Goal: Task Accomplishment & Management: Manage account settings

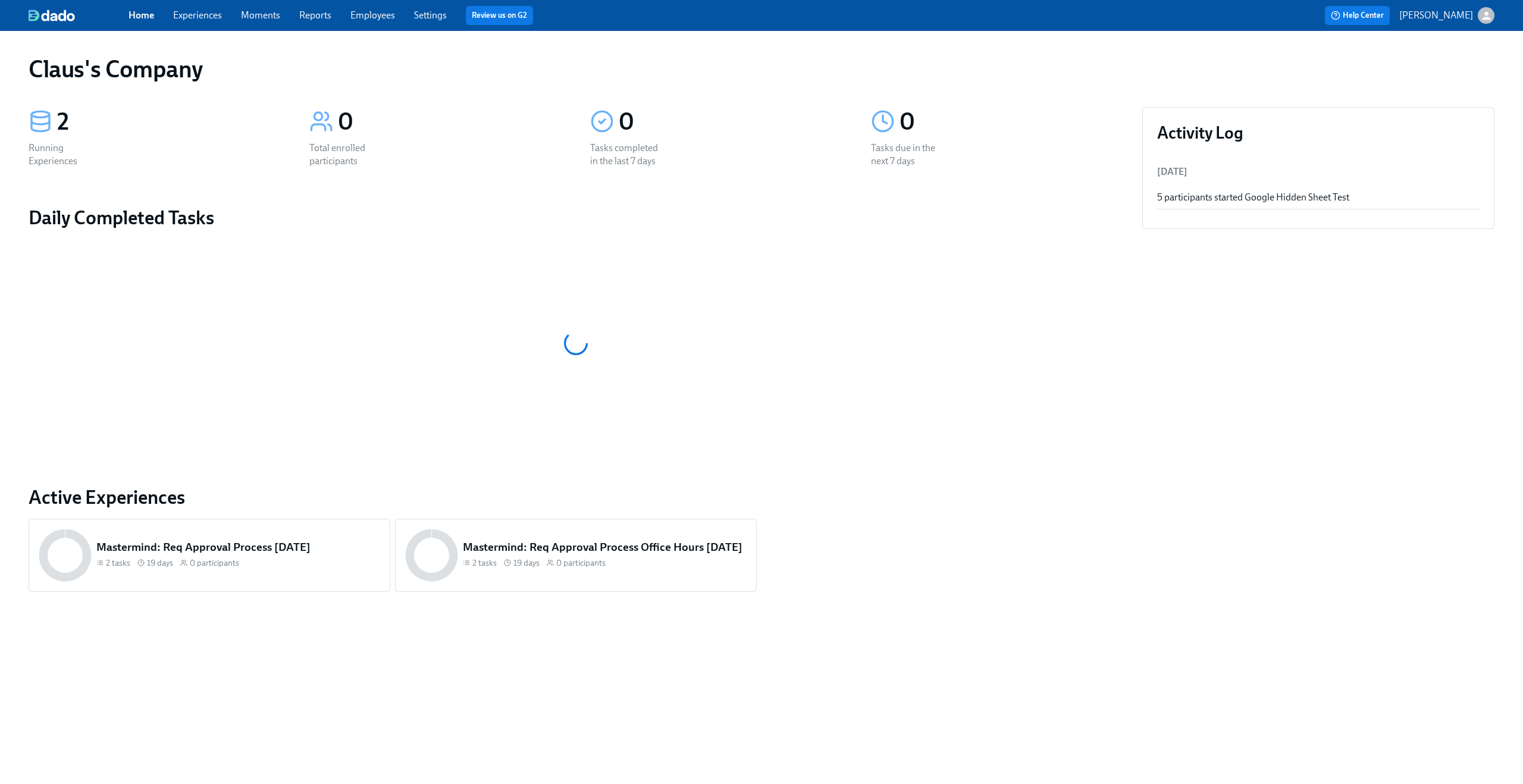
click at [218, 13] on link "Experiences" at bounding box center [197, 15] width 49 height 12
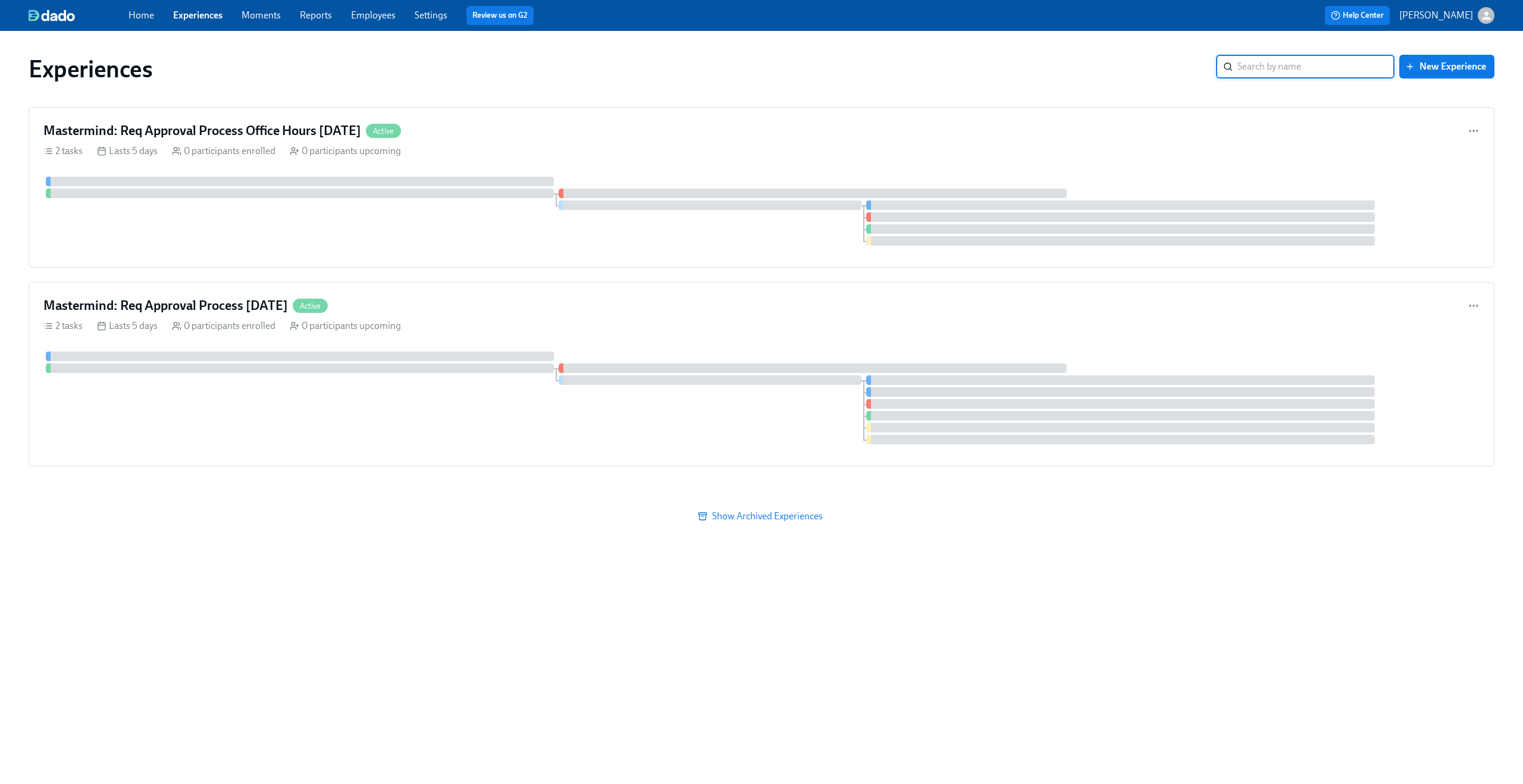
click at [1492, 19] on div "button" at bounding box center [1486, 16] width 17 height 17
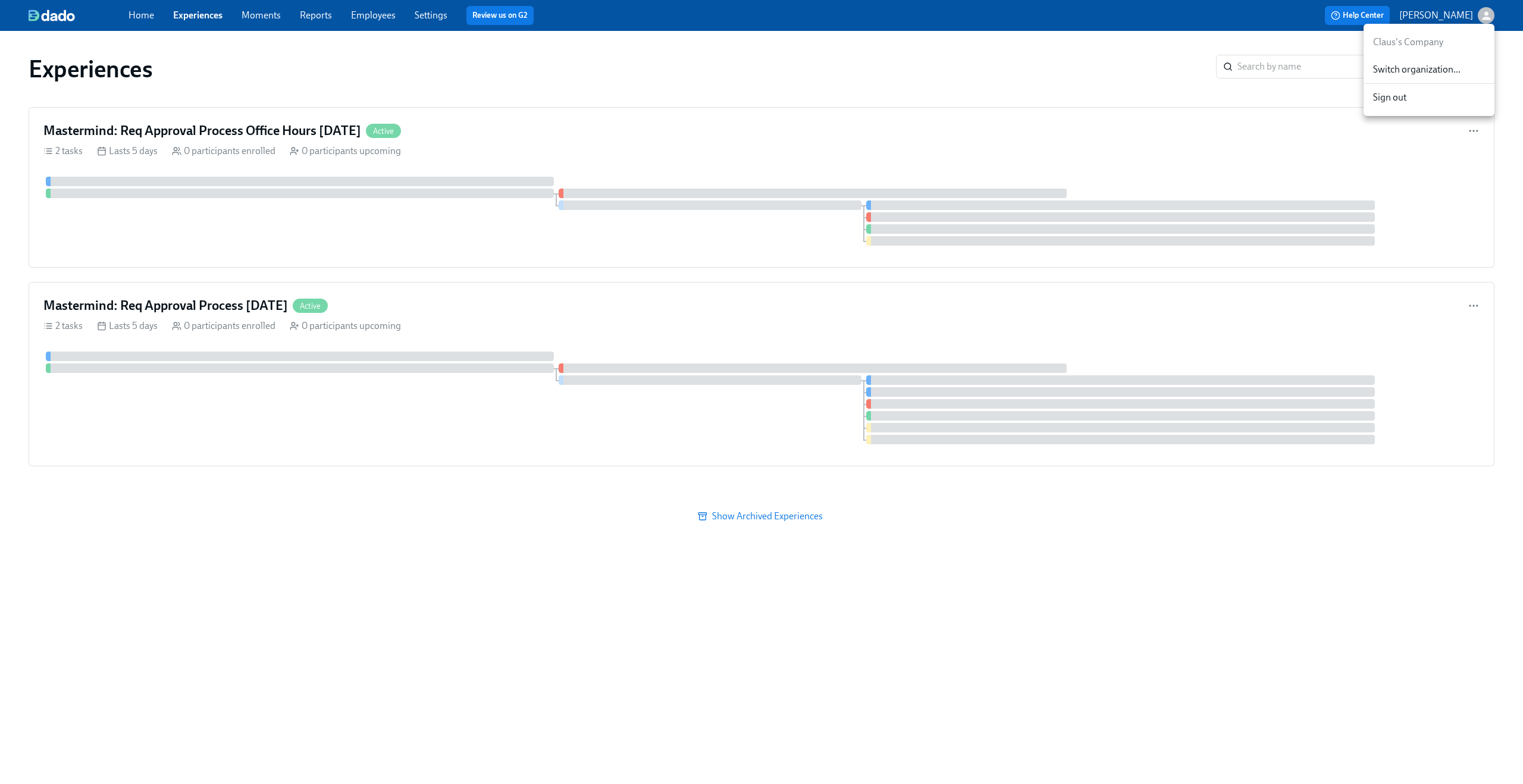
click at [1433, 75] on span "Switch organization..." at bounding box center [1429, 69] width 112 height 13
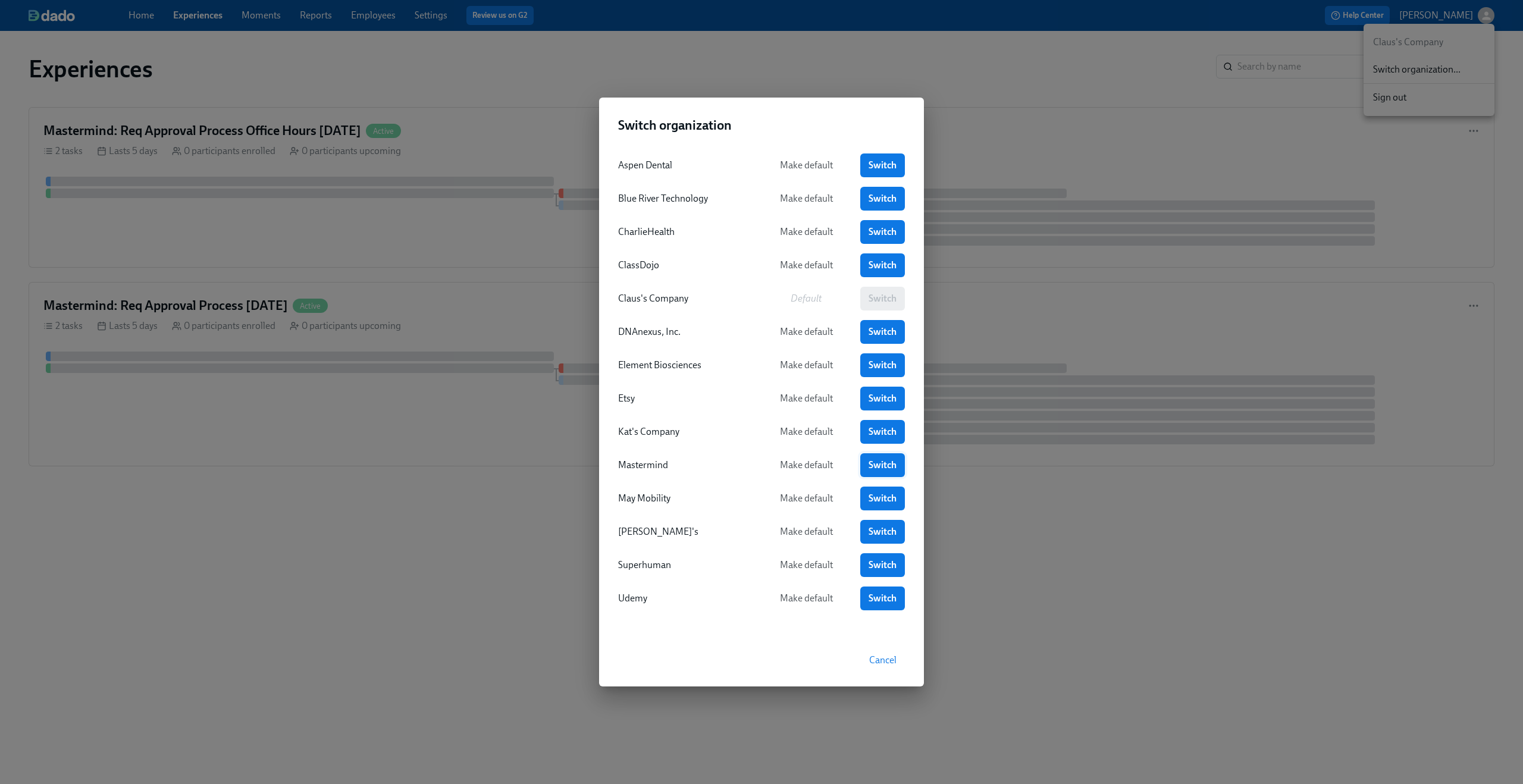
click at [875, 468] on span "Switch" at bounding box center [882, 465] width 28 height 12
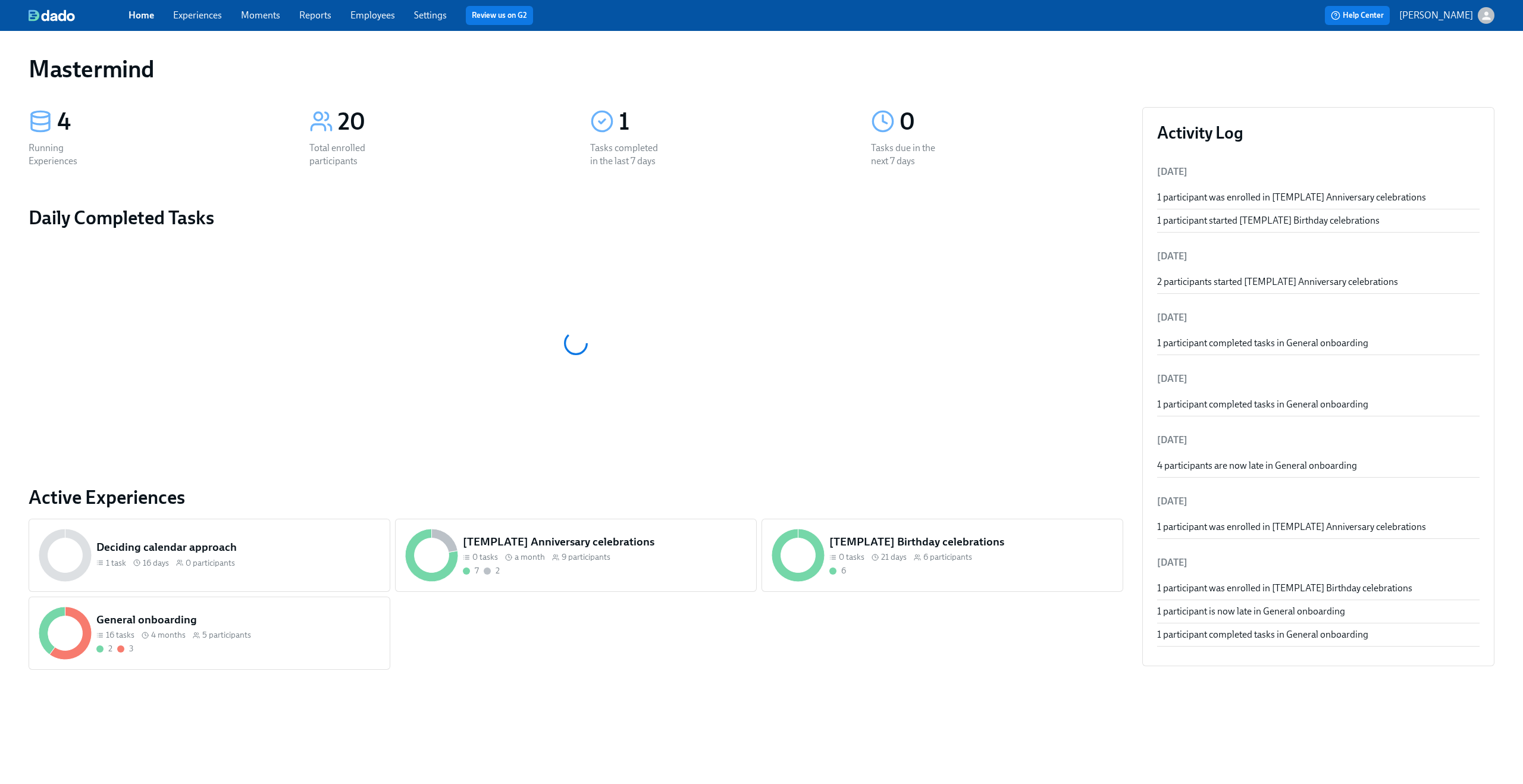
click at [209, 10] on link "Experiences" at bounding box center [197, 15] width 49 height 12
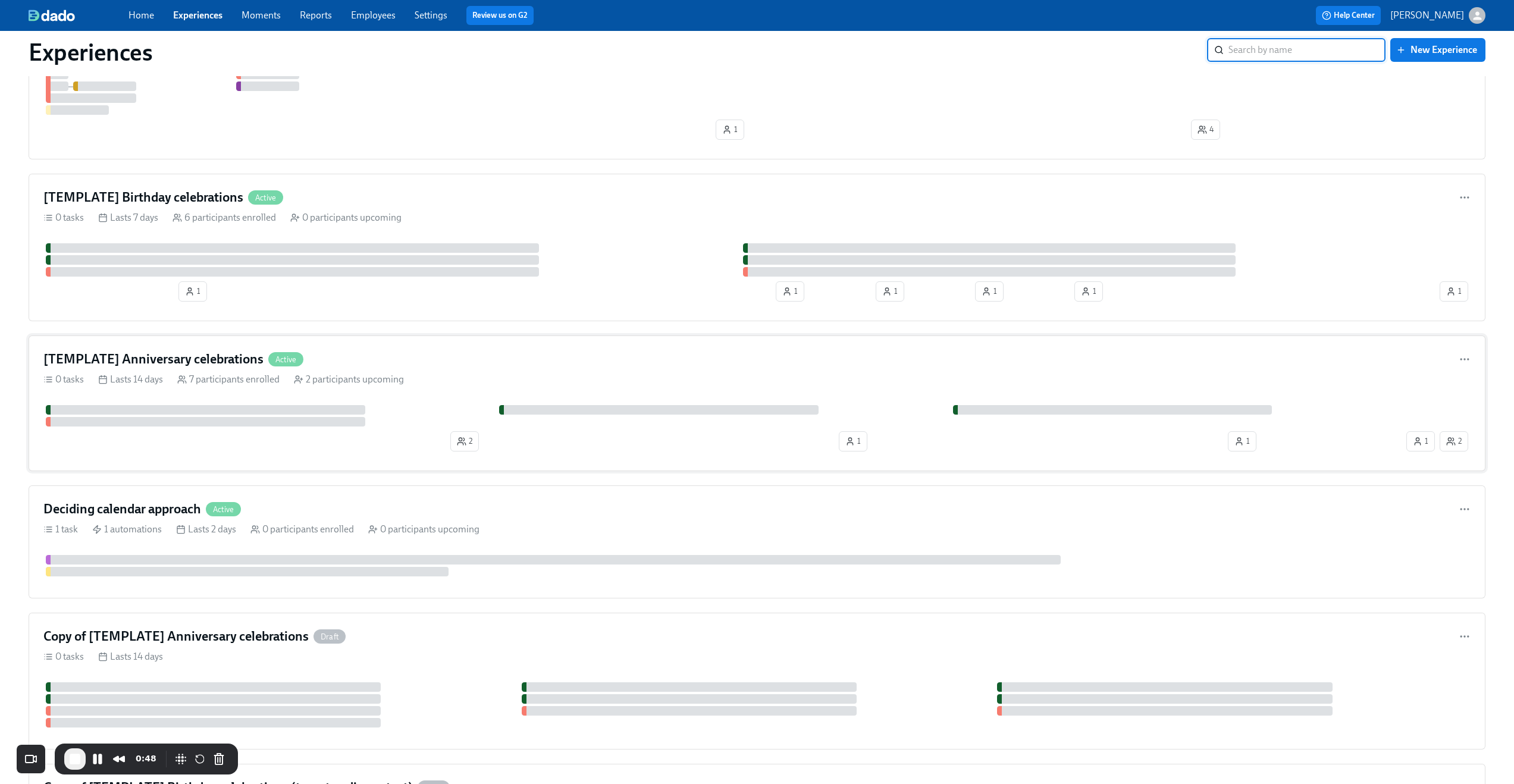
scroll to position [238, 0]
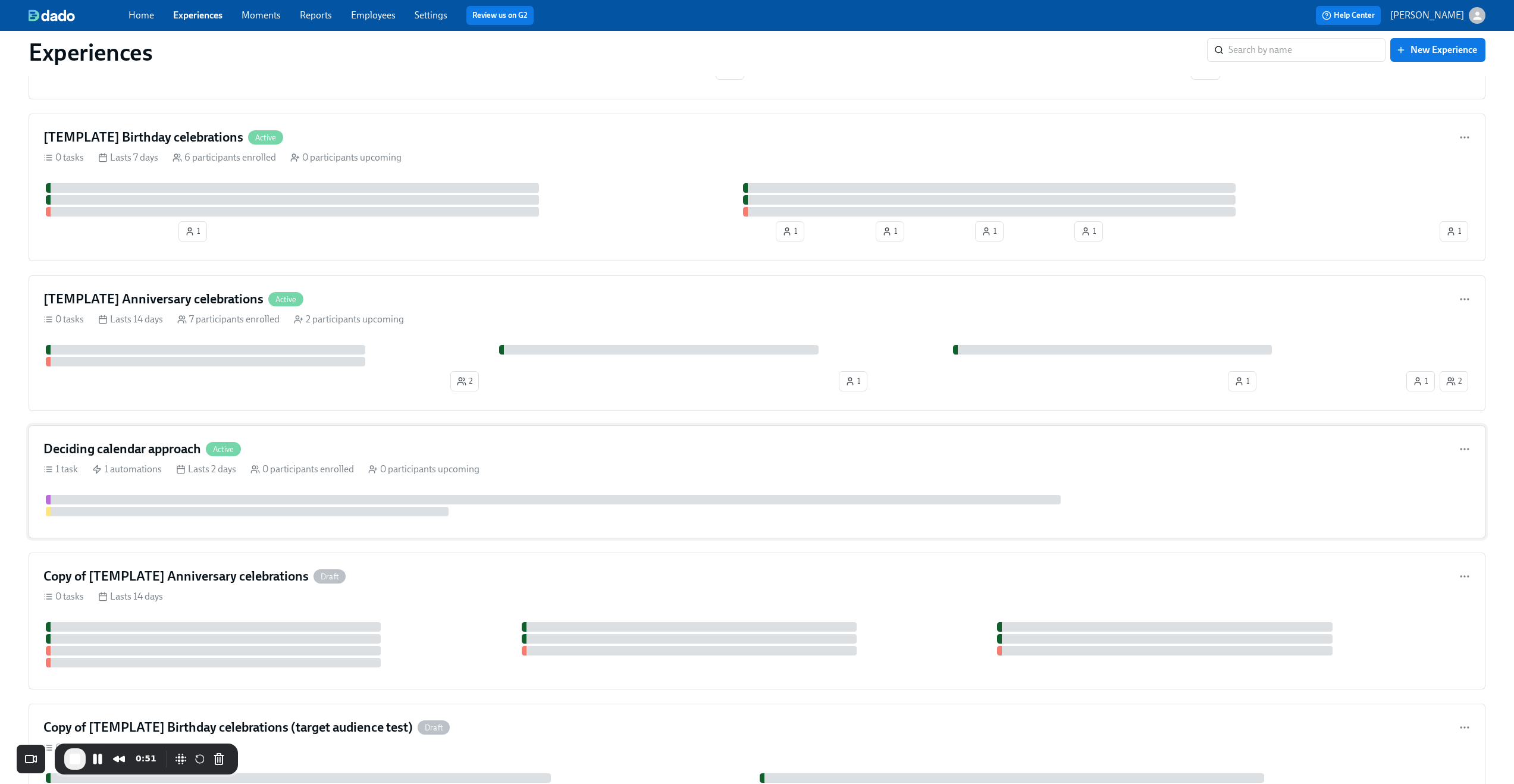
click at [324, 445] on div "Deciding calendar approach Active" at bounding box center [757, 448] width 1427 height 18
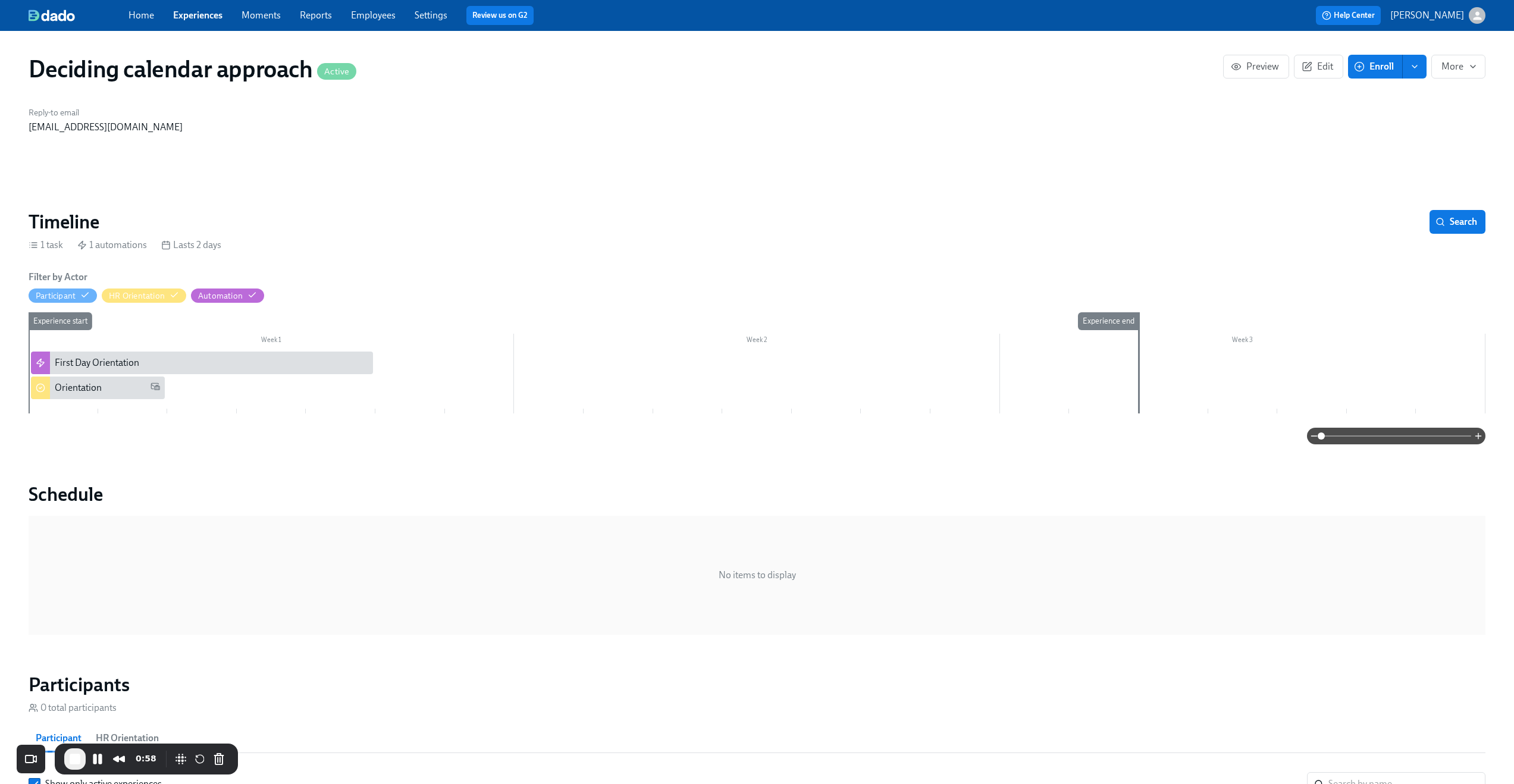
click at [208, 15] on link "Experiences" at bounding box center [198, 15] width 49 height 12
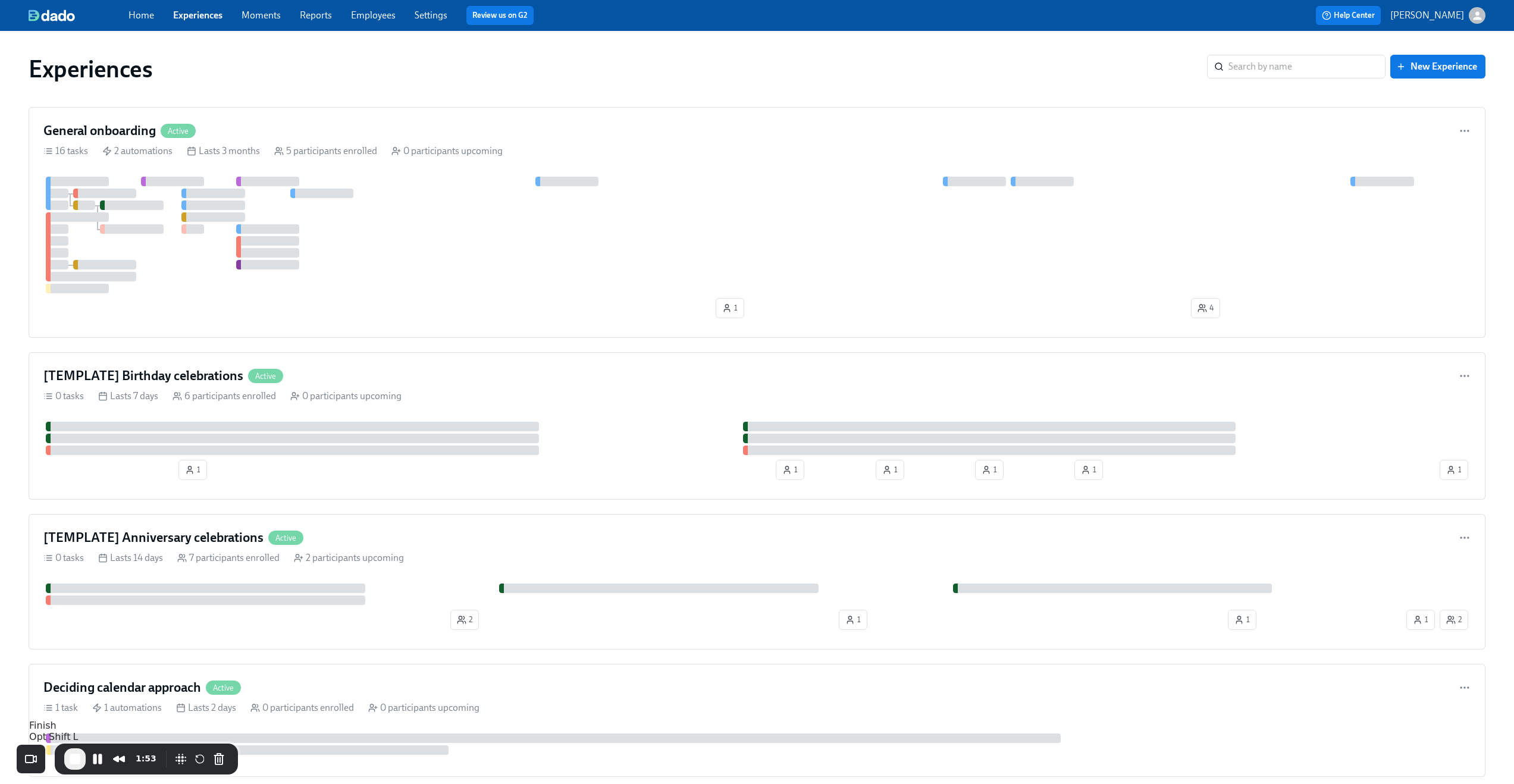
click at [79, 764] on span "End Recording" at bounding box center [74, 759] width 14 height 14
click at [1460, 15] on p "[PERSON_NAME]" at bounding box center [1427, 16] width 74 height 13
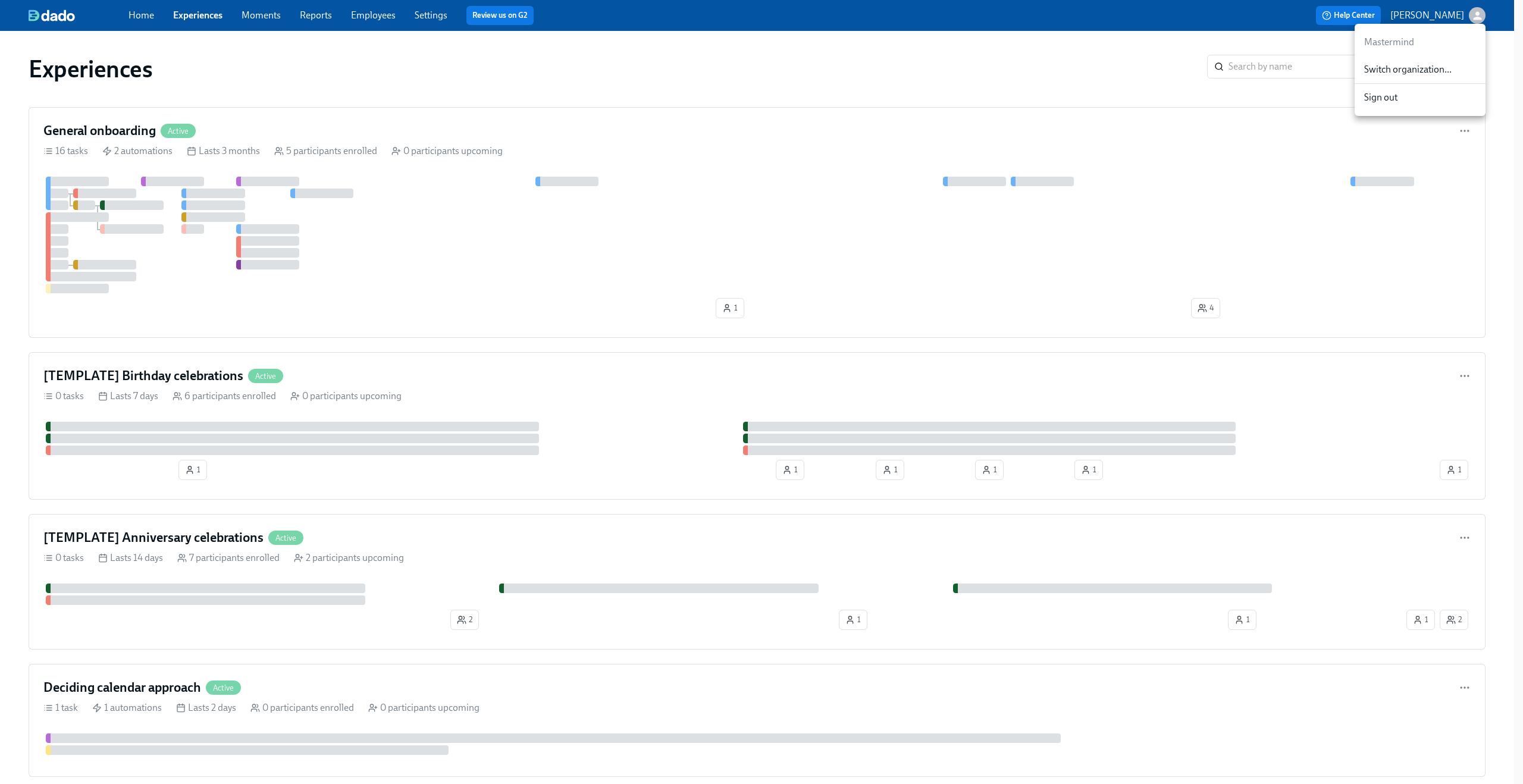
click at [1408, 73] on span "Switch organization..." at bounding box center [1420, 69] width 112 height 13
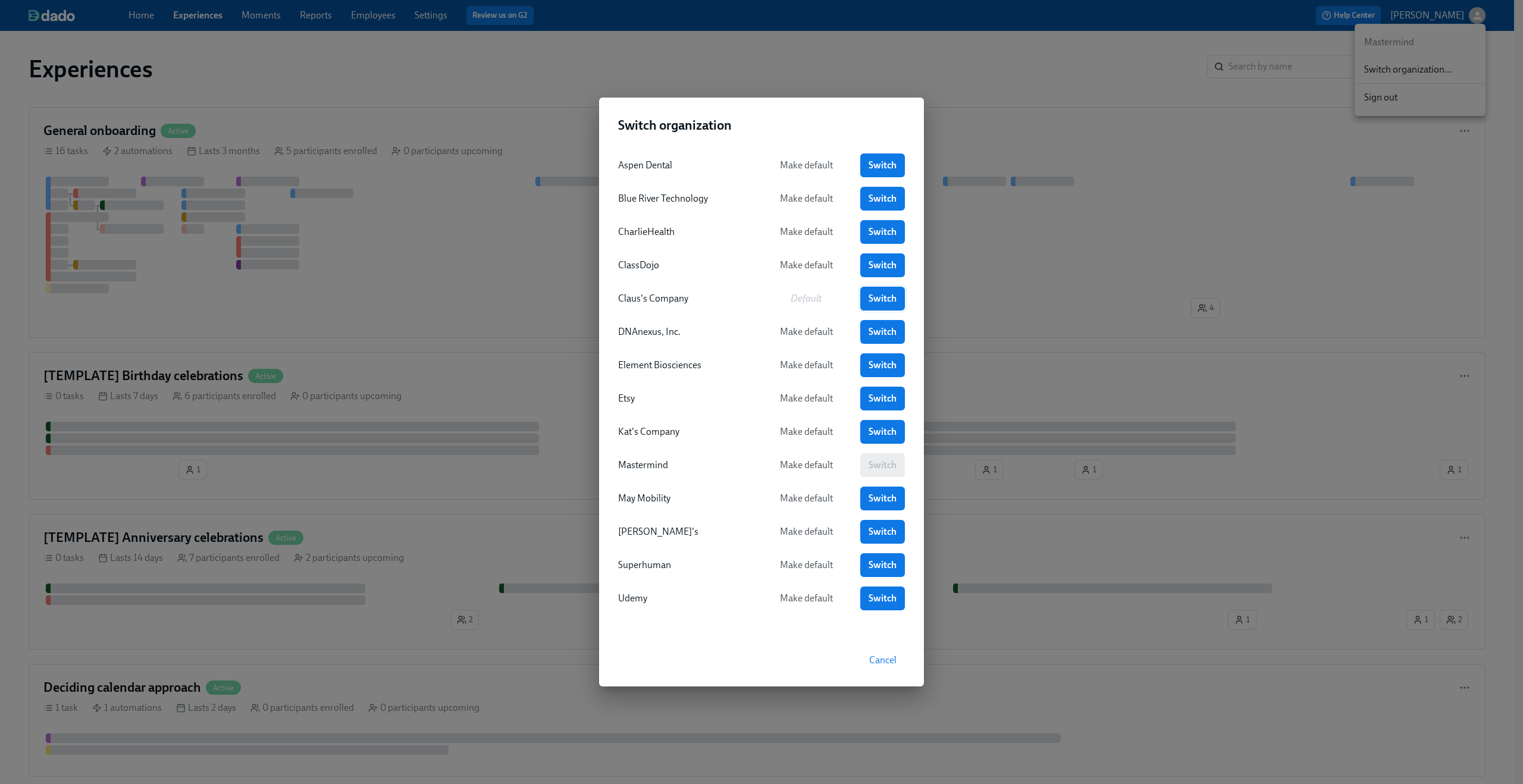
click at [885, 302] on span "Switch" at bounding box center [882, 299] width 28 height 12
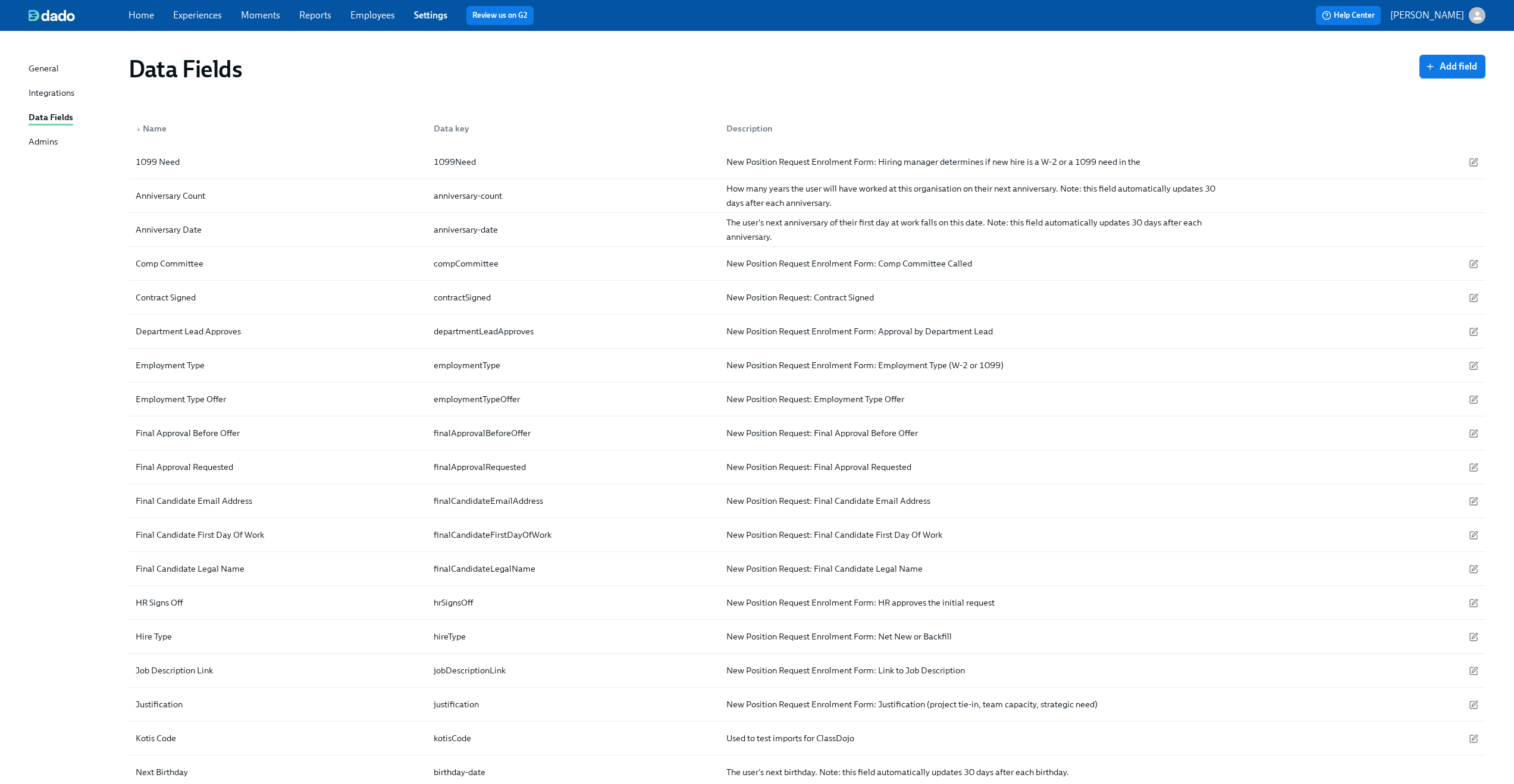
scroll to position [70, 0]
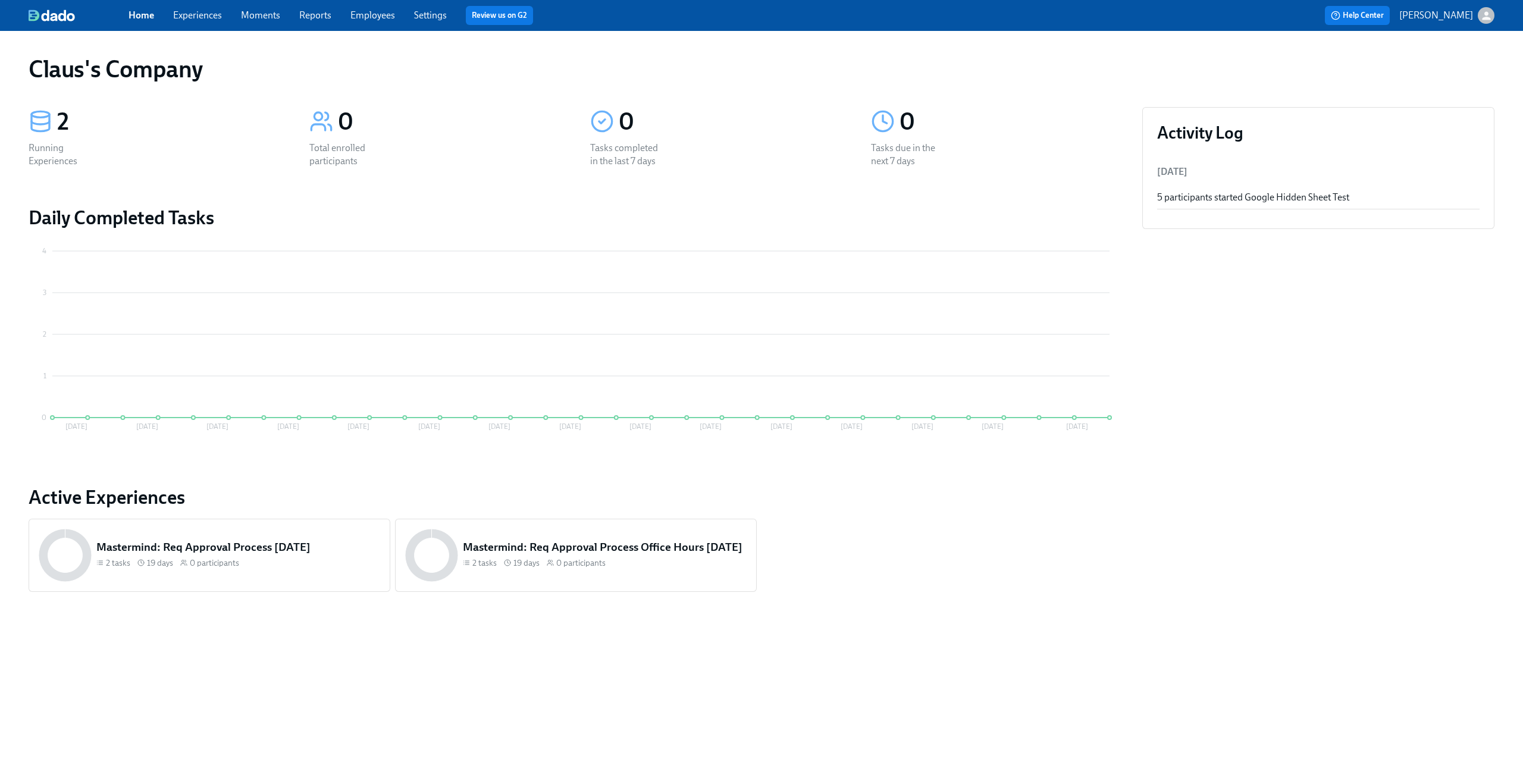
click at [177, 22] on div "Home Experiences Moments Reports Employees Settings Review us on G2" at bounding box center [470, 15] width 683 height 19
click at [177, 21] on span "Experiences" at bounding box center [197, 16] width 49 height 13
click at [178, 18] on link "Experiences" at bounding box center [197, 15] width 49 height 12
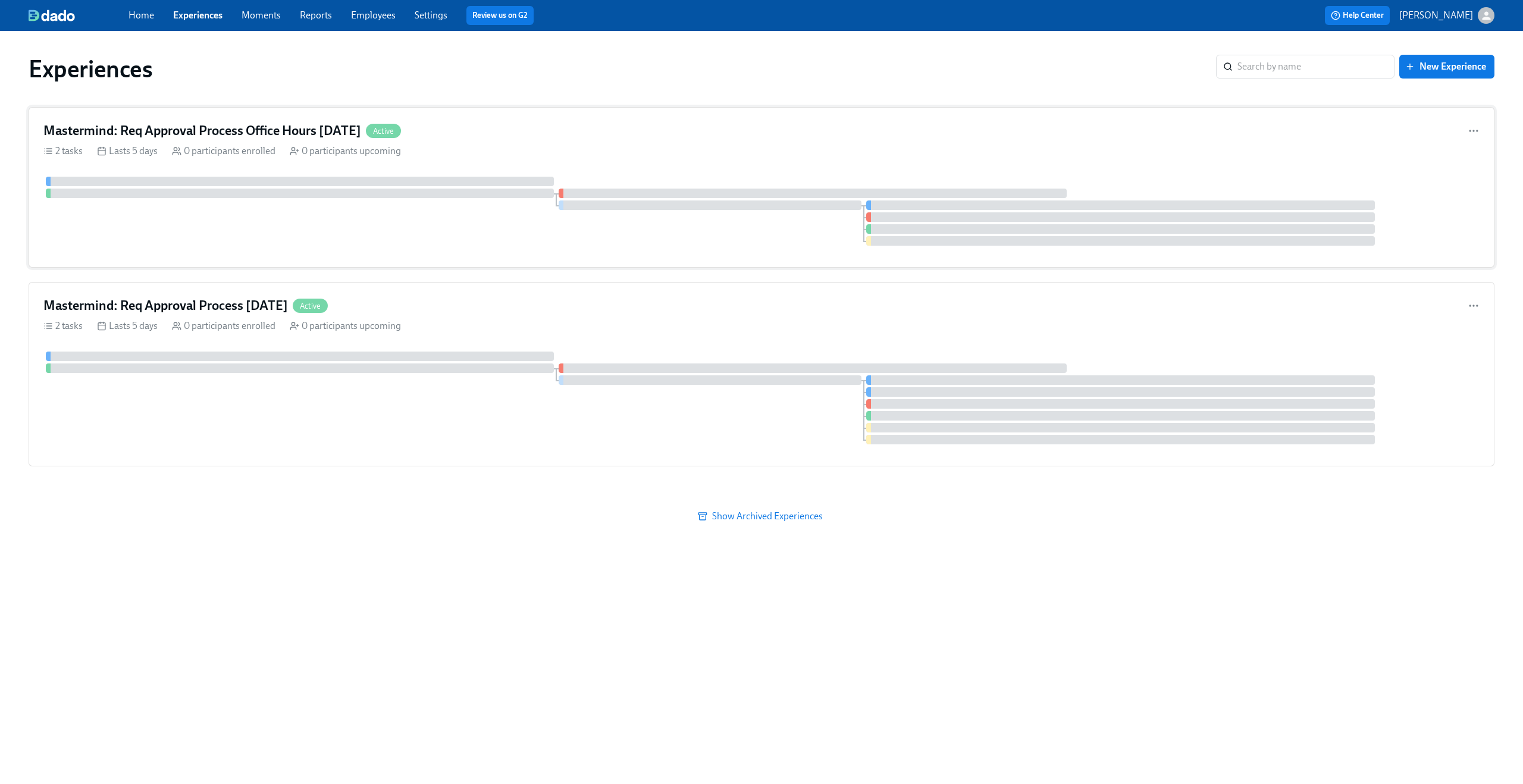
click at [589, 132] on div "Mastermind: Req Approval Process Office Hours 09/10/2025 Active" at bounding box center [762, 131] width 1436 height 18
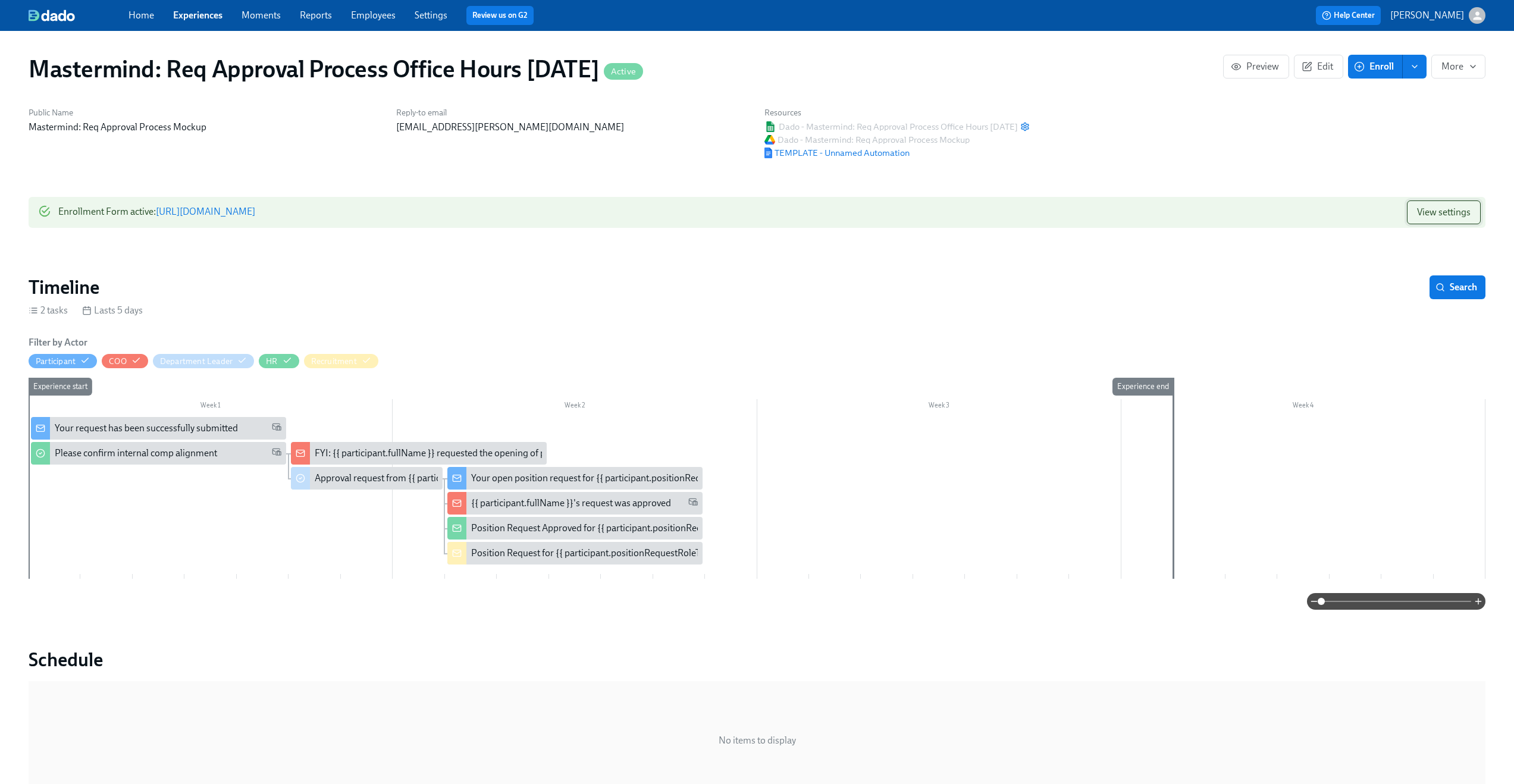
click at [1429, 209] on span "View settings" at bounding box center [1444, 213] width 54 height 12
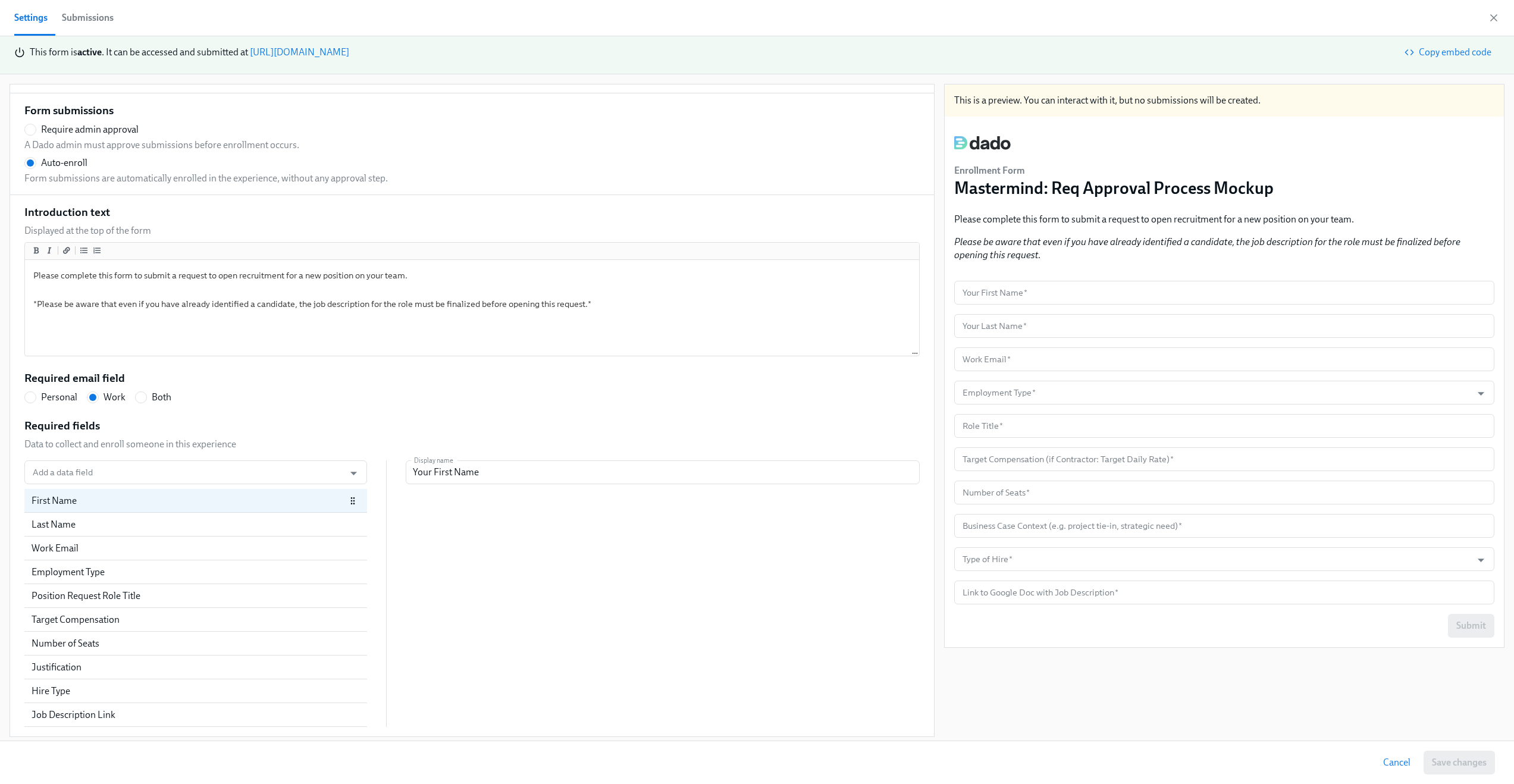
scroll to position [12, 0]
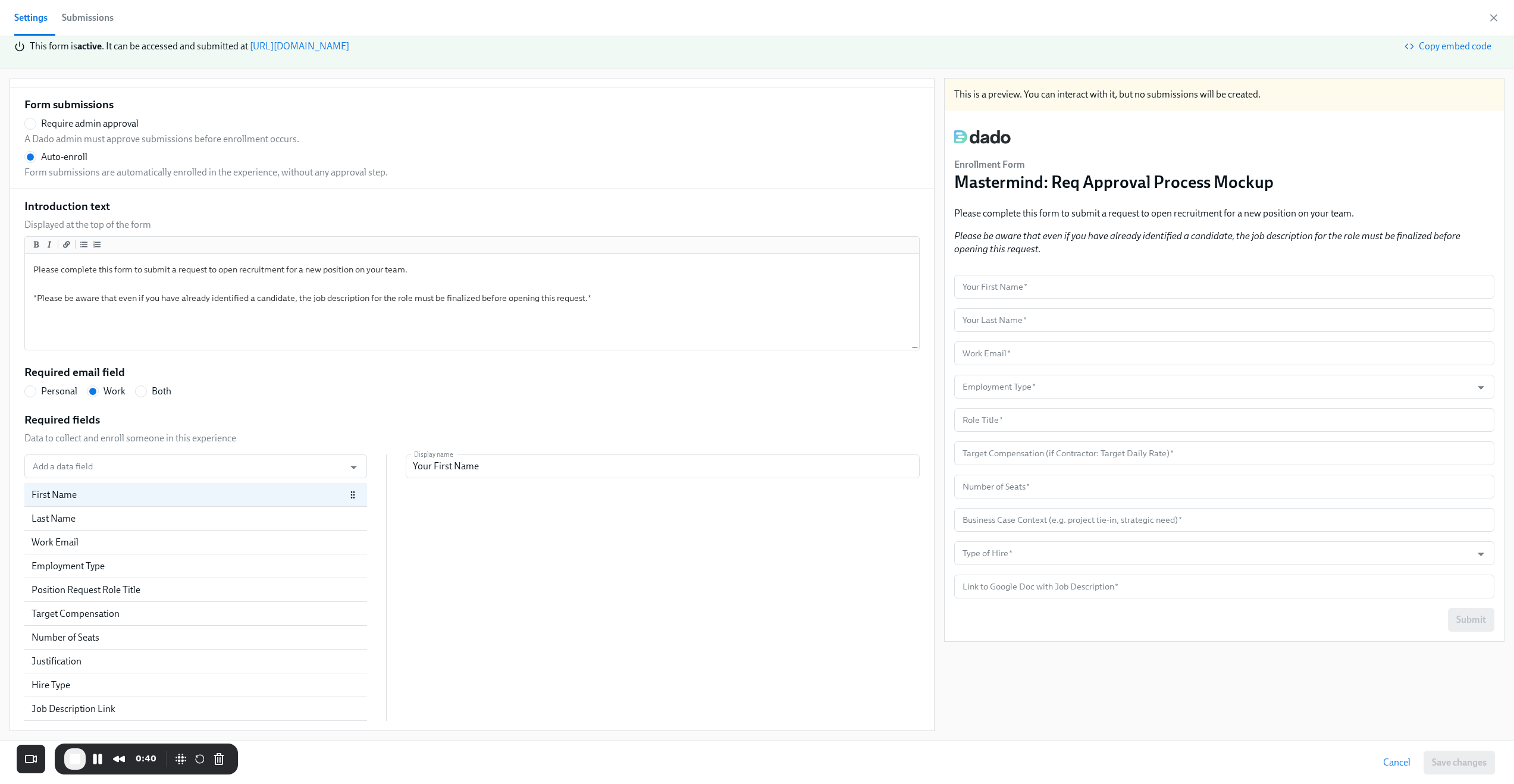
click at [229, 505] on div "First Name" at bounding box center [195, 494] width 342 height 23
click at [232, 515] on div "Last Name" at bounding box center [188, 519] width 314 height 13
radio input "false"
type input "Your Last Name"
click at [234, 493] on div "First Name" at bounding box center [188, 495] width 314 height 13
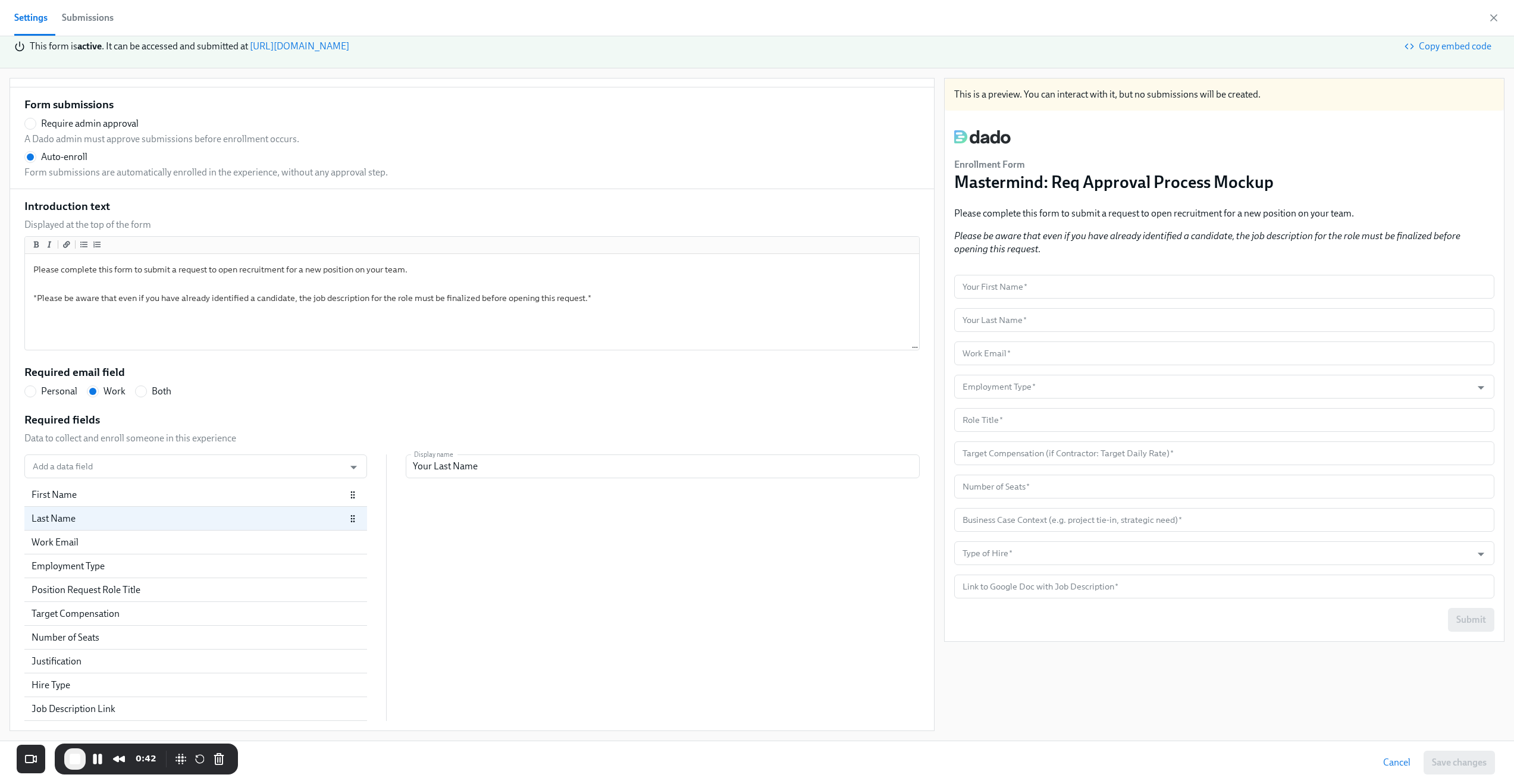
radio input "false"
type input "Your First Name"
click at [231, 514] on div "Last Name" at bounding box center [188, 519] width 314 height 13
radio input "false"
type input "Your Last Name"
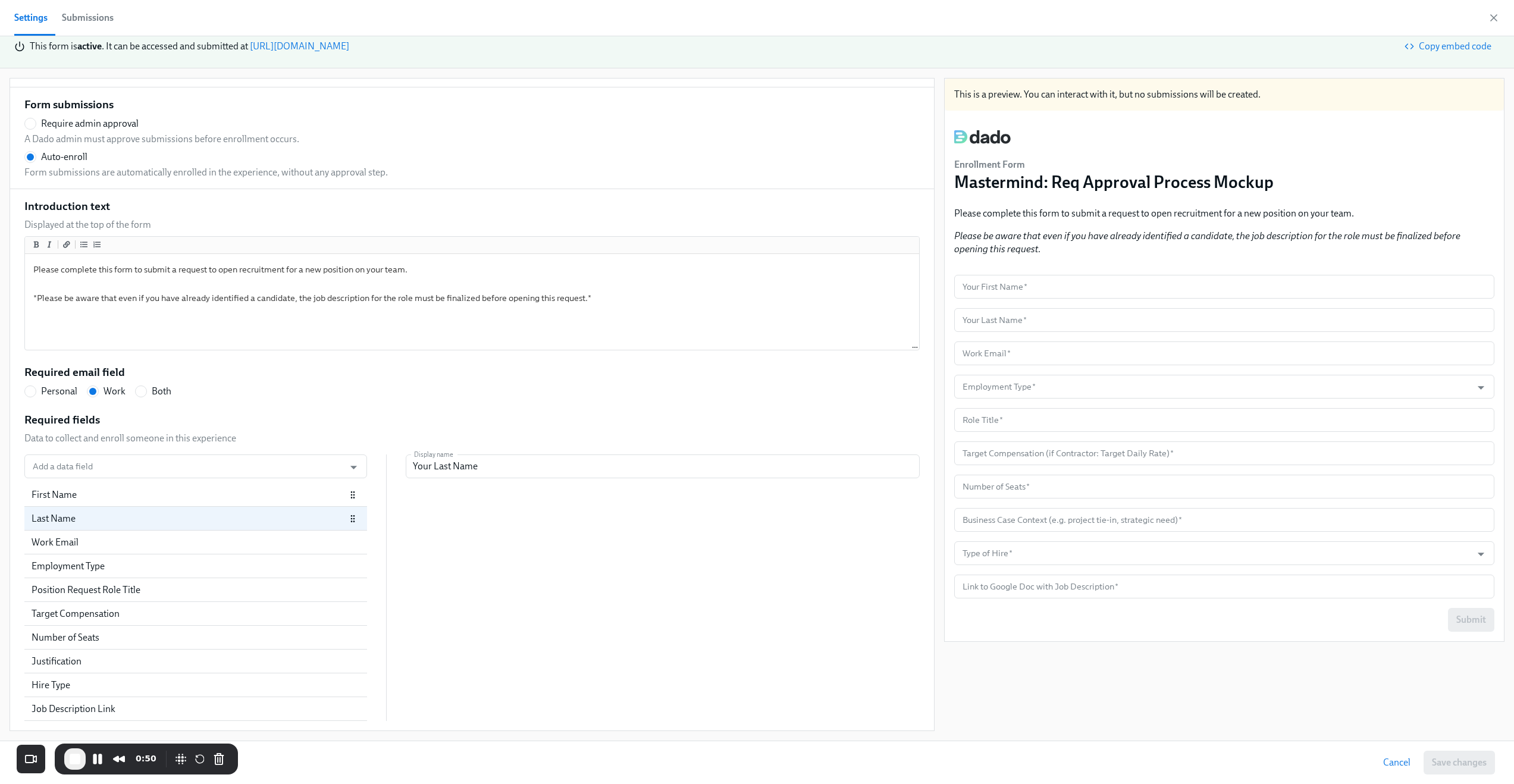
click at [225, 492] on div "First Name" at bounding box center [188, 495] width 314 height 13
radio input "false"
type input "Your First Name"
click at [225, 512] on div "Last Name" at bounding box center [188, 519] width 314 height 13
radio input "false"
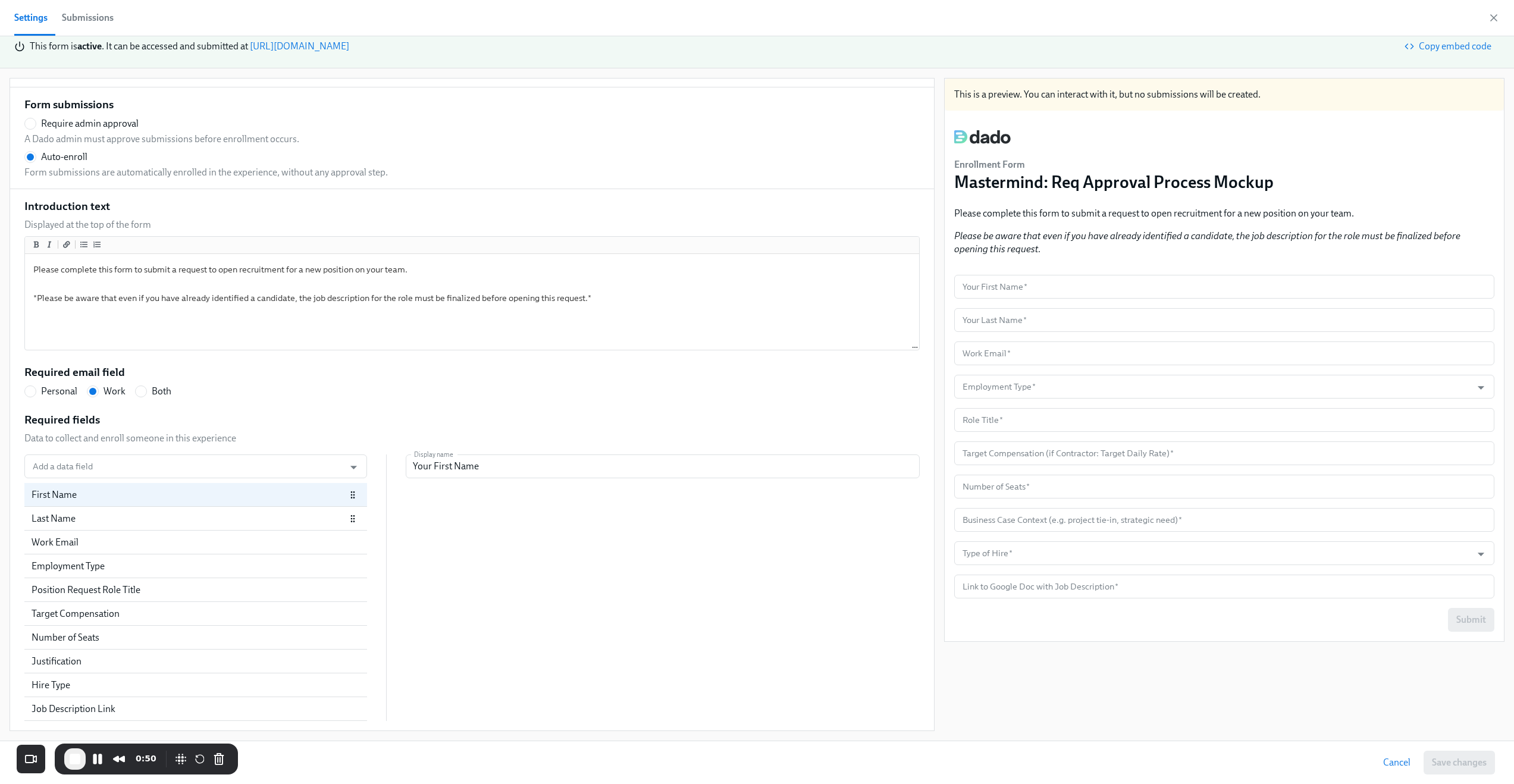
type input "Your Last Name"
click at [287, 546] on div "Work Email" at bounding box center [188, 542] width 314 height 13
radio input "false"
click at [1390, 756] on span "Cancel" at bounding box center [1397, 762] width 28 height 12
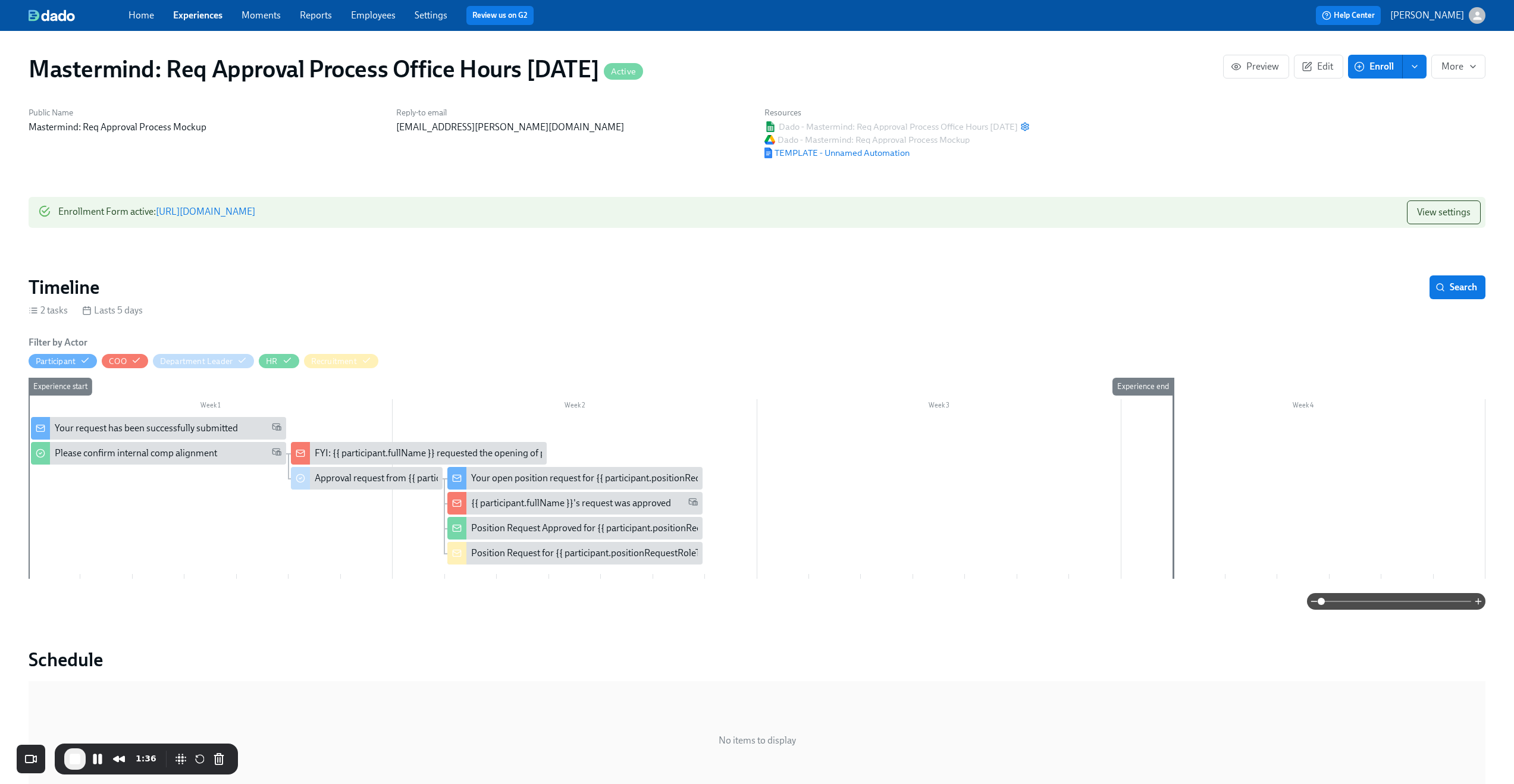
click at [255, 207] on link "https://my.dadohr.com/enrollmentForms/8e1MXNraV9zwNlHwk9QiiBwSaLzHKGNPZ" at bounding box center [205, 212] width 100 height 12
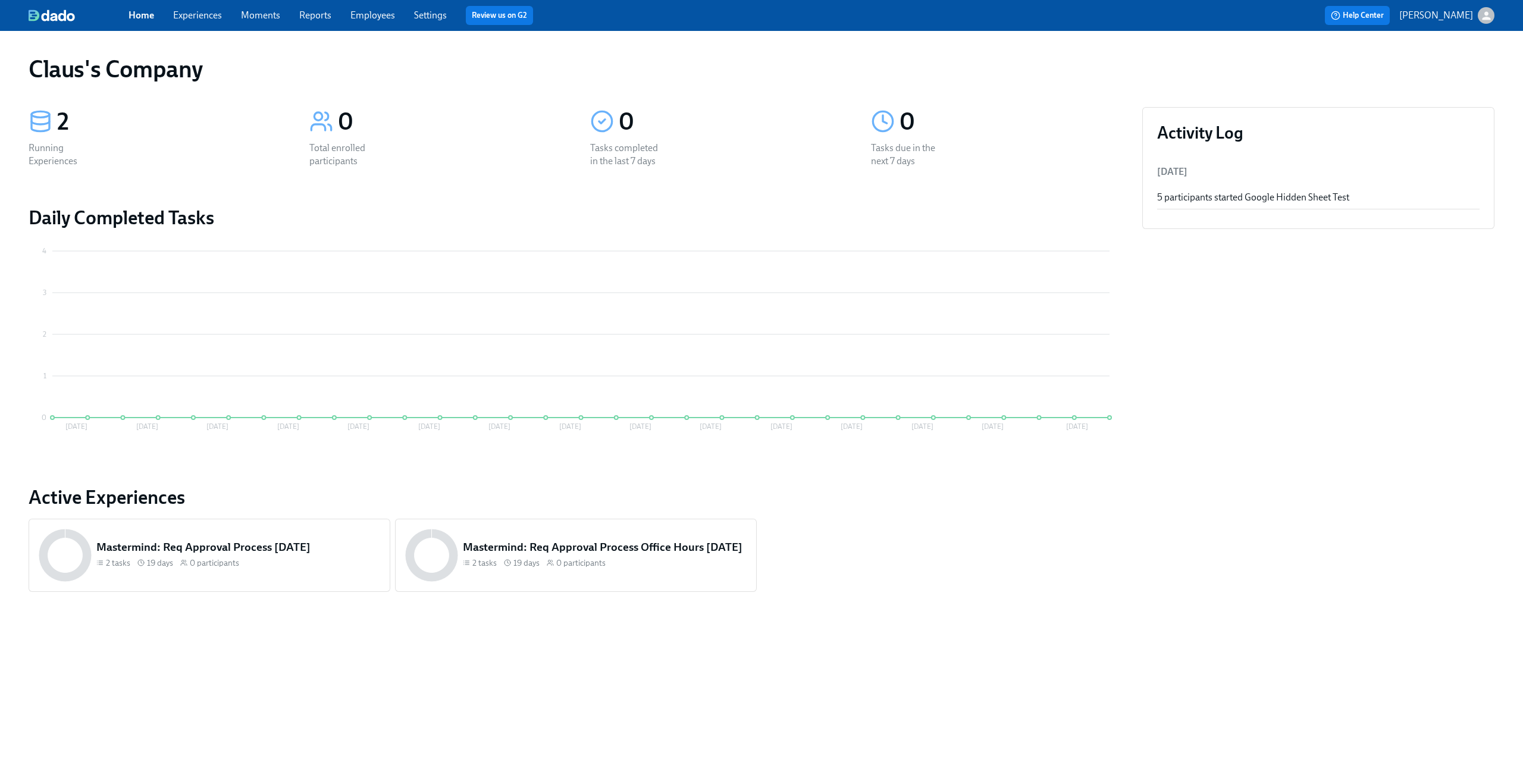
click at [202, 19] on link "Experiences" at bounding box center [197, 15] width 49 height 12
click at [212, 19] on link "Experiences" at bounding box center [197, 15] width 49 height 12
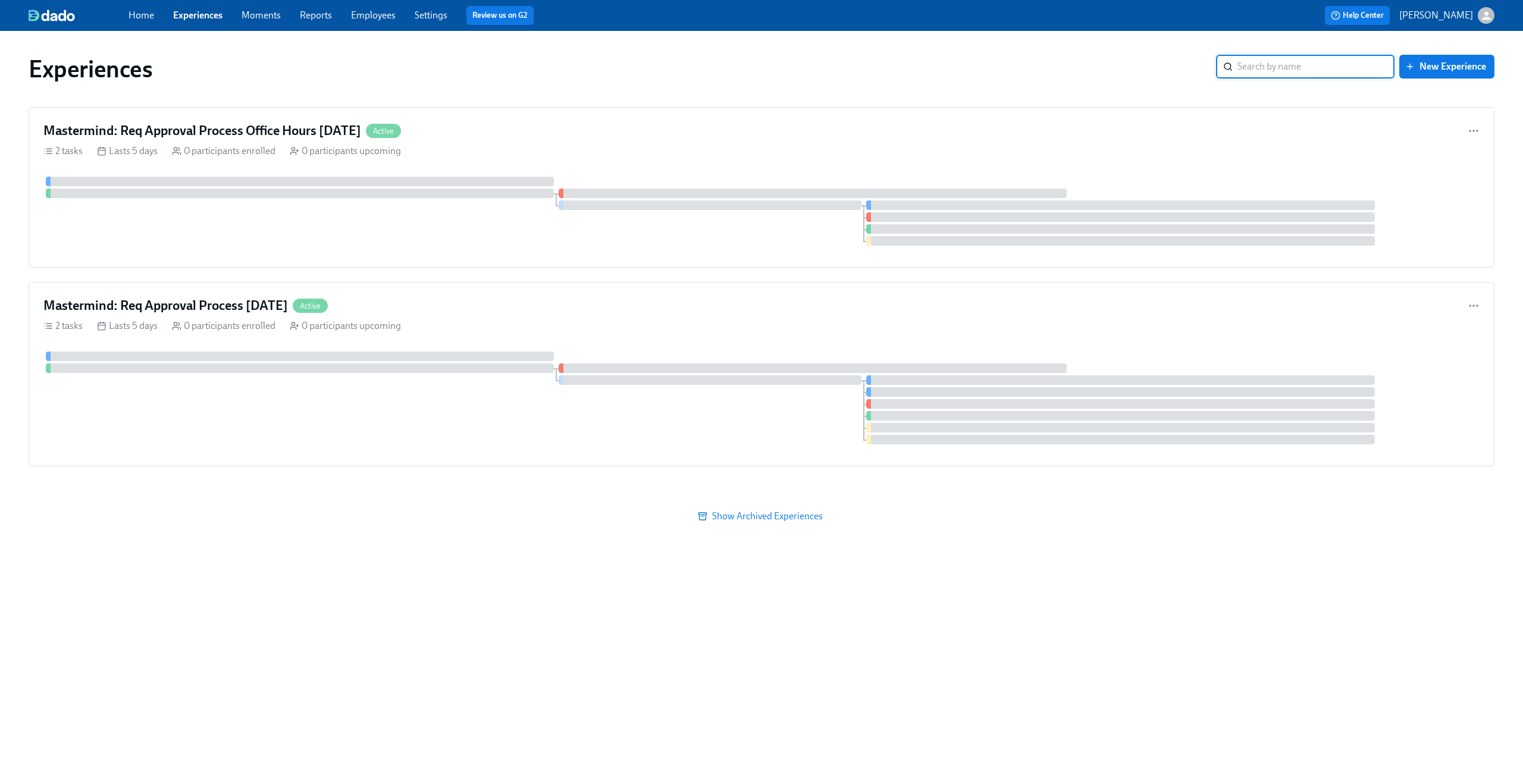
click at [1485, 15] on icon "button" at bounding box center [1486, 15] width 13 height 13
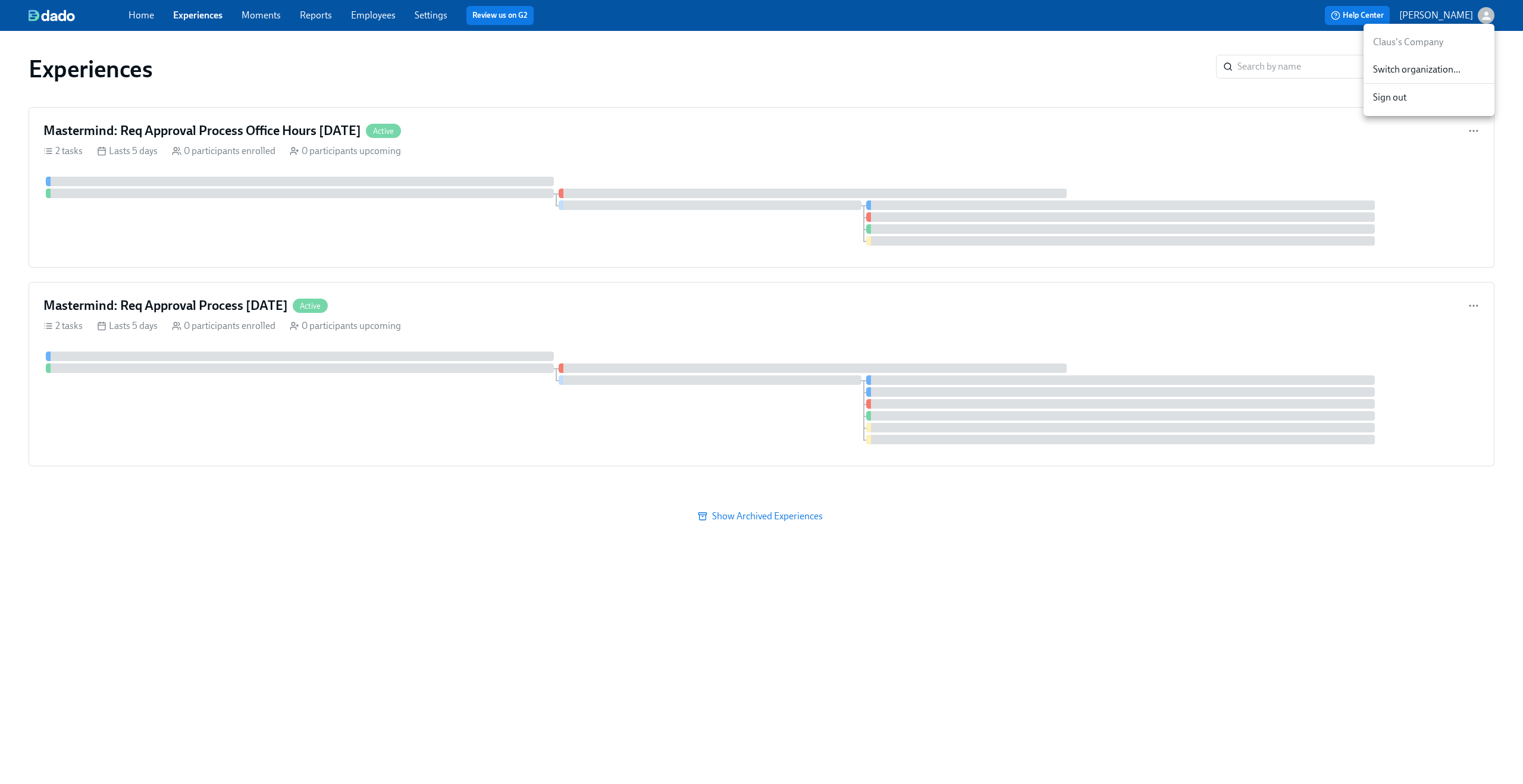
click at [1439, 63] on span "Switch organization..." at bounding box center [1429, 69] width 112 height 13
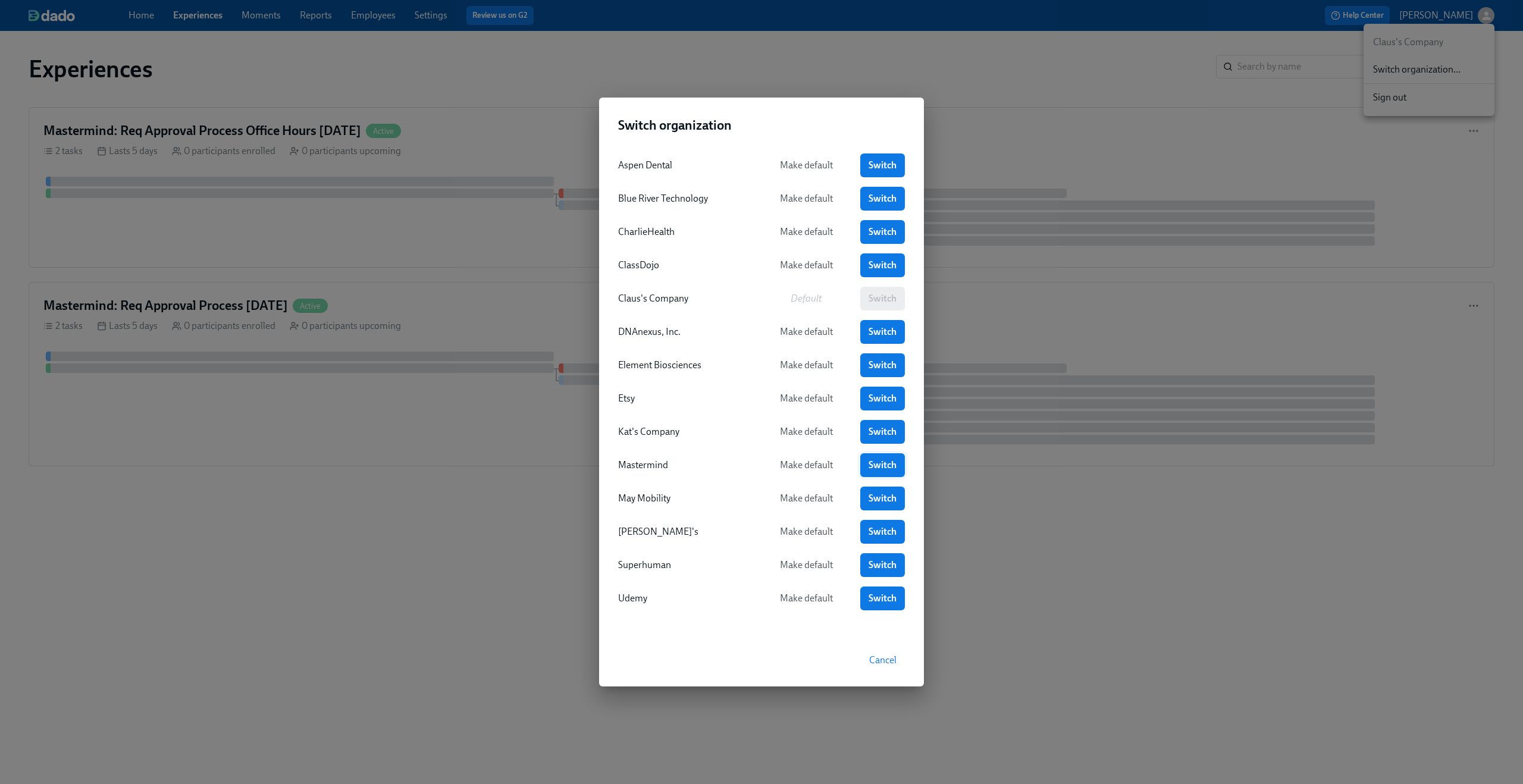
click at [874, 459] on span "Switch" at bounding box center [882, 465] width 28 height 12
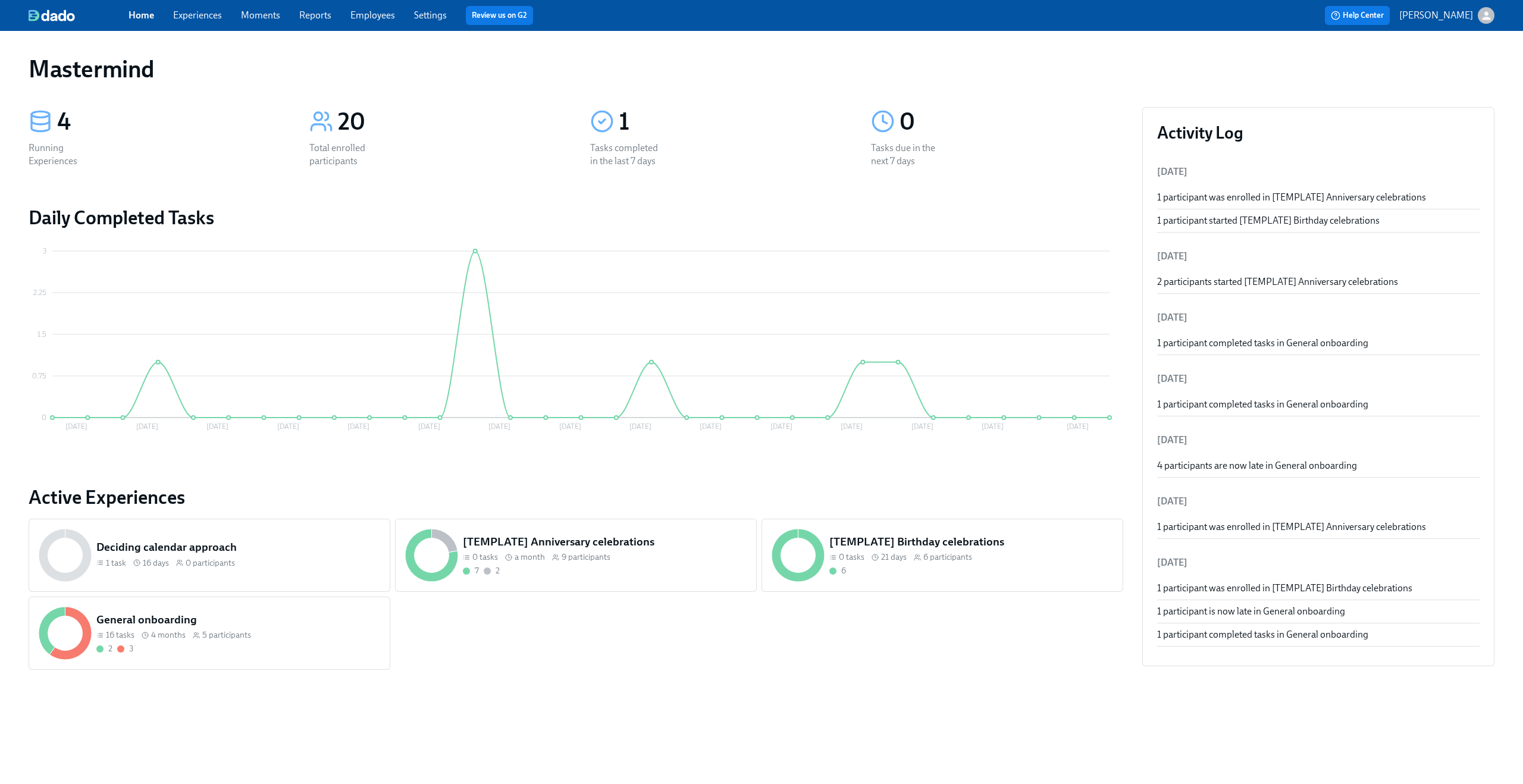
click at [205, 16] on link "Experiences" at bounding box center [197, 15] width 49 height 12
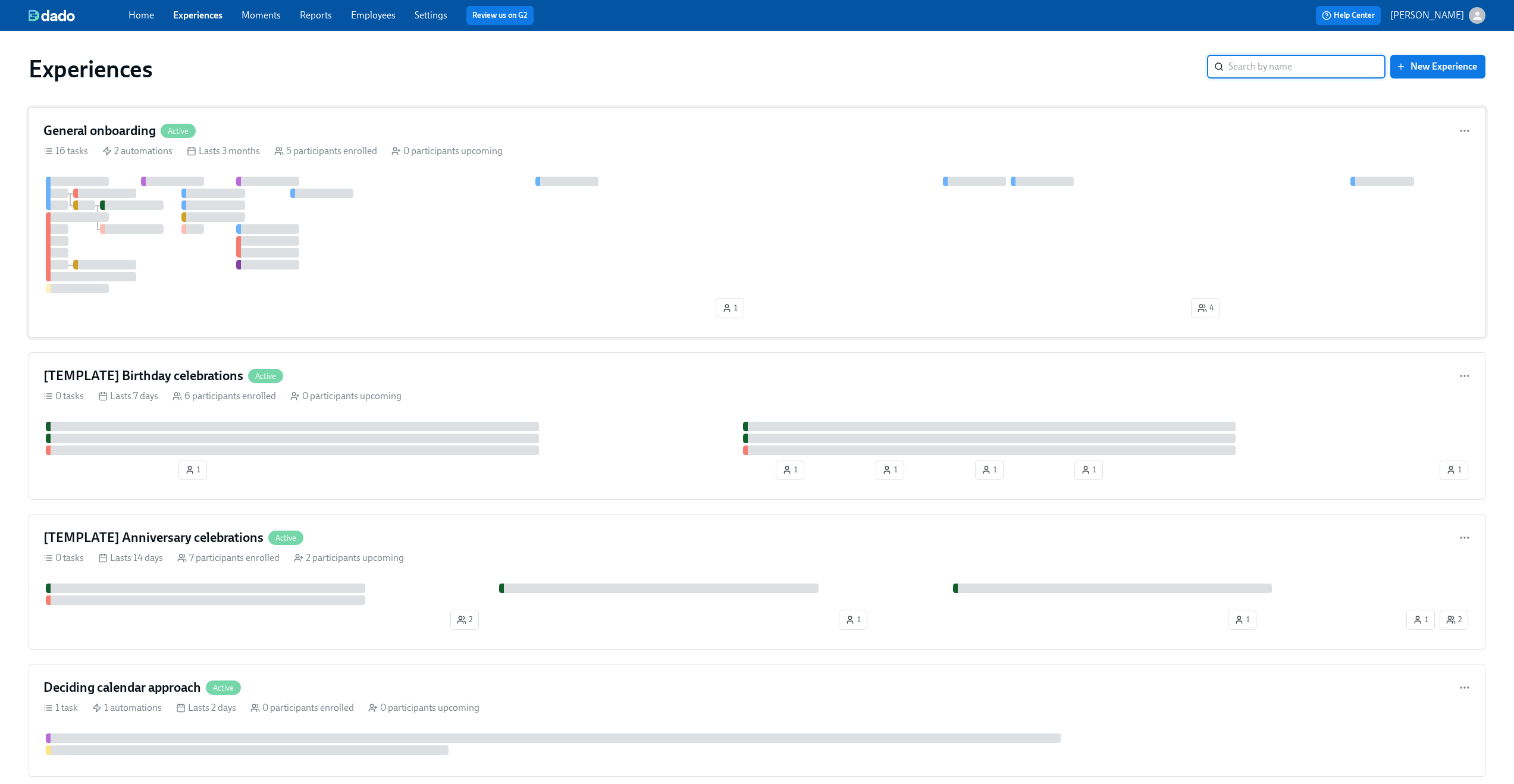
click at [521, 270] on div at bounding box center [757, 234] width 1427 height 116
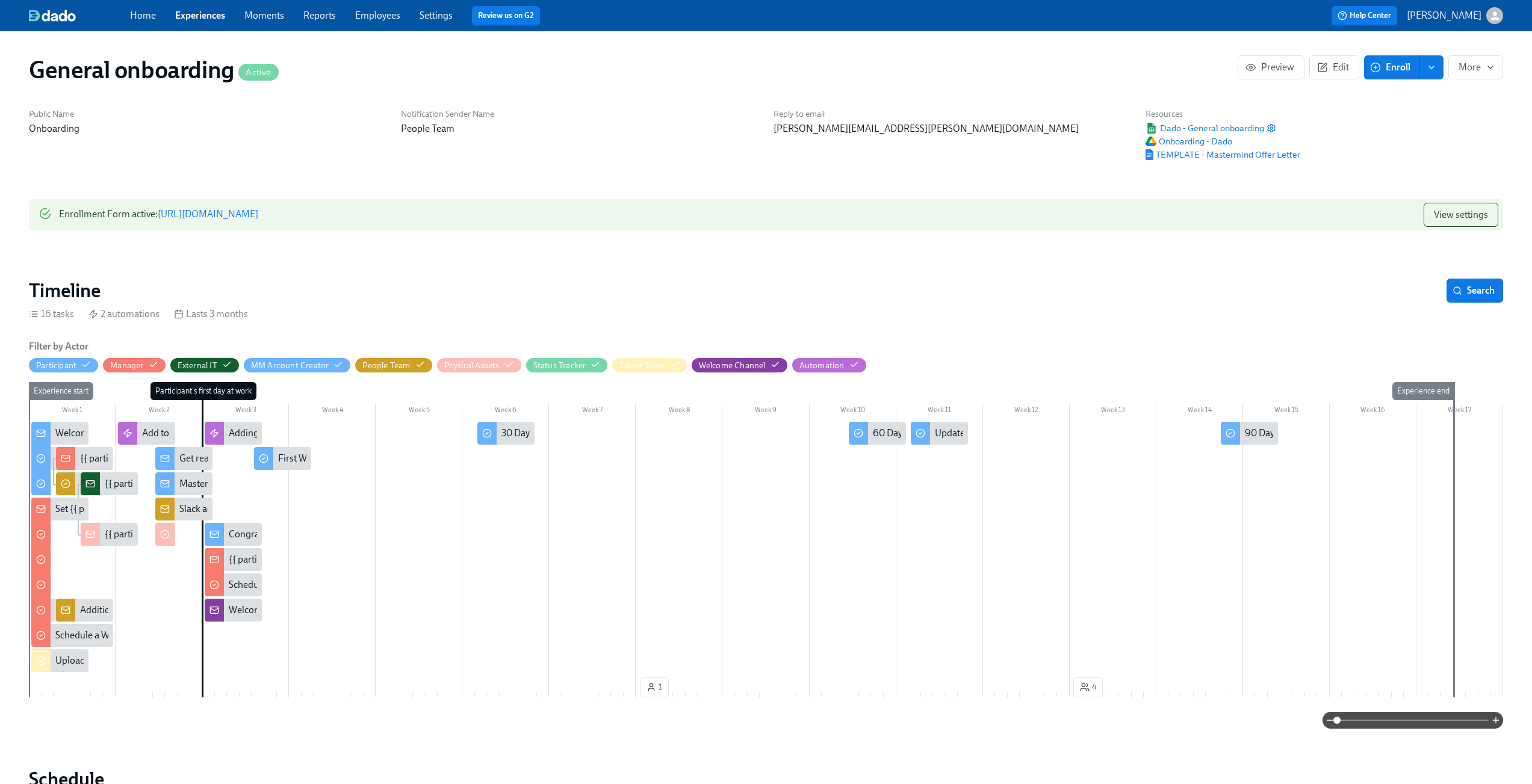
scroll to position [0, 1750]
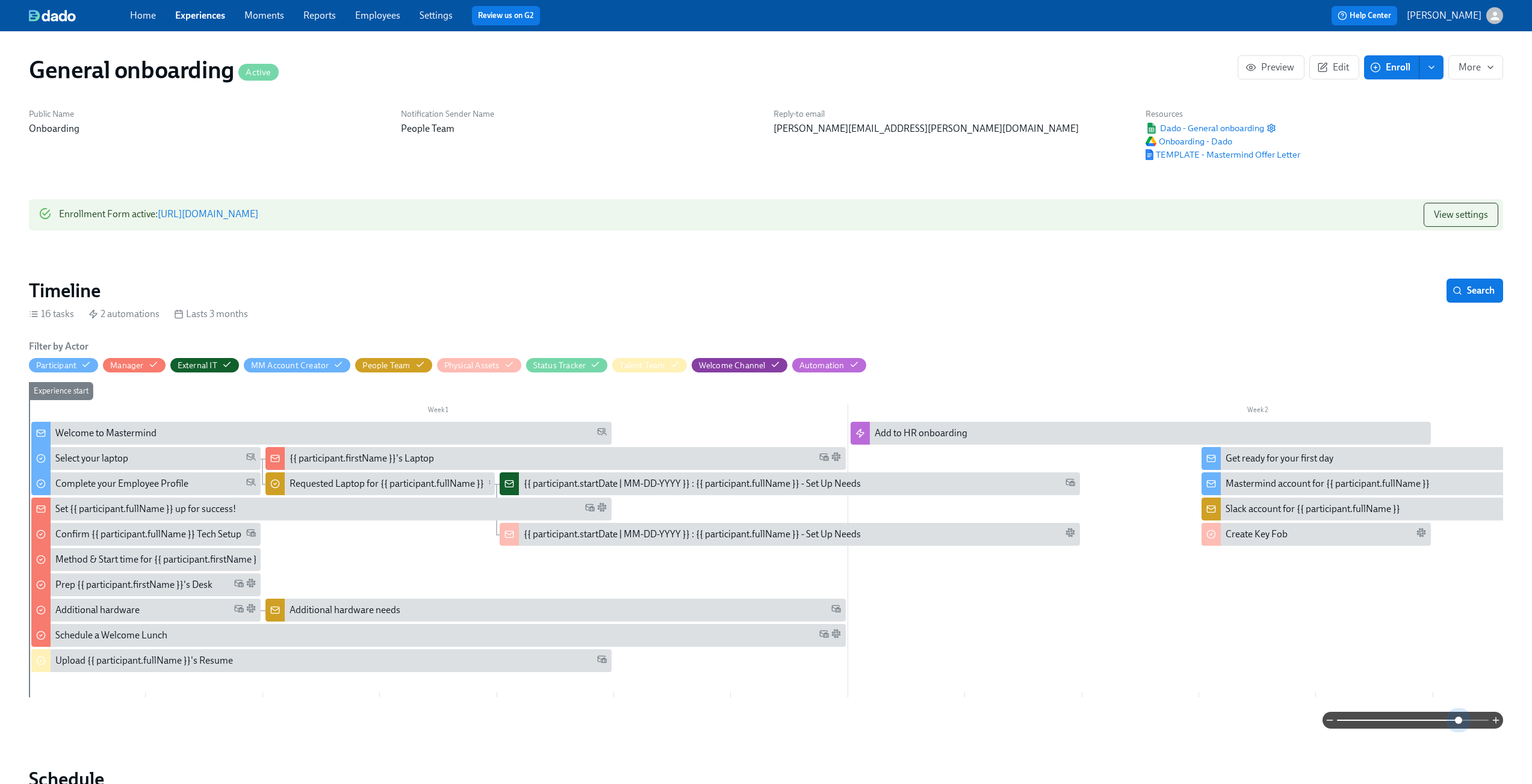
click at [1457, 725] on span at bounding box center [1413, 721] width 152 height 17
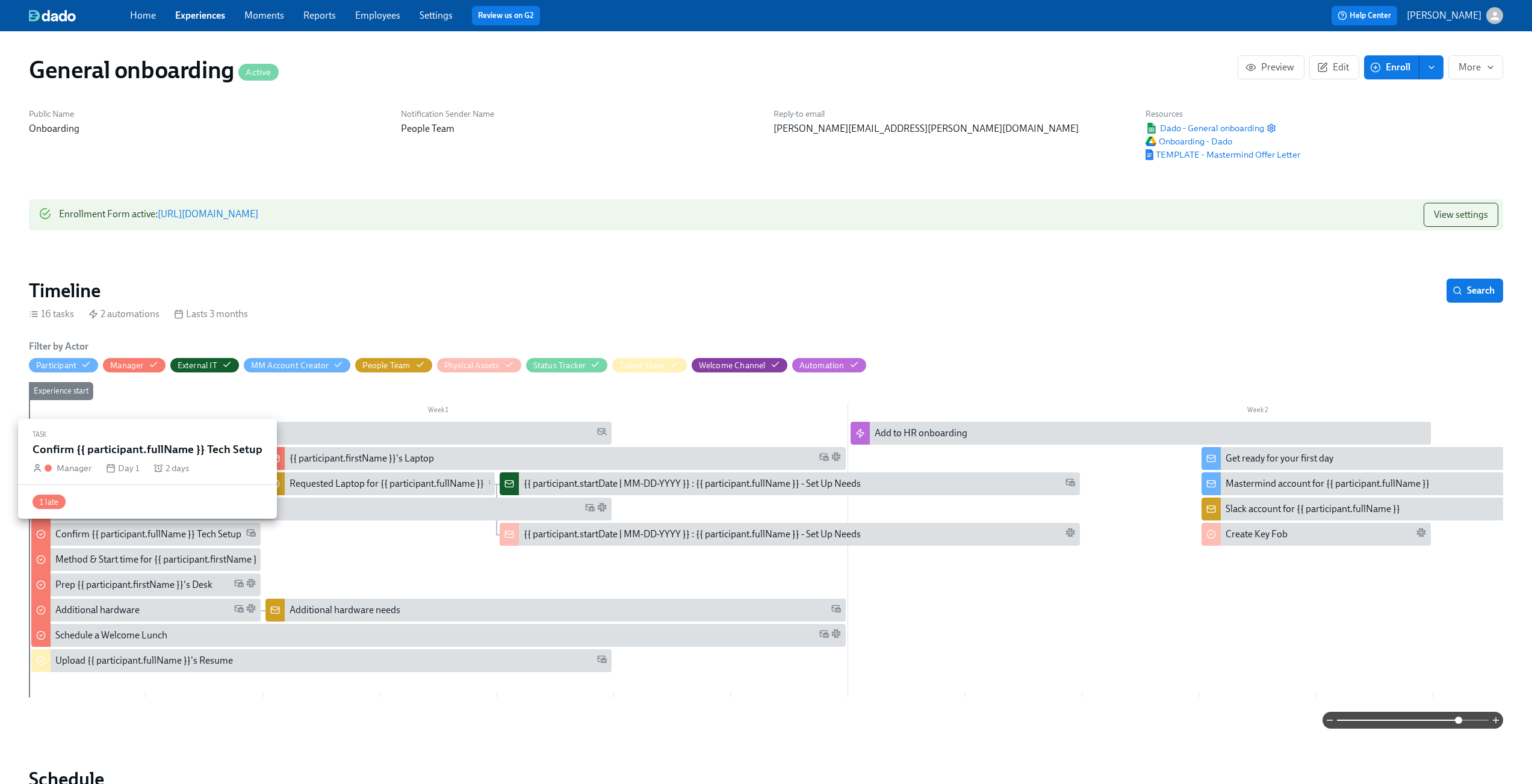
click at [144, 538] on div "Confirm {{ participant.fullName }} Tech Setup" at bounding box center [148, 534] width 186 height 14
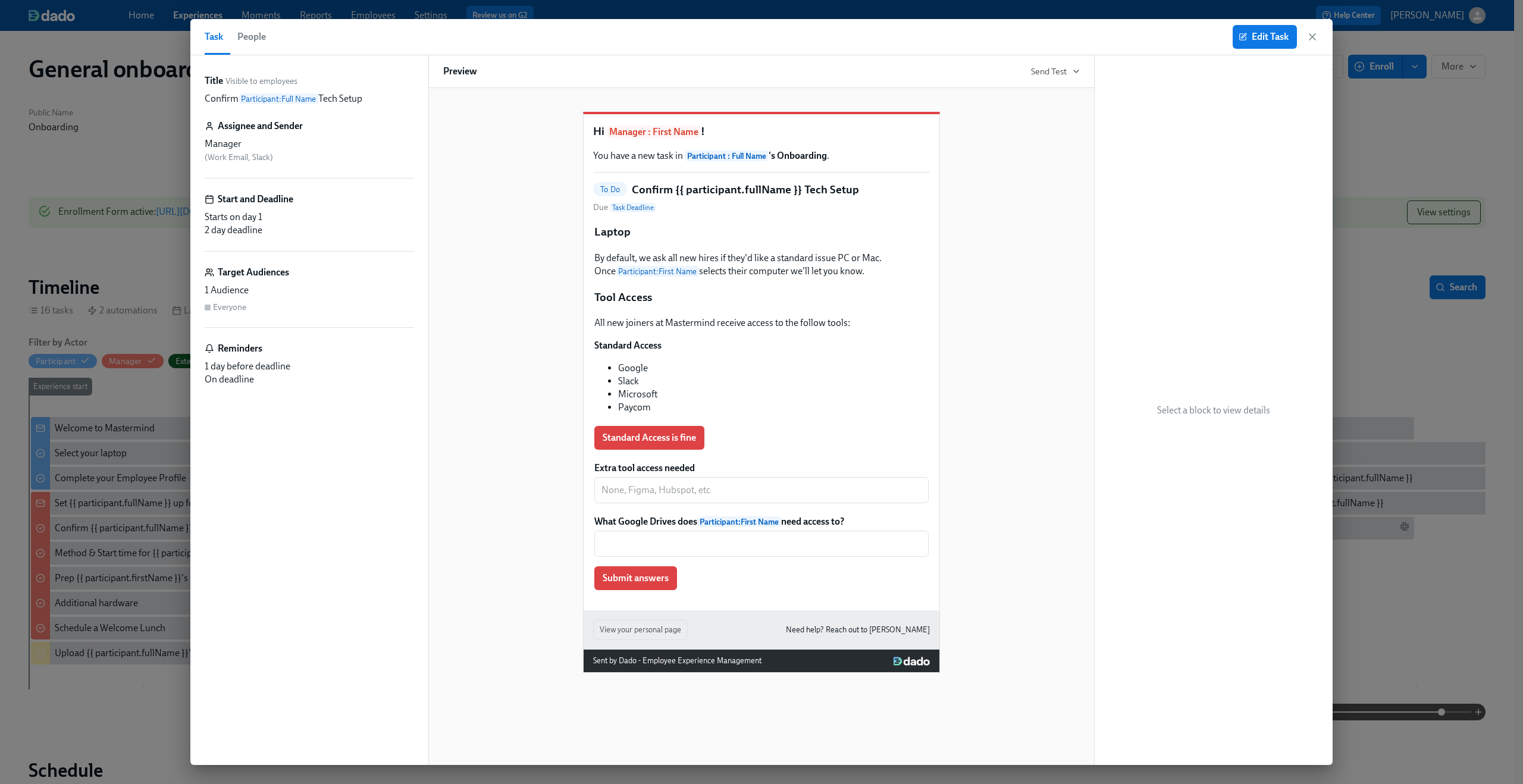
scroll to position [0, 1720]
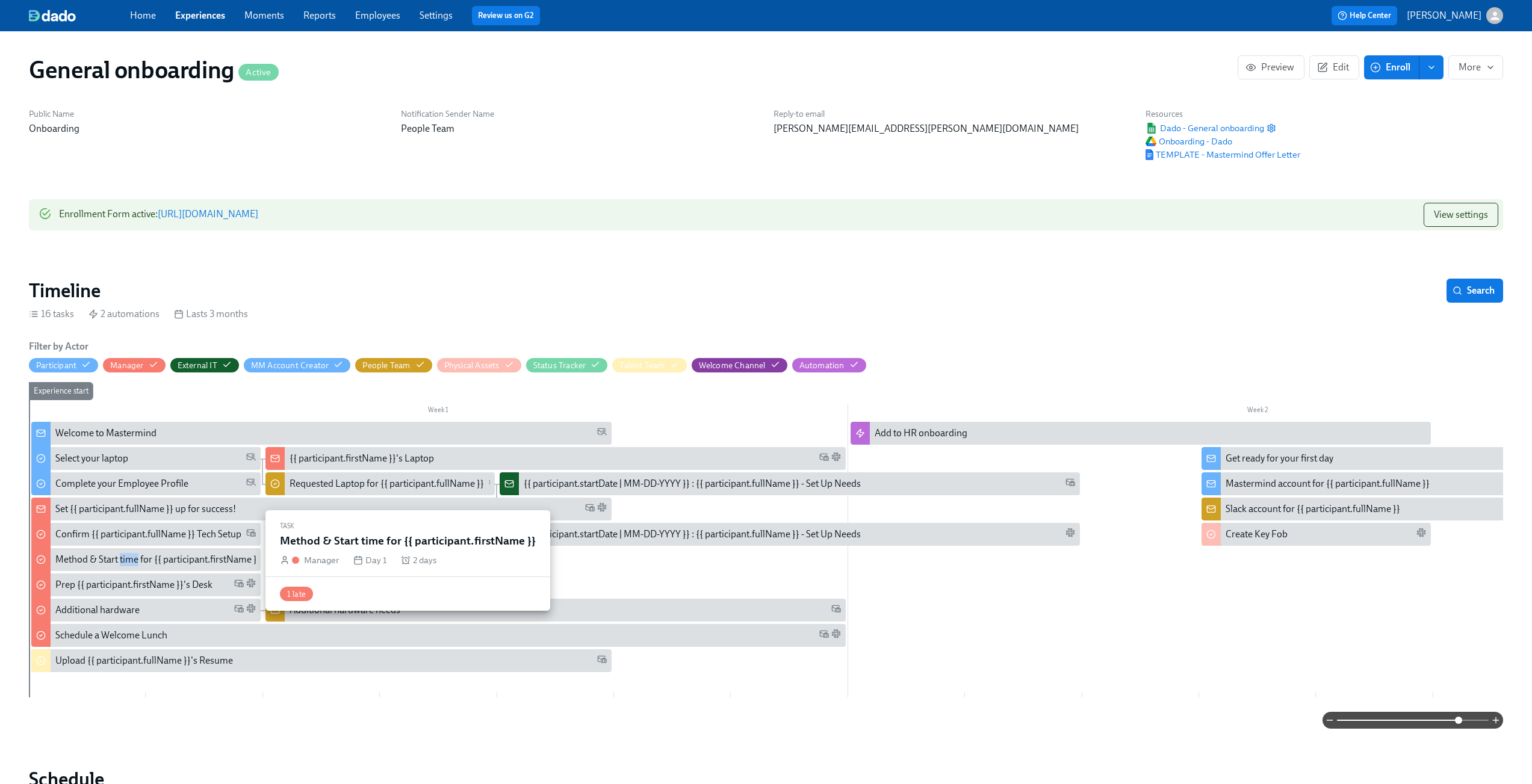
click at [124, 557] on div "Method & Start time for {{ participant.firstName }}" at bounding box center [158, 560] width 205 height 14
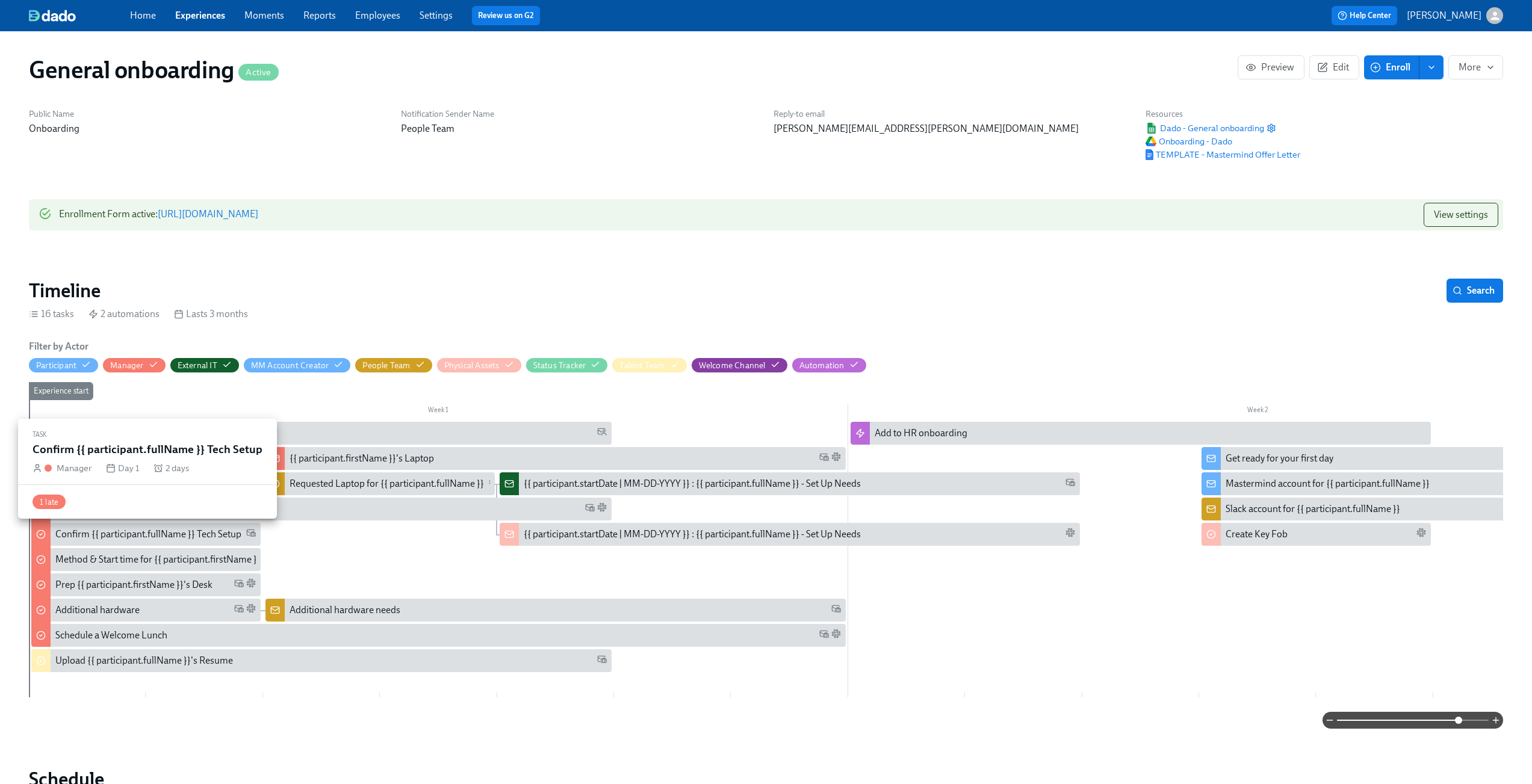
click at [115, 541] on div "Confirm {{ participant.fullName }} Tech Setup" at bounding box center [148, 534] width 186 height 14
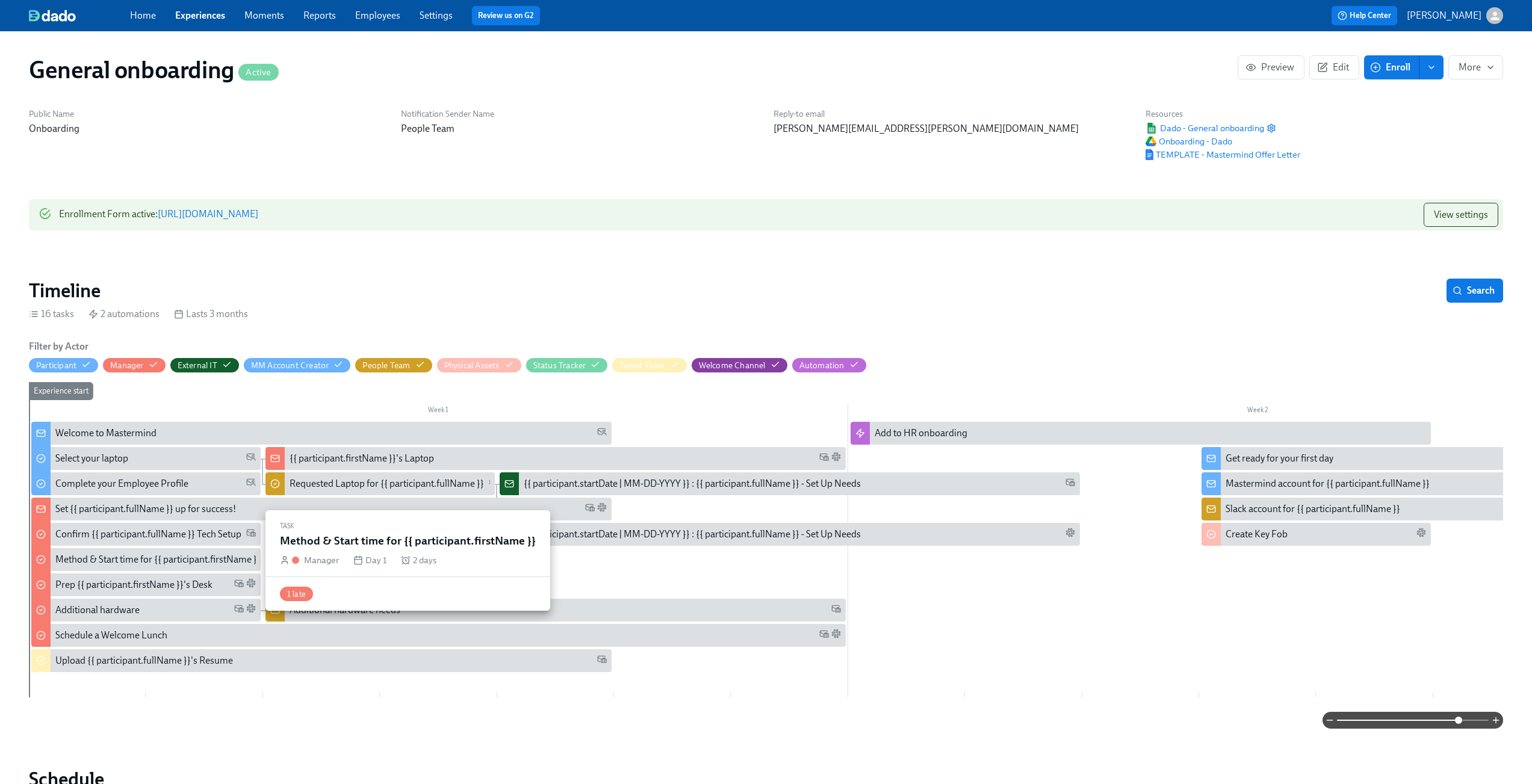
click at [115, 555] on div "Method & Start time for {{ participant.firstName }}" at bounding box center [158, 560] width 205 height 14
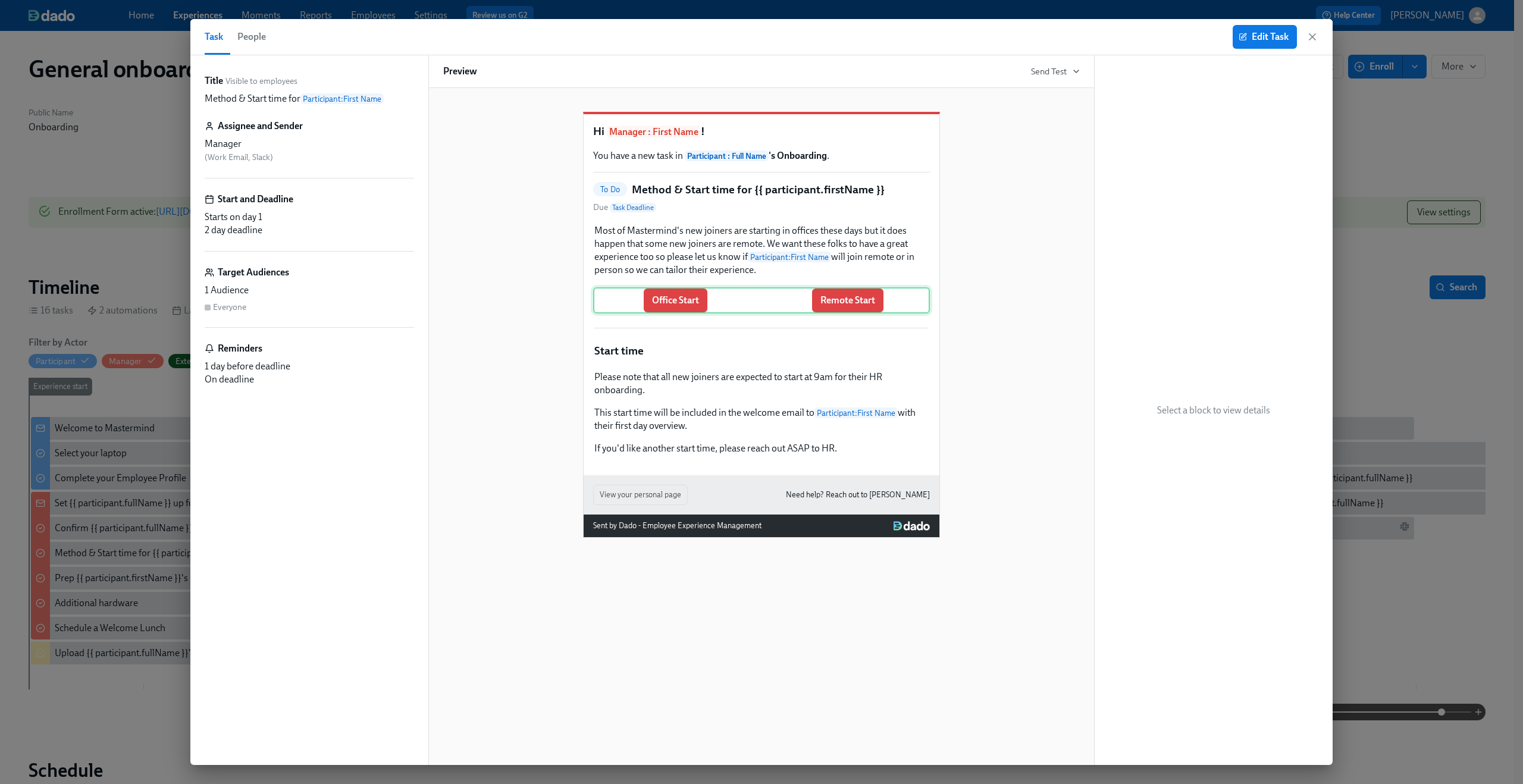
click at [762, 310] on div "Office Start Remote Start" at bounding box center [762, 300] width 336 height 26
click at [1250, 28] on button "Edit Task" at bounding box center [1264, 37] width 64 height 23
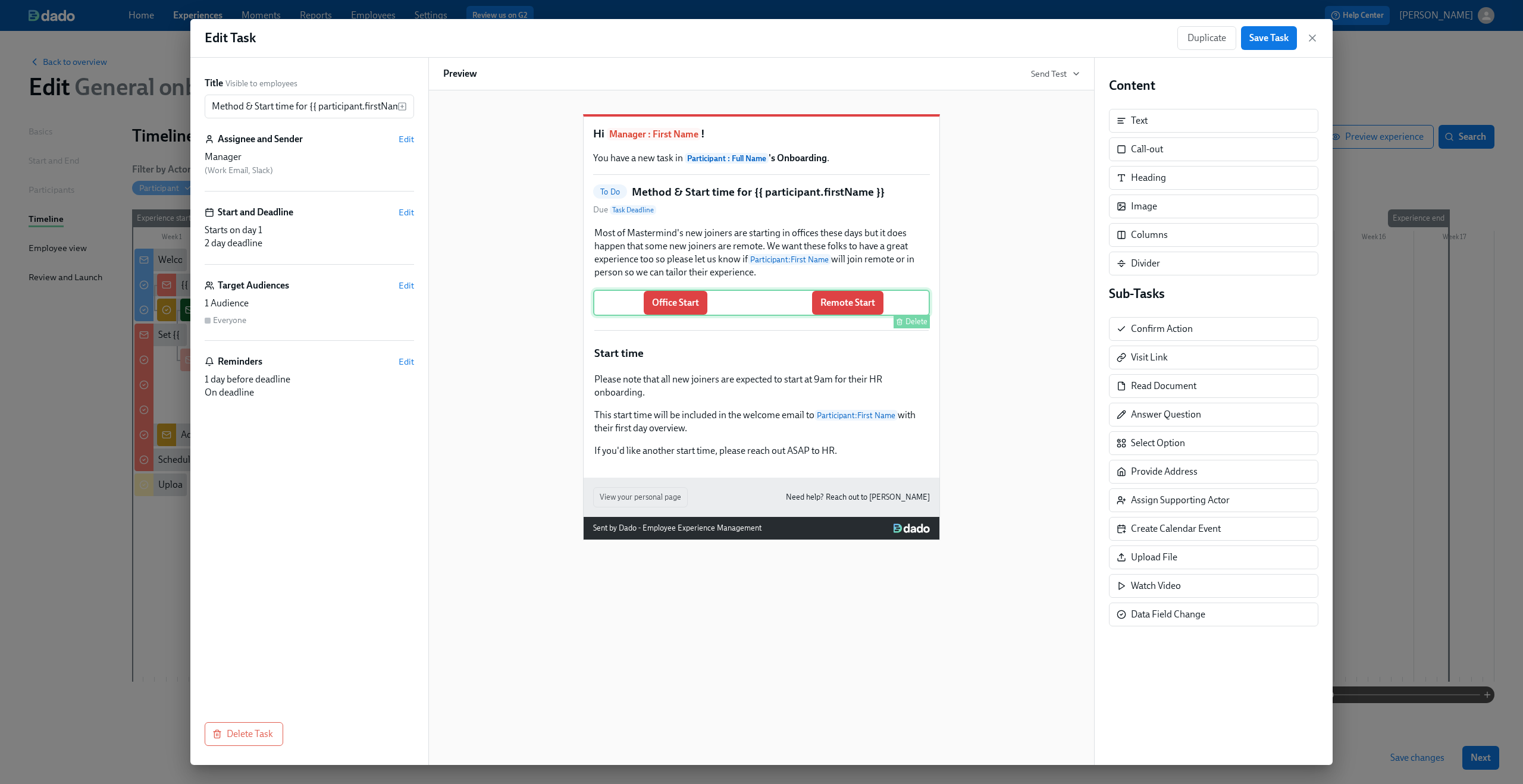
click at [898, 313] on div "Office Start Remote Start Delete" at bounding box center [762, 302] width 336 height 26
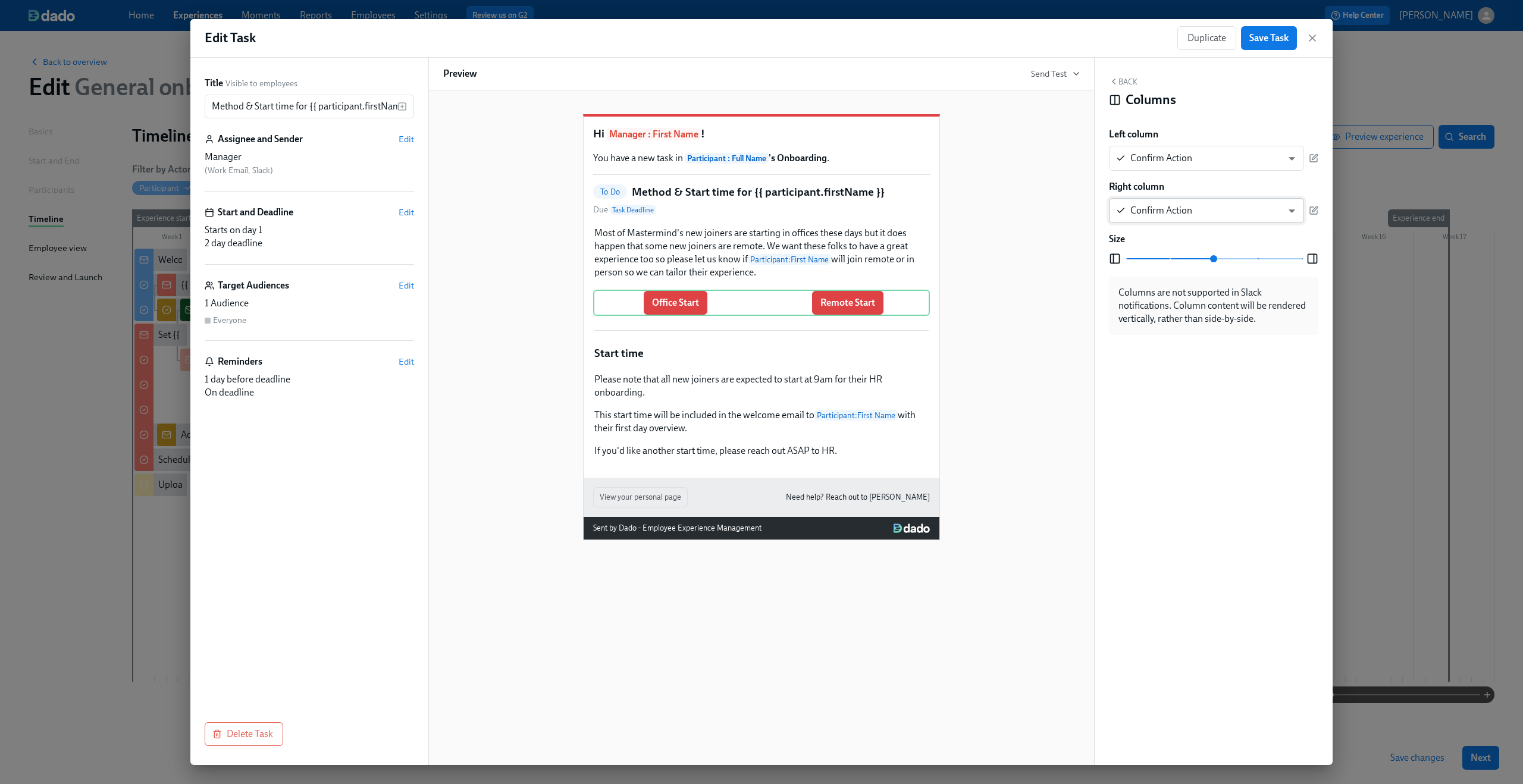
click at [1295, 209] on body "Home Experiences Moments Reports Employees Settings Review us on G2 Help Center…" at bounding box center [762, 392] width 1523 height 784
drag, startPoint x: 1283, startPoint y: 431, endPoint x: 1279, endPoint y: 377, distance: 54.1
click at [1279, 418] on div at bounding box center [762, 392] width 1523 height 784
click at [1312, 210] on icon "button" at bounding box center [1313, 210] width 9 height 9
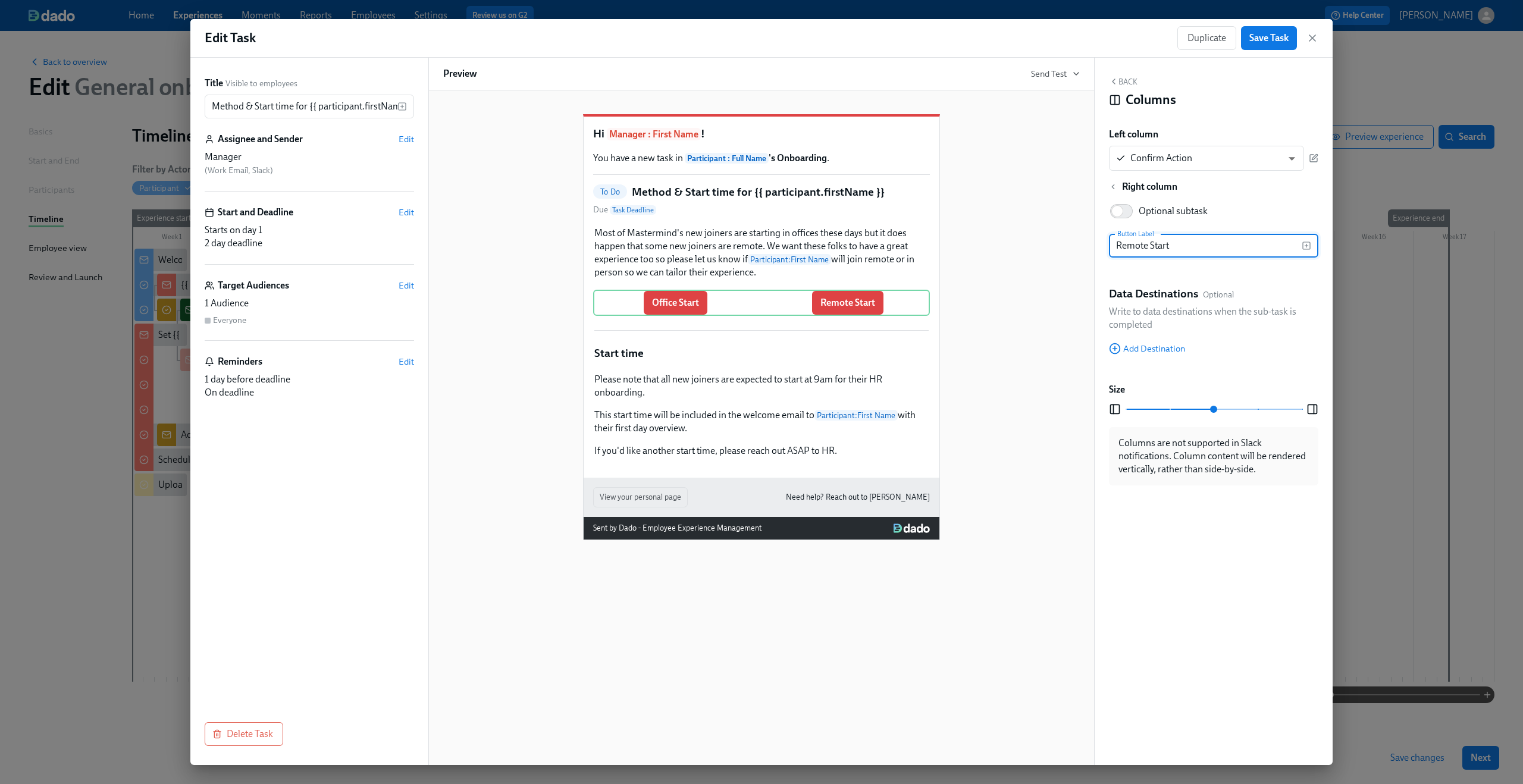
click at [969, 308] on div "Hi Manager : First Name ! You have a new task in Participant : Full Name 's Onb…" at bounding box center [762, 318] width 637 height 445
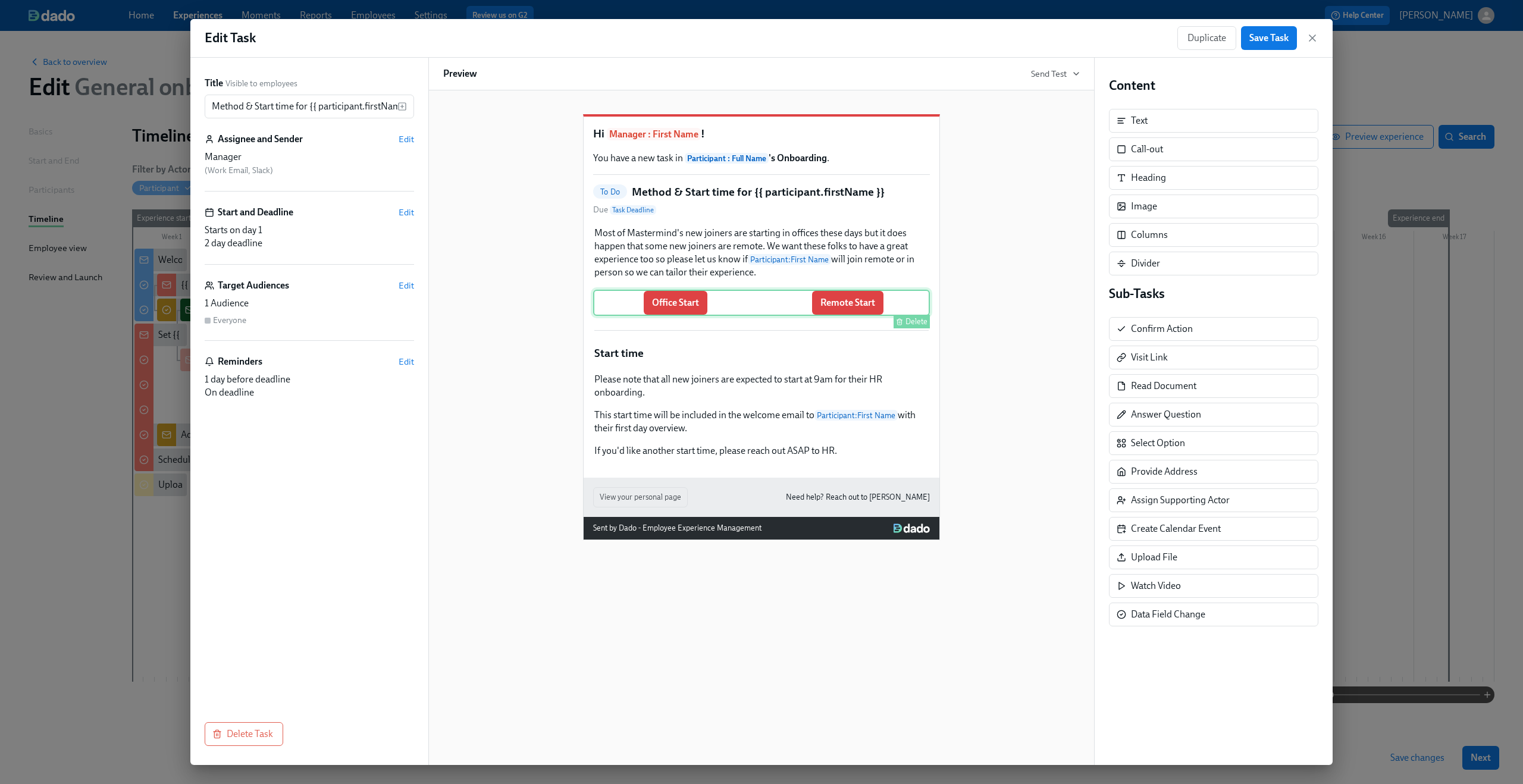
click at [701, 315] on div "Office Start Remote Start Delete" at bounding box center [762, 302] width 336 height 26
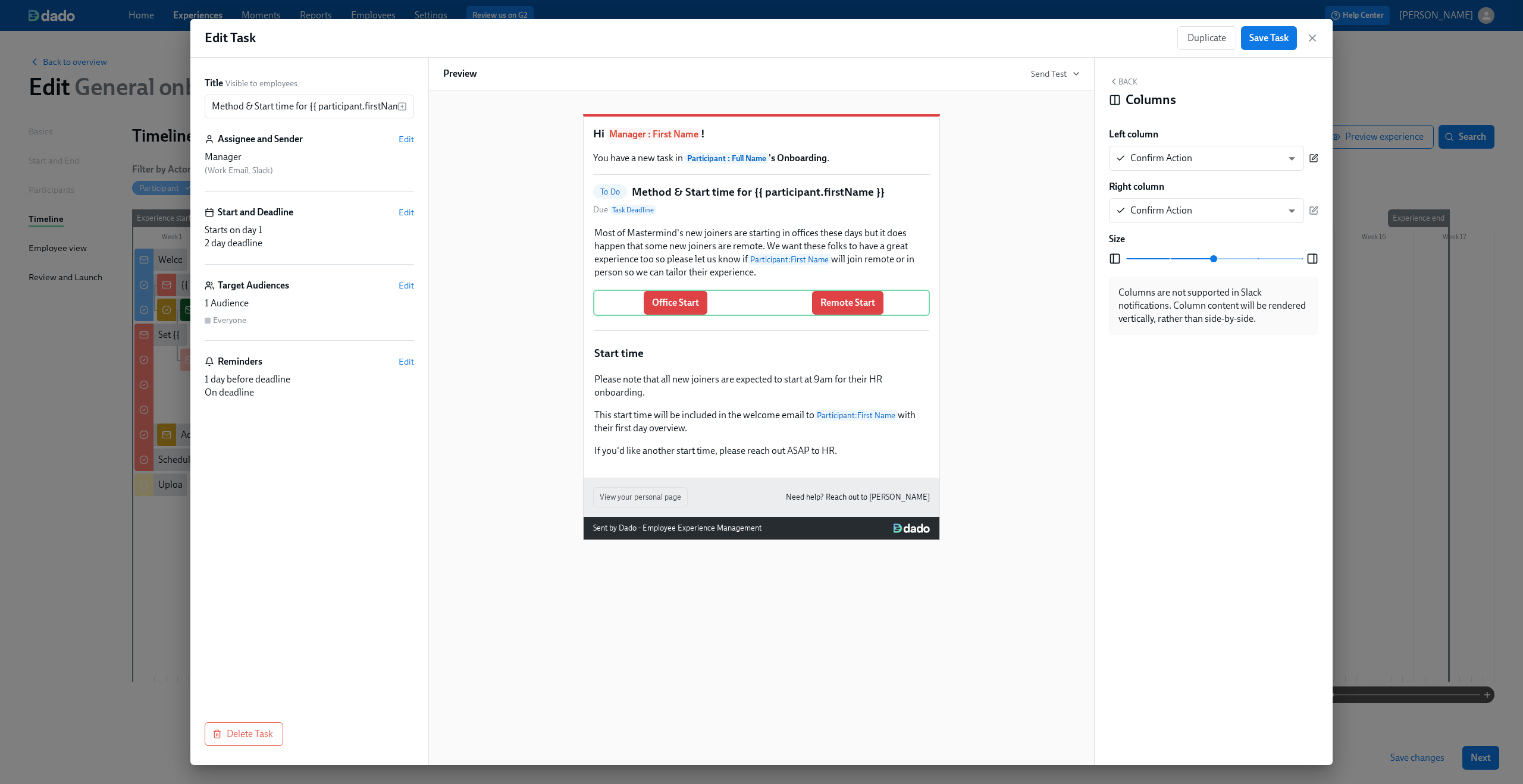
click at [1311, 154] on icon "button" at bounding box center [1313, 157] width 9 height 9
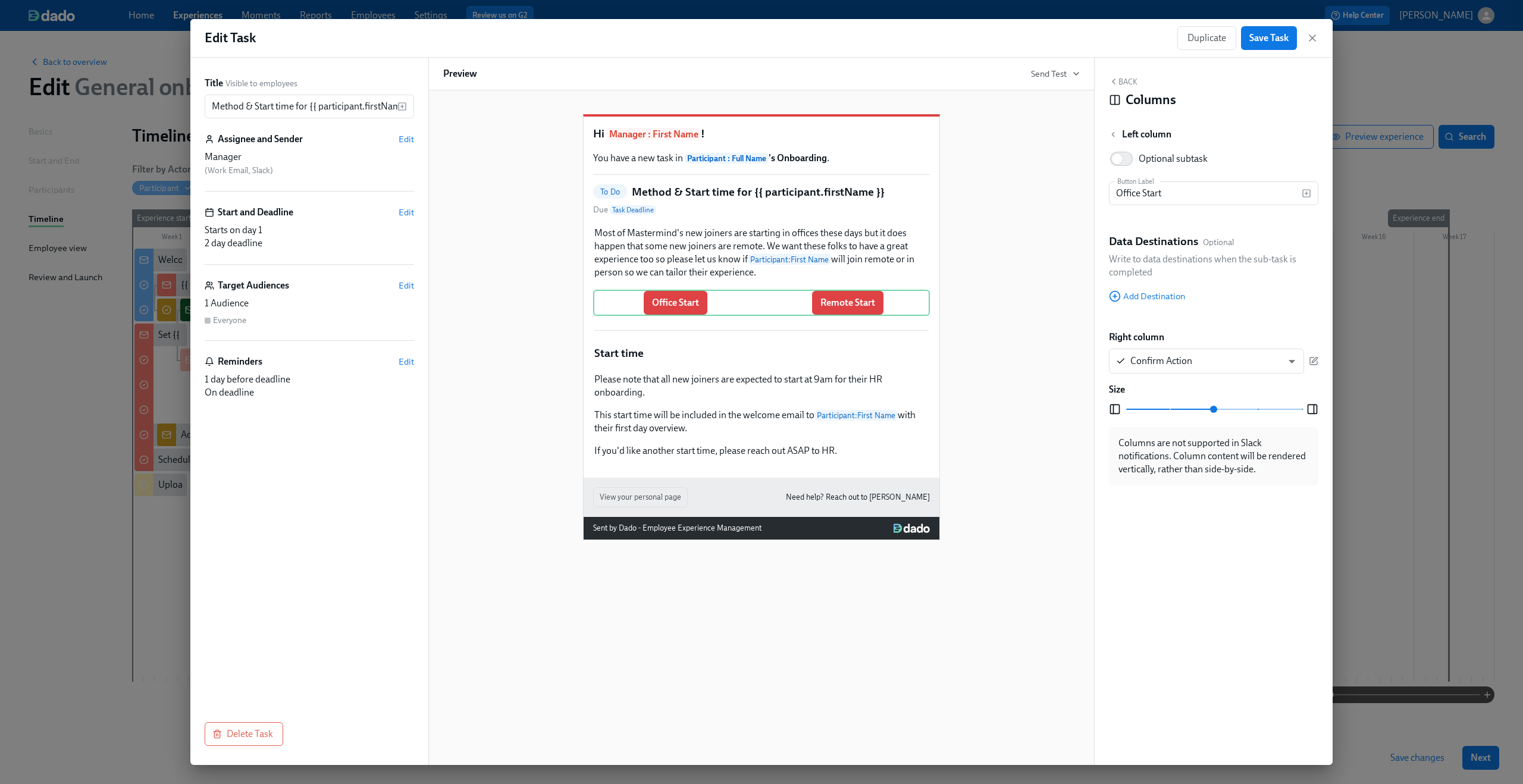
click at [1013, 217] on div "Hi Manager : First Name ! You have a new task in Participant : Full Name 's Onb…" at bounding box center [762, 318] width 637 height 445
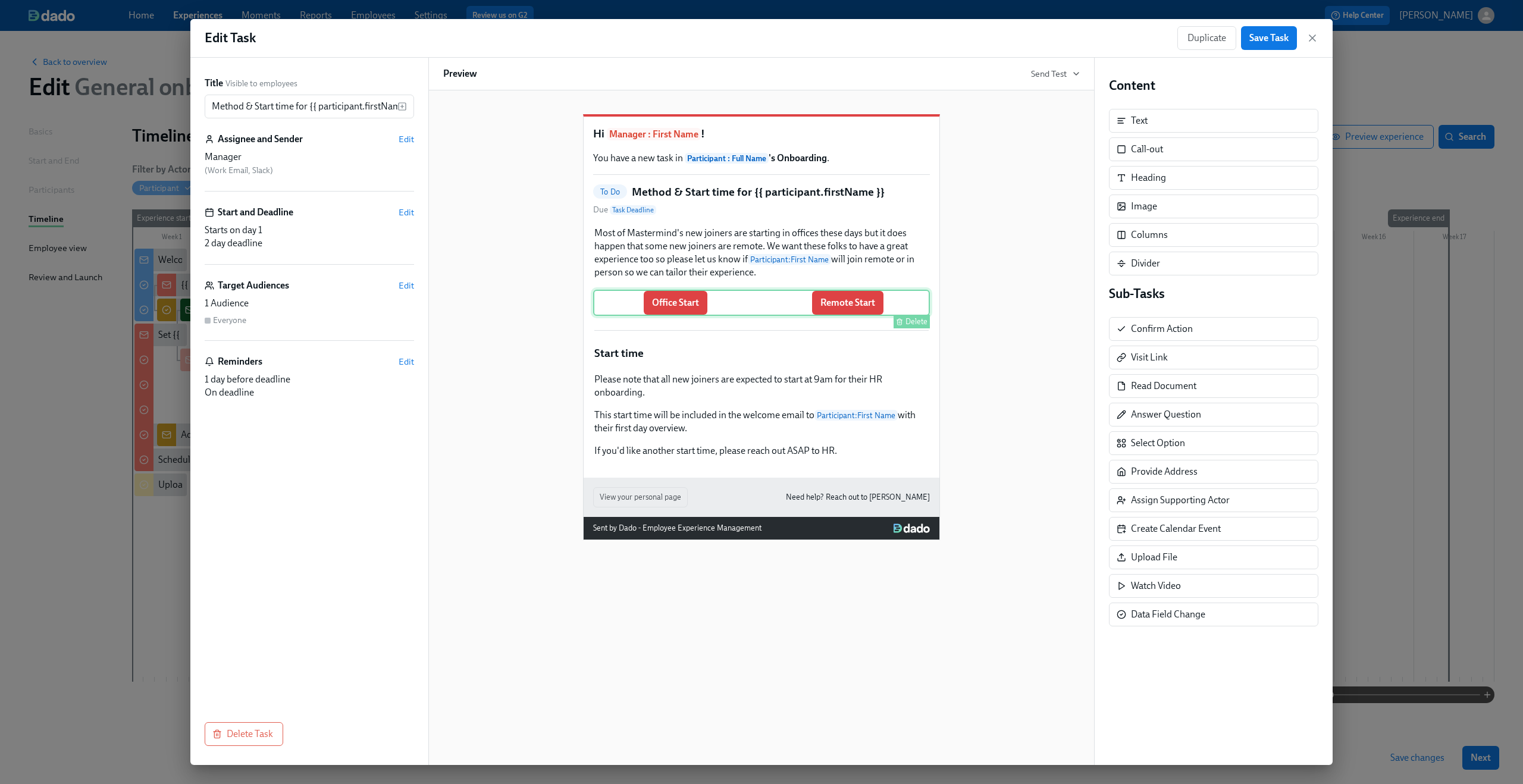
click at [771, 315] on div "Office Start Remote Start Delete" at bounding box center [762, 302] width 336 height 26
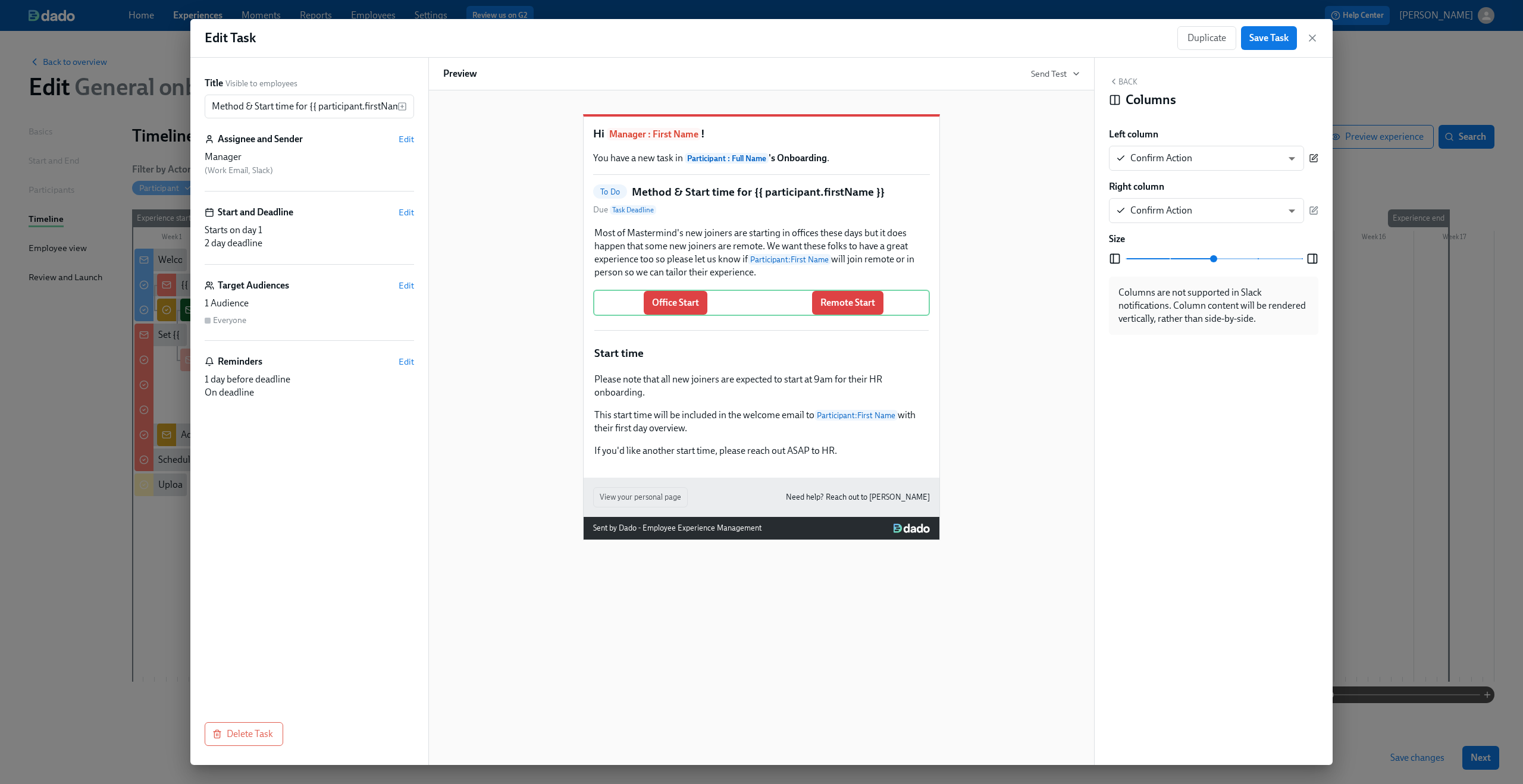
click at [1314, 158] on icon "button" at bounding box center [1313, 157] width 9 height 9
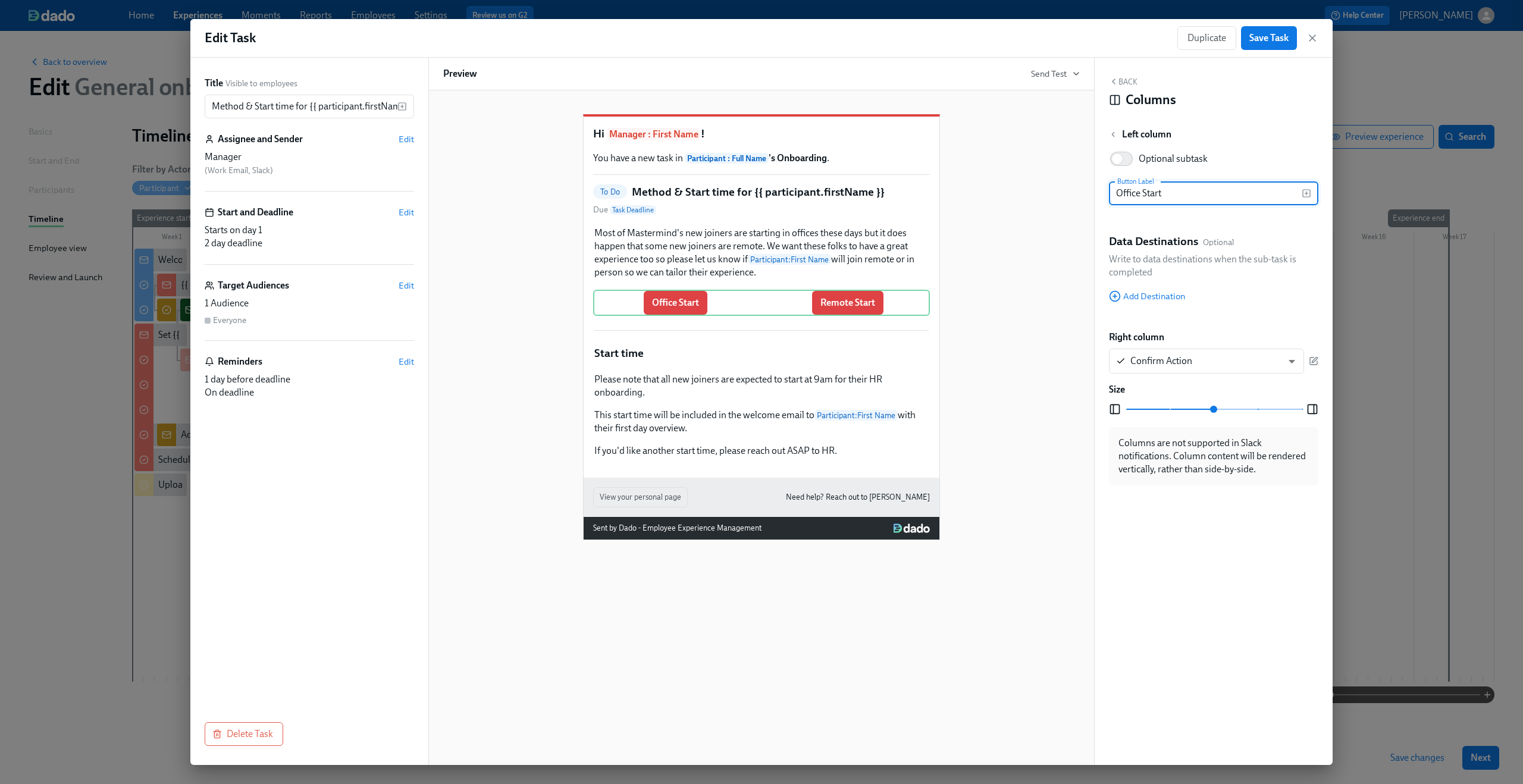
click at [1160, 302] on div "Optional subtask Button Label Office Start Button Label Data Destinations Optio…" at bounding box center [1213, 233] width 209 height 175
click at [1161, 297] on span "Add Destination" at bounding box center [1146, 296] width 76 height 12
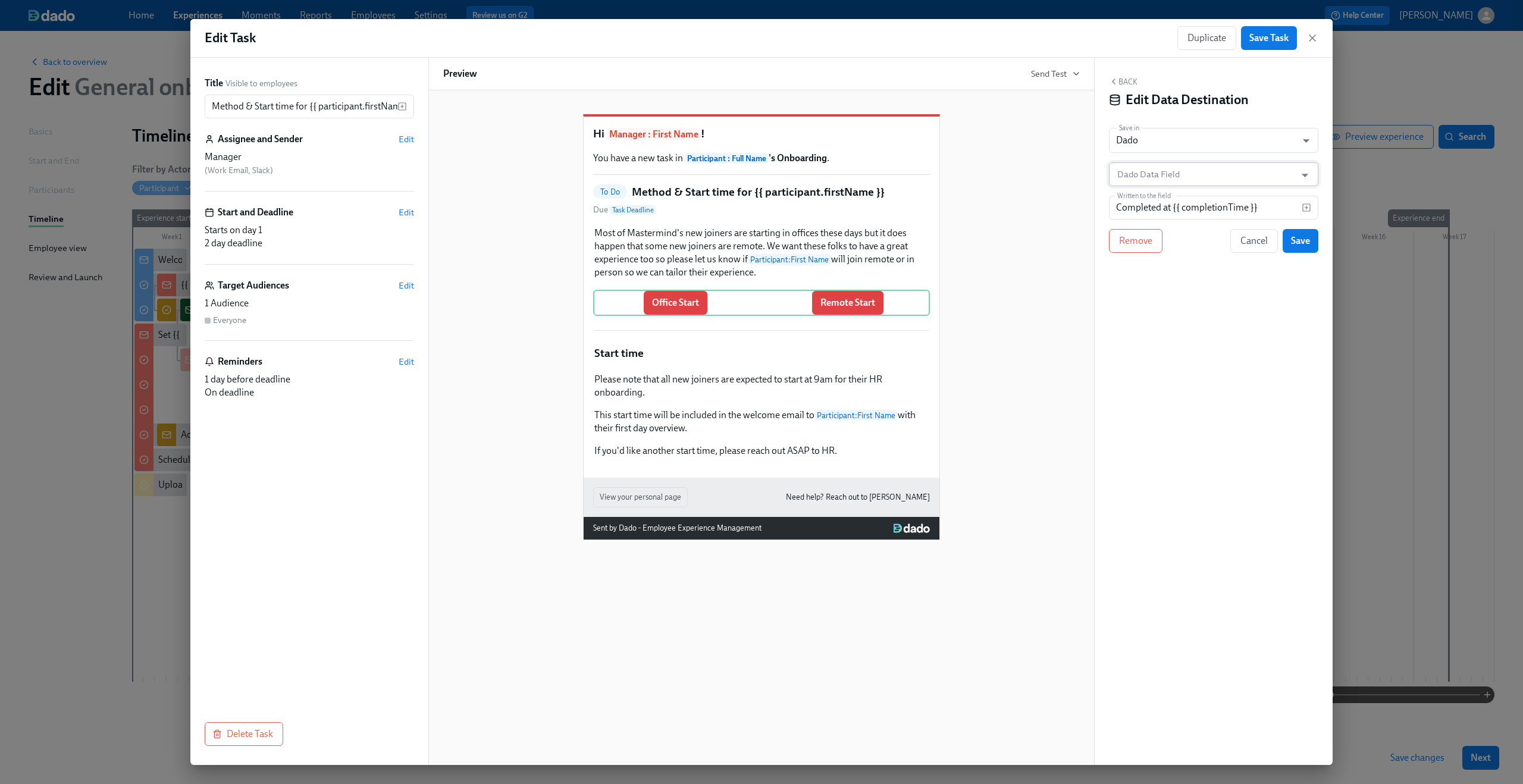
click at [1212, 174] on input "Dado Data Field" at bounding box center [1204, 174] width 180 height 23
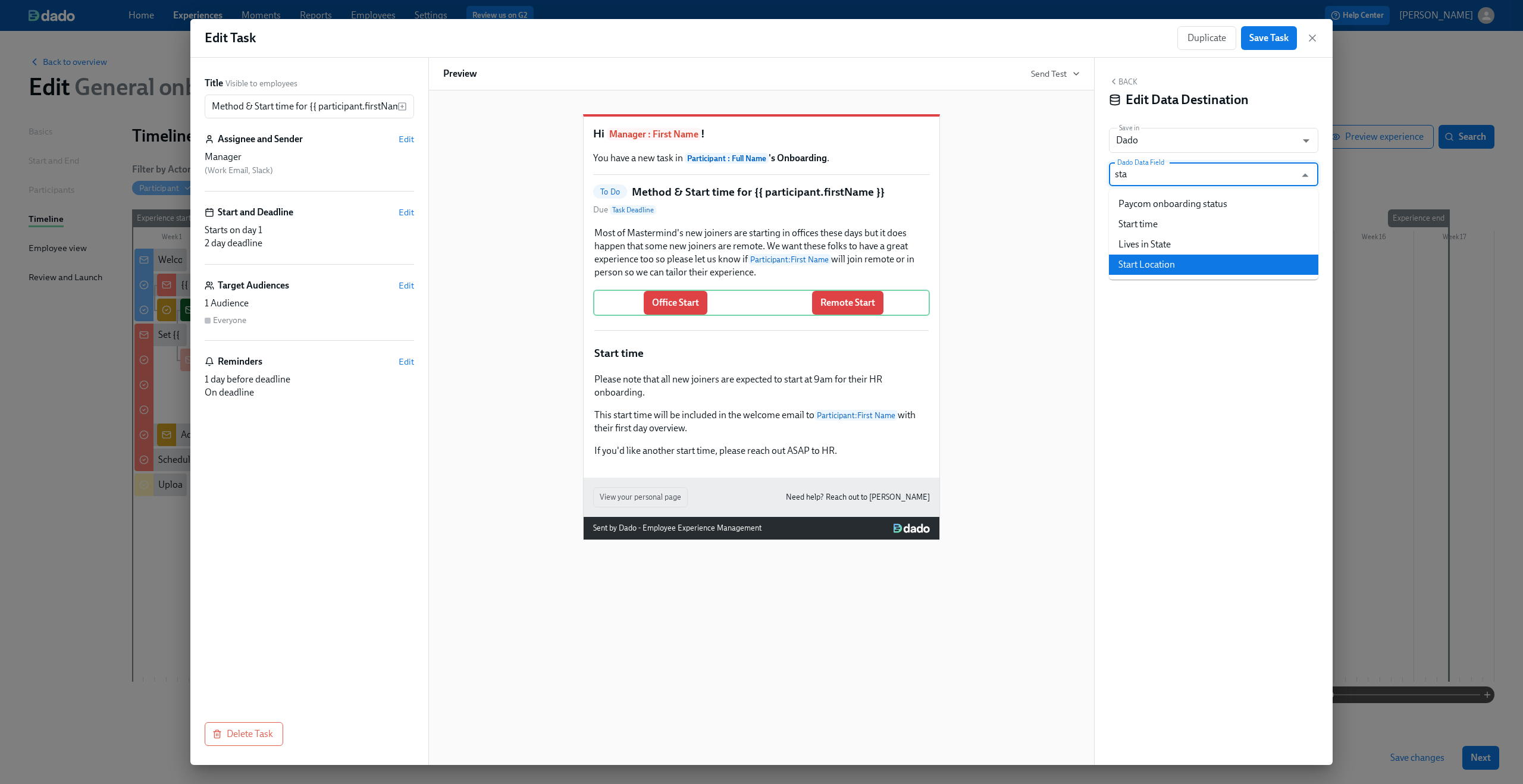
click at [1177, 259] on li "Start Location" at bounding box center [1213, 264] width 209 height 20
type input "Start Location"
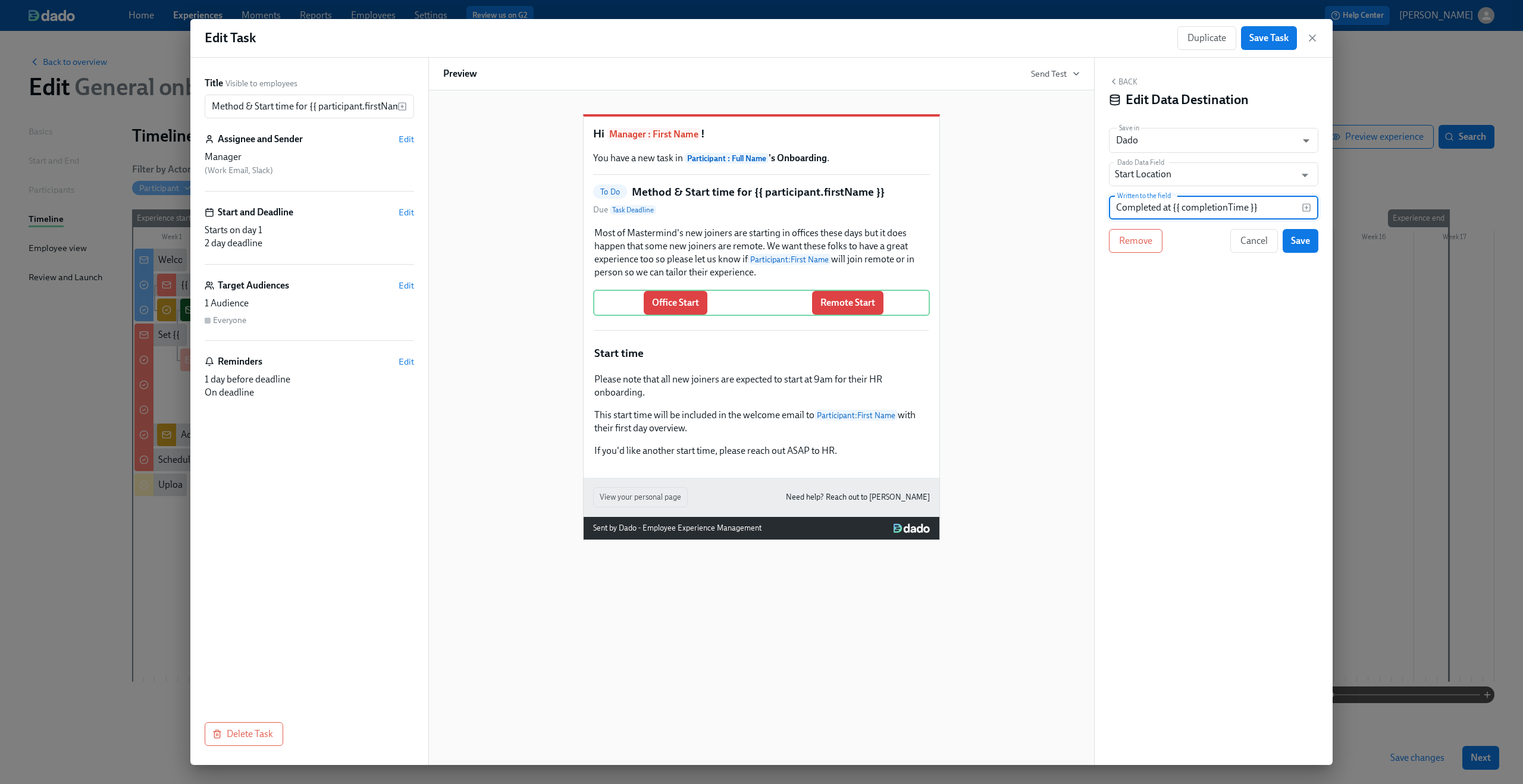
click at [1179, 207] on input "Completed at {{ completionTime }}" at bounding box center [1205, 208] width 192 height 23
click at [1139, 240] on span "Remove" at bounding box center [1136, 241] width 33 height 12
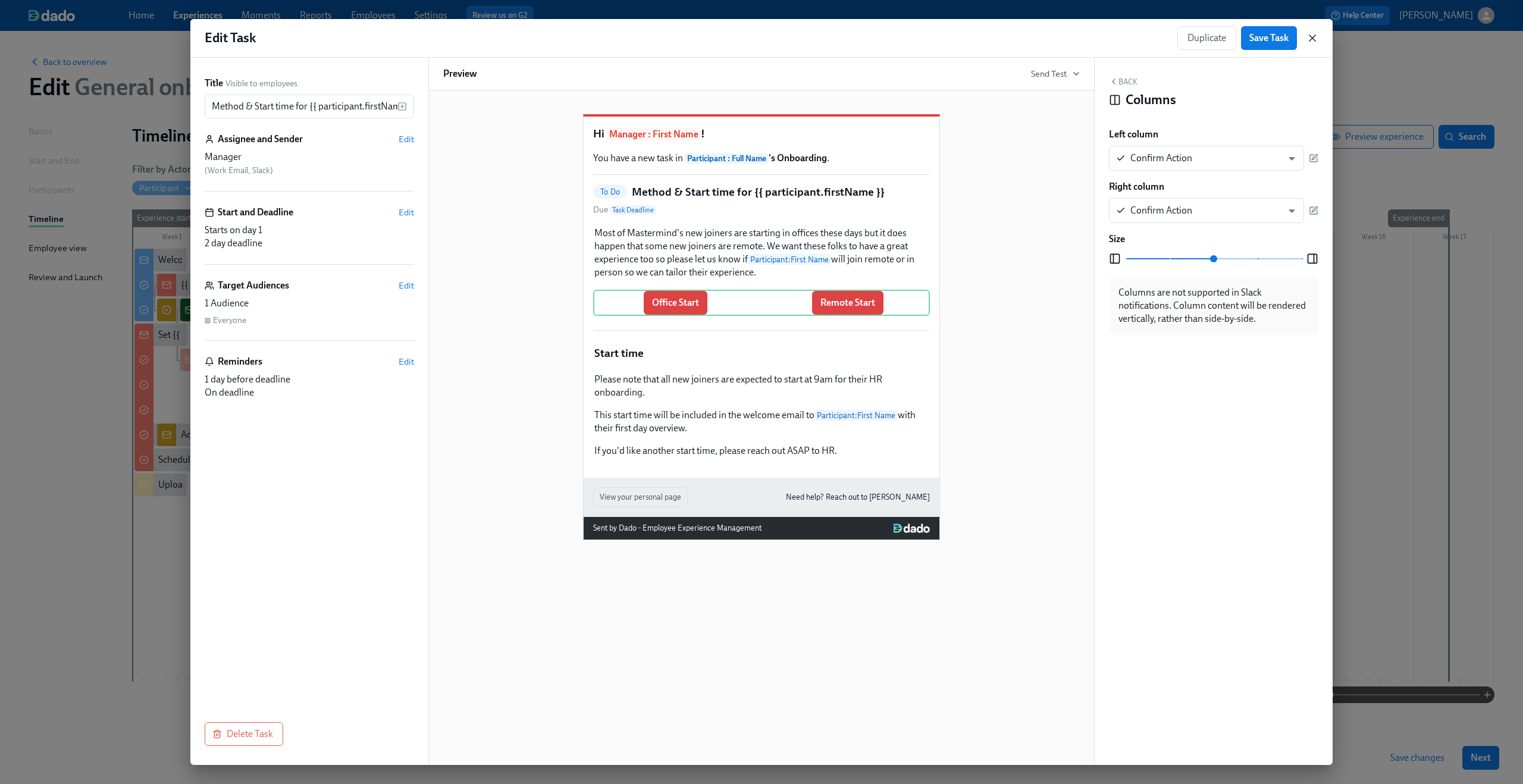
click at [1307, 38] on icon "button" at bounding box center [1312, 38] width 12 height 12
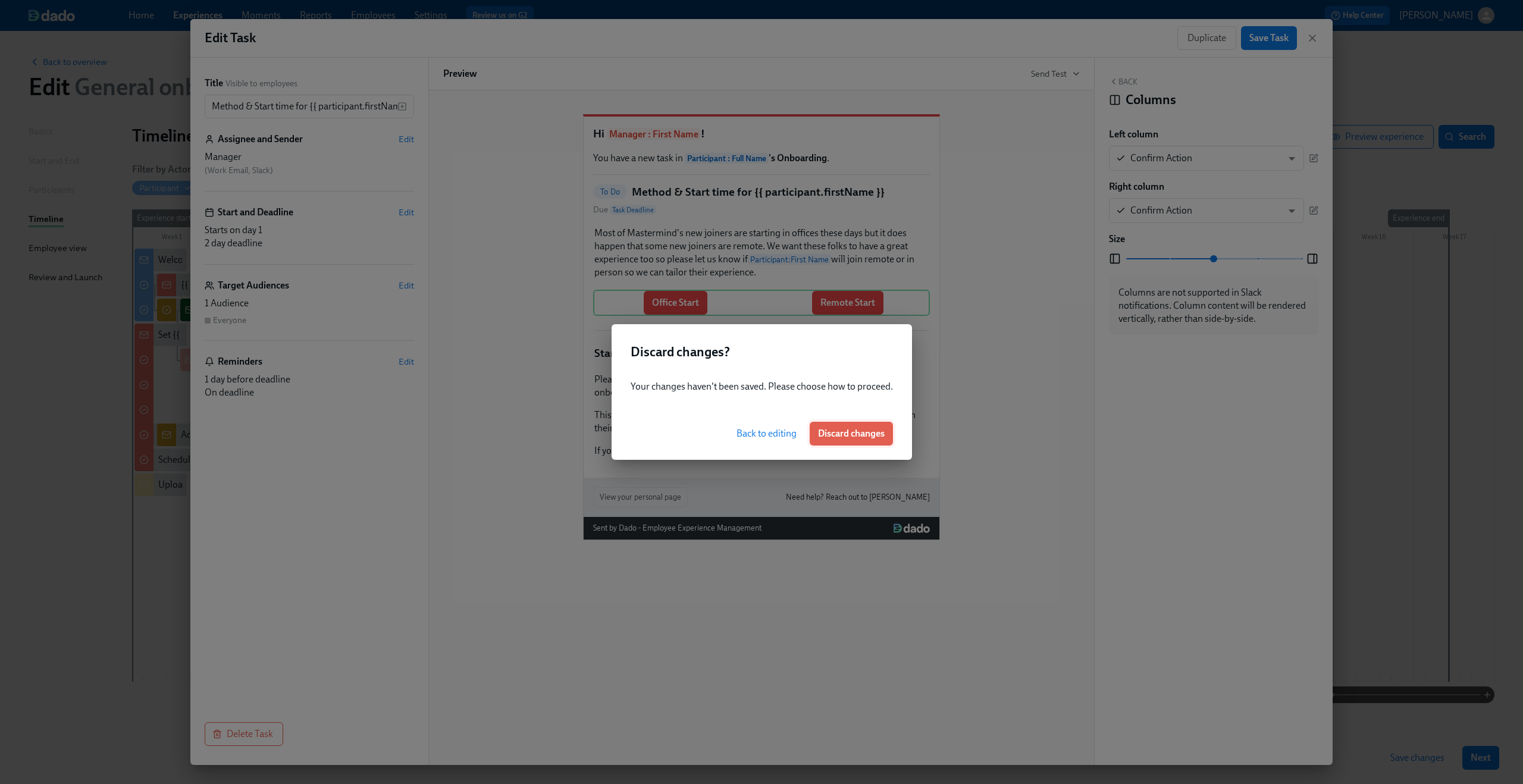
click at [834, 428] on span "Discard changes" at bounding box center [851, 433] width 67 height 12
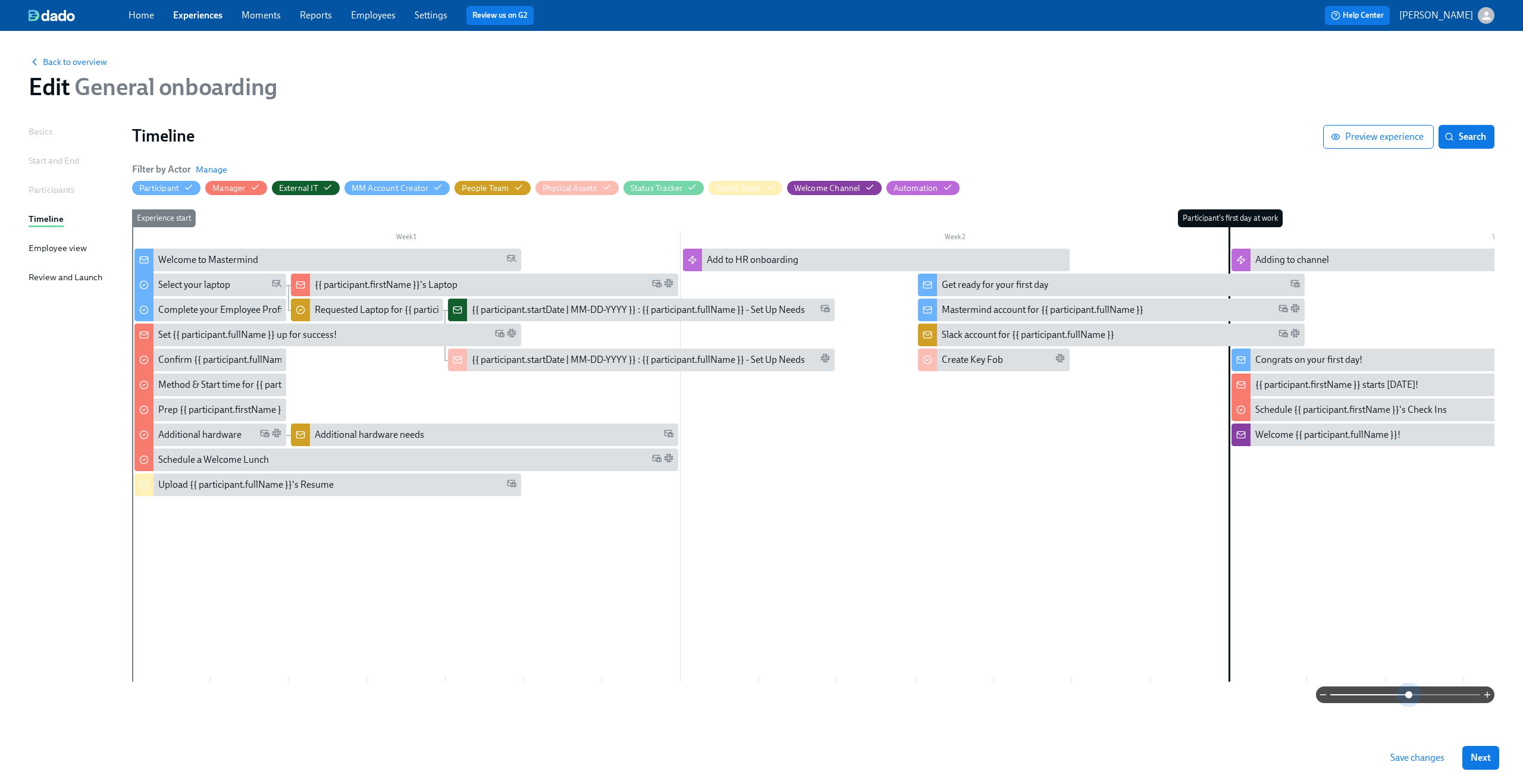
click at [1409, 691] on span at bounding box center [1404, 694] width 150 height 17
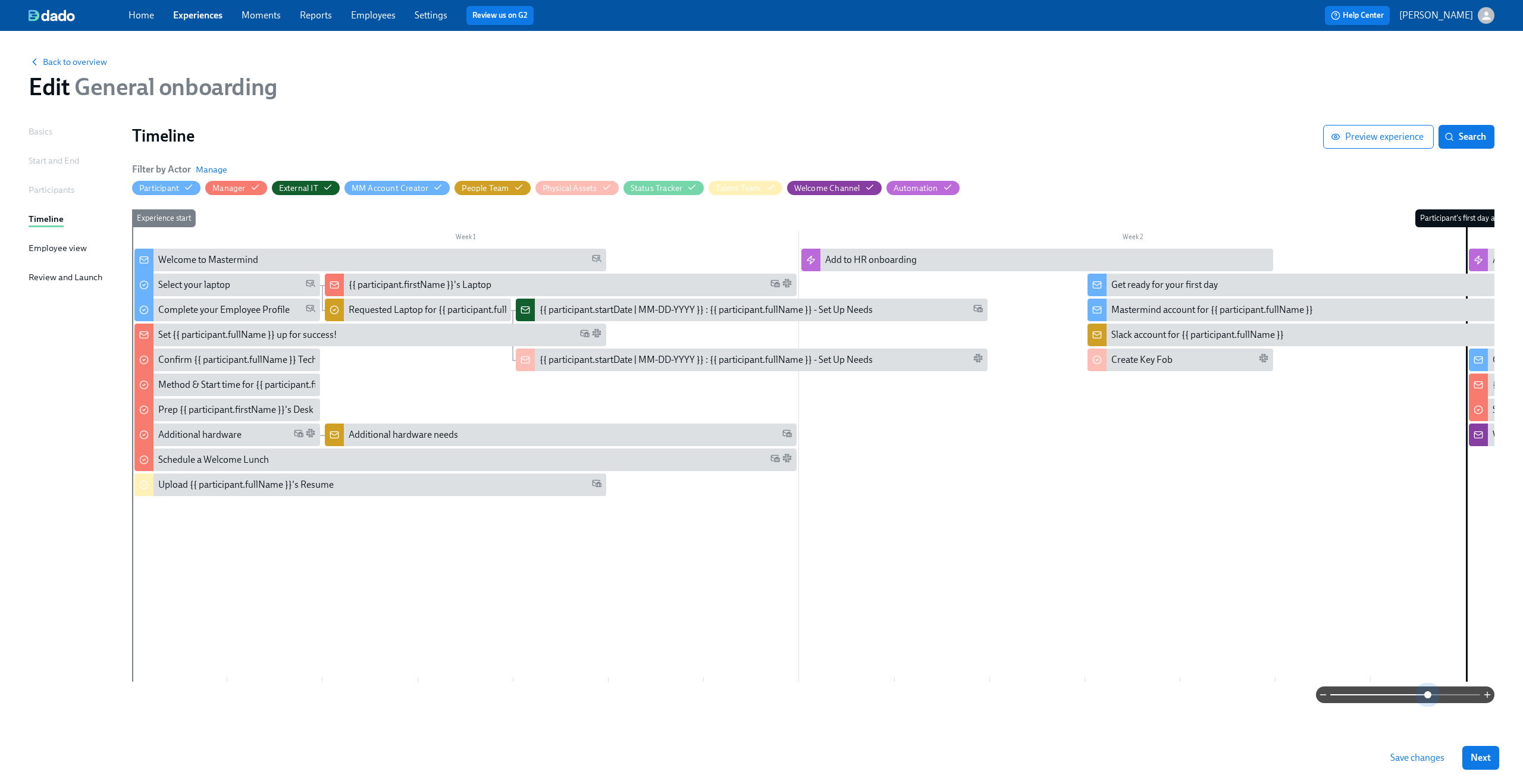
click at [1428, 692] on span at bounding box center [1404, 694] width 150 height 17
click at [1457, 136] on span "Search" at bounding box center [1466, 136] width 39 height 12
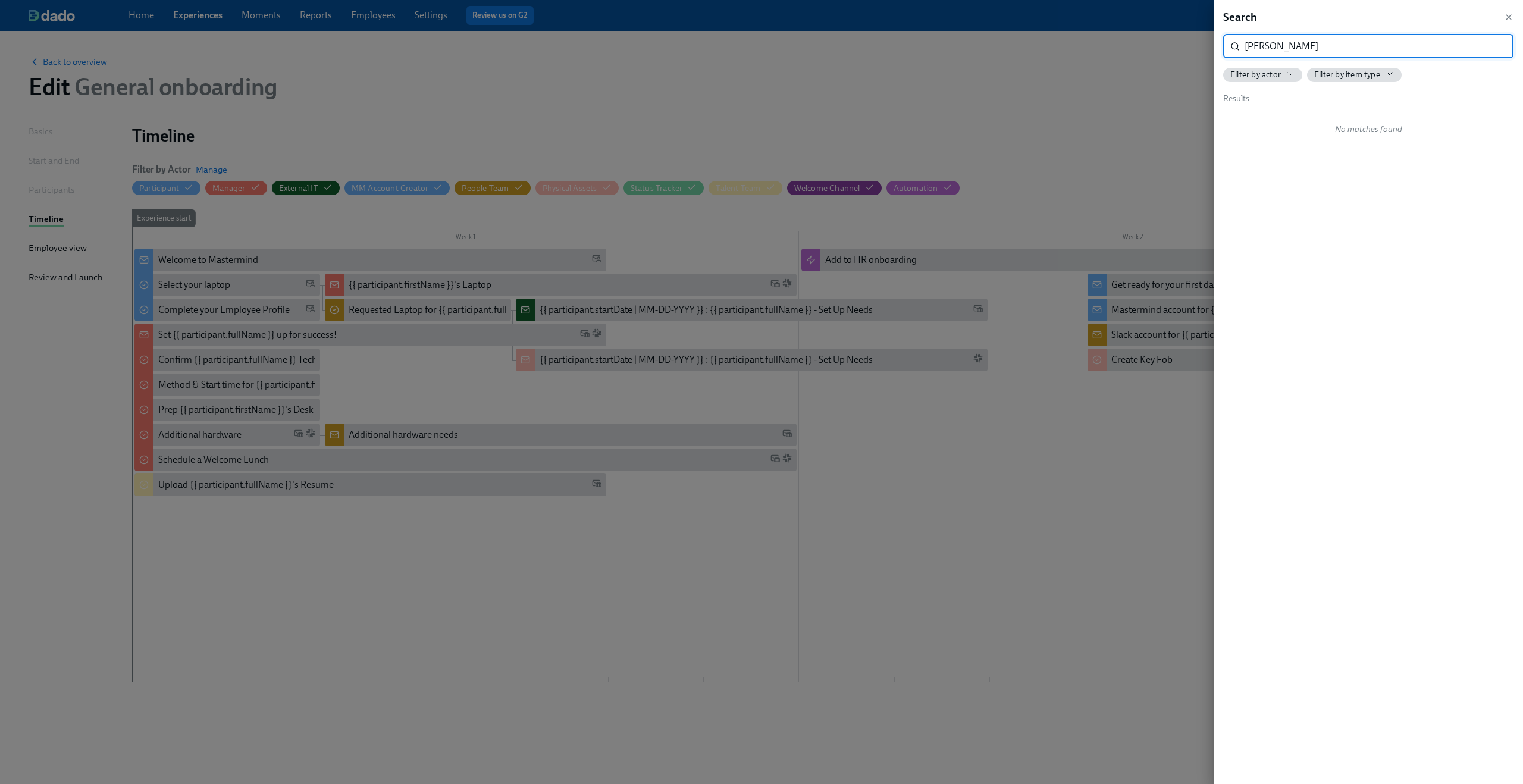
click at [1249, 47] on input "smit" at bounding box center [1378, 46] width 269 height 23
type input "cmit"
click at [1495, 44] on input "cmit" at bounding box center [1378, 46] width 269 height 23
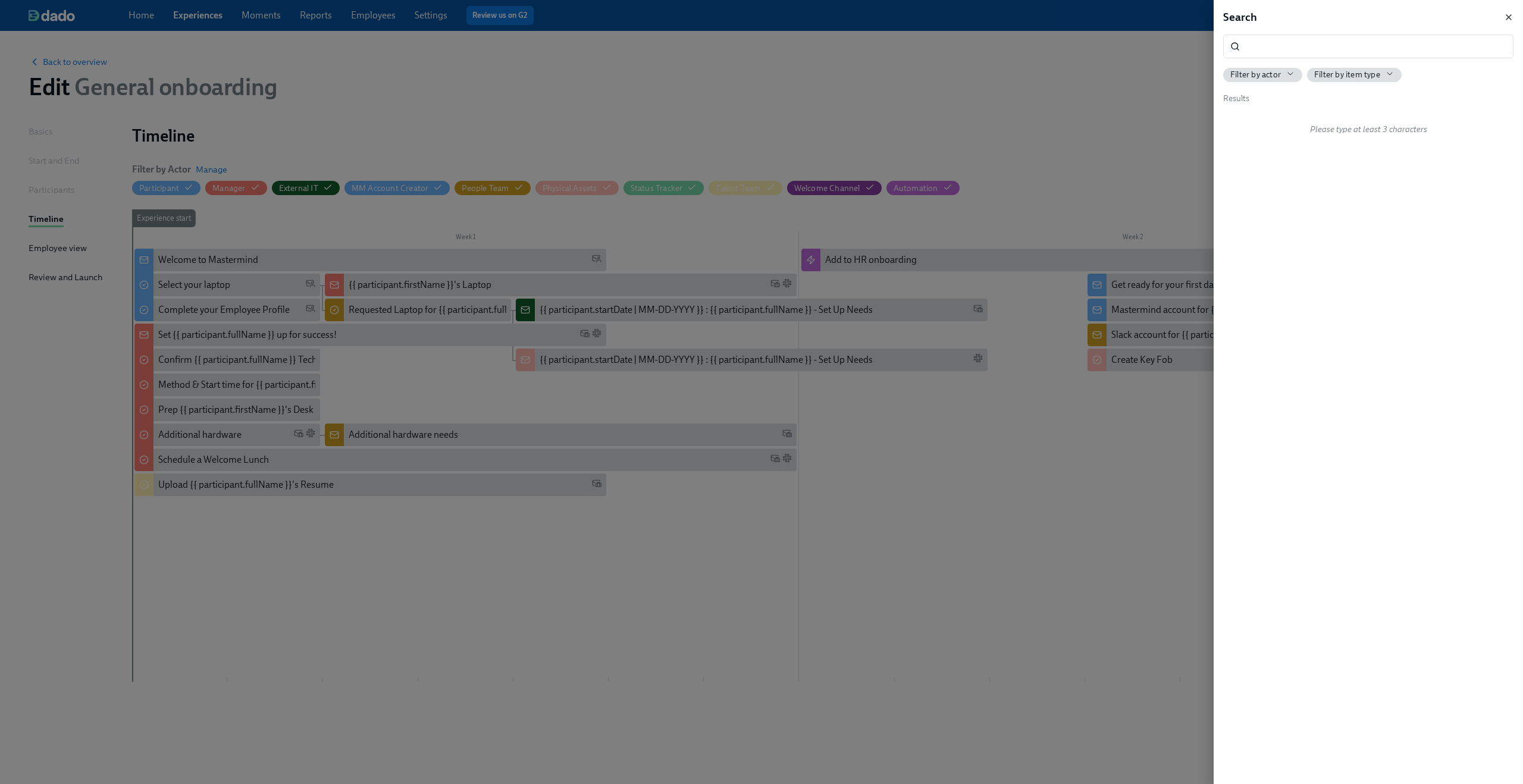
click at [1509, 14] on icon "button" at bounding box center [1508, 17] width 9 height 9
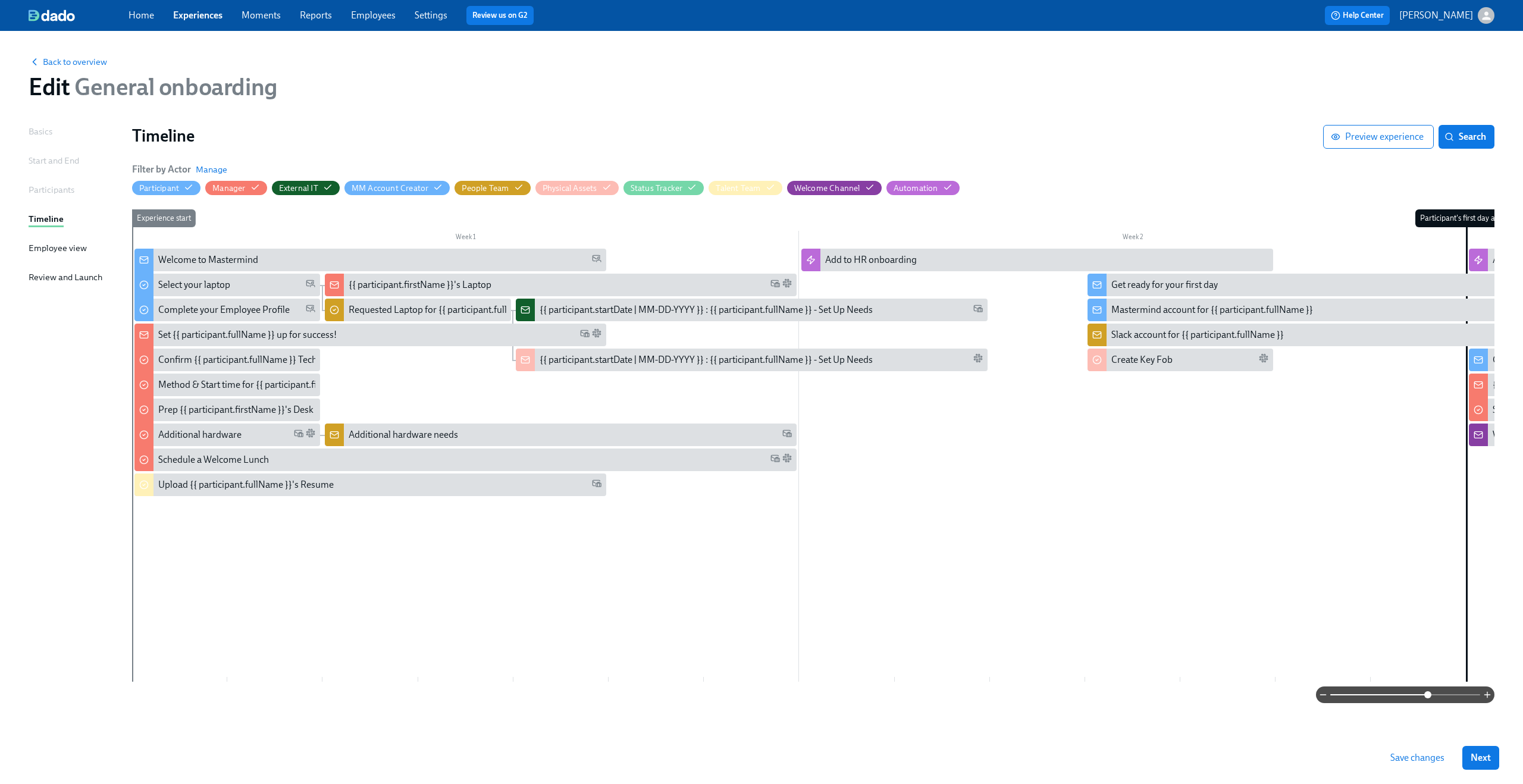
click at [326, 182] on div "External IT" at bounding box center [305, 187] width 68 height 14
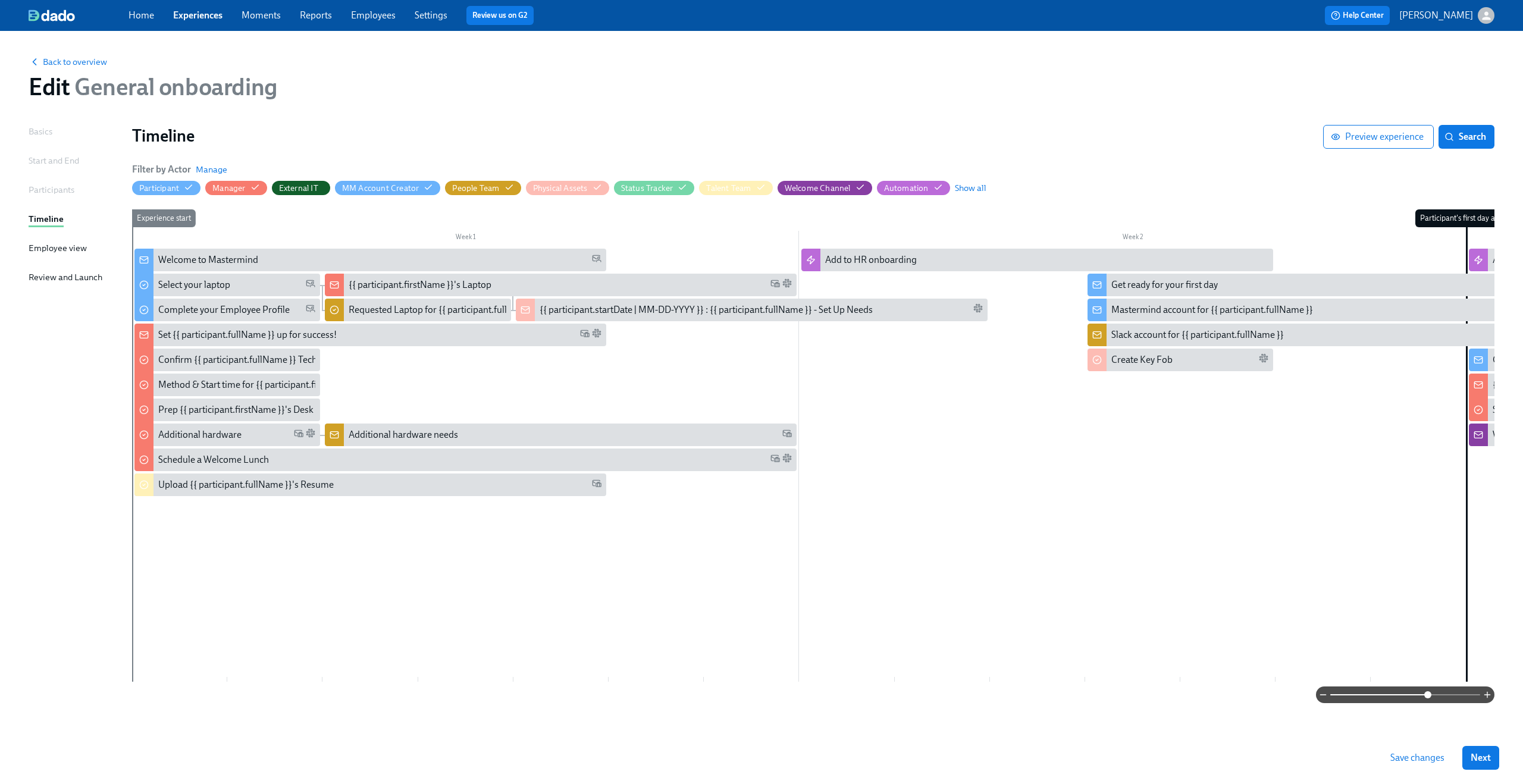
click at [325, 188] on span "External IT" at bounding box center [301, 188] width 59 height 12
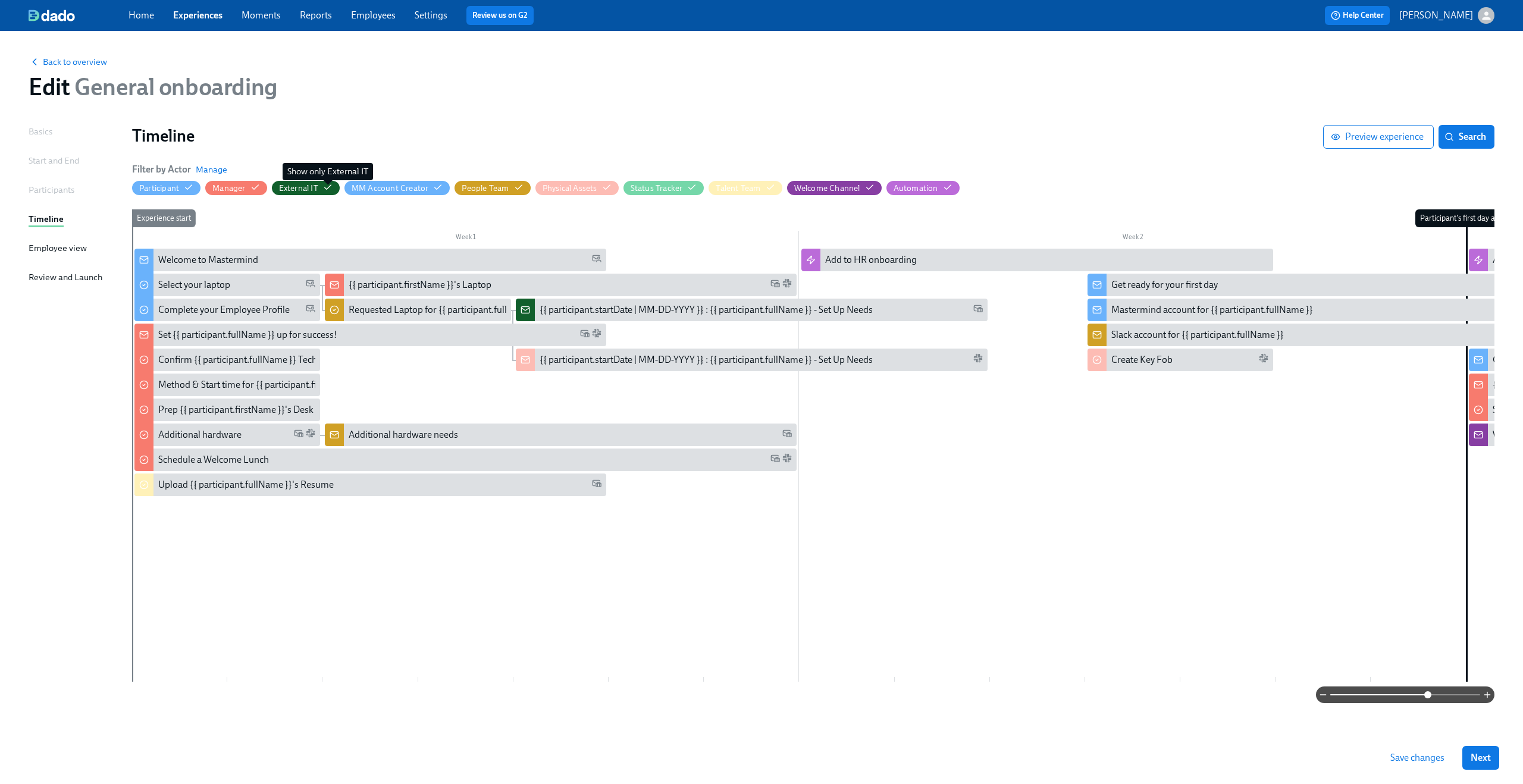
click at [0, 0] on icon "button" at bounding box center [0, 0] width 0 height 0
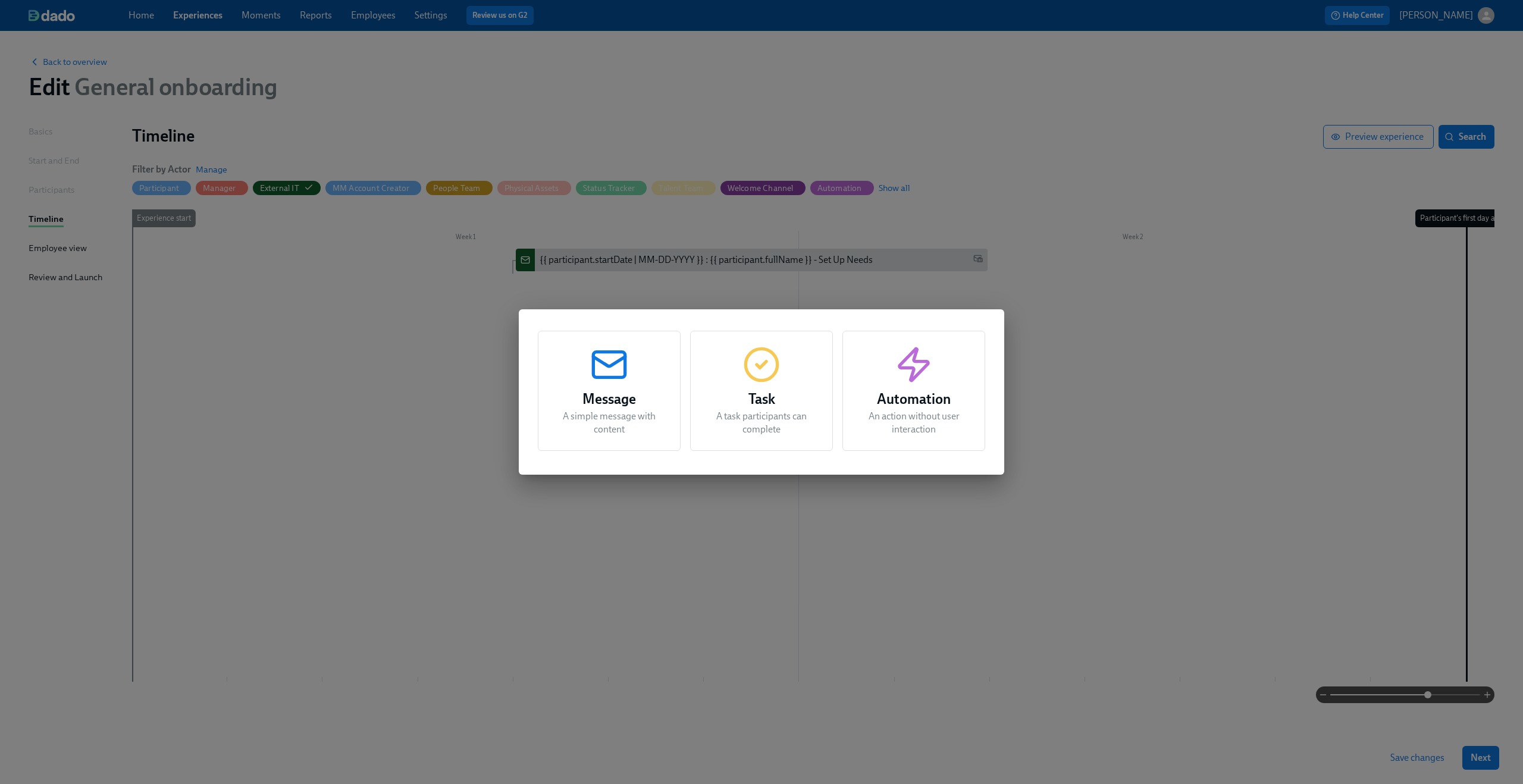
click at [764, 266] on div "Message A simple message with content Task A task participants can complete Aut…" at bounding box center [762, 392] width 1523 height 784
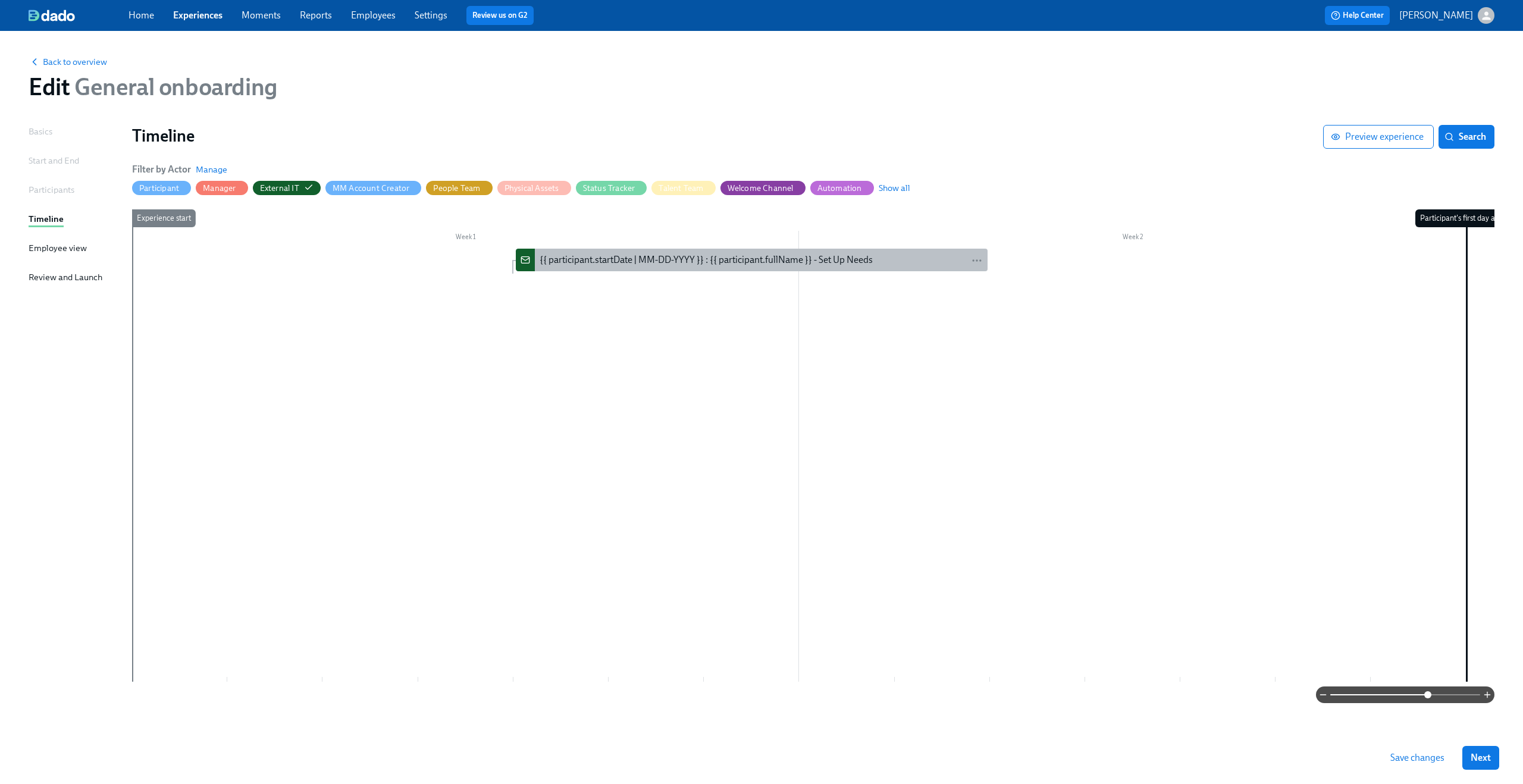
click at [756, 259] on div "{{ participant.startDate | MM-DD-YYYY }} : {{ participant.fullName }} - Set Up …" at bounding box center [706, 260] width 333 height 13
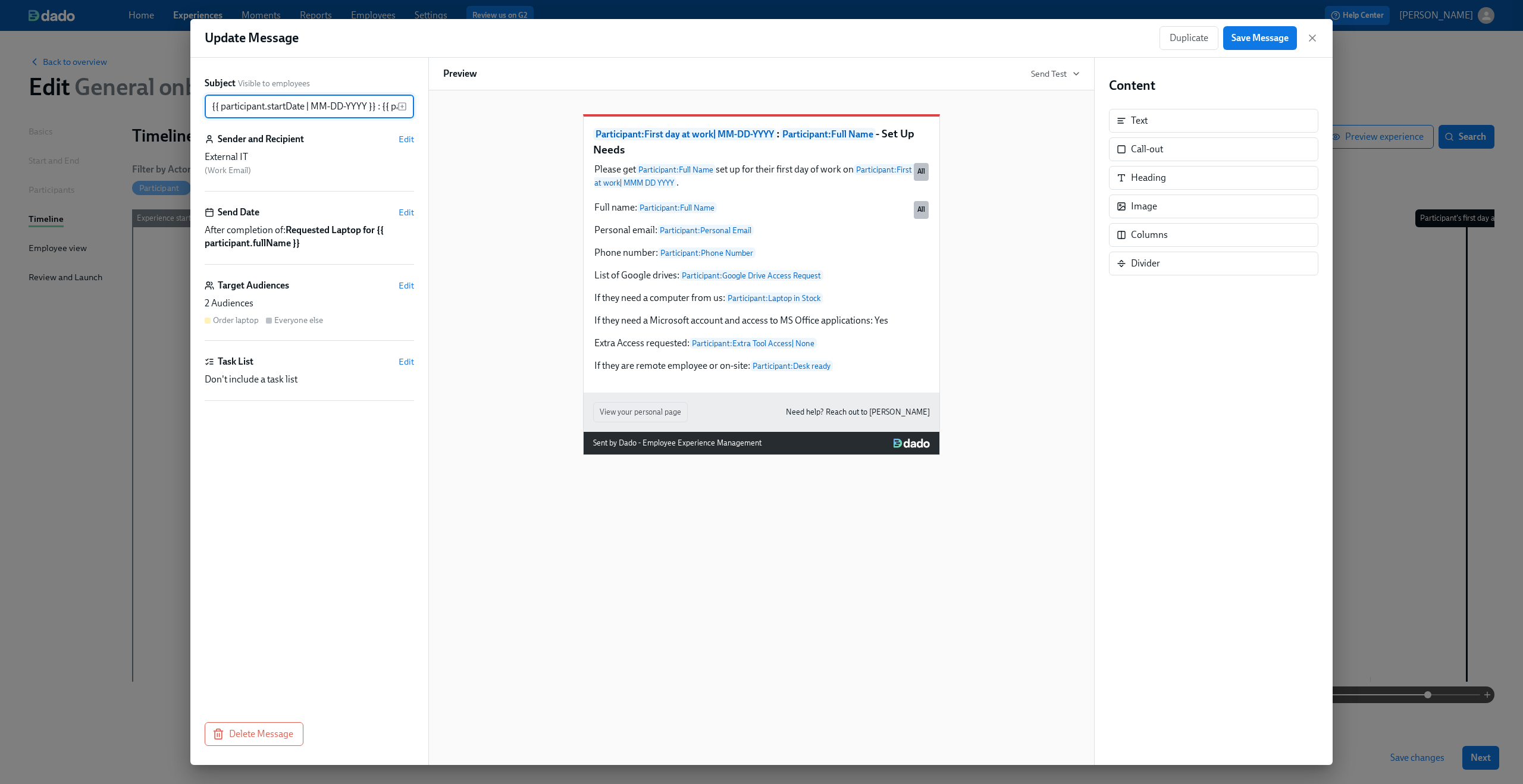
scroll to position [0, 149]
click at [1311, 42] on icon "button" at bounding box center [1312, 38] width 12 height 12
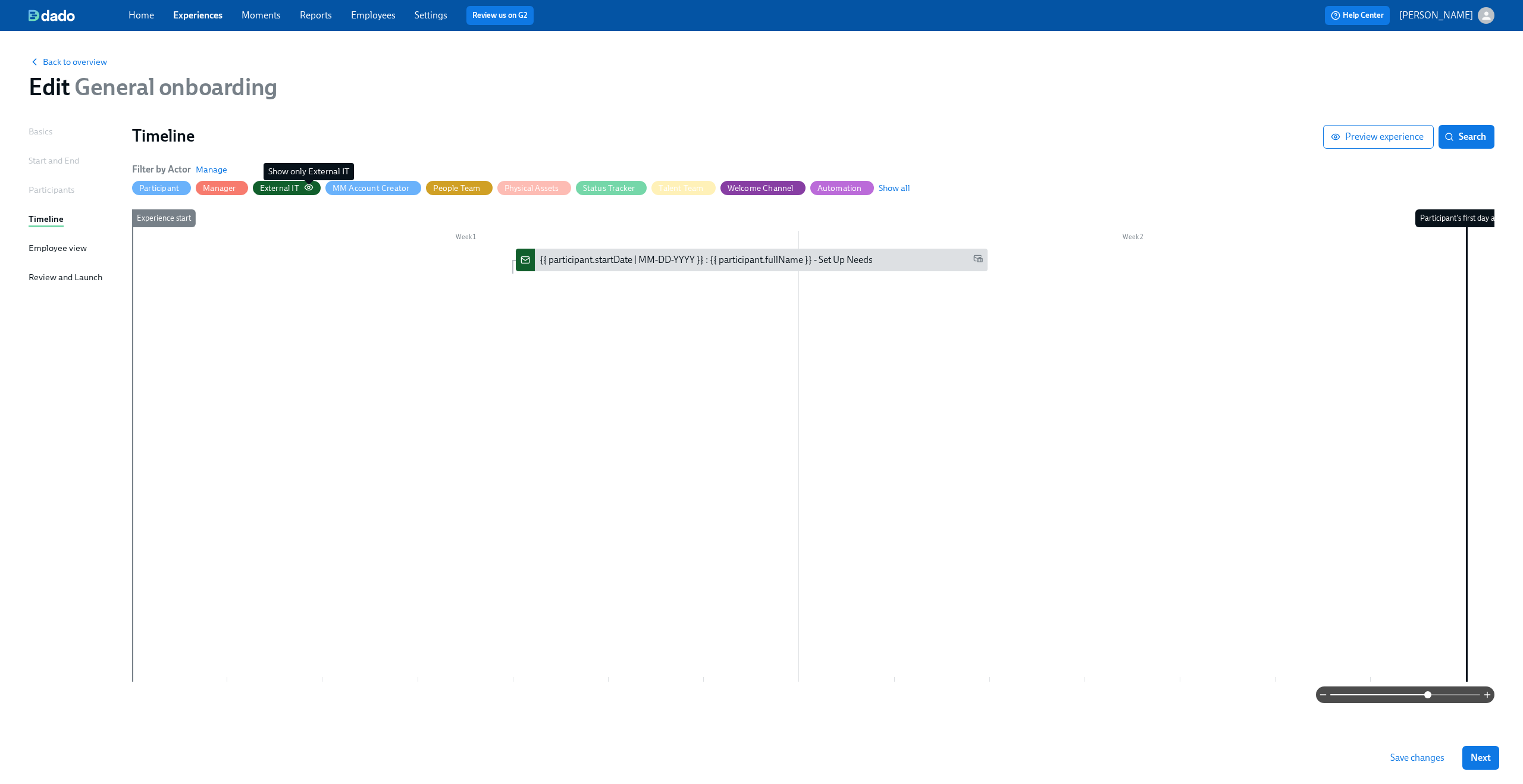
click at [305, 184] on icon "button" at bounding box center [308, 187] width 9 height 9
click at [308, 188] on icon "button" at bounding box center [308, 187] width 9 height 9
click at [898, 189] on span "Show all" at bounding box center [895, 188] width 32 height 12
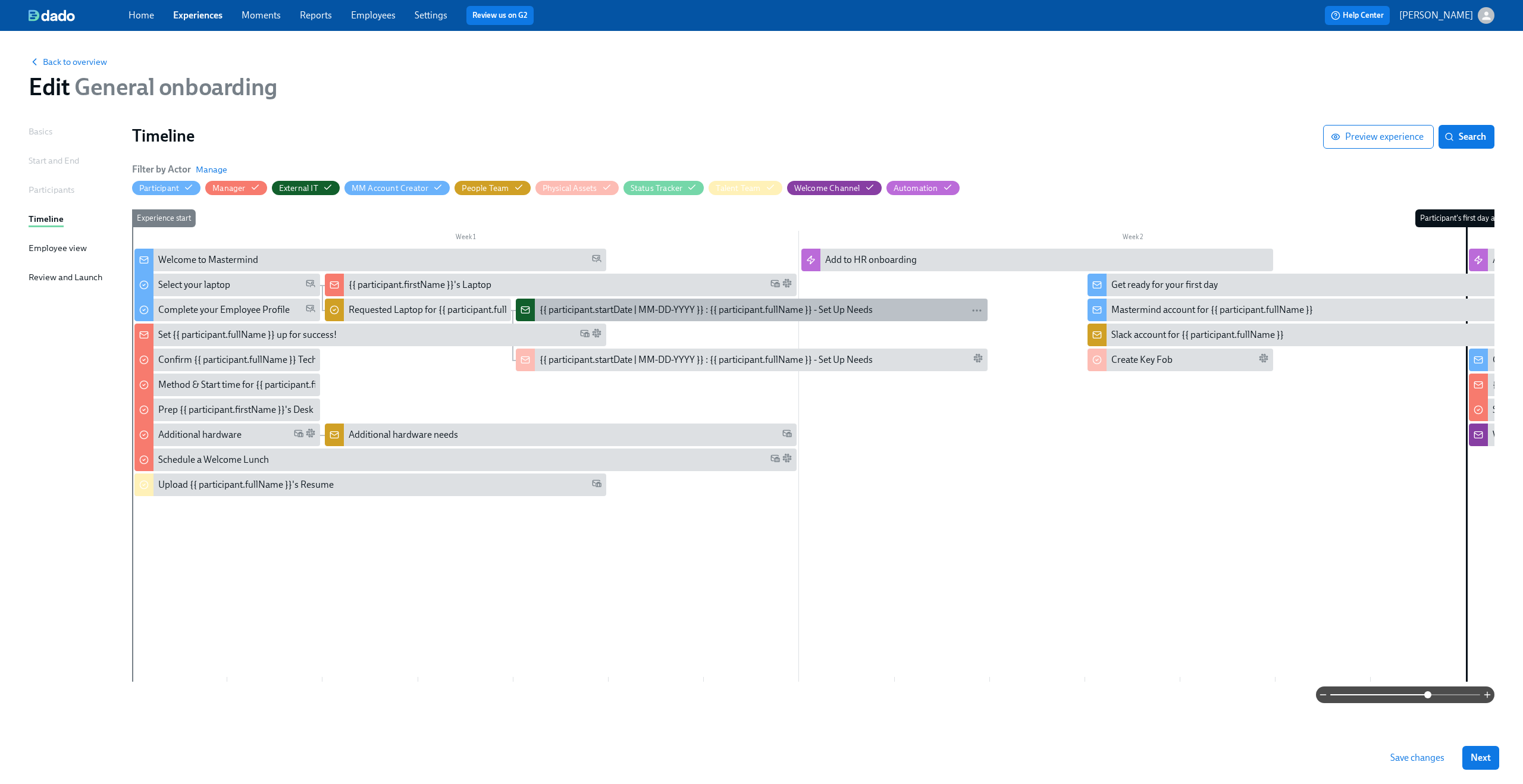
click at [673, 308] on div "{{ participant.startDate | MM-DD-YYYY }} : {{ participant.fullName }} - Set Up …" at bounding box center [706, 310] width 333 height 13
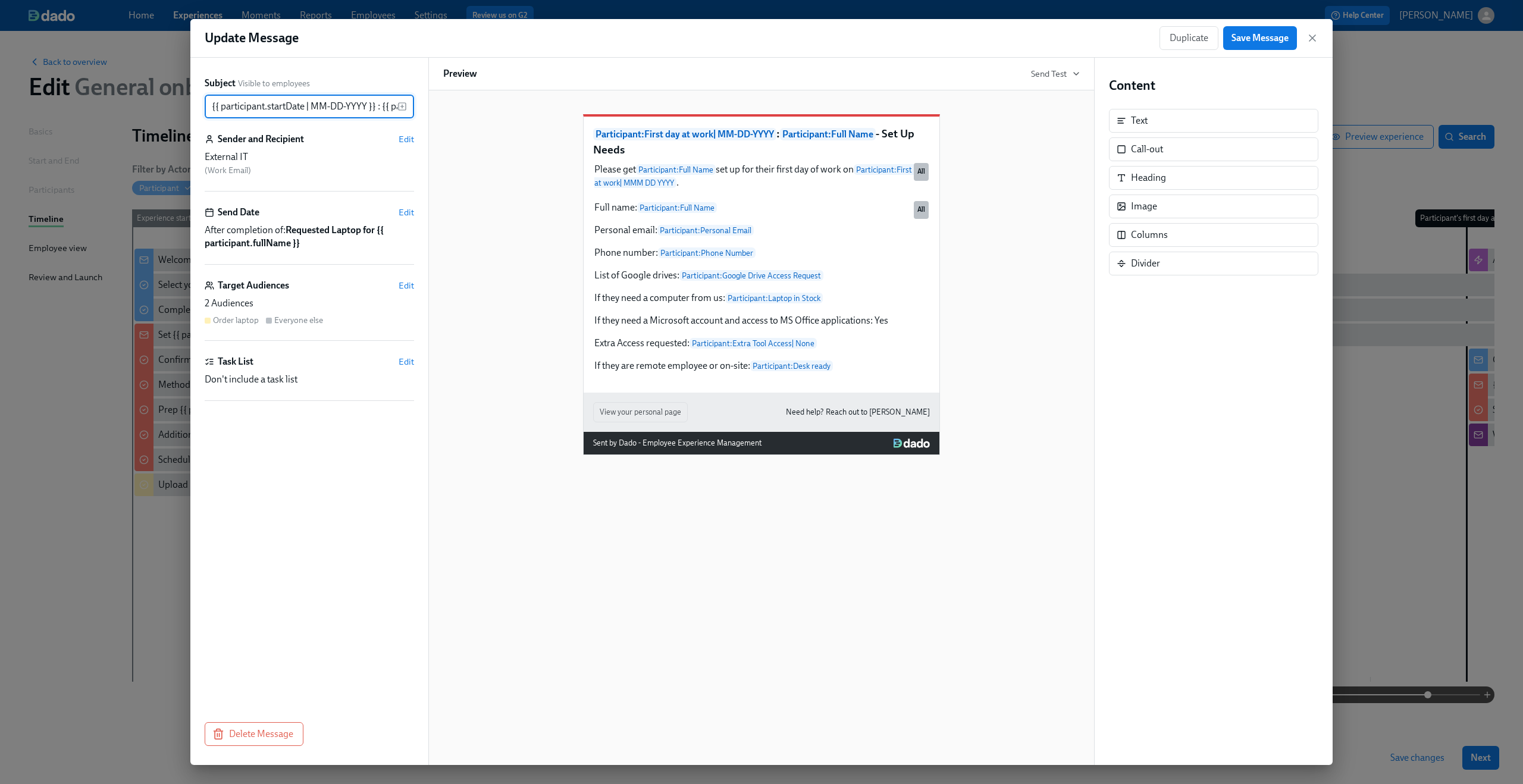
scroll to position [0, 149]
click at [795, 373] on div "Full name: Participant : Full Name Personal email: Participant : Personal Email…" at bounding box center [762, 287] width 336 height 174
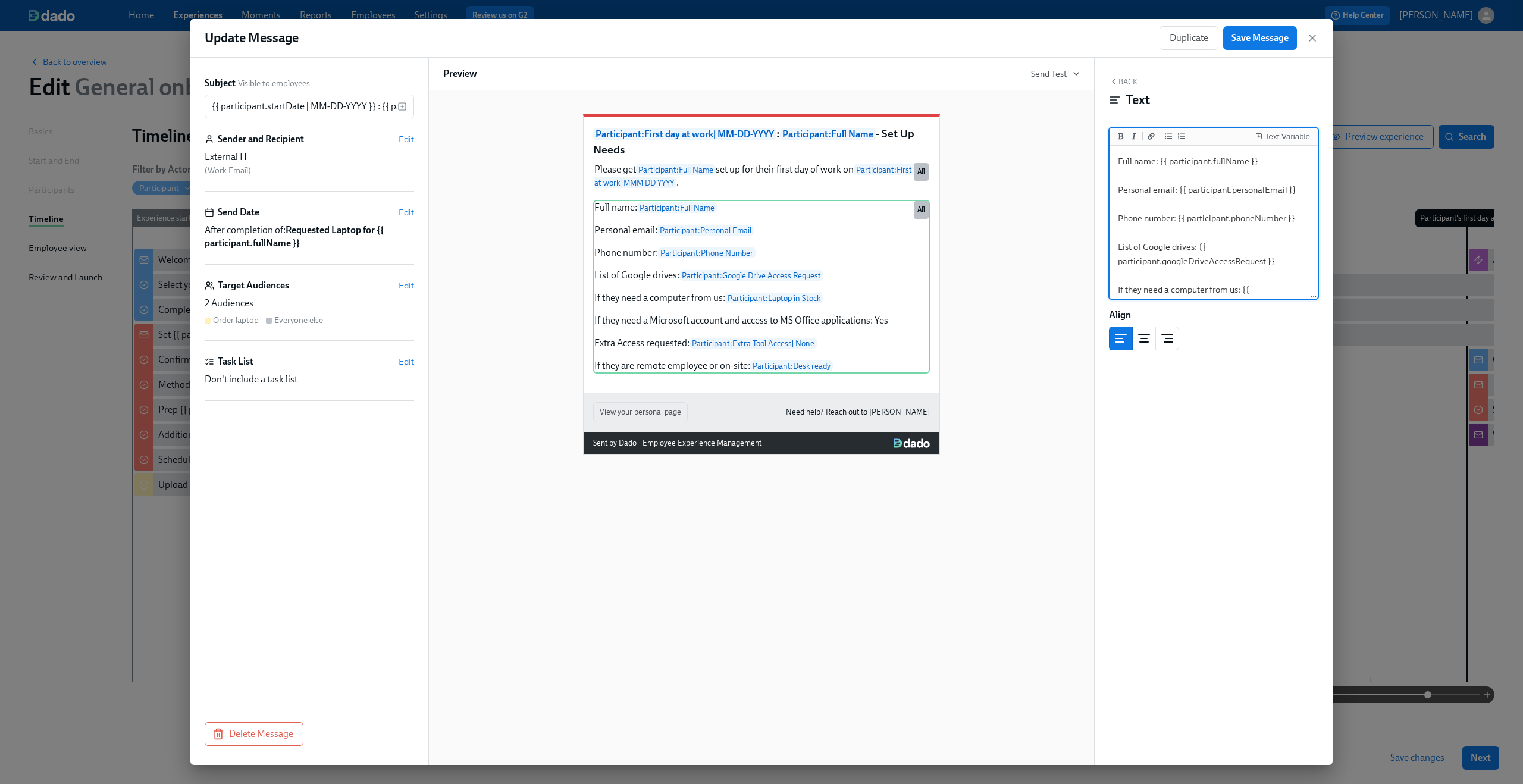
scroll to position [148, 0]
drag, startPoint x: 1269, startPoint y: 270, endPoint x: 1279, endPoint y: 279, distance: 13.5
click at [1279, 279] on textarea "Full name: {{ participant.fullName }} Personal email: {{ participant.personalEm…" at bounding box center [1213, 148] width 203 height 297
click at [1274, 139] on div "Text Variable" at bounding box center [1287, 137] width 45 height 8
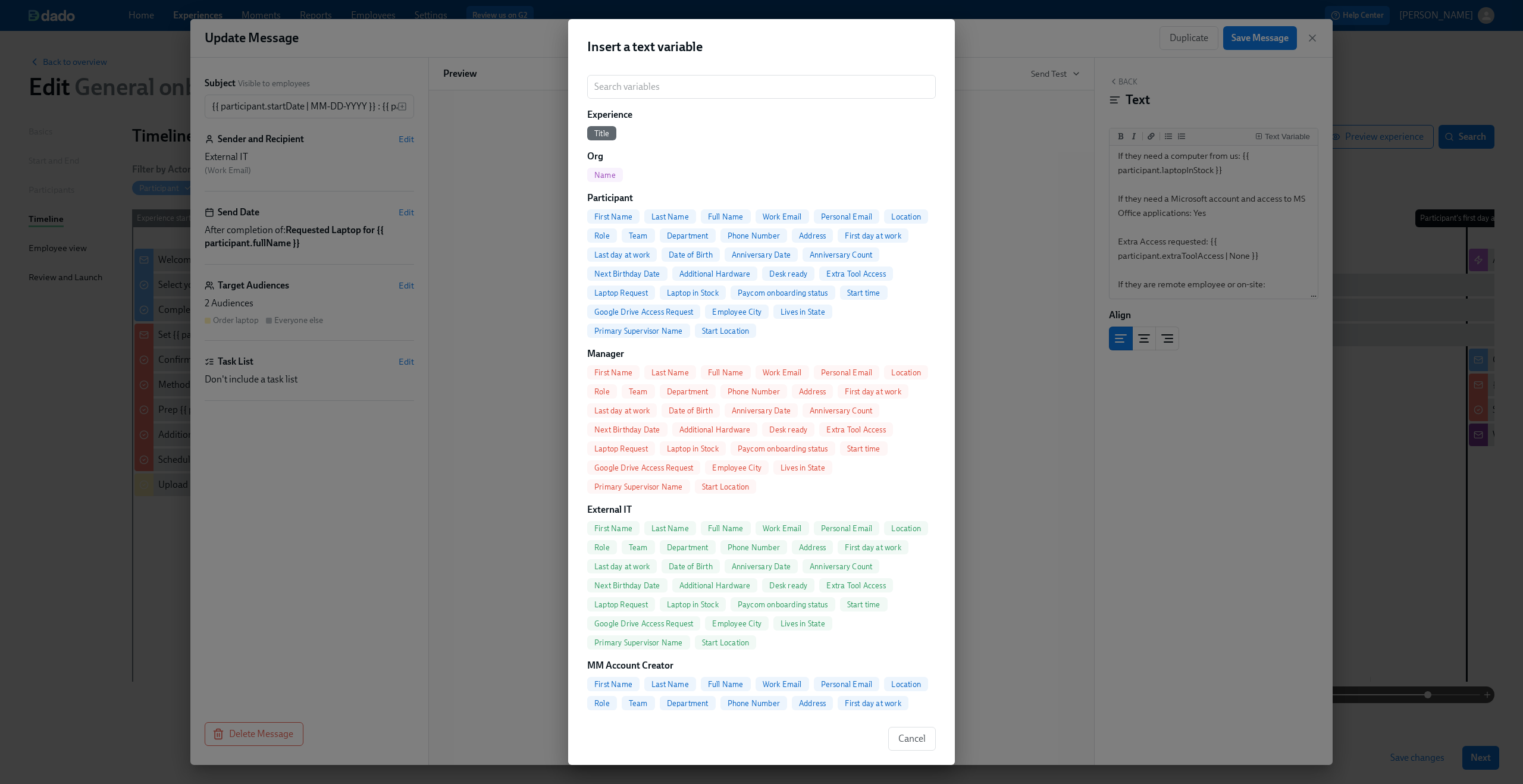
click at [726, 331] on span "Start Location" at bounding box center [726, 331] width 62 height 9
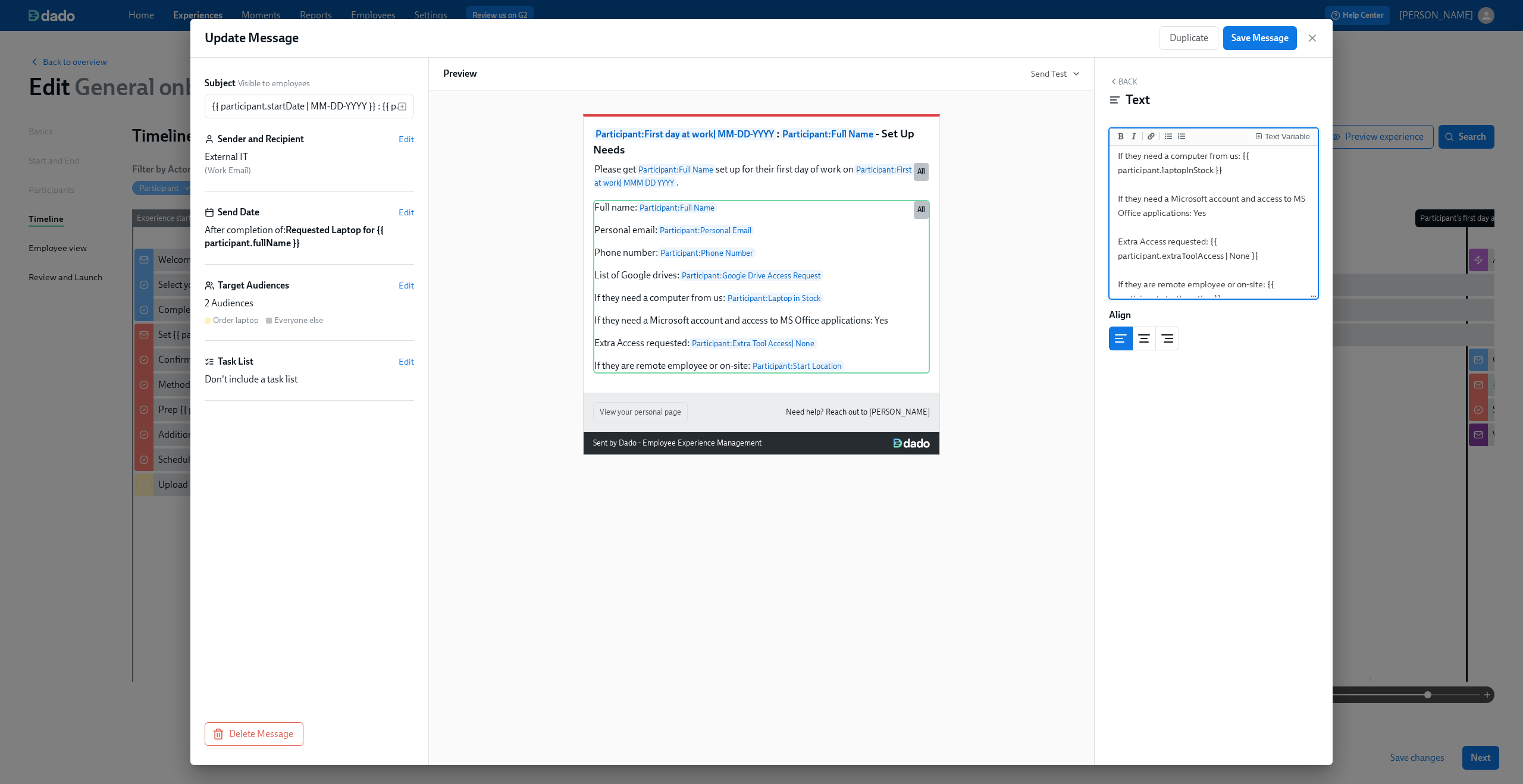
scroll to position [148, 0]
type textarea "Full name: {{ participant.fullName }} Personal email: {{ participant.personalEm…"
click at [1264, 30] on button "Save Message" at bounding box center [1260, 38] width 74 height 23
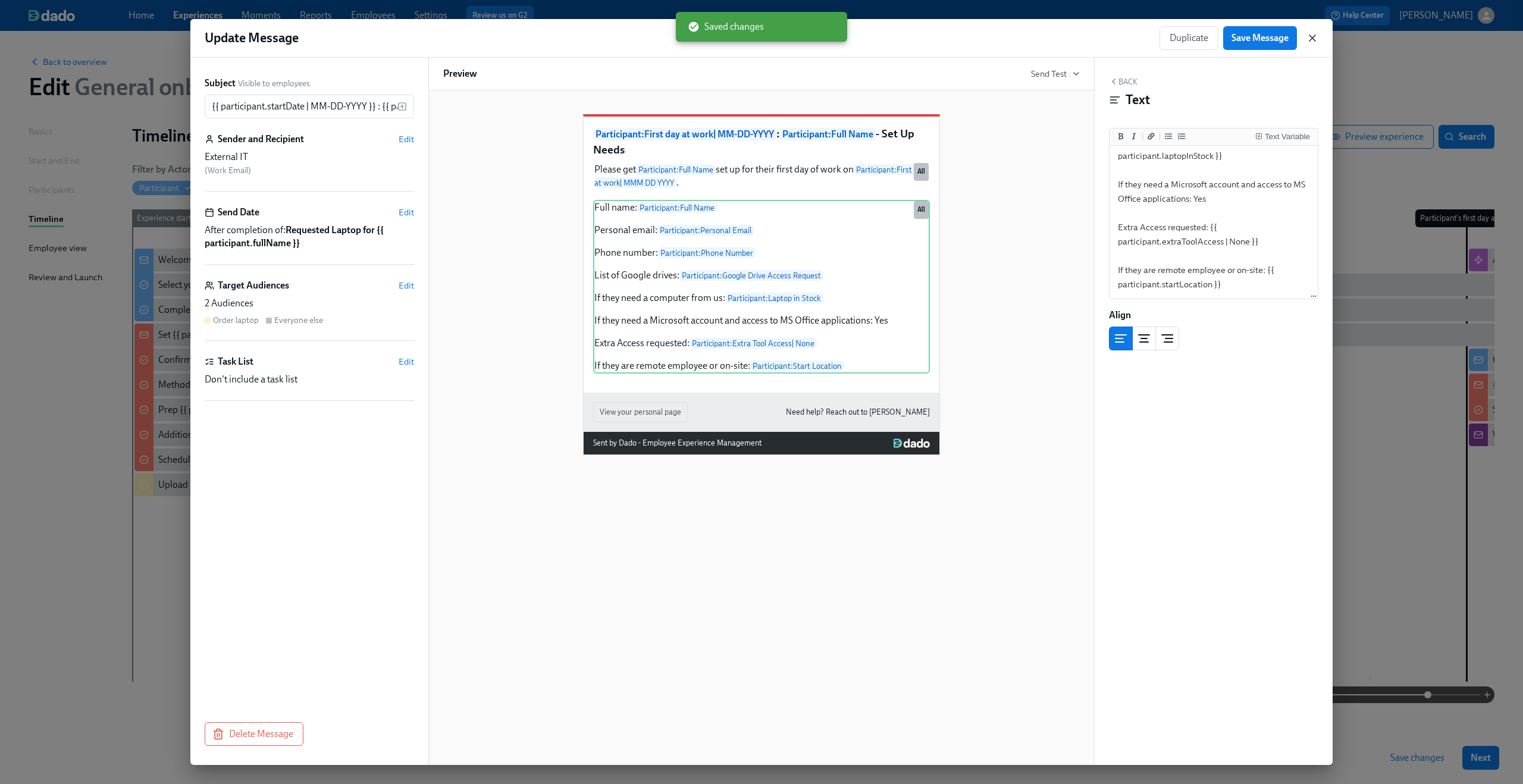
click at [1307, 32] on icon "button" at bounding box center [1312, 38] width 12 height 12
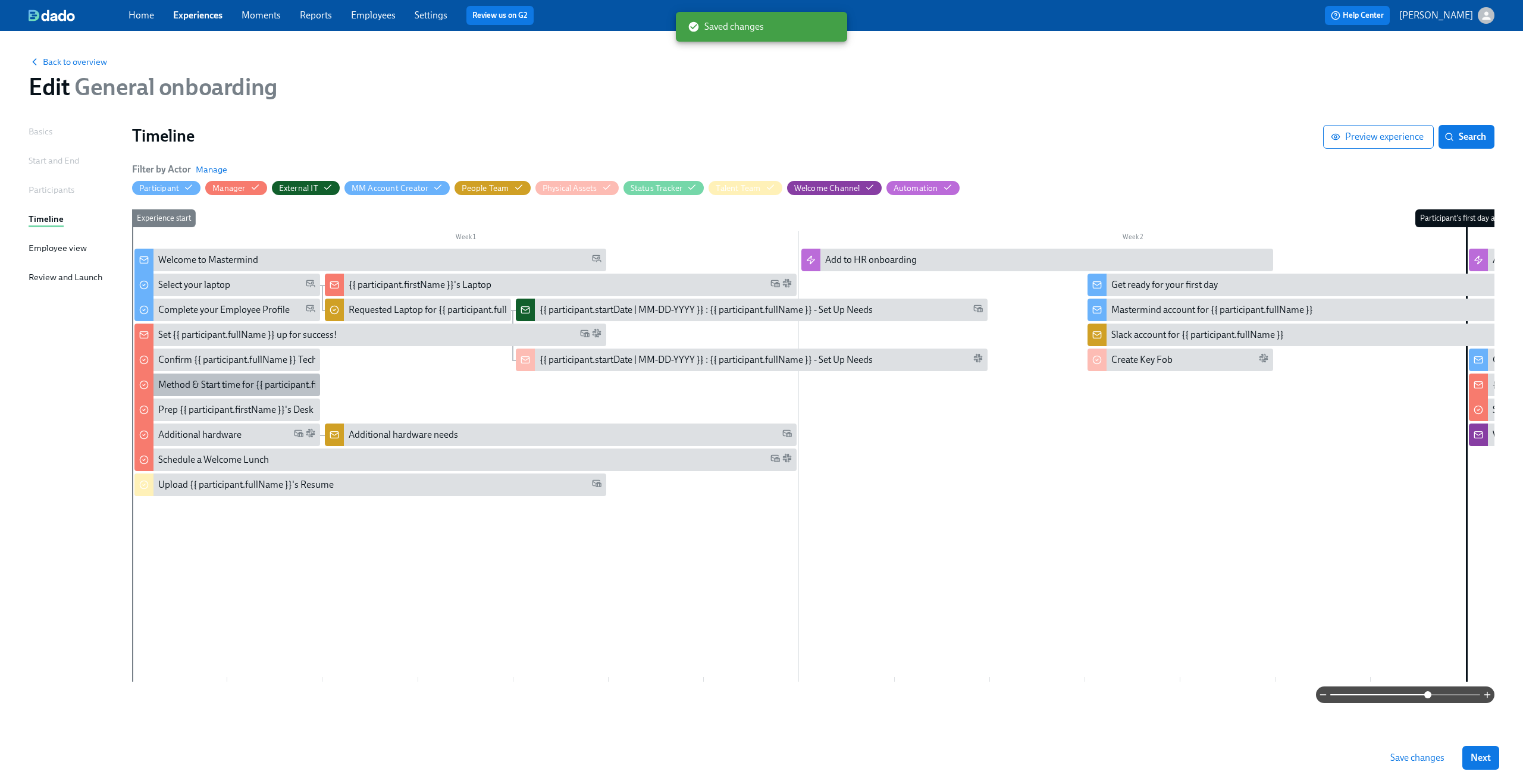
click at [256, 387] on div "Method & Start time for {{ participant.firstName }}" at bounding box center [259, 385] width 203 height 13
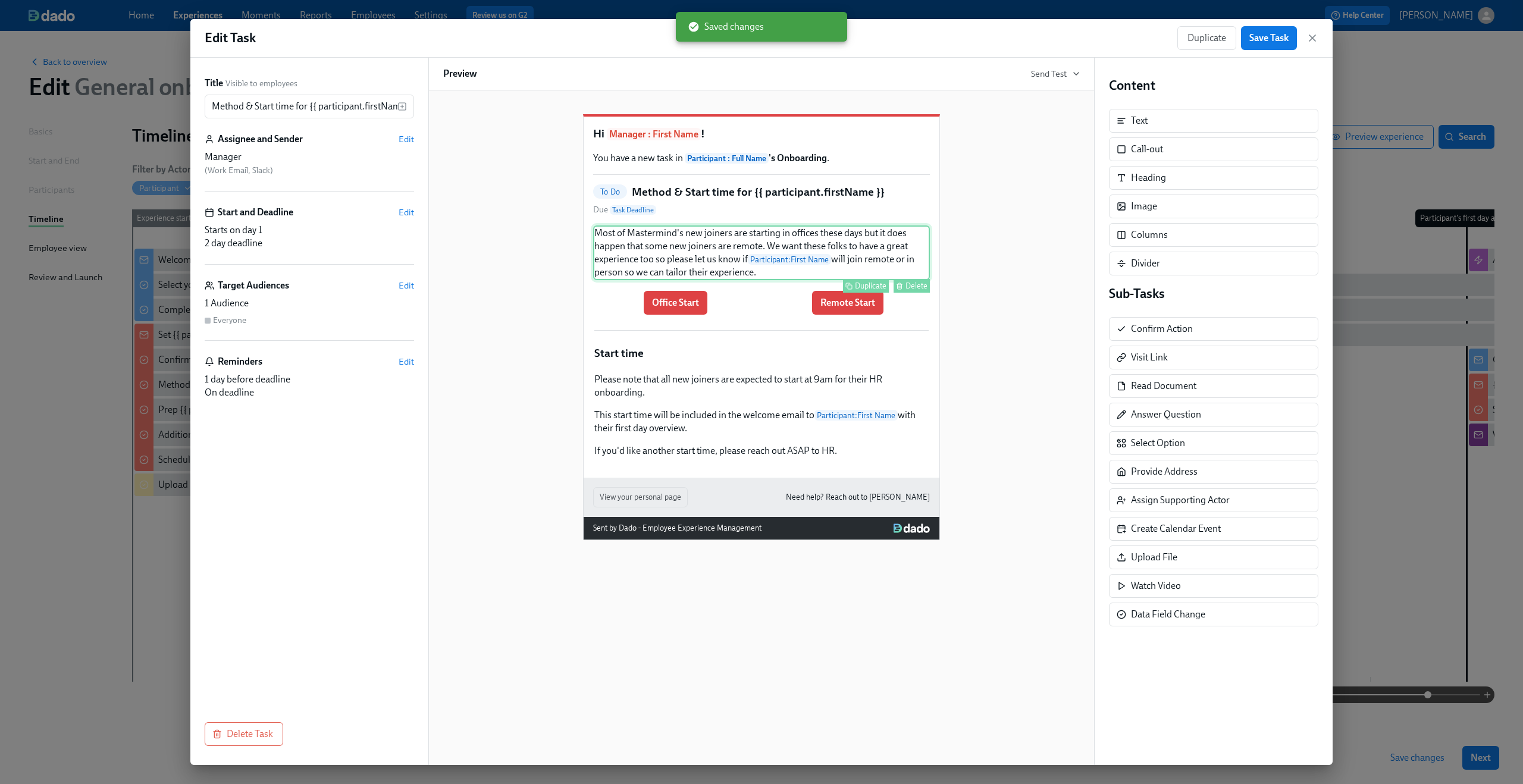
click at [742, 293] on div "Duplicate Delete" at bounding box center [763, 285] width 335 height 13
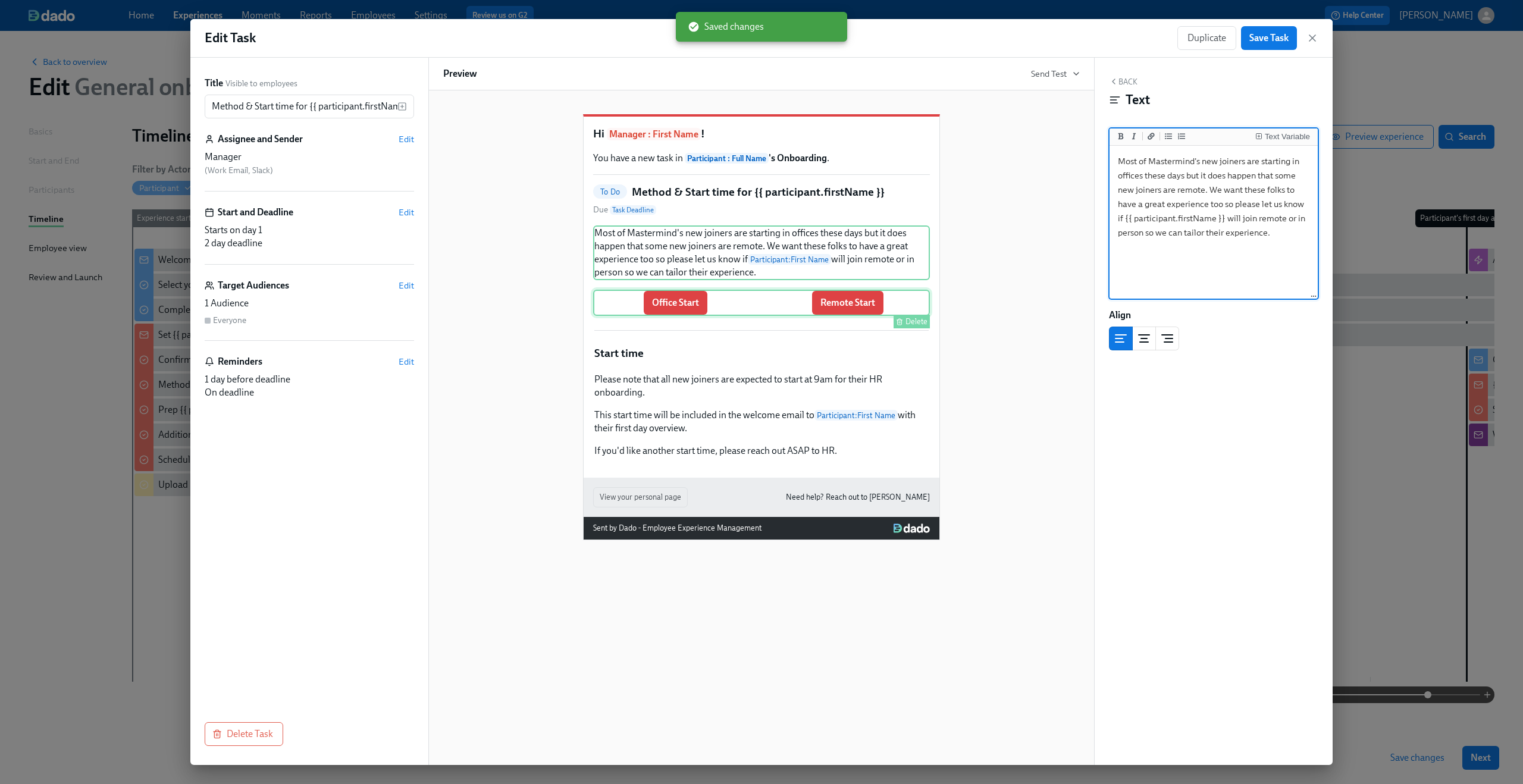
click at [737, 315] on div "Office Start Remote Start Delete" at bounding box center [762, 302] width 336 height 26
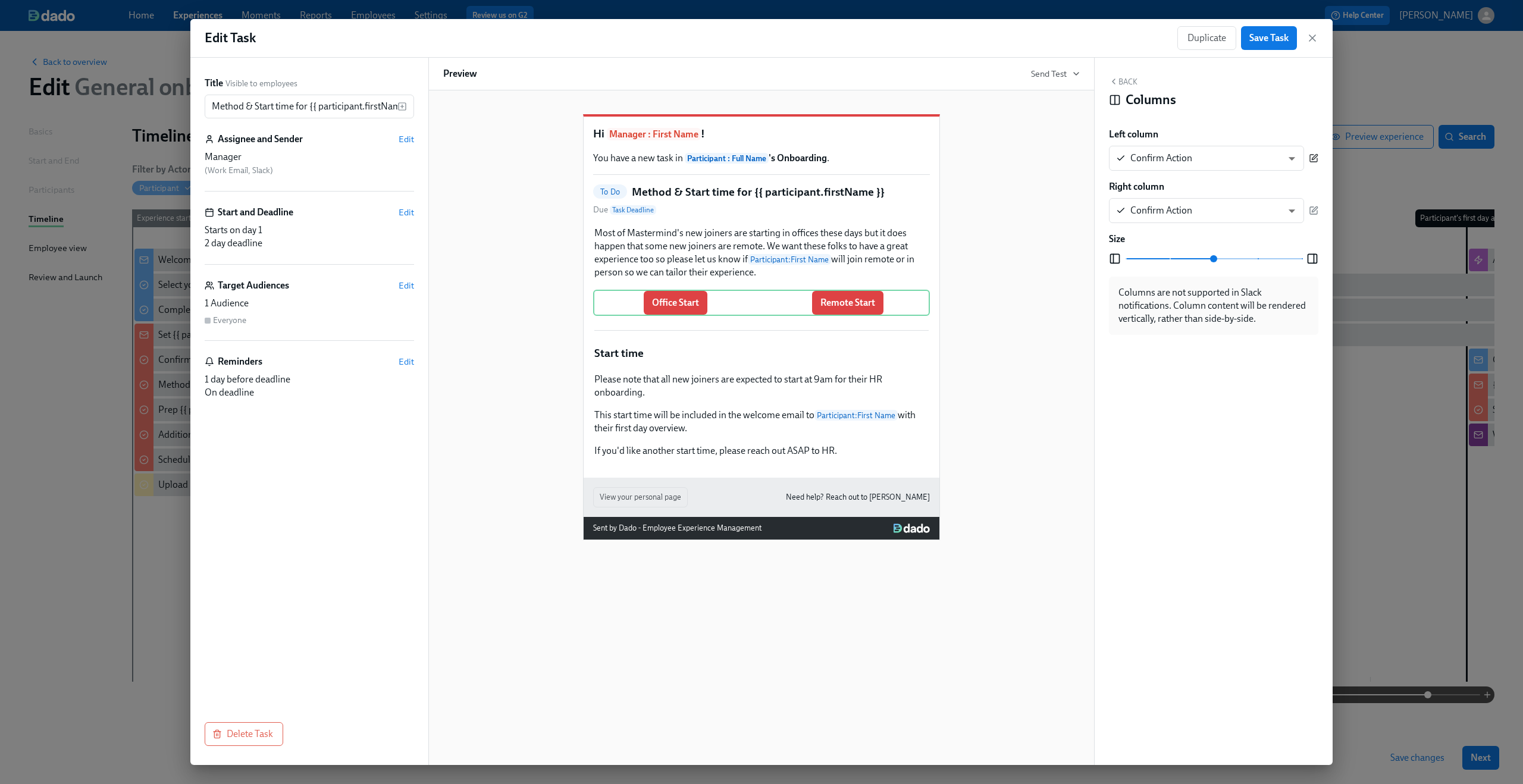
click at [1310, 156] on icon "button" at bounding box center [1313, 158] width 8 height 8
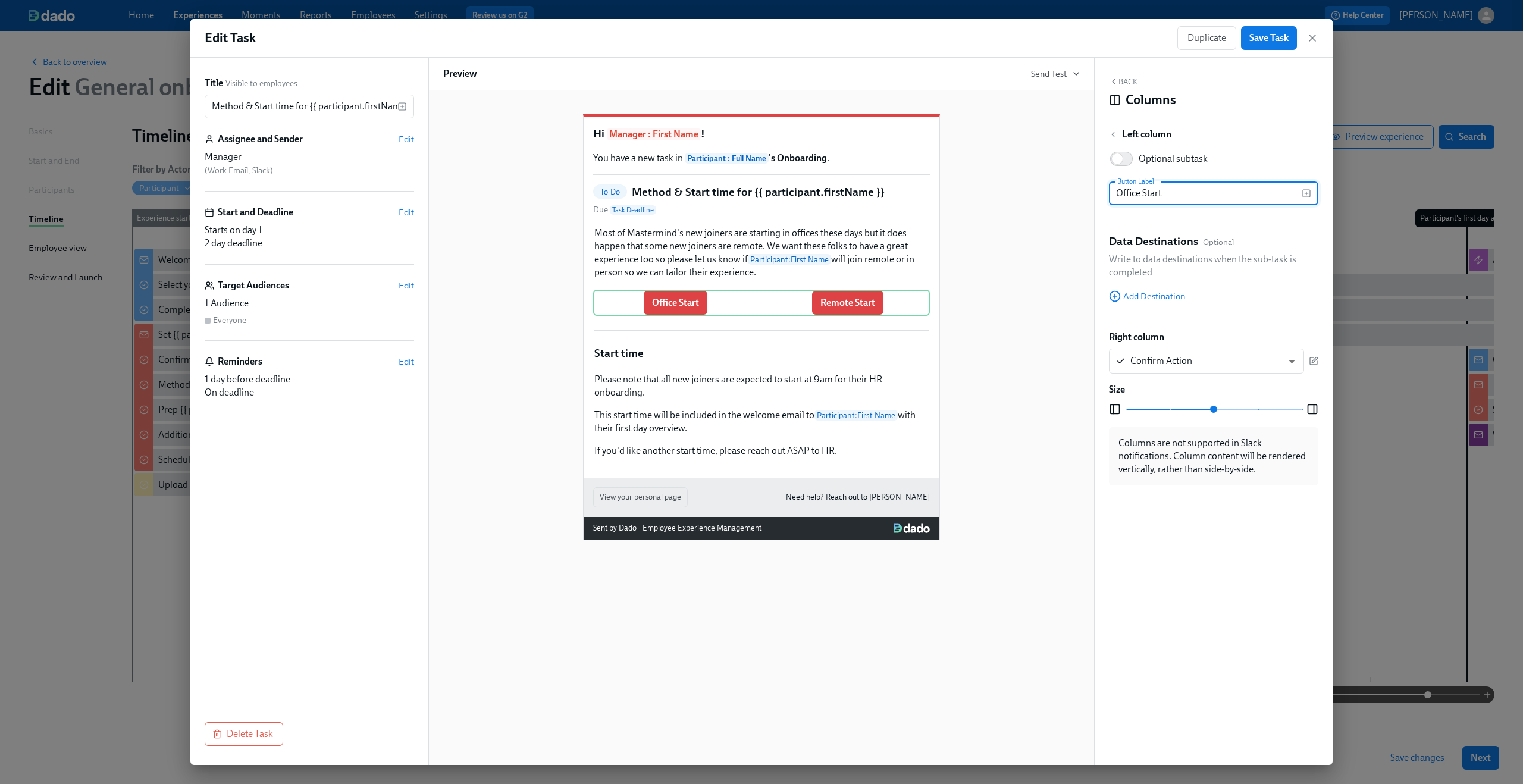
click at [1155, 300] on span "Add Destination" at bounding box center [1146, 296] width 76 height 12
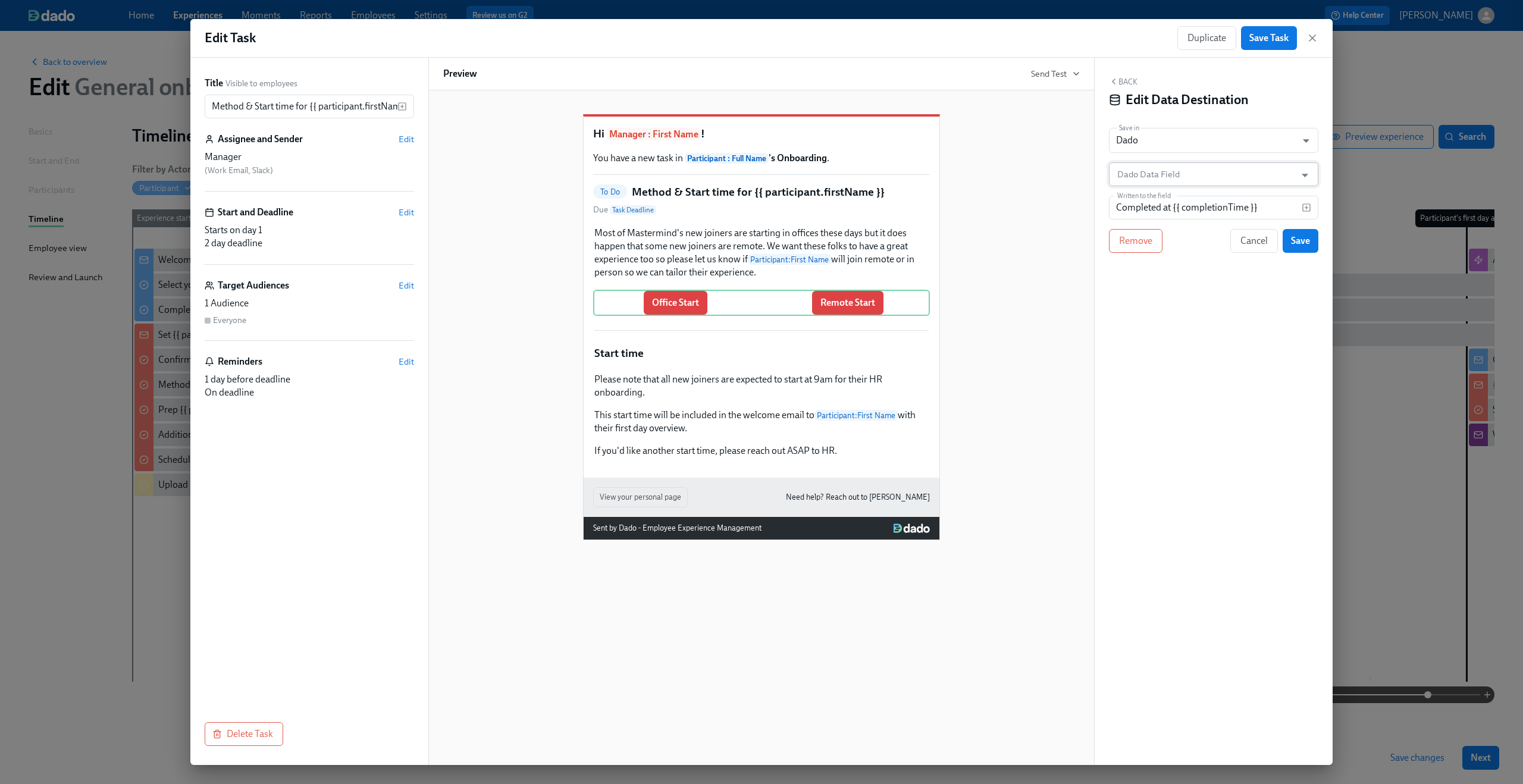
click at [1207, 175] on input "Dado Data Field" at bounding box center [1204, 174] width 180 height 23
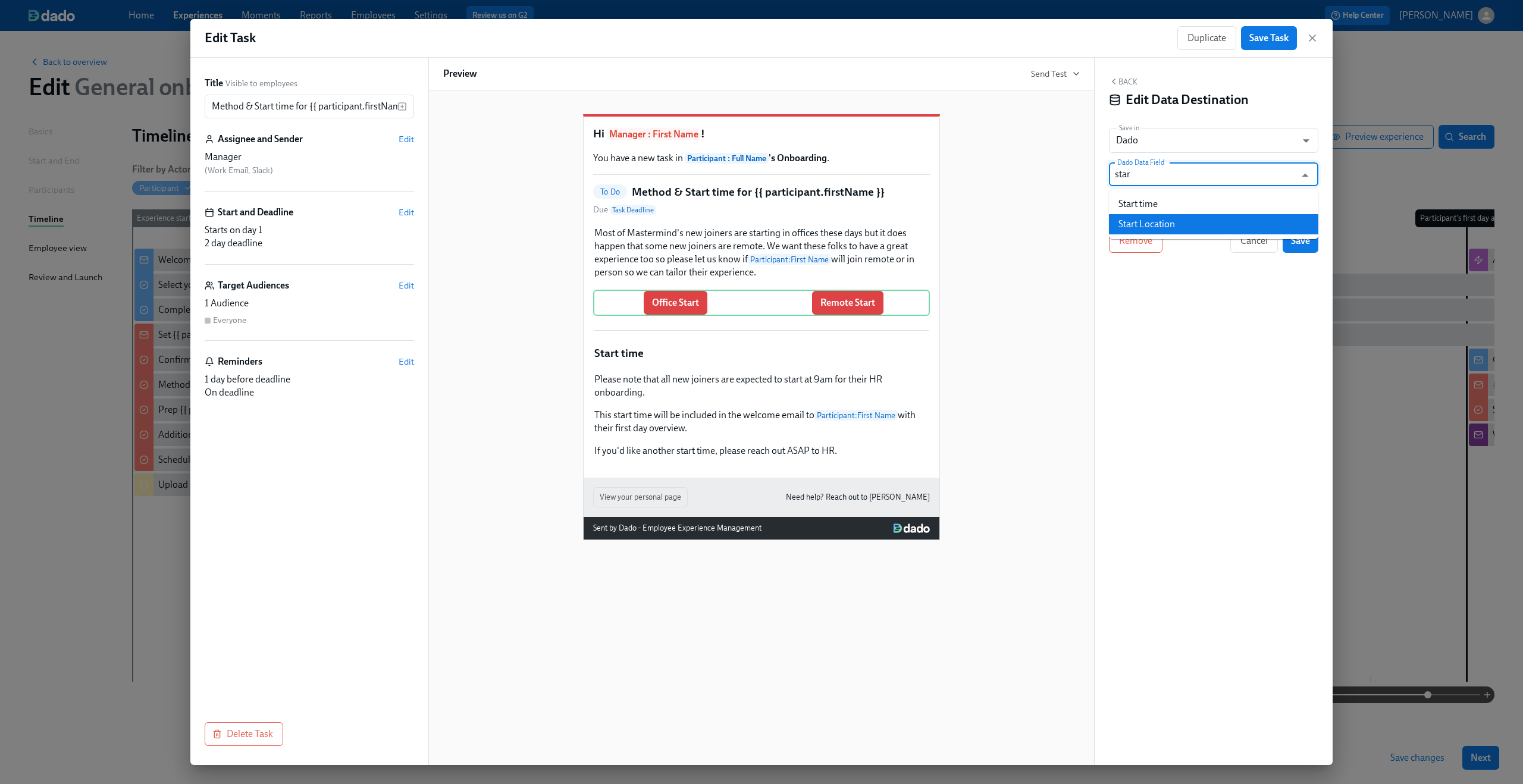
click at [1177, 222] on li "Start Location" at bounding box center [1213, 224] width 209 height 20
type input "Start Location"
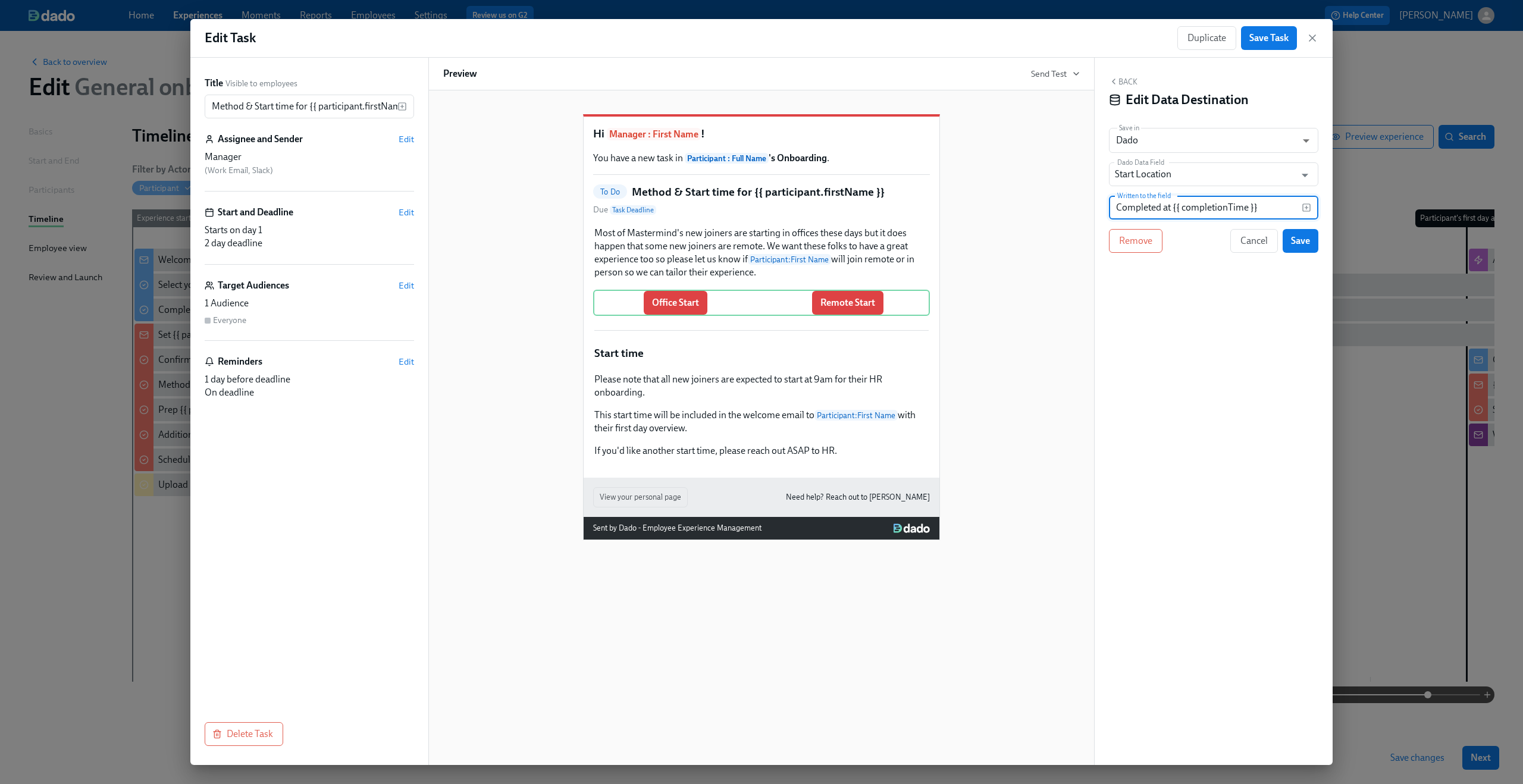
click at [1175, 211] on input "Completed at {{ completionTime }}" at bounding box center [1205, 208] width 192 height 23
type input "Office"
drag, startPoint x: 1300, startPoint y: 237, endPoint x: 1188, endPoint y: 283, distance: 121.1
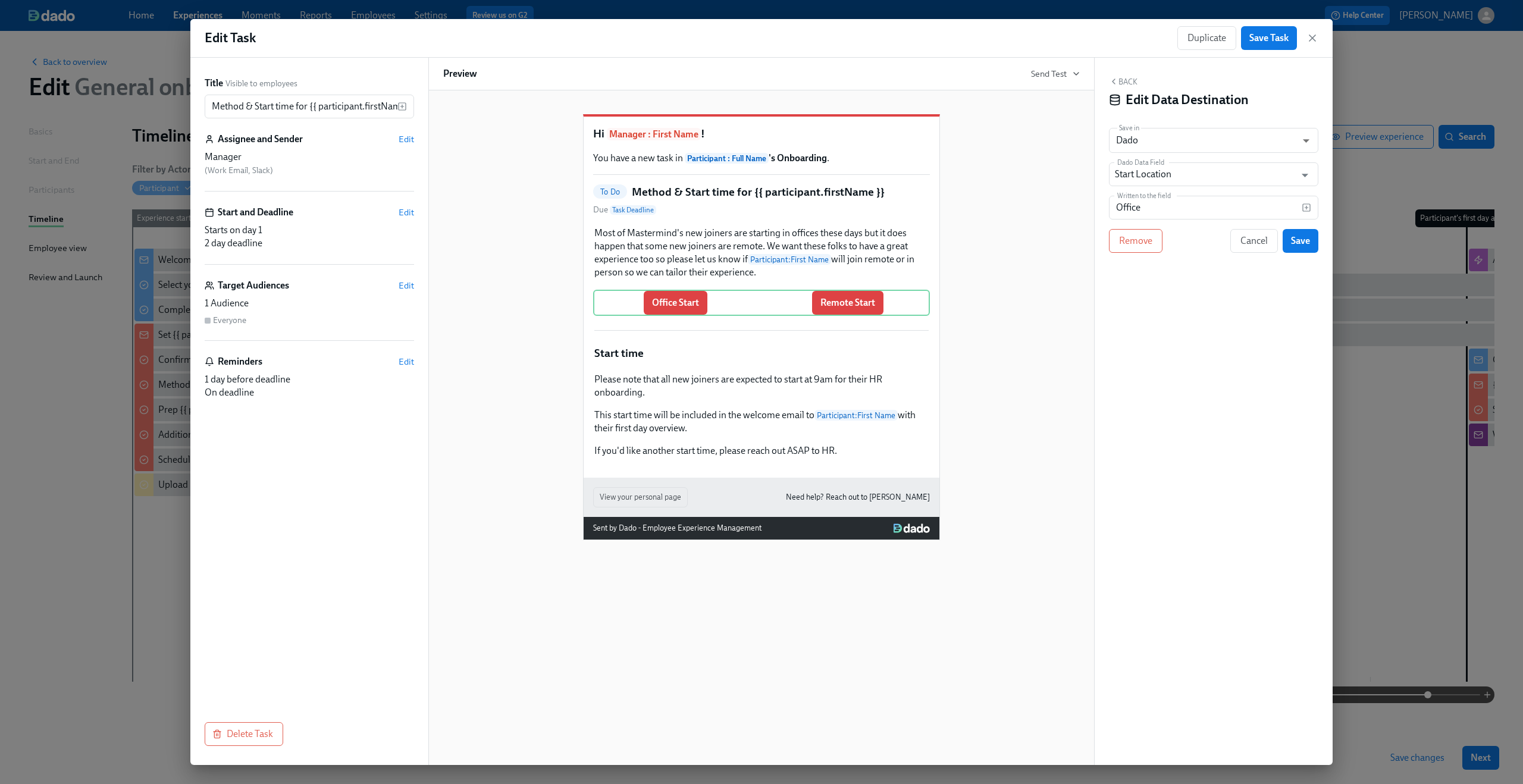
click at [1188, 283] on div "Back Edit Data Destination Save in Dado USER_PROFILE ​ Dado Data Field Start Lo…" at bounding box center [1213, 411] width 238 height 707
click at [1301, 246] on span "Save" at bounding box center [1300, 241] width 19 height 12
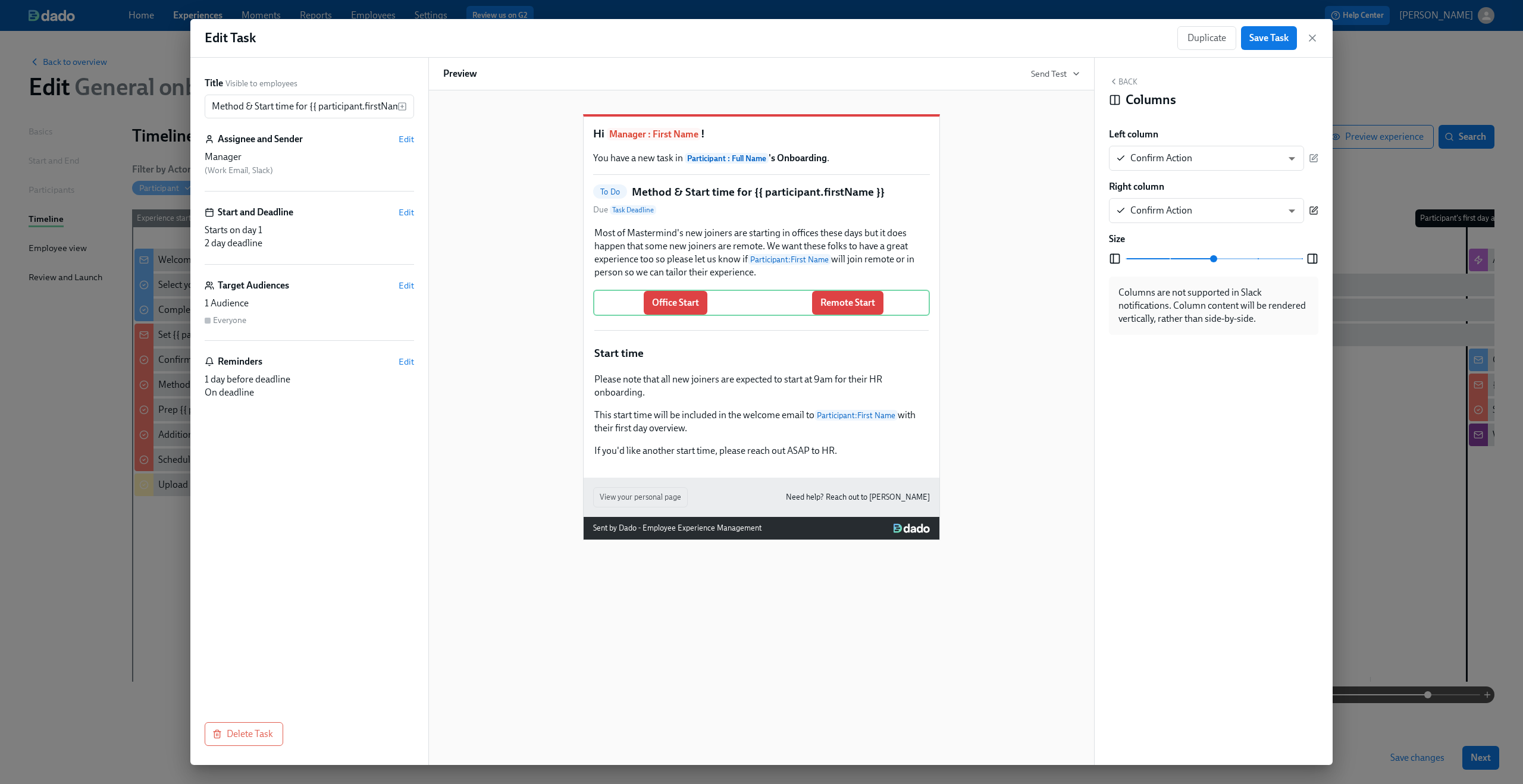
click at [1314, 210] on icon "button" at bounding box center [1313, 210] width 9 height 9
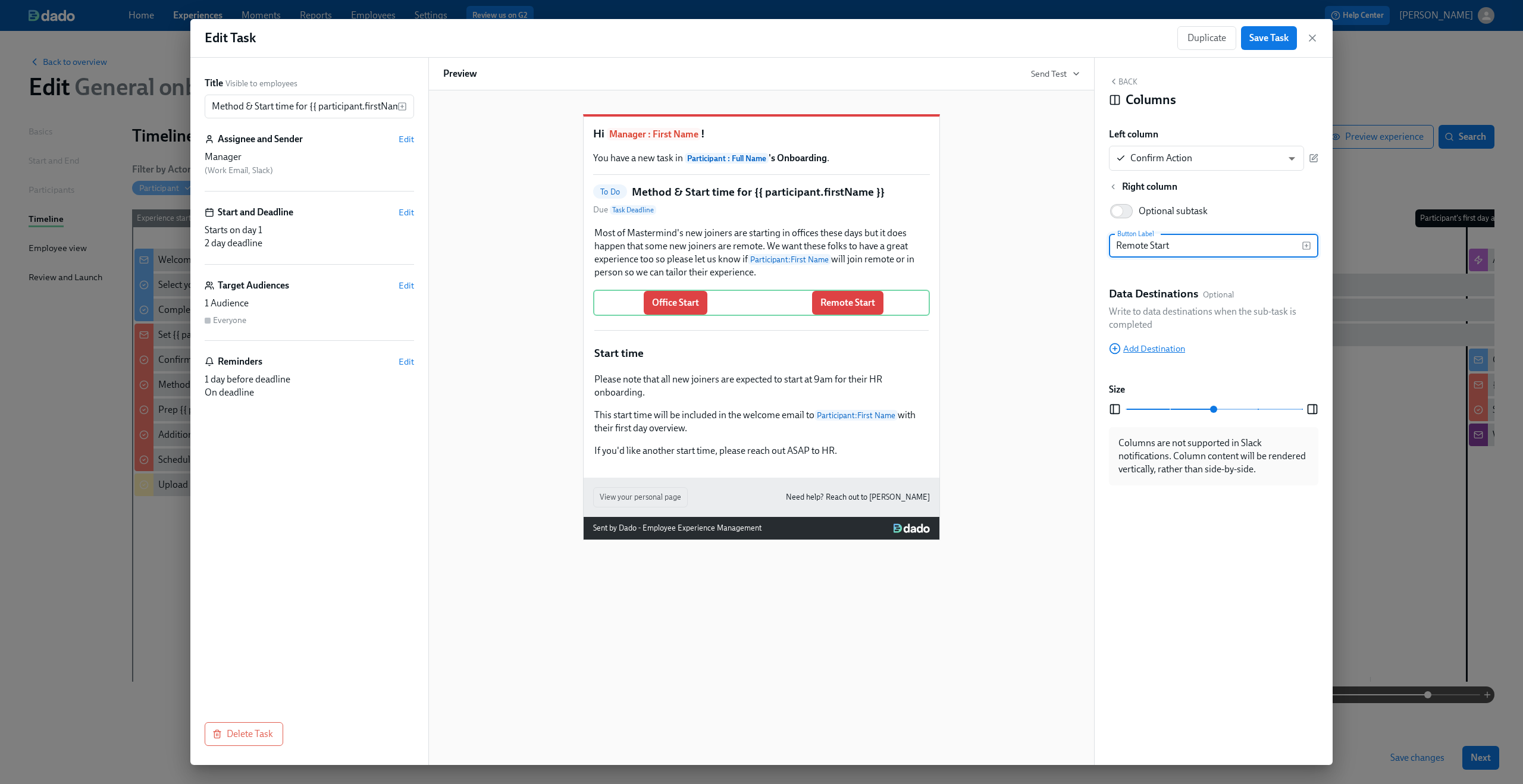
click at [1161, 344] on span "Add Destination" at bounding box center [1146, 348] width 76 height 12
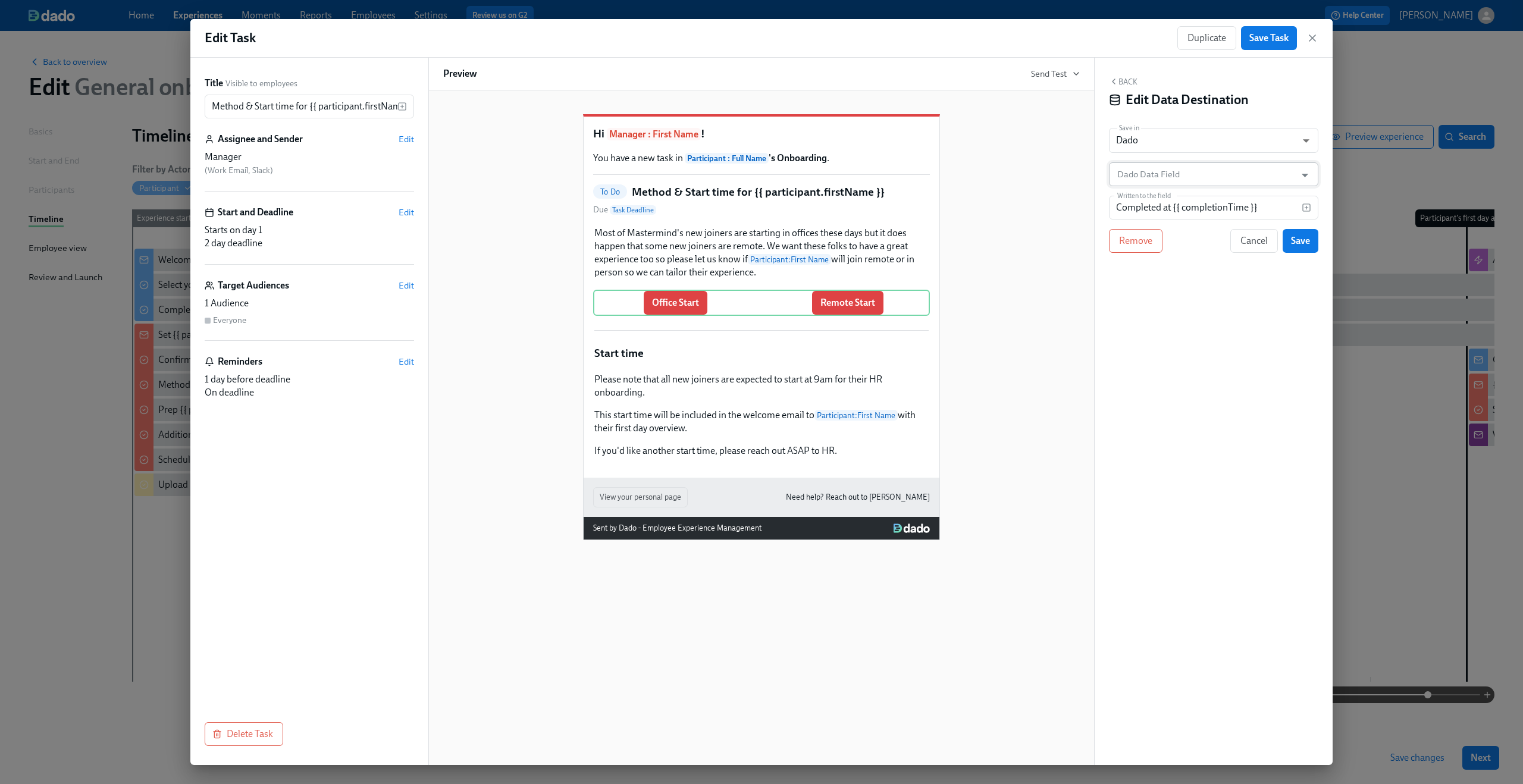
click at [1195, 175] on input "Dado Data Field" at bounding box center [1204, 174] width 180 height 23
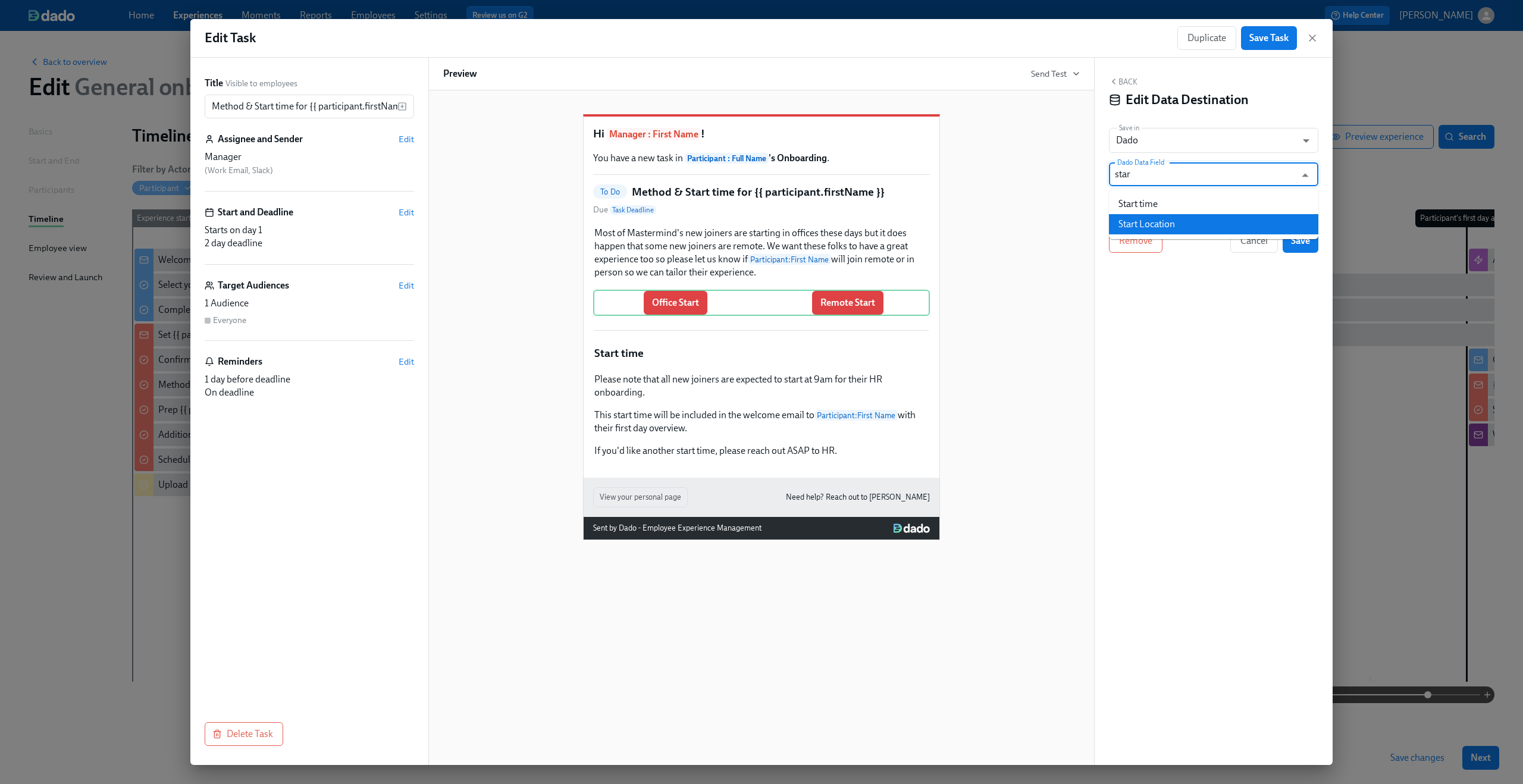
click at [1192, 219] on li "Start Location" at bounding box center [1213, 224] width 209 height 20
type input "Start Location"
click at [1174, 209] on input "Completed at {{ completionTime }}" at bounding box center [1205, 208] width 192 height 23
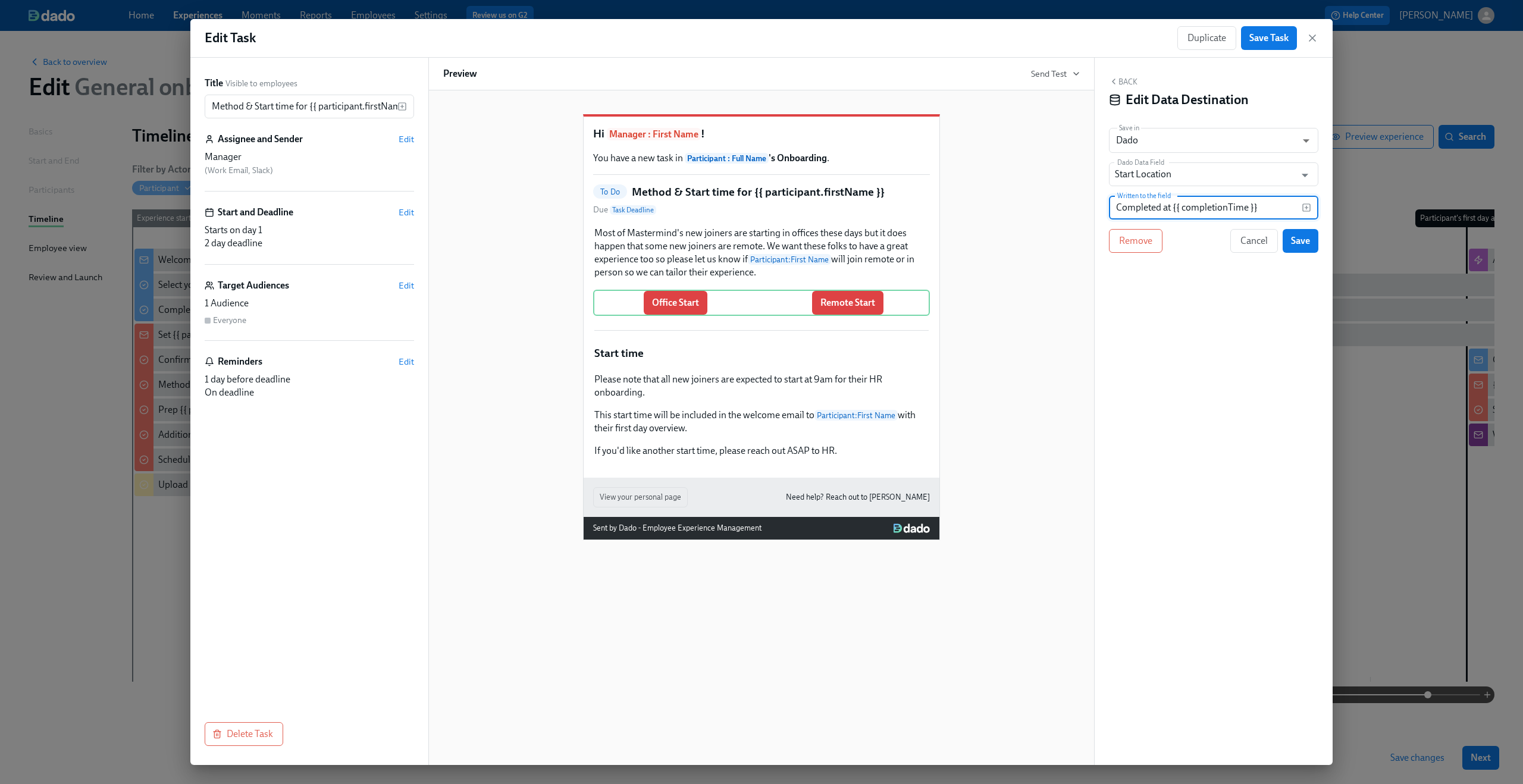
click at [1174, 209] on input "Completed at {{ completionTime }}" at bounding box center [1205, 208] width 192 height 23
type input "Remote"
click at [1301, 239] on span "Save" at bounding box center [1300, 241] width 19 height 12
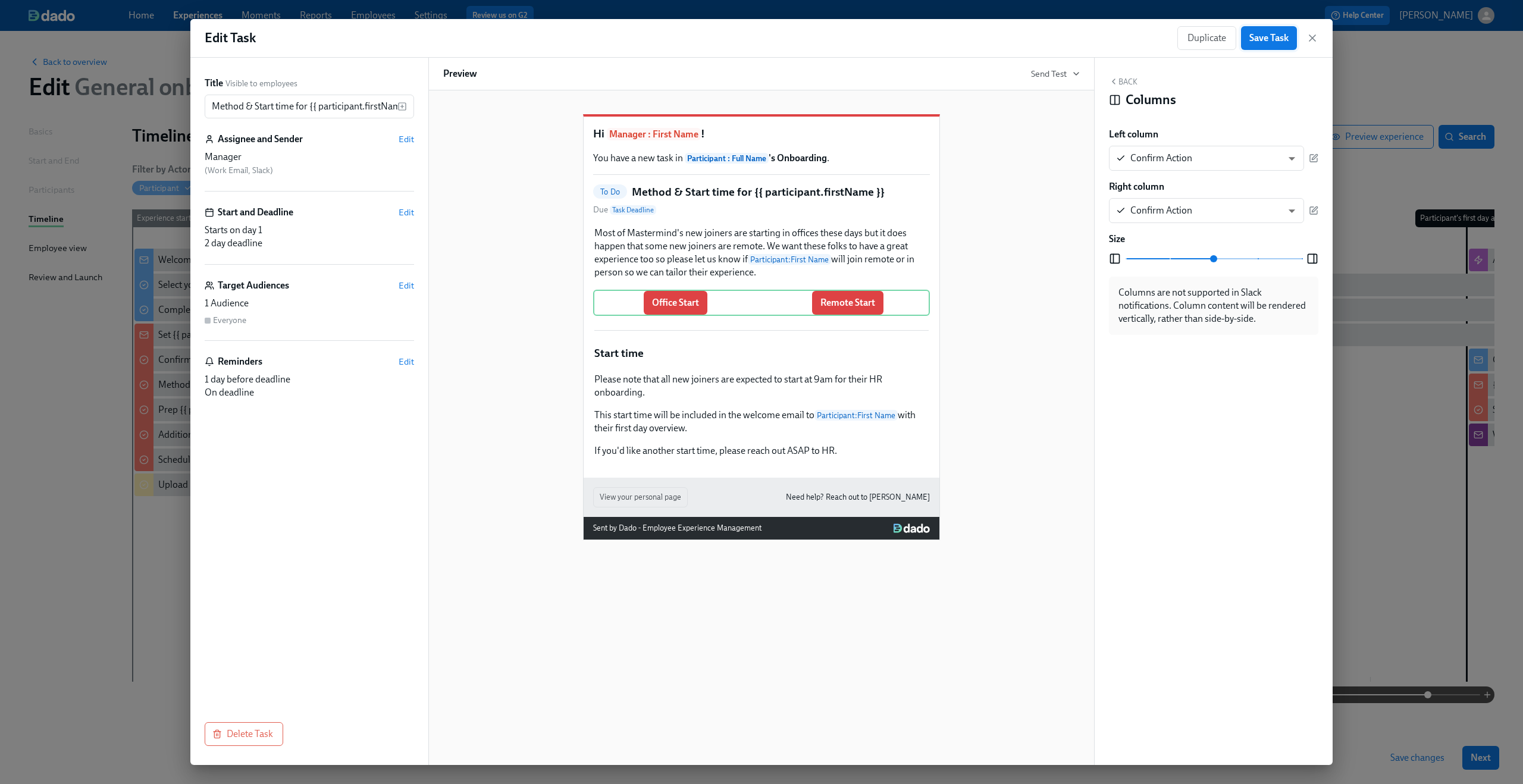
click at [1275, 39] on span "Save Task" at bounding box center [1269, 38] width 39 height 12
click at [1311, 38] on icon "button" at bounding box center [1312, 38] width 6 height 6
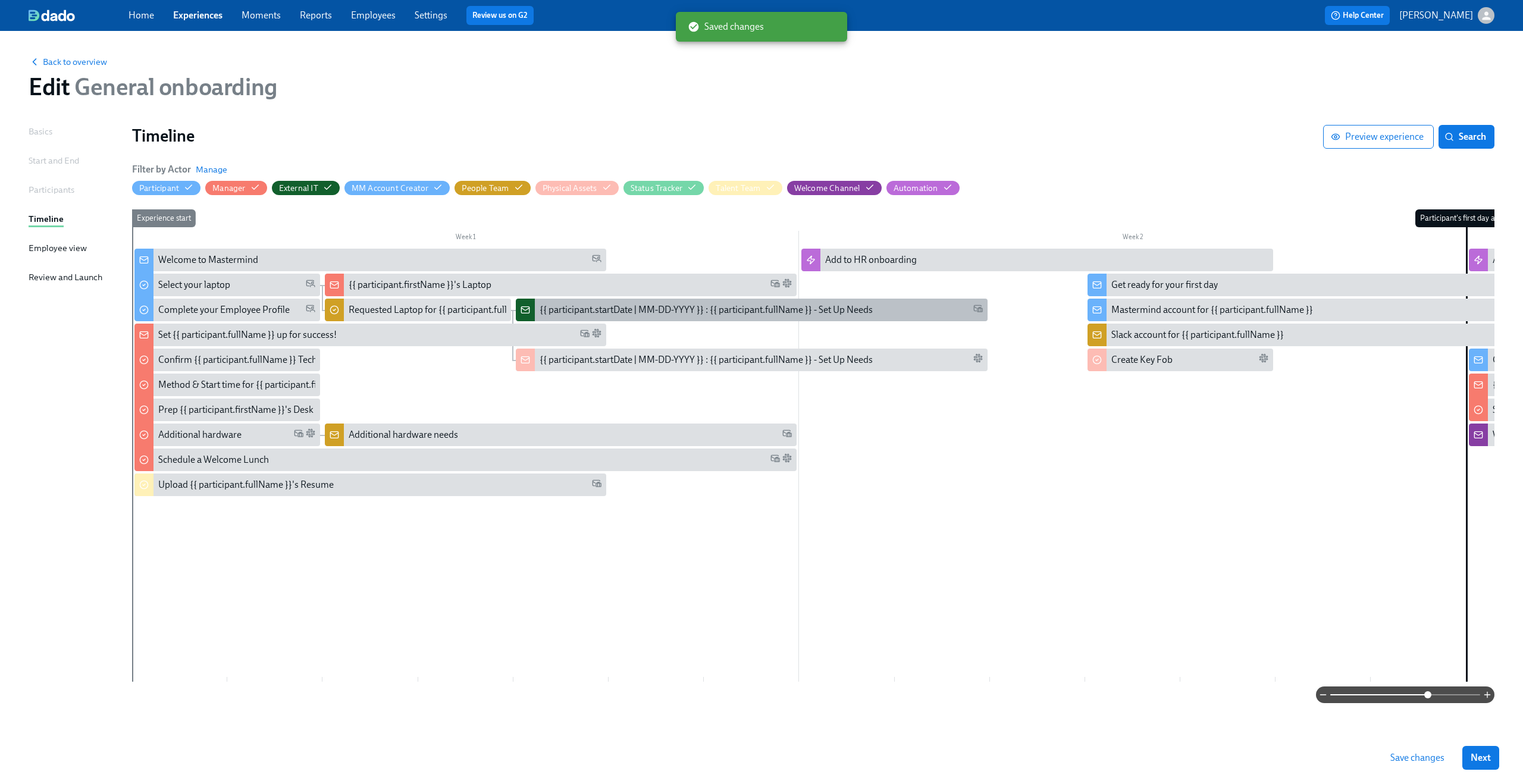
click at [654, 320] on div "{{ participant.startDate | MM-DD-YYYY }} : {{ participant.fullName }} - Set Up …" at bounding box center [751, 310] width 472 height 23
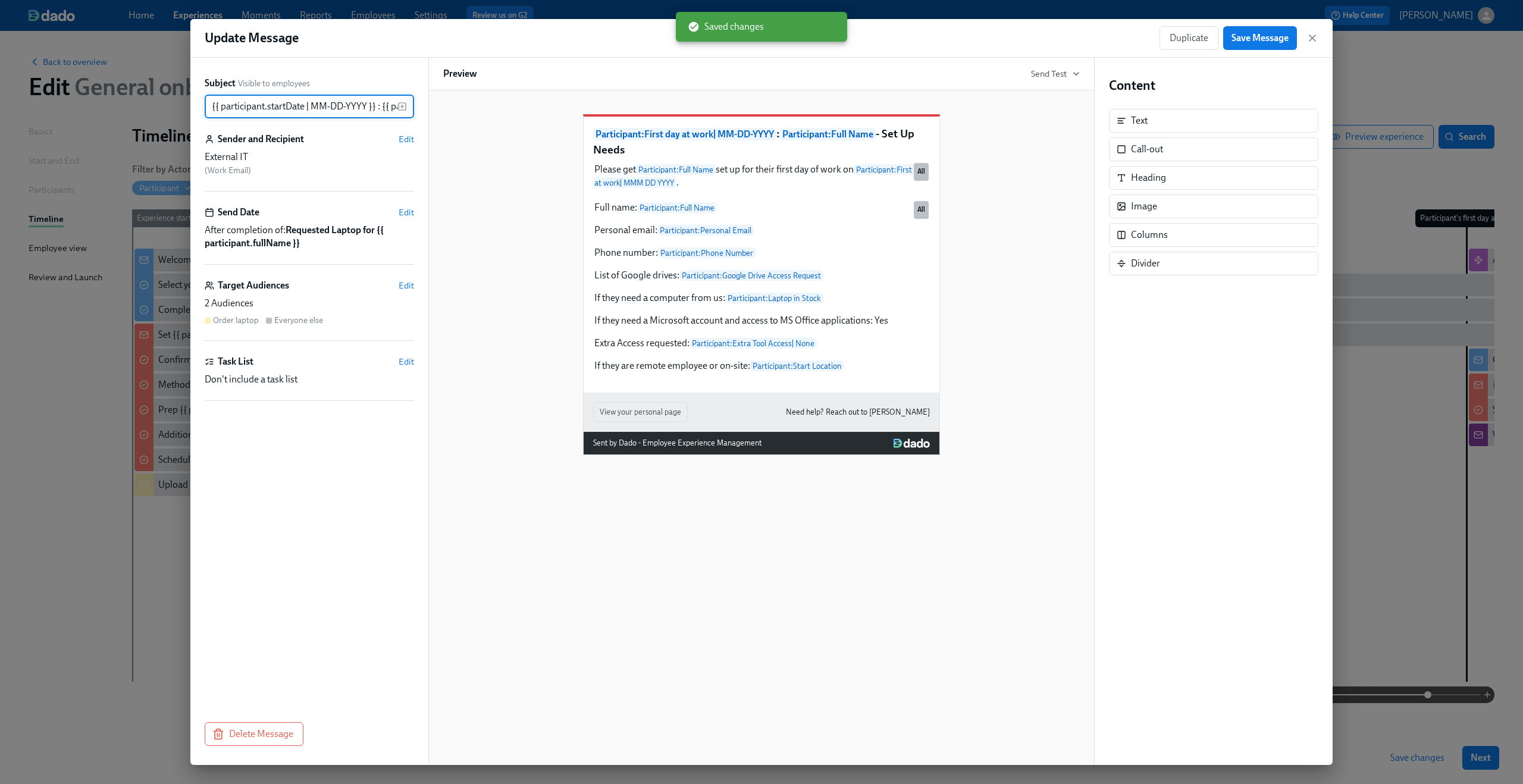
scroll to position [0, 149]
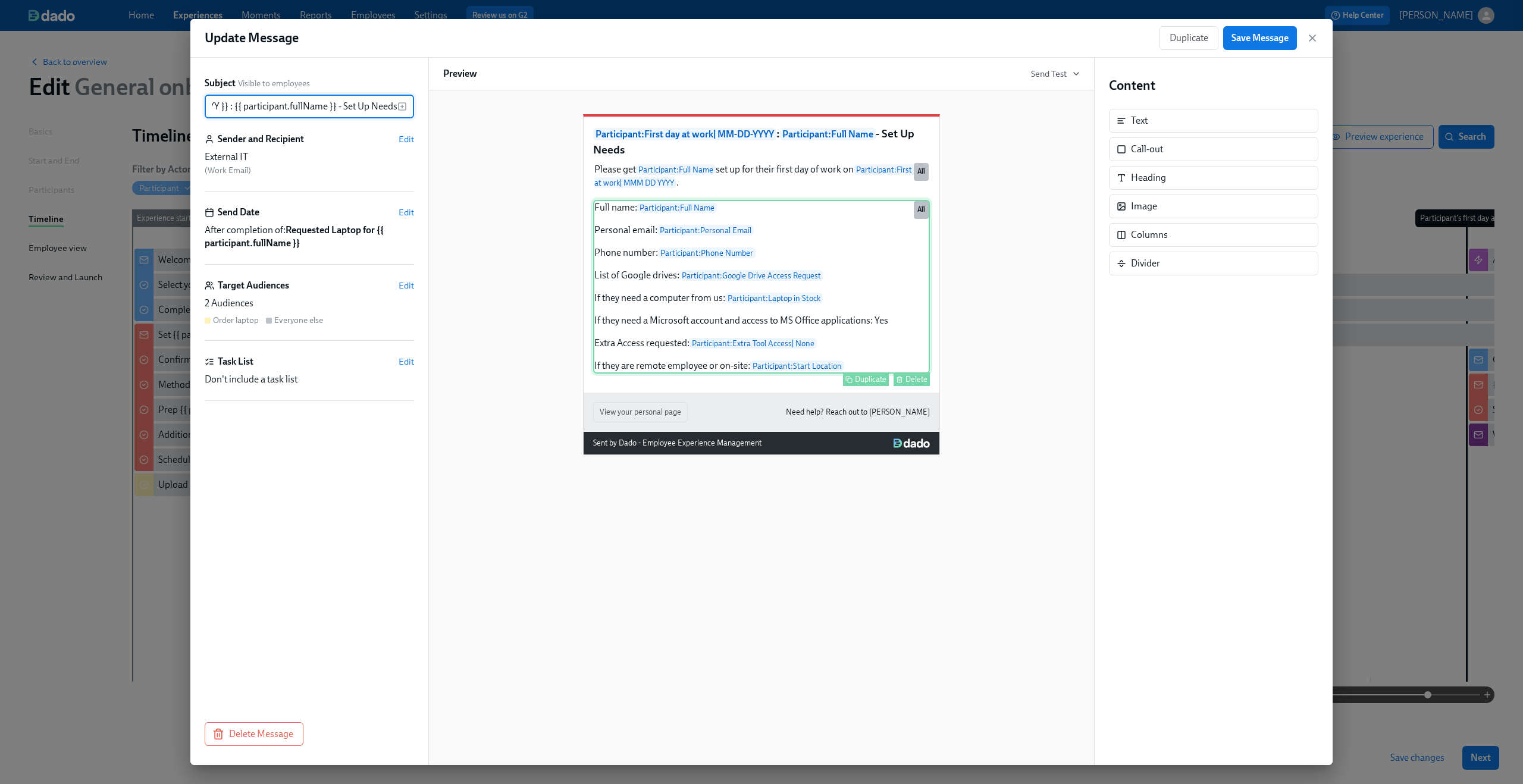
click at [669, 373] on div "Full name: Participant : Full Name Personal email: Participant : Personal Email…" at bounding box center [762, 287] width 336 height 174
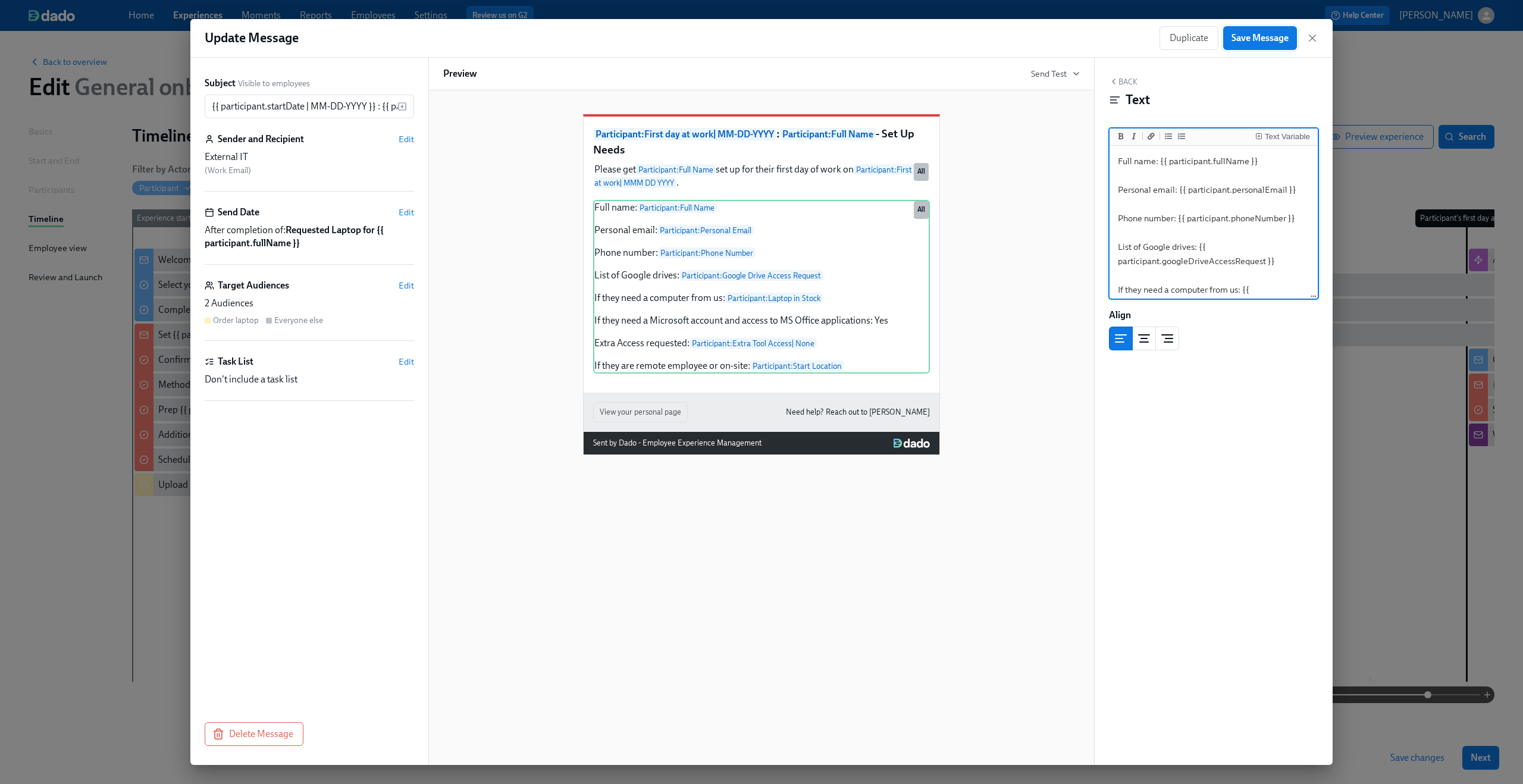
click at [1262, 36] on span "Save Message" at bounding box center [1259, 38] width 57 height 12
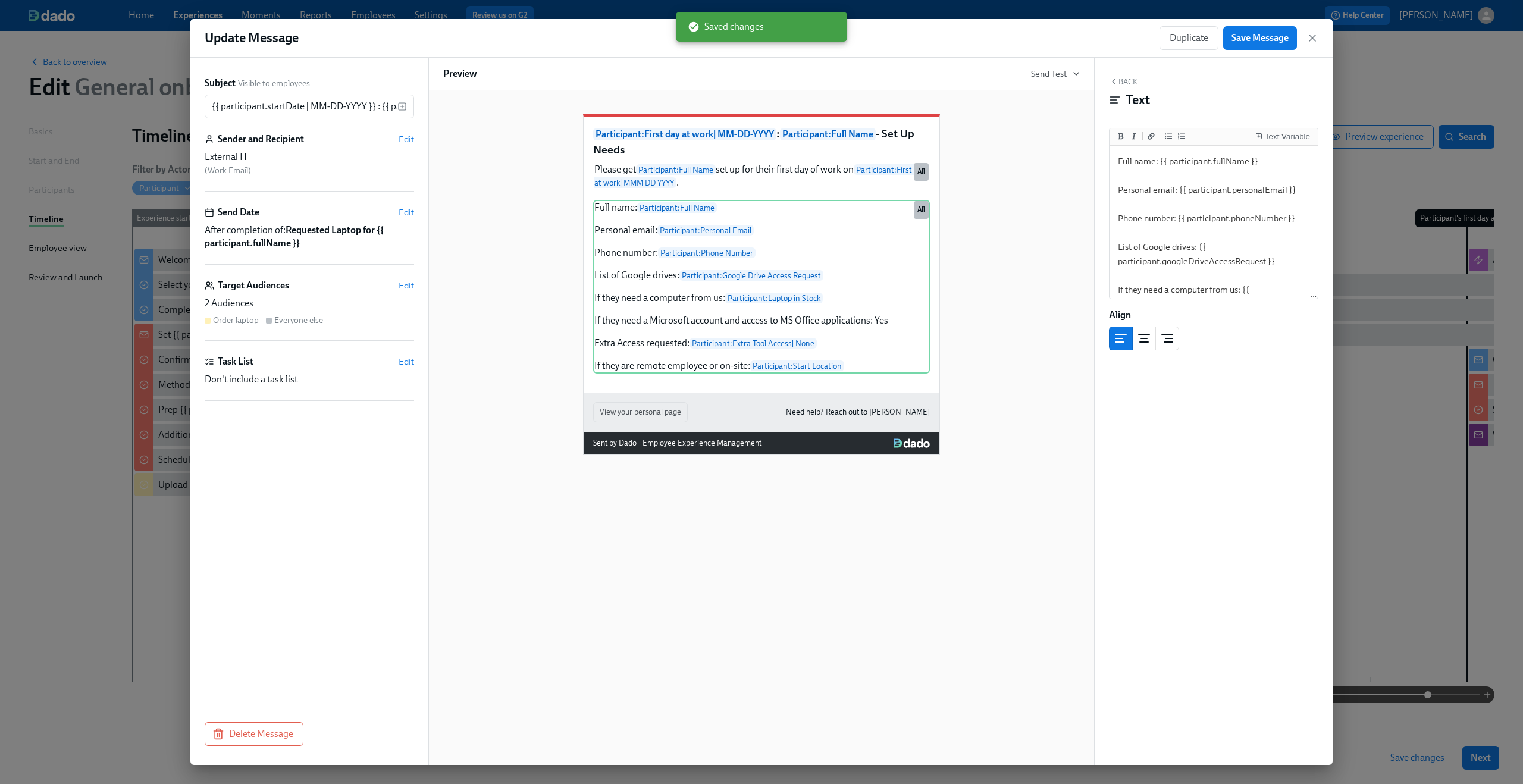
click at [1305, 34] on div "Duplicate Save Message" at bounding box center [1238, 38] width 159 height 23
click at [1307, 34] on icon "button" at bounding box center [1312, 38] width 12 height 12
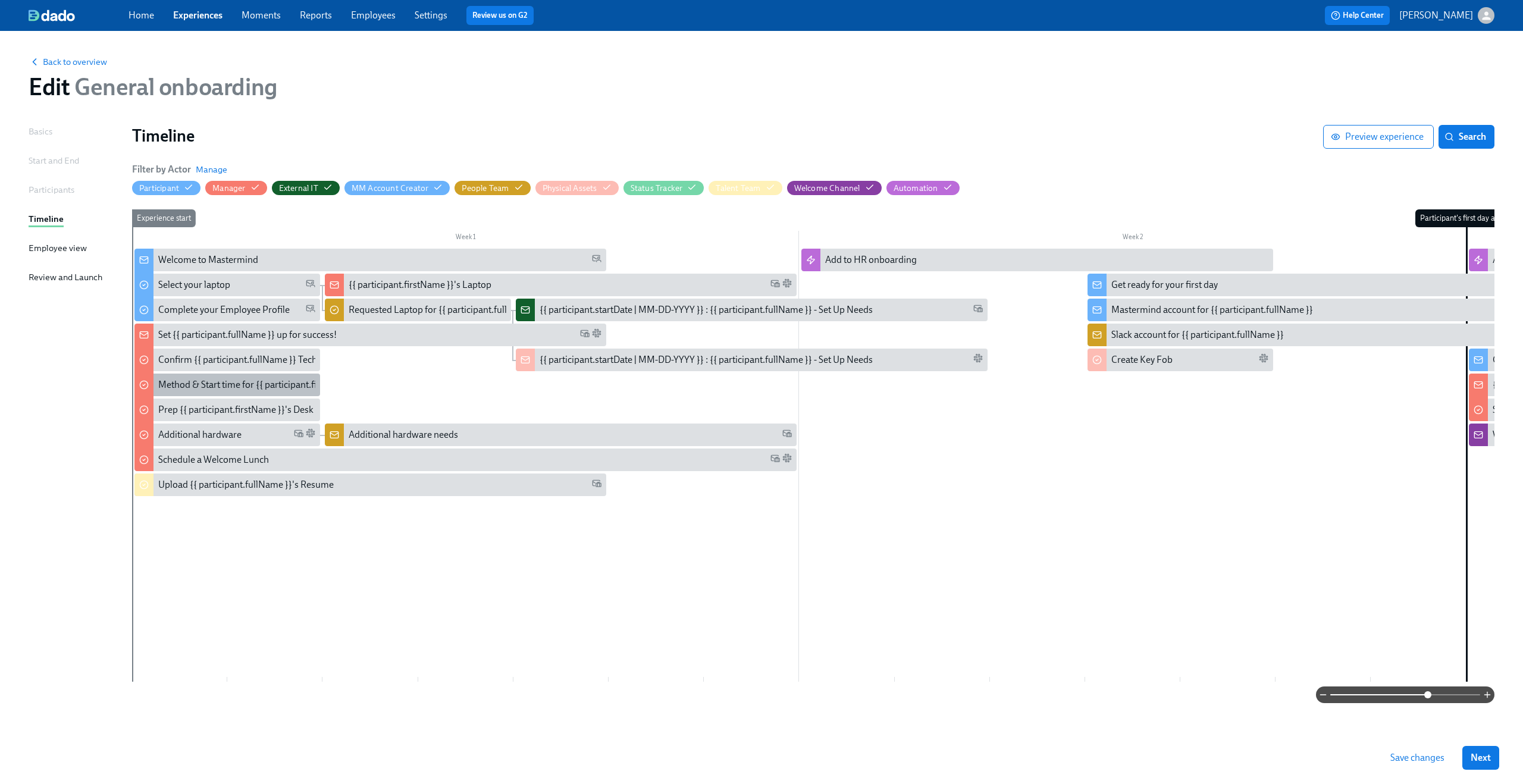
click at [218, 378] on div "Method & Start time for {{ participant.firstName }}" at bounding box center [259, 385] width 203 height 13
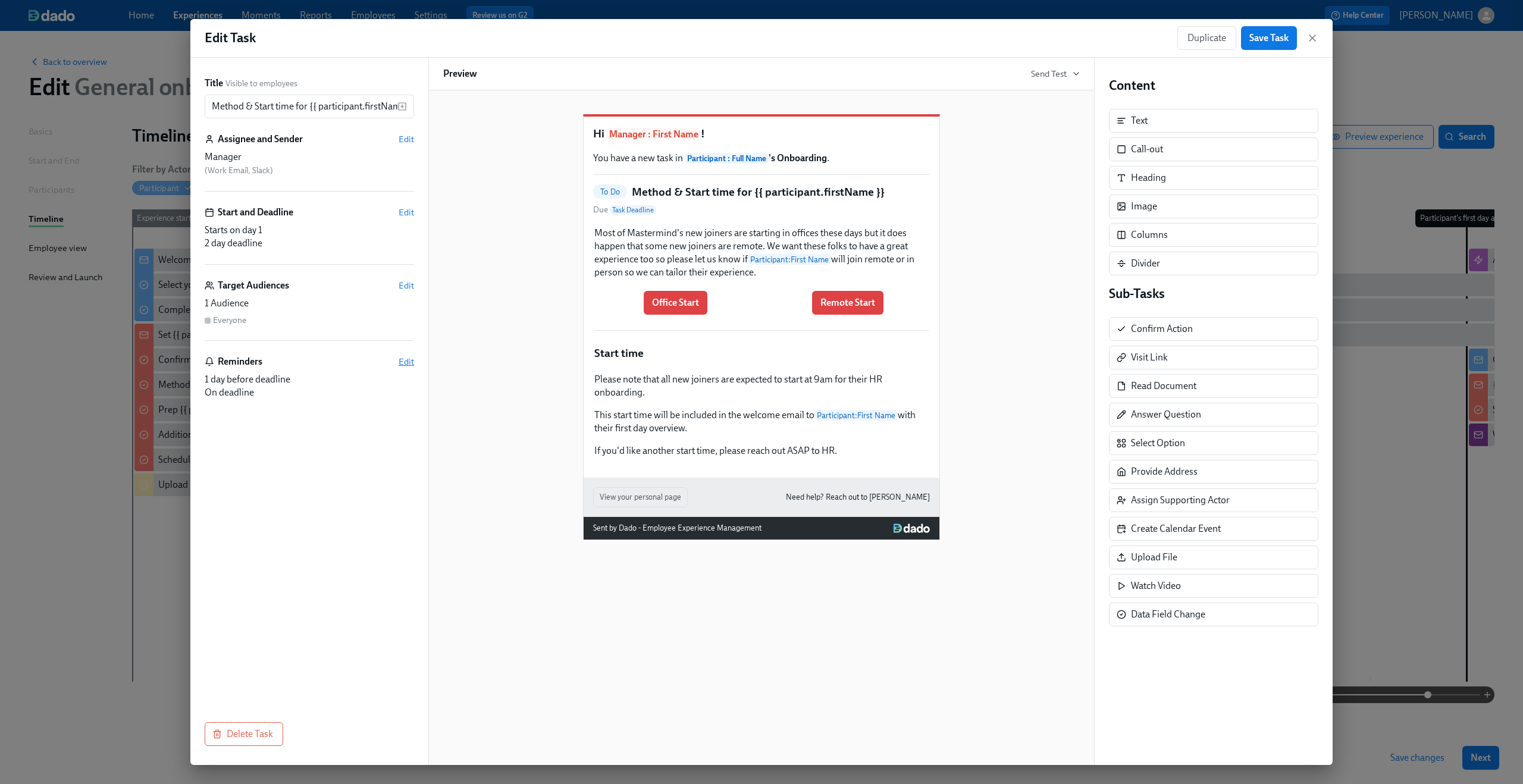
click at [410, 363] on span "Edit" at bounding box center [406, 361] width 15 height 12
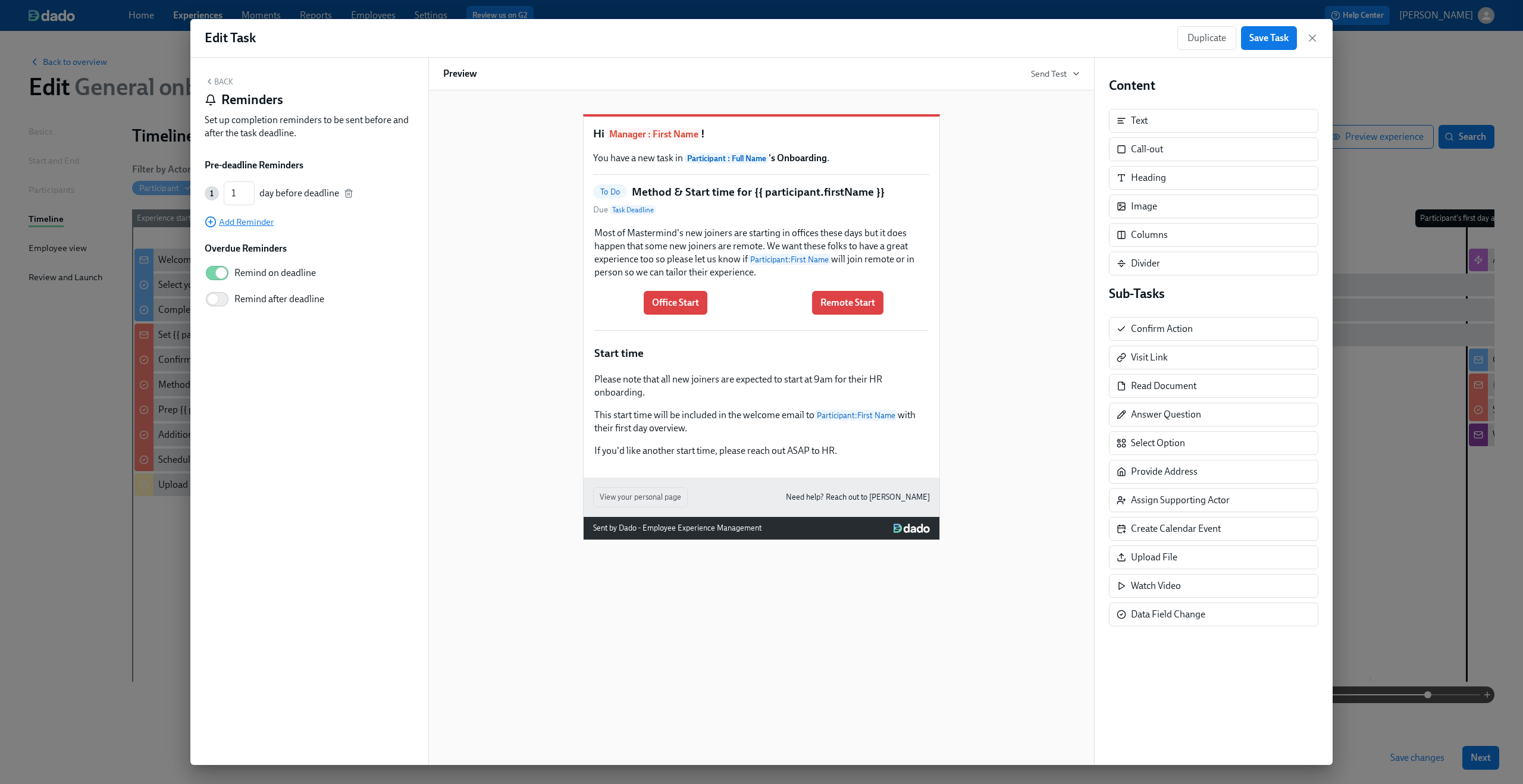
click at [244, 224] on span "Add Reminder" at bounding box center [239, 222] width 69 height 12
type input "2"
click at [246, 190] on input "2" at bounding box center [238, 193] width 31 height 23
click at [228, 353] on div "Back Reminders Set up completion reminders to be sent before and after the task…" at bounding box center [309, 411] width 238 height 707
click at [482, 259] on div "Hi Manager : First Name ! You have a new task in Participant : Full Name 's Onb…" at bounding box center [762, 318] width 637 height 445
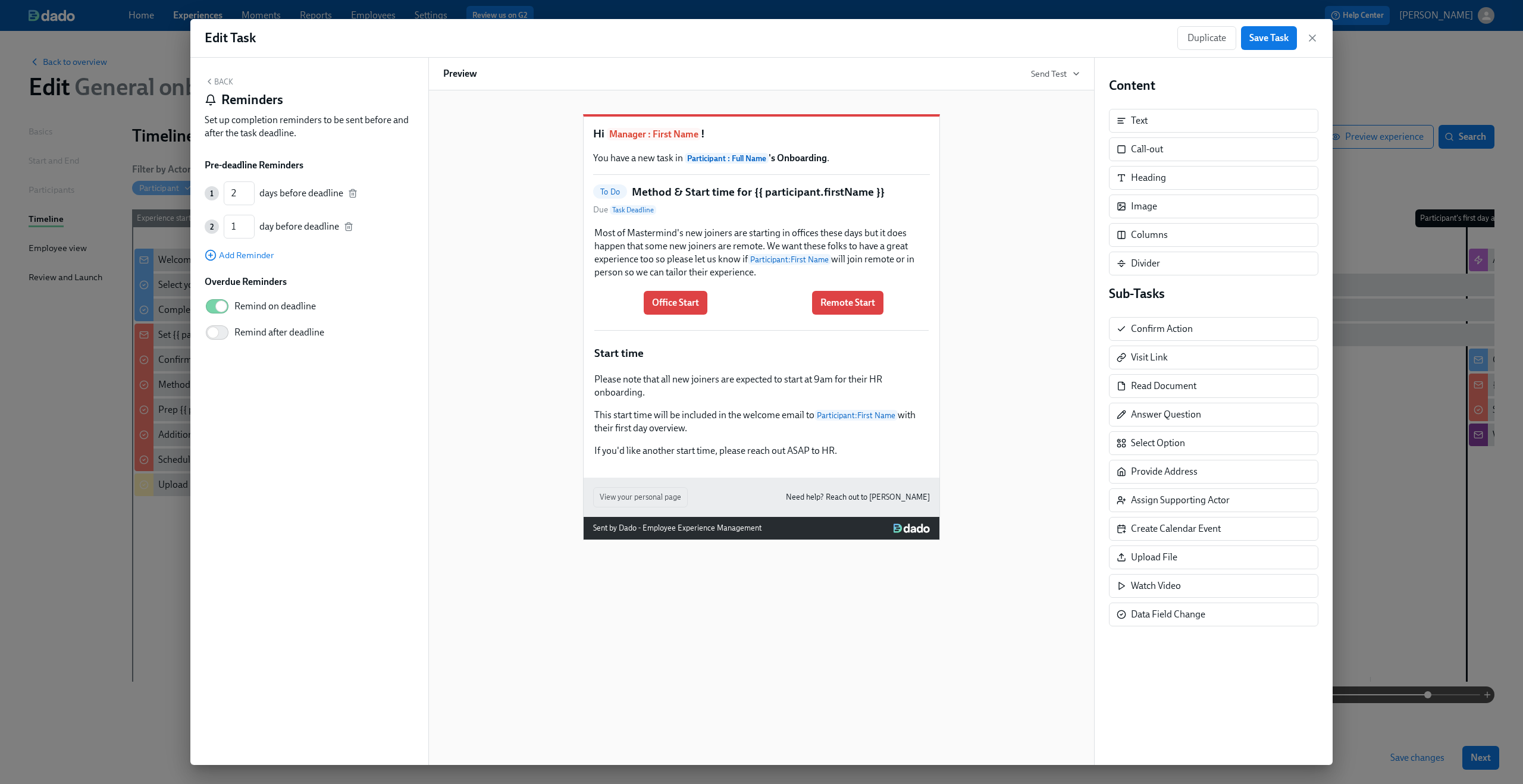
click at [242, 330] on span "Remind after deadline" at bounding box center [279, 333] width 90 height 13
click at [242, 330] on input "Remind after deadline" at bounding box center [213, 332] width 79 height 26
checkbox input "true"
click at [274, 391] on input "4" at bounding box center [264, 386] width 33 height 23
type input "3"
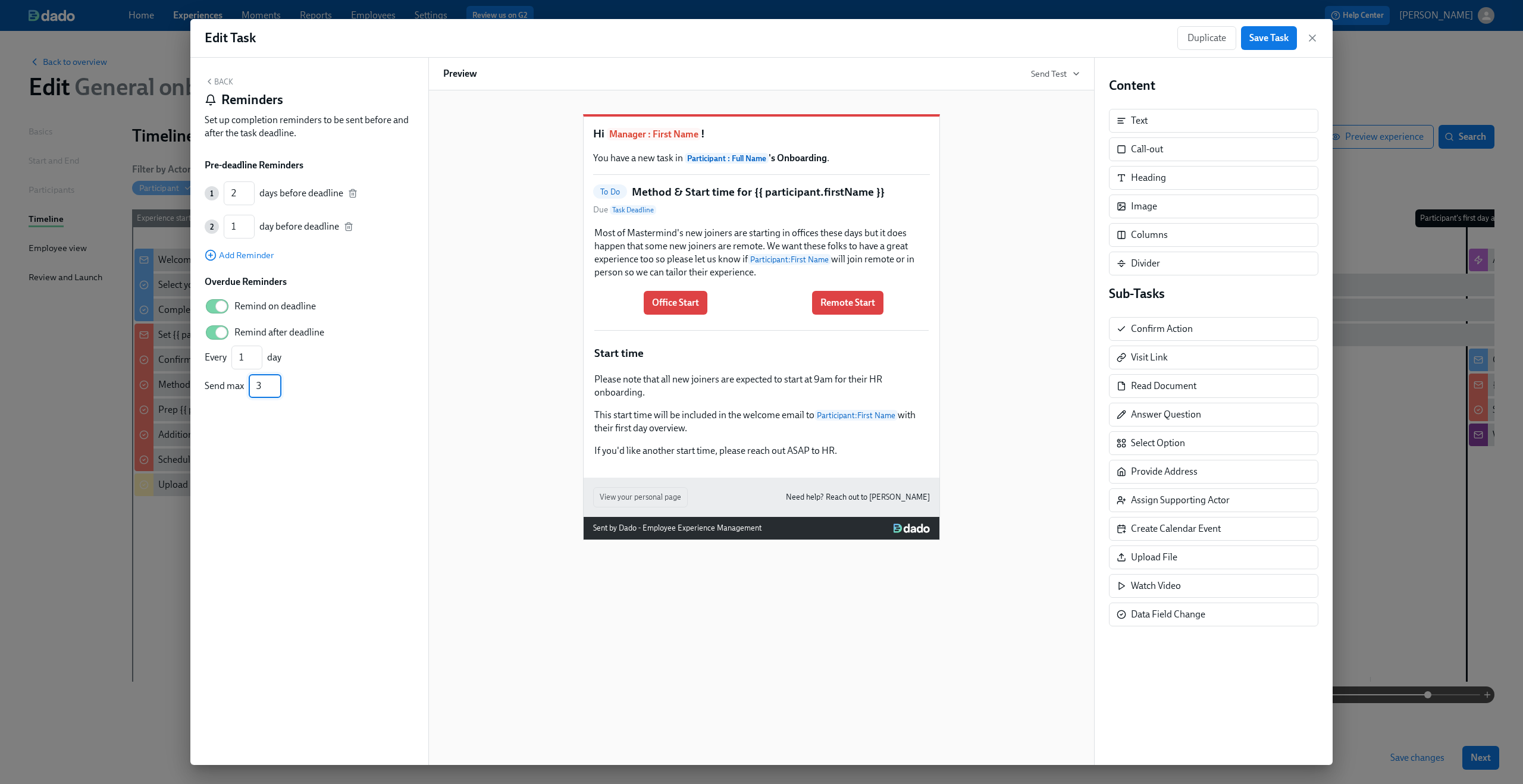
click at [274, 391] on input "3" at bounding box center [264, 386] width 33 height 23
click at [316, 378] on div "Every 1 ​ day Send max 3 ​" at bounding box center [310, 372] width 209 height 53
click at [1262, 40] on span "Save Task" at bounding box center [1269, 38] width 39 height 12
click at [1315, 36] on icon "button" at bounding box center [1312, 38] width 12 height 12
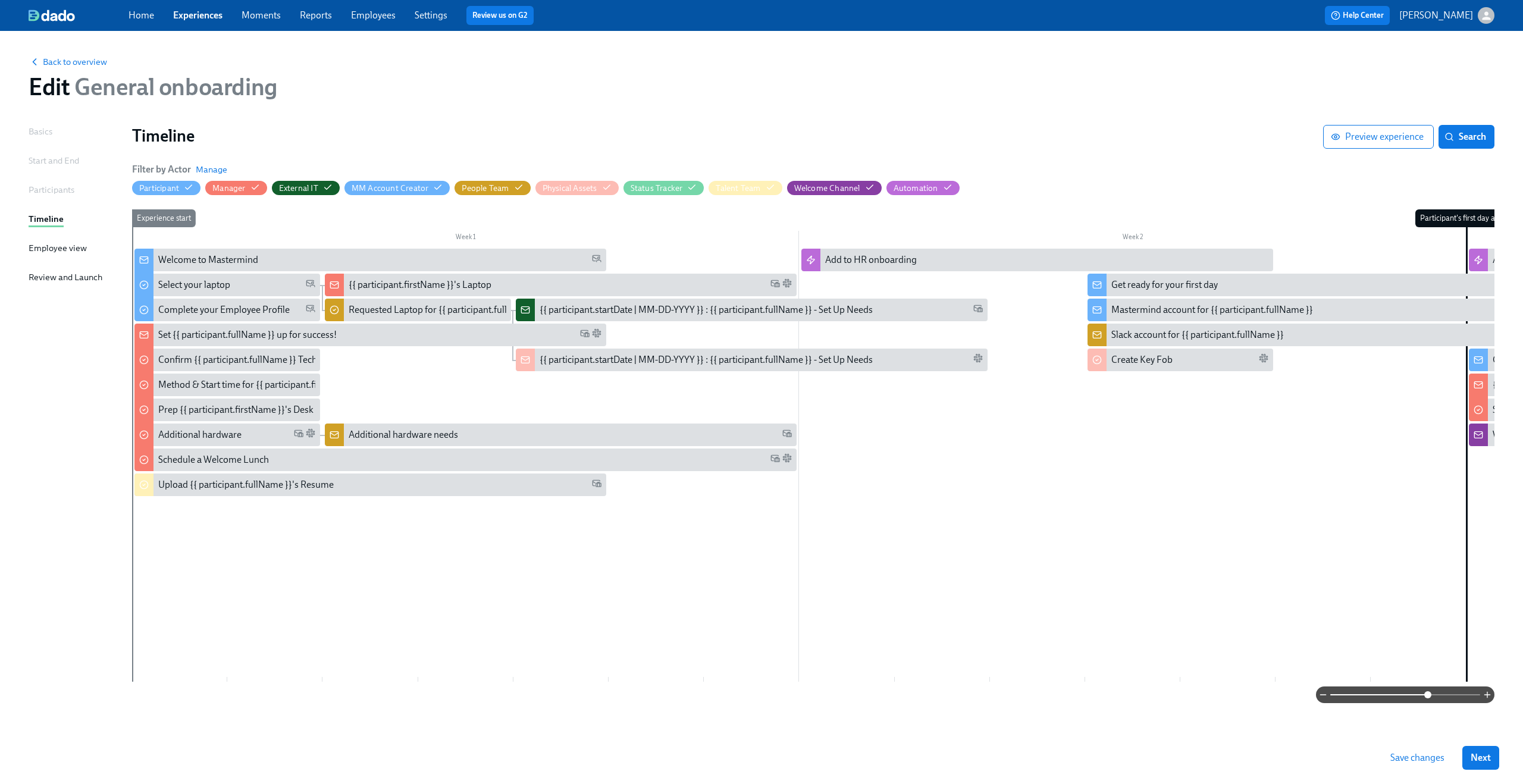
click at [1429, 762] on span "Save changes" at bounding box center [1417, 758] width 54 height 12
click at [587, 315] on div "{{ participant.startDate | MM-DD-YYYY }} : {{ participant.fullName }} - Set Up …" at bounding box center [706, 310] width 333 height 13
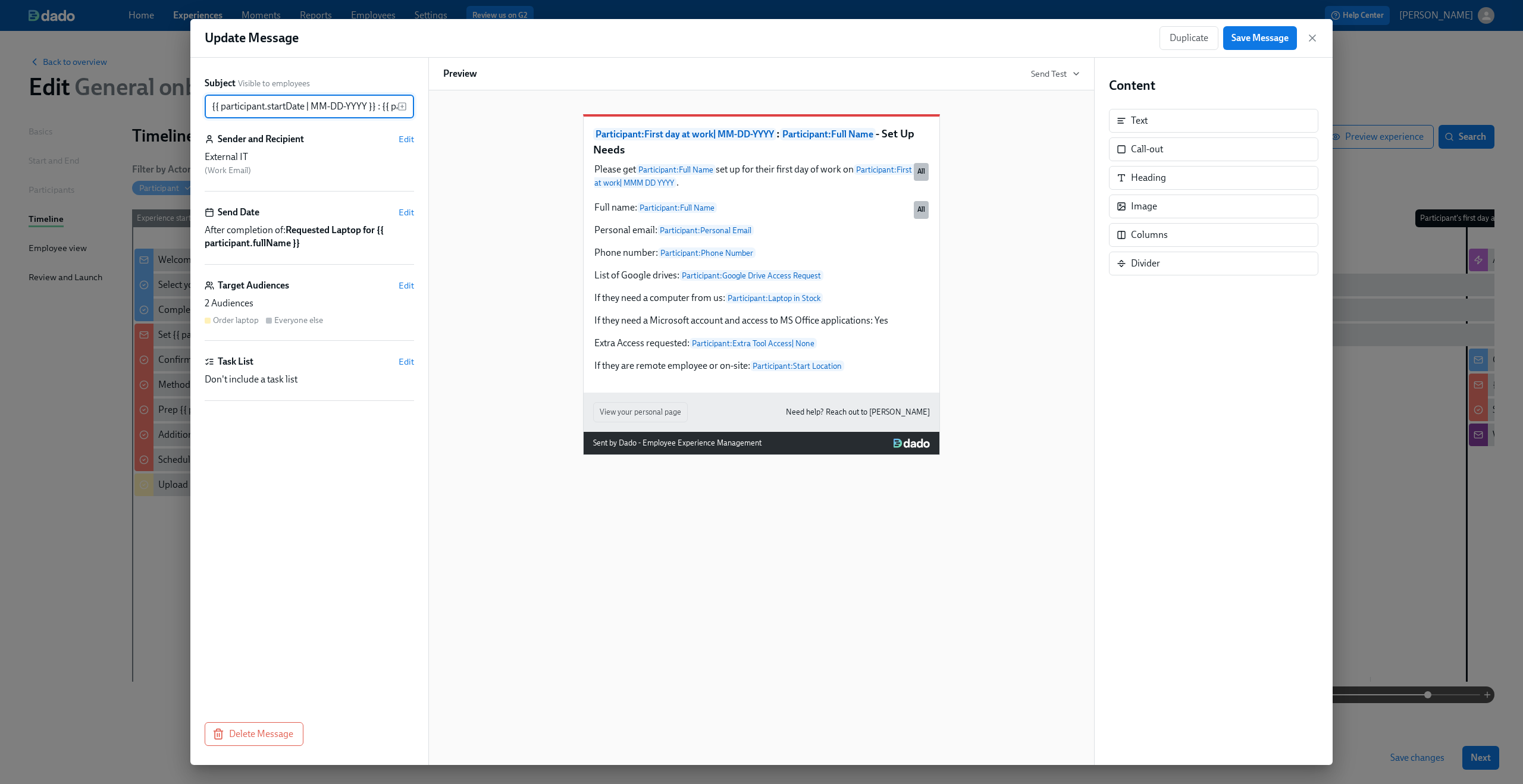
scroll to position [0, 149]
click at [805, 373] on div "Full name: Participant : Full Name Personal email: Participant : Personal Email…" at bounding box center [762, 287] width 336 height 174
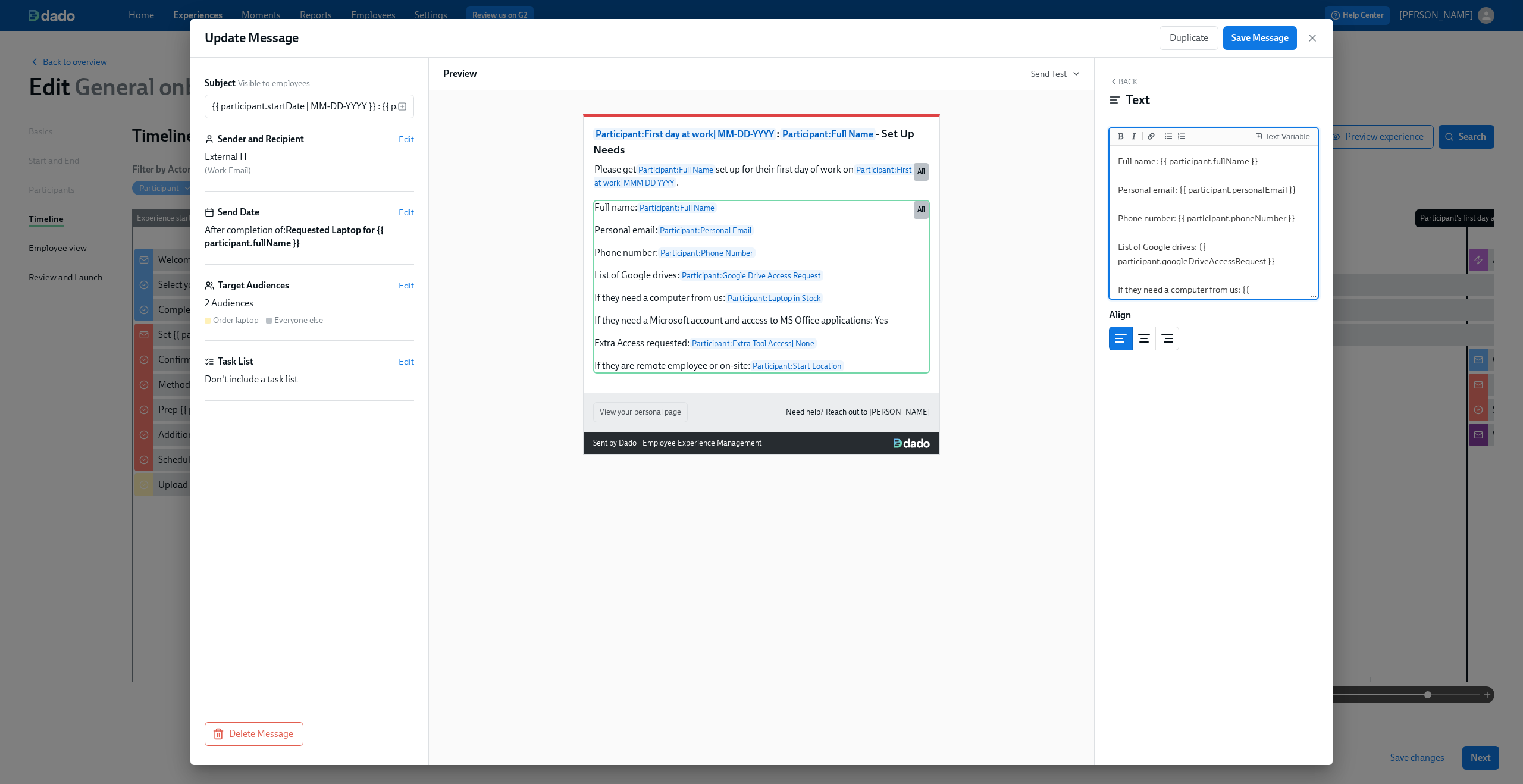
scroll to position [148, 0]
click at [1213, 284] on textarea "Full name: {{ participant.fullName }} Personal email: {{ participant.personalEm…" at bounding box center [1213, 148] width 203 height 297
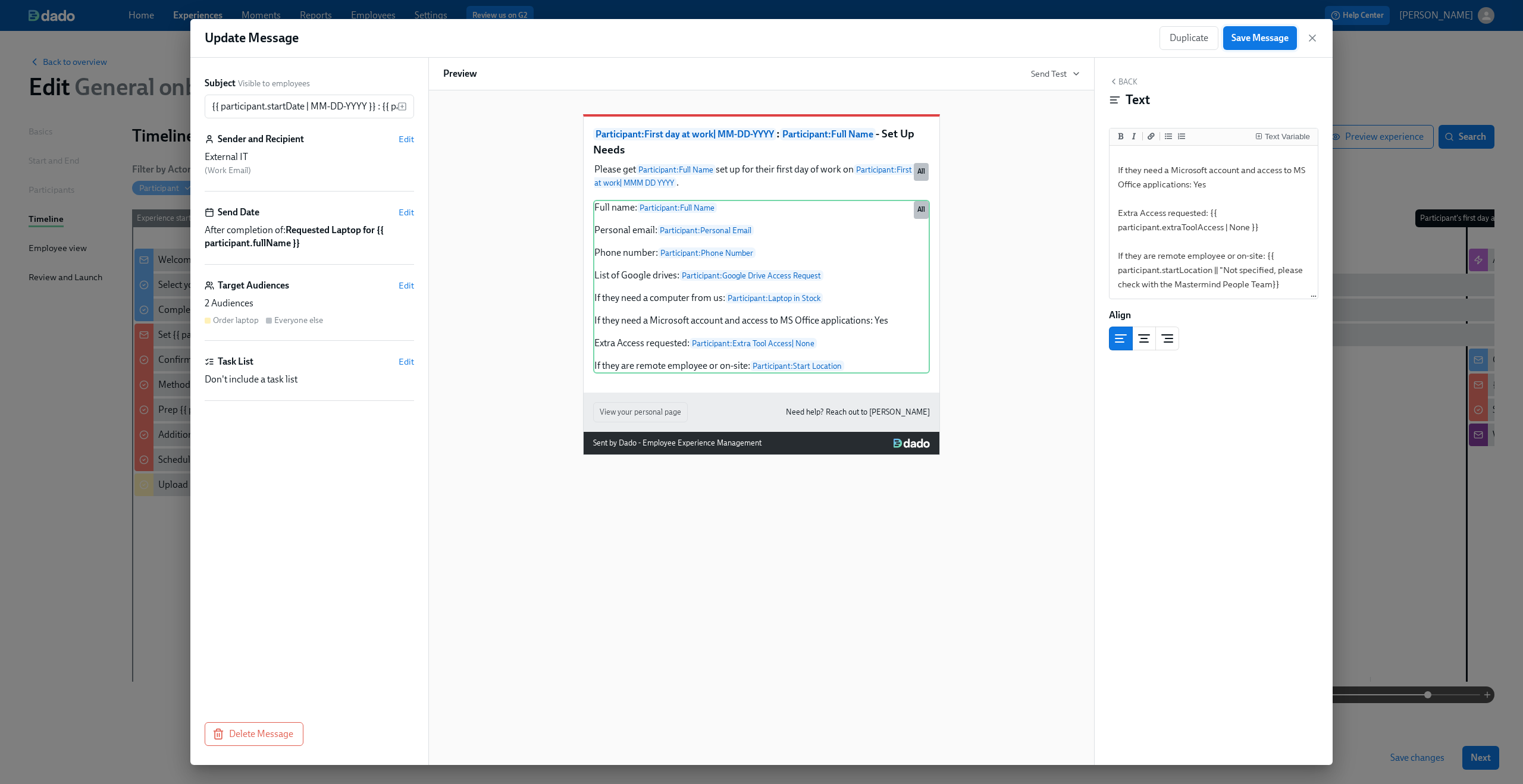
click at [1268, 39] on span "Save Message" at bounding box center [1259, 38] width 57 height 12
click at [655, 348] on div "Full name: Participant : Full Name Personal email: Participant : Personal Email…" at bounding box center [762, 287] width 336 height 174
click at [1141, 291] on textarea "Full name: {{ participant.fullName }} Personal email: {{ participant.personalEm…" at bounding box center [1213, 141] width 203 height 311
click at [1225, 288] on textarea "Full name: {{ participant.fullName }} Personal email: {{ participant.personalEm…" at bounding box center [1213, 141] width 203 height 311
type textarea "Full name: {{ participant.fullName }} Personal email: {{ participant.personalEm…"
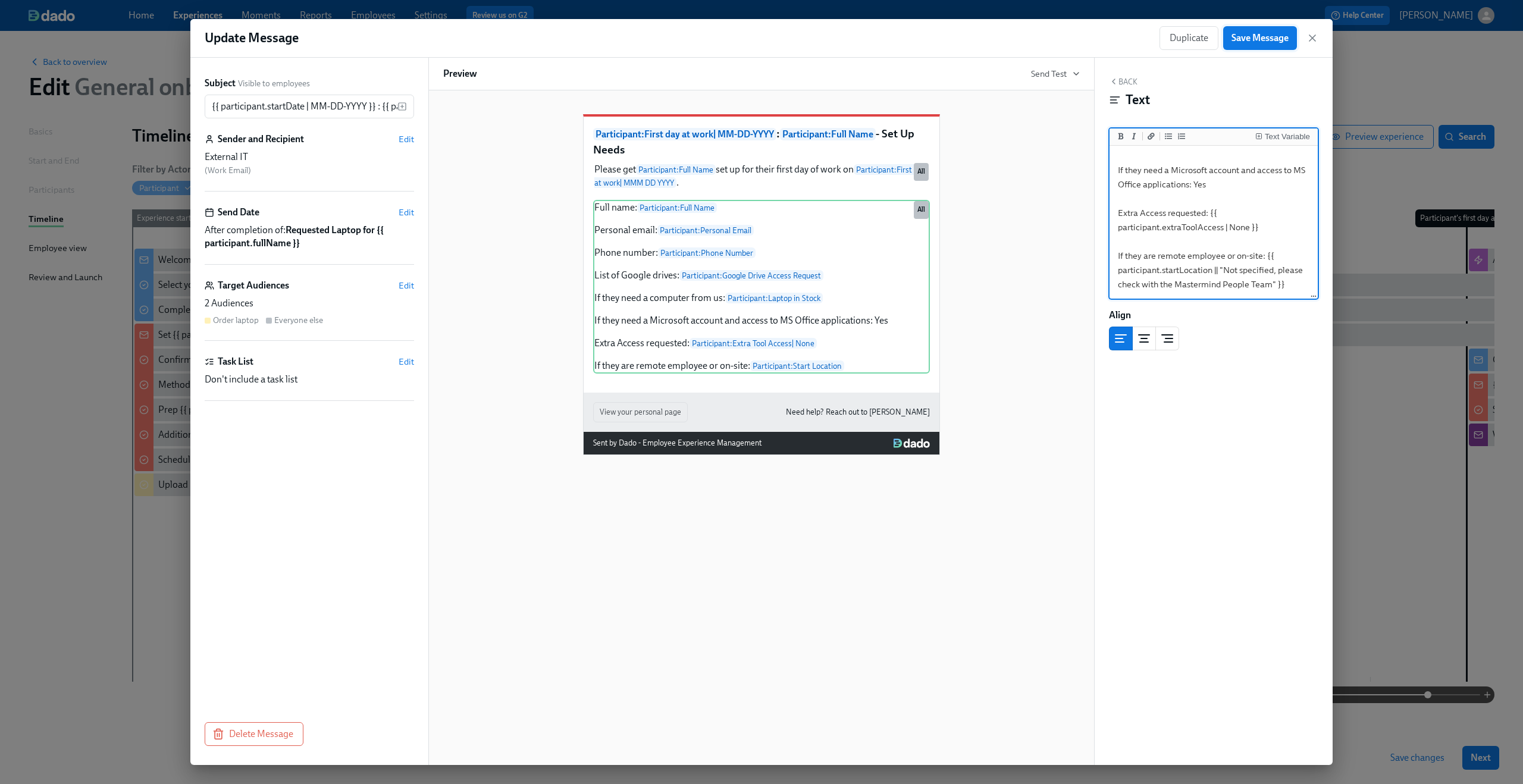
click at [1267, 47] on button "Save Message" at bounding box center [1260, 38] width 74 height 23
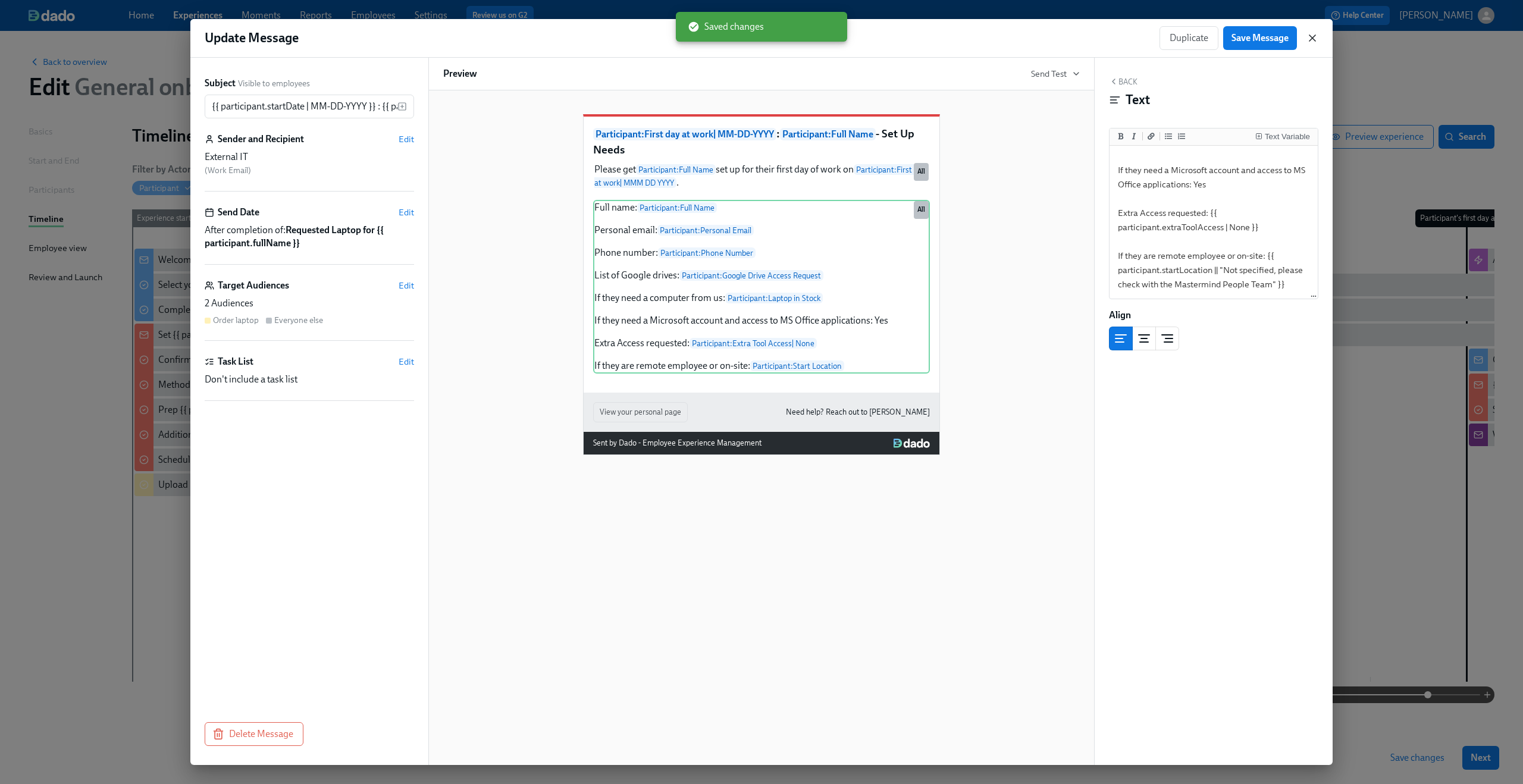
click at [1311, 36] on icon "button" at bounding box center [1312, 38] width 12 height 12
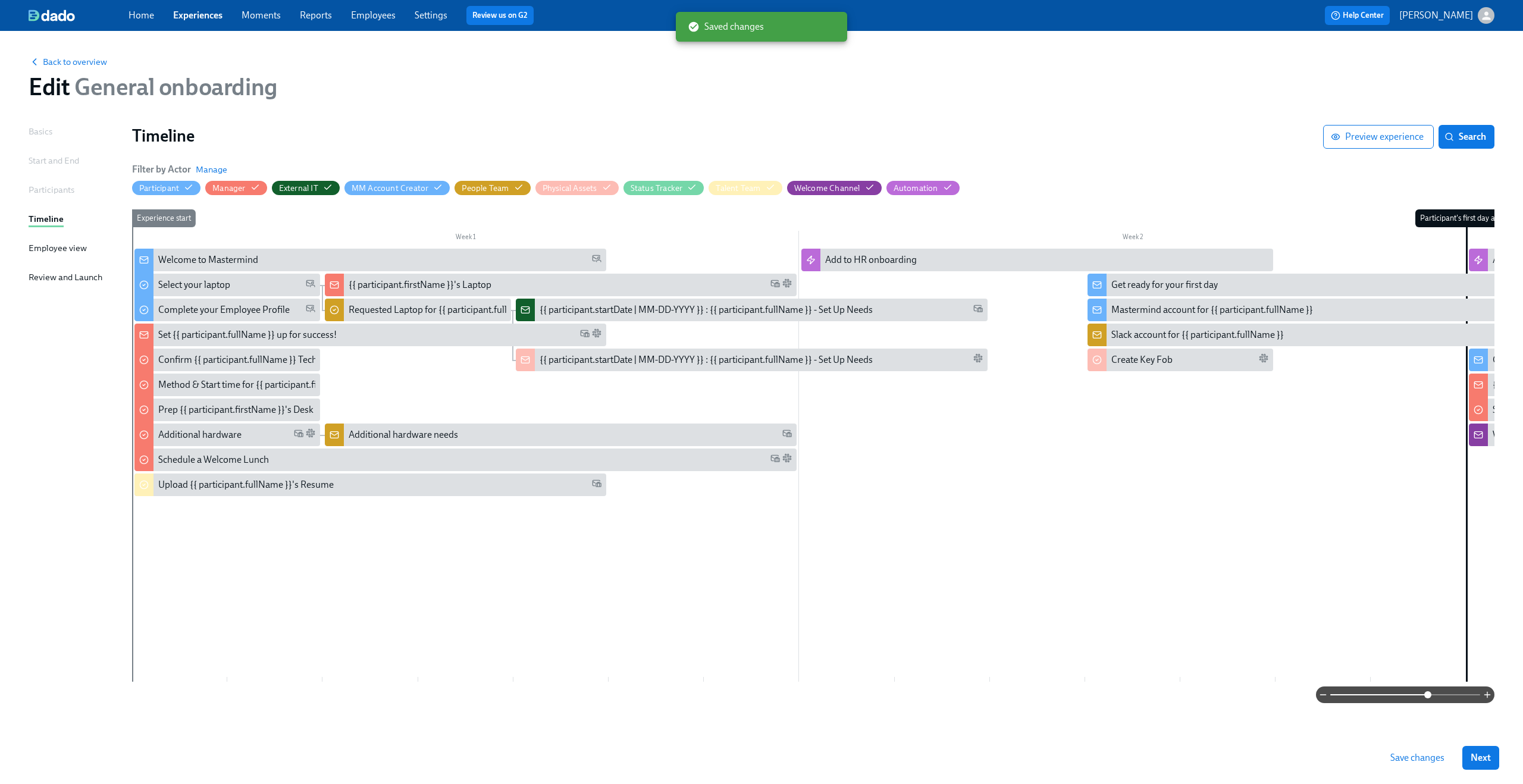
click at [1413, 766] on button "Save changes" at bounding box center [1417, 757] width 71 height 23
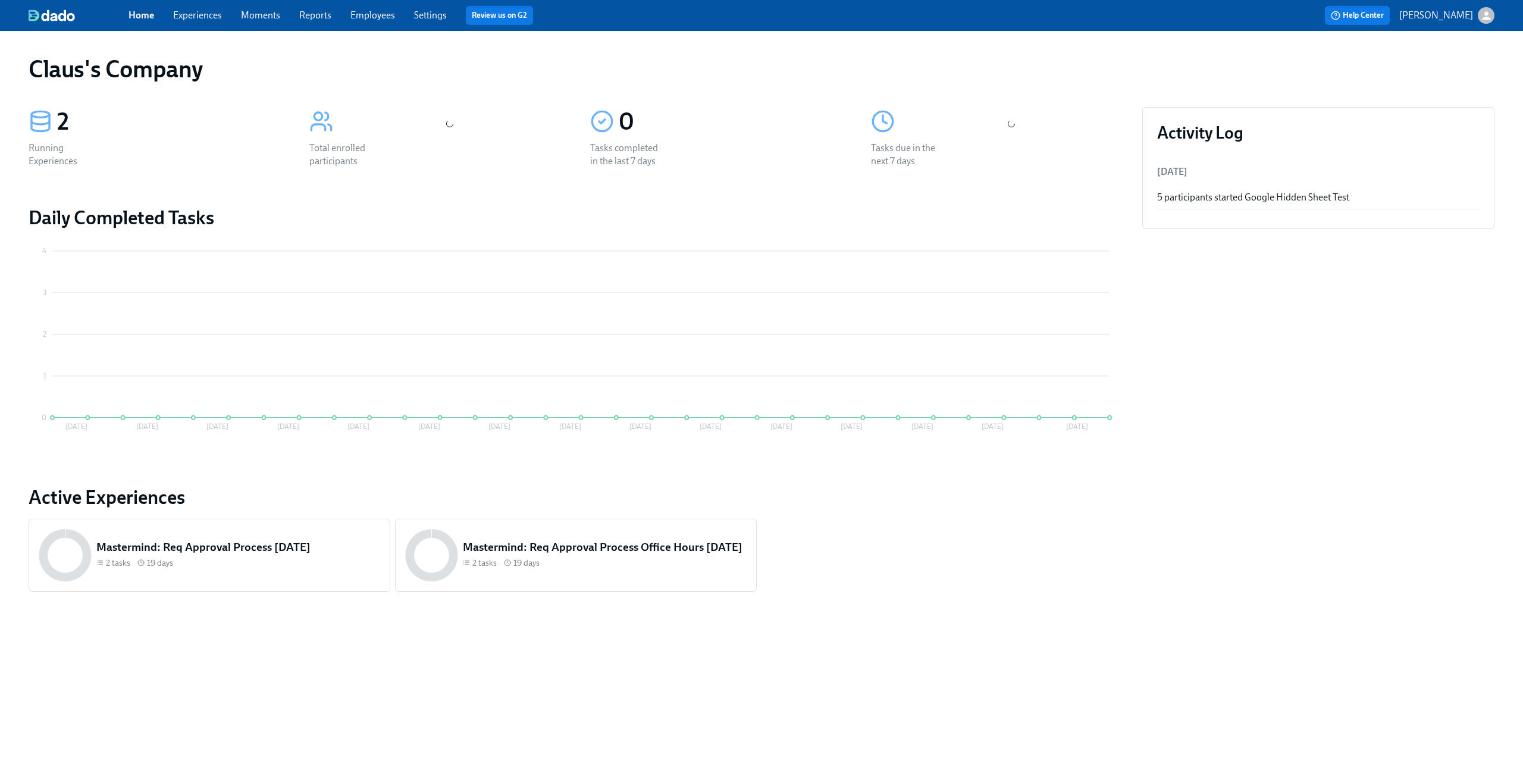
click at [1490, 8] on div "button" at bounding box center [1486, 16] width 17 height 17
click at [1433, 73] on span "Switch organization..." at bounding box center [1429, 69] width 112 height 13
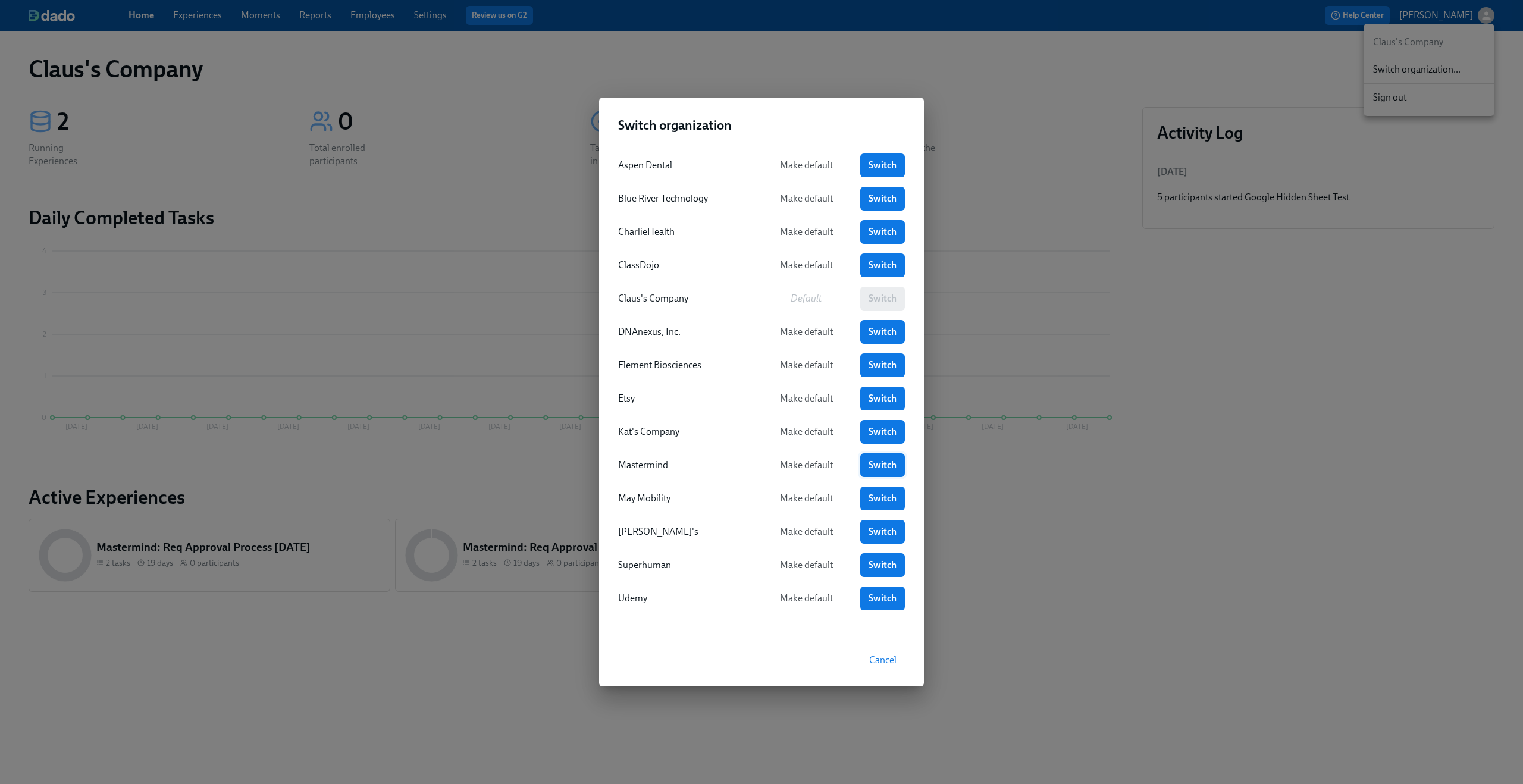
click at [881, 464] on span "Switch" at bounding box center [882, 465] width 28 height 12
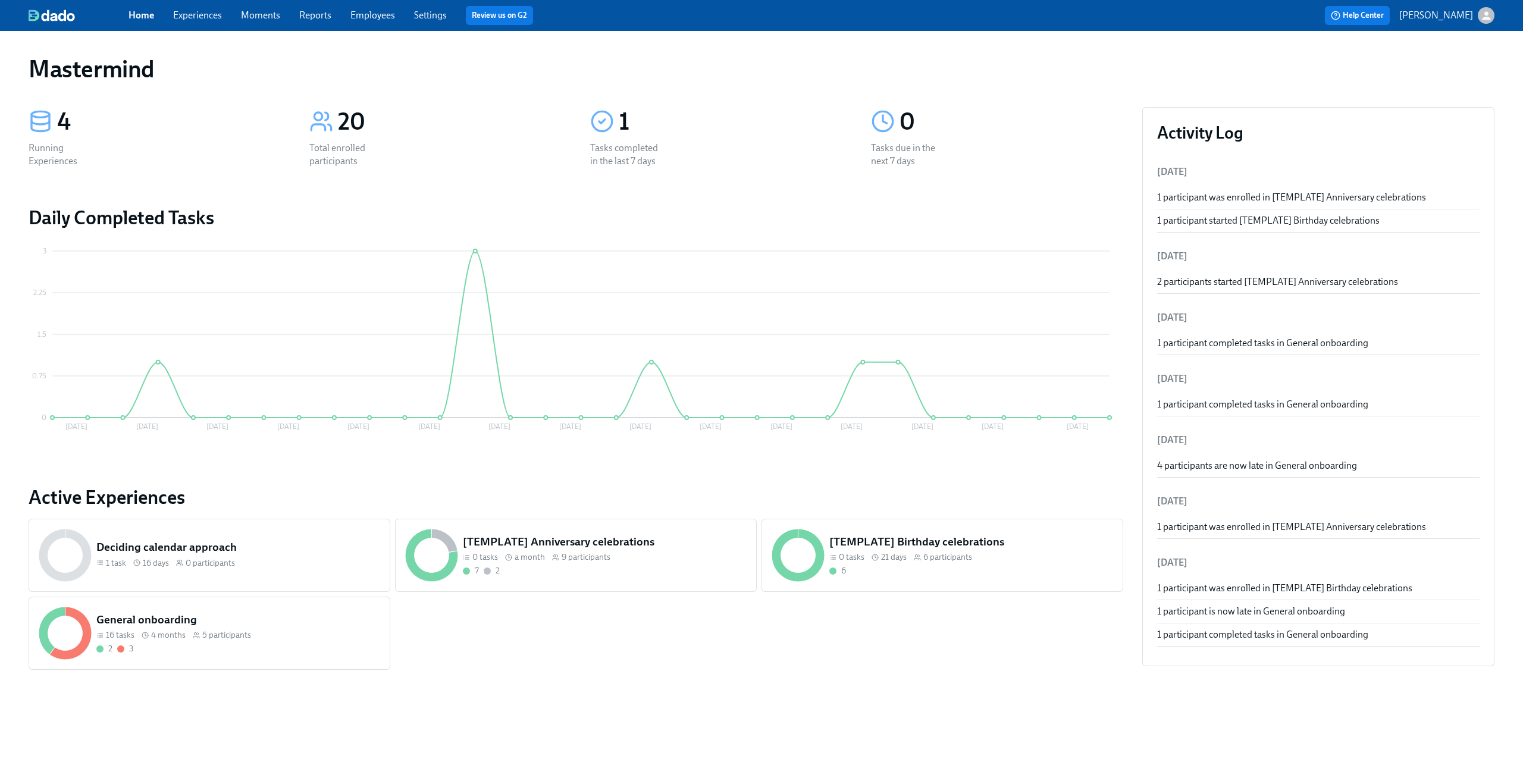
click at [215, 14] on link "Experiences" at bounding box center [197, 15] width 49 height 12
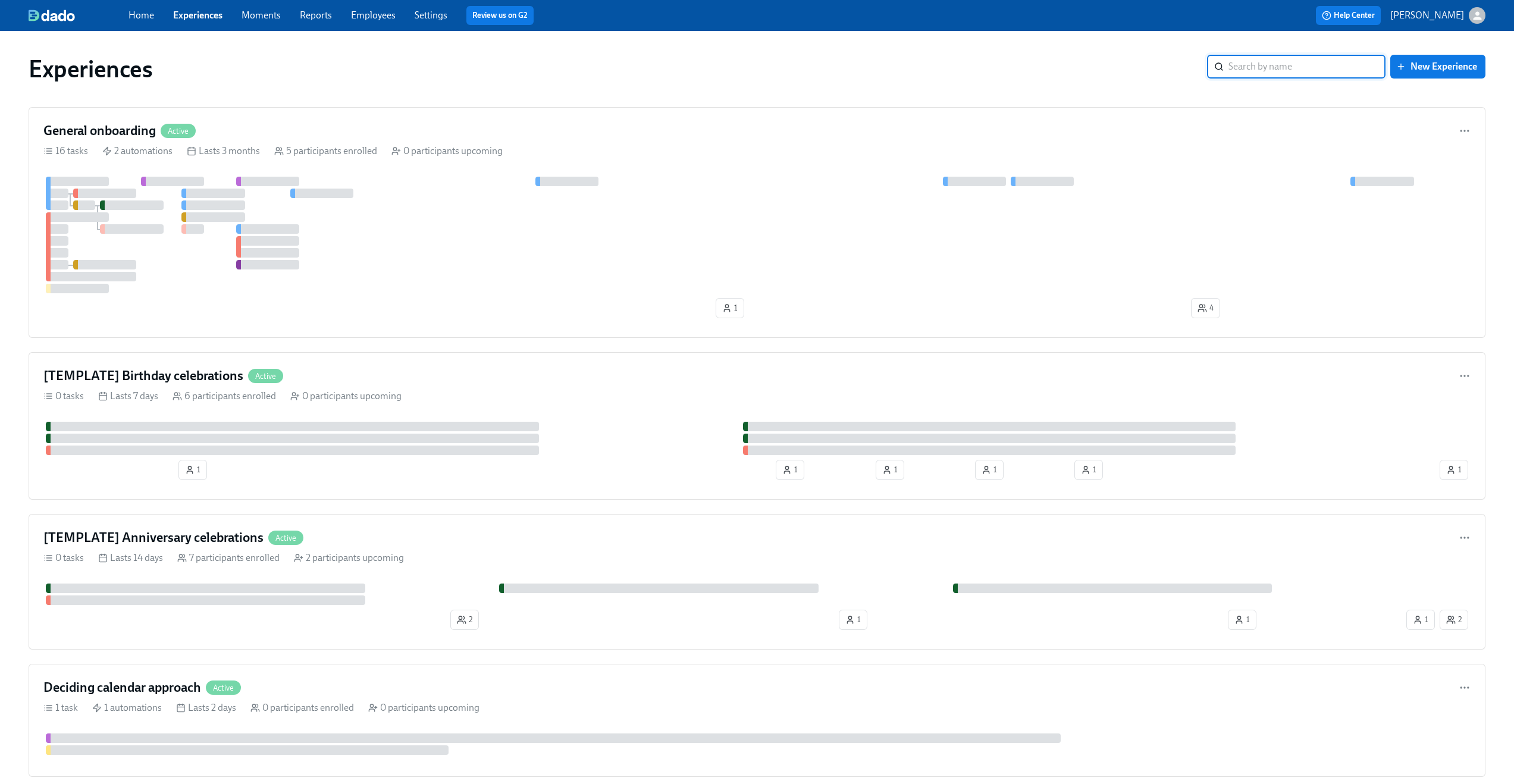
click at [420, 15] on link "Settings" at bounding box center [430, 15] width 33 height 12
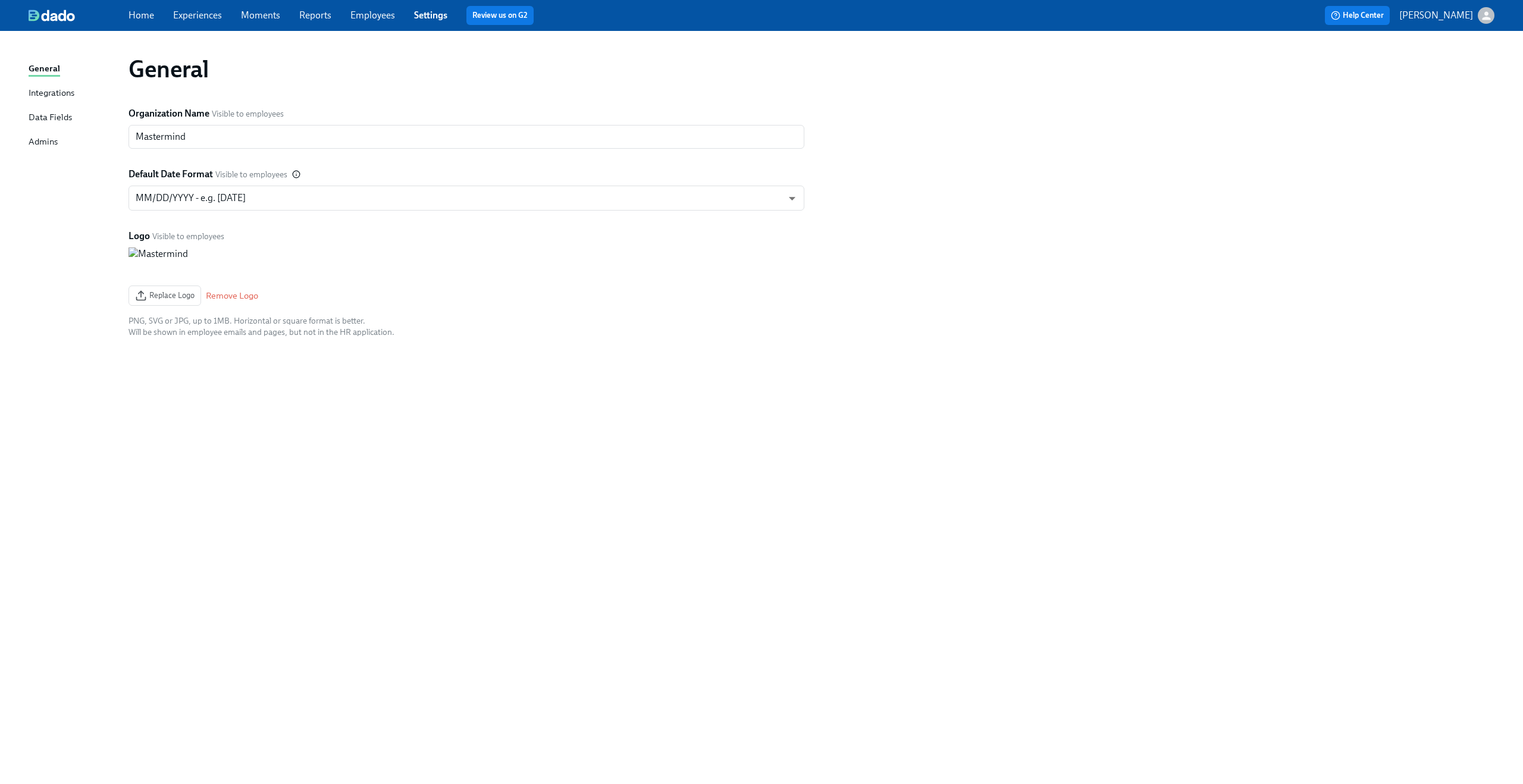
click at [45, 114] on div "Data Fields" at bounding box center [50, 118] width 44 height 15
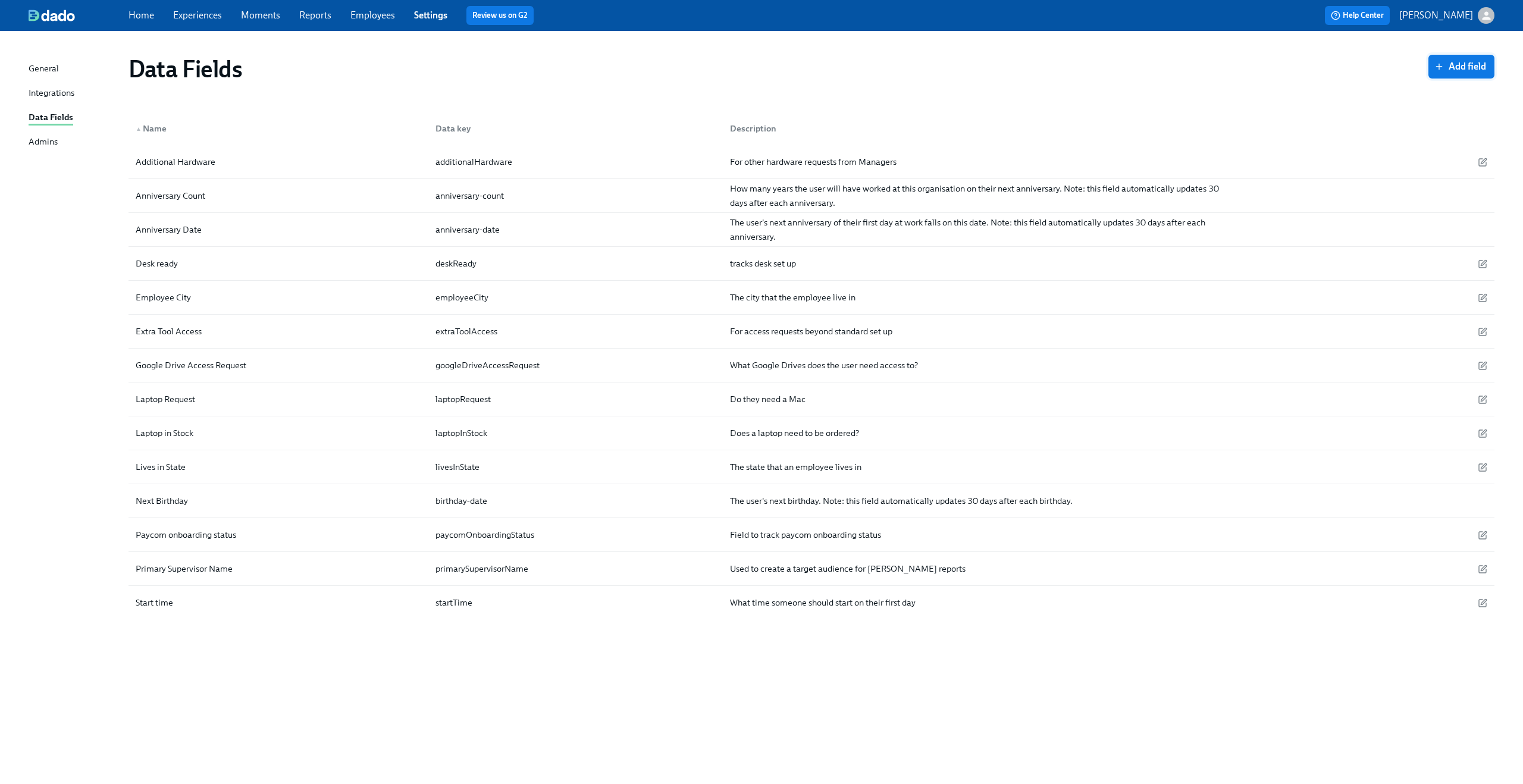
click at [1470, 68] on span "Add field" at bounding box center [1461, 67] width 49 height 12
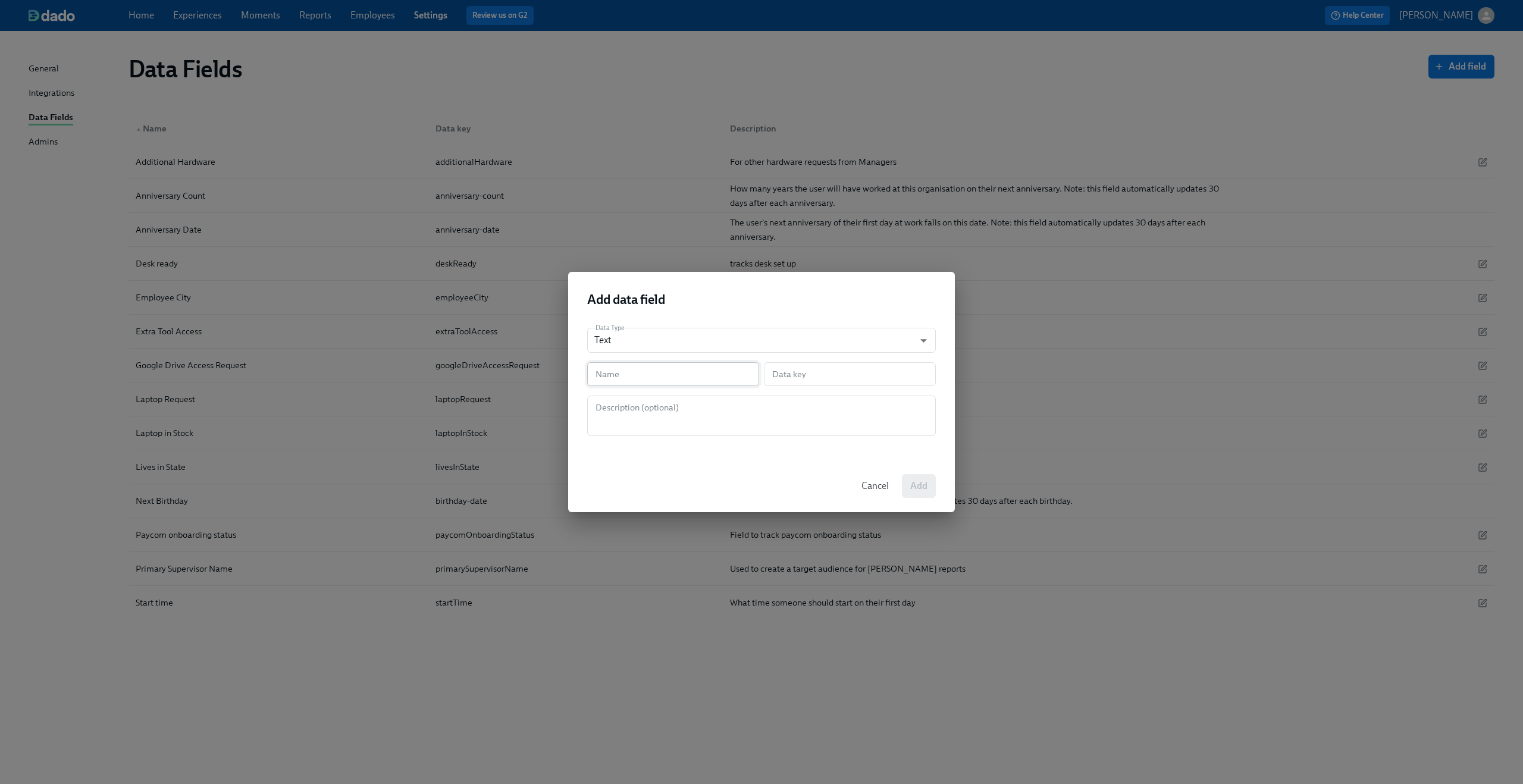
click at [701, 366] on input "text" at bounding box center [673, 374] width 172 height 23
type input "S"
type input "s"
type input "St"
type input "st"
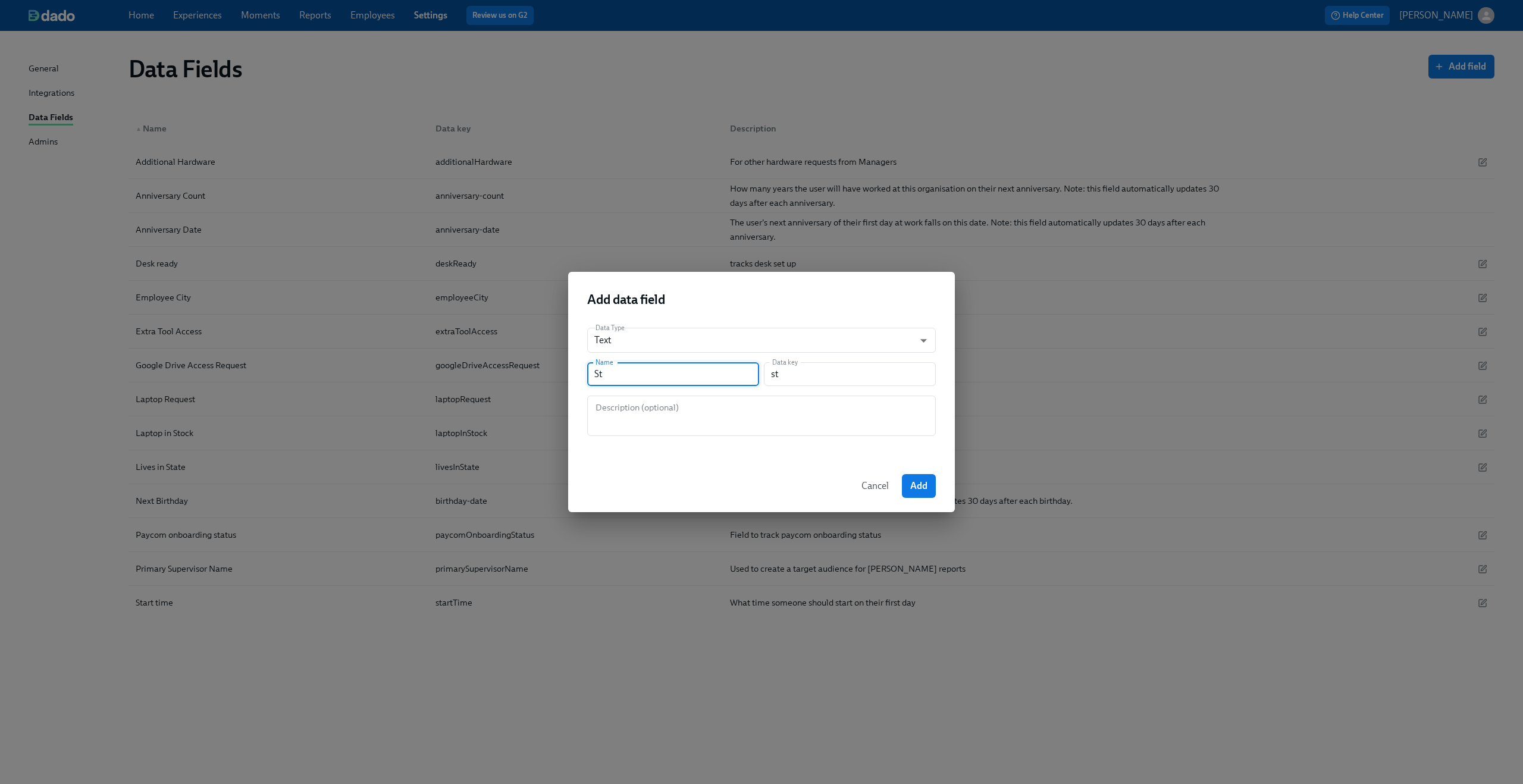
type input "Sta"
type input "sta"
type input "Star"
type input "star"
type input "Start"
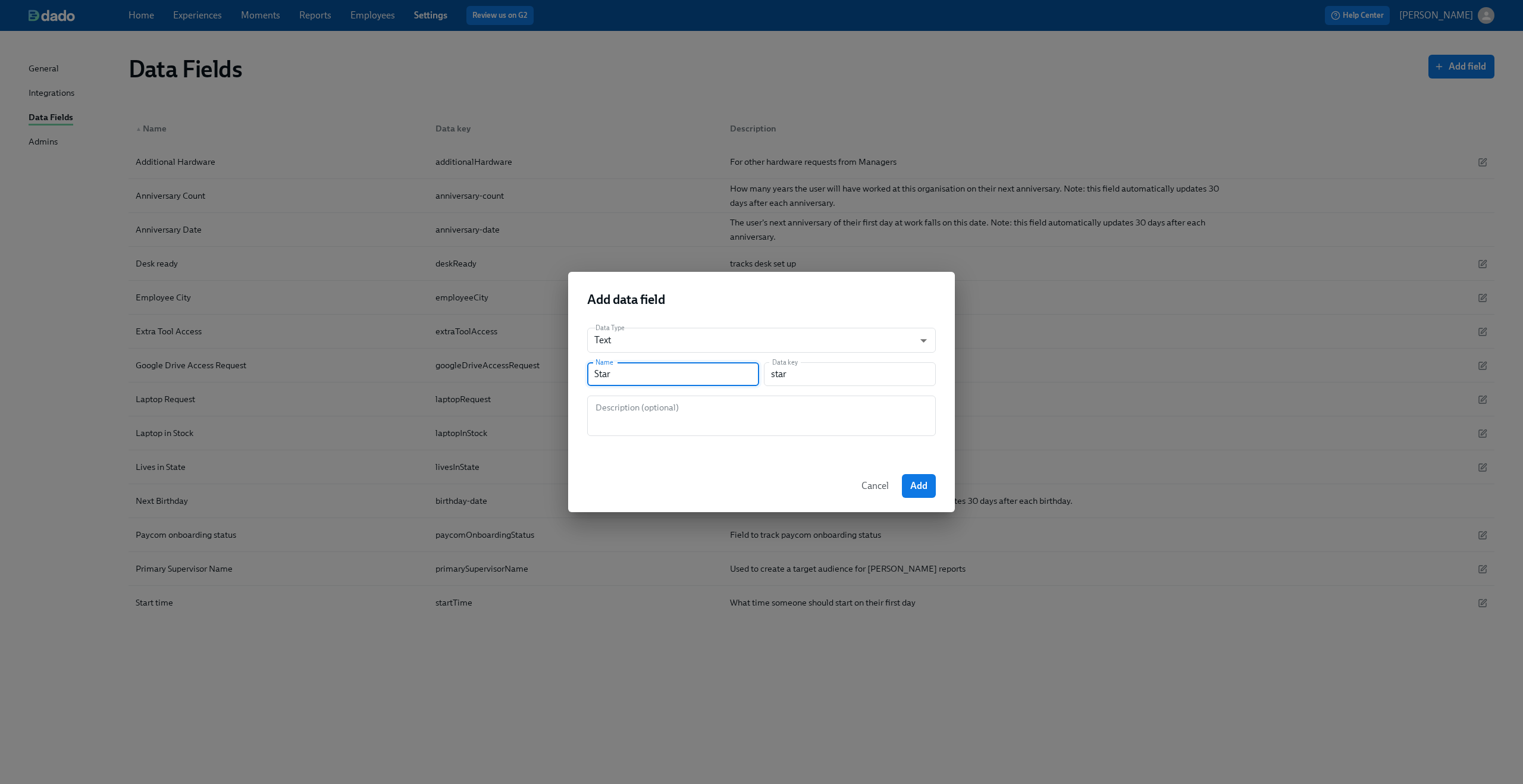
type input "start"
type input "Start L"
type input "startL"
type input "Start Lio"
type input "startLio"
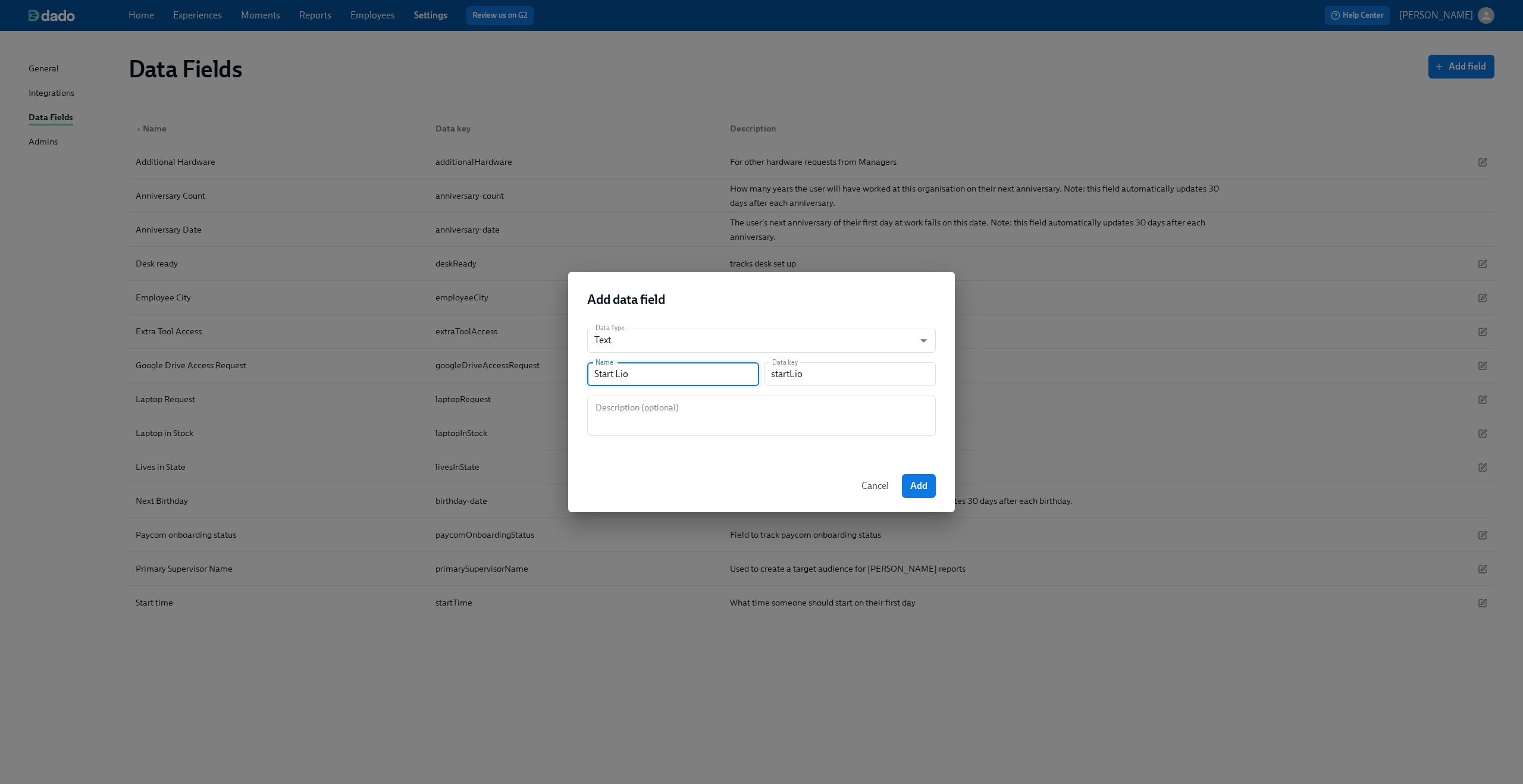
type input "Start Lioc"
type input "startLioc"
type input "Start Lio"
type input "startLio"
type input "Start [PERSON_NAME]"
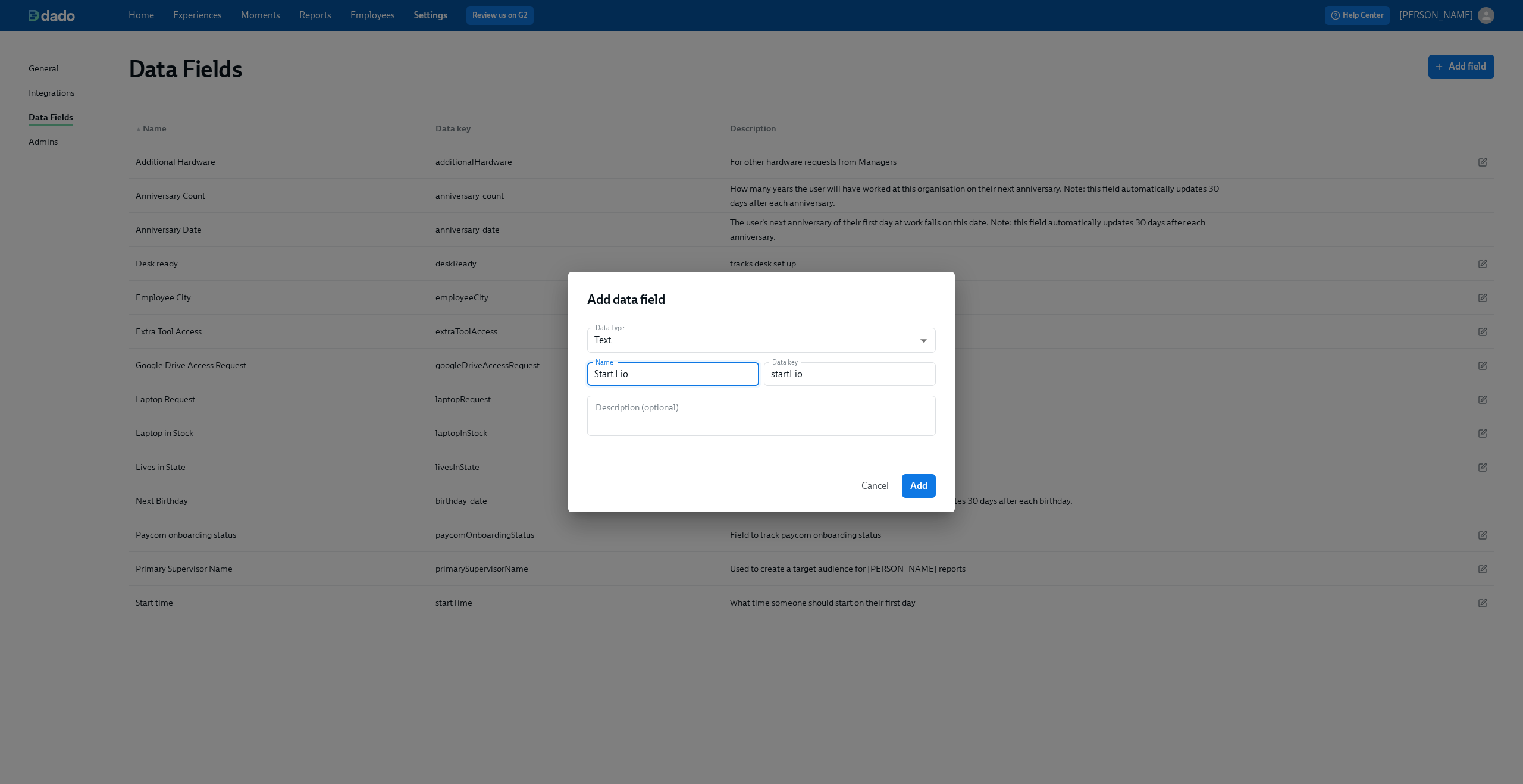
type input "startLi"
type input "Start L"
type input "startL"
type input "Start Lo"
type input "startLo"
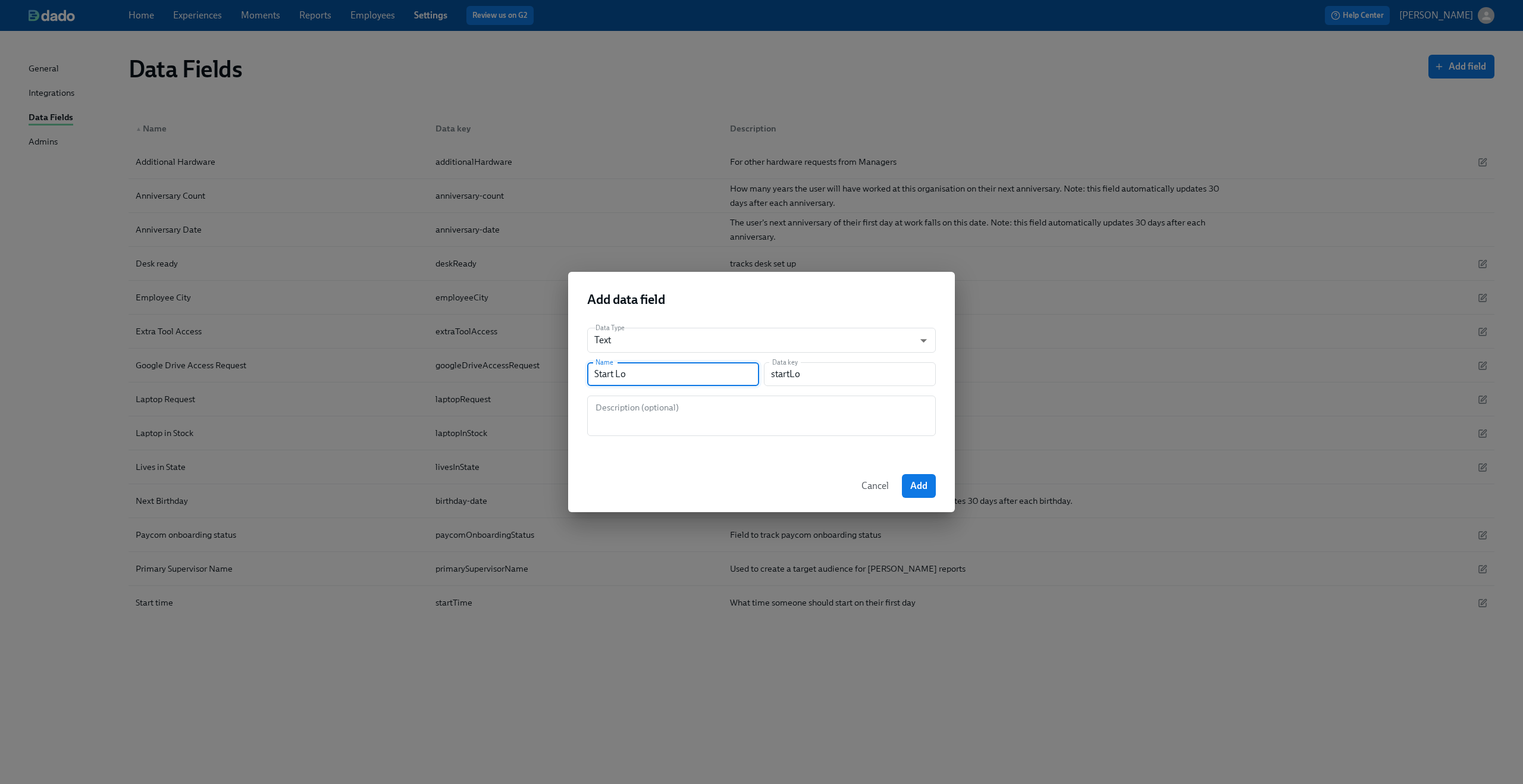
type input "Start Loc"
type input "startLoc"
type input "Start Loca"
type input "startLoca"
type input "Start Locat"
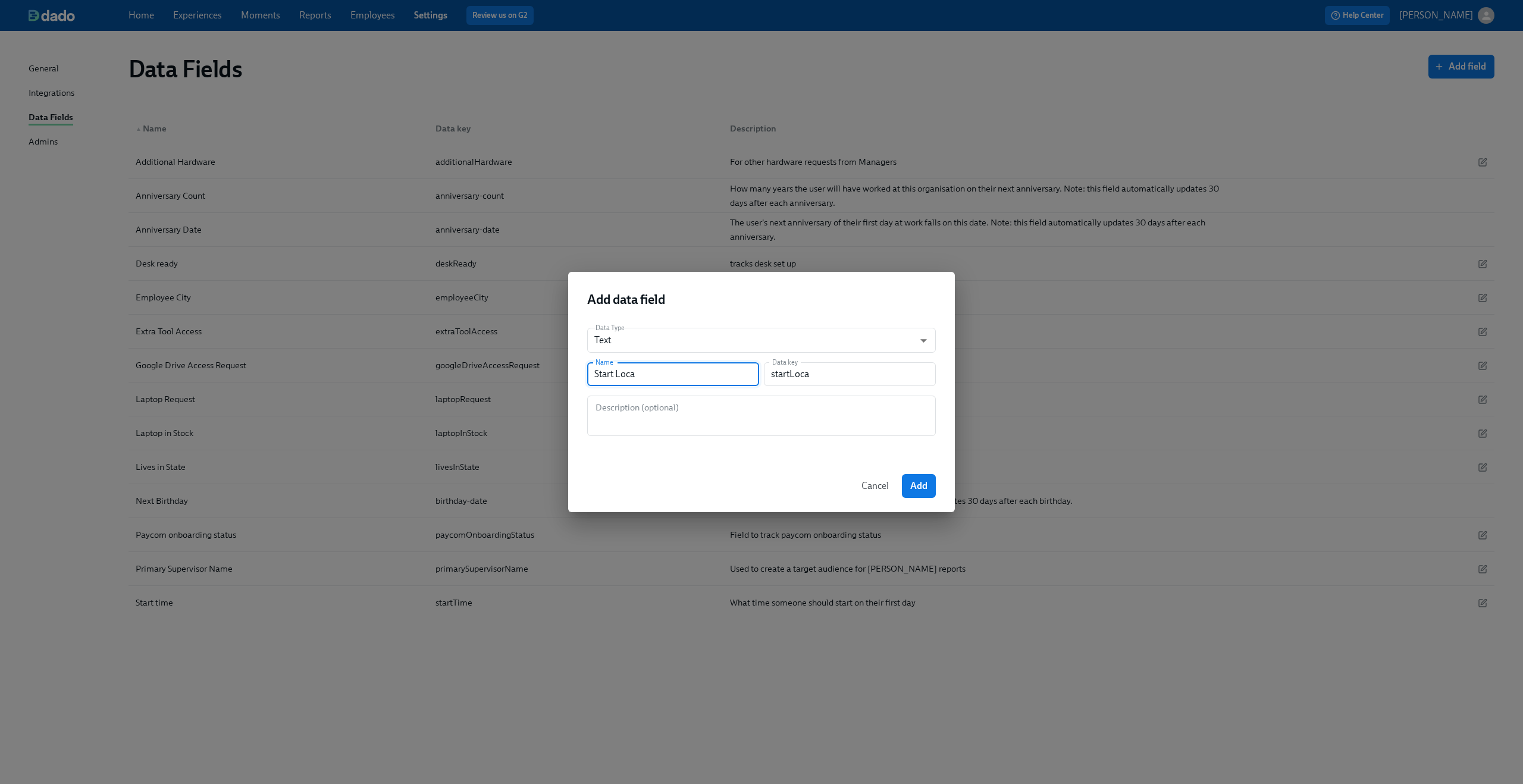
type input "startLocat"
type input "Start Locatio"
type input "startLocatio"
type input "Start Location"
type input "startLocation"
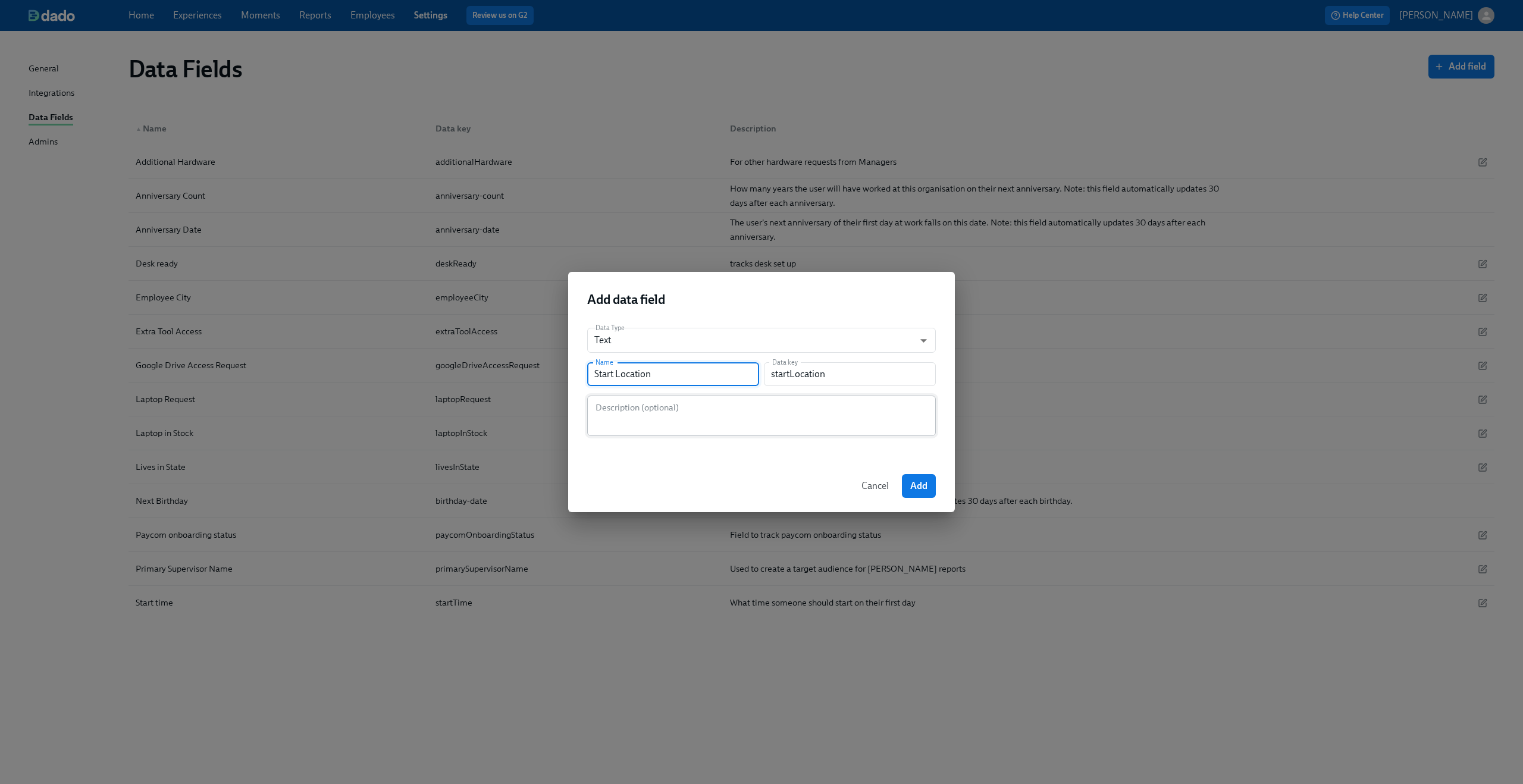
type input "Start Location"
click at [710, 407] on textarea at bounding box center [762, 416] width 335 height 28
type textarea "A"
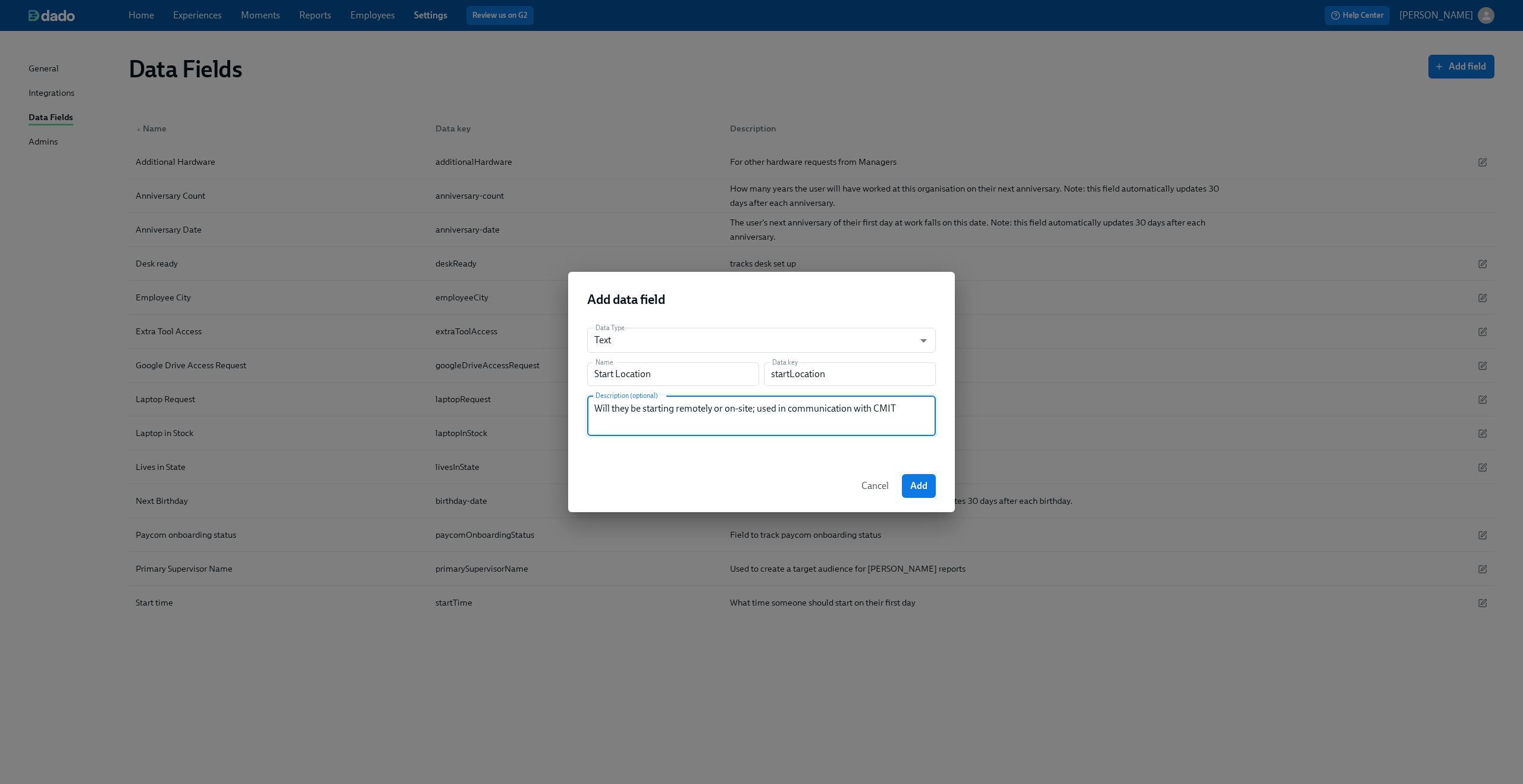
click at [662, 414] on textarea "Will they be starting remotely or on-site; used in communication with CMIT" at bounding box center [762, 416] width 335 height 28
type textarea "Will they be starting remotely or on-site; used in communication with CMIT"
click at [917, 483] on span "Add" at bounding box center [919, 486] width 18 height 12
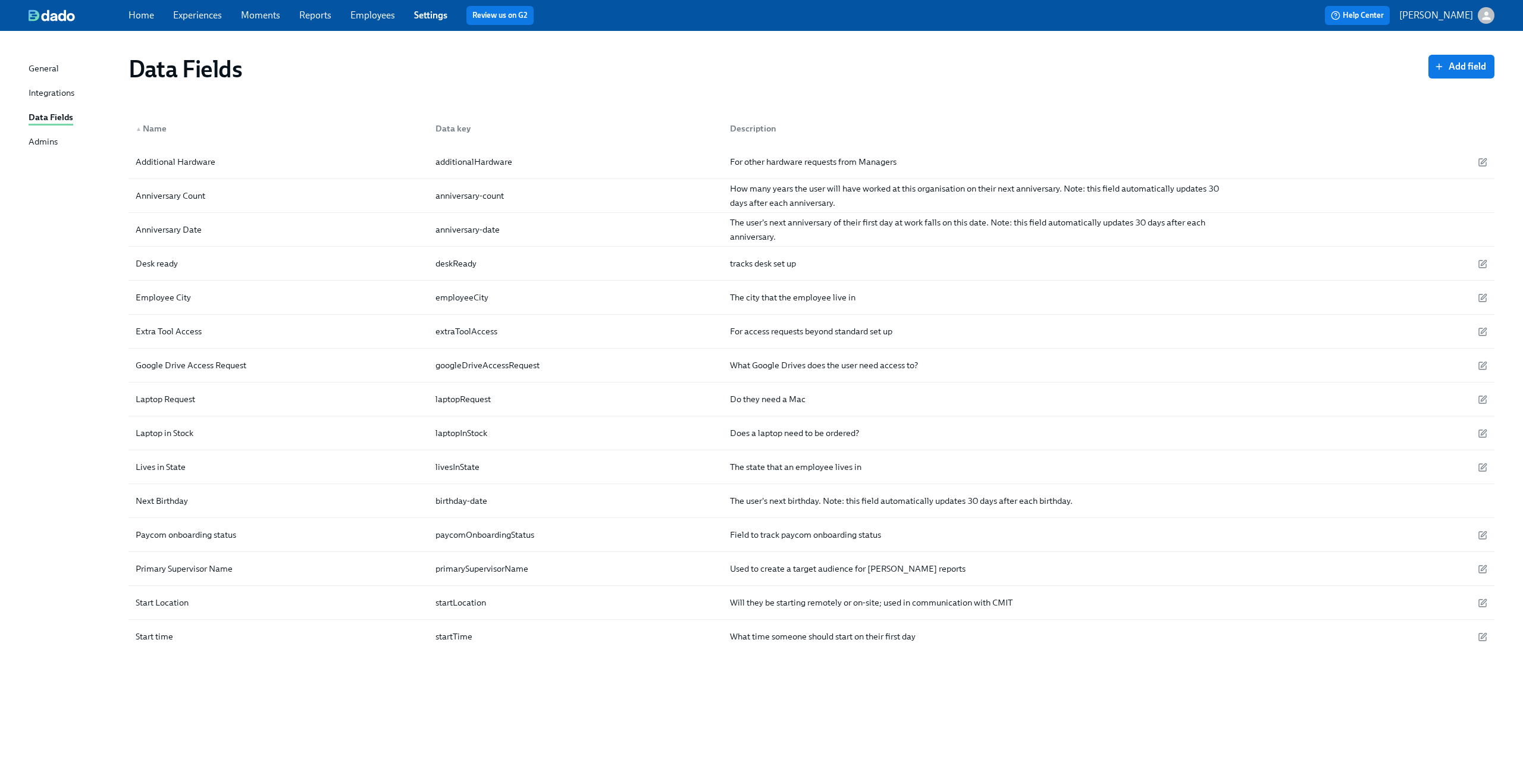
click at [1486, 19] on icon "button" at bounding box center [1486, 16] width 8 height 8
click at [1310, 59] on div at bounding box center [762, 392] width 1523 height 784
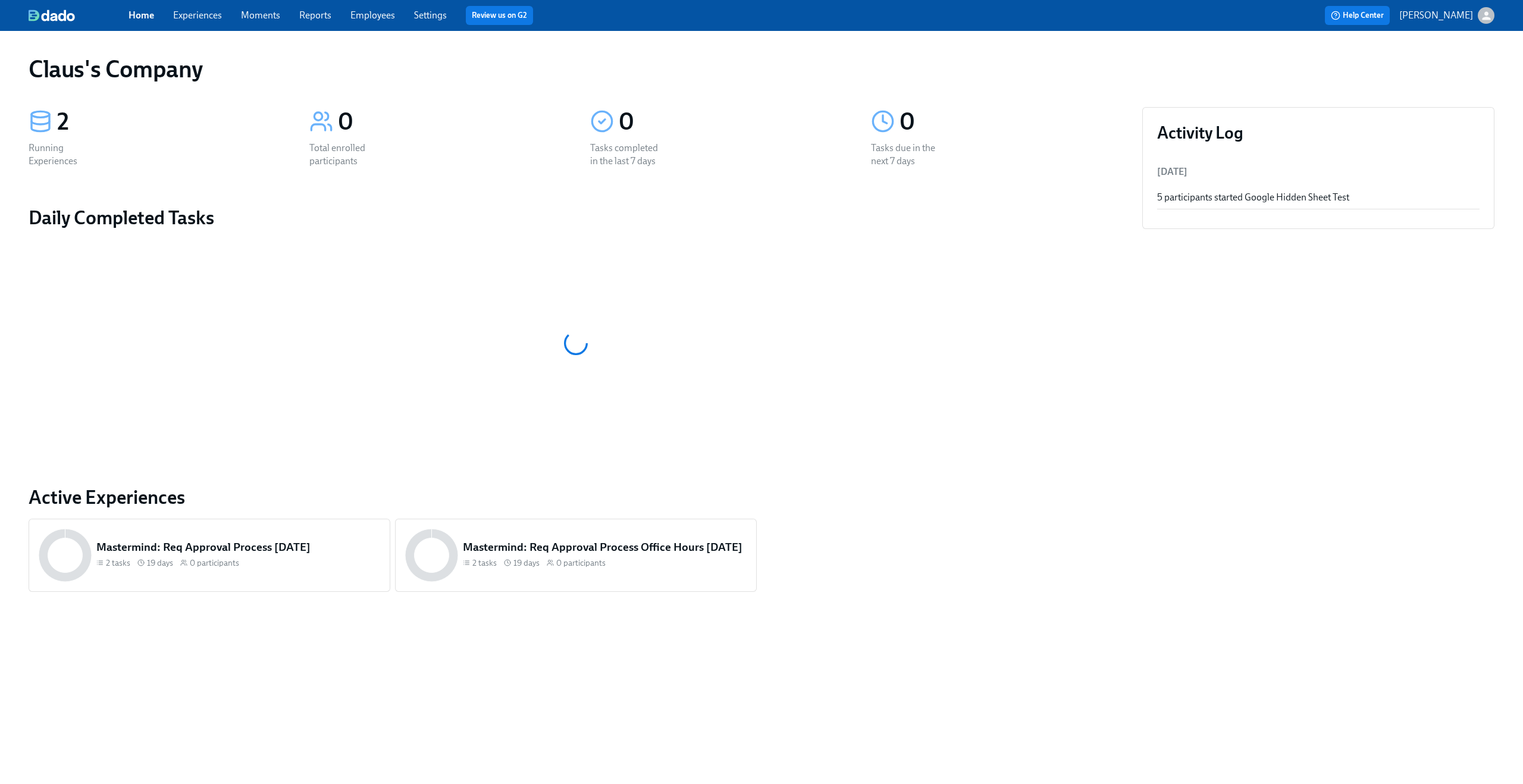
click at [1480, 23] on div "button" at bounding box center [1486, 16] width 17 height 17
click at [1449, 66] on span "Switch organization..." at bounding box center [1429, 69] width 112 height 13
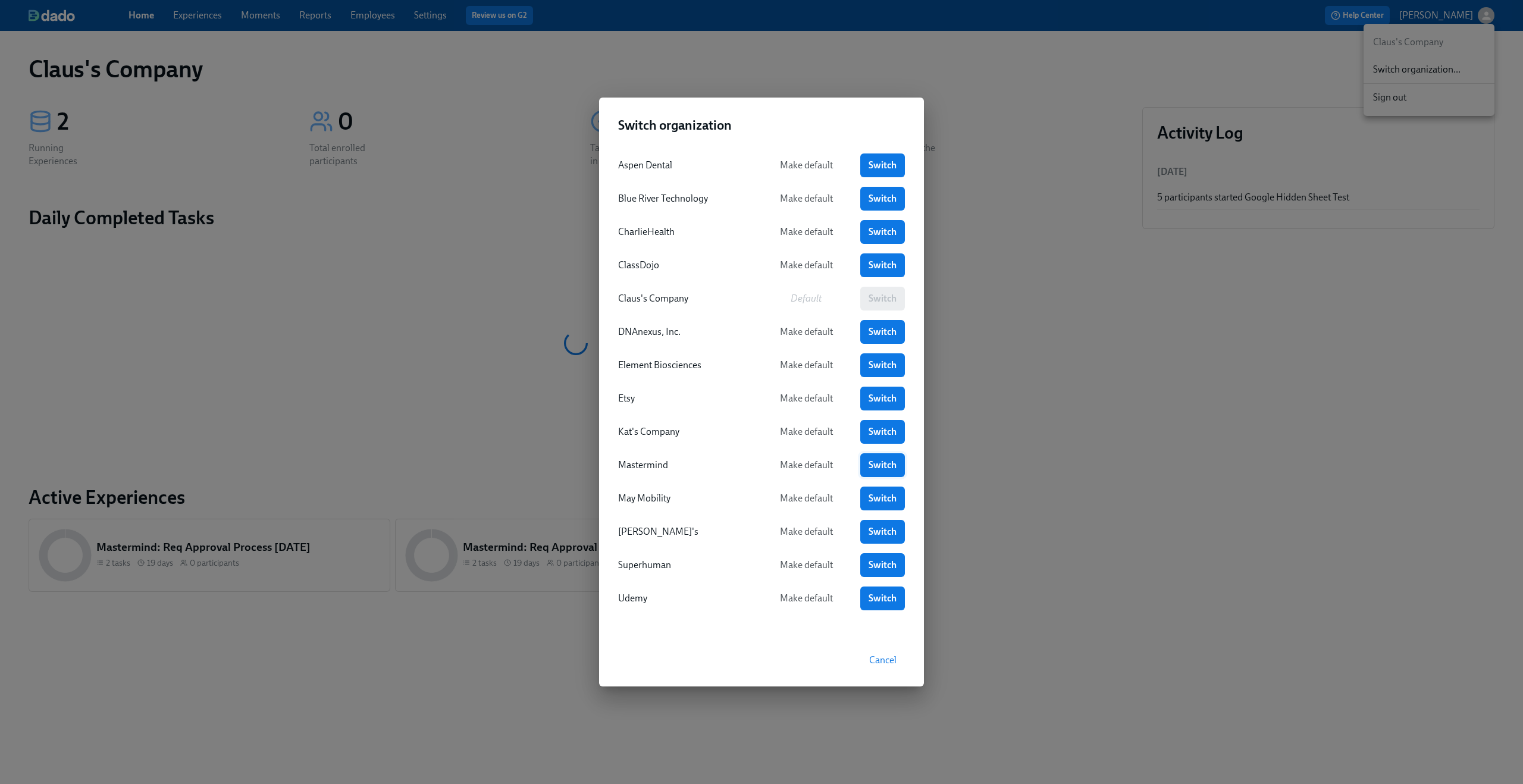
click at [884, 467] on span "Switch" at bounding box center [882, 465] width 28 height 12
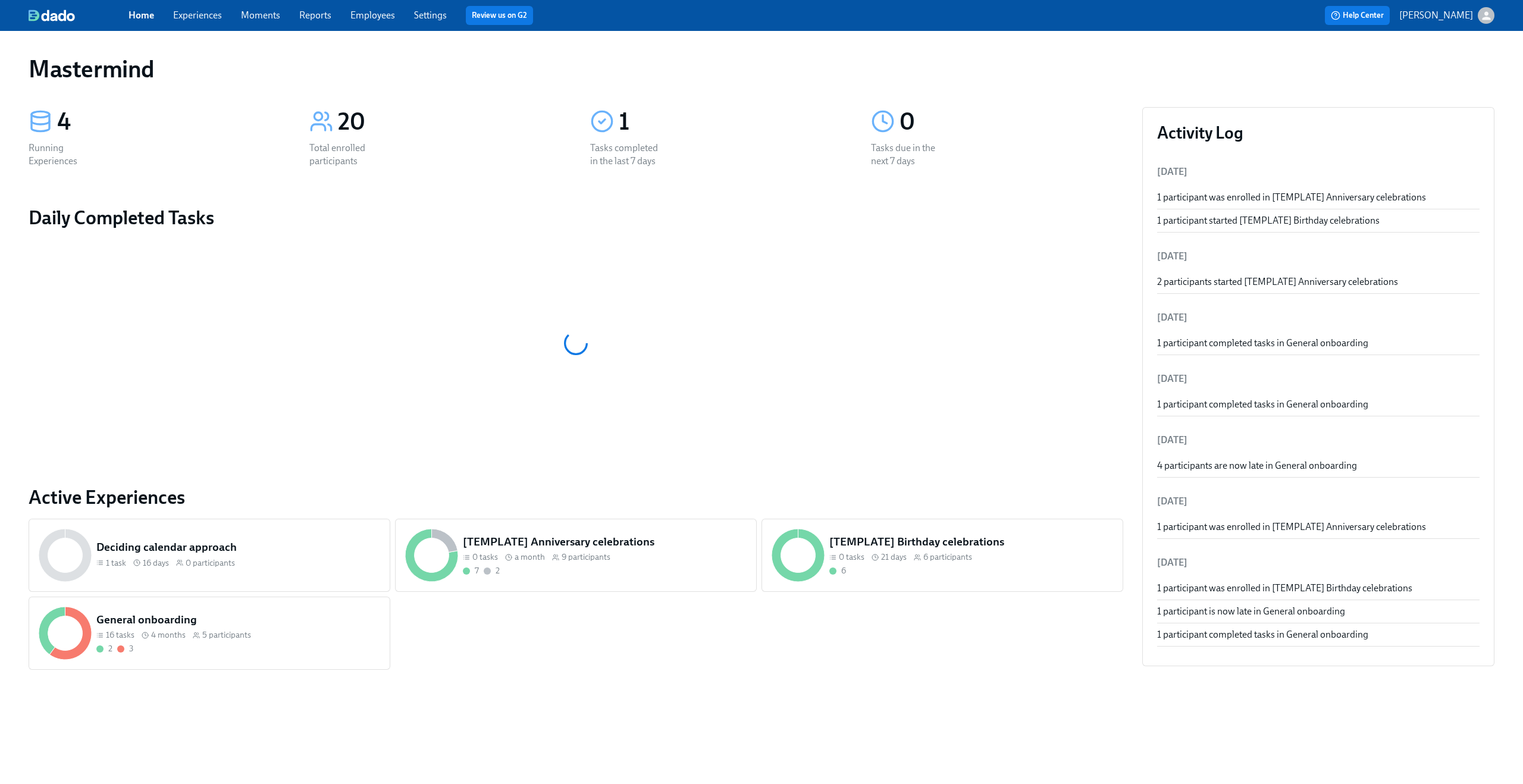
click at [204, 11] on link "Experiences" at bounding box center [197, 15] width 49 height 12
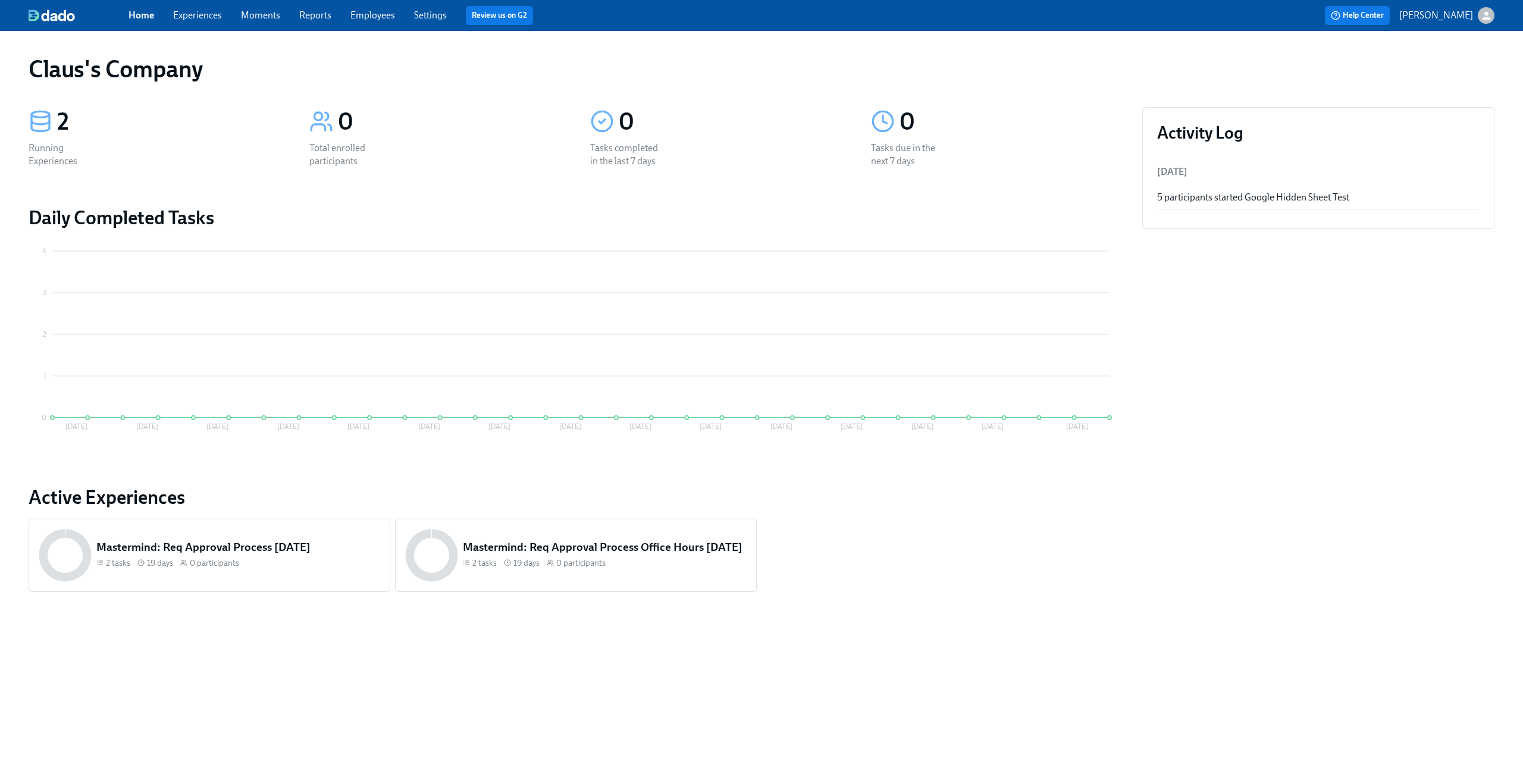
click at [208, 23] on div "Home Experiences Moments Reports Employees Settings Review us on G2" at bounding box center [470, 15] width 683 height 19
click at [201, 15] on link "Experiences" at bounding box center [197, 15] width 49 height 12
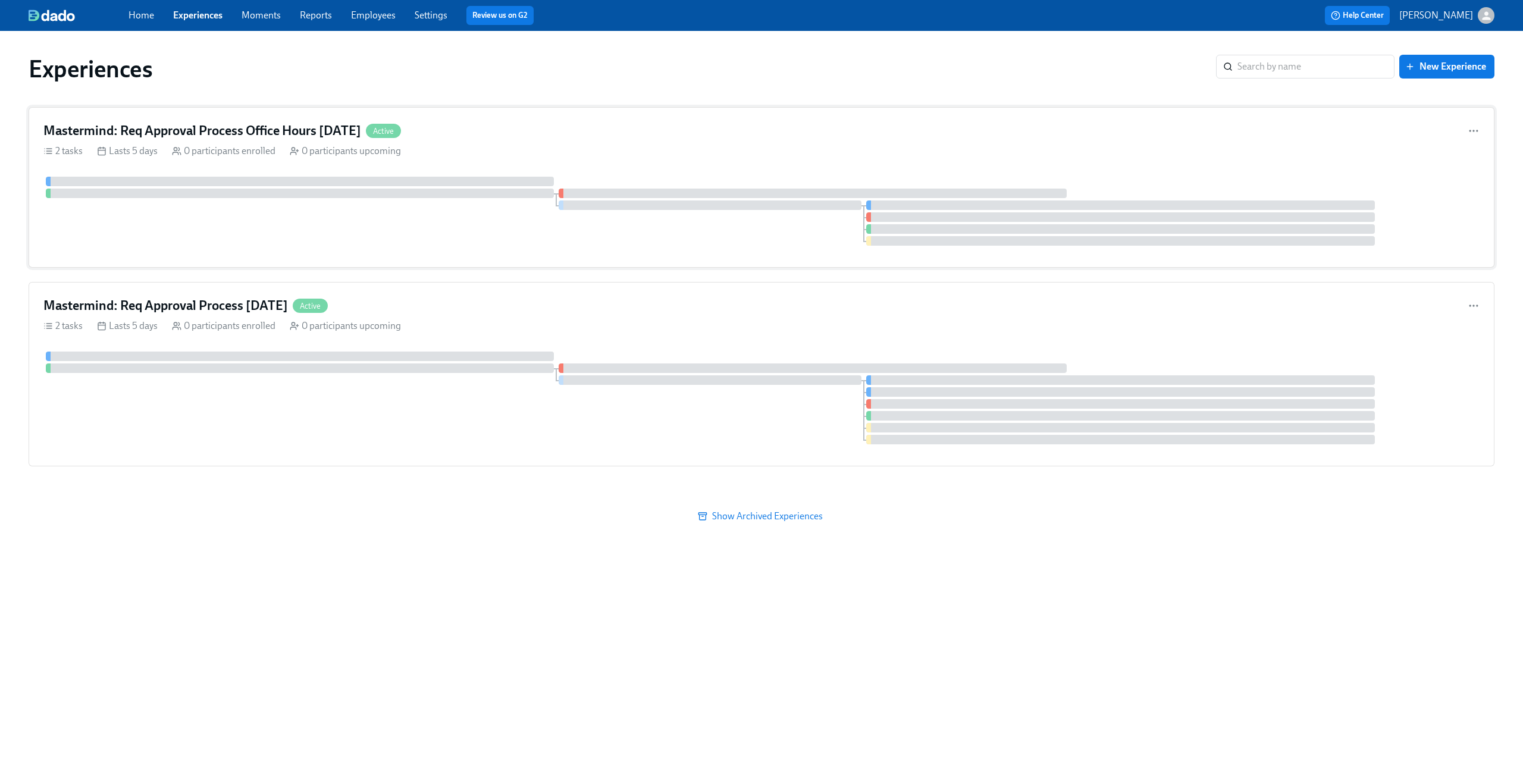
click at [657, 134] on div "Mastermind: Req Approval Process Office Hours 09/10/2025 Active" at bounding box center [762, 131] width 1436 height 18
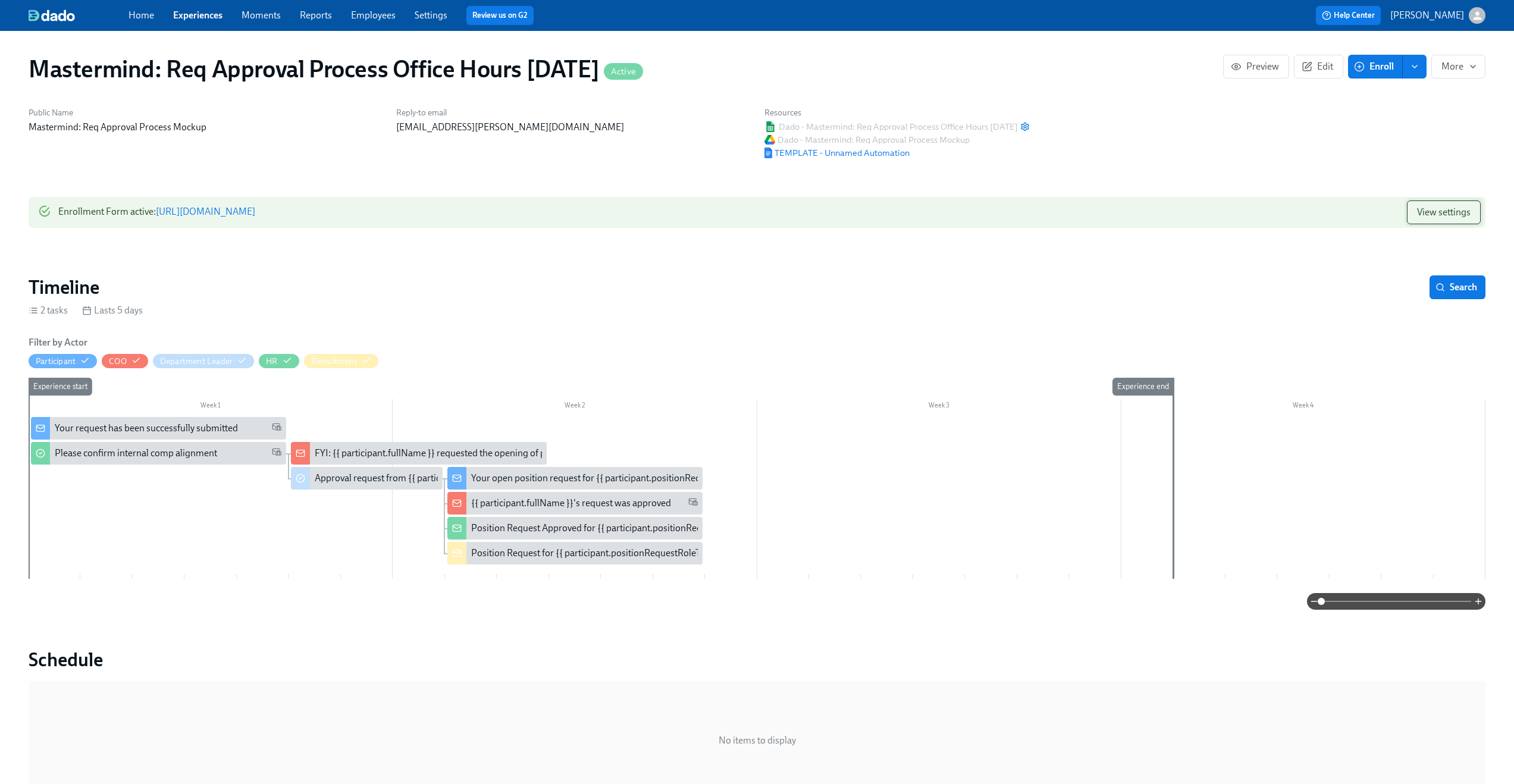
click at [1462, 207] on span "View settings" at bounding box center [1444, 213] width 54 height 12
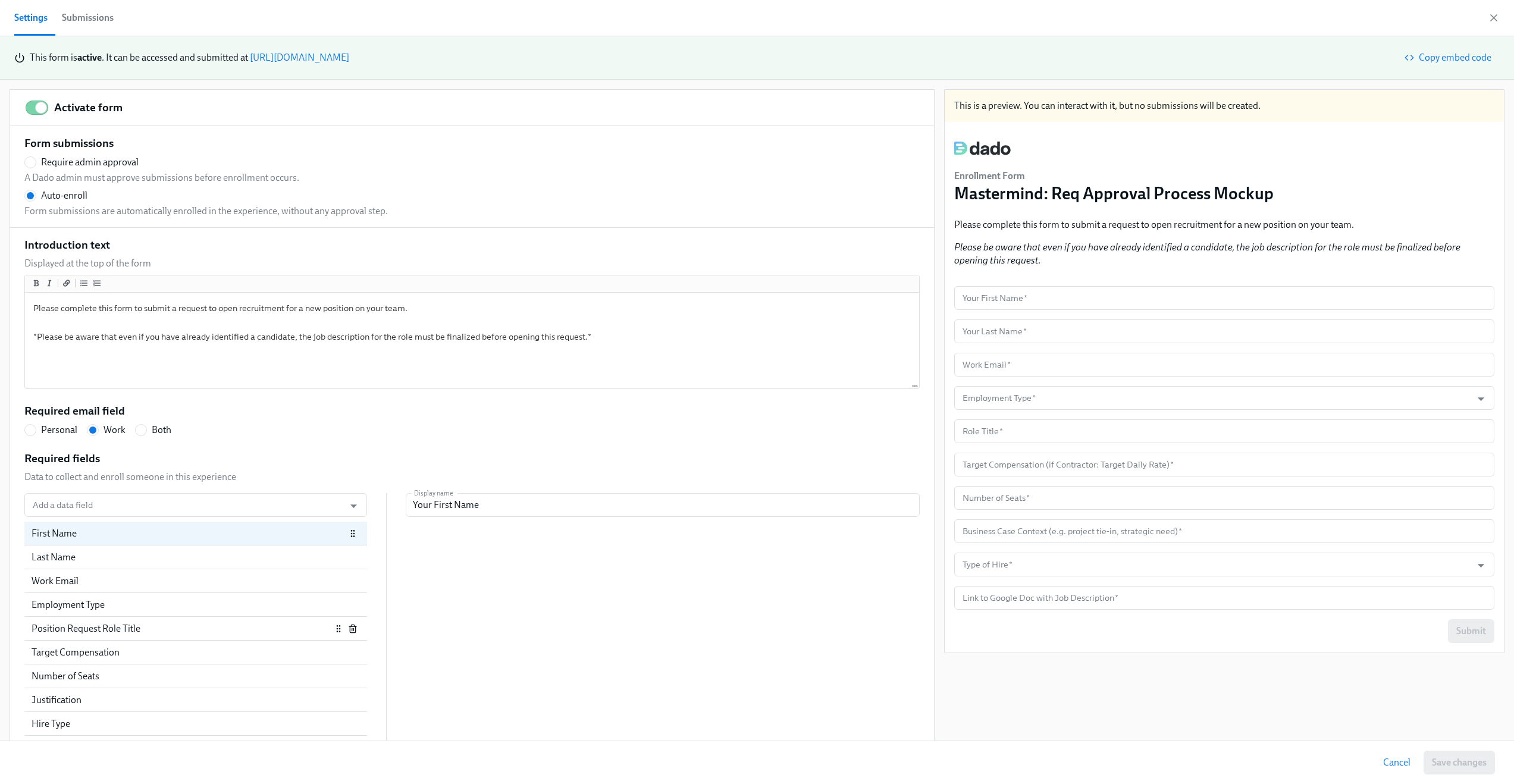
scroll to position [28, 0]
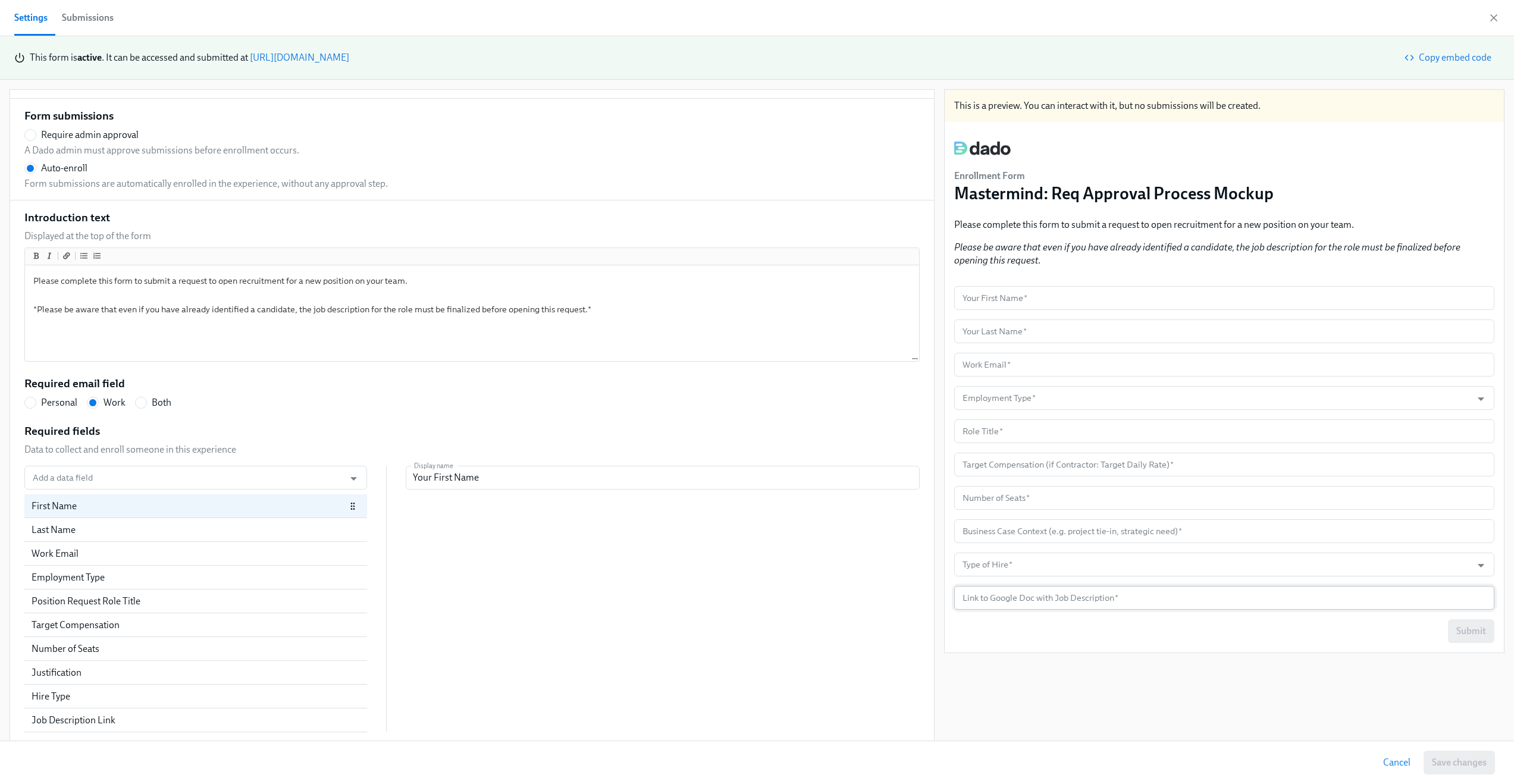
click at [1145, 593] on input "text" at bounding box center [1224, 597] width 540 height 23
click at [1145, 612] on form "Your First Name   * Your First Name * Your Last Name   * Your Last Name * Work …" at bounding box center [1224, 464] width 540 height 357
click at [1403, 766] on span "Cancel" at bounding box center [1397, 762] width 28 height 12
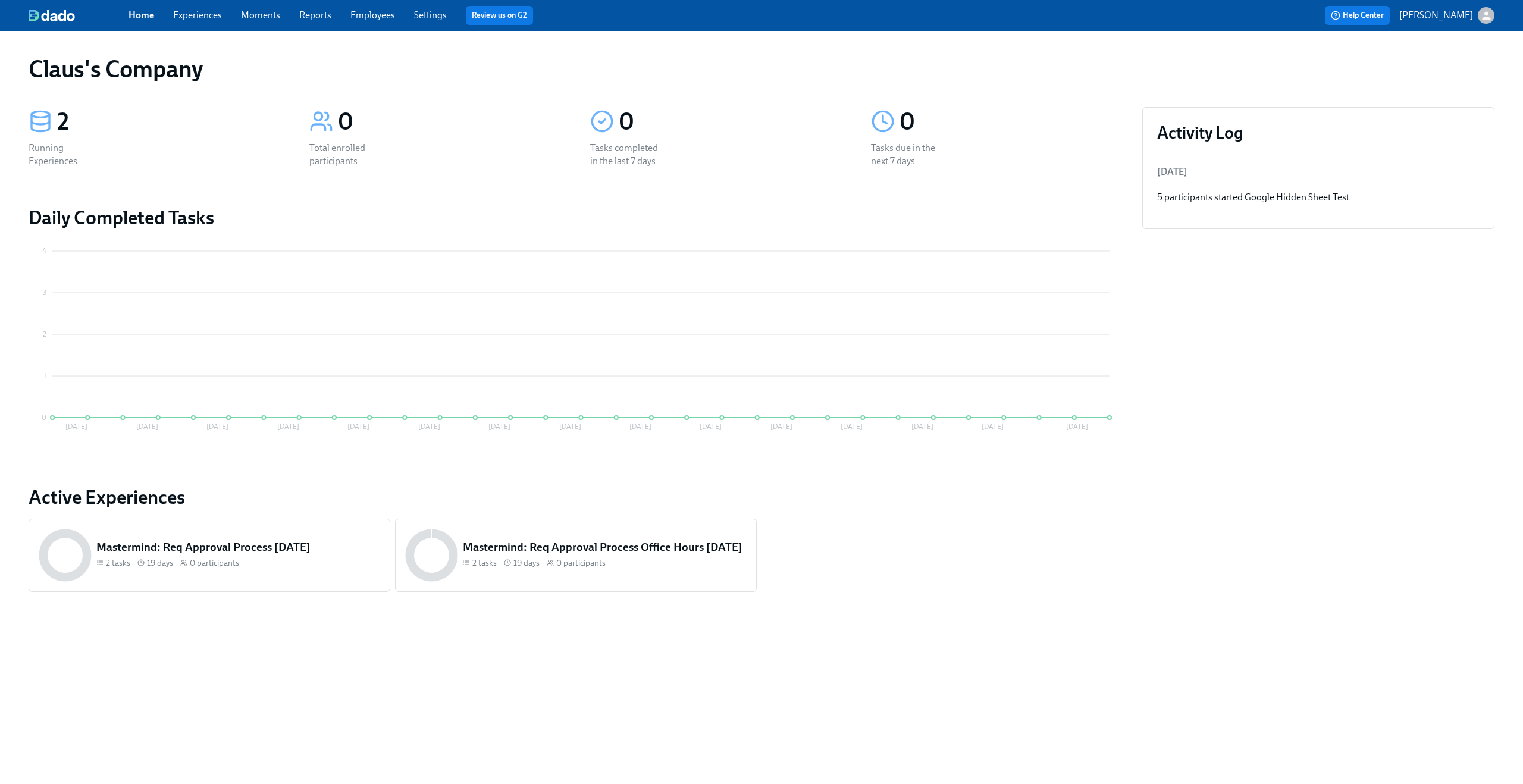
click at [1487, 16] on icon "button" at bounding box center [1486, 15] width 13 height 13
click at [1449, 67] on span "Switch organization..." at bounding box center [1429, 69] width 112 height 13
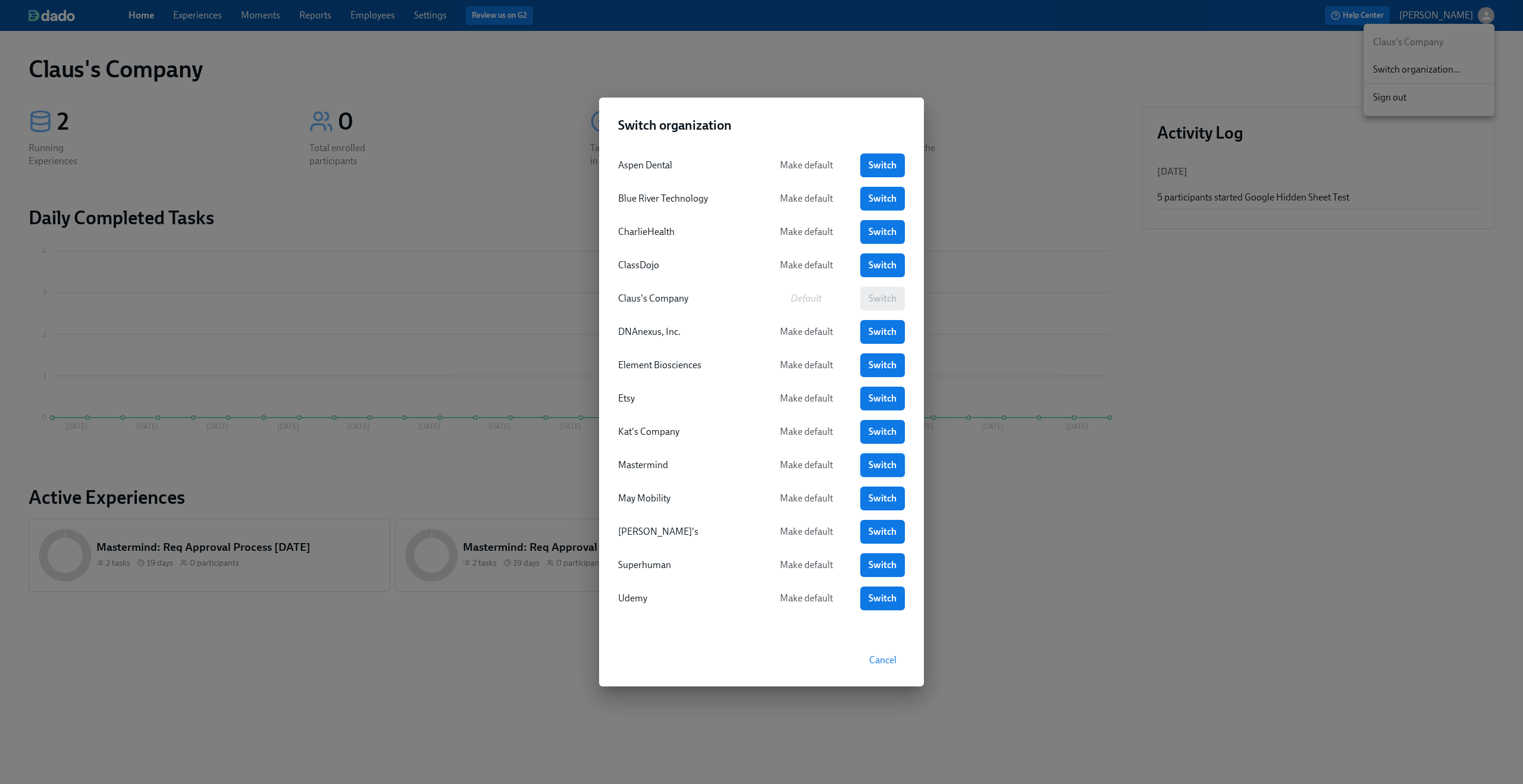
click at [885, 469] on span "Switch" at bounding box center [882, 465] width 28 height 12
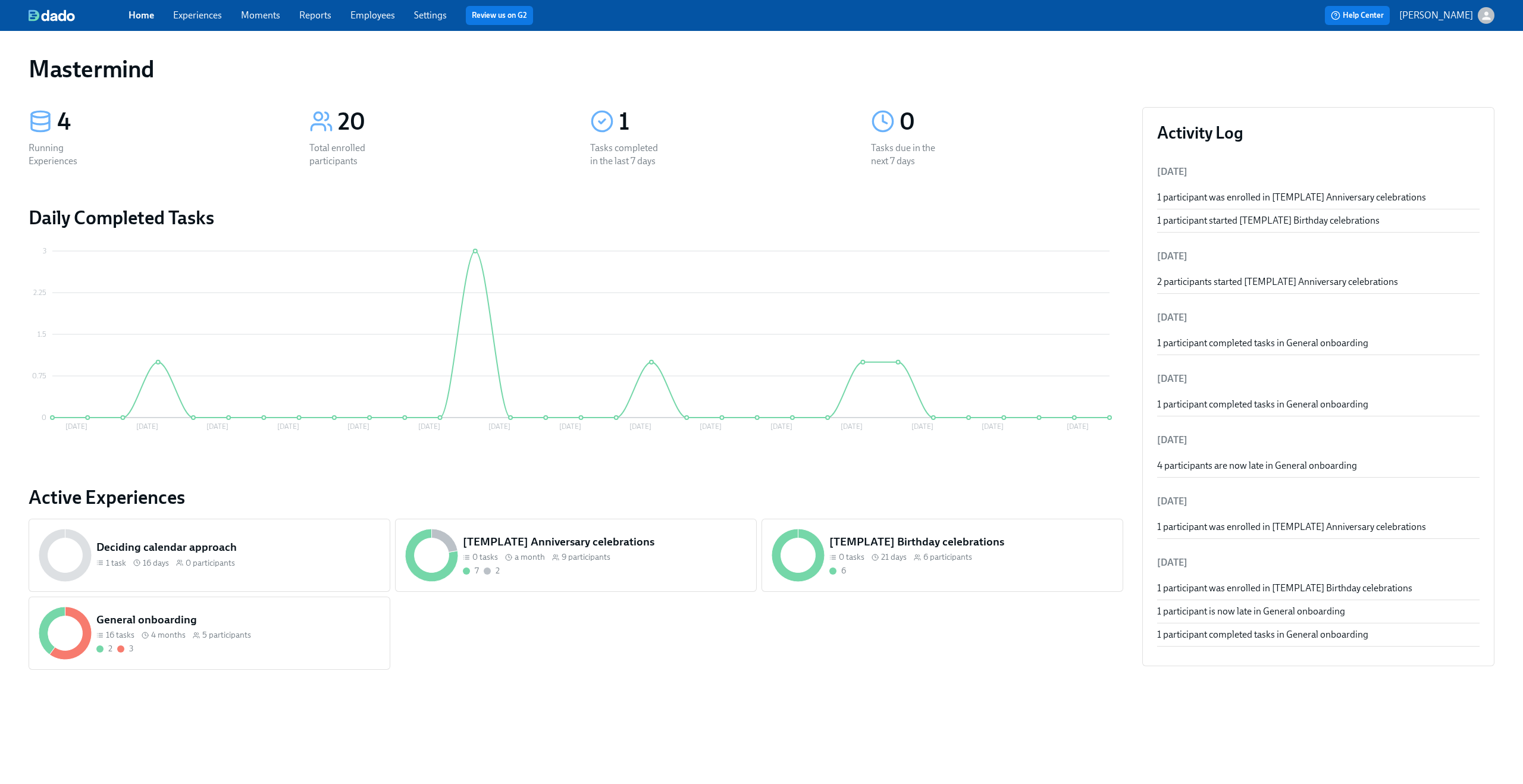
click at [197, 13] on link "Experiences" at bounding box center [197, 15] width 49 height 12
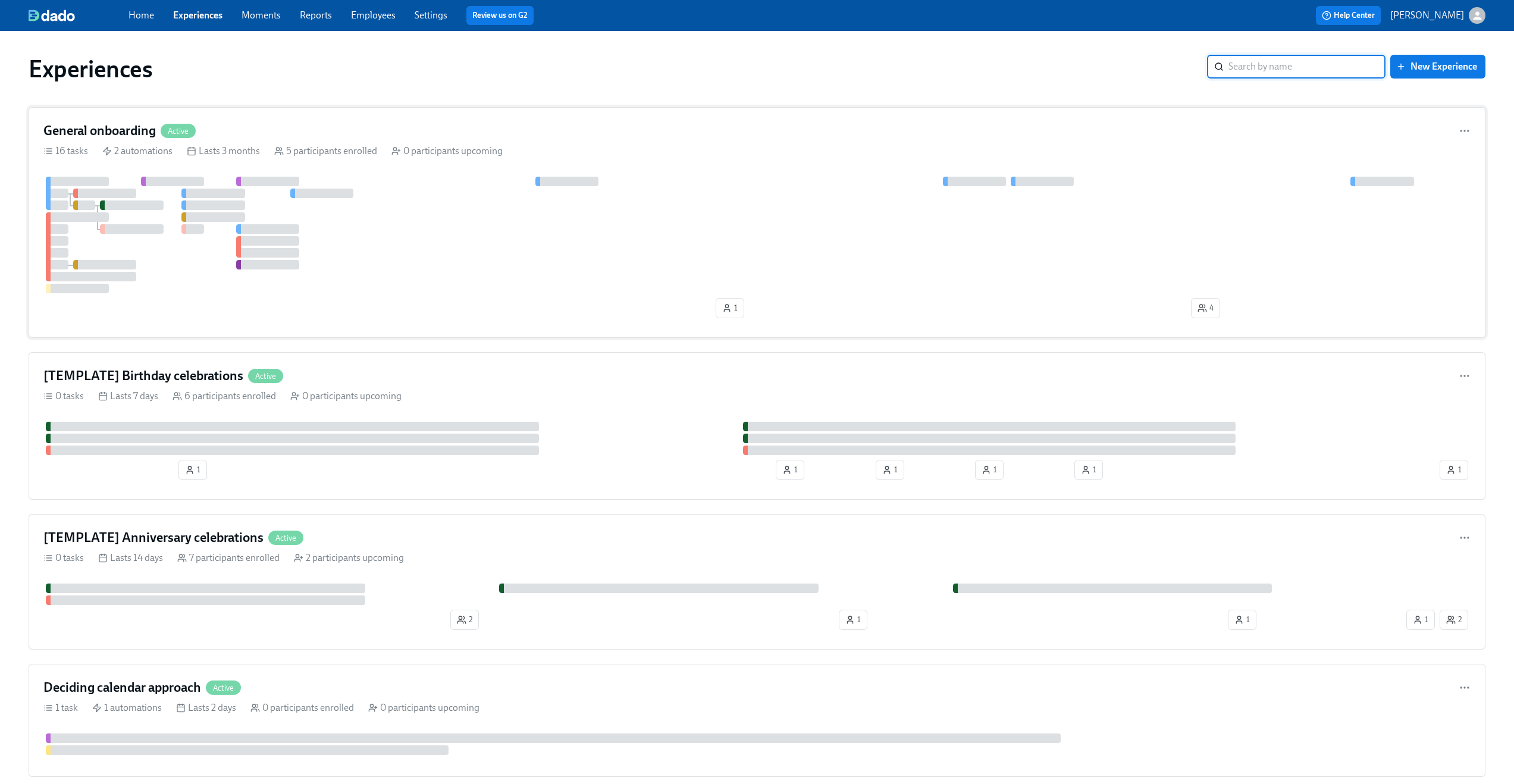
click at [127, 128] on h4 "General onboarding" at bounding box center [100, 131] width 112 height 18
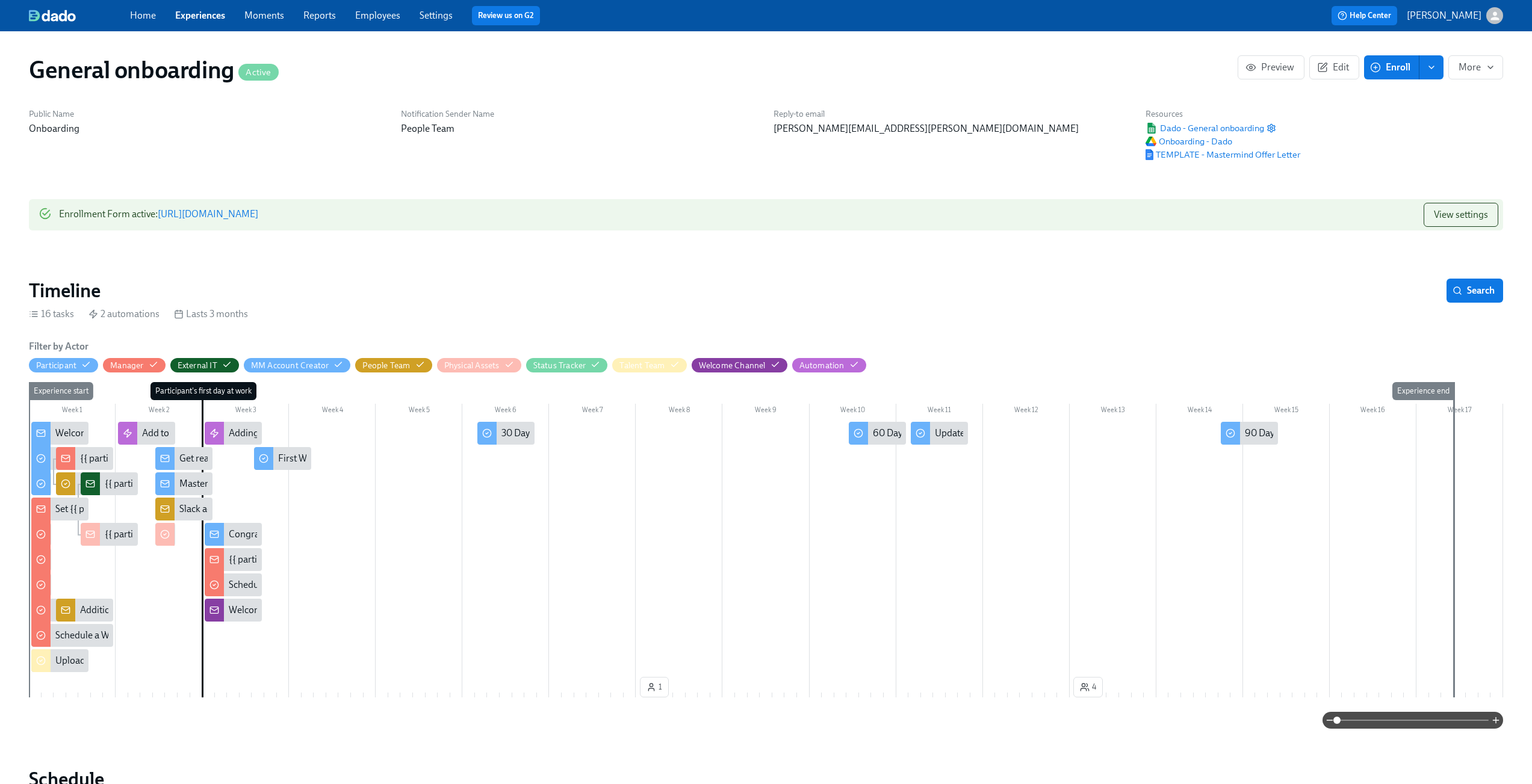
click at [119, 54] on div "General onboarding Active Preview Edit Enroll More" at bounding box center [766, 69] width 1494 height 48
click at [118, 63] on h1 "General onboarding Active" at bounding box center [153, 69] width 250 height 29
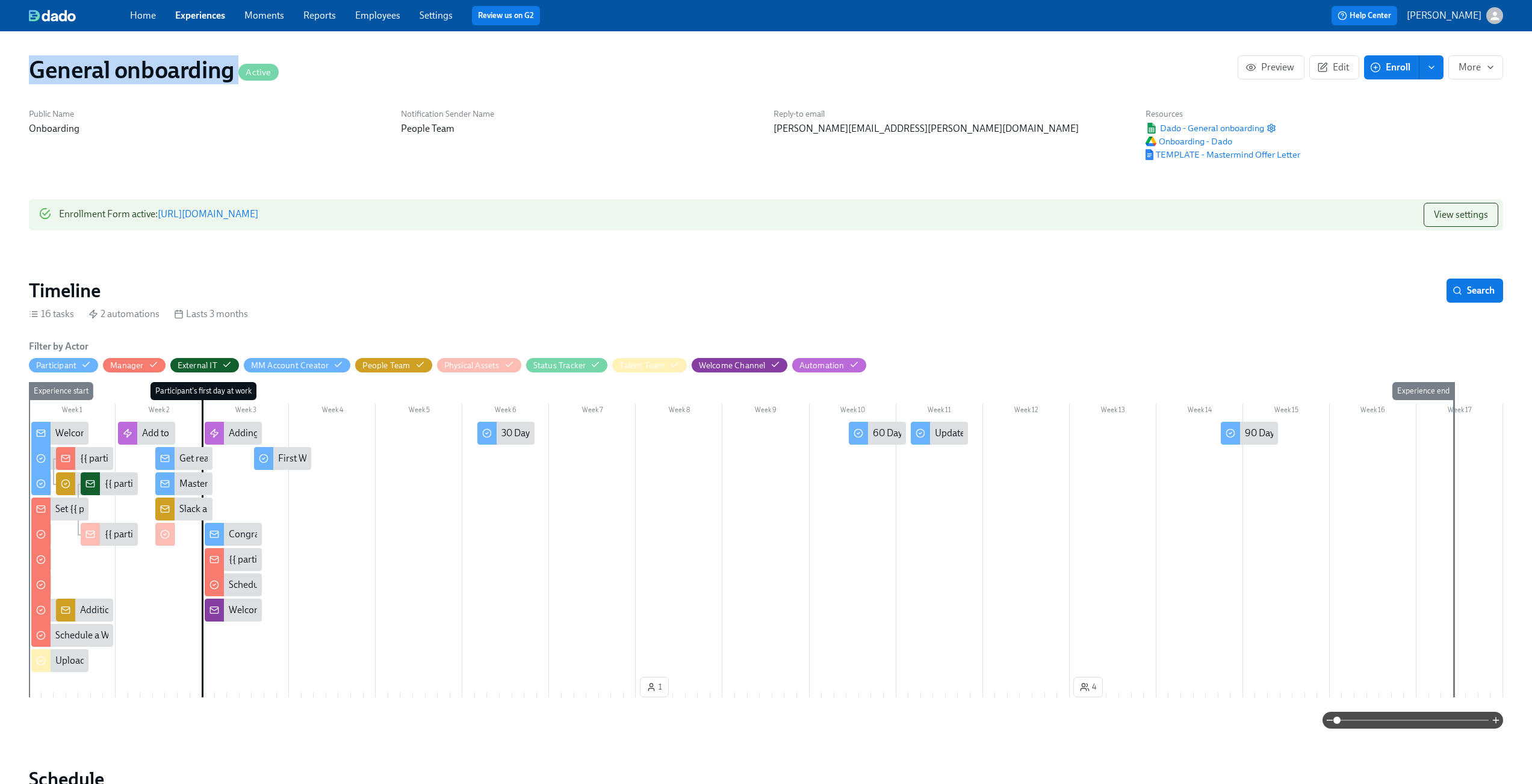
copy h1 "General onboarding"
click at [258, 215] on link "https://my.dadohr.com/enrollmentForms/IF2cq0vgZxPz1ti-vM5BZsXUmHvvt" at bounding box center [207, 214] width 101 height 12
click at [59, 431] on div "Welcome to Mastermind" at bounding box center [105, 433] width 101 height 14
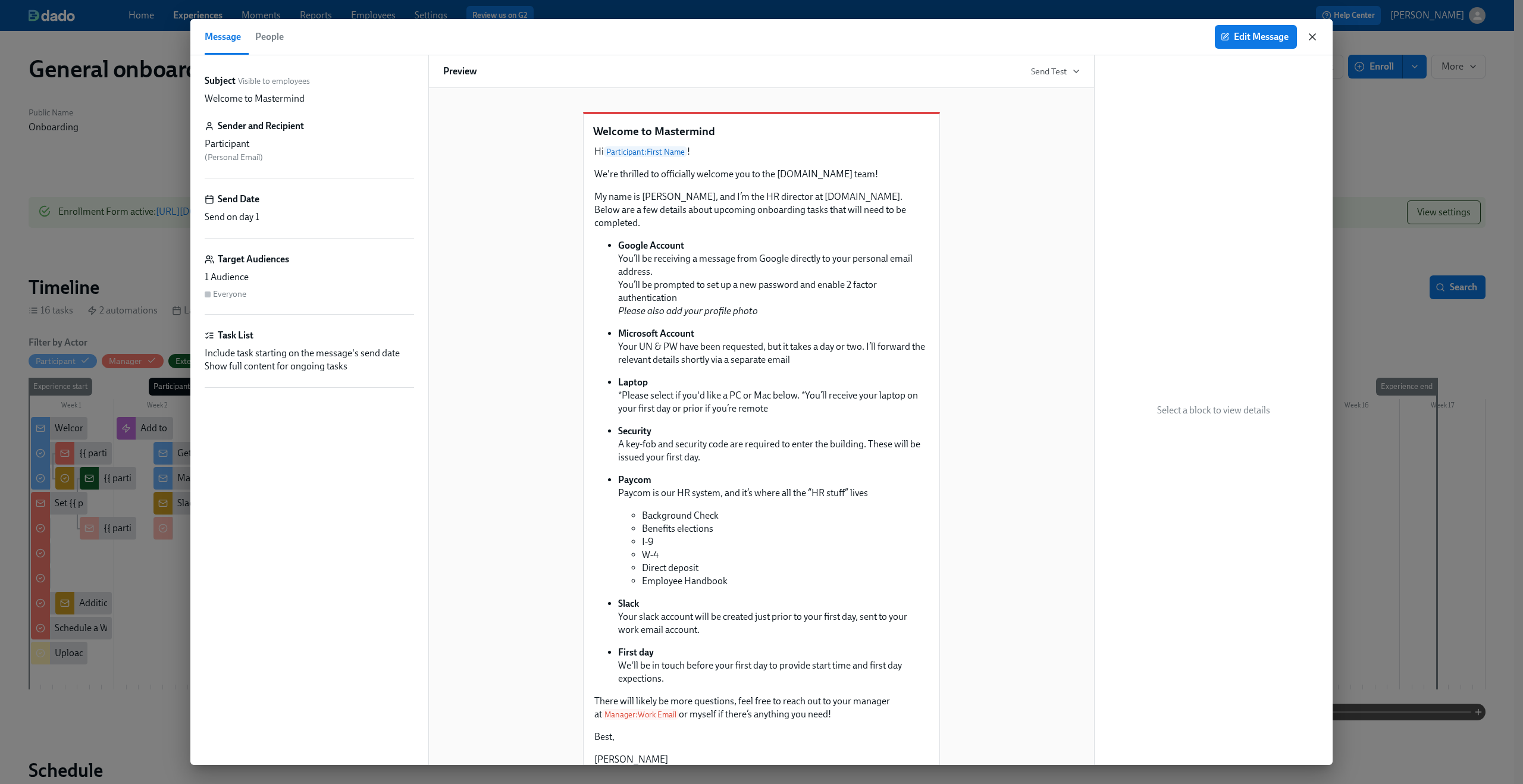
click at [1310, 36] on icon "button" at bounding box center [1312, 37] width 12 height 12
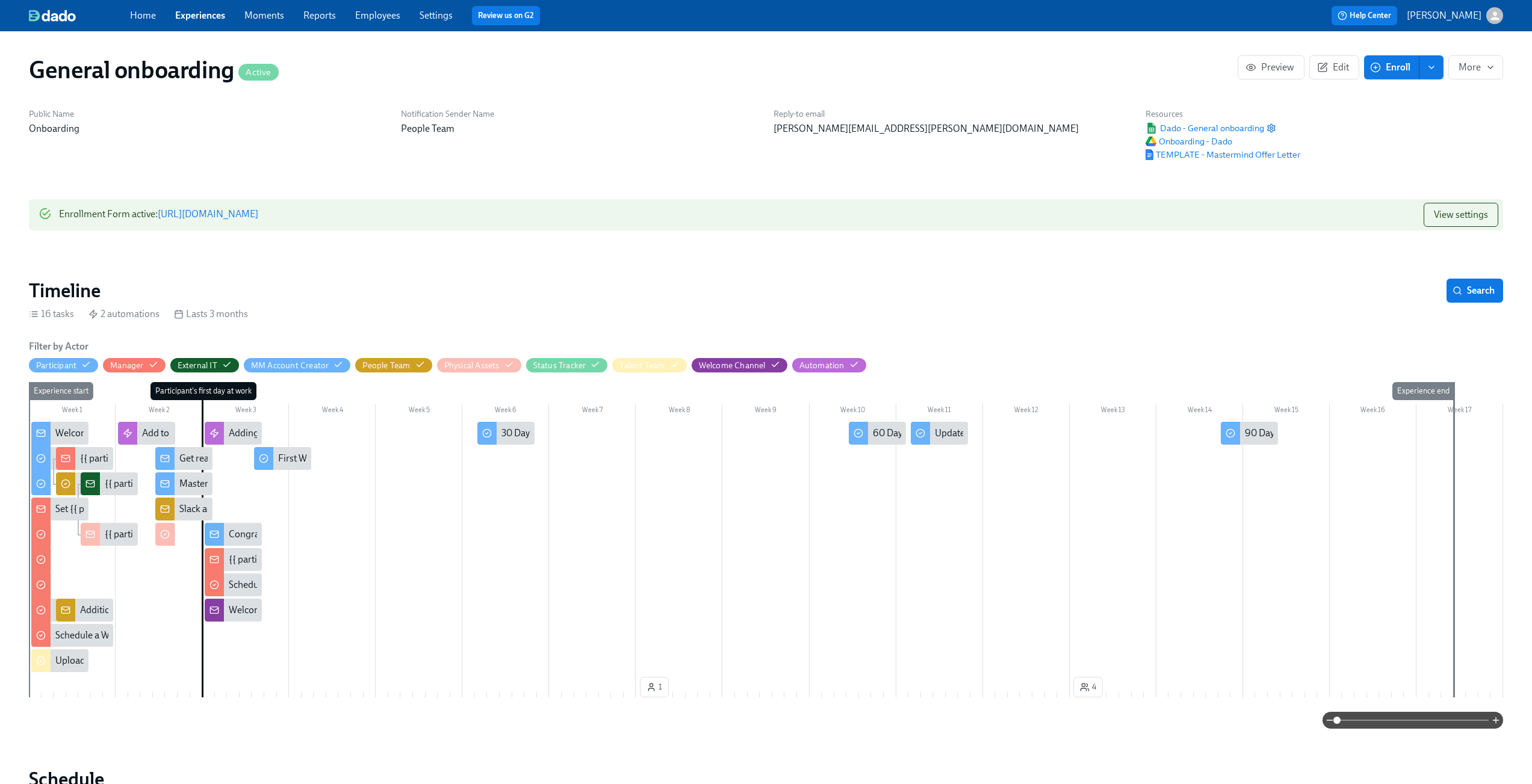
scroll to position [0, 1741]
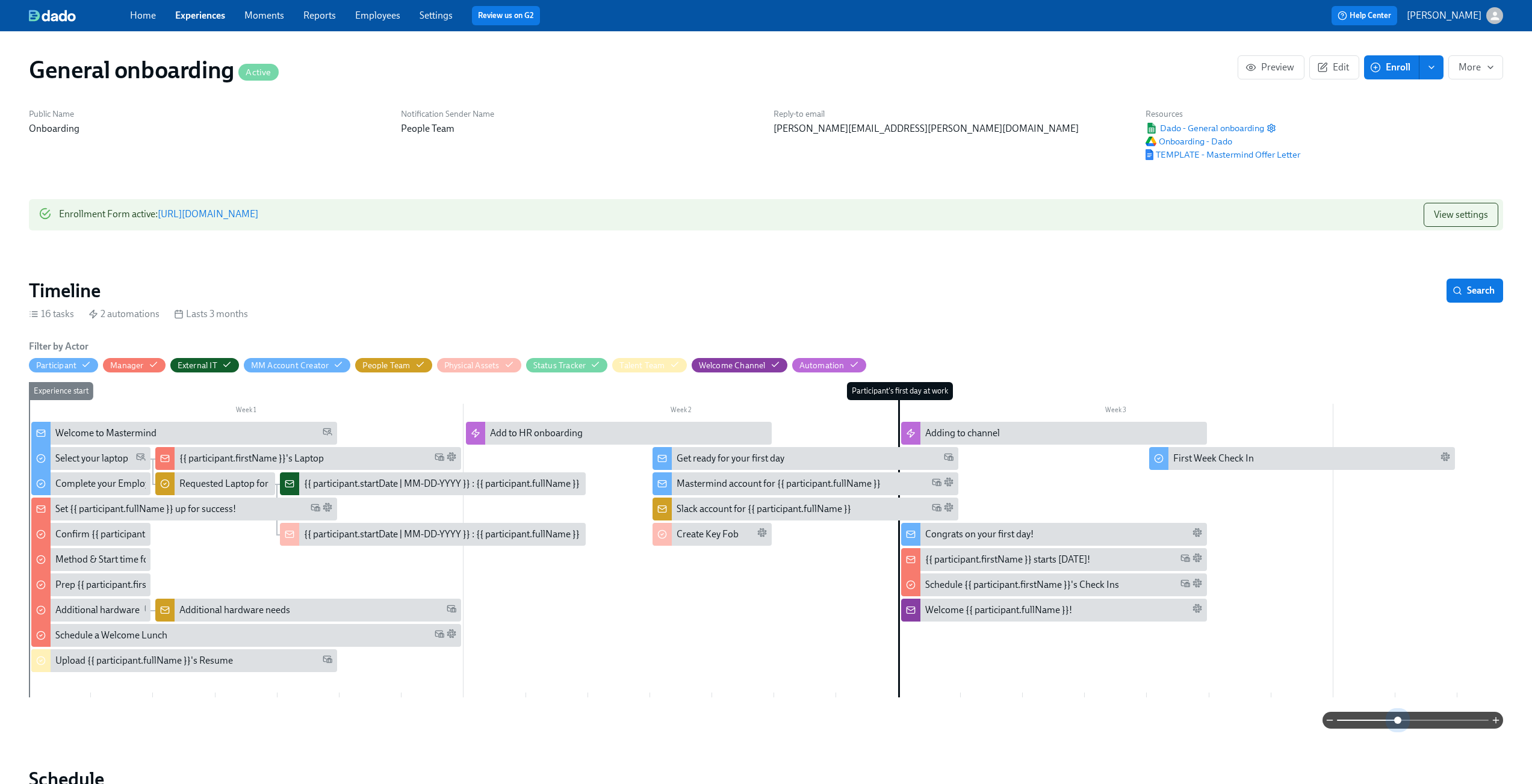
click at [1399, 721] on span at bounding box center [1413, 721] width 152 height 17
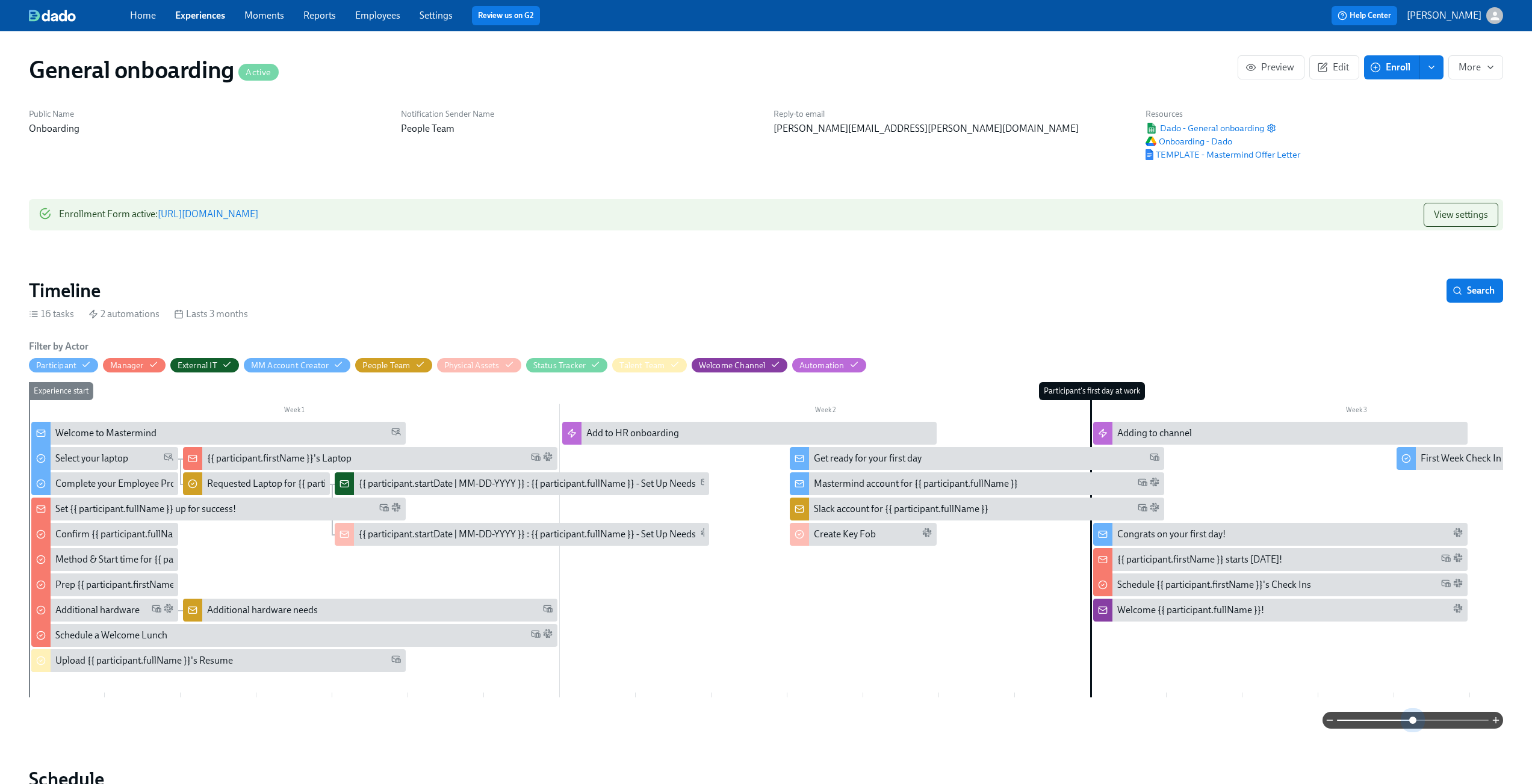
click at [1413, 723] on span at bounding box center [1413, 721] width 152 height 17
click at [100, 431] on div "Welcome to Mastermind" at bounding box center [105, 433] width 101 height 14
click at [1338, 67] on span "Edit" at bounding box center [1334, 68] width 30 height 12
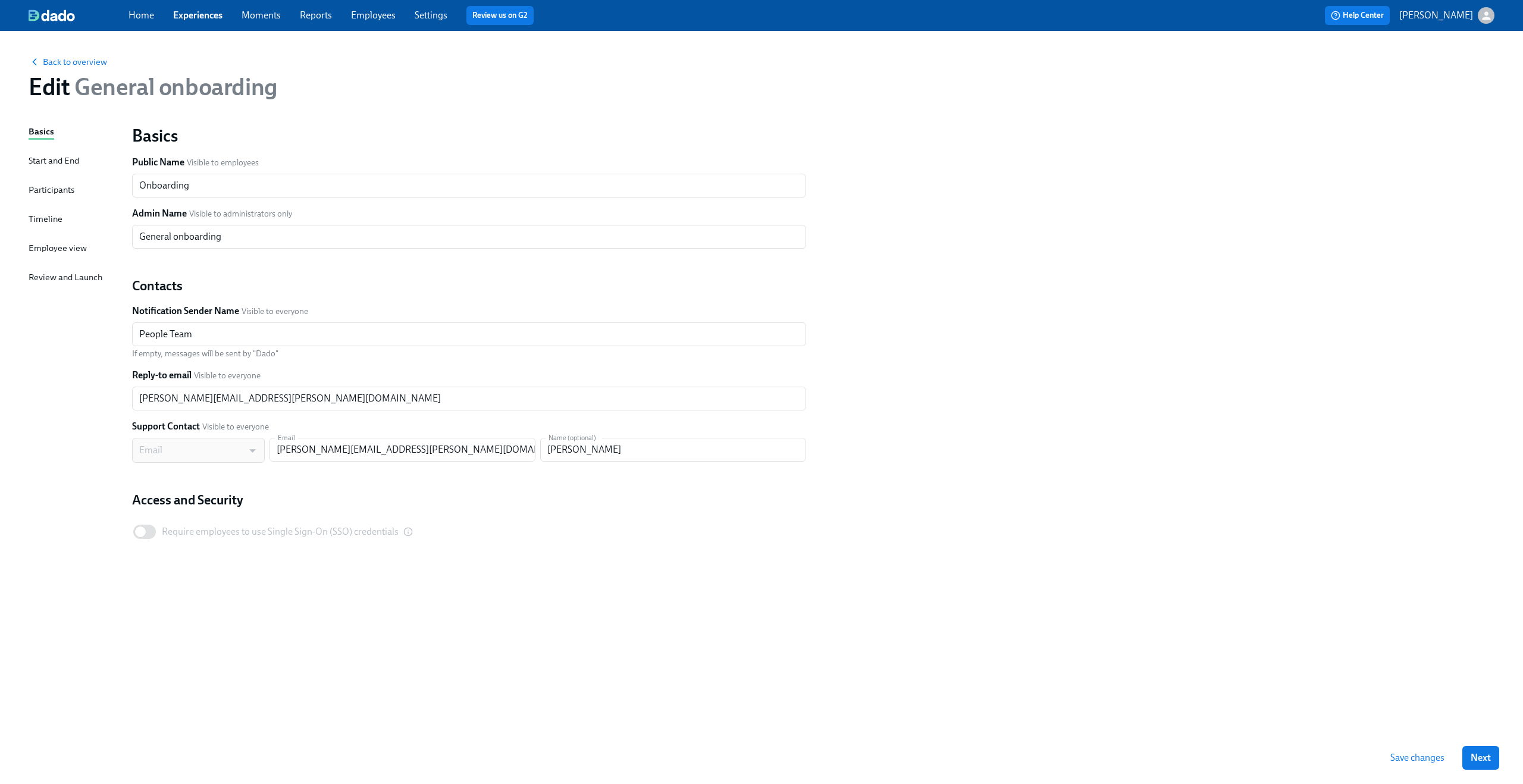
click at [49, 161] on div "Start and End" at bounding box center [54, 161] width 50 height 13
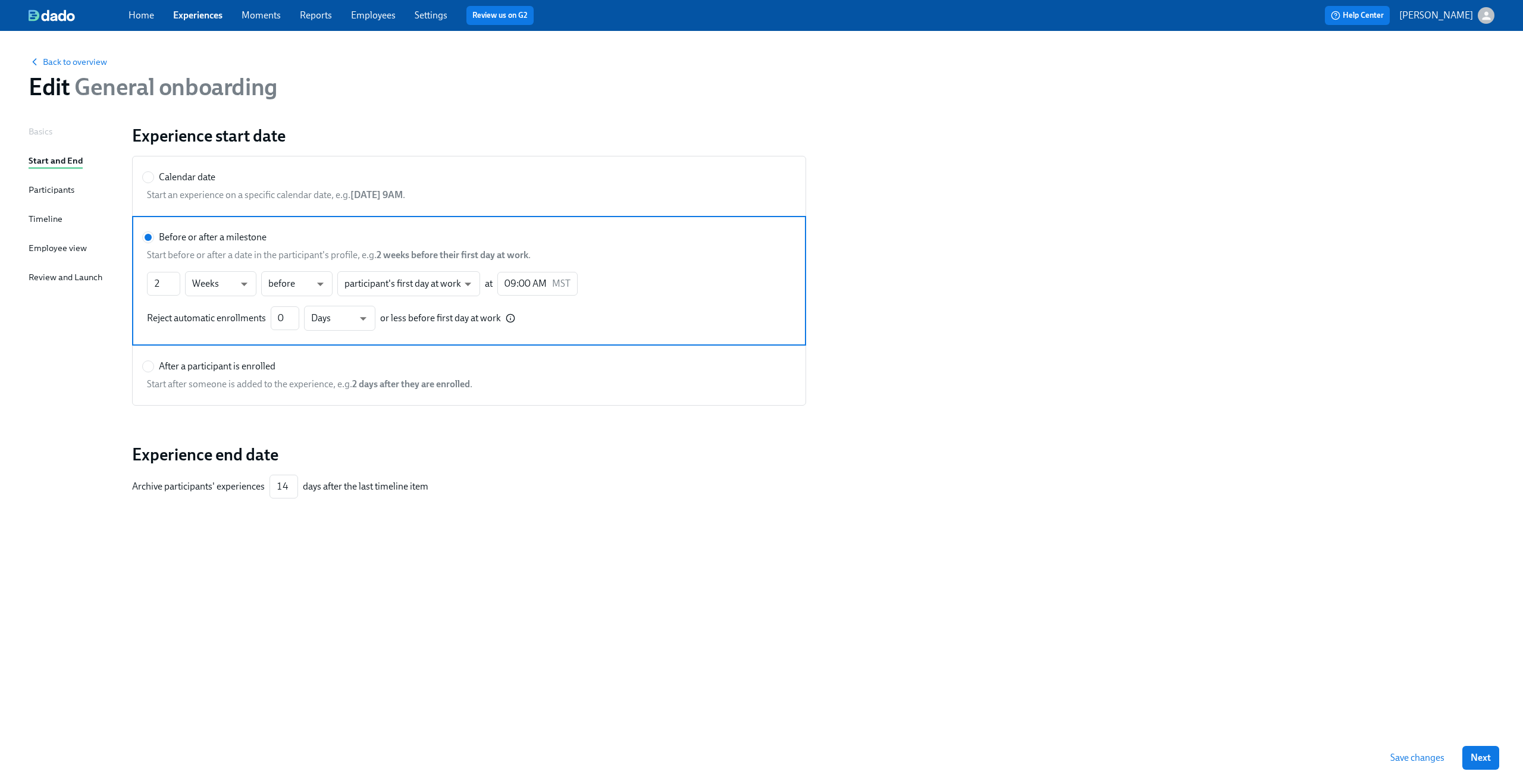
click at [50, 186] on div "Participants" at bounding box center [51, 190] width 46 height 13
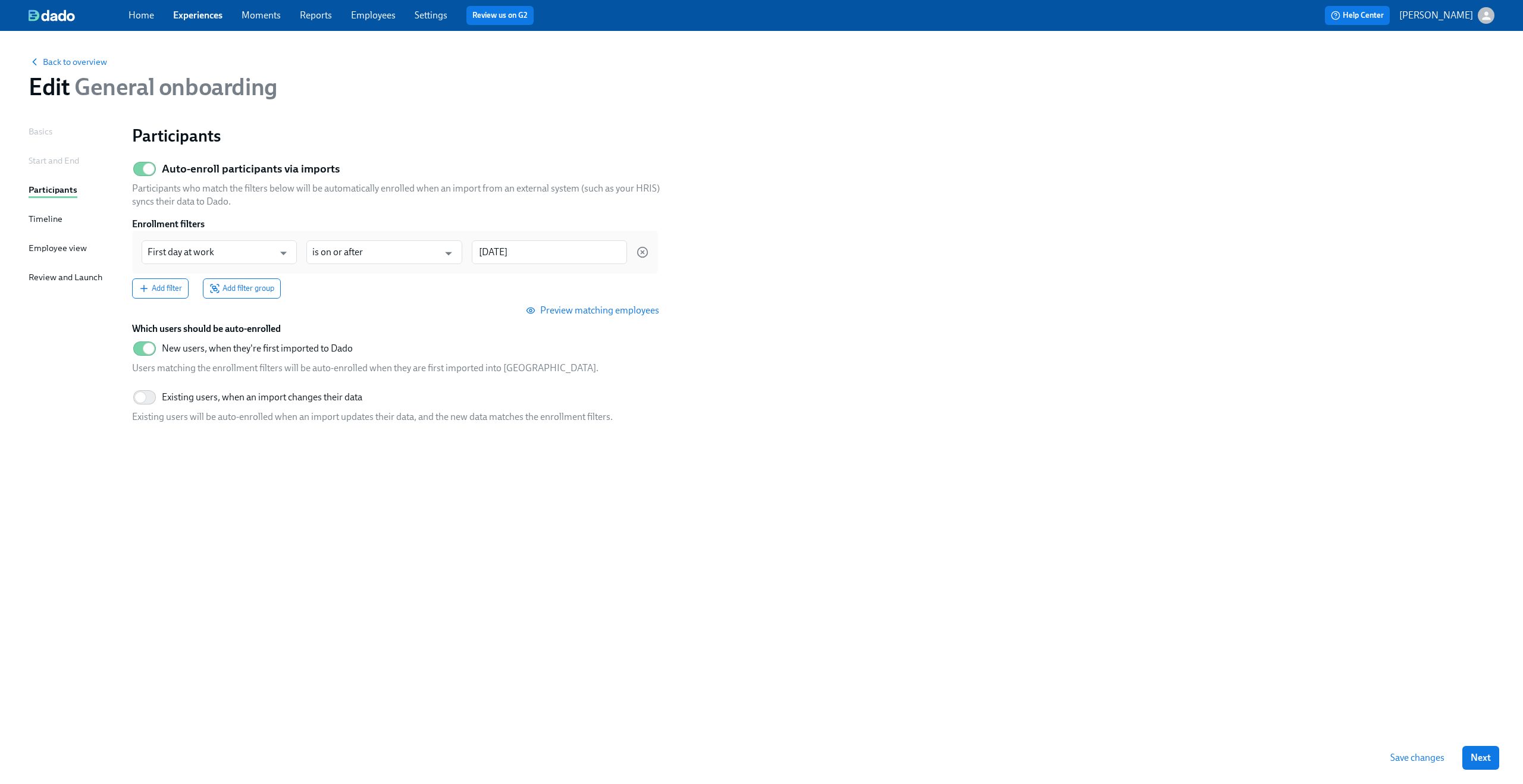
click at [48, 220] on div "Timeline" at bounding box center [45, 219] width 34 height 13
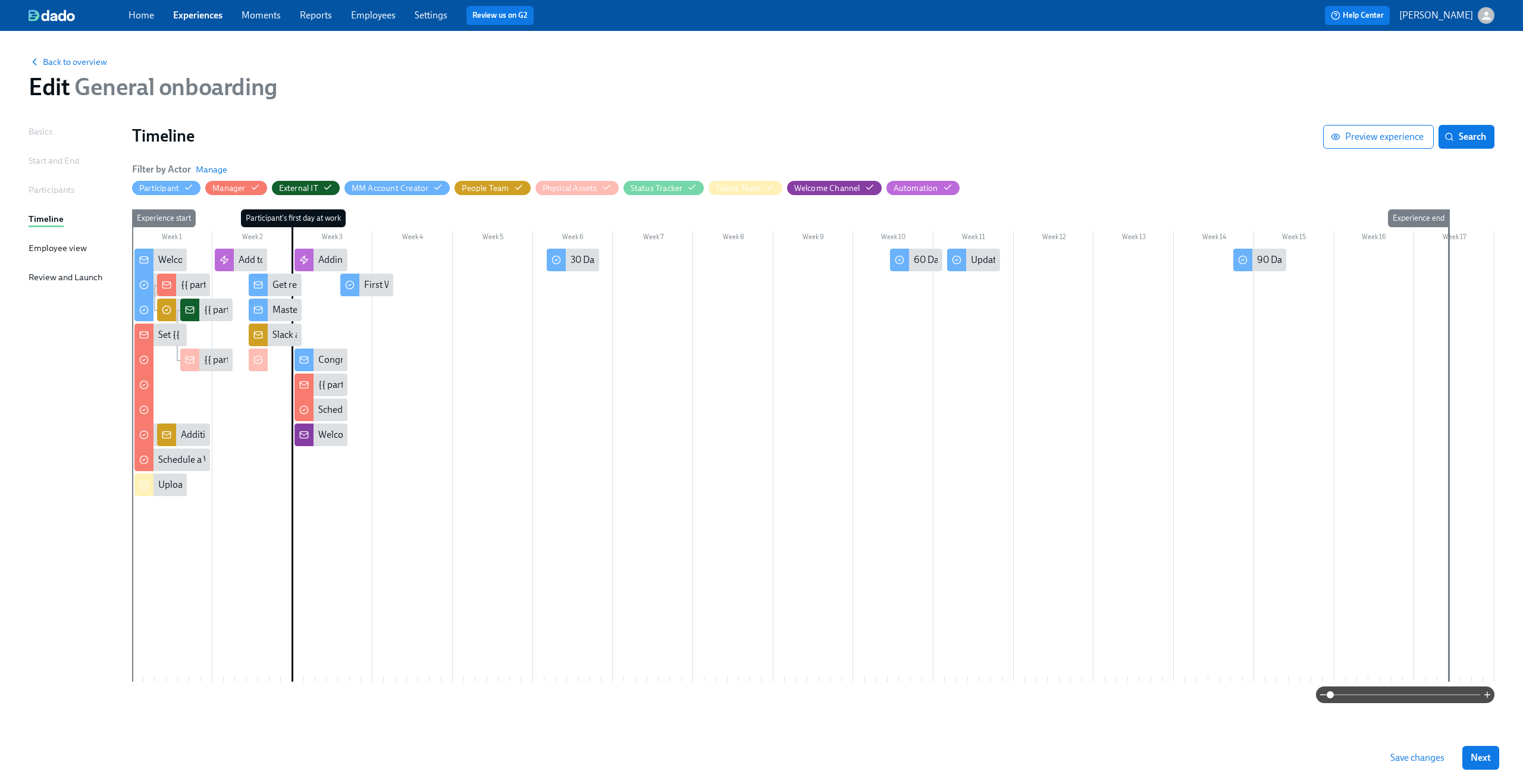
click at [51, 241] on div "Basics Start and End Participants Timeline Employee view Review and Launch" at bounding box center [73, 428] width 90 height 607
click at [49, 250] on div "Employee view" at bounding box center [58, 249] width 59 height 13
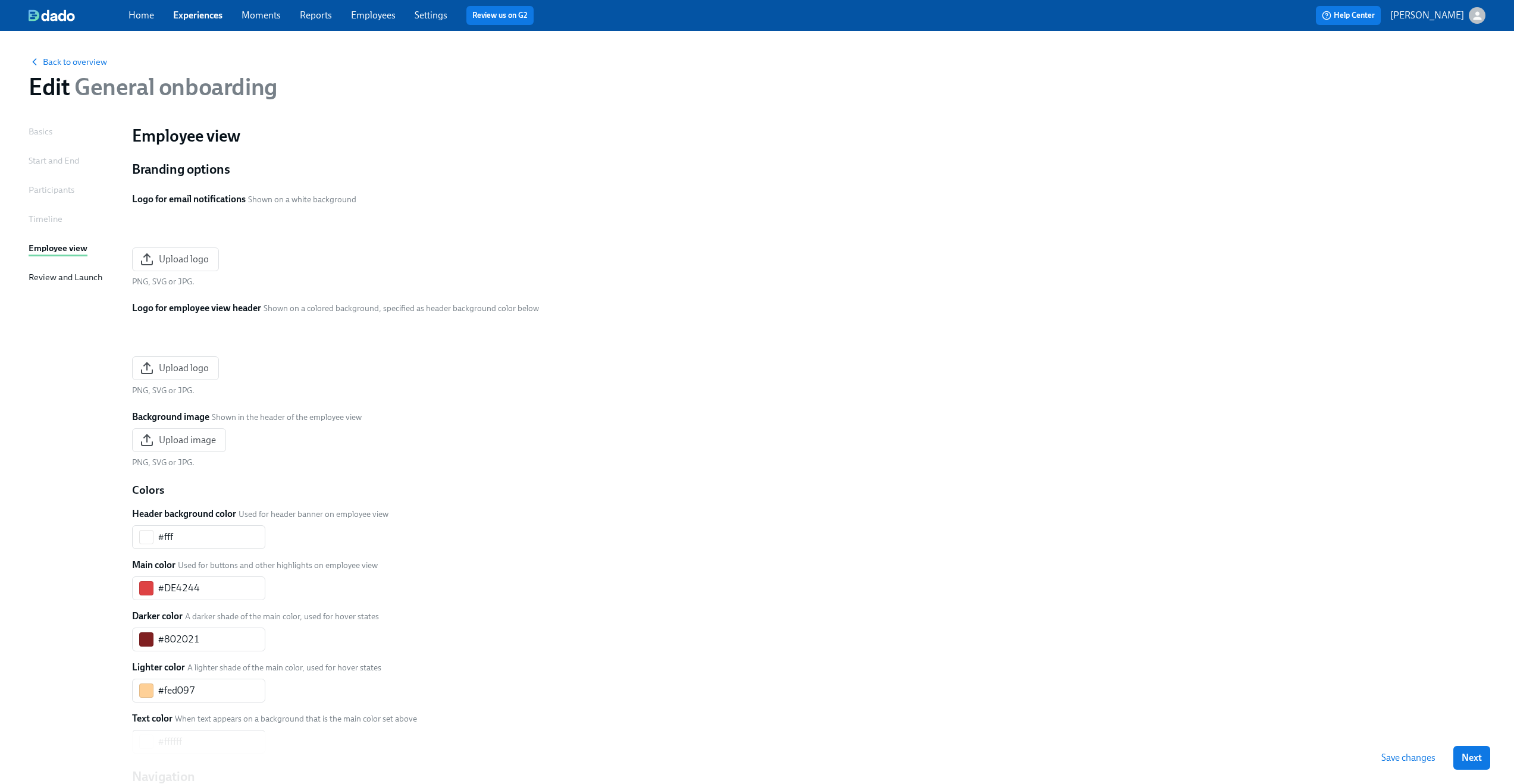
click at [50, 269] on div "Basics Start and End Participants Timeline Employee view Review and Launch" at bounding box center [73, 668] width 90 height 1087
click at [41, 133] on div "Basics" at bounding box center [40, 131] width 23 height 13
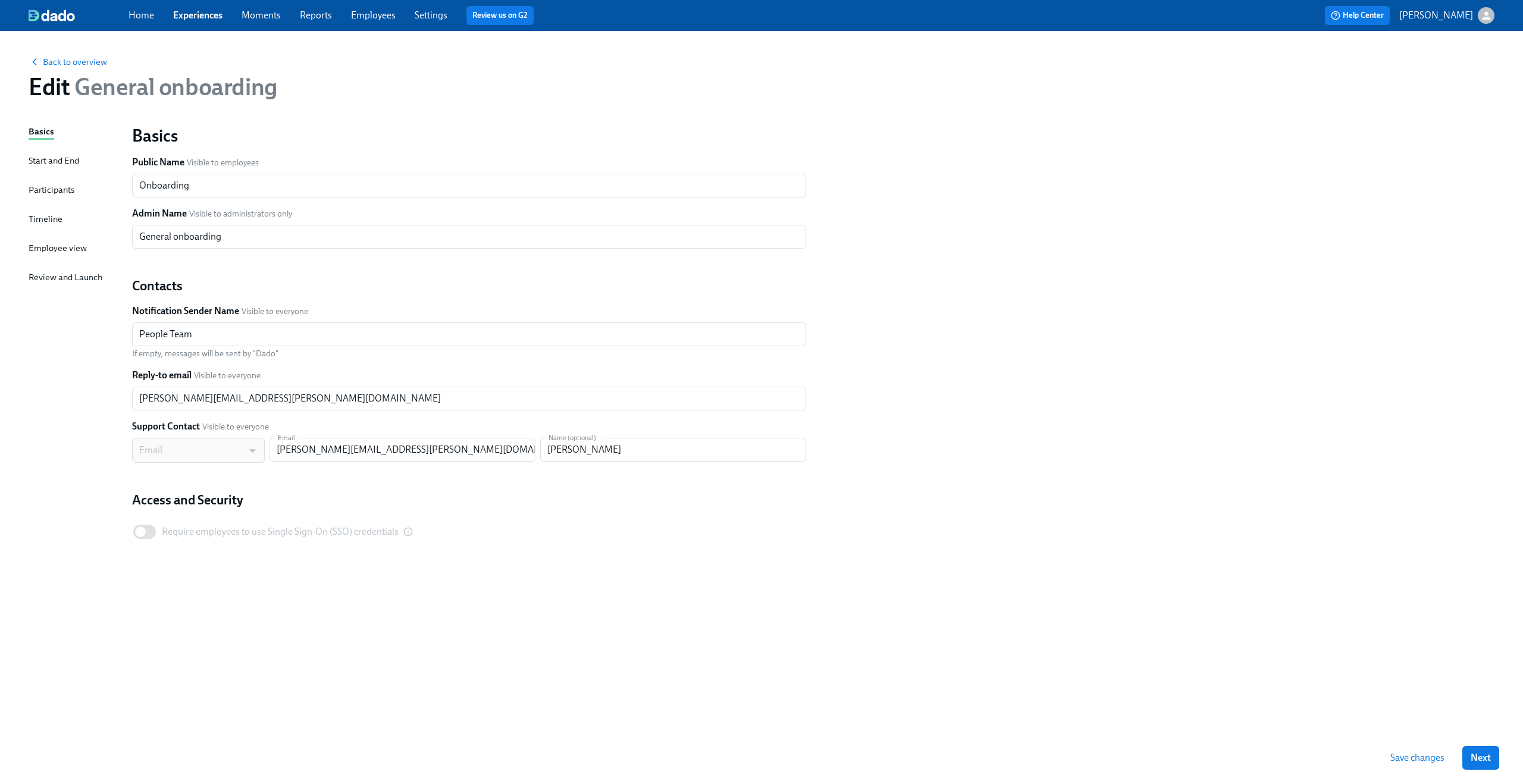
click at [1250, 250] on div "Basics Public Name Visible to employees Onboarding ​ Admin Name Visible to admi…" at bounding box center [813, 349] width 1377 height 463
click at [66, 53] on div "Back to overview Edit General onboarding" at bounding box center [762, 78] width 1485 height 65
click at [67, 54] on div "Back to overview Edit General onboarding" at bounding box center [762, 78] width 1485 height 65
click at [67, 54] on div "Back to overview" at bounding box center [762, 61] width 1466 height 13
click at [65, 62] on span "Back to overview" at bounding box center [68, 62] width 79 height 12
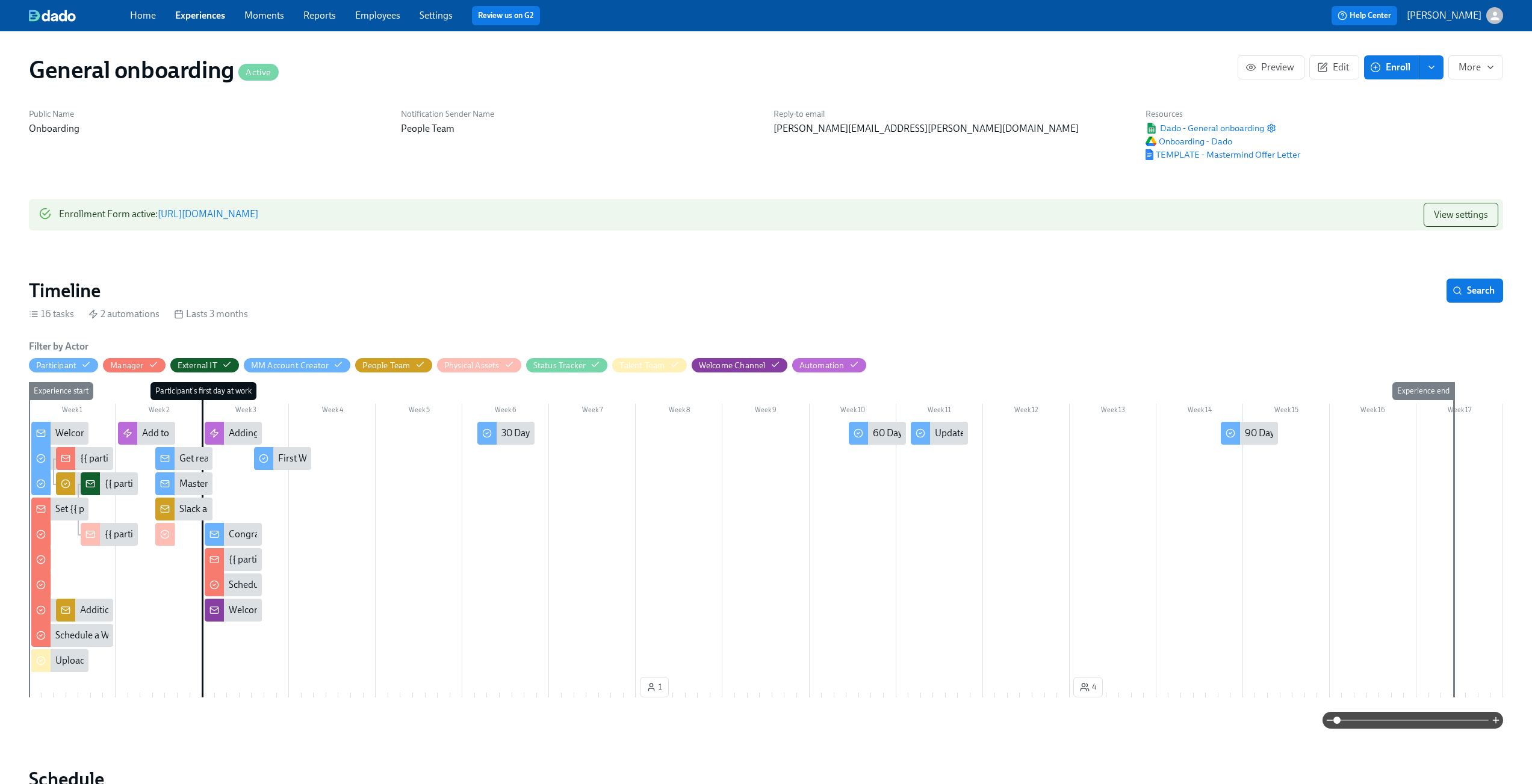
click at [81, 68] on h1 "General onboarding Active" at bounding box center [153, 69] width 250 height 29
copy h1 "General onboarding"
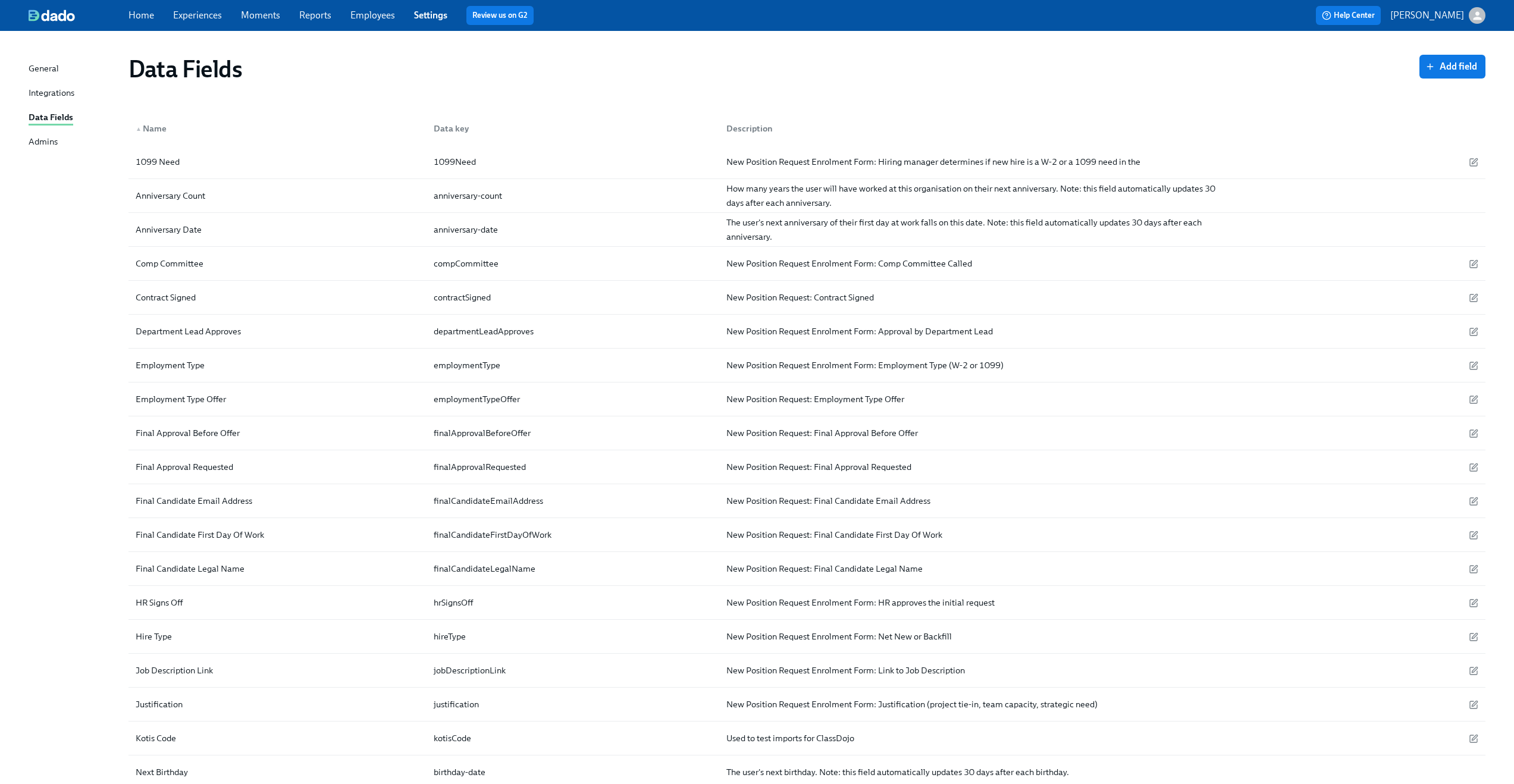
scroll to position [70, 0]
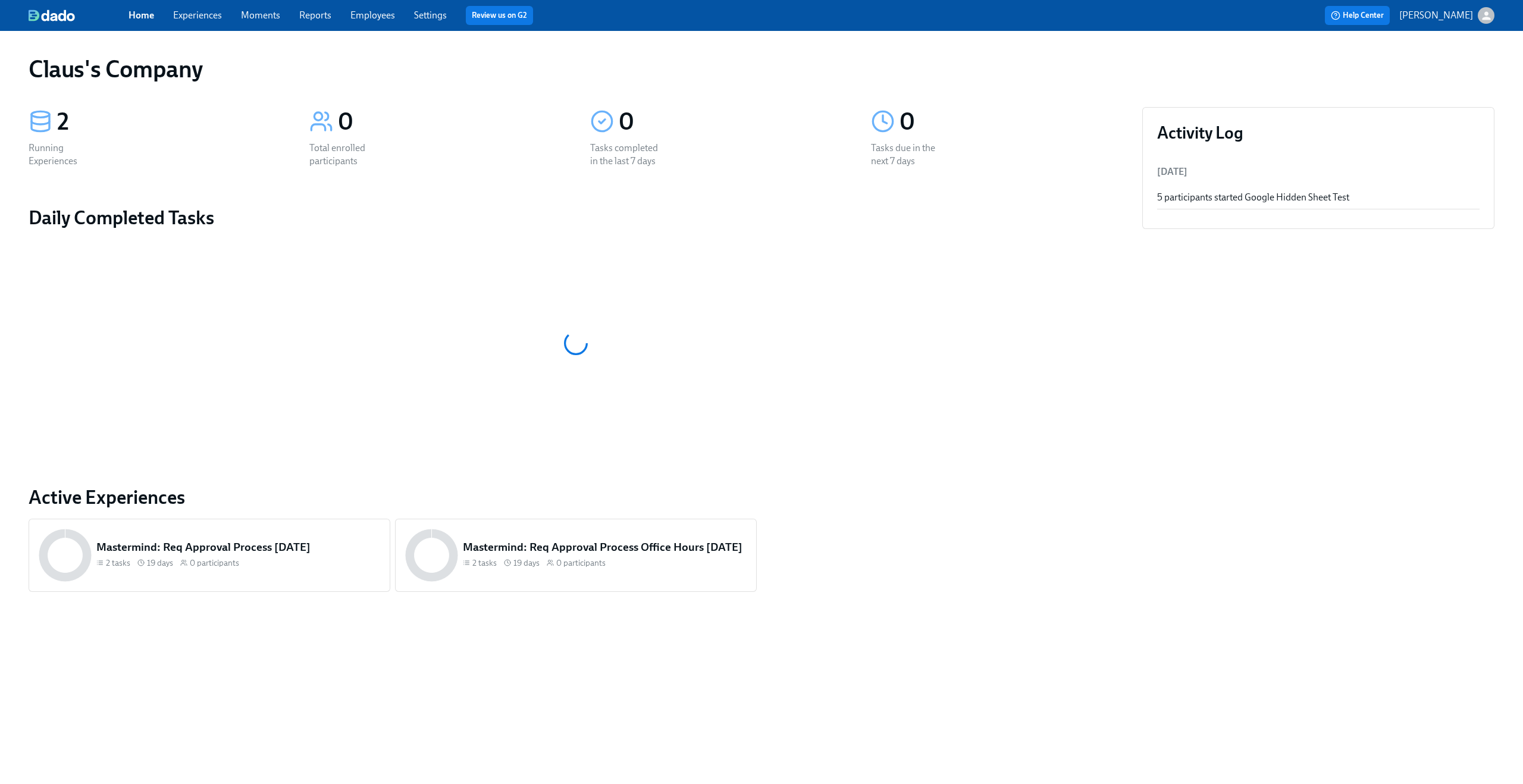
click at [204, 19] on link "Experiences" at bounding box center [197, 15] width 49 height 12
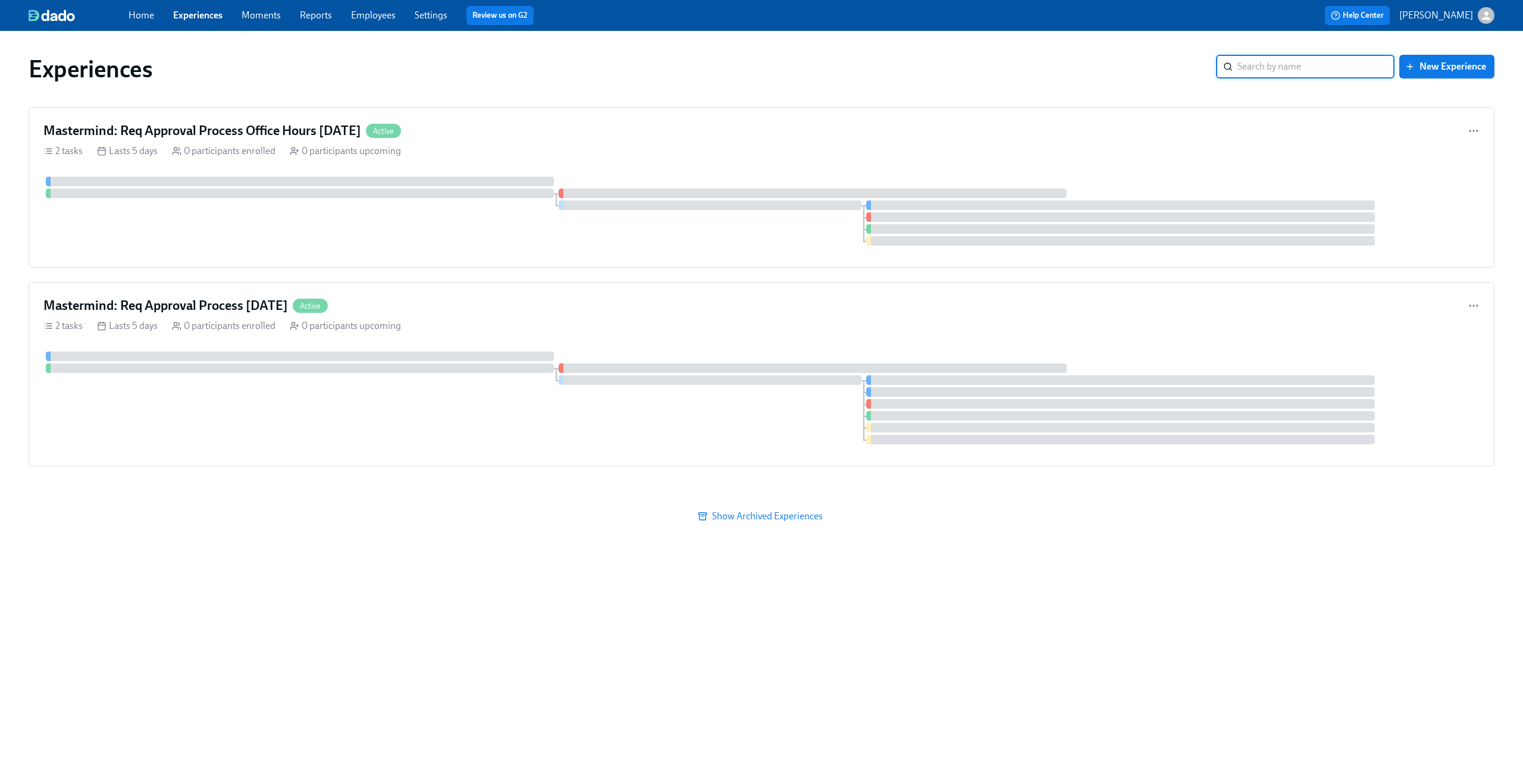
click at [1485, 18] on icon "button" at bounding box center [1486, 16] width 8 height 8
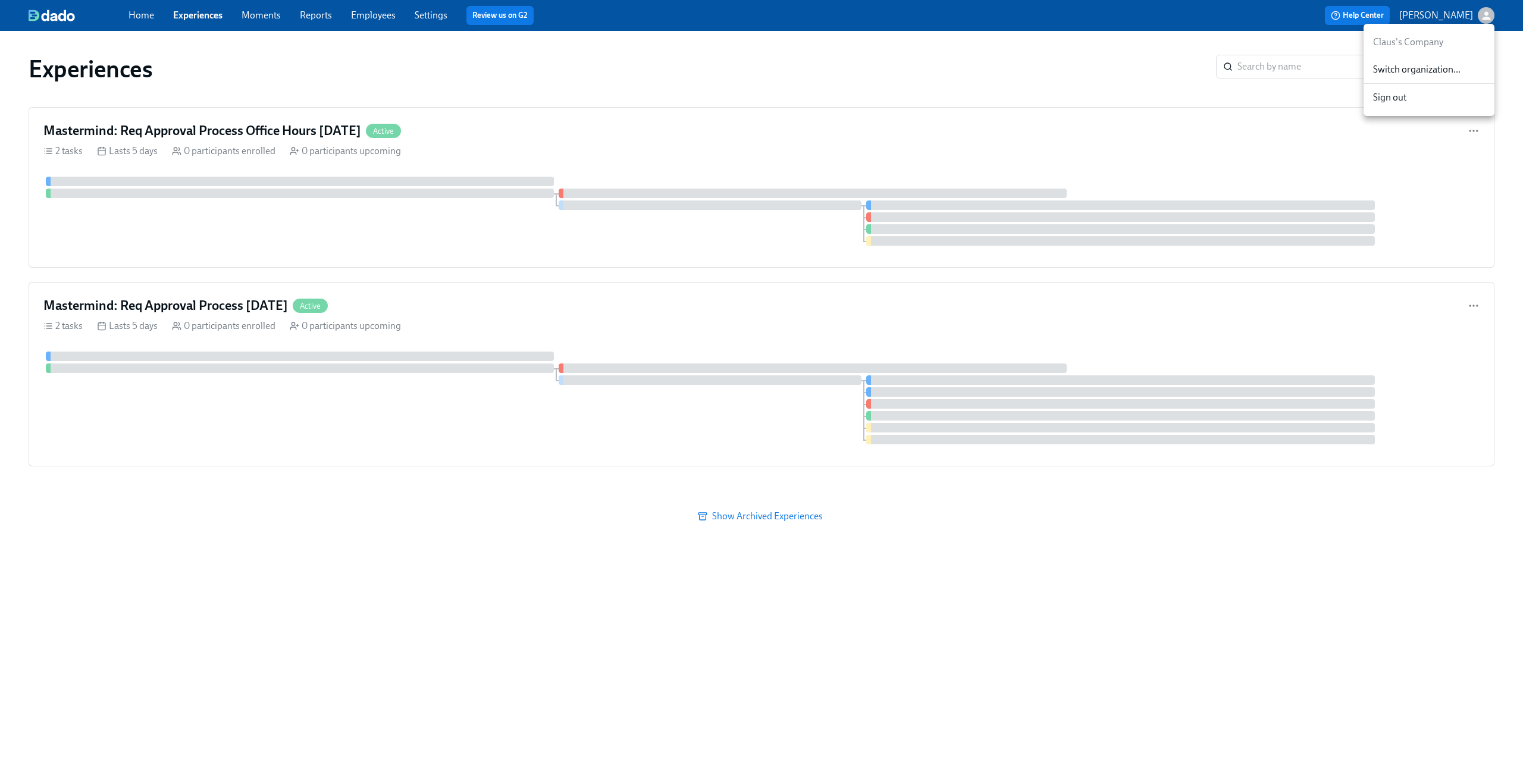
click at [1431, 64] on span "Switch organization..." at bounding box center [1429, 69] width 112 height 13
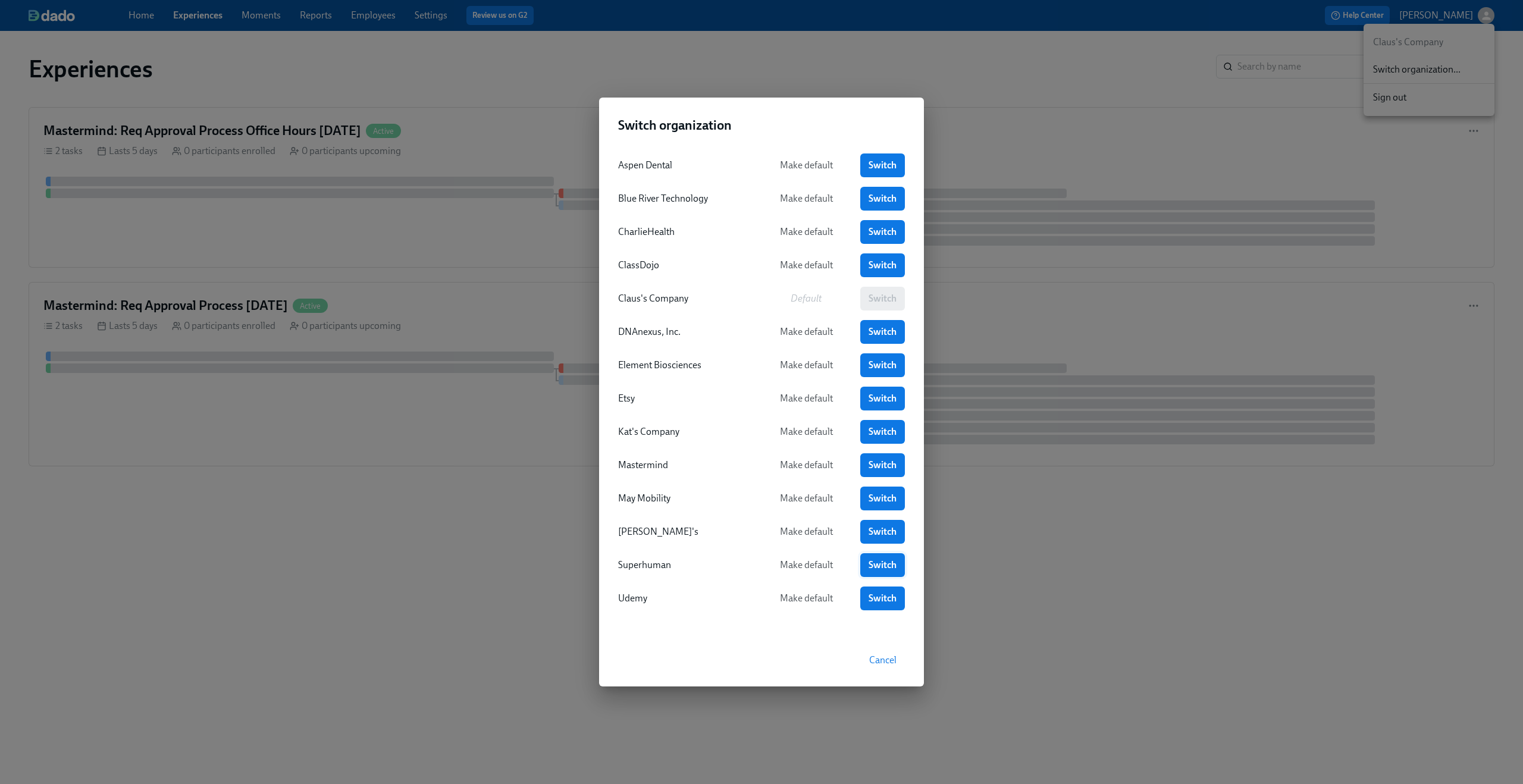
click at [865, 558] on link "Switch" at bounding box center [882, 565] width 44 height 23
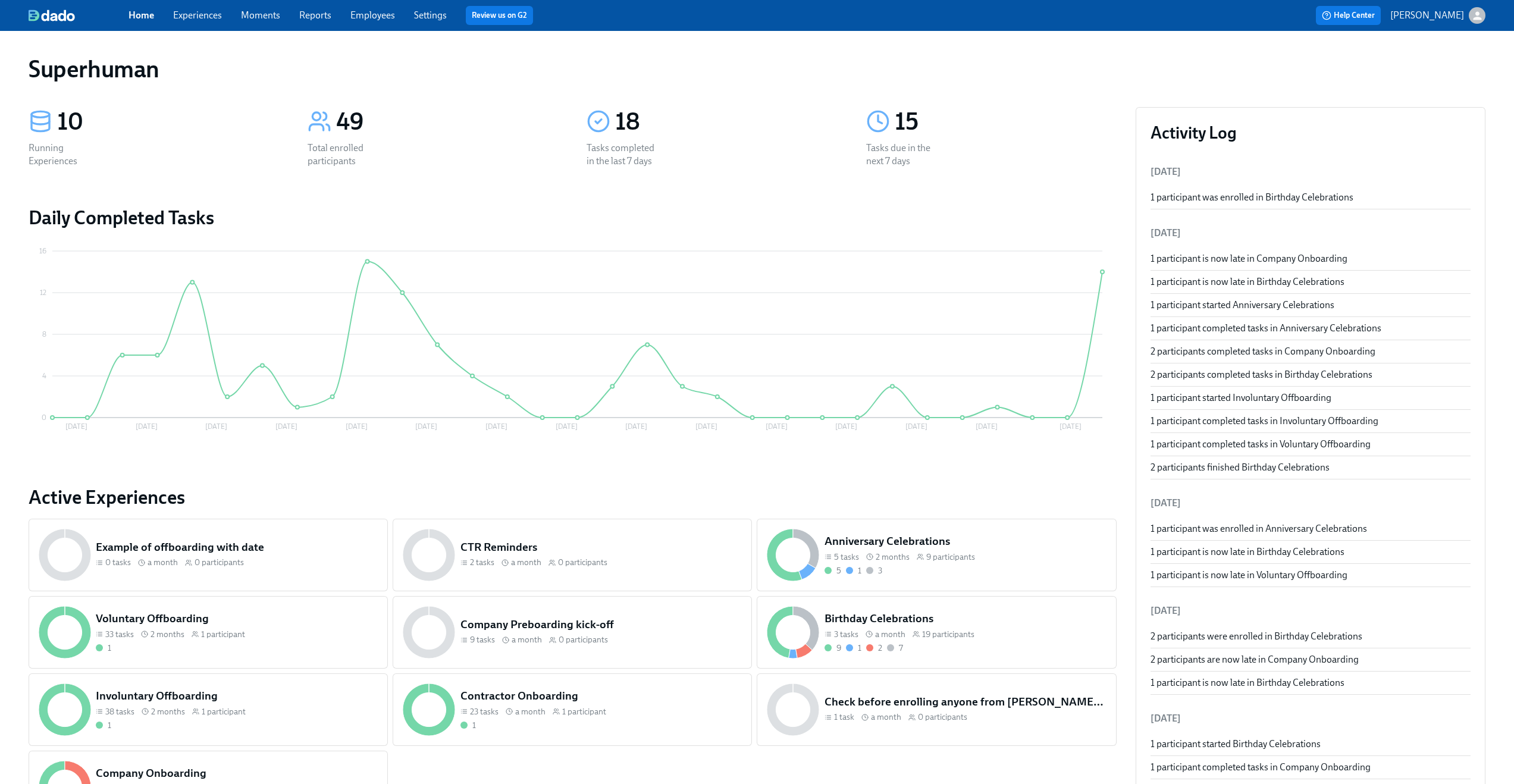
click at [215, 17] on link "Experiences" at bounding box center [198, 15] width 49 height 12
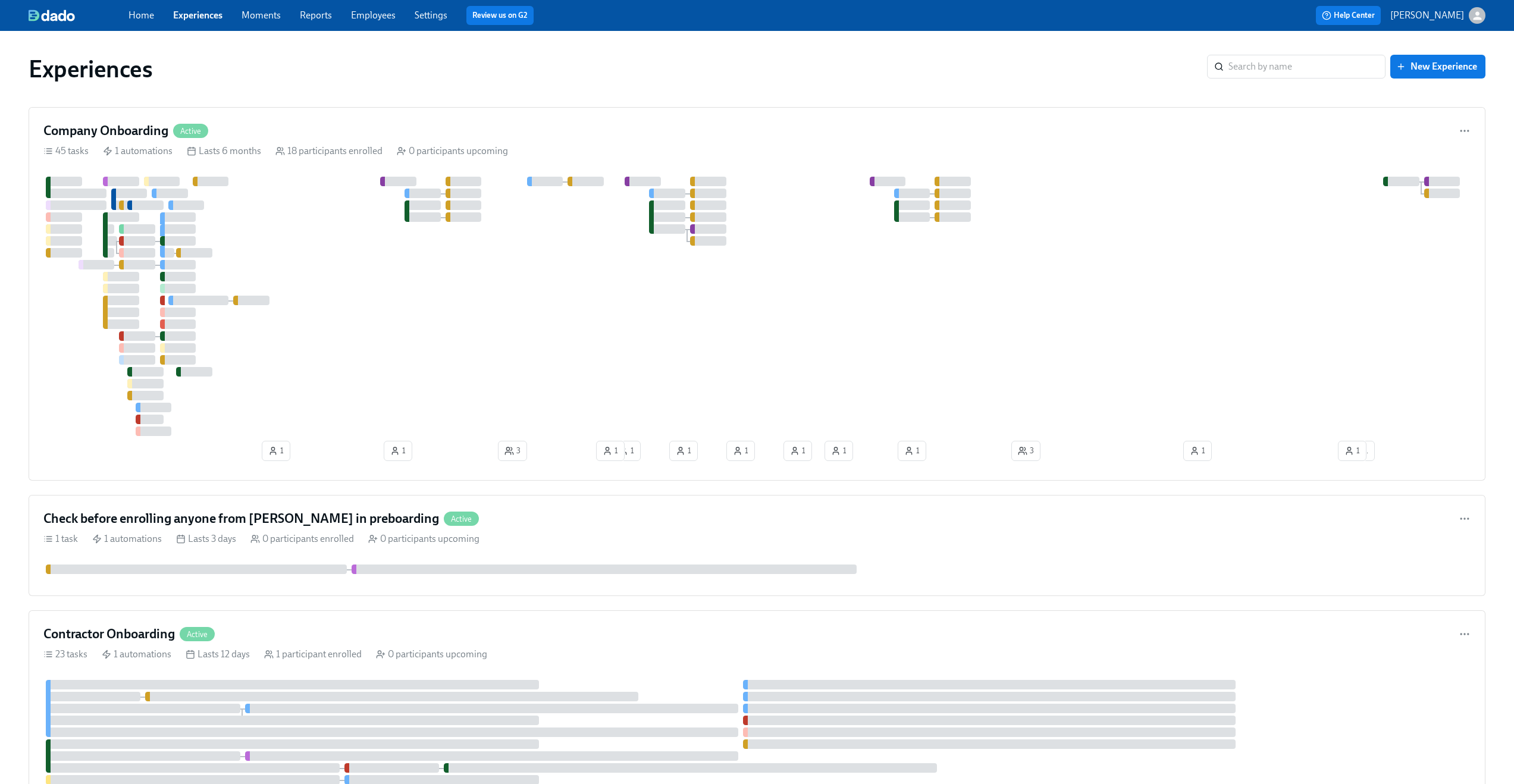
click at [373, 22] on span "Employees" at bounding box center [372, 16] width 44 height 13
click at [429, 14] on link "Settings" at bounding box center [430, 15] width 33 height 12
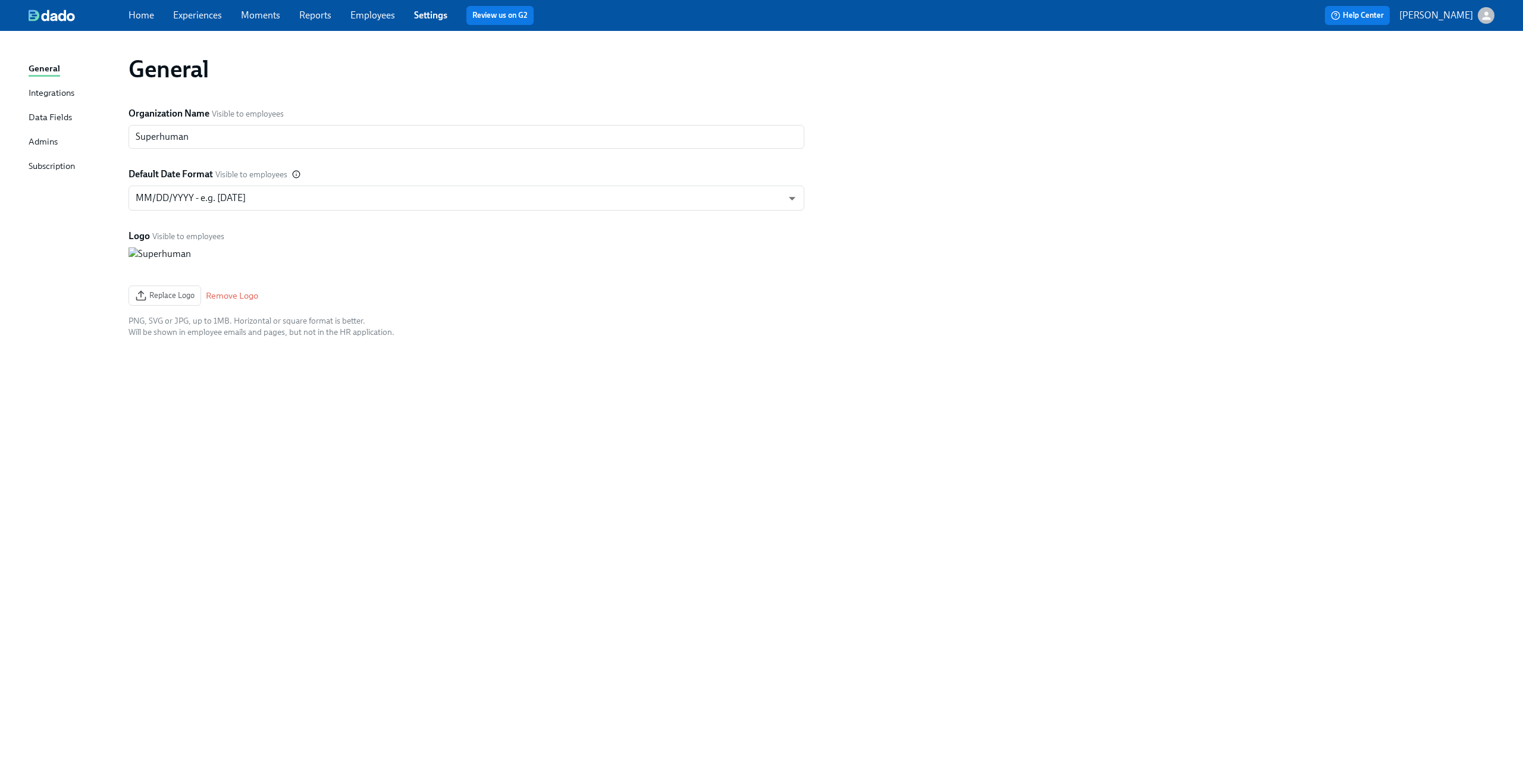
click at [364, 12] on link "Employees" at bounding box center [372, 15] width 44 height 12
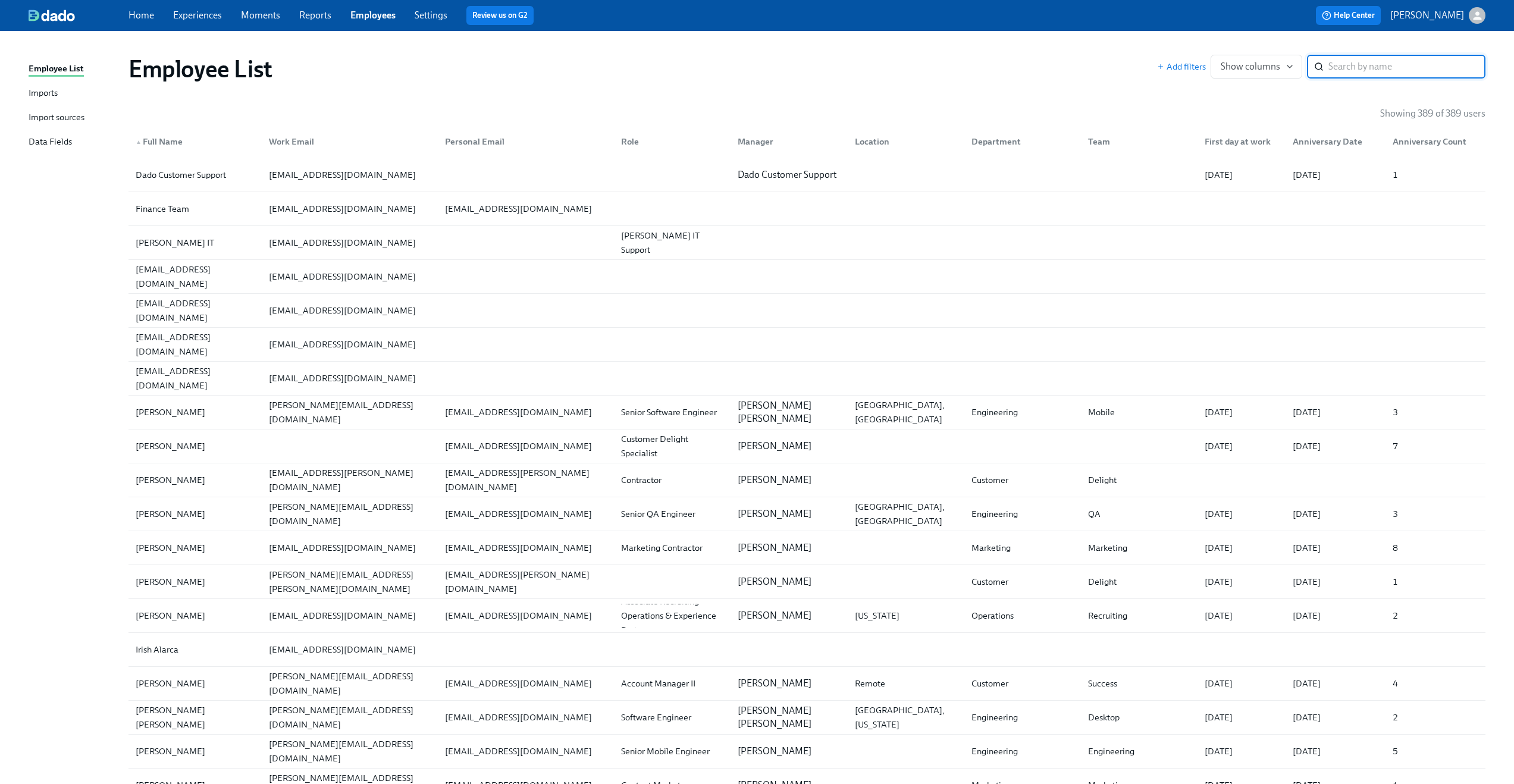
click at [64, 106] on div "Employee List Imports Import sources Data Fields" at bounding box center [78, 110] width 100 height 98
click at [59, 113] on div "Import sources" at bounding box center [56, 118] width 56 height 15
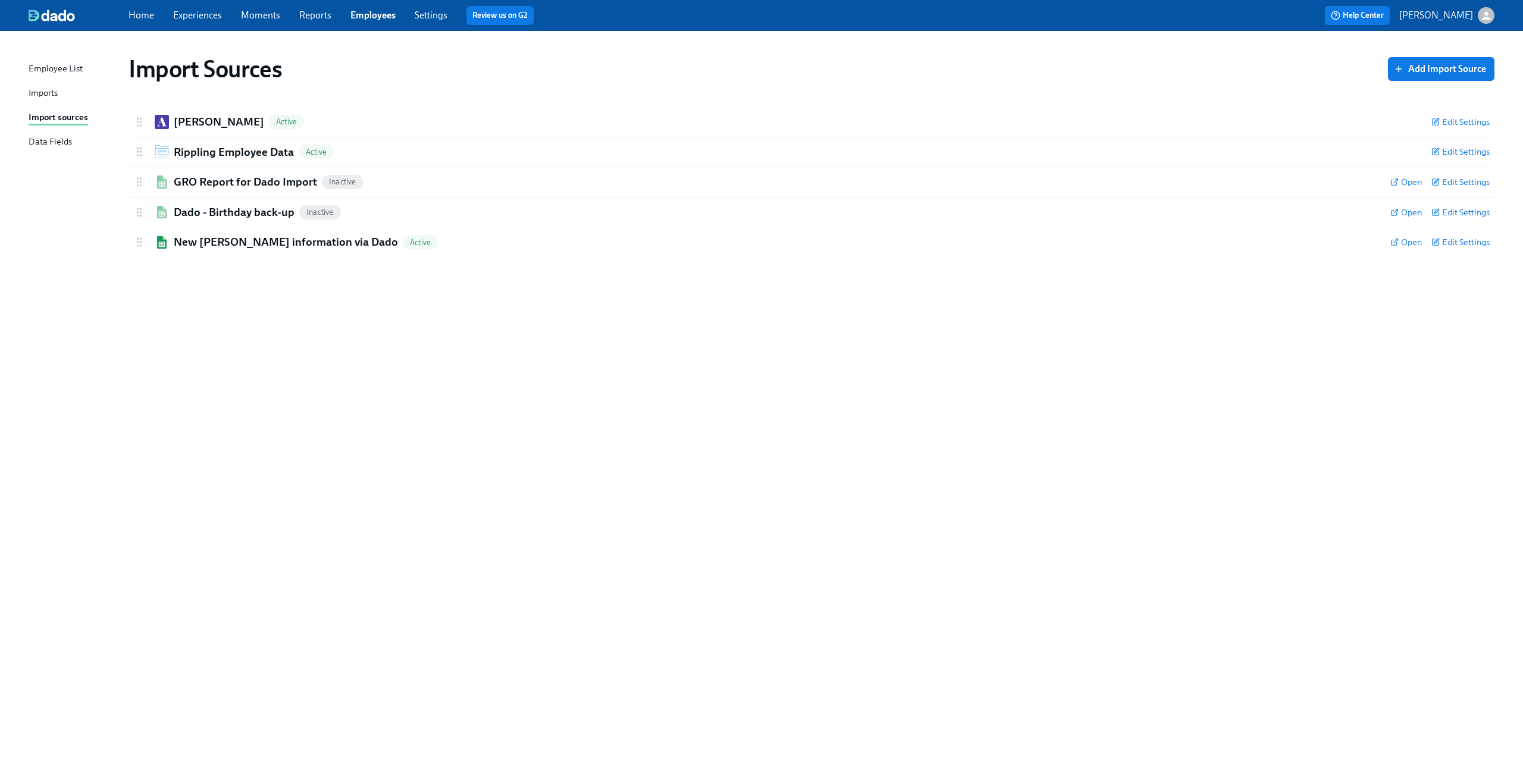
click at [1484, 6] on div "Help Center [PERSON_NAME]" at bounding box center [1153, 15] width 683 height 19
click at [1484, 15] on icon "button" at bounding box center [1486, 15] width 13 height 13
click at [626, 361] on div at bounding box center [762, 392] width 1523 height 784
click at [1470, 120] on span "Edit Settings" at bounding box center [1460, 122] width 59 height 12
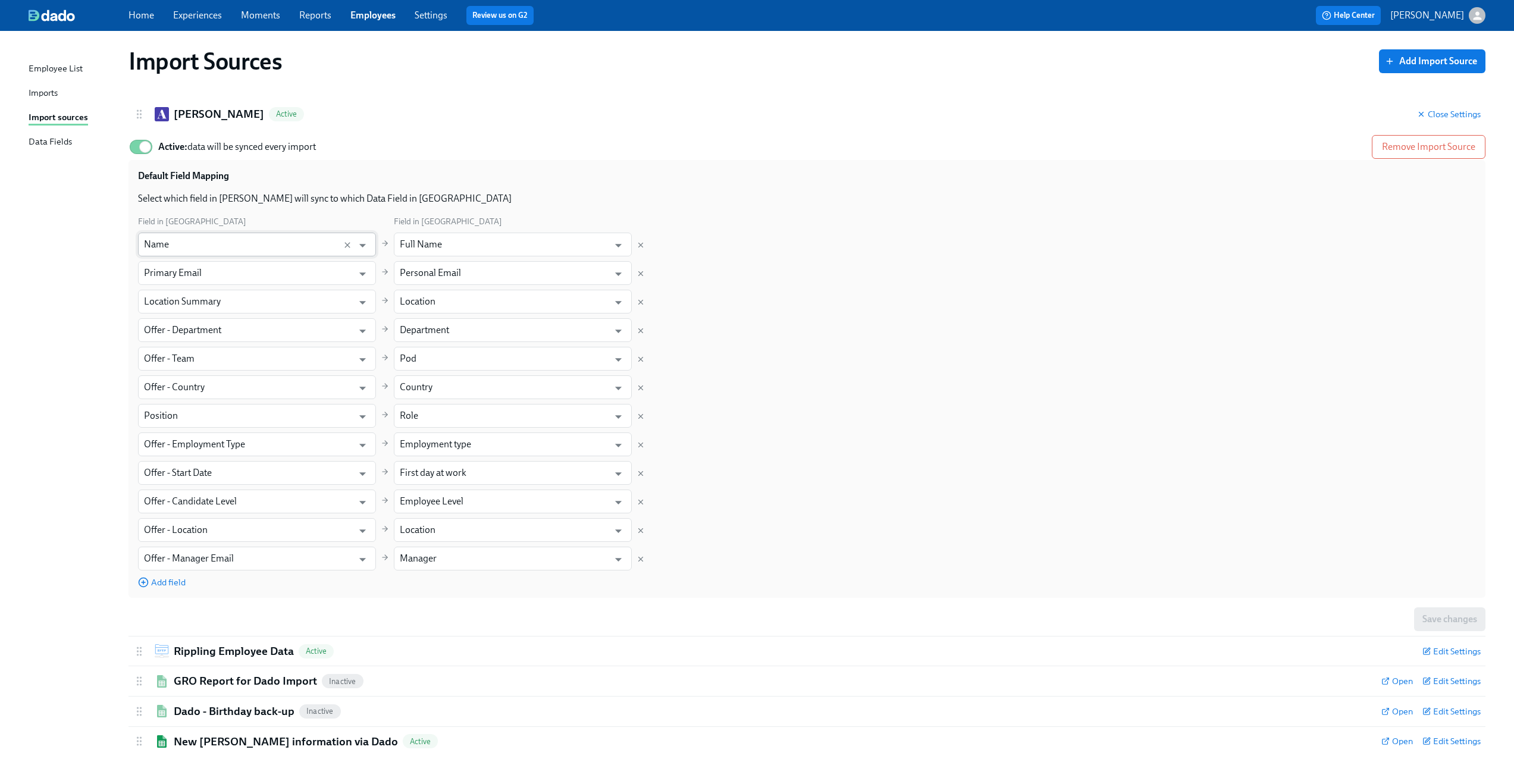
scroll to position [8, 0]
click at [1455, 650] on span "Edit Settings" at bounding box center [1452, 651] width 59 height 12
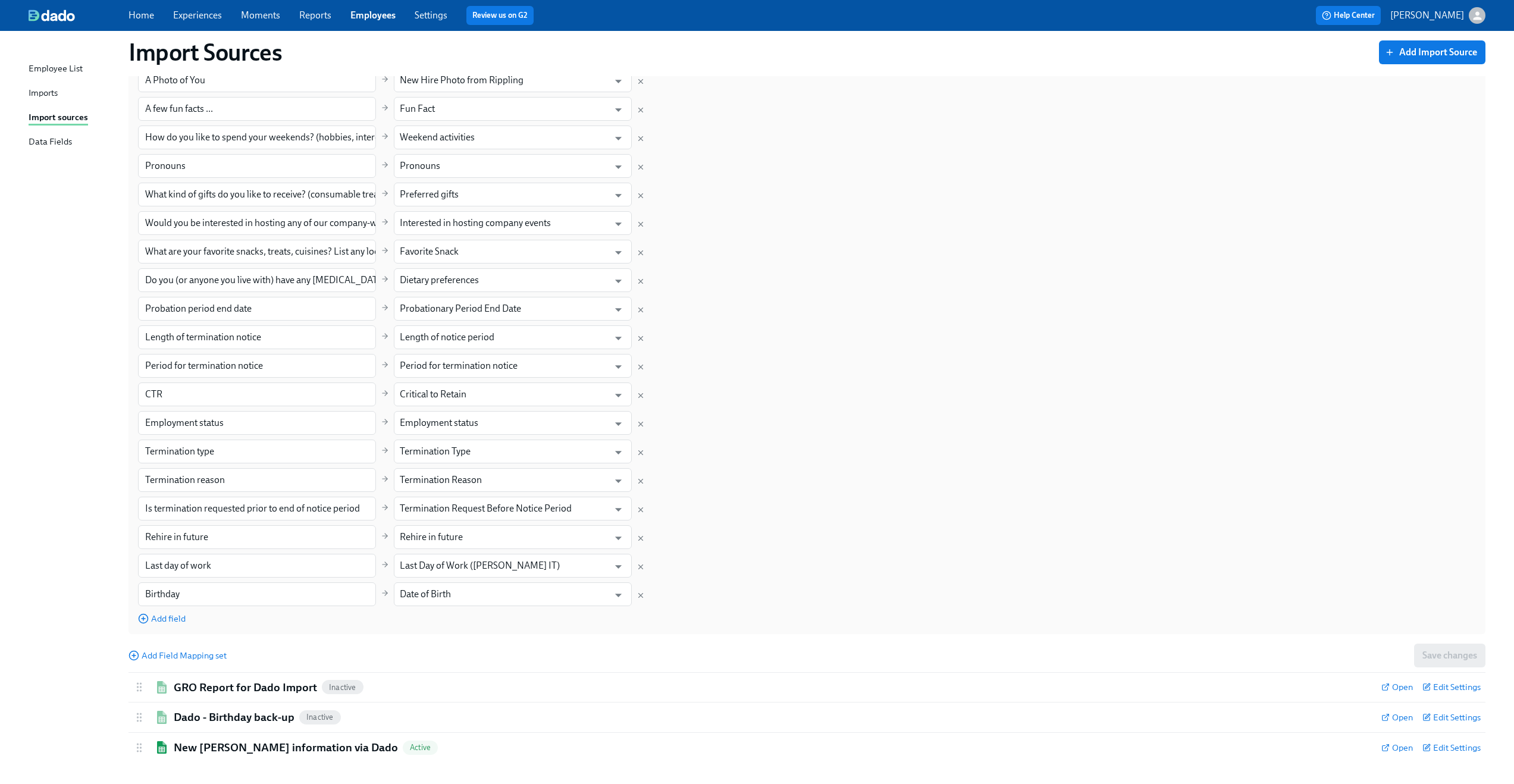
scroll to position [1211, 0]
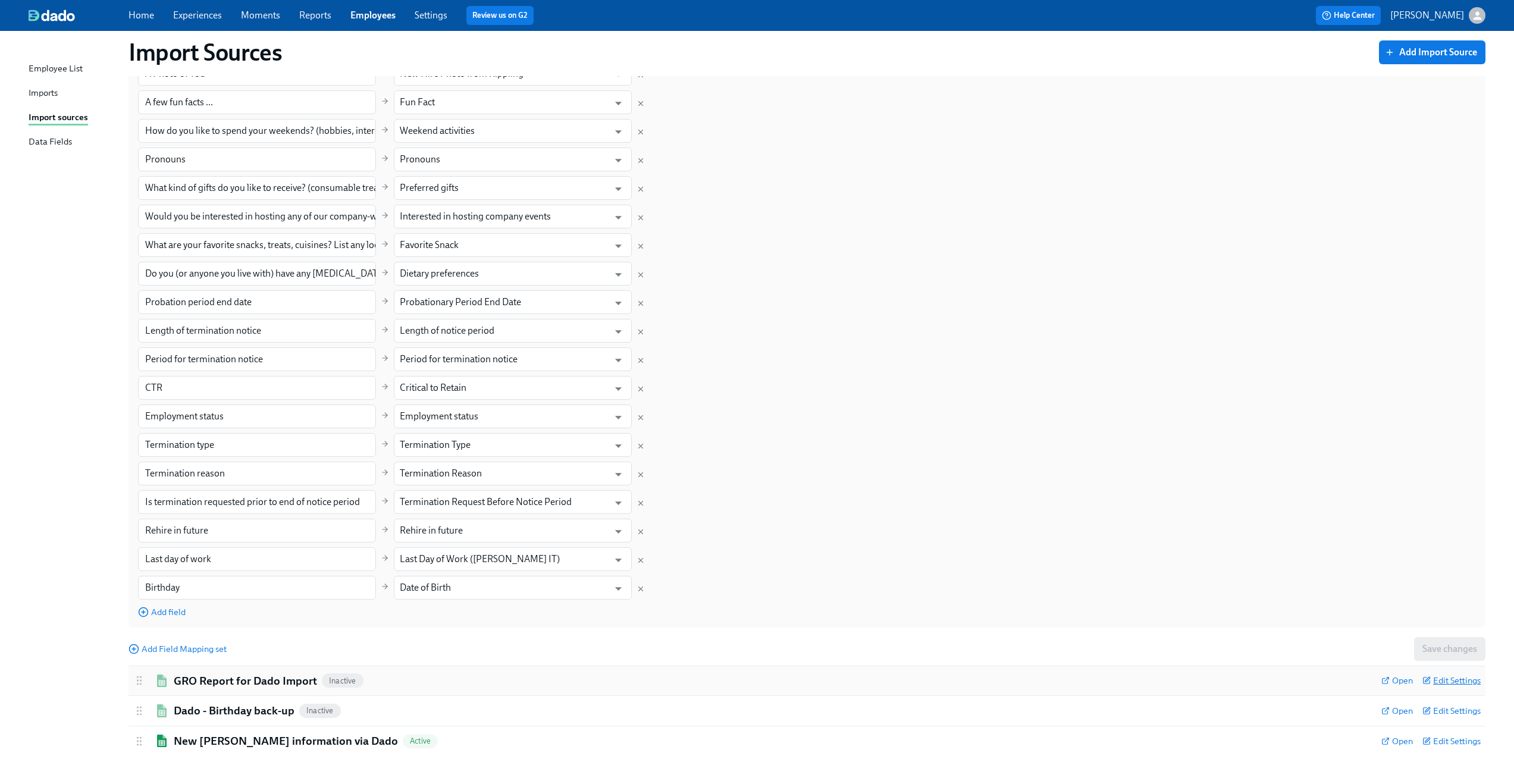
click at [1454, 680] on span "Edit Settings" at bounding box center [1452, 680] width 59 height 12
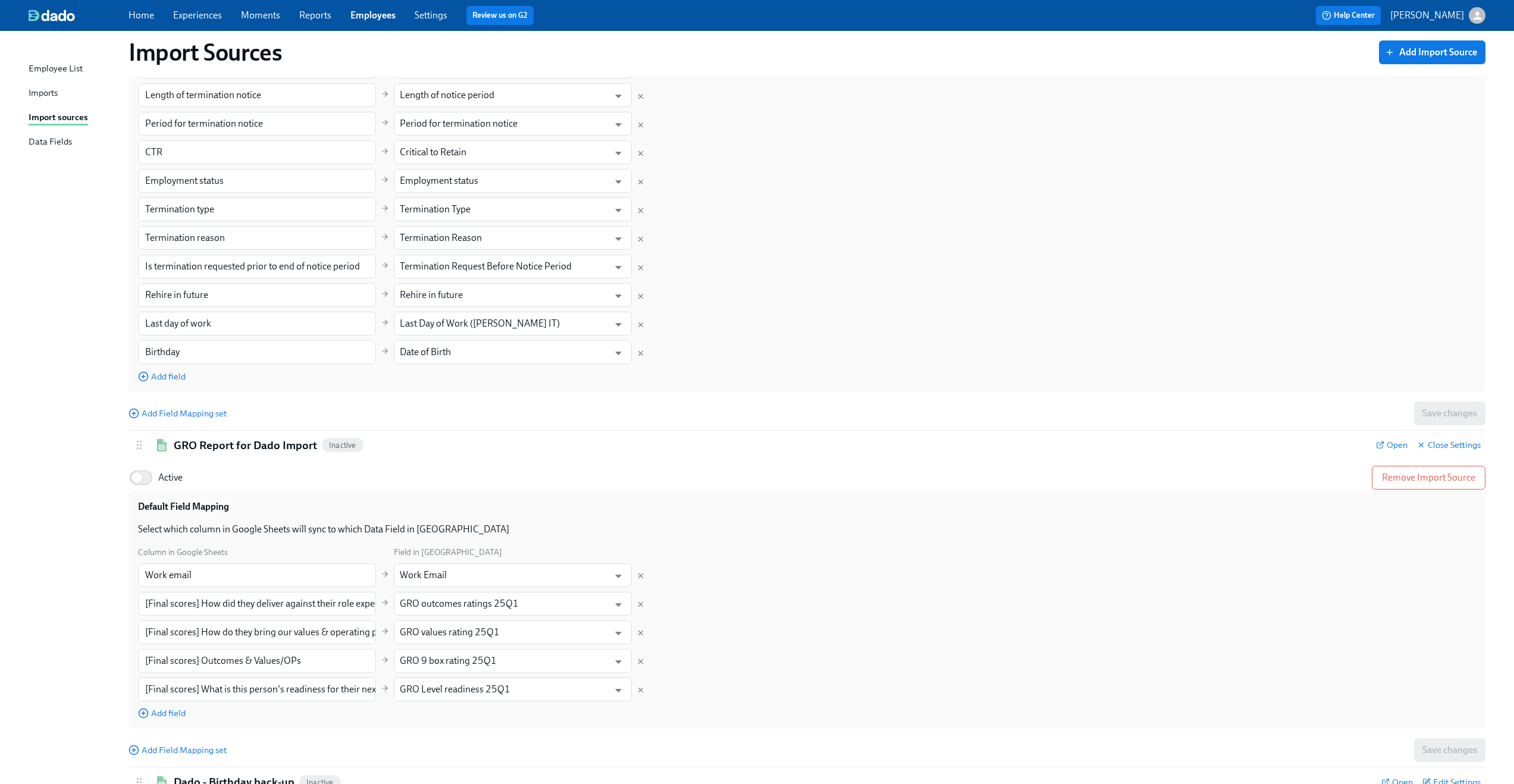
scroll to position [1518, 0]
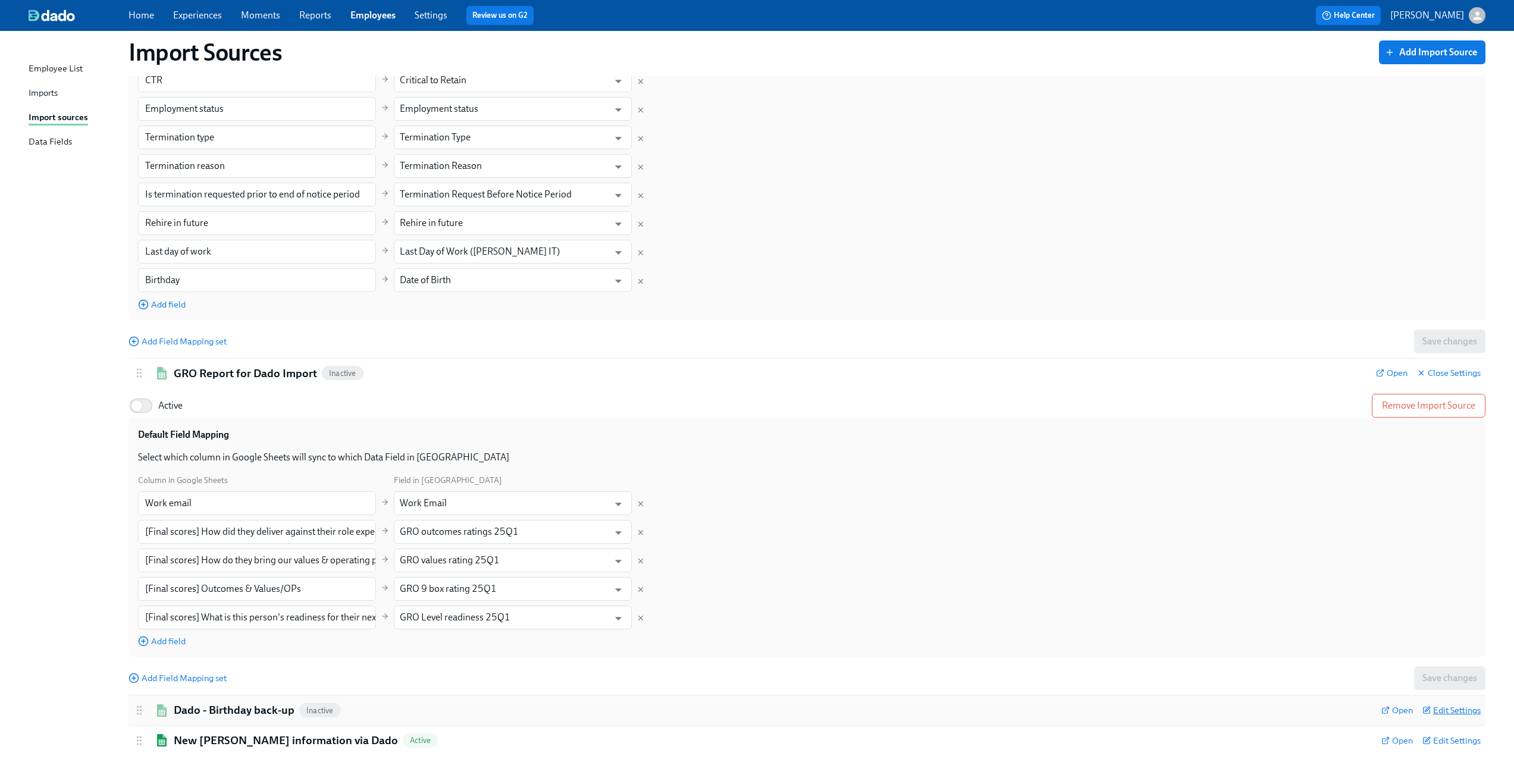
click at [1451, 709] on span "Edit Settings" at bounding box center [1452, 710] width 59 height 12
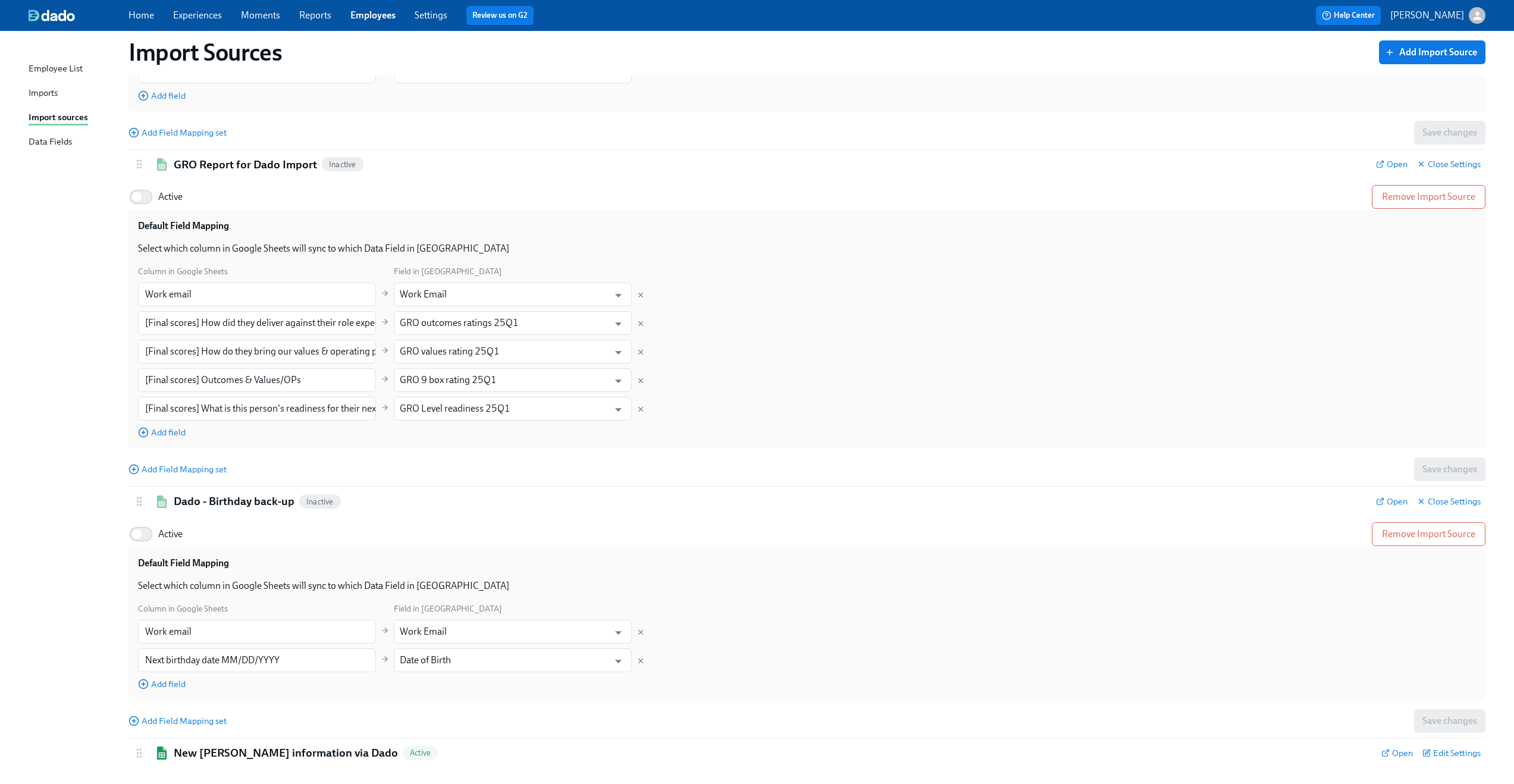
scroll to position [1740, 0]
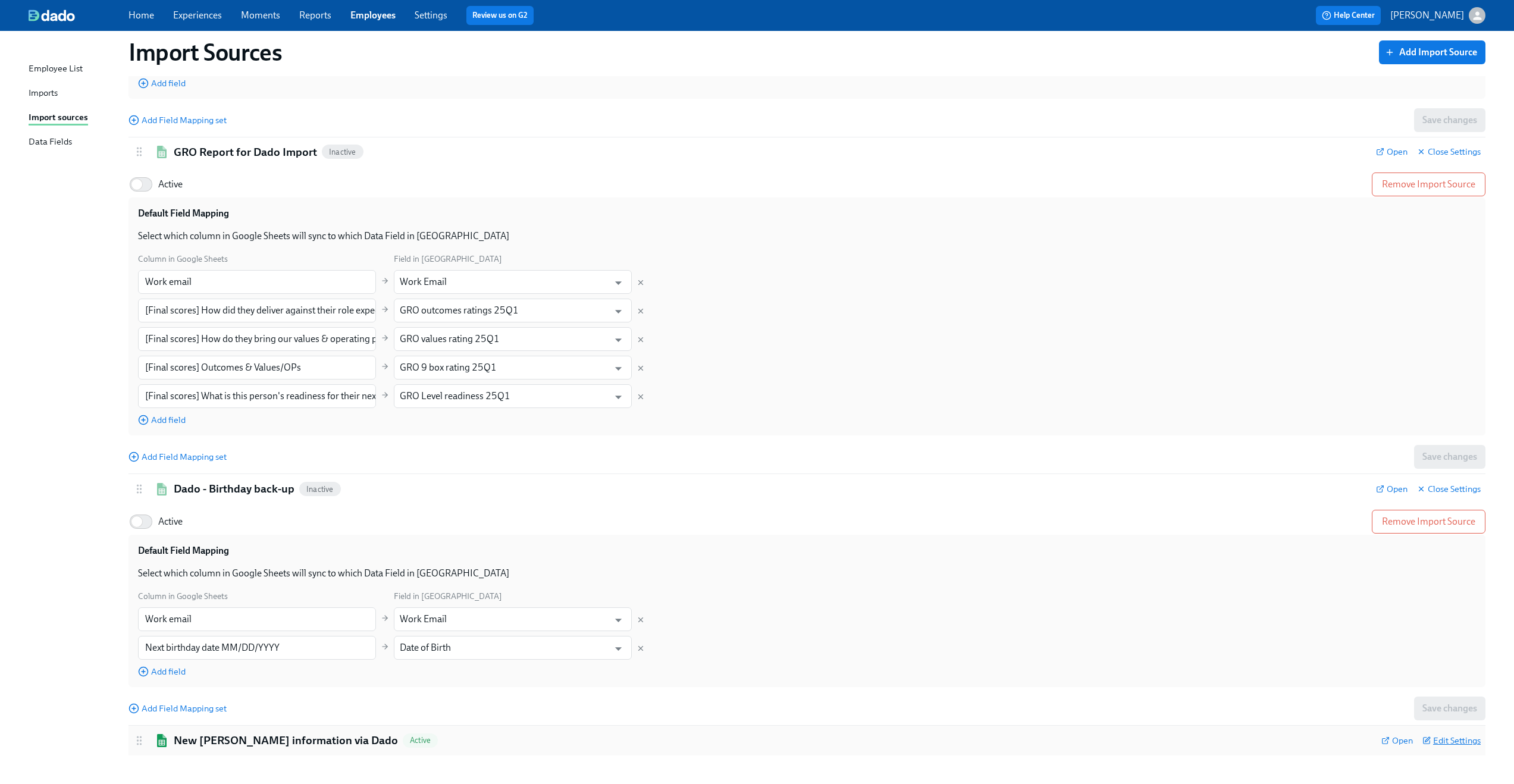
click at [1464, 744] on span "Edit Settings" at bounding box center [1452, 740] width 59 height 12
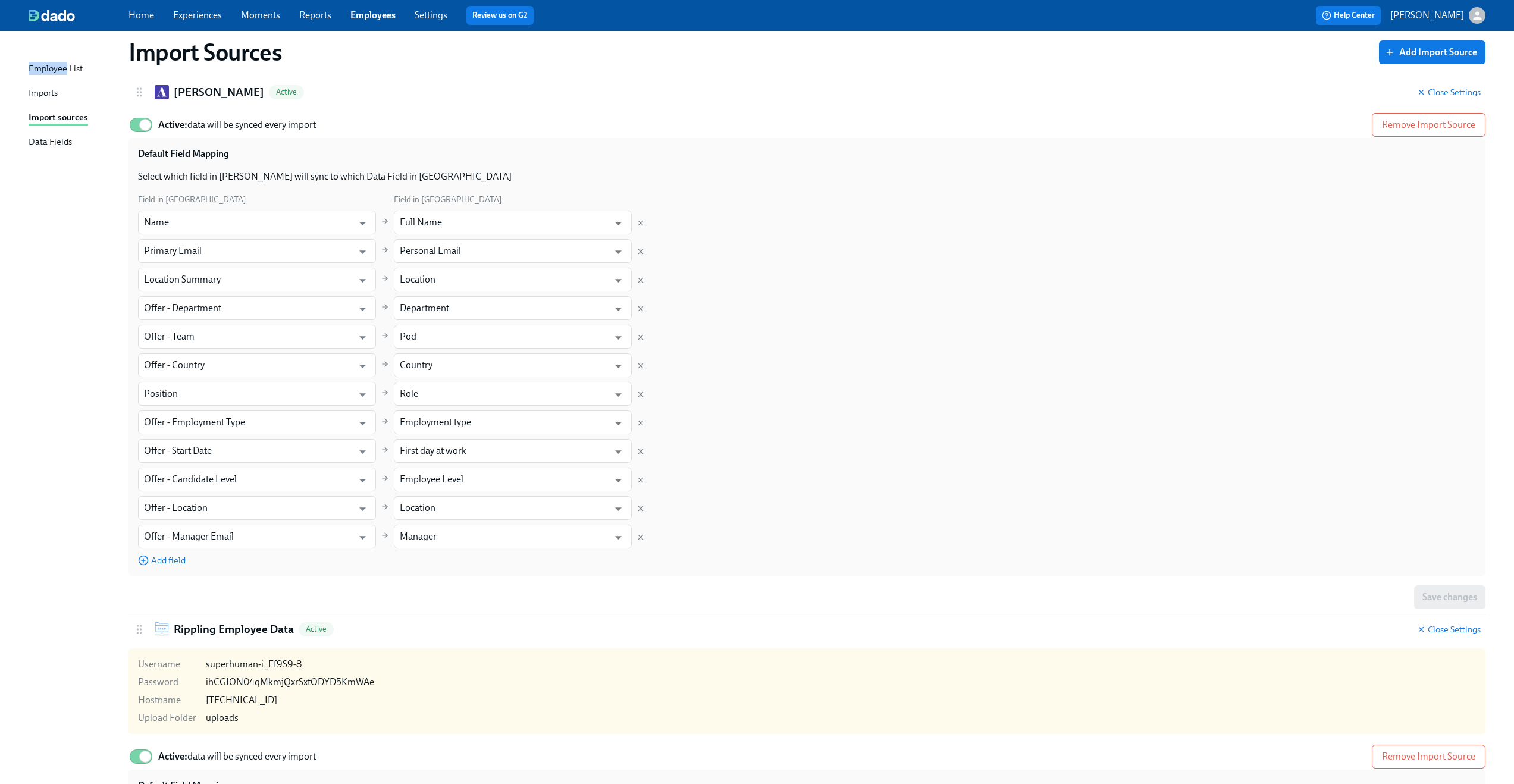
scroll to position [0, 0]
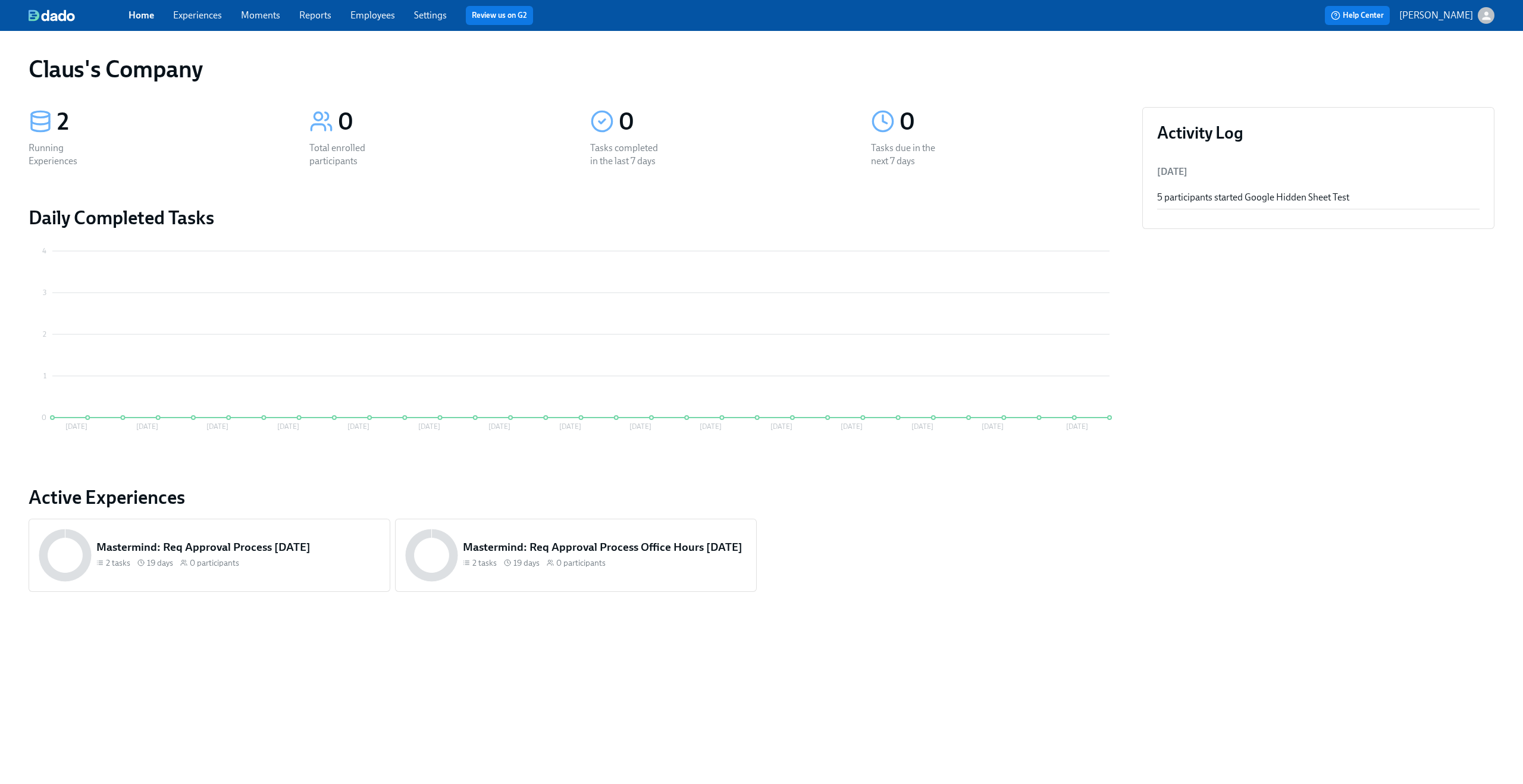
click at [361, 18] on link "Employees" at bounding box center [372, 15] width 44 height 12
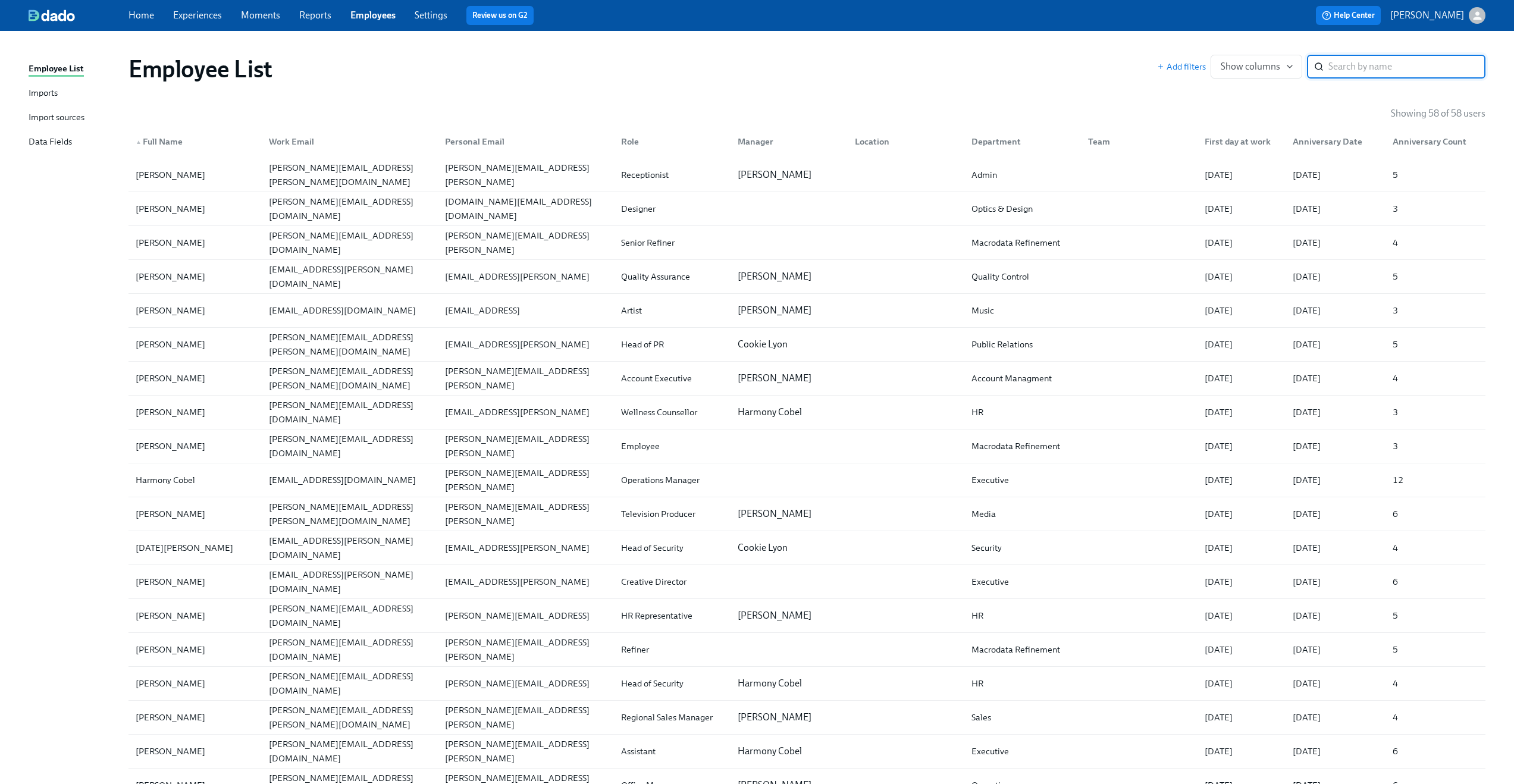
click at [440, 13] on link "Settings" at bounding box center [430, 15] width 33 height 12
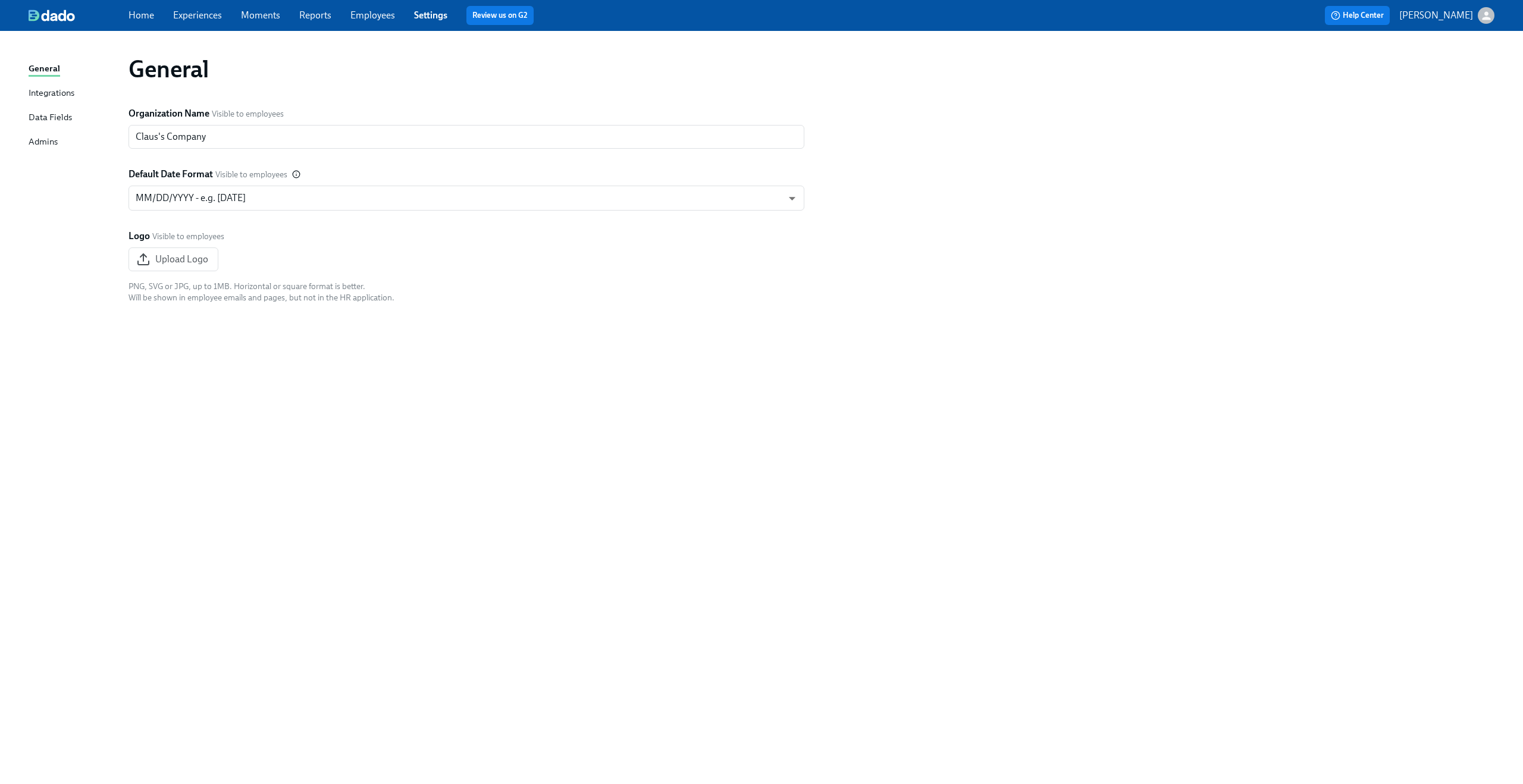
click at [64, 118] on div "Data Fields" at bounding box center [50, 118] width 44 height 15
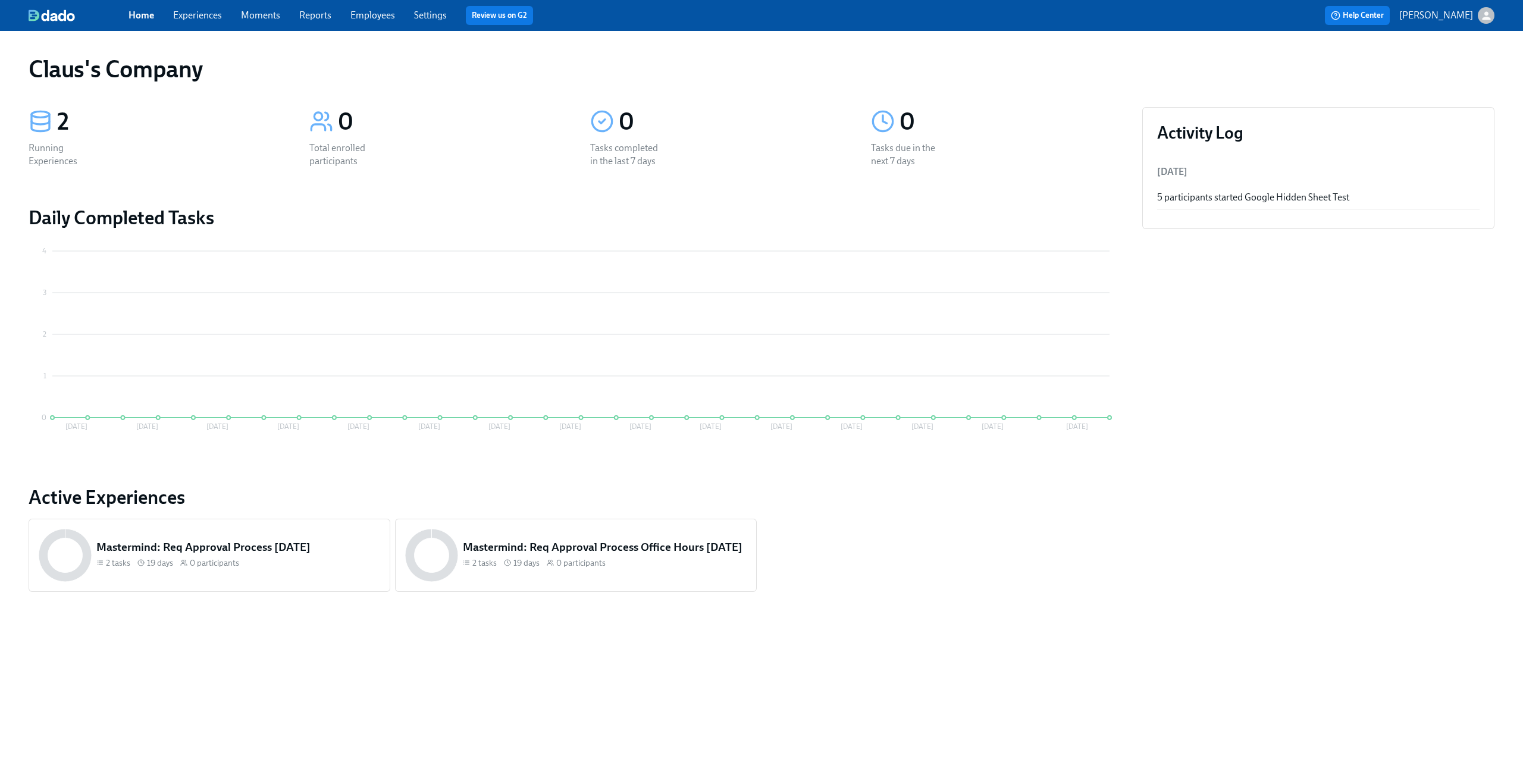
click at [203, 13] on link "Experiences" at bounding box center [197, 15] width 49 height 12
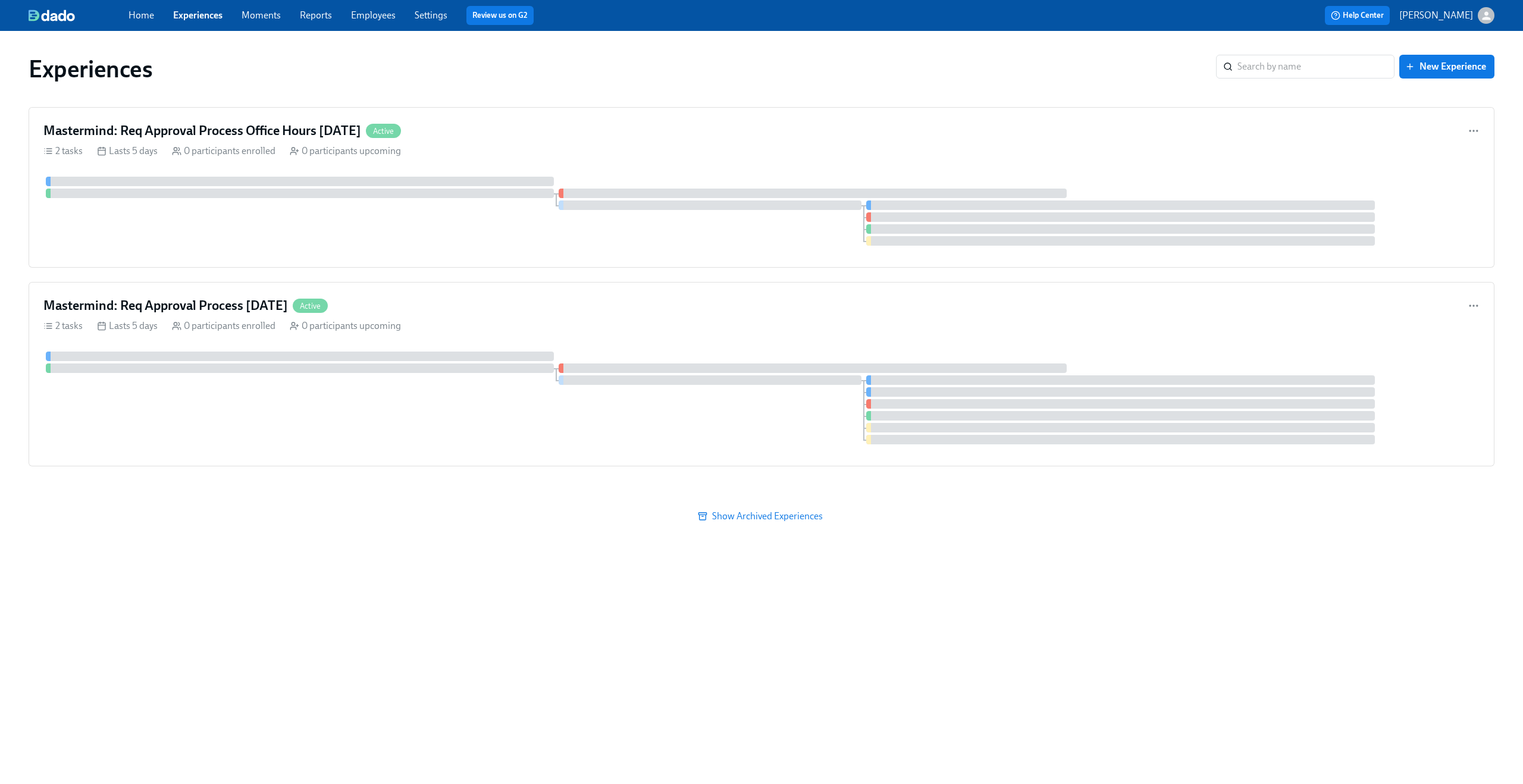
click at [377, 18] on link "Employees" at bounding box center [372, 15] width 44 height 12
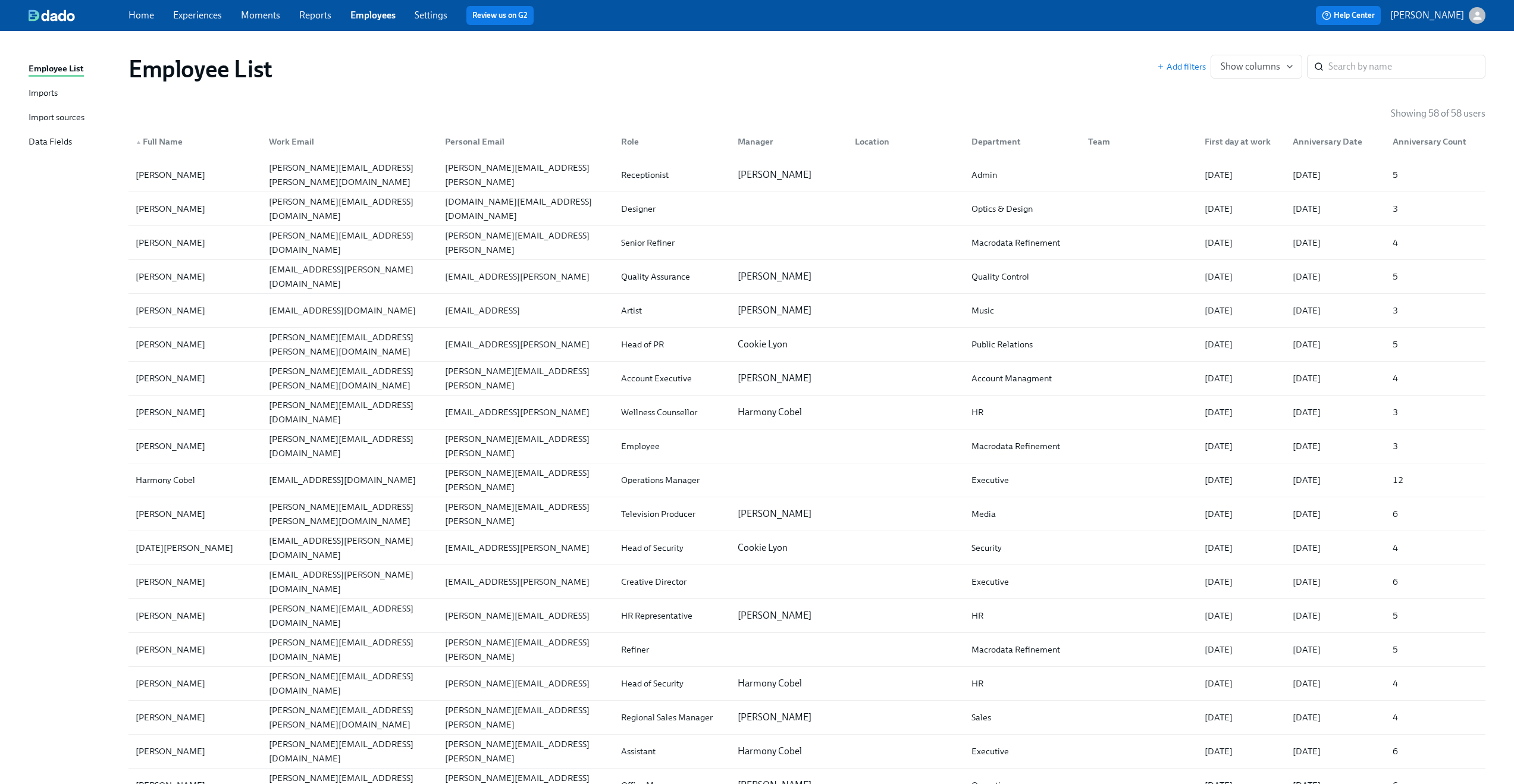
click at [69, 110] on div "Employee List Imports Import sources Data Fields" at bounding box center [78, 110] width 100 height 98
click at [71, 115] on div "Import sources" at bounding box center [56, 118] width 56 height 15
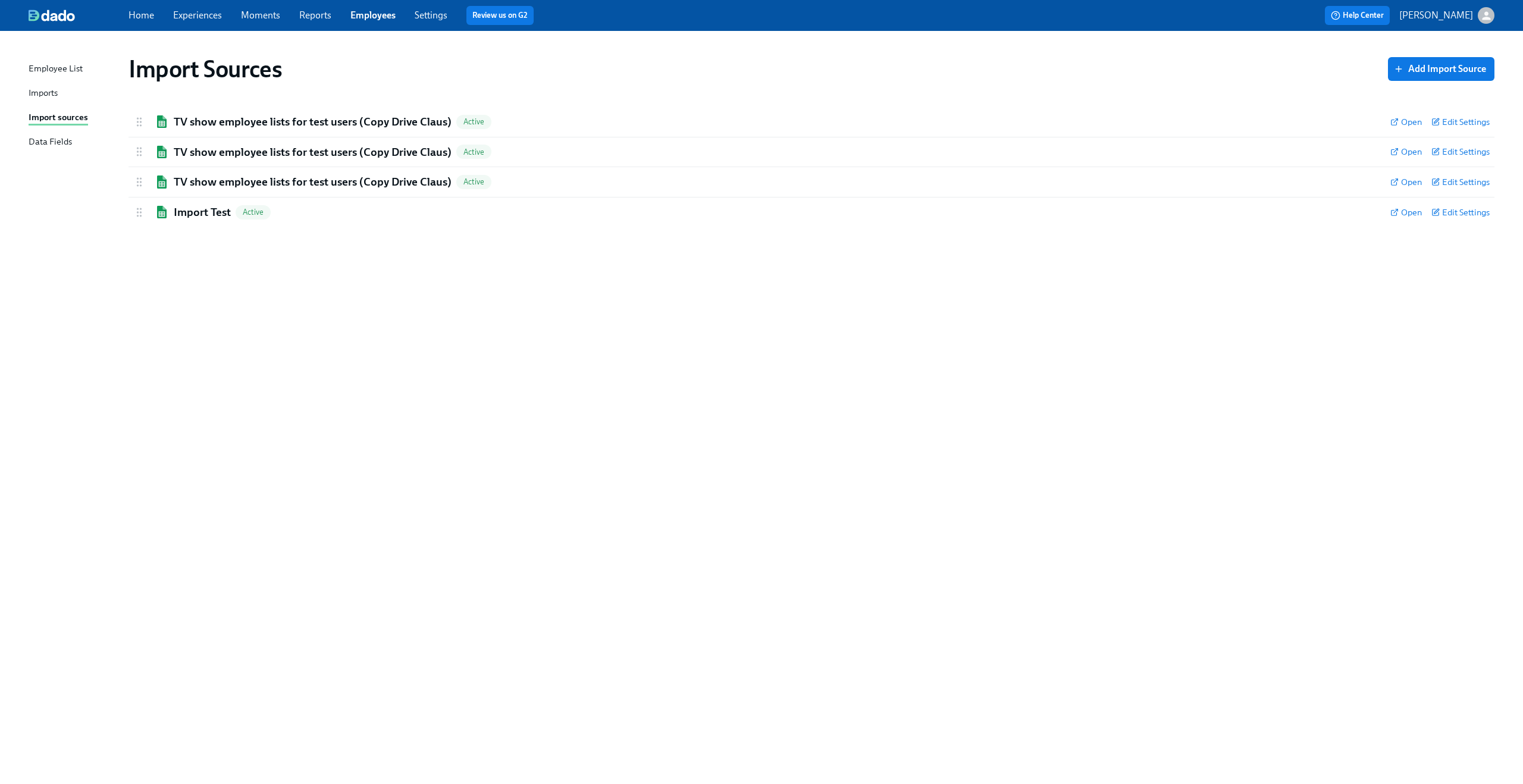
click at [57, 142] on div "Data Fields" at bounding box center [50, 142] width 44 height 15
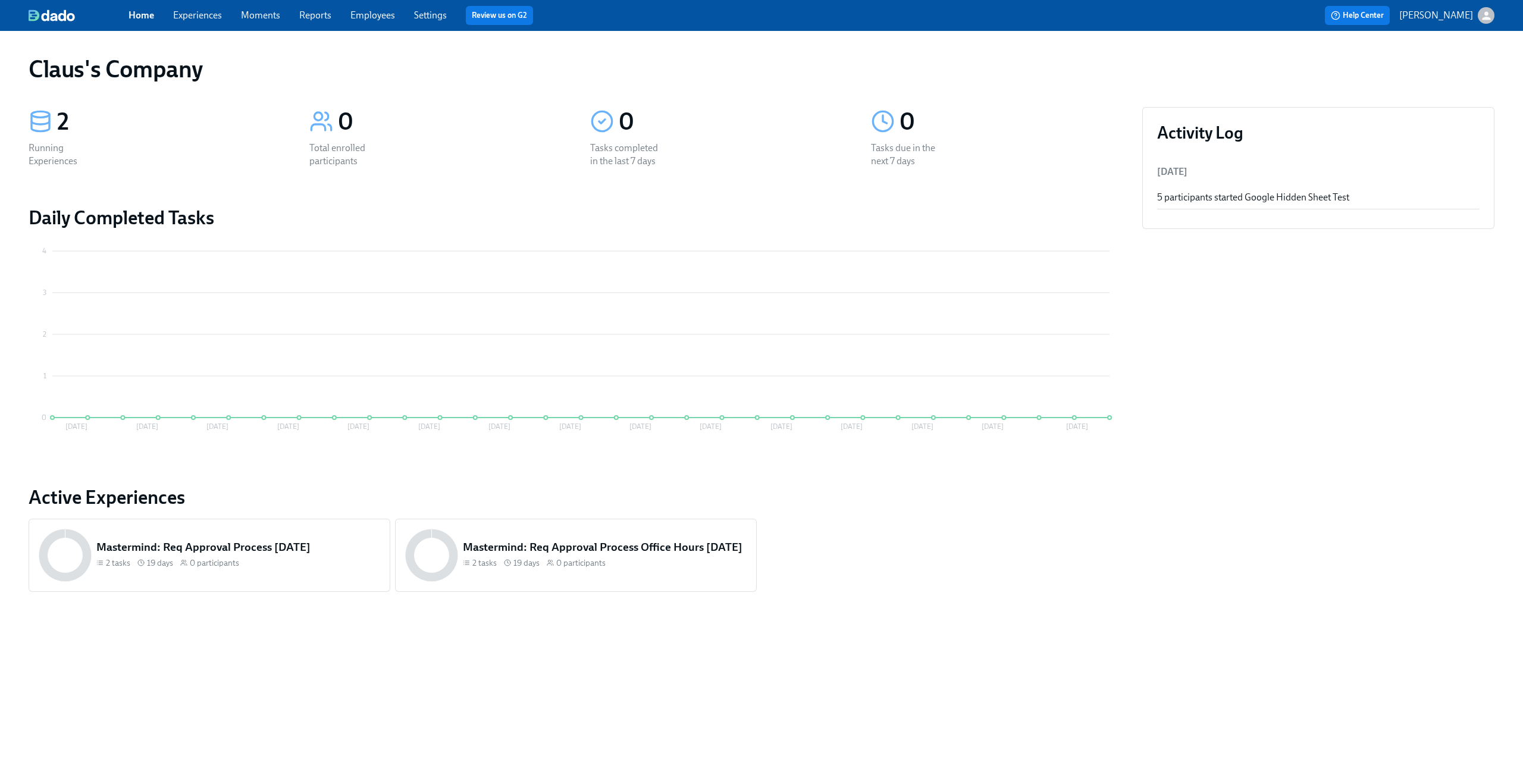
click at [191, 19] on link "Experiences" at bounding box center [197, 15] width 49 height 12
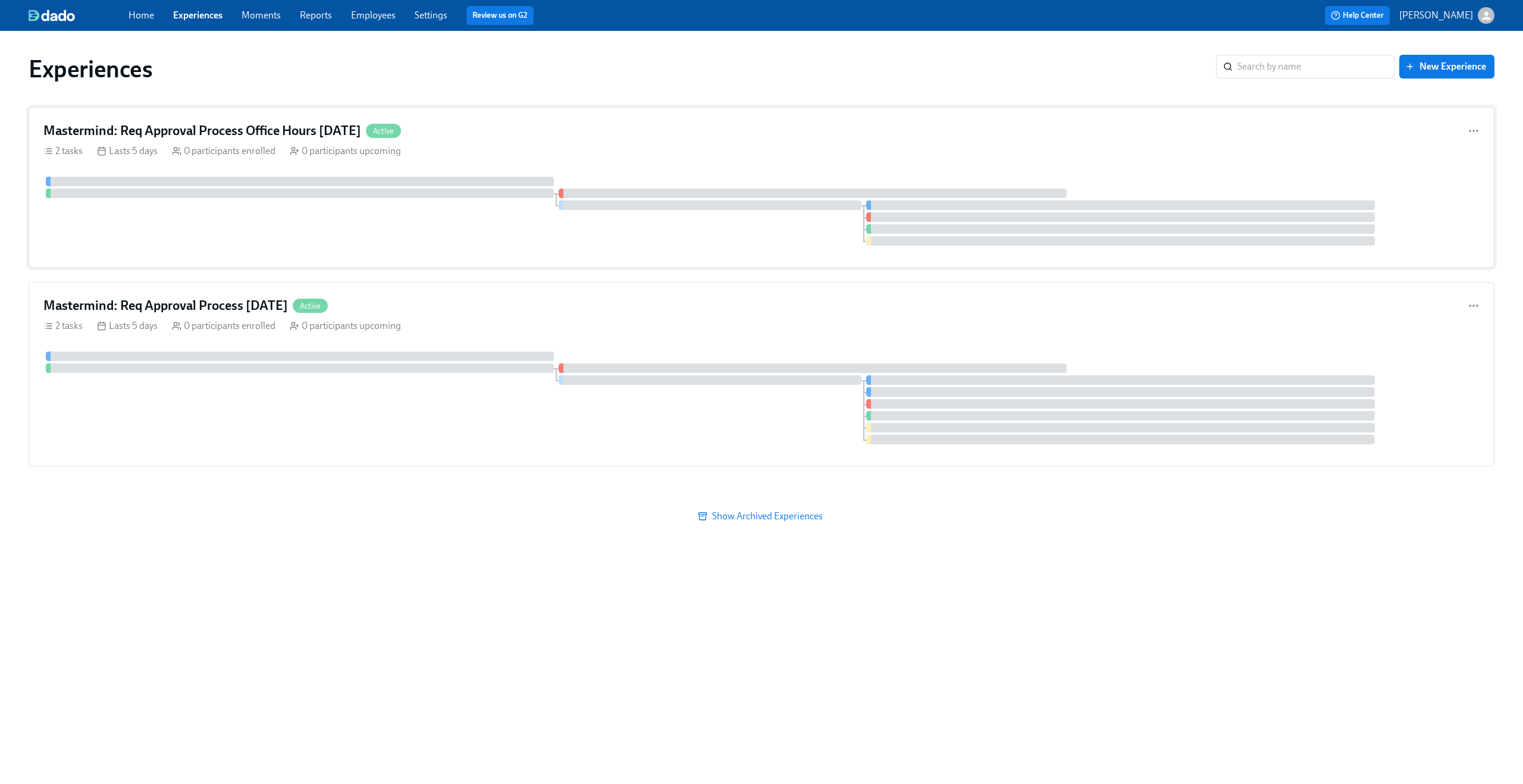
click at [638, 136] on div "Mastermind: Req Approval Process Office Hours [DATE] Active" at bounding box center [762, 131] width 1436 height 18
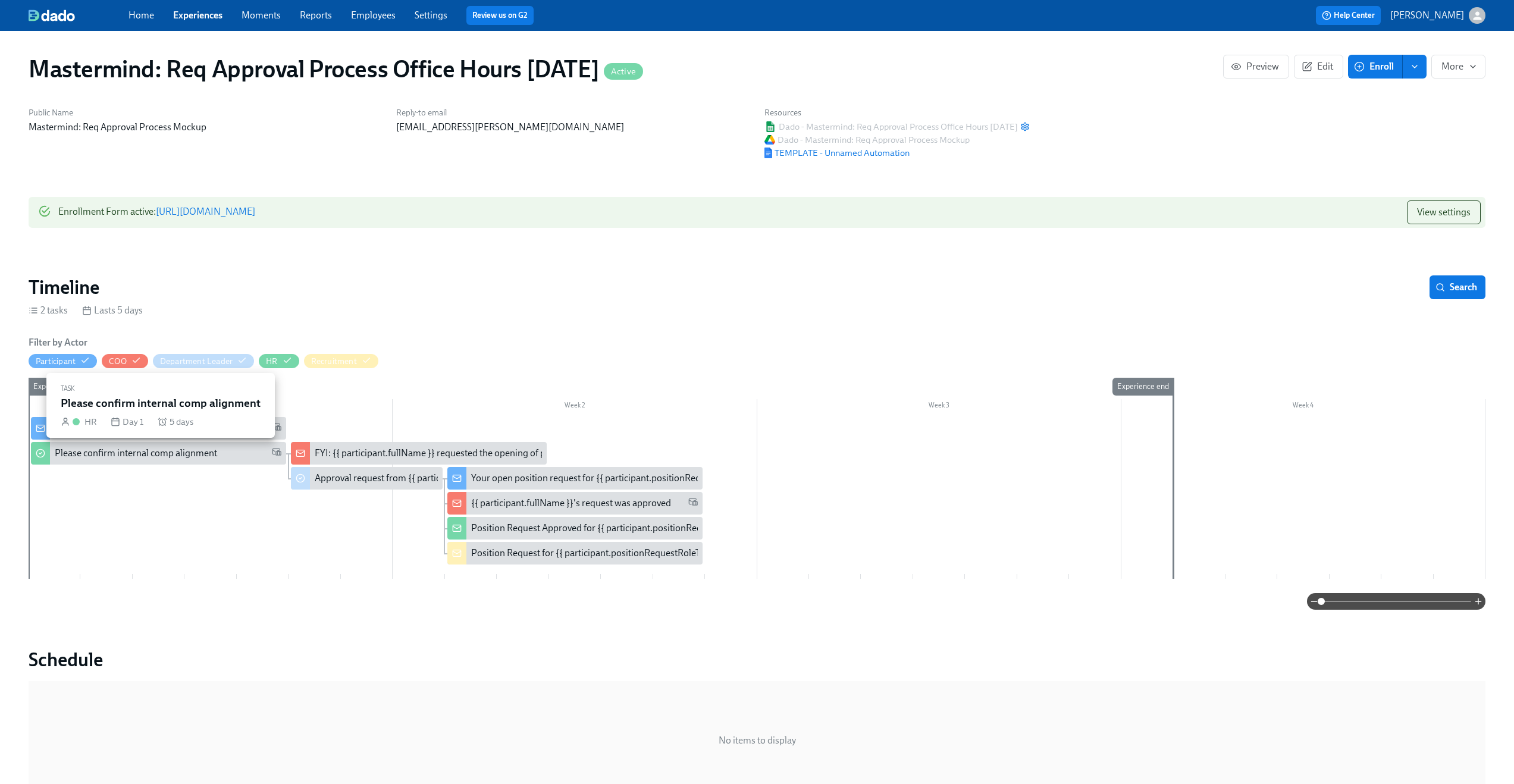
click at [151, 458] on div "Please confirm internal comp alignment" at bounding box center [136, 453] width 162 height 13
click at [127, 431] on div "Your request has been successfully submitted" at bounding box center [146, 428] width 183 height 13
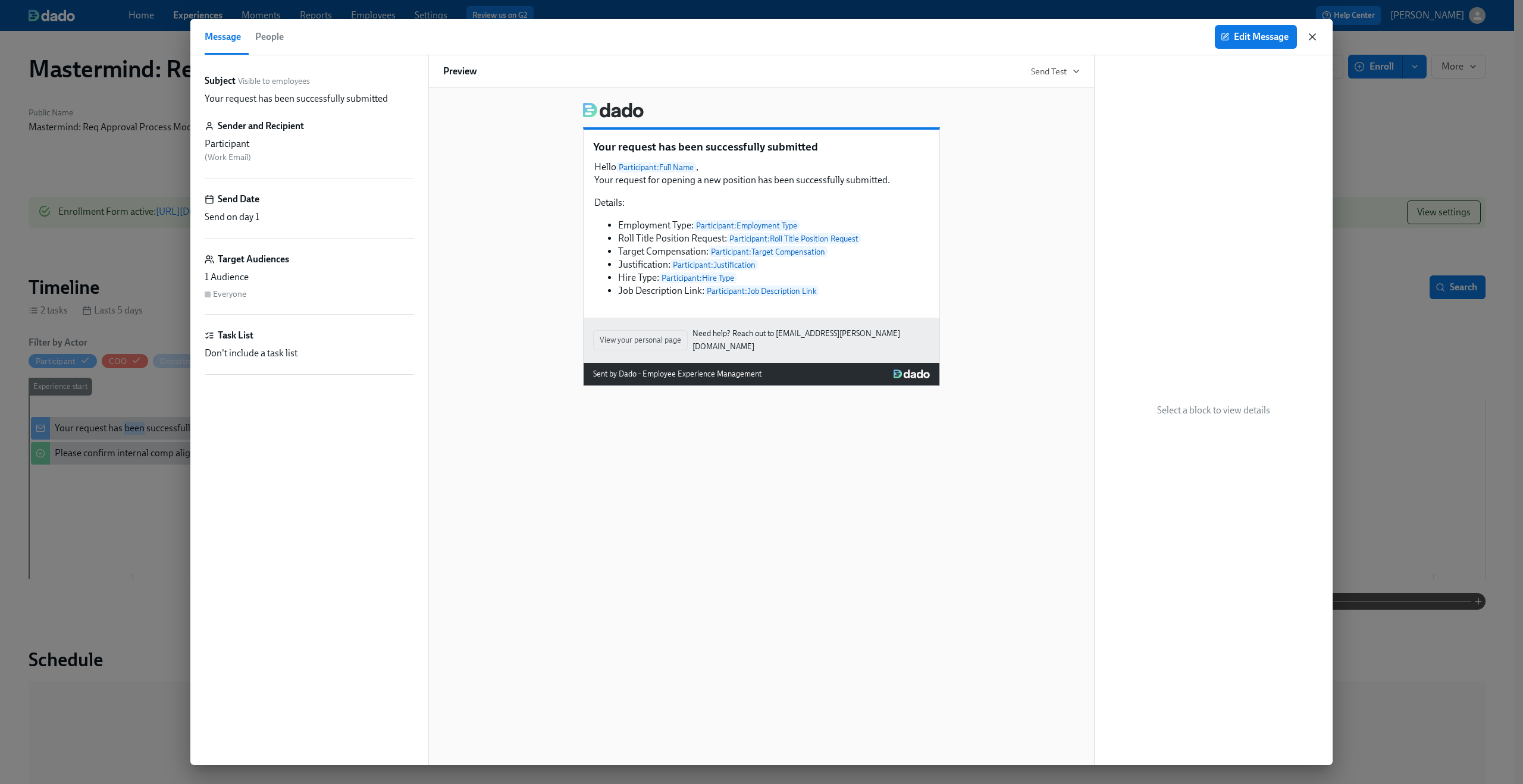
click at [1315, 36] on icon "button" at bounding box center [1312, 37] width 12 height 12
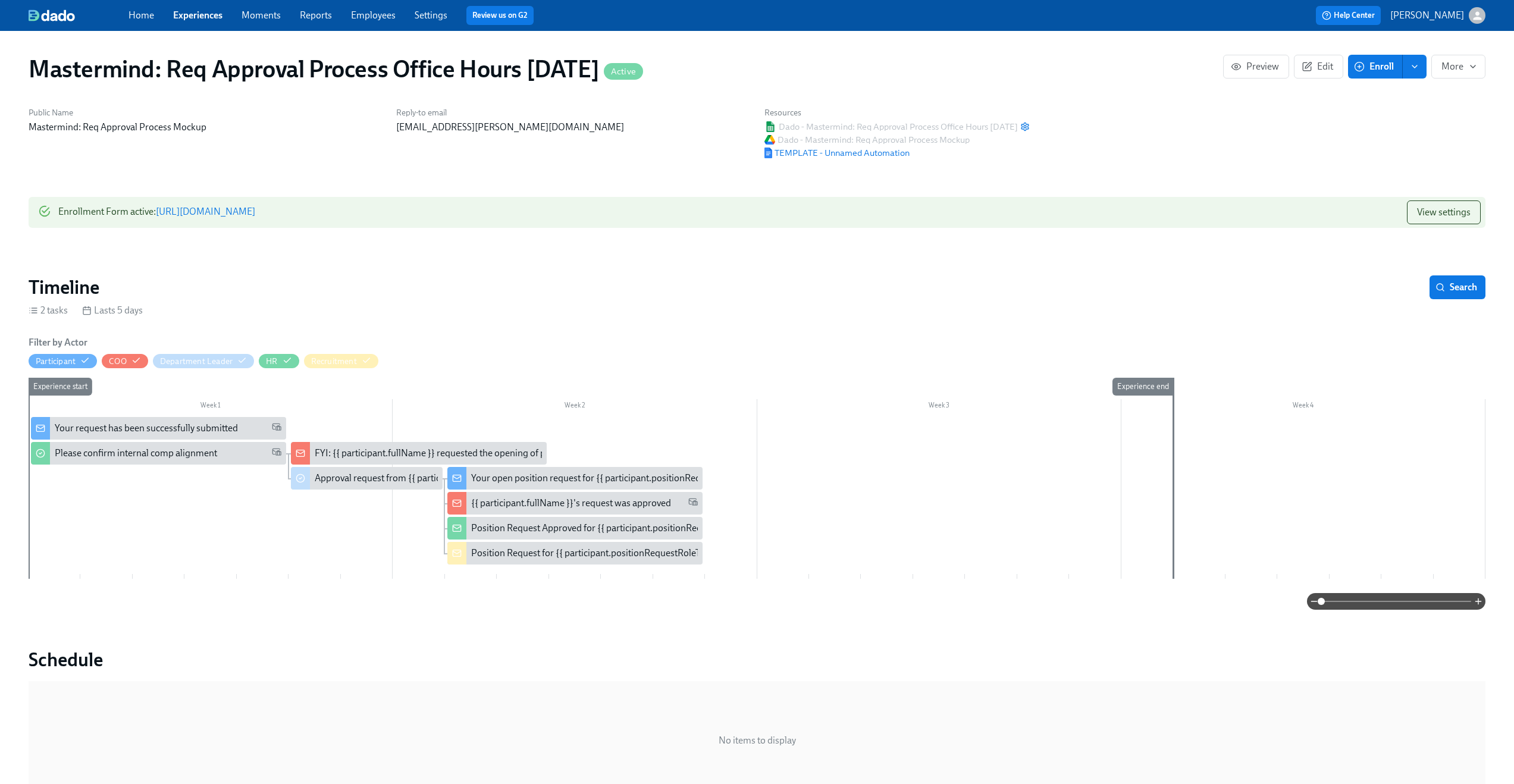
click at [198, 26] on div "Home Experiences Moments Reports Employees Settings Review us on G2 Help Center…" at bounding box center [757, 15] width 1514 height 31
click at [200, 19] on link "Experiences" at bounding box center [198, 15] width 49 height 12
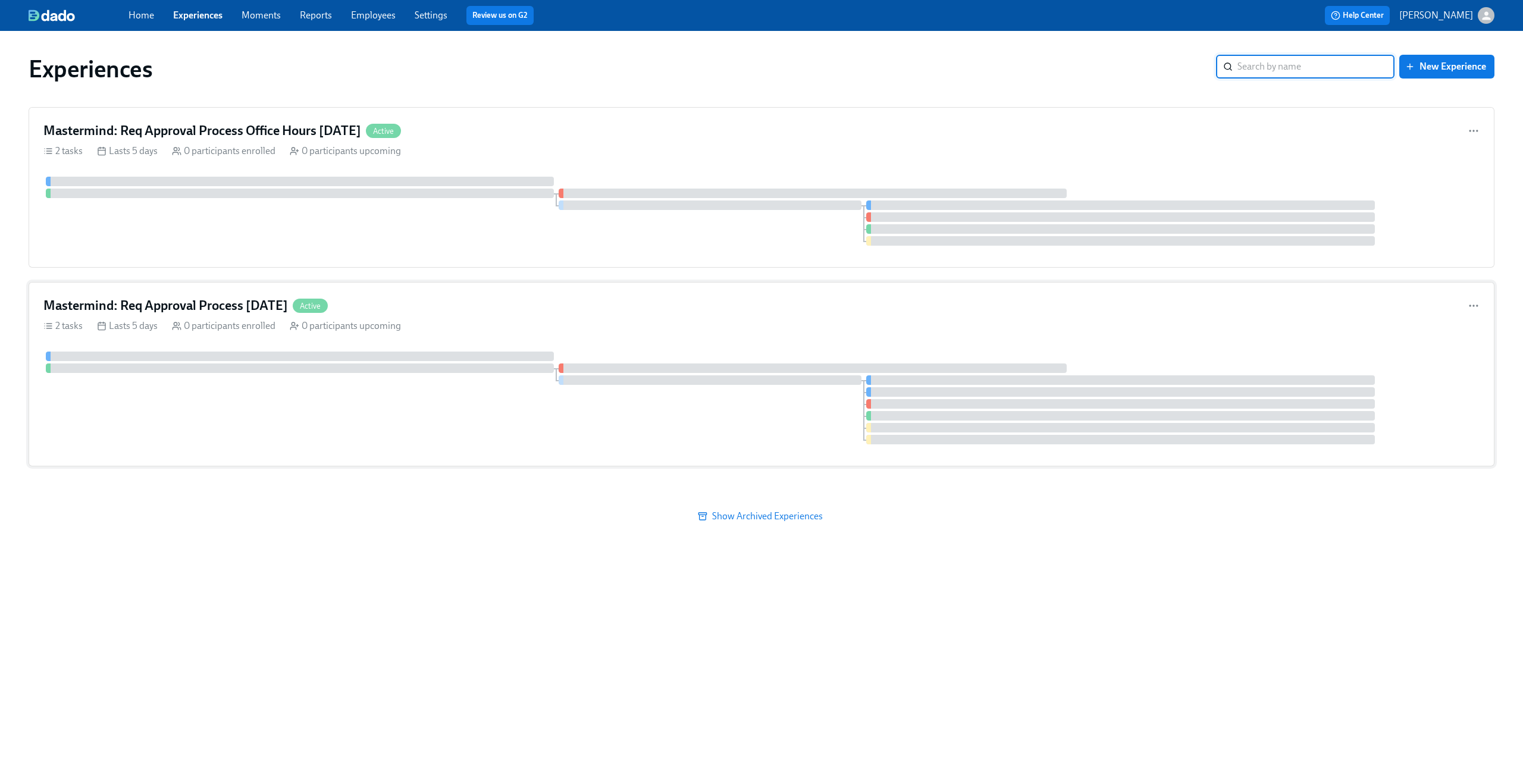
click at [270, 428] on div at bounding box center [762, 397] width 1436 height 93
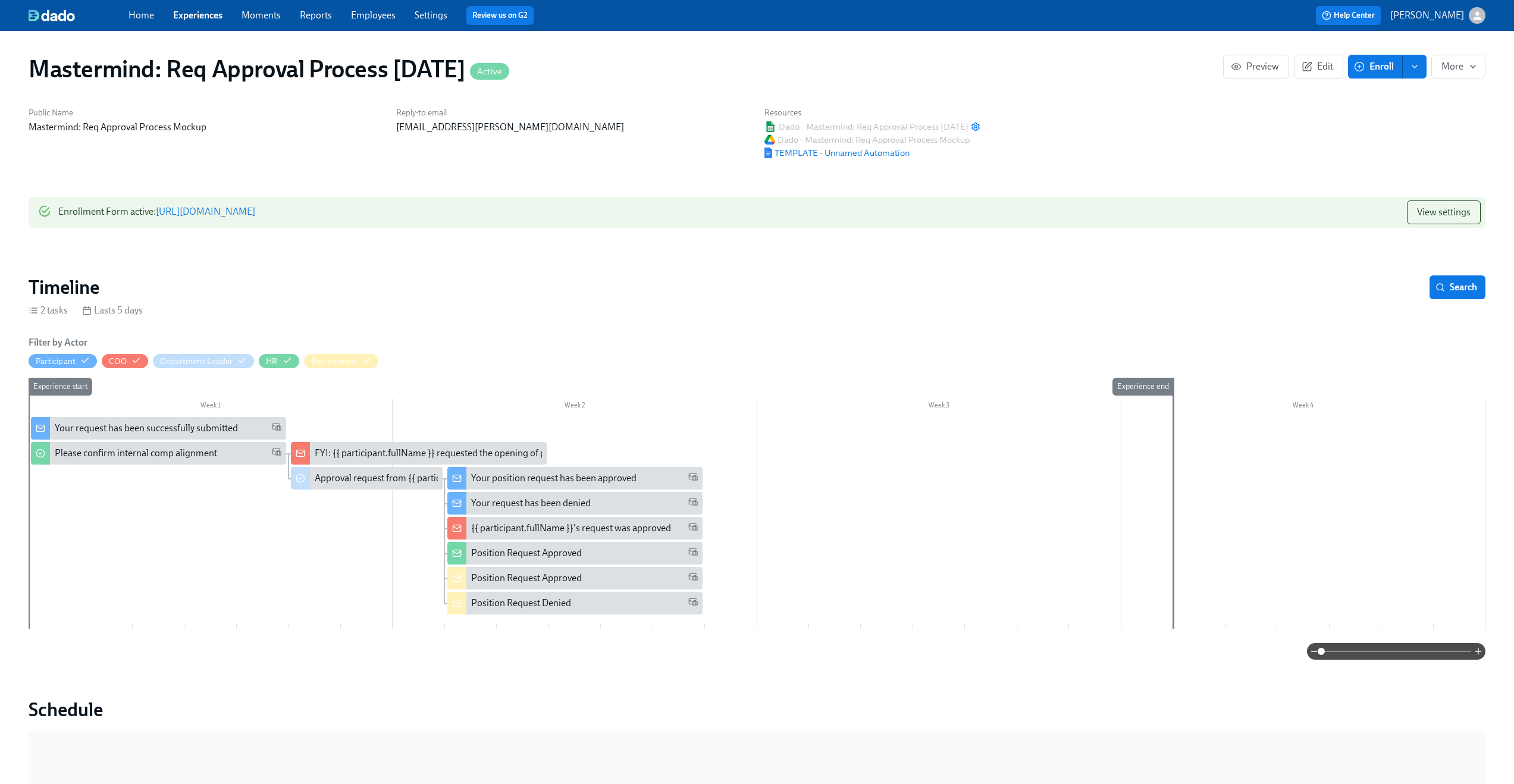
click at [190, 430] on div "Your request has been successfully submitted" at bounding box center [146, 428] width 183 height 13
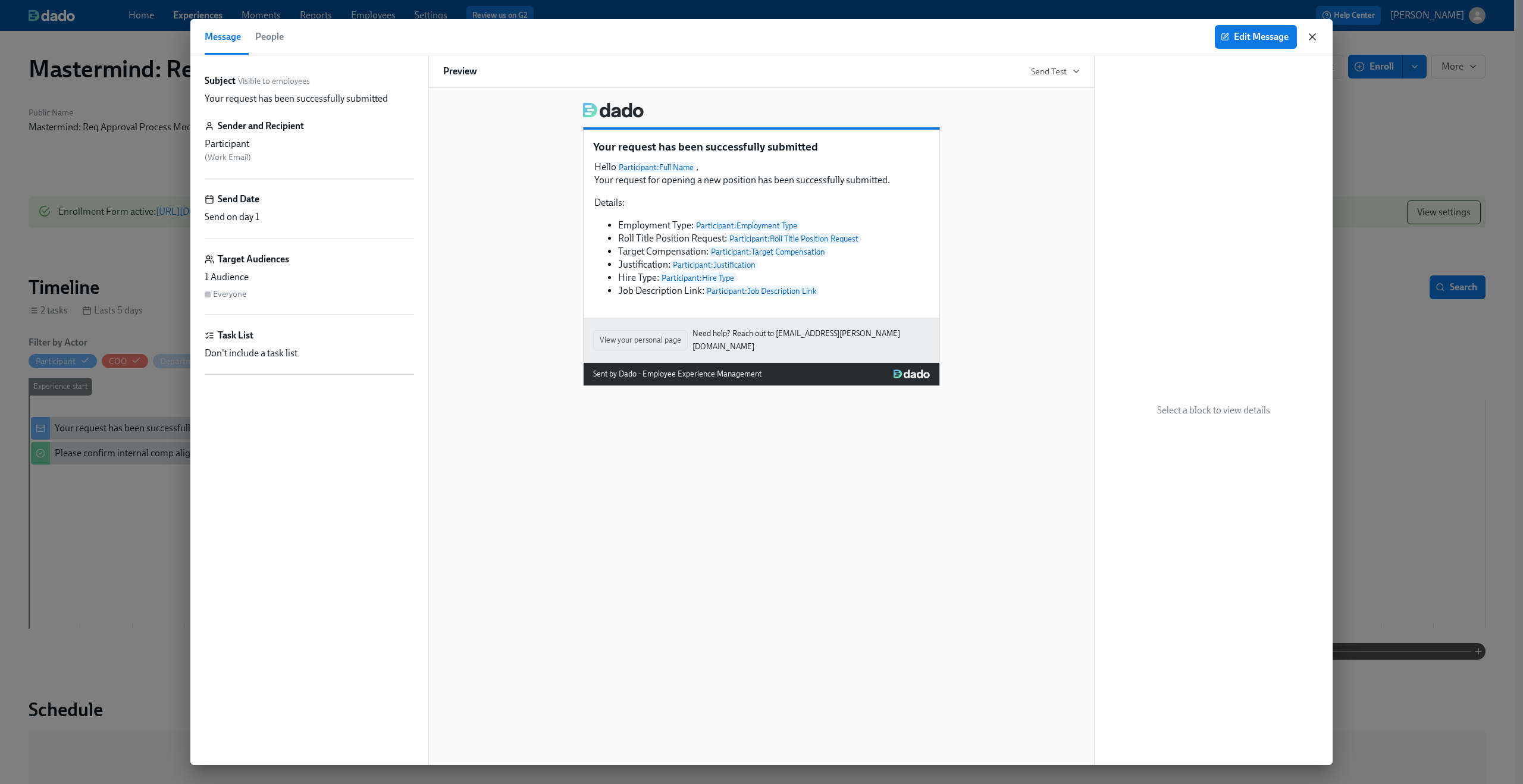
click at [1313, 37] on icon "button" at bounding box center [1312, 37] width 12 height 12
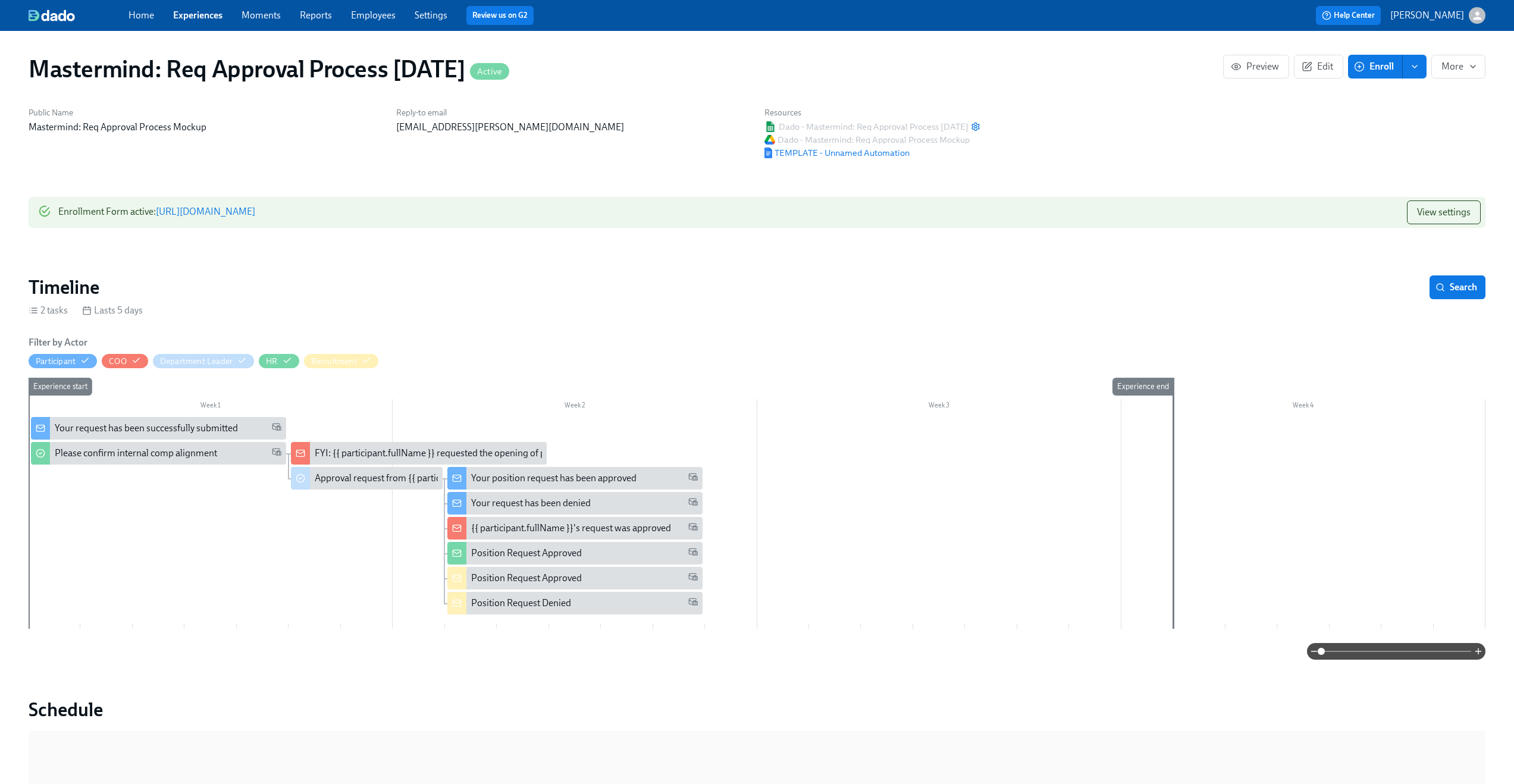
click at [215, 19] on link "Experiences" at bounding box center [198, 15] width 49 height 12
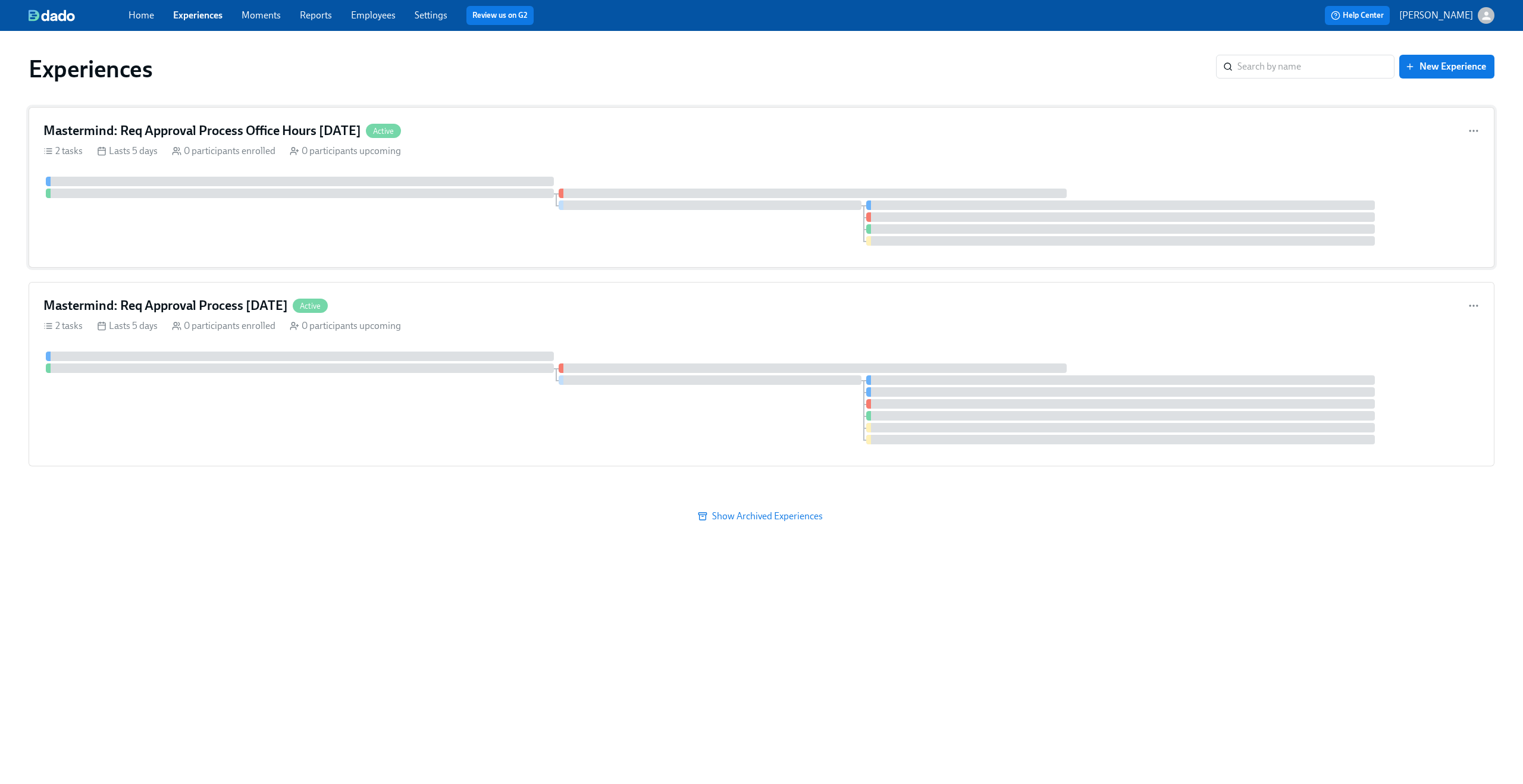
click at [205, 129] on h4 "Mastermind: Req Approval Process Office Hours [DATE]" at bounding box center [203, 131] width 318 height 18
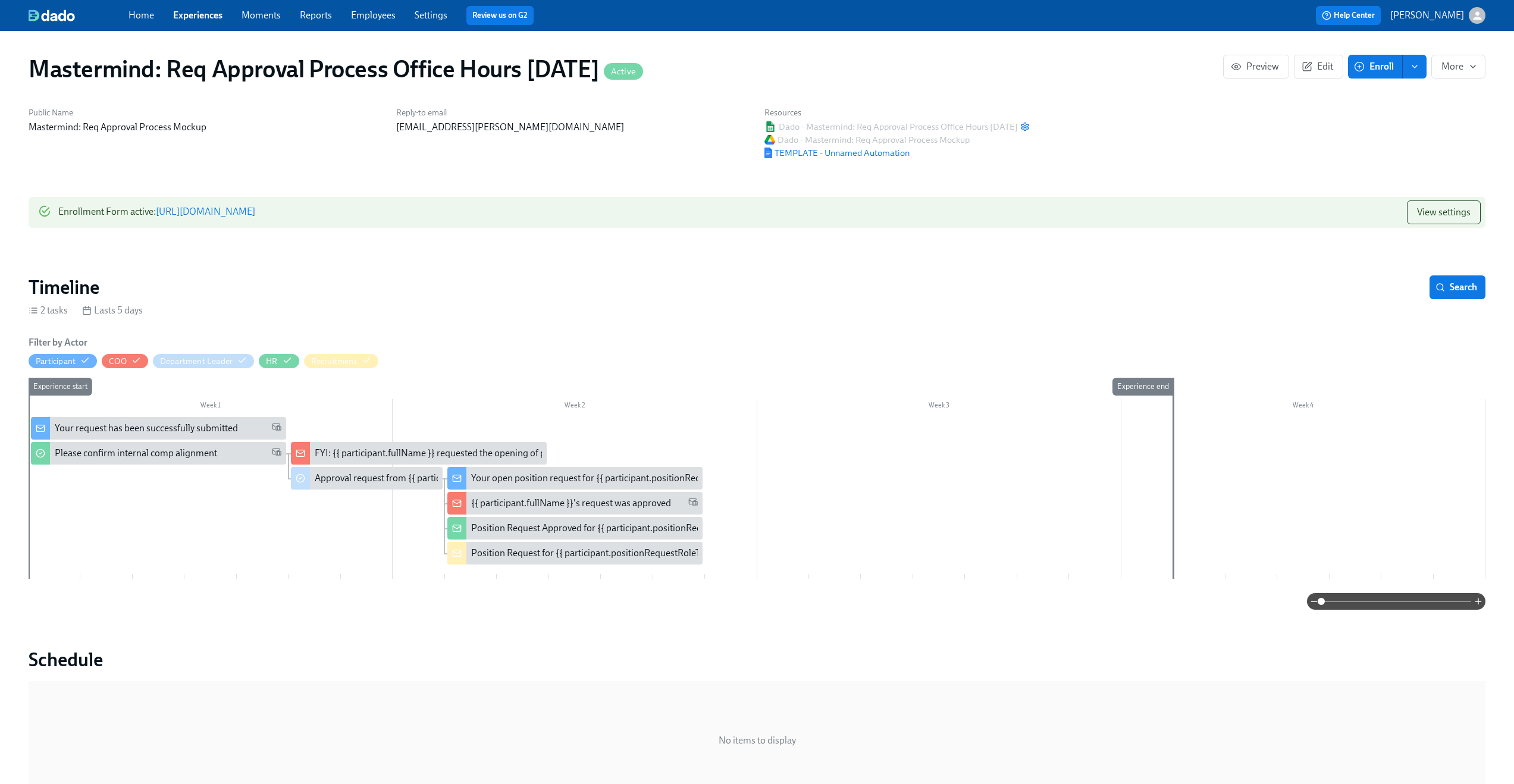
click at [255, 211] on link "[URL][DOMAIN_NAME]" at bounding box center [205, 212] width 100 height 12
click at [170, 426] on div "Your request has been successfully submitted" at bounding box center [146, 428] width 183 height 13
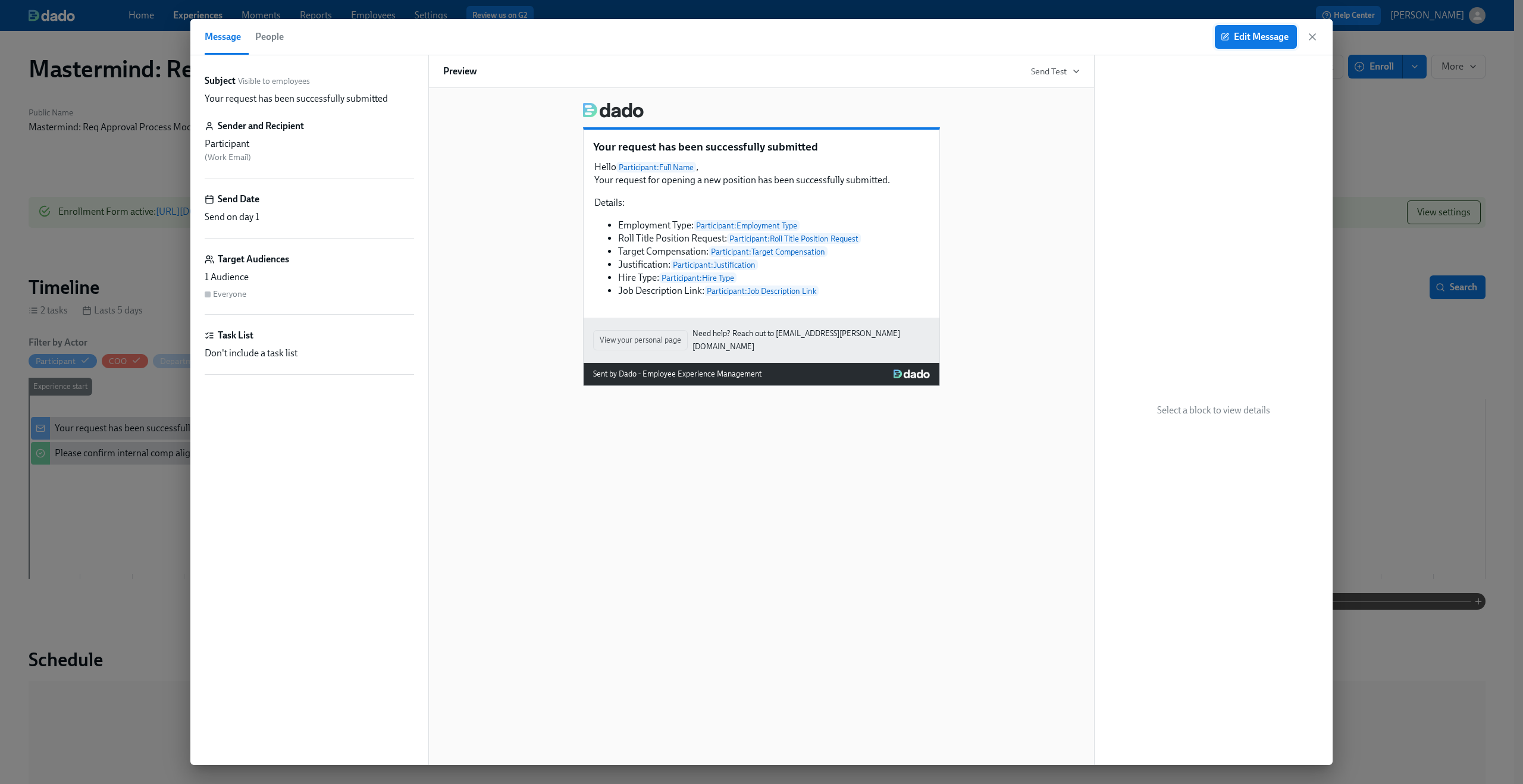
click at [1263, 42] on span "Edit Message" at bounding box center [1256, 37] width 65 height 12
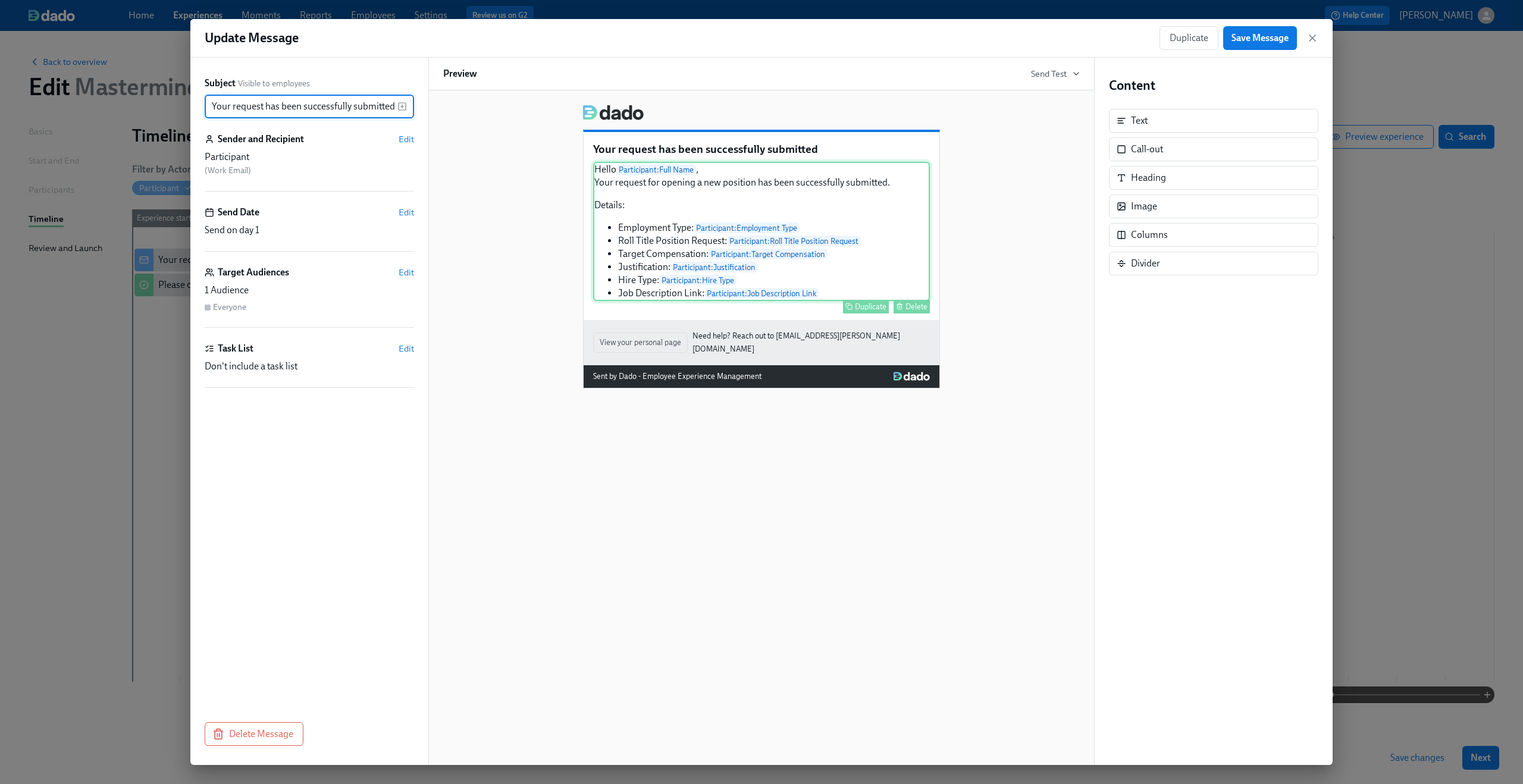
click at [795, 259] on div "Hello Participant : Full Name , Your request for opening a new position has bee…" at bounding box center [762, 231] width 336 height 139
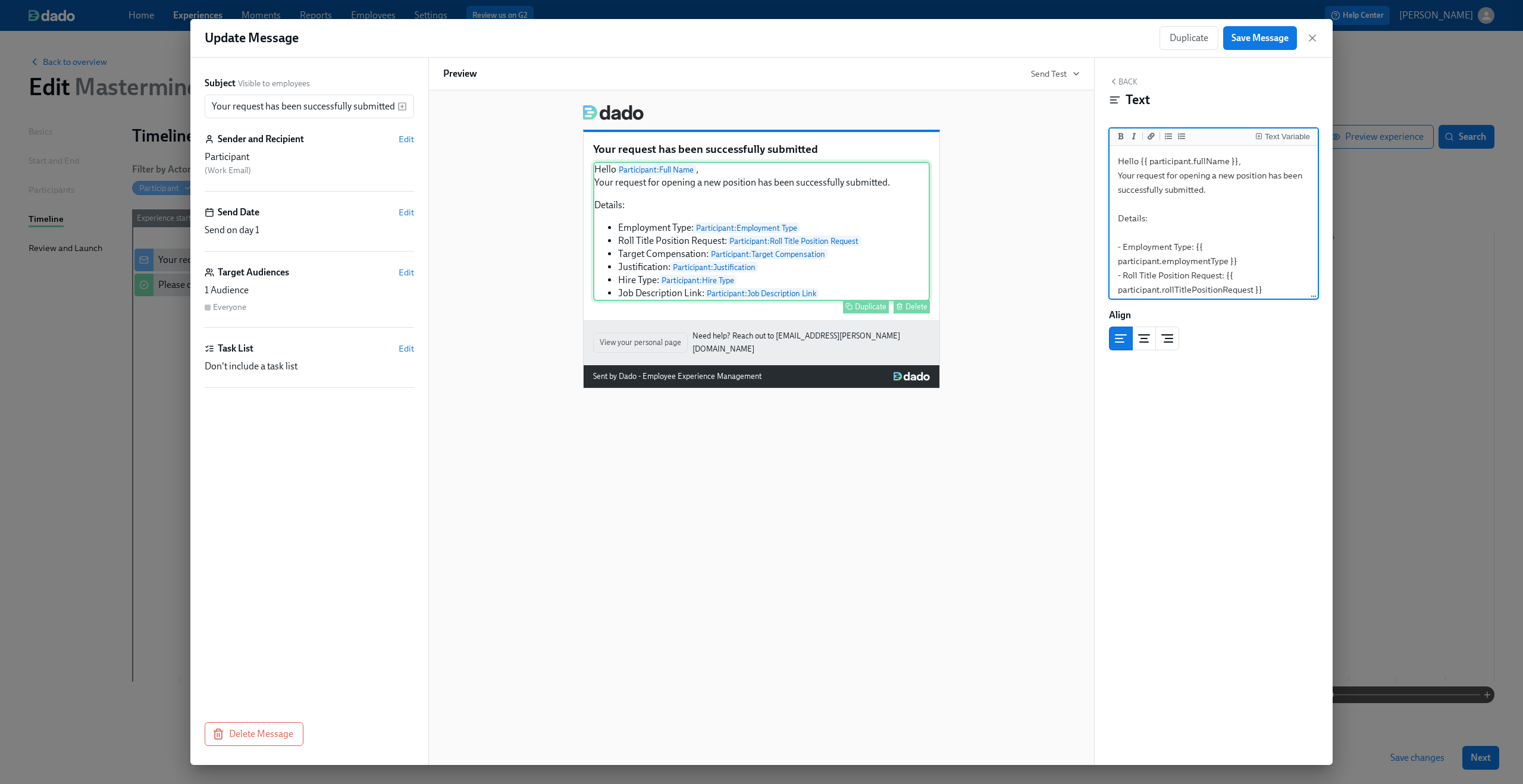
click at [650, 273] on div "Hello Participant : Full Name , Your request for opening a new position has bee…" at bounding box center [762, 231] width 336 height 139
click at [1137, 245] on textarea "Hello {{ participant.fullName }}, Your request for opening a new position has b…" at bounding box center [1213, 177] width 203 height 240
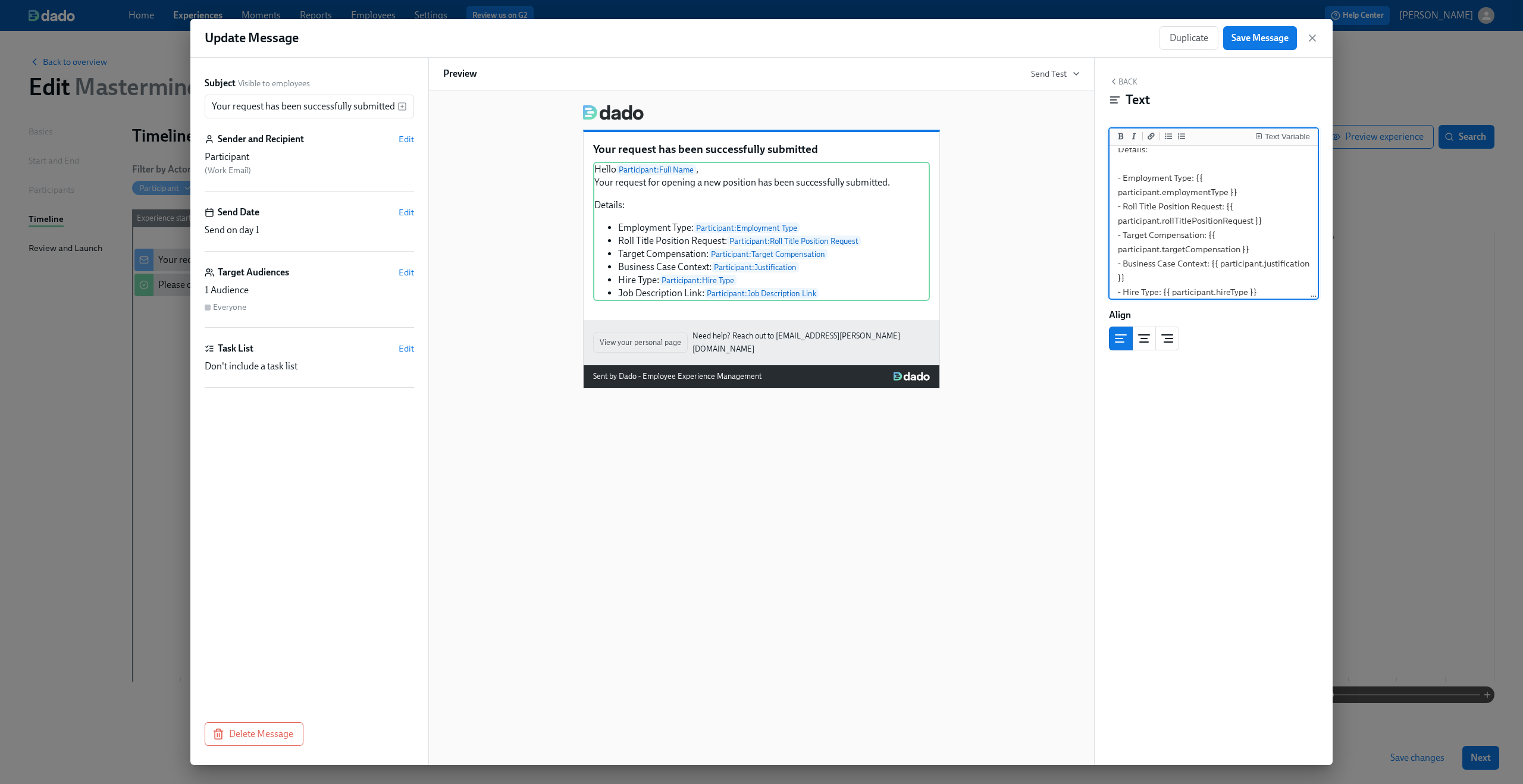
click at [1136, 203] on textarea "Hello {{ participant.fullName }}, Your request for opening a new position has b…" at bounding box center [1213, 207] width 203 height 254
click at [672, 276] on div "Hello Participant : Full Name , Your request for opening a new position has bee…" at bounding box center [762, 231] width 336 height 139
click at [1264, 259] on textarea "Hello {{ participant.fullName }}, Your request for opening a new position has b…" at bounding box center [1213, 207] width 203 height 254
click at [1227, 280] on textarea "Hello {{ participant.fullName }}, Your request for opening a new position has b…" at bounding box center [1213, 207] width 203 height 254
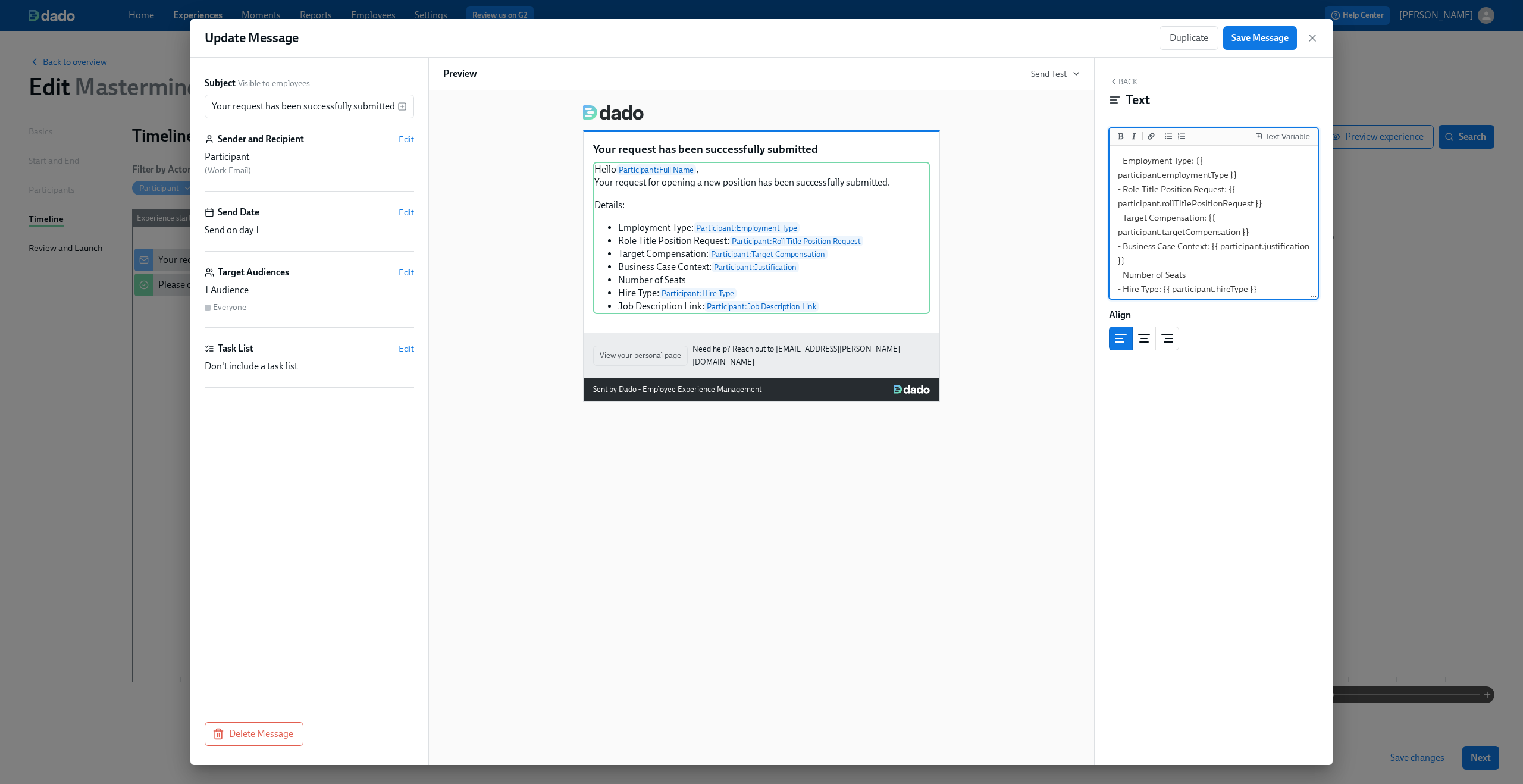
scroll to position [102, 0]
type textarea "Hello {{ participant.fullName }}, Your request for opening a new position has b…"
click at [1277, 136] on div "Text Variable" at bounding box center [1287, 137] width 45 height 8
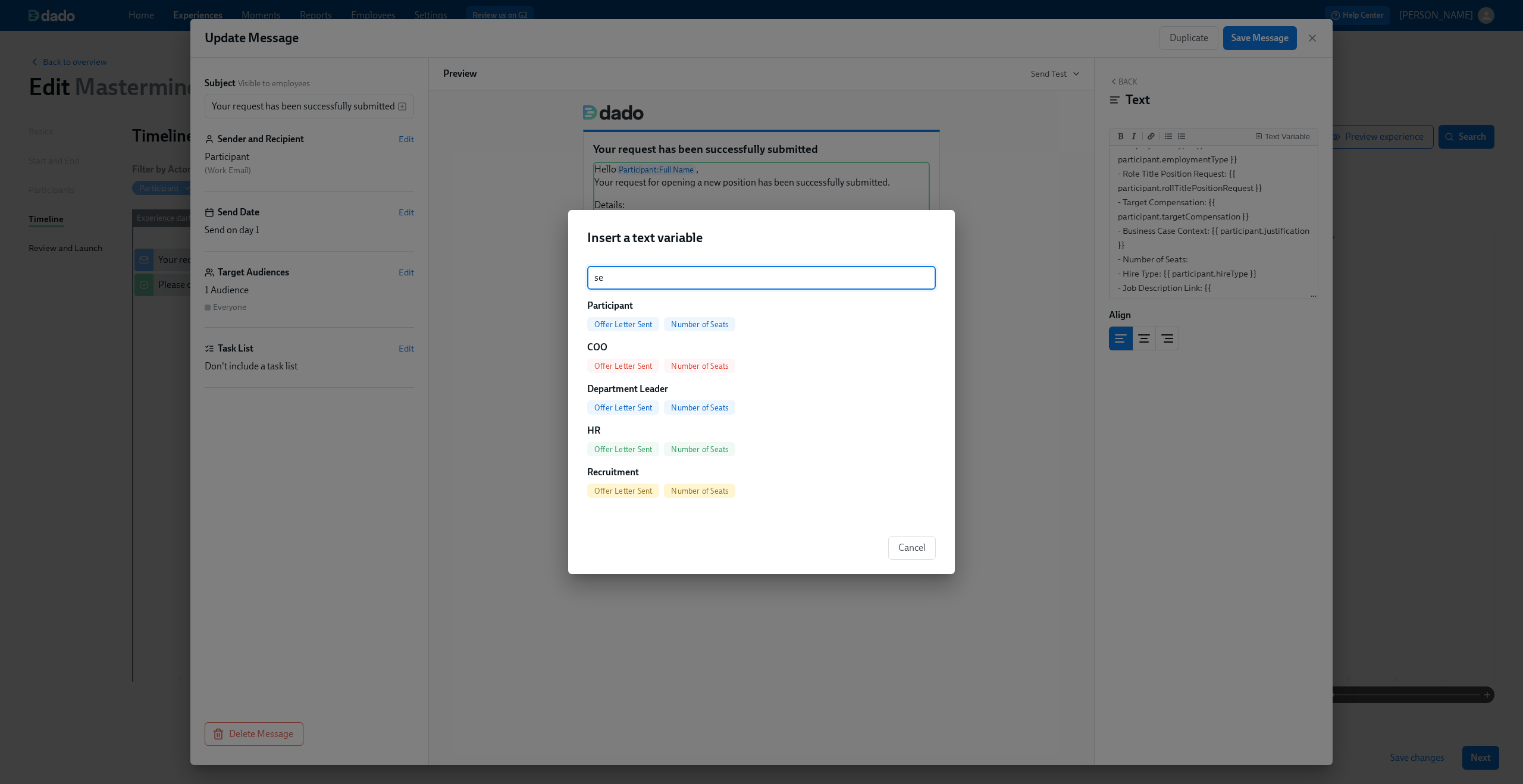
type input "se"
click at [705, 324] on span "Number of Seats" at bounding box center [699, 324] width 71 height 9
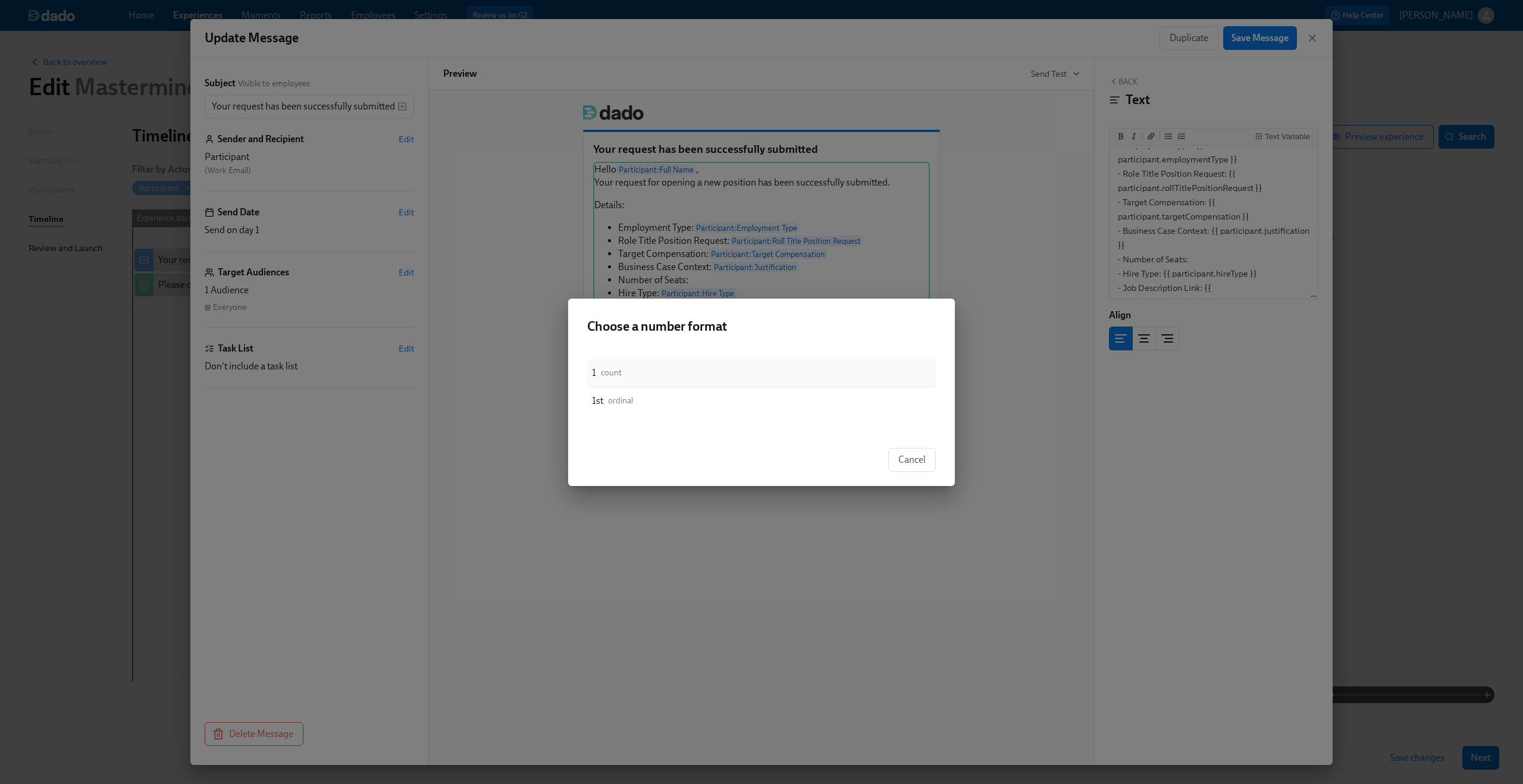
click at [843, 384] on div "1 count" at bounding box center [762, 372] width 349 height 28
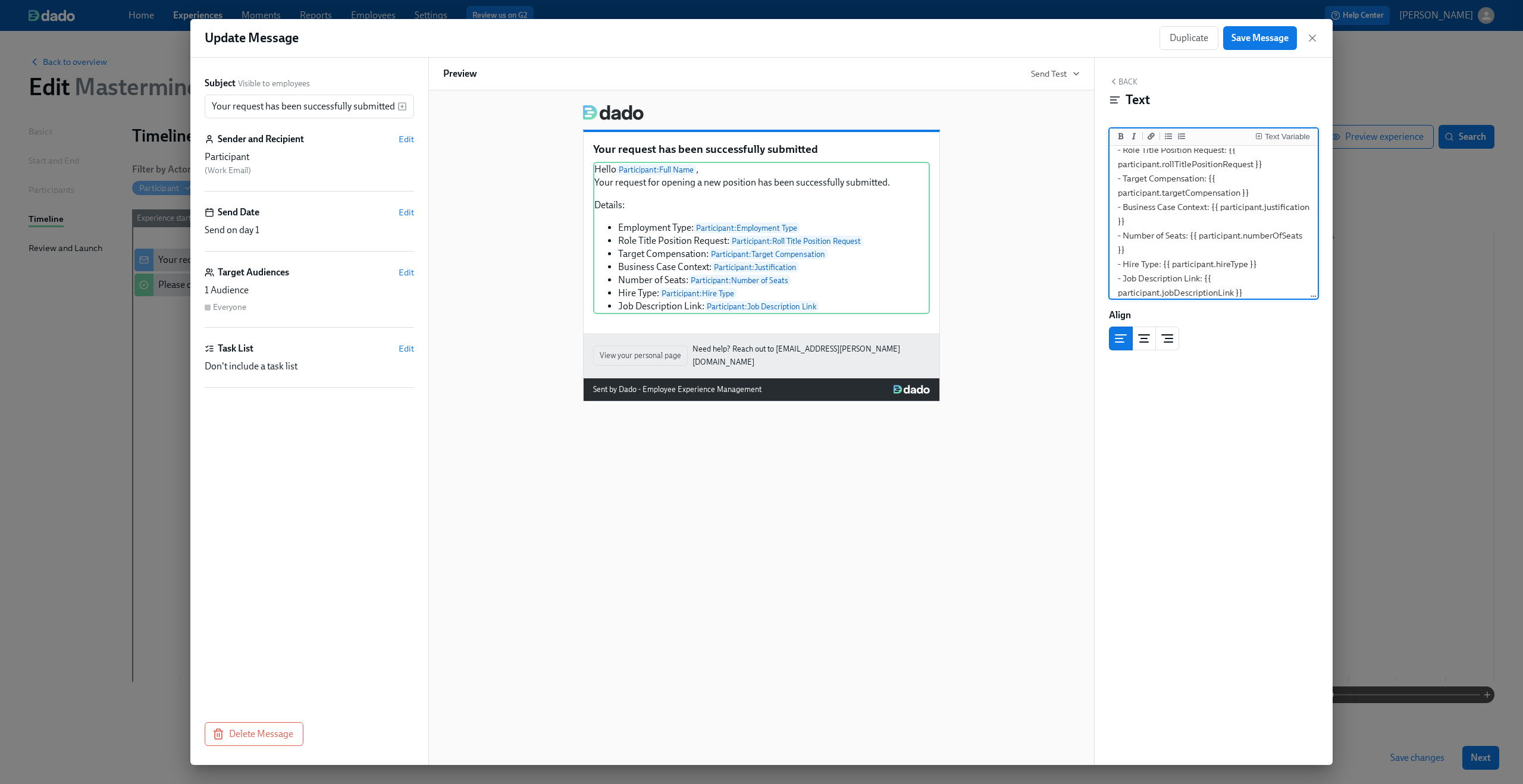
scroll to position [129, 0]
click at [1159, 231] on textarea "Hello {{ participant.fullName }}, Your request for opening a new position has b…" at bounding box center [1213, 161] width 203 height 283
drag, startPoint x: 1217, startPoint y: 218, endPoint x: 1117, endPoint y: 203, distance: 101.1
click at [1117, 203] on textarea "Hello {{ participant.fullName }}, Your request for opening a new position has b…" at bounding box center [1213, 161] width 203 height 283
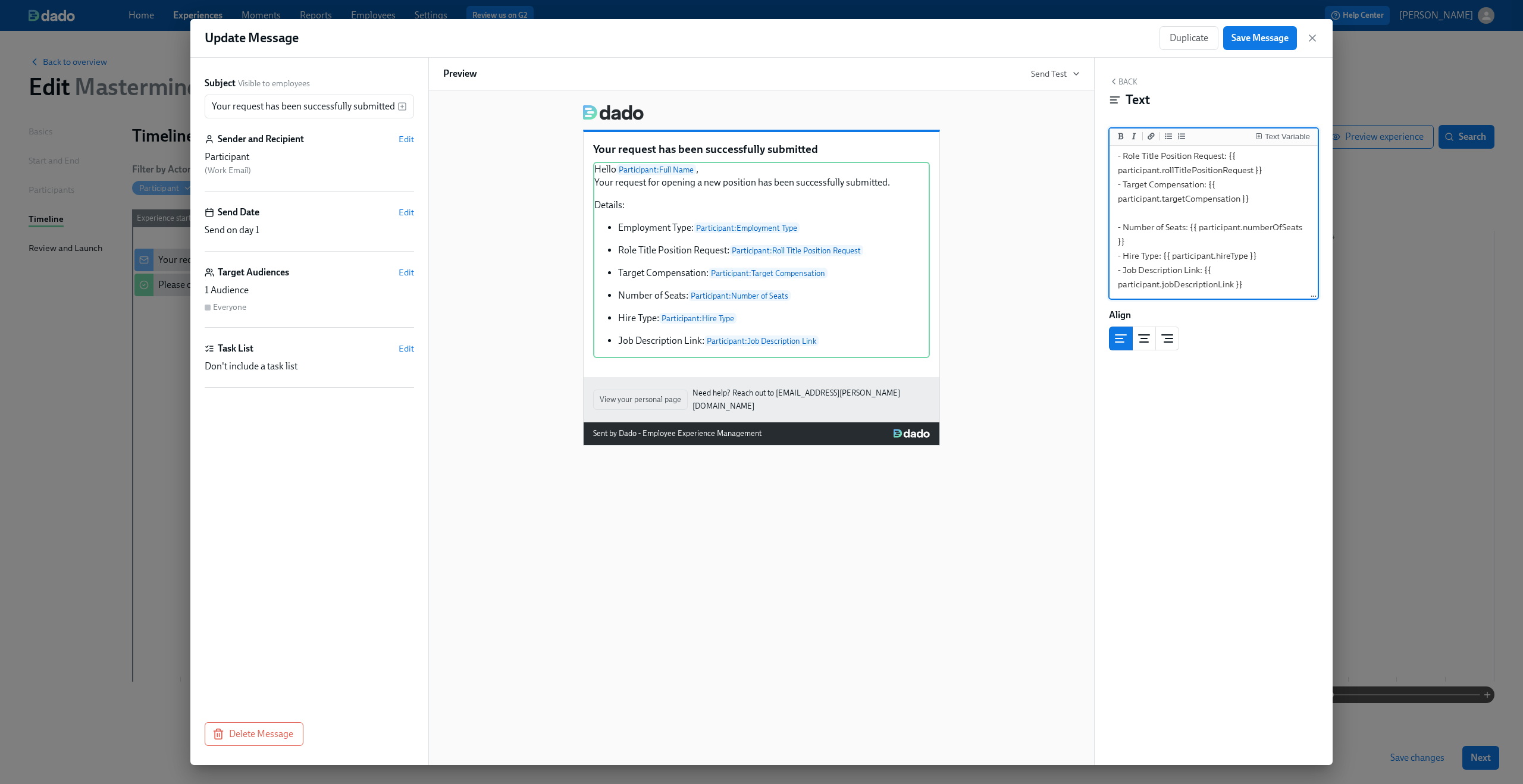
scroll to position [105, 0]
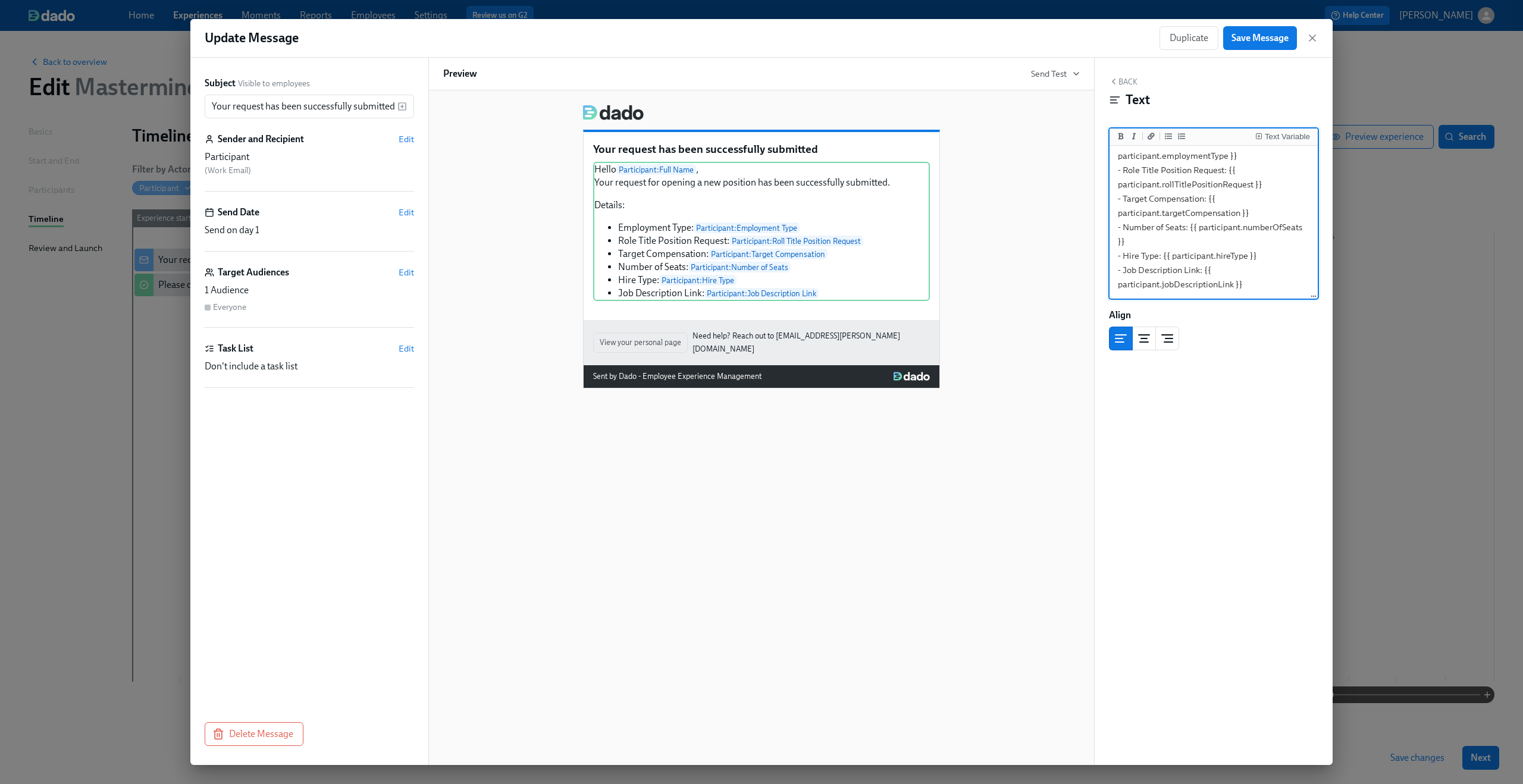
click at [1257, 246] on textarea "Hello {{ participant.fullName }}, Your request for opening a new position has b…" at bounding box center [1213, 170] width 203 height 254
click at [1257, 251] on textarea "Hello {{ participant.fullName }}, Your request for opening a new position has b…" at bounding box center [1213, 170] width 203 height 254
click at [1259, 255] on textarea "Hello {{ participant.fullName }}, Your request for opening a new position has b…" at bounding box center [1213, 170] width 203 height 254
click at [1245, 242] on textarea "Hello {{ participant.fullName }}, Your request for opening a new position has b…" at bounding box center [1213, 170] width 203 height 254
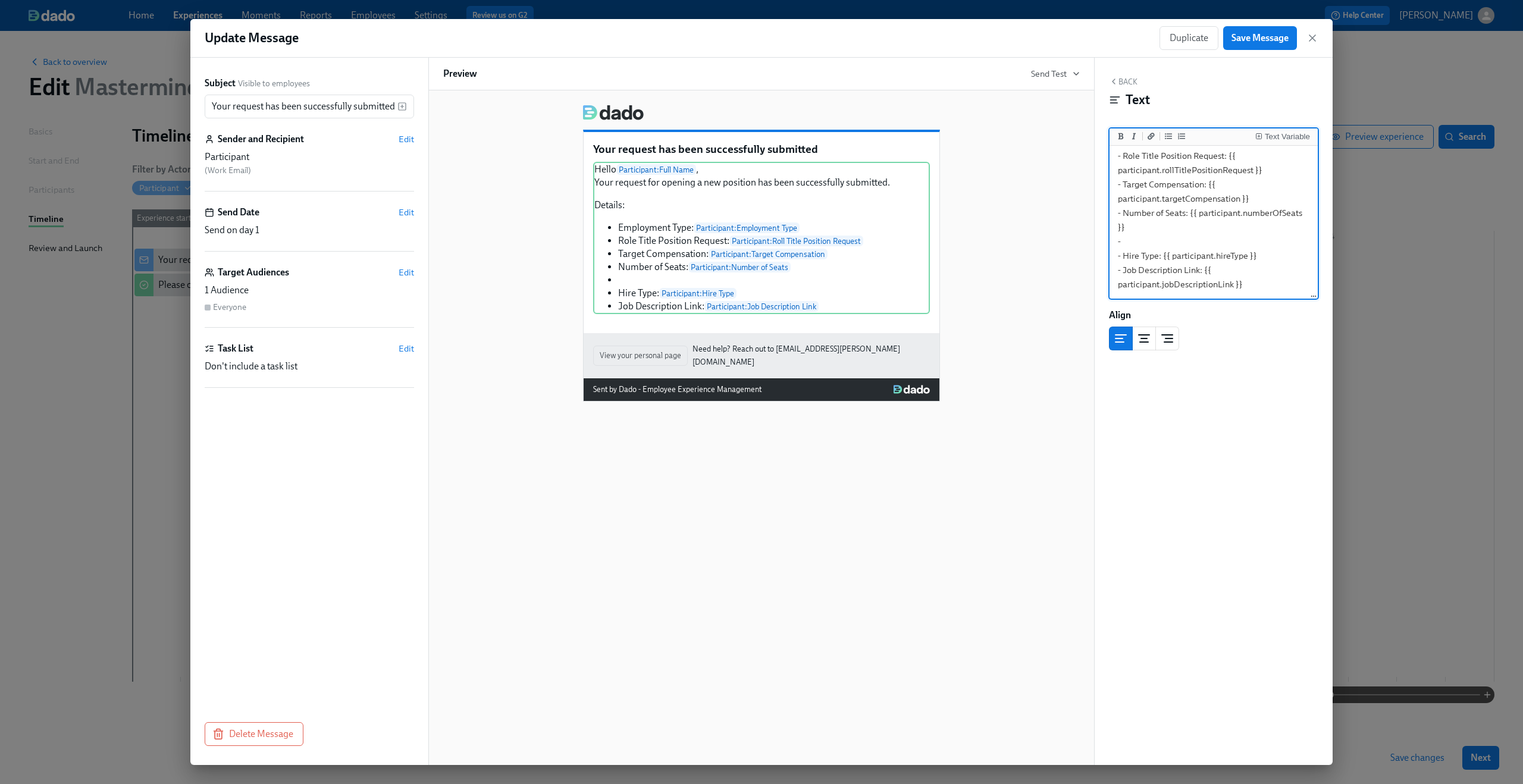
paste textarea "- Business Case Context: {{ participant.justification }}"
click at [1129, 233] on textarea "Hello {{ participant.fullName }}, Your request for opening a new position has b…" at bounding box center [1213, 161] width 203 height 283
click at [1174, 186] on textarea "Hello {{ participant.fullName }}, Your request for opening a new position has b…" at bounding box center [1213, 187] width 203 height 283
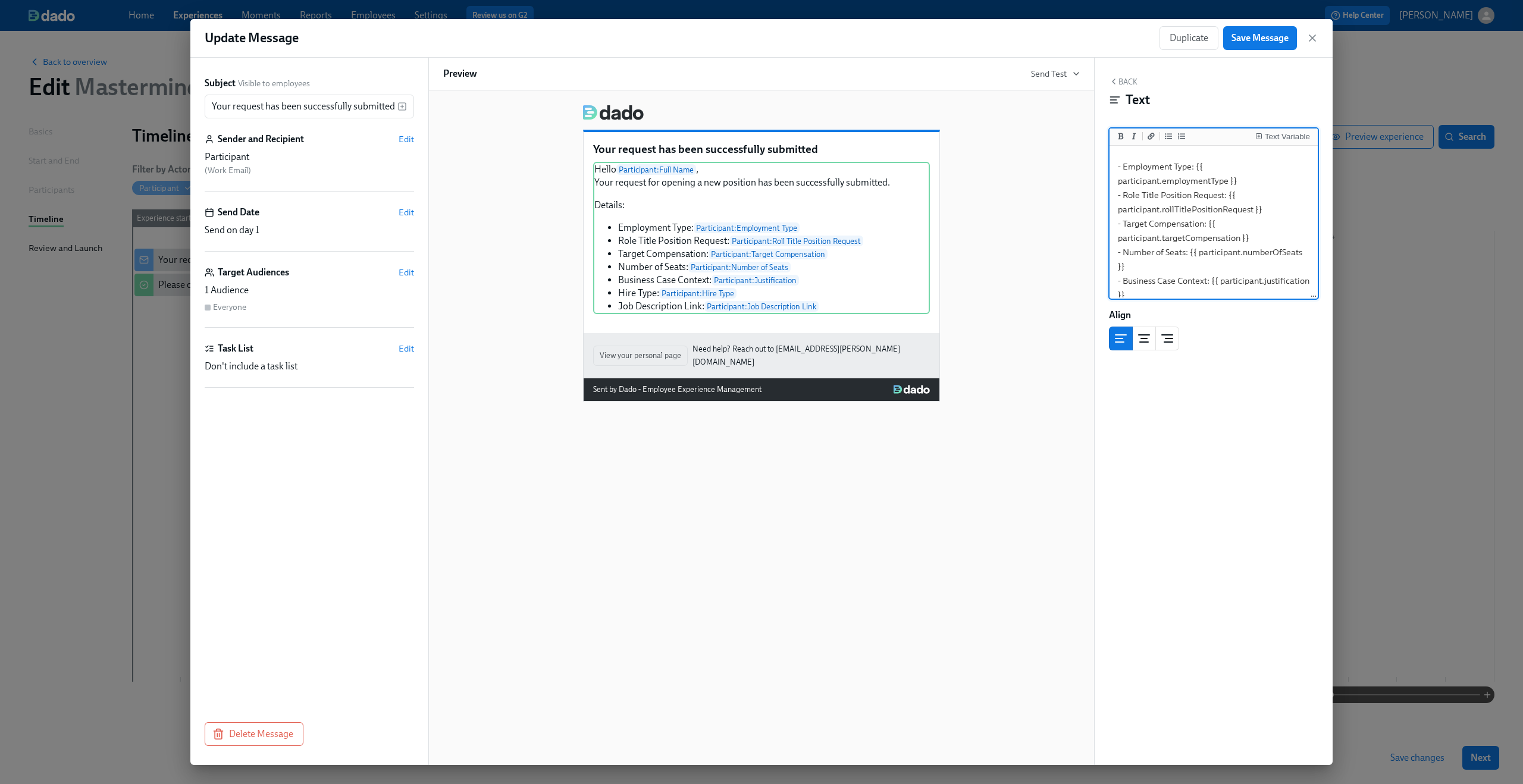
scroll to position [76, 0]
drag, startPoint x: 1228, startPoint y: 201, endPoint x: 1271, endPoint y: 217, distance: 45.9
click at [1271, 217] on textarea "Hello {{ participant.fullName }}, Your request for opening a new position has b…" at bounding box center [1213, 213] width 203 height 283
type textarea "Hello {{ participant.fullName }}, Your request for opening a new position has b…"
click at [1274, 132] on button "Text Variable" at bounding box center [1282, 136] width 59 height 12
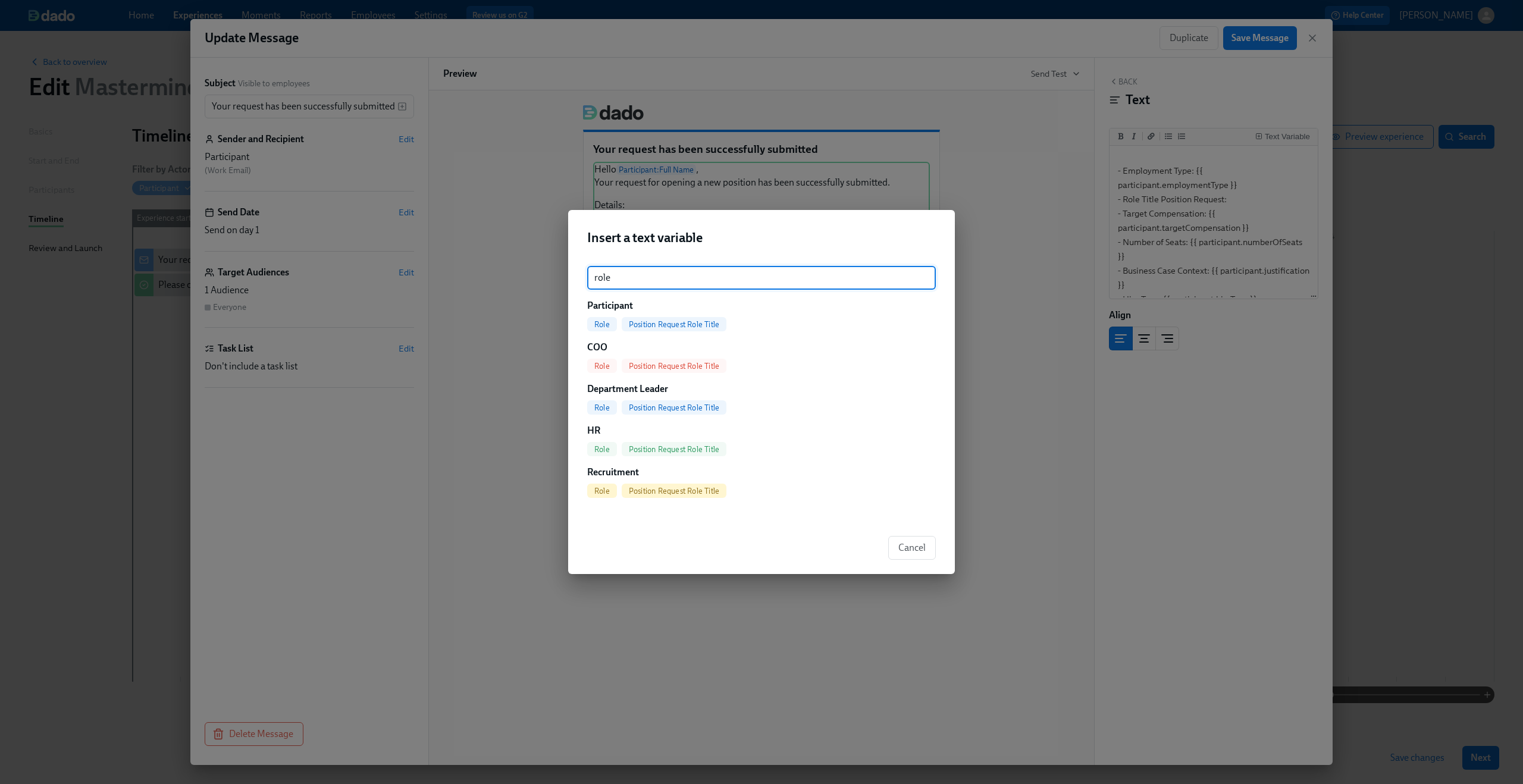
type input "role"
click at [687, 326] on span "Position Request Role Title" at bounding box center [674, 324] width 105 height 9
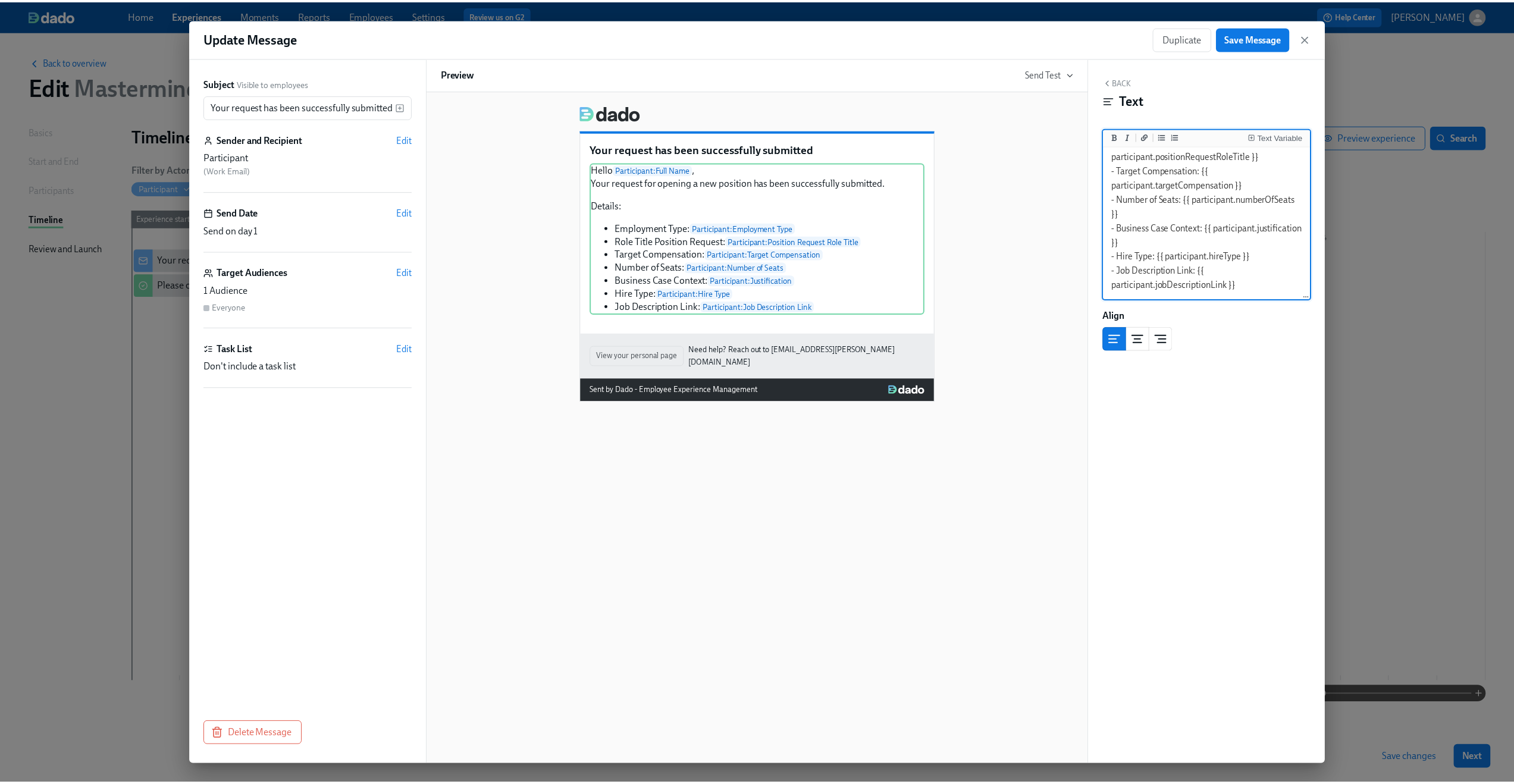
scroll to position [0, 0]
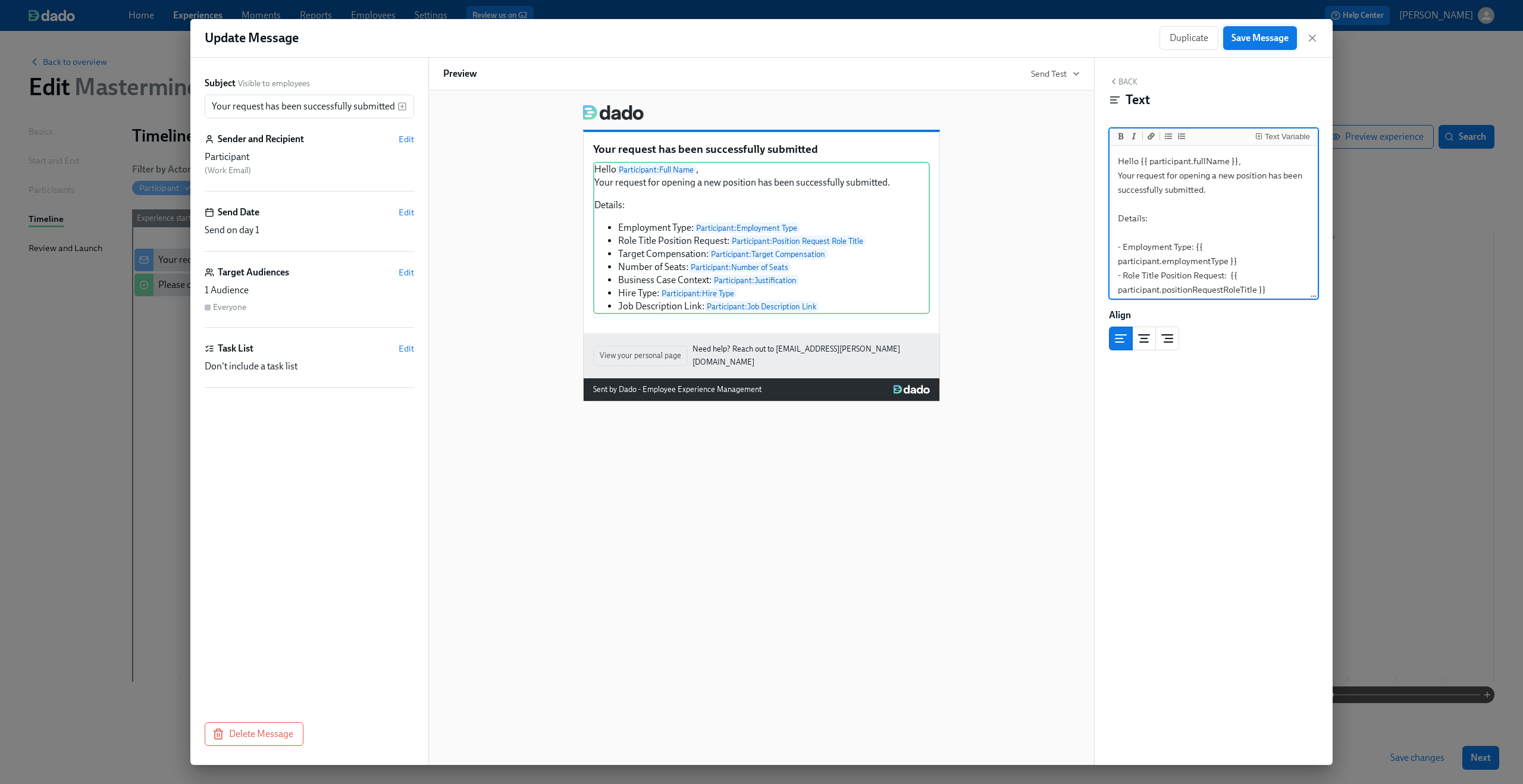
type textarea "Hello {{ participant.fullName }}, Your request for opening a new position has b…"
click at [1262, 41] on span "Save Message" at bounding box center [1259, 38] width 57 height 12
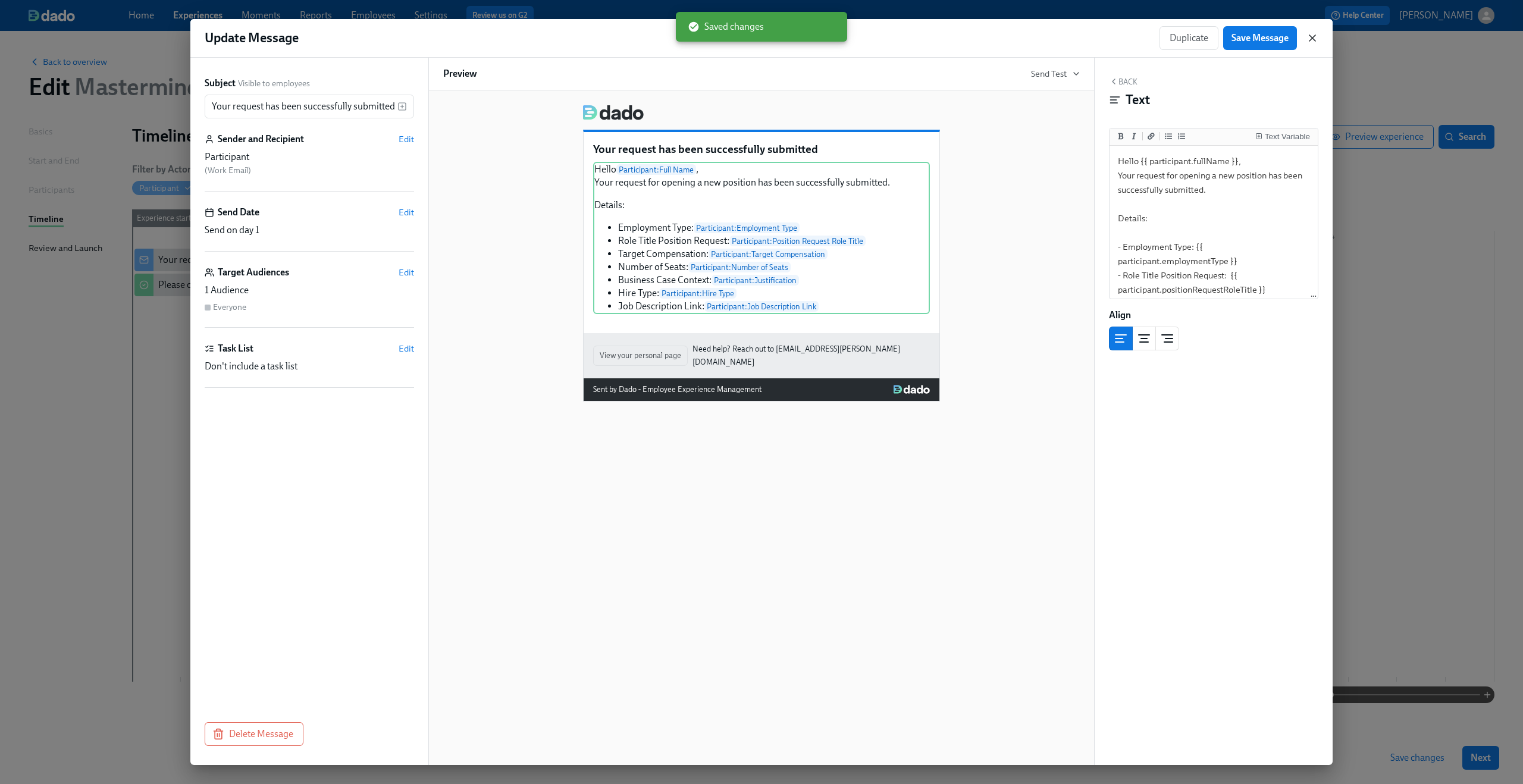
click at [1310, 42] on icon "button" at bounding box center [1312, 38] width 12 height 12
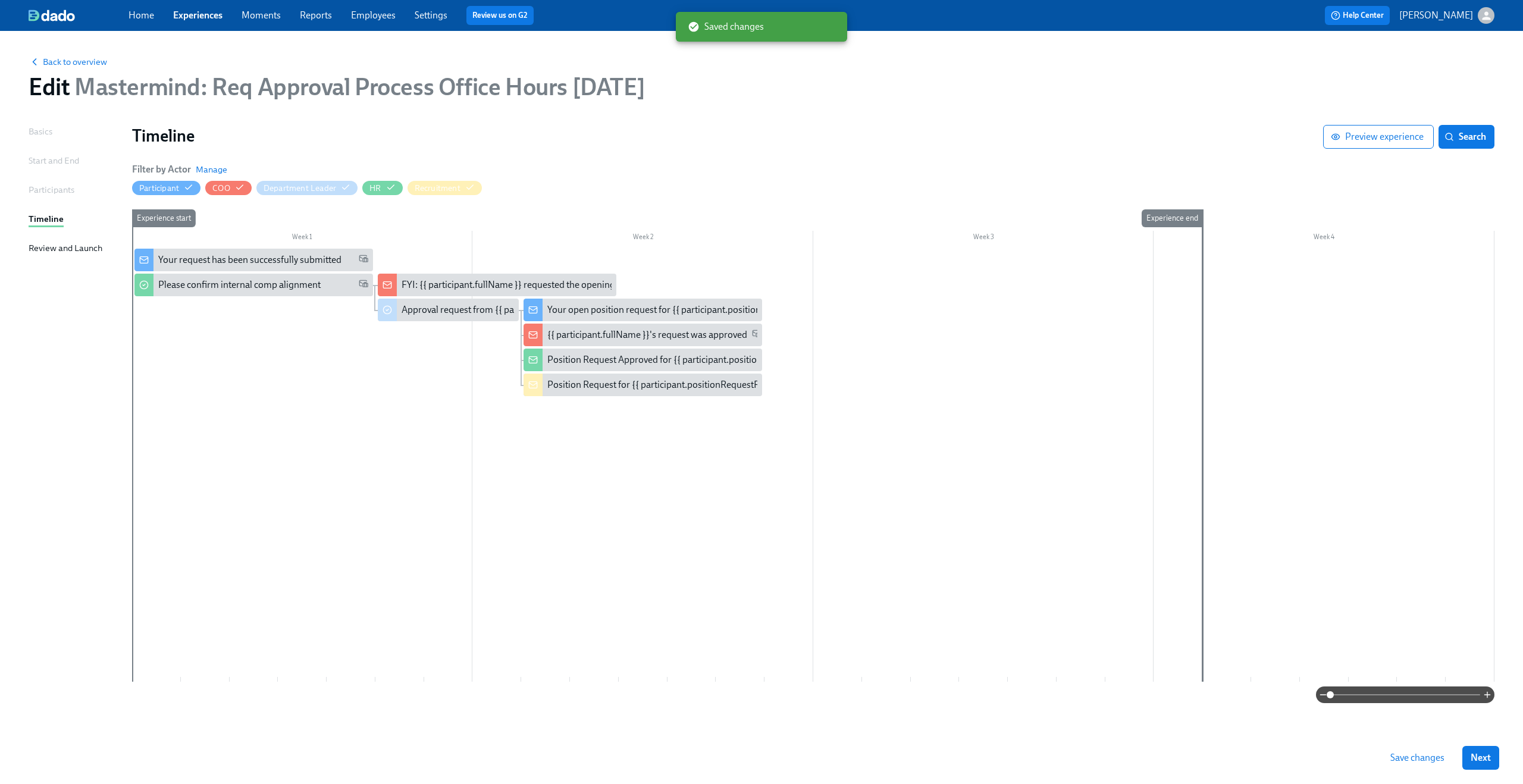
click at [1418, 758] on span "Save changes" at bounding box center [1417, 758] width 54 height 12
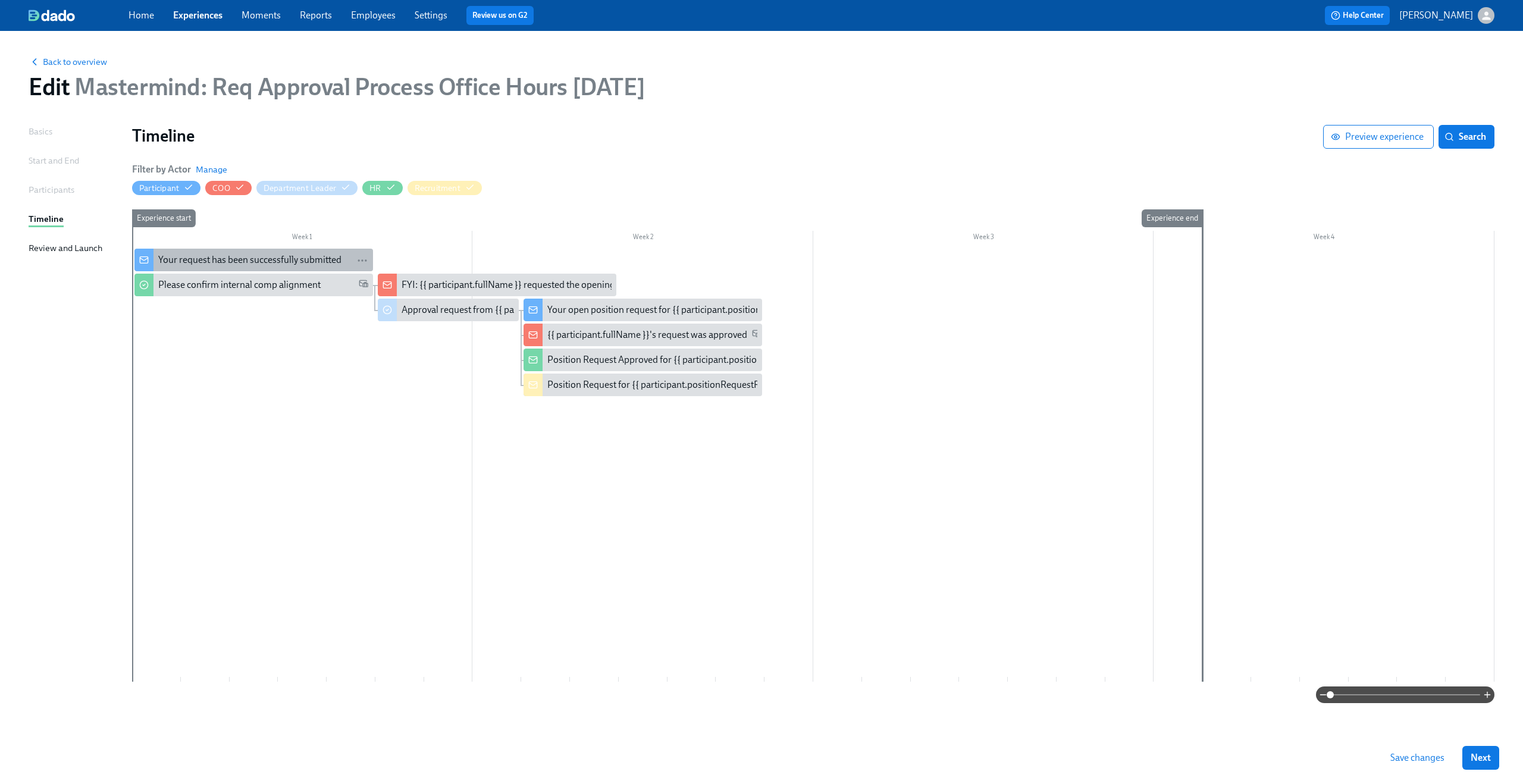
click at [278, 257] on div "Your request has been successfully submitted" at bounding box center [249, 260] width 183 height 13
click at [101, 61] on span "Back to overview" at bounding box center [68, 62] width 79 height 12
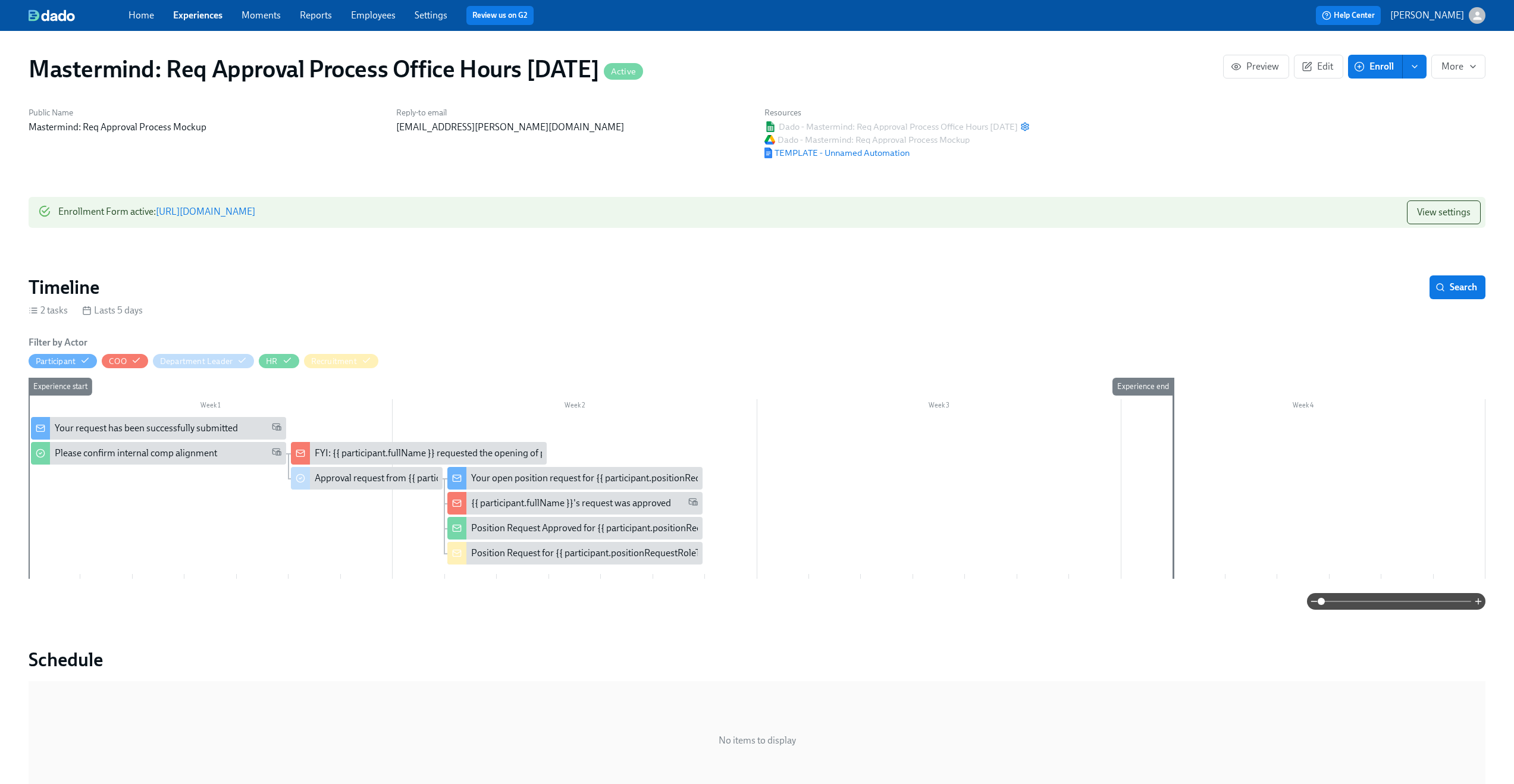
click at [193, 8] on div "Home Experiences Moments Reports Employees Settings Review us on G2" at bounding box center [468, 15] width 679 height 19
click at [192, 11] on link "Experiences" at bounding box center [198, 15] width 49 height 12
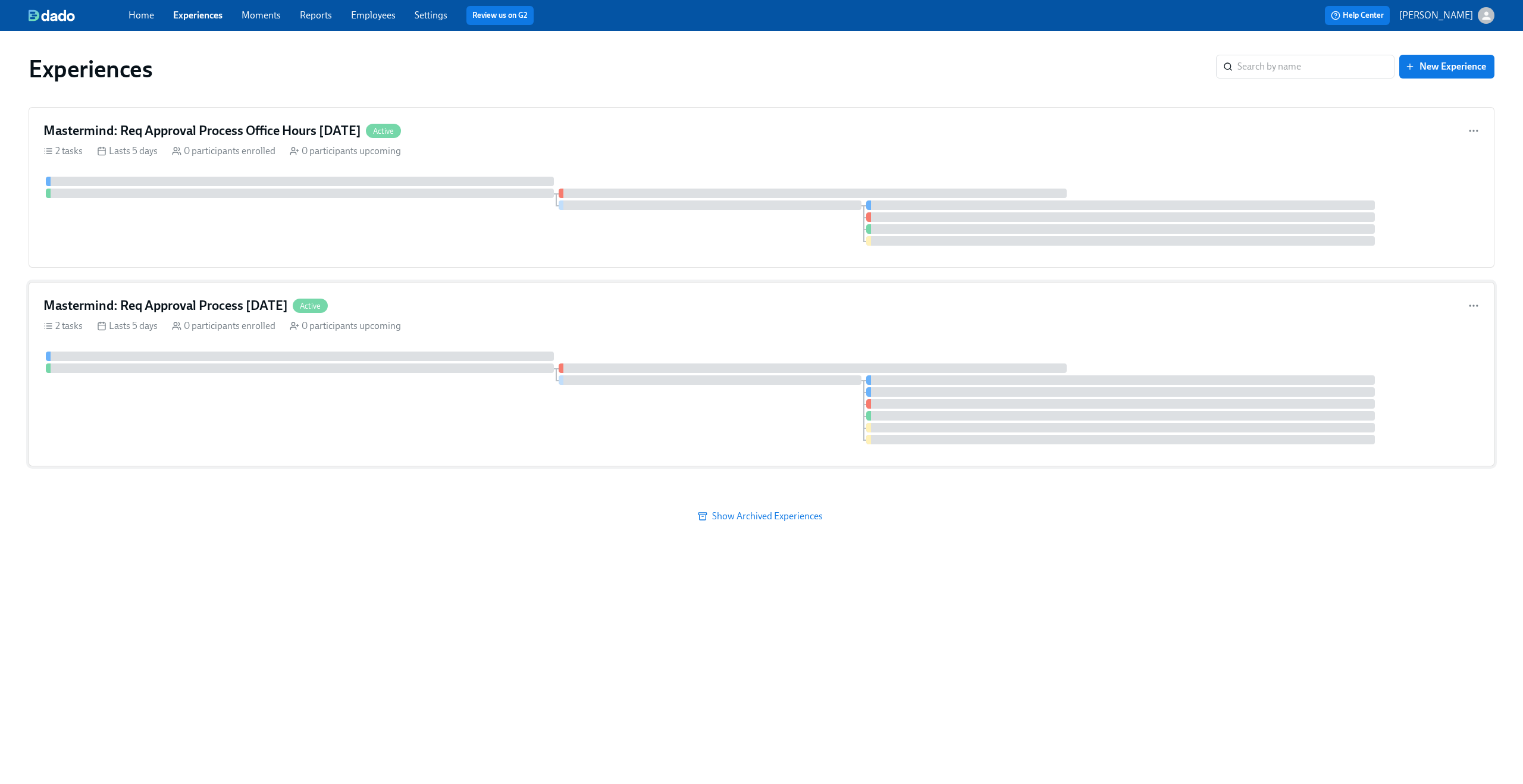
click at [449, 307] on div "Mastermind: Req Approval Process [DATE] Active" at bounding box center [762, 305] width 1436 height 18
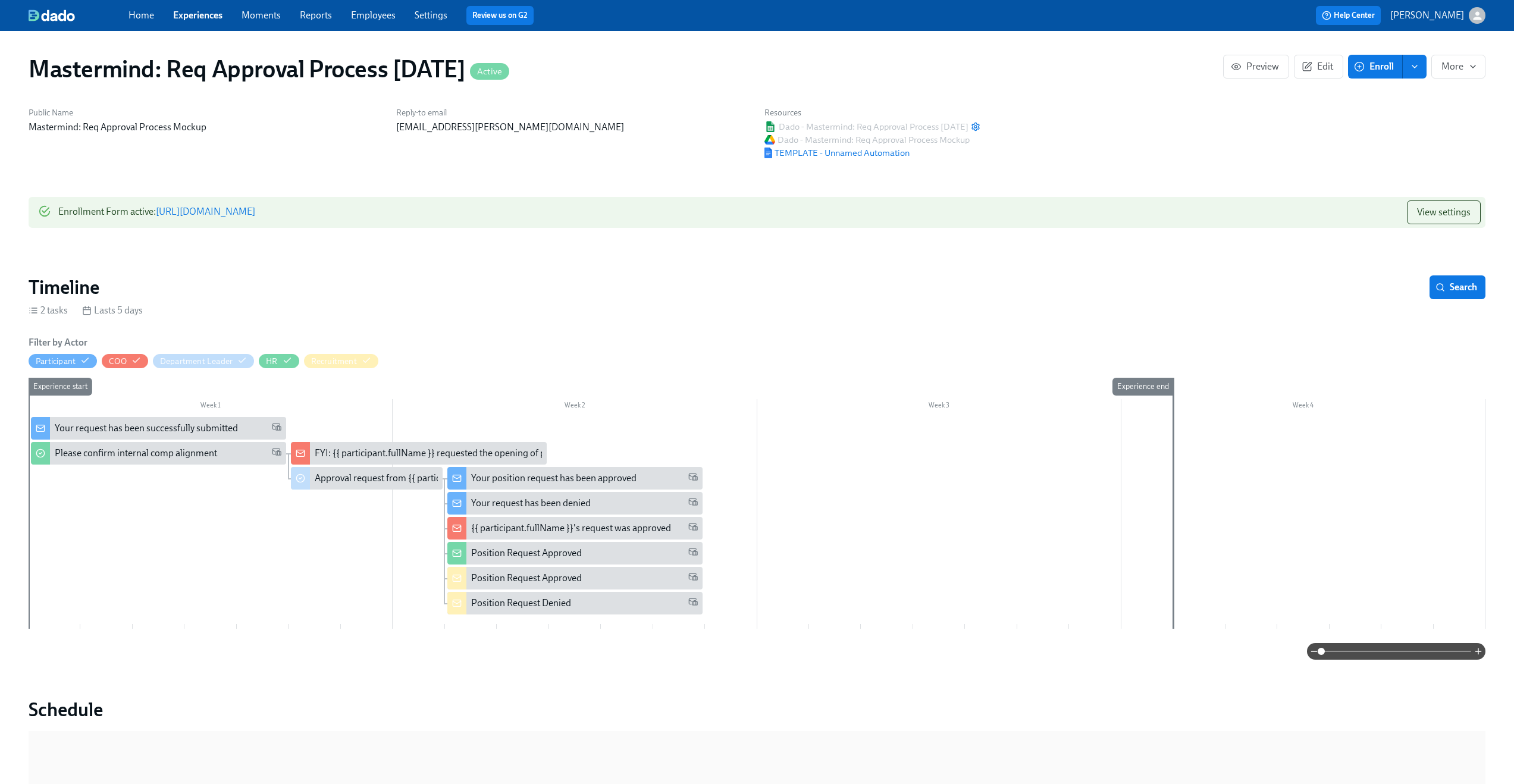
click at [192, 17] on link "Experiences" at bounding box center [198, 15] width 49 height 12
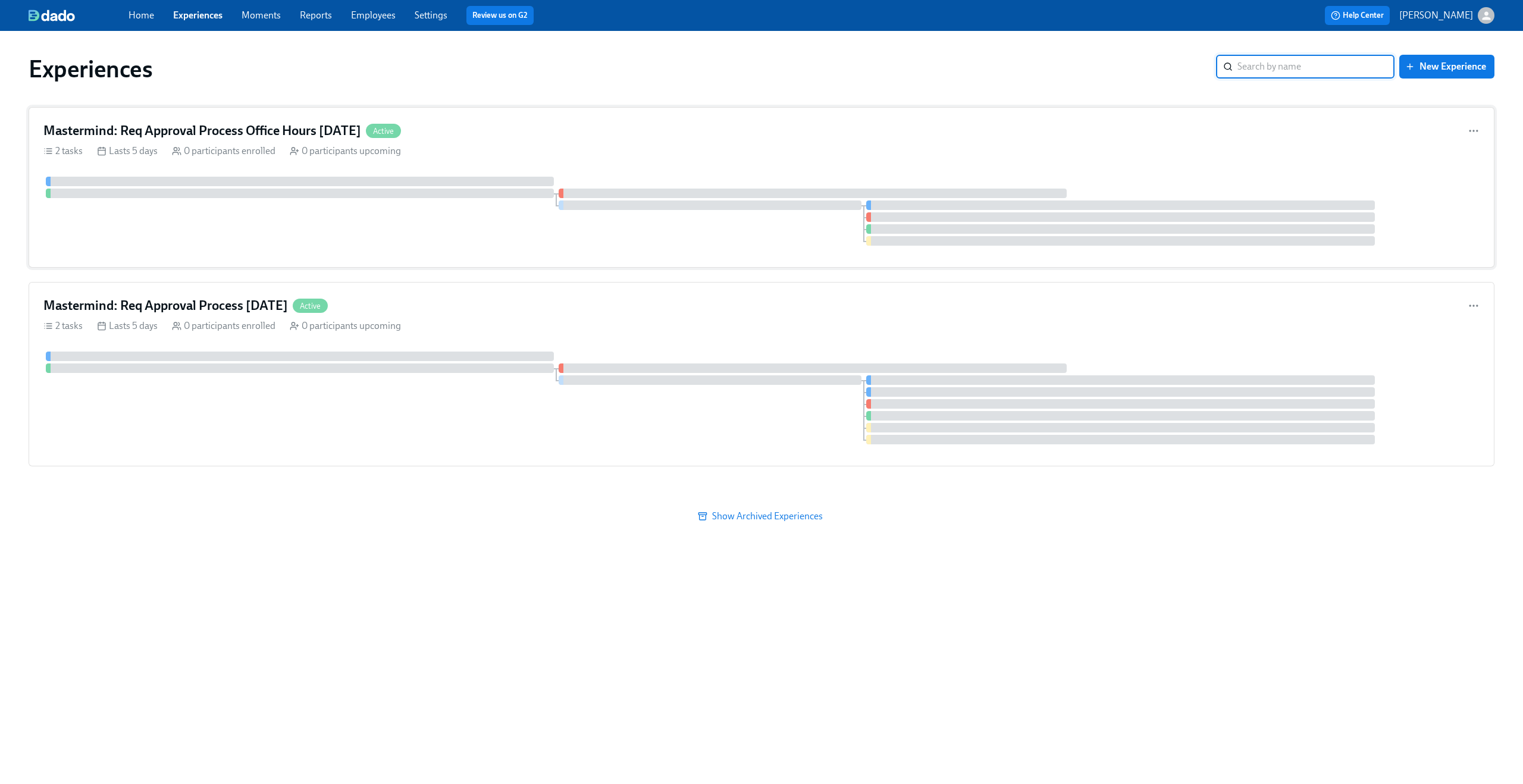
click at [579, 146] on div "2 tasks Lasts 5 days 0 participants enrolled 0 participants upcoming" at bounding box center [762, 151] width 1436 height 13
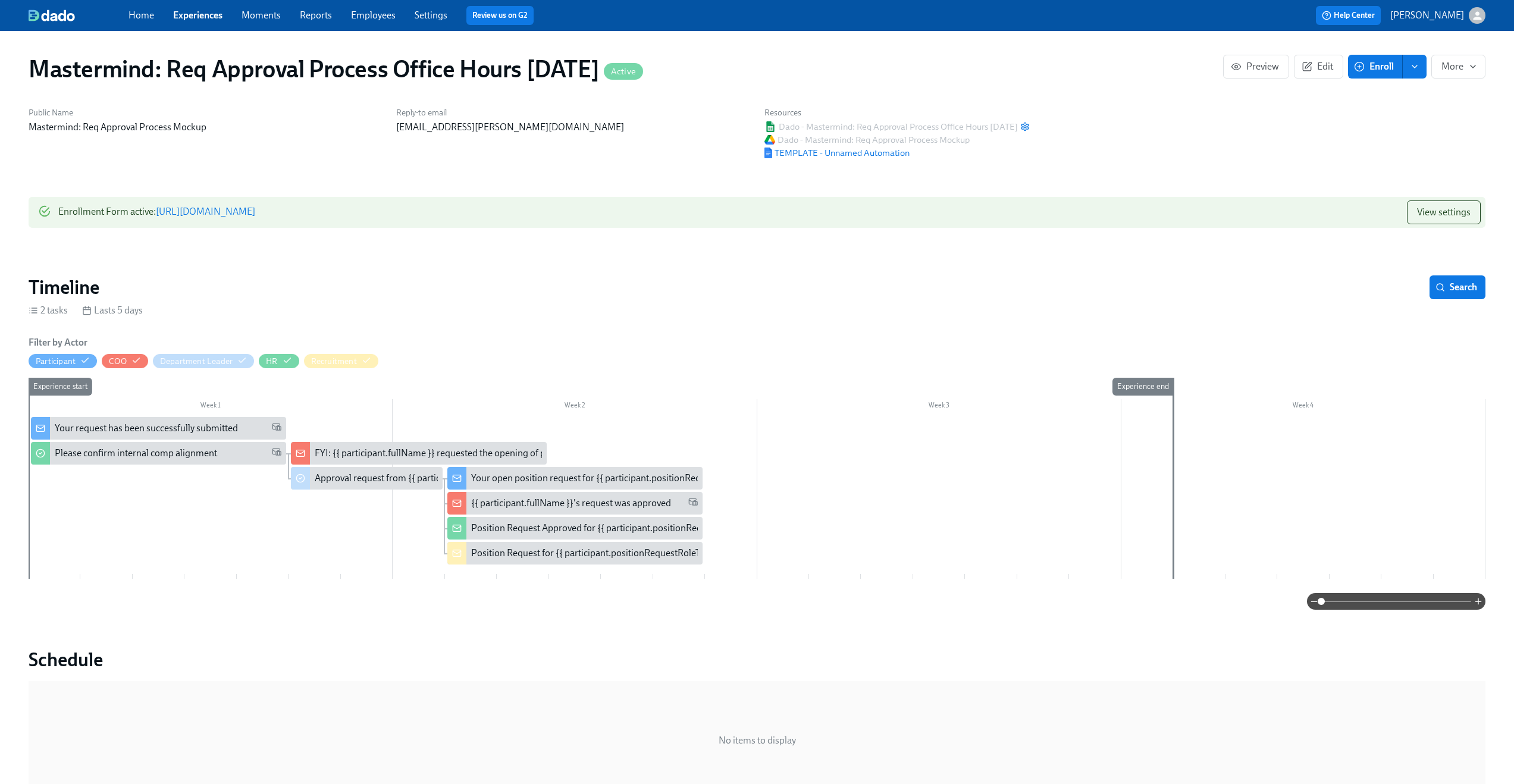
click at [255, 213] on link "[URL][DOMAIN_NAME]" at bounding box center [205, 212] width 100 height 12
click at [177, 428] on div "Your request has been successfully submitted" at bounding box center [146, 428] width 183 height 13
click at [255, 213] on link "[URL][DOMAIN_NAME]" at bounding box center [205, 212] width 100 height 12
click at [163, 454] on div "Please confirm internal comp alignment" at bounding box center [136, 453] width 162 height 13
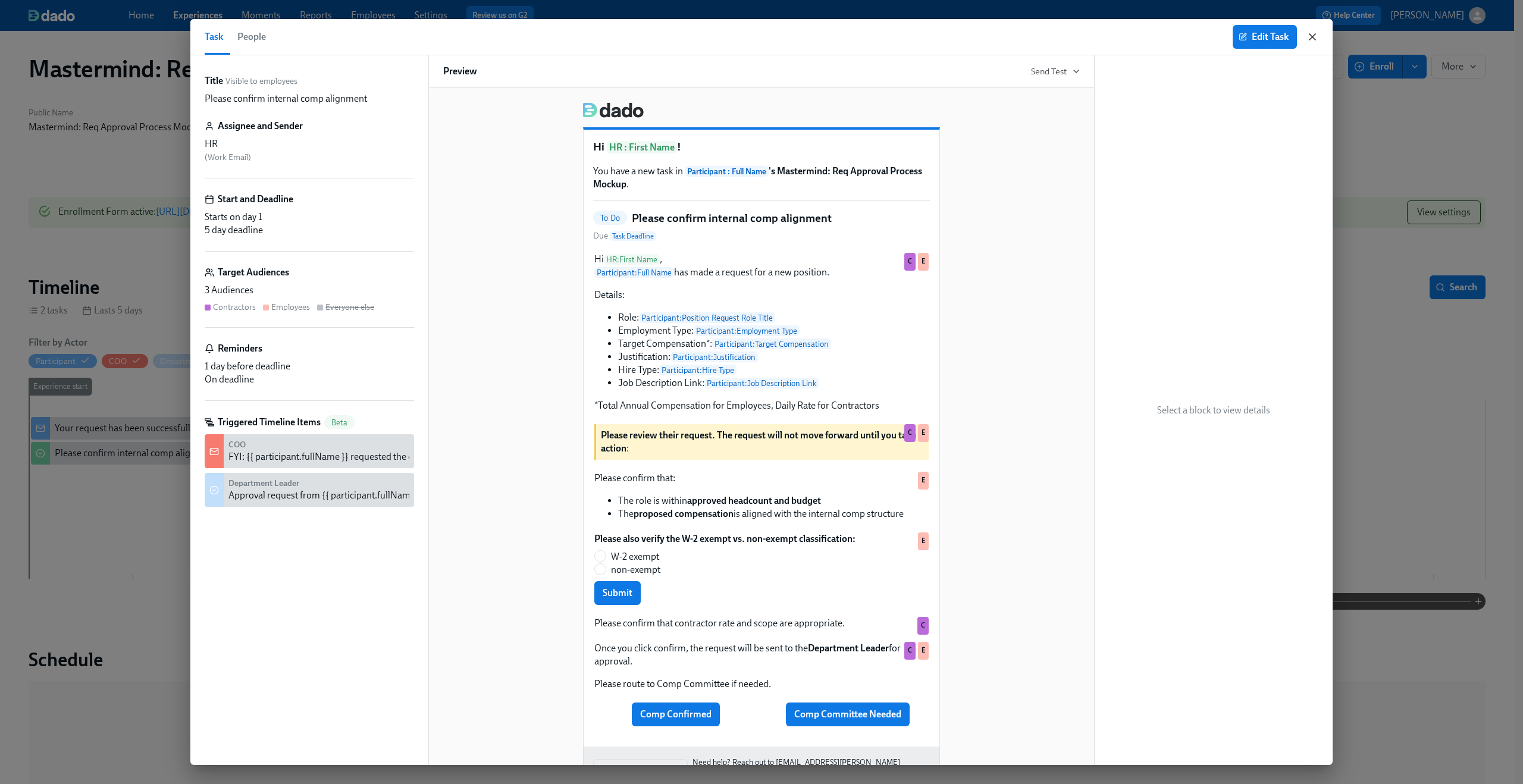
click at [1315, 34] on icon "button" at bounding box center [1312, 37] width 6 height 6
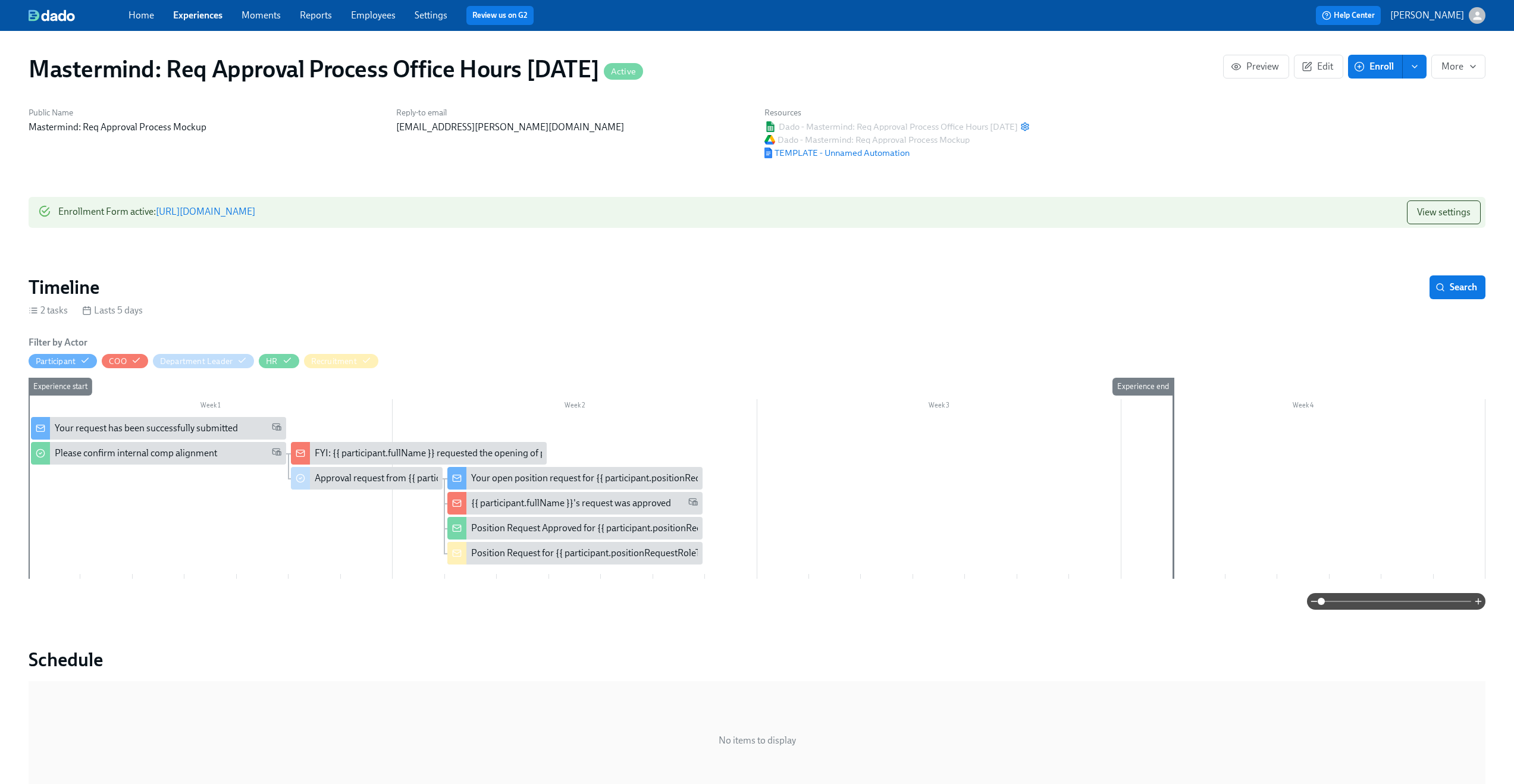
click at [184, 427] on div "Your request has been successfully submitted" at bounding box center [146, 428] width 183 height 13
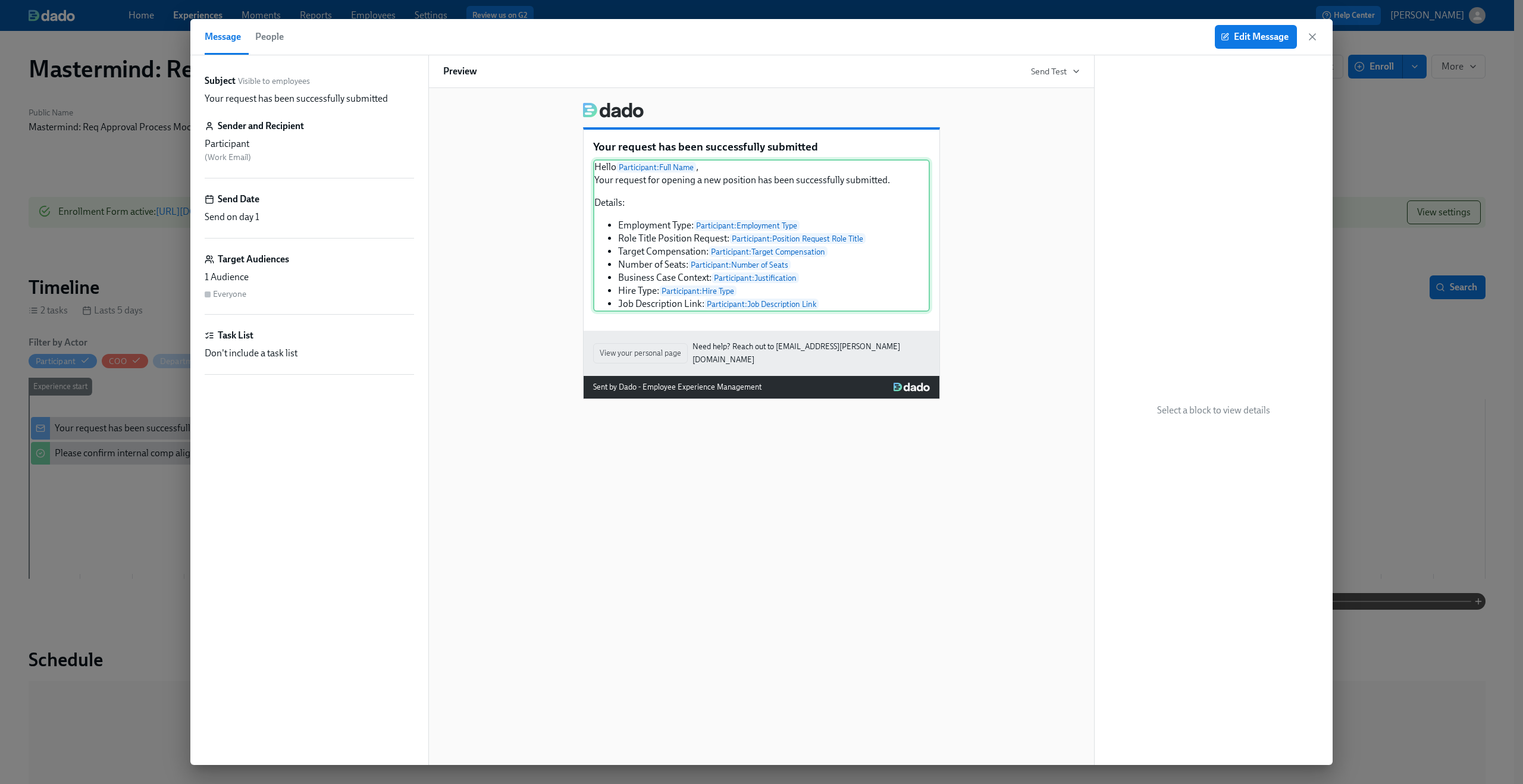
click at [690, 259] on div "Hello Participant : Full Name , Your request for opening a new position has bee…" at bounding box center [762, 236] width 336 height 152
click at [860, 259] on div "Hello Participant : Full Name , Your request for opening a new position has bee…" at bounding box center [762, 236] width 336 height 152
click at [1254, 38] on span "Edit Message" at bounding box center [1256, 37] width 65 height 12
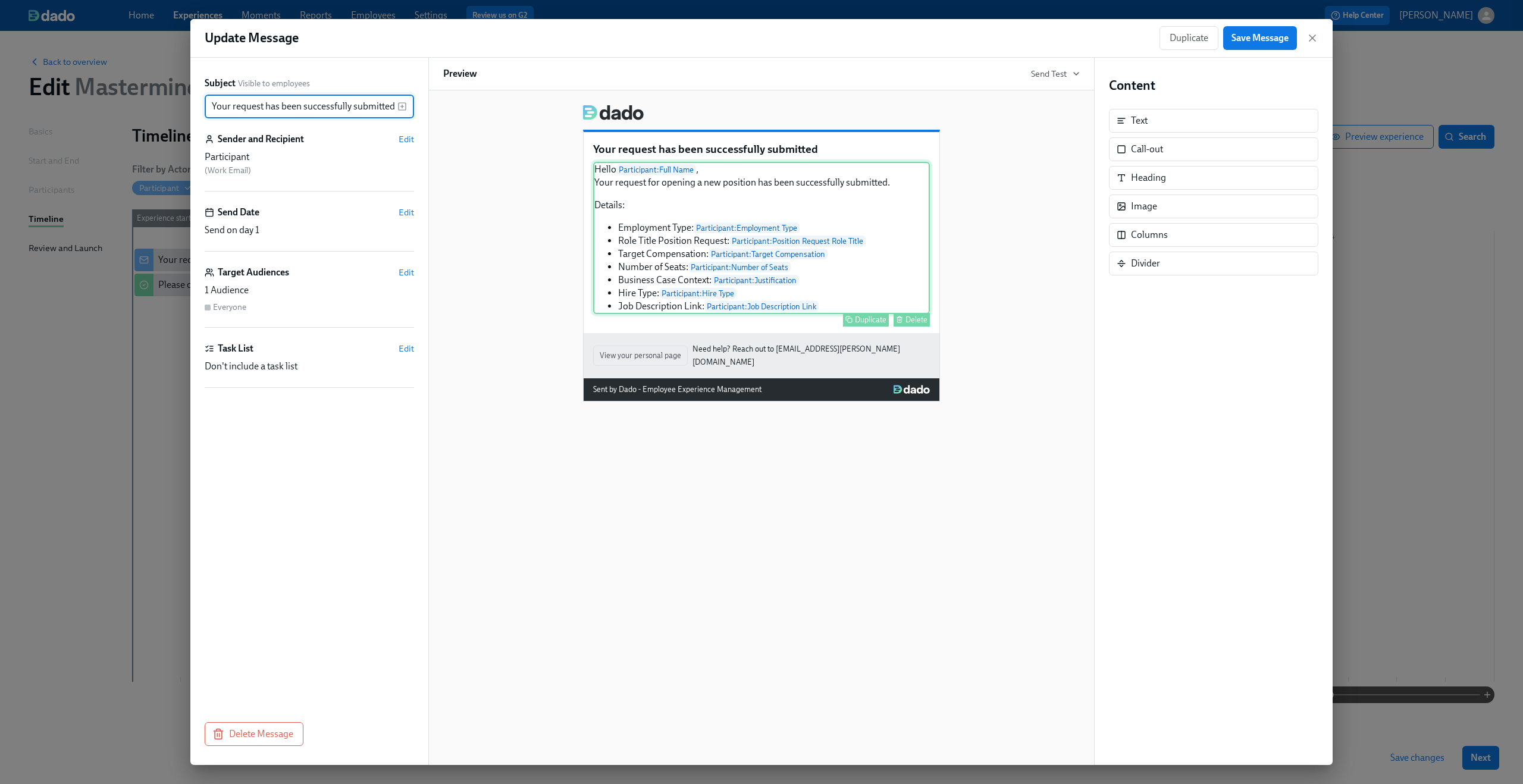
click at [838, 260] on div "Hello Participant : Full Name , Your request for opening a new position has bee…" at bounding box center [762, 238] width 336 height 152
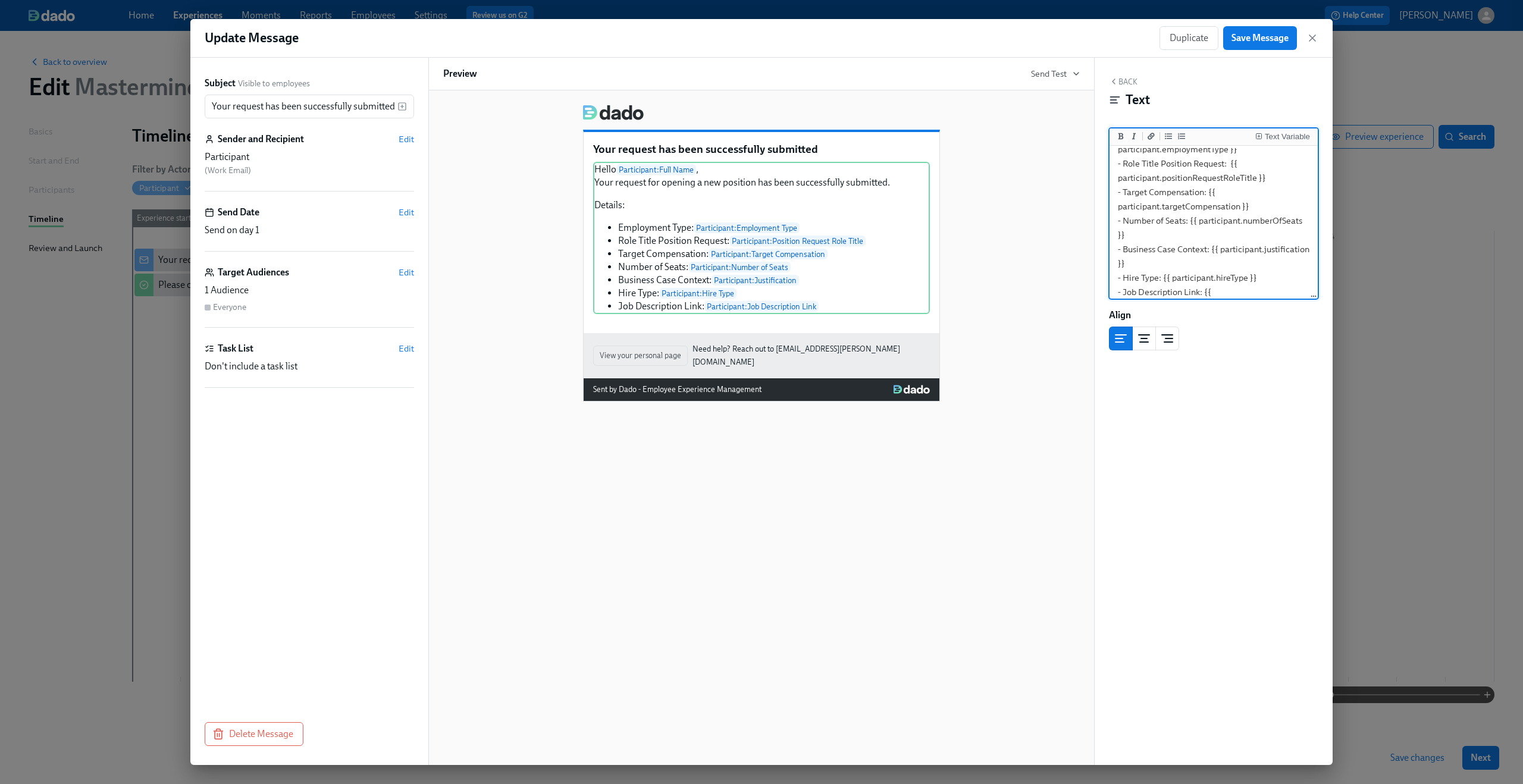
scroll to position [134, 0]
drag, startPoint x: 1118, startPoint y: 248, endPoint x: 1270, endPoint y: 297, distance: 159.7
click at [1270, 297] on textarea "Hello {{ participant.fullName }}, Your request for opening a new position has b…" at bounding box center [1213, 156] width 203 height 283
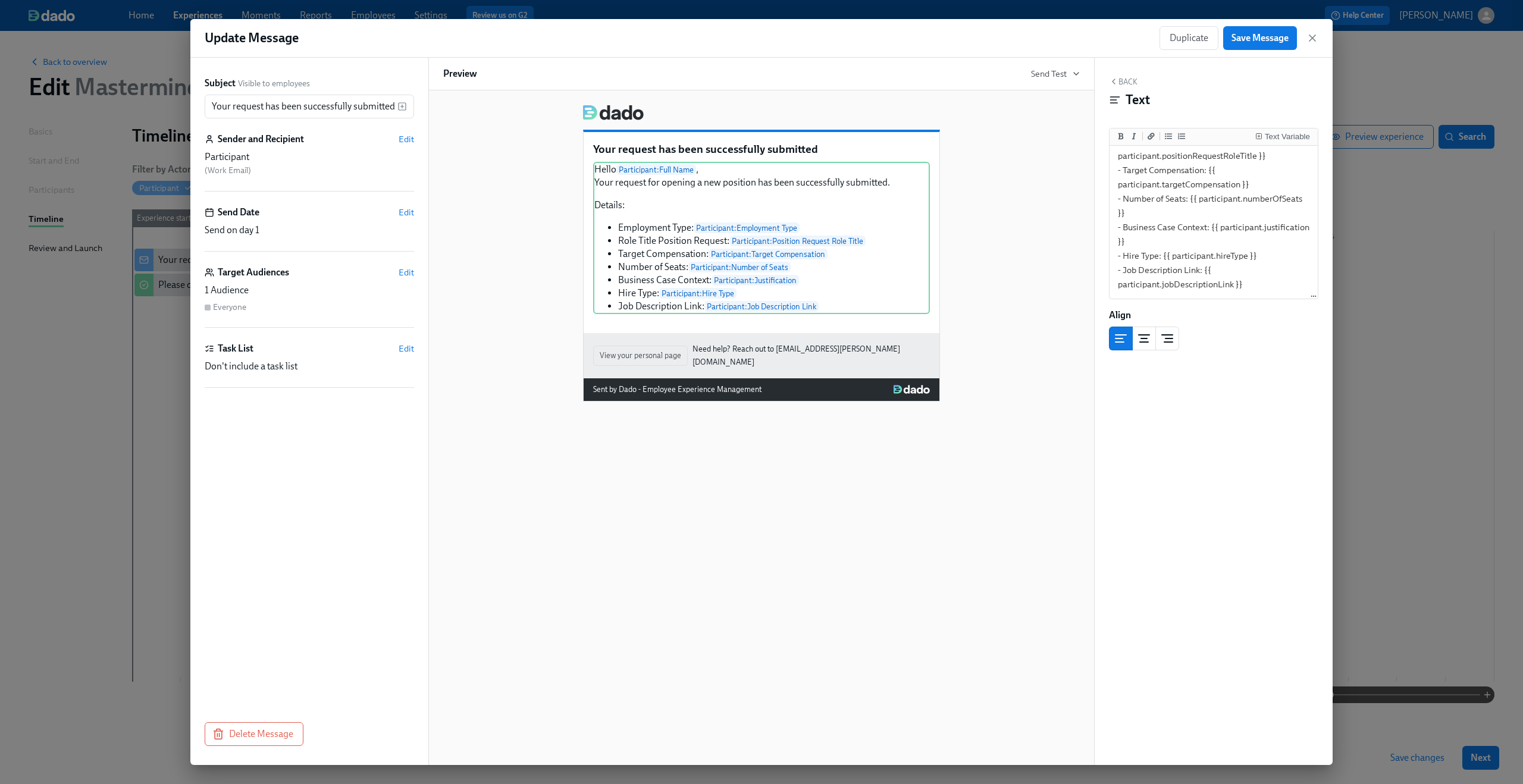
click at [1213, 85] on div "Back Text" at bounding box center [1213, 95] width 209 height 37
click at [1258, 46] on button "Save Message" at bounding box center [1260, 38] width 74 height 23
click at [1318, 34] on icon "button" at bounding box center [1312, 38] width 12 height 12
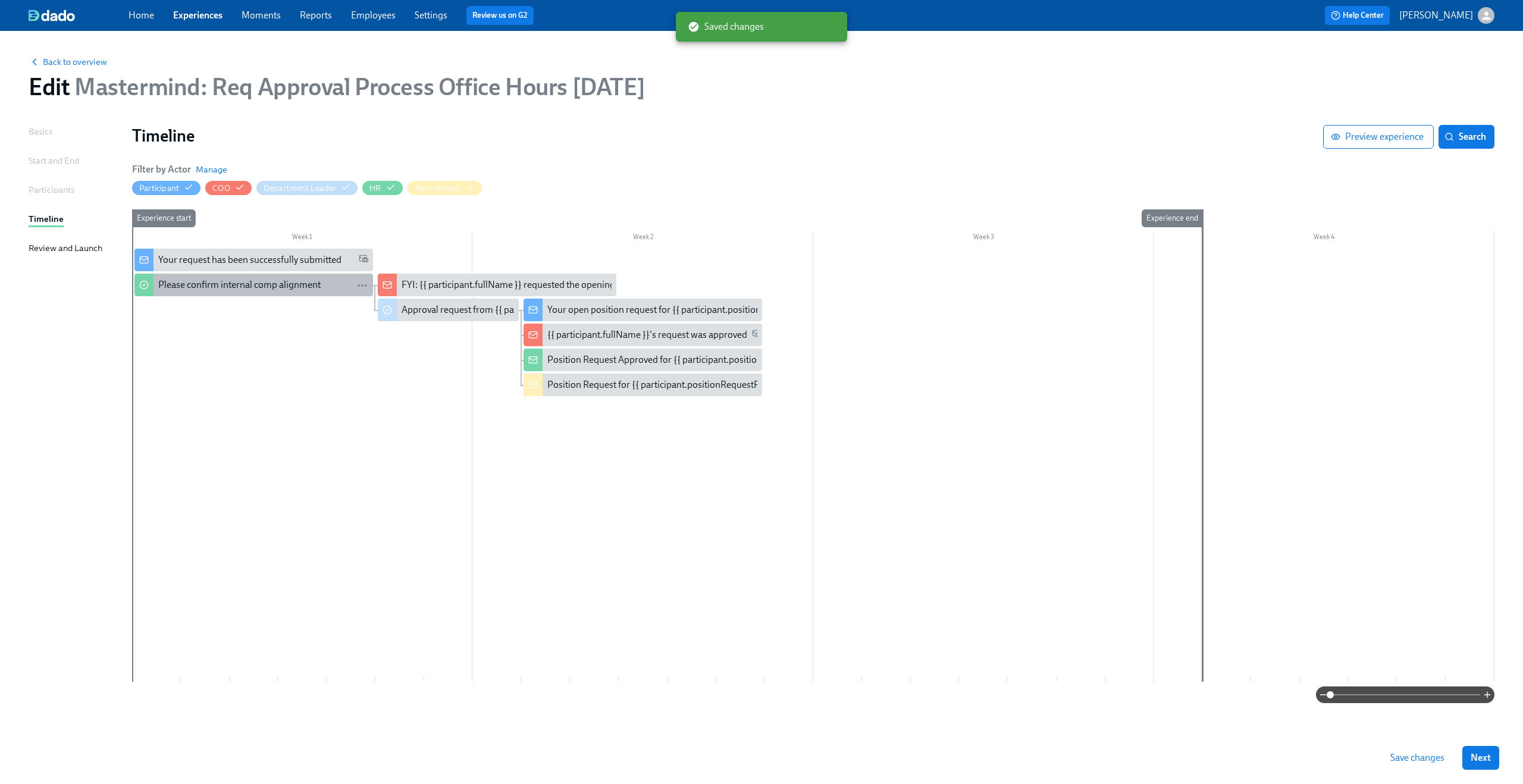
click at [296, 280] on div "Please confirm internal comp alignment" at bounding box center [239, 285] width 162 height 13
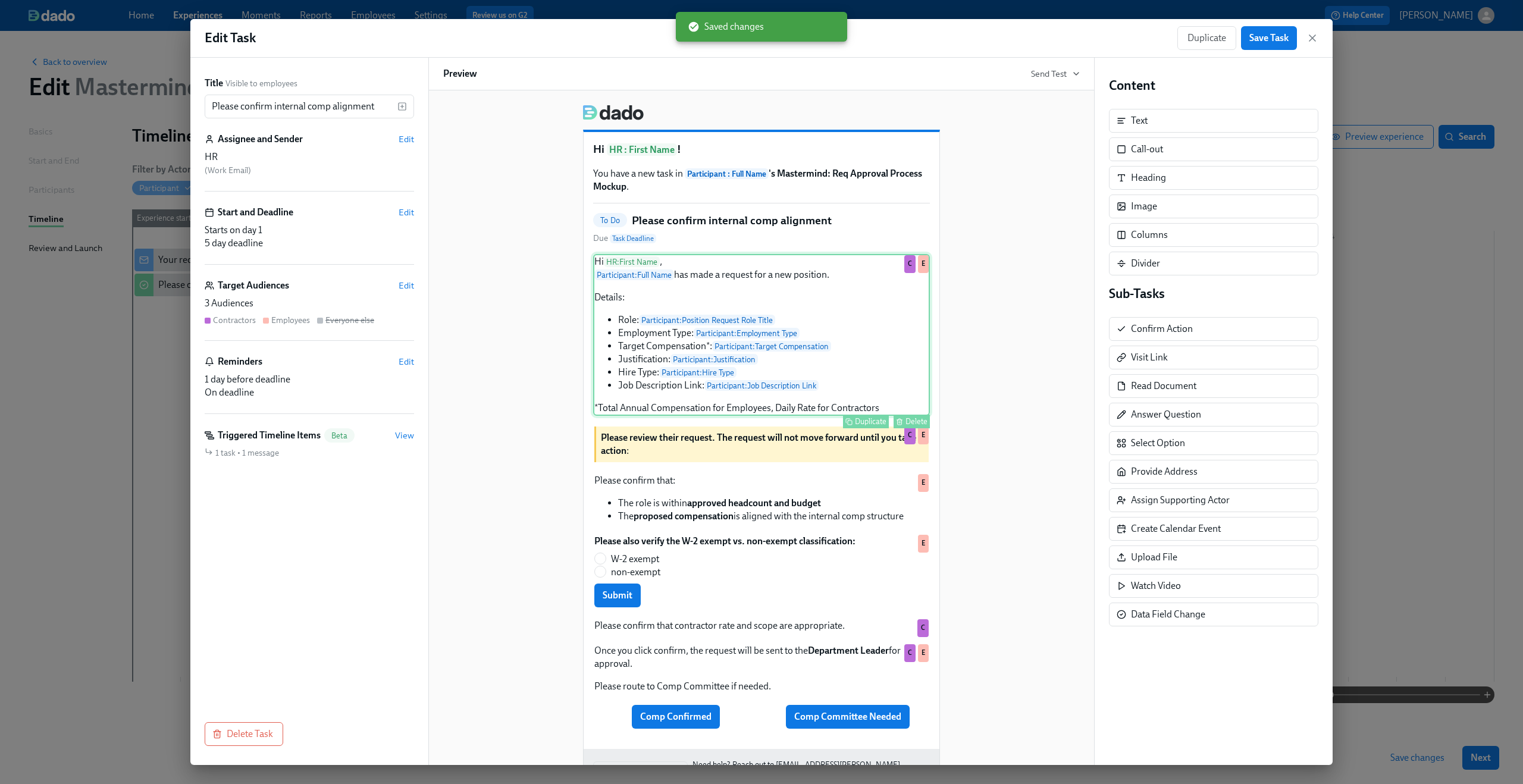
click at [681, 357] on div "Hi HR : First Name , Participant : Full Name has made a request for a new posit…" at bounding box center [762, 335] width 336 height 161
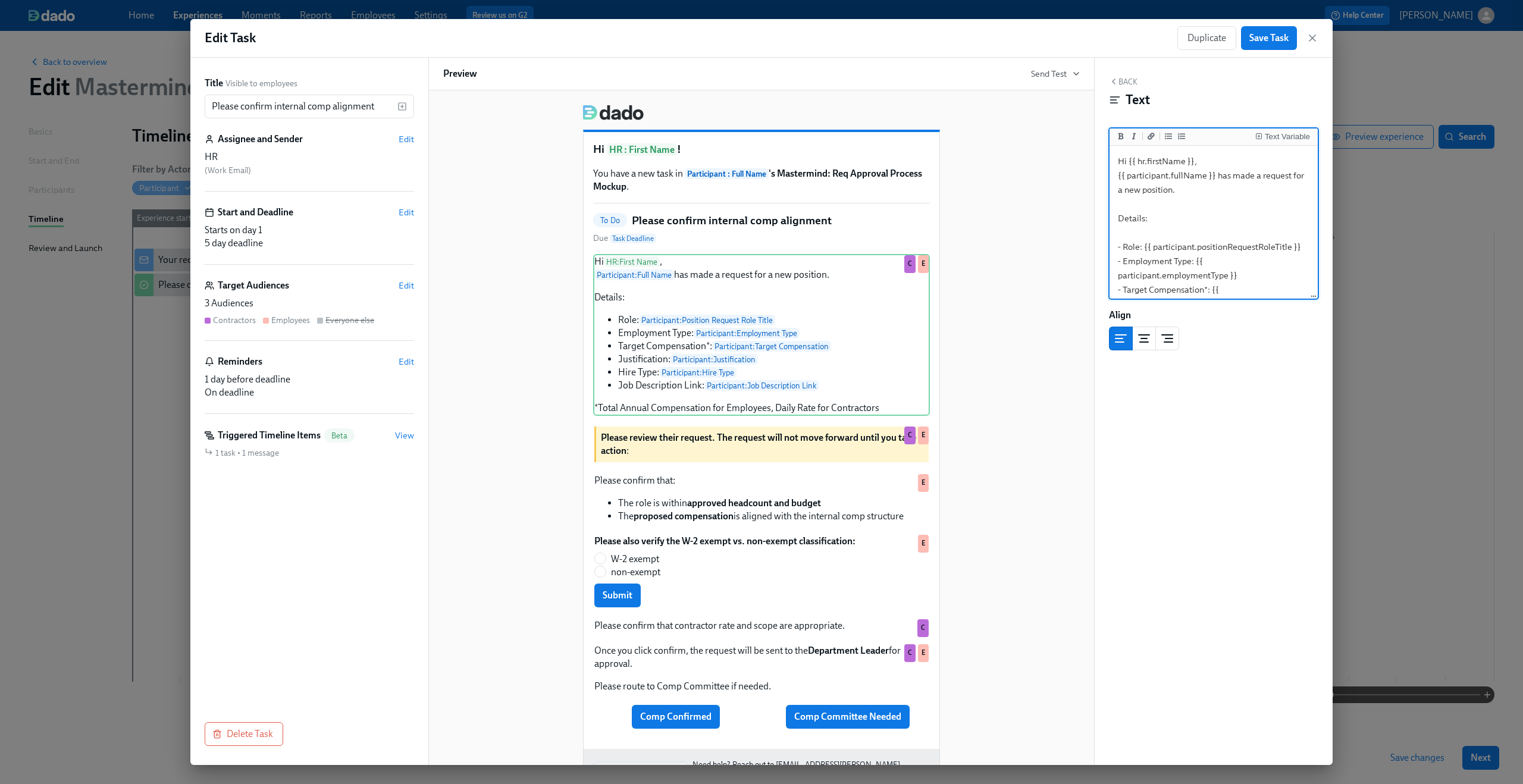
drag, startPoint x: 1248, startPoint y: 240, endPoint x: 1113, endPoint y: 242, distance: 135.0
click at [1113, 242] on textarea "Hi {{ hr.firstName }}, {{ participant.fullName }} has made a request for a new …" at bounding box center [1213, 282] width 203 height 269
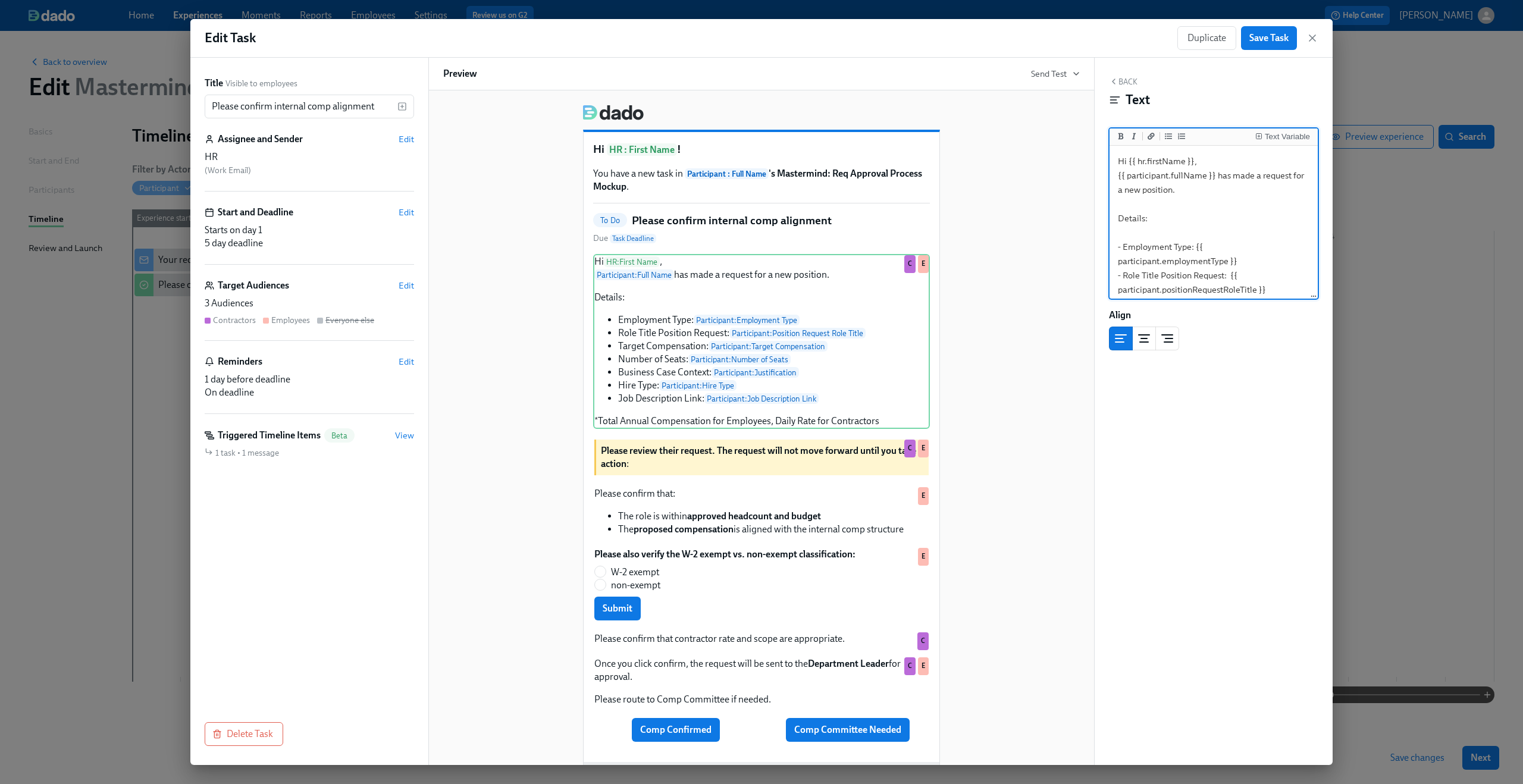
scroll to position [126, 0]
click at [1163, 233] on textarea "Hi {{ hr.firstName }}, {{ participant.fullName }} has made a request for a new …" at bounding box center [1213, 185] width 203 height 326
click at [1203, 172] on textarea "Hi {{ hr.firstName }}, {{ participant.fullName }} has made a request for a new …" at bounding box center [1213, 185] width 203 height 326
type textarea "Hi {{ hr.firstName }}, {{ participant.fullName }} has made a request for a new …"
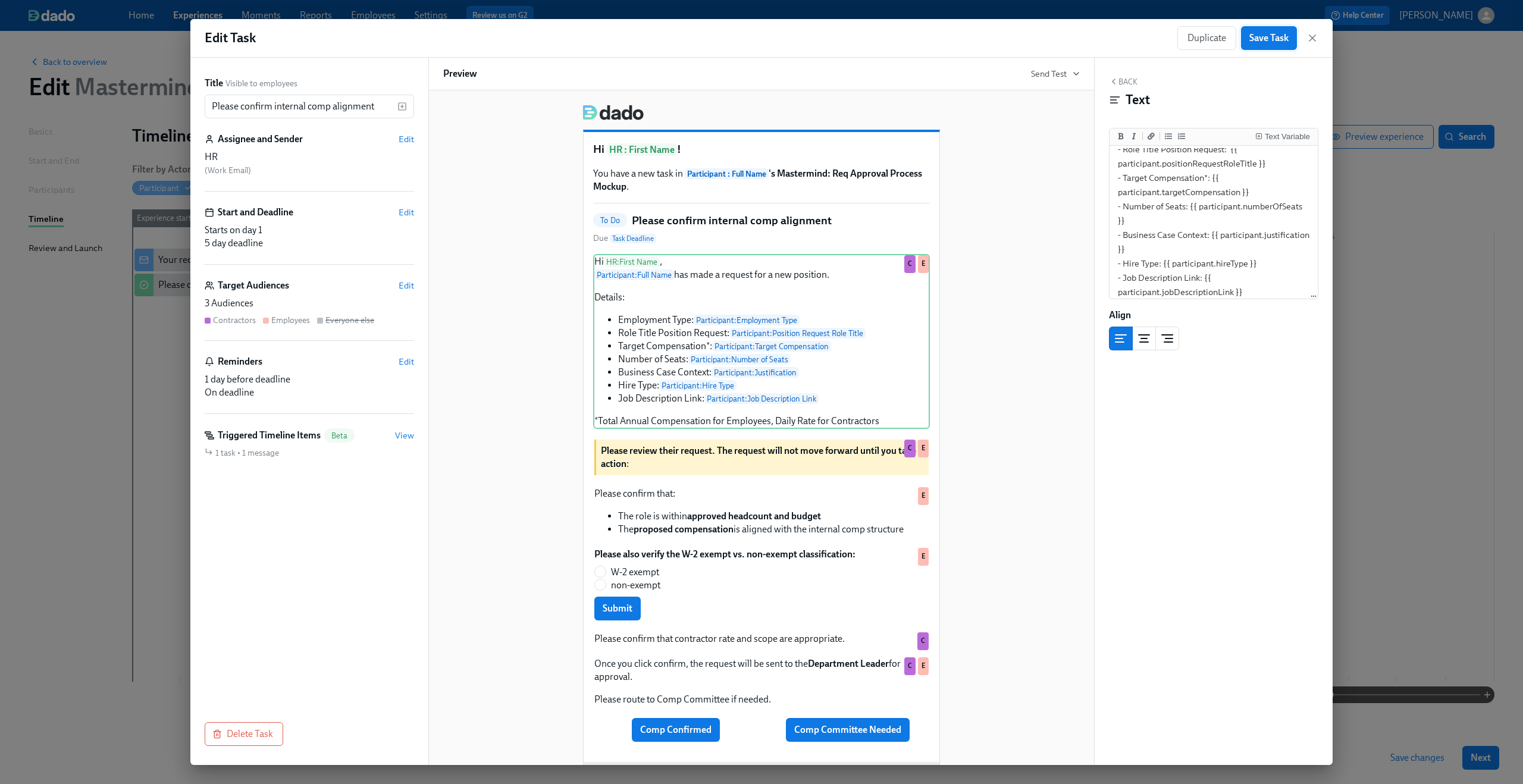
click at [1275, 34] on span "Save Task" at bounding box center [1269, 38] width 39 height 12
click at [1311, 36] on icon "button" at bounding box center [1312, 38] width 6 height 6
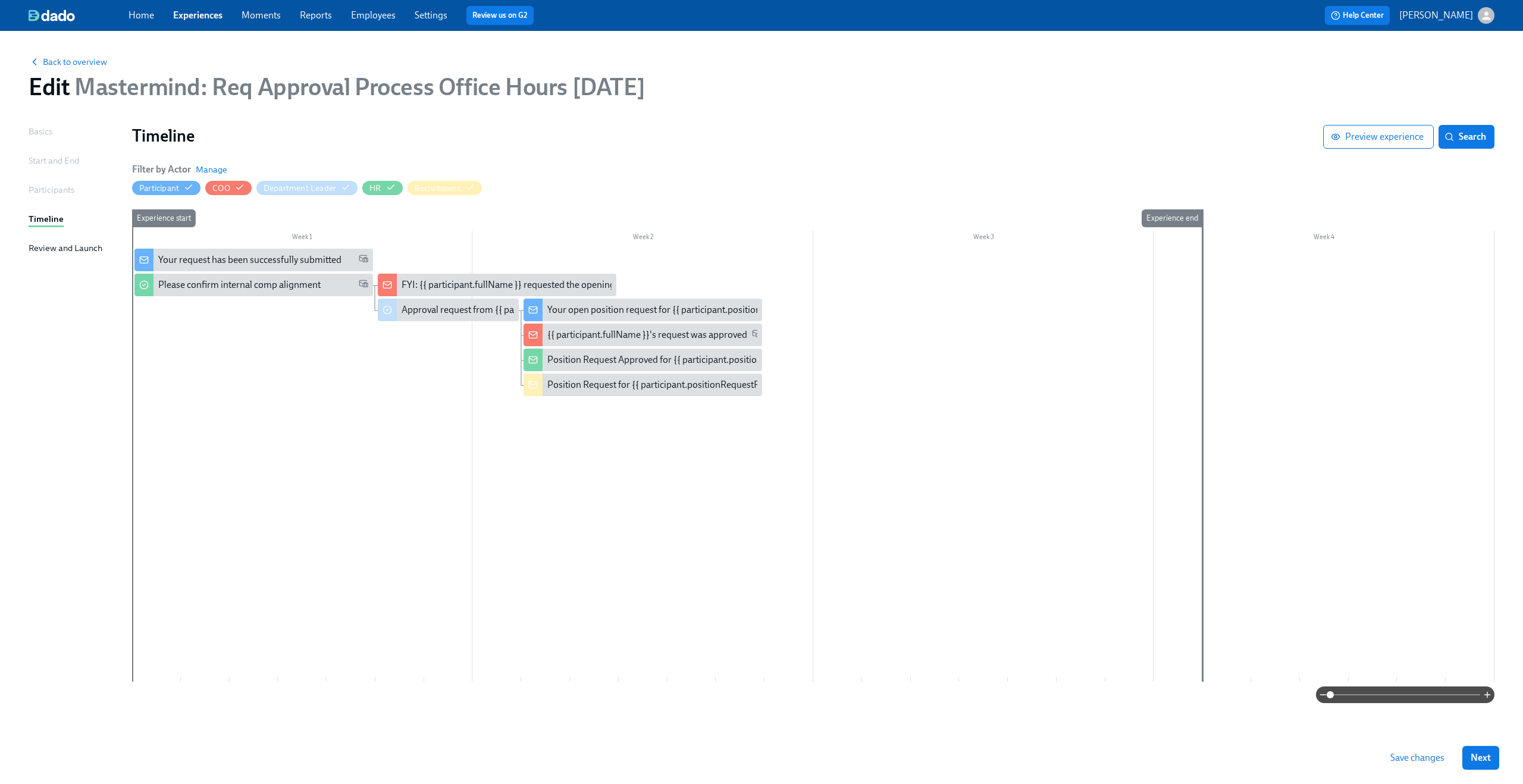
click at [1423, 758] on span "Save changes" at bounding box center [1417, 758] width 54 height 12
click at [434, 280] on div "FYI: {{ participant.fullName }} requested the opening of position {{ participan…" at bounding box center [615, 285] width 427 height 13
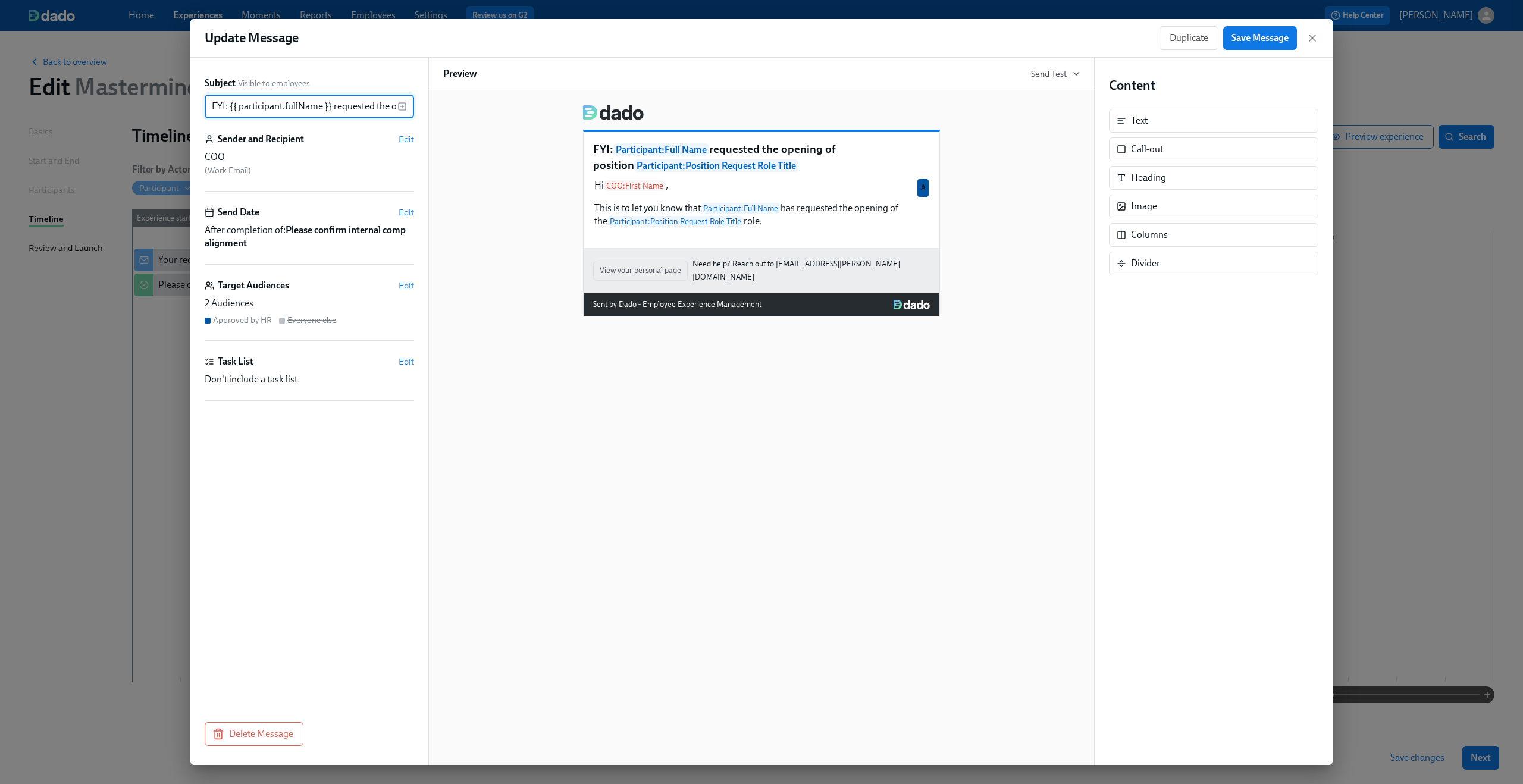
scroll to position [0, 241]
click at [1310, 36] on icon "button" at bounding box center [1312, 38] width 12 height 12
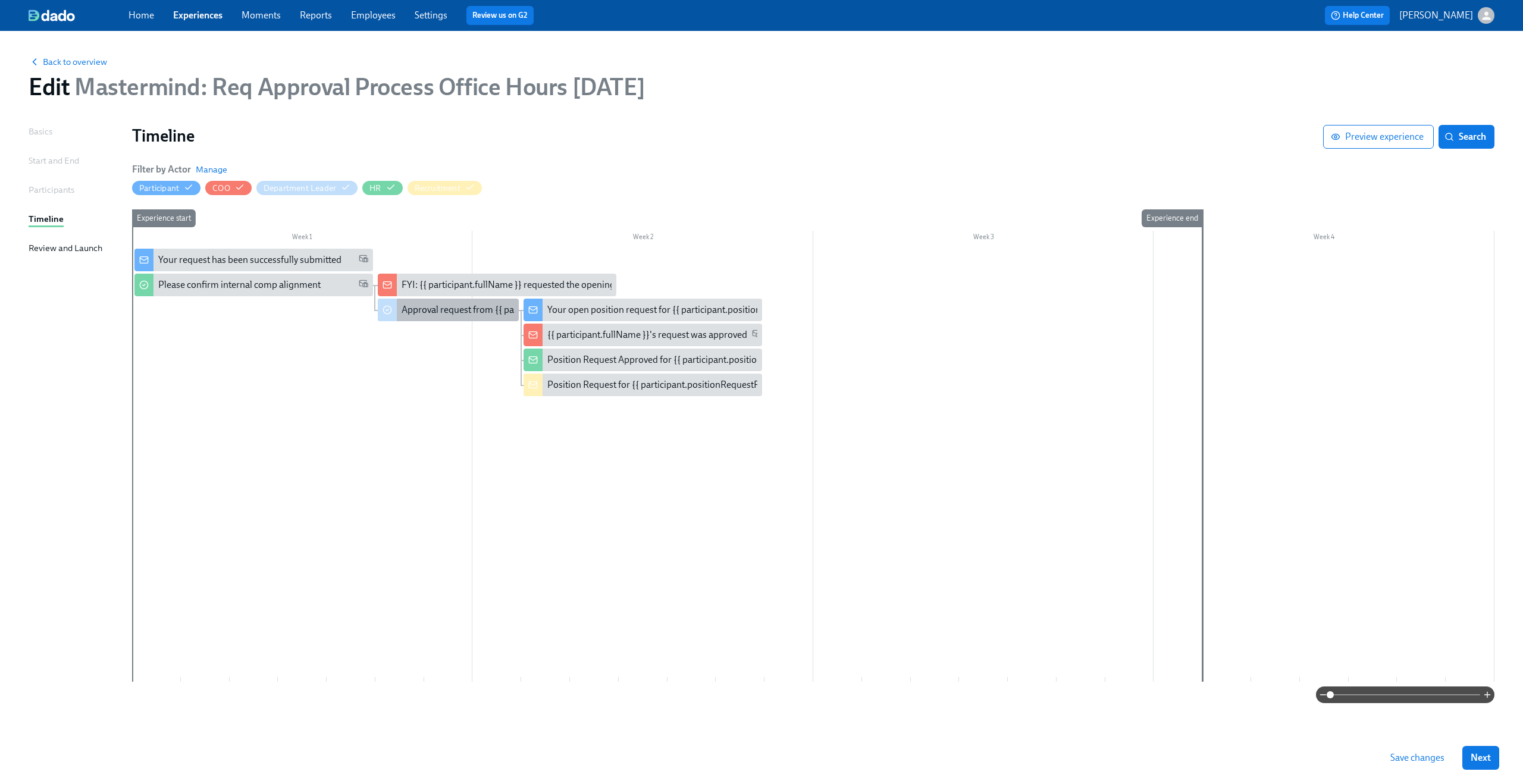
click at [477, 313] on div "Approval request from {{ participant.fullName }}" at bounding box center [500, 310] width 196 height 13
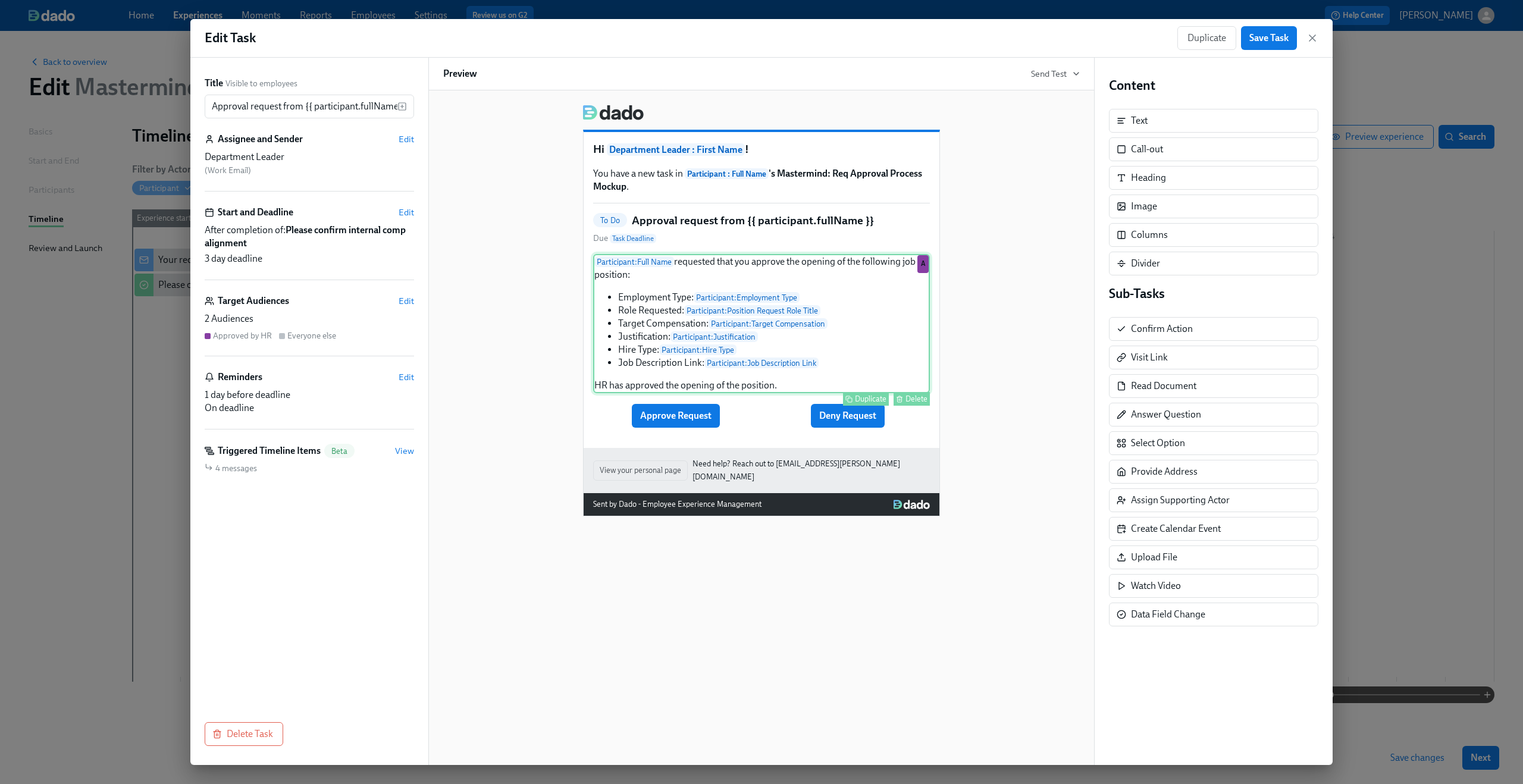
click at [823, 310] on div "Participant : Full Name requested that you approve the opening of the following…" at bounding box center [762, 324] width 336 height 139
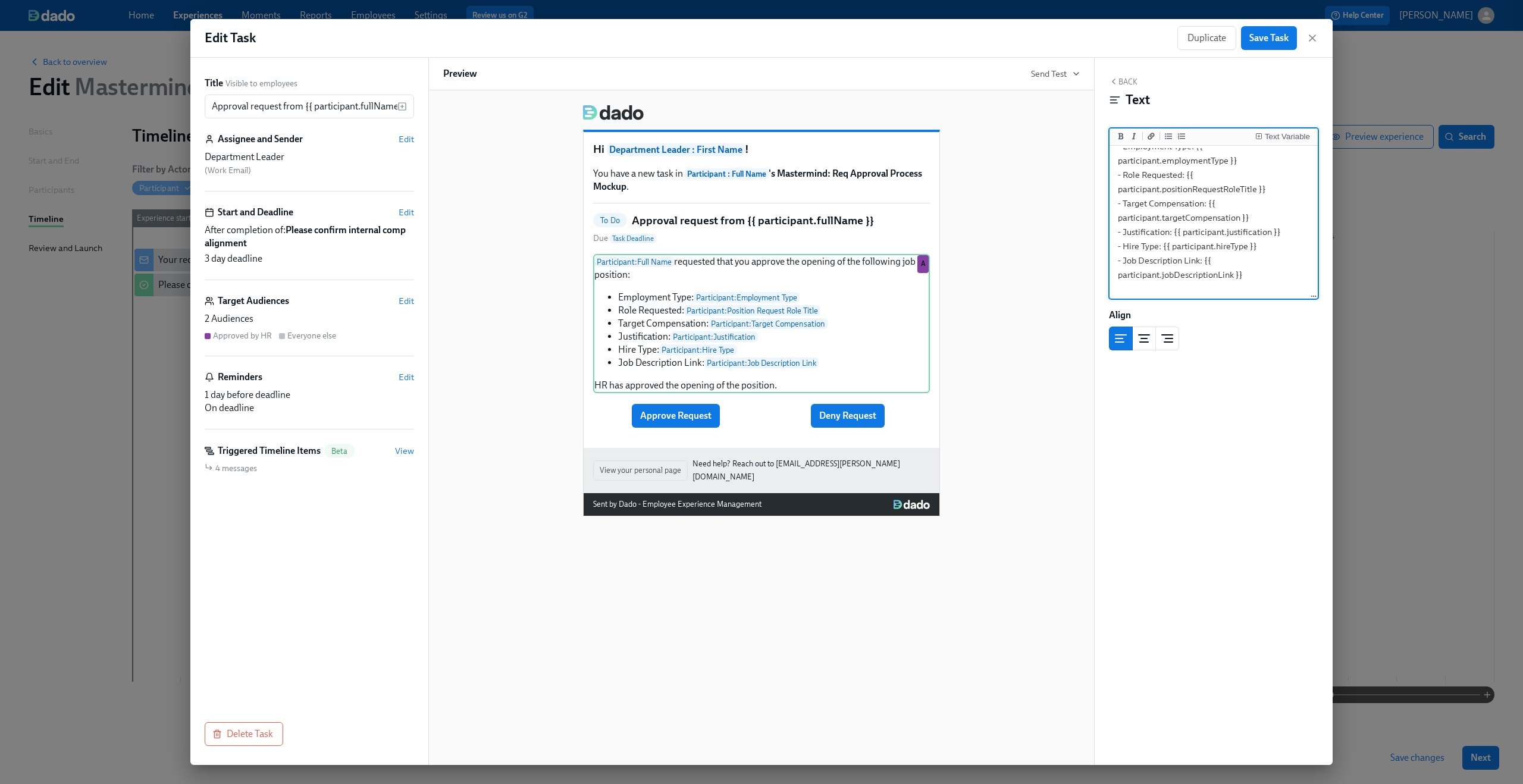
scroll to position [105, 0]
drag, startPoint x: 1117, startPoint y: 161, endPoint x: 1244, endPoint y: 254, distance: 157.4
click at [1244, 254] on textarea "{{ participant.fullName }} requested that you approve the opening of the follow…" at bounding box center [1213, 177] width 203 height 240
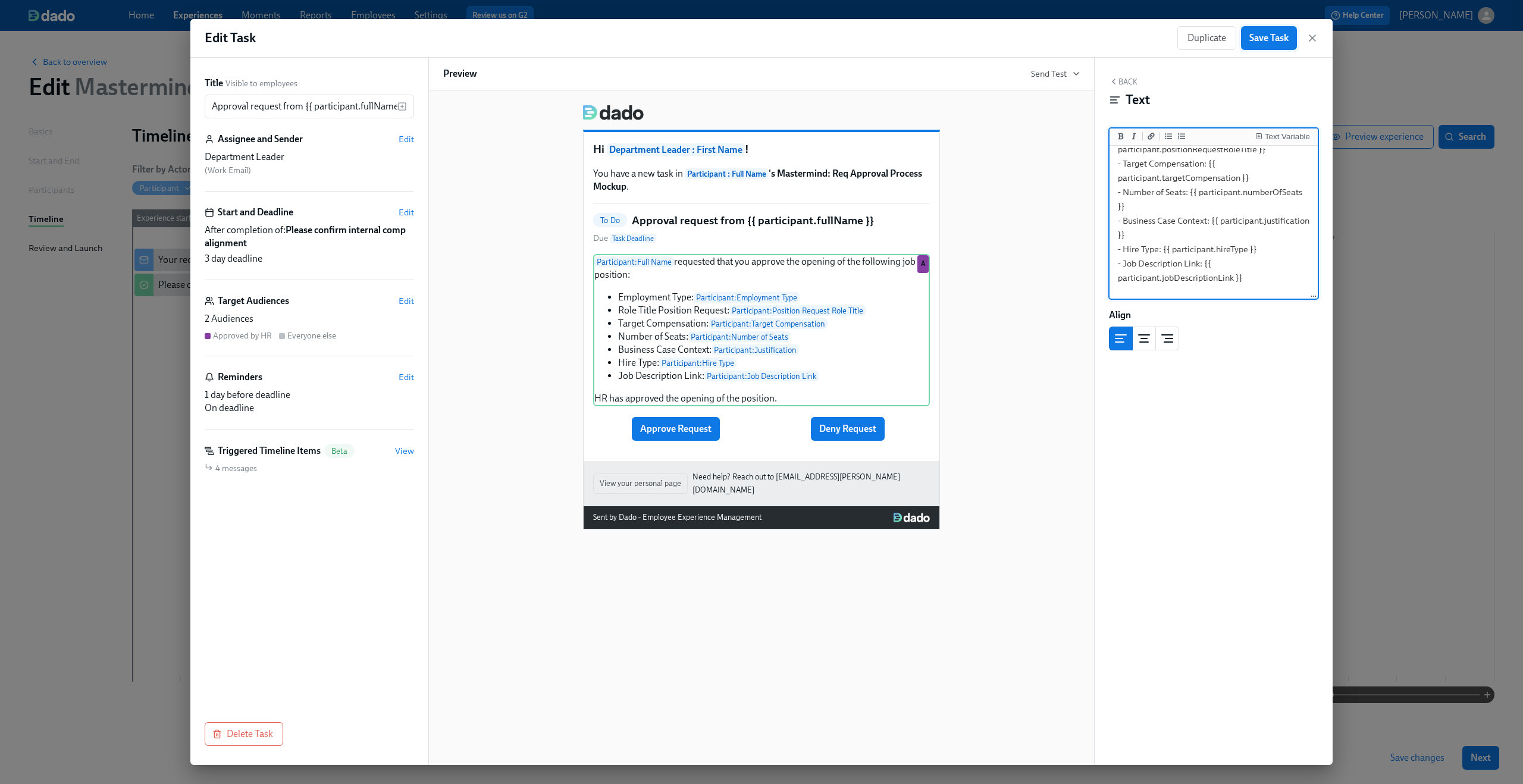
type textarea "{{ participant.fullName }} requested that you approve the opening of the follow…"
click at [1278, 44] on button "Save Task" at bounding box center [1269, 38] width 56 height 23
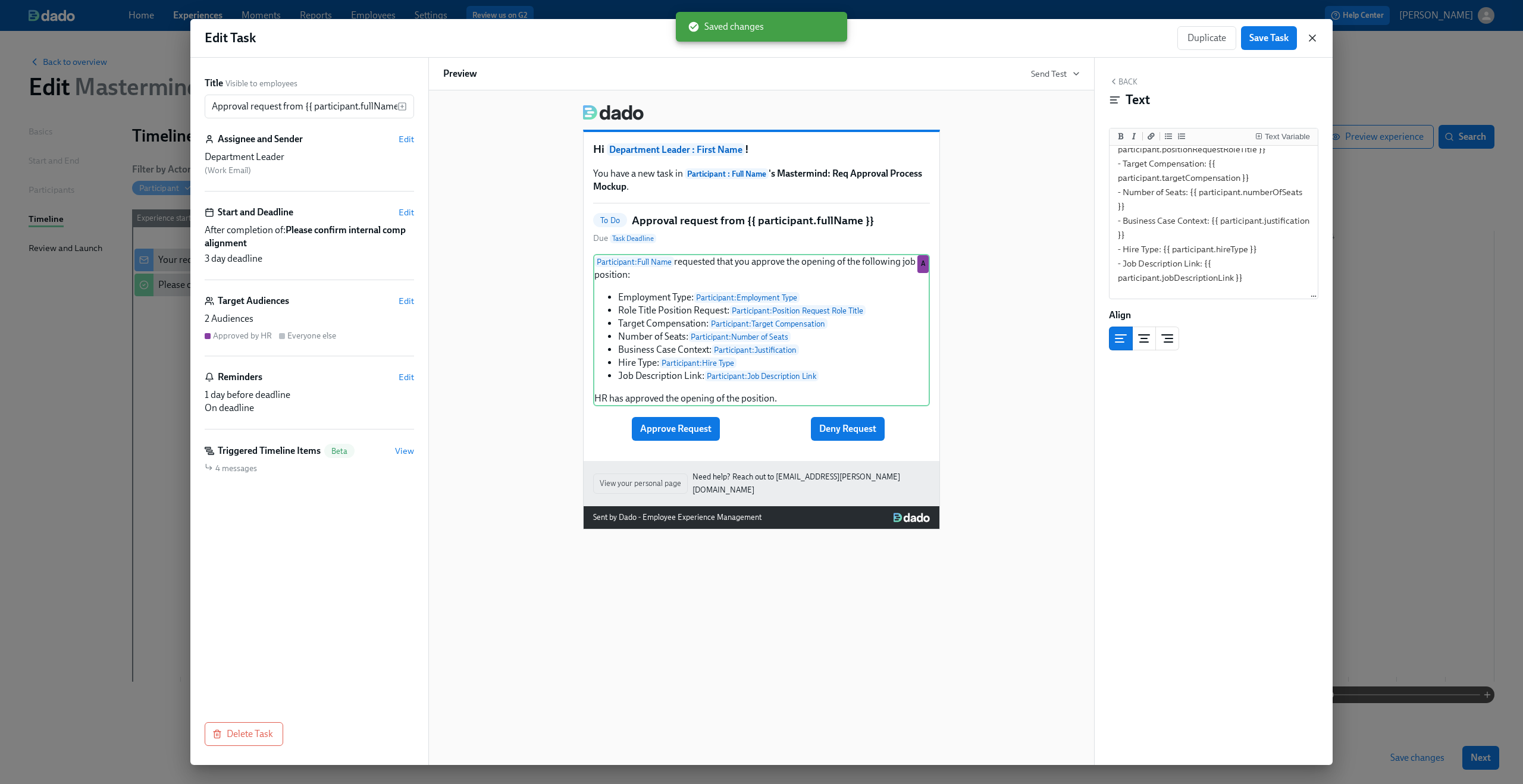
click at [1308, 36] on icon "button" at bounding box center [1312, 38] width 12 height 12
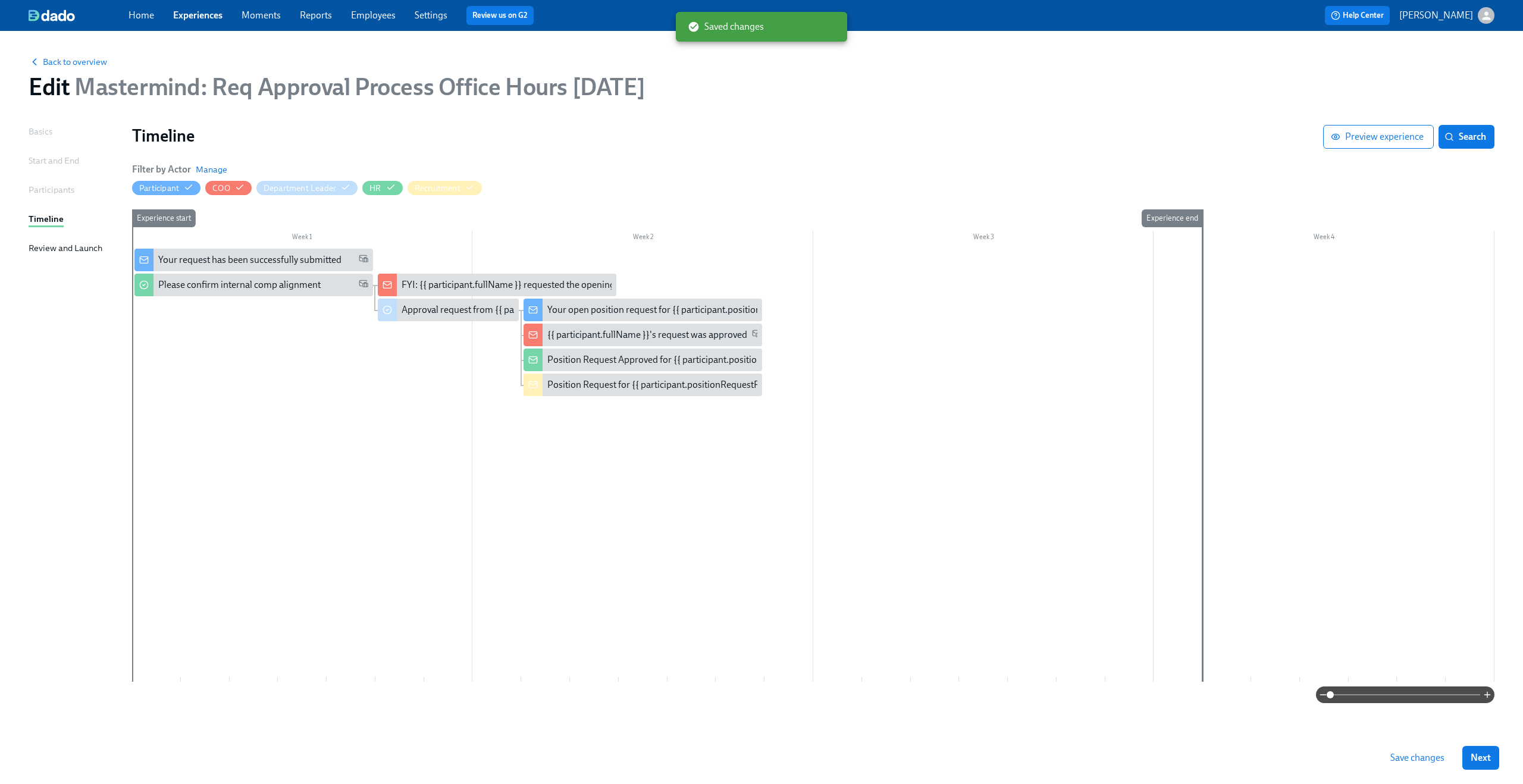
click at [1404, 753] on span "Save changes" at bounding box center [1417, 758] width 54 height 12
click at [564, 310] on div "Your open position request for {{ participant.positionRequestRoleTitle }}" at bounding box center [693, 310] width 291 height 13
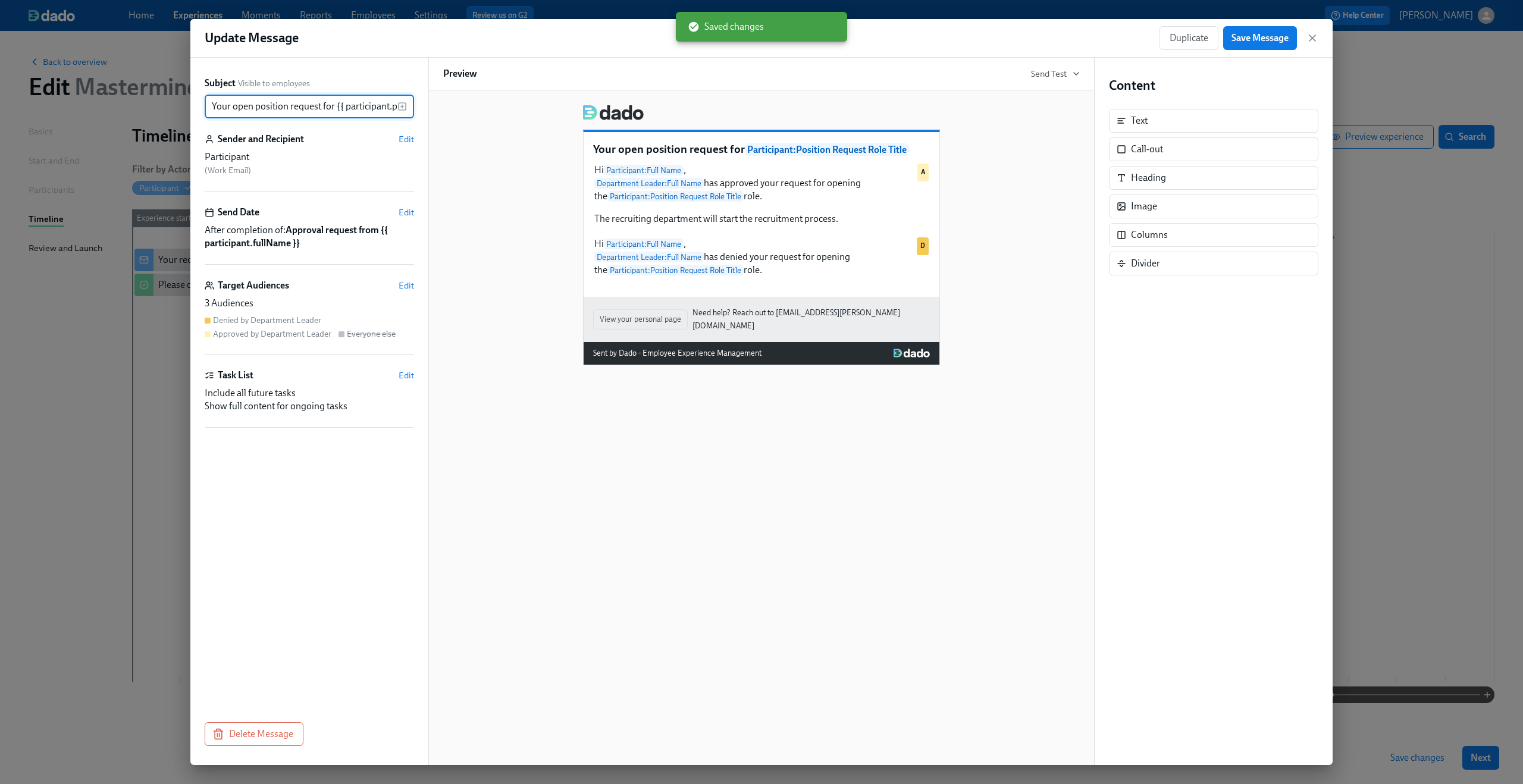
scroll to position [0, 104]
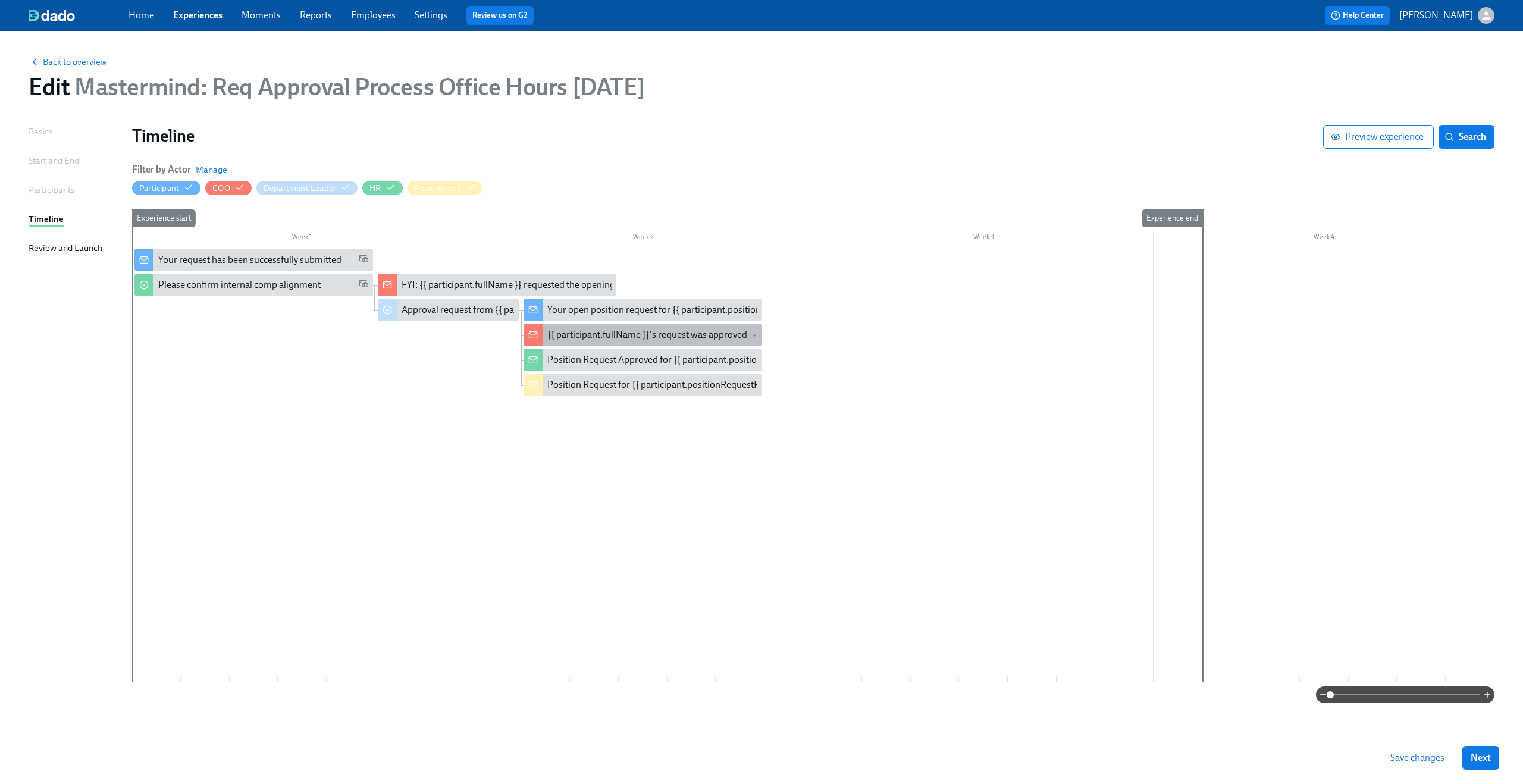
click at [560, 338] on div "{{ participant.fullName }}'s request was approved" at bounding box center [647, 335] width 200 height 13
click at [600, 342] on div "{{ participant.fullName }}'s request was approved" at bounding box center [643, 335] width 238 height 23
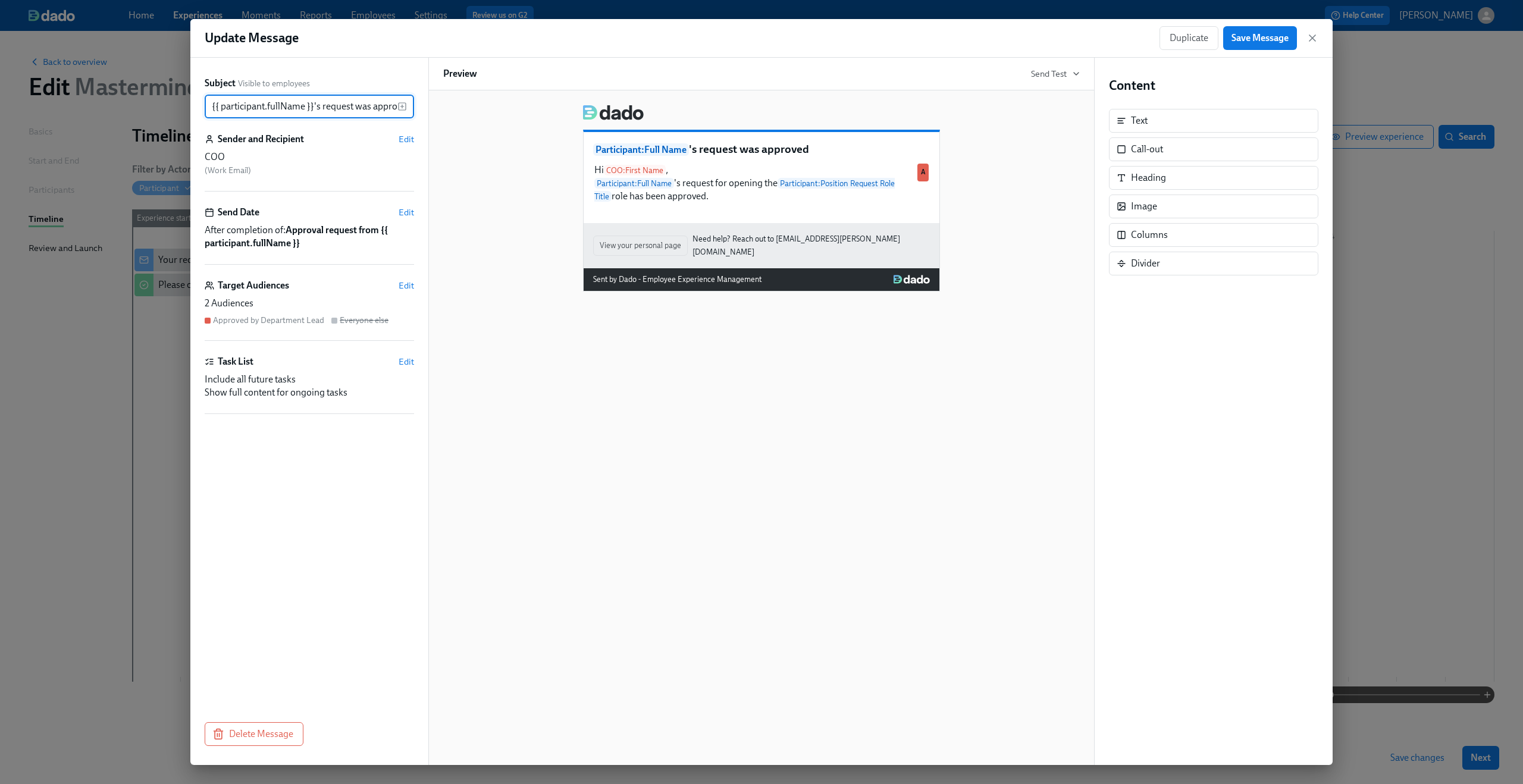
scroll to position [0, 13]
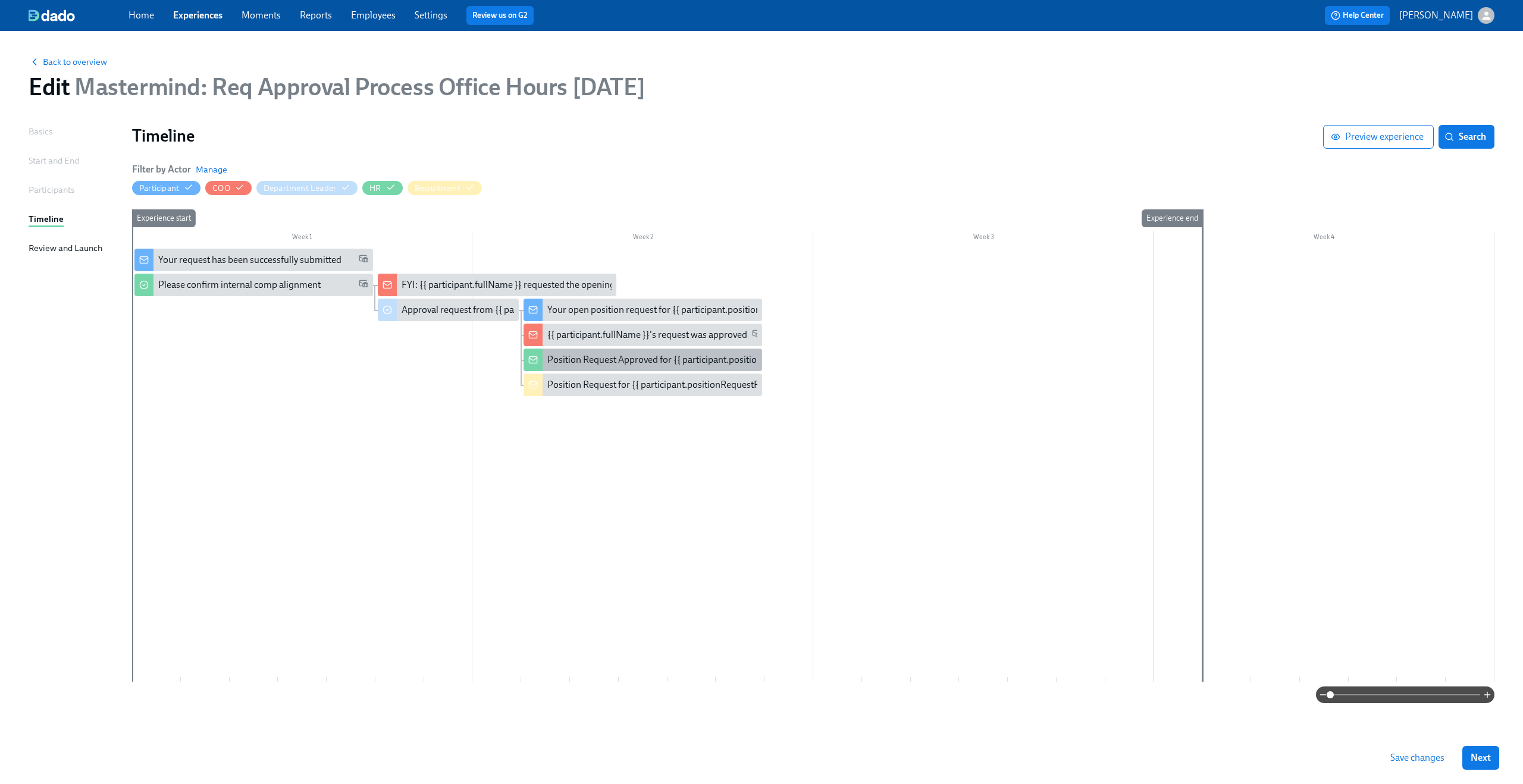
click at [555, 351] on div "Position Request Approved for {{ participant.positionRequestRoleTitle }}" at bounding box center [643, 360] width 238 height 23
click at [672, 389] on div "Position Request for {{ participant.positionRequestRoleTitle }}" at bounding box center [673, 385] width 251 height 13
click at [606, 422] on div at bounding box center [813, 465] width 1362 height 433
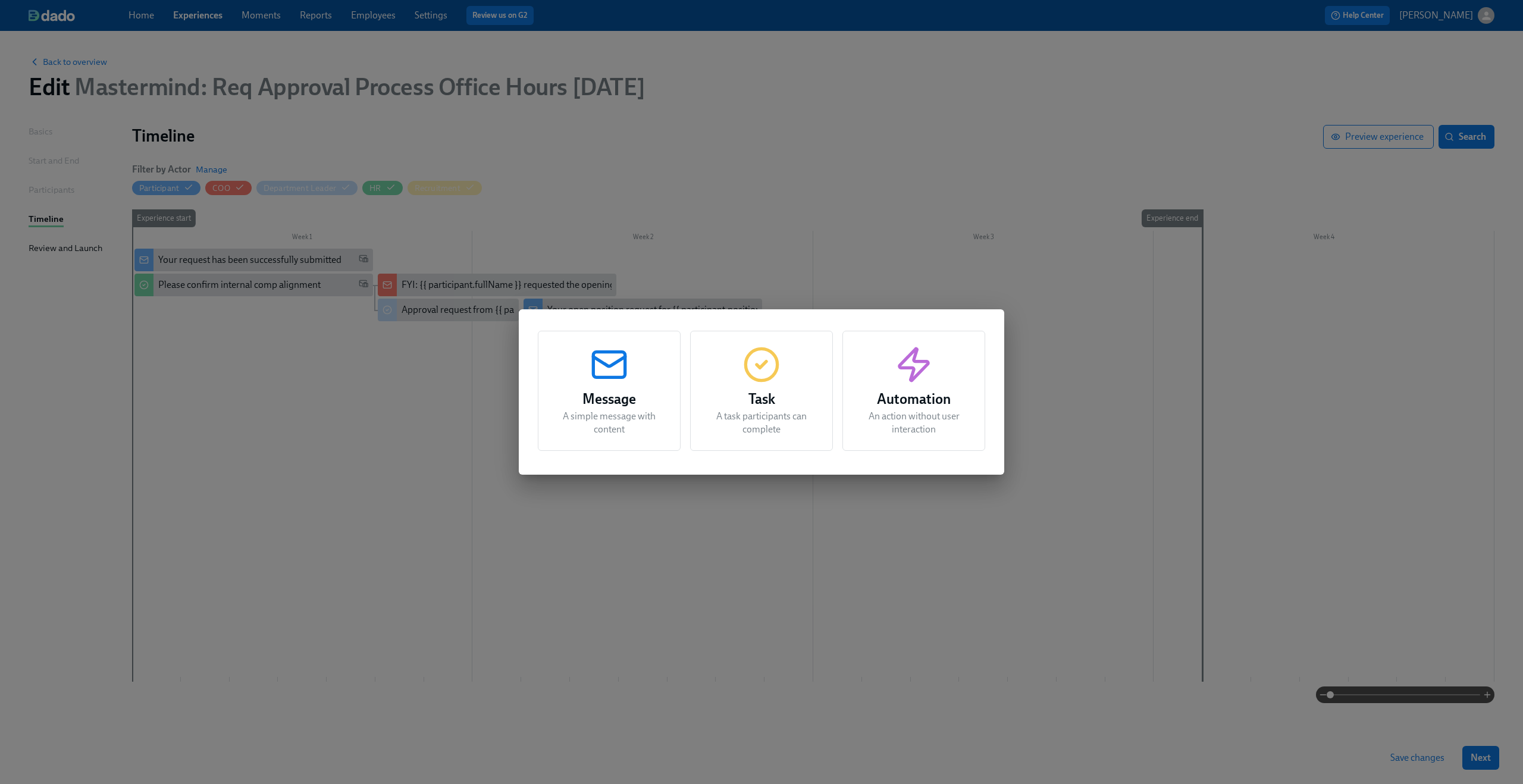
click at [840, 546] on div "Message A simple message with content Task A task participants can complete Aut…" at bounding box center [762, 392] width 1523 height 784
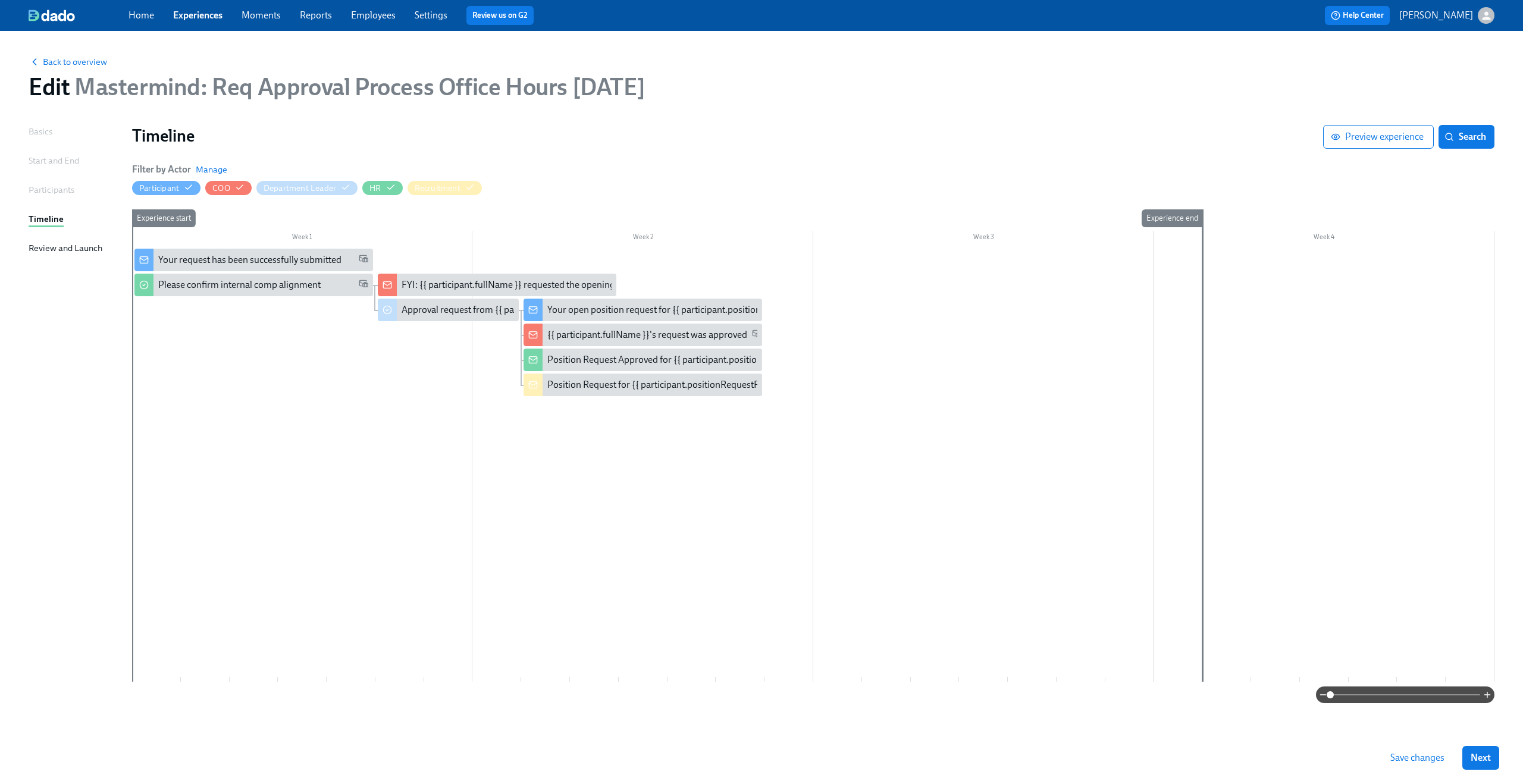
click at [1396, 753] on span "Save changes" at bounding box center [1417, 758] width 54 height 12
click at [208, 19] on link "Experiences" at bounding box center [197, 15] width 49 height 12
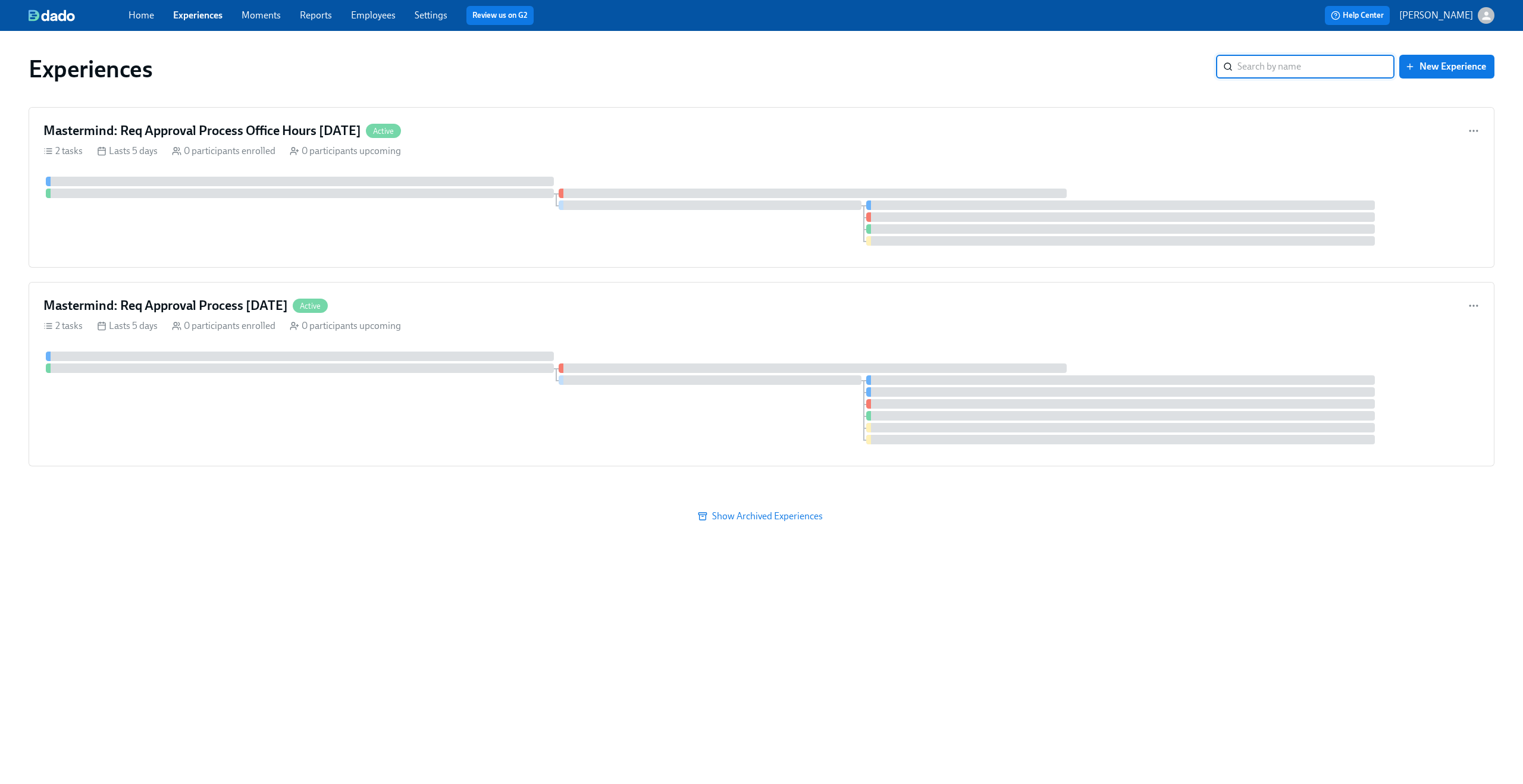
click at [426, 17] on link "Settings" at bounding box center [430, 15] width 33 height 12
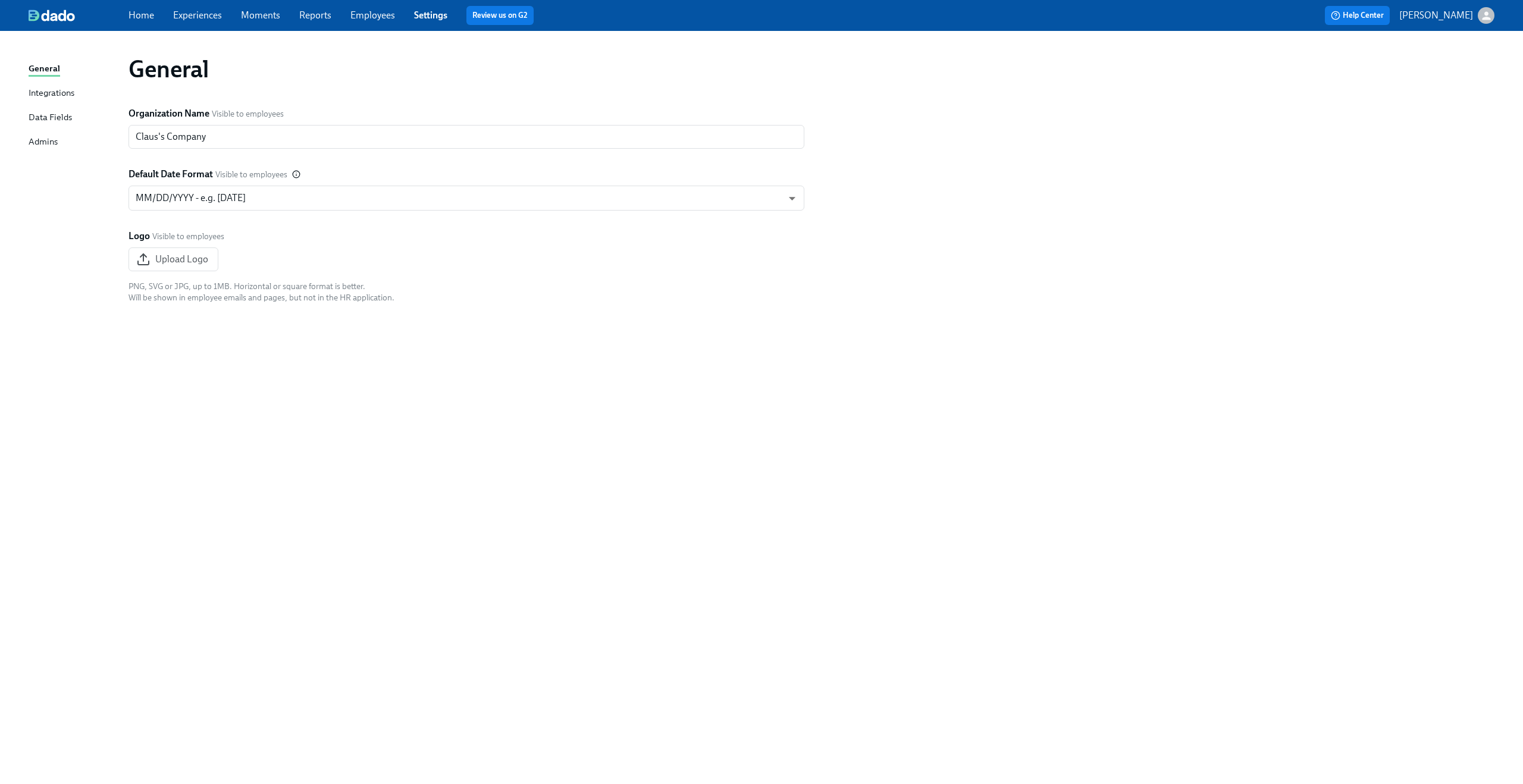
click at [46, 112] on div "Data Fields" at bounding box center [50, 118] width 44 height 15
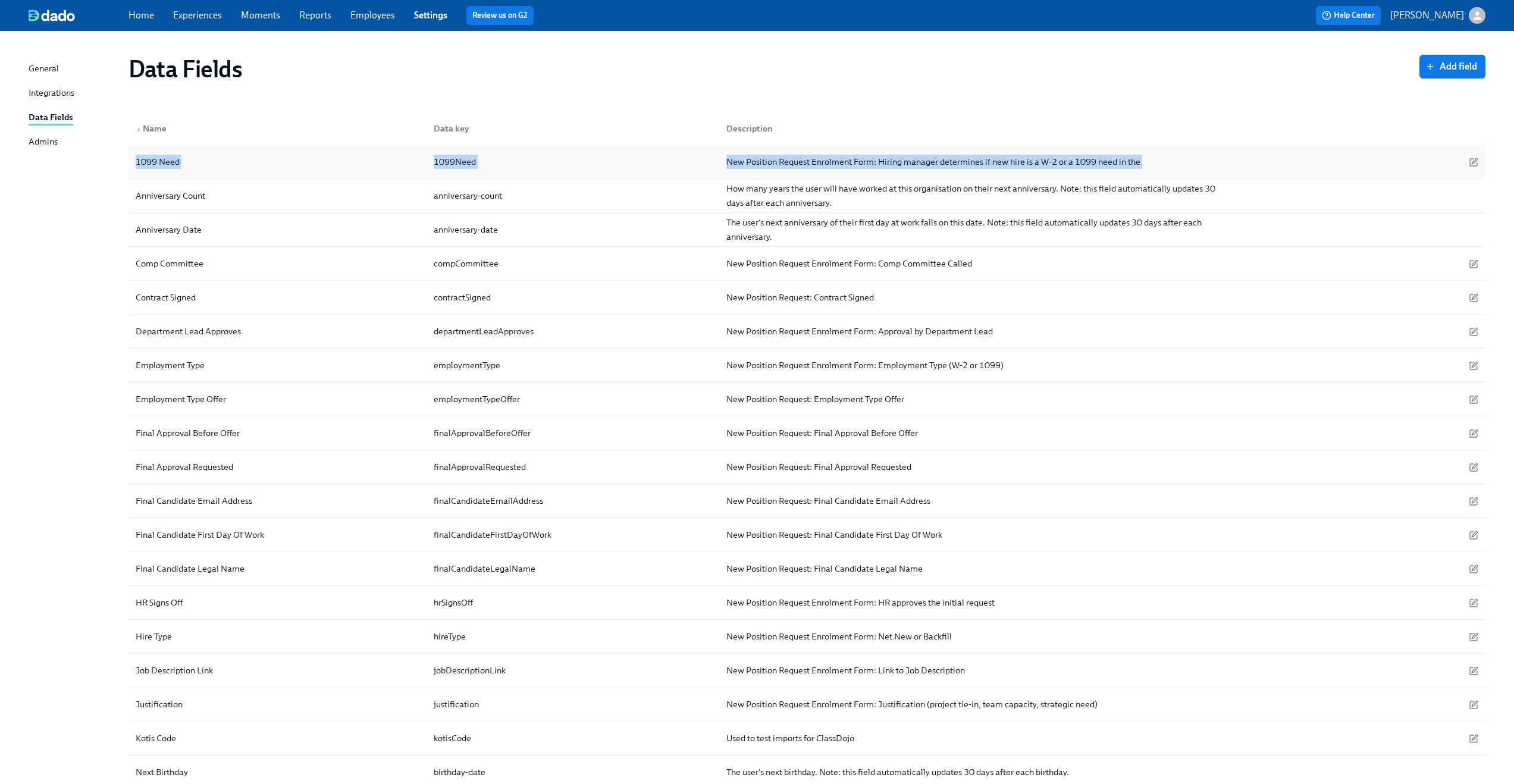
drag, startPoint x: 117, startPoint y: 160, endPoint x: 1275, endPoint y: 156, distance: 1158.0
click at [1275, 156] on div "Data Fields Add field ▲ Name Data key Description 1099 Need 1099Need New Positi…" at bounding box center [757, 588] width 1457 height 1087
copy div "1099 Need 1099Need New Position Request Enrolment Form: Hiring manager determin…"
drag, startPoint x: 130, startPoint y: 159, endPoint x: 186, endPoint y: 161, distance: 56.0
click at [186, 161] on div "1099 Need 1099Need New Position Request Enrolment Form: Hiring manager determin…" at bounding box center [807, 161] width 1357 height 34
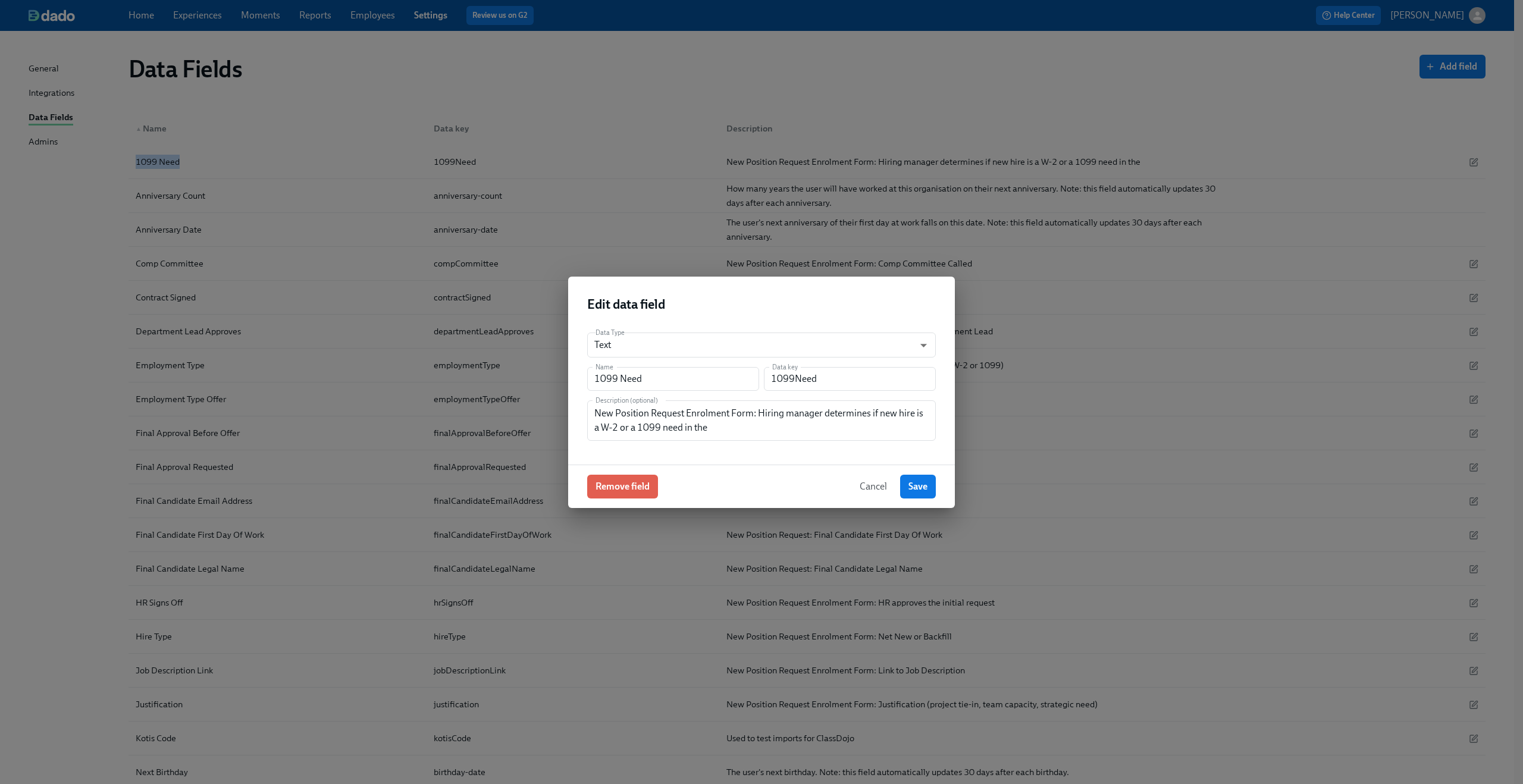
copy div "1099 Need"
click at [875, 494] on button "Cancel" at bounding box center [873, 486] width 44 height 23
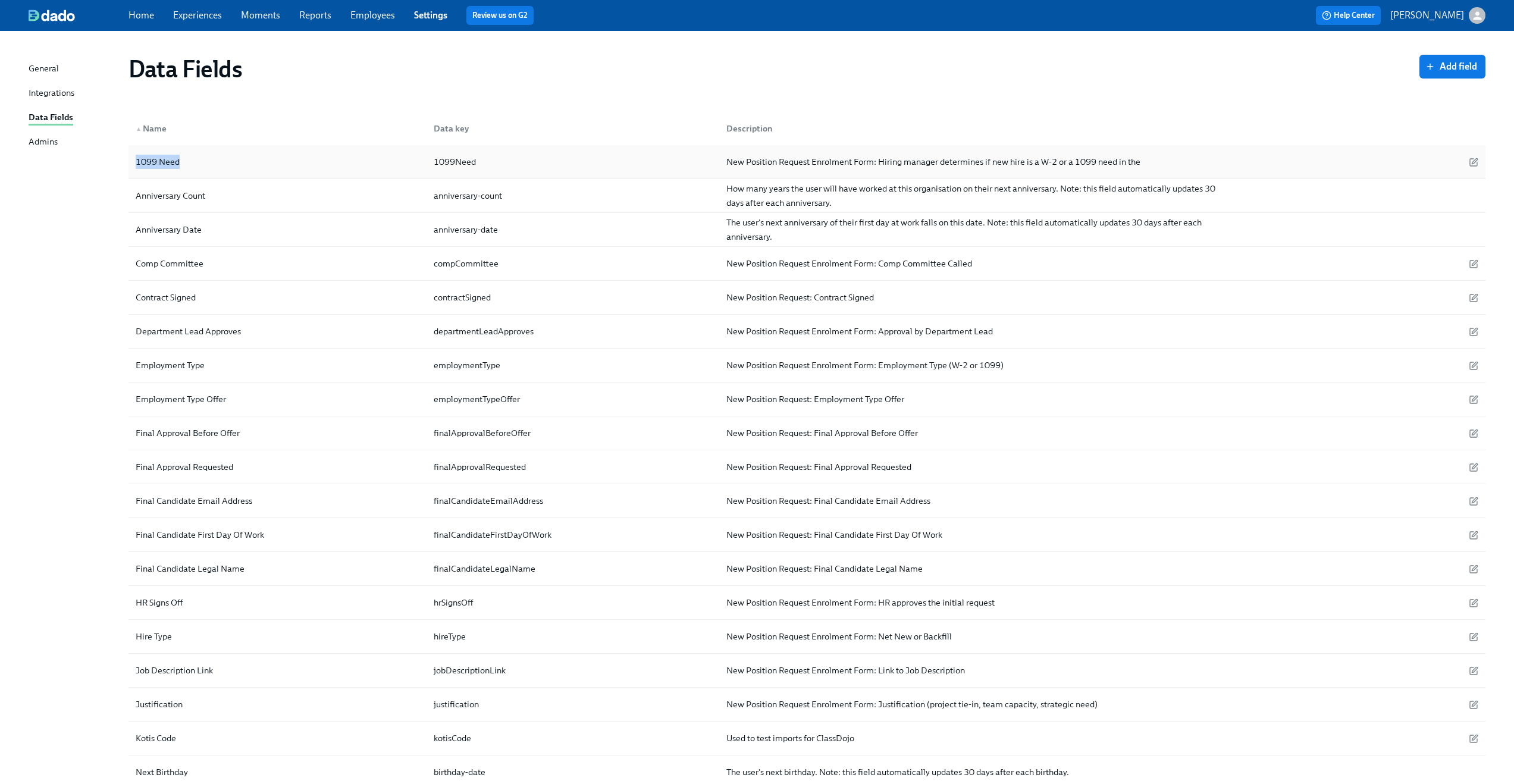
click at [472, 162] on div "1099Need" at bounding box center [455, 161] width 52 height 14
drag, startPoint x: 480, startPoint y: 159, endPoint x: 431, endPoint y: 161, distance: 49.0
click at [431, 161] on div "1099Need" at bounding box center [455, 161] width 52 height 14
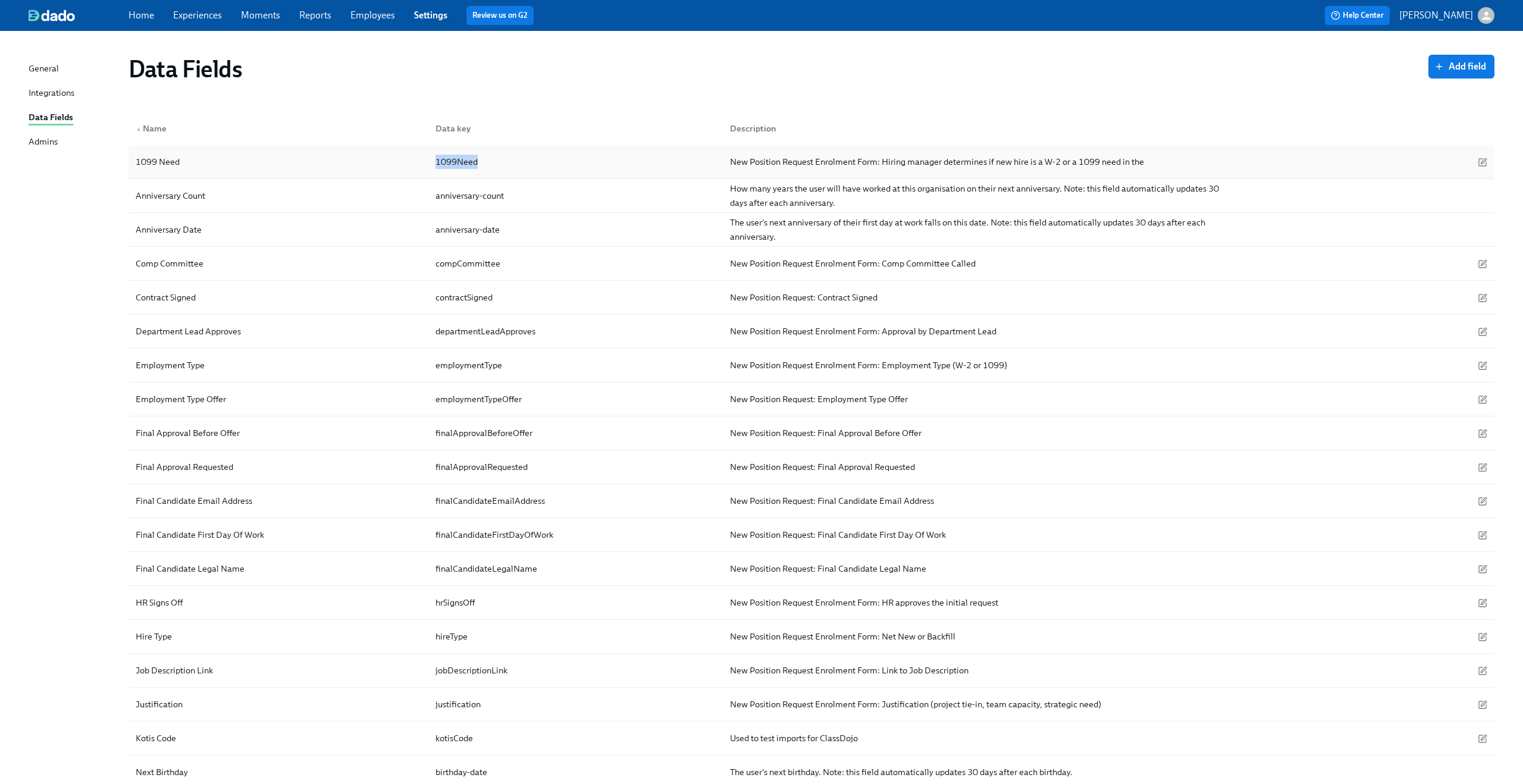
copy div "1099Need"
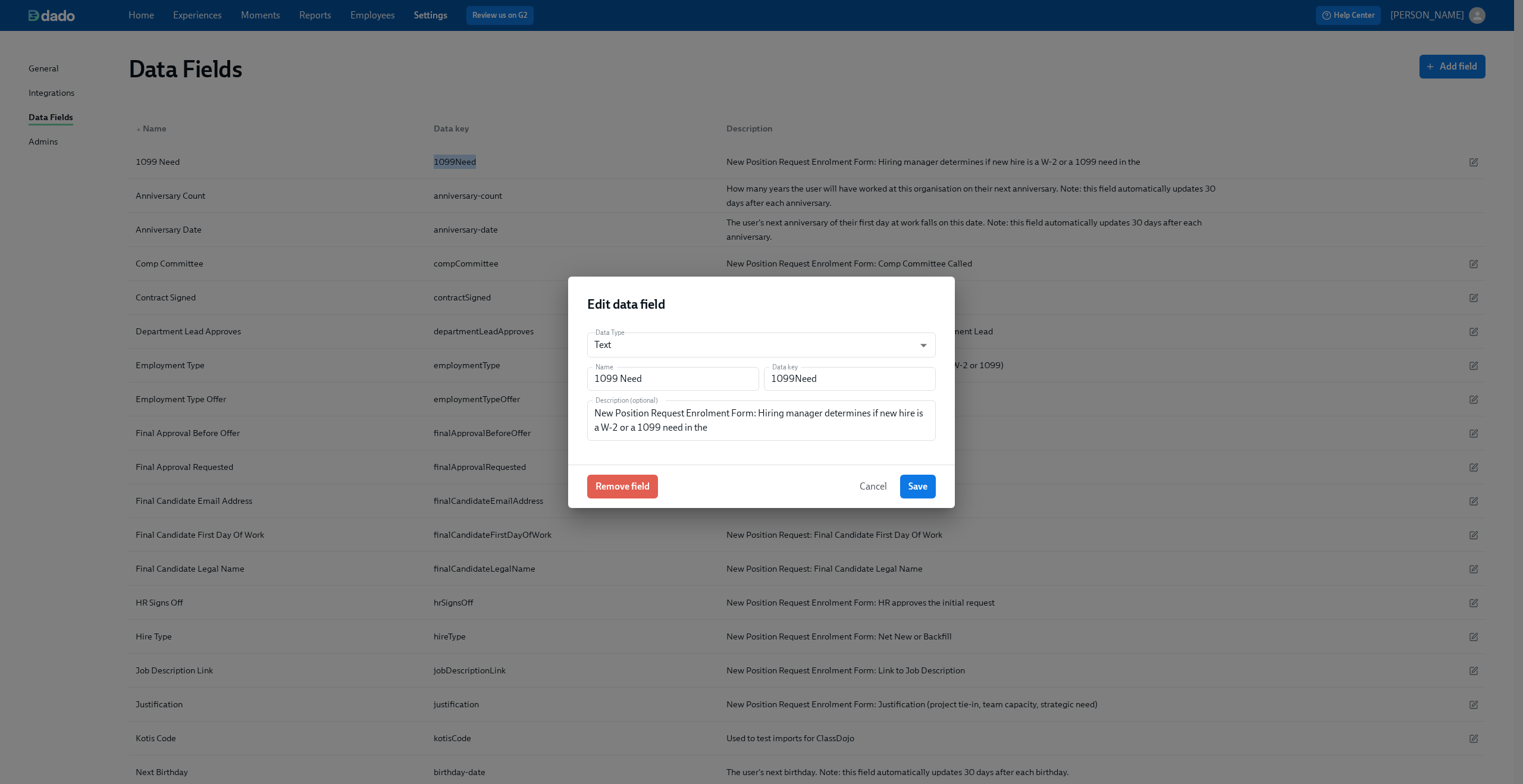
click at [874, 479] on button "Cancel" at bounding box center [873, 486] width 44 height 23
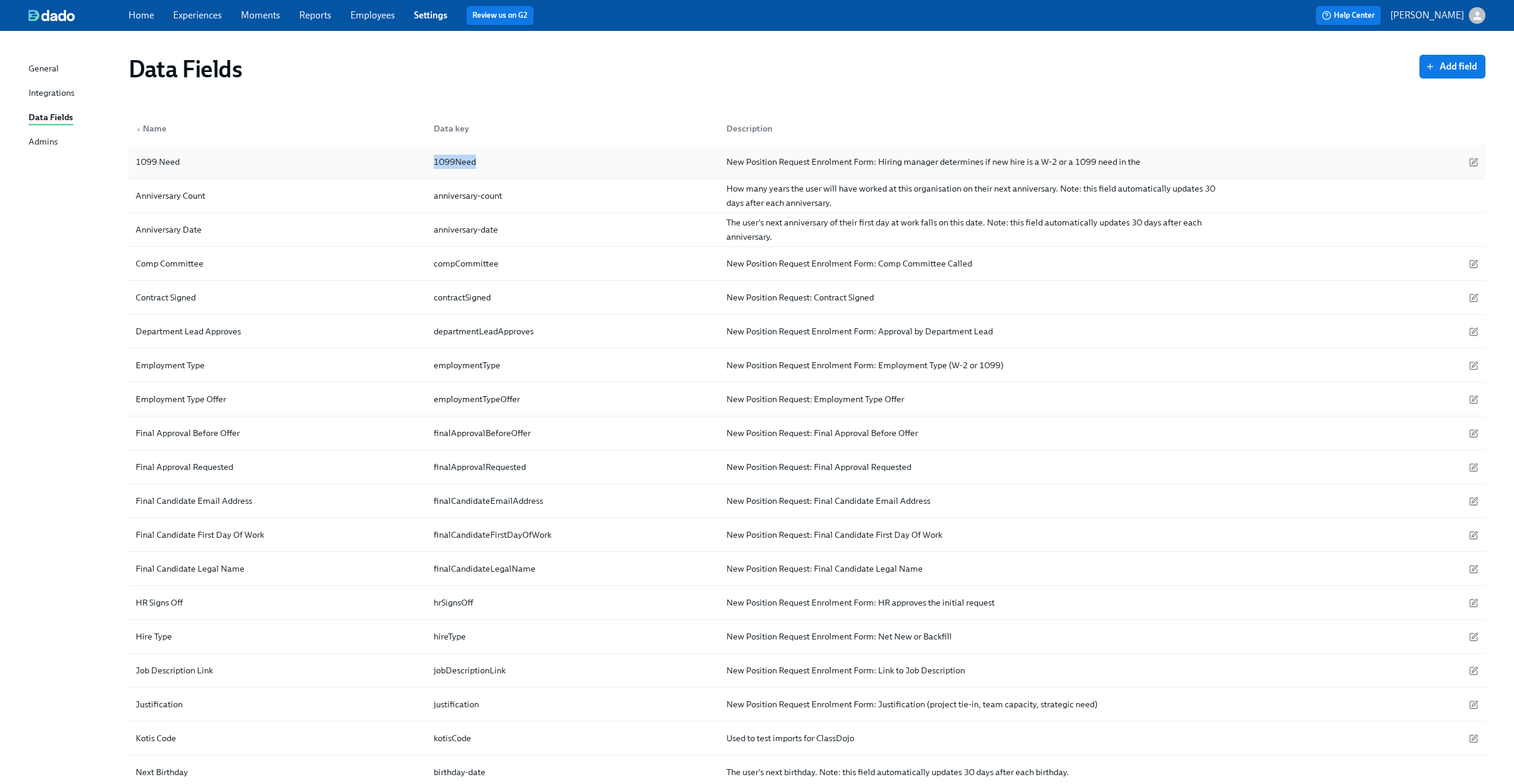
drag, startPoint x: 1145, startPoint y: 161, endPoint x: 730, endPoint y: 149, distance: 415.2
click at [730, 149] on div "1099 Need 1099Need New Position Request Enrolment Form: Hiring manager determin…" at bounding box center [807, 161] width 1357 height 34
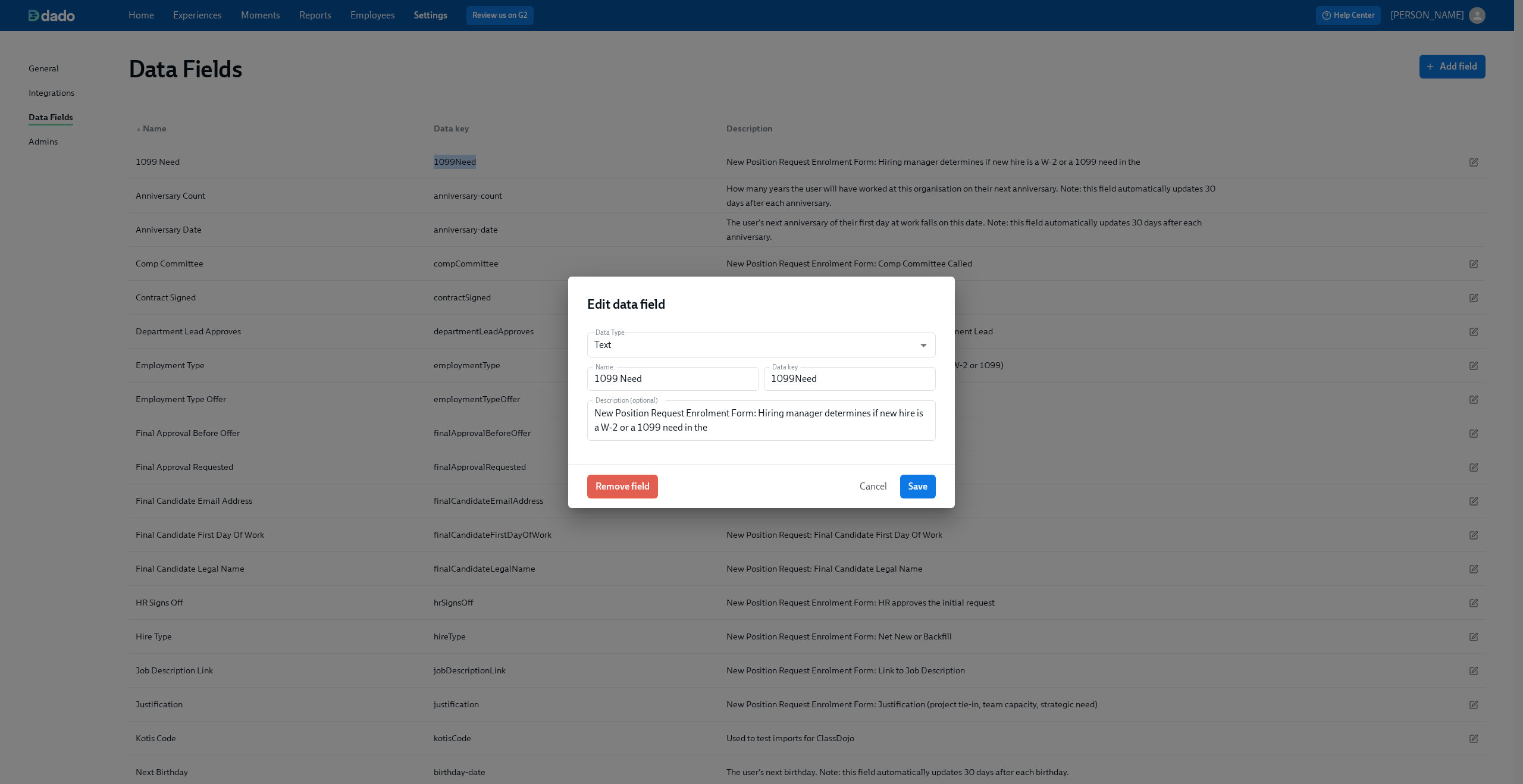
copy div "New Position Request Enrolment Form: Hiring manager determines if new hire is a…"
click at [874, 484] on span "Cancel" at bounding box center [873, 486] width 28 height 12
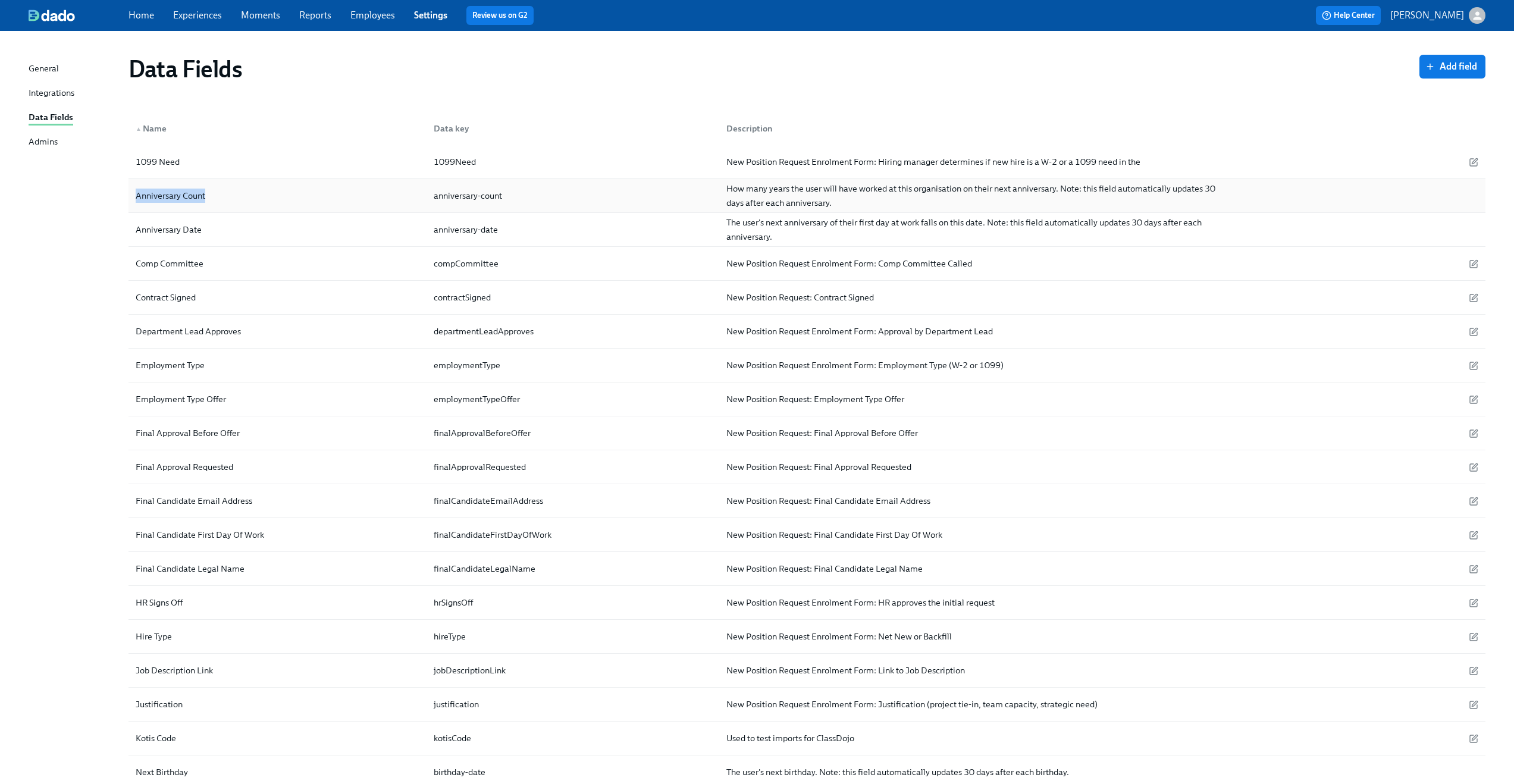
drag, startPoint x: 136, startPoint y: 197, endPoint x: 228, endPoint y: 194, distance: 92.0
click at [228, 194] on div "Anniversary Count" at bounding box center [277, 196] width 293 height 23
copy div "Anniversary Count"
drag, startPoint x: 517, startPoint y: 193, endPoint x: 415, endPoint y: 192, distance: 102.0
click at [415, 192] on div "Anniversary Count anniversary-count How many years the user will have worked at…" at bounding box center [807, 196] width 1357 height 34
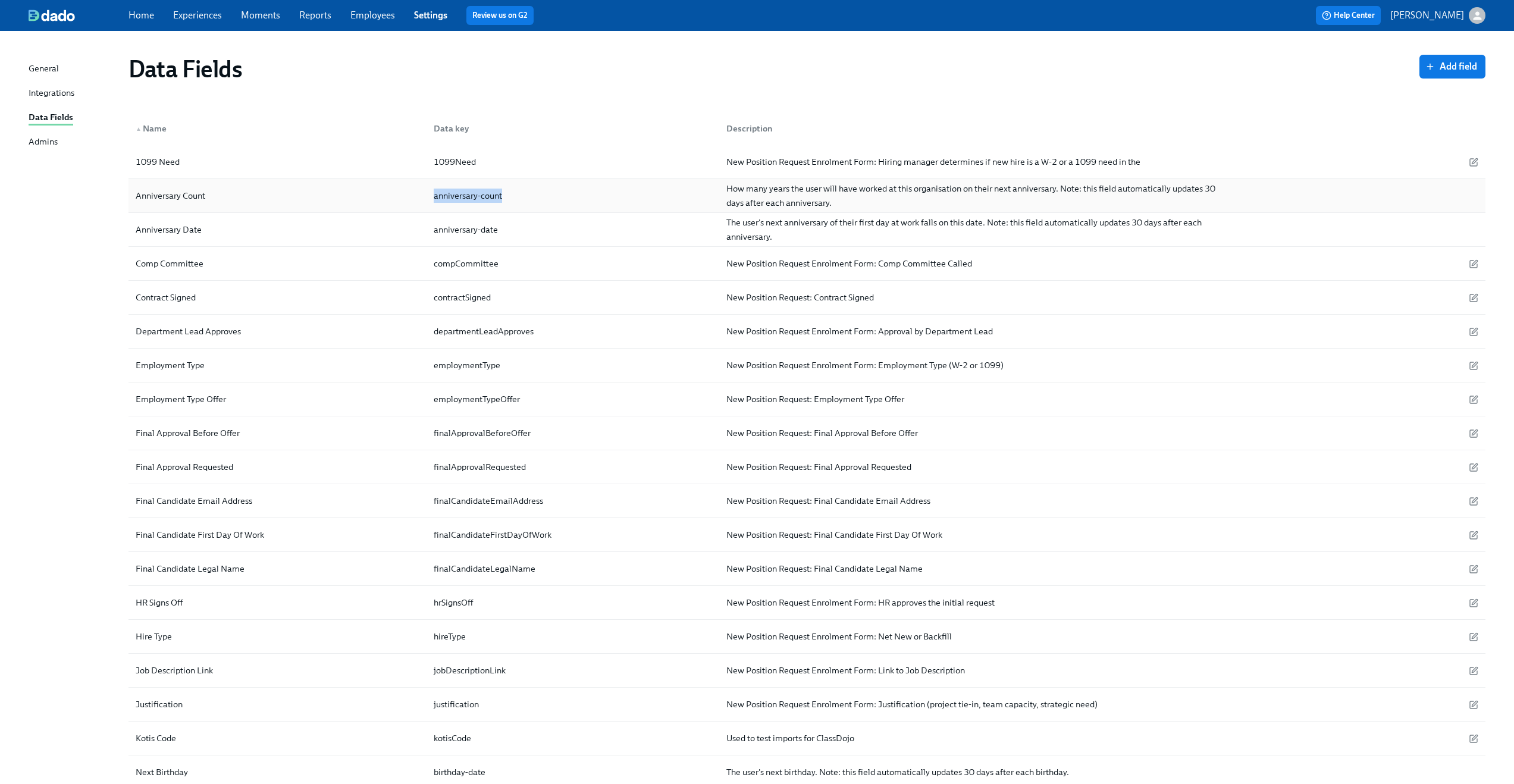
copy div "anniversary-count"
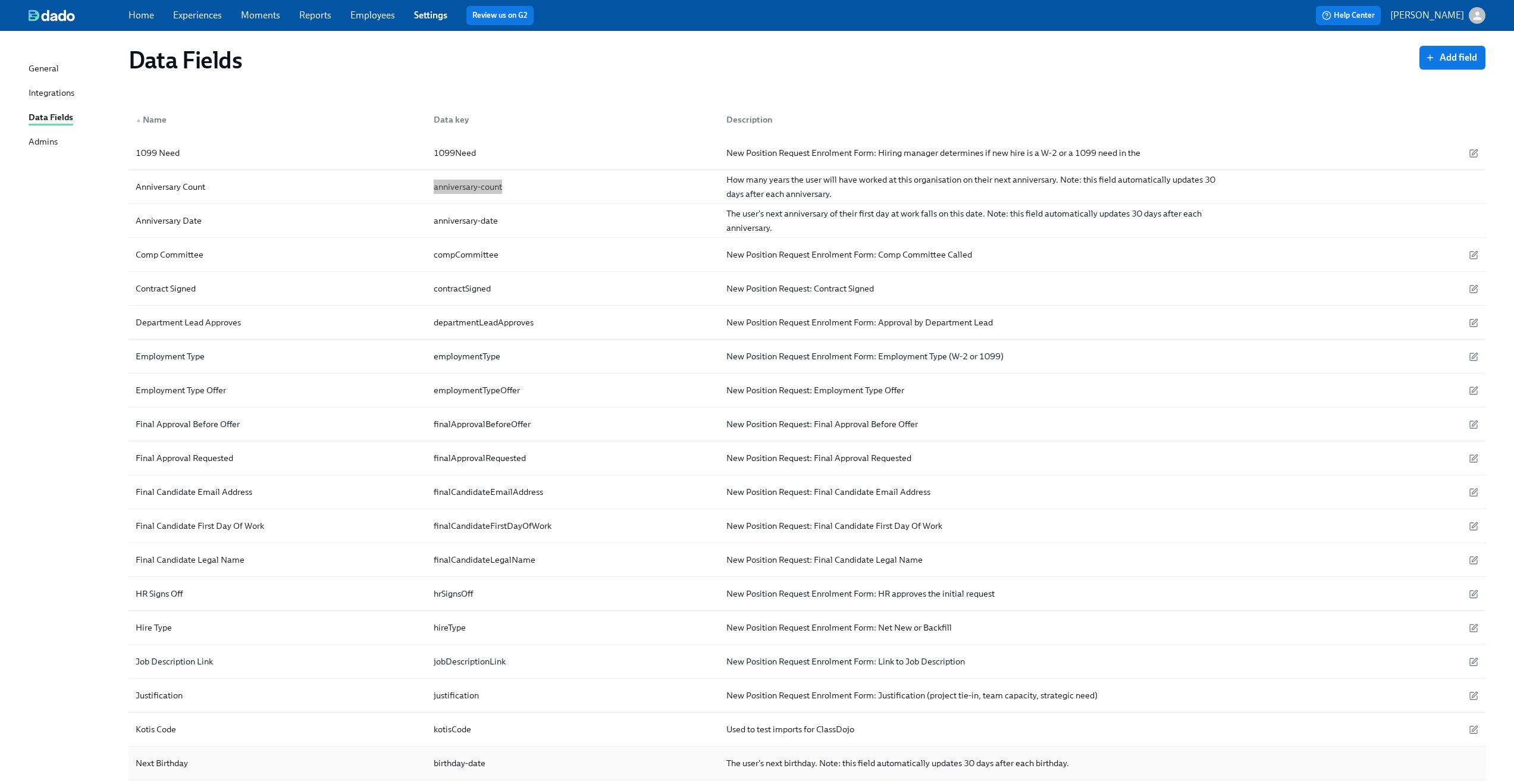
scroll to position [22, 0]
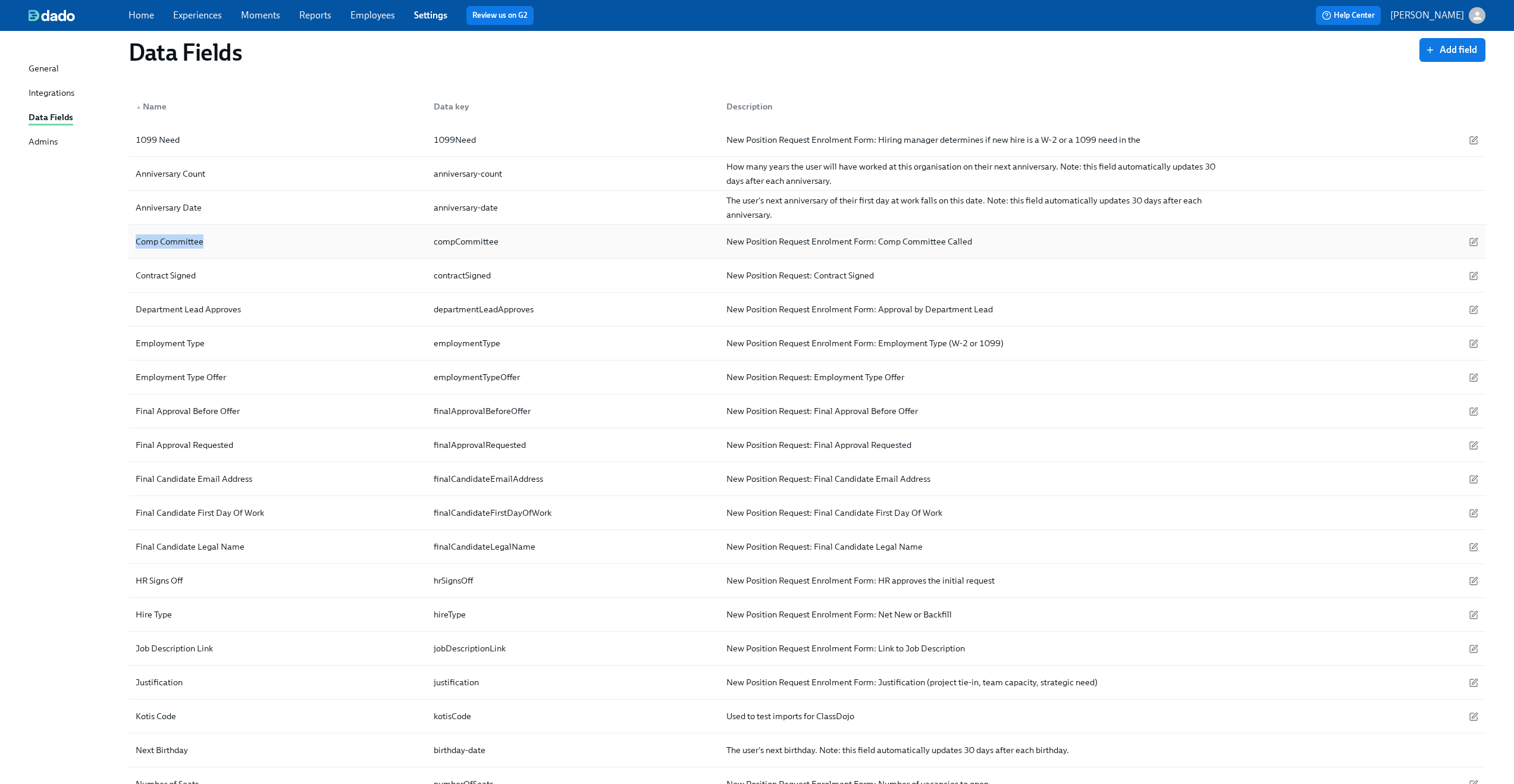
drag, startPoint x: 137, startPoint y: 242, endPoint x: 239, endPoint y: 243, distance: 102.0
click at [239, 243] on div "Comp Committee" at bounding box center [277, 241] width 293 height 23
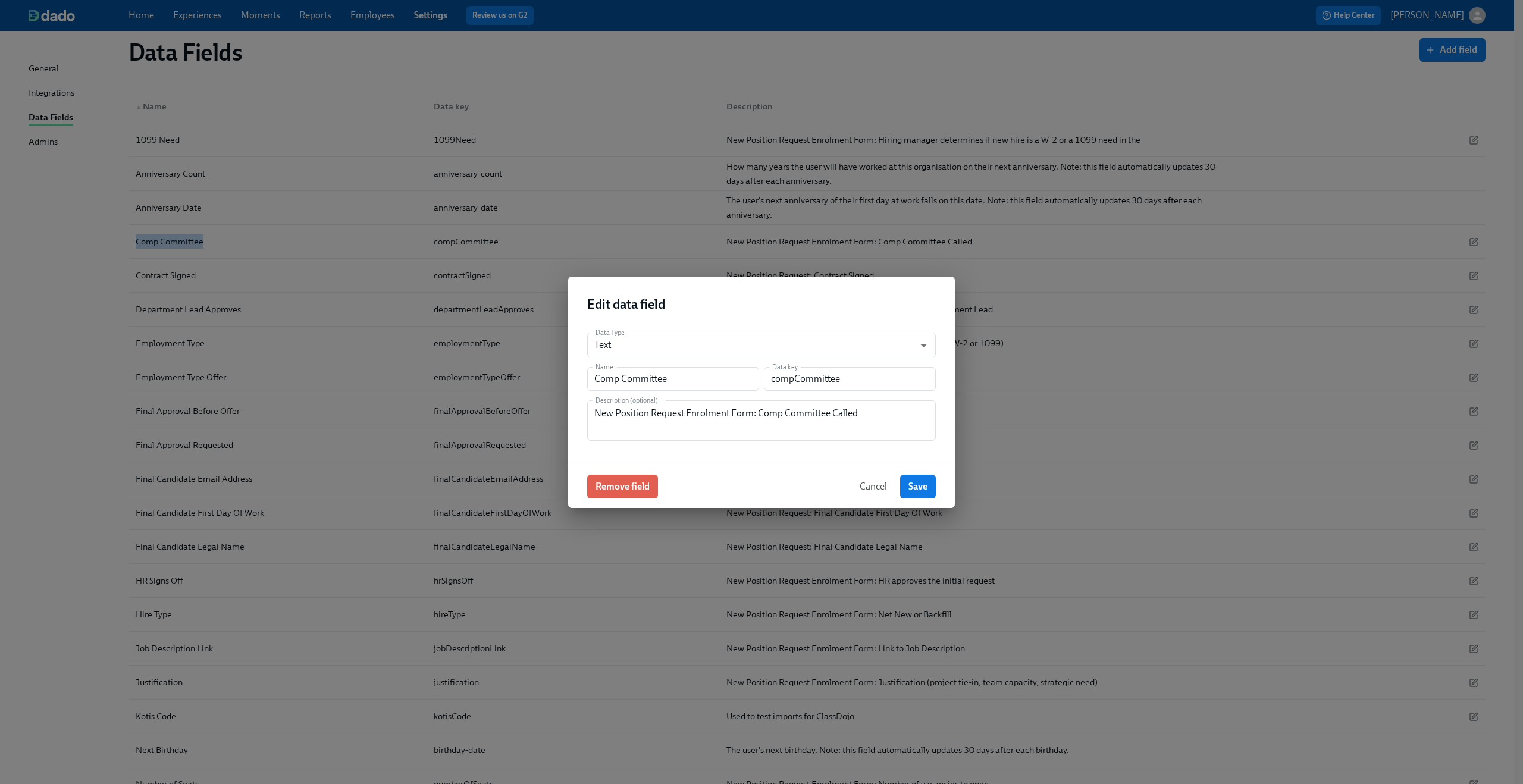
copy div "Comp Committee"
click at [880, 486] on span "Cancel" at bounding box center [873, 486] width 28 height 12
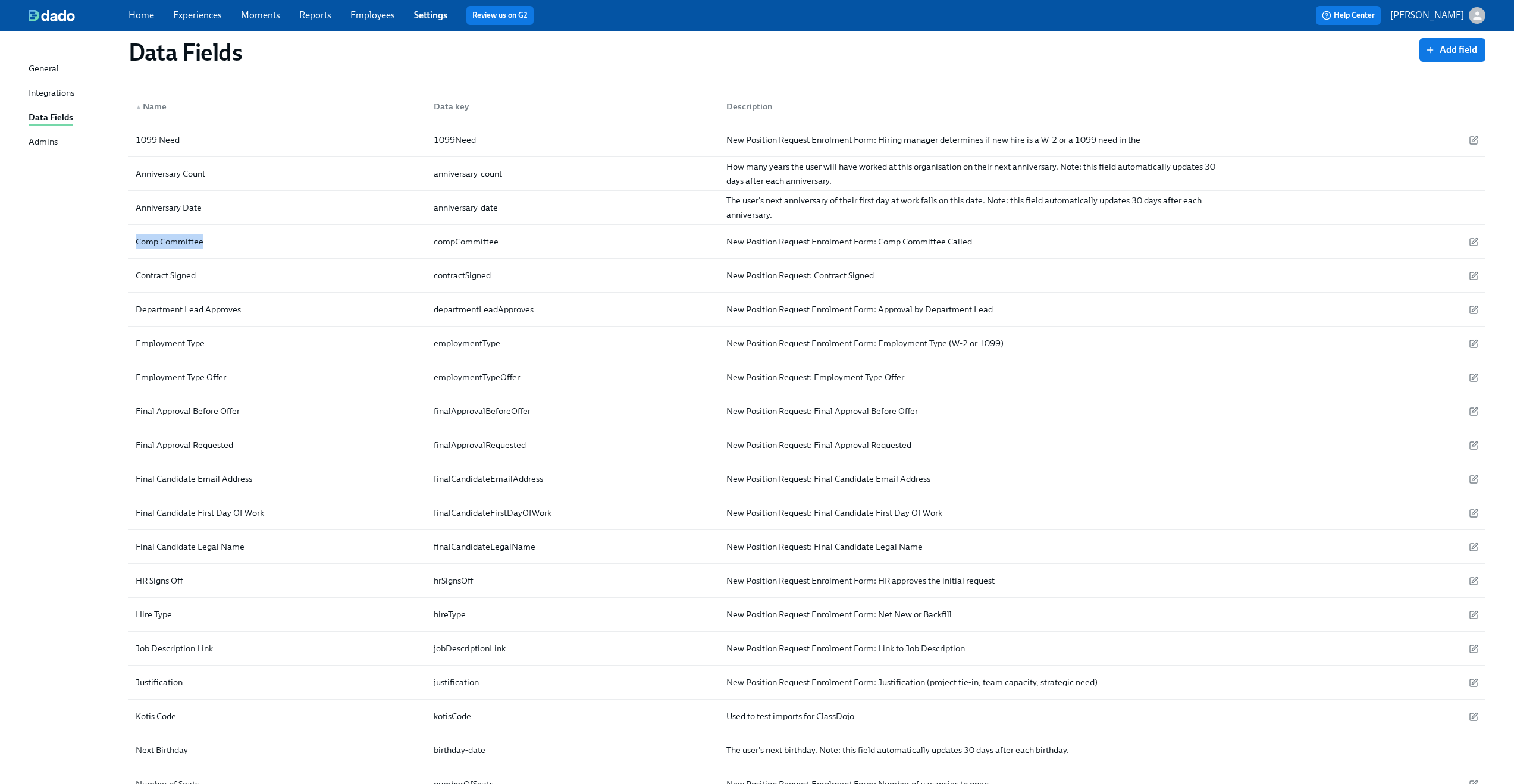
click at [9, 238] on div "General Integrations Data Fields Admins Data Fields Add field ▲ Name Data key D…" at bounding box center [757, 574] width 1514 height 1130
drag, startPoint x: 428, startPoint y: 243, endPoint x: 519, endPoint y: 244, distance: 91.0
click at [519, 244] on div "compCommittee" at bounding box center [571, 241] width 293 height 23
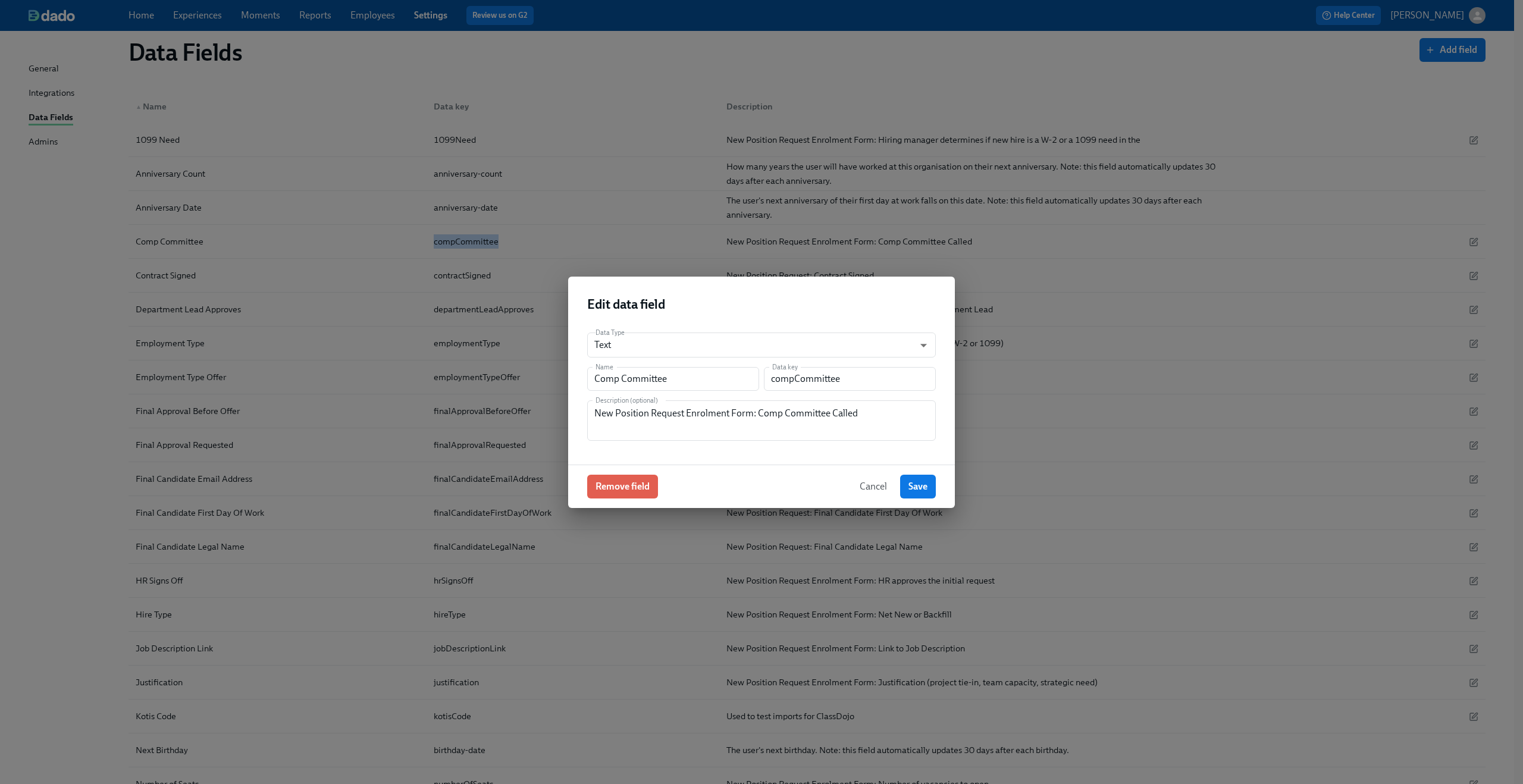
copy div "compCommittee"
click at [875, 480] on span "Cancel" at bounding box center [873, 486] width 28 height 12
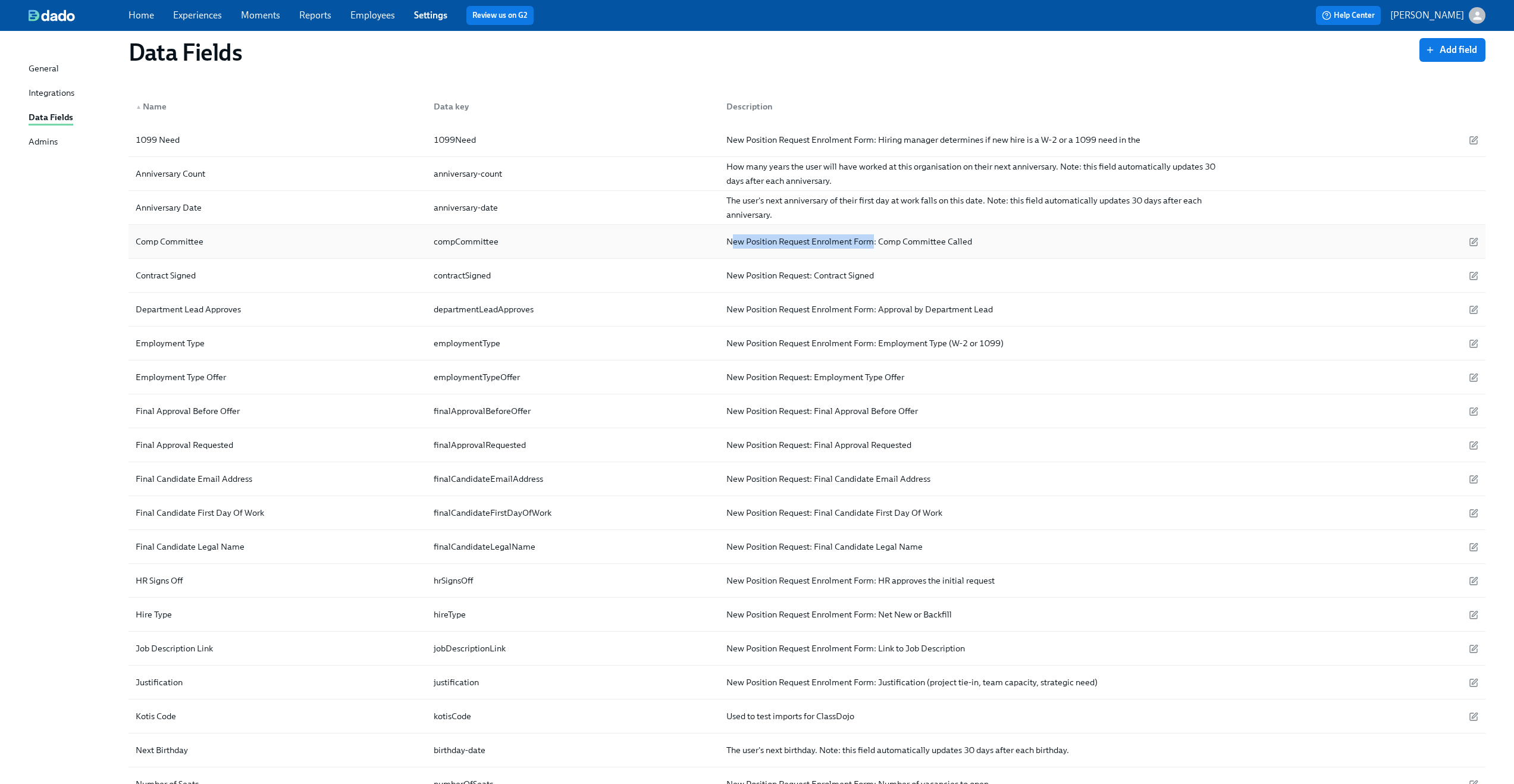
drag, startPoint x: 730, startPoint y: 241, endPoint x: 871, endPoint y: 243, distance: 141.0
click at [871, 243] on div "New Position Request Enrolment Form: Comp Committee Called" at bounding box center [849, 241] width 255 height 14
drag, startPoint x: 727, startPoint y: 239, endPoint x: 1011, endPoint y: 243, distance: 284.0
click at [1011, 243] on div "New Position Request Enrolment Form: Comp Committee Called" at bounding box center [974, 241] width 515 height 23
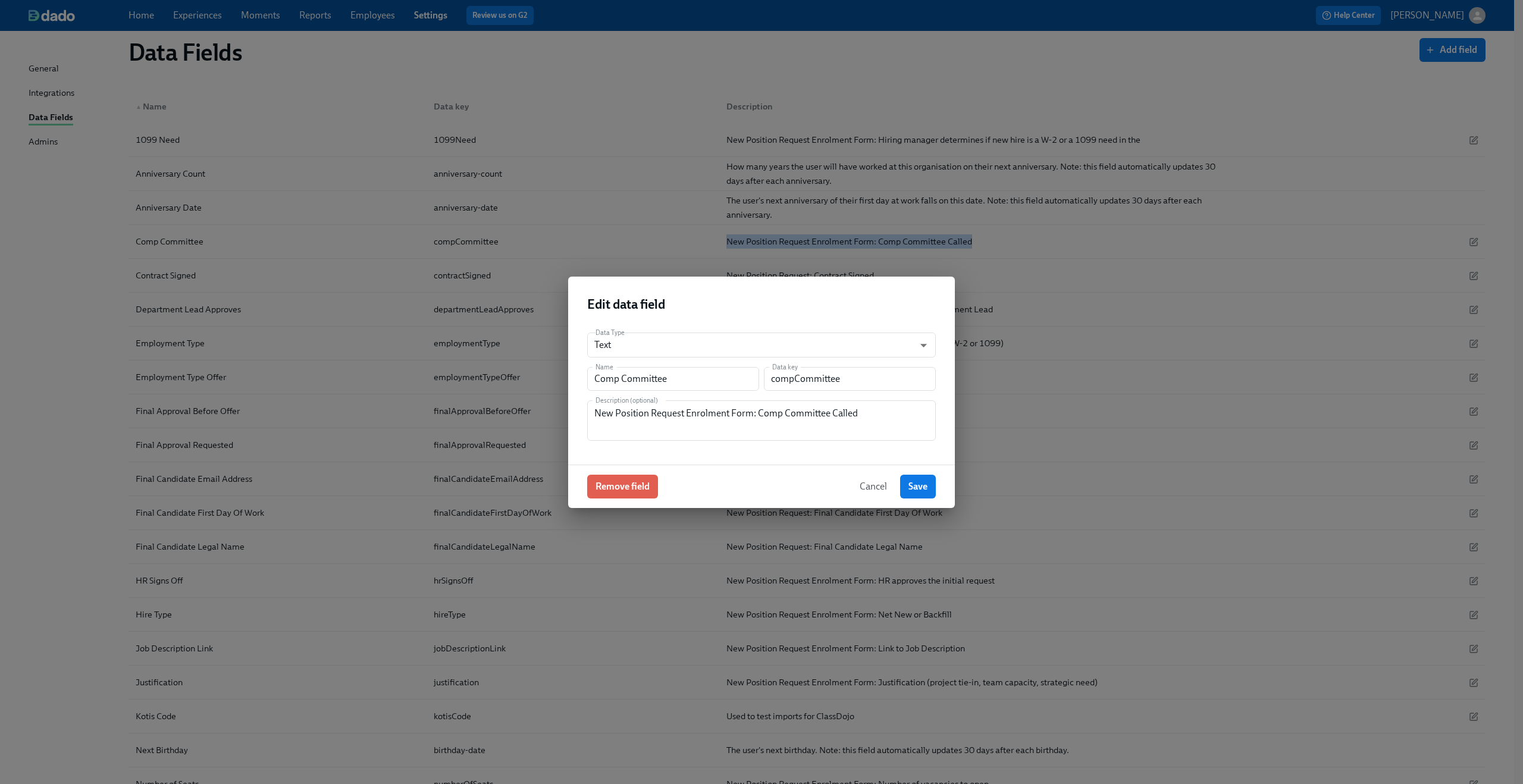
copy div "New Position Request Enrolment Form: Comp Committee Called"
click at [869, 487] on span "Cancel" at bounding box center [873, 486] width 28 height 12
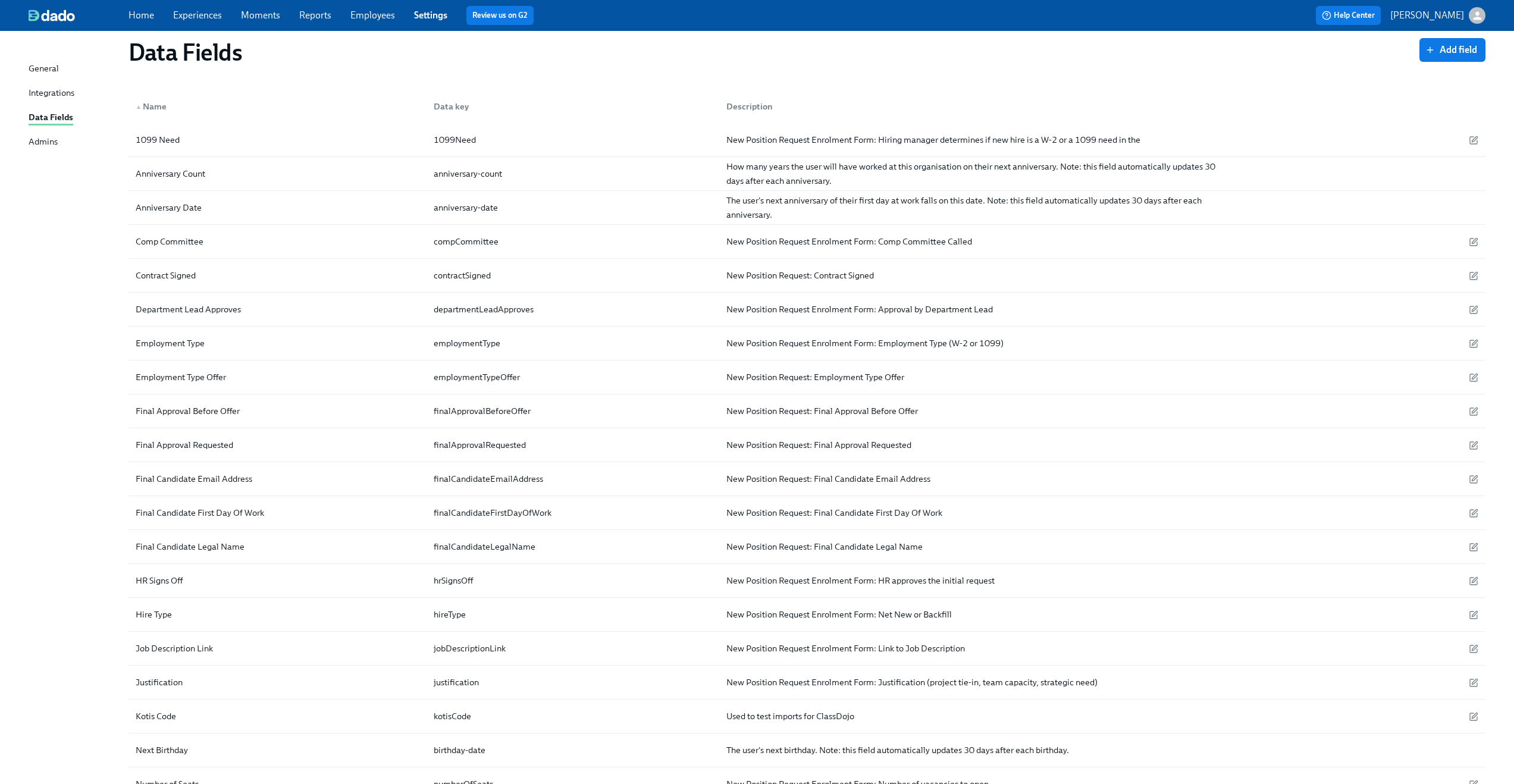
click at [104, 283] on div "Data Fields Add field ▲ Name Data key Description 1099 Need 1099Need New Positi…" at bounding box center [757, 566] width 1457 height 1087
drag, startPoint x: 135, startPoint y: 279, endPoint x: 256, endPoint y: 277, distance: 121.0
click at [256, 277] on div "Contract Signed" at bounding box center [277, 275] width 293 height 23
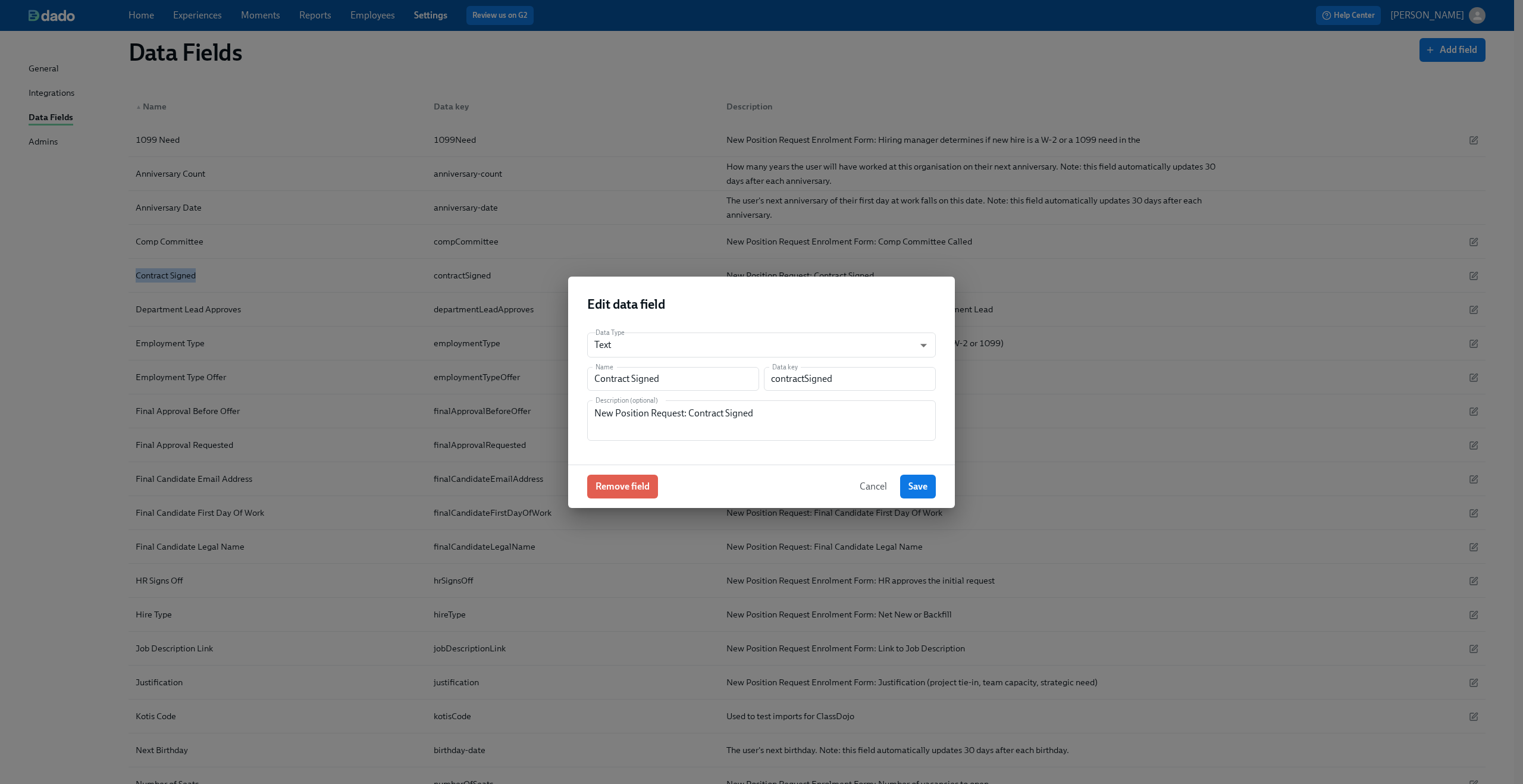
copy div "Contract Signed"
click at [869, 482] on span "Cancel" at bounding box center [873, 486] width 28 height 12
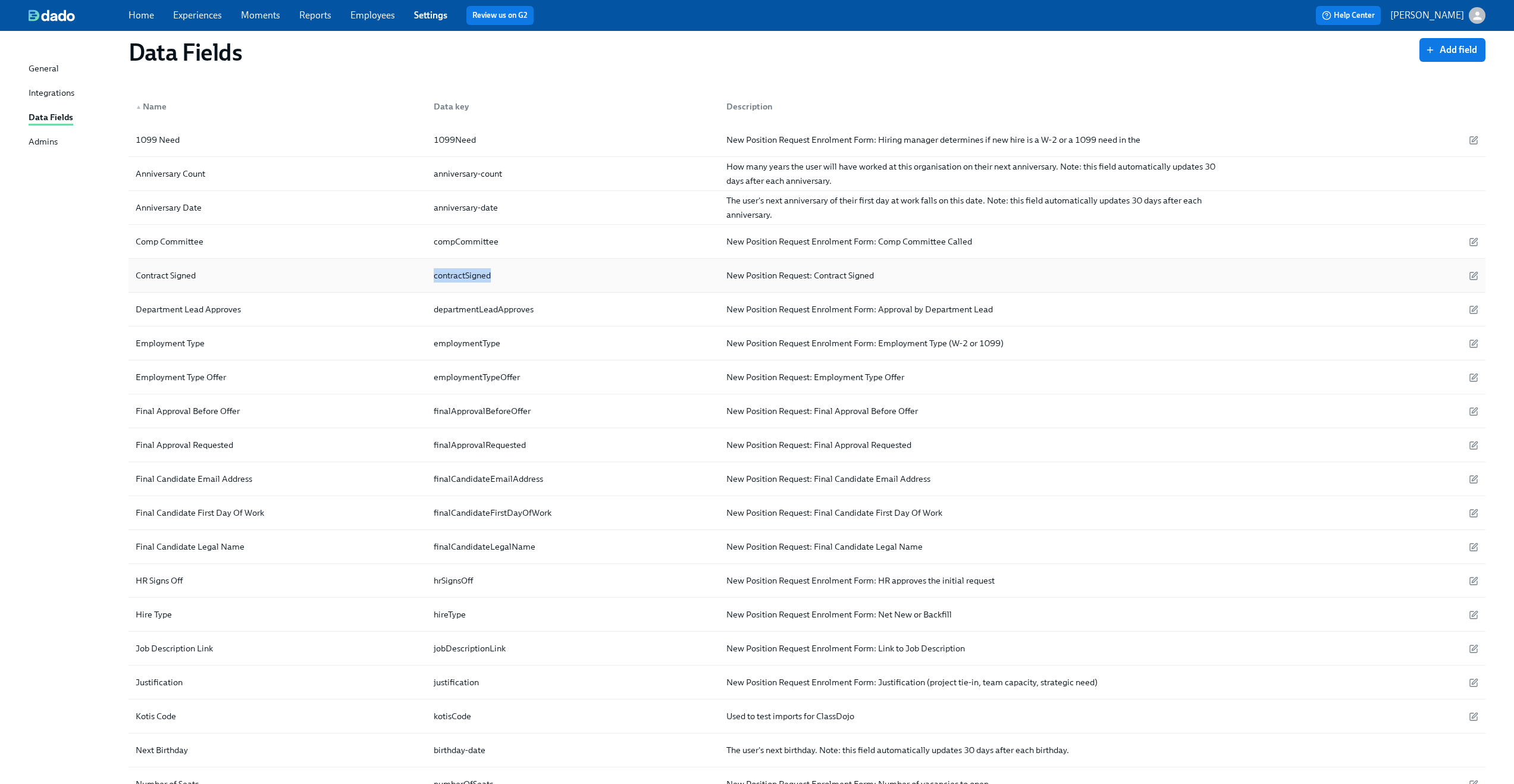
drag, startPoint x: 434, startPoint y: 276, endPoint x: 518, endPoint y: 273, distance: 84.1
click at [518, 273] on div "contractSigned" at bounding box center [571, 275] width 293 height 23
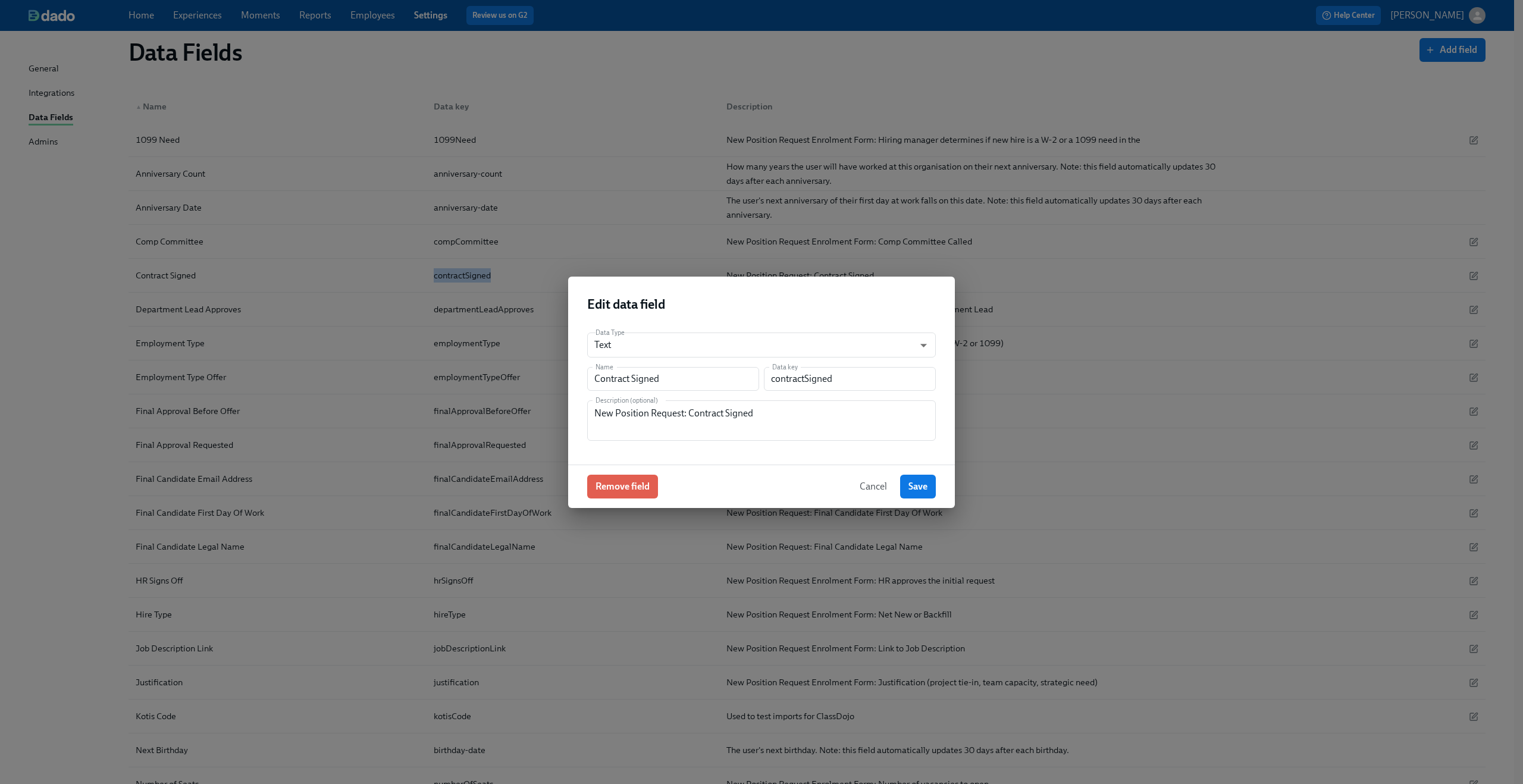
click at [867, 485] on span "Cancel" at bounding box center [873, 486] width 28 height 12
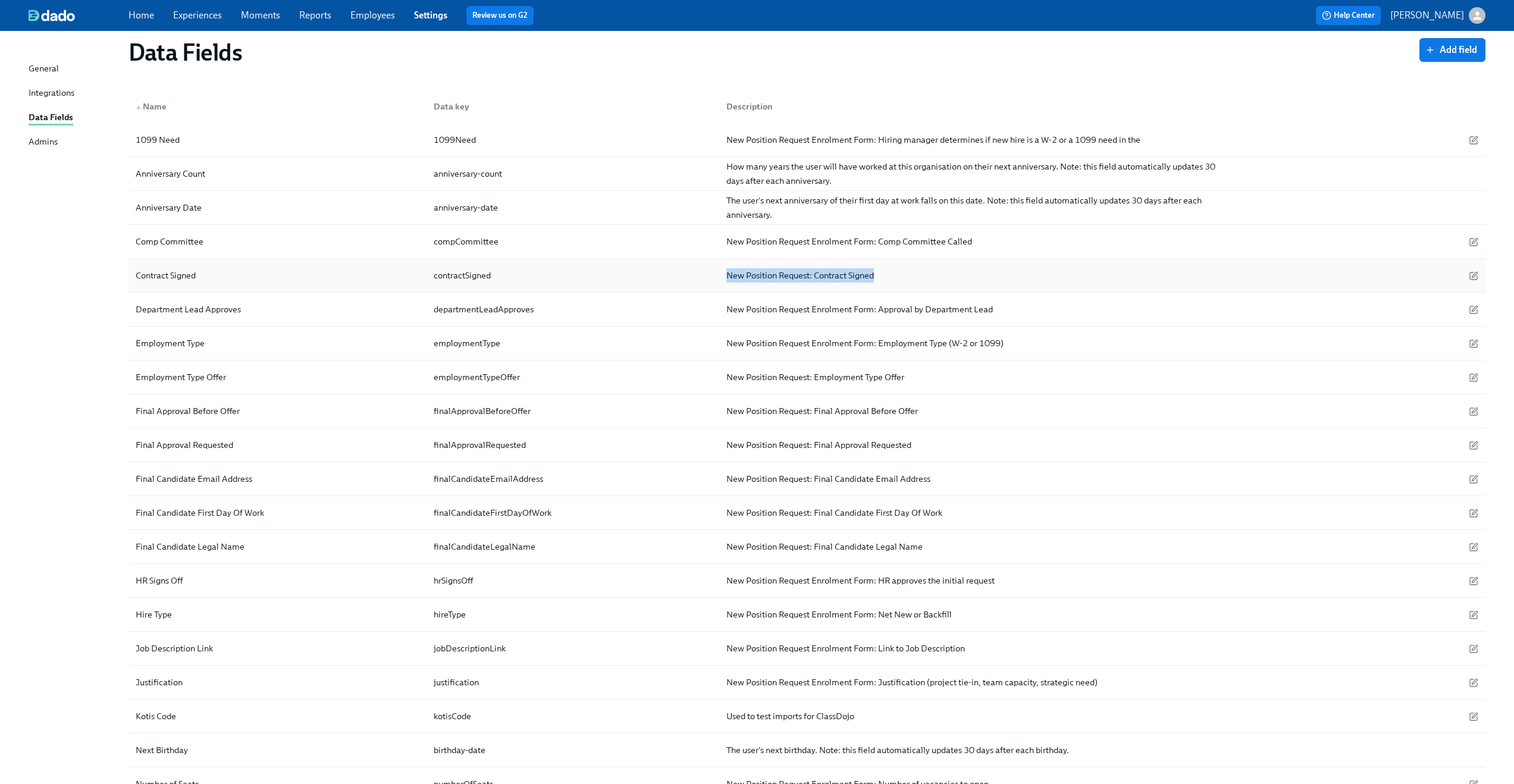
drag, startPoint x: 721, startPoint y: 274, endPoint x: 883, endPoint y: 279, distance: 162.1
click at [883, 279] on div "New Position Request: Contract Signed" at bounding box center [974, 275] width 515 height 23
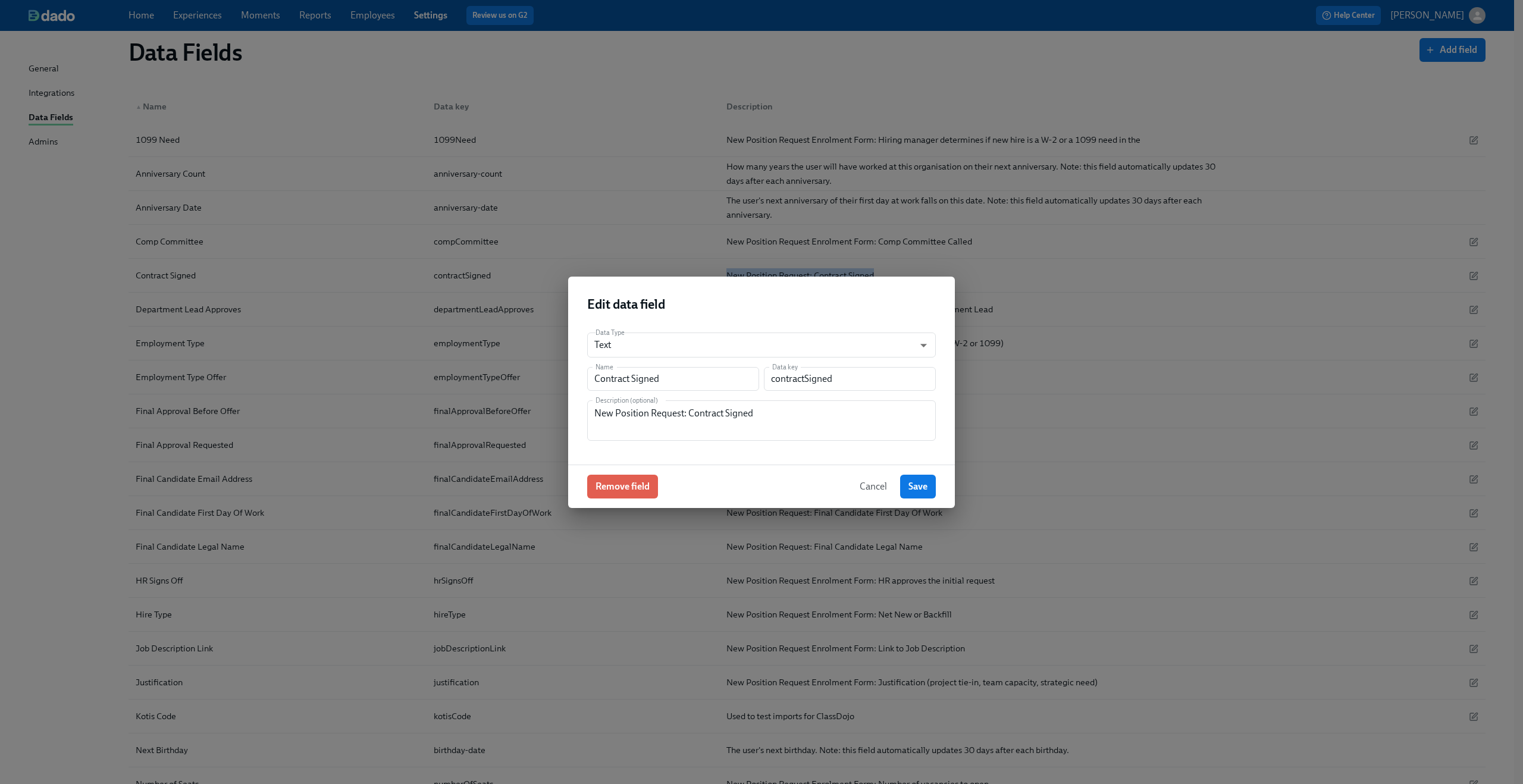
click at [871, 486] on span "Cancel" at bounding box center [873, 486] width 28 height 12
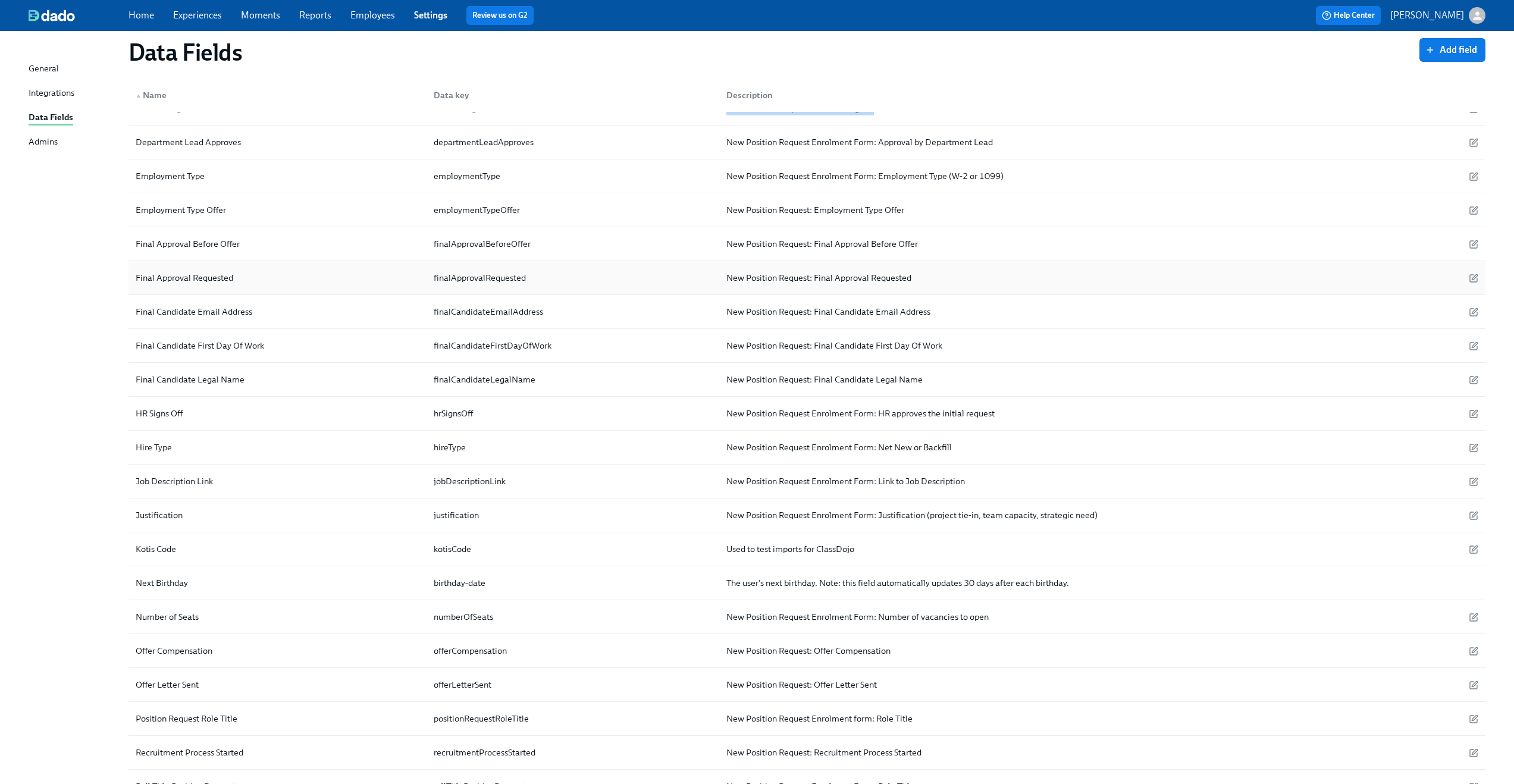
scroll to position [193, 0]
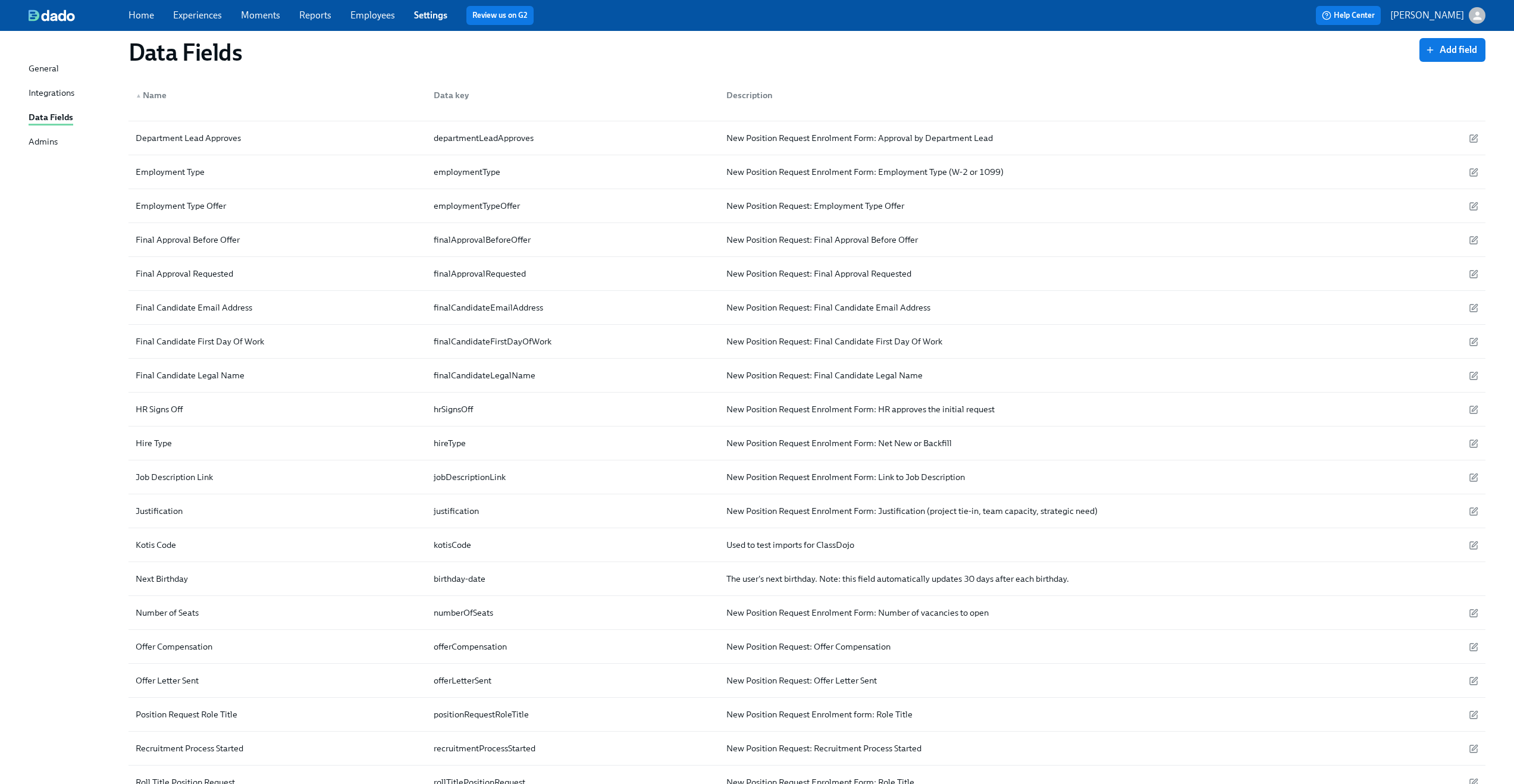
click at [48, 196] on div "Data Fields Add field ▲ Name Data key Description 1099 Need 1099Need New Positi…" at bounding box center [757, 395] width 1457 height 1087
drag, startPoint x: 131, startPoint y: 140, endPoint x: 259, endPoint y: 140, distance: 128.0
click at [259, 140] on div "Department Lead Approves" at bounding box center [277, 138] width 293 height 23
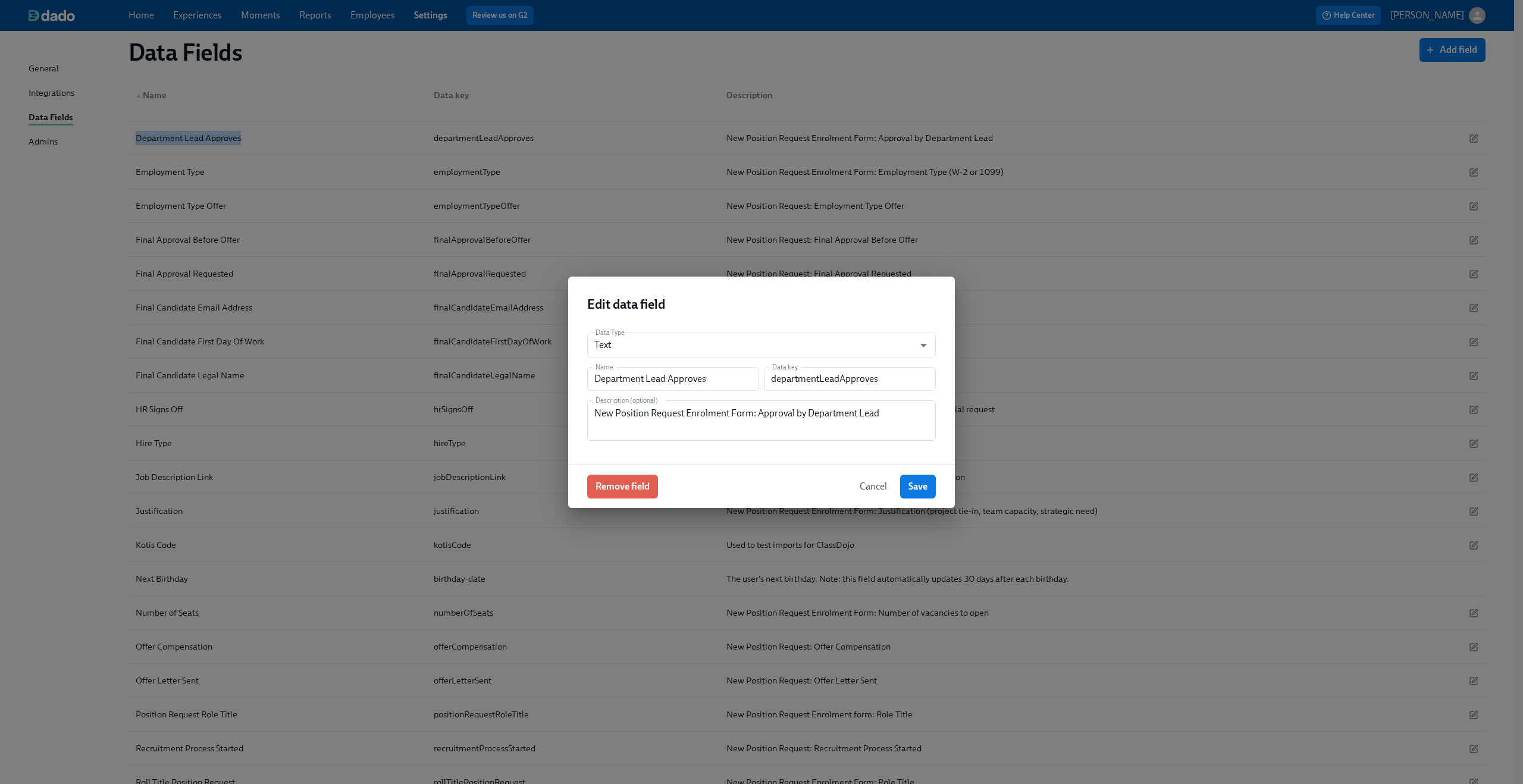
click at [874, 483] on span "Cancel" at bounding box center [873, 486] width 28 height 12
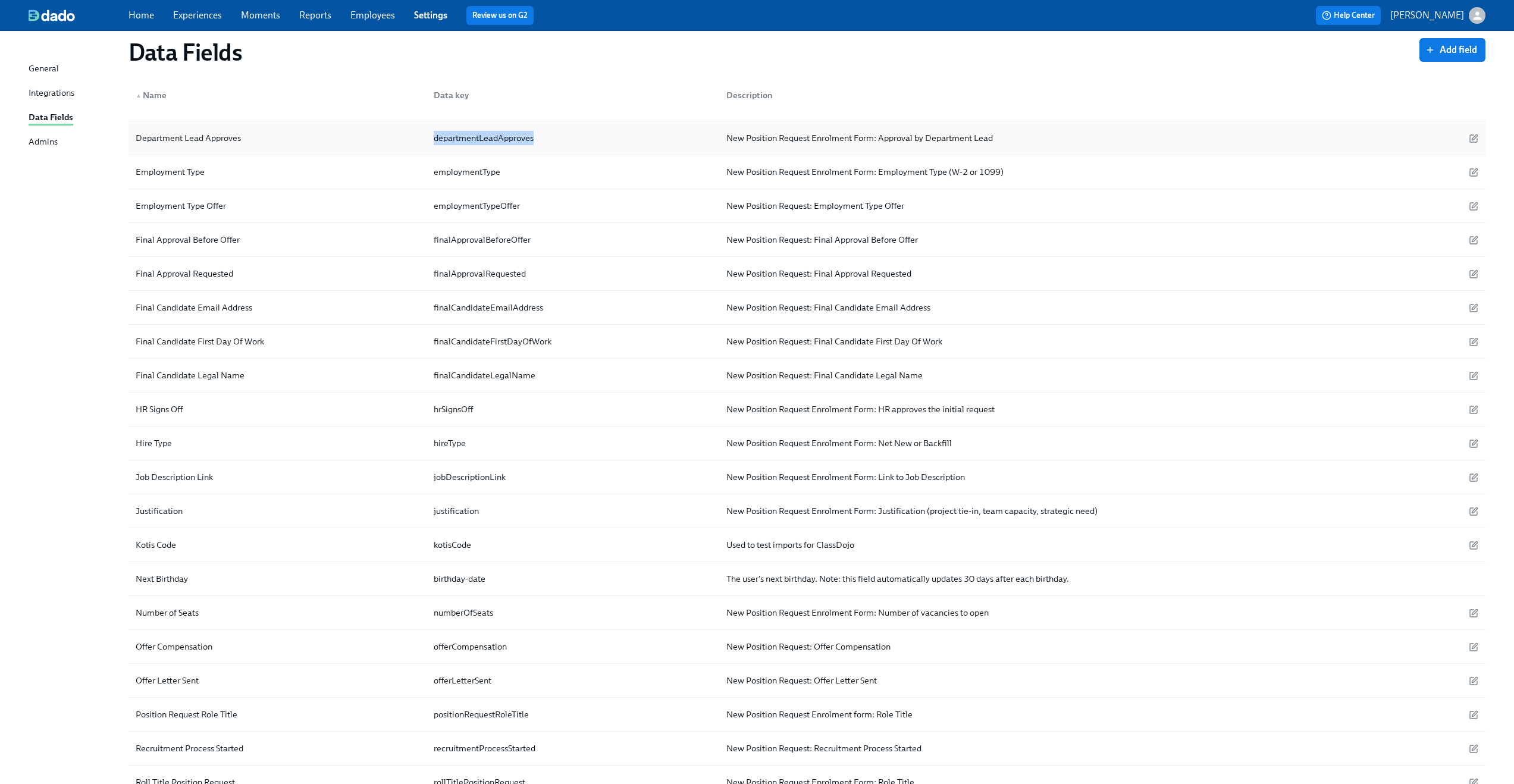
drag, startPoint x: 434, startPoint y: 143, endPoint x: 567, endPoint y: 145, distance: 133.0
click at [567, 145] on div "departmentLeadApproves" at bounding box center [571, 138] width 293 height 23
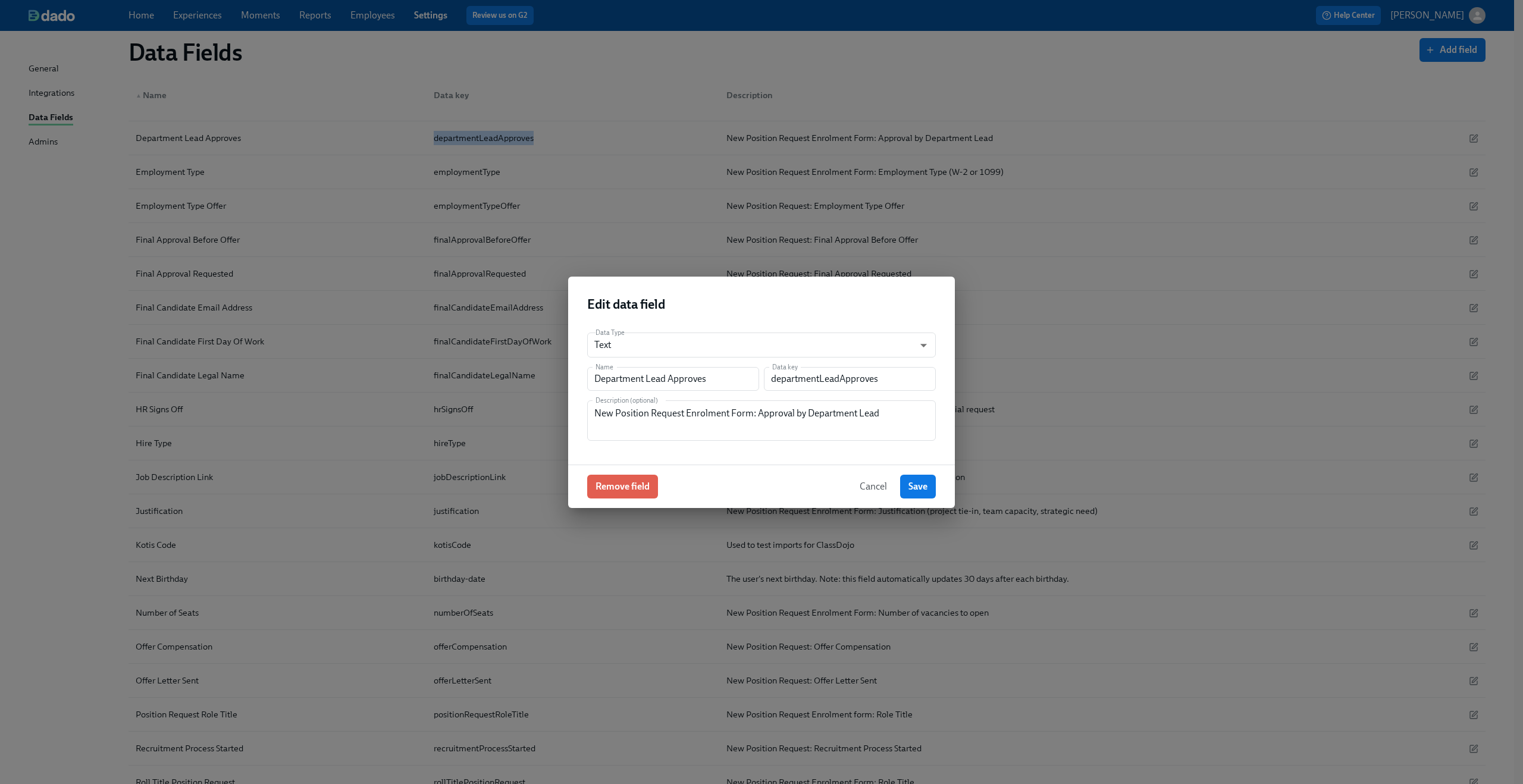
click at [874, 487] on span "Cancel" at bounding box center [873, 486] width 28 height 12
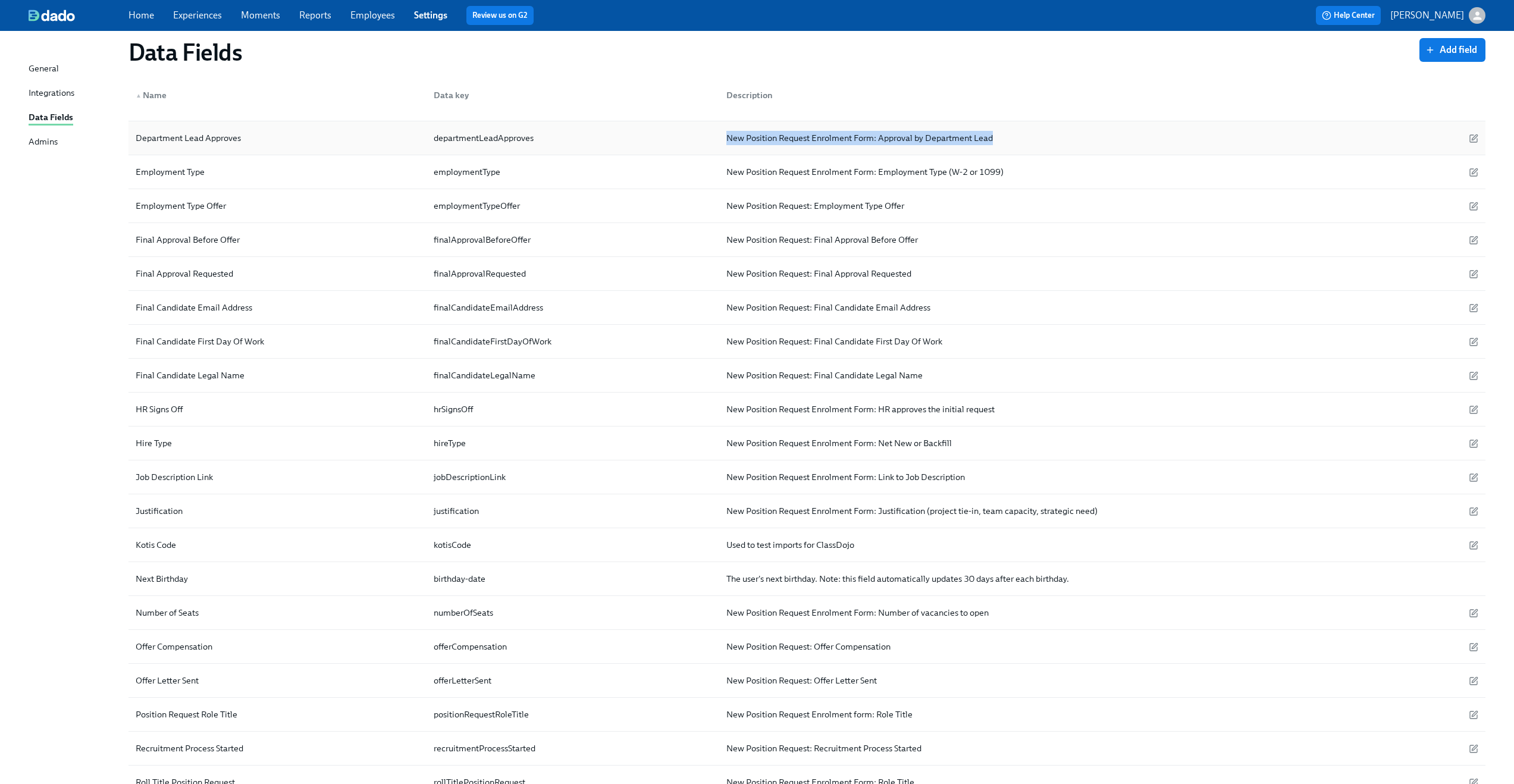
drag, startPoint x: 875, startPoint y: 487, endPoint x: 1019, endPoint y: 134, distance: 381.2
click at [1019, 134] on div "New Position Request Enrolment Form: Approval by Department Lead" at bounding box center [974, 138] width 515 height 23
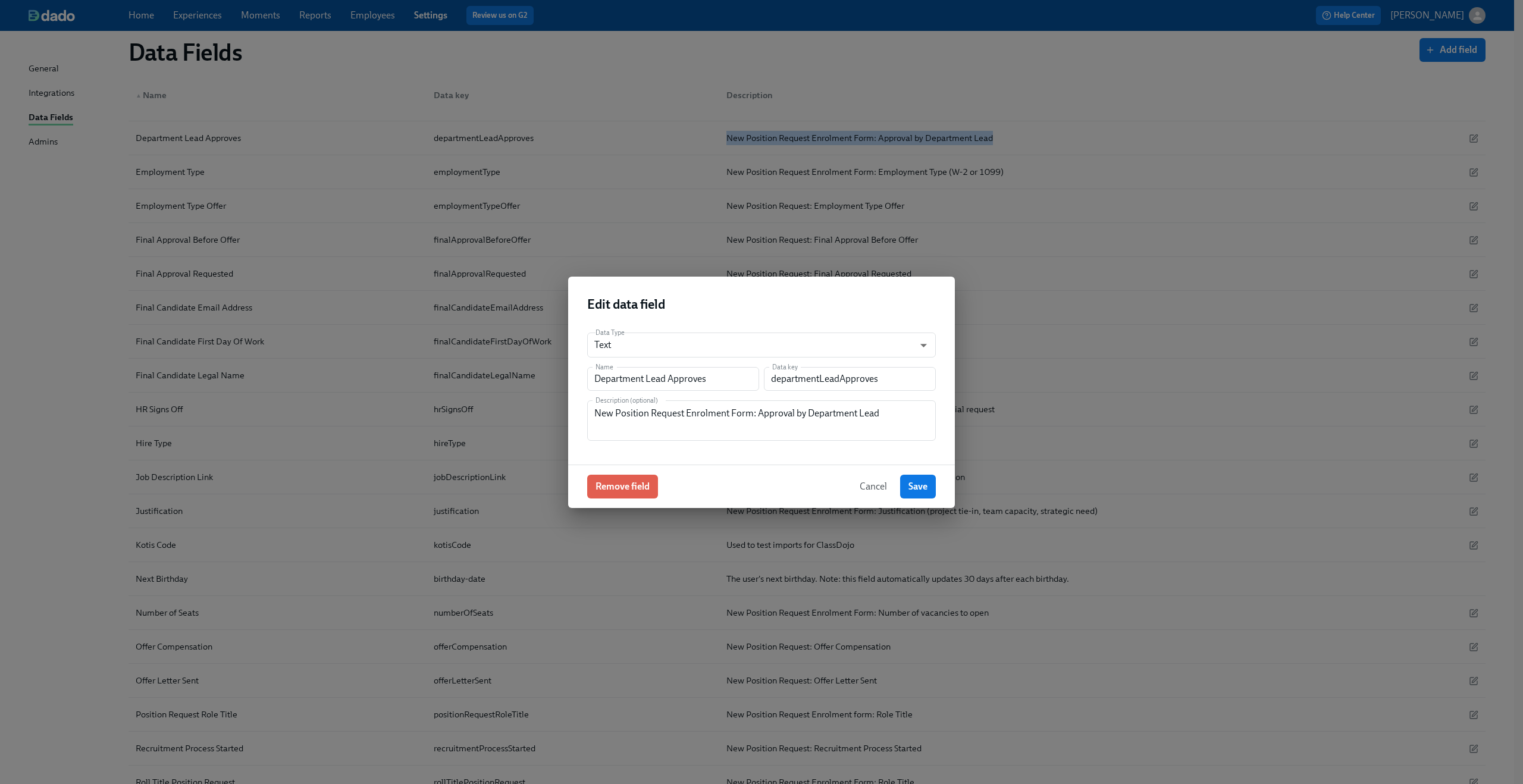
click at [868, 487] on span "Cancel" at bounding box center [873, 486] width 28 height 12
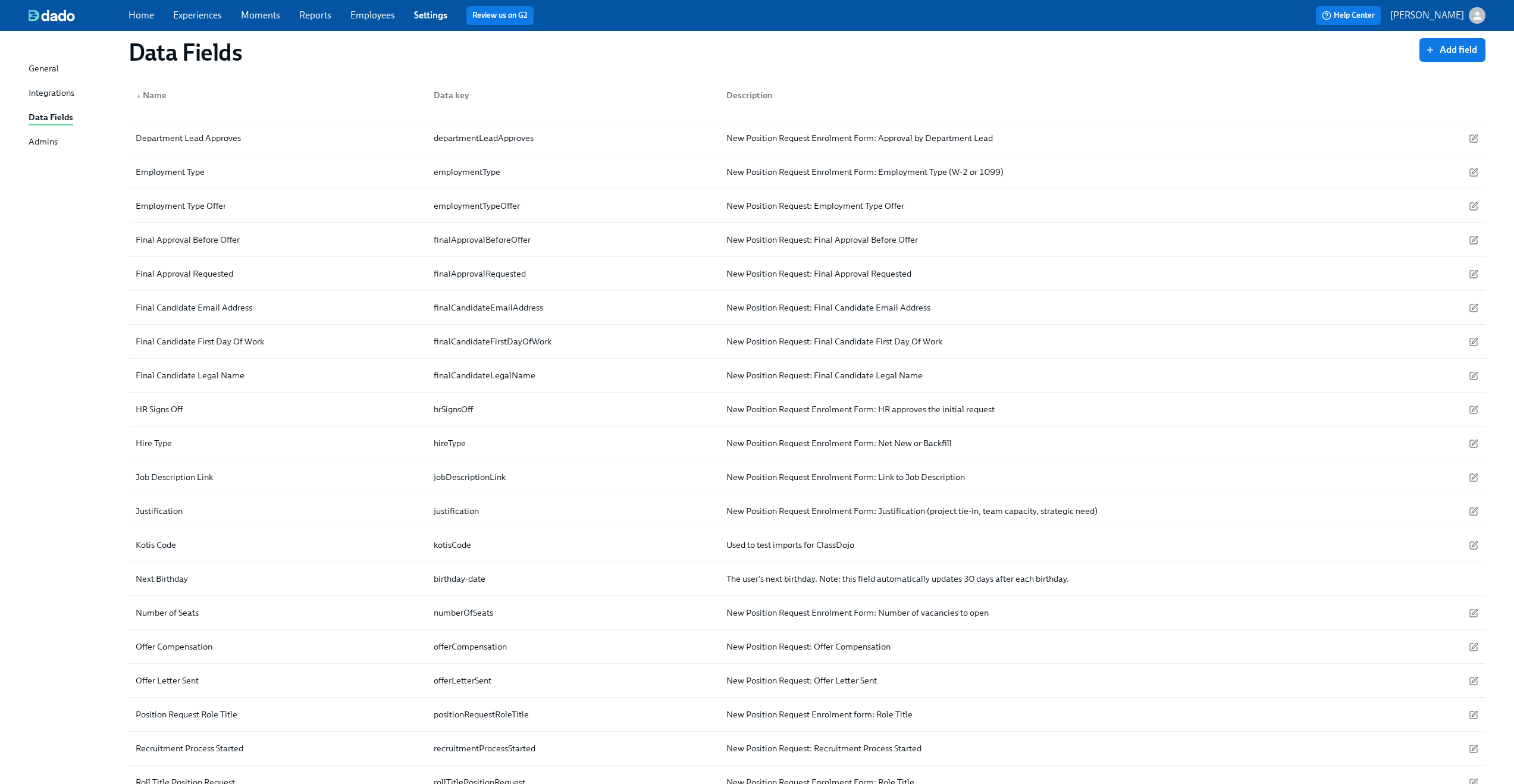
click at [101, 238] on div "Data Fields Add field ▲ Name Data key Description 1099 Need 1099Need New Positi…" at bounding box center [757, 395] width 1457 height 1087
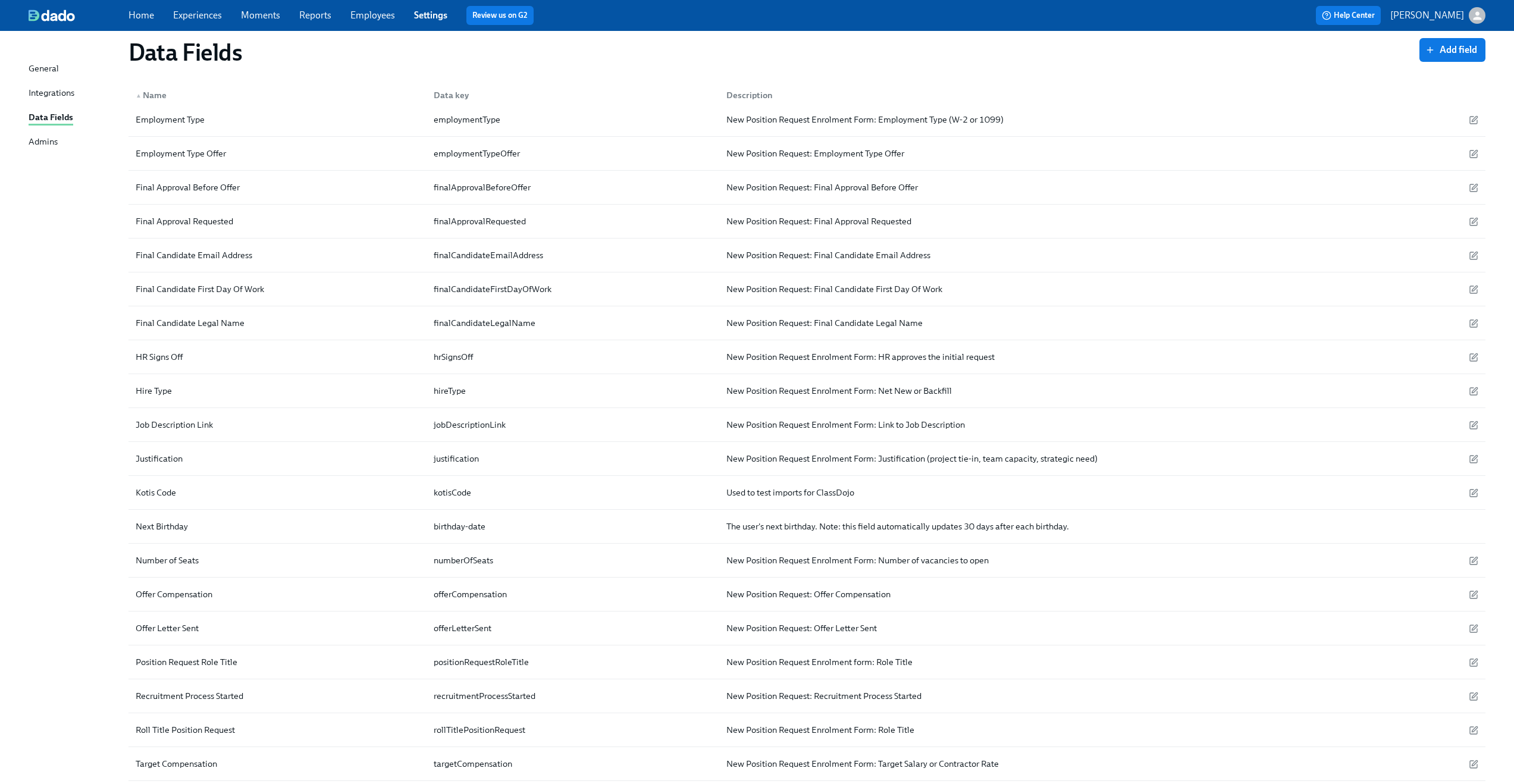
scroll to position [246, 0]
drag, startPoint x: 131, startPoint y: 122, endPoint x: 216, endPoint y: 118, distance: 85.1
click at [216, 118] on div "Employment Type" at bounding box center [277, 120] width 293 height 23
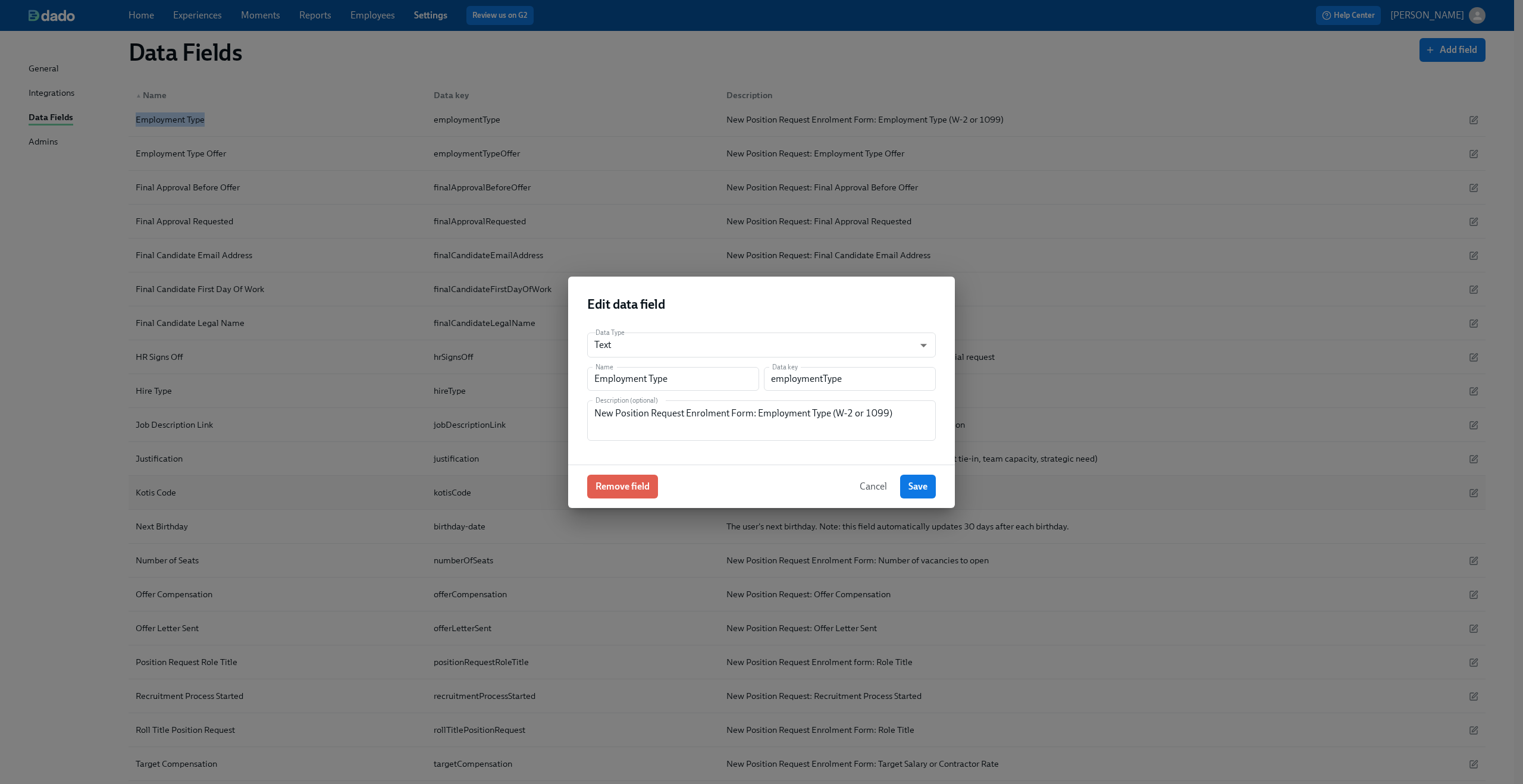
drag, startPoint x: 871, startPoint y: 478, endPoint x: 873, endPoint y: 486, distance: 8.2
click at [873, 486] on button "Cancel" at bounding box center [873, 486] width 44 height 23
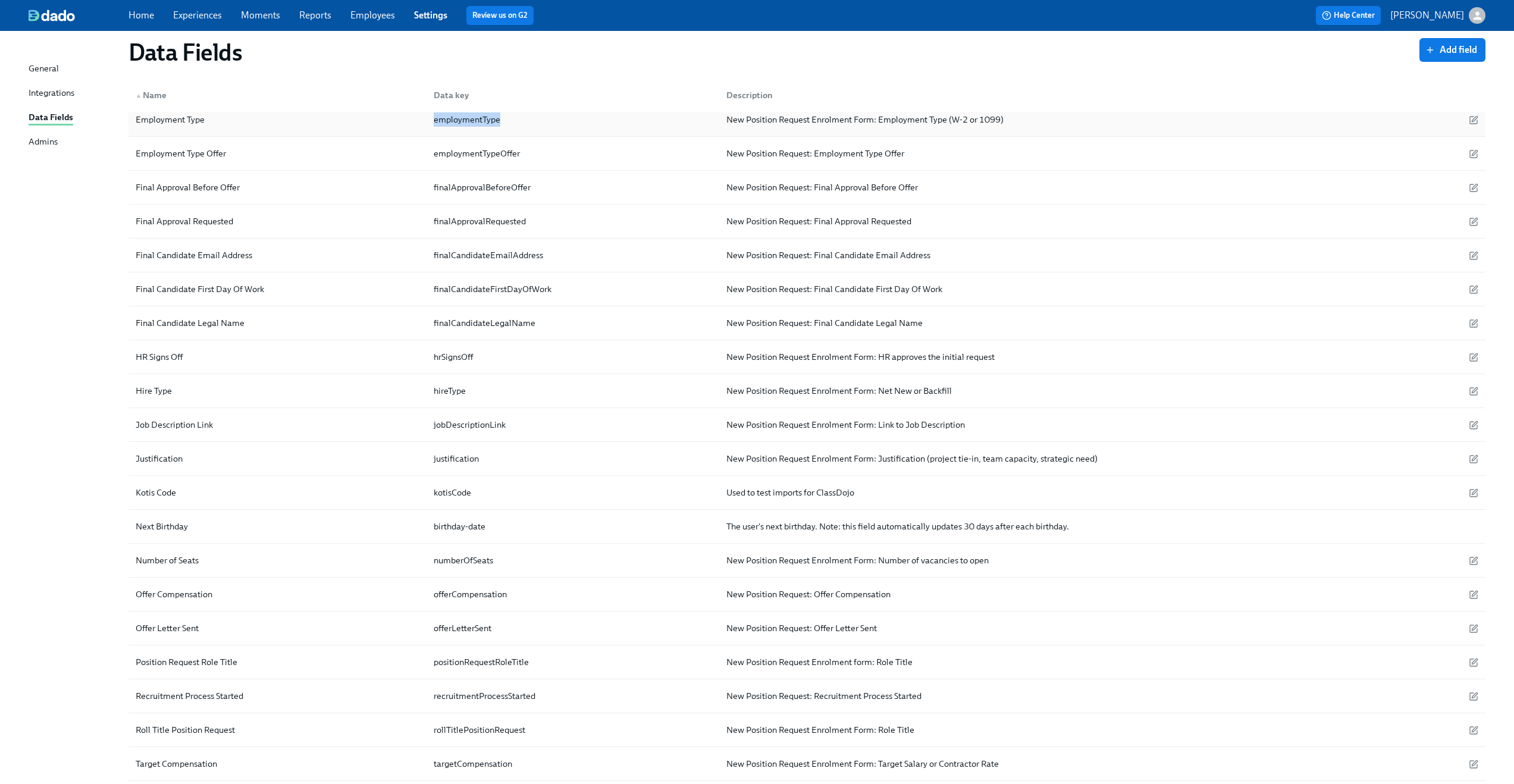
drag, startPoint x: 431, startPoint y: 118, endPoint x: 502, endPoint y: 126, distance: 71.4
click at [502, 126] on div "employmentType" at bounding box center [467, 119] width 76 height 14
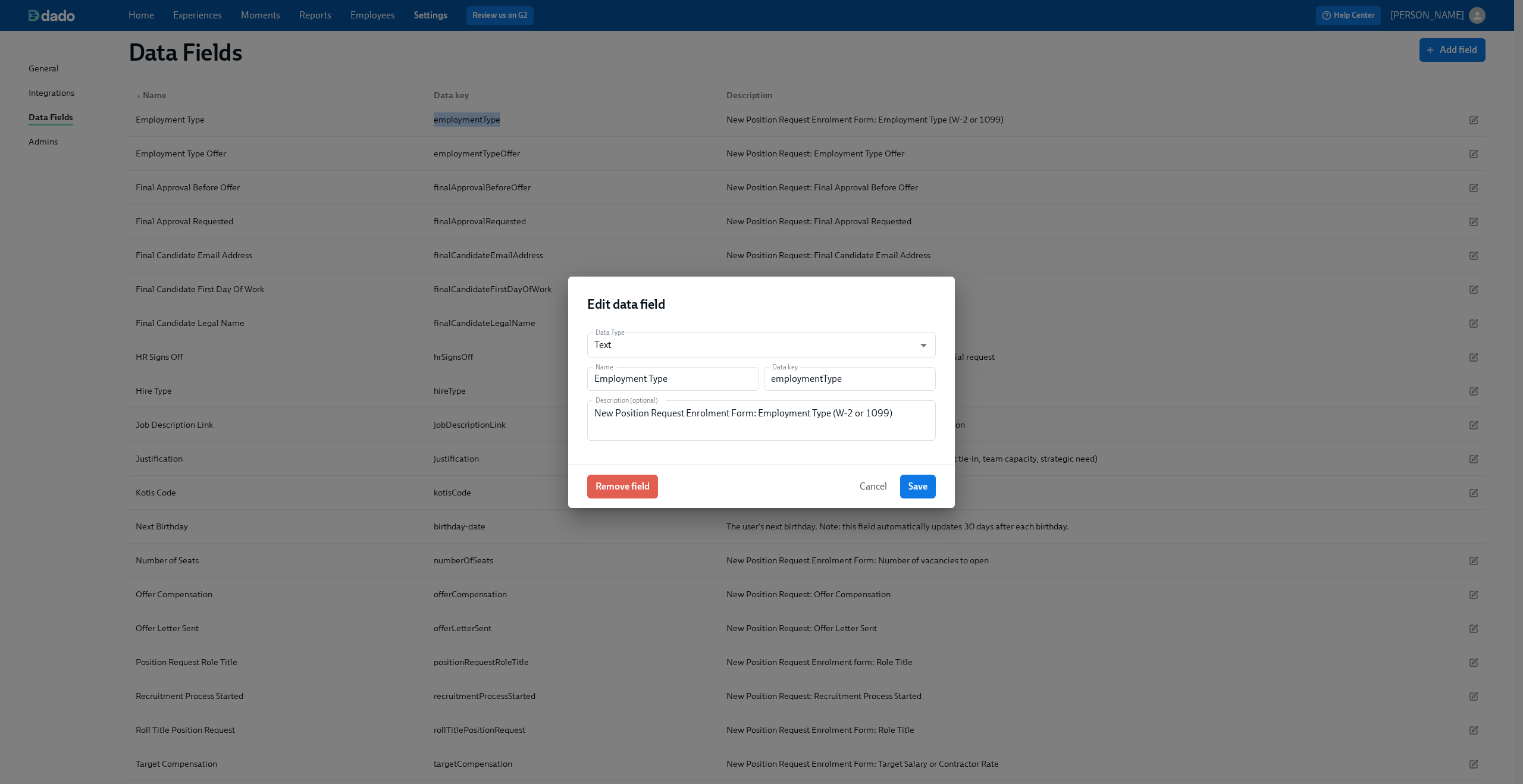
click at [871, 484] on span "Cancel" at bounding box center [873, 486] width 28 height 12
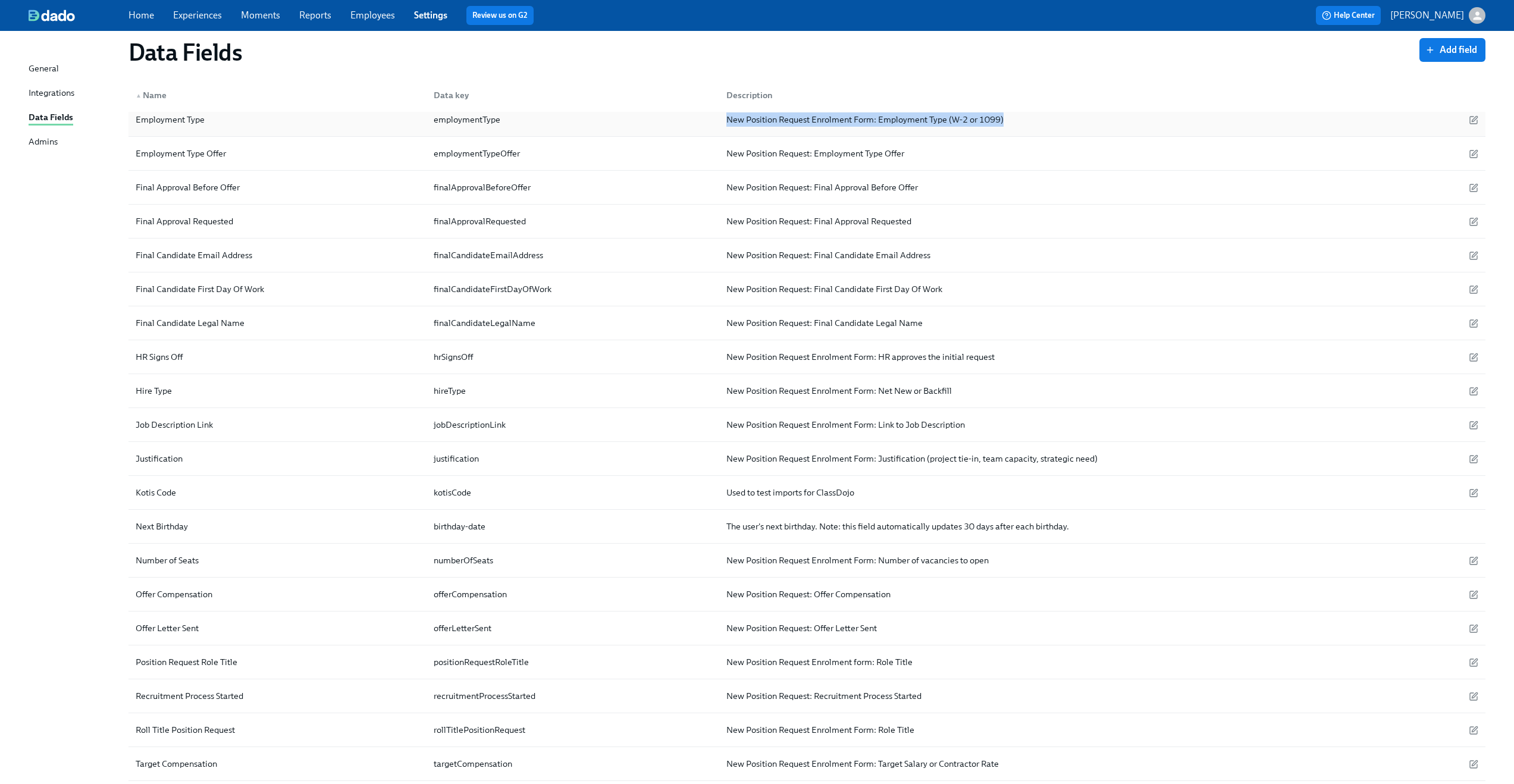
drag, startPoint x: 727, startPoint y: 120, endPoint x: 1063, endPoint y: 135, distance: 336.3
click at [1063, 135] on div "Employment Type employmentType New Position Request Enrolment Form: Employment …" at bounding box center [807, 120] width 1357 height 34
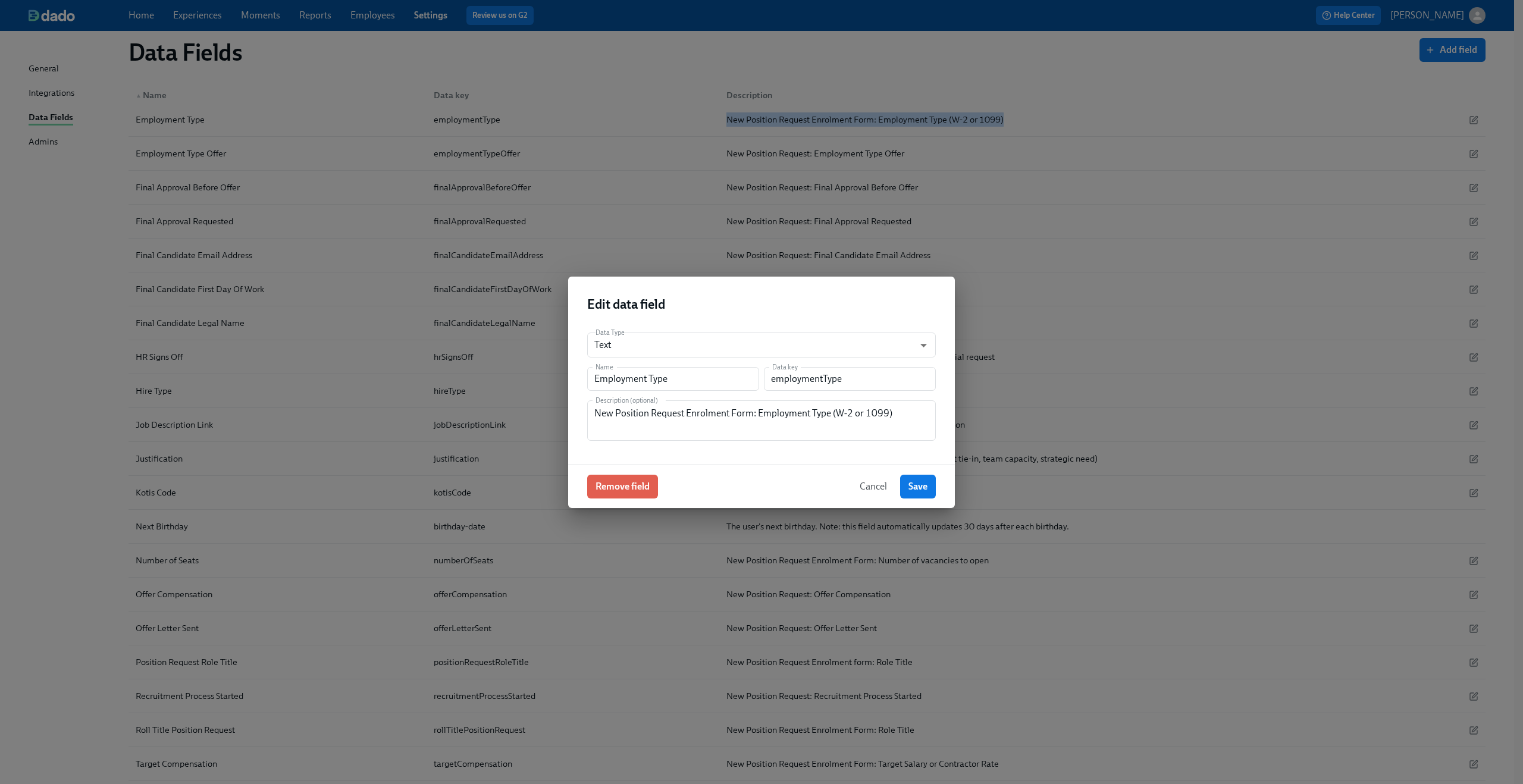
click at [869, 485] on span "Cancel" at bounding box center [873, 486] width 28 height 12
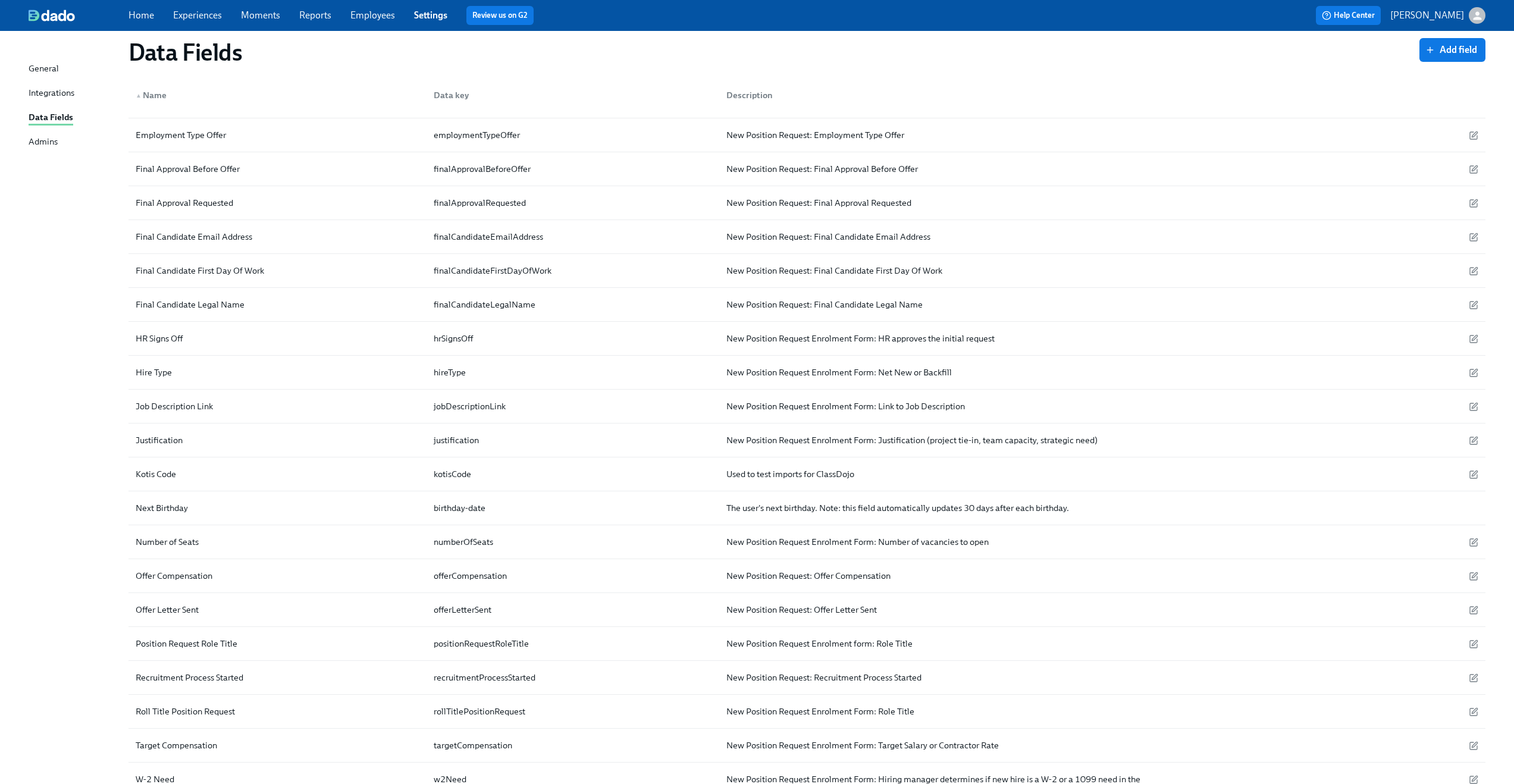
scroll to position [264, 0]
click at [69, 202] on div "Data Fields Add field ▲ Name Data key Description 1099 Need 1099Need New Positi…" at bounding box center [757, 324] width 1457 height 1087
drag, startPoint x: 131, startPoint y: 138, endPoint x: 249, endPoint y: 131, distance: 118.2
click at [249, 131] on div "Employment Type Offer employmentTypeOffer New Position Request: Employment Type…" at bounding box center [807, 135] width 1357 height 34
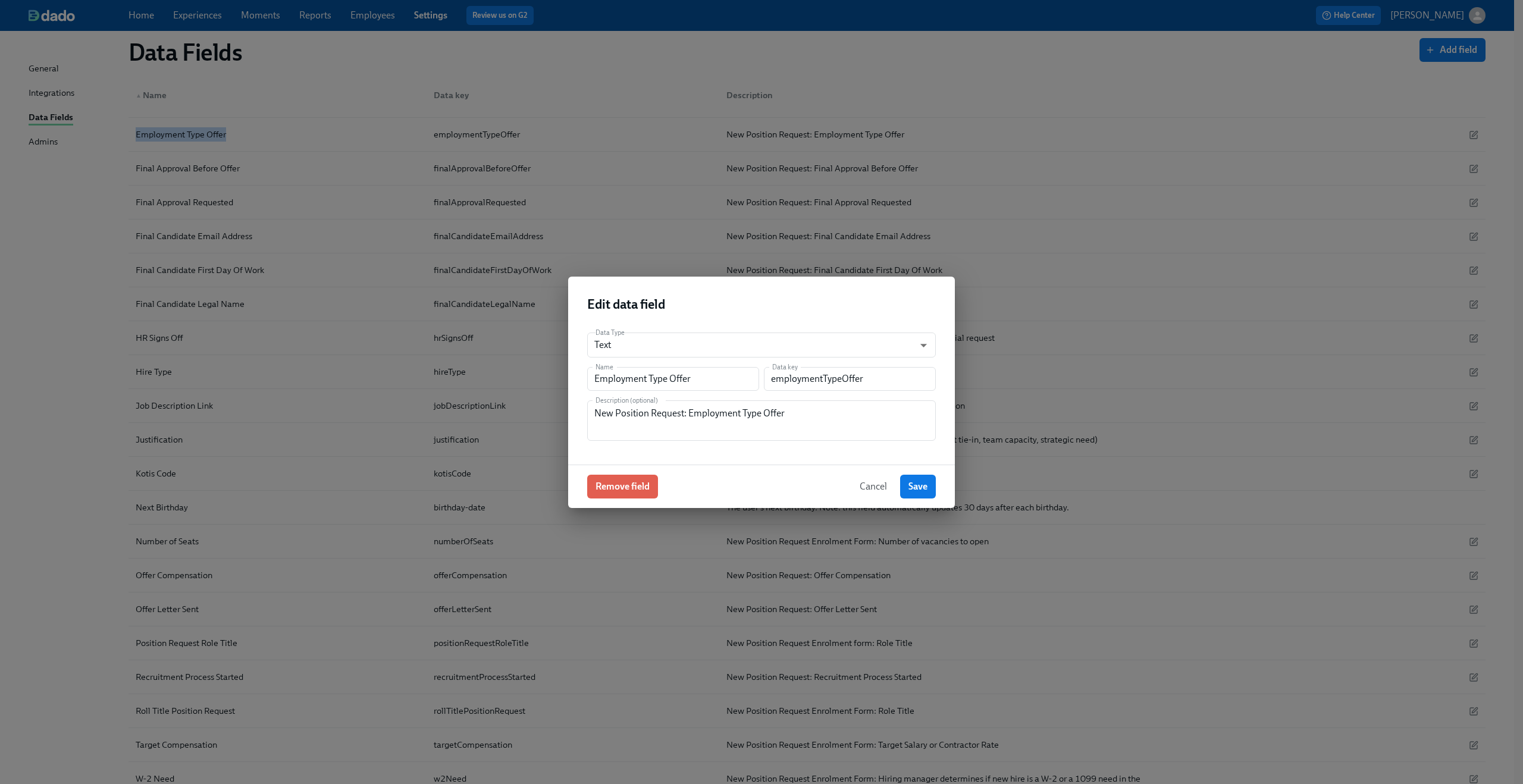
click at [865, 486] on span "Cancel" at bounding box center [873, 486] width 28 height 12
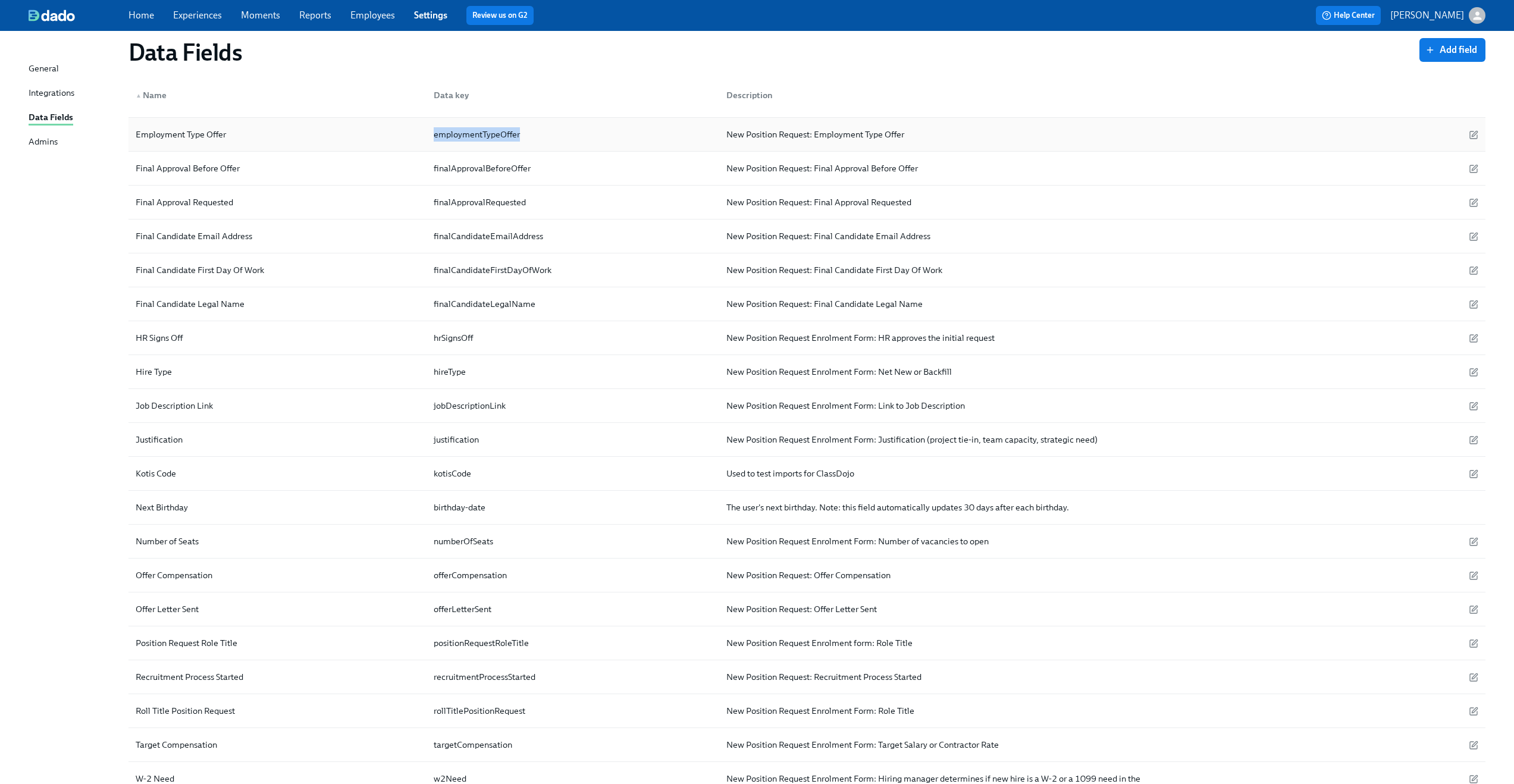
drag, startPoint x: 434, startPoint y: 136, endPoint x: 540, endPoint y: 136, distance: 106.0
click at [540, 136] on div "employmentTypeOffer" at bounding box center [571, 134] width 293 height 23
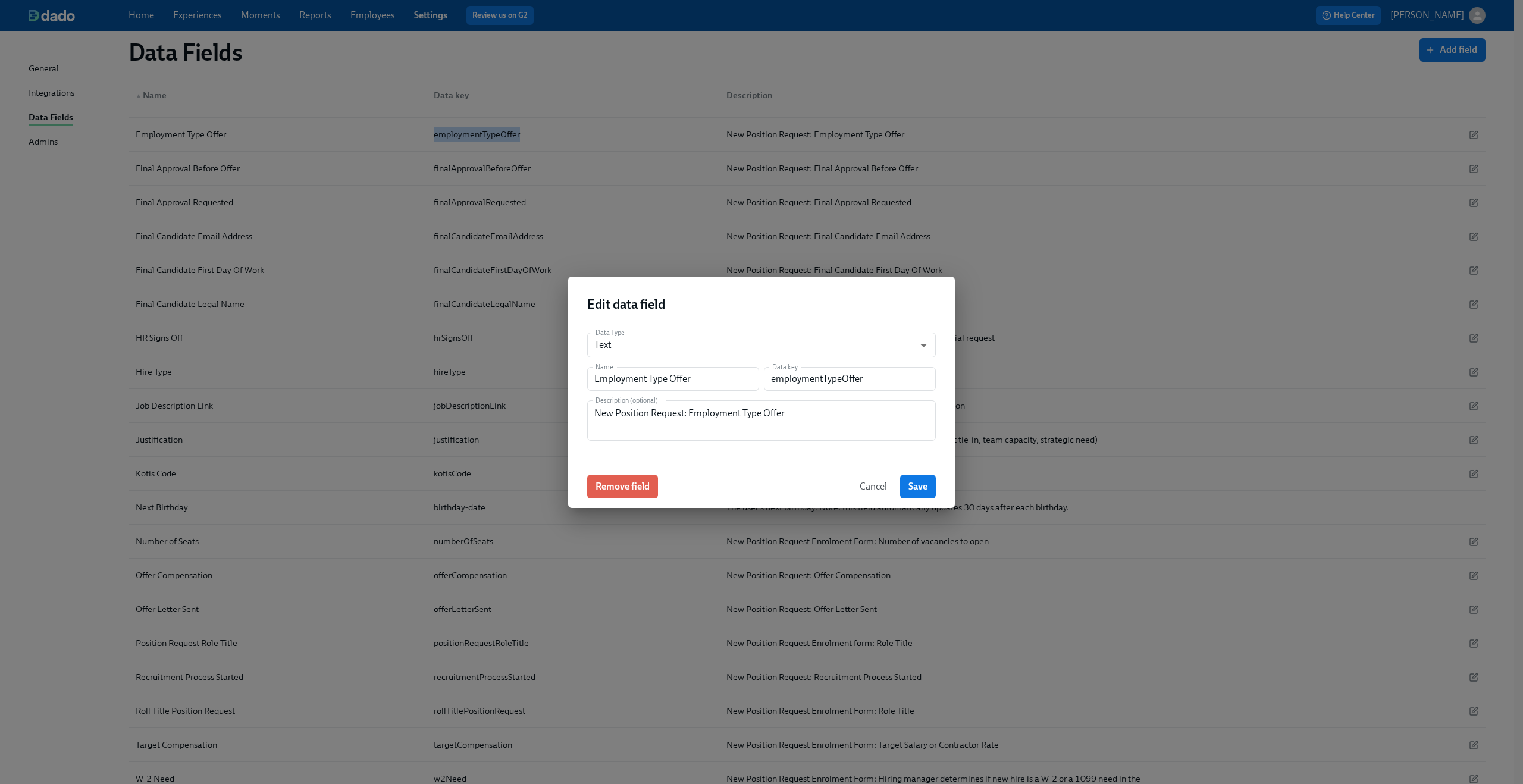
click at [867, 479] on button "Cancel" at bounding box center [873, 486] width 44 height 23
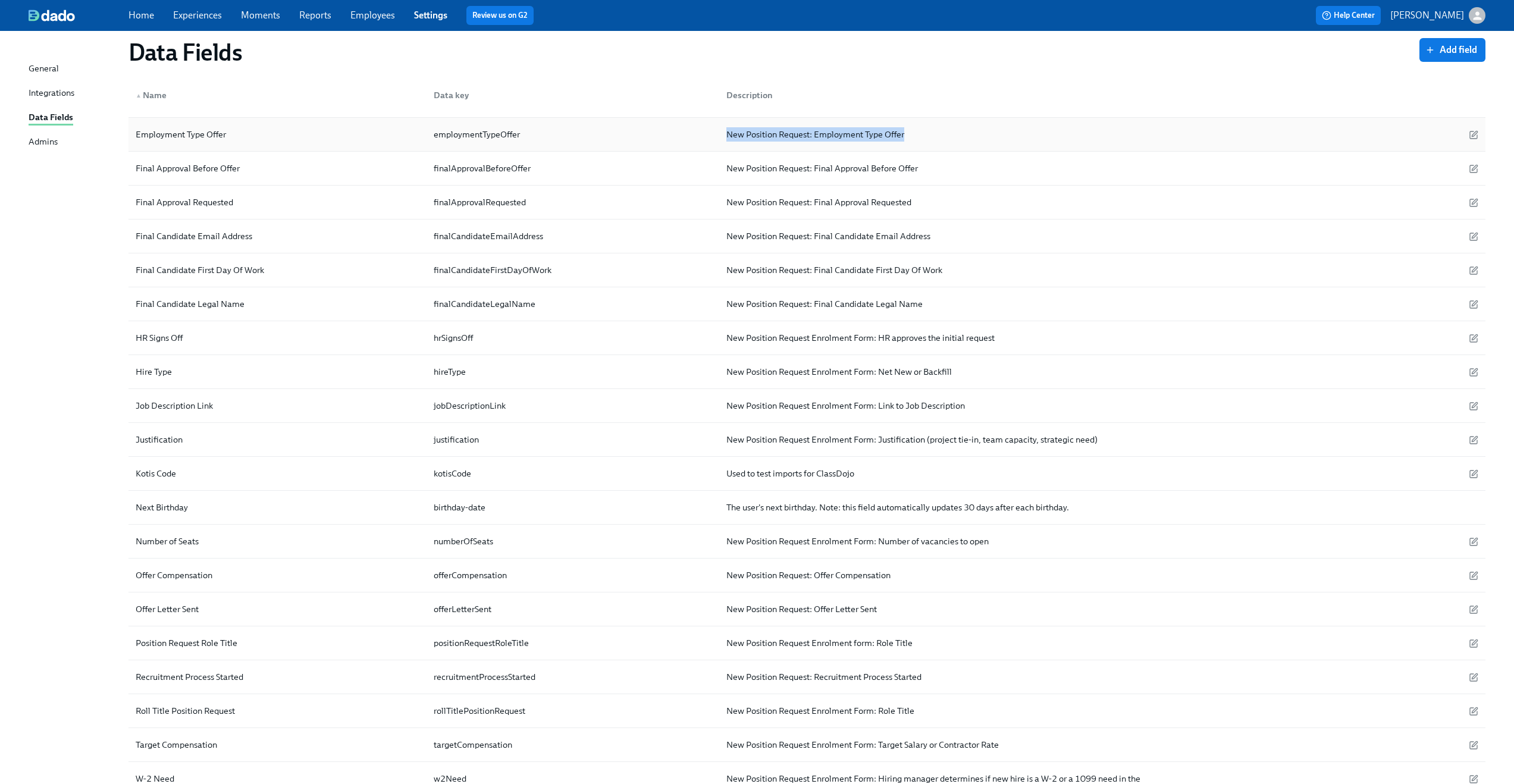
drag, startPoint x: 726, startPoint y: 136, endPoint x: 966, endPoint y: 134, distance: 240.0
click at [966, 134] on div "New Position Request: Employment Type Offer" at bounding box center [974, 134] width 515 height 23
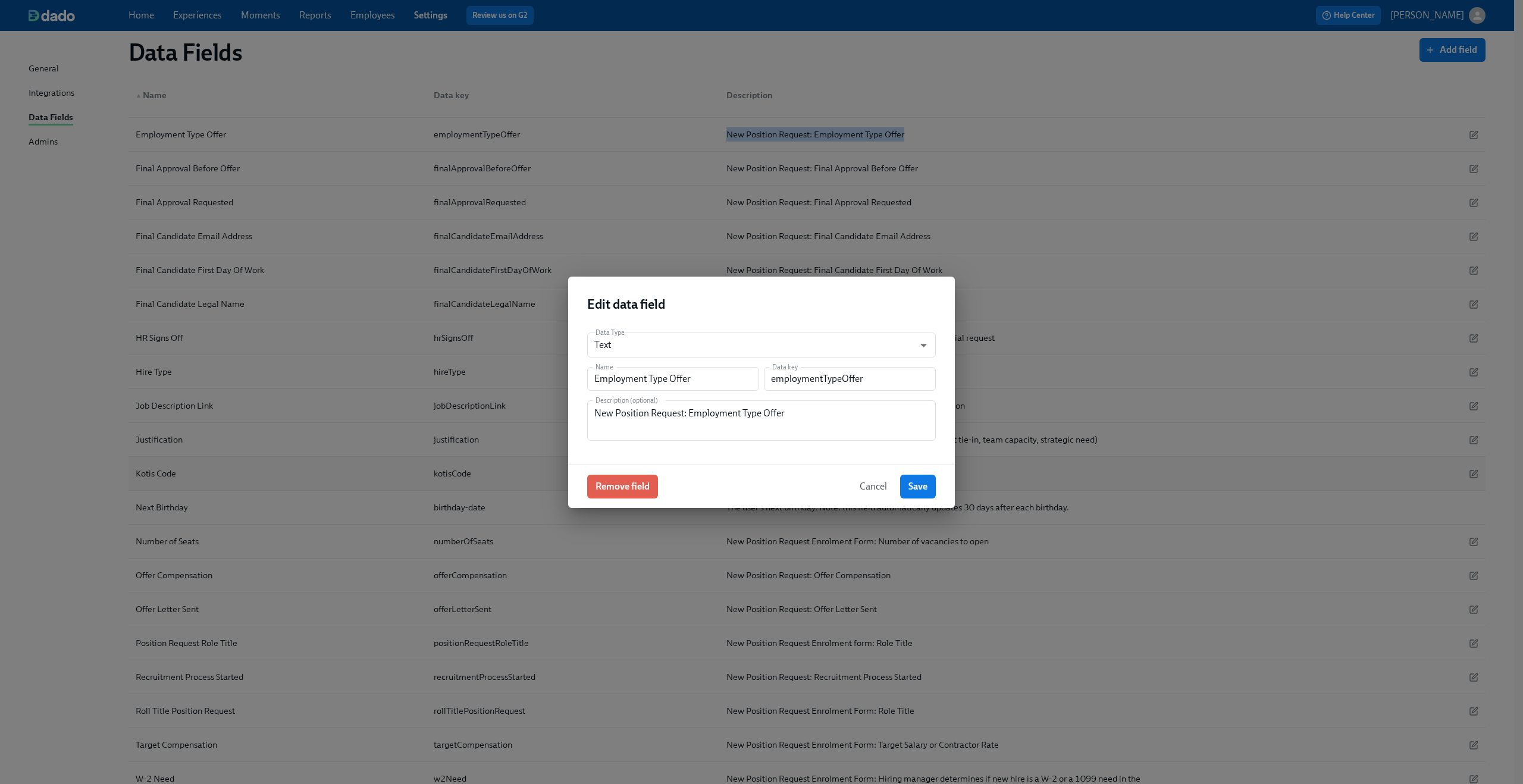
click at [867, 486] on span "Cancel" at bounding box center [873, 486] width 28 height 12
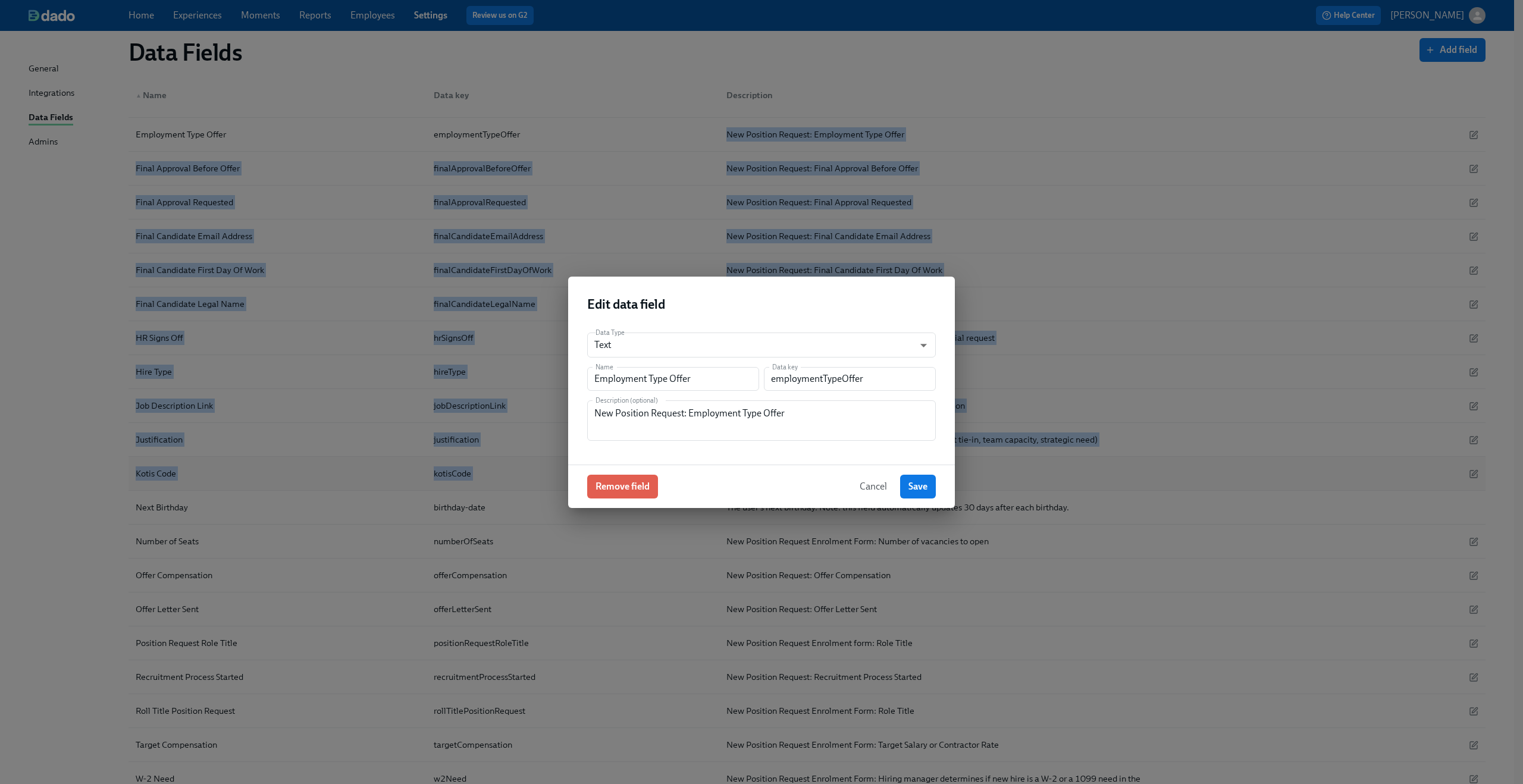
click at [869, 484] on div "Kotis Code kotisCode Used to test imports for ClassDojo" at bounding box center [807, 474] width 1356 height 34
click at [880, 489] on span "Cancel" at bounding box center [873, 486] width 28 height 12
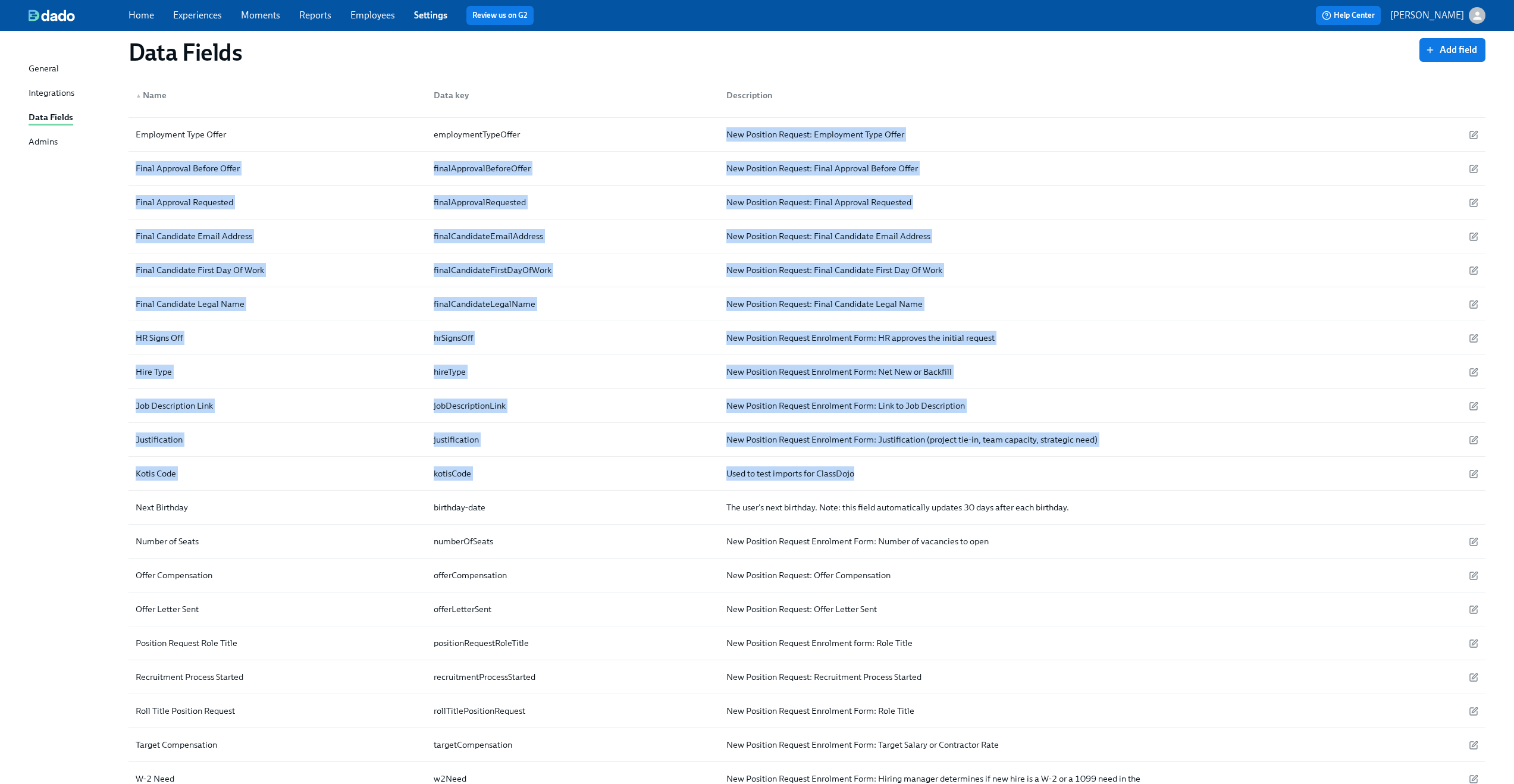
click at [77, 301] on div "Data Fields Add field ▲ Name Data key Description 1099 Need 1099Need New Positi…" at bounding box center [757, 324] width 1457 height 1087
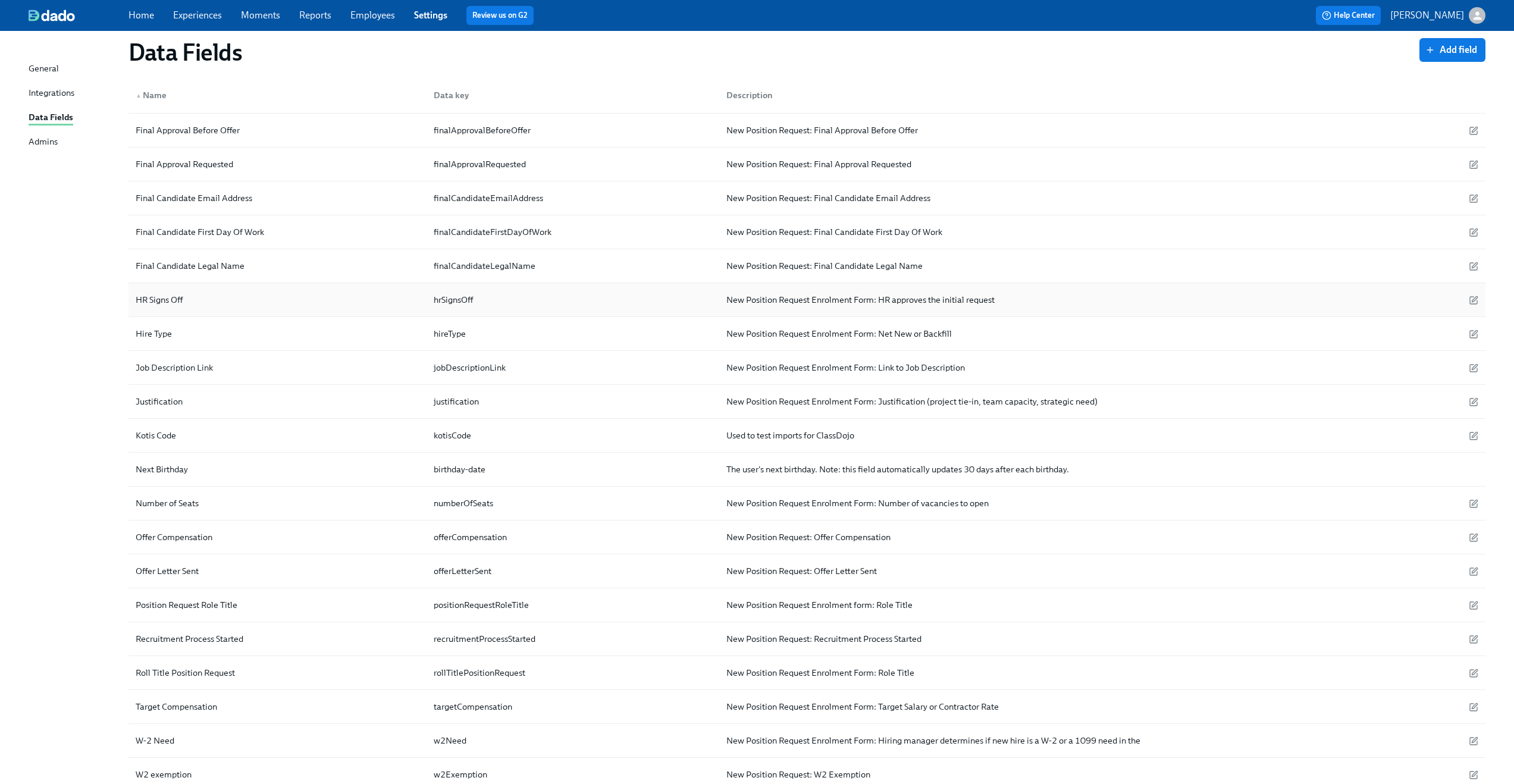
scroll to position [304, 0]
drag, startPoint x: 127, startPoint y: 131, endPoint x: 254, endPoint y: 129, distance: 127.0
click at [254, 129] on div "General Integrations Data Fields Admins Data Fields Add field ▲ Name Data key D…" at bounding box center [757, 292] width 1514 height 1130
click at [38, 192] on div "Data Fields Add field ▲ Name Data key Description 1099 Need 1099Need New Positi…" at bounding box center [757, 284] width 1457 height 1087
drag, startPoint x: 131, startPoint y: 131, endPoint x: 265, endPoint y: 125, distance: 134.1
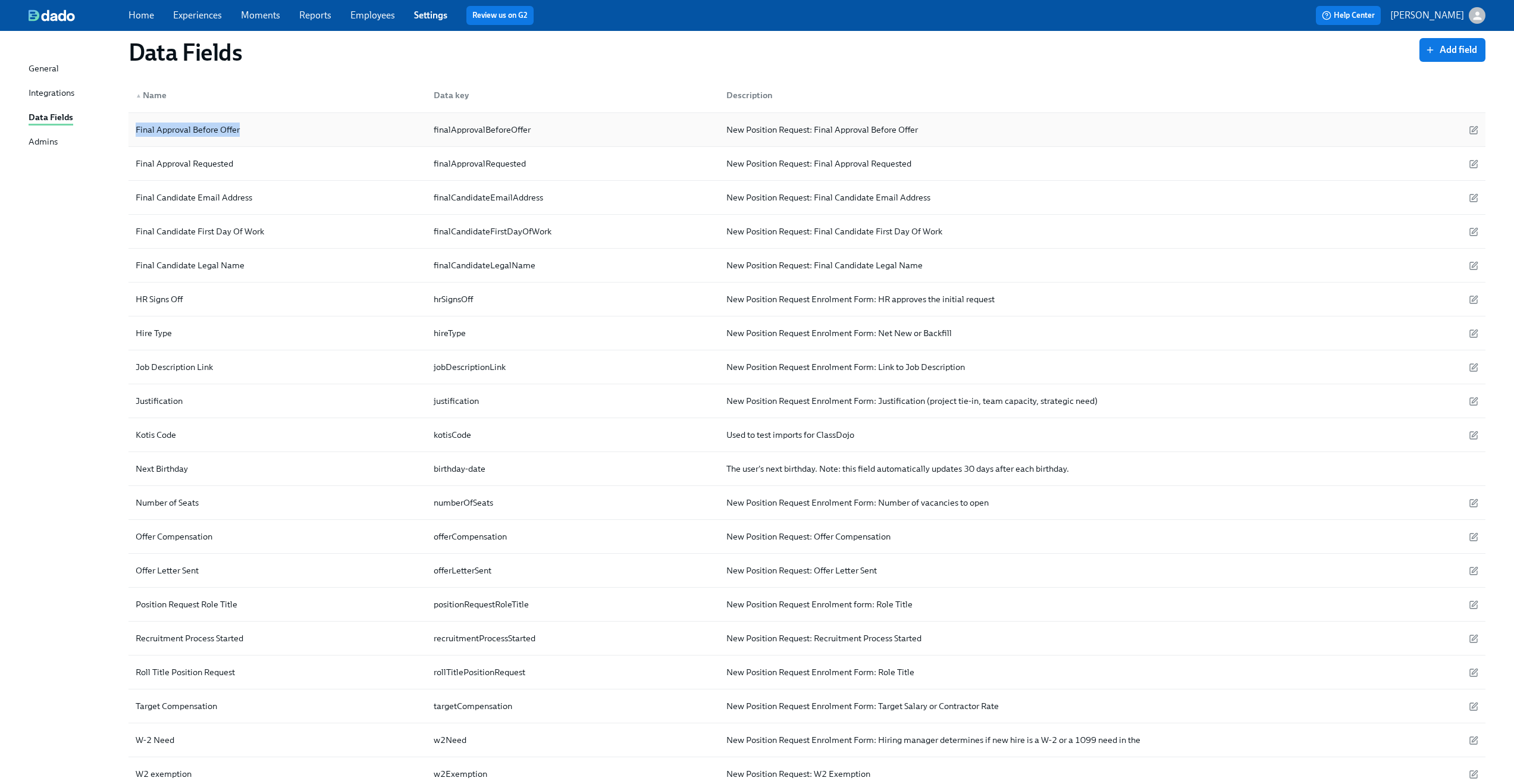
click at [265, 125] on div "Final Approval Before Offer" at bounding box center [277, 130] width 293 height 23
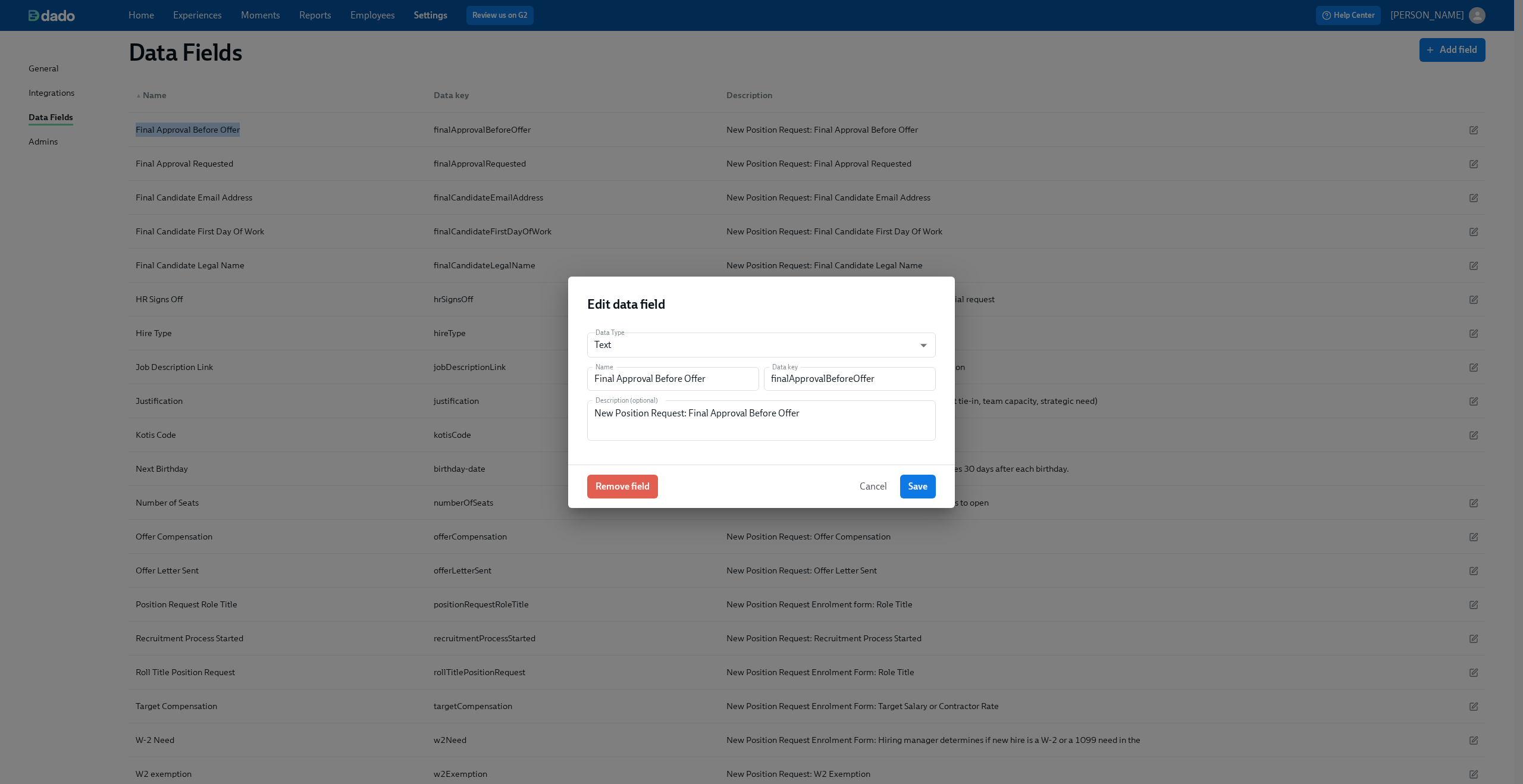
click at [871, 484] on span "Cancel" at bounding box center [873, 486] width 28 height 12
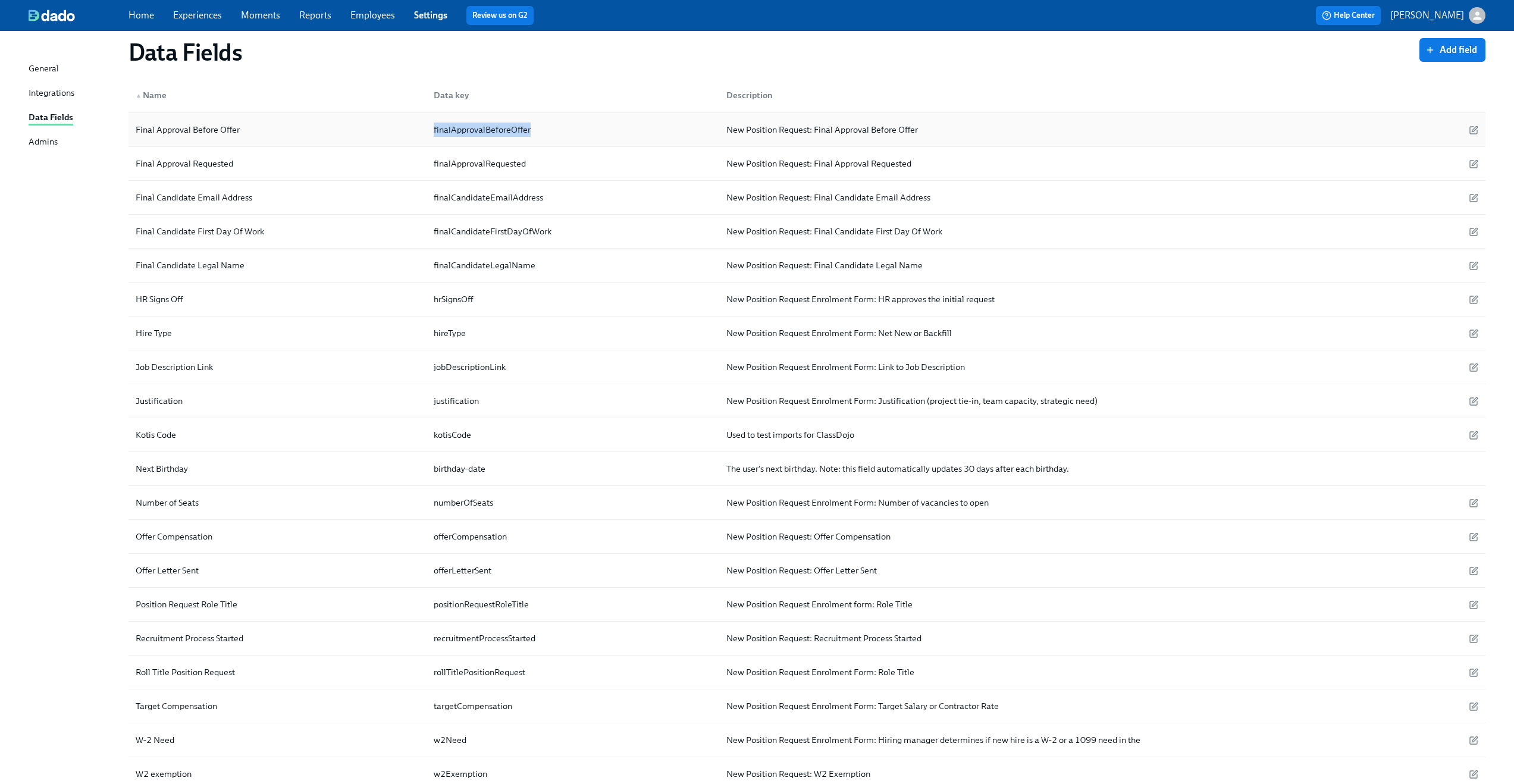
drag, startPoint x: 431, startPoint y: 131, endPoint x: 542, endPoint y: 123, distance: 111.3
click at [542, 123] on div "finalApprovalBeforeOffer" at bounding box center [571, 130] width 293 height 23
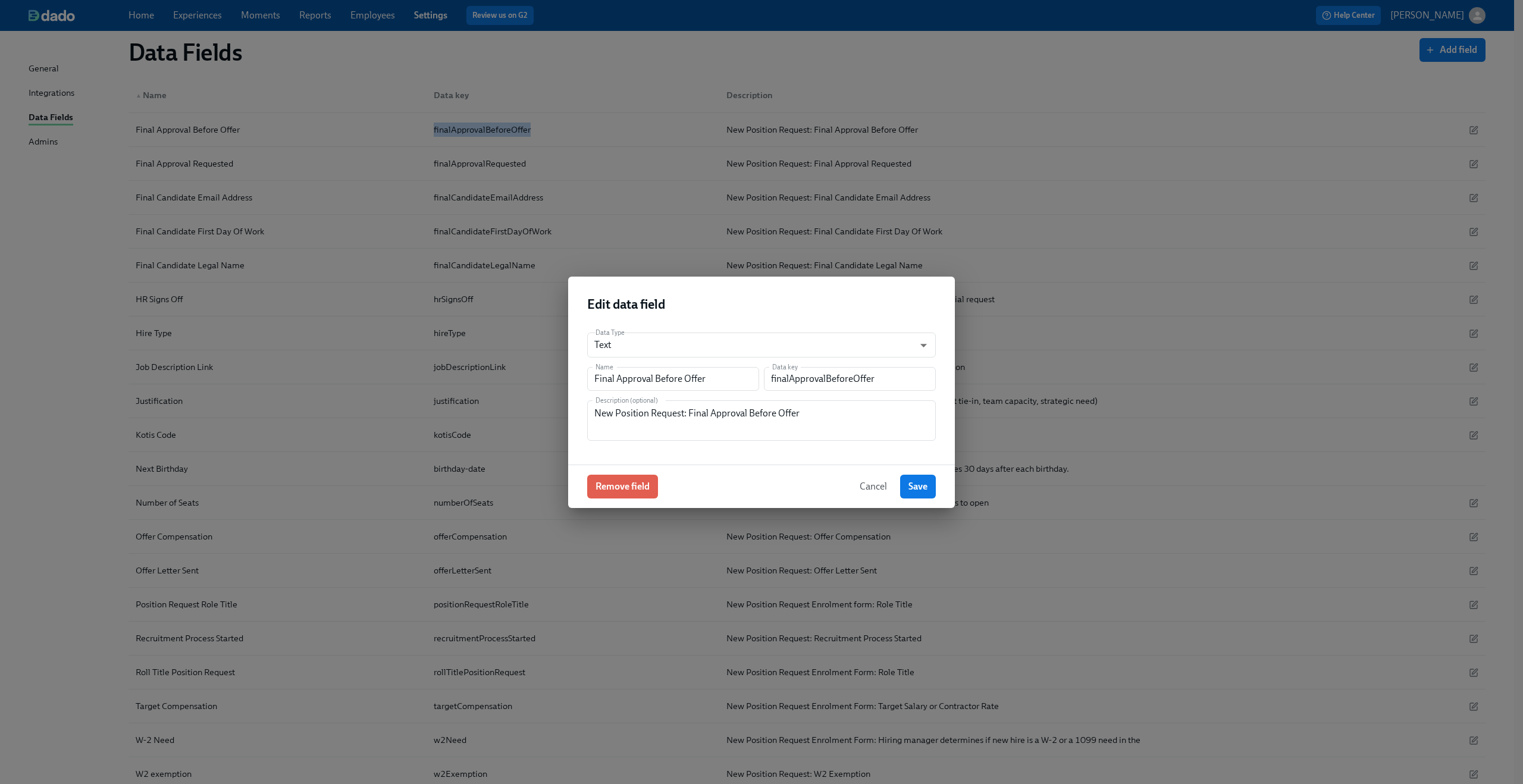
click at [867, 489] on span "Cancel" at bounding box center [873, 486] width 28 height 12
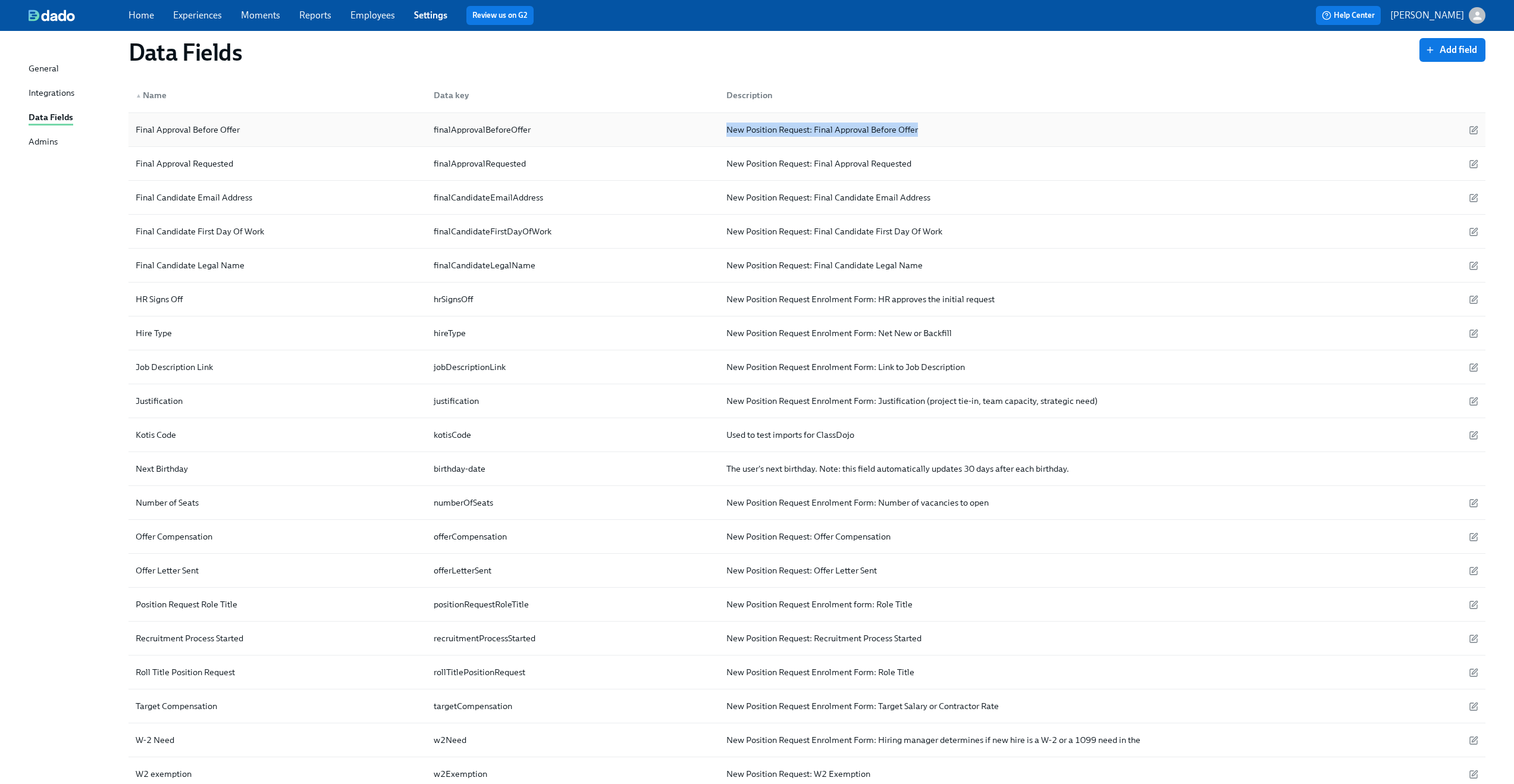
drag, startPoint x: 725, startPoint y: 134, endPoint x: 962, endPoint y: 133, distance: 237.0
click at [962, 133] on div "New Position Request: Final Approval Before Offer" at bounding box center [974, 130] width 515 height 23
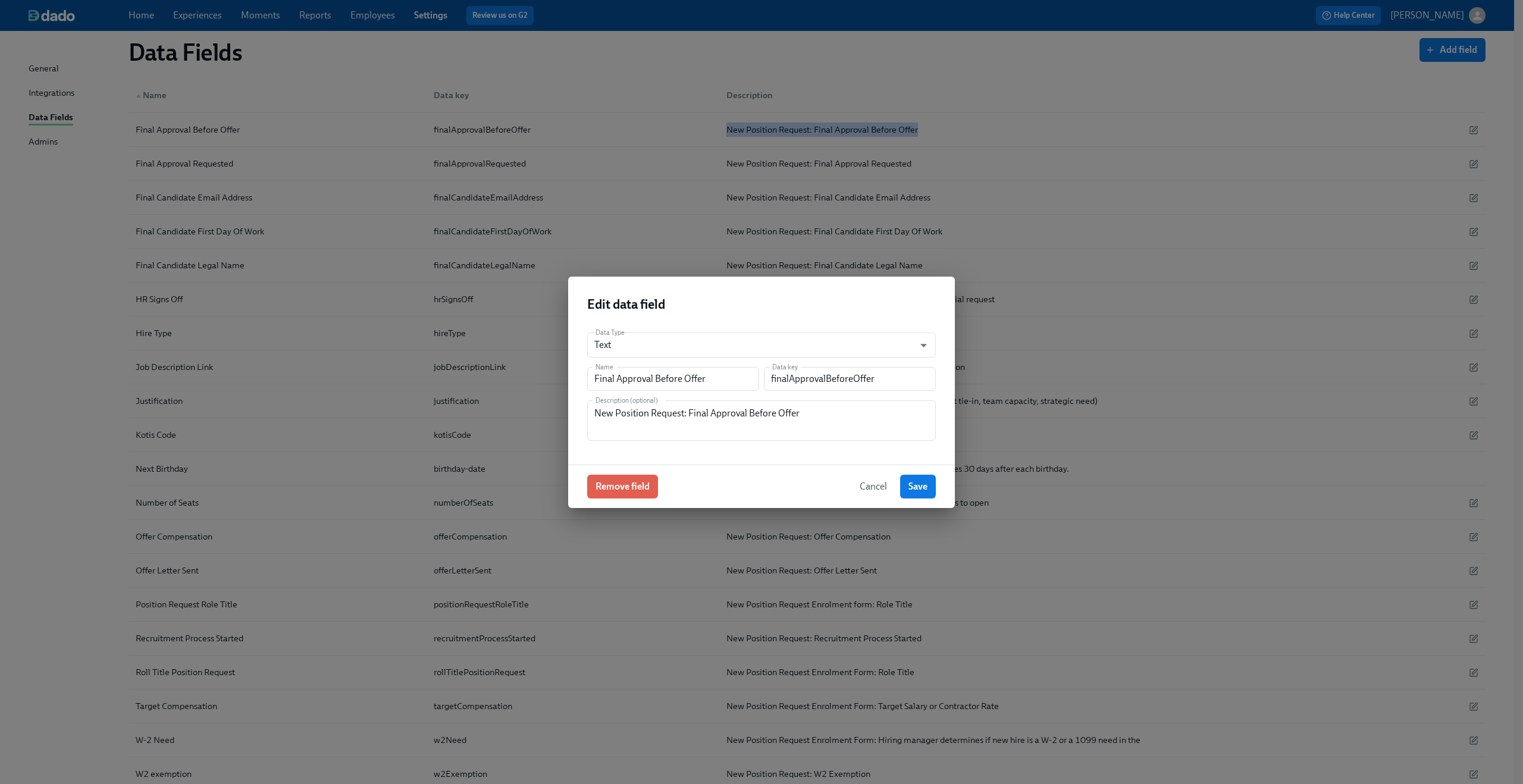
click at [865, 485] on span "Cancel" at bounding box center [873, 486] width 28 height 12
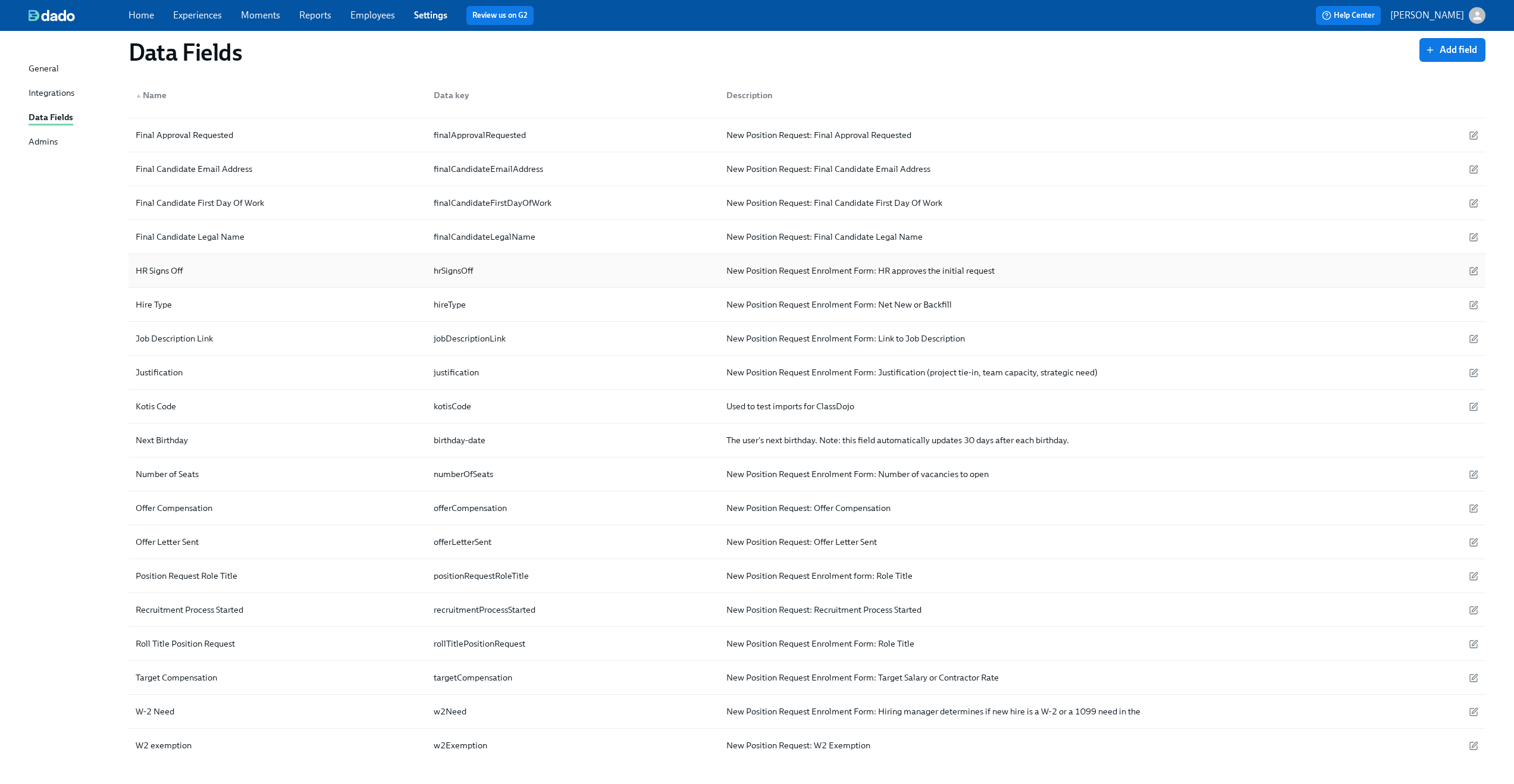
scroll to position [333, 0]
drag, startPoint x: 126, startPoint y: 136, endPoint x: 242, endPoint y: 135, distance: 116.0
click at [242, 135] on div "General Integrations Data Fields Admins Data Fields Add field ▲ Name Data key D…" at bounding box center [757, 263] width 1514 height 1130
click at [78, 163] on div "Data Fields Add field ▲ Name Data key Description 1099 Need 1099Need New Positi…" at bounding box center [757, 255] width 1457 height 1087
drag, startPoint x: 237, startPoint y: 135, endPoint x: 133, endPoint y: 137, distance: 104.0
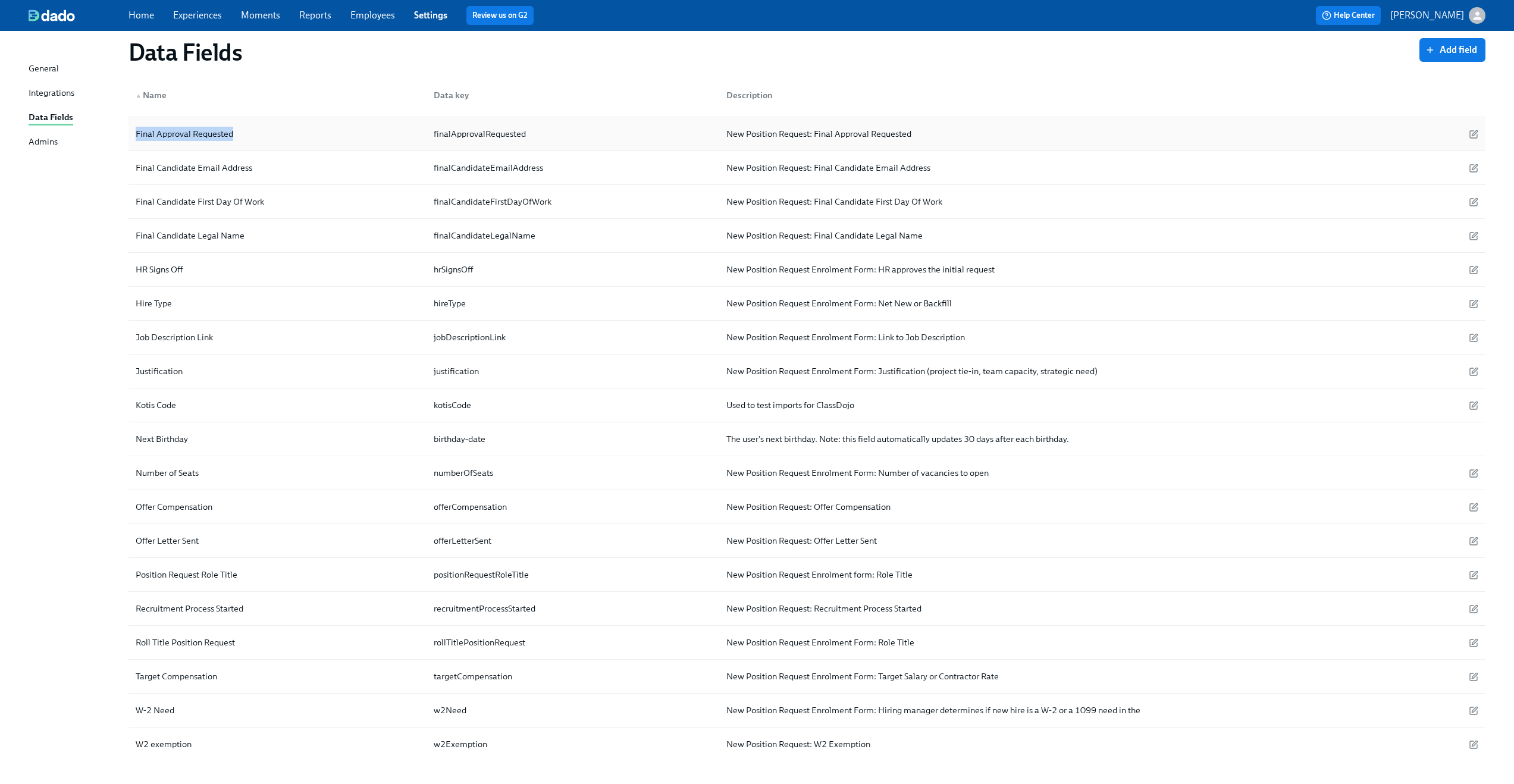
click at [133, 137] on div "Final Approval Requested" at bounding box center [184, 133] width 107 height 14
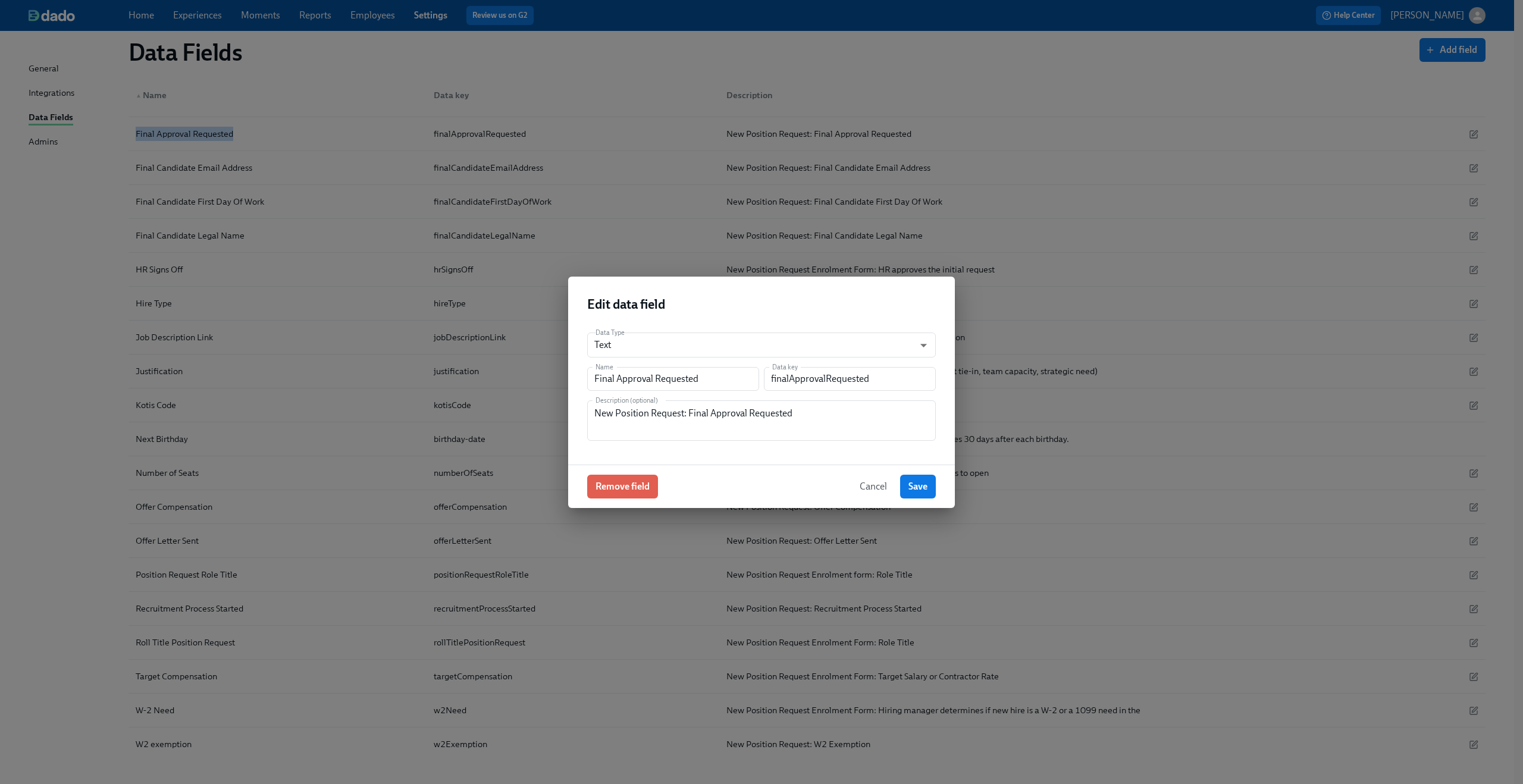
click at [861, 482] on span "Cancel" at bounding box center [873, 486] width 28 height 12
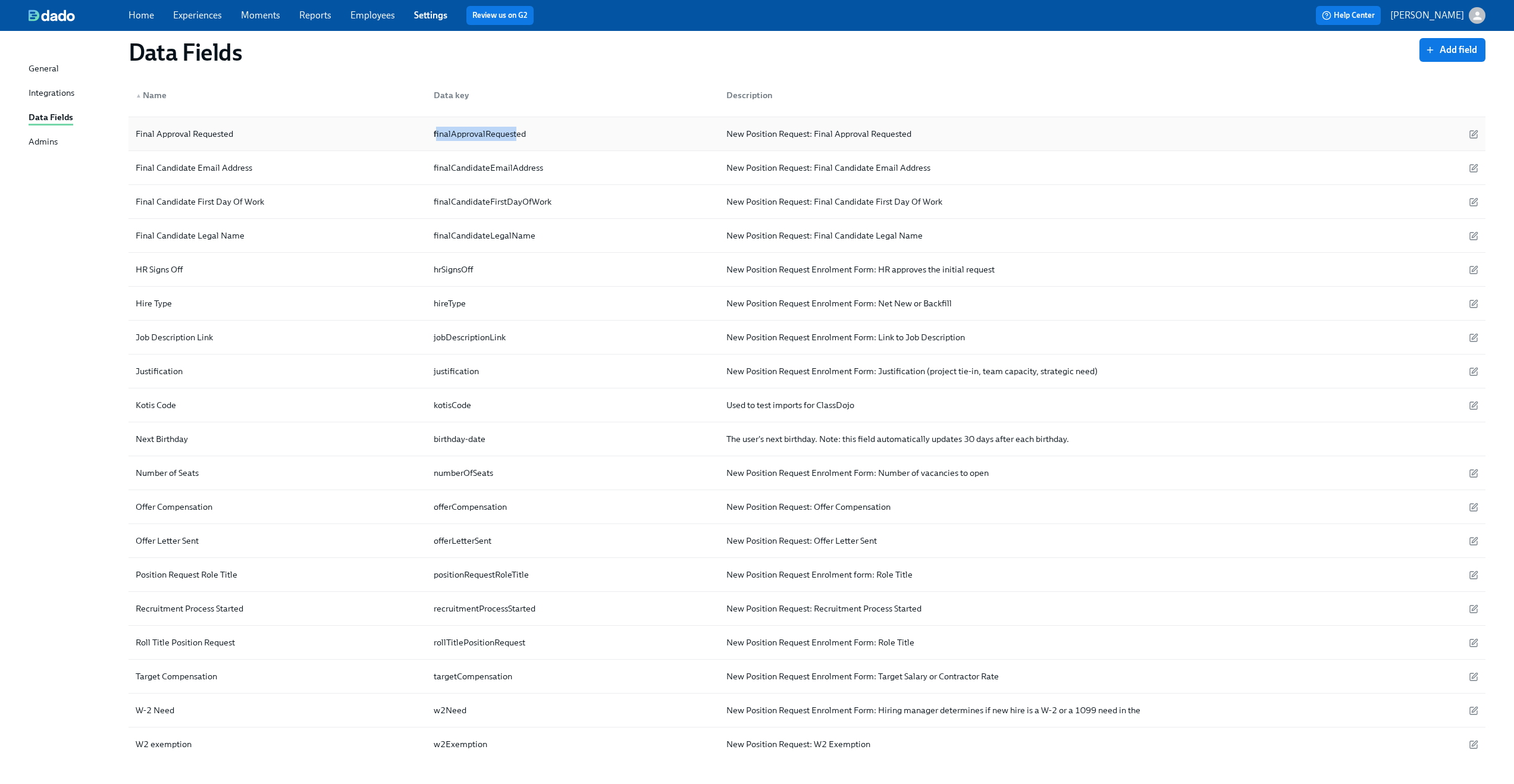
drag, startPoint x: 436, startPoint y: 139, endPoint x: 516, endPoint y: 139, distance: 80.0
click at [516, 139] on div "finalApprovalRequested" at bounding box center [480, 133] width 102 height 14
drag, startPoint x: 537, startPoint y: 135, endPoint x: 430, endPoint y: 135, distance: 107.0
click at [430, 135] on div "finalApprovalRequested" at bounding box center [571, 134] width 293 height 23
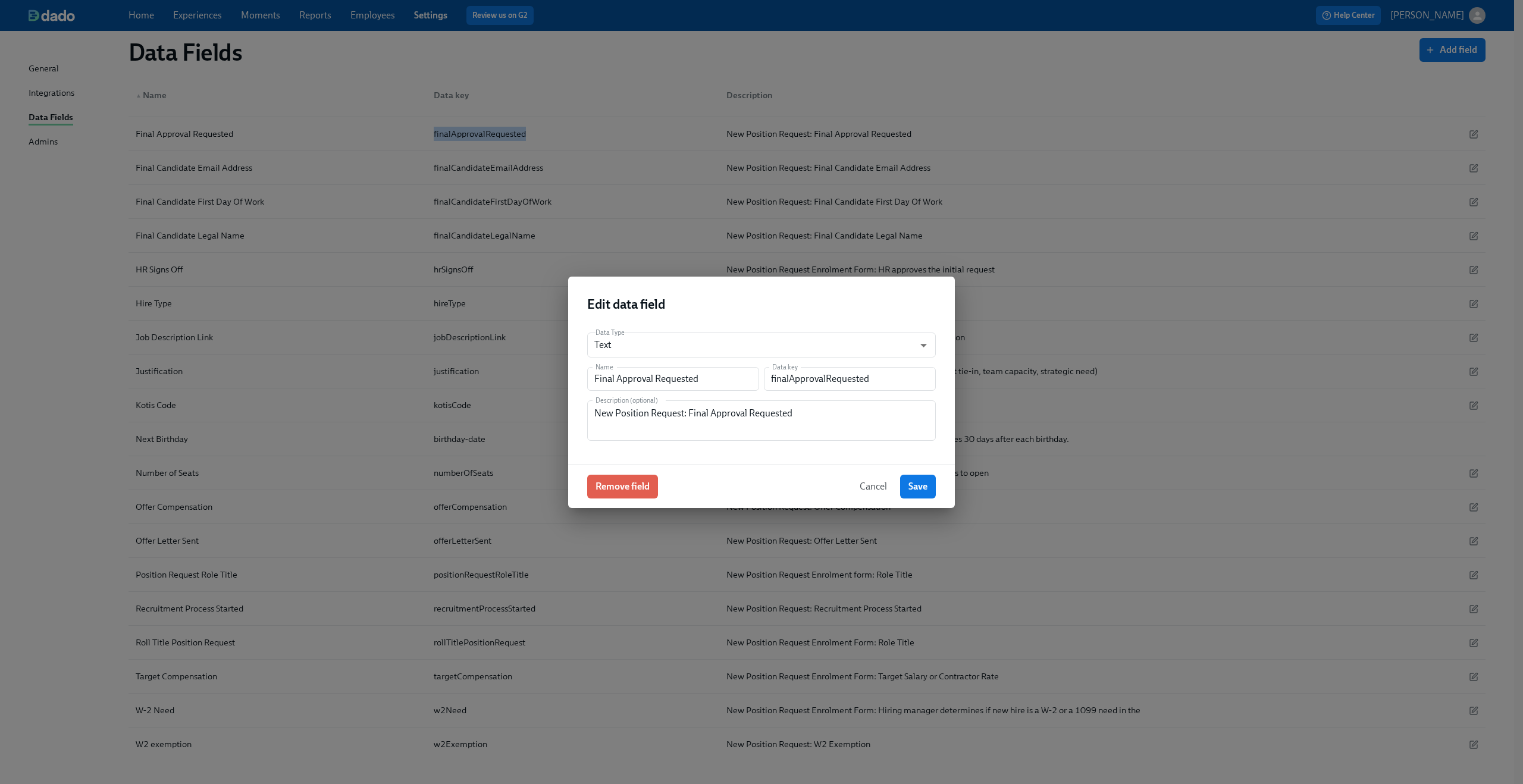
click at [871, 489] on span "Cancel" at bounding box center [873, 486] width 28 height 12
click at [871, 489] on div "Number of Seats numberOfSeats New Position Request Enrolment Form: Number of va…" at bounding box center [807, 473] width 1356 height 34
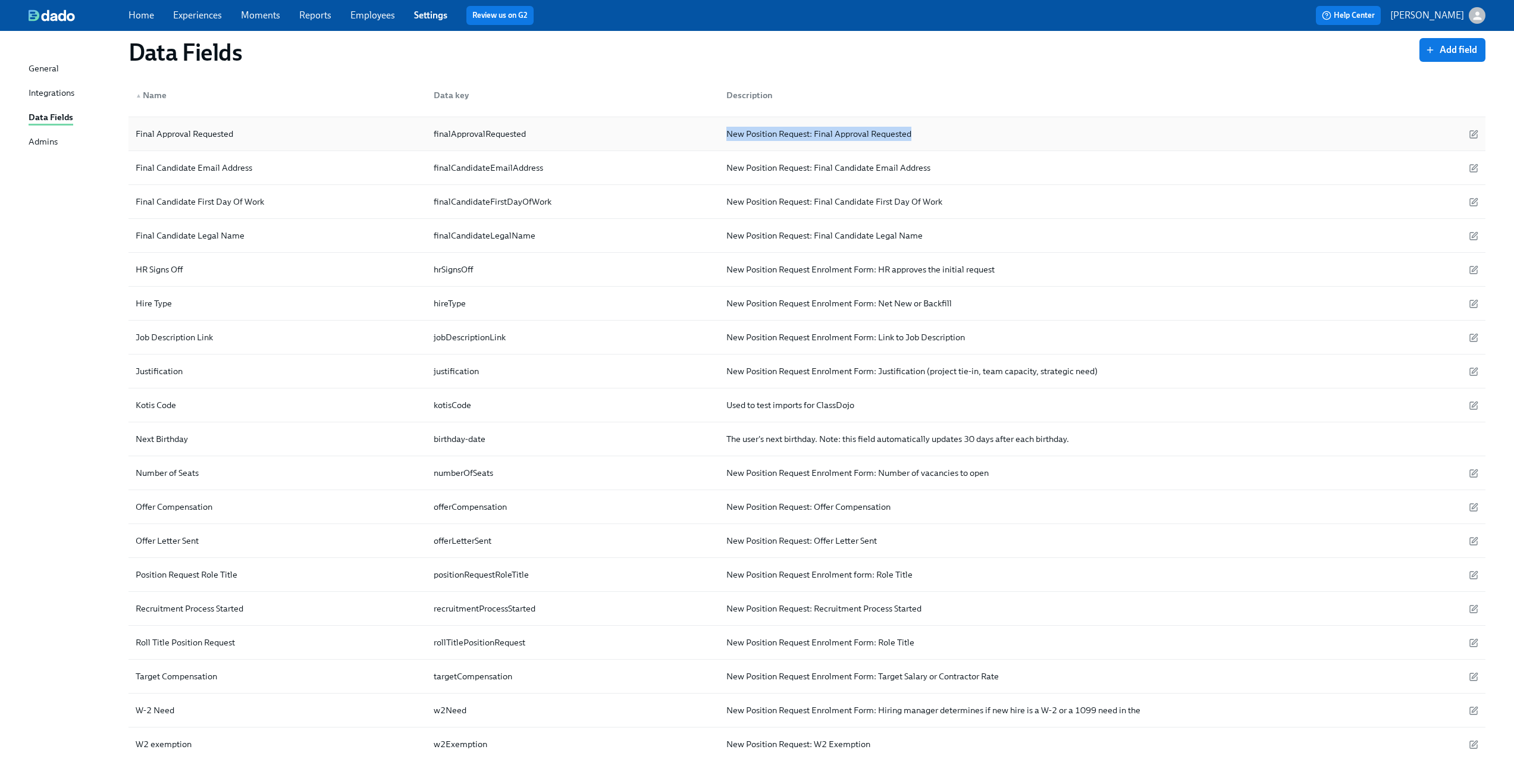
drag, startPoint x: 935, startPoint y: 139, endPoint x: 715, endPoint y: 142, distance: 220.0
click at [715, 142] on div "Final Approval Requested finalApprovalRequested New Position Request: Final App…" at bounding box center [807, 134] width 1357 height 34
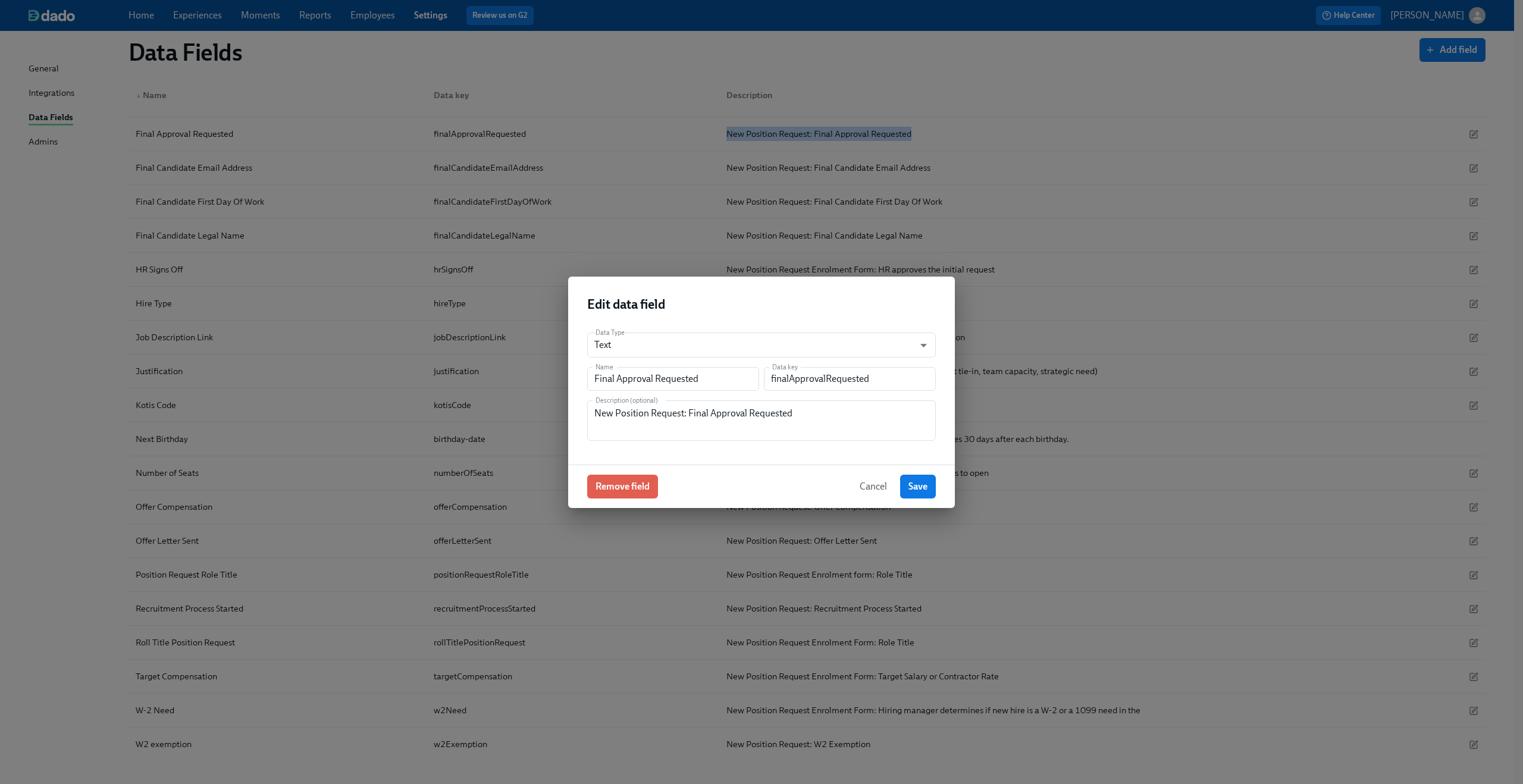
click at [877, 490] on span "Cancel" at bounding box center [873, 486] width 28 height 12
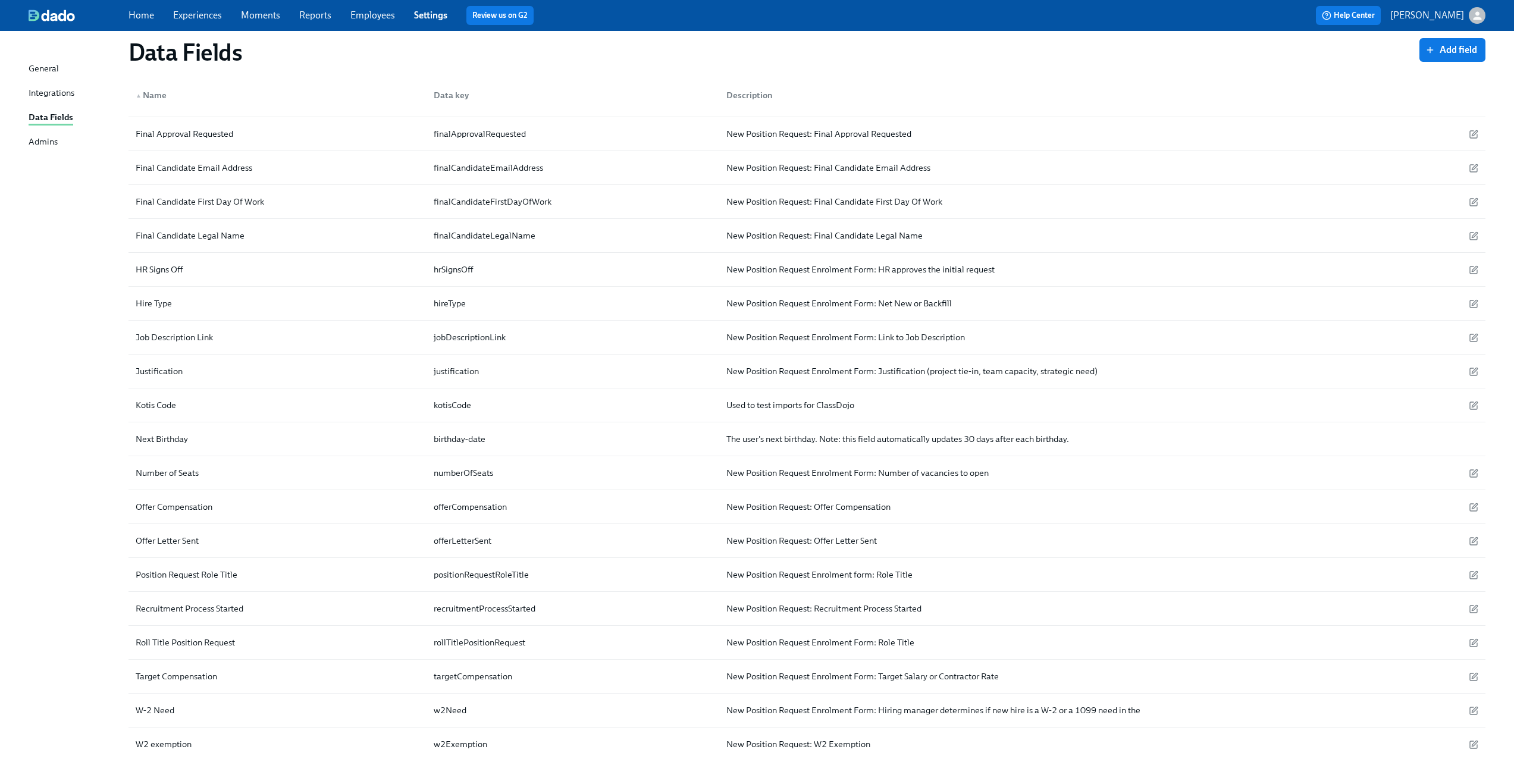
click at [59, 235] on div "Data Fields Add field ▲ Name Data key Description 1099 Need 1099Need New Positi…" at bounding box center [757, 255] width 1457 height 1087
drag, startPoint x: 133, startPoint y: 167, endPoint x: 252, endPoint y: 167, distance: 119.0
click at [252, 167] on div "Final Candidate Email Address" at bounding box center [193, 167] width 126 height 14
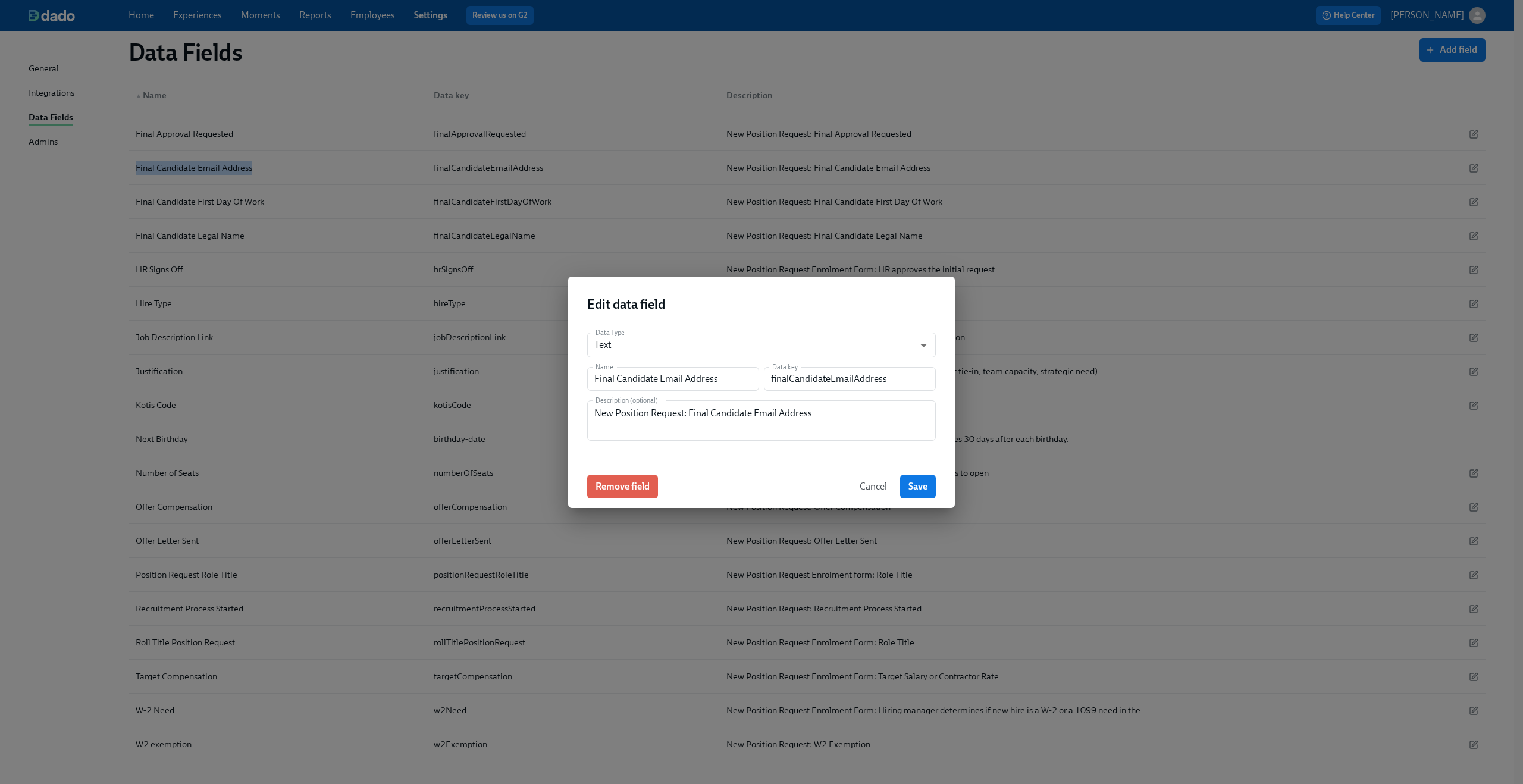
click at [874, 484] on span "Cancel" at bounding box center [873, 486] width 28 height 12
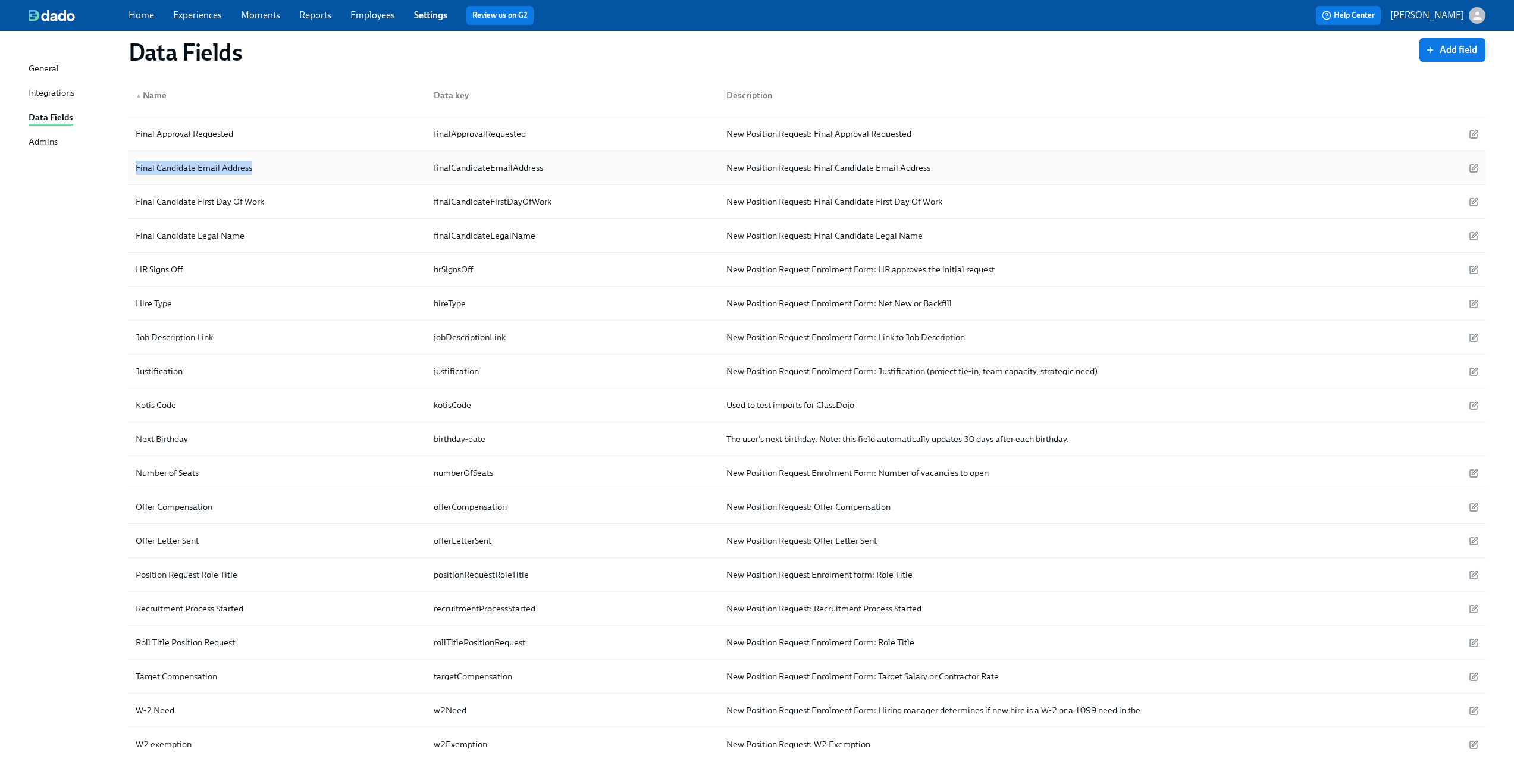
click at [423, 166] on div "Final Candidate Email Address" at bounding box center [277, 167] width 293 height 23
drag, startPoint x: 548, startPoint y: 166, endPoint x: 434, endPoint y: 166, distance: 114.0
click at [434, 166] on div "finalCandidateEmailAddress" at bounding box center [571, 167] width 293 height 23
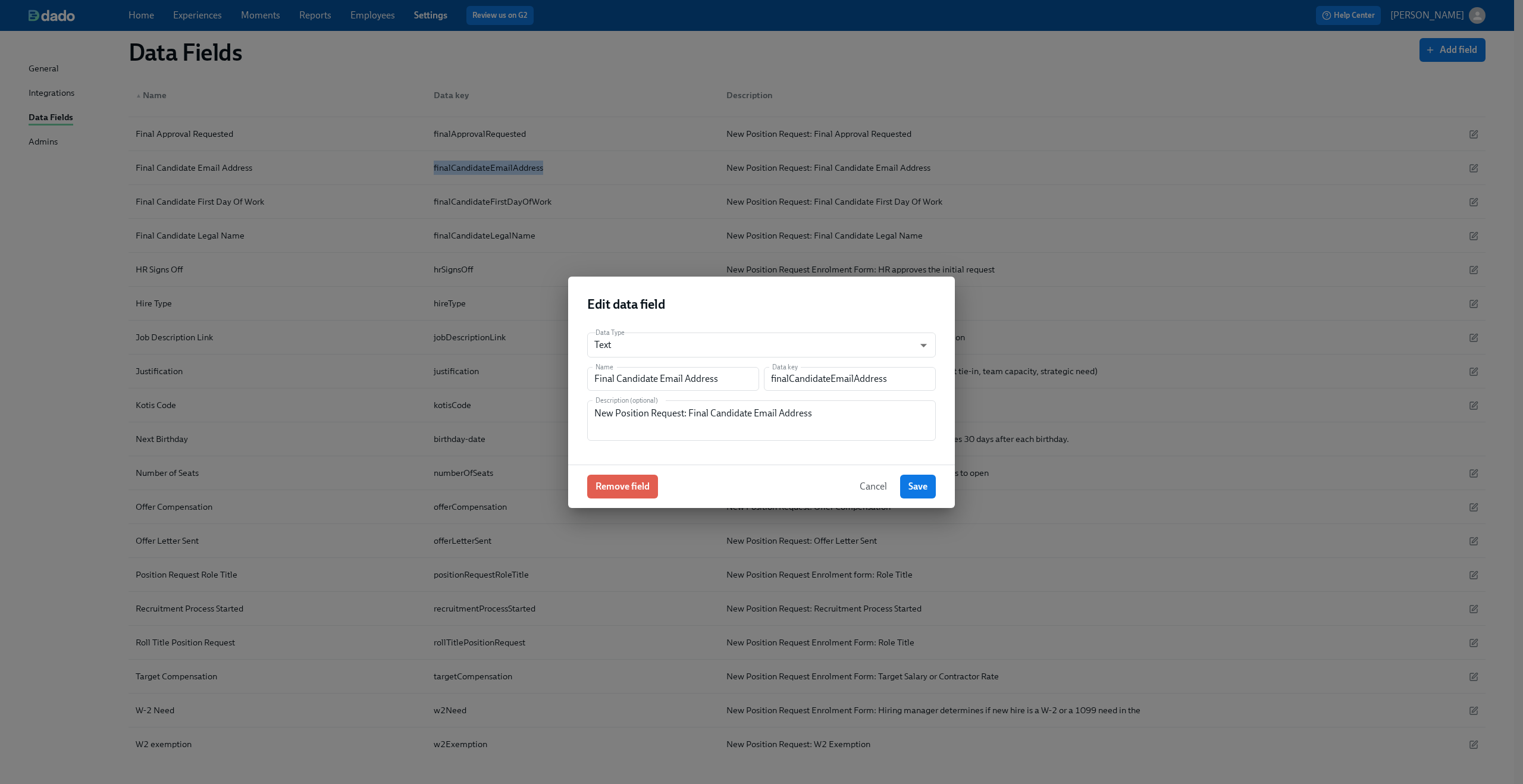
click at [872, 489] on span "Cancel" at bounding box center [873, 486] width 28 height 12
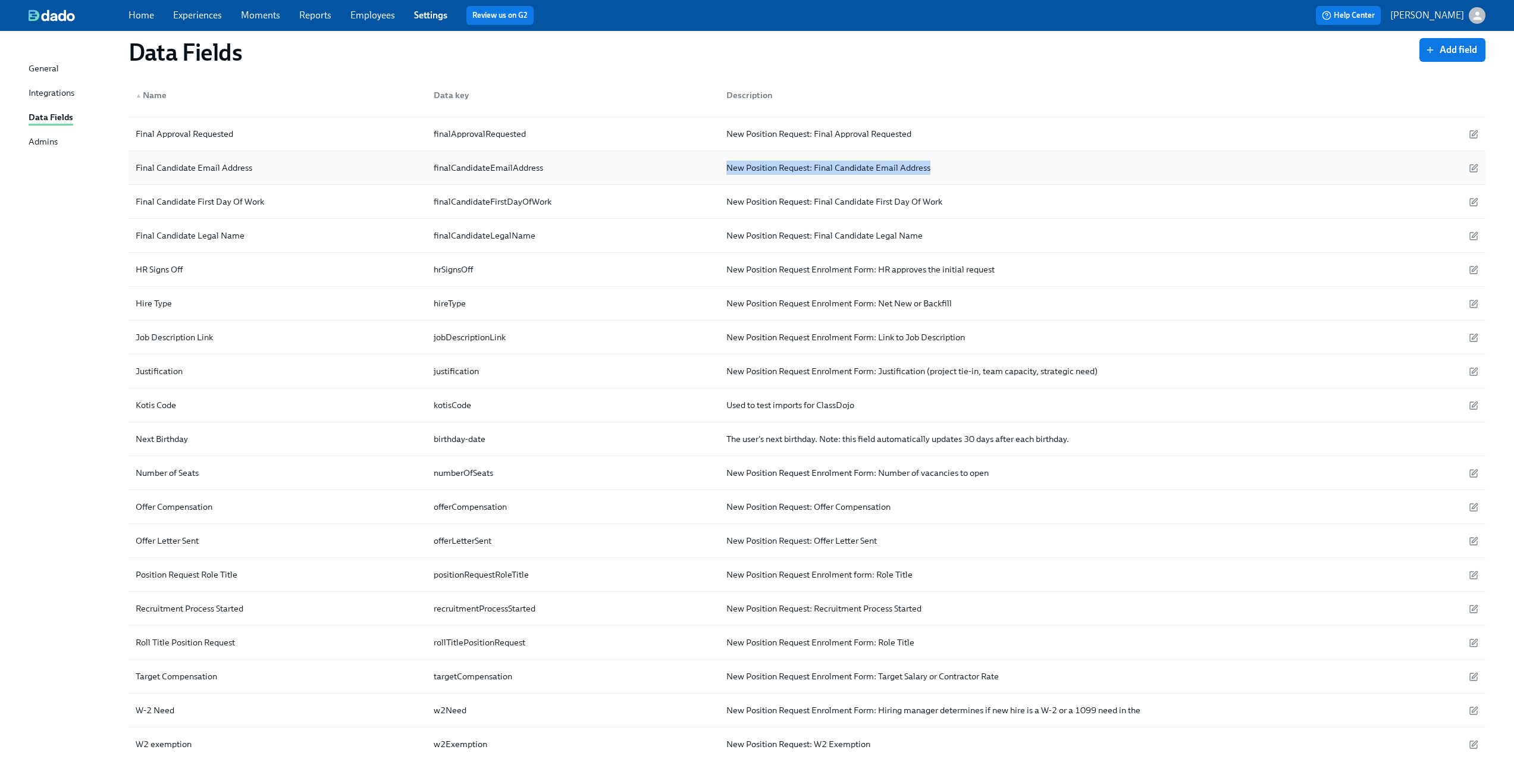
drag, startPoint x: 872, startPoint y: 489, endPoint x: 706, endPoint y: 178, distance: 352.5
click at [706, 178] on div "Final Candidate Email Address finalCandidateEmailAddress New Position Request: …" at bounding box center [807, 168] width 1357 height 34
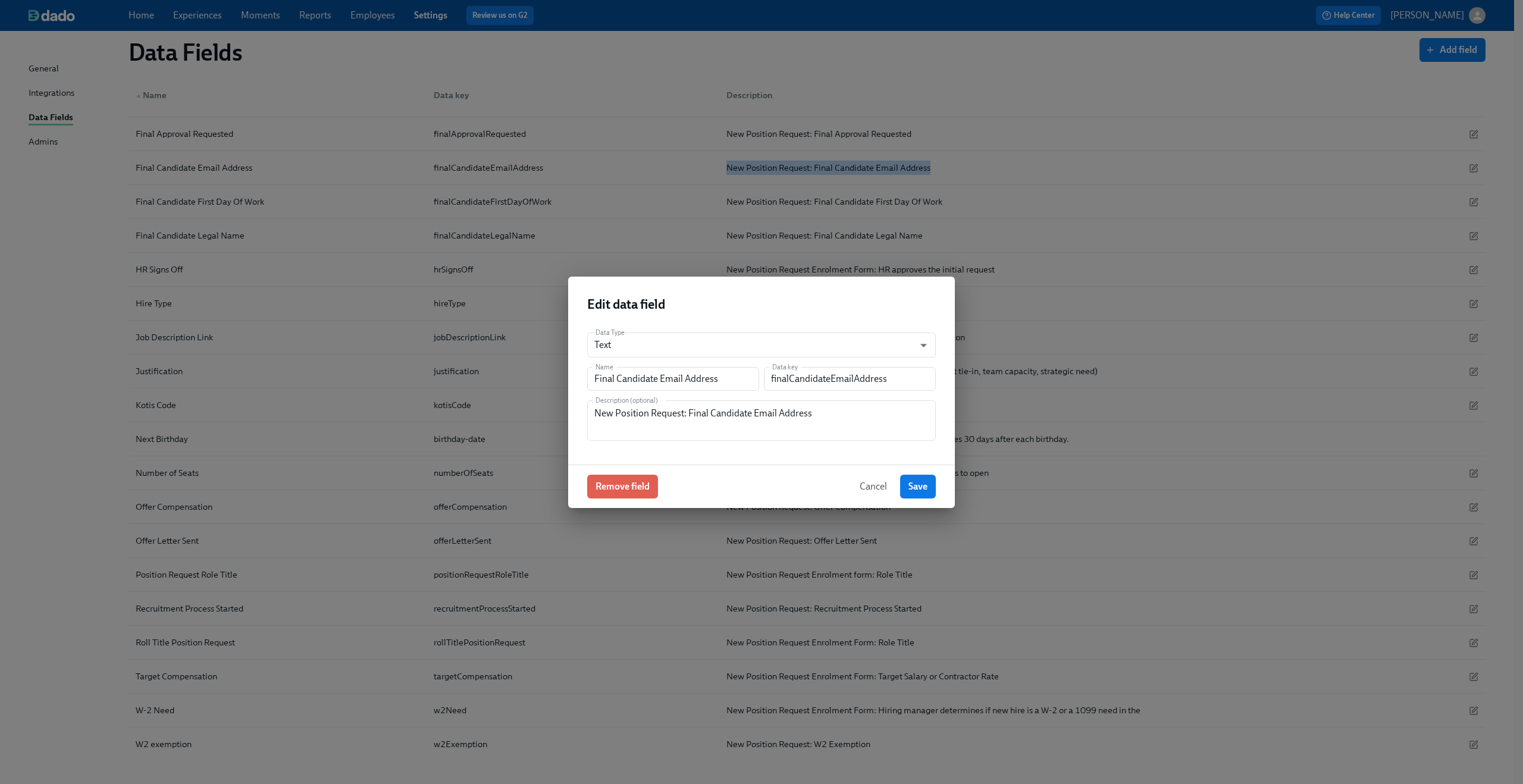
click at [869, 483] on span "Cancel" at bounding box center [873, 486] width 28 height 12
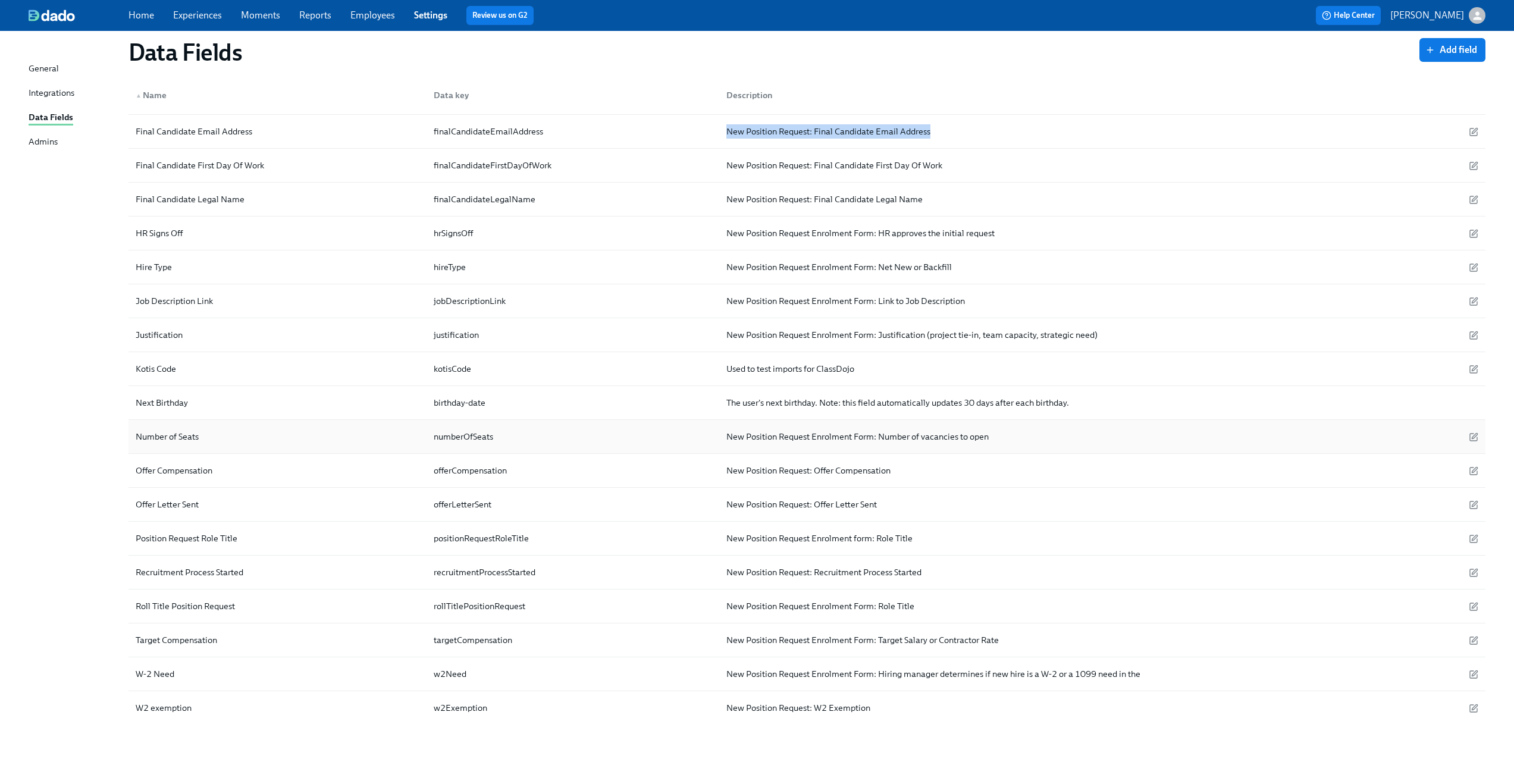
scroll to position [377, 0]
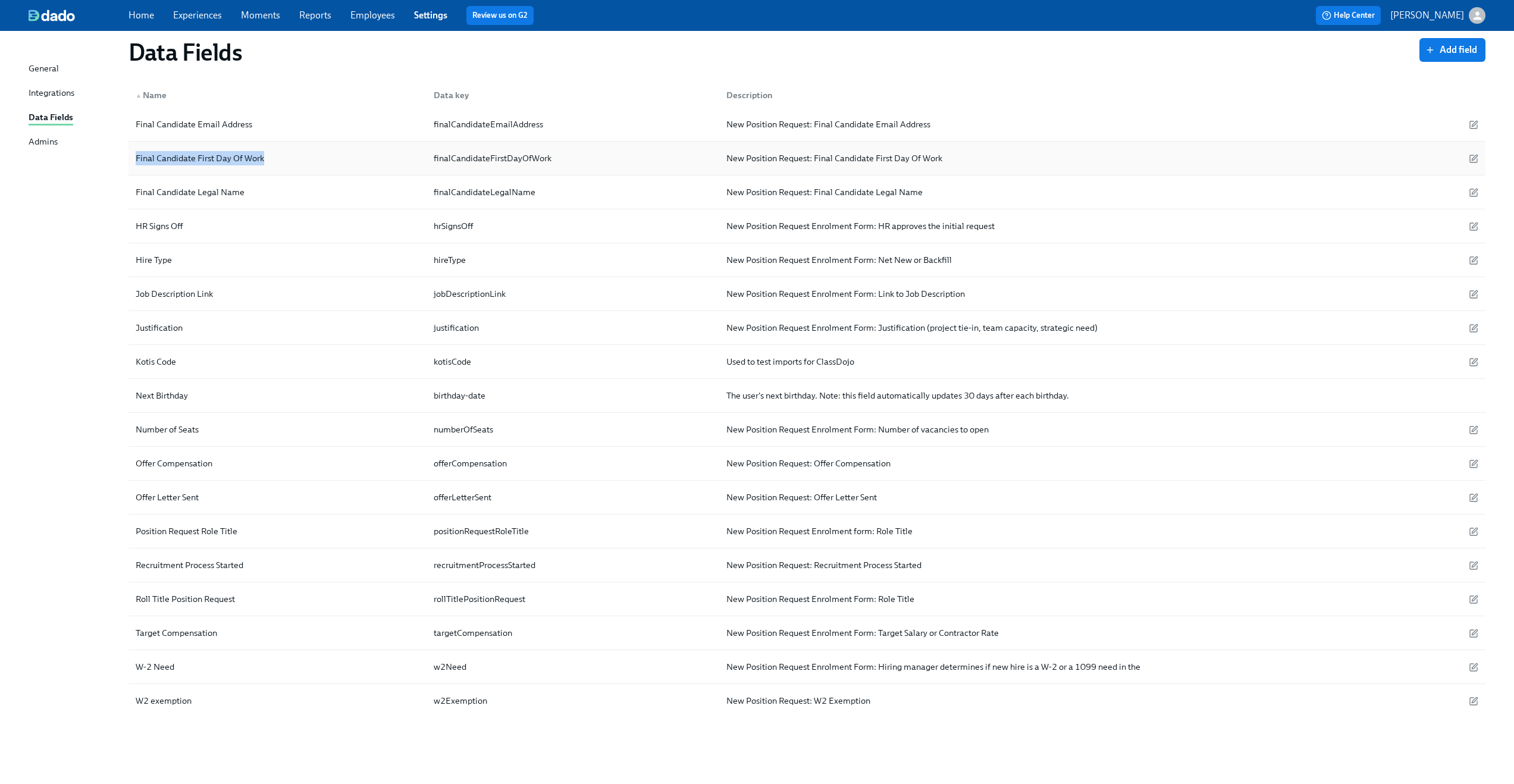
drag, startPoint x: 271, startPoint y: 159, endPoint x: 131, endPoint y: 160, distance: 140.0
click at [131, 160] on div "Final Candidate First Day Of Work" at bounding box center [277, 158] width 293 height 23
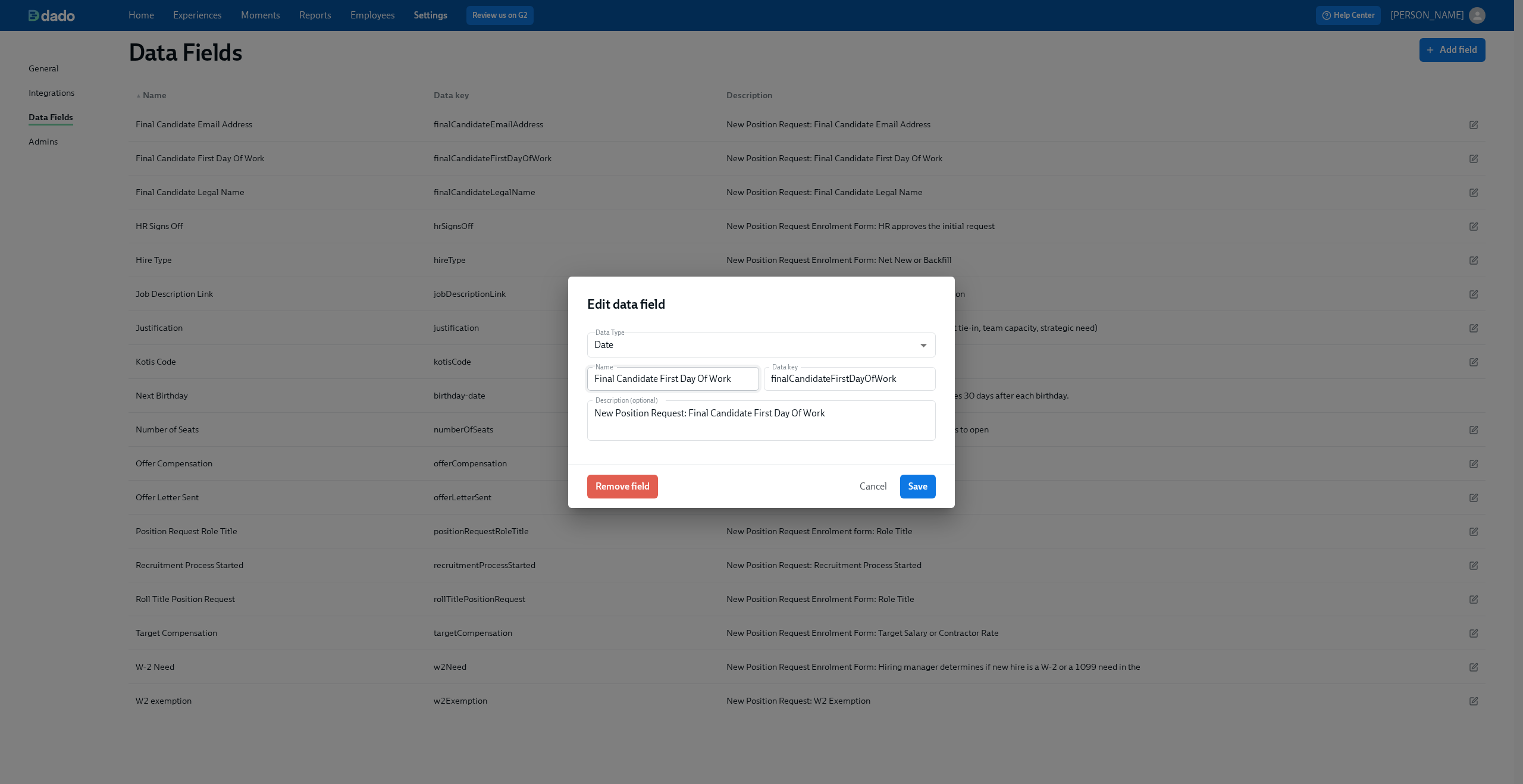
click at [652, 386] on input "Final Candidate First Day Of Work" at bounding box center [673, 379] width 172 height 23
click at [830, 380] on input "finalCandidateFirstDayOfWork" at bounding box center [849, 379] width 172 height 23
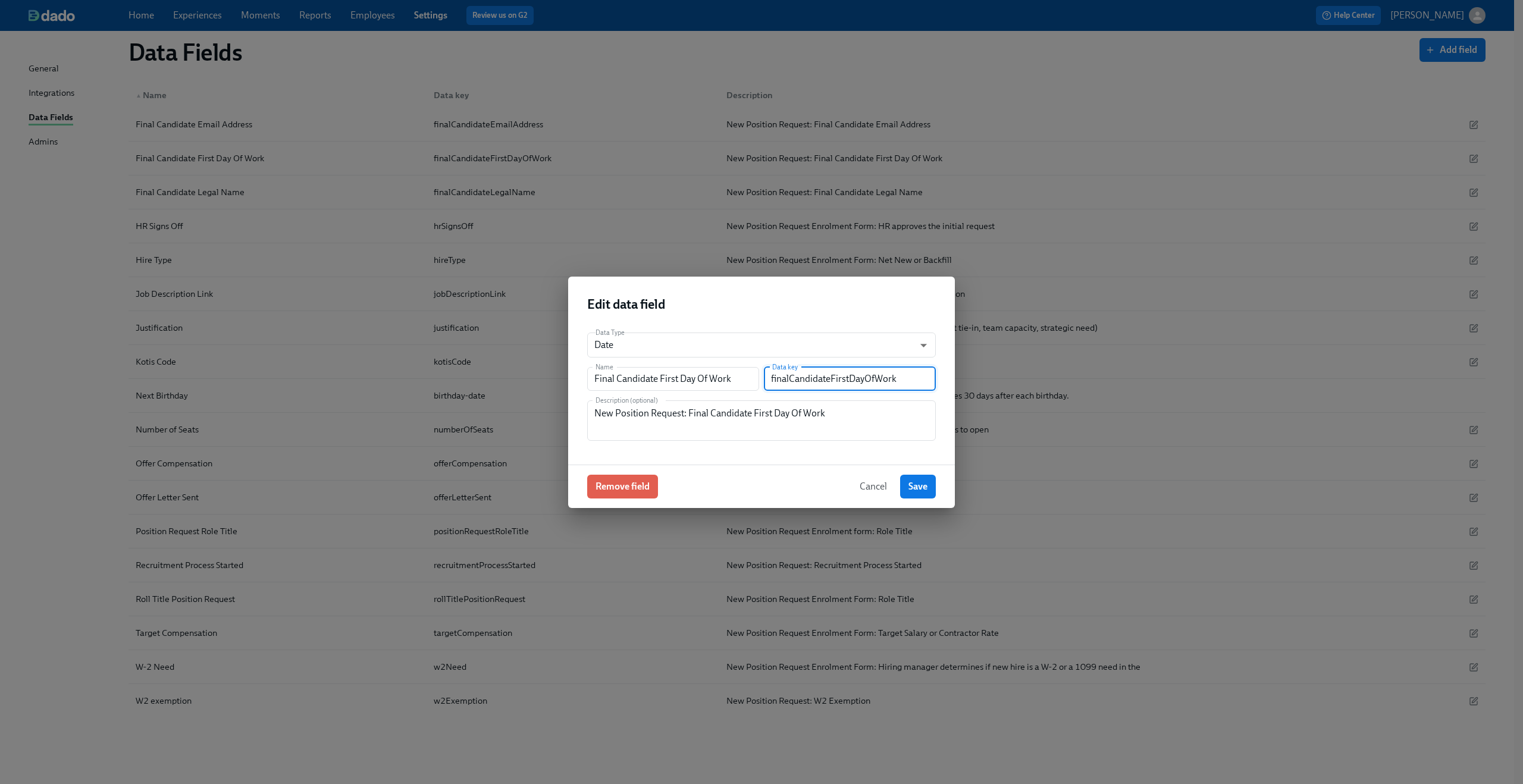
click at [830, 380] on input "finalCandidateFirstDayOfWork" at bounding box center [849, 379] width 172 height 23
click at [700, 415] on textarea "New Position Request: Final Candidate First Day Of Work" at bounding box center [762, 421] width 335 height 28
click at [875, 489] on span "Cancel" at bounding box center [873, 486] width 28 height 12
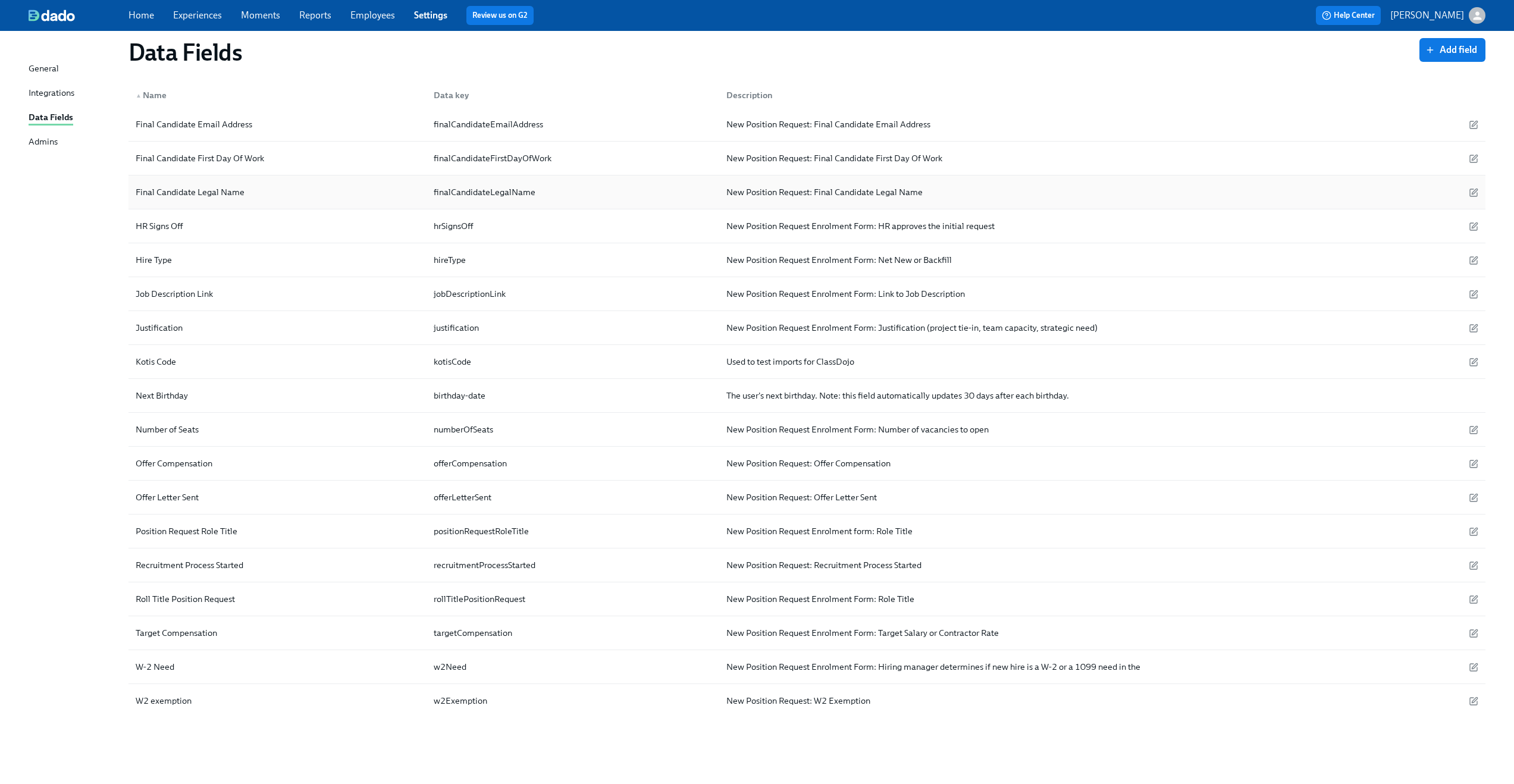
click at [282, 185] on div "Final Candidate Legal Name" at bounding box center [277, 192] width 293 height 23
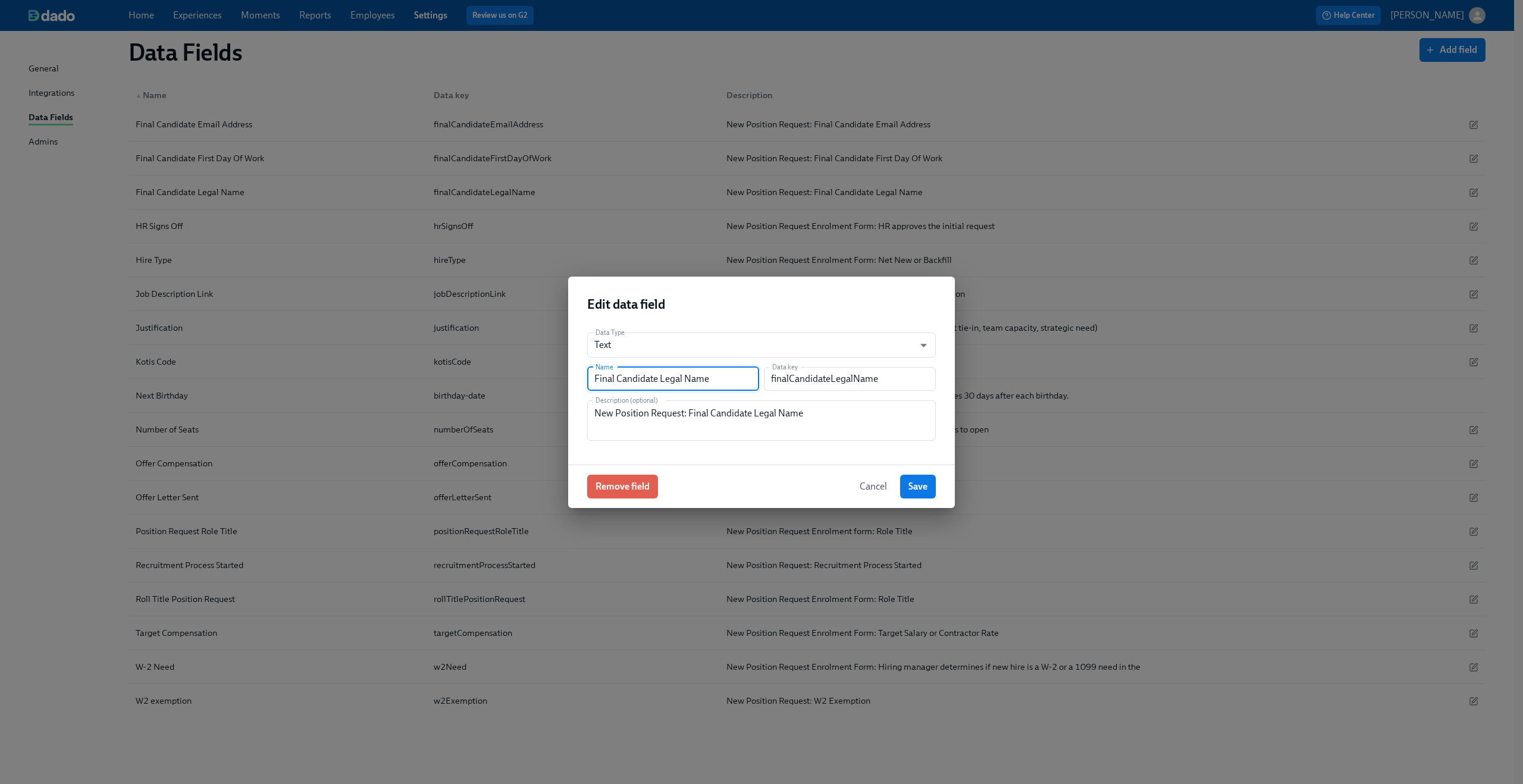
click at [628, 376] on input "Final Candidate Legal Name" at bounding box center [673, 379] width 172 height 23
click at [803, 381] on input "finalCandidateLegalName" at bounding box center [849, 379] width 172 height 23
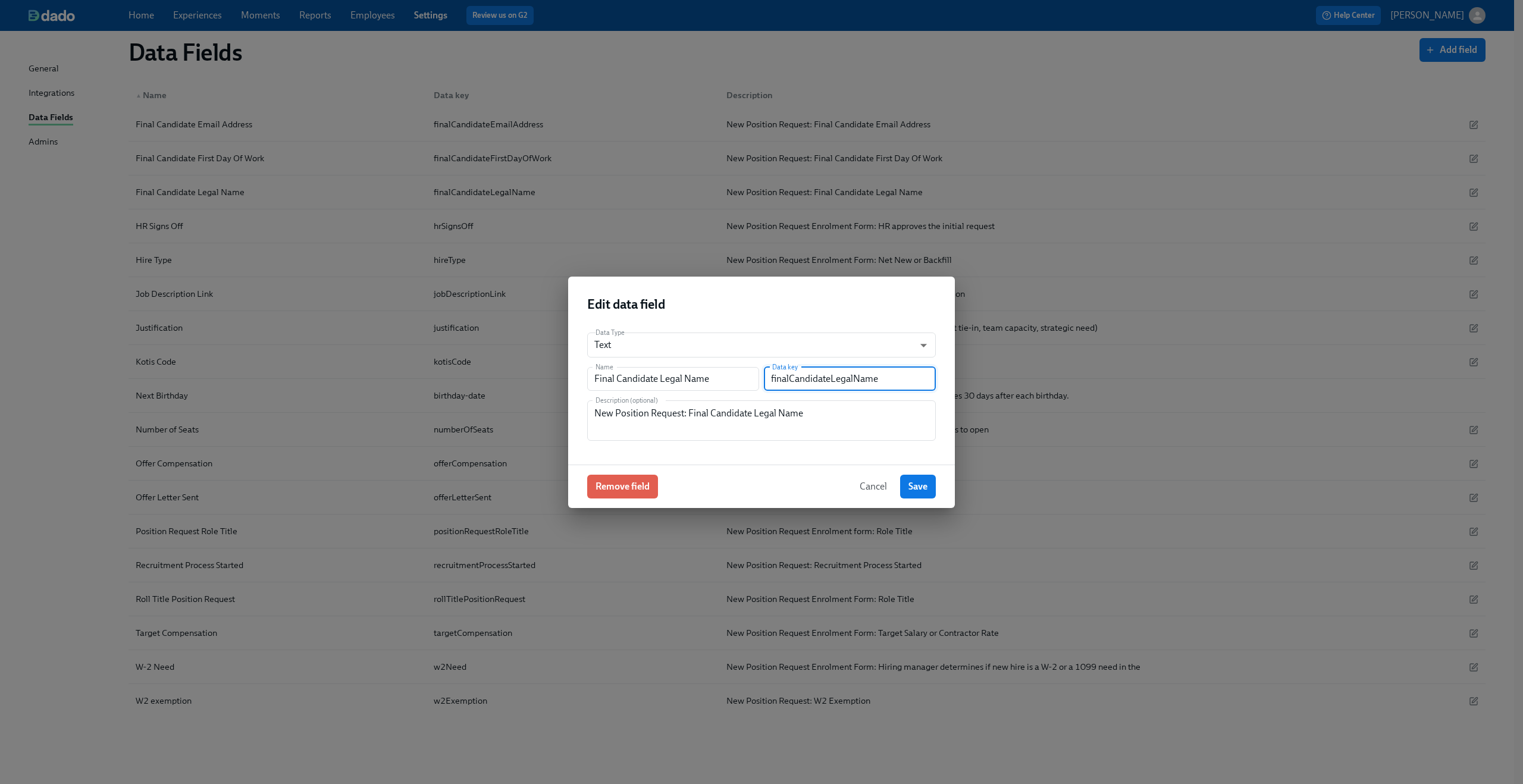
click at [803, 381] on input "finalCandidateLegalName" at bounding box center [849, 379] width 172 height 23
click at [722, 418] on textarea "New Position Request: Final Candidate Legal Name" at bounding box center [762, 421] width 335 height 28
click at [719, 407] on textarea "New Position Request: Final Candidate Legal Name" at bounding box center [762, 421] width 335 height 28
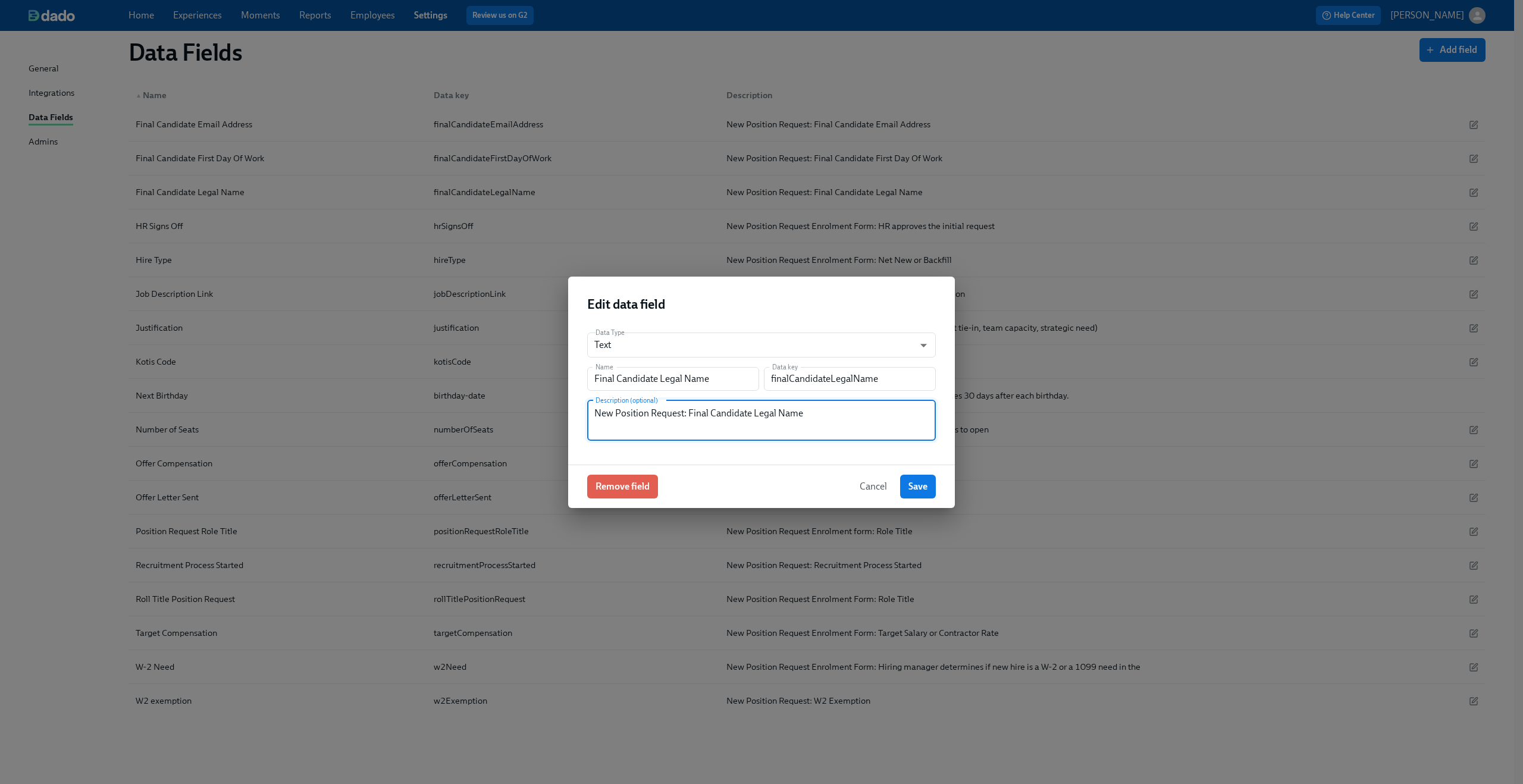
click at [719, 407] on textarea "New Position Request: Final Candidate Legal Name" at bounding box center [762, 421] width 335 height 28
click at [867, 483] on span "Cancel" at bounding box center [873, 486] width 28 height 12
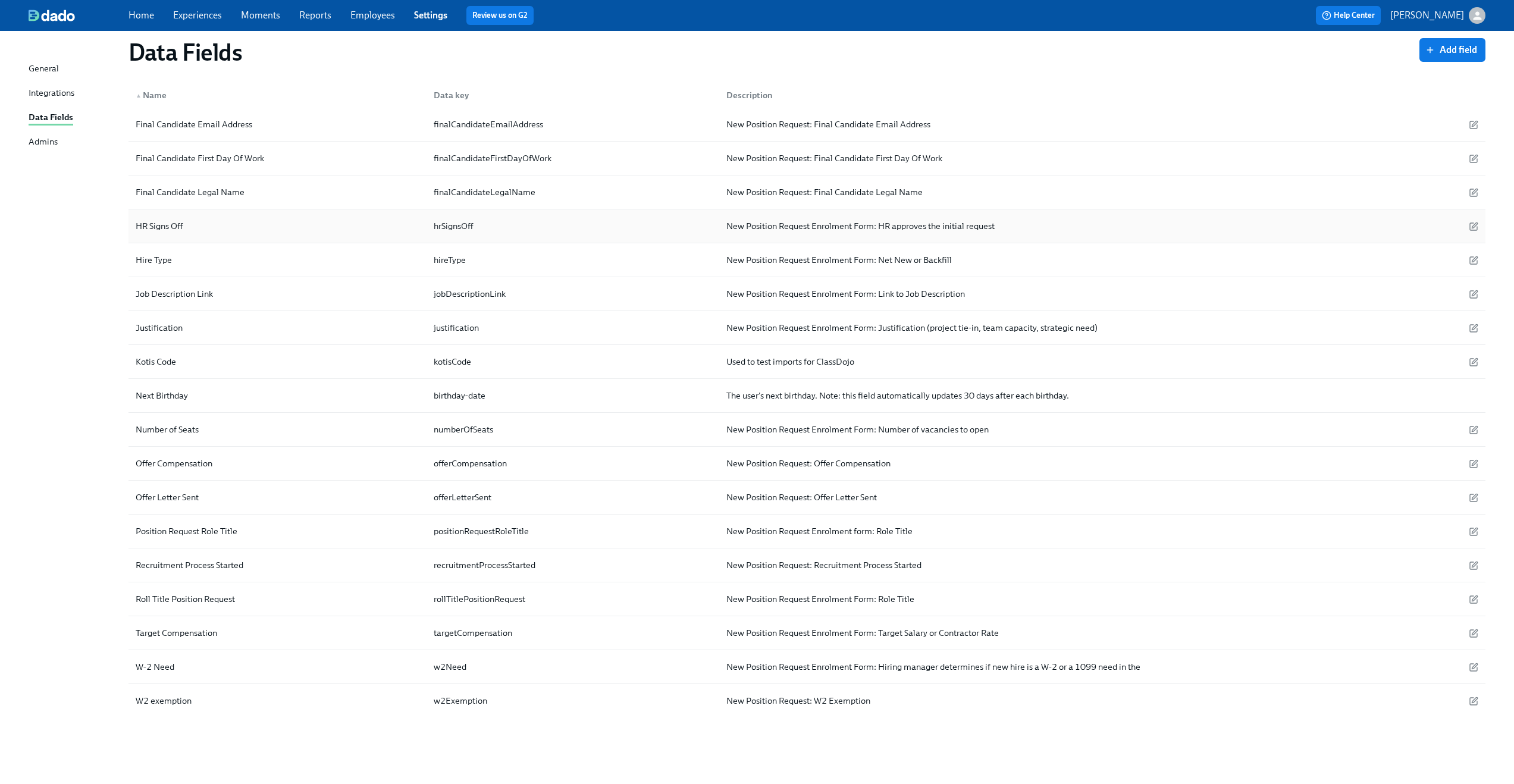
click at [151, 228] on div "HR Signs Off" at bounding box center [159, 226] width 57 height 14
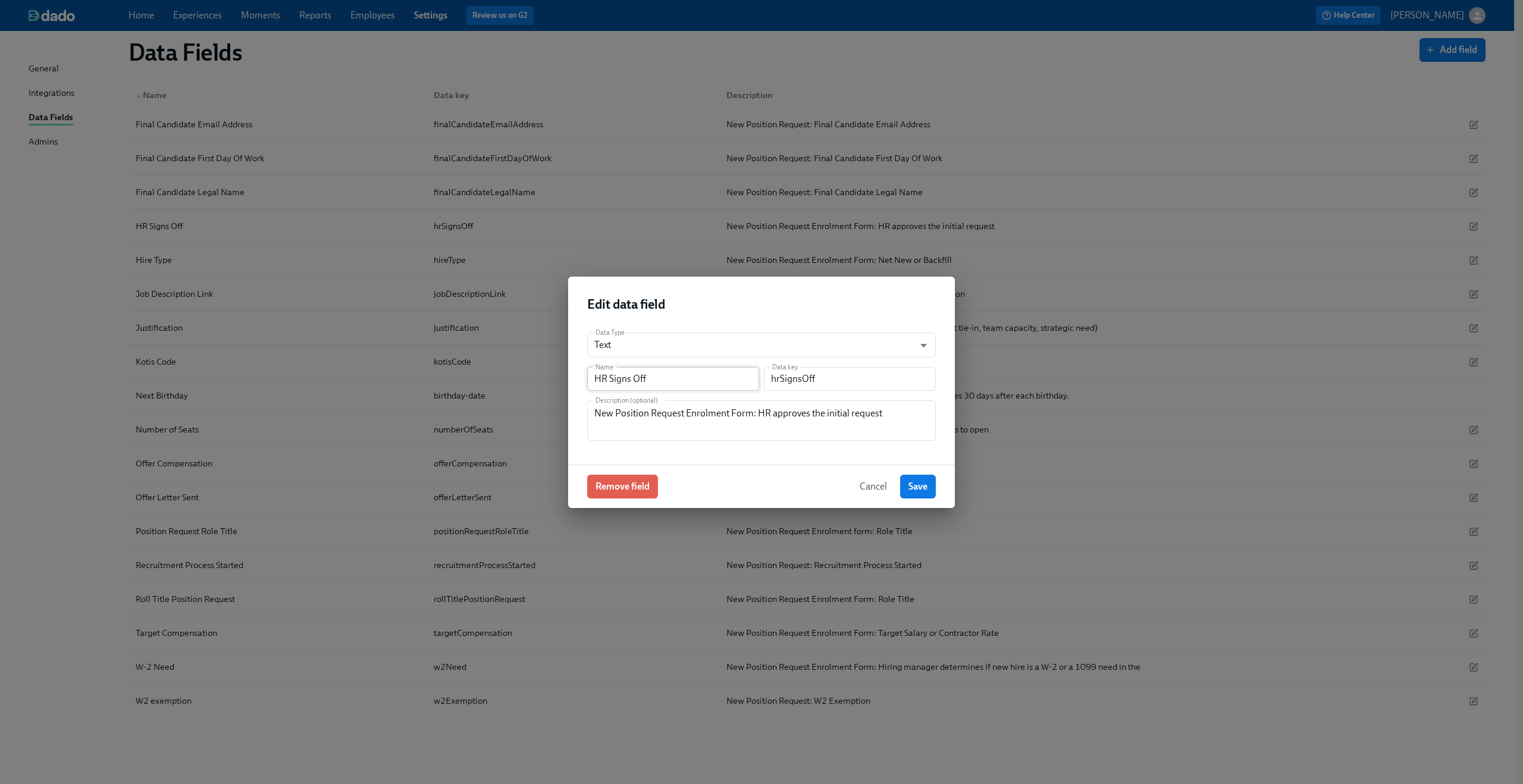
click at [626, 377] on input "HR Signs Off" at bounding box center [673, 379] width 172 height 23
click at [782, 381] on input "hrSignsOff" at bounding box center [849, 379] width 172 height 23
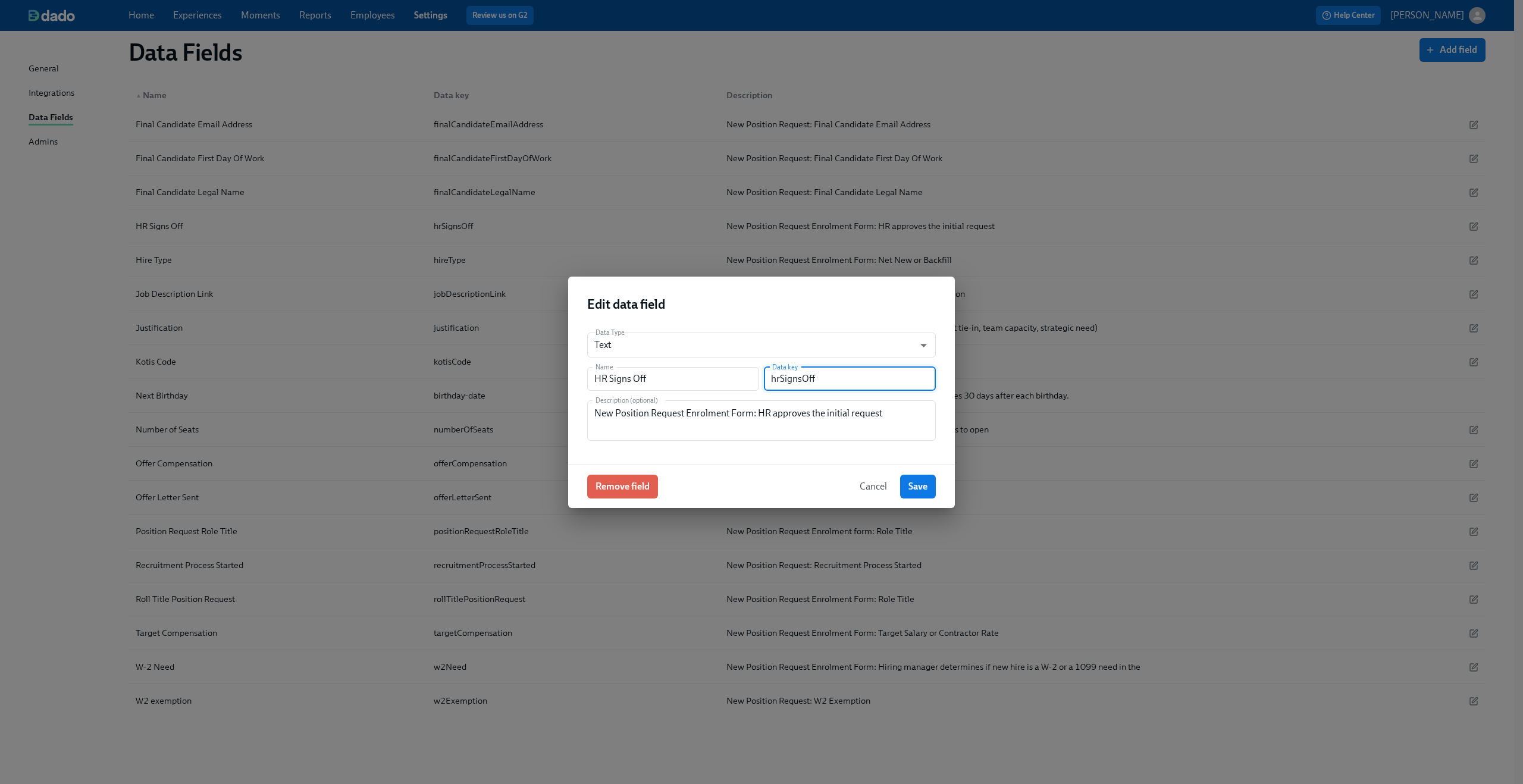
click at [782, 381] on input "hrSignsOff" at bounding box center [849, 379] width 172 height 23
click at [706, 412] on textarea "New Position Request Enrolment Form: HR approves the initial request" at bounding box center [762, 421] width 335 height 28
click at [873, 486] on span "Cancel" at bounding box center [873, 486] width 28 height 12
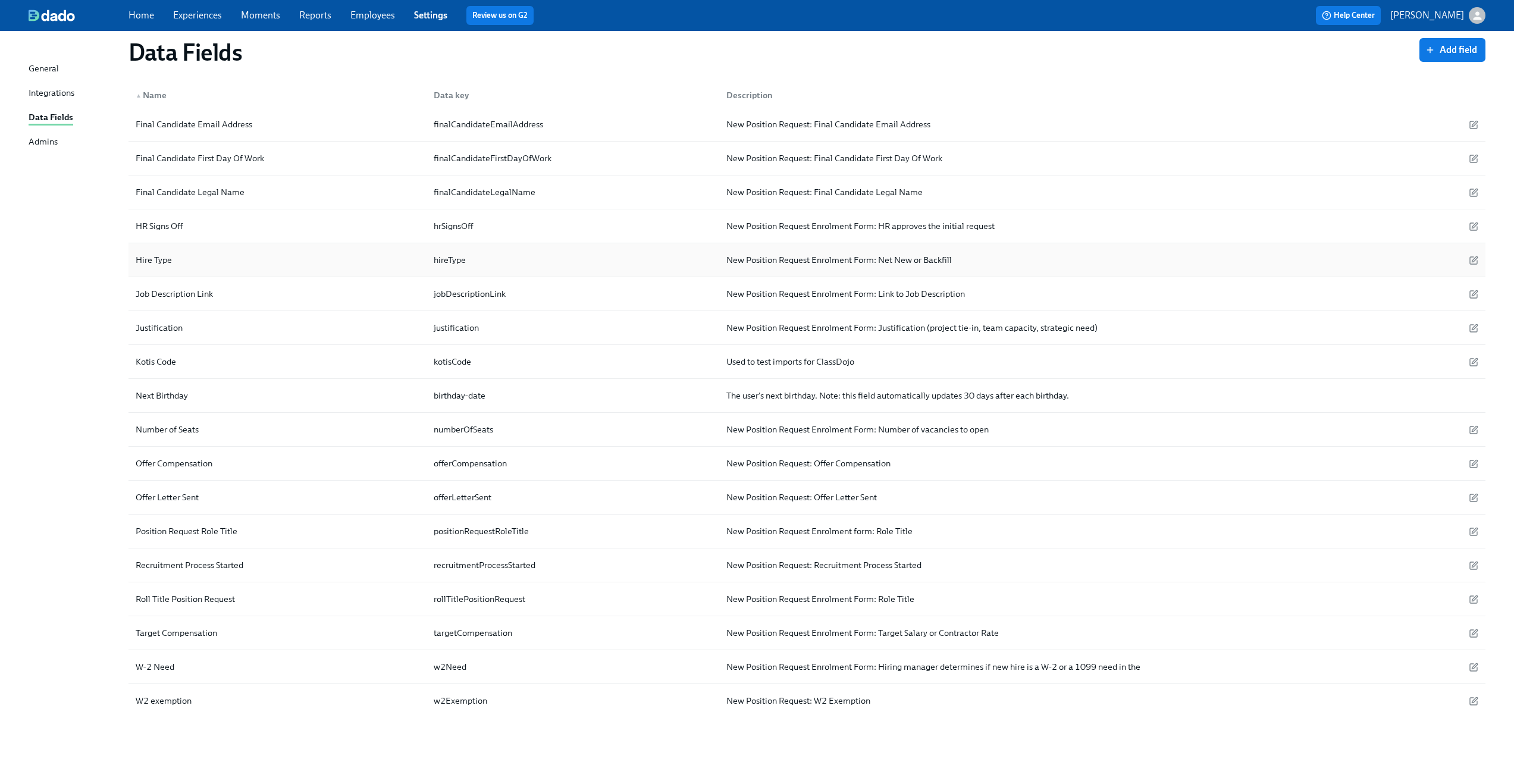
click at [169, 258] on div "Hire Type" at bounding box center [153, 259] width 46 height 14
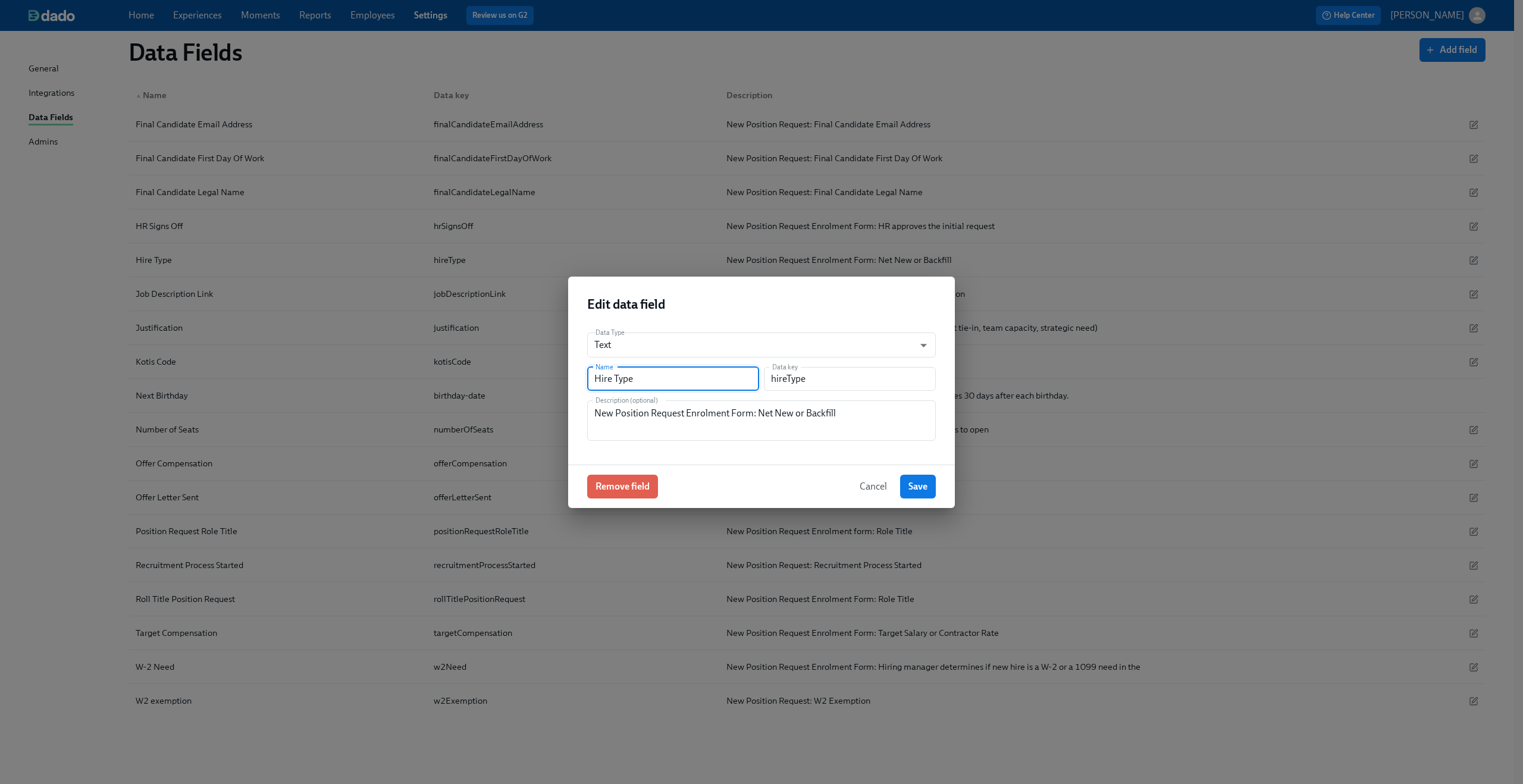
click at [614, 382] on input "Hire Type" at bounding box center [673, 379] width 172 height 23
click at [803, 377] on input "hireType" at bounding box center [849, 379] width 172 height 23
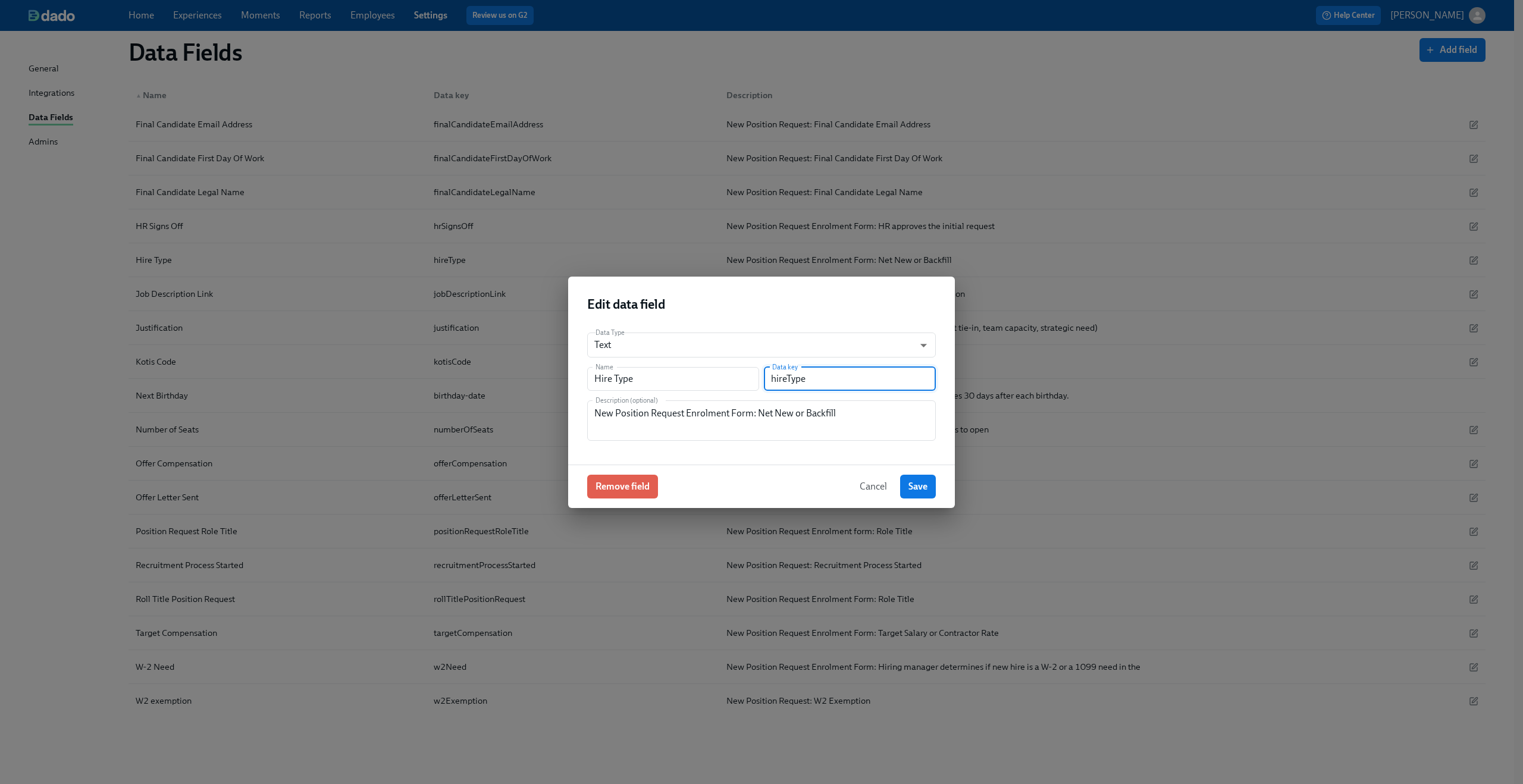
click at [803, 377] on input "hireType" at bounding box center [849, 379] width 172 height 23
click at [632, 410] on textarea "New Position Request Enrolment Form: Net New or Backfill" at bounding box center [762, 421] width 335 height 28
click at [876, 494] on button "Cancel" at bounding box center [873, 486] width 44 height 23
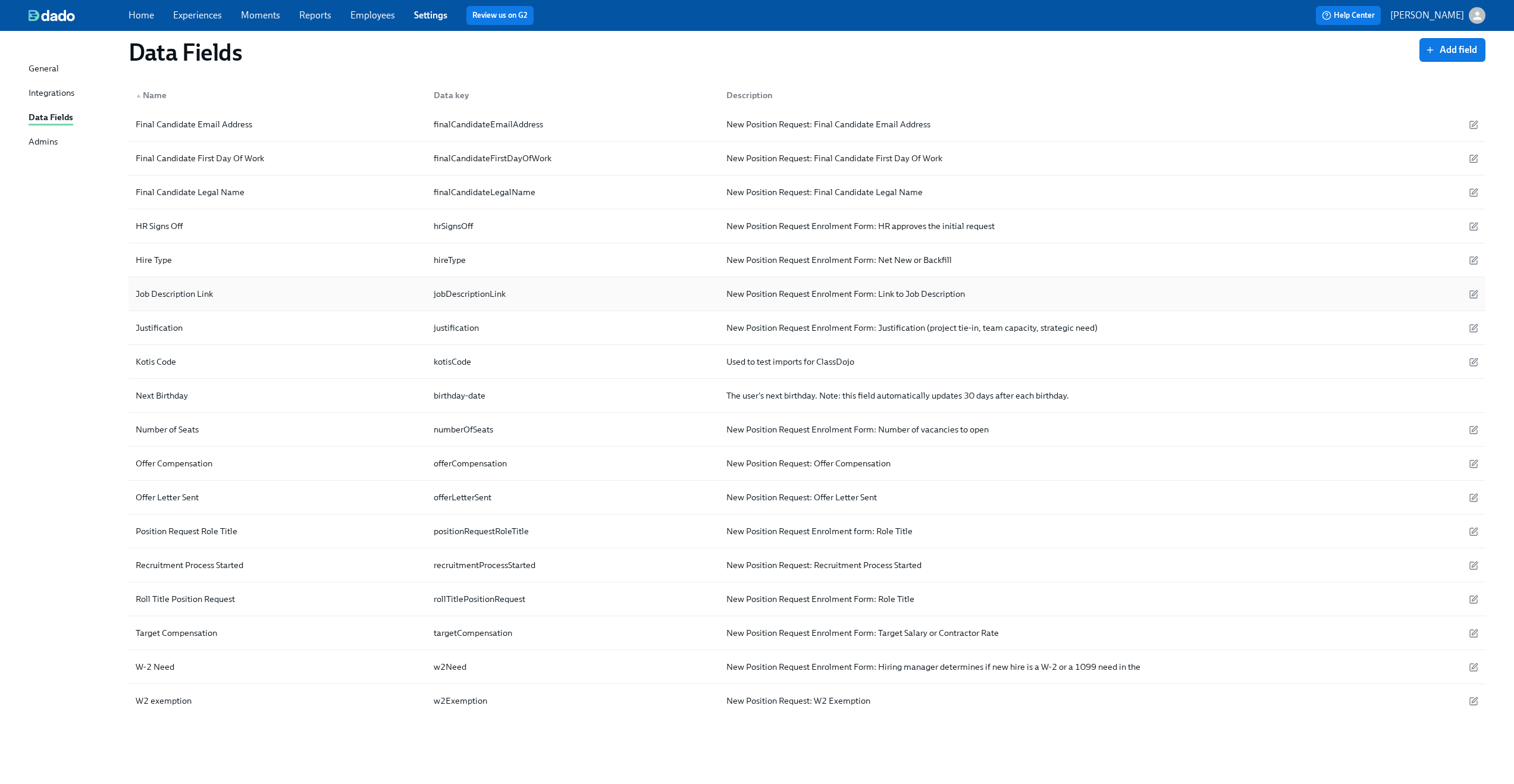
click at [160, 289] on div "Job Description Link" at bounding box center [174, 294] width 87 height 14
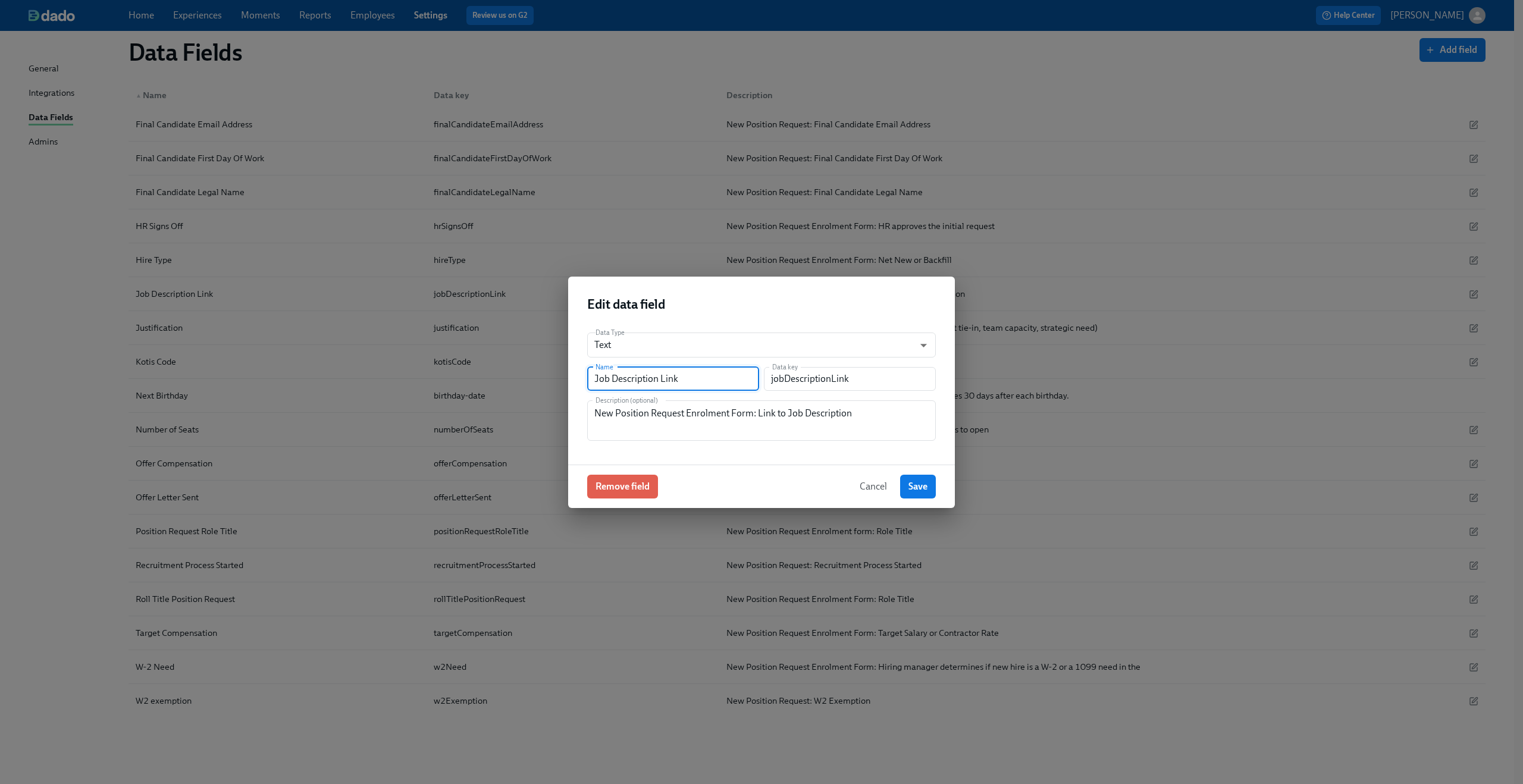
click at [611, 376] on input "Job Description Link" at bounding box center [673, 379] width 172 height 23
click at [808, 379] on input "jobDescriptionLink" at bounding box center [849, 379] width 172 height 23
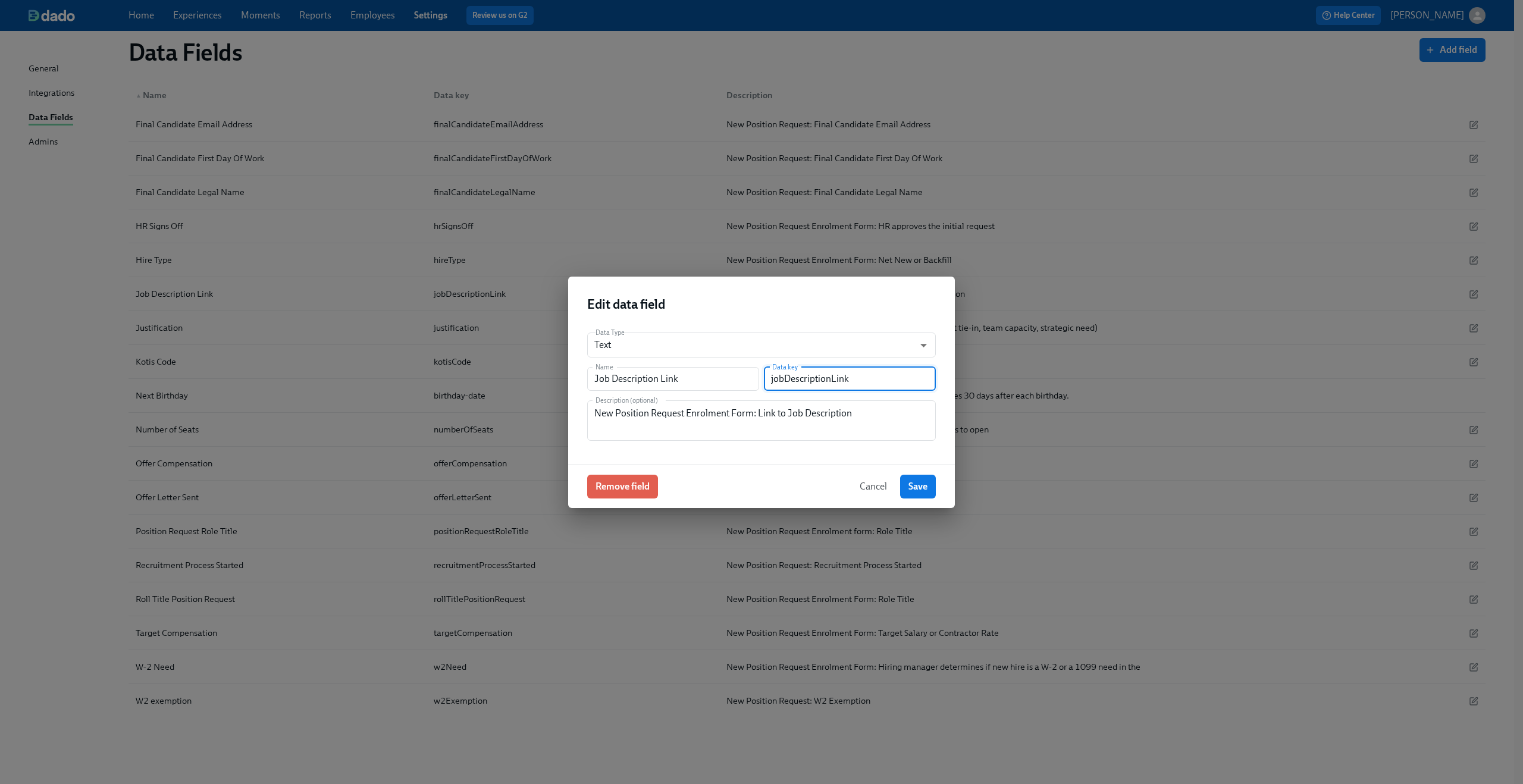
click at [808, 379] on input "jobDescriptionLink" at bounding box center [849, 379] width 172 height 23
click at [720, 412] on textarea "New Position Request Enrolment Form: Link to Job Description" at bounding box center [762, 421] width 335 height 28
click at [869, 489] on span "Cancel" at bounding box center [873, 486] width 28 height 12
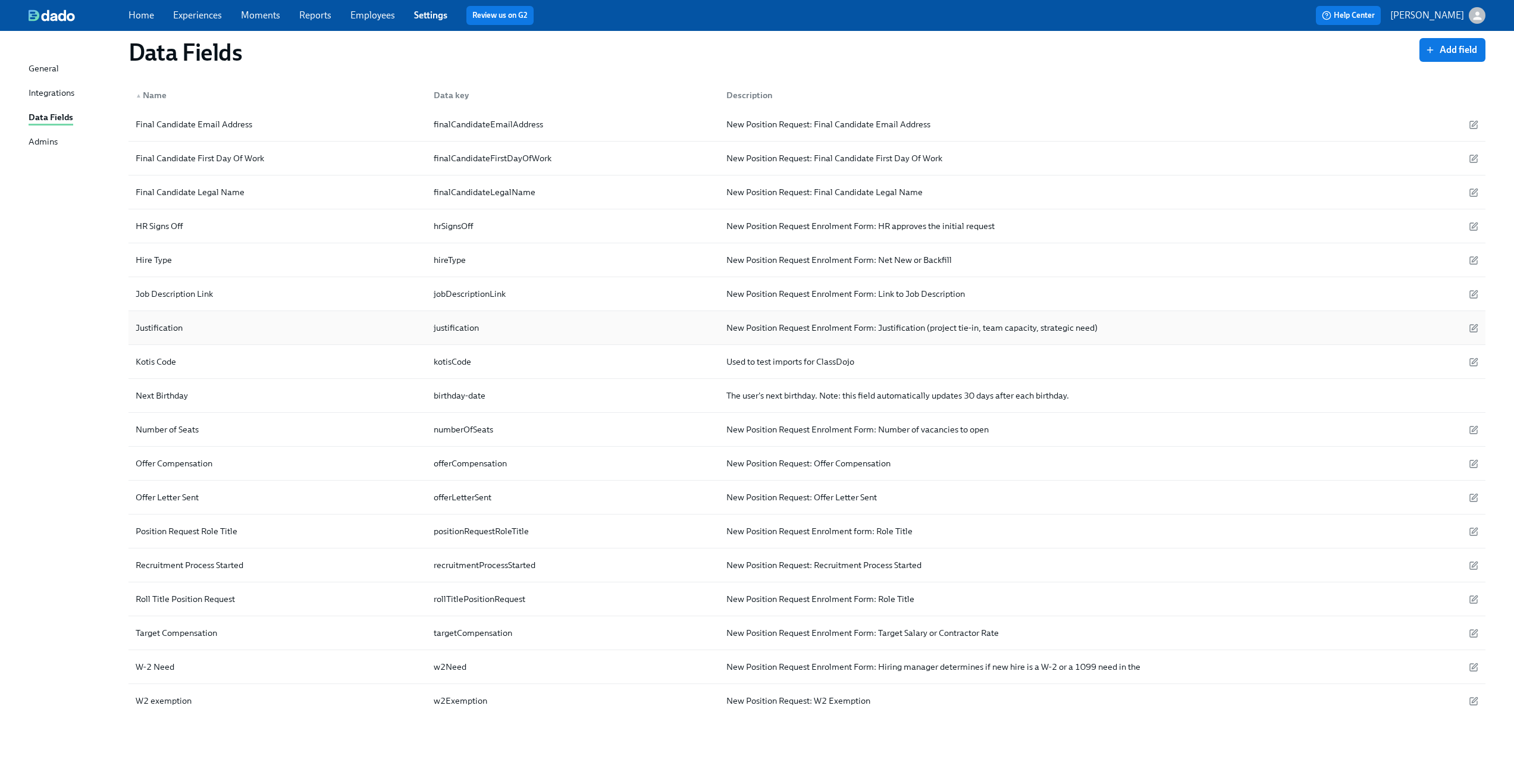
click at [210, 326] on div "Justification" at bounding box center [277, 327] width 293 height 23
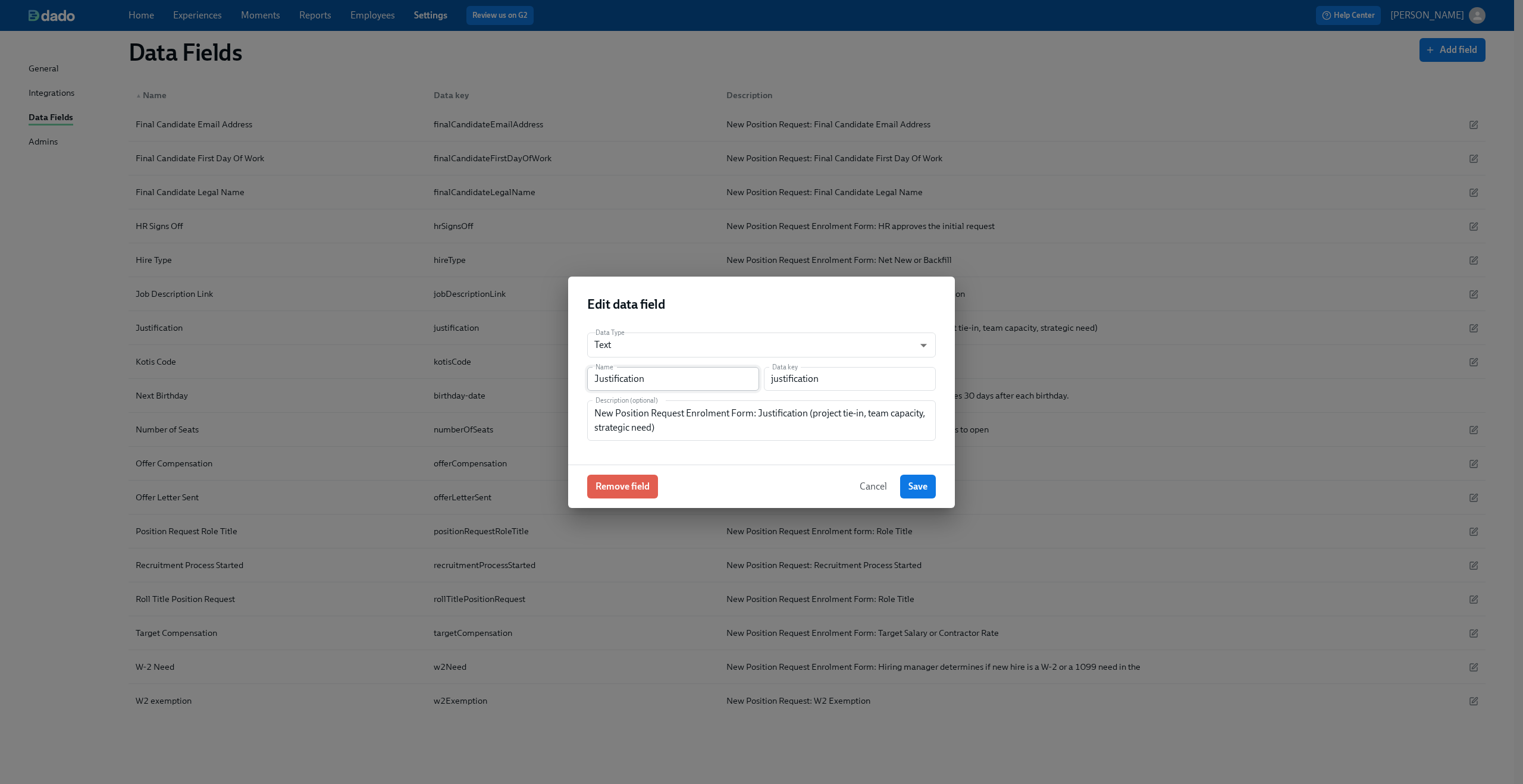
click at [619, 377] on input "Justification" at bounding box center [673, 379] width 172 height 23
click at [631, 379] on input "Justification" at bounding box center [673, 379] width 172 height 23
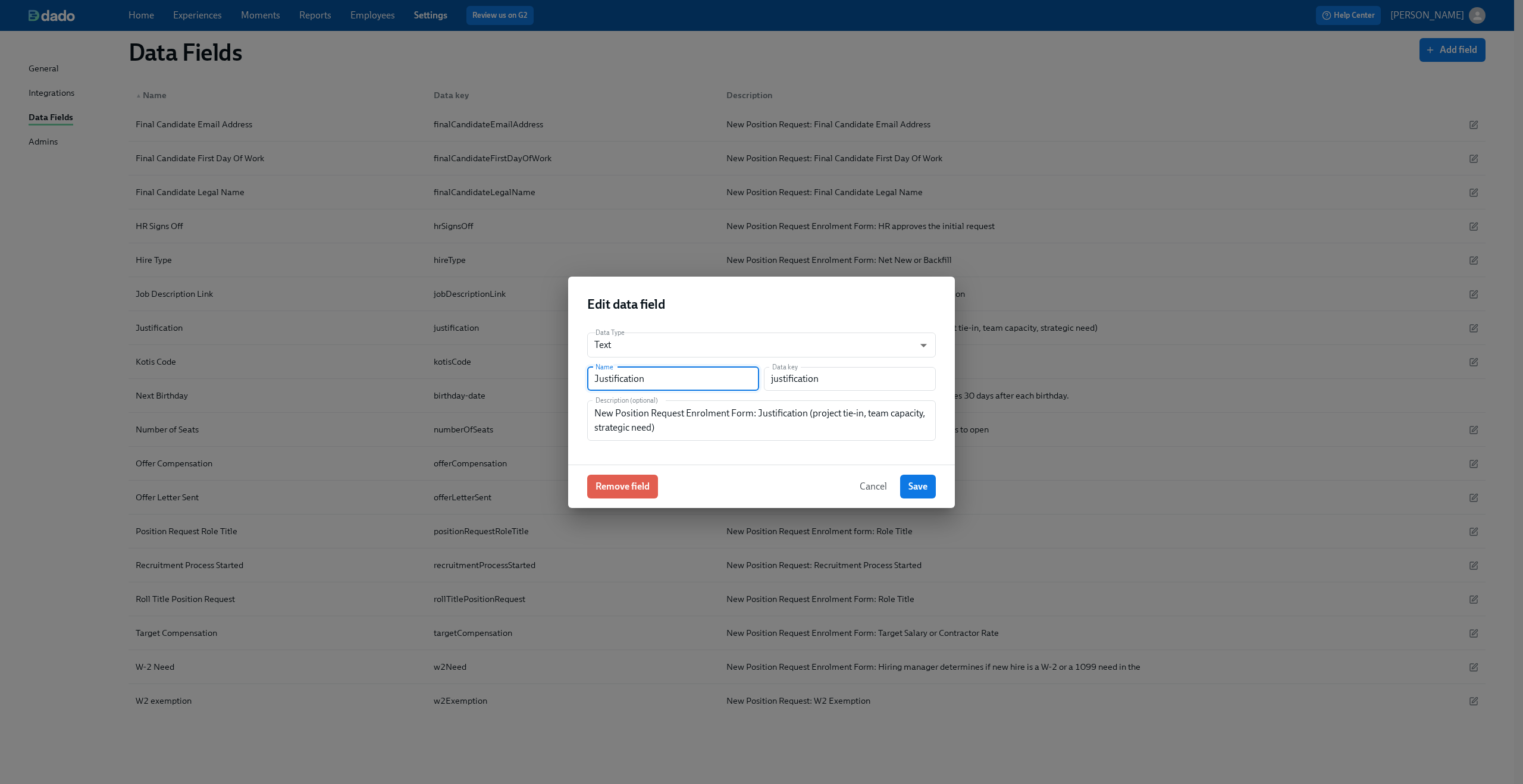
click at [631, 379] on input "Justification" at bounding box center [673, 379] width 172 height 23
click at [798, 379] on input "justification" at bounding box center [849, 379] width 172 height 23
click at [674, 412] on textarea "New Position Request Enrolment Form: Justification (project tie-in, team capaci…" at bounding box center [762, 421] width 335 height 28
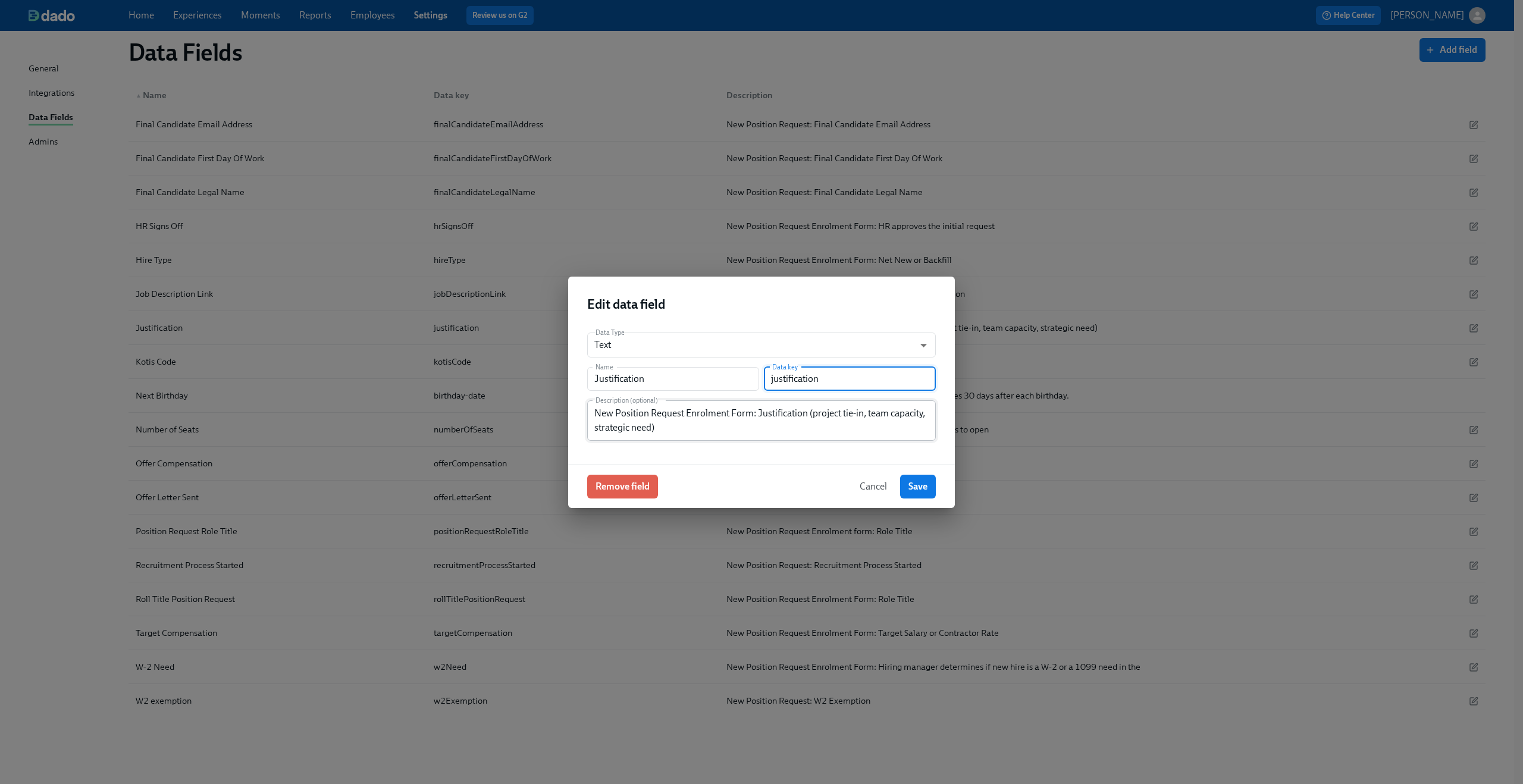
click at [674, 412] on textarea "New Position Request Enrolment Form: Justification (project tie-in, team capaci…" at bounding box center [762, 421] width 335 height 28
click at [874, 489] on span "Cancel" at bounding box center [873, 486] width 28 height 12
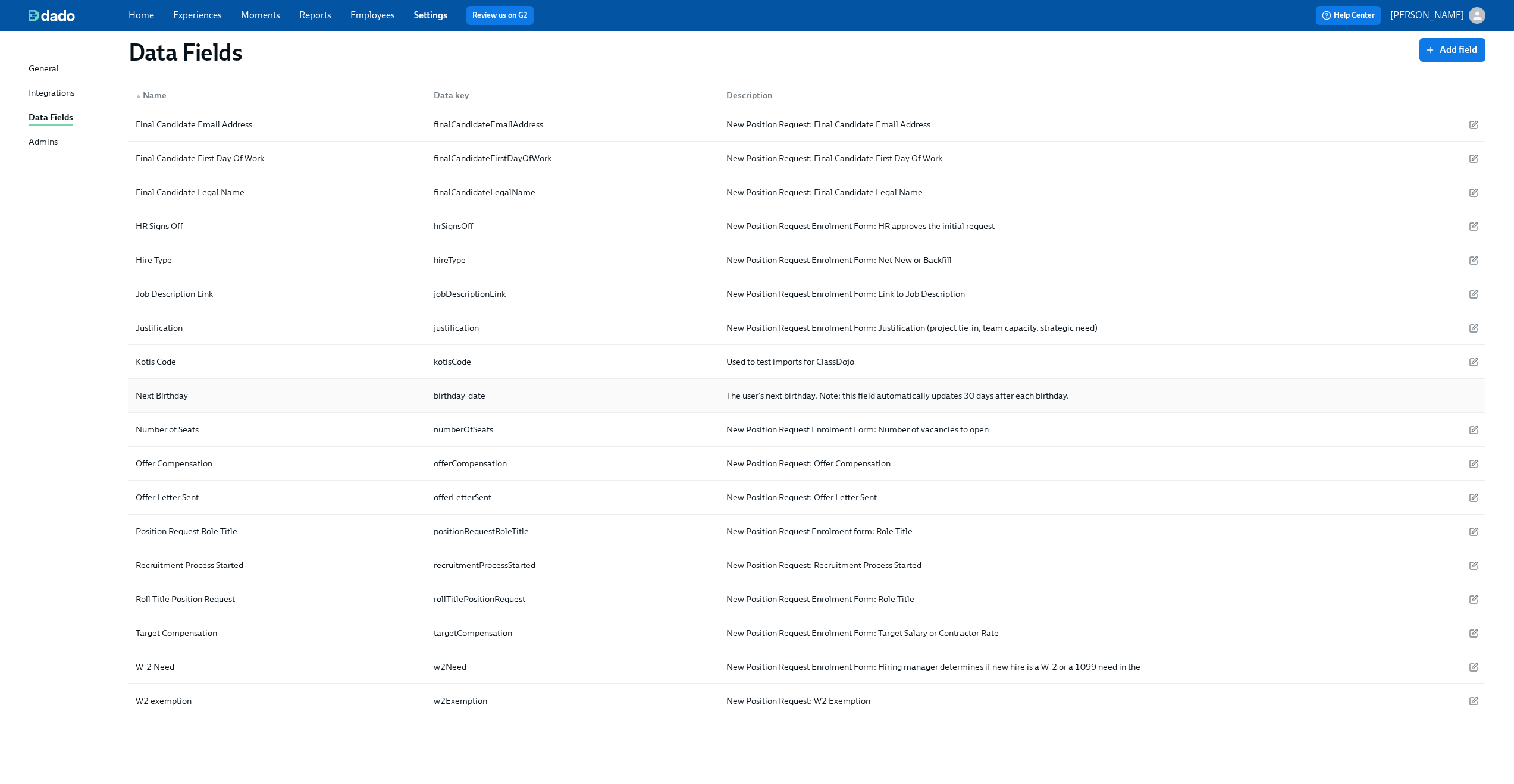
click at [160, 395] on div "Next Birthday" at bounding box center [162, 395] width 62 height 14
click at [158, 428] on div "Number of Seats" at bounding box center [167, 429] width 73 height 14
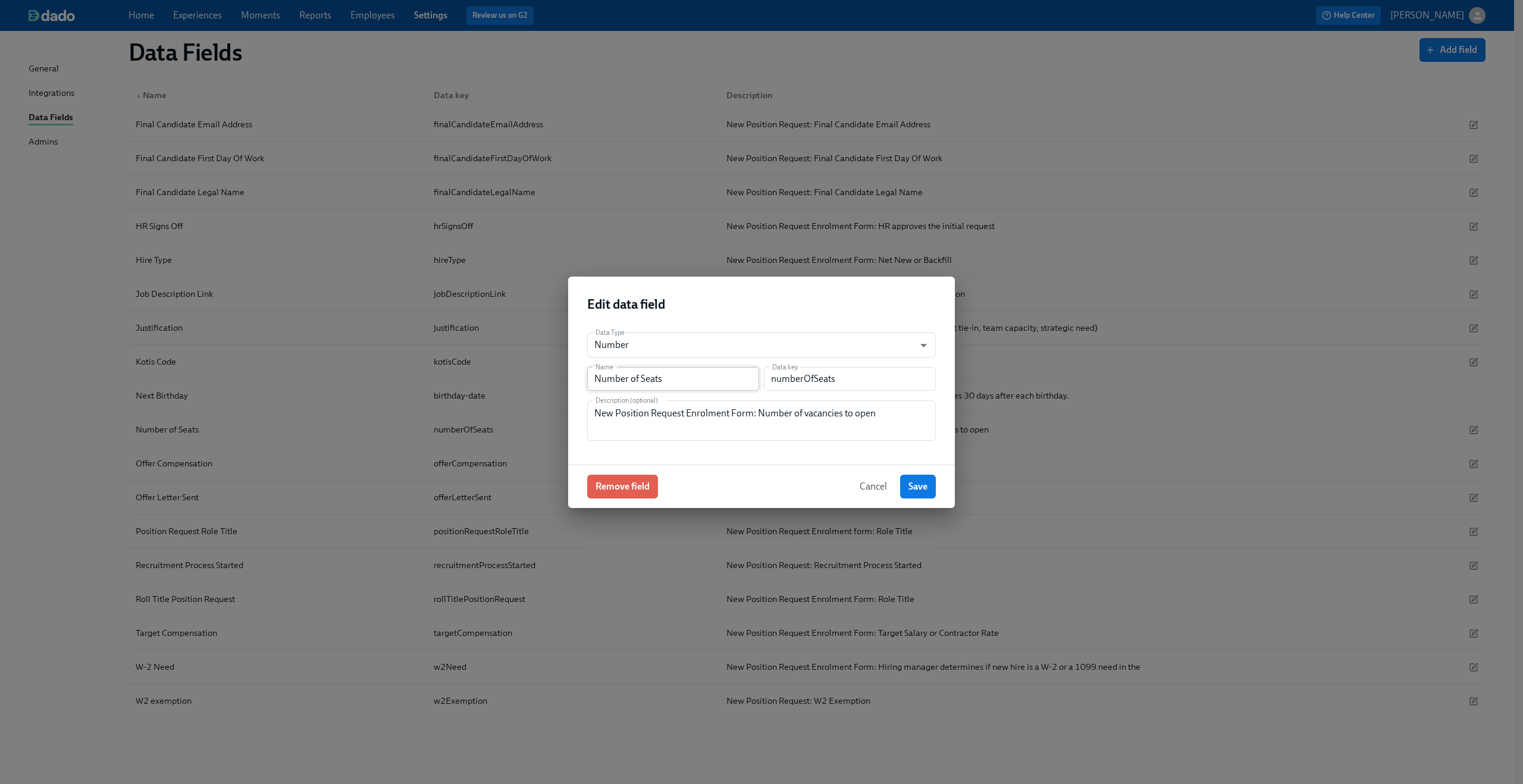
click at [606, 377] on input "Number of Seats" at bounding box center [673, 379] width 172 height 23
click at [811, 373] on input "numberOfSeats" at bounding box center [849, 379] width 172 height 23
click at [811, 372] on input "numberOfSeats" at bounding box center [849, 379] width 172 height 23
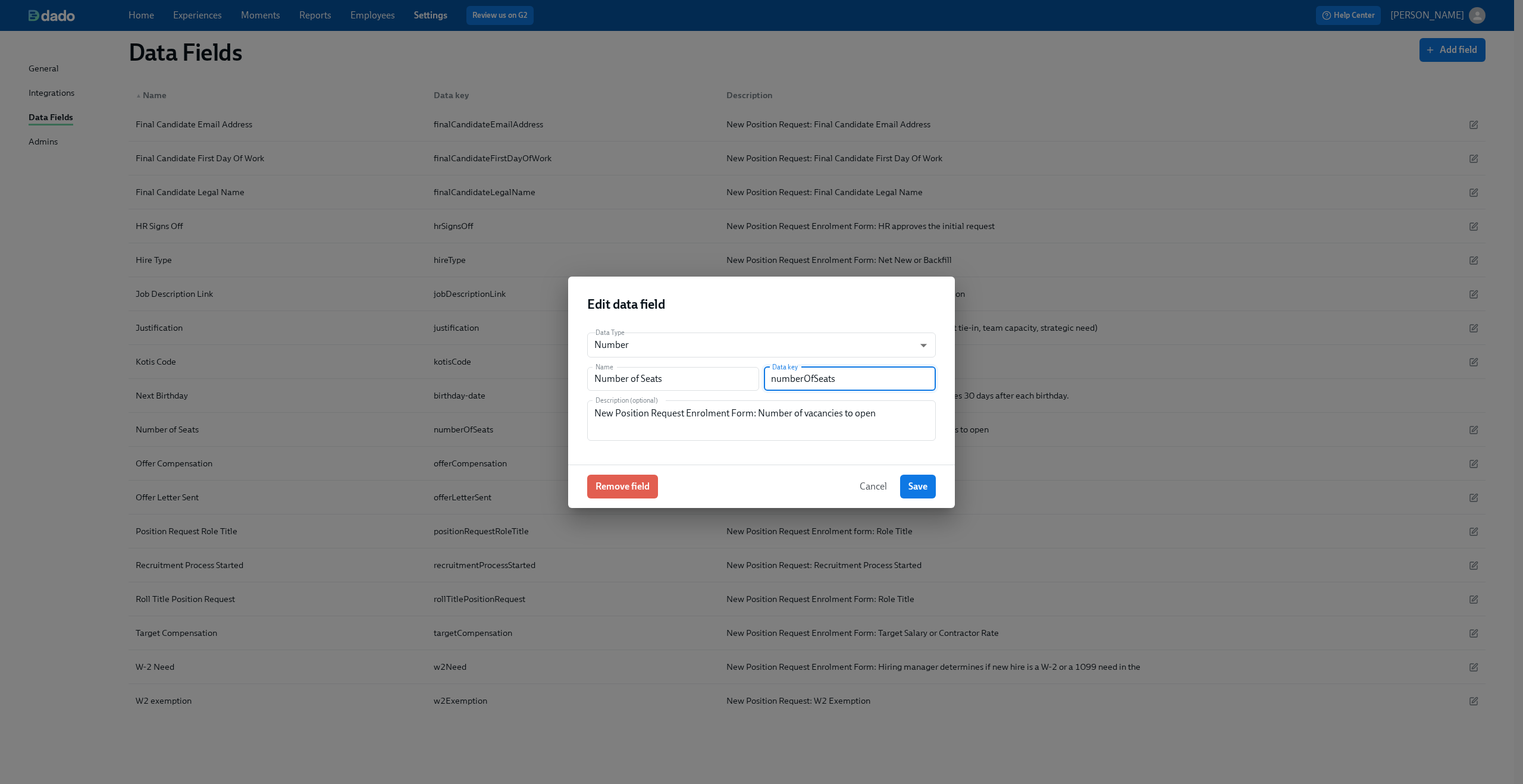
click at [811, 372] on input "numberOfSeats" at bounding box center [849, 379] width 172 height 23
click at [664, 411] on textarea "New Position Request Enrolment Form: Number of vacancies to open" at bounding box center [762, 421] width 335 height 28
click at [866, 489] on span "Cancel" at bounding box center [873, 486] width 28 height 12
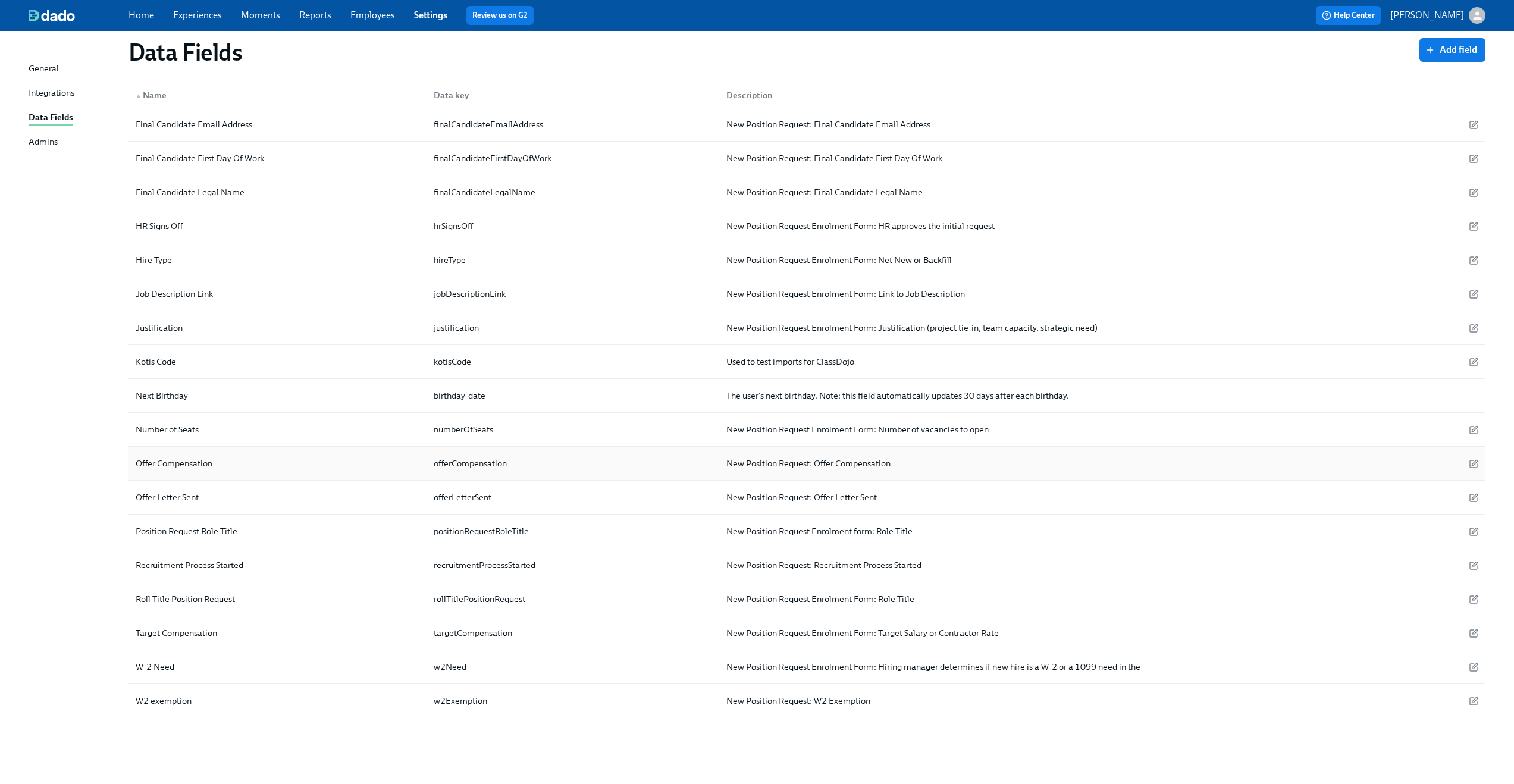
click at [184, 465] on div "Offer Compensation" at bounding box center [173, 463] width 86 height 14
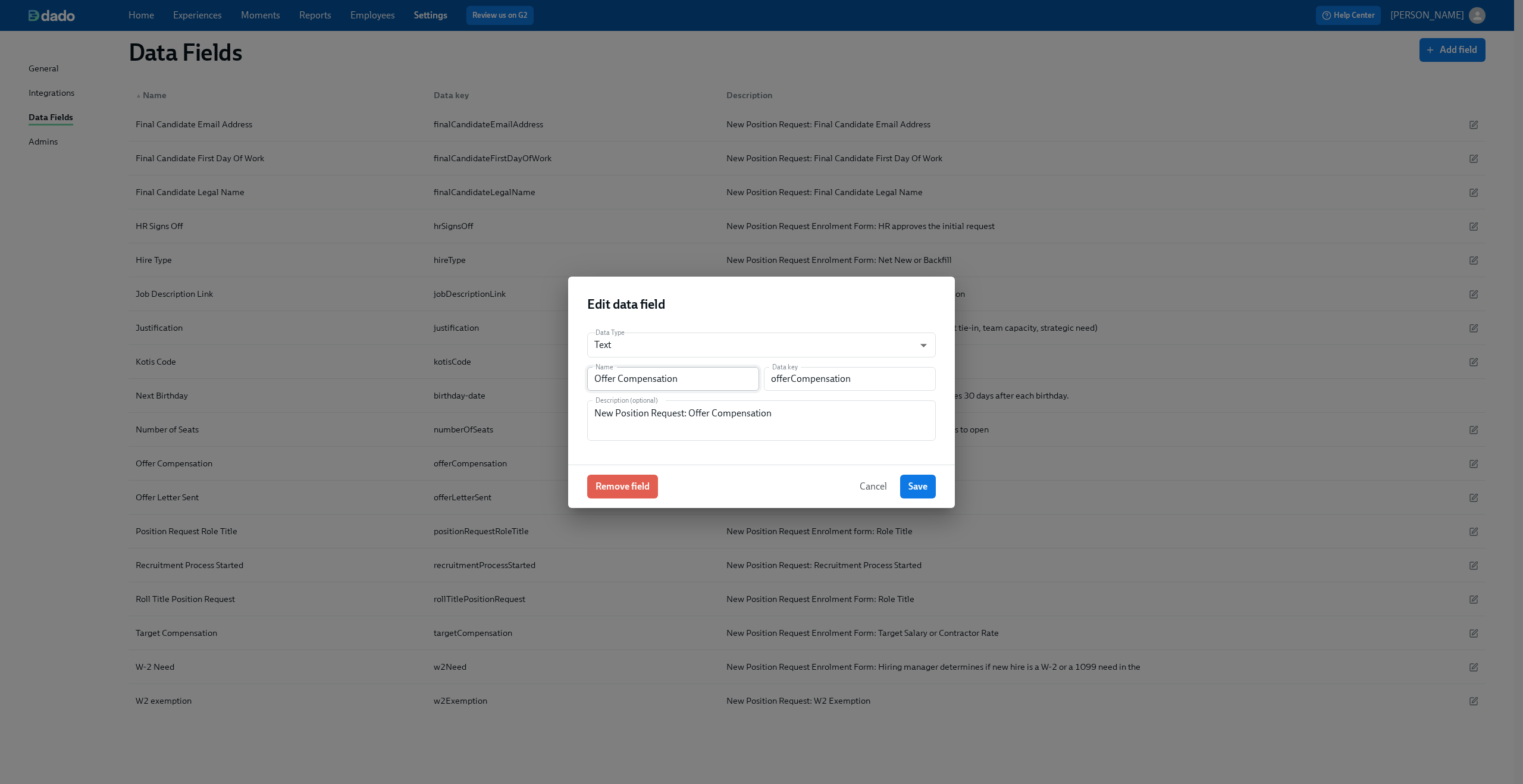
click at [603, 369] on input "Offer Compensation" at bounding box center [673, 379] width 172 height 23
click at [806, 374] on input "offerCompensation" at bounding box center [849, 379] width 172 height 23
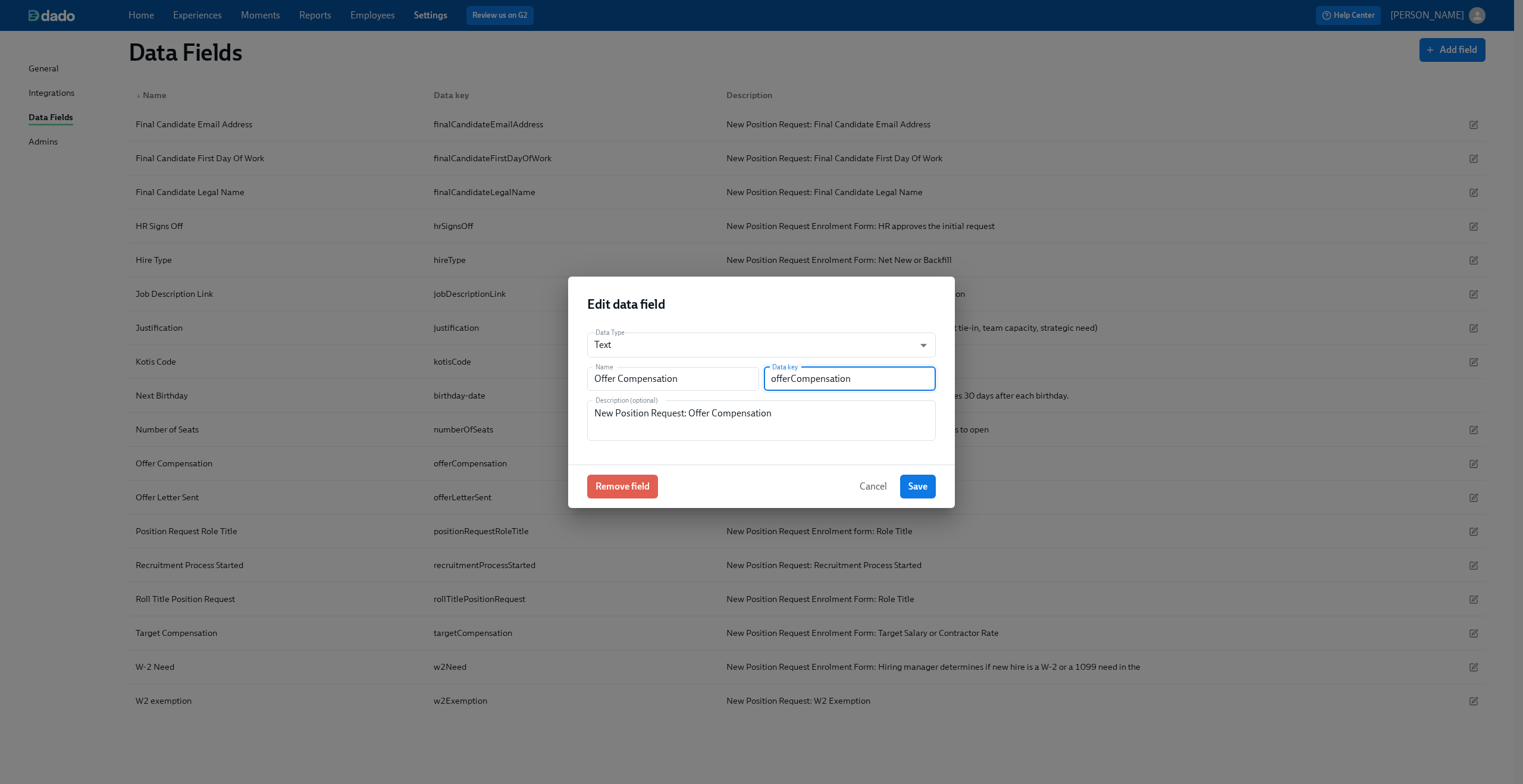
click at [806, 374] on input "offerCompensation" at bounding box center [849, 379] width 172 height 23
click at [714, 408] on textarea "New Position Request: Offer Compensation" at bounding box center [762, 421] width 335 height 28
click at [868, 488] on span "Cancel" at bounding box center [873, 486] width 28 height 12
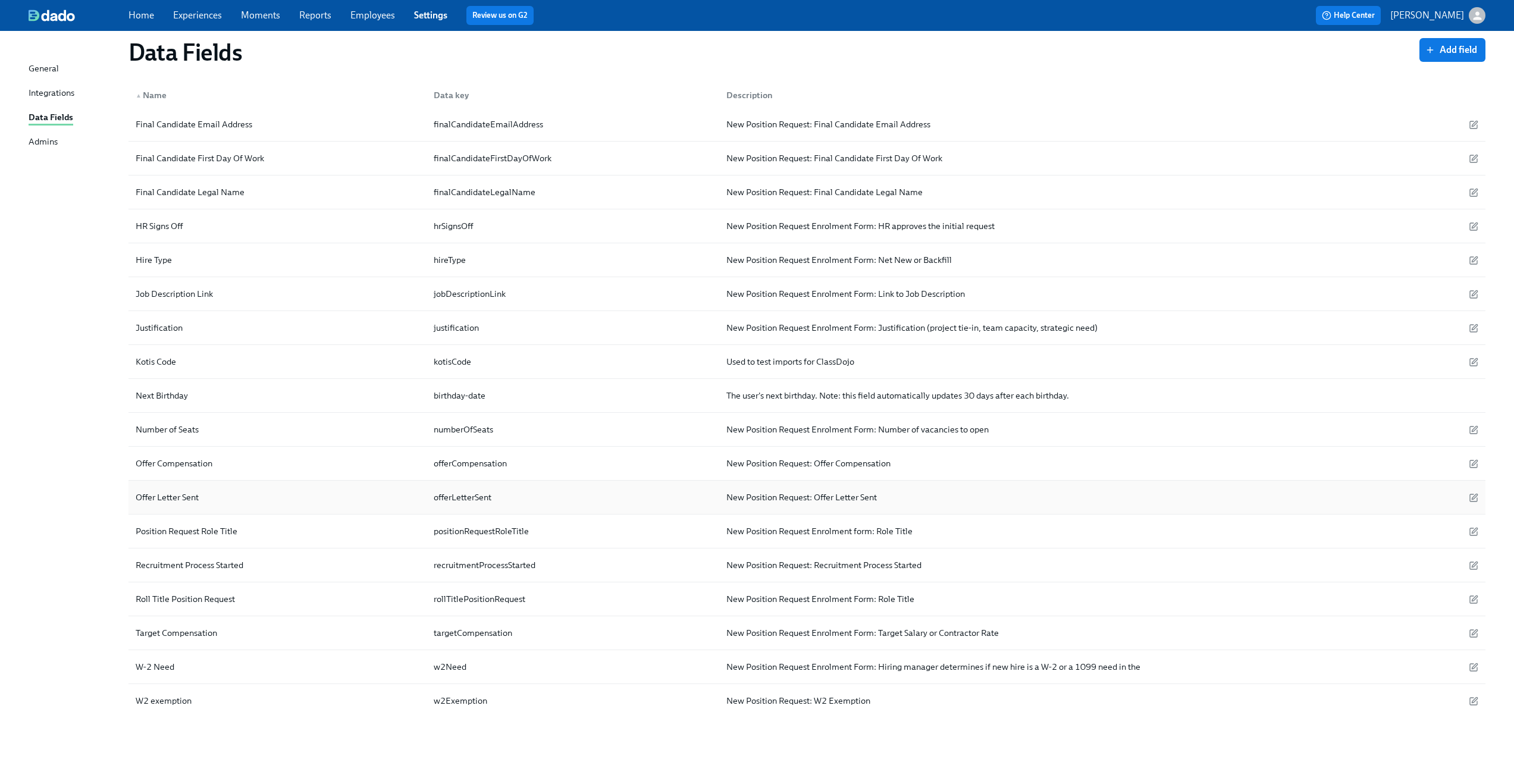
click at [154, 505] on div "Offer Letter Sent" at bounding box center [277, 497] width 293 height 23
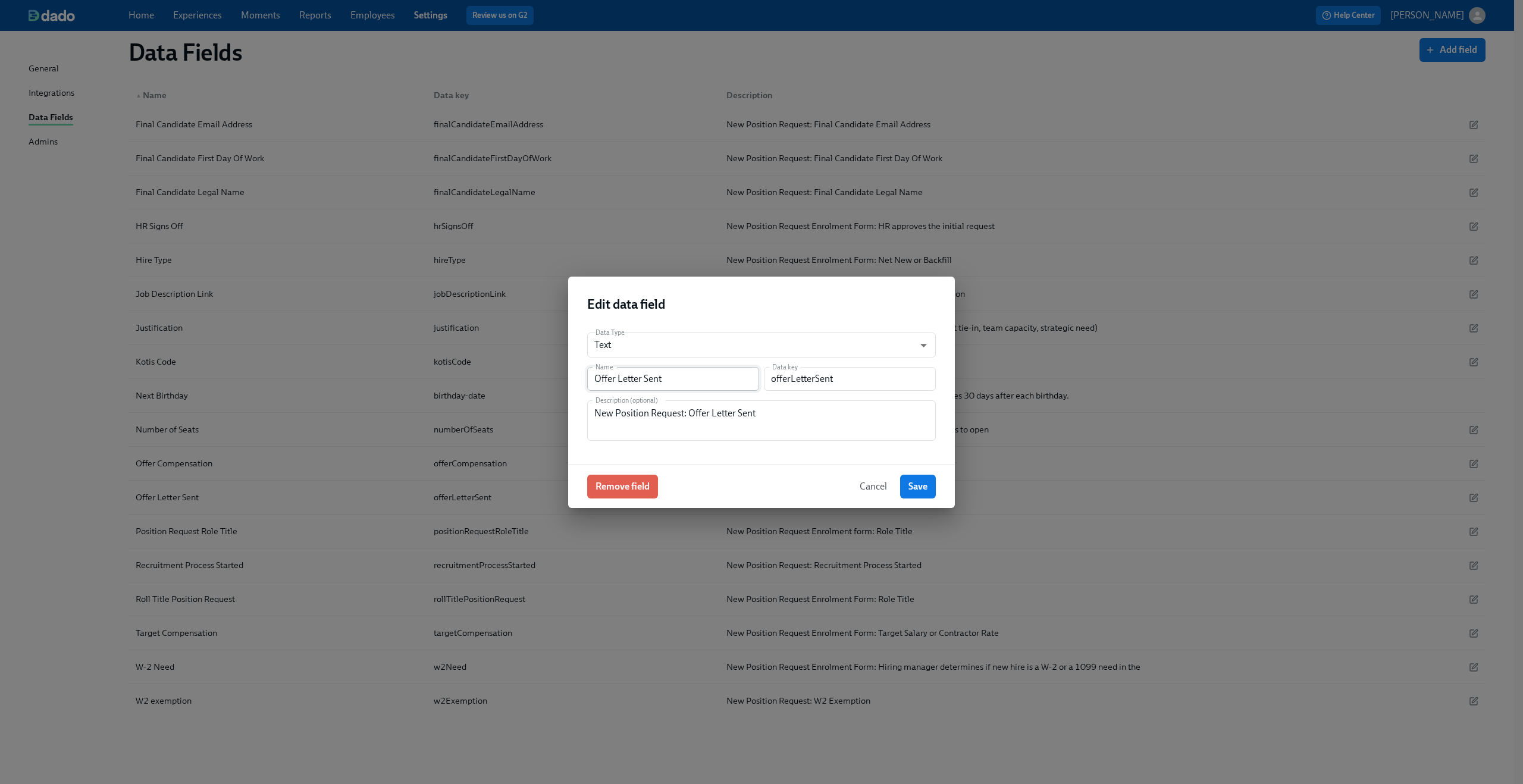
click at [623, 382] on input "Offer Letter Sent" at bounding box center [673, 379] width 172 height 23
click at [805, 378] on input "offerLetterSent" at bounding box center [849, 379] width 172 height 23
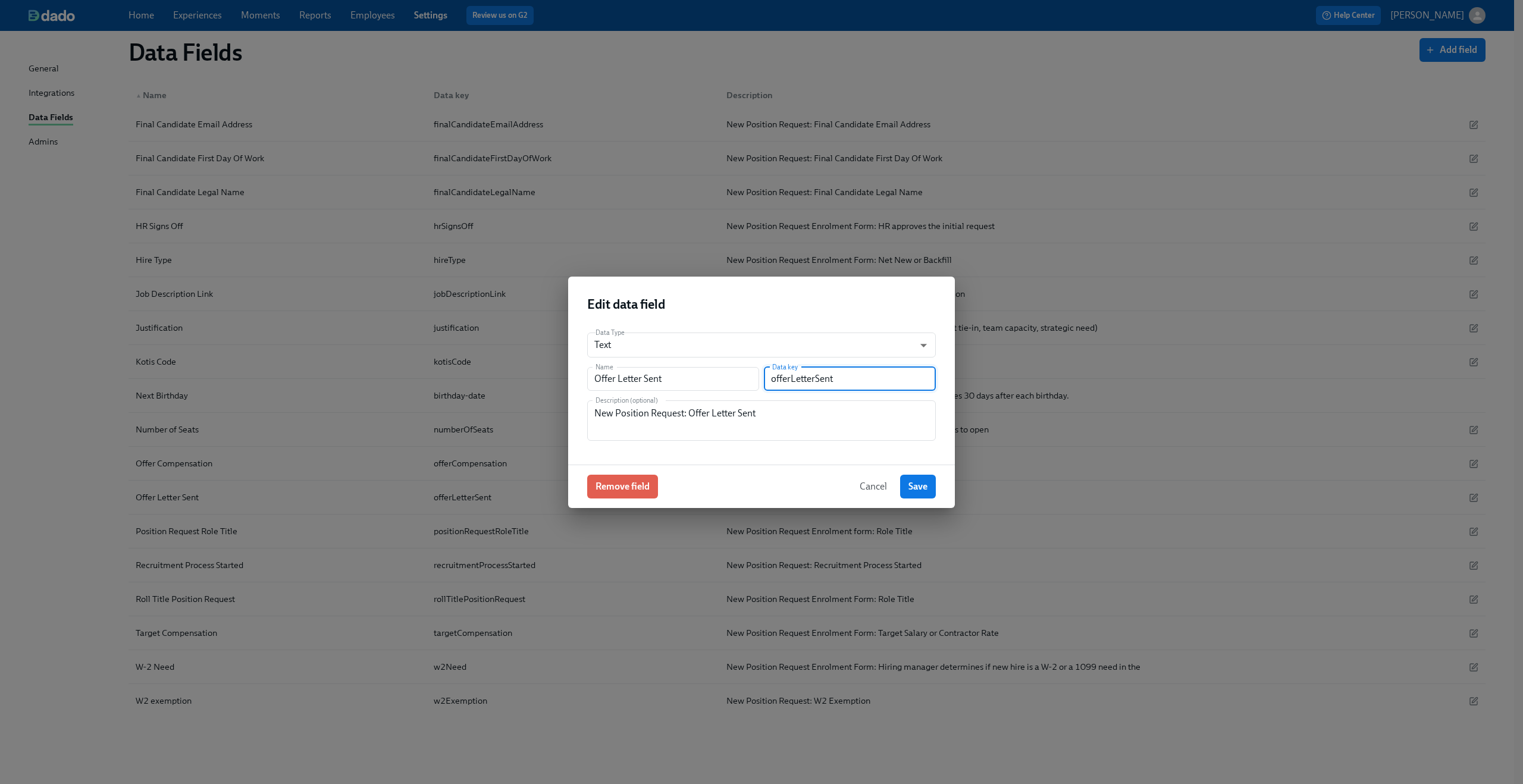
click at [805, 378] on input "offerLetterSent" at bounding box center [849, 379] width 172 height 23
click at [656, 402] on div "New Position Request: Offer Letter Sent Description (optional)" at bounding box center [762, 420] width 349 height 40
click at [656, 404] on div "New Position Request: Offer Letter Sent Description (optional)" at bounding box center [762, 420] width 349 height 40
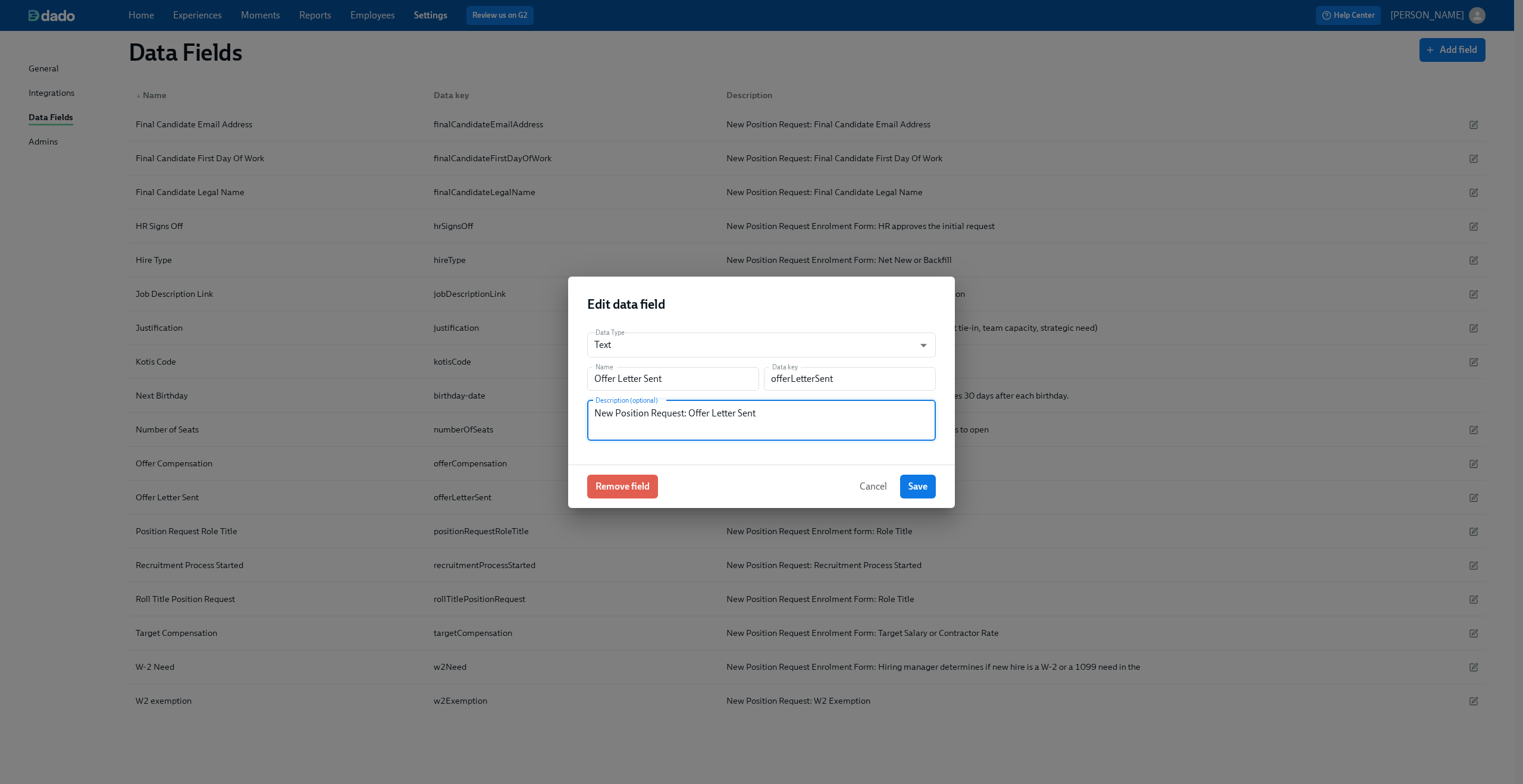
click at [656, 404] on div "New Position Request: Offer Letter Sent Description (optional)" at bounding box center [762, 420] width 349 height 40
click at [662, 408] on textarea "New Position Request: Offer Letter Sent" at bounding box center [762, 421] width 335 height 28
click at [867, 483] on span "Cancel" at bounding box center [873, 486] width 28 height 12
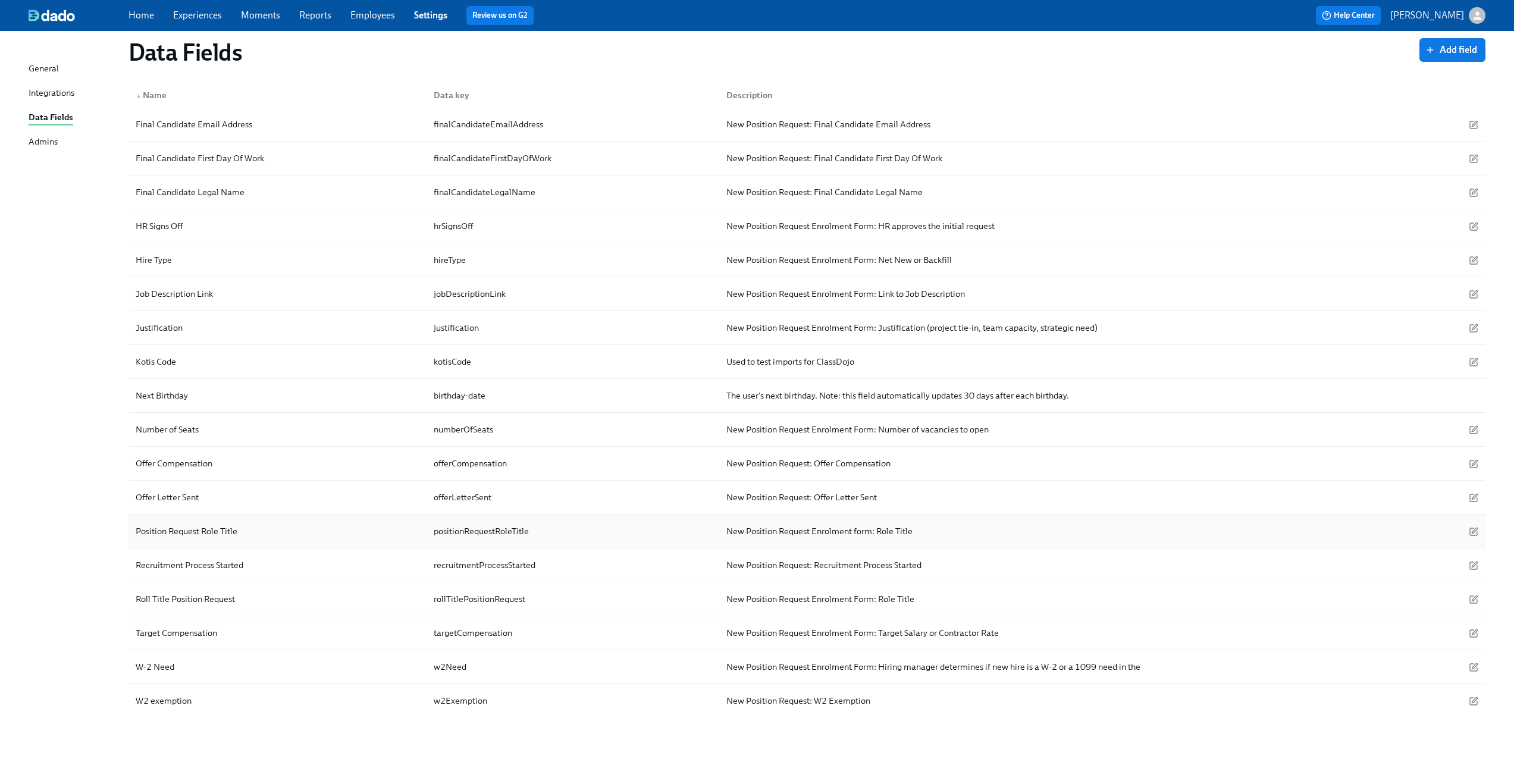
click at [167, 528] on div "Position Request Role Title" at bounding box center [186, 530] width 111 height 14
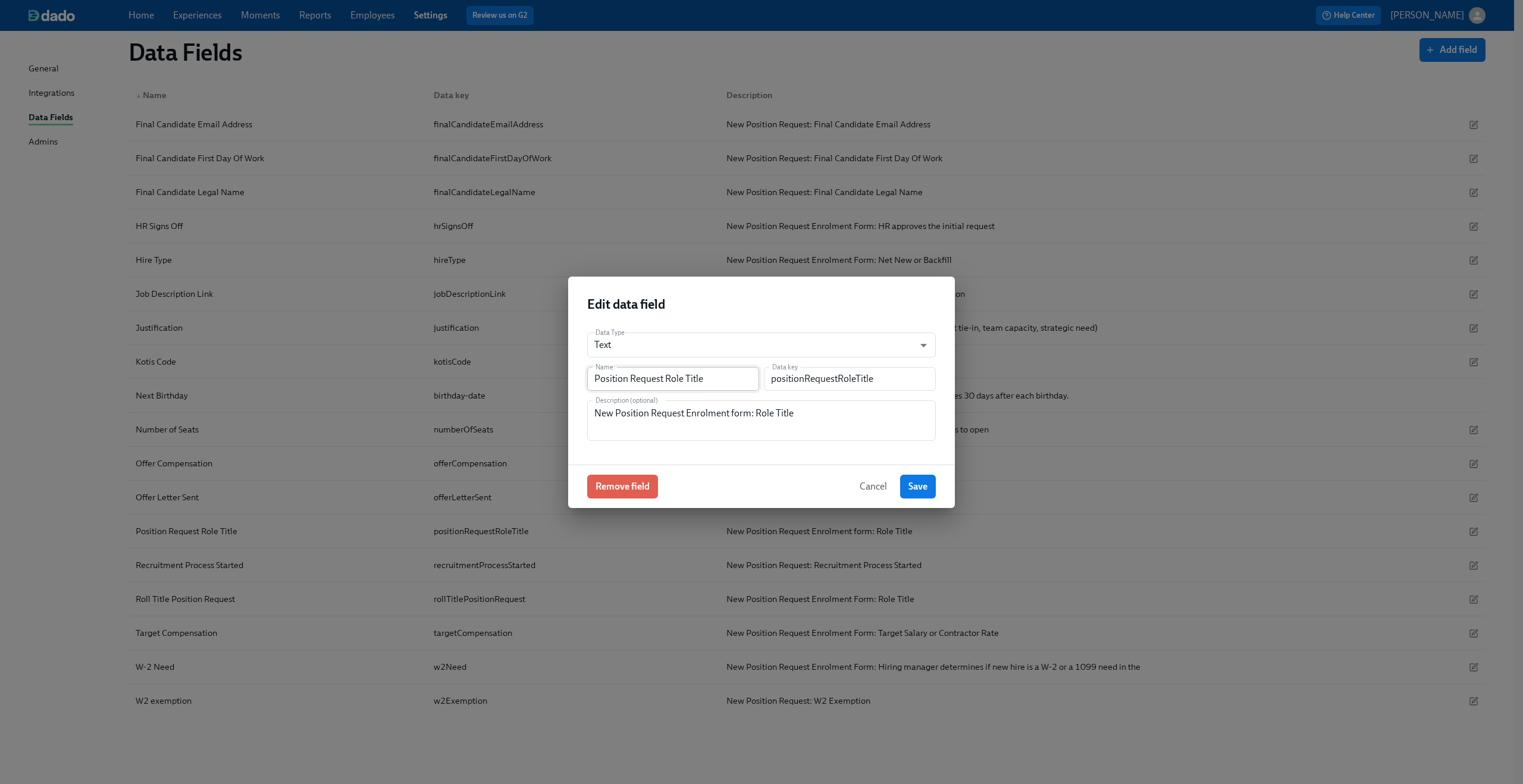
click at [622, 386] on input "Position Request Role Title" at bounding box center [673, 379] width 172 height 23
click at [800, 392] on div "Data Type Text string ​ Name Position Request Role Title Name Data key position…" at bounding box center [762, 393] width 387 height 141
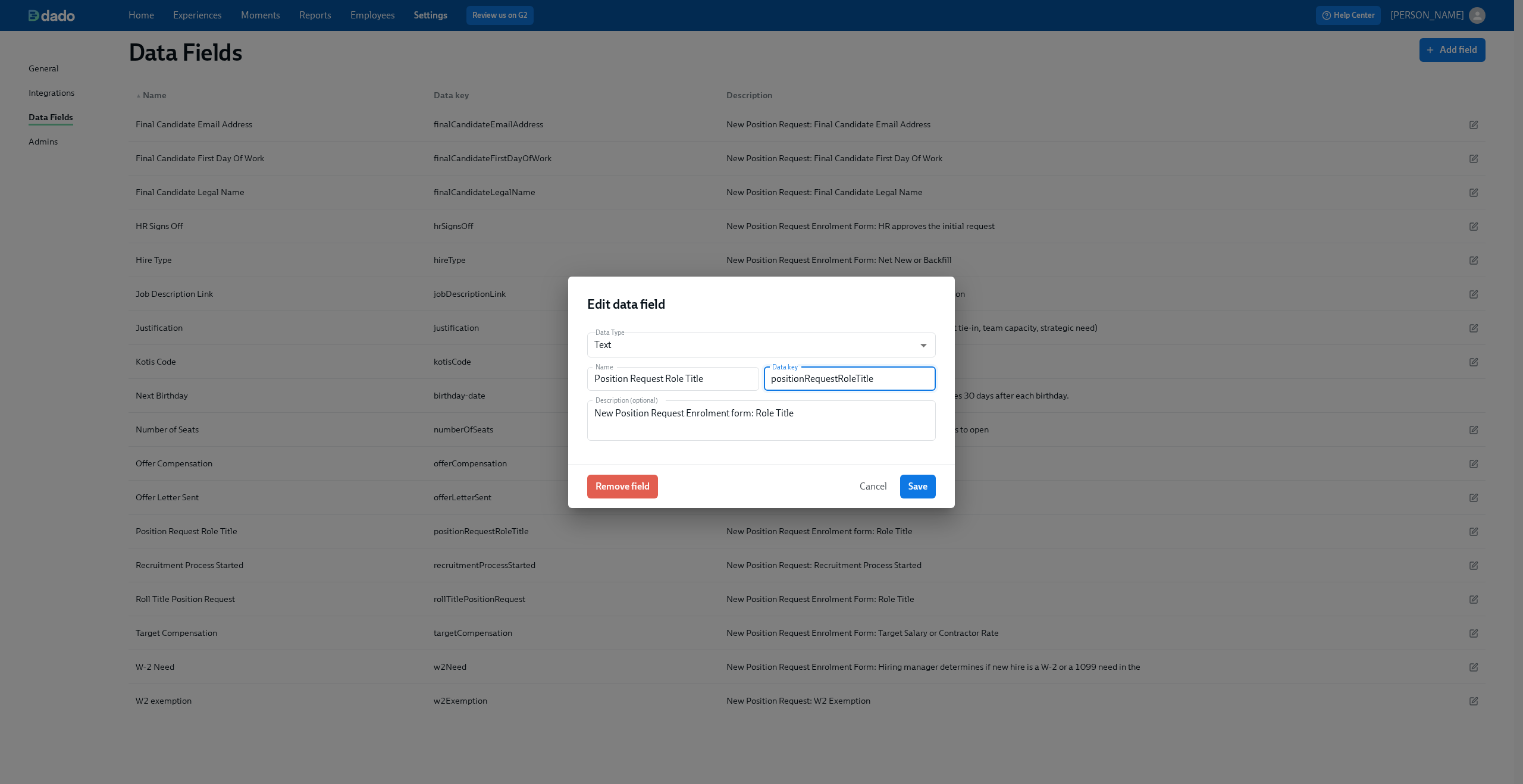
click at [811, 373] on input "positionRequestRoleTitle" at bounding box center [849, 379] width 172 height 23
click at [727, 419] on textarea "New Position Request Enrolment form: Role Title" at bounding box center [762, 421] width 335 height 28
click at [723, 412] on textarea "New Position Request Enrolment form: Role Title" at bounding box center [762, 421] width 335 height 28
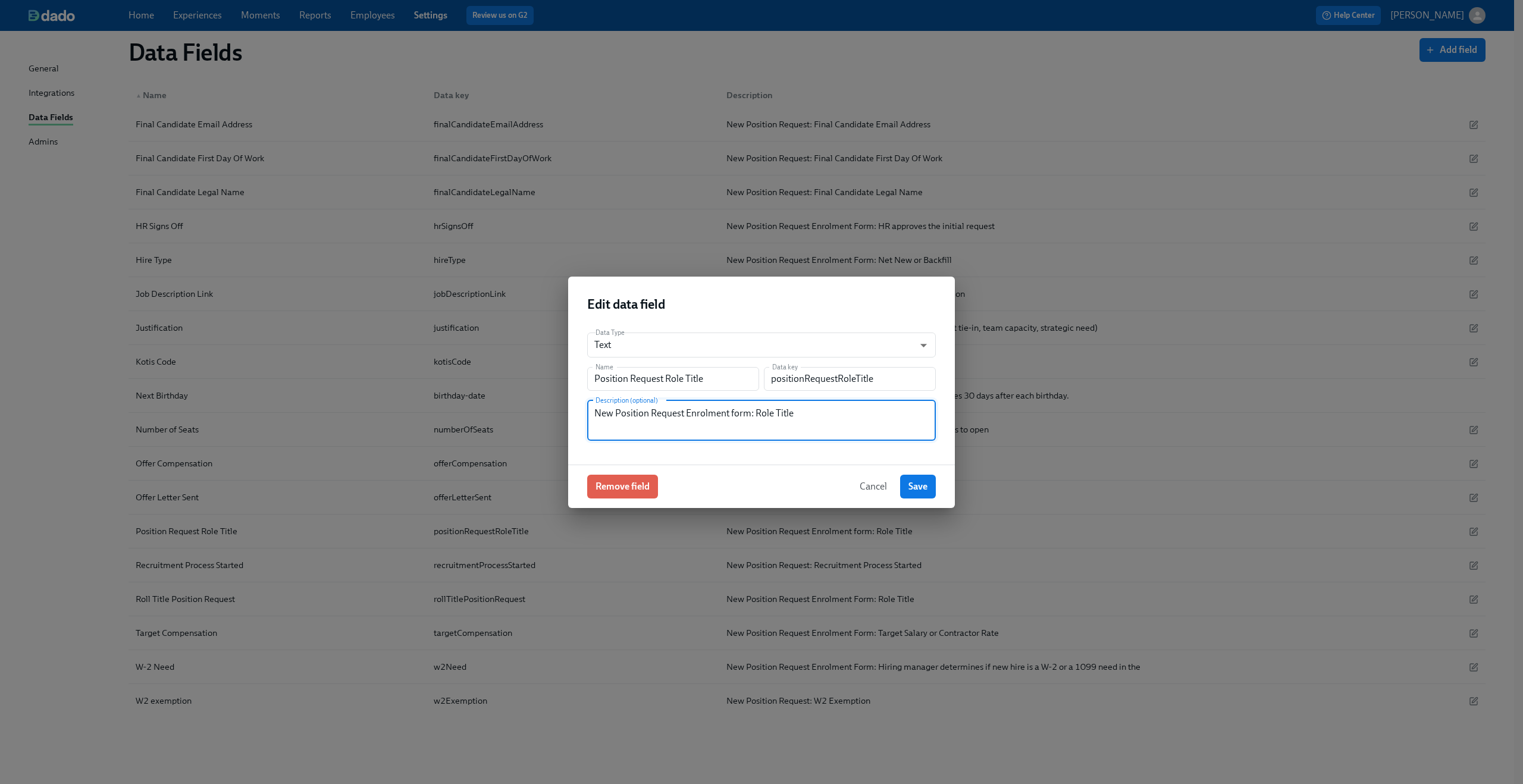
click at [723, 412] on textarea "New Position Request Enrolment form: Role Title" at bounding box center [762, 421] width 335 height 28
click at [884, 486] on span "Cancel" at bounding box center [873, 486] width 28 height 12
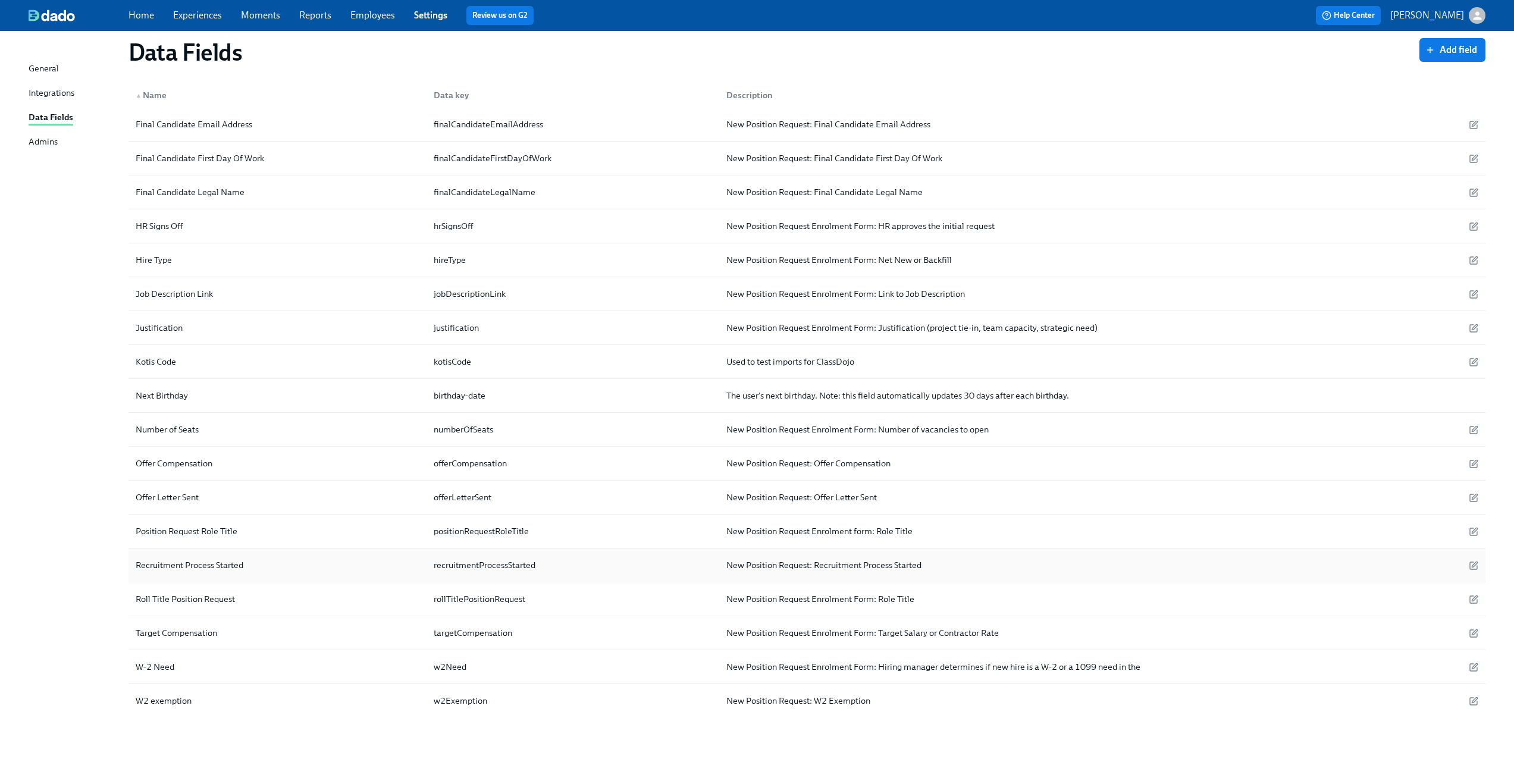
click at [191, 565] on div "Recruitment Process Started" at bounding box center [189, 565] width 117 height 14
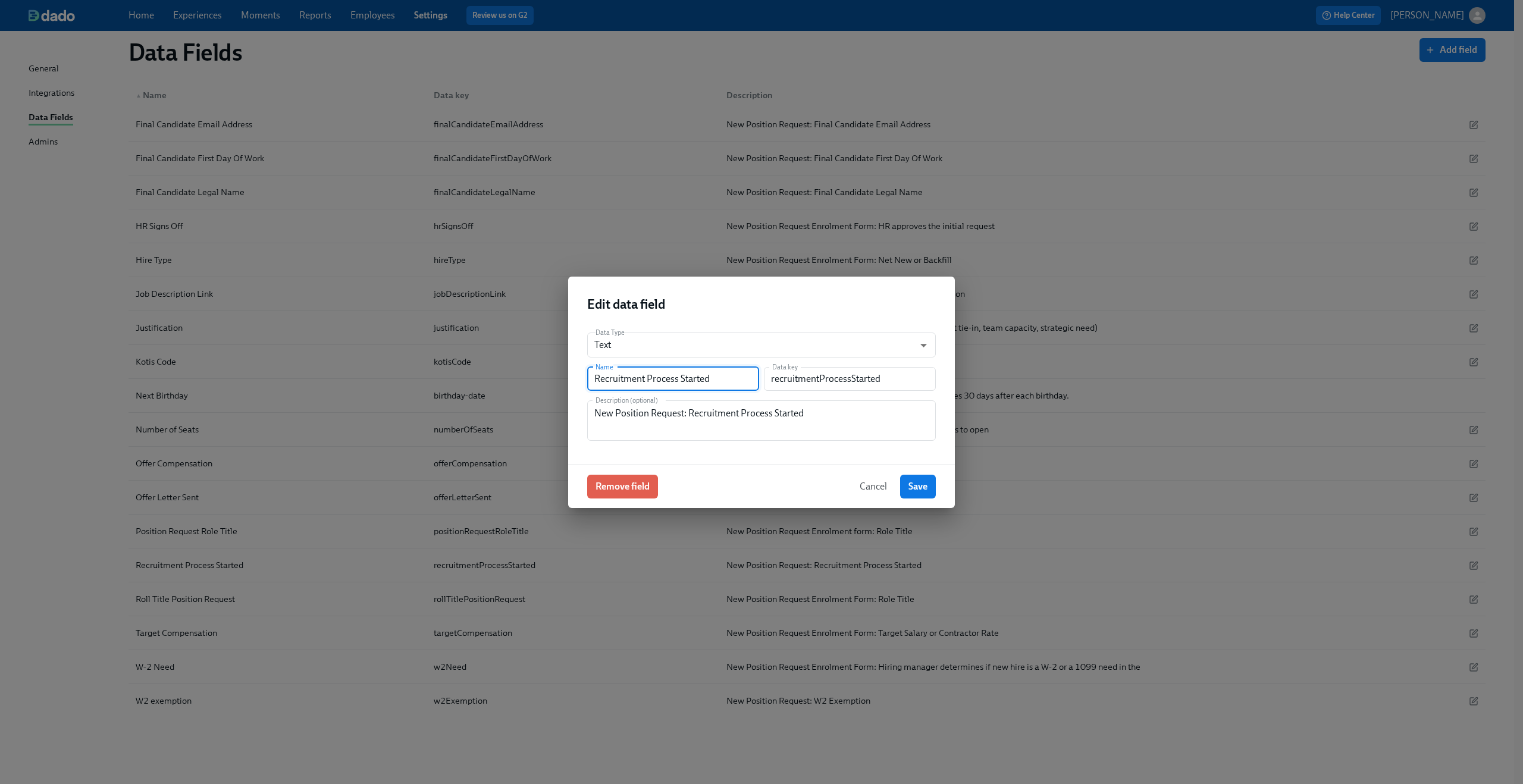
click at [641, 387] on input "Recruitment Process Started" at bounding box center [673, 379] width 172 height 23
click at [829, 375] on input "recruitmentProcessStarted" at bounding box center [849, 379] width 172 height 23
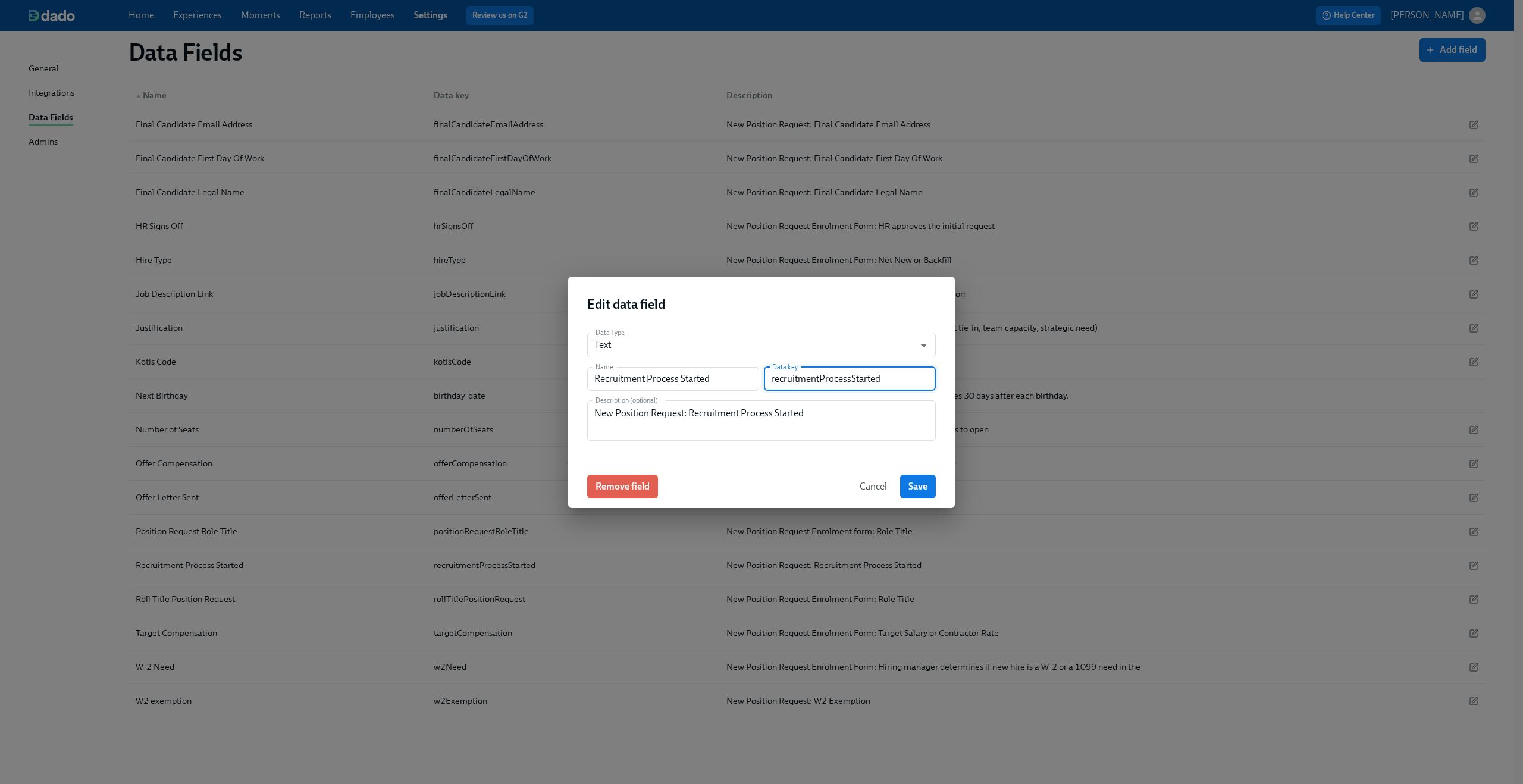
click at [829, 375] on input "recruitmentProcessStarted" at bounding box center [849, 379] width 172 height 23
click at [666, 420] on textarea "New Position Request: Recruitment Process Started" at bounding box center [762, 421] width 335 height 28
click at [868, 490] on span "Cancel" at bounding box center [873, 486] width 28 height 12
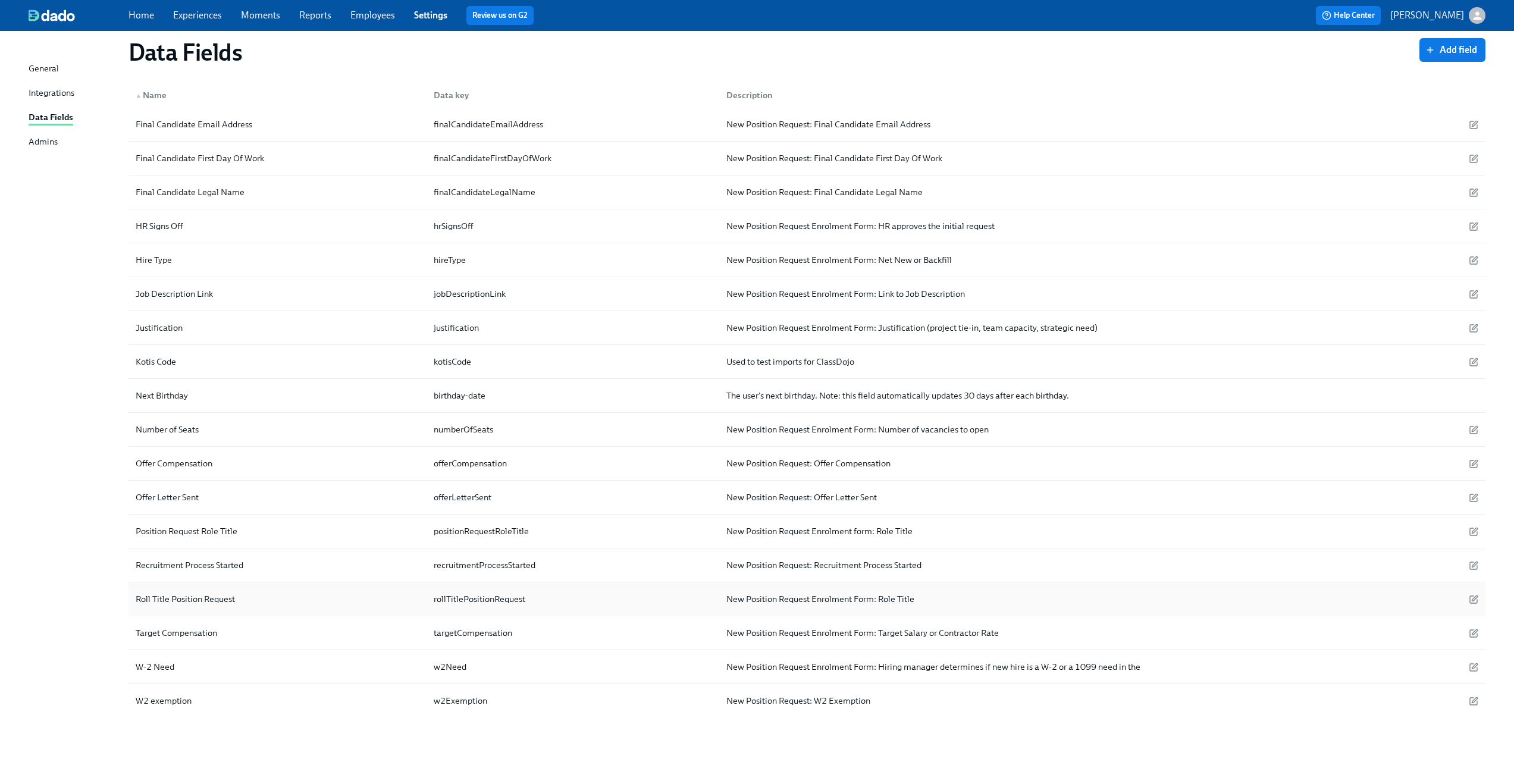
click at [236, 612] on div "Roll Title Position Request rollTitlePositionRequest New Position Request Enrol…" at bounding box center [807, 599] width 1357 height 34
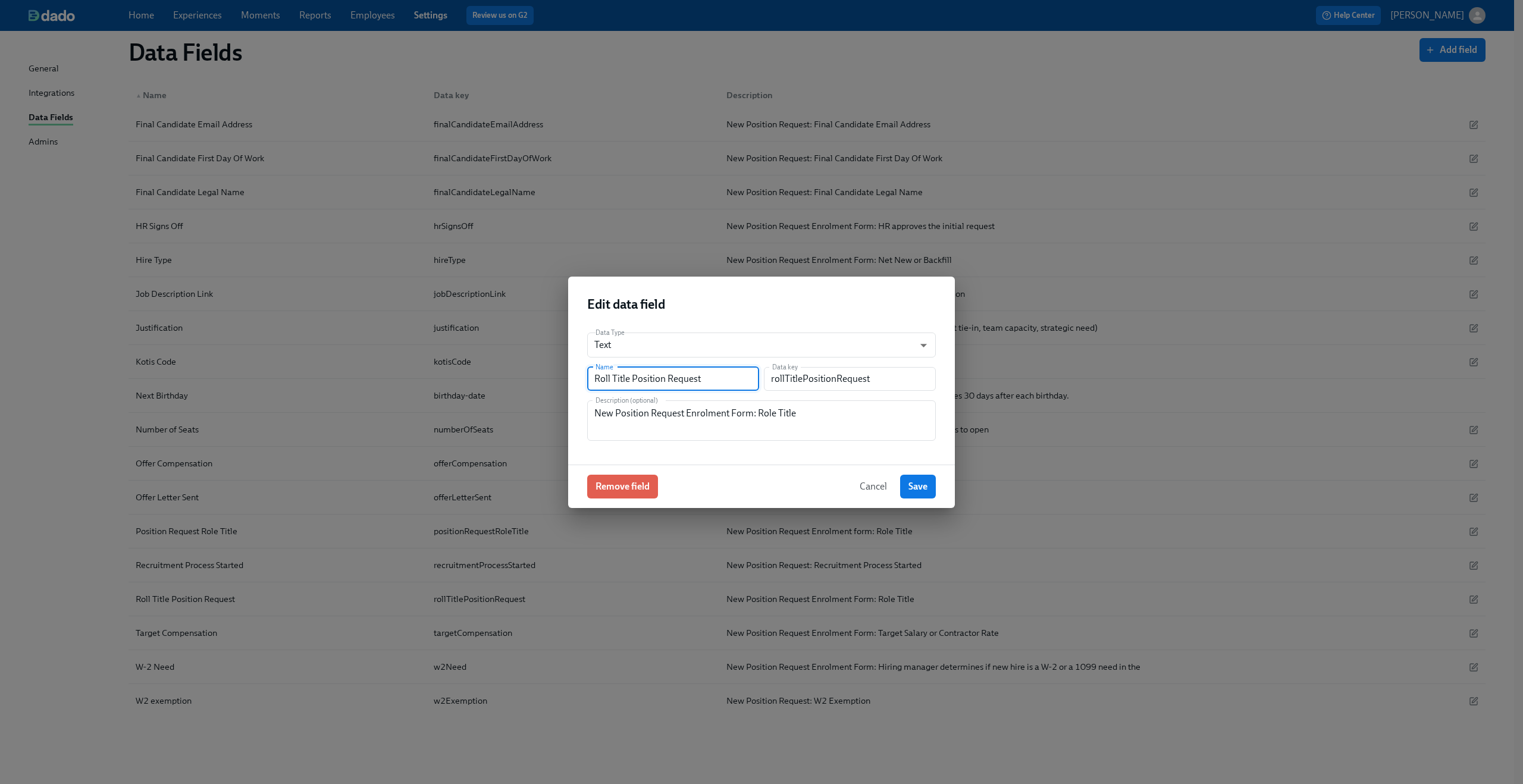
click at [632, 390] on input "Roll Title Position Request" at bounding box center [673, 379] width 172 height 23
click at [820, 373] on input "rollTitlePositionRequest" at bounding box center [849, 379] width 172 height 23
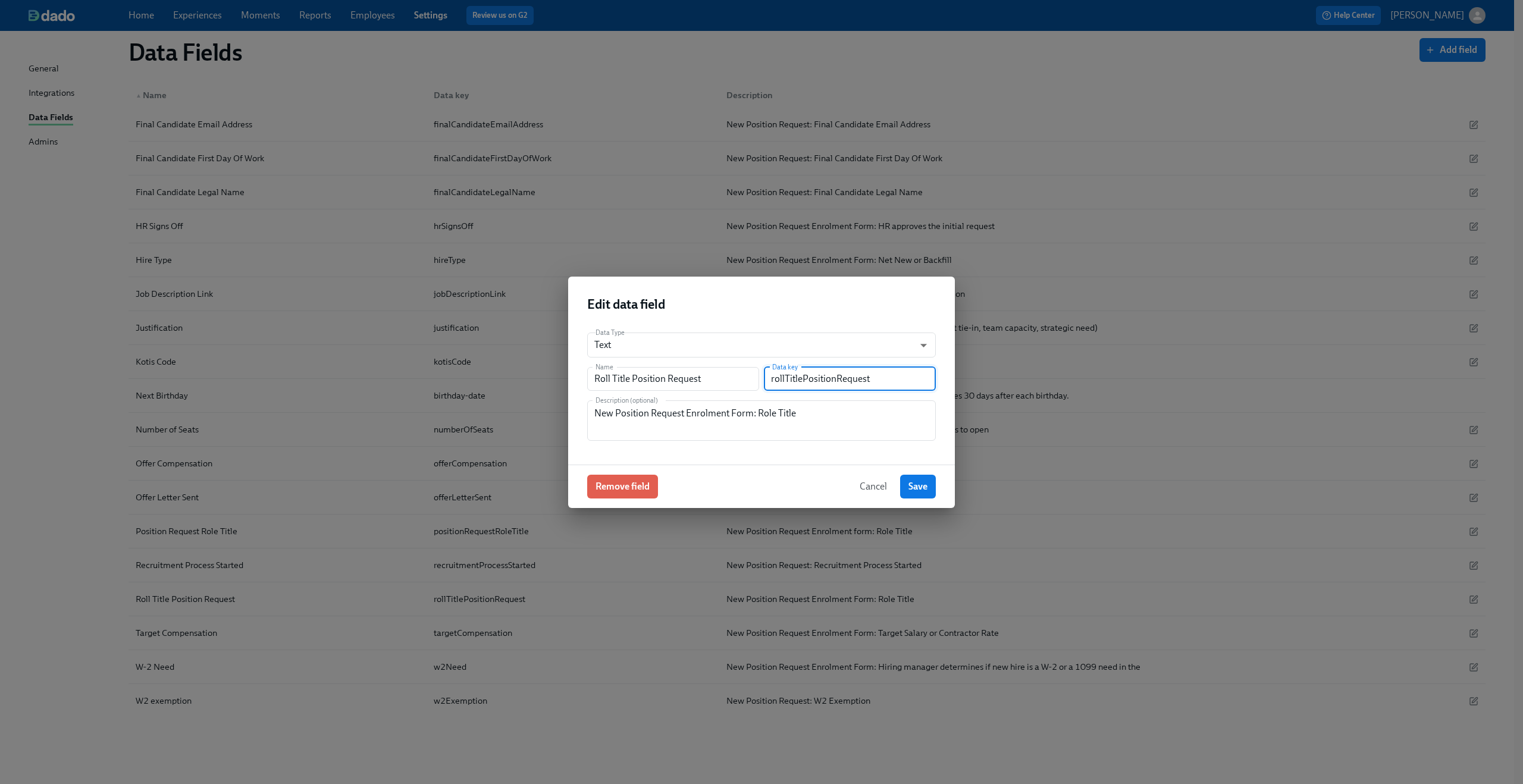
click at [820, 373] on input "rollTitlePositionRequest" at bounding box center [849, 379] width 172 height 23
click at [654, 408] on textarea "New Position Request Enrolment Form: Role Title" at bounding box center [762, 421] width 335 height 28
click at [878, 487] on span "Cancel" at bounding box center [873, 486] width 28 height 12
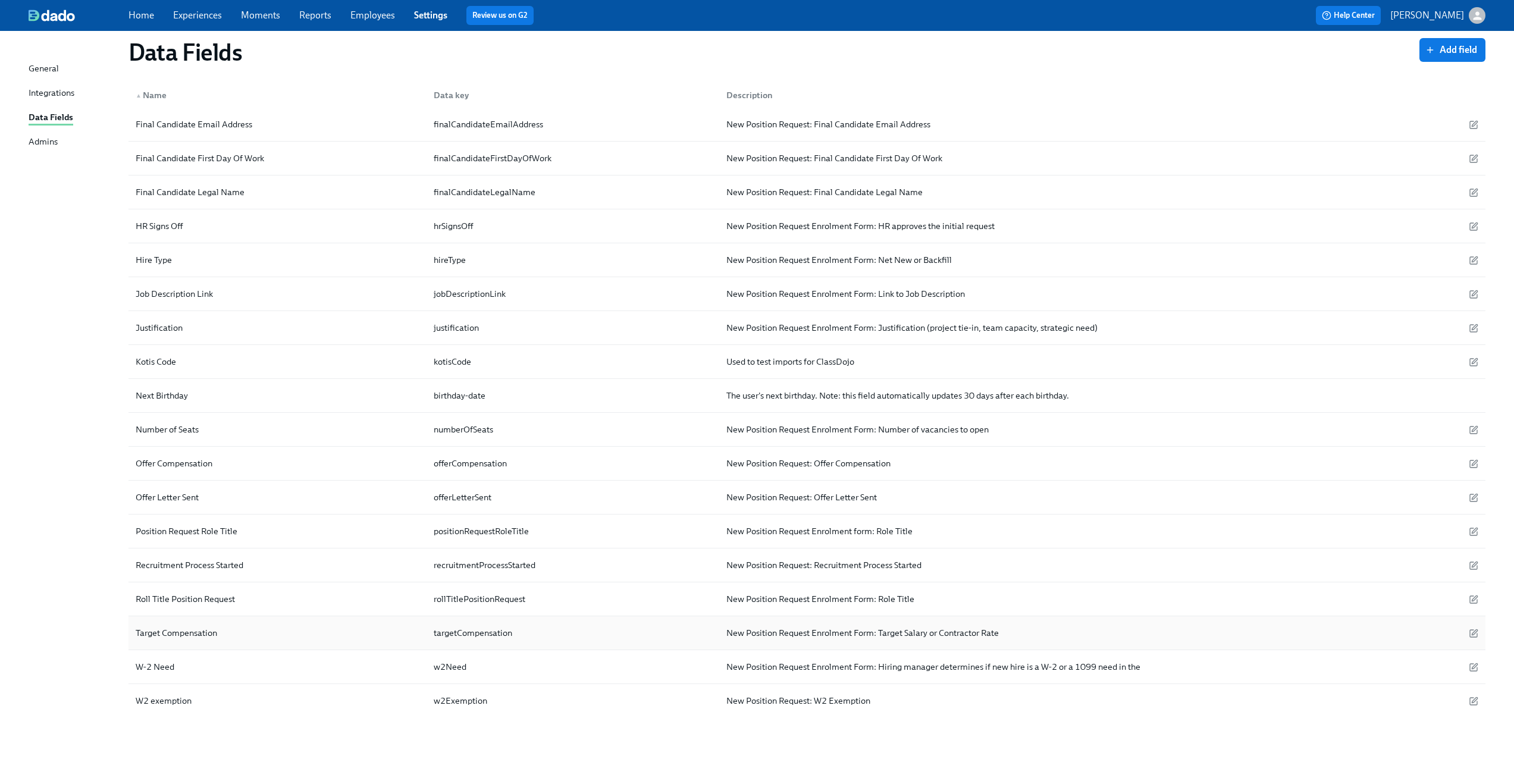
click at [200, 627] on div "Target Compensation" at bounding box center [176, 633] width 91 height 14
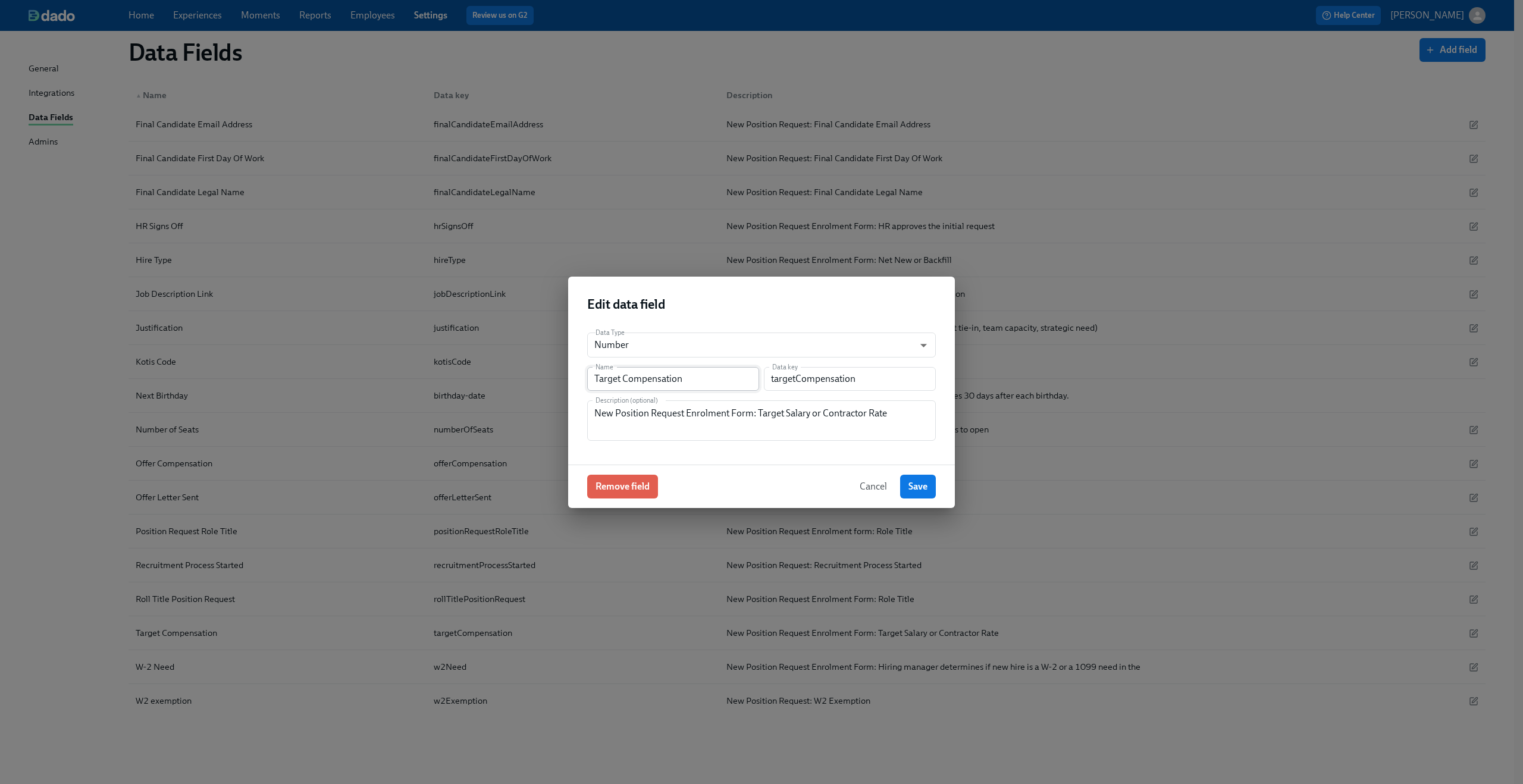
click at [619, 380] on input "Target Compensation" at bounding box center [673, 379] width 172 height 23
click at [817, 378] on input "targetCompensation" at bounding box center [849, 379] width 172 height 23
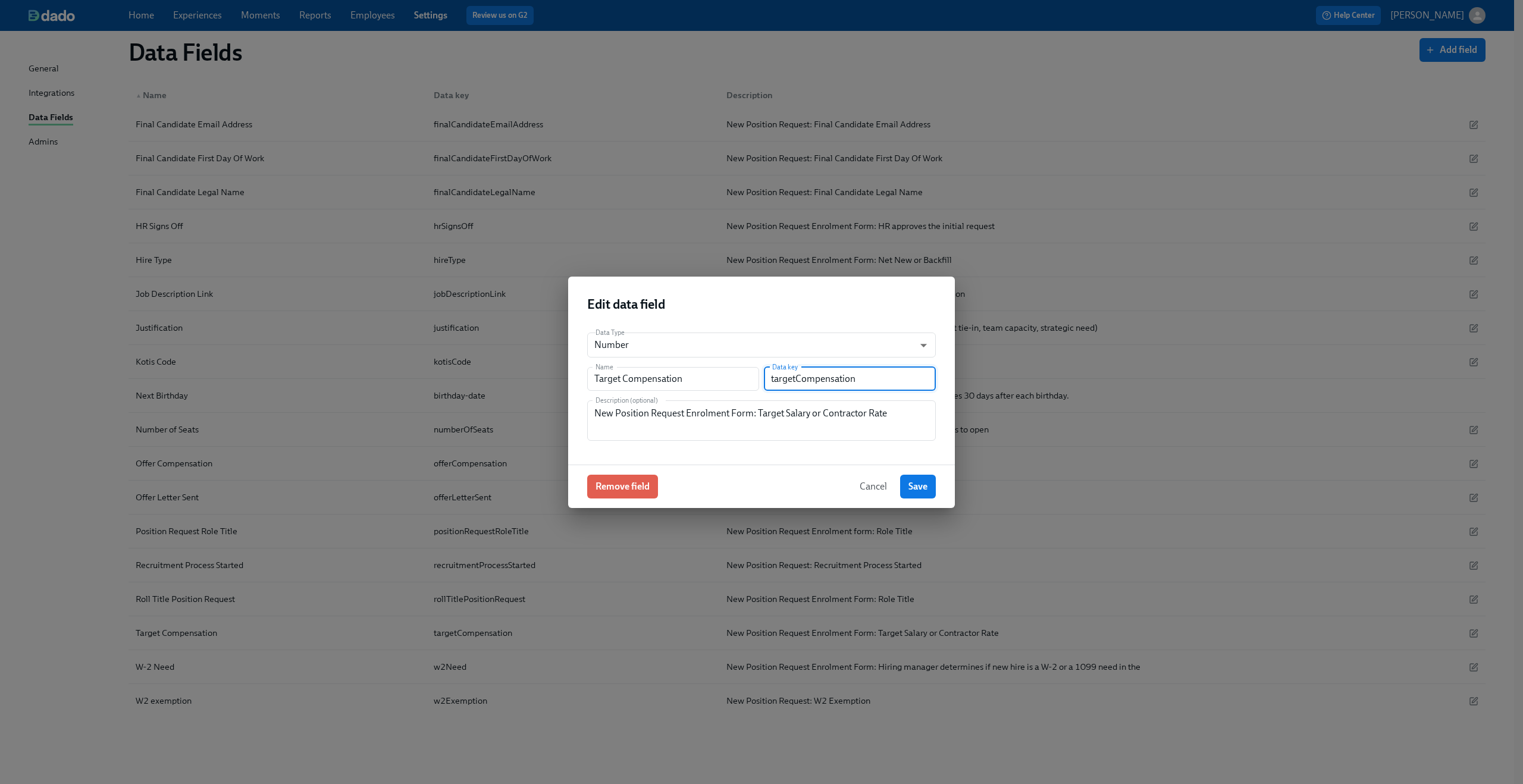
click at [817, 378] on input "targetCompensation" at bounding box center [849, 379] width 172 height 23
click at [736, 404] on div "New Position Request Enrolment Form: Target Salary or Contractor Rate Descripti…" at bounding box center [762, 420] width 349 height 40
click at [726, 407] on textarea "New Position Request Enrolment Form: Target Salary or Contractor Rate" at bounding box center [762, 421] width 335 height 28
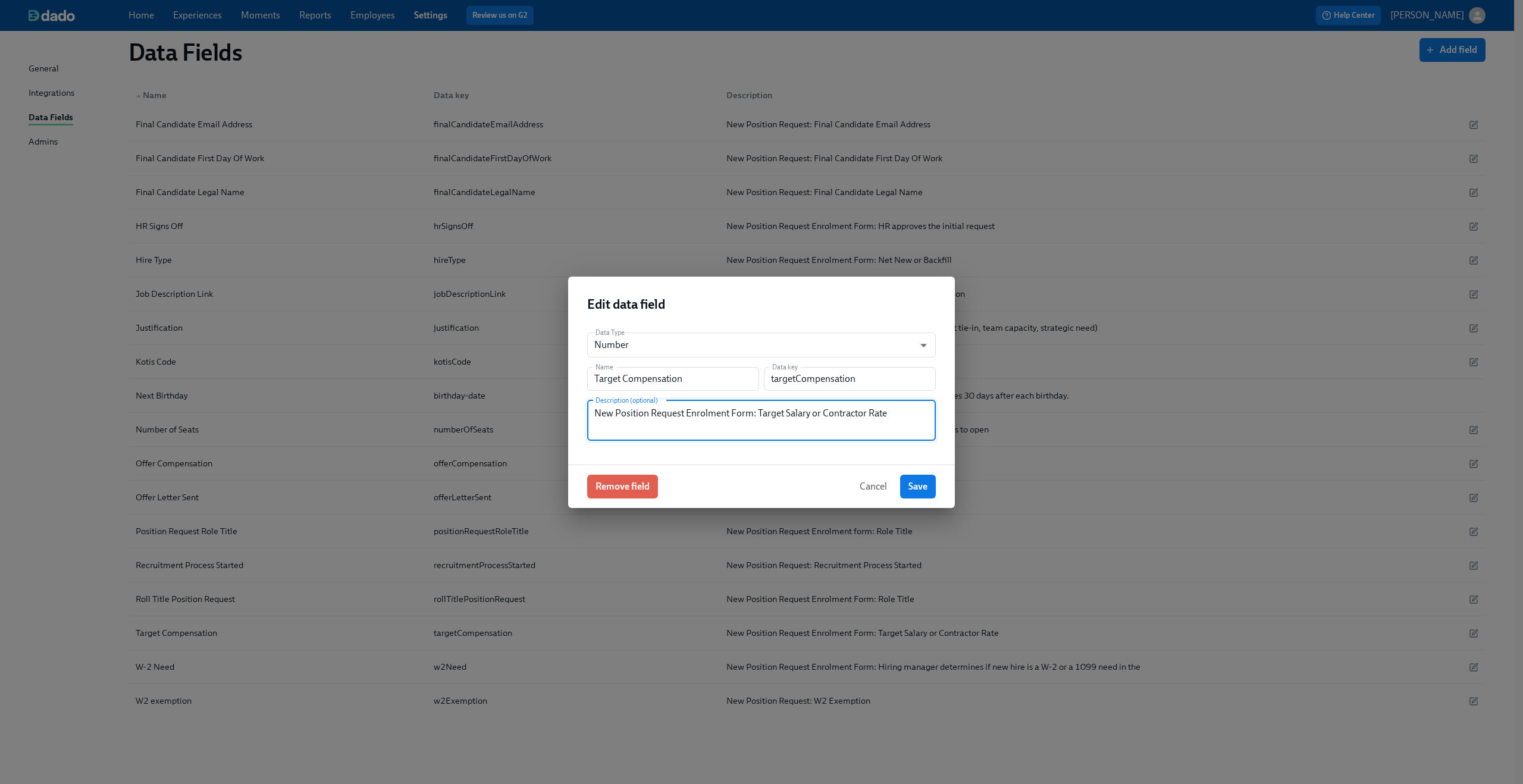
click at [726, 407] on textarea "New Position Request Enrolment Form: Target Salary or Contractor Rate" at bounding box center [762, 421] width 335 height 28
click at [874, 487] on span "Cancel" at bounding box center [873, 486] width 28 height 12
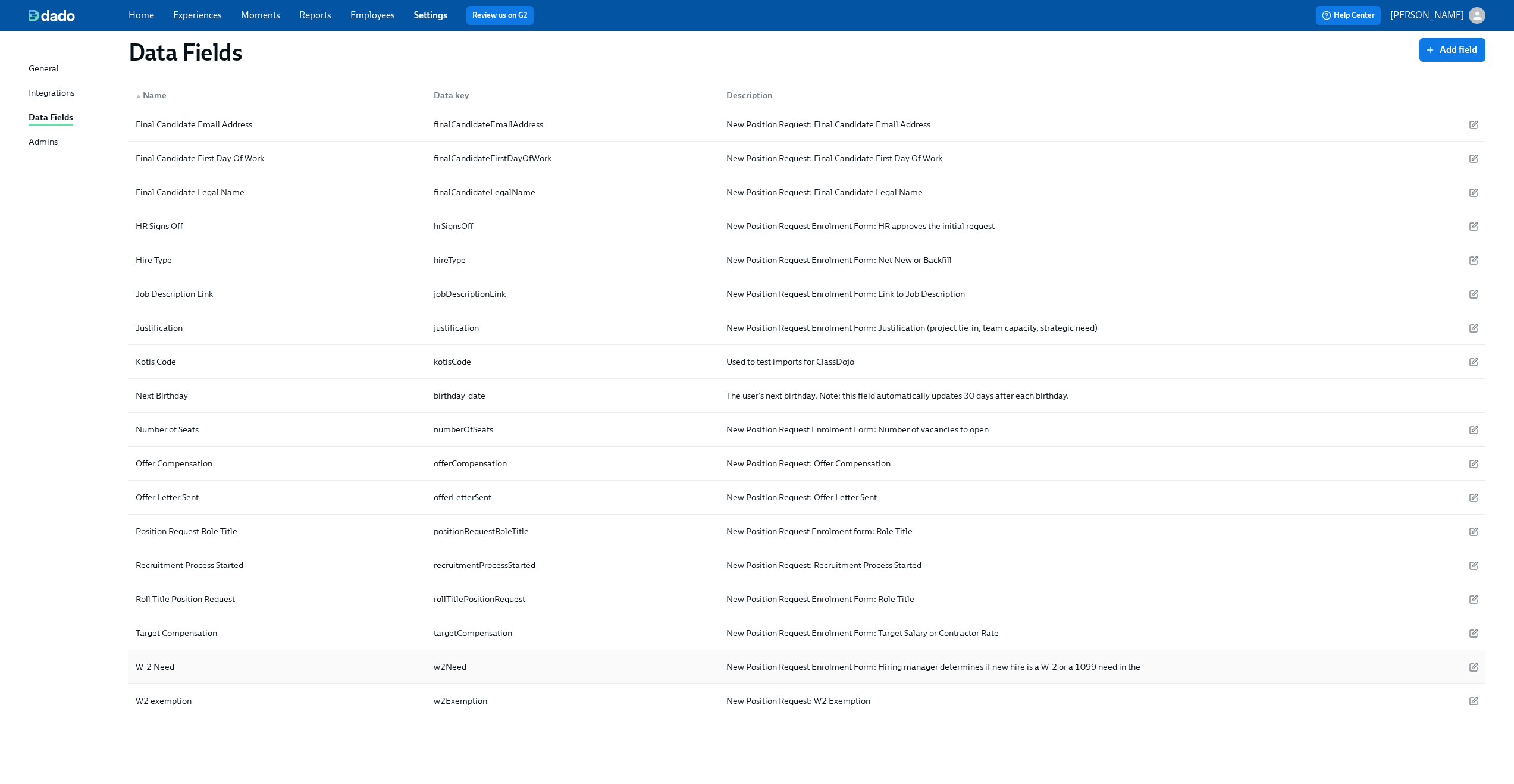
click at [234, 676] on div "W-2 Need" at bounding box center [277, 667] width 293 height 23
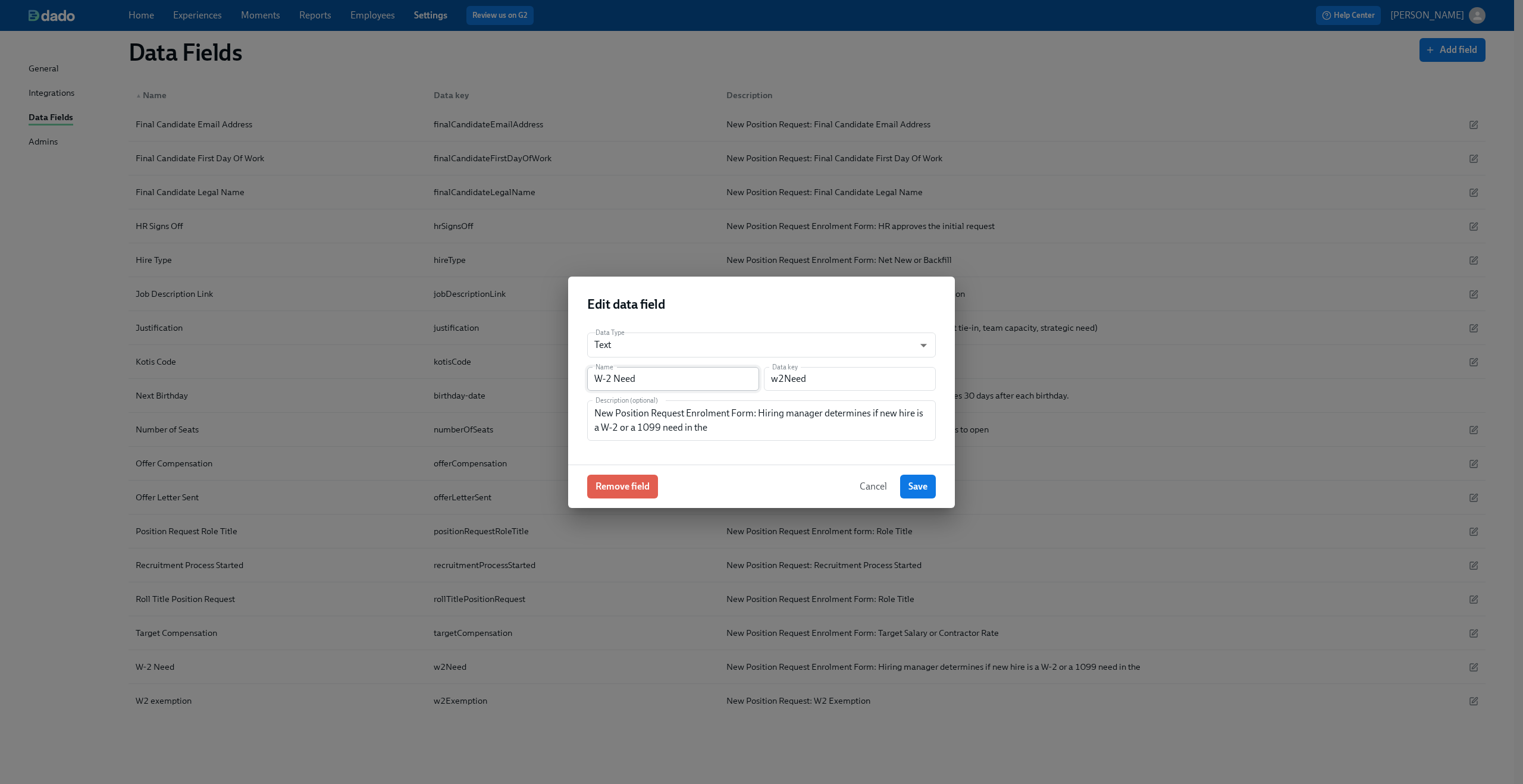
click at [606, 384] on input "W-2 Need" at bounding box center [673, 379] width 172 height 23
click at [799, 374] on input "w2Need" at bounding box center [849, 379] width 172 height 23
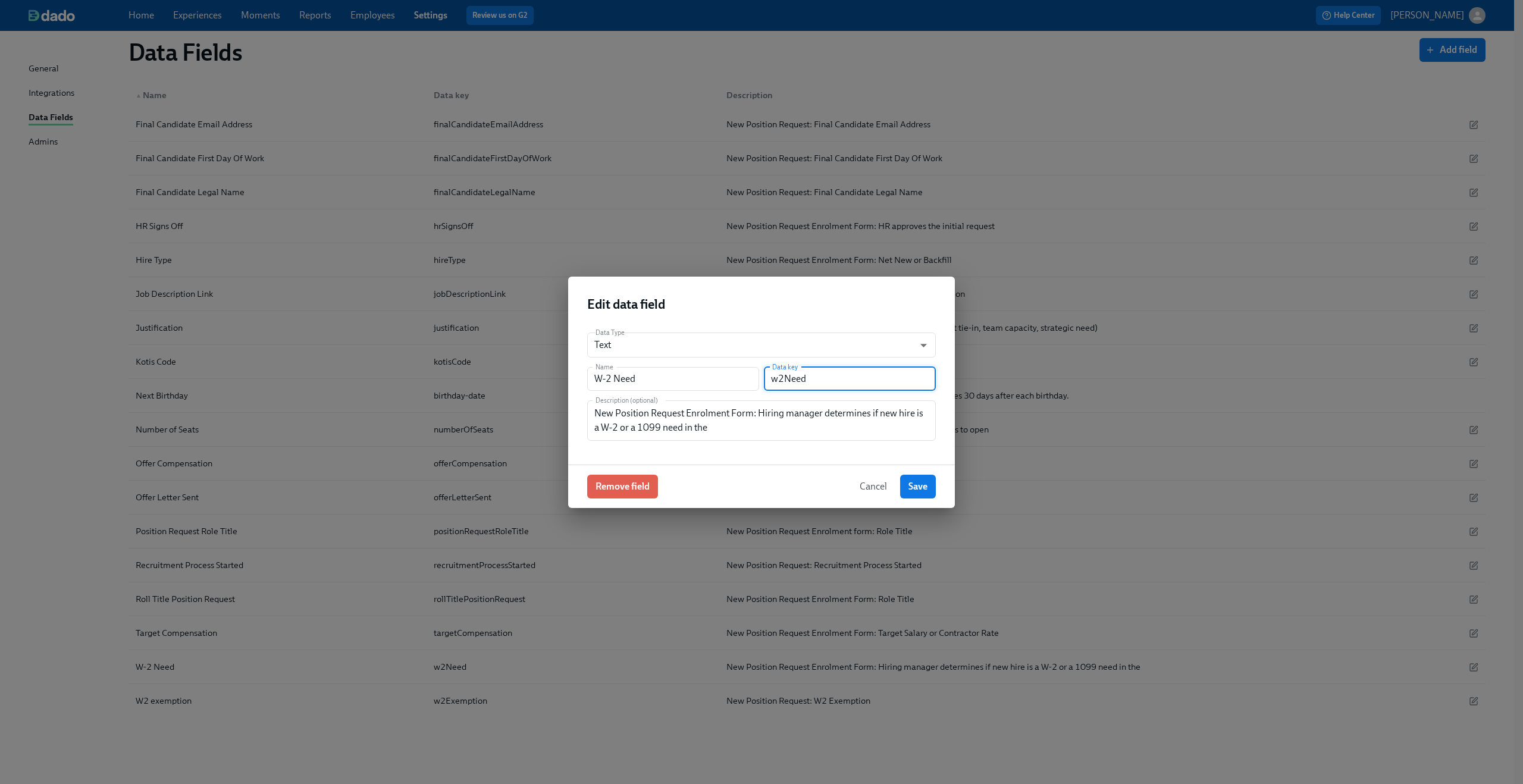
click at [799, 374] on input "w2Need" at bounding box center [849, 379] width 172 height 23
click at [756, 427] on textarea "New Position Request Enrolment Form: Hiring manager determines if new hire is a…" at bounding box center [762, 421] width 335 height 28
click at [873, 486] on span "Cancel" at bounding box center [873, 486] width 28 height 12
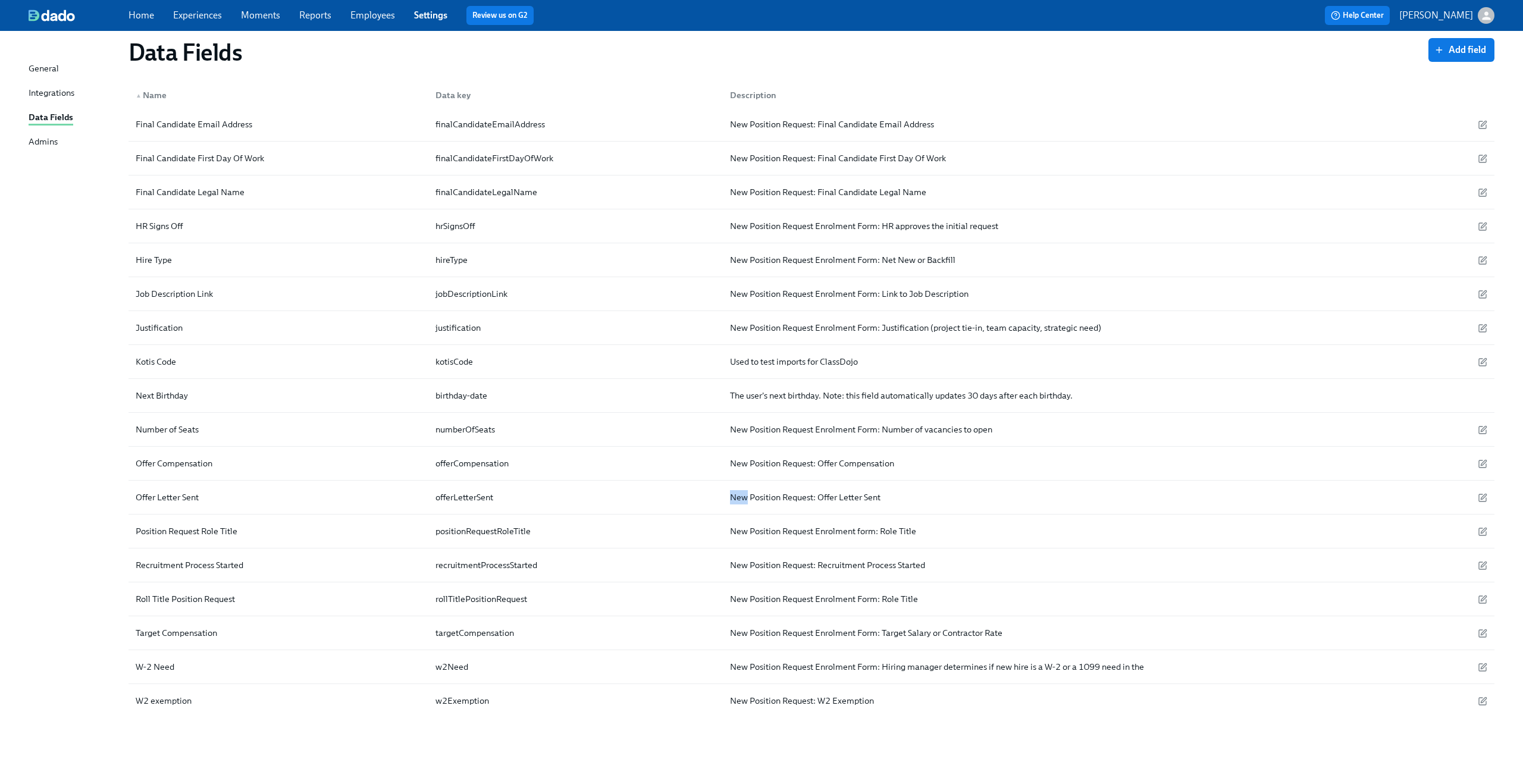
click at [873, 486] on div "New Position Request: Offer Letter Sent" at bounding box center [979, 497] width 518 height 23
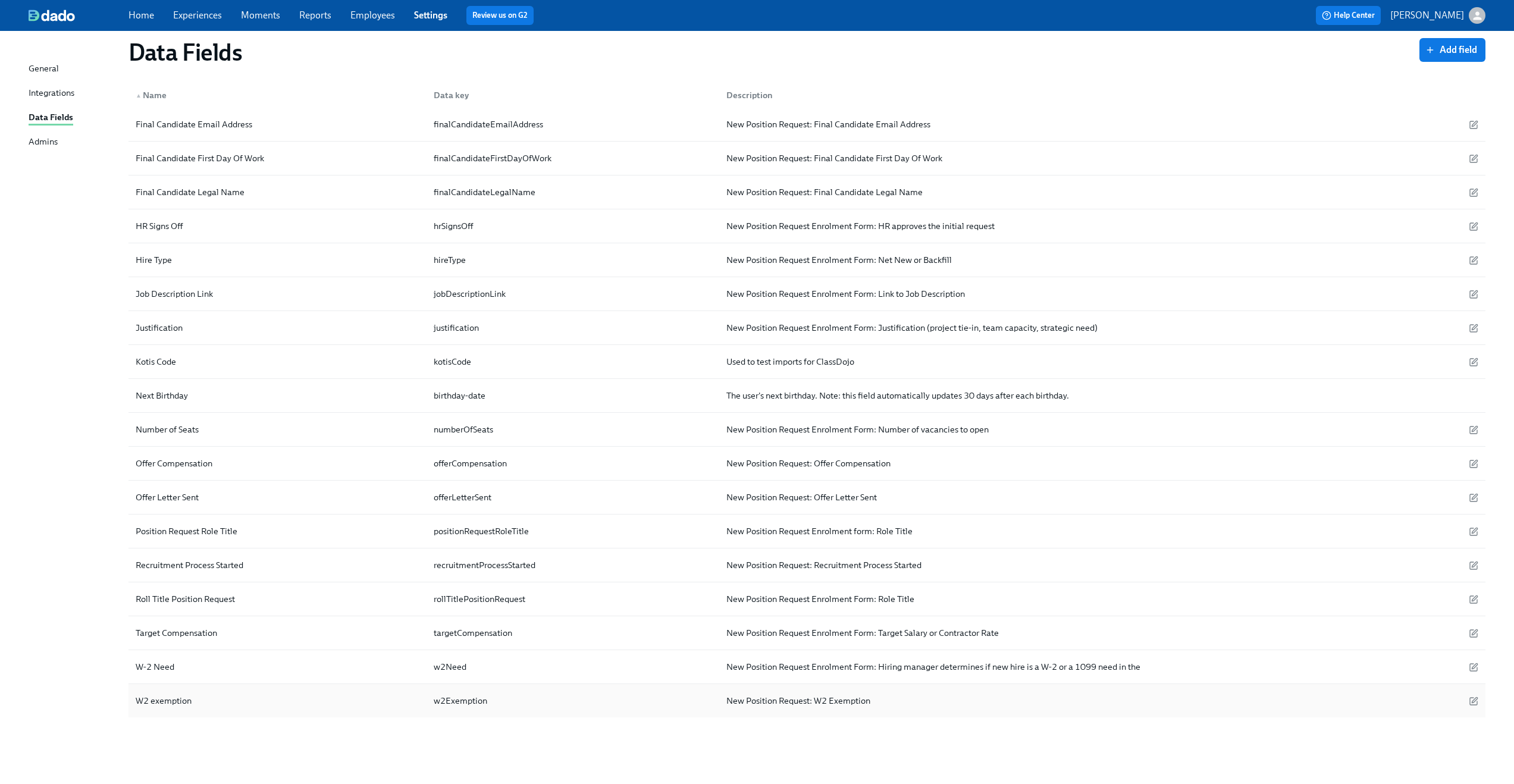
click at [192, 689] on div "W2 exemption" at bounding box center [277, 700] width 293 height 23
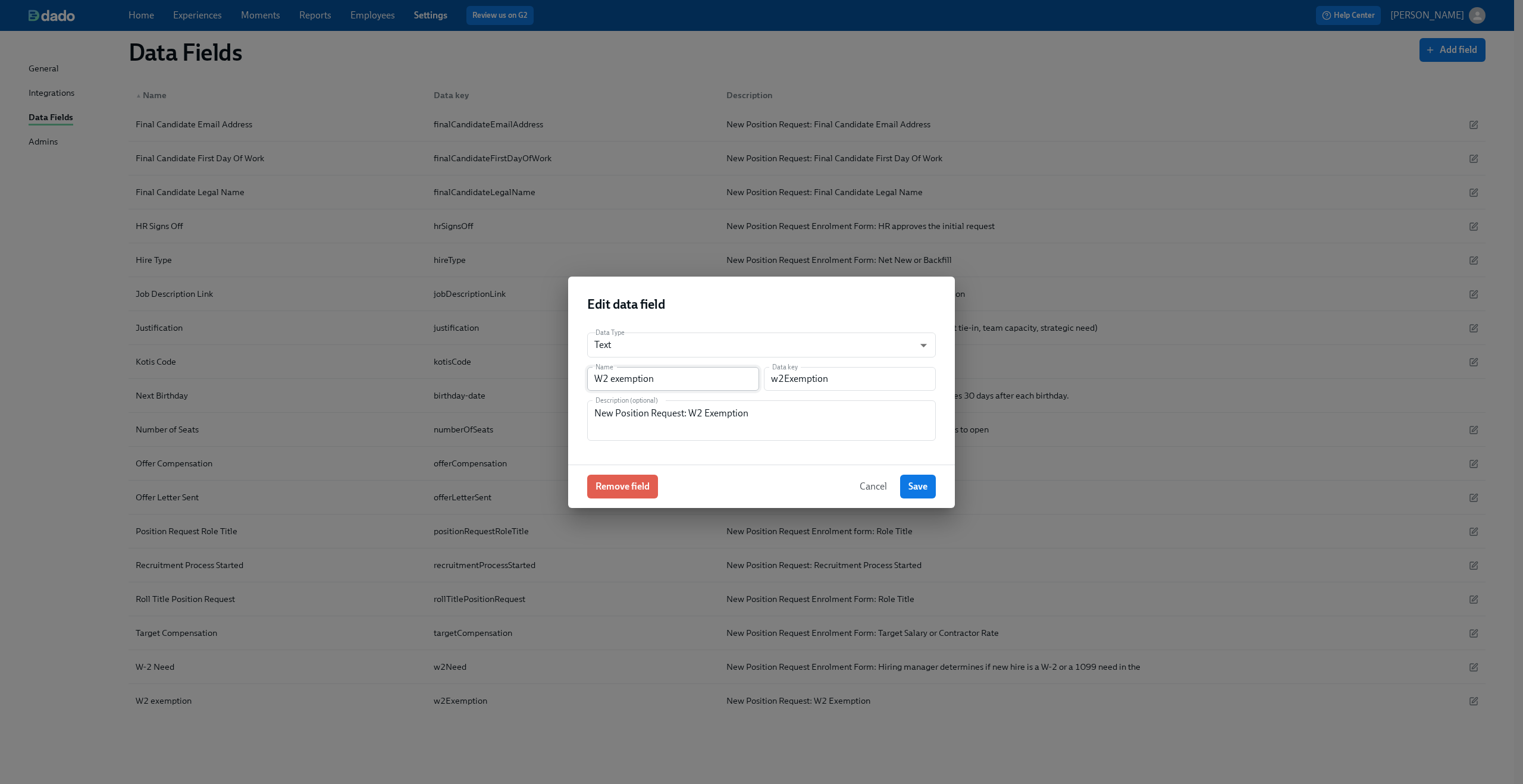
click at [624, 377] on input "W2 exemption" at bounding box center [673, 379] width 172 height 23
click at [782, 382] on input "w2Exemption" at bounding box center [849, 379] width 172 height 23
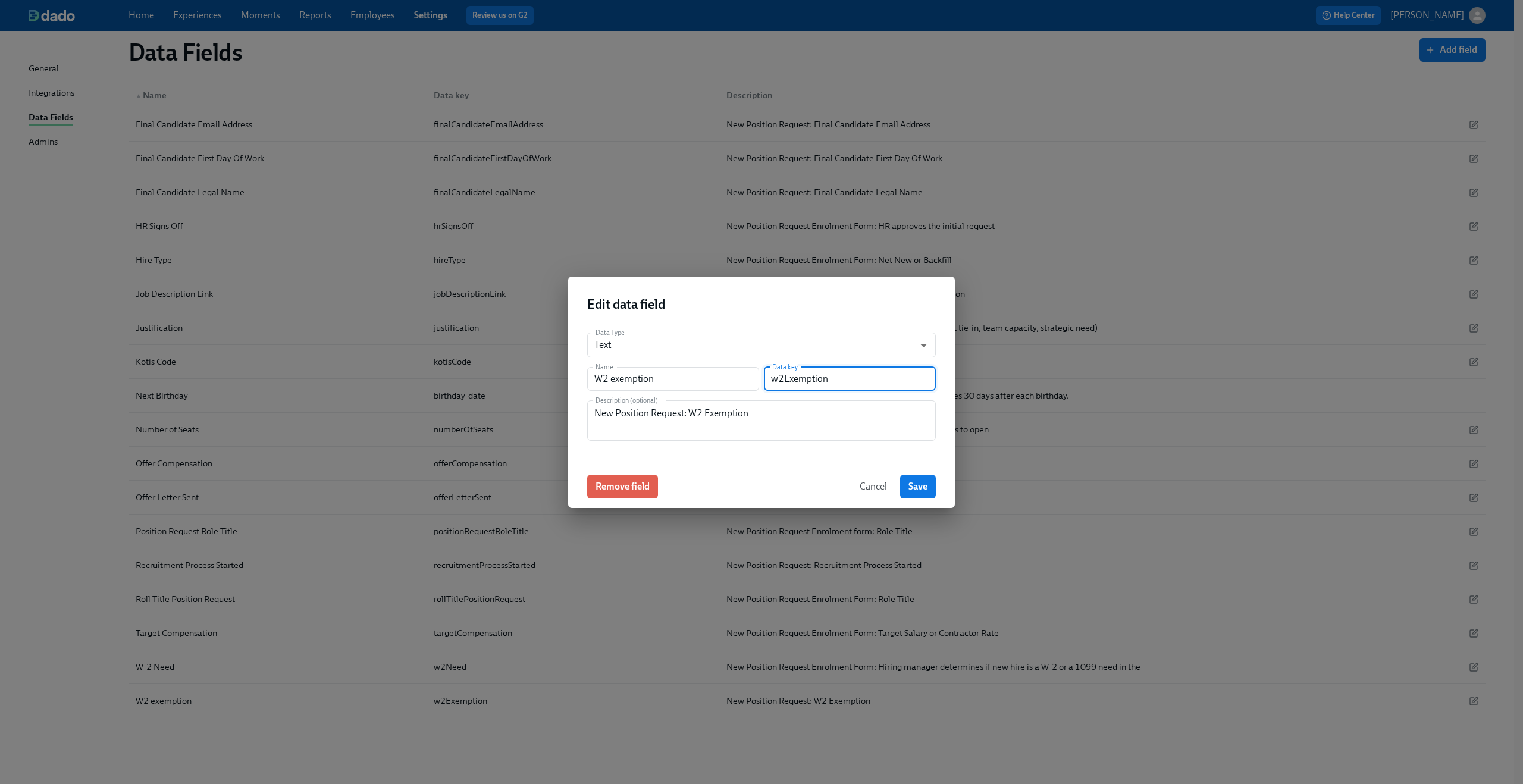
click at [782, 382] on input "w2Exemption" at bounding box center [849, 379] width 172 height 23
click at [628, 415] on textarea "New Position Request: W2 Exemption" at bounding box center [762, 421] width 335 height 28
click at [869, 484] on span "Cancel" at bounding box center [873, 486] width 28 height 12
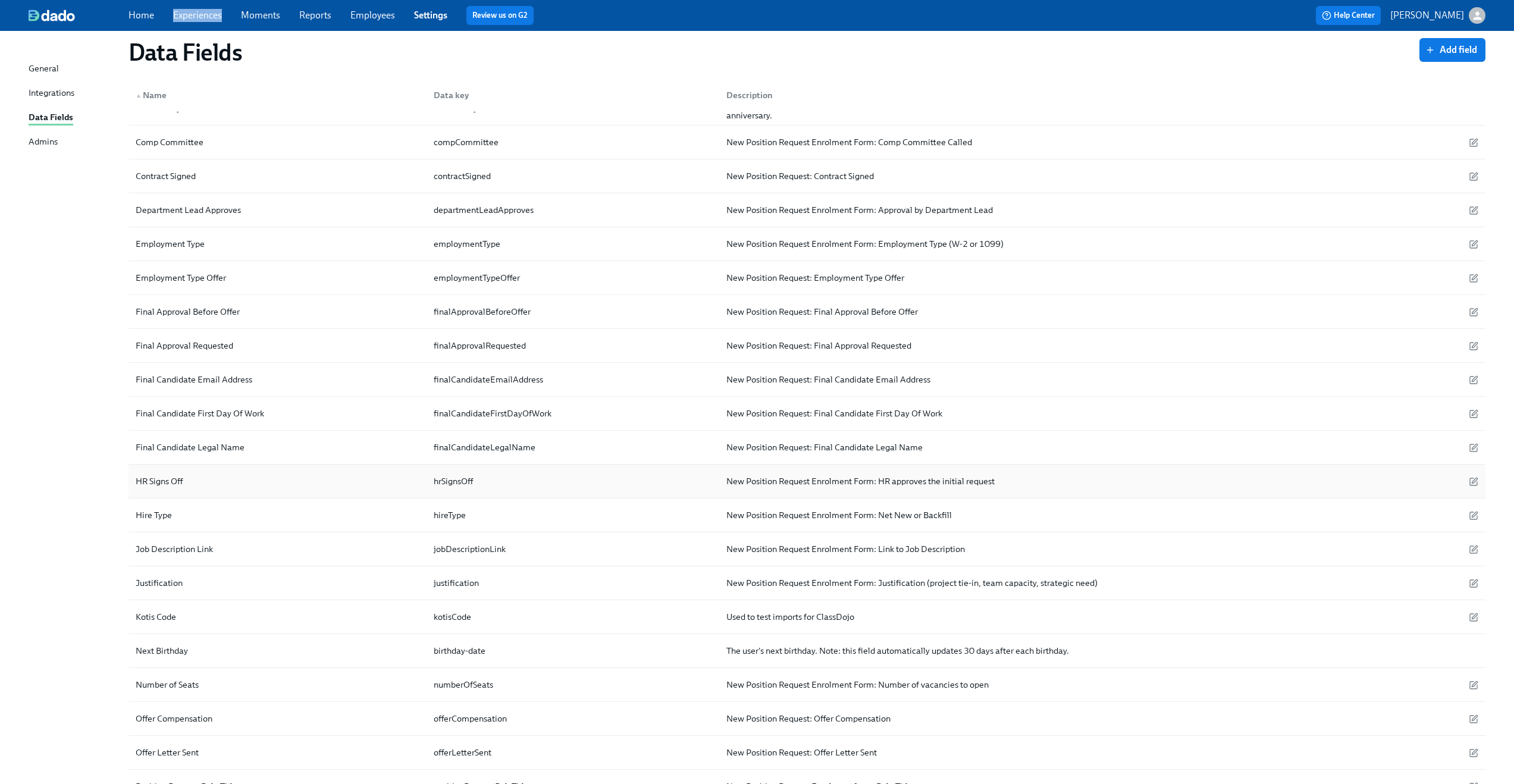
scroll to position [0, 0]
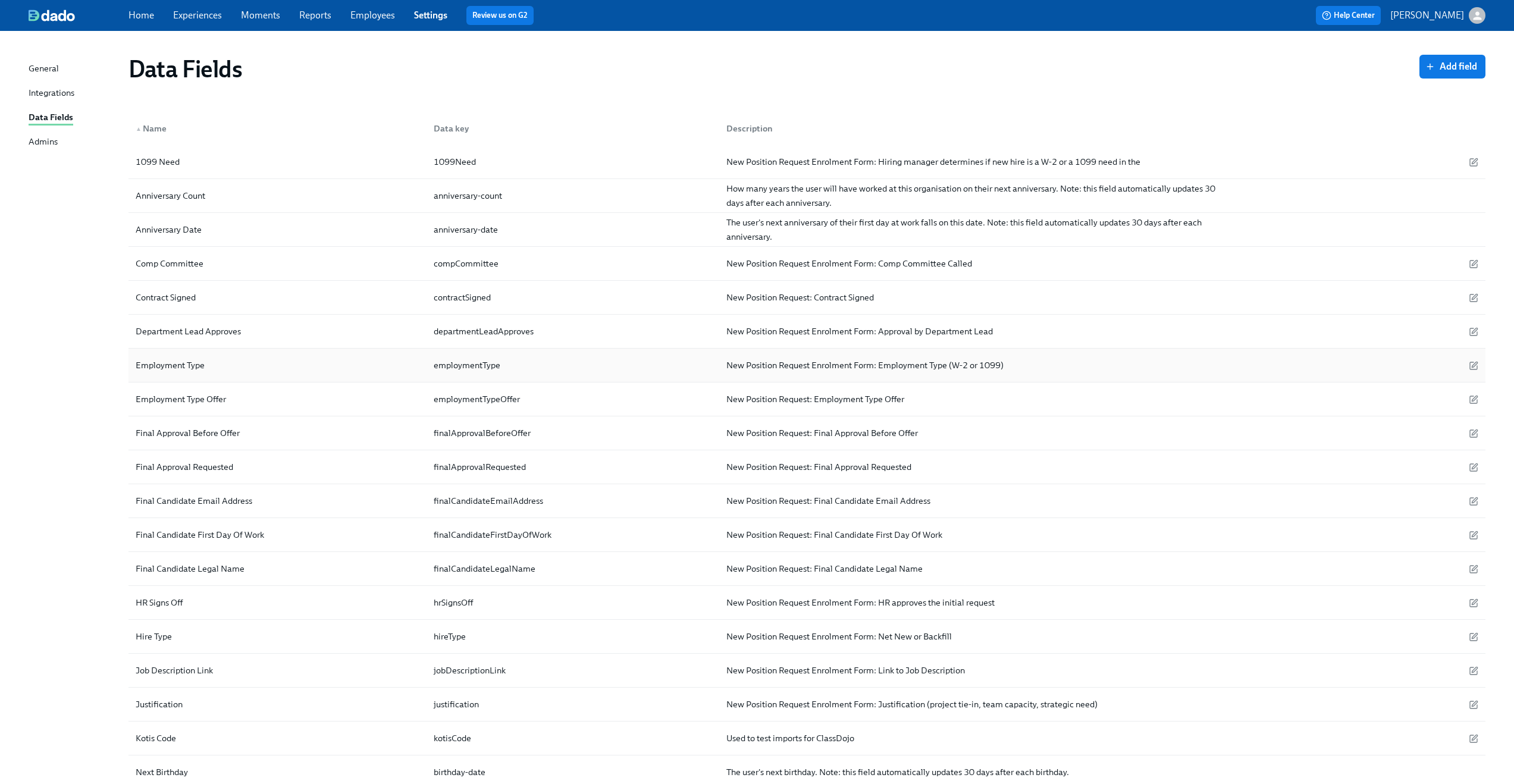
click at [351, 363] on div "Employment Type" at bounding box center [277, 365] width 293 height 23
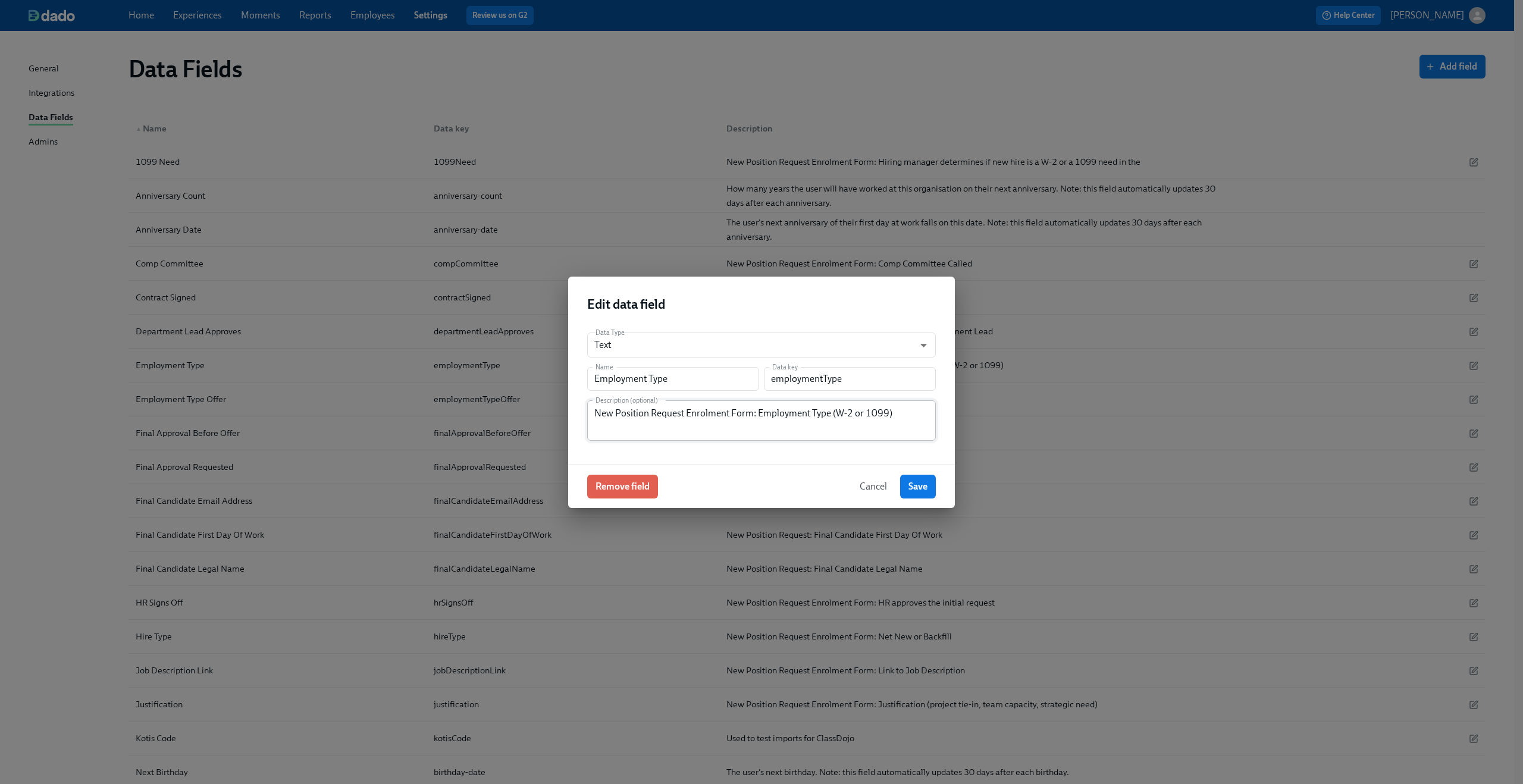
click at [816, 411] on textarea "New Position Request Enrolment Form: Employment Type (W-2 or 1099)" at bounding box center [762, 421] width 335 height 28
drag, startPoint x: 836, startPoint y: 412, endPoint x: 956, endPoint y: 431, distance: 121.5
click at [956, 431] on div "Edit data field Data Type Text string ​ Name Employment Type Name Data key empl…" at bounding box center [762, 392] width 1523 height 784
type textarea "New Position Request Enrolment Form: Employment Type (Contractor or Employee)"
click at [922, 489] on span "Save" at bounding box center [917, 486] width 19 height 12
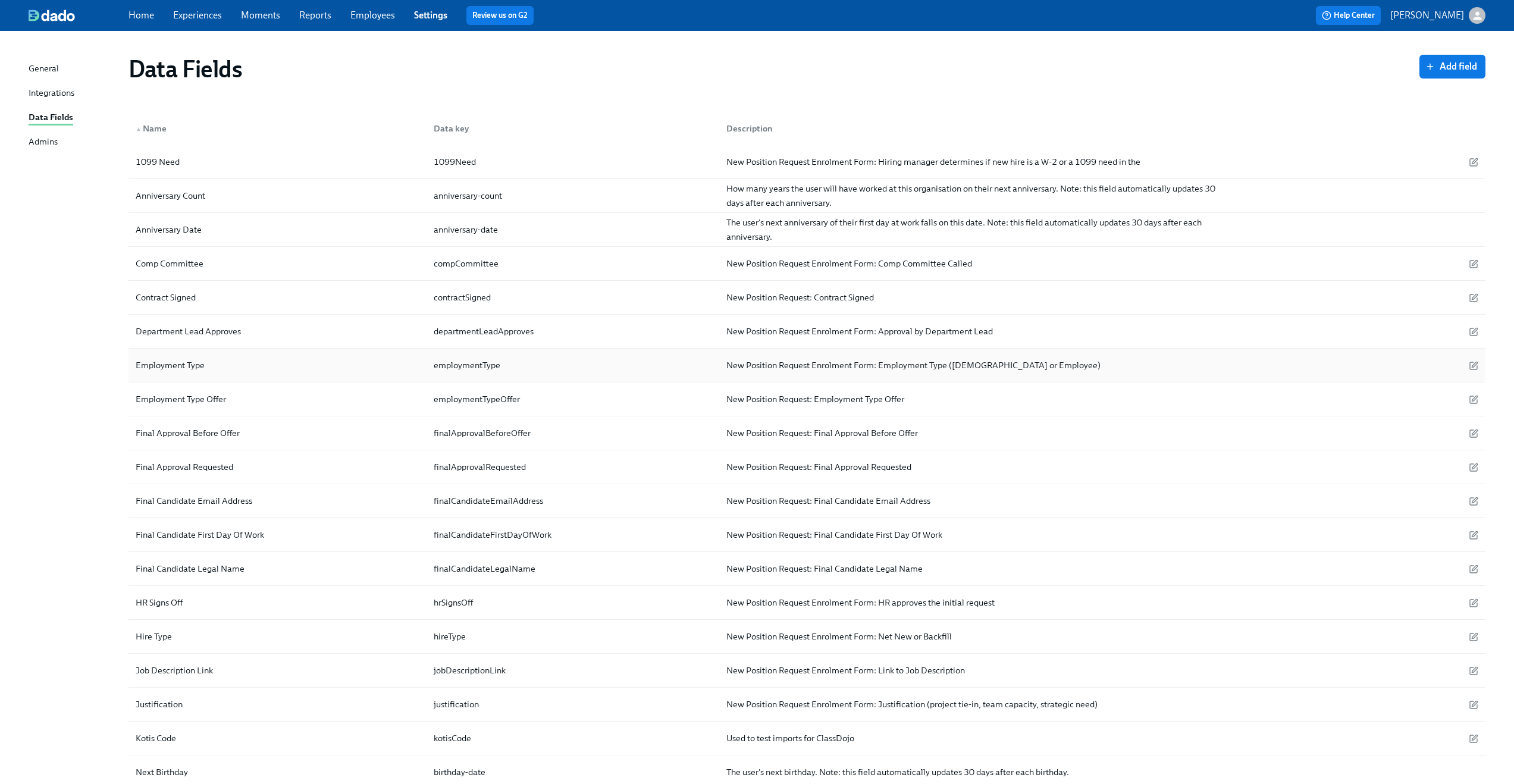
click at [992, 361] on div "New Position Request Enrolment Form: Employment Type (Contractor or Employee)" at bounding box center [913, 365] width 384 height 14
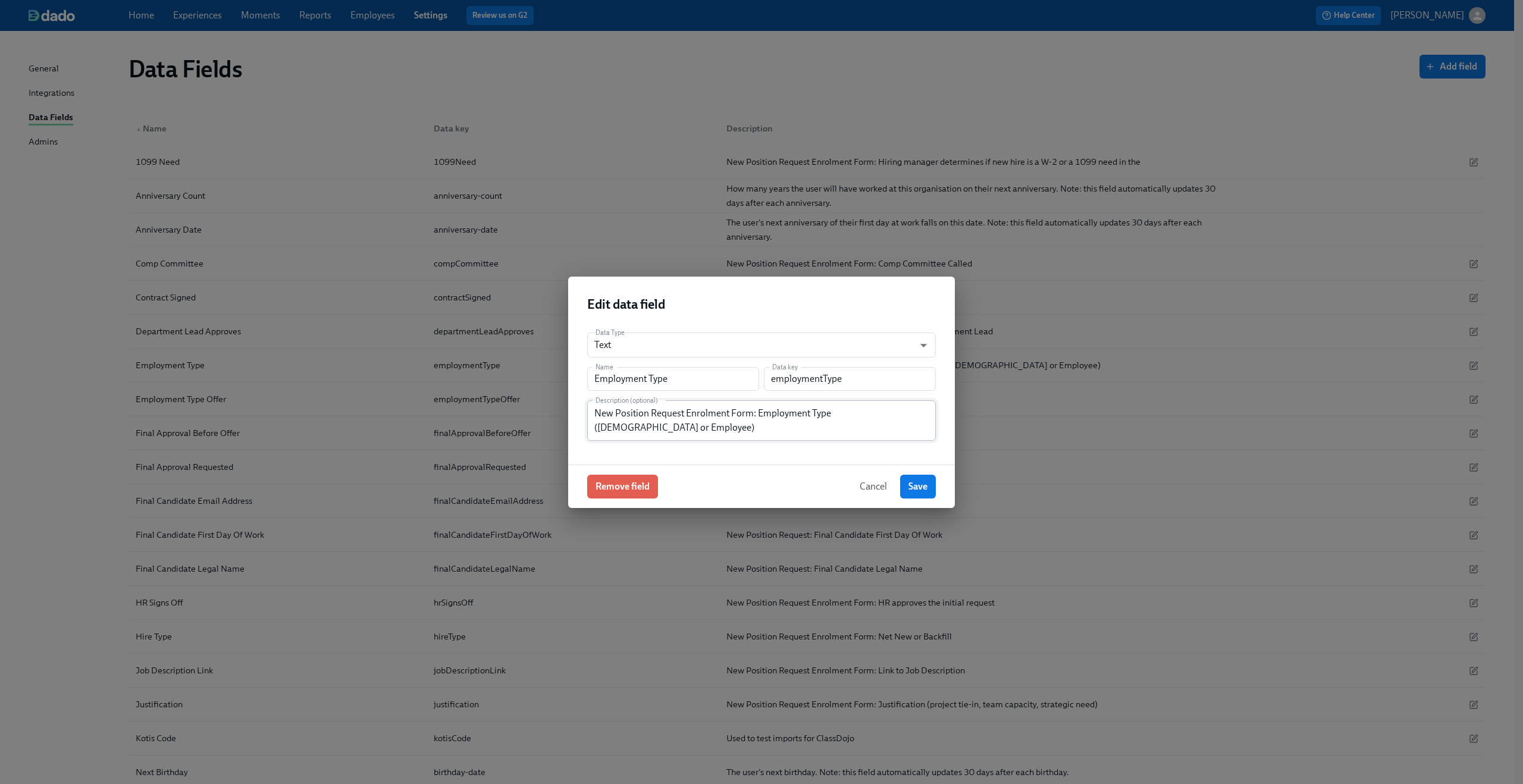
click at [809, 423] on textarea "New Position Request Enrolment Form: Employment Type (Contractor or Employee)" at bounding box center [762, 421] width 335 height 28
click at [857, 486] on button "Cancel" at bounding box center [873, 486] width 44 height 23
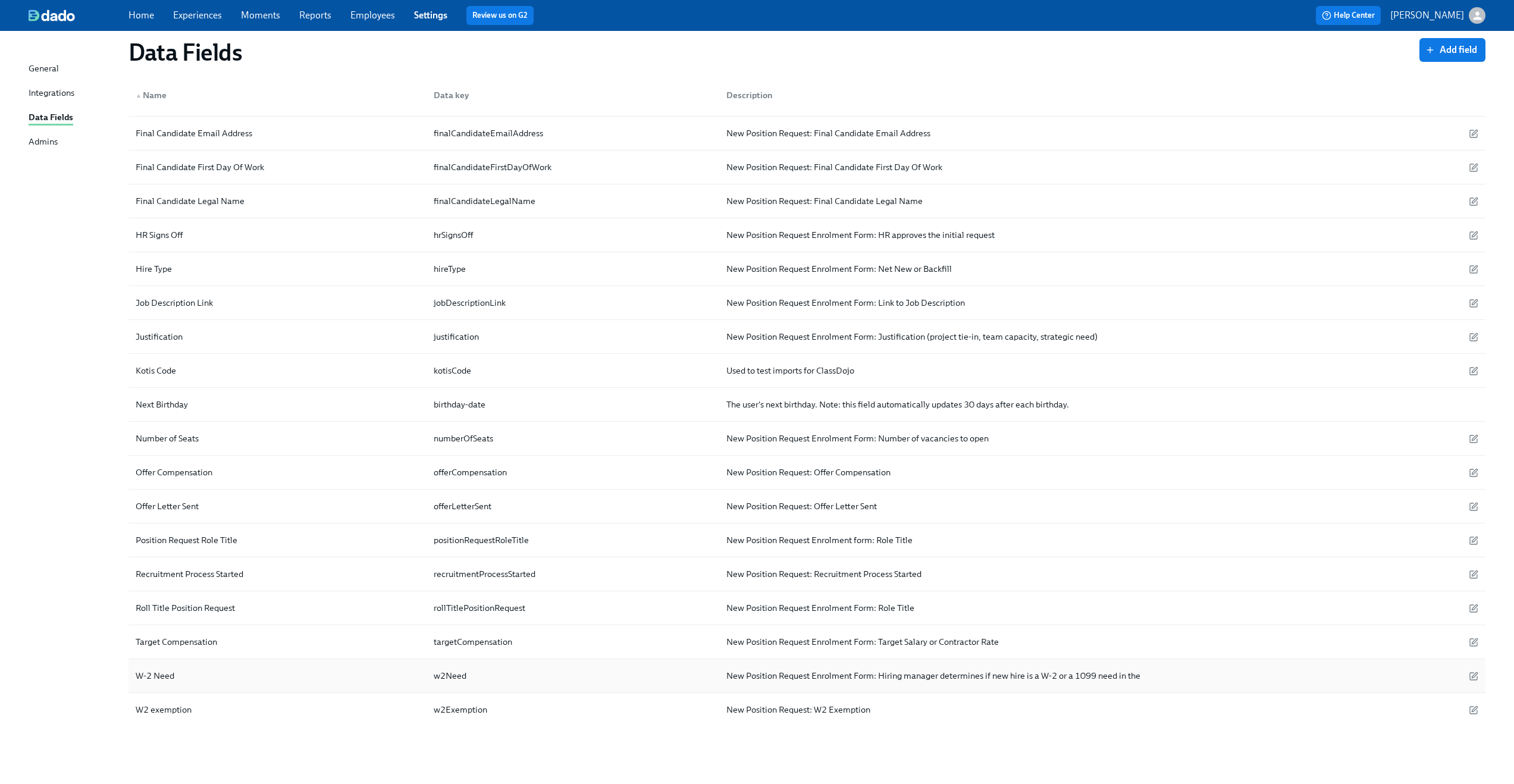
scroll to position [377, 0]
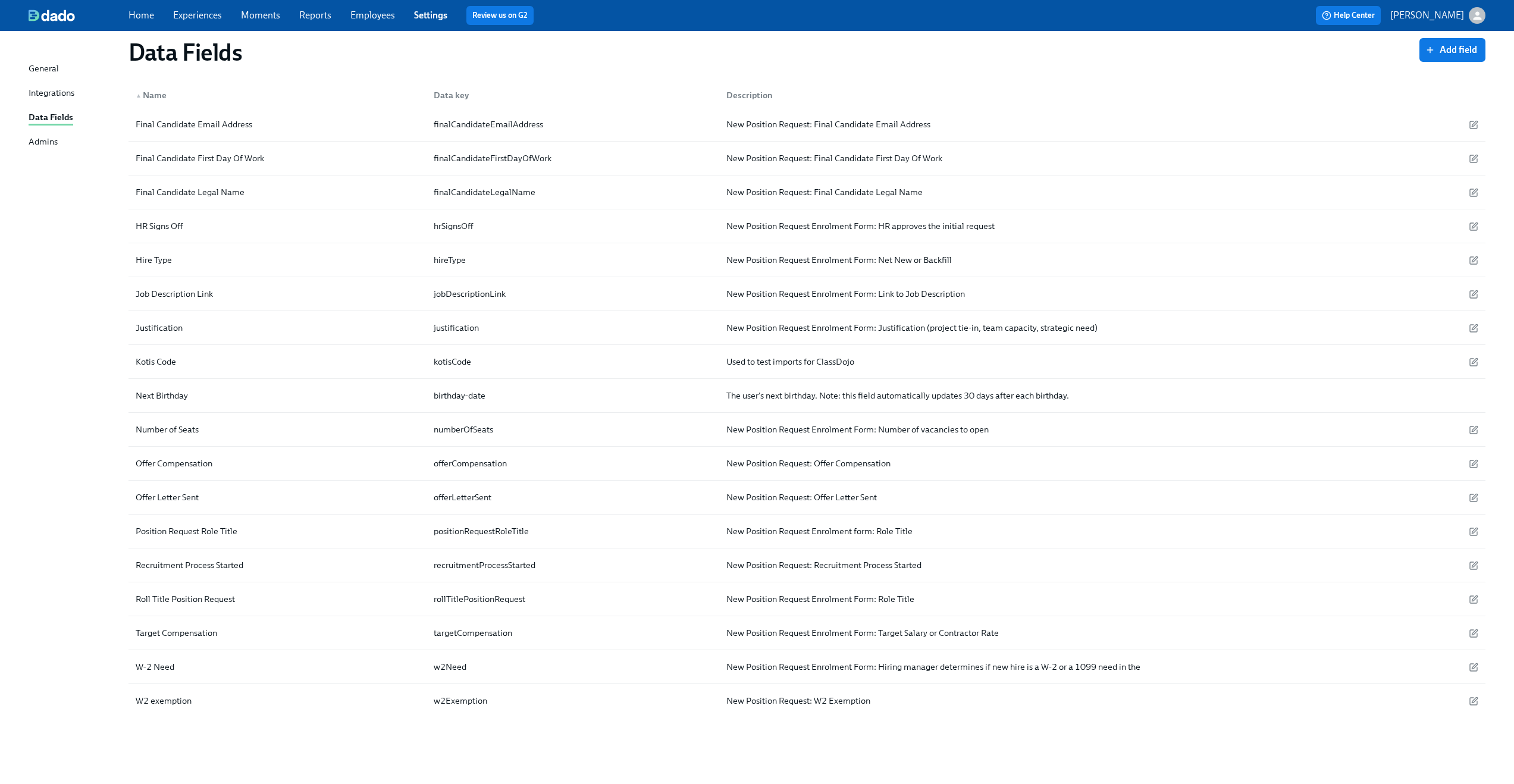
click at [294, 723] on div "Data Fields Add field ▲ Name Data key Description 1099 Need 1099Need New Positi…" at bounding box center [757, 212] width 1457 height 1087
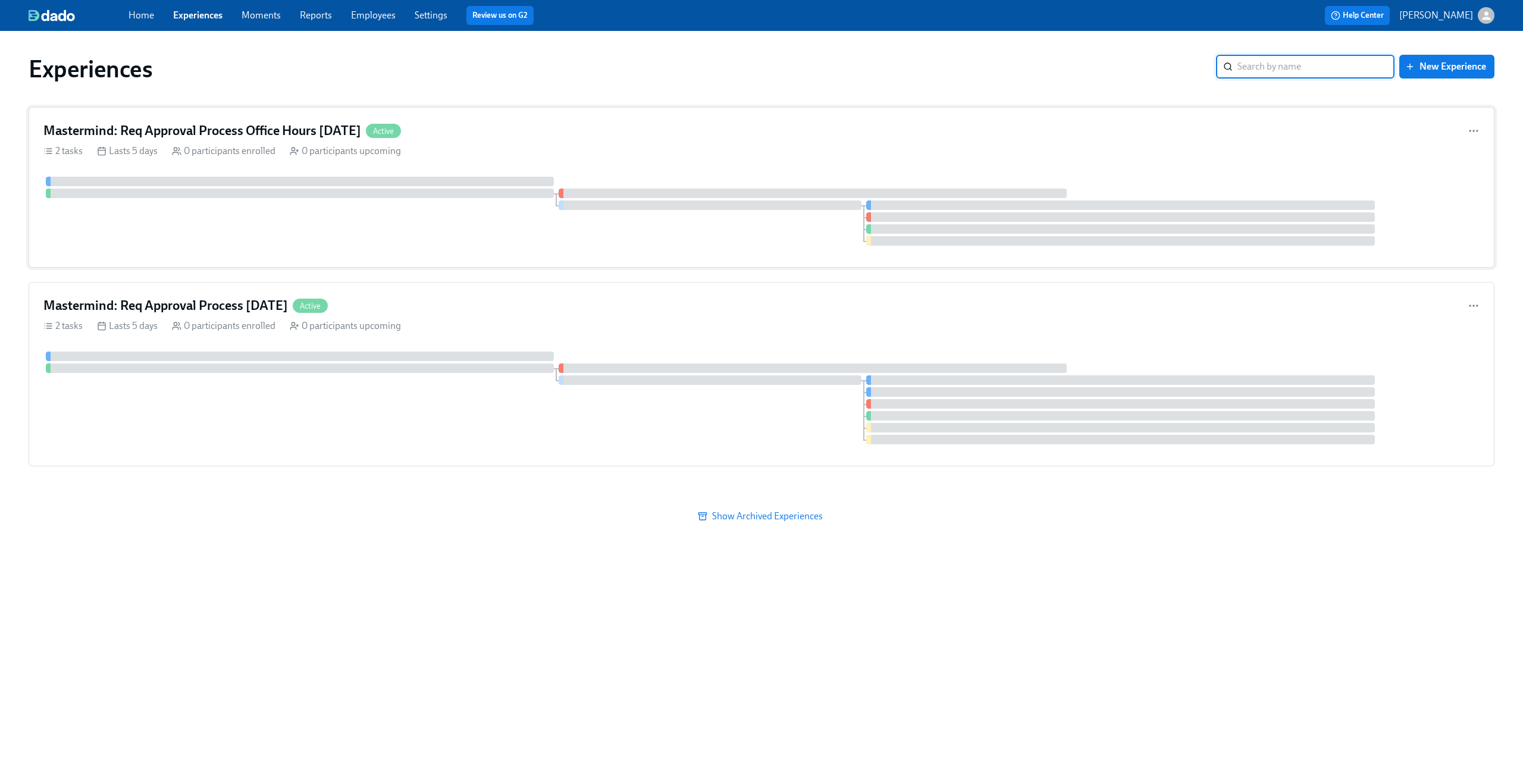
click at [575, 133] on div "Mastermind: Req Approval Process Office Hours 09/10/2025 Active" at bounding box center [762, 131] width 1436 height 18
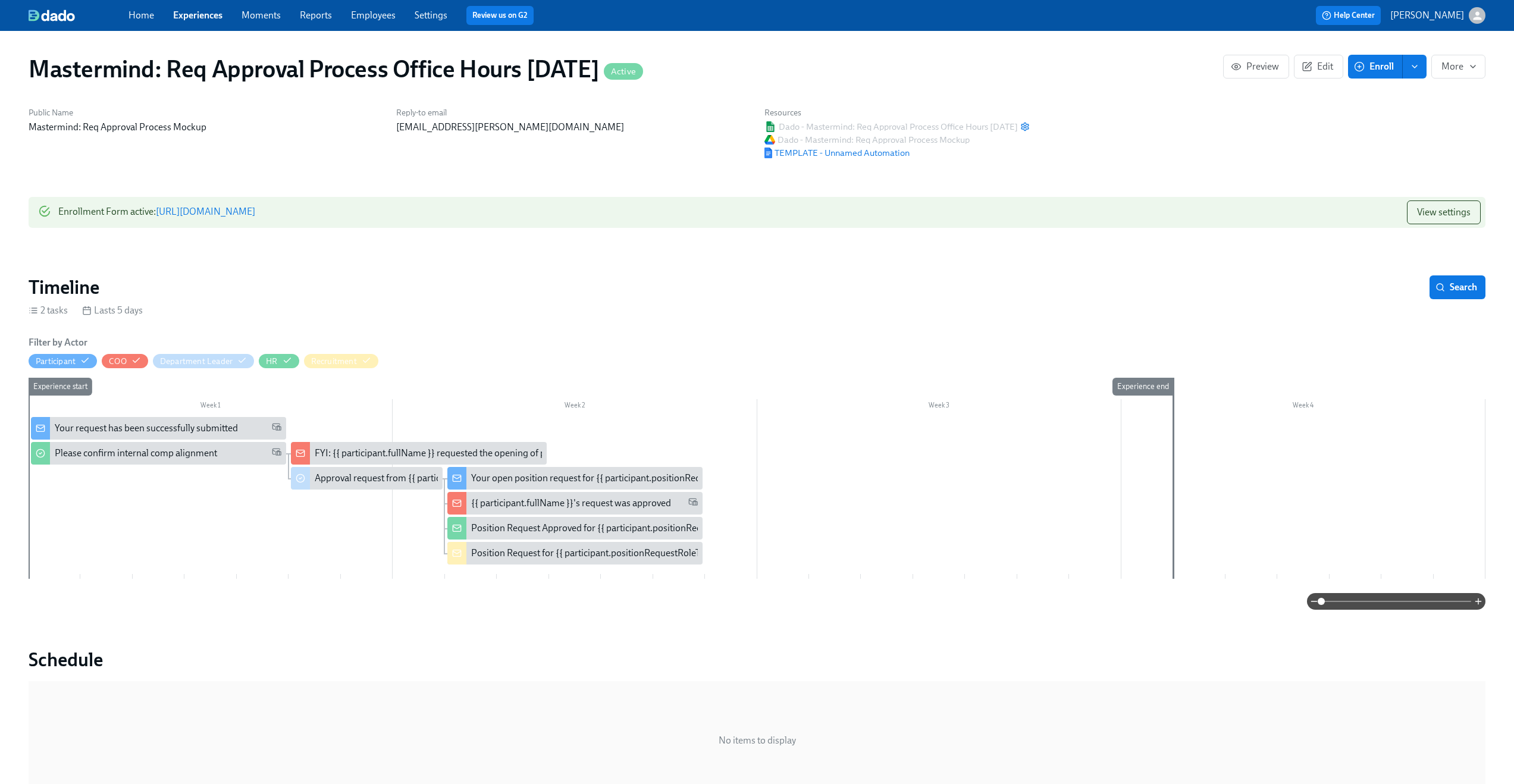
click at [255, 215] on link "https://my.dadohr.com/enrollmentForms/8e1MXNraV9zwNlHwk9QiiBwSaLzHKGNPZ" at bounding box center [205, 212] width 100 height 12
click at [1461, 211] on span "View settings" at bounding box center [1444, 213] width 54 height 12
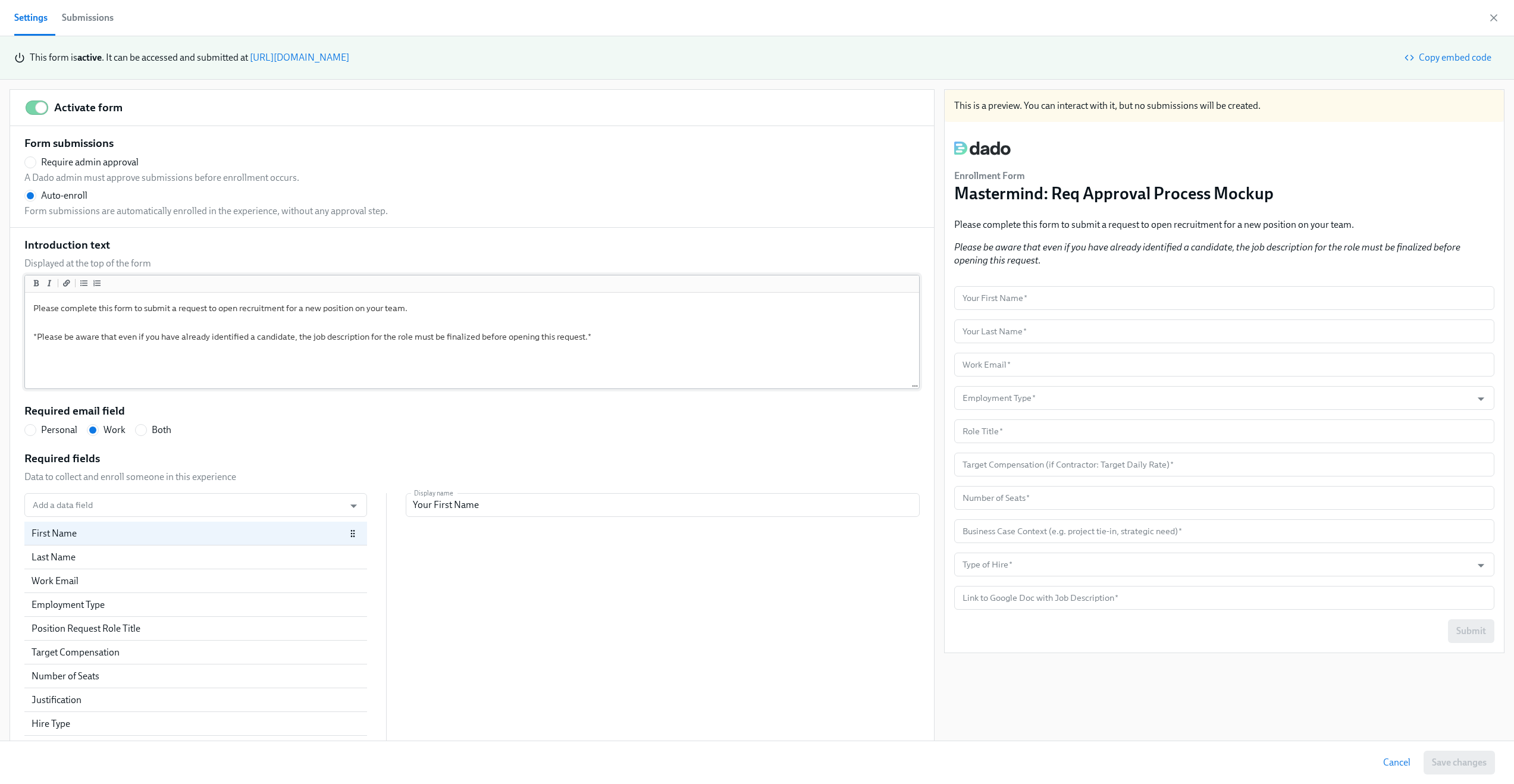
scroll to position [28, 0]
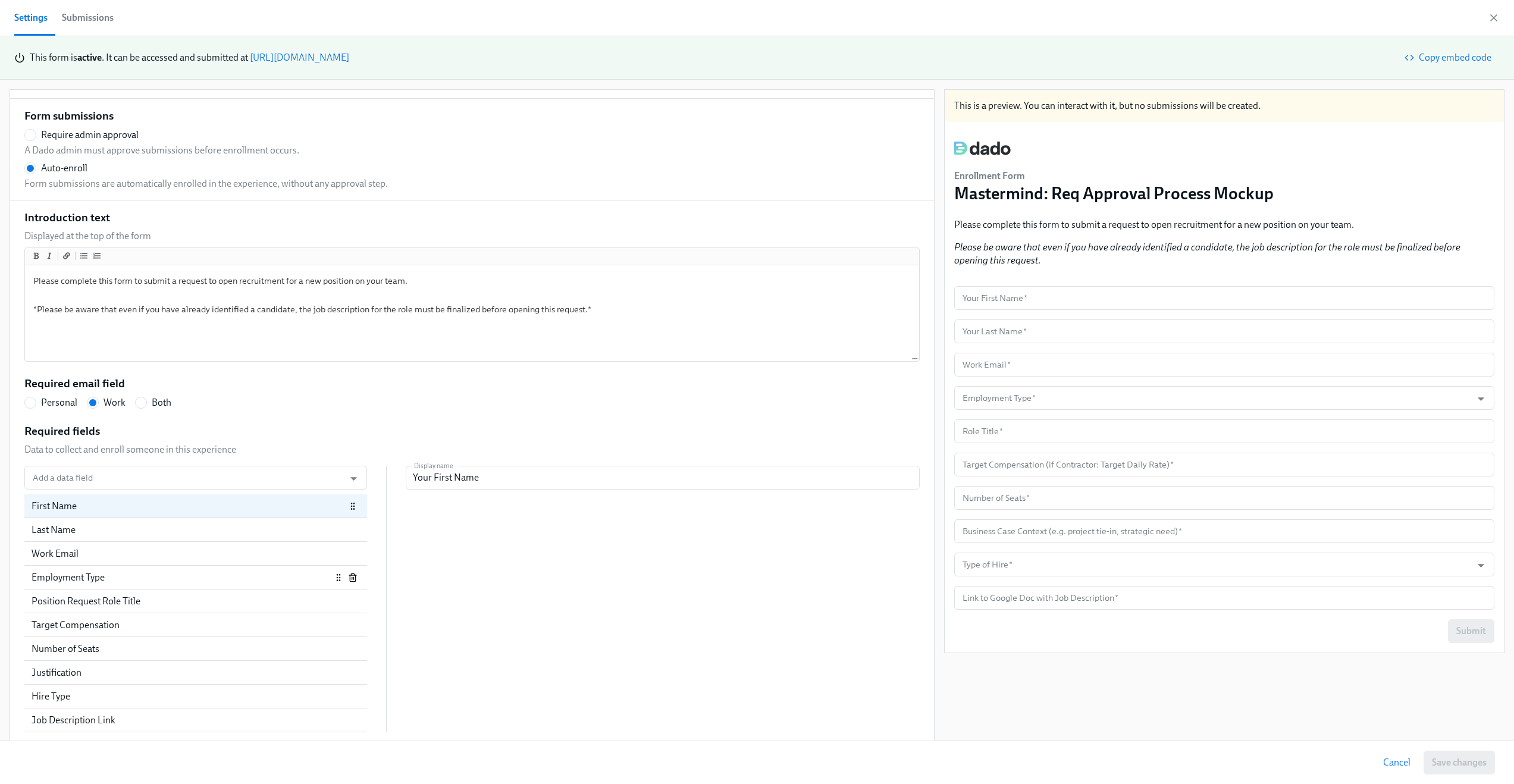
click at [117, 576] on div "Employment Type" at bounding box center [182, 577] width 300 height 13
radio input "false"
type input "Employment Type"
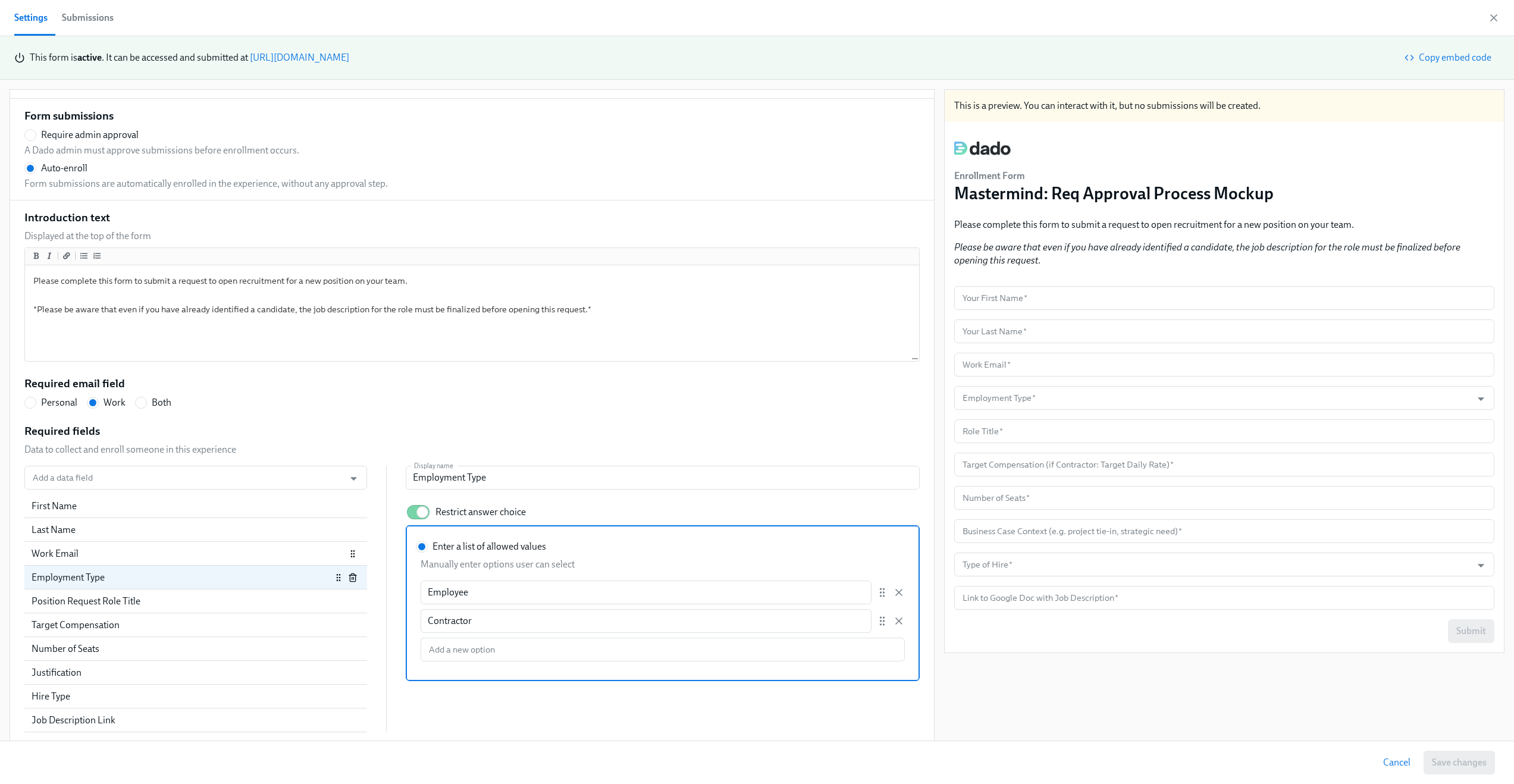
click at [131, 550] on div "Work Email" at bounding box center [188, 554] width 314 height 13
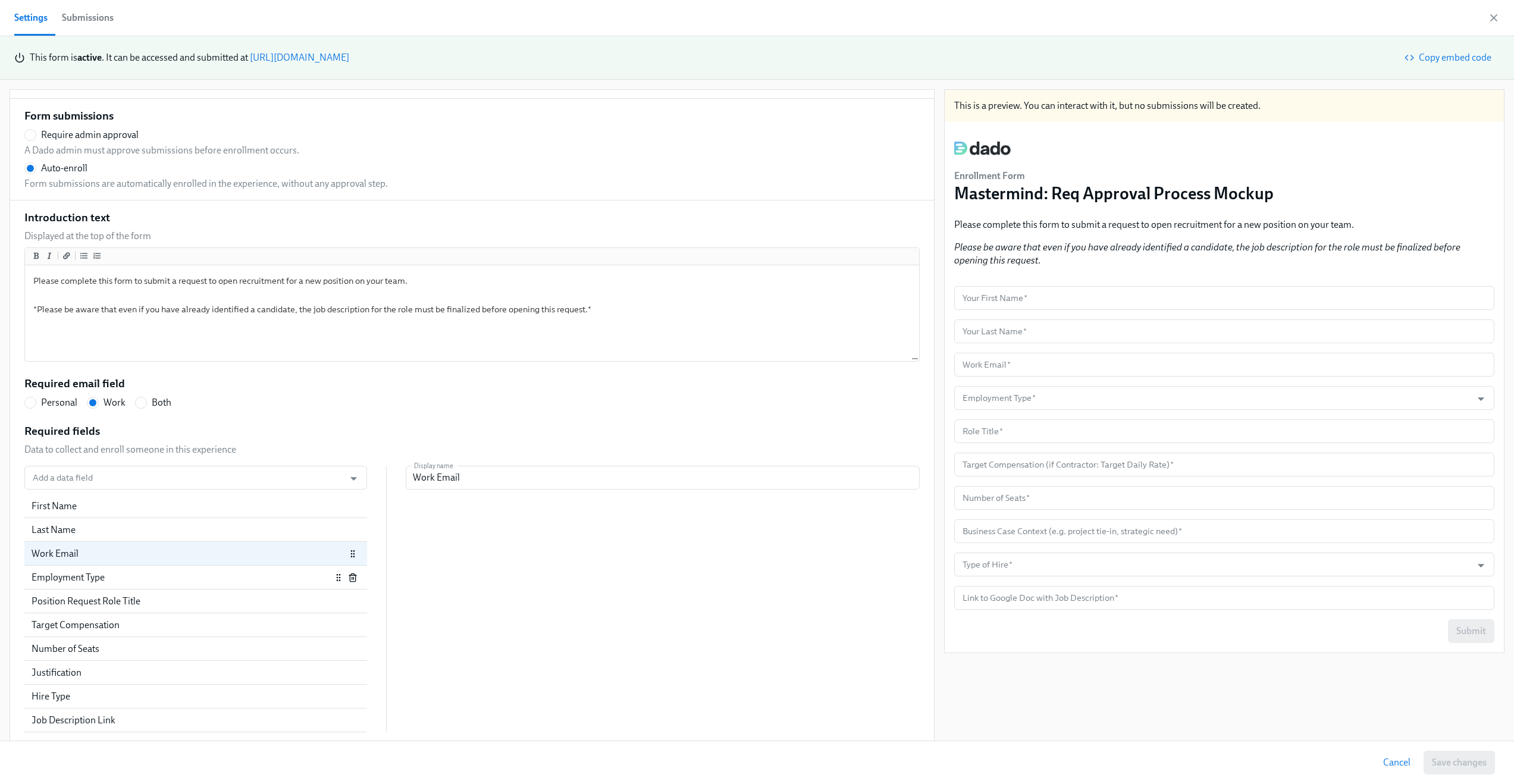
click at [126, 571] on div "Employment Type" at bounding box center [182, 577] width 300 height 13
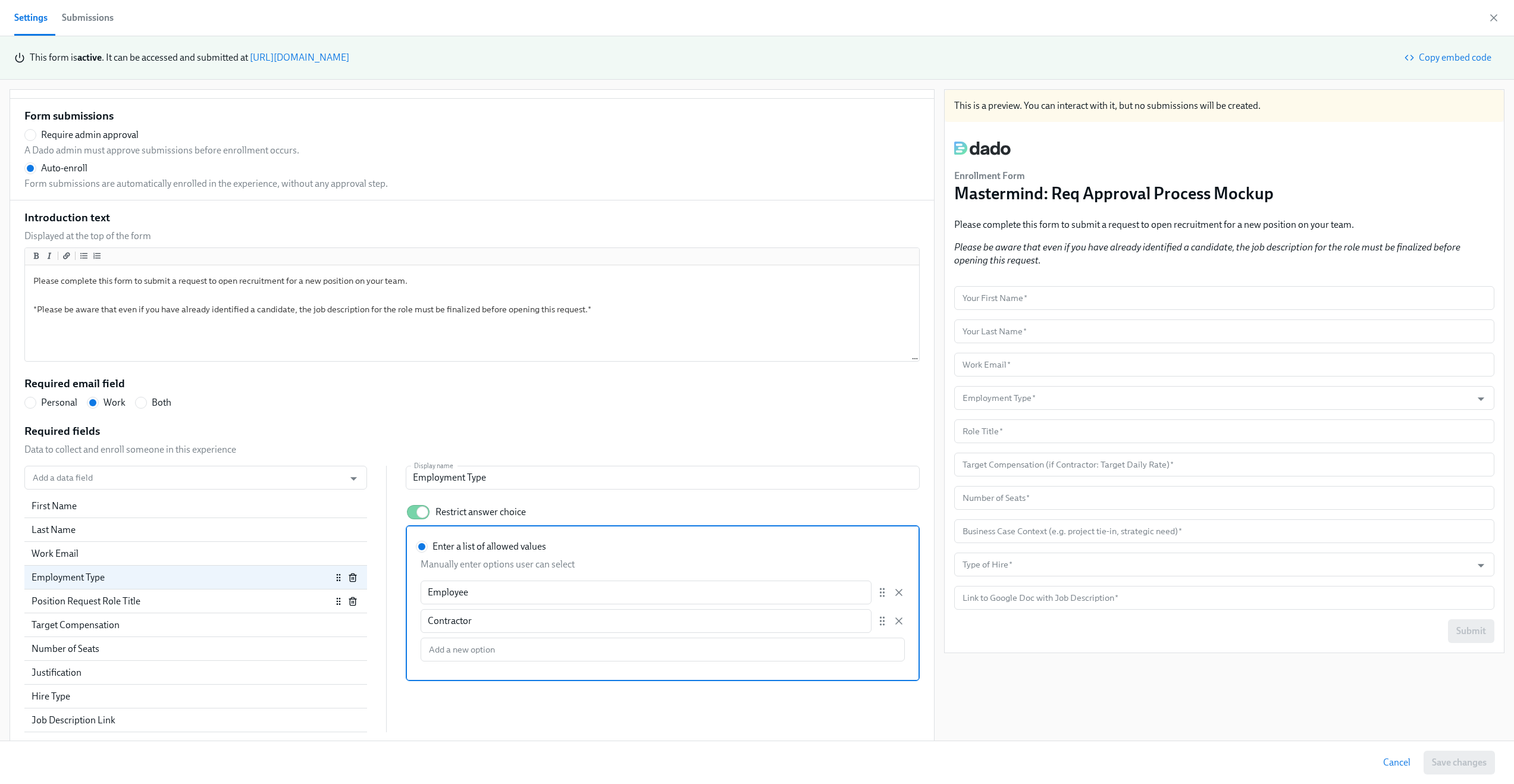
click at [131, 598] on div "Position Request Role Title" at bounding box center [182, 602] width 300 height 13
radio input "false"
type input "Role Title"
checkbox input "false"
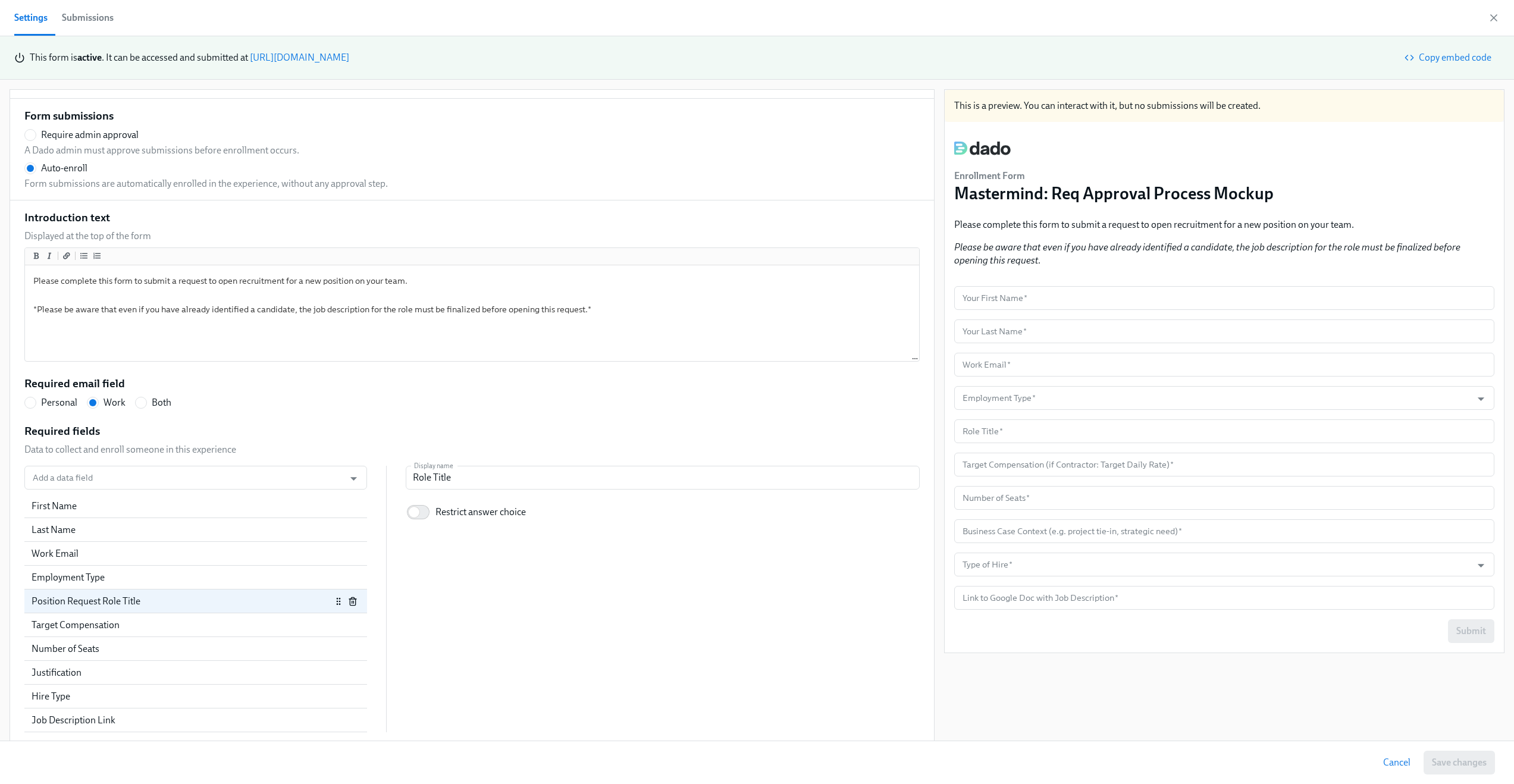
click at [196, 618] on div "Target Compensation" at bounding box center [196, 625] width 328 height 13
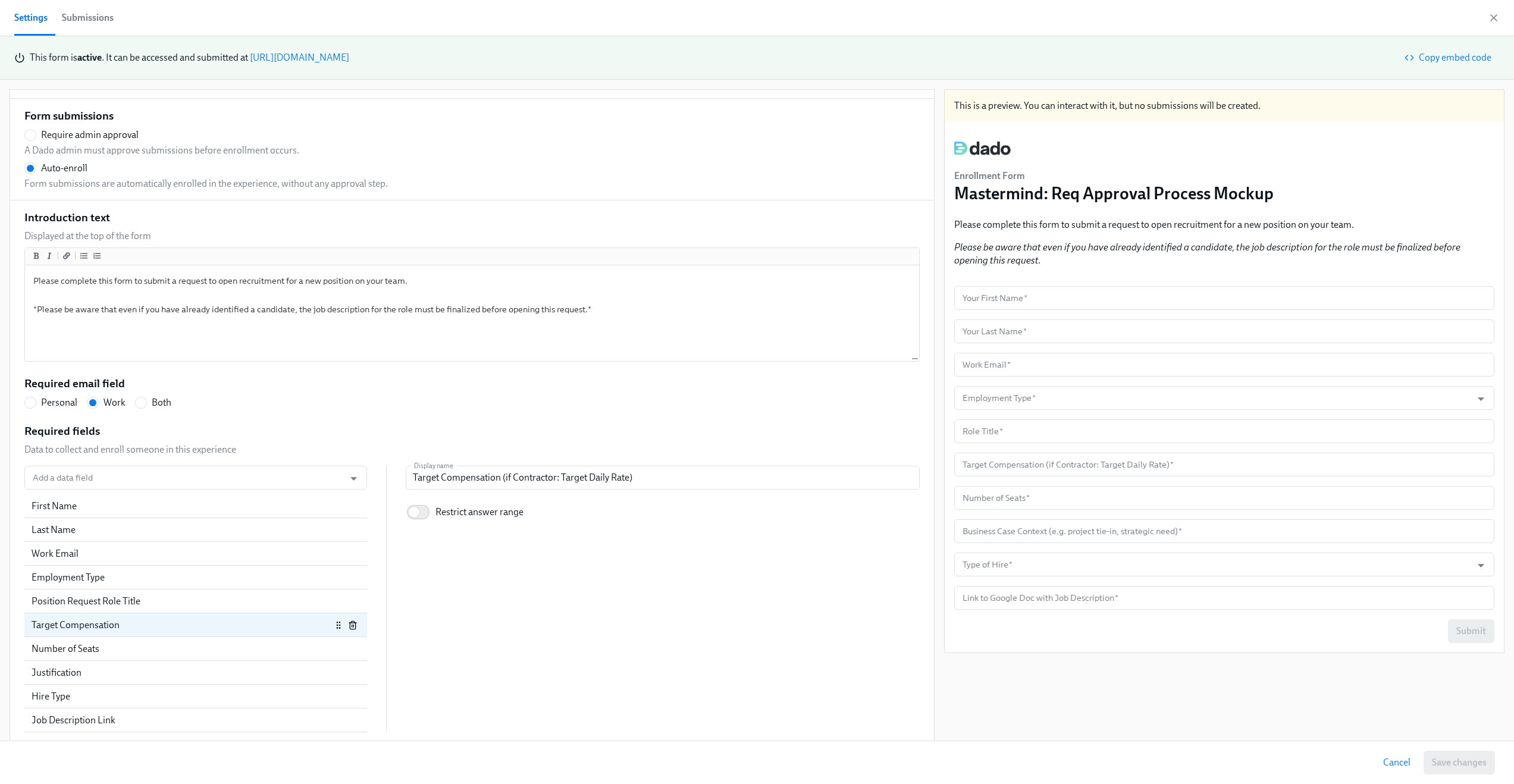
click at [207, 682] on div "Justification" at bounding box center [195, 673] width 342 height 23
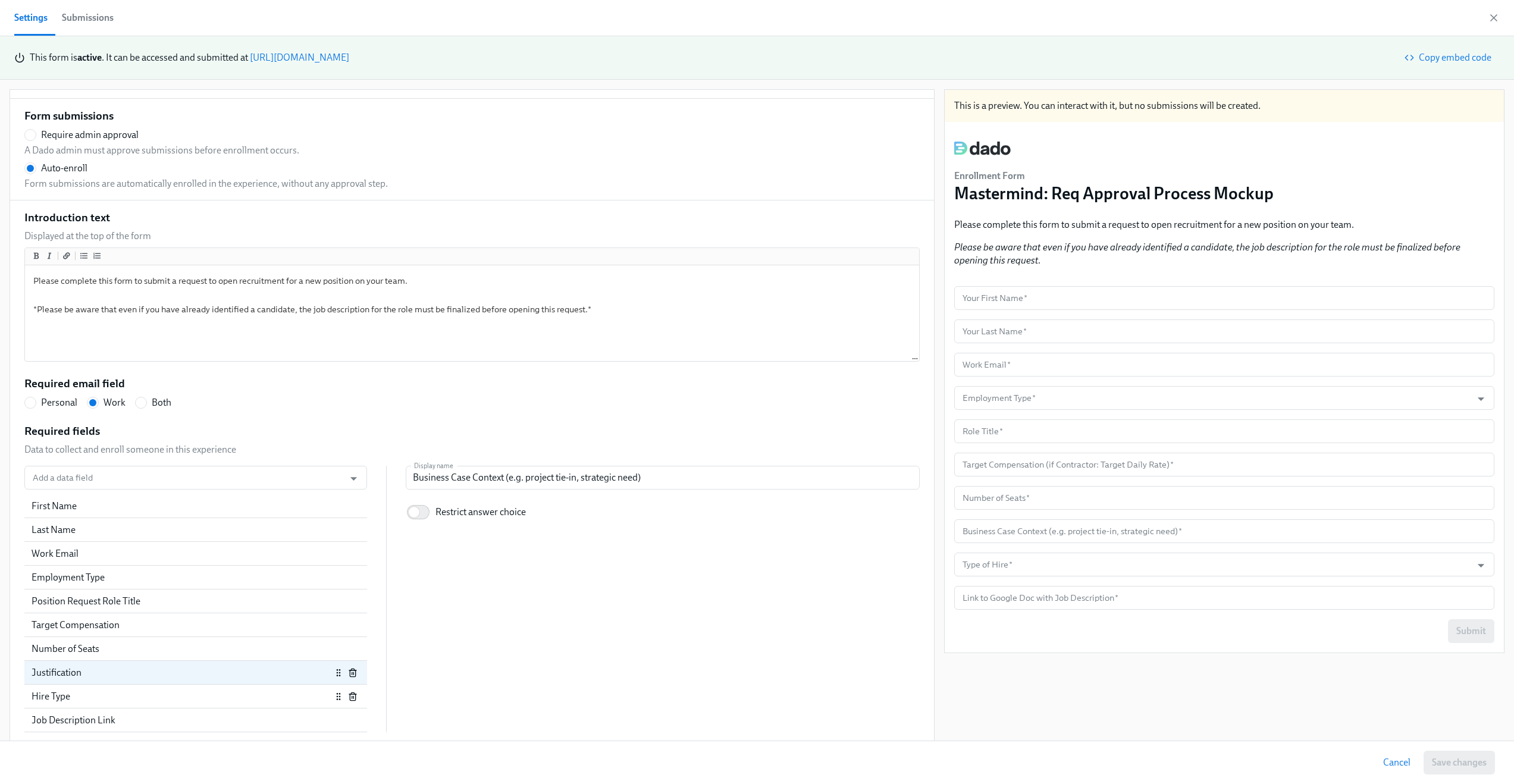
click at [177, 693] on div "Hire Type" at bounding box center [182, 697] width 300 height 13
radio input "false"
type input "Type of Hire"
checkbox input "true"
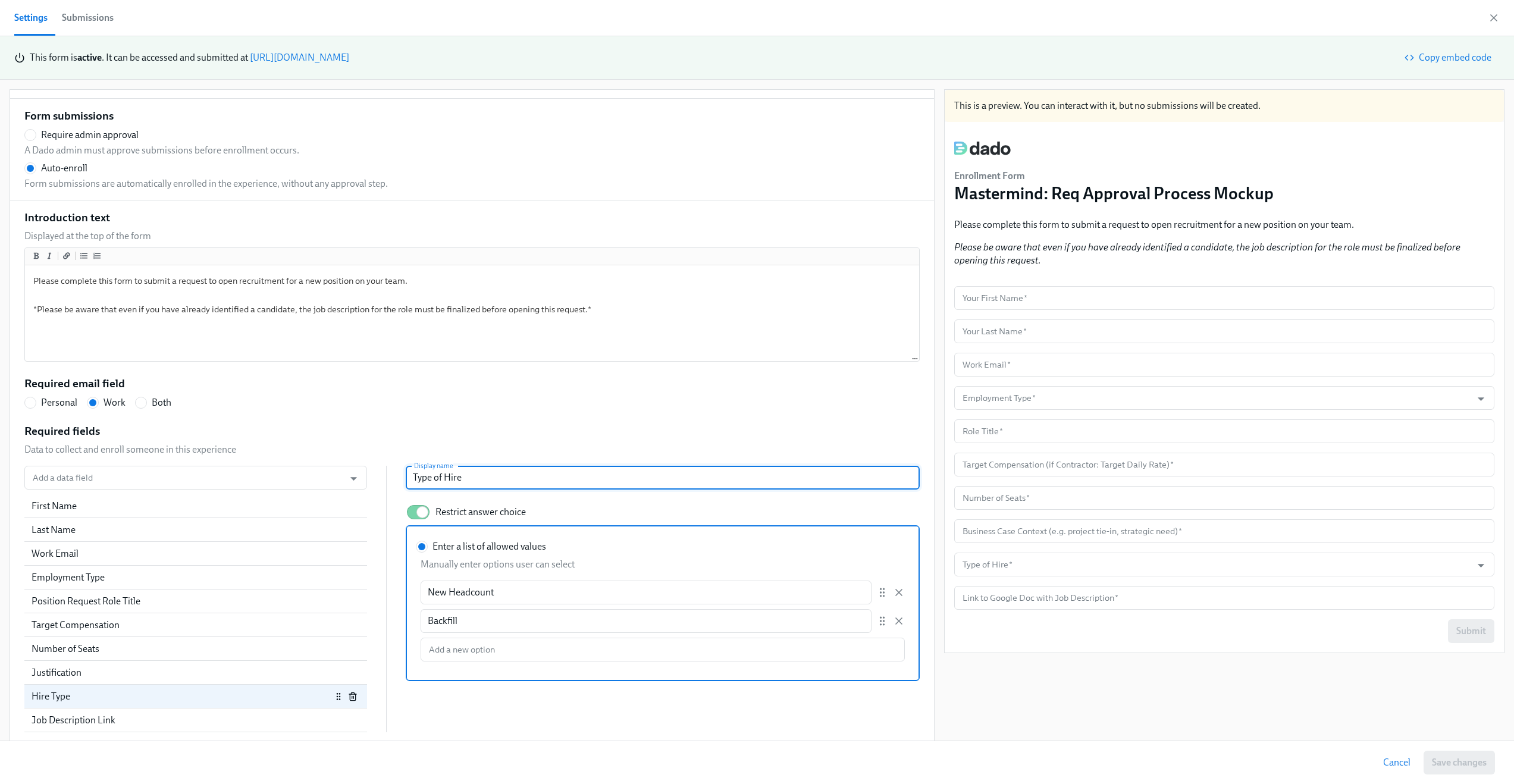
drag, startPoint x: 511, startPoint y: 475, endPoint x: 397, endPoint y: 474, distance: 114.0
click at [397, 474] on div "Add a data field Add a data field First Name Last Name Work Email Employment Ty…" at bounding box center [472, 599] width 896 height 266
type input "H"
radio input "false"
type input "Hi"
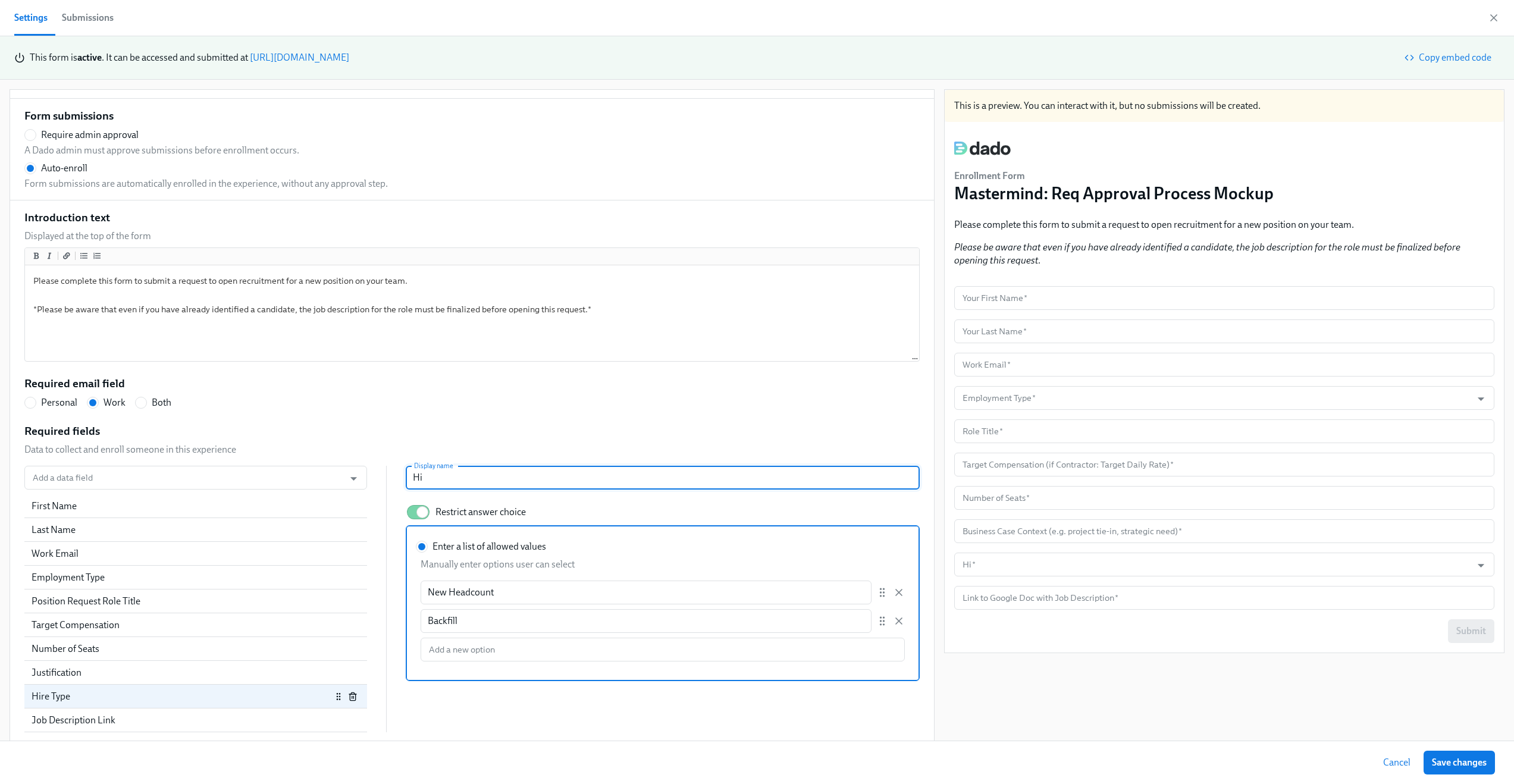
radio input "false"
type input "Hir"
radio input "false"
type input "Hire"
radio input "false"
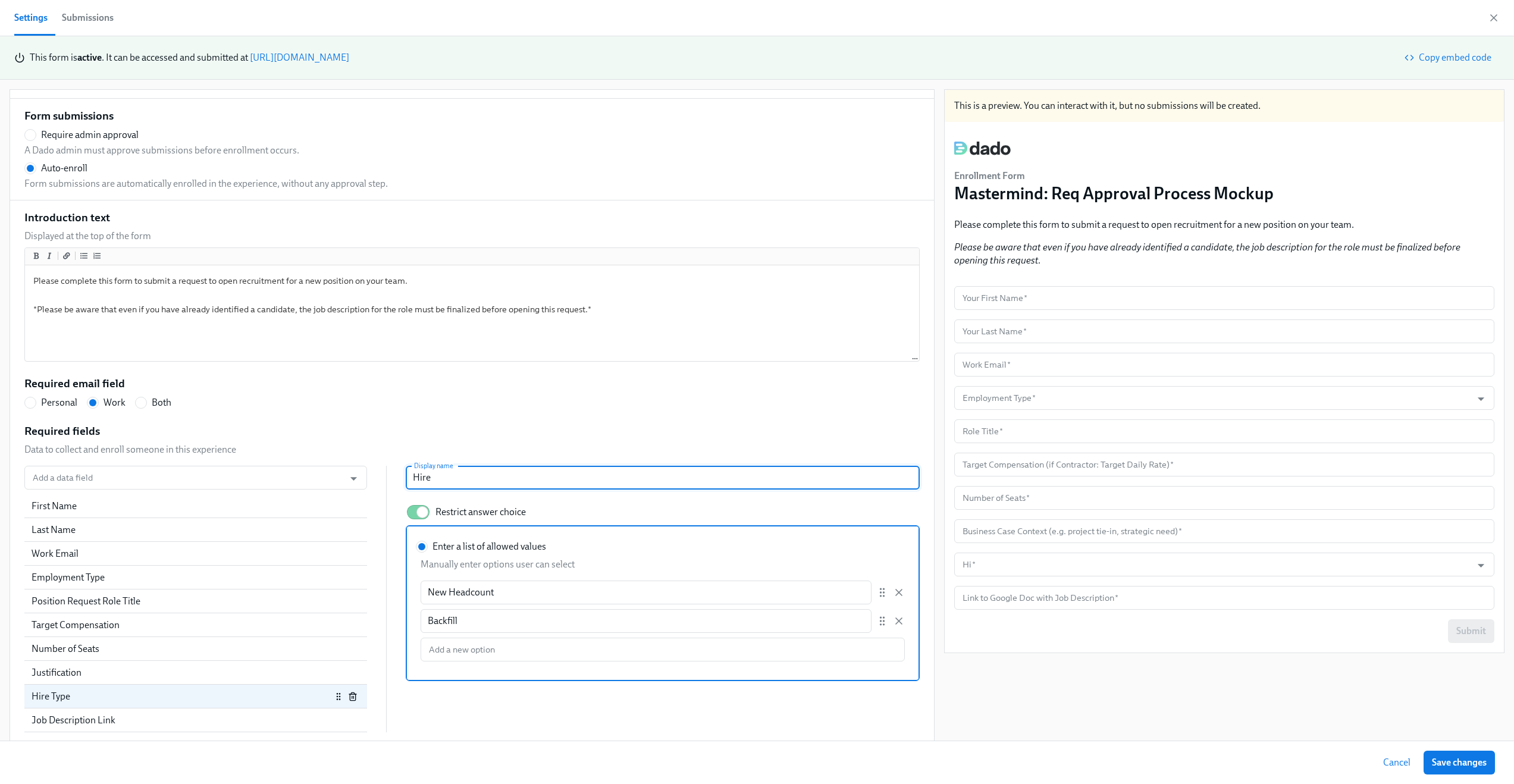
type input "Hire"
radio input "false"
type input "Hire T"
radio input "false"
type input "Hire Ty"
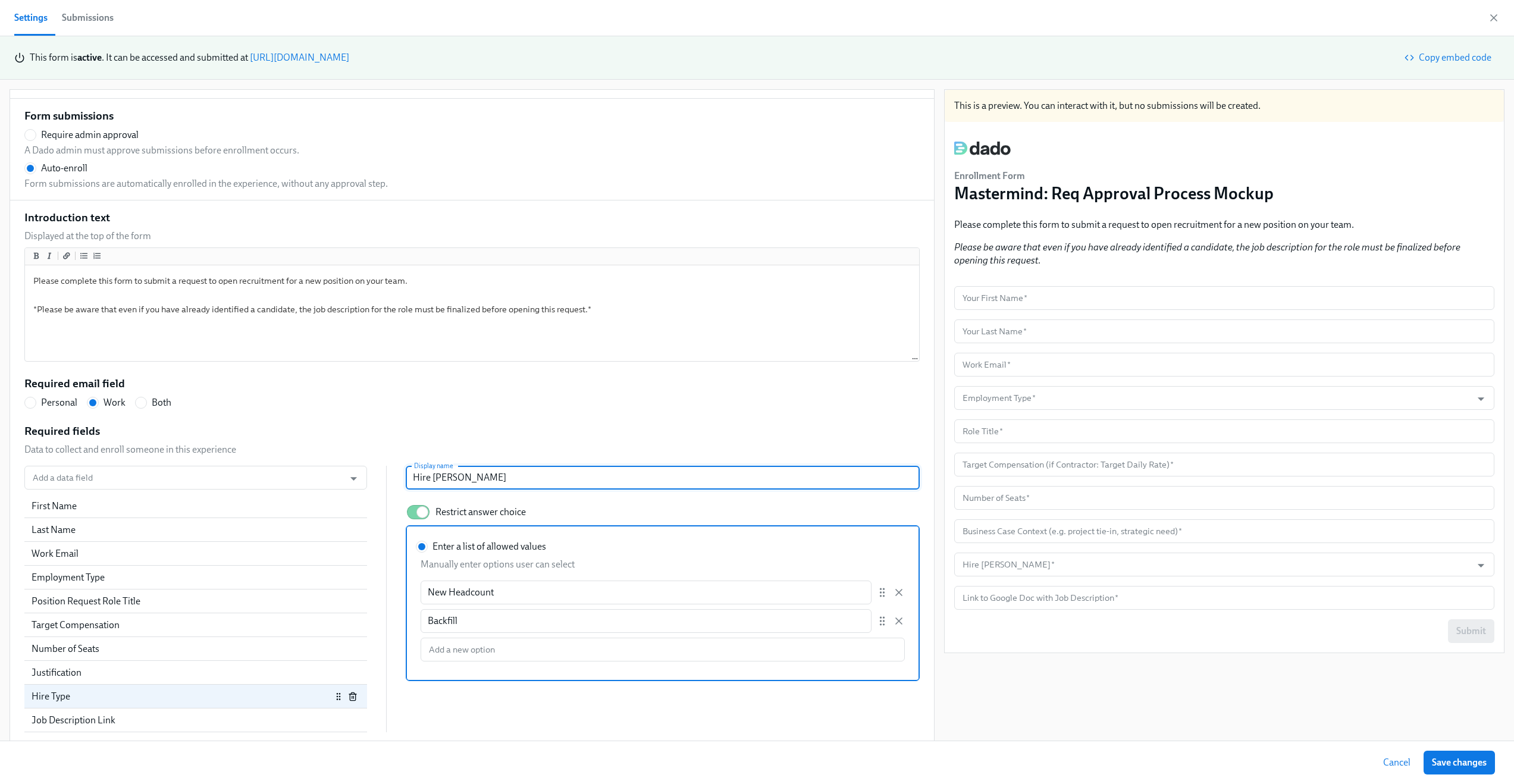
radio input "false"
type input "Hire Typ"
radio input "false"
type input "Hire Type"
click at [1164, 643] on div "Submit" at bounding box center [1224, 631] width 540 height 23
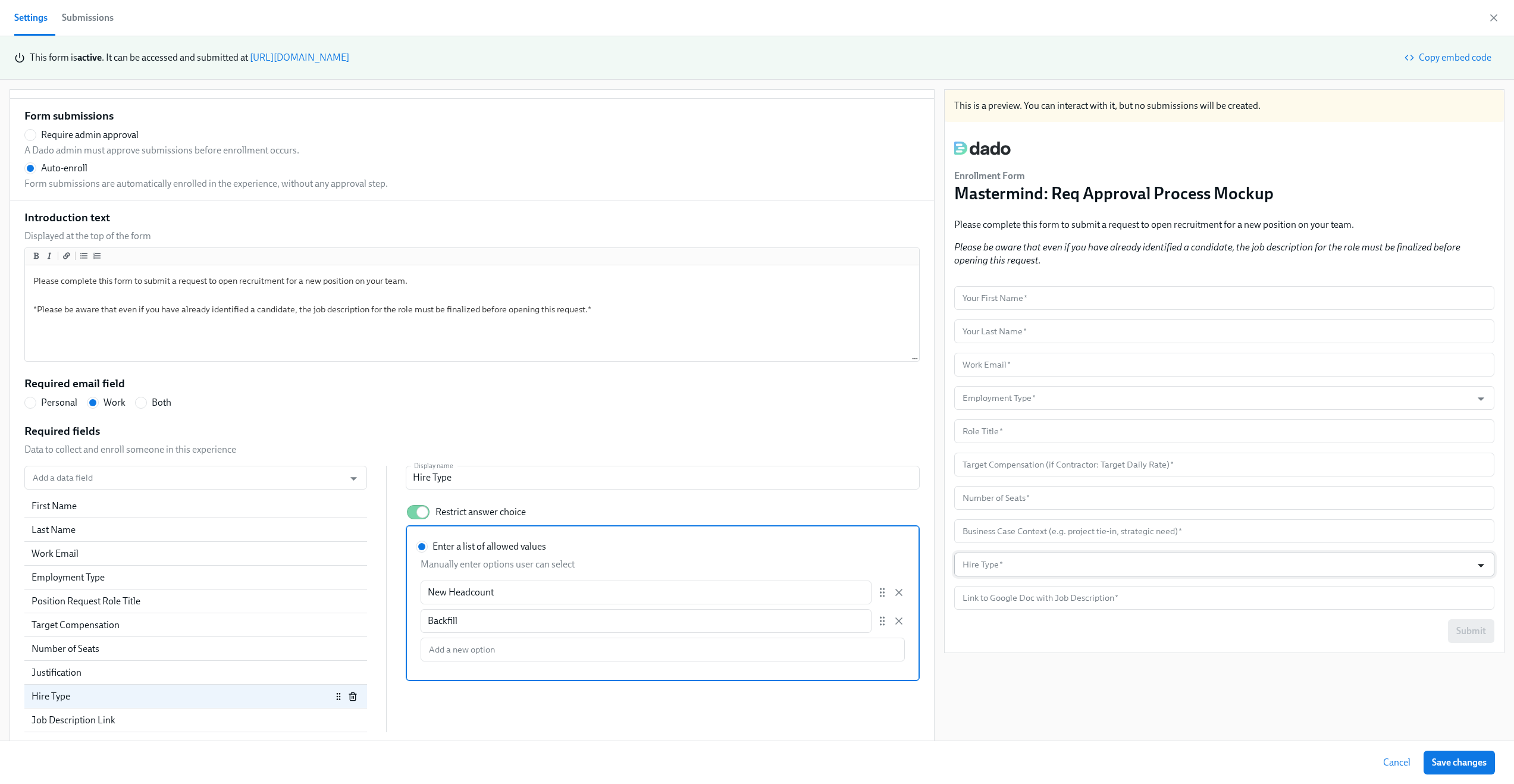
click at [1473, 571] on icon "Open" at bounding box center [1481, 565] width 16 height 16
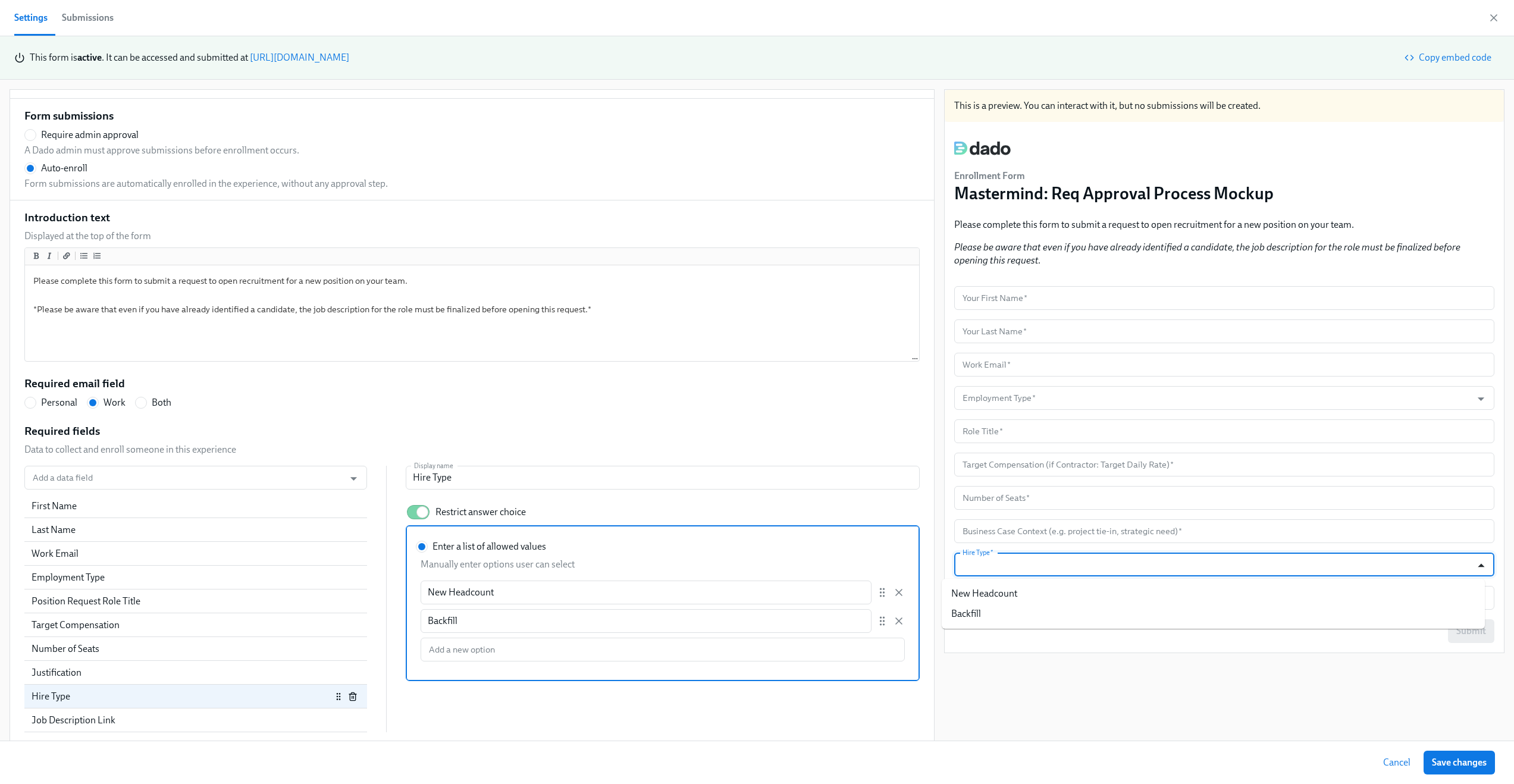
click at [1473, 571] on icon "Close" at bounding box center [1481, 565] width 16 height 16
click at [1309, 669] on div "This is a preview. You can interact with it, but no submissions will be created…" at bounding box center [1224, 416] width 561 height 653
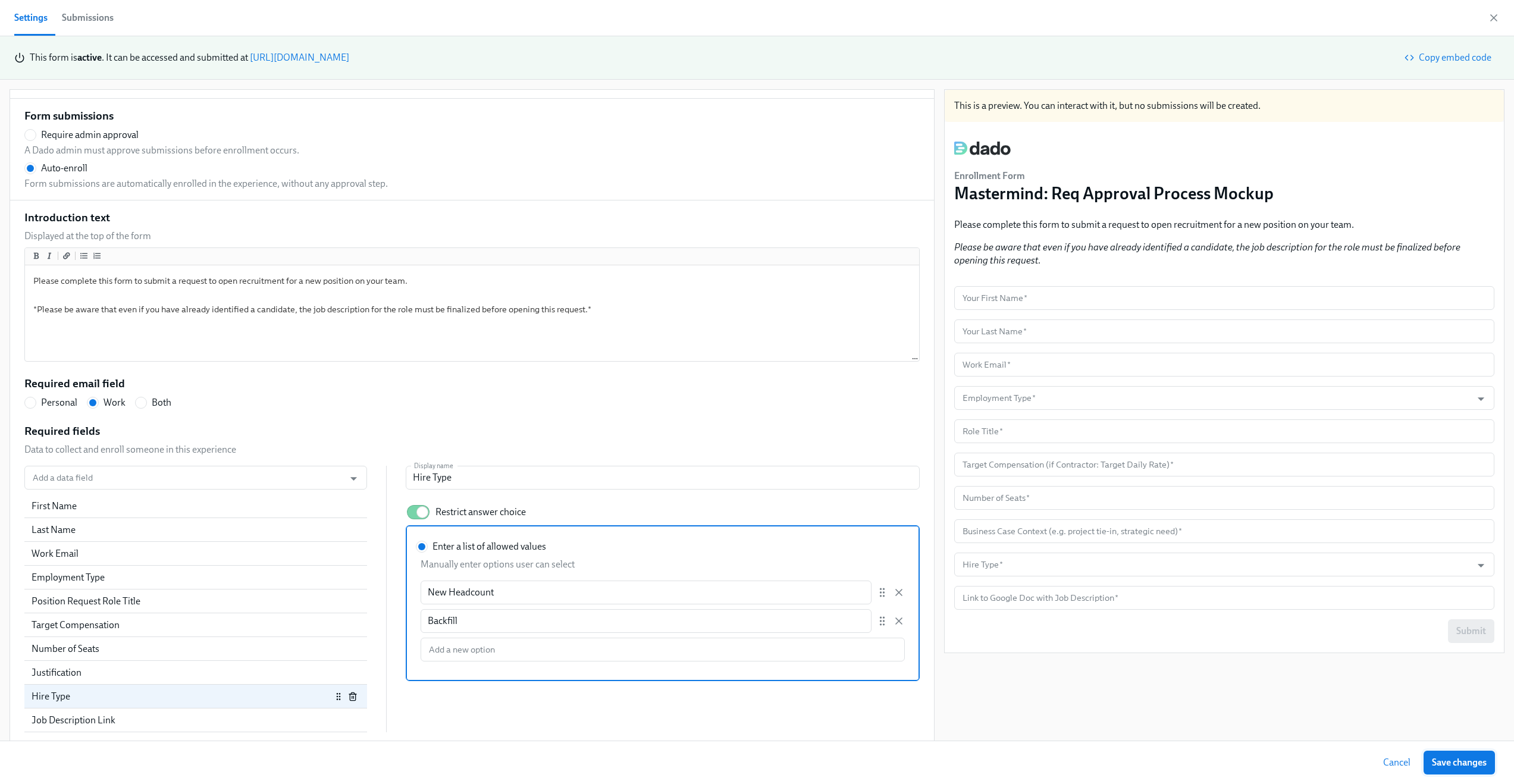
click at [1442, 754] on button "Save changes" at bounding box center [1459, 762] width 71 height 23
click at [122, 719] on div "Job Description Link" at bounding box center [182, 720] width 300 height 13
radio input "false"
type input "Link to Google Doc with Job Description"
checkbox input "false"
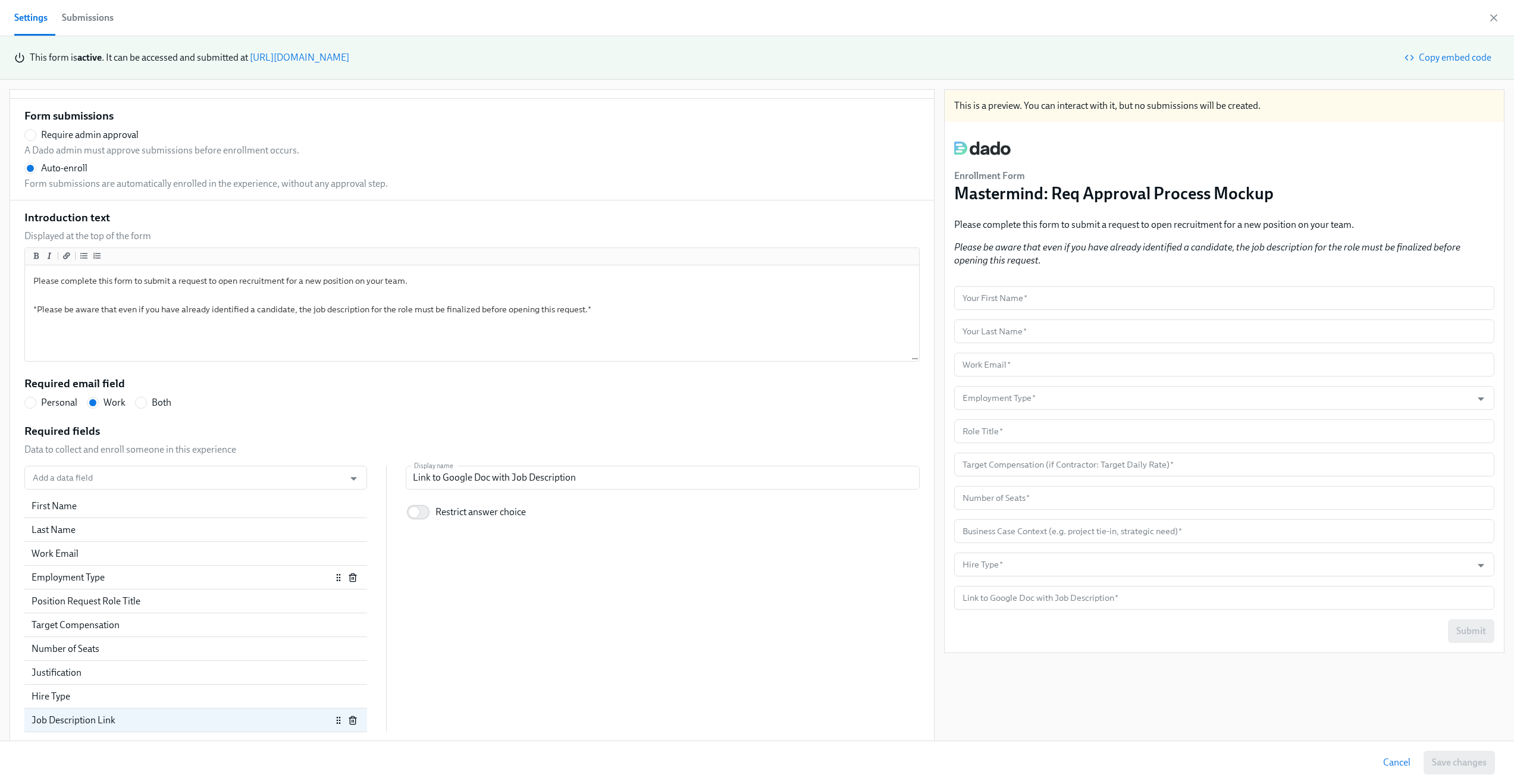
click at [218, 575] on div "Employment Type" at bounding box center [182, 577] width 300 height 13
radio input "false"
type input "Employment Type"
checkbox input "true"
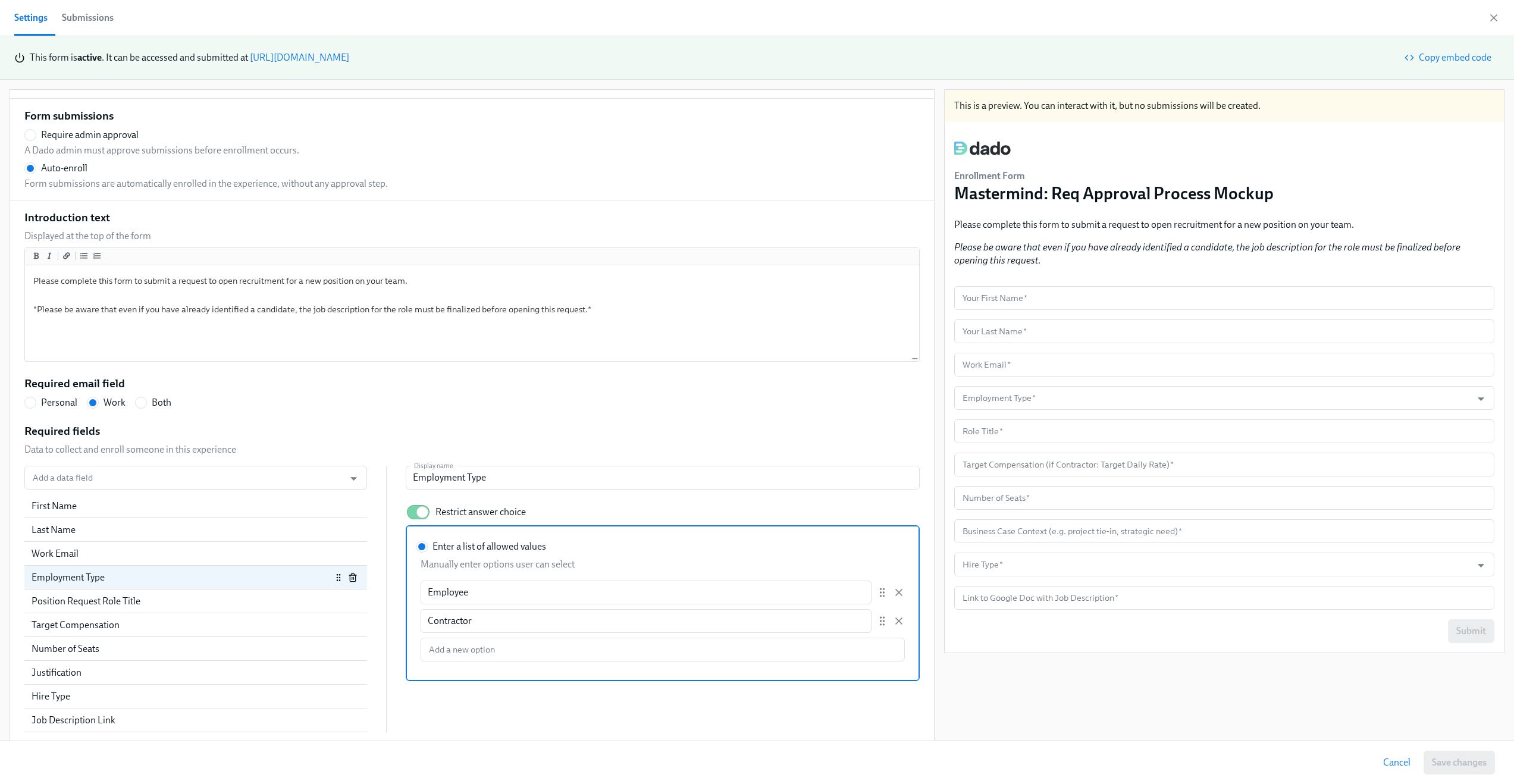
radio input "false"
click at [1493, 18] on icon "button" at bounding box center [1493, 18] width 6 height 6
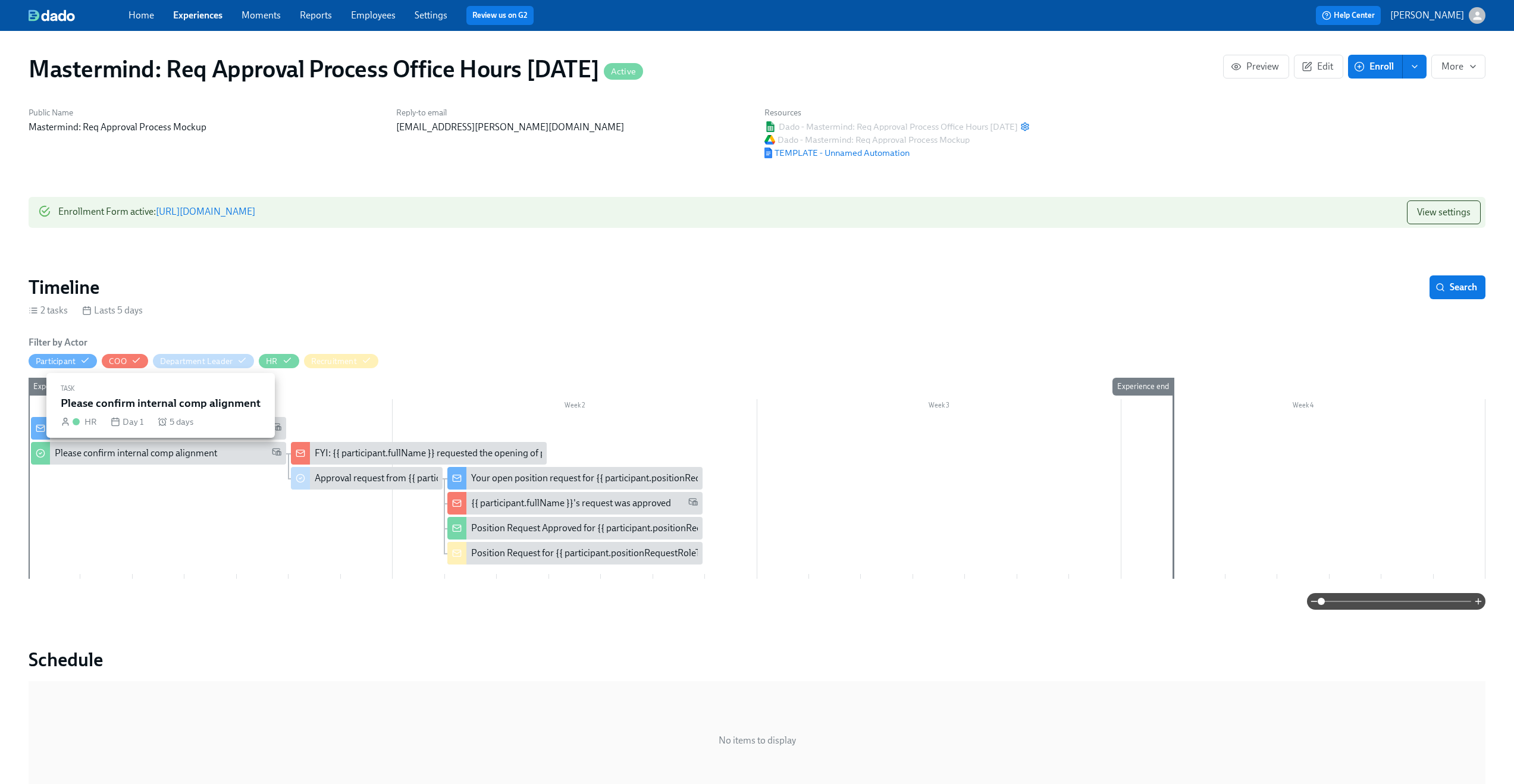
click at [167, 458] on div "Please confirm internal comp alignment" at bounding box center [136, 453] width 162 height 13
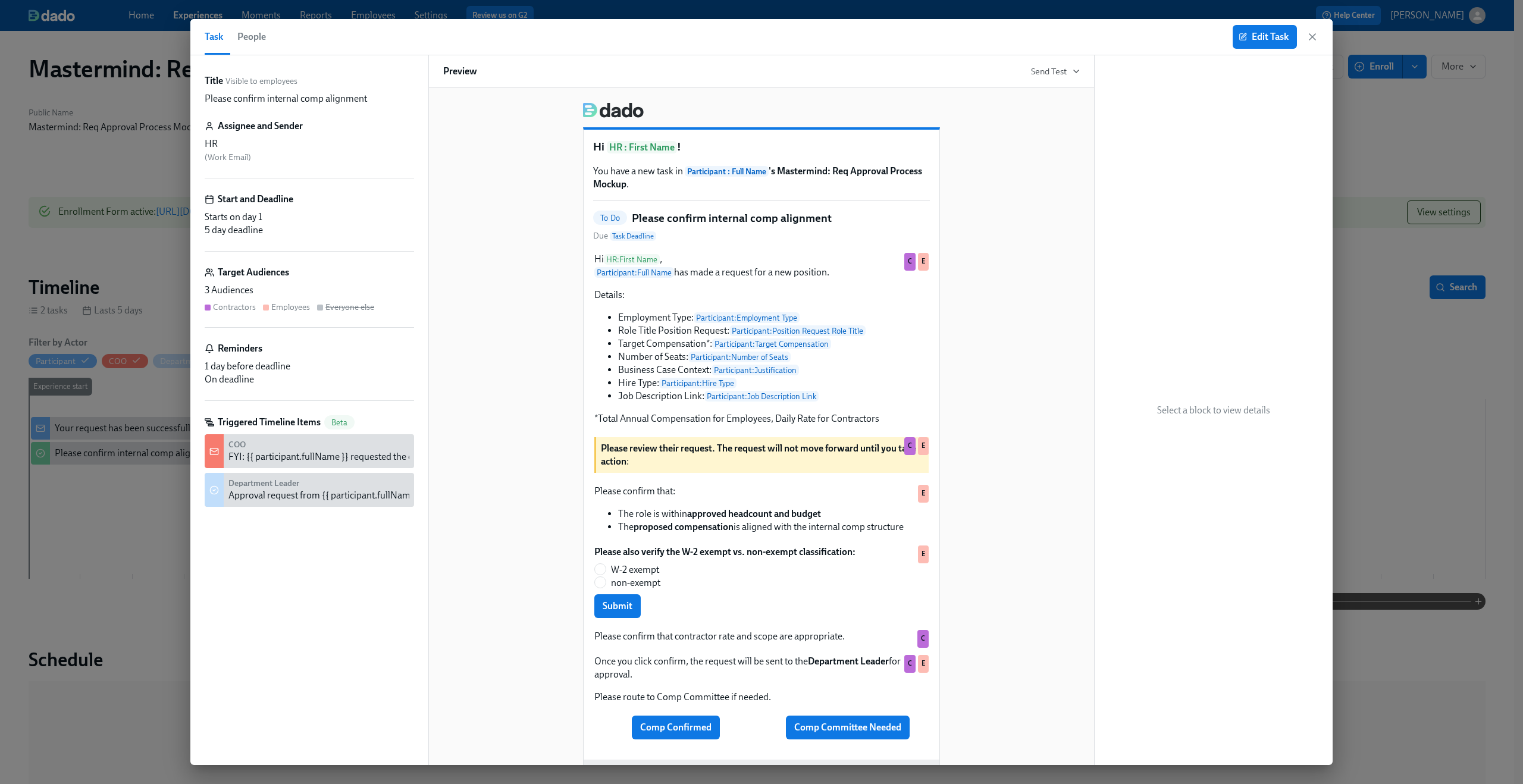
click at [285, 100] on p "Please confirm internal comp alignment" at bounding box center [286, 99] width 162 height 13
copy div "Please confirm internal comp alignment"
click at [1311, 35] on icon "button" at bounding box center [1312, 37] width 12 height 12
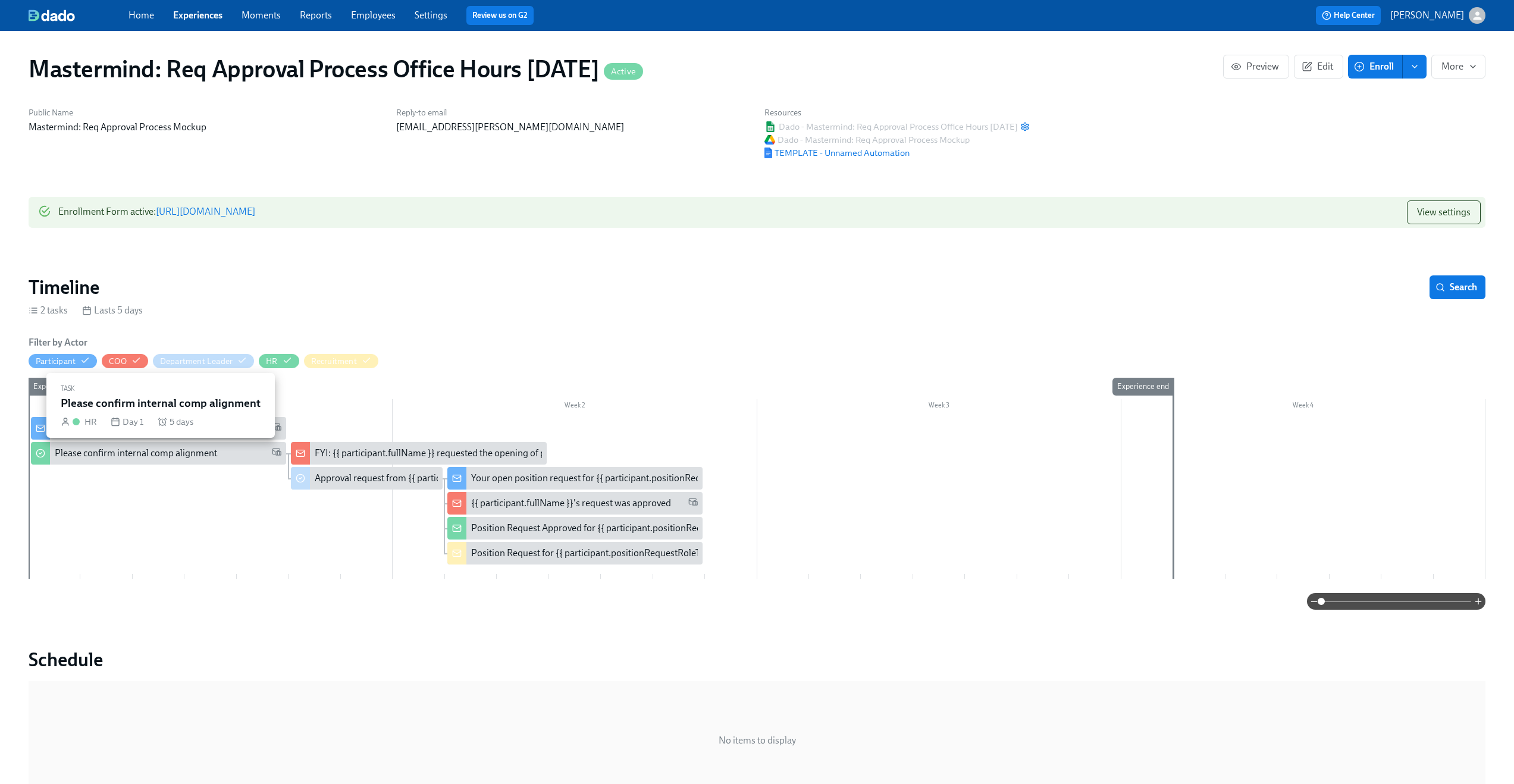
click at [189, 448] on div "Please confirm internal comp alignment" at bounding box center [136, 453] width 162 height 13
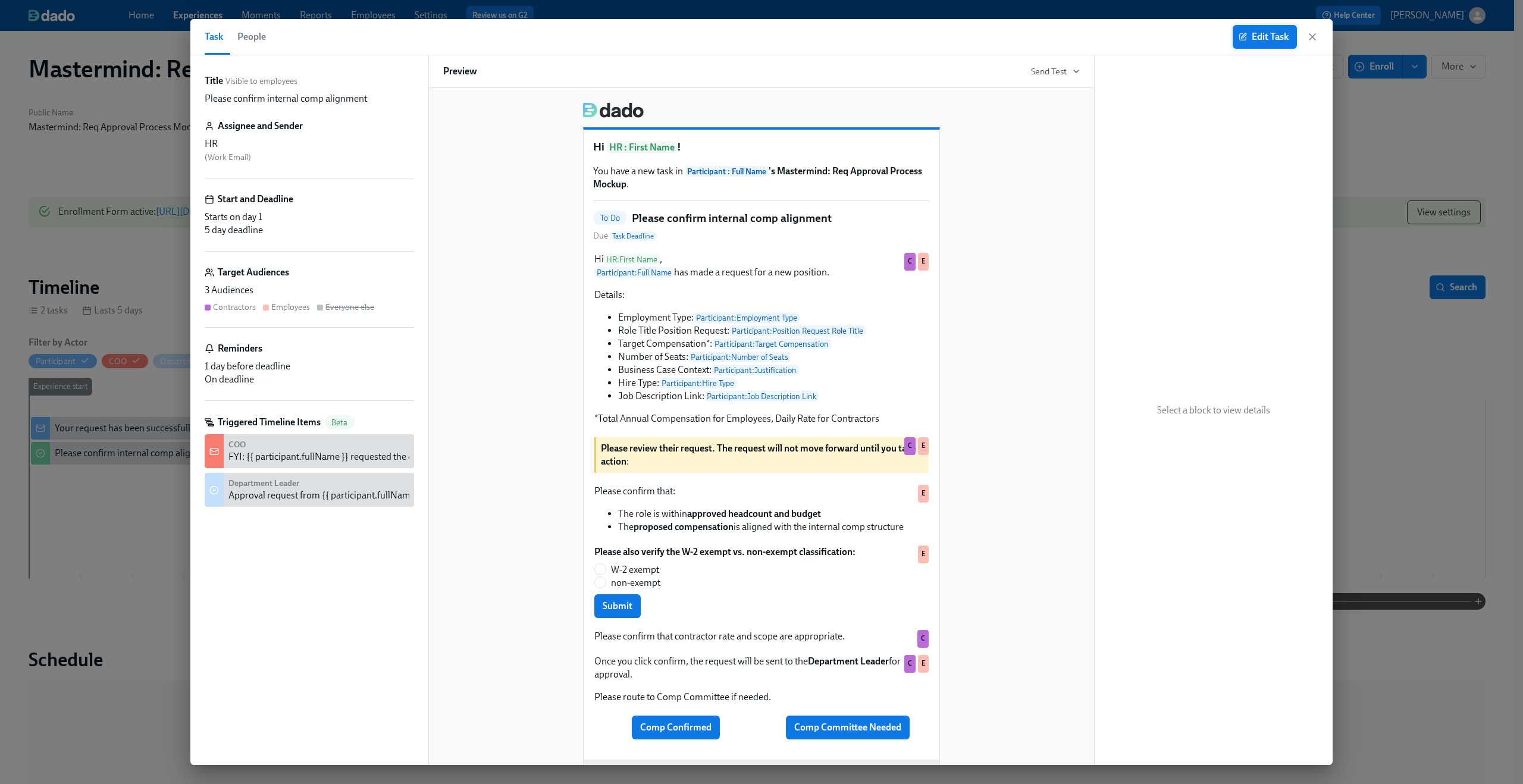
click at [1263, 39] on span "Edit Task" at bounding box center [1264, 37] width 48 height 12
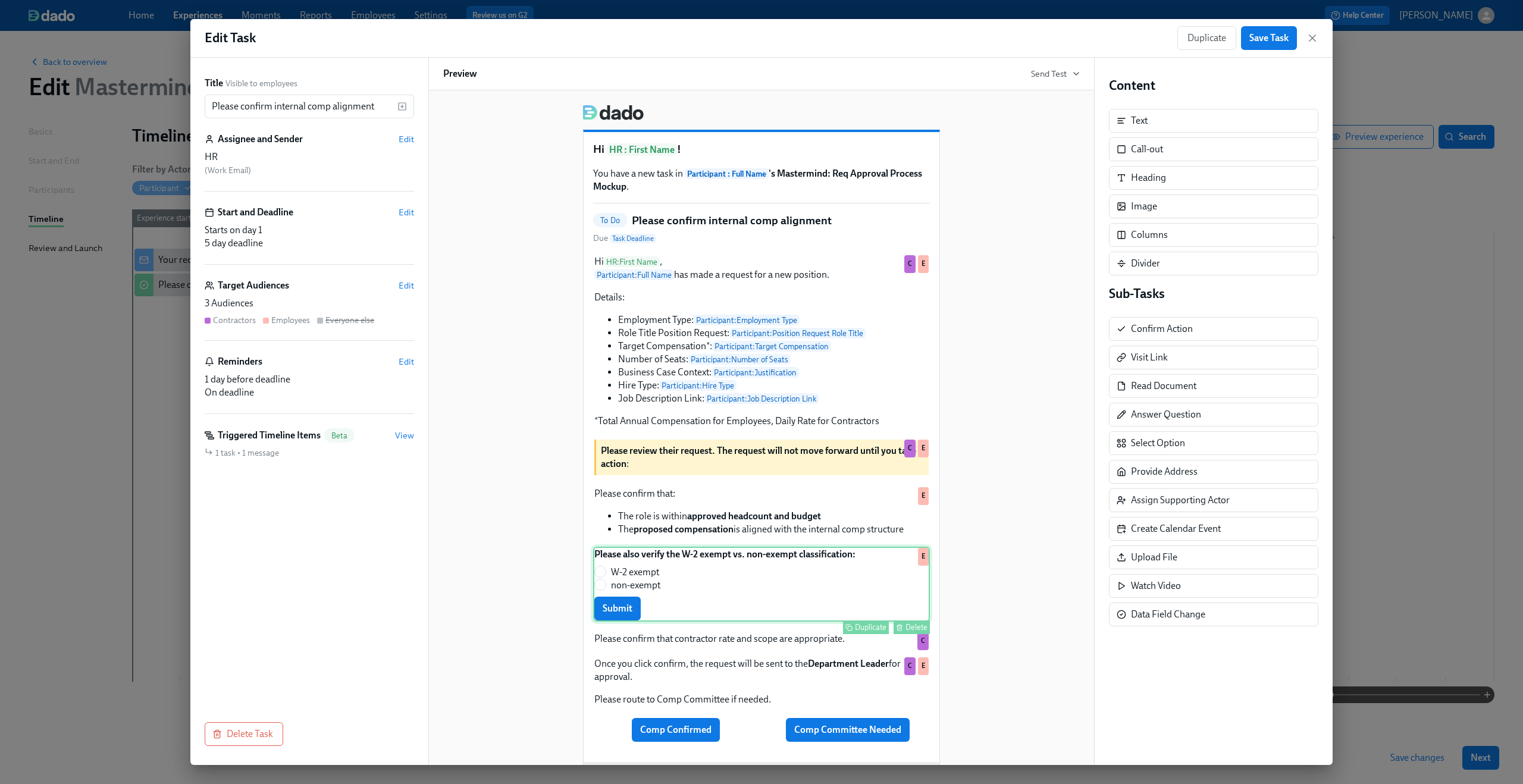
click at [719, 612] on div "Please also verify the W-2 exempt vs. non-exempt classification: W-2 exempt non…" at bounding box center [762, 584] width 336 height 75
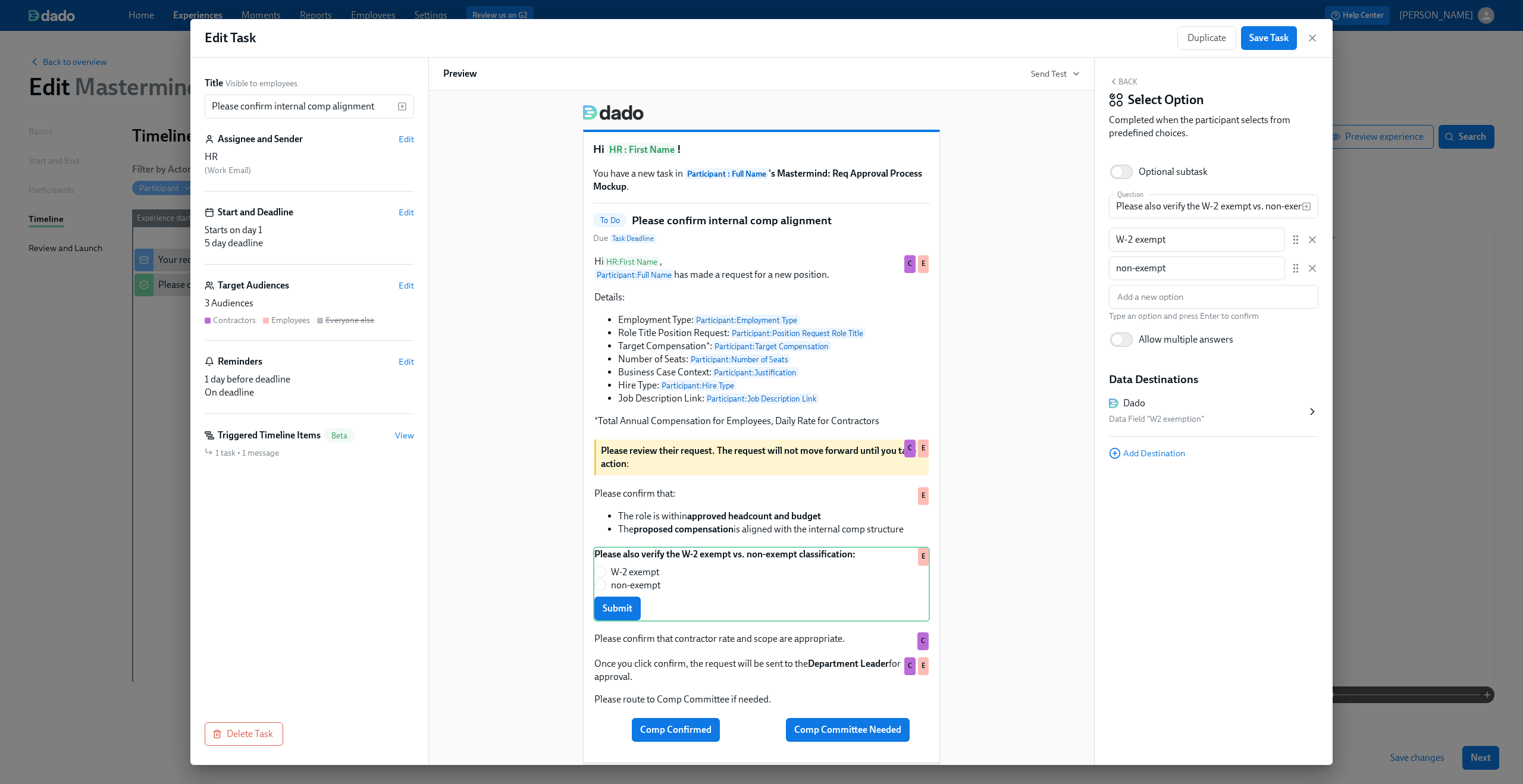
click at [1231, 408] on div "Dado" at bounding box center [1208, 403] width 197 height 13
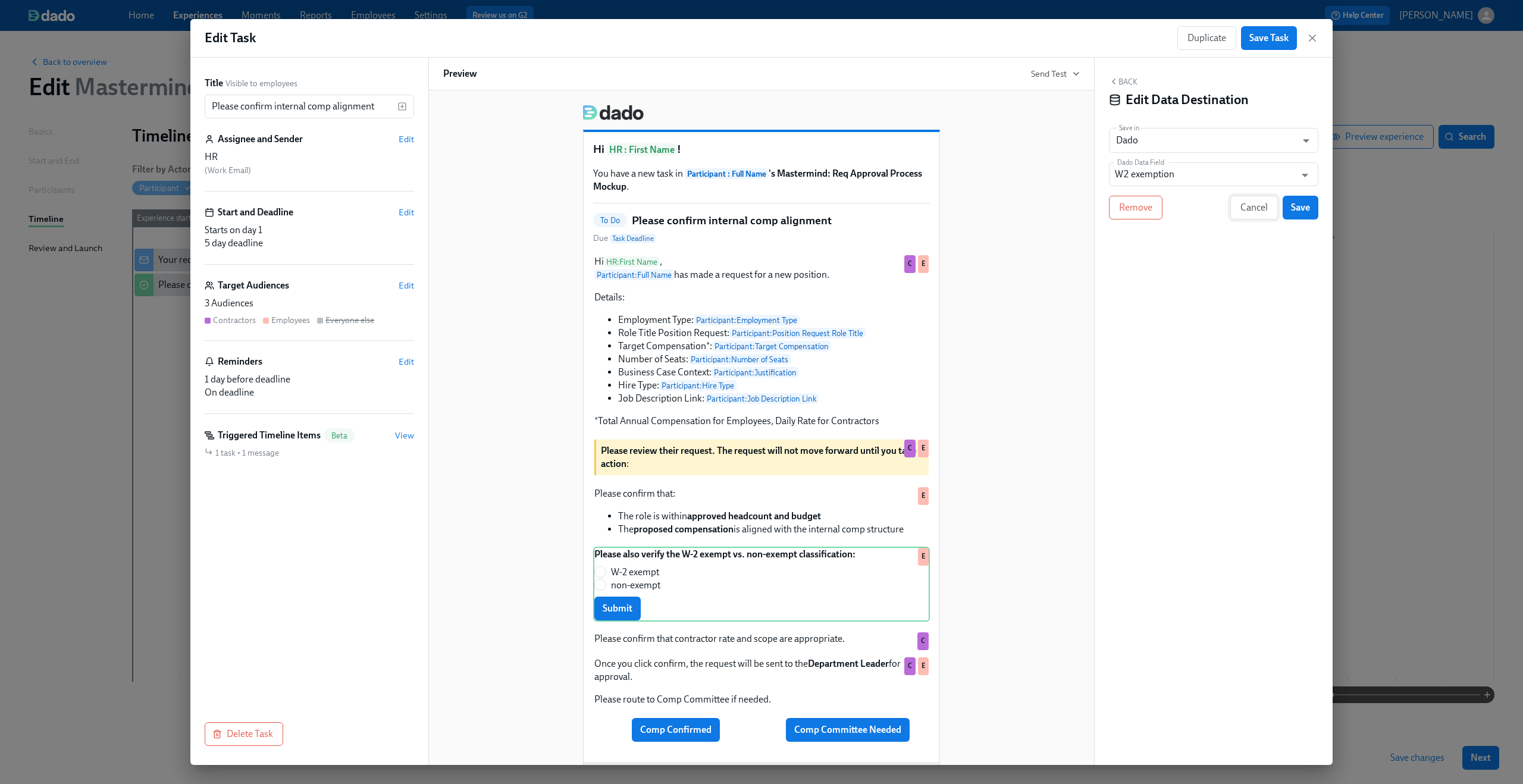
click at [1261, 203] on span "Cancel" at bounding box center [1254, 208] width 28 height 12
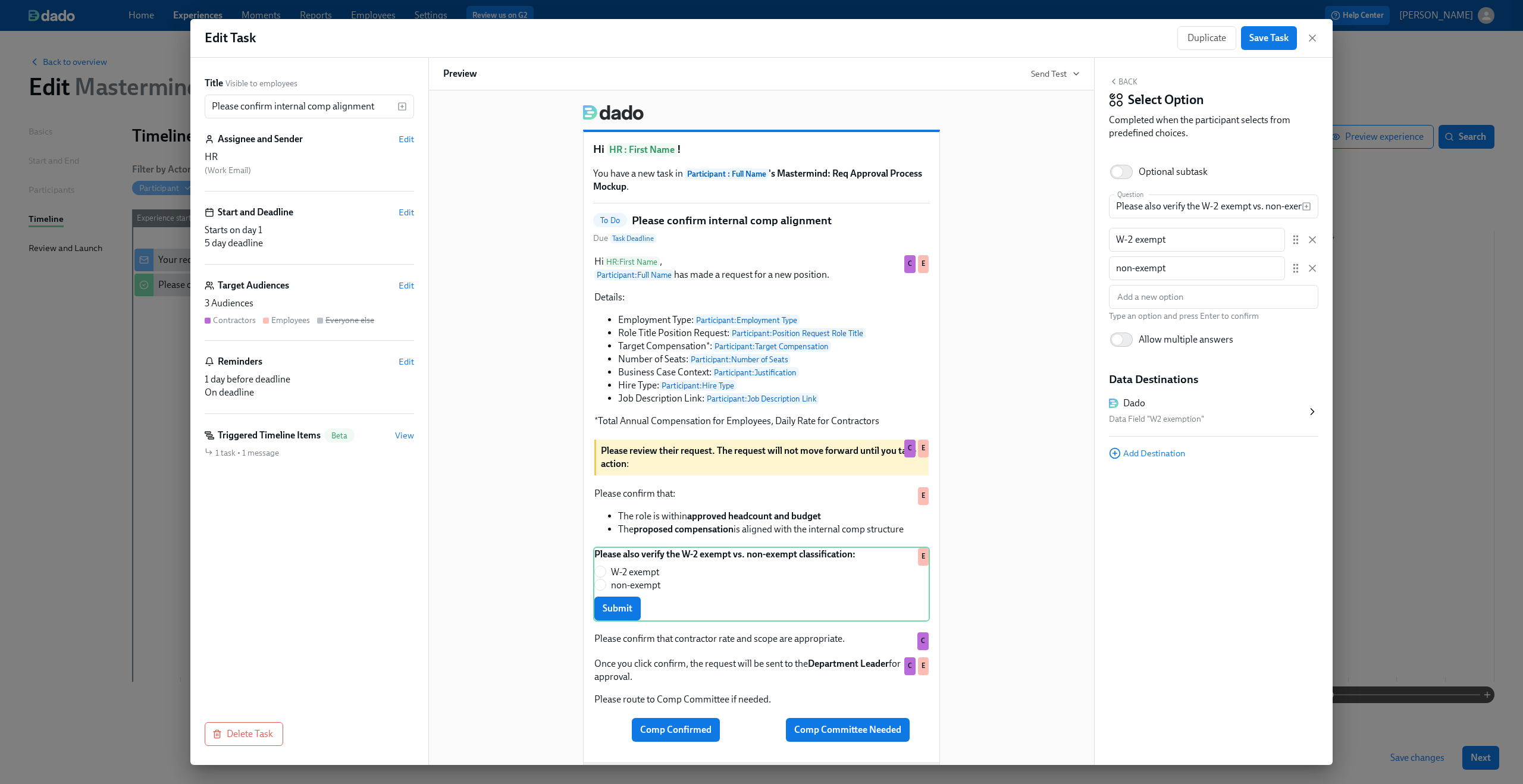
click at [1273, 408] on div "Dado" at bounding box center [1208, 403] width 197 height 13
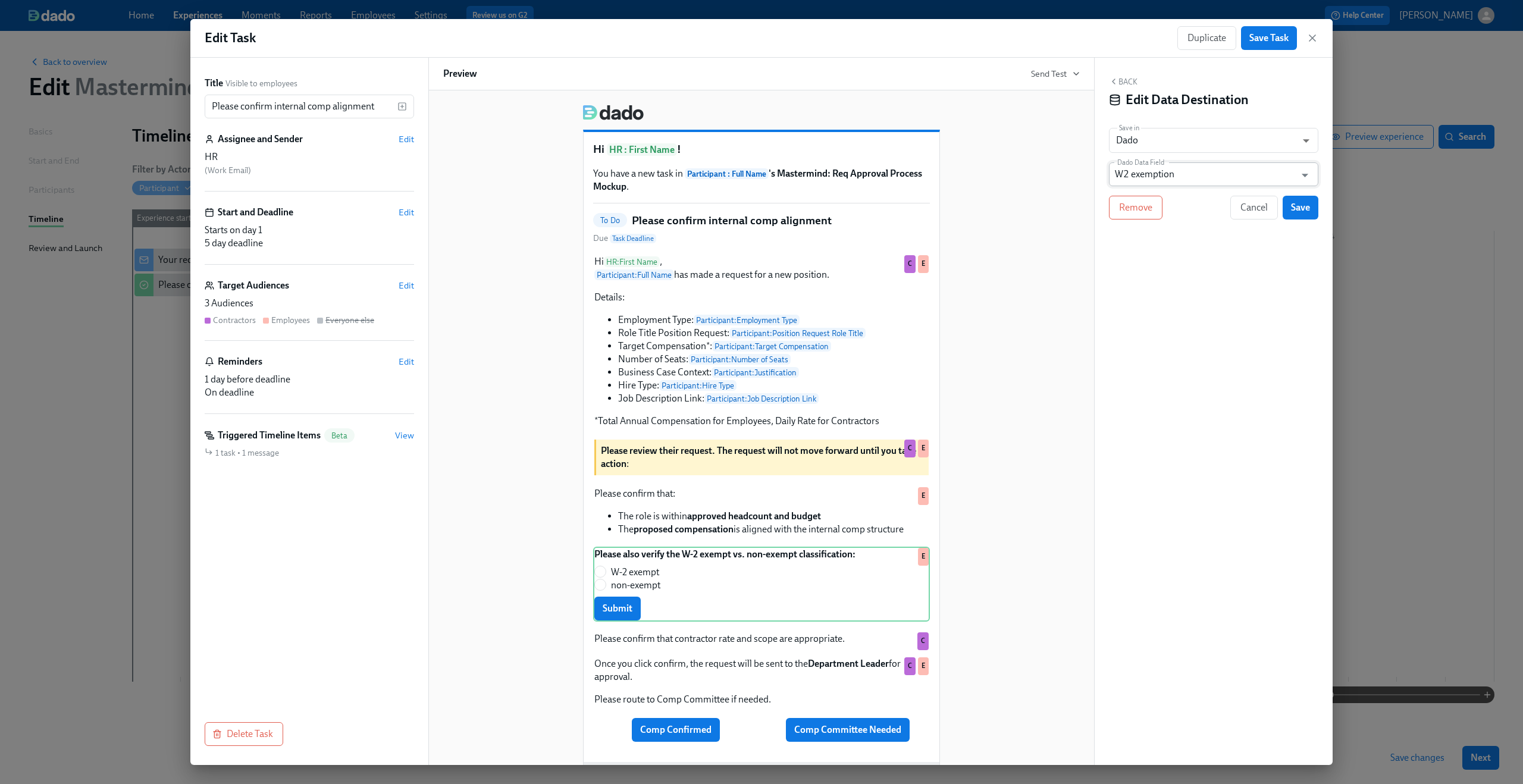
click at [1194, 183] on input "W2 exemption" at bounding box center [1204, 174] width 180 height 23
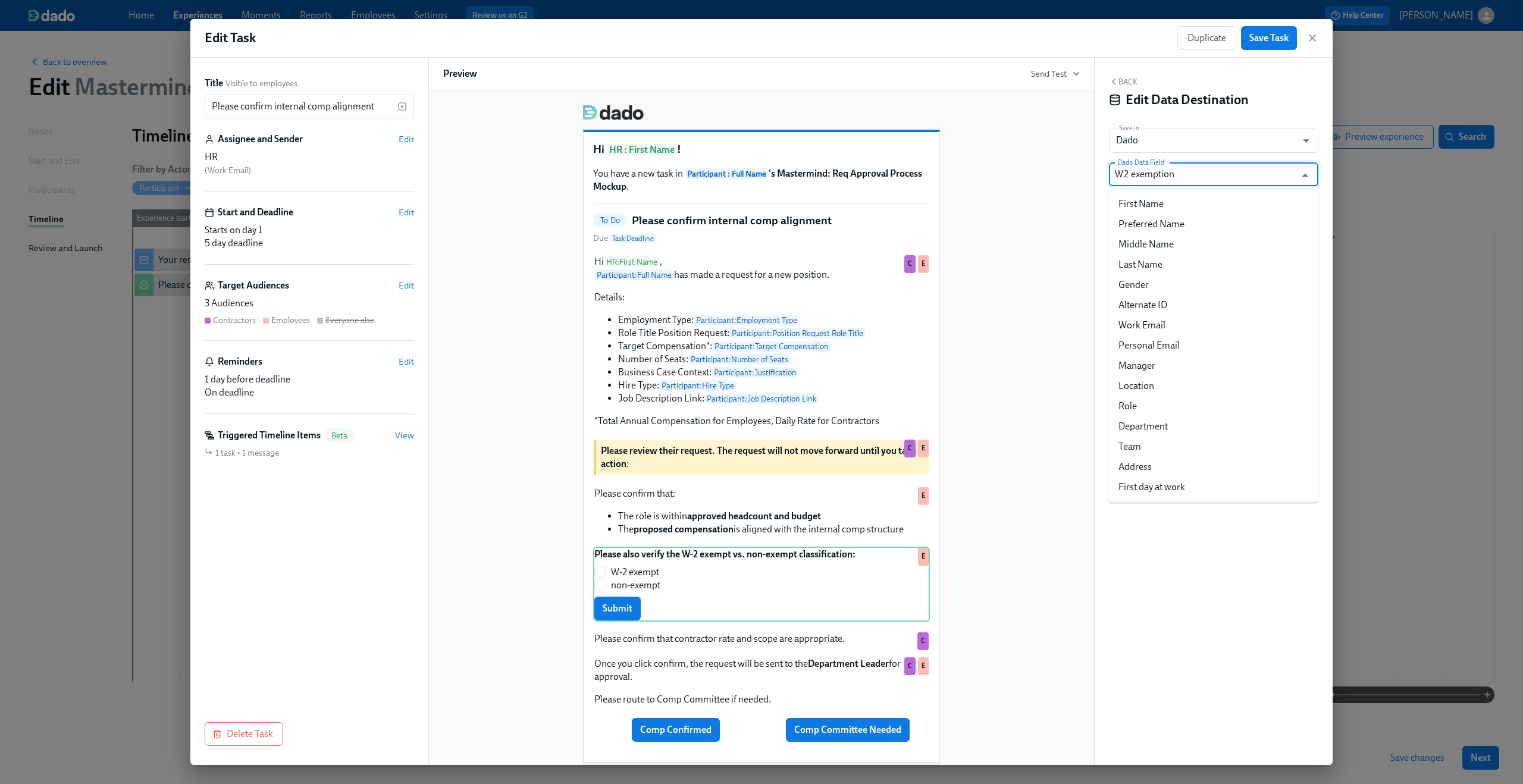
scroll to position [543, 0]
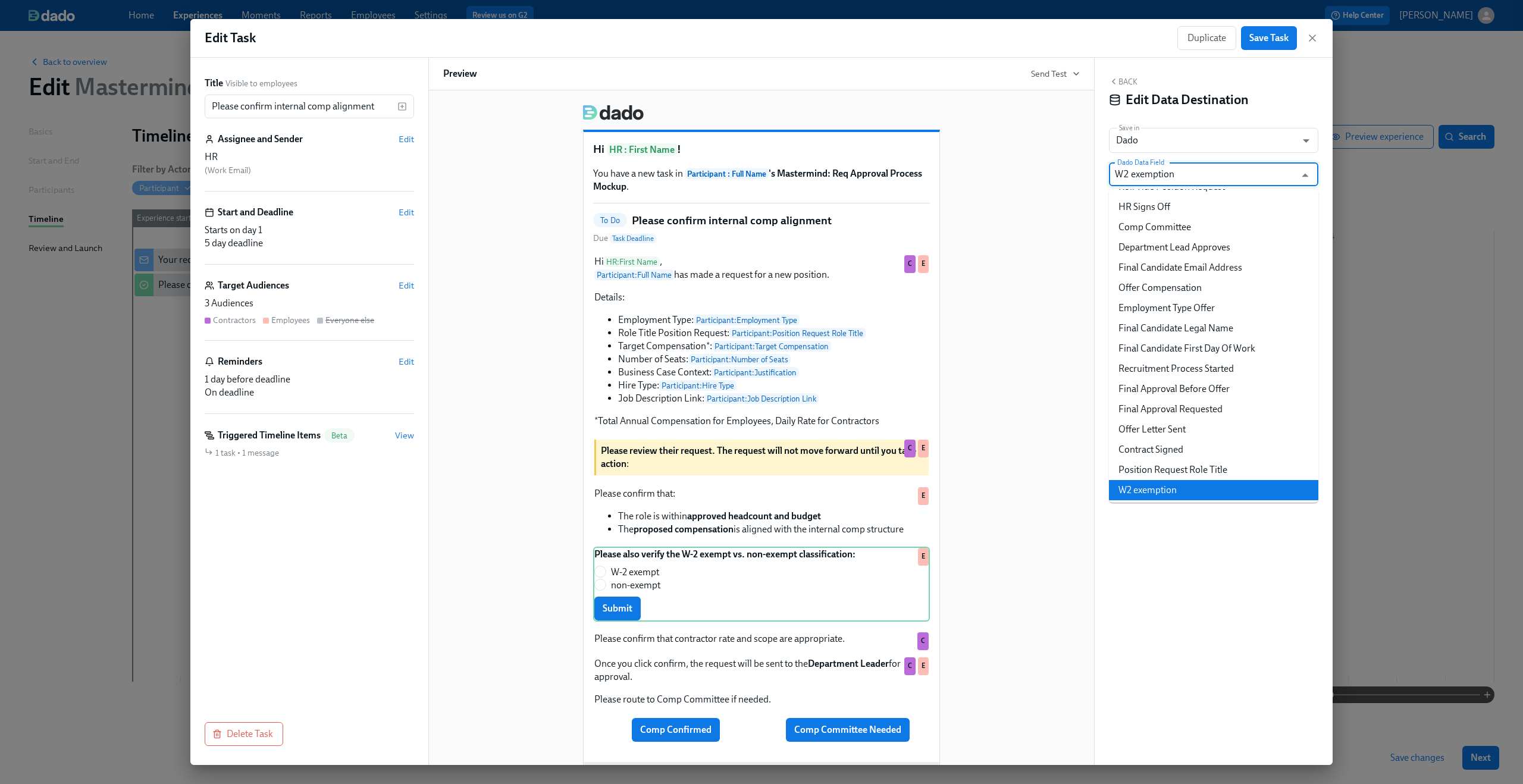
click at [1194, 183] on input "W2 exemption" at bounding box center [1204, 174] width 180 height 23
click at [1057, 203] on div "Hi HR : First Name ! You have a new task in Participant : Full Name 's Mastermi…" at bounding box center [762, 463] width 637 height 735
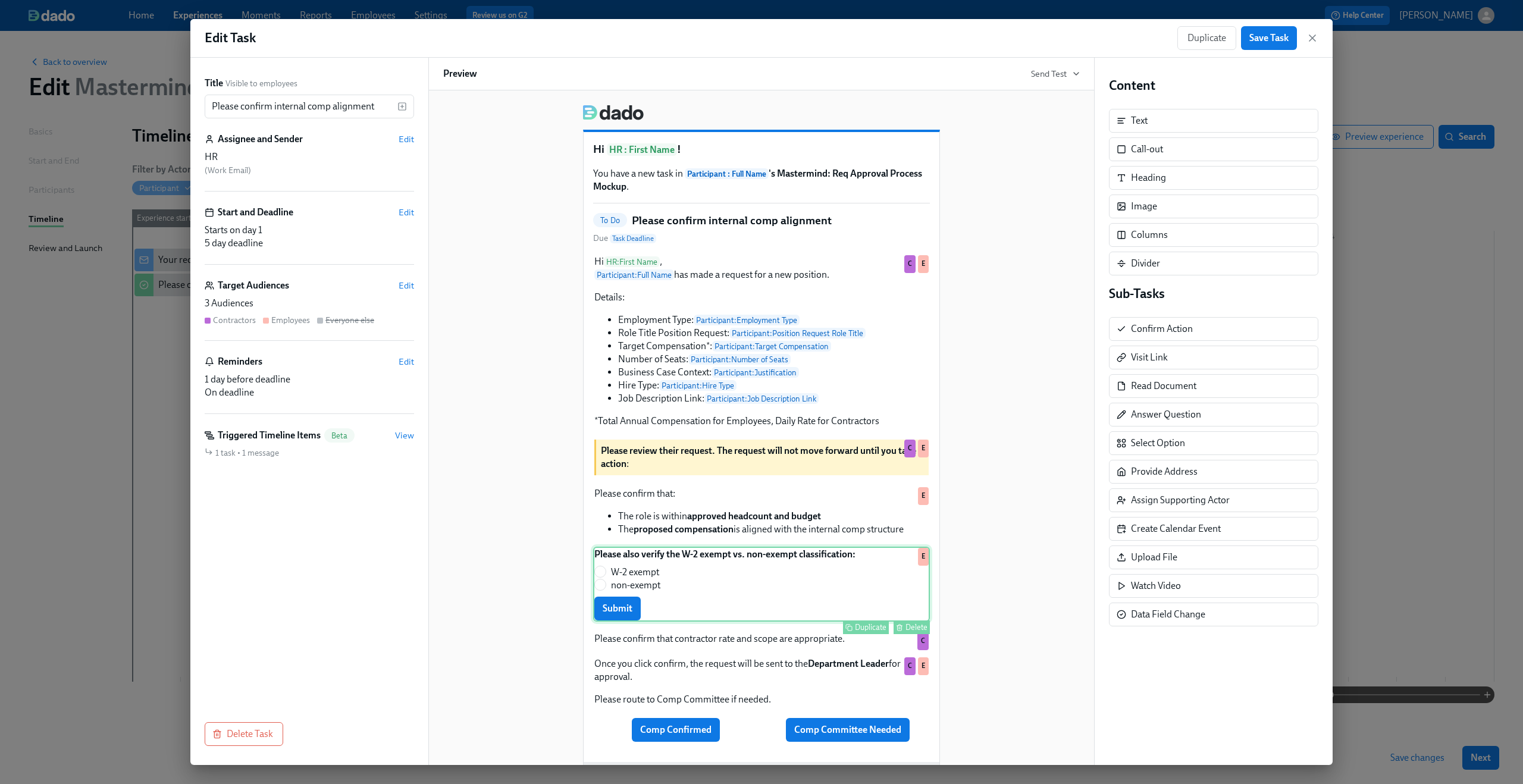
click at [774, 614] on div "Please also verify the W-2 exempt vs. non-exempt classification: W-2 exempt non…" at bounding box center [762, 584] width 336 height 75
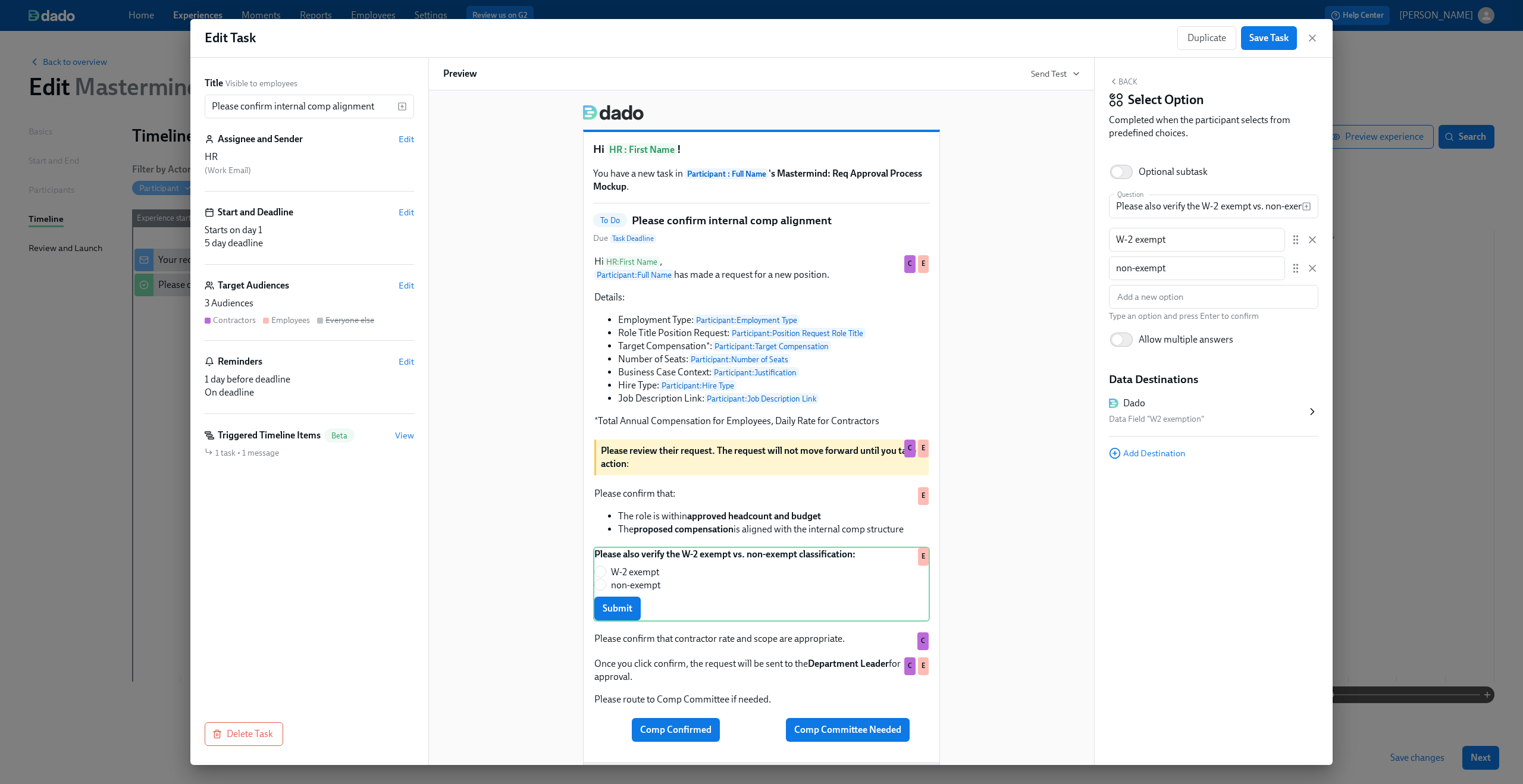
click at [1208, 417] on div "Data Field "W2 exemption"" at bounding box center [1208, 419] width 197 height 14
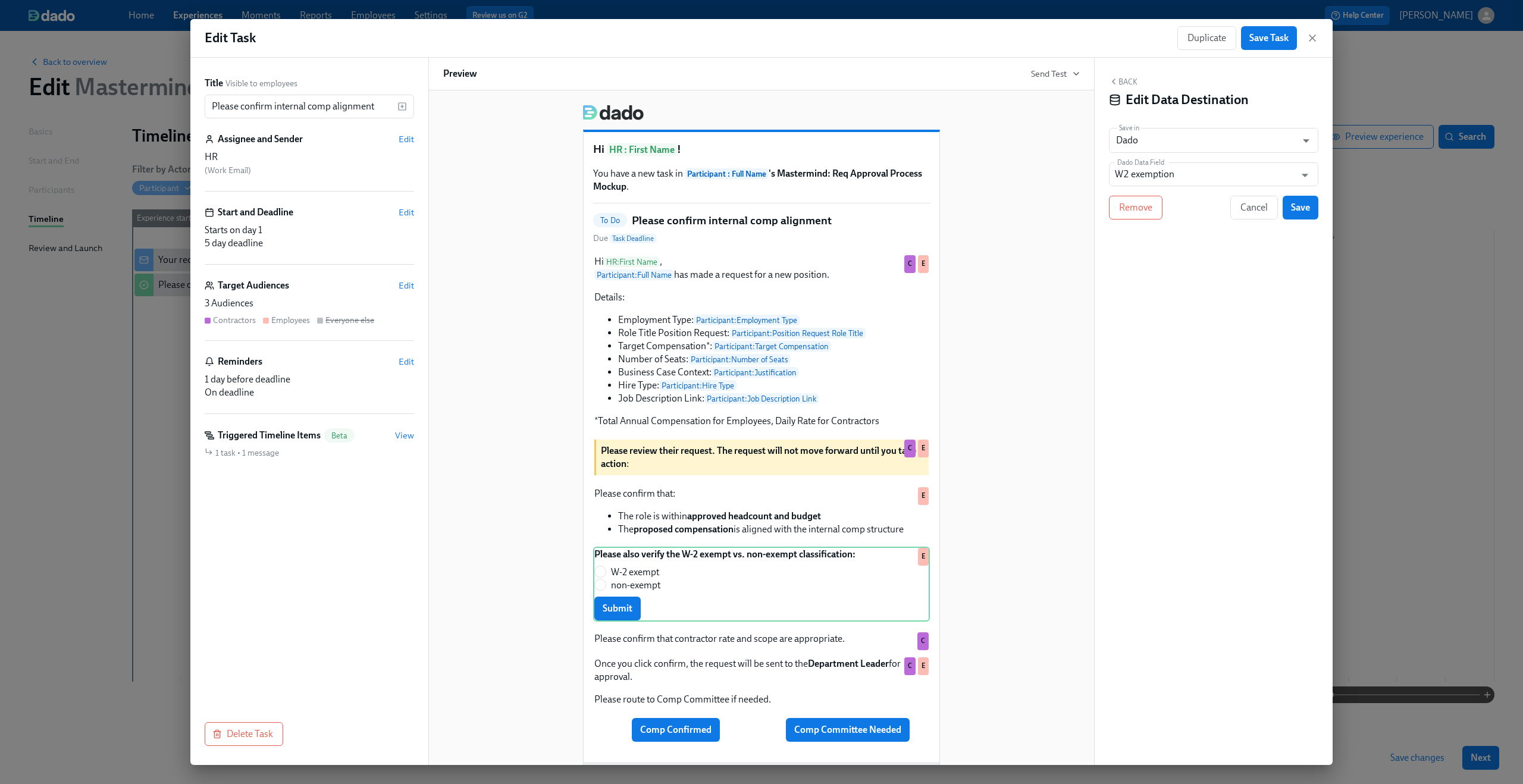
click at [1266, 339] on div "Back Edit Data Destination Save in Dado USER_PROFILE ​ Dado Data Field W2 exemp…" at bounding box center [1213, 411] width 238 height 707
click at [1249, 208] on span "Cancel" at bounding box center [1254, 208] width 28 height 12
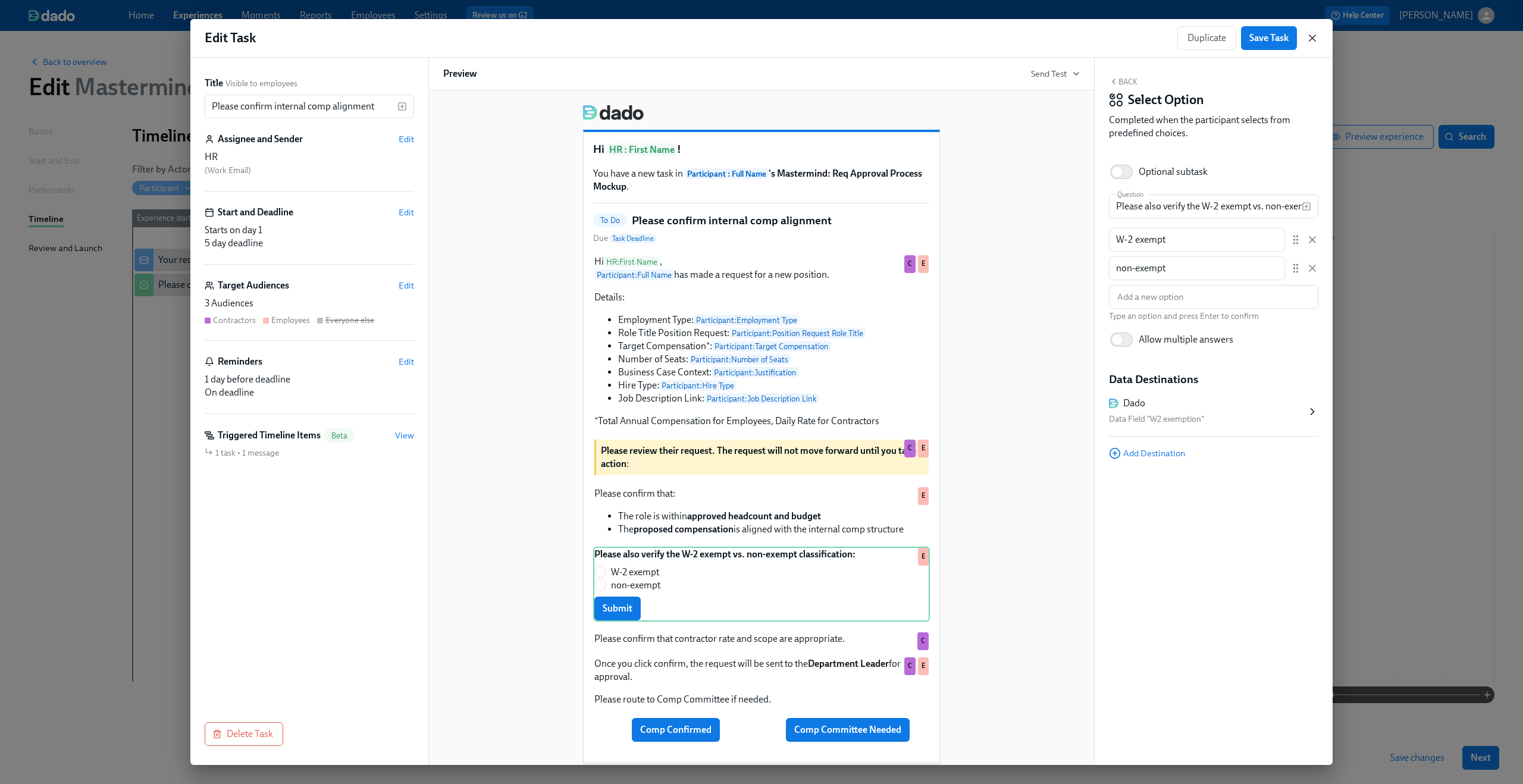
click at [1315, 38] on icon "button" at bounding box center [1312, 38] width 12 height 12
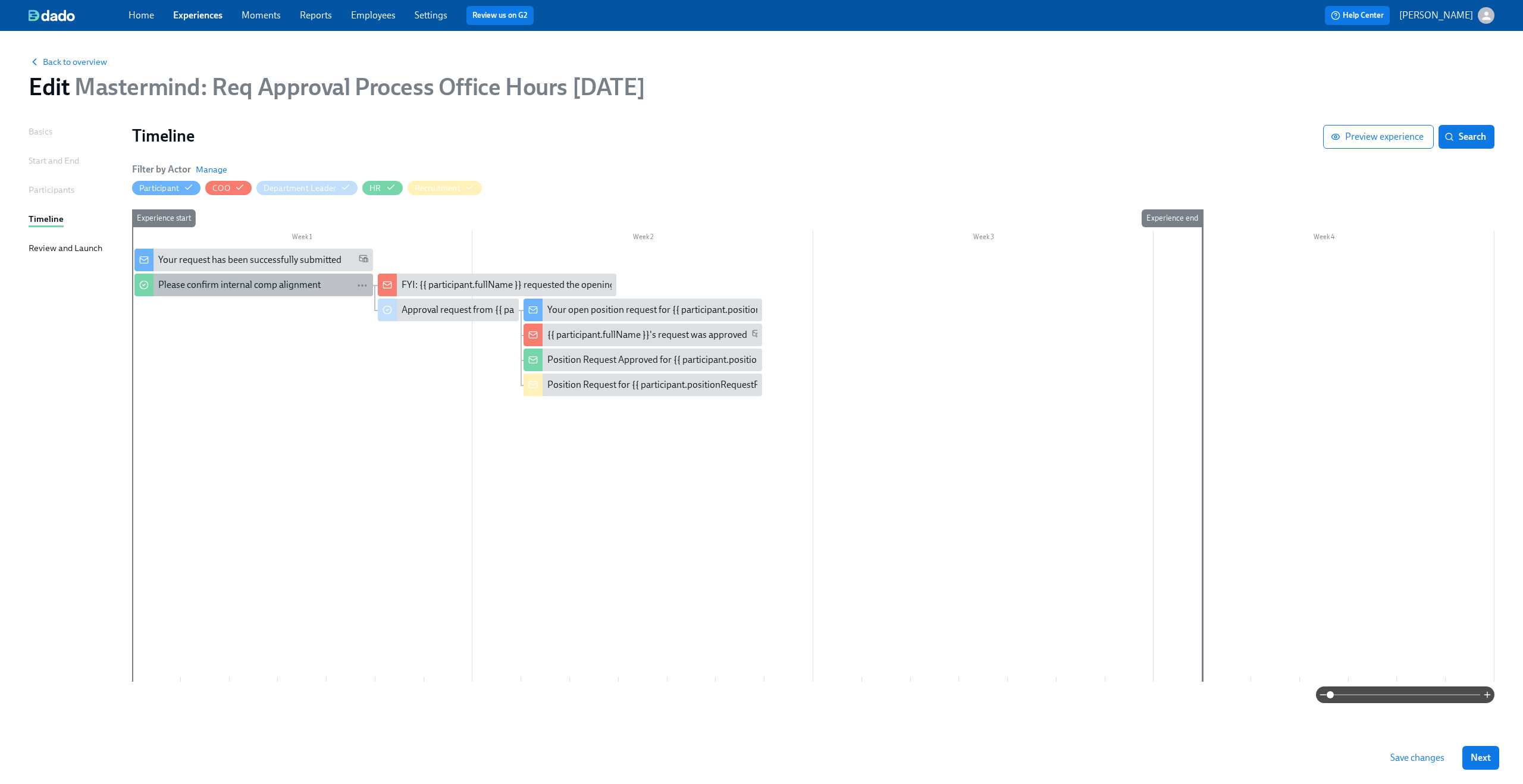
click at [297, 284] on div "Please confirm internal comp alignment" at bounding box center [239, 285] width 162 height 13
click at [426, 310] on div "Approval request from {{ participant.fullName }}" at bounding box center [500, 310] width 196 height 13
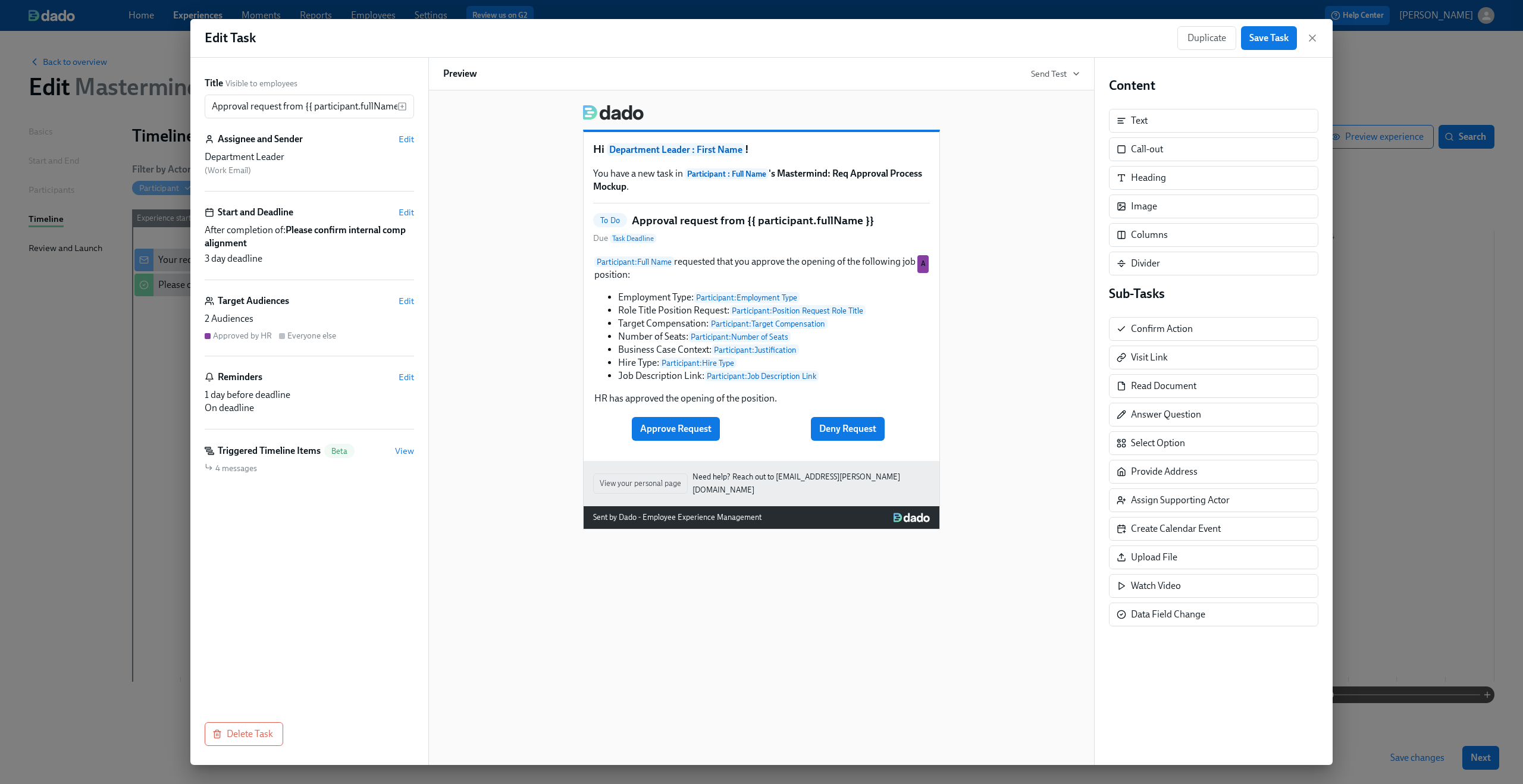
click at [700, 219] on h5 "Approval request from {{ participant.fullName }}" at bounding box center [752, 220] width 242 height 15
copy h5 "Approval request from {{ participant.fullName }}"
click at [1311, 34] on icon "button" at bounding box center [1312, 38] width 12 height 12
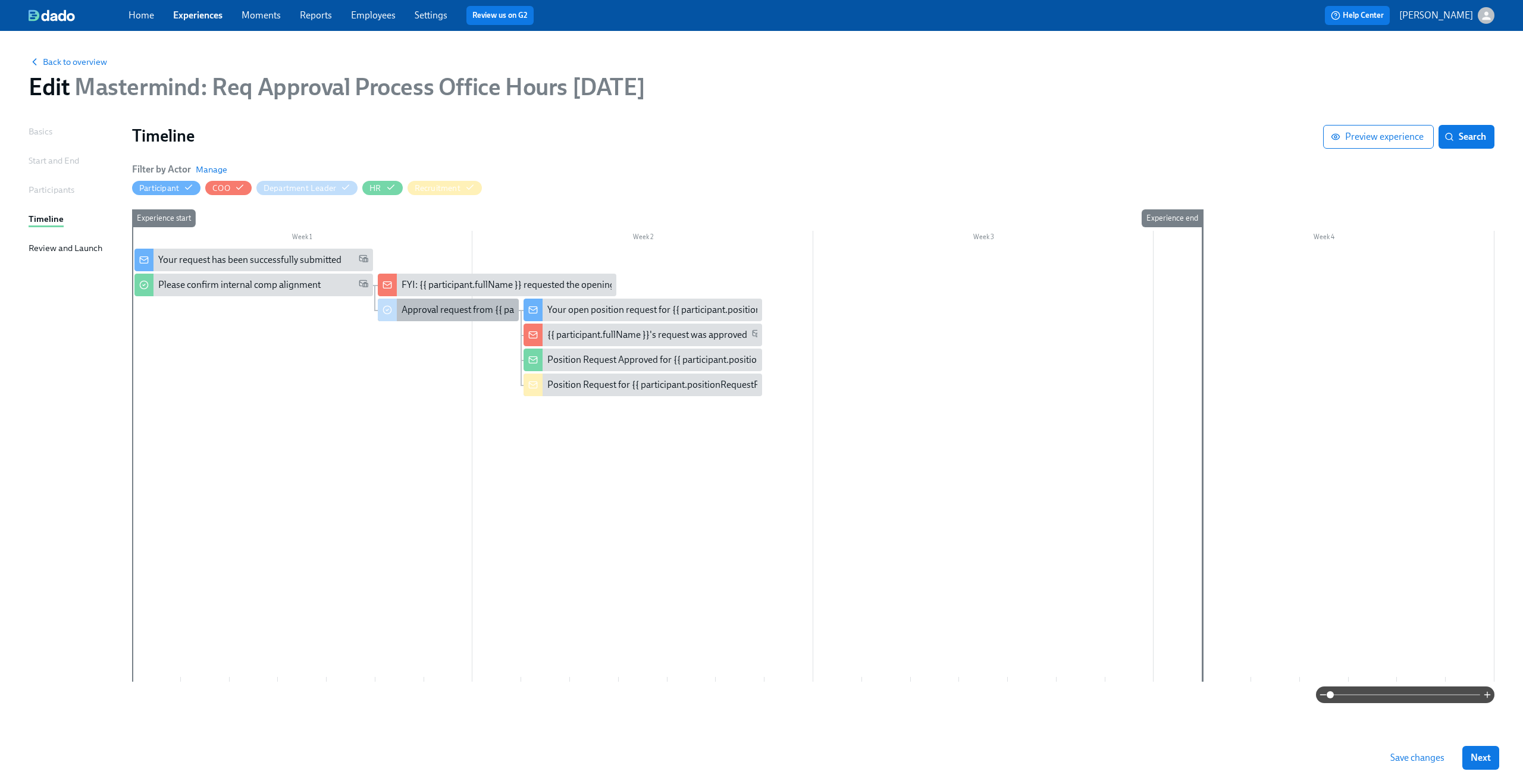
click at [434, 305] on div "Approval request from {{ participant.fullName }}" at bounding box center [500, 310] width 196 height 13
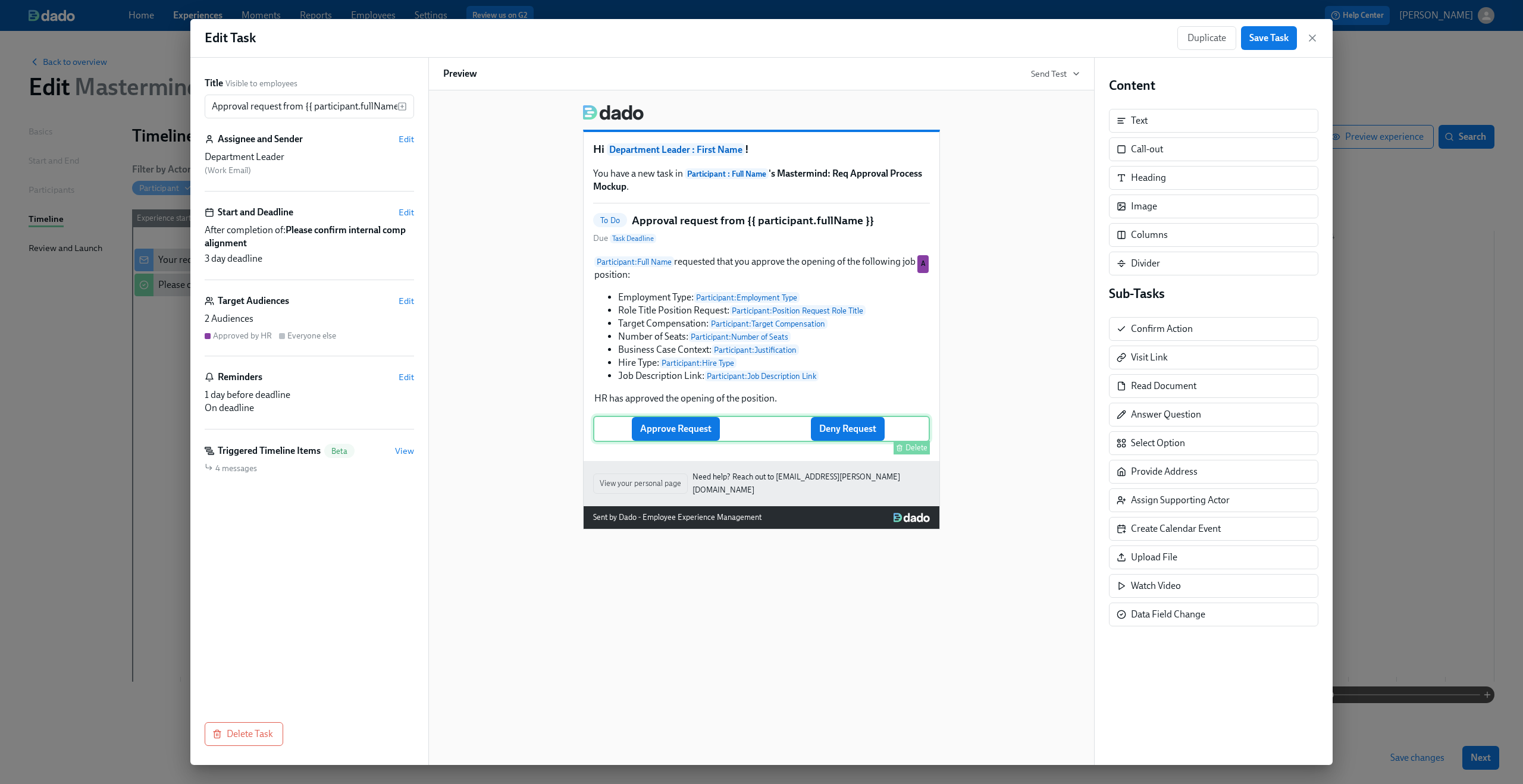
click at [695, 438] on div "Approve Request Deny Request Delete" at bounding box center [762, 428] width 336 height 26
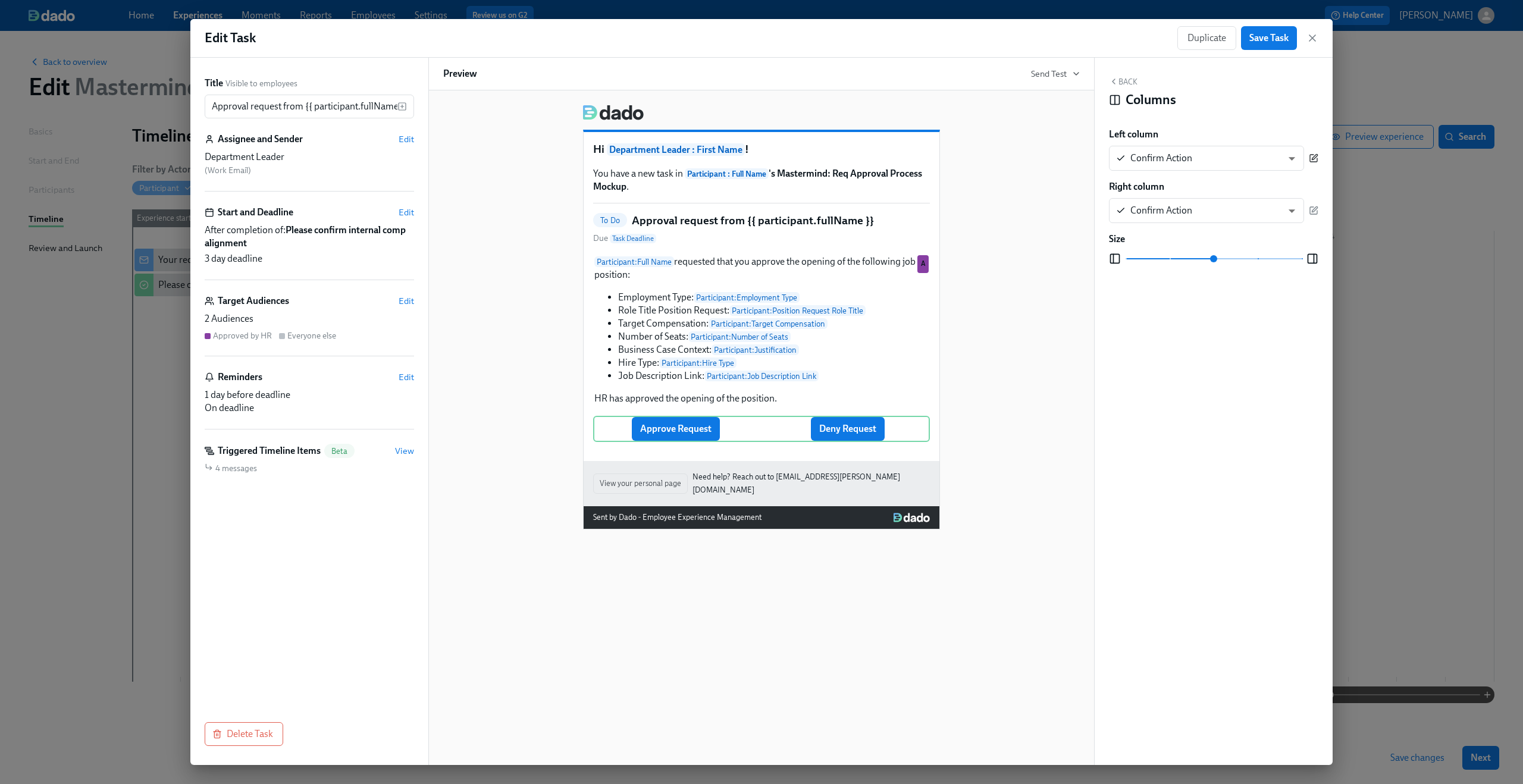
click at [1315, 153] on icon "button" at bounding box center [1313, 157] width 9 height 9
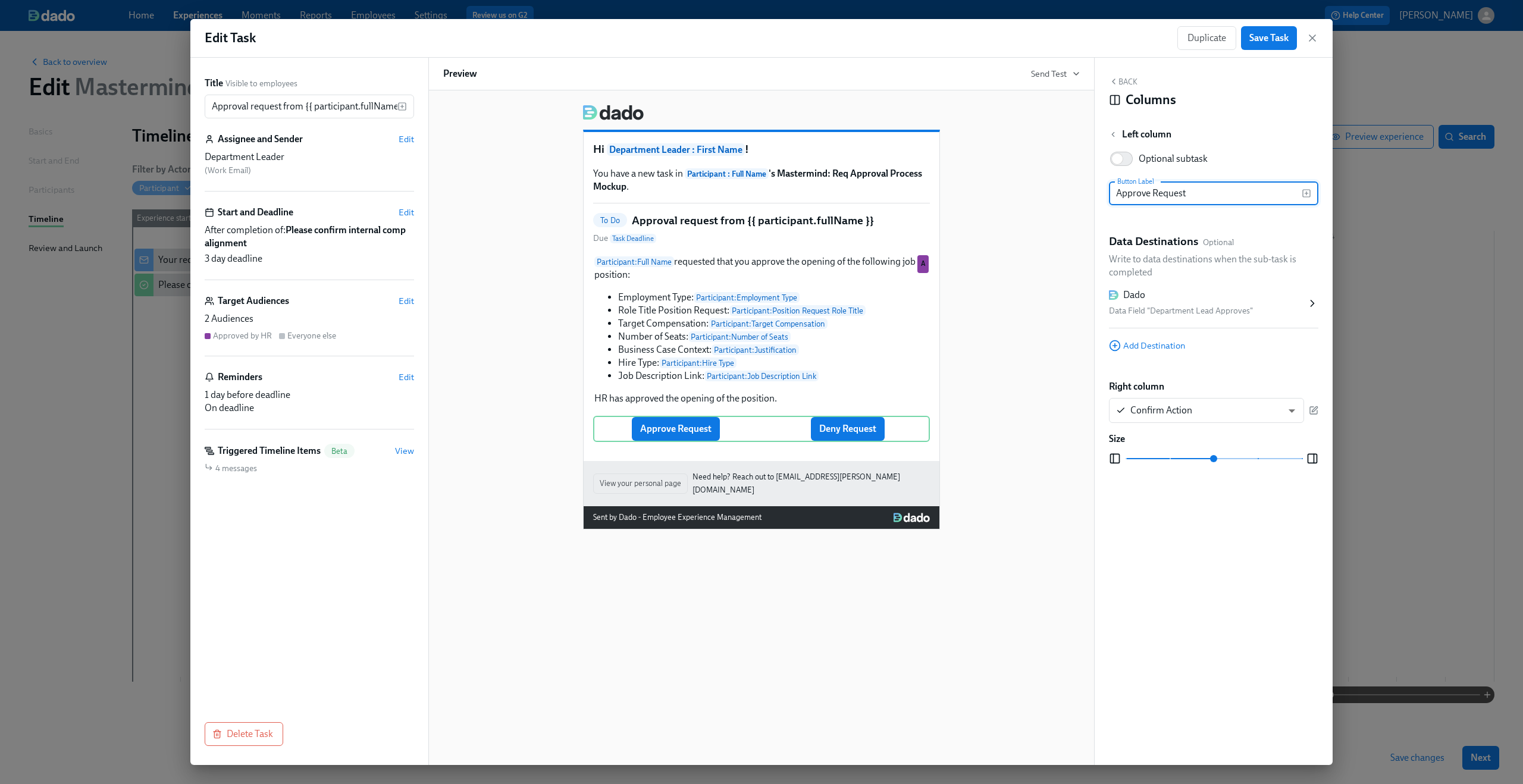
click at [1310, 302] on icon at bounding box center [1312, 303] width 12 height 12
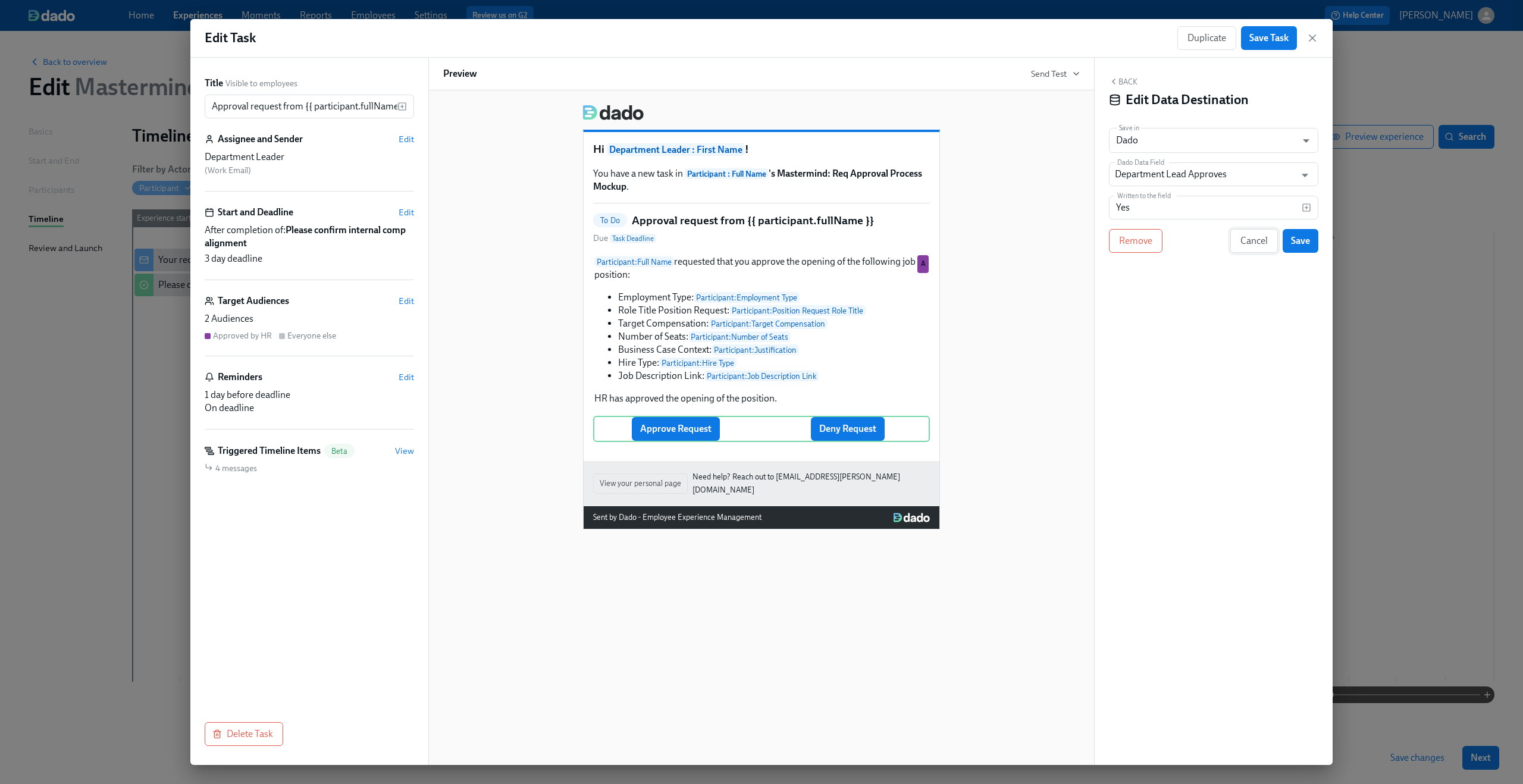
click at [1256, 242] on span "Cancel" at bounding box center [1254, 241] width 28 height 12
click at [1314, 208] on icon "button" at bounding box center [1313, 210] width 9 height 9
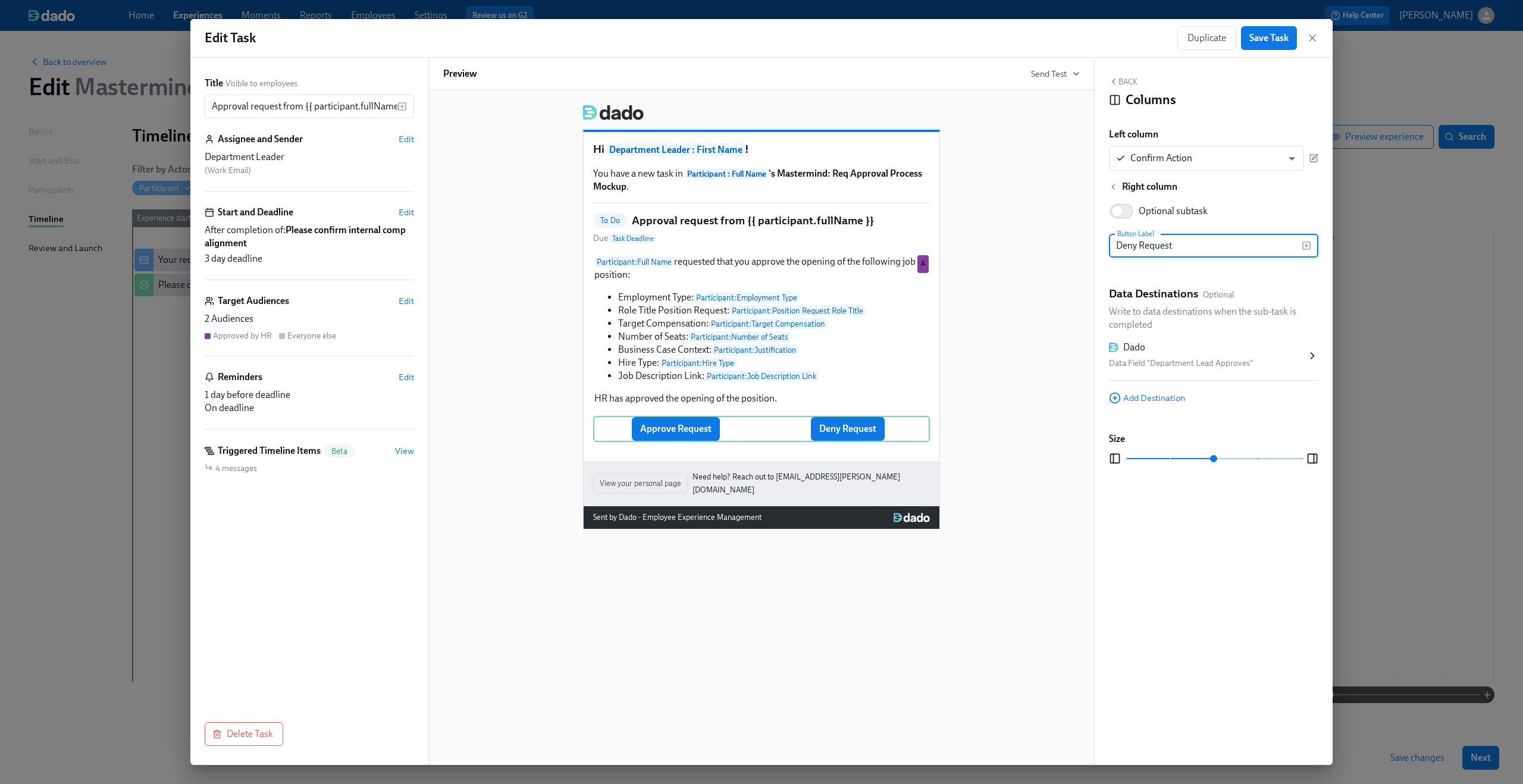
click at [1226, 353] on div "Dado" at bounding box center [1208, 347] width 197 height 13
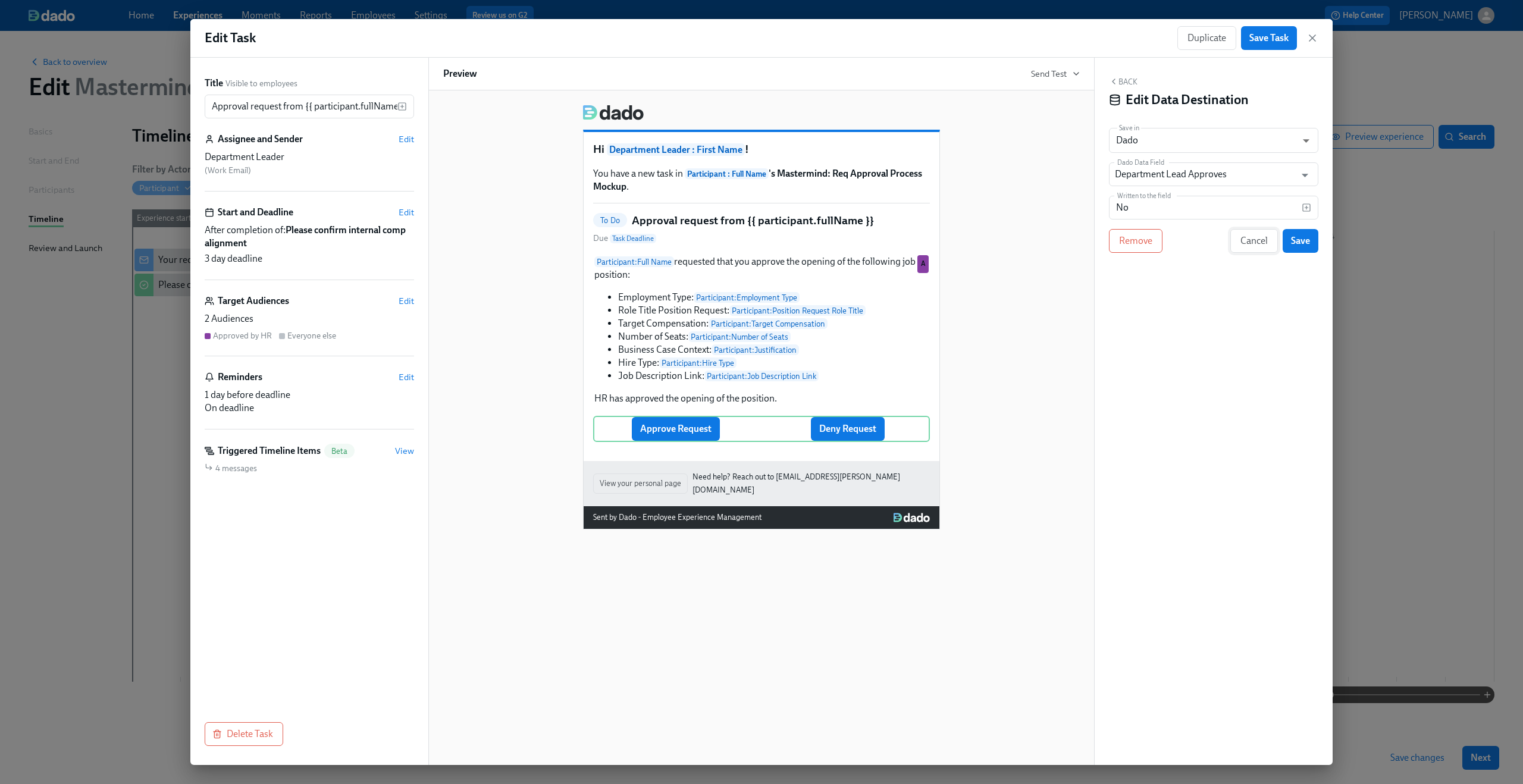
click at [1250, 246] on span "Cancel" at bounding box center [1254, 241] width 28 height 12
click at [1316, 35] on icon "button" at bounding box center [1312, 38] width 12 height 12
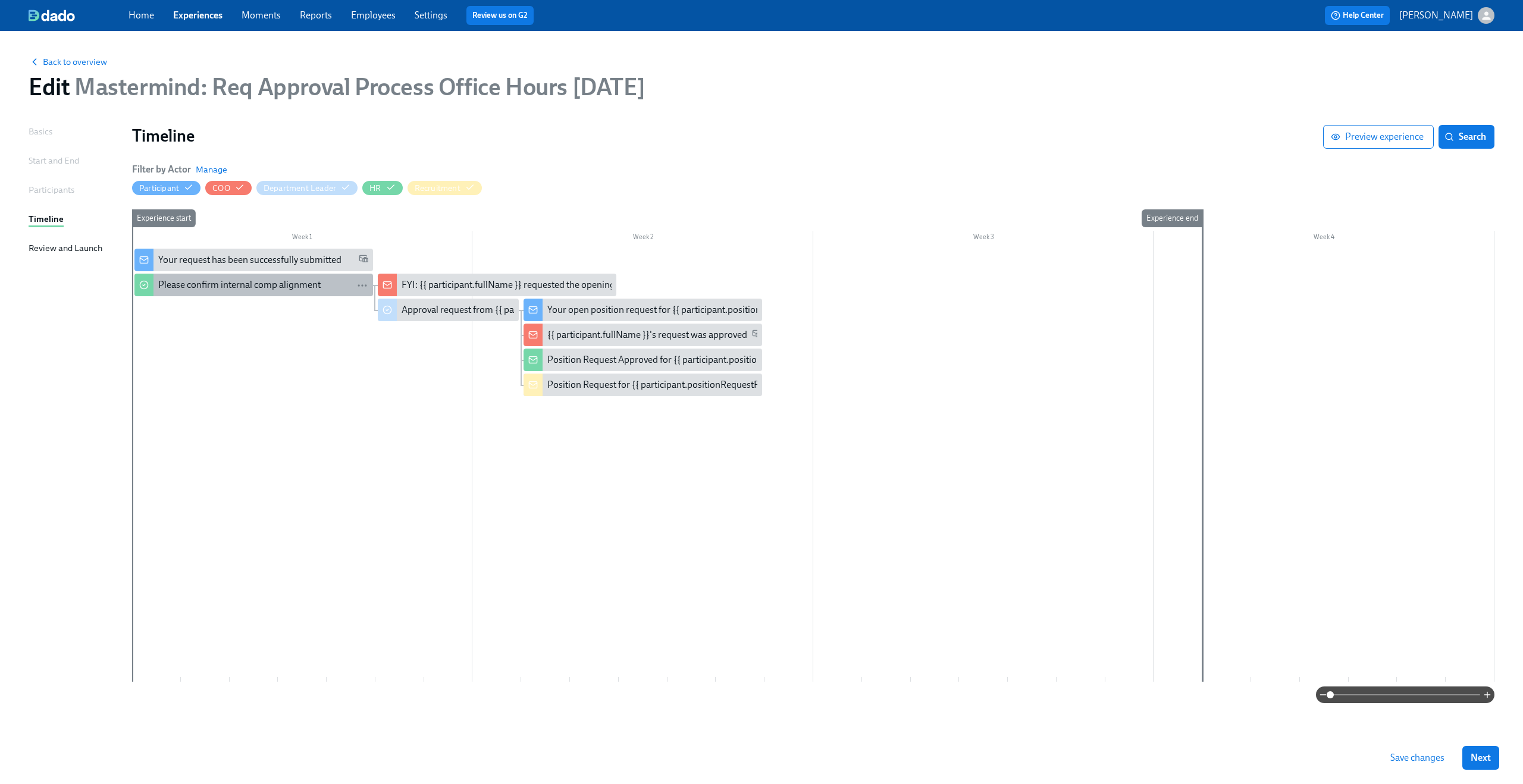
click at [225, 290] on div "Please confirm internal comp alignment" at bounding box center [239, 285] width 162 height 13
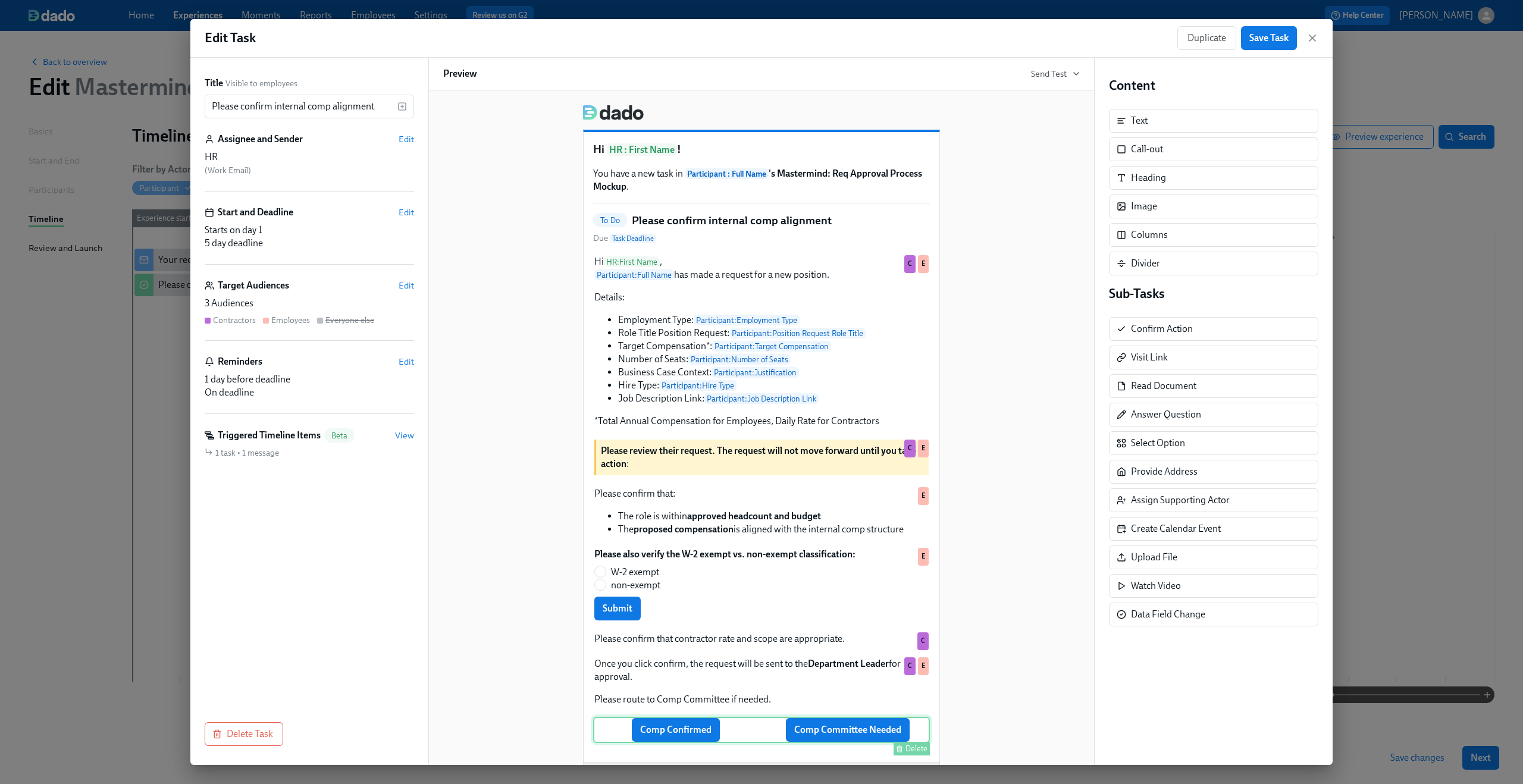
click at [689, 741] on div "Comp Confirmed Comp Committee Needed Delete" at bounding box center [762, 730] width 336 height 26
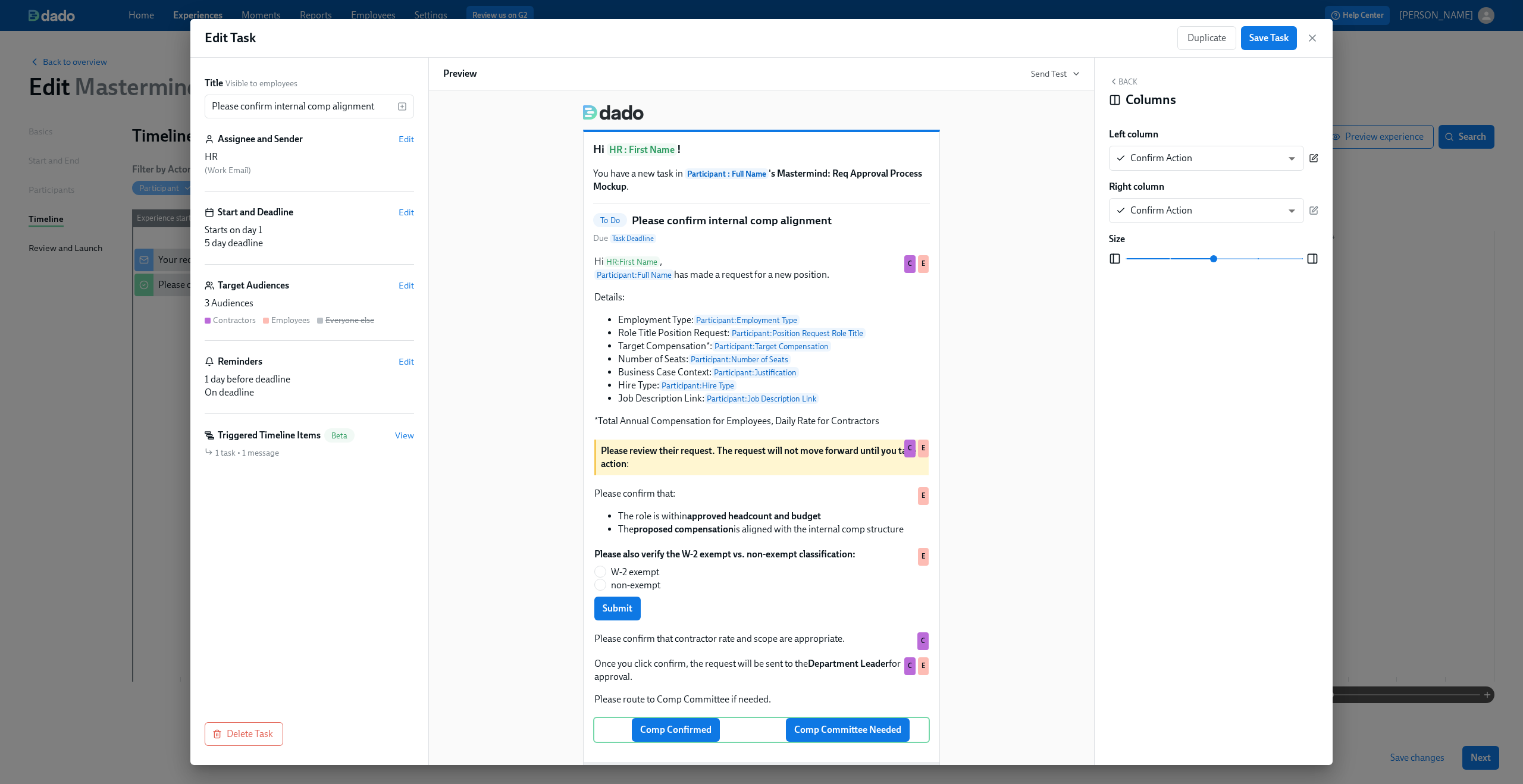
click at [1317, 153] on icon "button" at bounding box center [1313, 157] width 9 height 9
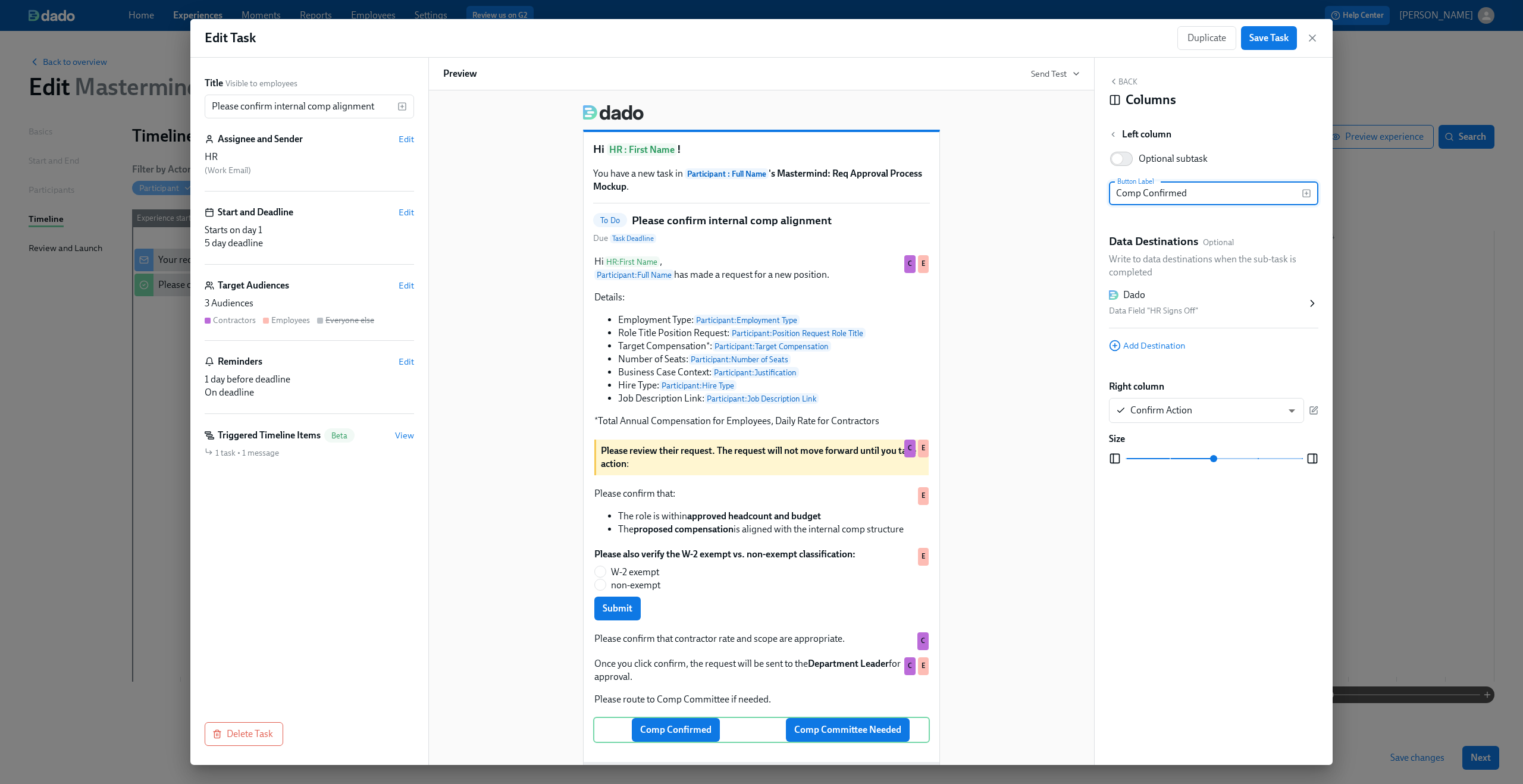
click at [1287, 309] on div "Data Field "HR Signs Off"" at bounding box center [1208, 310] width 197 height 14
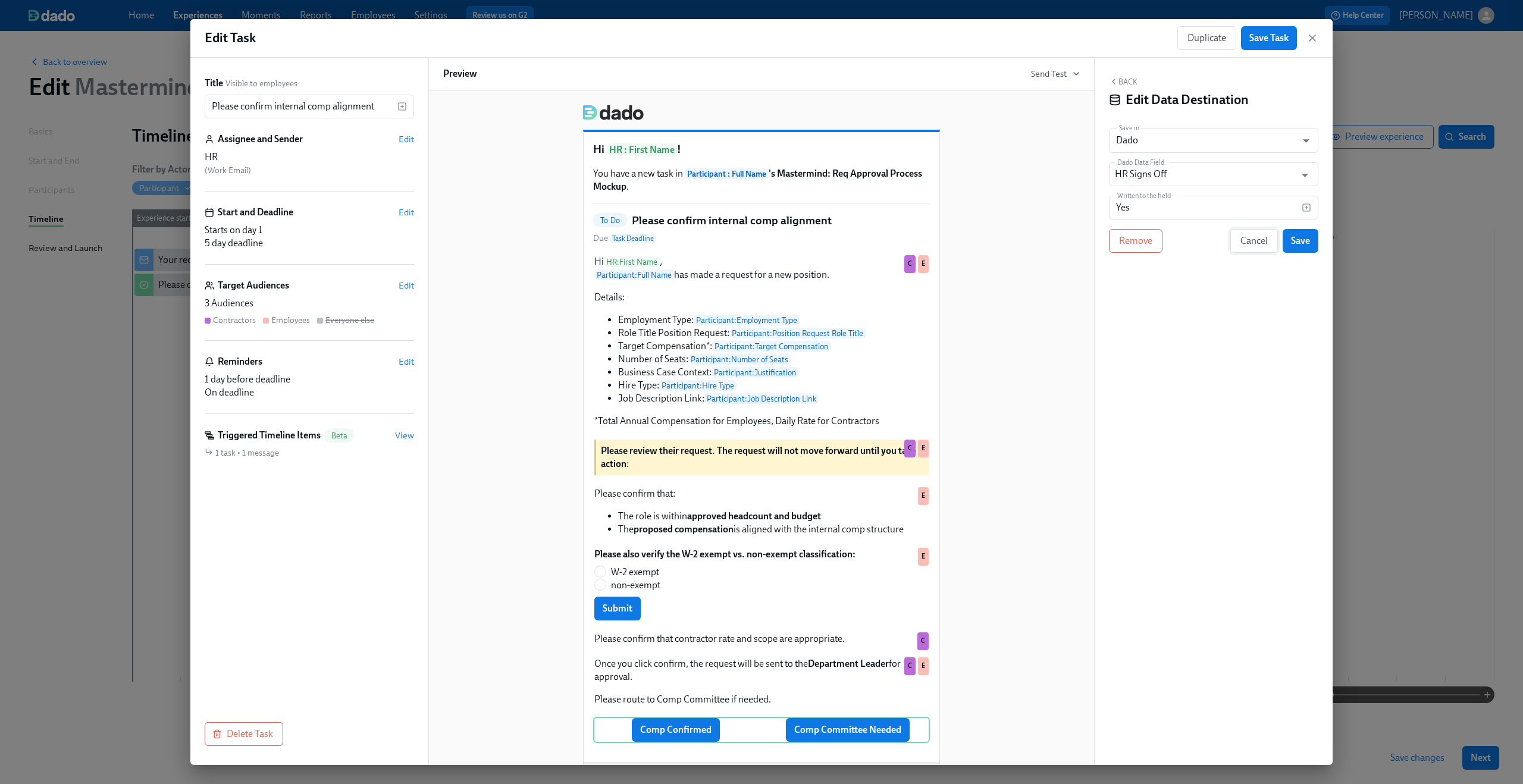
click at [1256, 248] on button "Cancel" at bounding box center [1254, 241] width 48 height 23
click at [1315, 41] on icon "button" at bounding box center [1312, 38] width 12 height 12
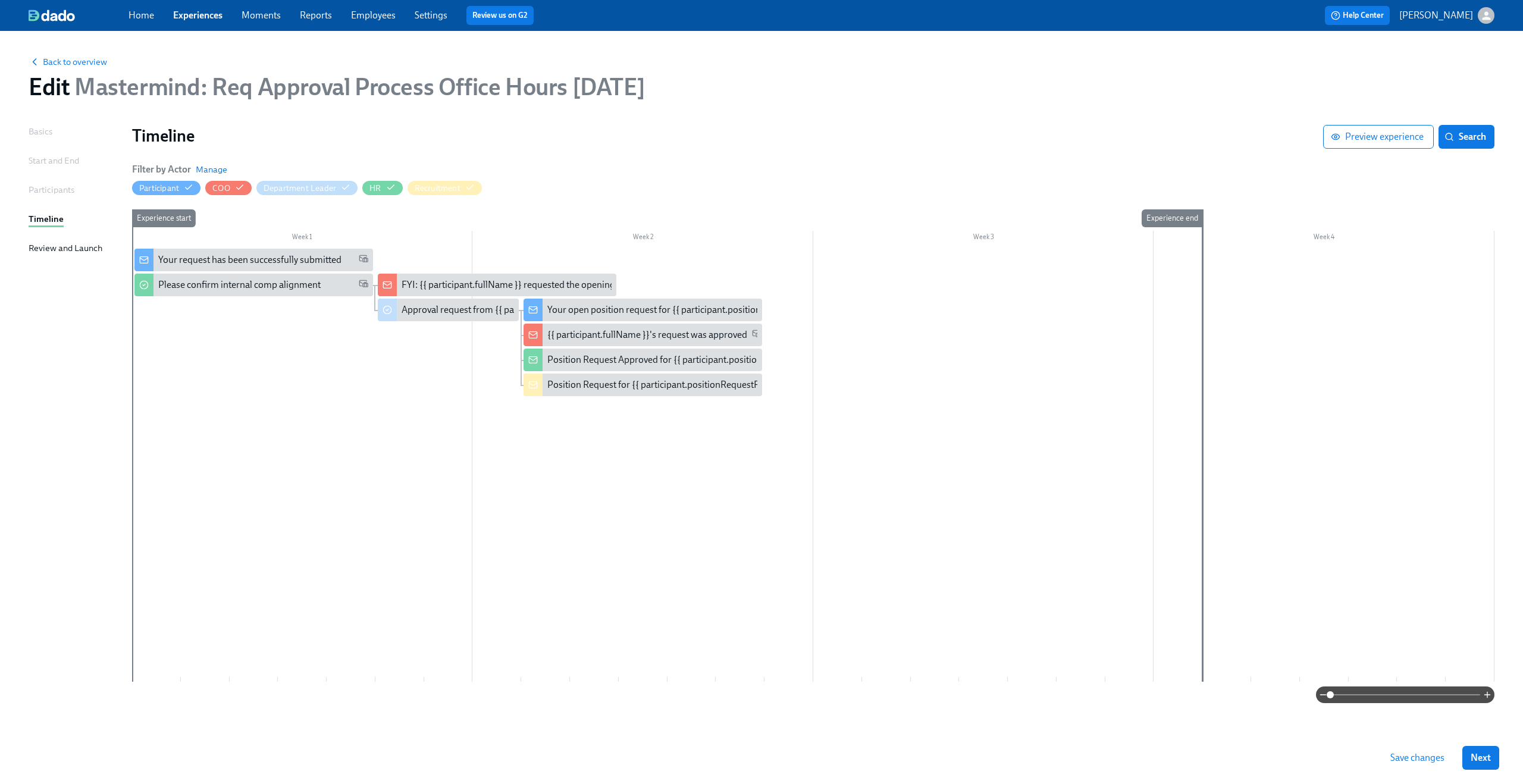
click at [1432, 761] on span "Save changes" at bounding box center [1417, 758] width 54 height 12
click at [241, 288] on div "Please confirm internal comp alignment" at bounding box center [239, 285] width 162 height 13
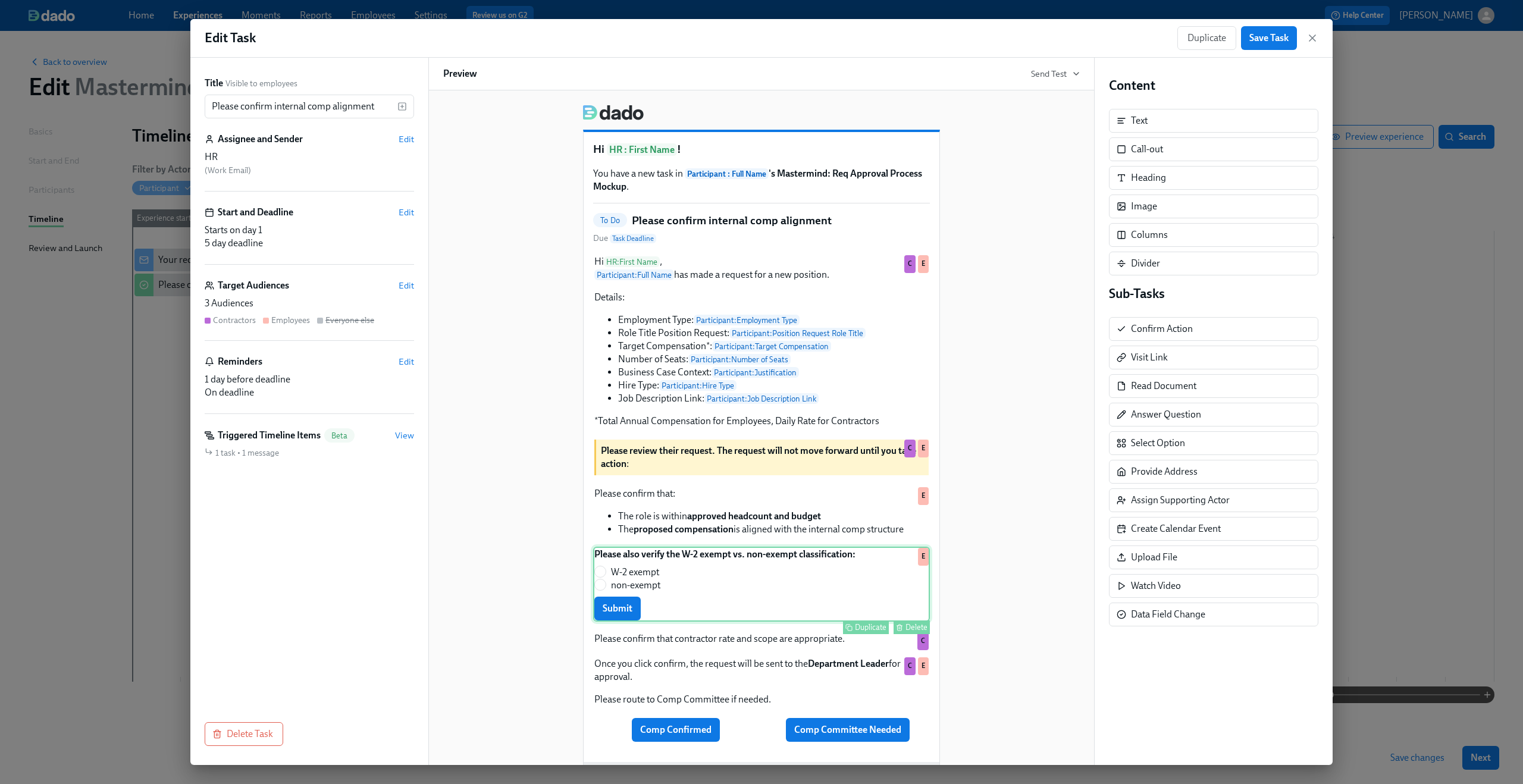
click at [710, 614] on div "Please also verify the W-2 exempt vs. non-exempt classification: W-2 exempt non…" at bounding box center [762, 584] width 336 height 75
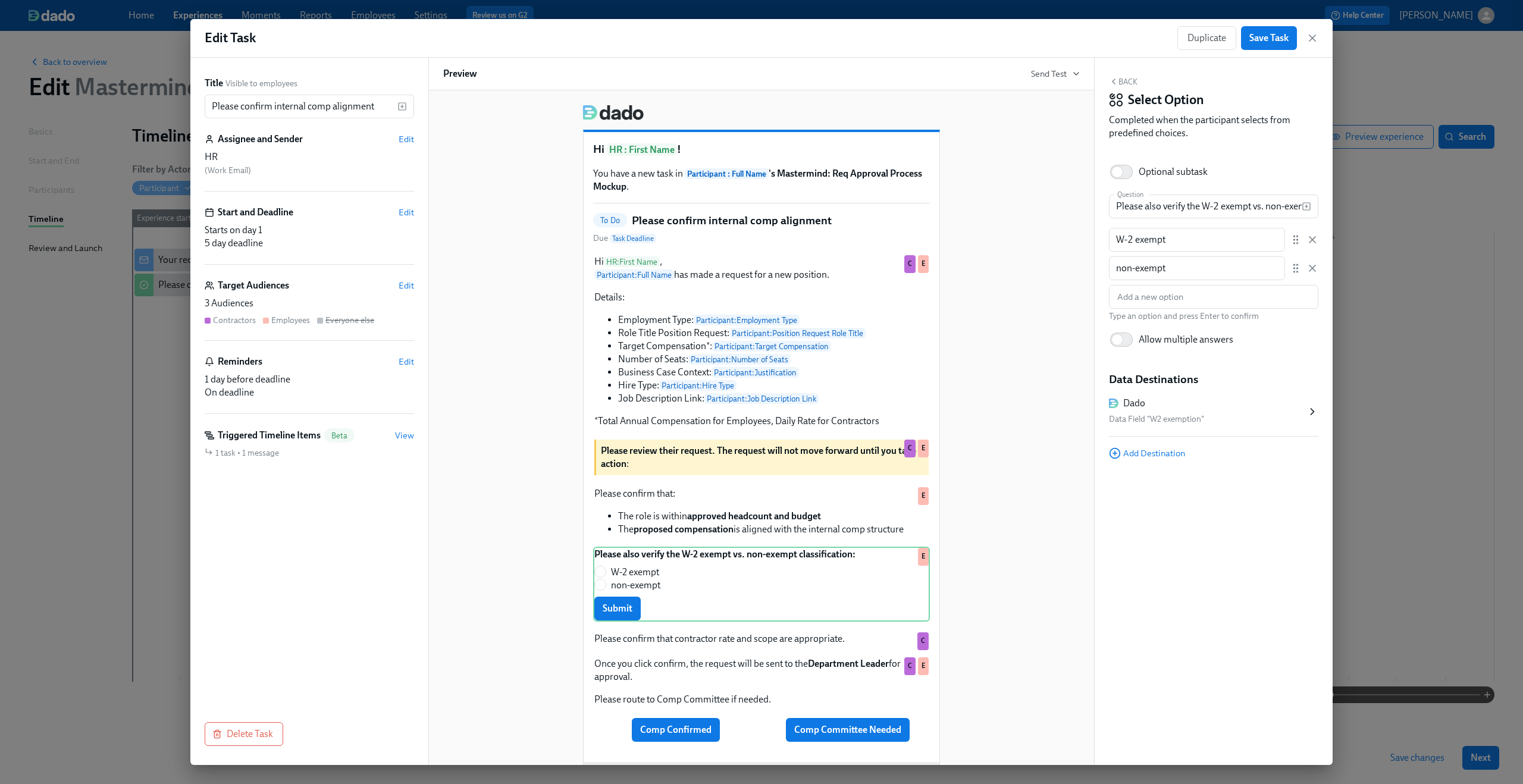
click at [1161, 409] on div "Dado" at bounding box center [1208, 403] width 197 height 13
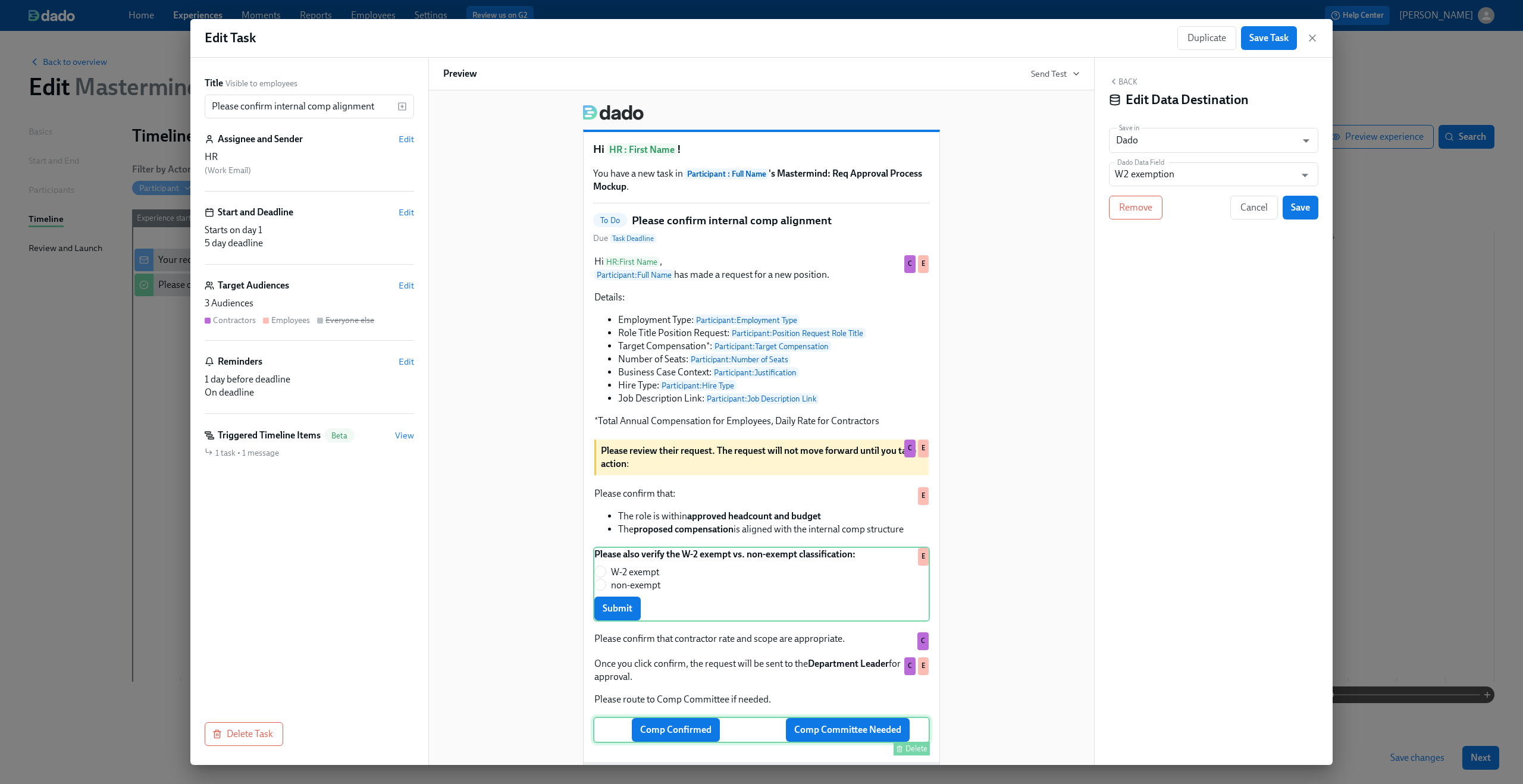
click at [690, 742] on div "Comp Confirmed Comp Committee Needed Delete" at bounding box center [762, 730] width 336 height 26
click at [829, 735] on div "Comp Confirmed Comp Committee Needed Delete" at bounding box center [762, 730] width 336 height 26
click at [702, 732] on div "Comp Confirmed Comp Committee Needed Delete" at bounding box center [762, 730] width 336 height 26
click at [707, 664] on div "Once you click confirm, the request will be sent to the Department Leader for a…" at bounding box center [762, 681] width 336 height 51
click at [1263, 211] on span "Cancel" at bounding box center [1254, 208] width 28 height 12
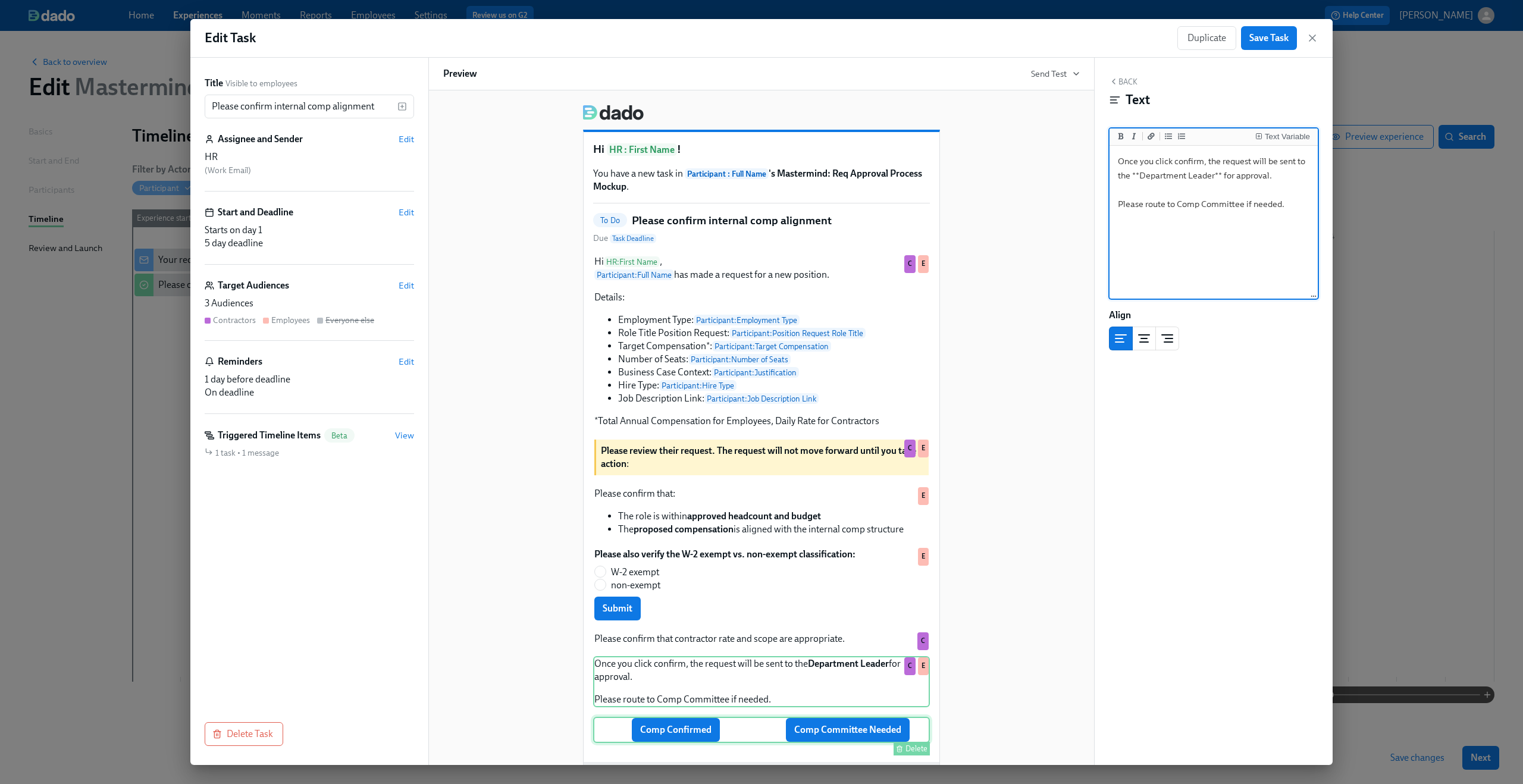
click at [693, 735] on div "Comp Confirmed Comp Committee Needed Delete" at bounding box center [762, 730] width 336 height 26
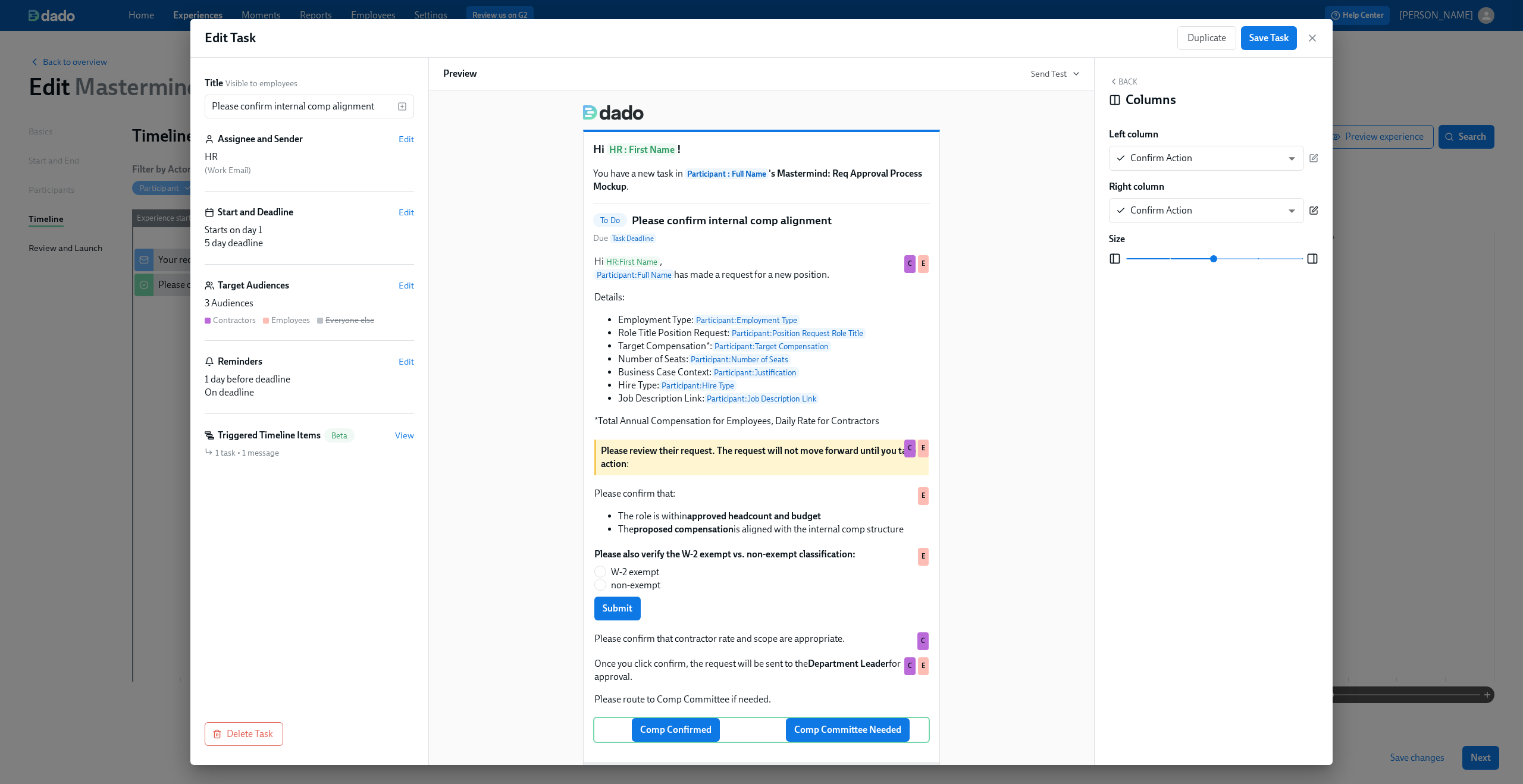
click at [1317, 212] on icon "button" at bounding box center [1313, 210] width 9 height 9
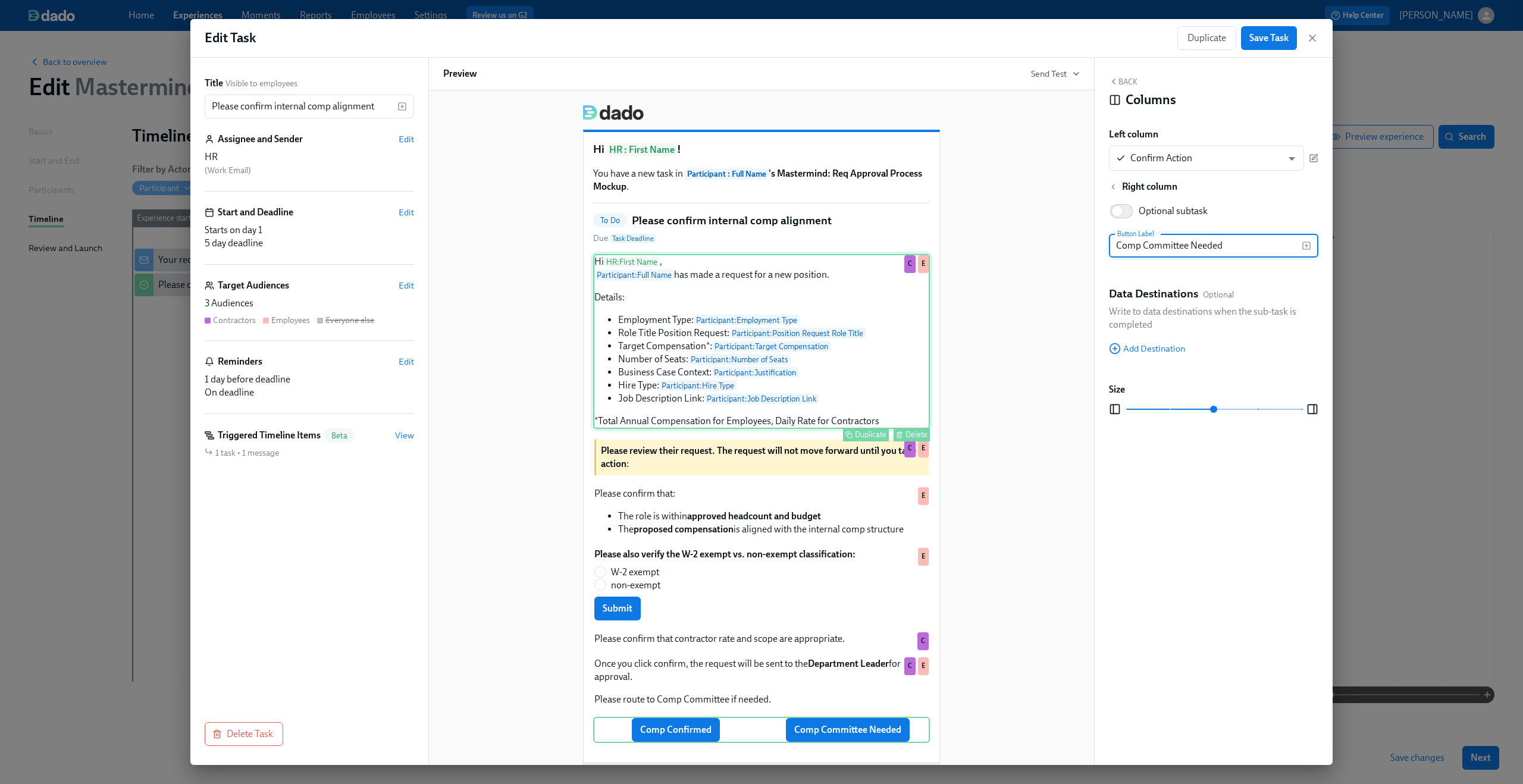
click at [722, 411] on div "Hi HR : First Name , Participant : Full Name has made a request for a new posit…" at bounding box center [762, 341] width 336 height 175
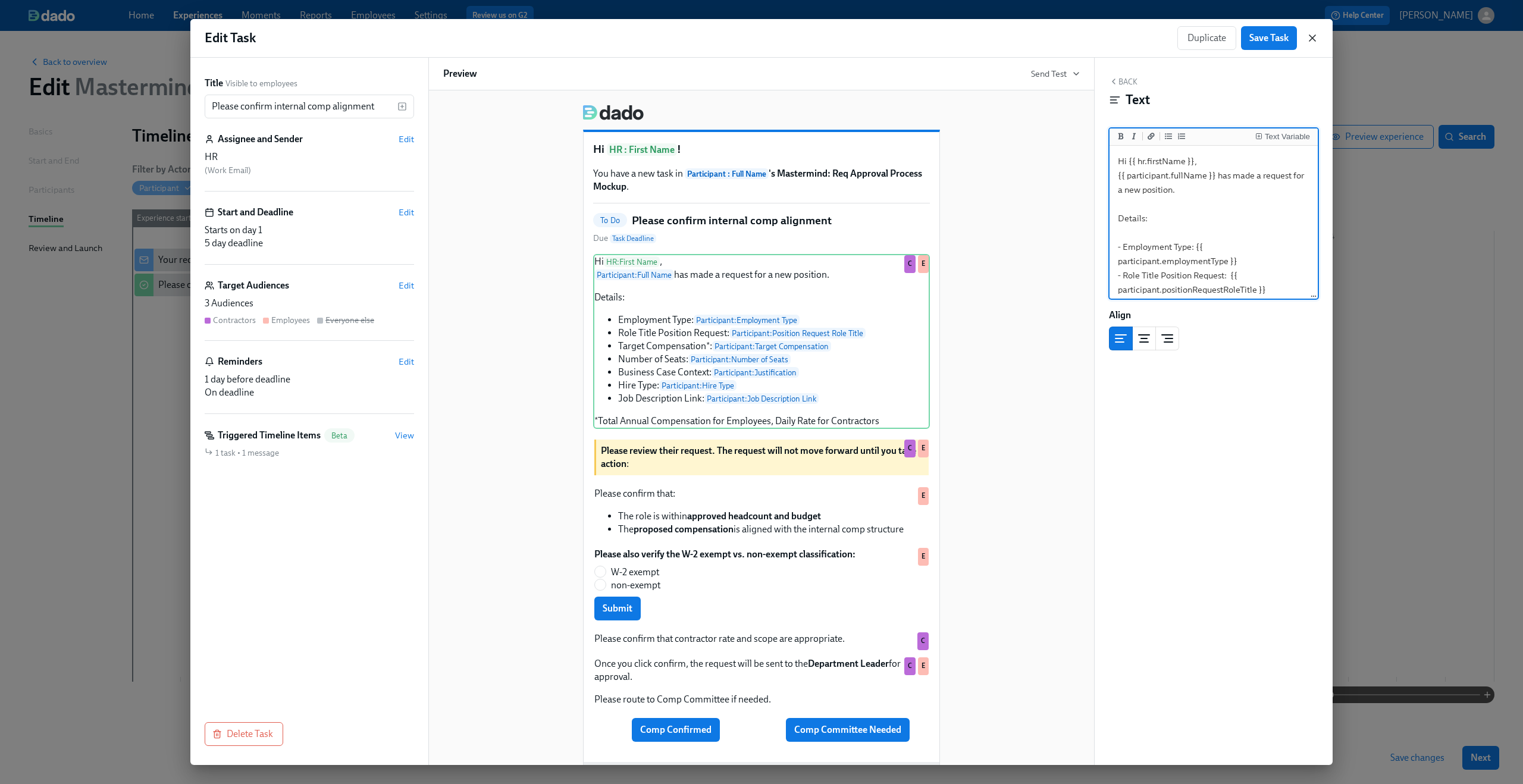
click at [1315, 38] on icon "button" at bounding box center [1312, 38] width 12 height 12
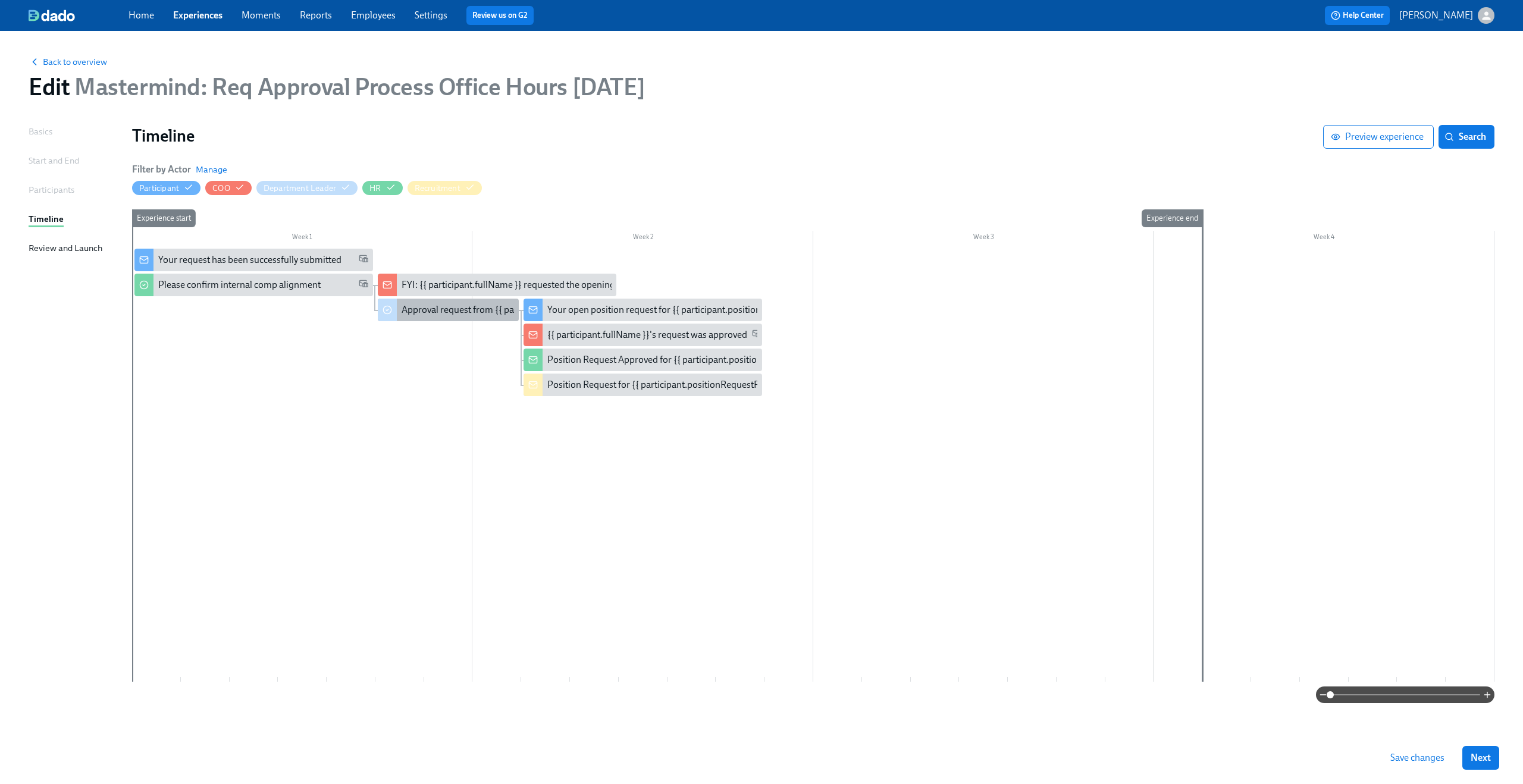
click at [462, 308] on div "Approval request from {{ participant.fullName }}" at bounding box center [500, 310] width 196 height 13
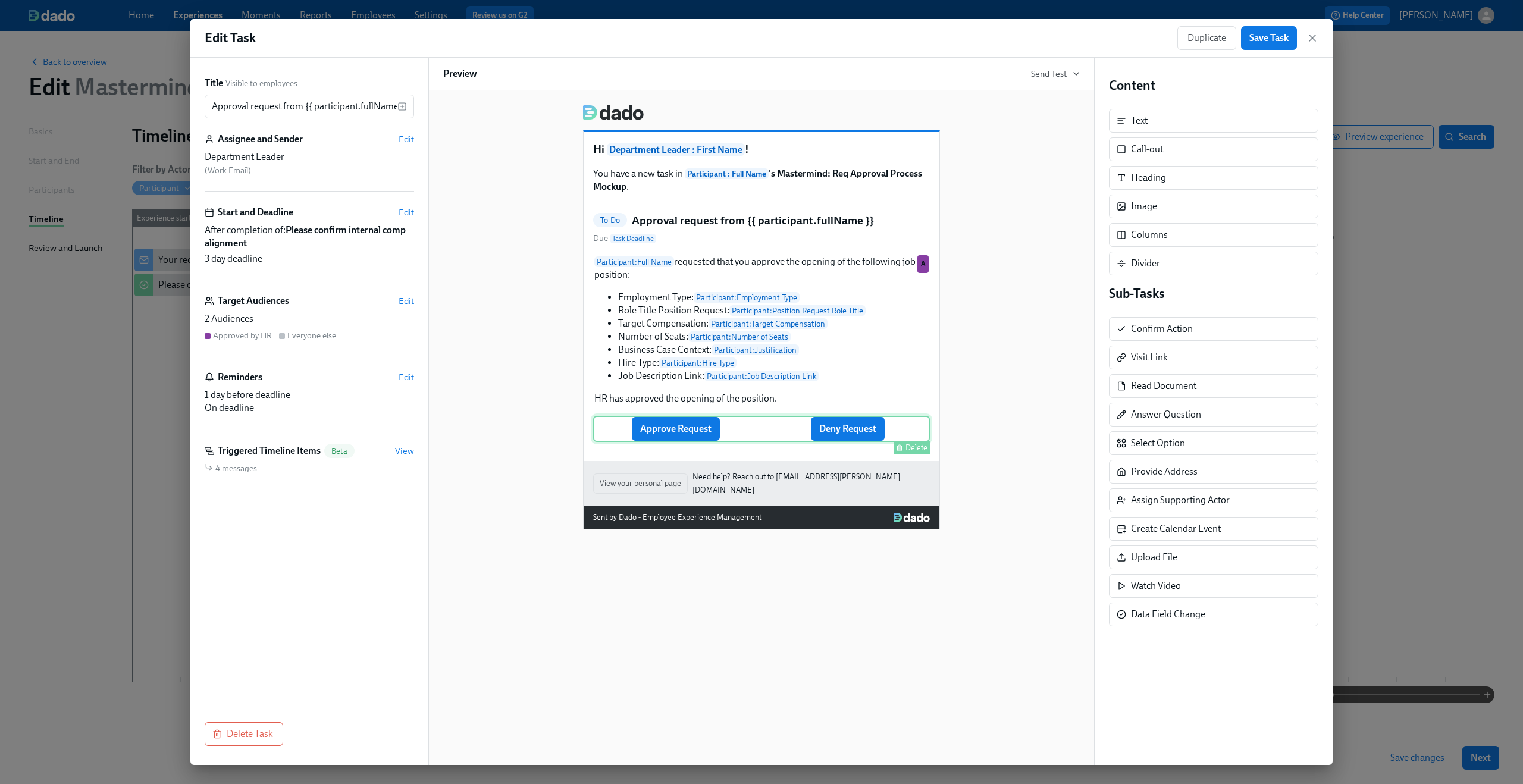
click at [699, 437] on div "Approve Request Deny Request Delete" at bounding box center [762, 428] width 336 height 26
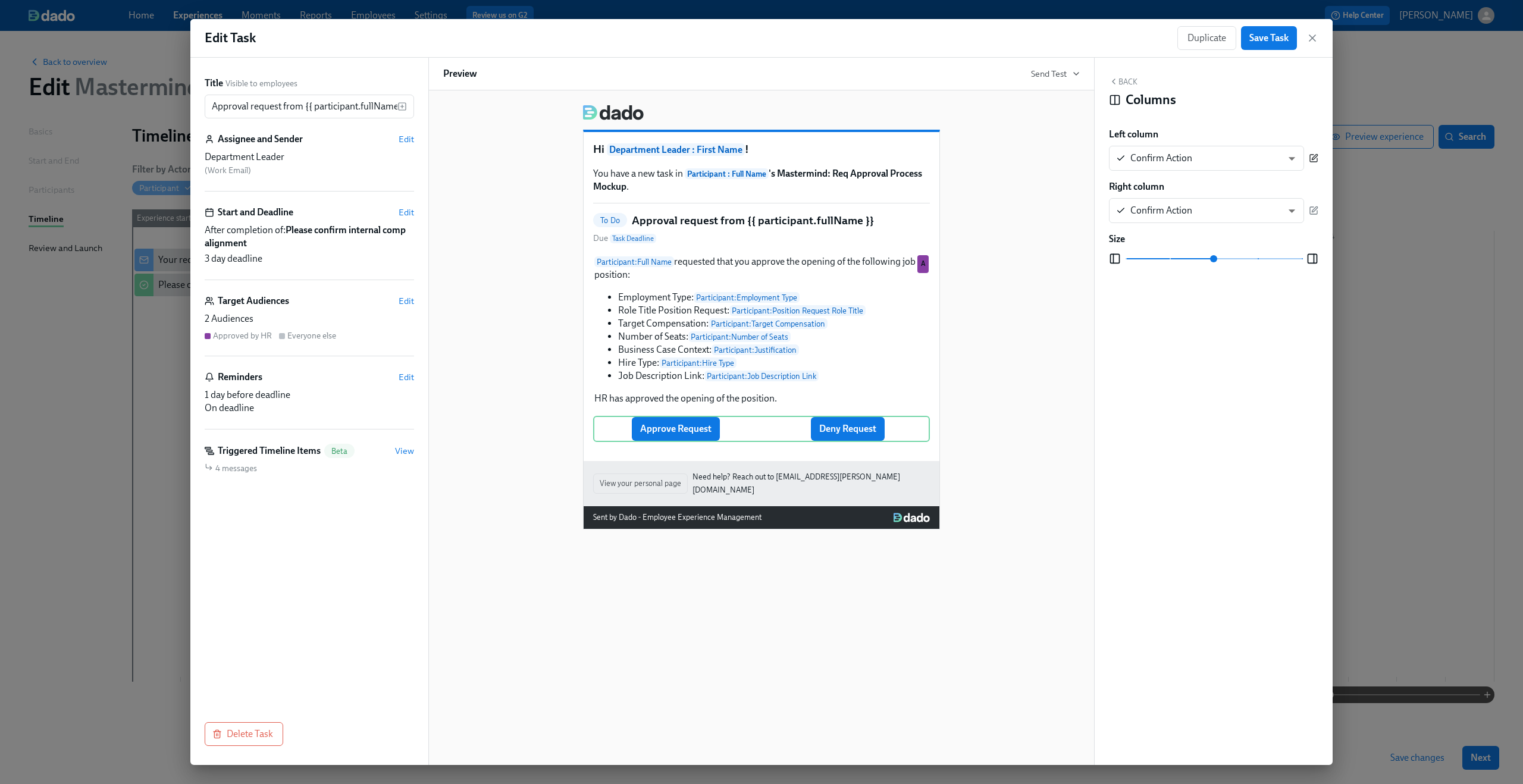
click at [1314, 163] on button "button" at bounding box center [1313, 158] width 9 height 25
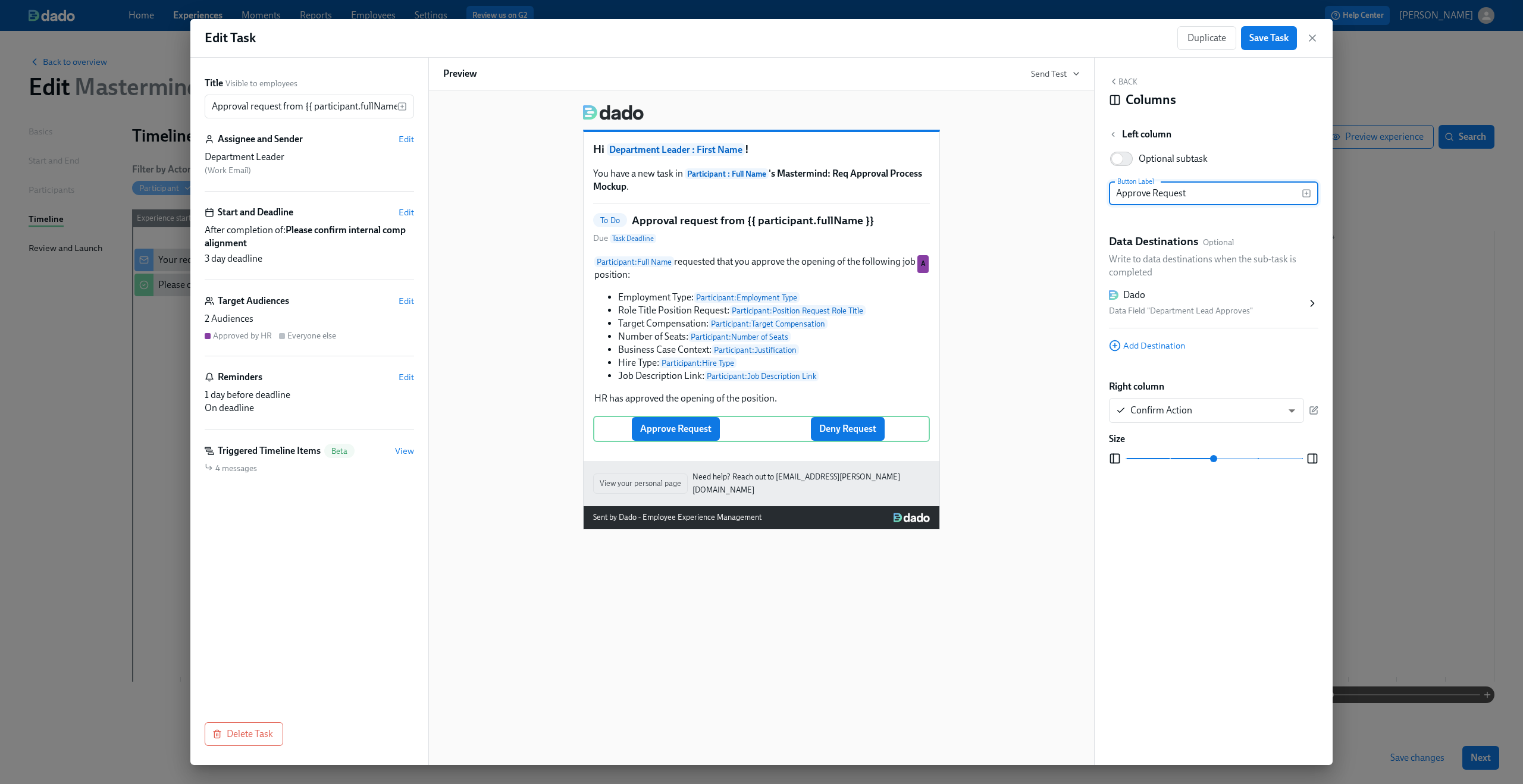
click at [1279, 299] on div "Dado" at bounding box center [1208, 295] width 197 height 13
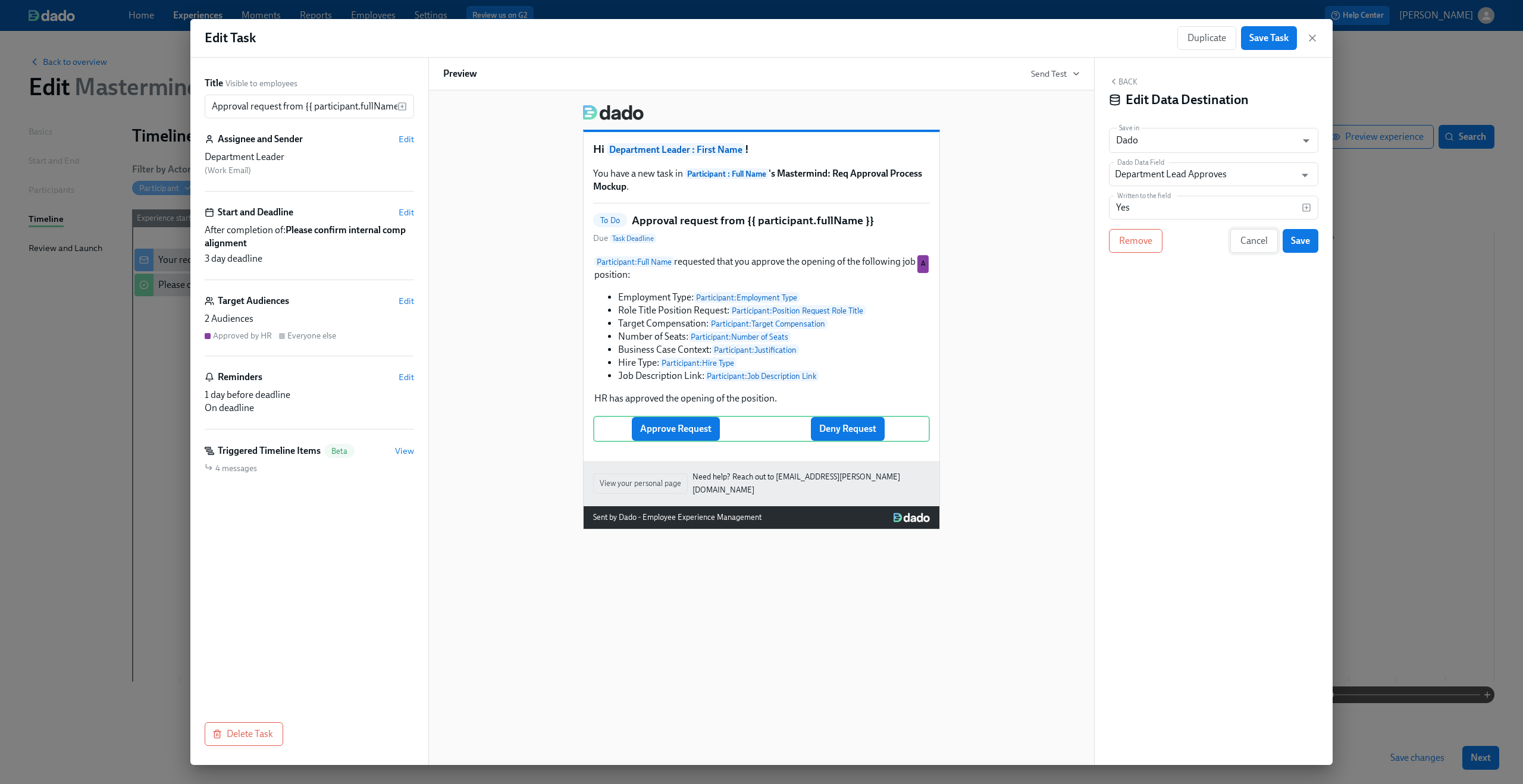
click at [1256, 244] on span "Cancel" at bounding box center [1254, 241] width 28 height 12
click at [1311, 33] on icon "button" at bounding box center [1312, 38] width 12 height 12
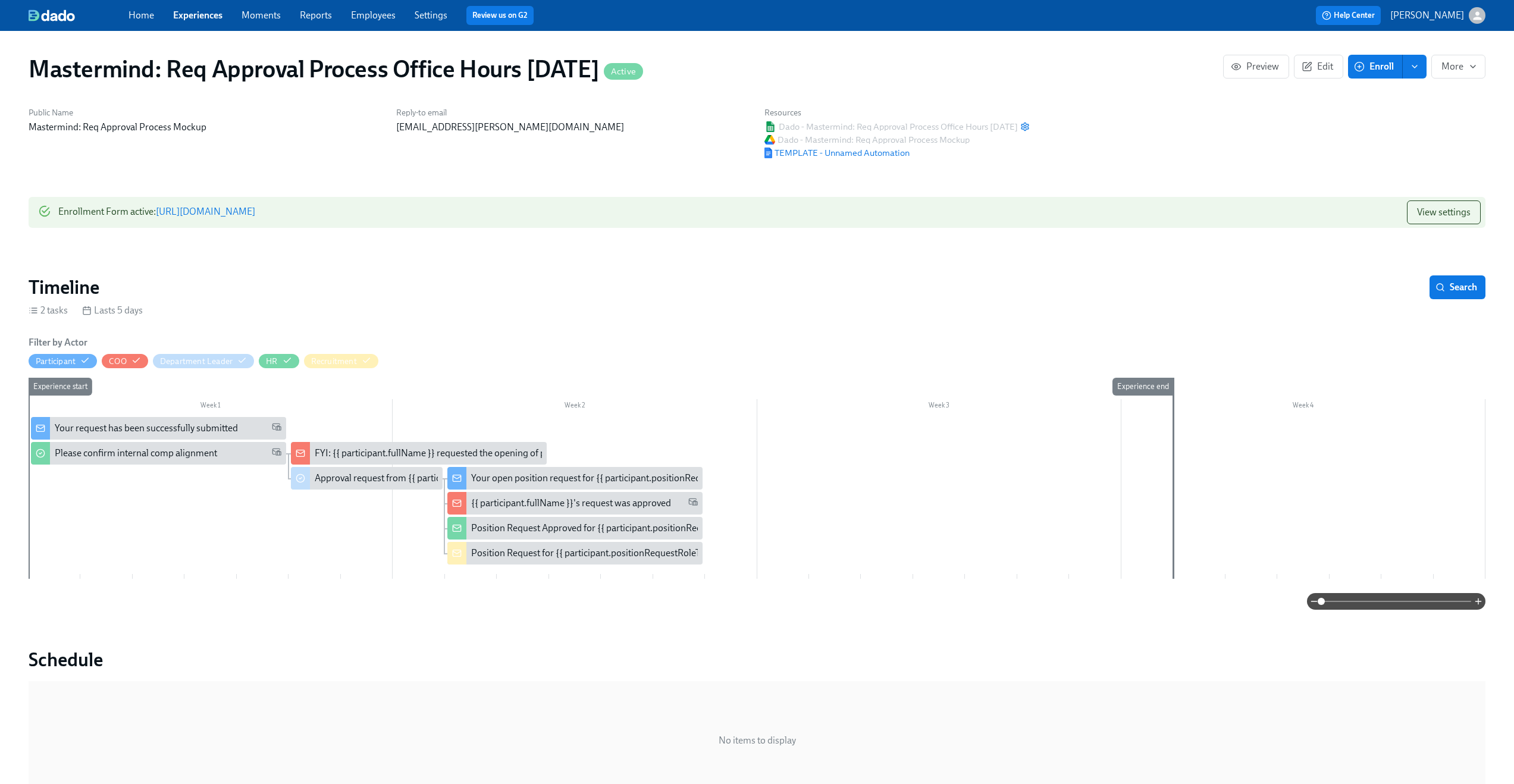
click at [372, 12] on link "Employees" at bounding box center [372, 15] width 44 height 12
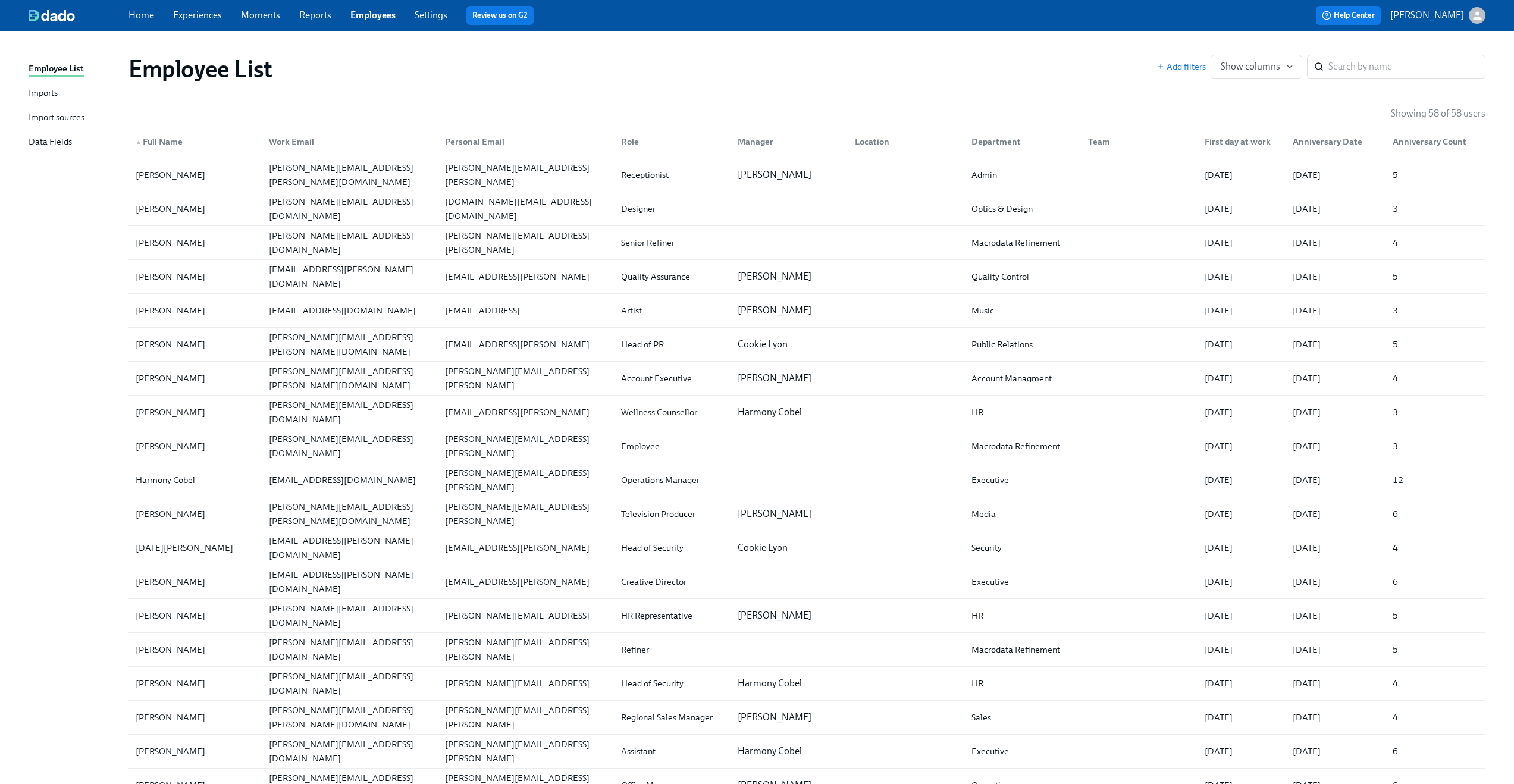
click at [441, 17] on link "Settings" at bounding box center [430, 15] width 33 height 12
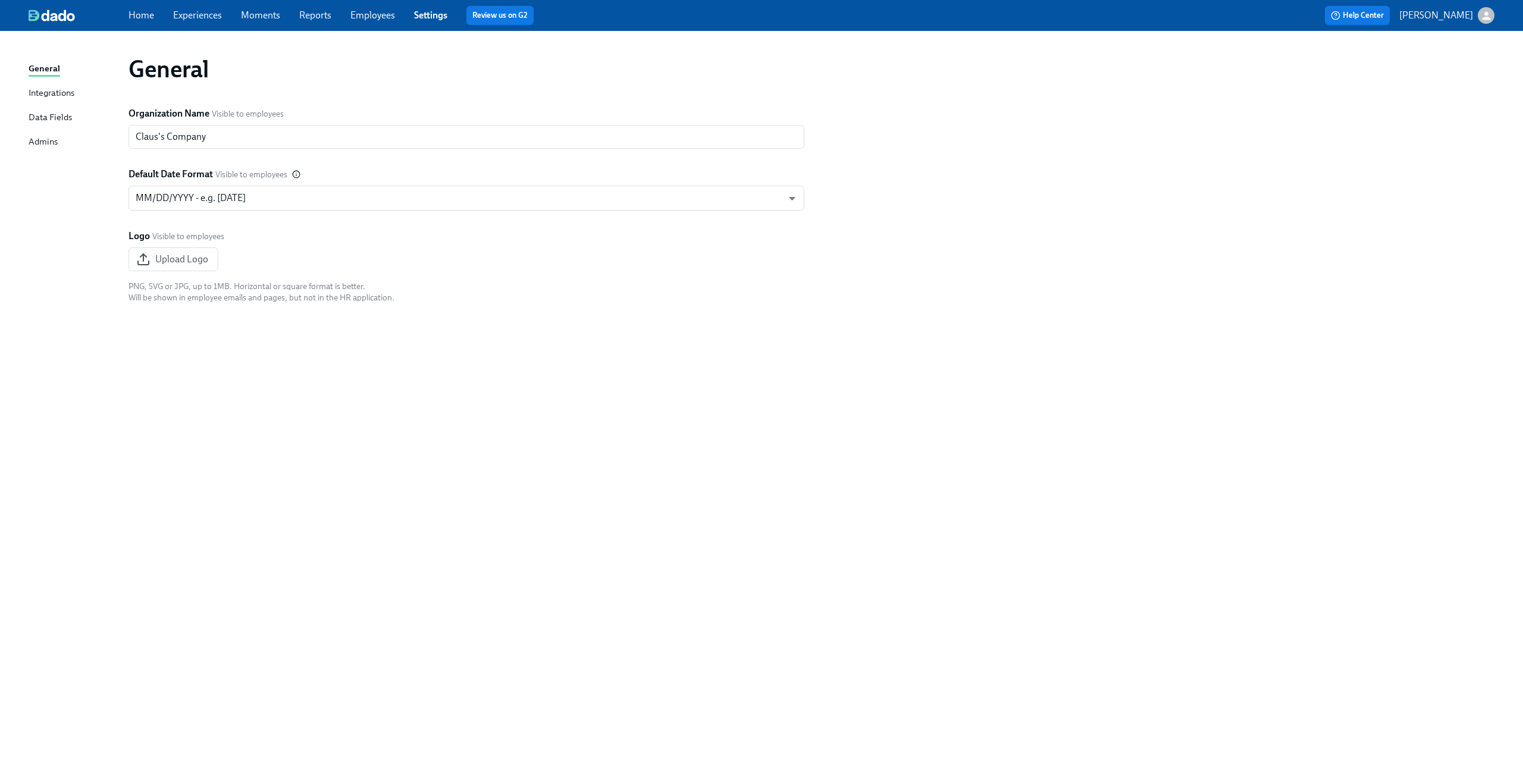
click at [394, 13] on div "Home Experiences Moments Reports Employees Settings Review us on G2" at bounding box center [470, 15] width 683 height 19
click at [52, 110] on div "General Integrations Data Fields Admins" at bounding box center [78, 110] width 100 height 98
click at [51, 115] on div "Data Fields" at bounding box center [50, 118] width 44 height 15
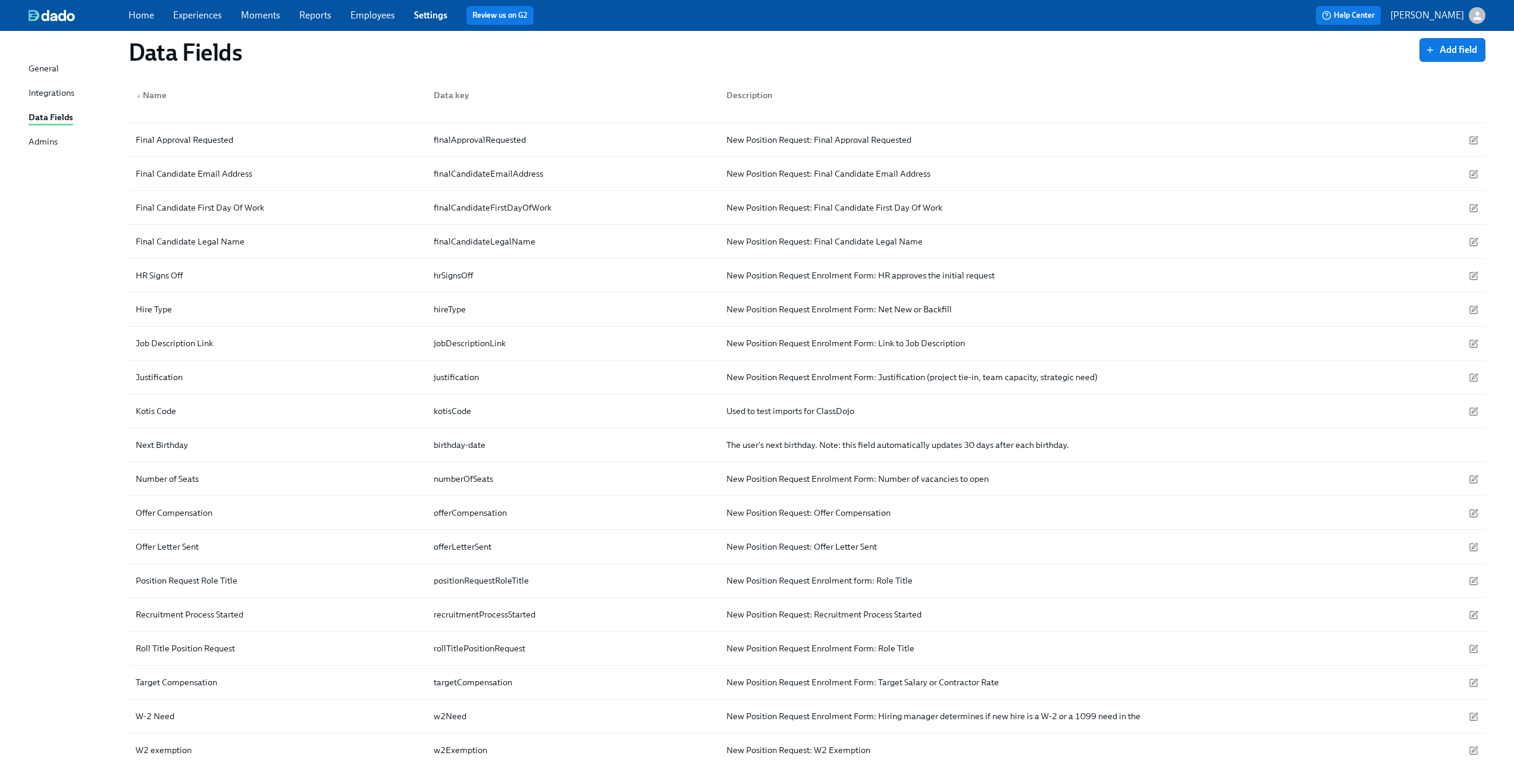
scroll to position [377, 0]
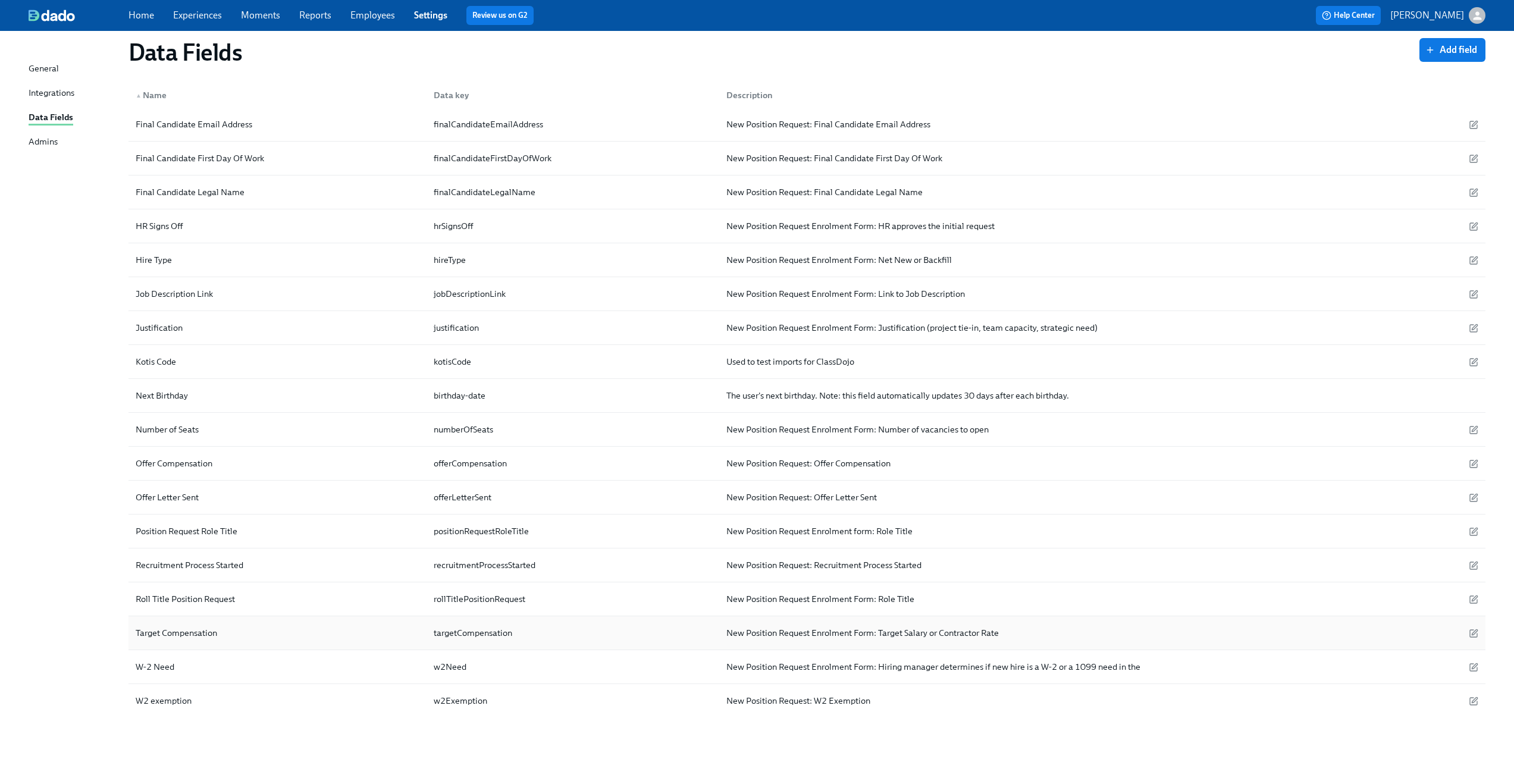
click at [297, 638] on div "Target Compensation" at bounding box center [277, 633] width 293 height 23
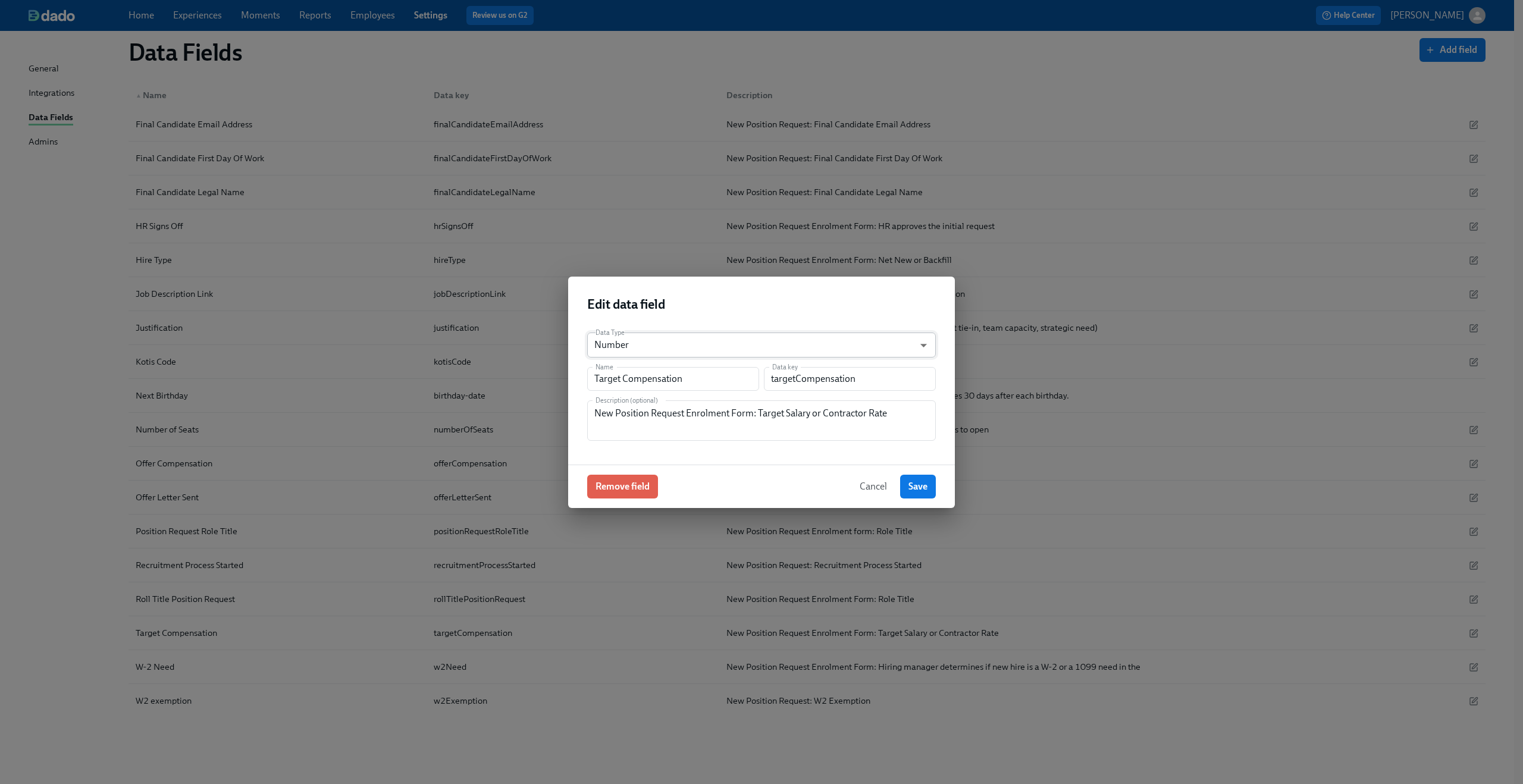
click at [754, 338] on body "Home Experiences Moments Reports Employees Settings Review us on G2 Help Center…" at bounding box center [762, 203] width 1523 height 1161
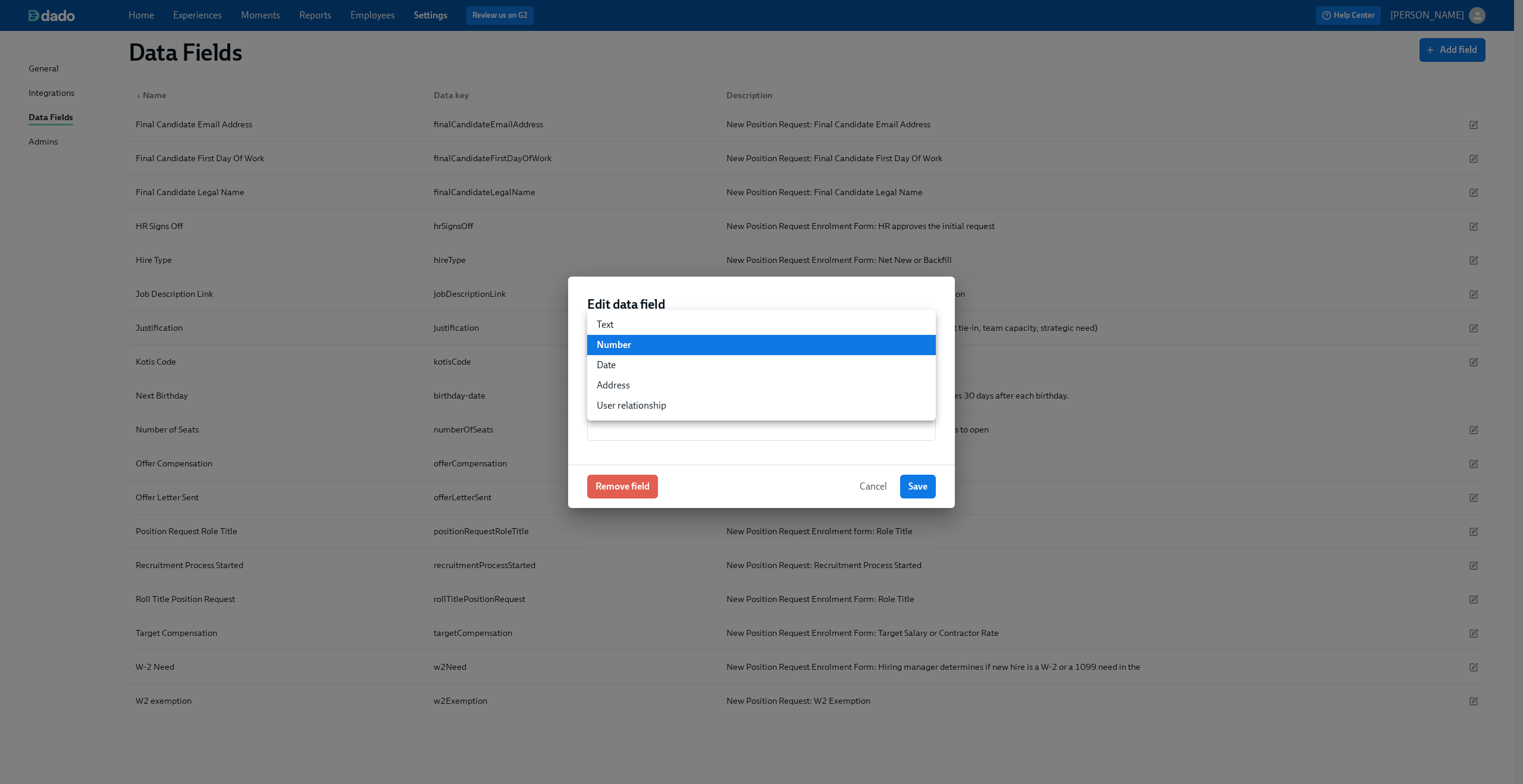
click at [707, 320] on li "Text" at bounding box center [762, 325] width 349 height 20
type input "string"
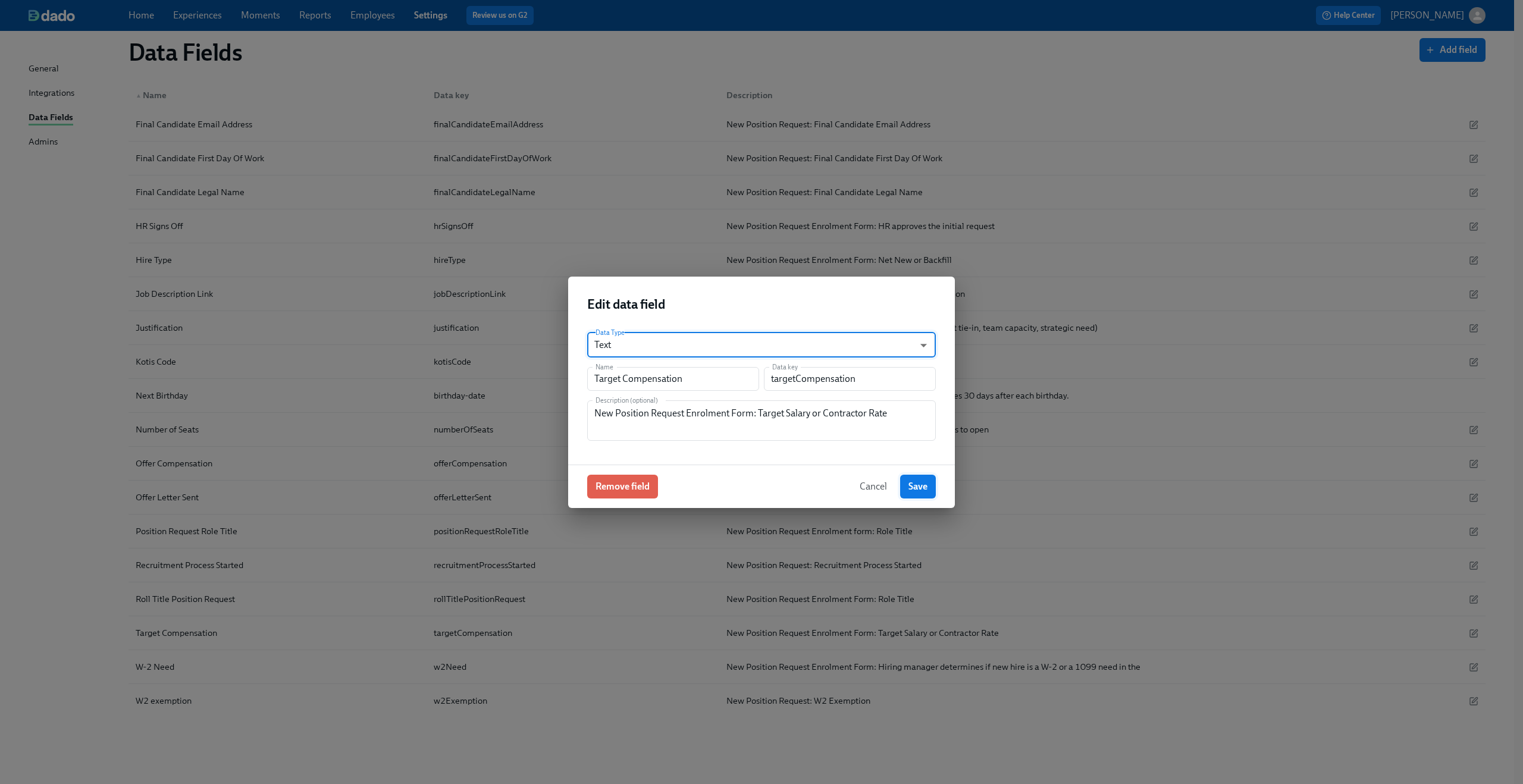
click at [921, 489] on span "Save" at bounding box center [917, 486] width 19 height 12
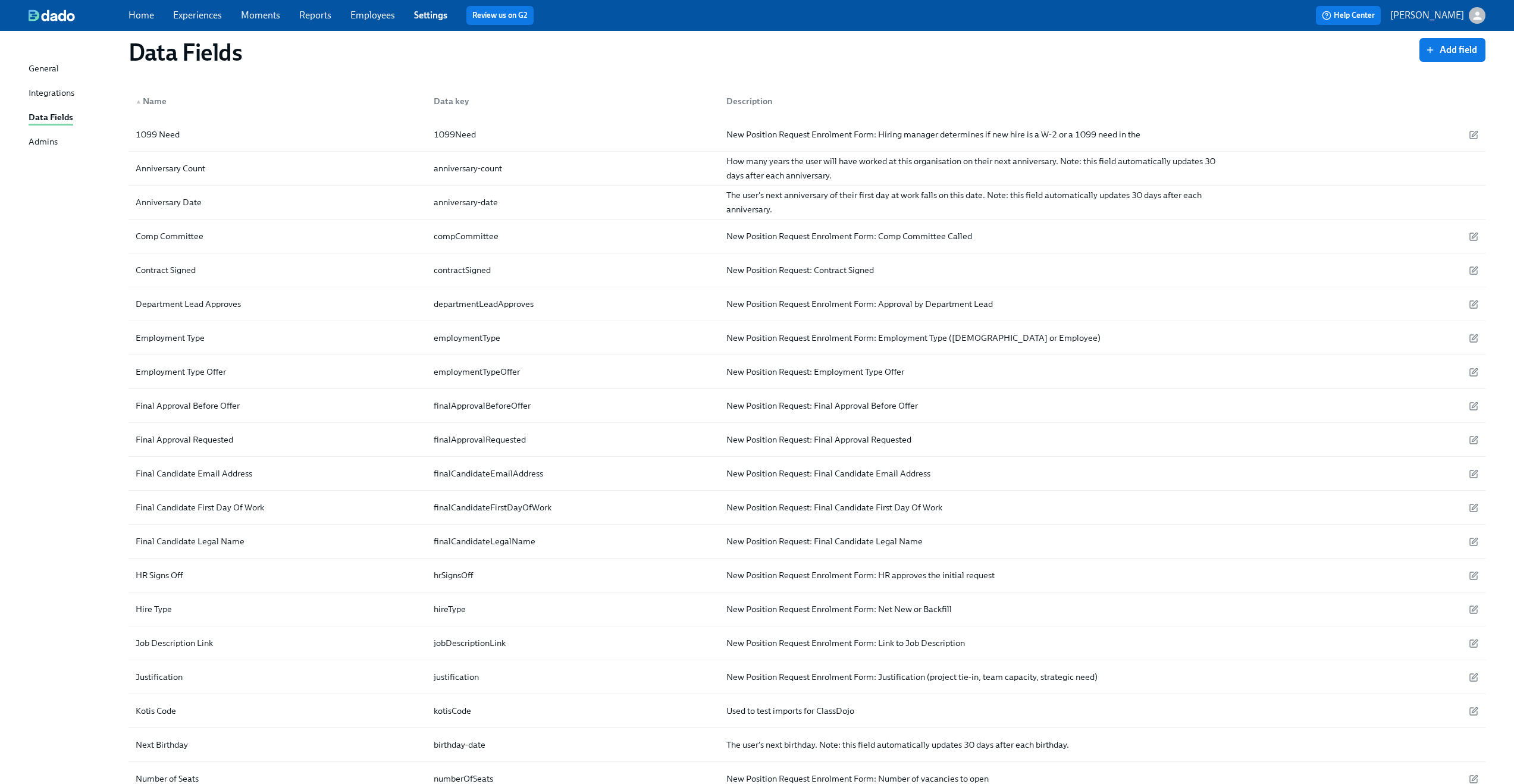
scroll to position [0, 0]
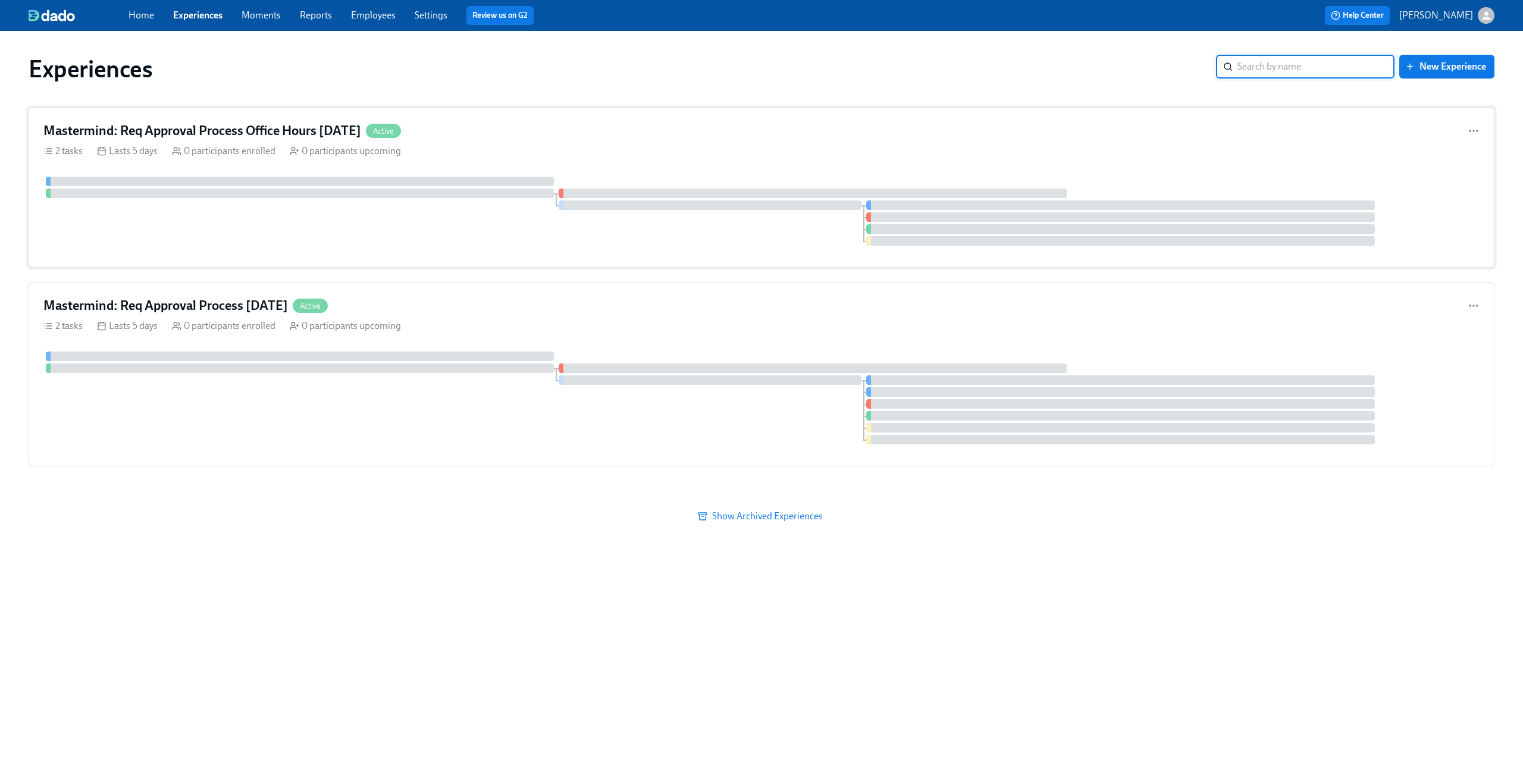
click at [551, 136] on div "Mastermind: Req Approval Process Office Hours [DATE] Active" at bounding box center [762, 131] width 1436 height 18
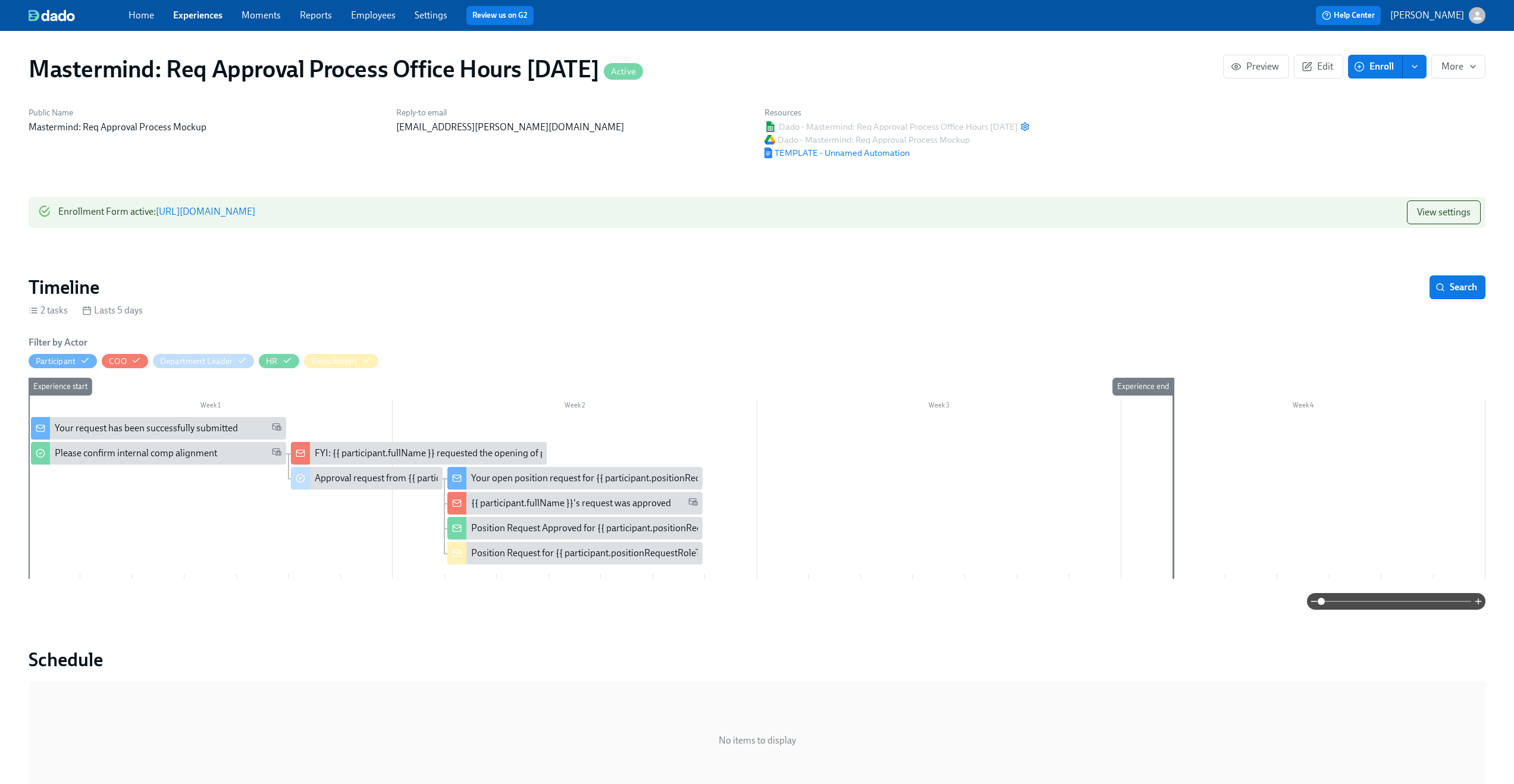
click at [255, 216] on link "[URL][DOMAIN_NAME]" at bounding box center [205, 212] width 100 height 12
click at [1425, 208] on span "View settings" at bounding box center [1444, 213] width 54 height 12
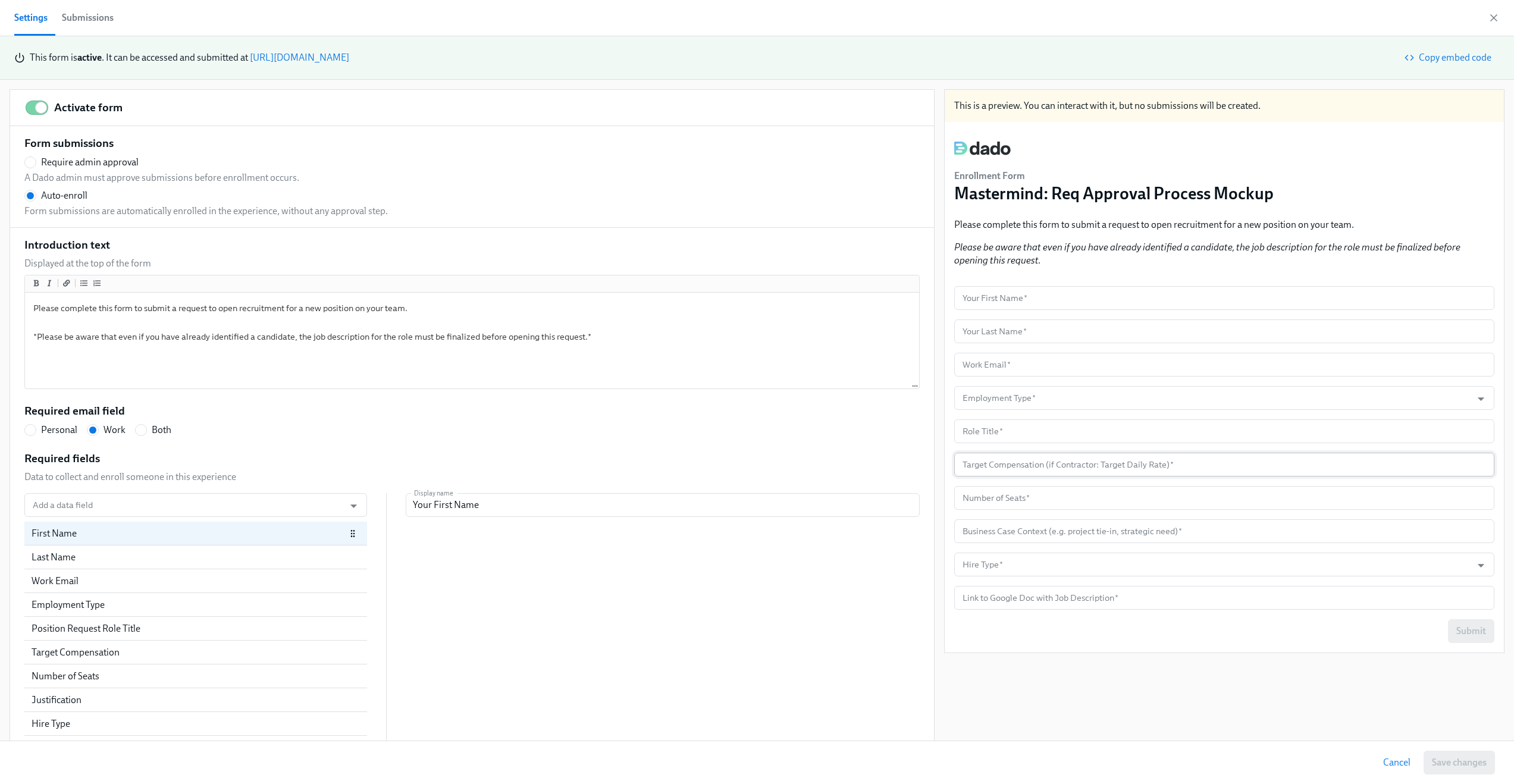
click at [1166, 464] on input "number" at bounding box center [1224, 464] width 540 height 23
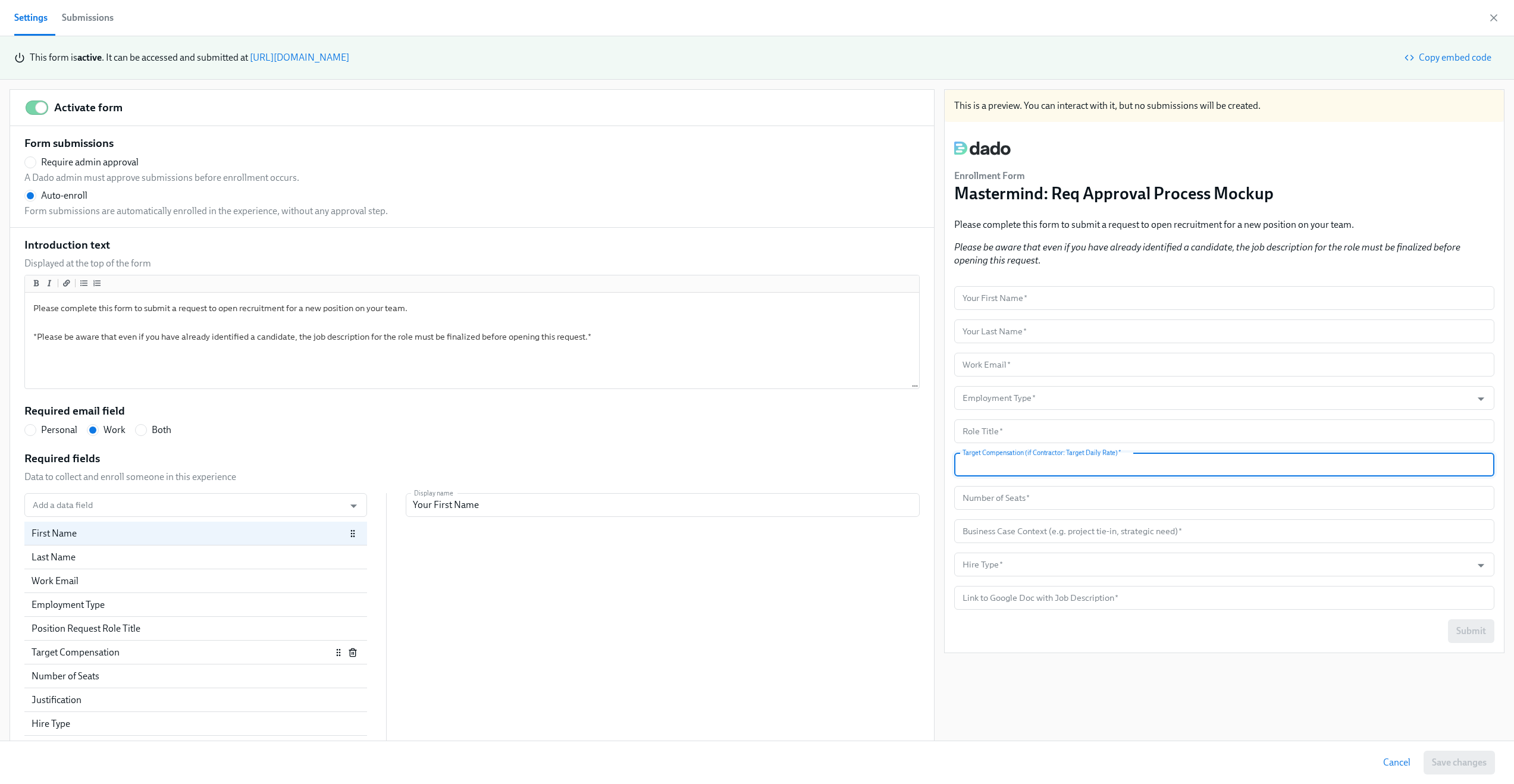
click at [258, 663] on div "Target Compensation" at bounding box center [195, 653] width 342 height 23
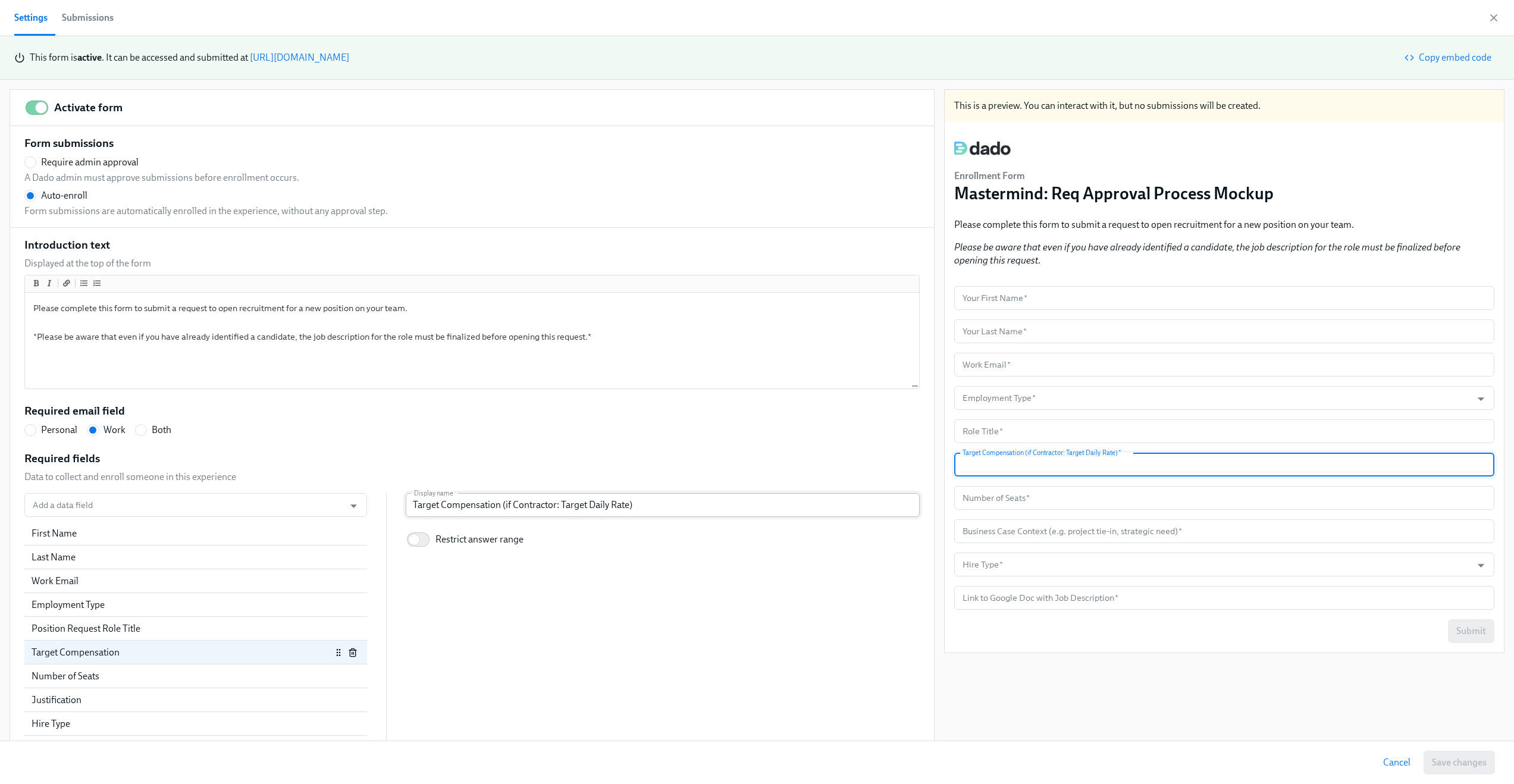
click at [696, 511] on input "Target Compensation (if Contractor: Target Daily Rate)" at bounding box center [663, 505] width 514 height 23
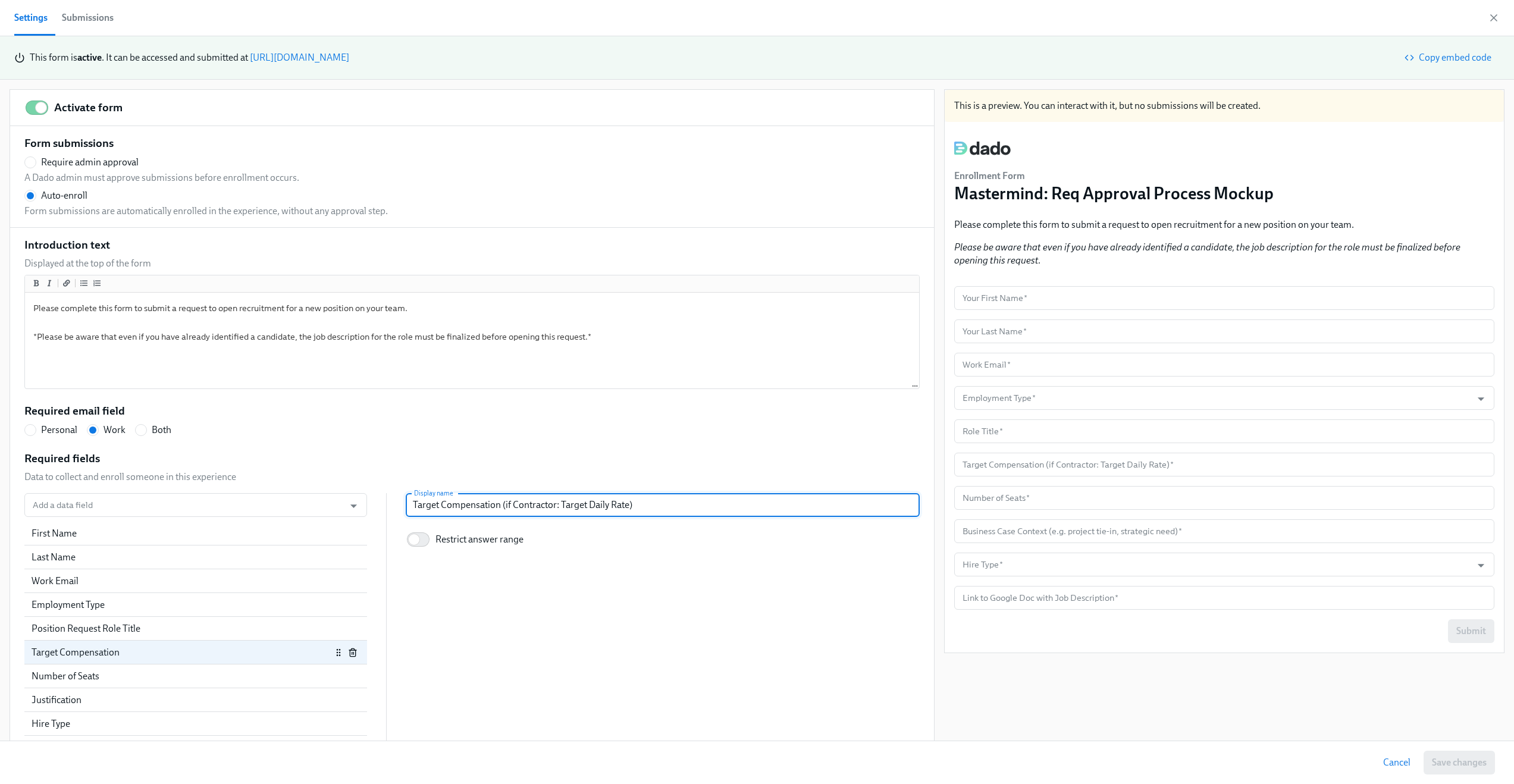
radio input "false"
type input "Target Compensation (if Contractor: Target Daily Rate"
radio input "false"
type input "Target Compensation (if Contractor: Target Daily Rate;"
radio input "false"
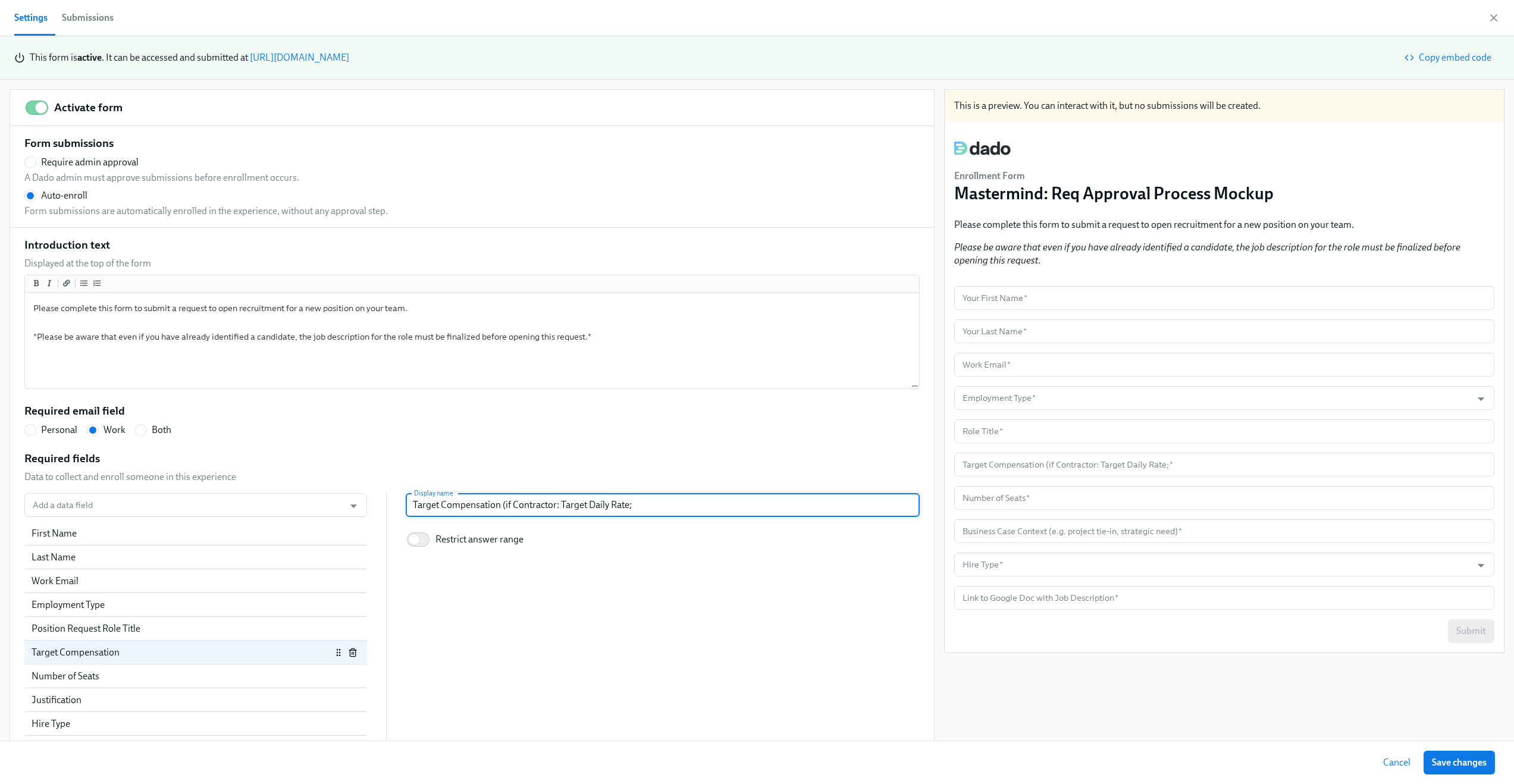
type input "Target Compensation (if Contractor: Target Daily Rate; i"
radio input "false"
type input "Target Compensation (if Contractor: Target Daily Rate; if"
radio input "false"
type input "Target Compensation (if Contractor: Target Daily Rate; if"
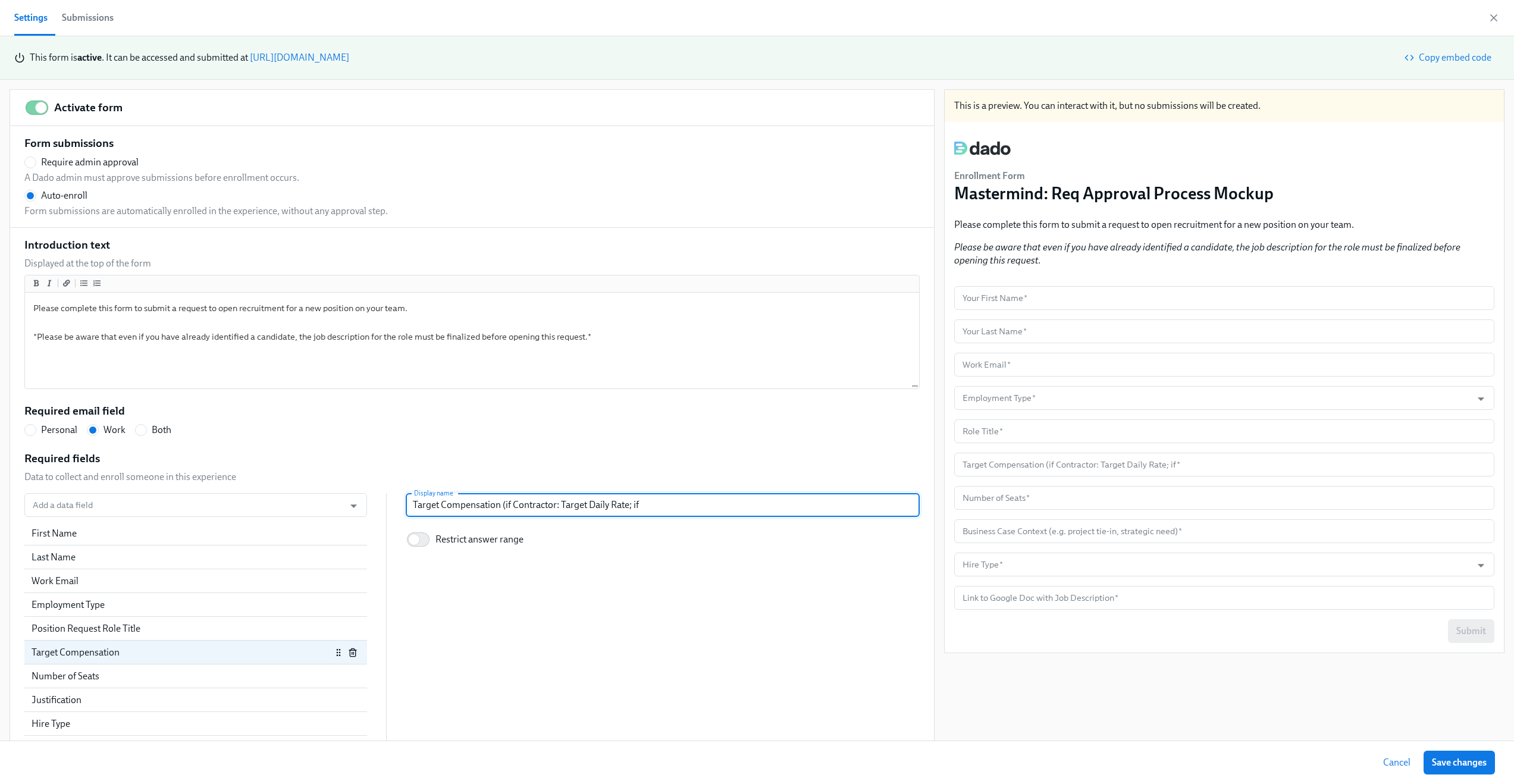
radio input "false"
type input "Target Compensation (if Contractor: Target Daily Rate; if n"
radio input "false"
type input "Target Compensation (if Contractor: Target Daily Rate; if no"
radio input "false"
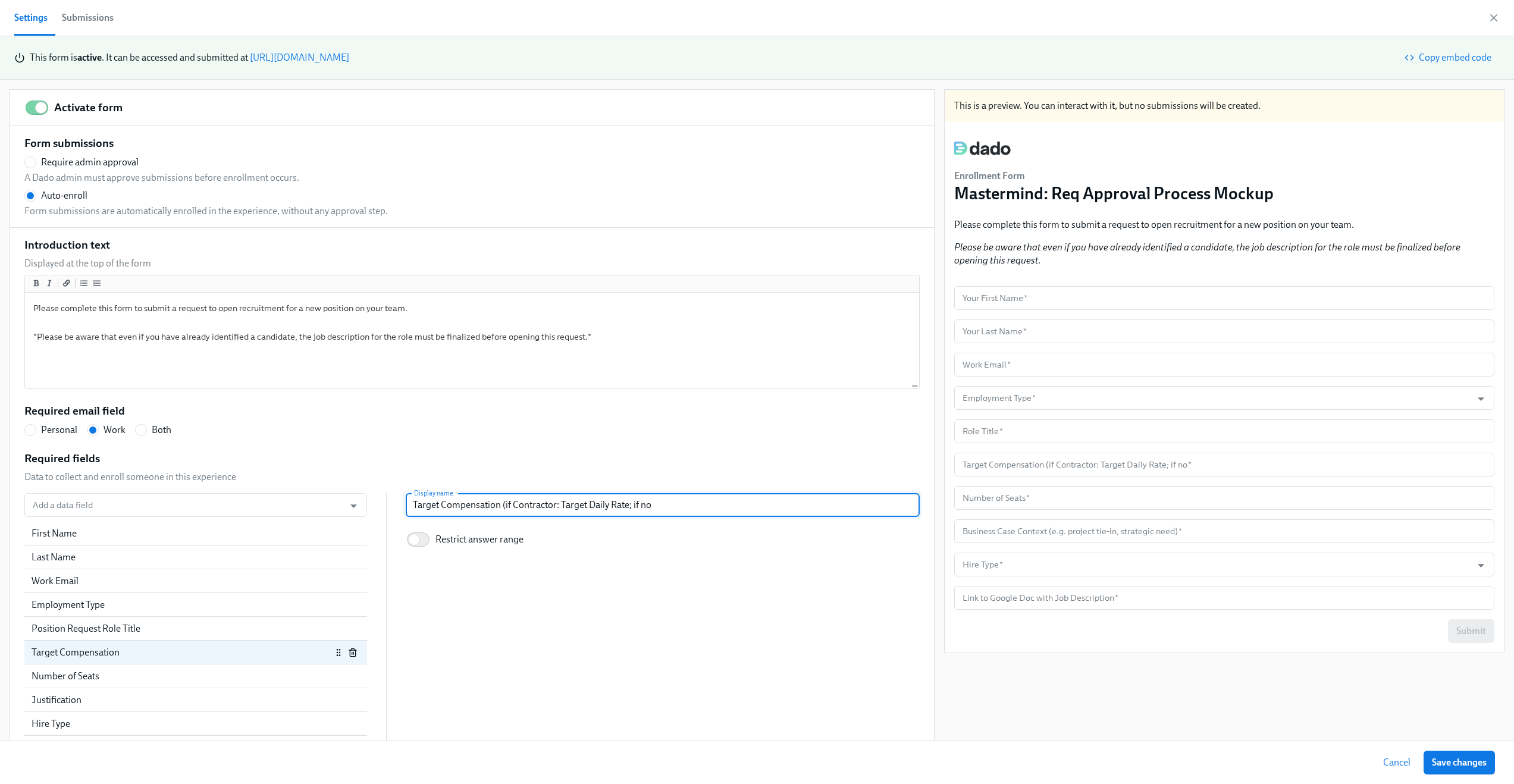
type input "Target Compensation (if Contractor: Target Daily Rate; if no"
radio input "false"
type input "Target Compensation (if Contractor: Target Daily Rate; if no c"
radio input "false"
type input "Target Compensation (if Contractor: Target Daily Rate; if no co"
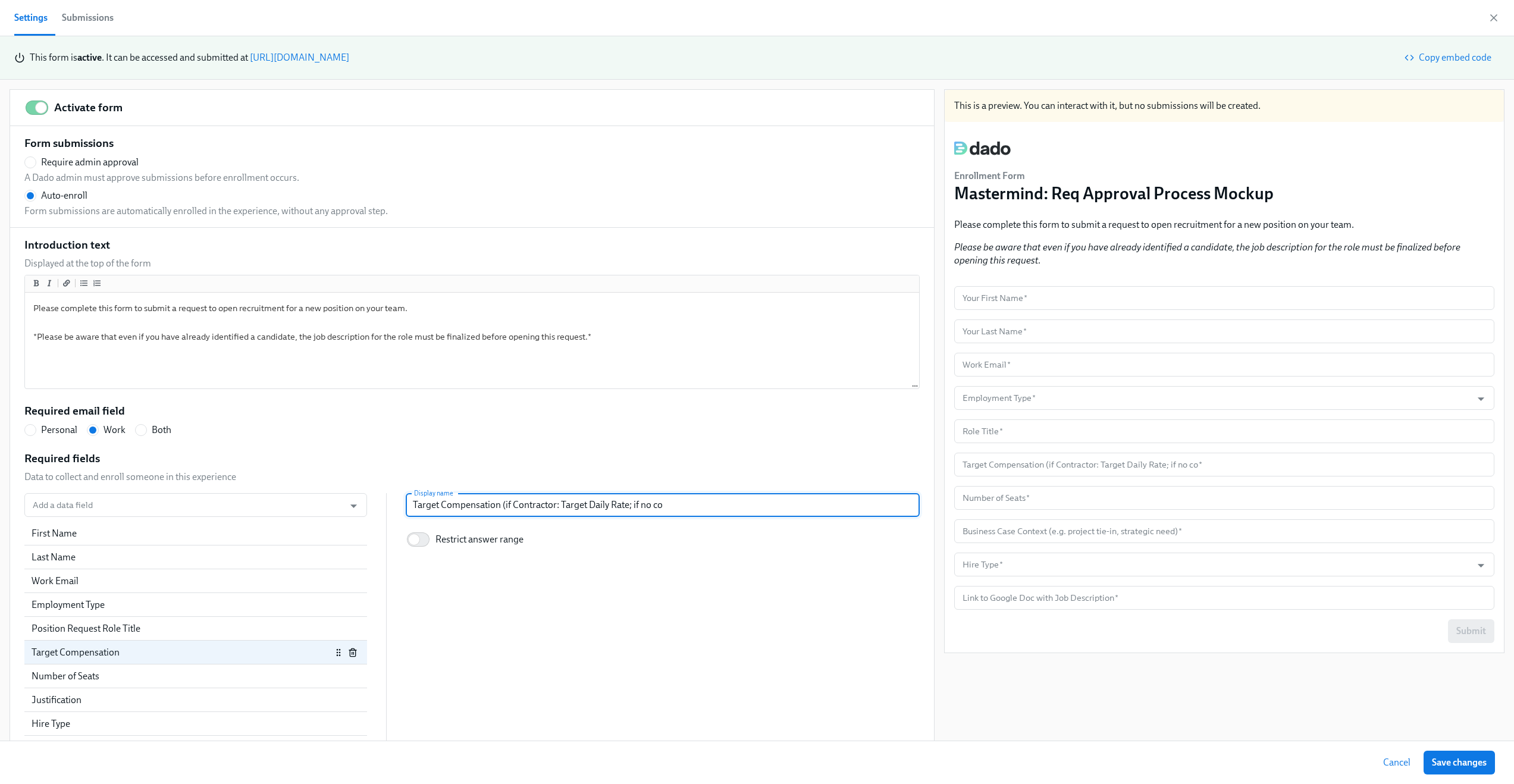
radio input "false"
type input "Target Compensation (if Contractor: Target Daily Rate; if no com"
radio input "false"
type input "Target Compensation (if Contractor: Target Daily Rate; if no comp"
radio input "false"
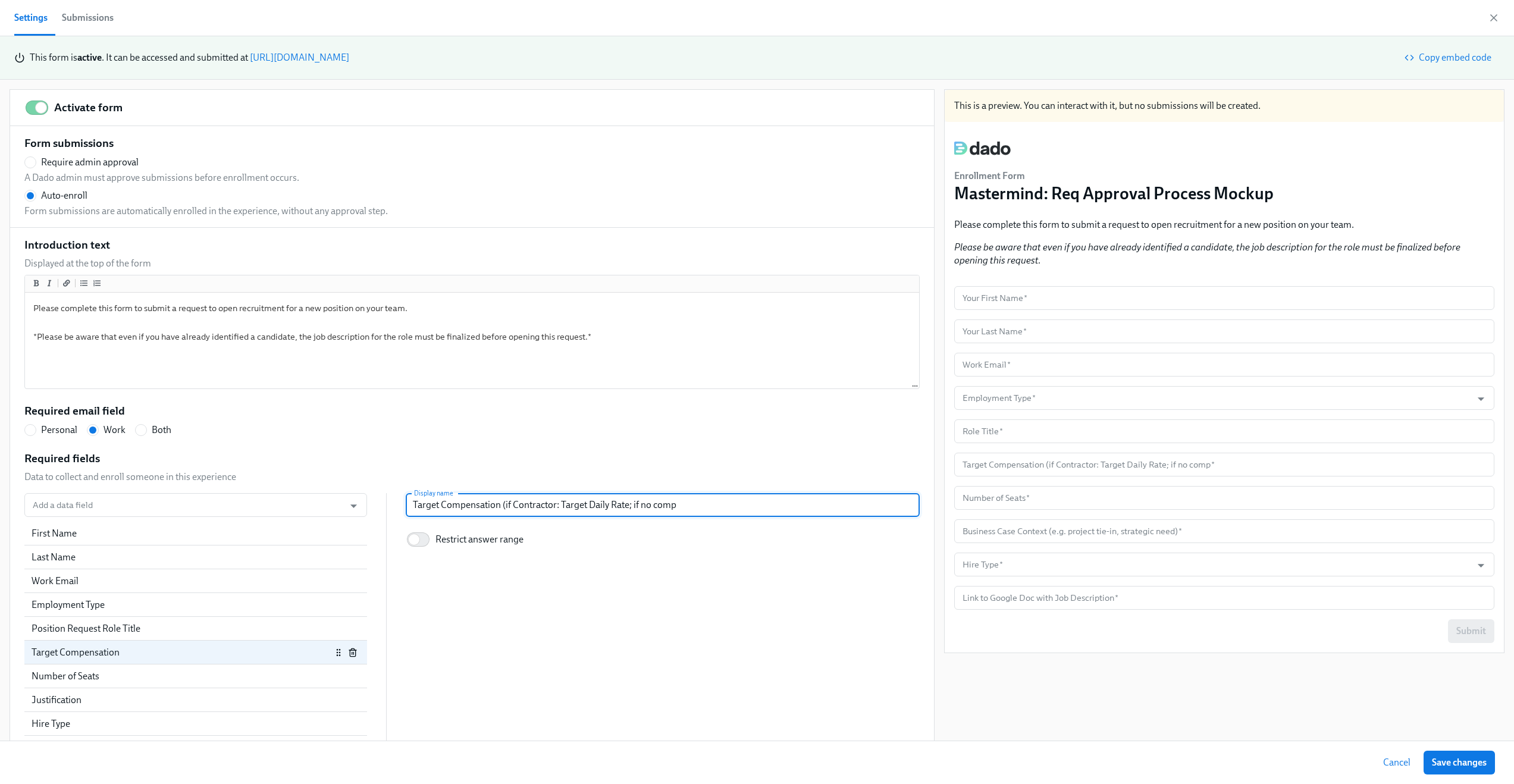
type input "Target Compensation (if Contractor: Target Daily Rate; if no compa"
radio input "false"
type input "Target Compensation (if Contractor: Target Daily Rate; if no compa"
radio input "false"
type input "Target Compensation (if Contractor: Target Daily Rate; if no compa"
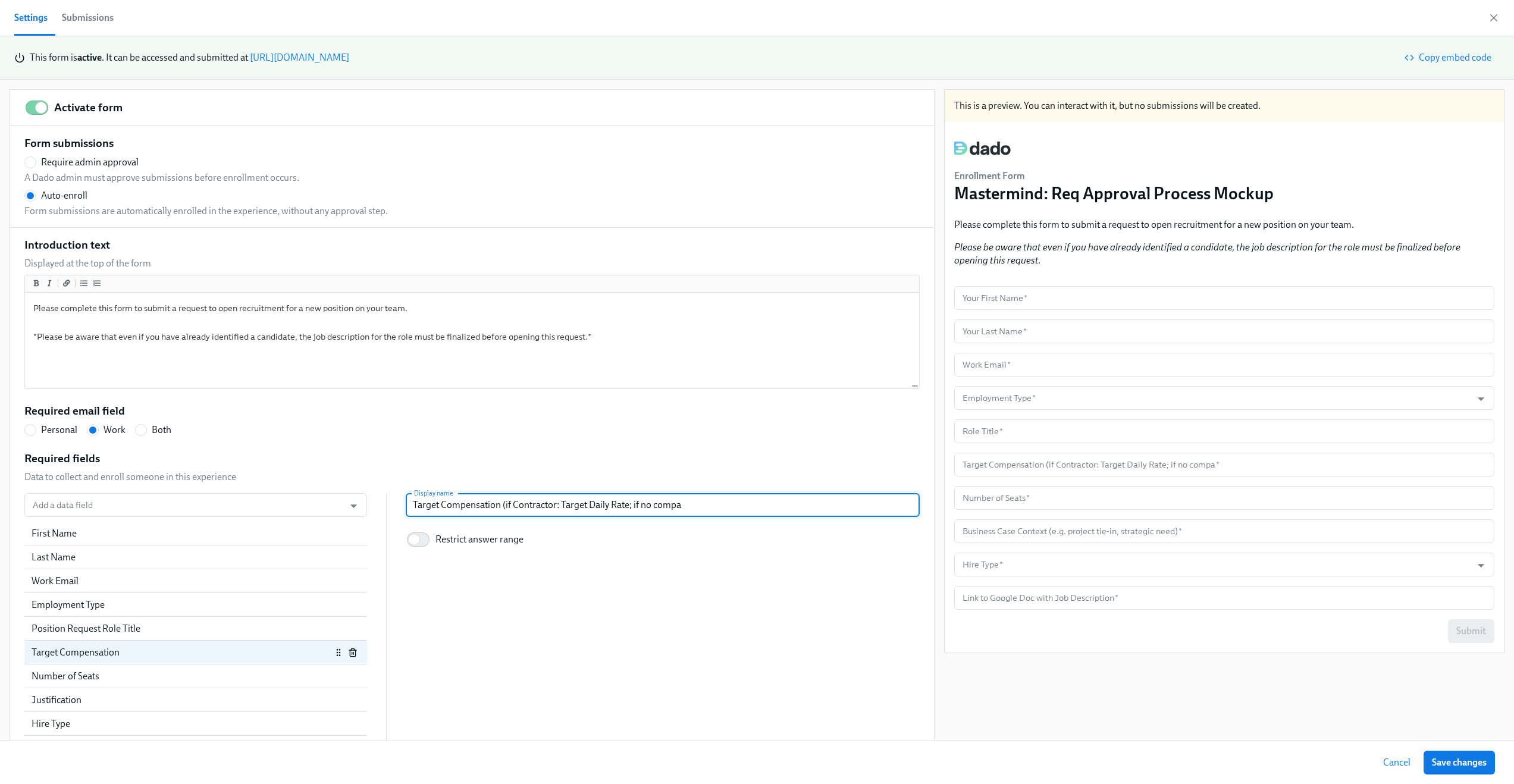
radio input "false"
type input "Target Compensation (if Contractor: Target Daily Rate; if no comps"
radio input "false"
type input "Target Compensation (if Contractor: Target Daily Rate; if no comp"
radio input "false"
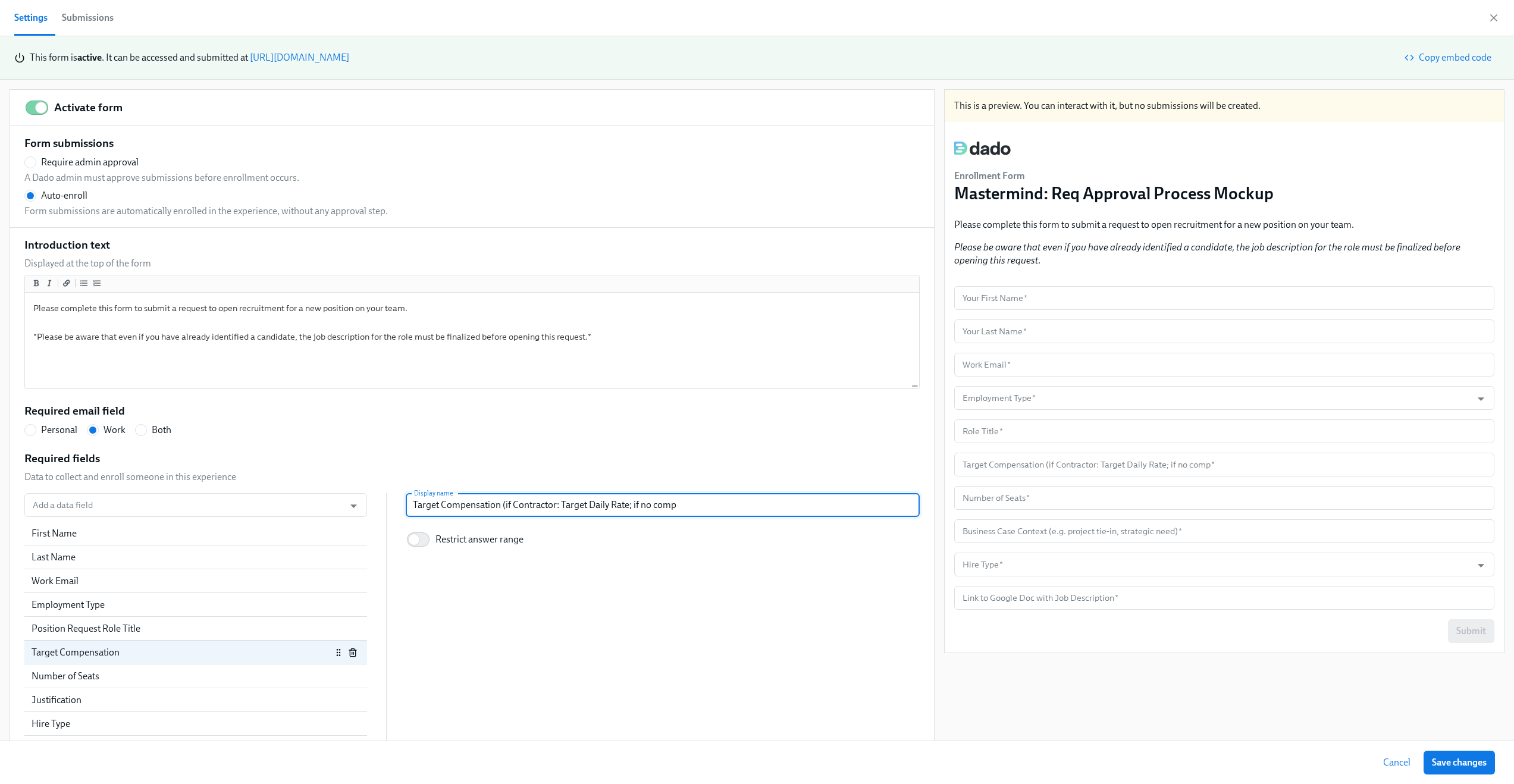
type input "Target Compensation (if Contractor: Target Daily Rate; if no compn"
radio input "false"
type input "Target Compensation (if Contractor: Target Daily Rate; if no compn s"
radio input "false"
type input "Target Compensation (if Contractor: Target Daily Rate; if no compn st"
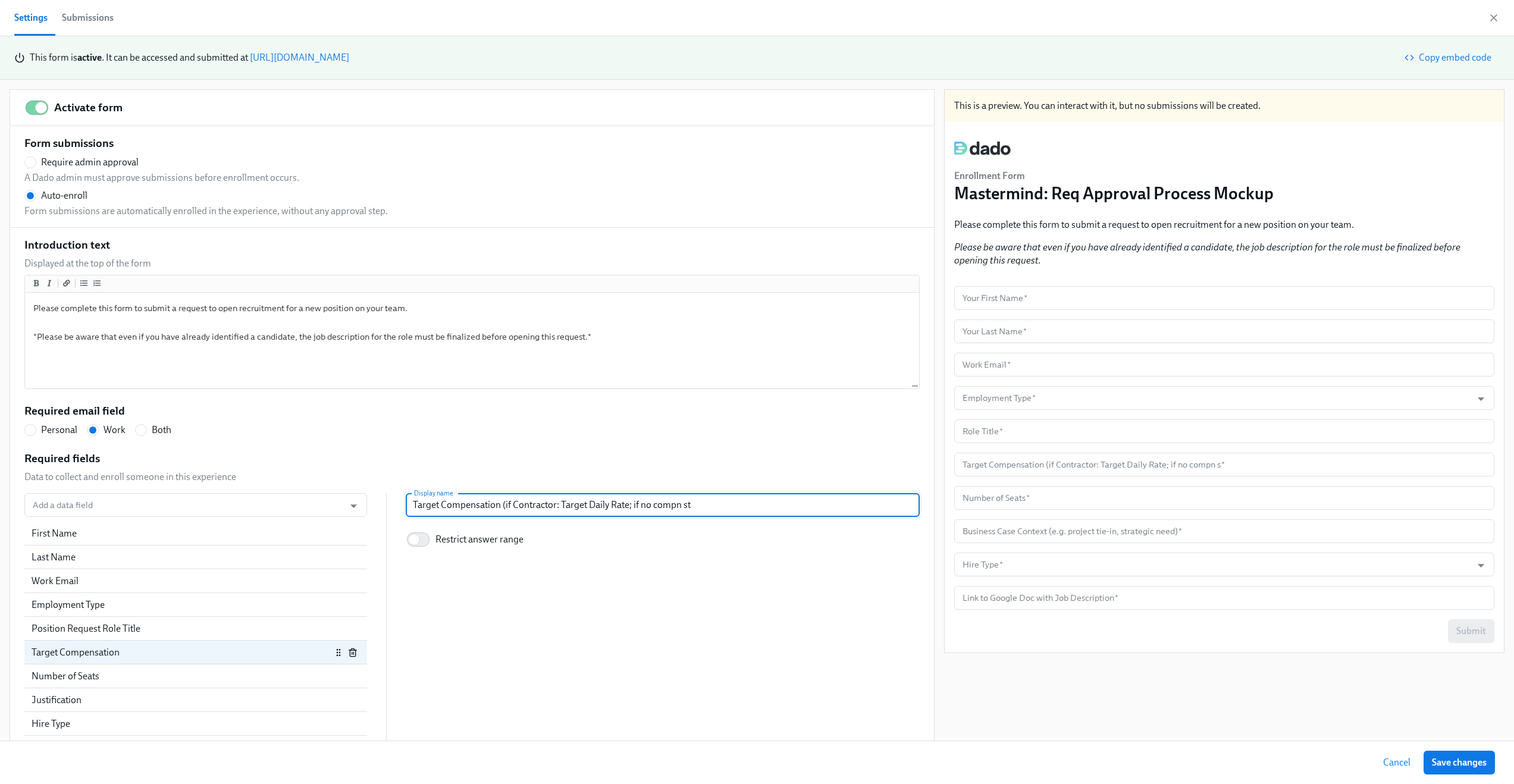
radio input "false"
type input "Target Compensation (if Contractor: Target Daily Rate; if no compn stu"
radio input "false"
type input "Target Compensation (if Contractor: Target Daily Rate; if no compn st"
radio input "false"
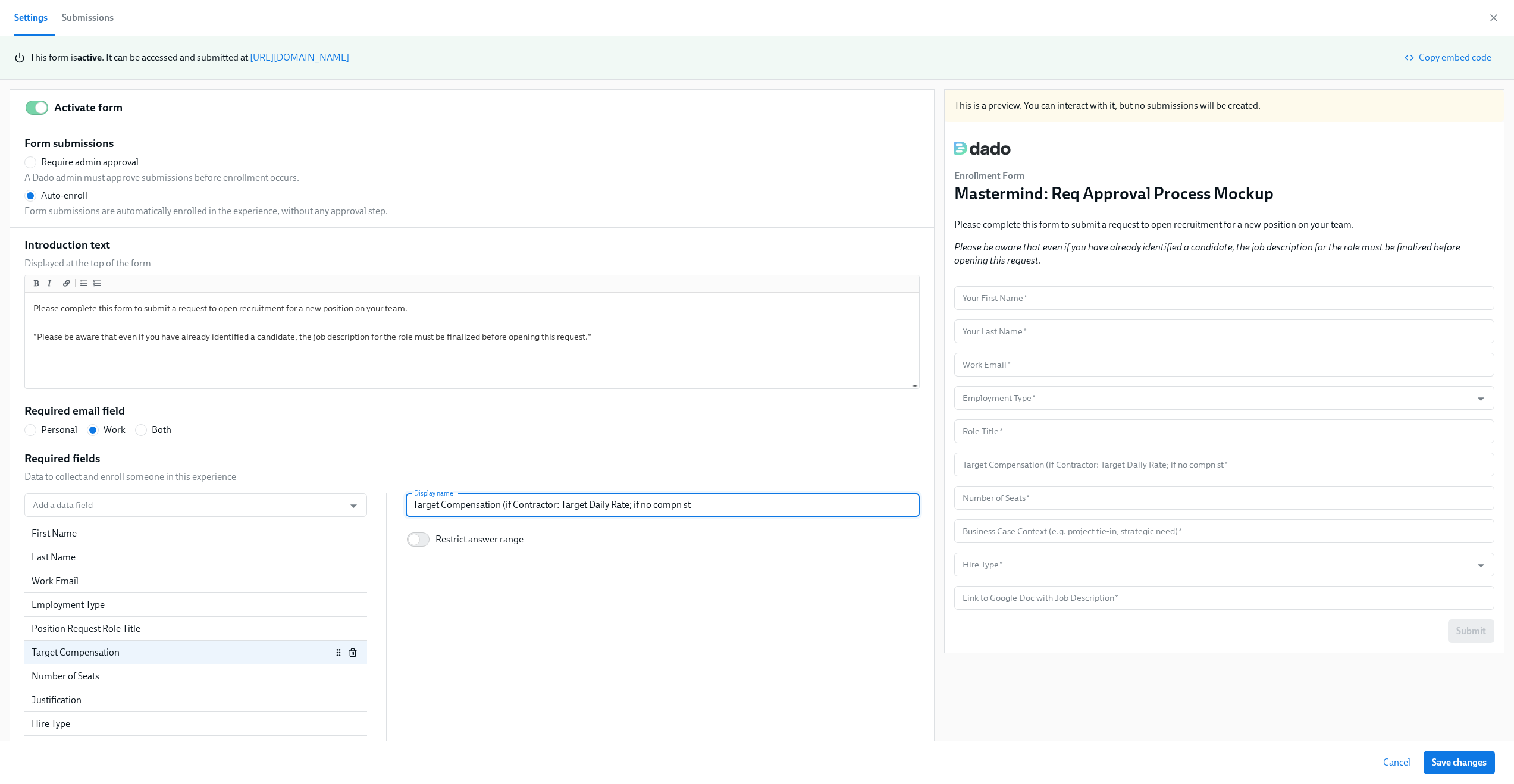
type input "Target Compensation (if Contractor: Target Daily Rate; if no compn s"
radio input "false"
type input "Target Compensation (if Contractor: Target Daily Rate; if no compn"
radio input "false"
type input "Target Compensation (if Contractor: Target Daily Rate; if no compn"
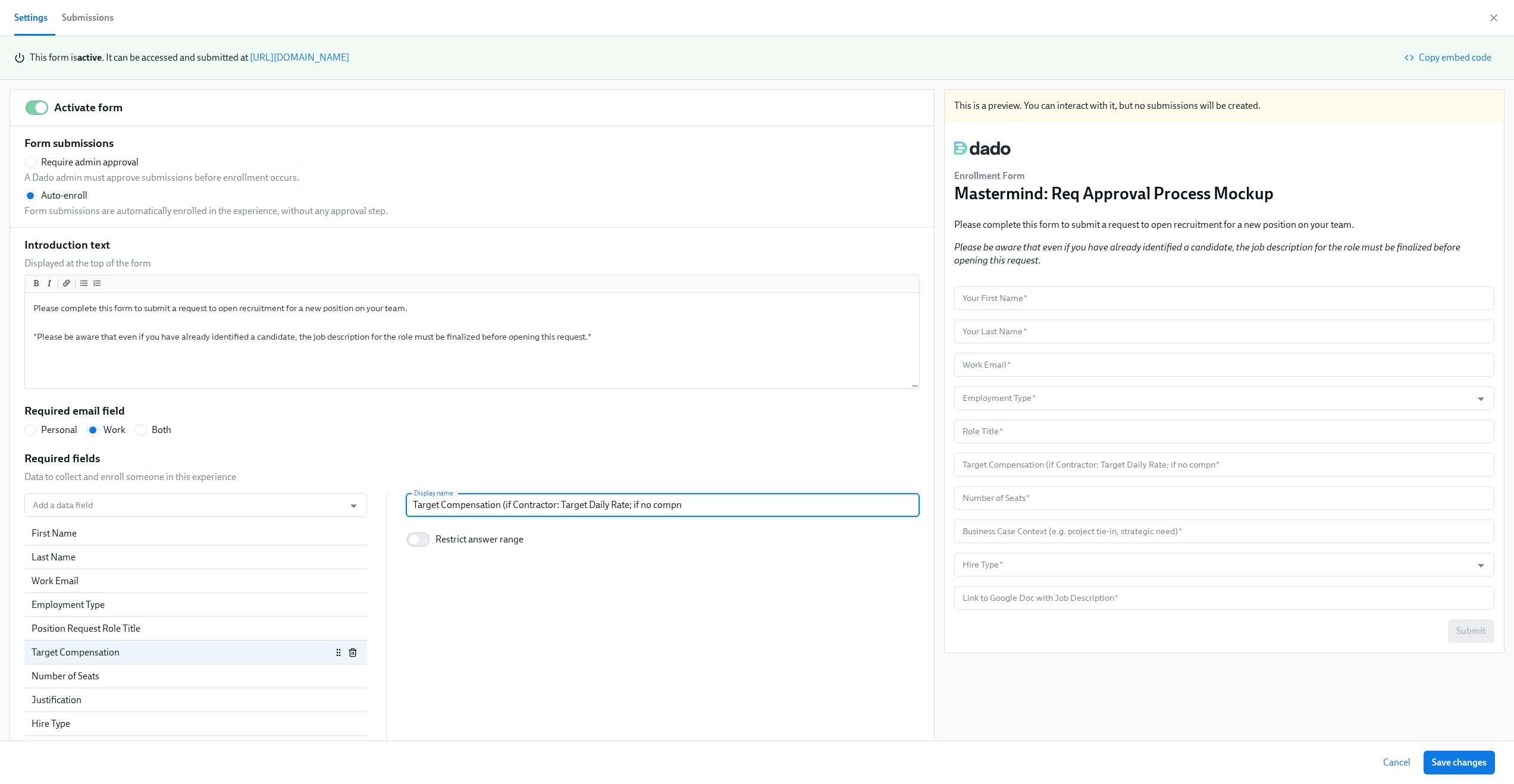
radio input "false"
type input "Target Compensation (if Contractor: Target Daily Rate; if no comp"
radio input "false"
type input "Target Compensation (if Contractor: Target Daily Rate; if no comp"
radio input "false"
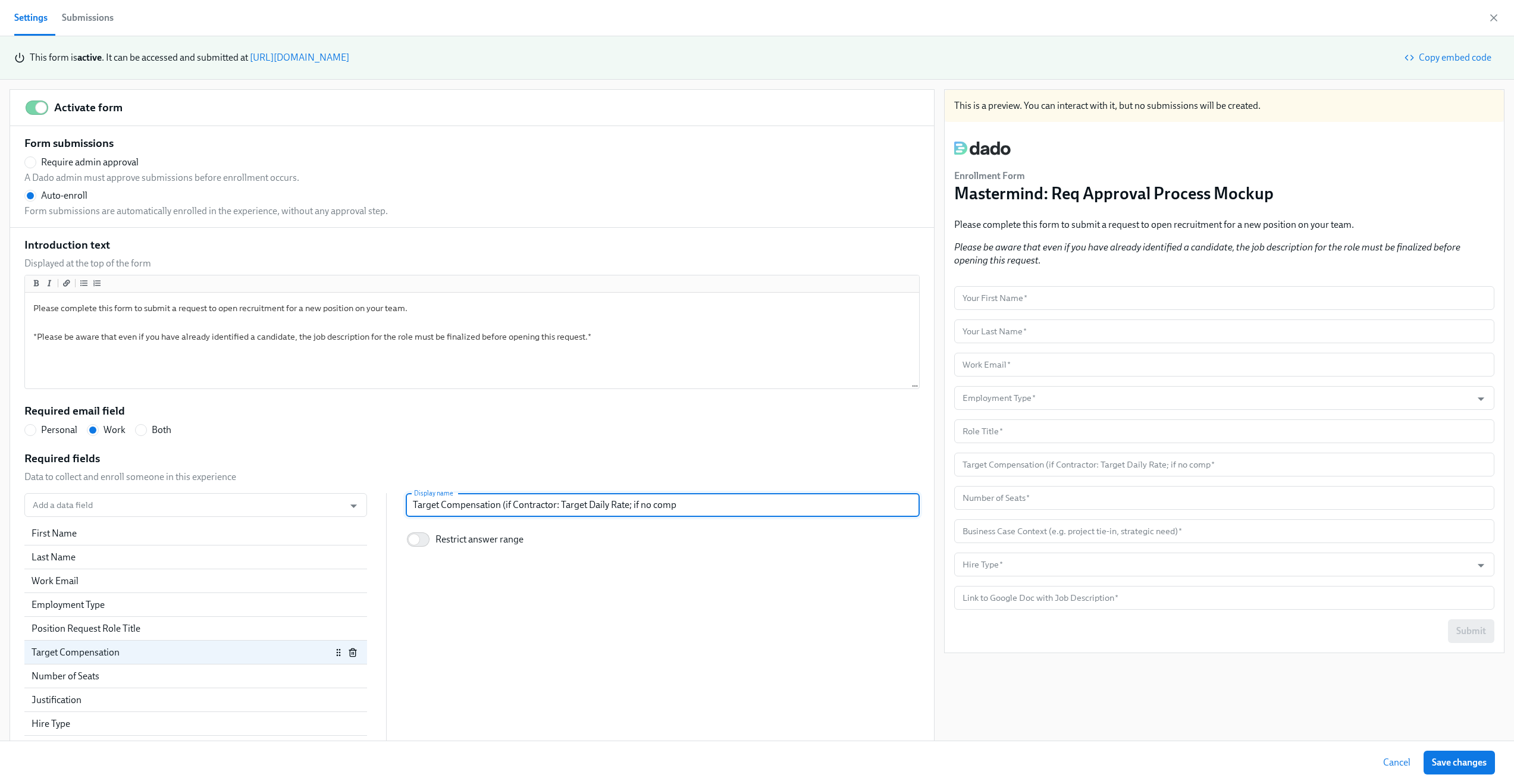
type input "Target Compensation (if Contractor: Target Daily Rate; if no comp s"
radio input "false"
type input "Target Compensation (if Contractor: Target Daily Rate; if no comp stu"
radio input "false"
type input "Target Compensation (if Contractor: Target Daily Rate; if no comp stud"
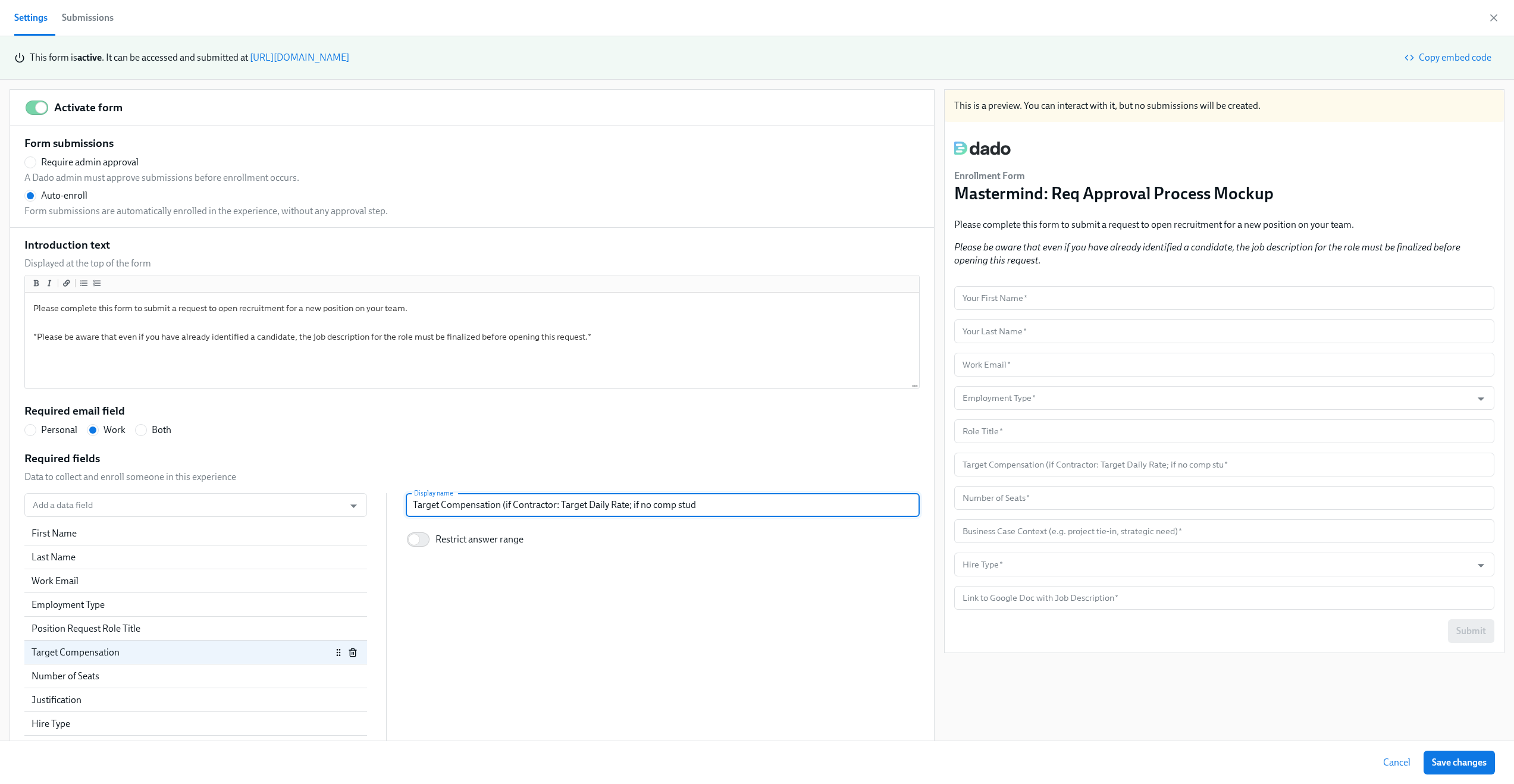
radio input "false"
type input "Target Compensation (if Contractor: Target Daily Rate; if no comp studa"
radio input "false"
type input "Target Compensation (if Contractor: Target Daily Rate; if no comp studay"
radio input "false"
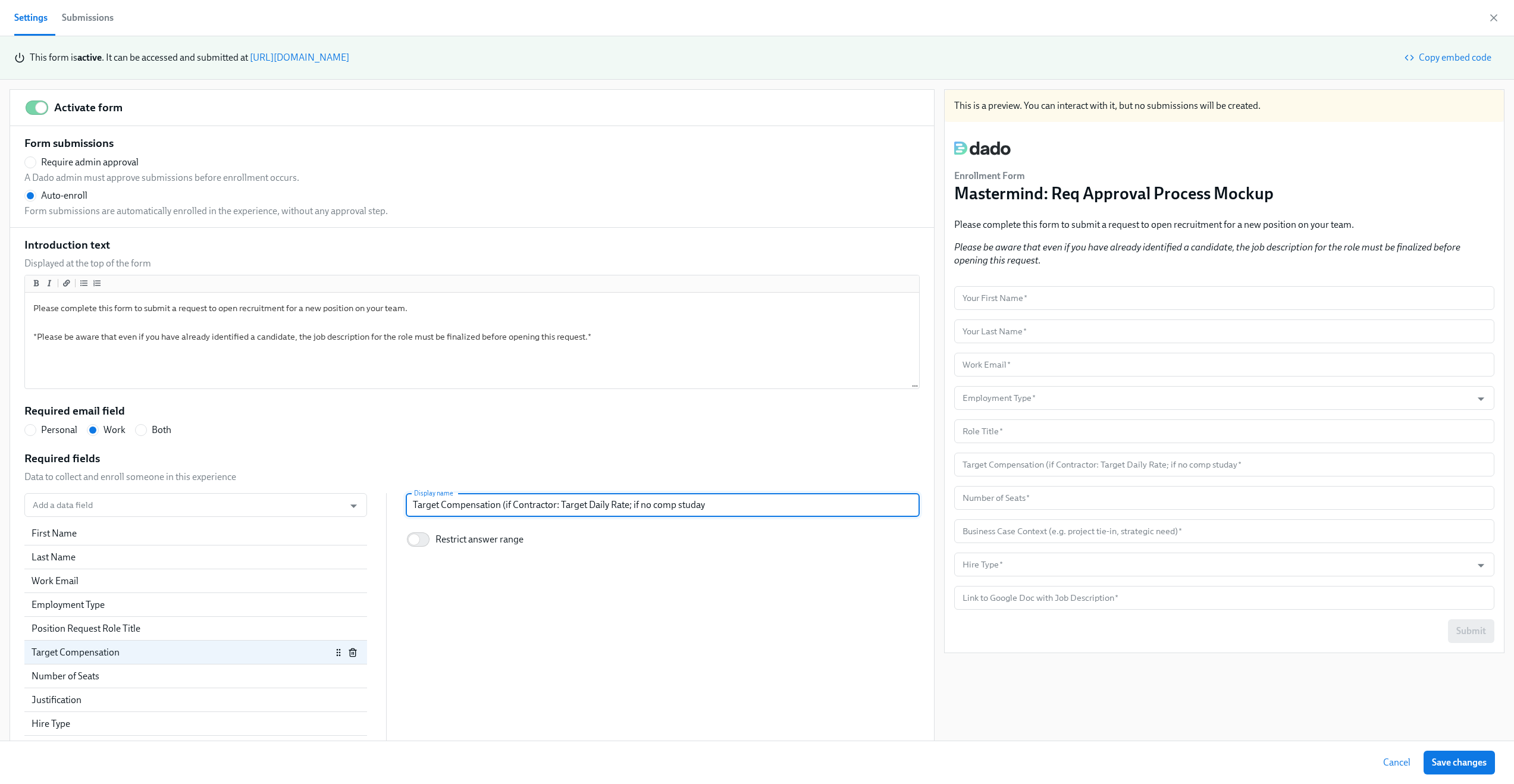
type input "Target Compensation (if Contractor: Target Daily Rate; if no comp studay h"
radio input "false"
type input "Target Compensation (if Contractor: Target Daily Rate; if no comp studay ha"
radio input "false"
type input "Target Compensation (if Contractor: Target Daily Rate; if no comp studay h"
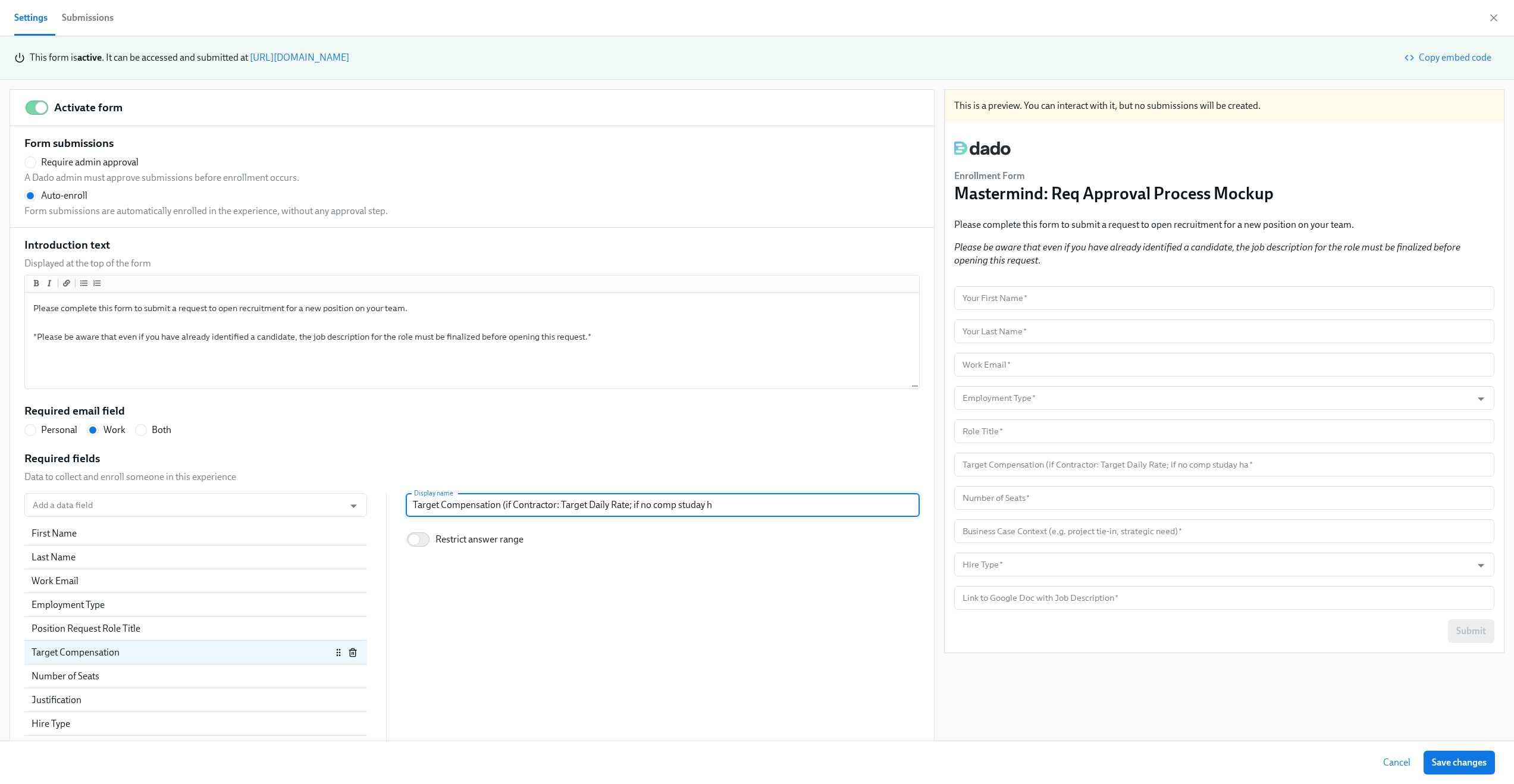
radio input "false"
type input "Target Compensation (if Contractor: Target Daily Rate; if no comp studay"
radio input "false"
type input "Target Compensation (if Contractor: Target Daily Rate; if no comp studay"
radio input "false"
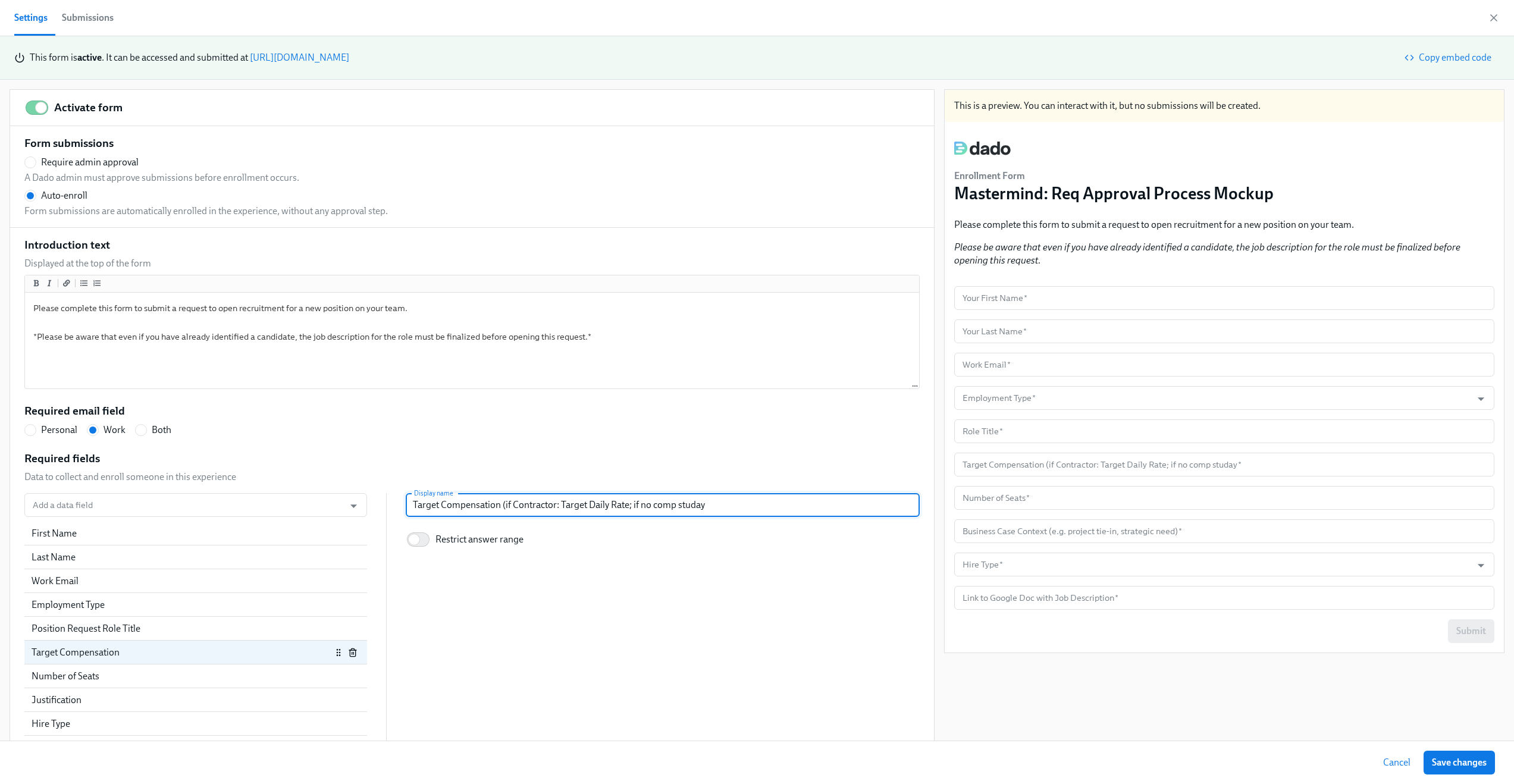
type input "Target Compensation (if Contractor: Target Daily Rate; if no comp studa"
radio input "false"
type input "Target Compensation (if Contractor: Target Daily Rate; if no comp stud"
radio input "false"
type input "Target Compensation (if Contractor: Target Daily Rate; if no comp study"
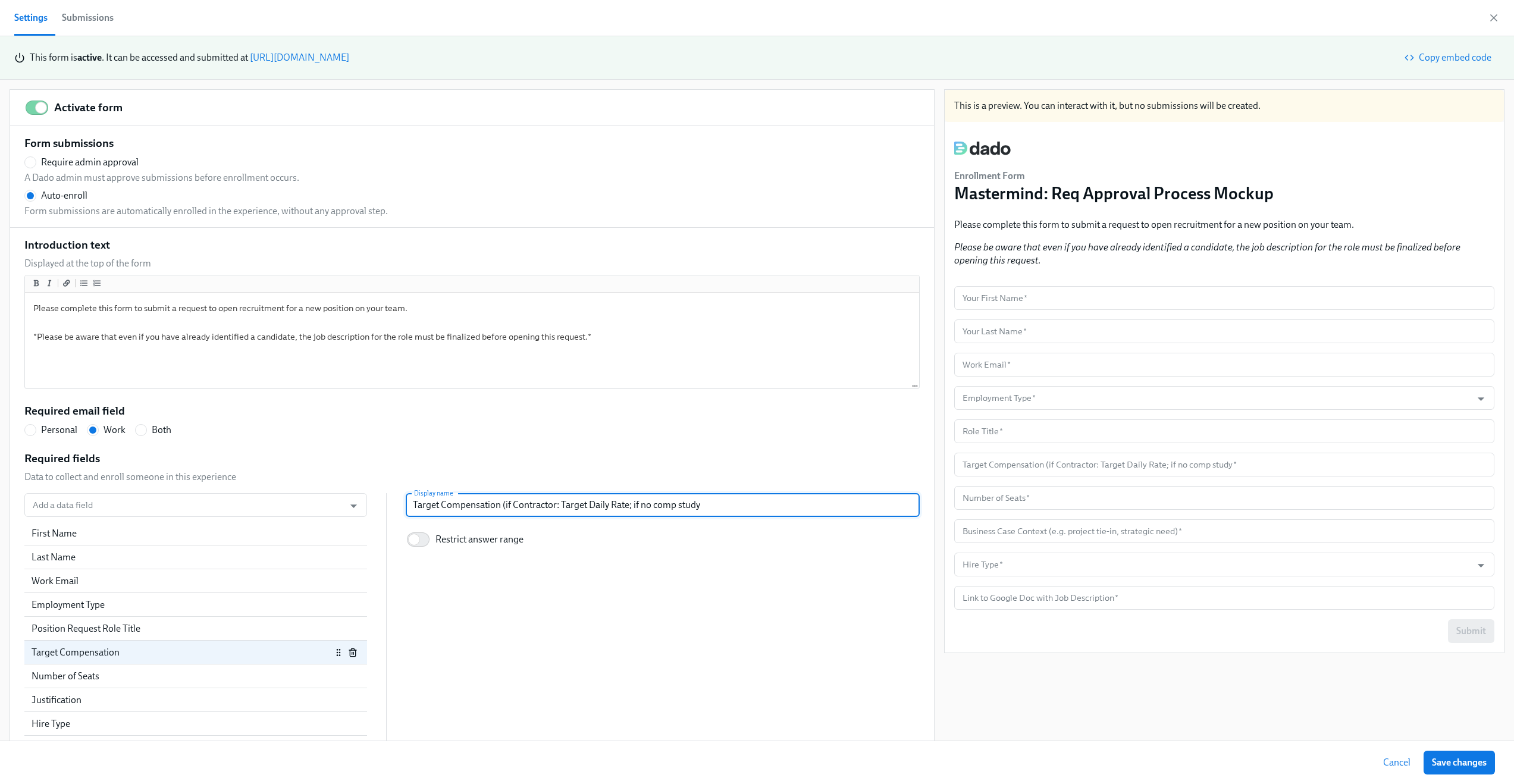
radio input "false"
type input "Target Compensation (if Contractor: Target Daily Rate; if no comp study"
radio input "false"
type input "Target Compensation (if Contractor: Target Daily Rate; if no comp study h"
radio input "false"
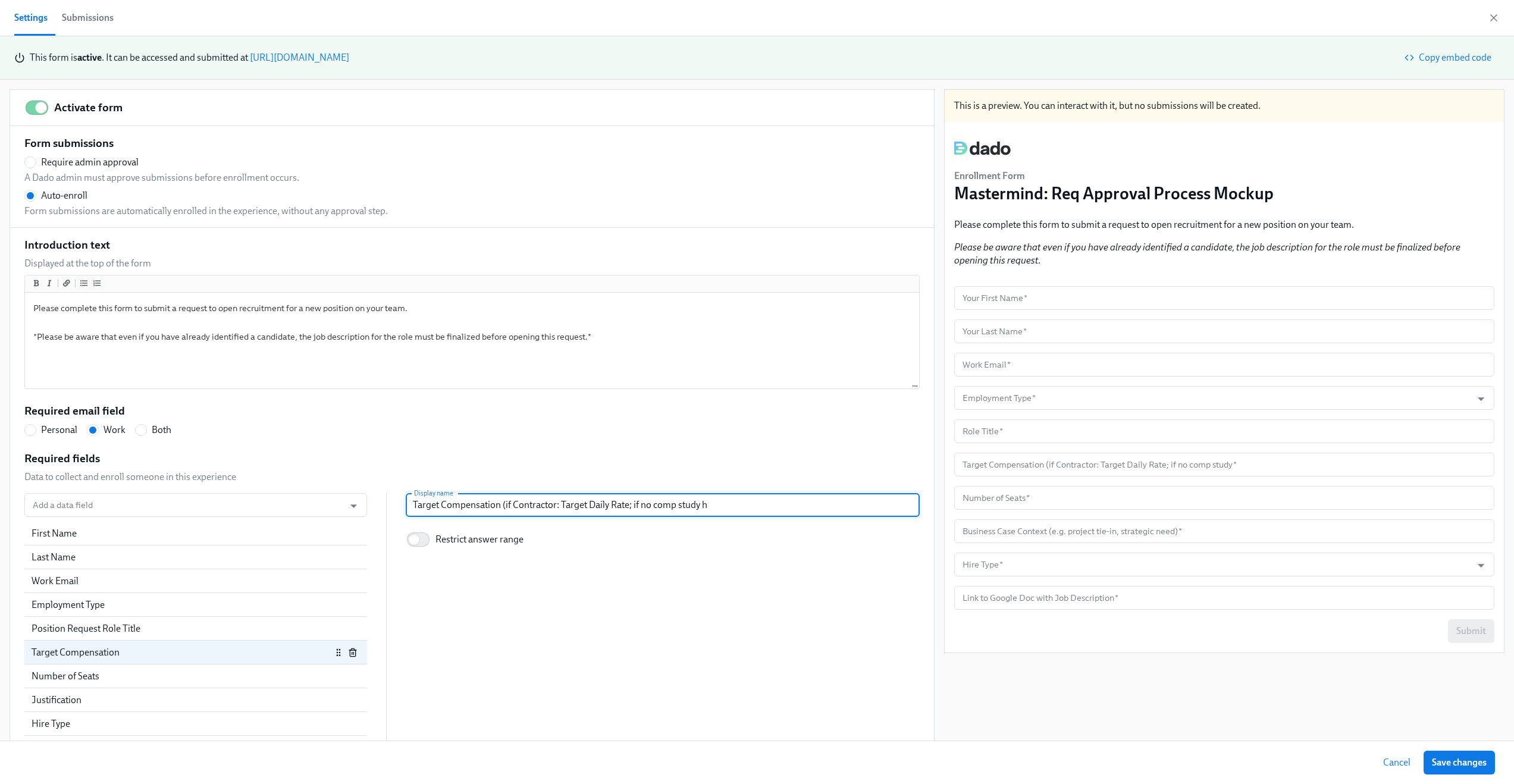
type input "Target Compensation (if Contractor: Target Daily Rate; if no comp study ha"
radio input "false"
type input "Target Compensation (if Contractor: Target Daily Rate; if no comp study has"
radio input "false"
type input "Target Compensation (if Contractor: Target Daily Rate; if no comp study has"
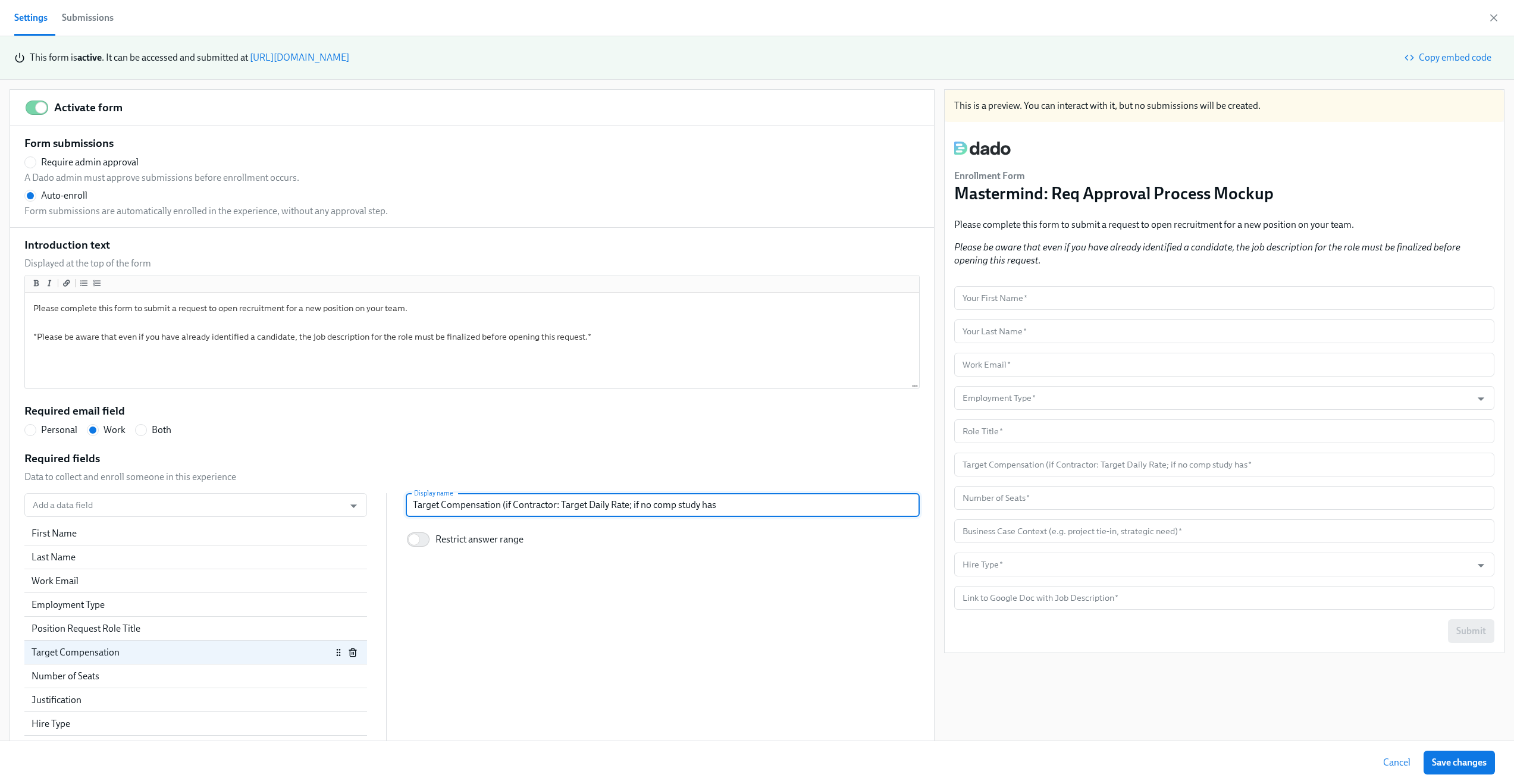
radio input "false"
type input "Target Compensation (if Contractor: Target Daily Rate; if no comp study has be"
radio input "false"
type input "Target Compensation (if Contractor: Target Daily Rate; if no comp study has bee"
radio input "false"
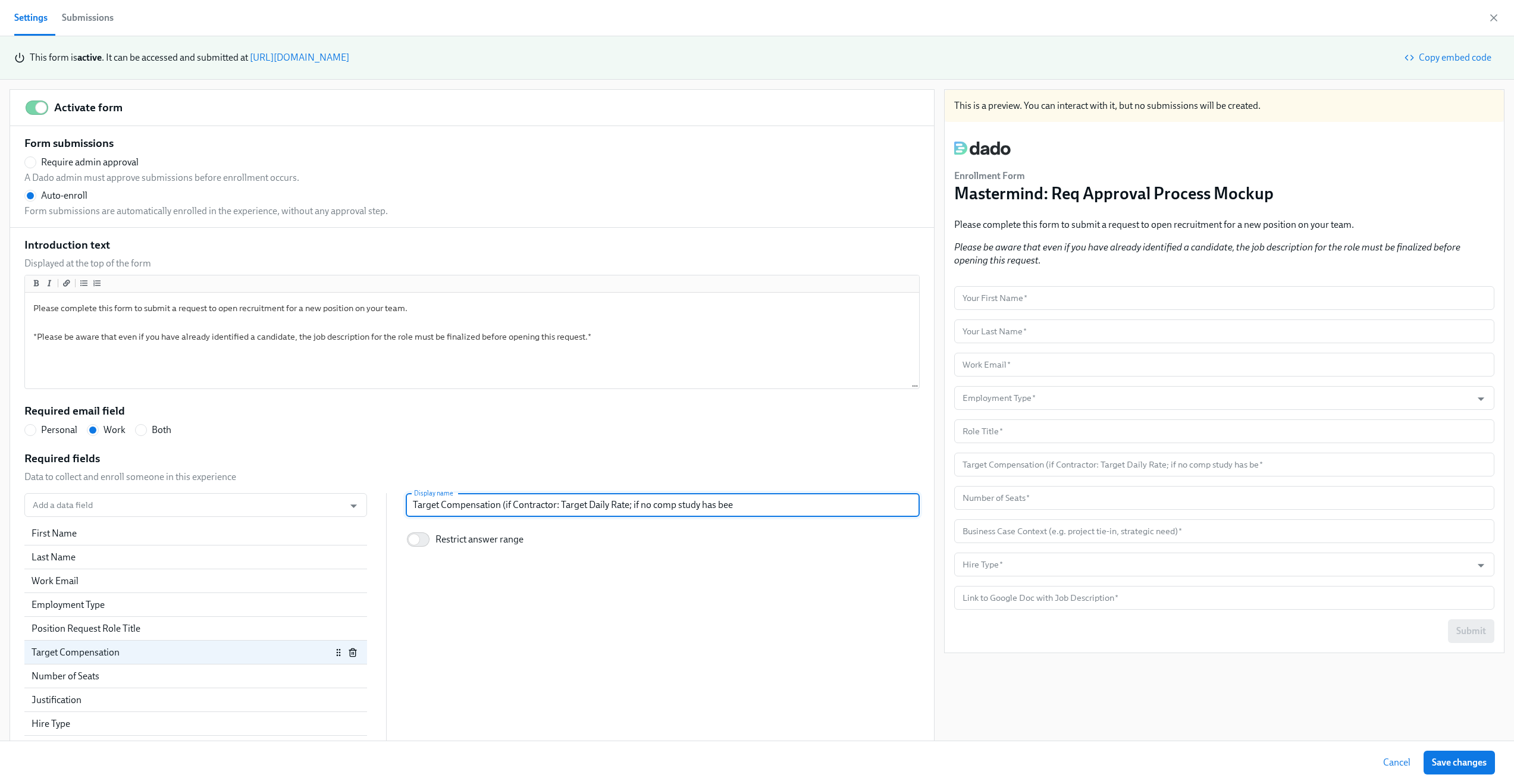
type input "Target Compensation (if Contractor: Target Daily Rate; if no comp study has been"
radio input "false"
type input "Target Compensation (if Contractor: Target Daily Rate; if no comp study has been"
radio input "false"
type input "Target Compensation (if Contractor: Target Daily Rate; if no comp study has bee…"
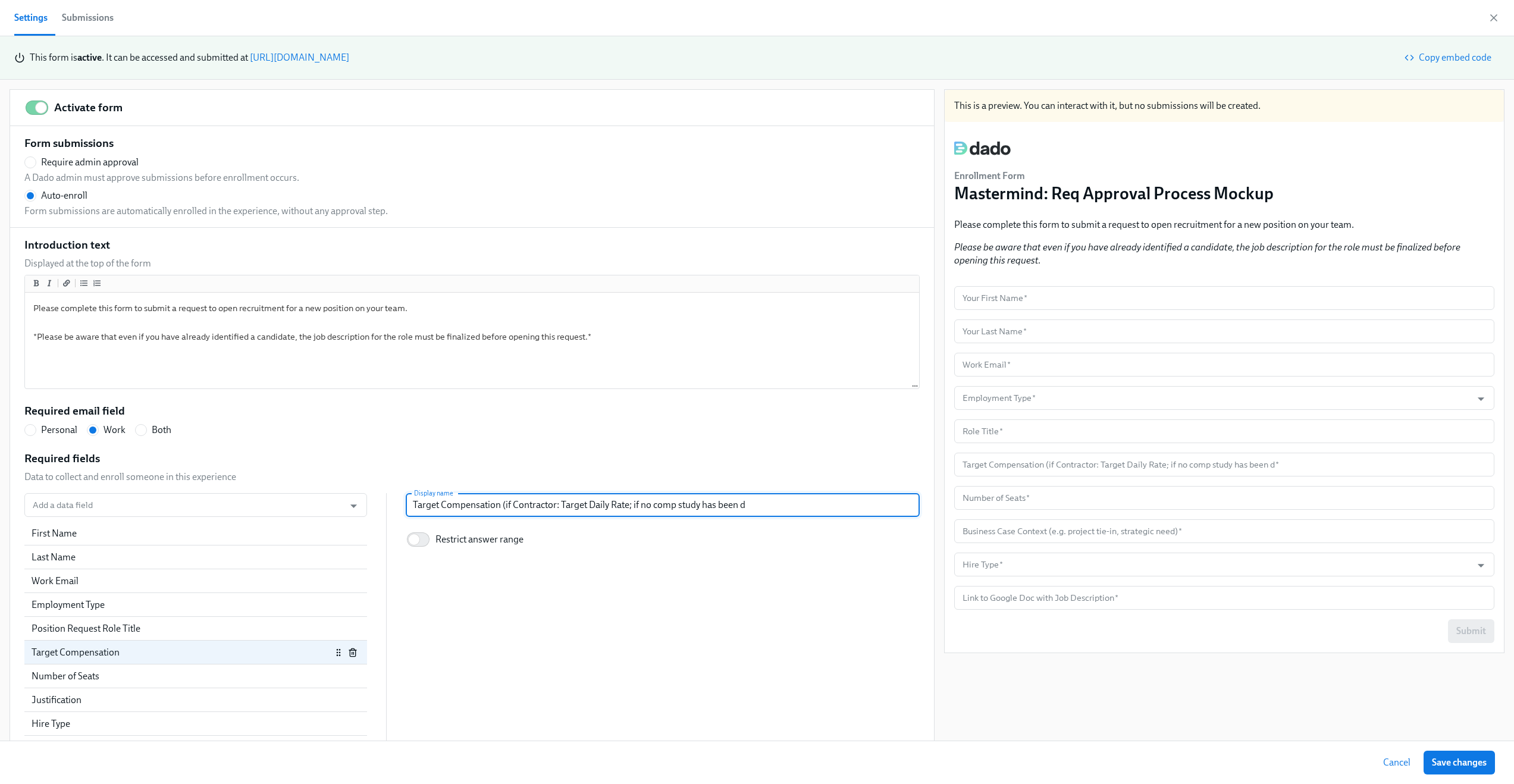
radio input "false"
type input "Target Compensation (if Contractor: Target Daily Rate; if no comp study has bee…"
radio input "false"
type input "Target Compensation (if Contractor: Target Daily Rate; if no comp study has bee…"
radio input "false"
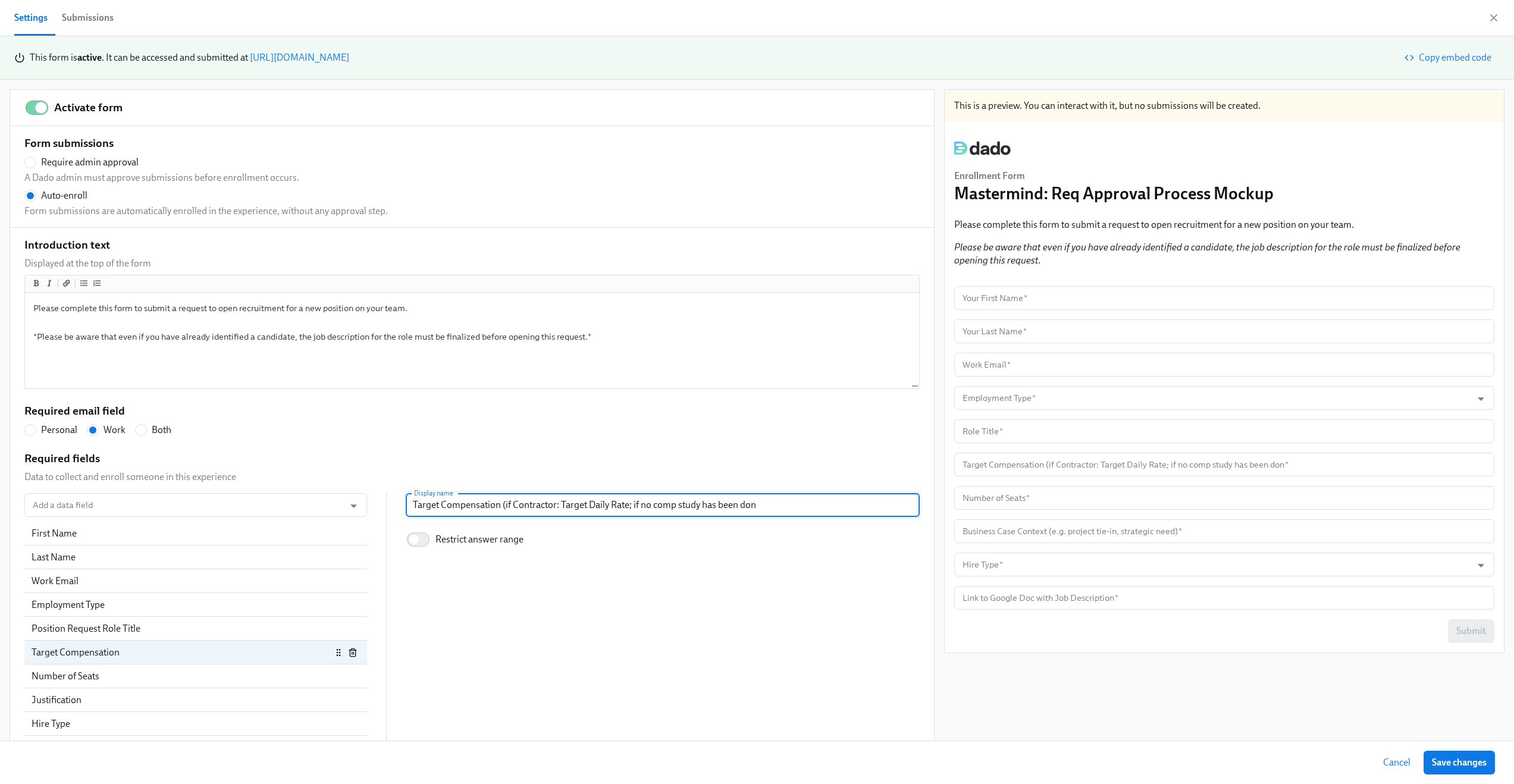
type input "Target Compensation (if Contractor: Target Daily Rate; if no comp study has bee…"
radio input "false"
type input "Target Compensation (if Contractor: Target Daily Rate; if no comp study has bee…"
radio input "false"
type input "Target Compensation (if Contractor: Target Daily Rate; if no comp study has bee…"
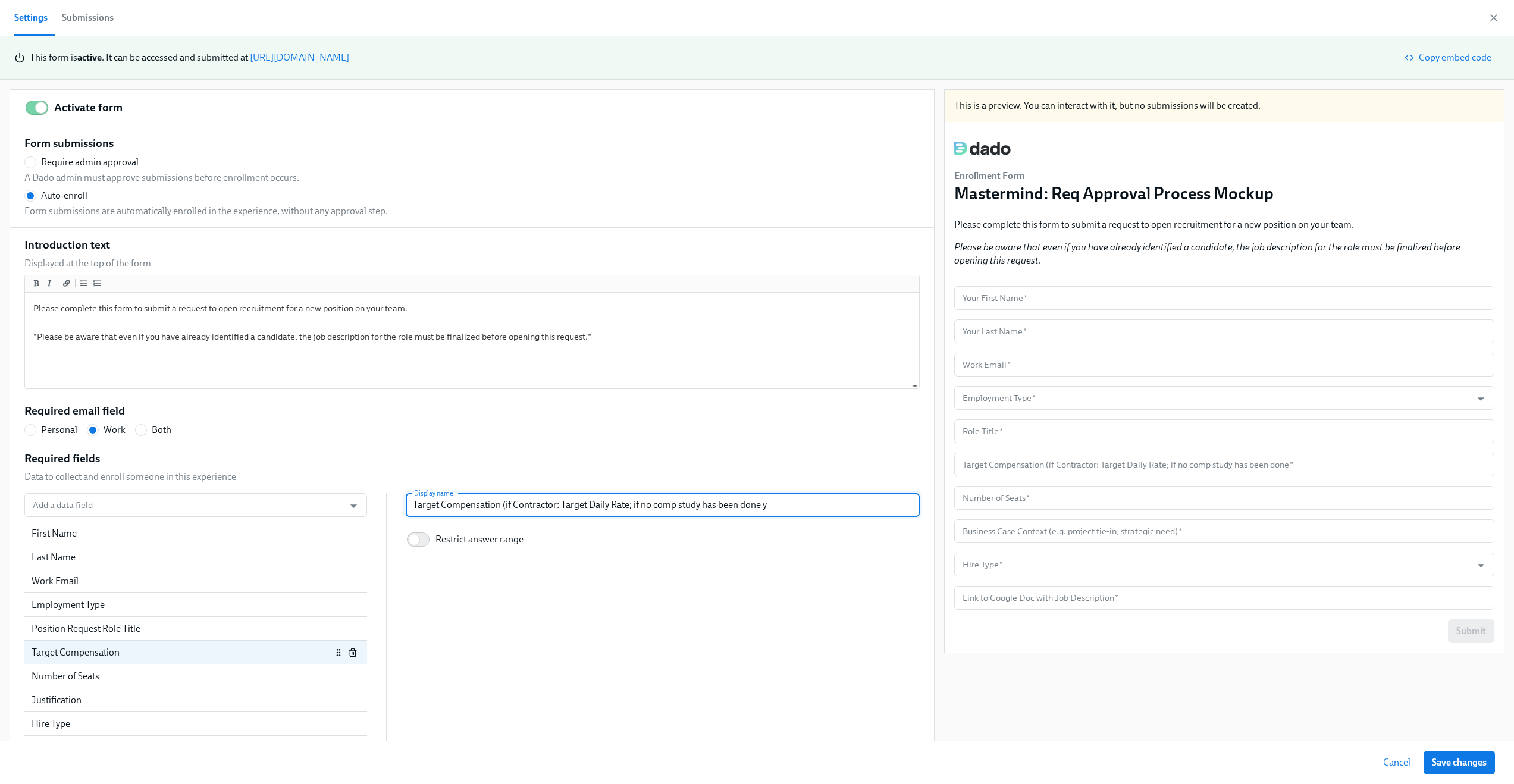
radio input "false"
type input "Target Compensation (if Contractor: Target Daily Rate; if no comp study has bee…"
radio input "false"
type input "Target Compensation (if Contractor: Target Daily Rate; if no comp study has bee…"
radio input "false"
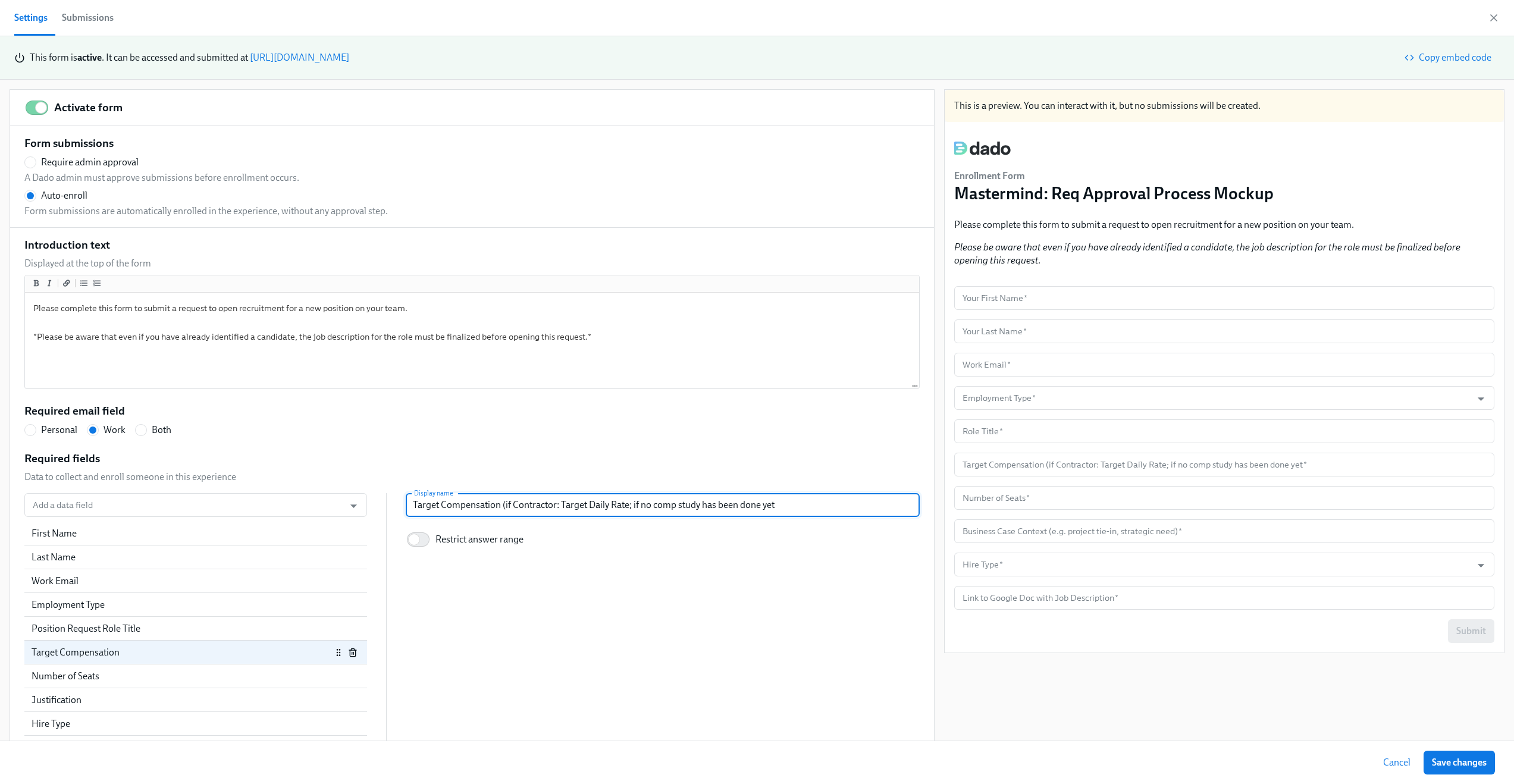
type input "Target Compensation (if Contractor: Target Daily Rate; if no comp study has bee…"
radio input "false"
type input "Target Compensation (if Contractor: Target Daily Rate; if no comp study has bee…"
radio input "false"
type input "Target Compensation (if Contractor: Target Daily Rate; if no comp study has bee…"
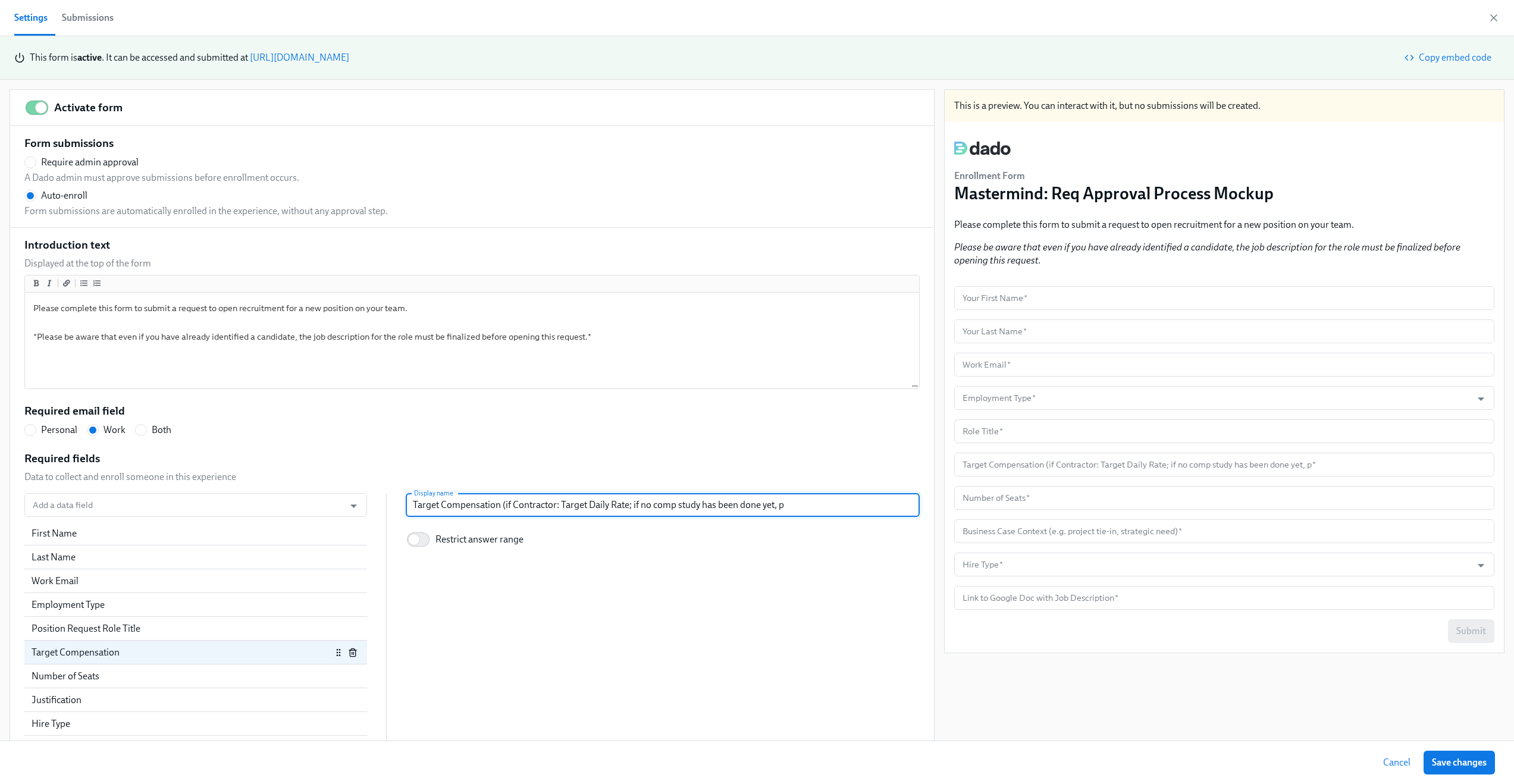
radio input "false"
type input "Target Compensation (if Contractor: Target Daily Rate; if no comp study has bee…"
radio input "false"
type input "Target Compensation (if Contractor: Target Daily Rate; if no comp study has bee…"
radio input "false"
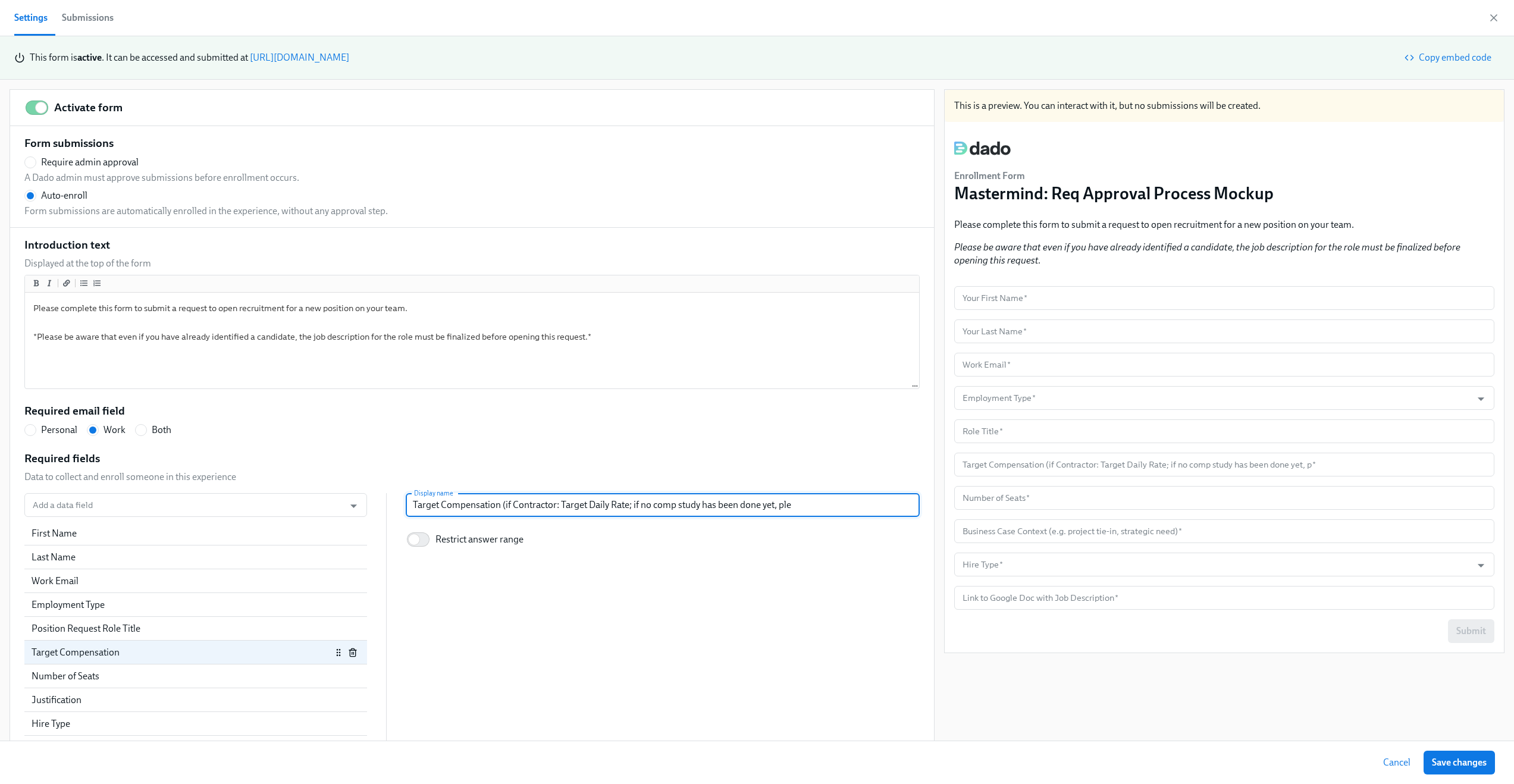
type input "Target Compensation (if Contractor: Target Daily Rate; if no comp study has bee…"
radio input "false"
type input "Target Compensation (if Contractor: Target Daily Rate; if no comp study has bee…"
radio input "false"
type input "Target Compensation (if Contractor: Target Daily Rate; if no comp study has bee…"
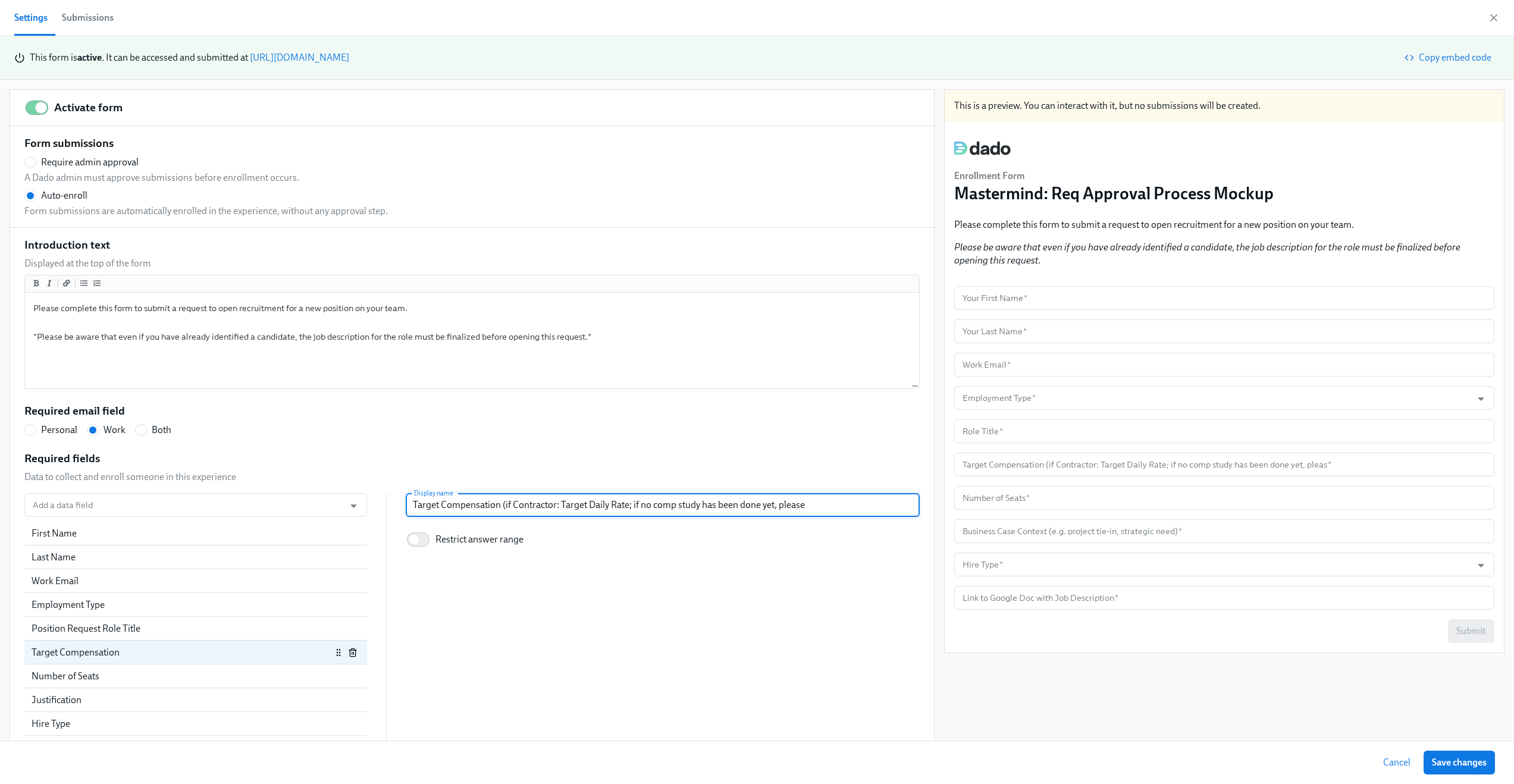
radio input "false"
type input "Target Compensation (if Contractor: Target Daily Rate; if no comp study has bee…"
radio input "false"
type input "Target Compensation (if Contractor: Target Daily Rate; if no comp study has bee…"
radio input "false"
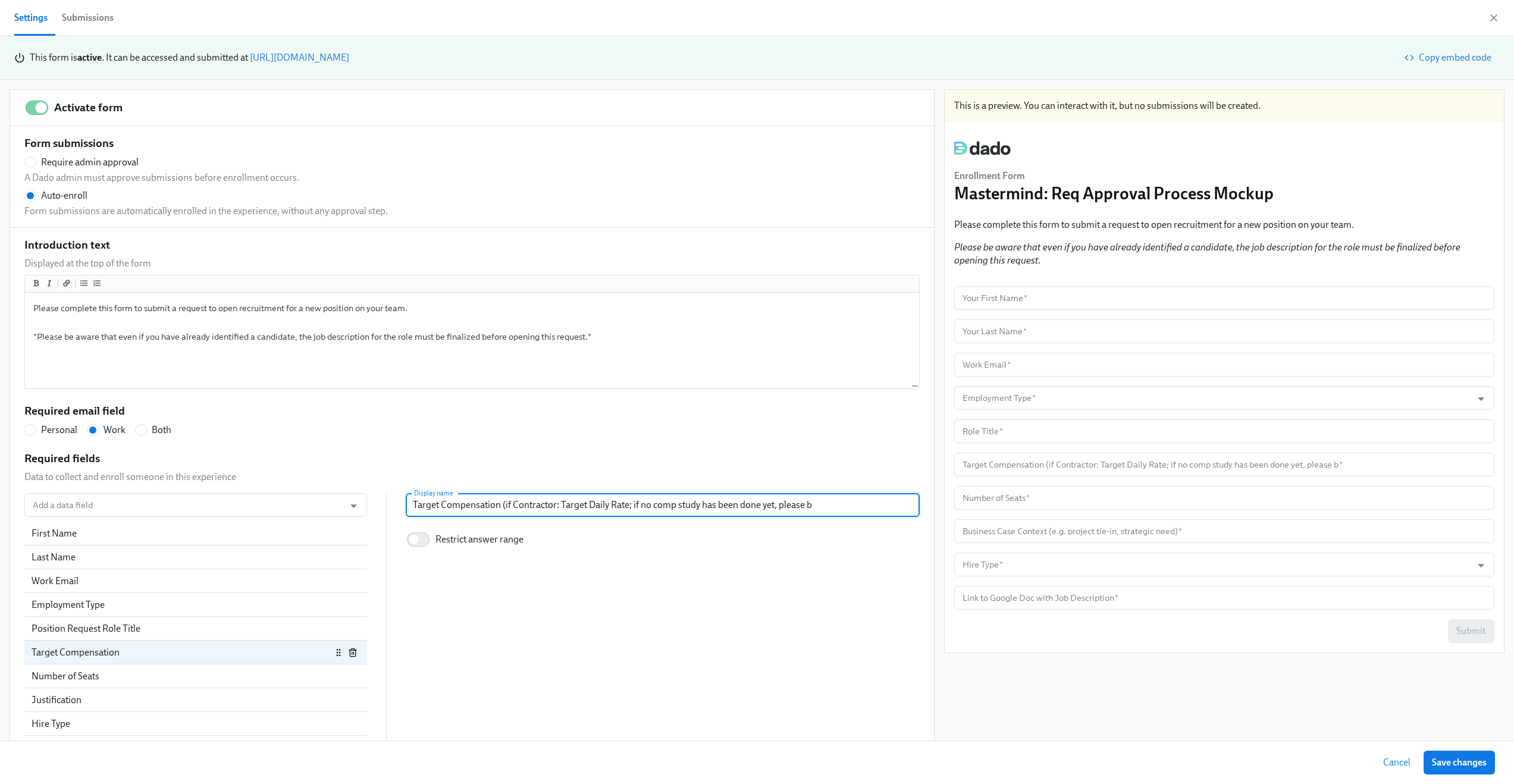
type input "Target Compensation (if Contractor: Target Daily Rate; if no comp study has bee…"
radio input "false"
type input "Target Compensation (if Contractor: Target Daily Rate; if no comp study has bee…"
radio input "false"
type input "Target Compensation (if Contractor: Target Daily Rate; if no comp study has bee…"
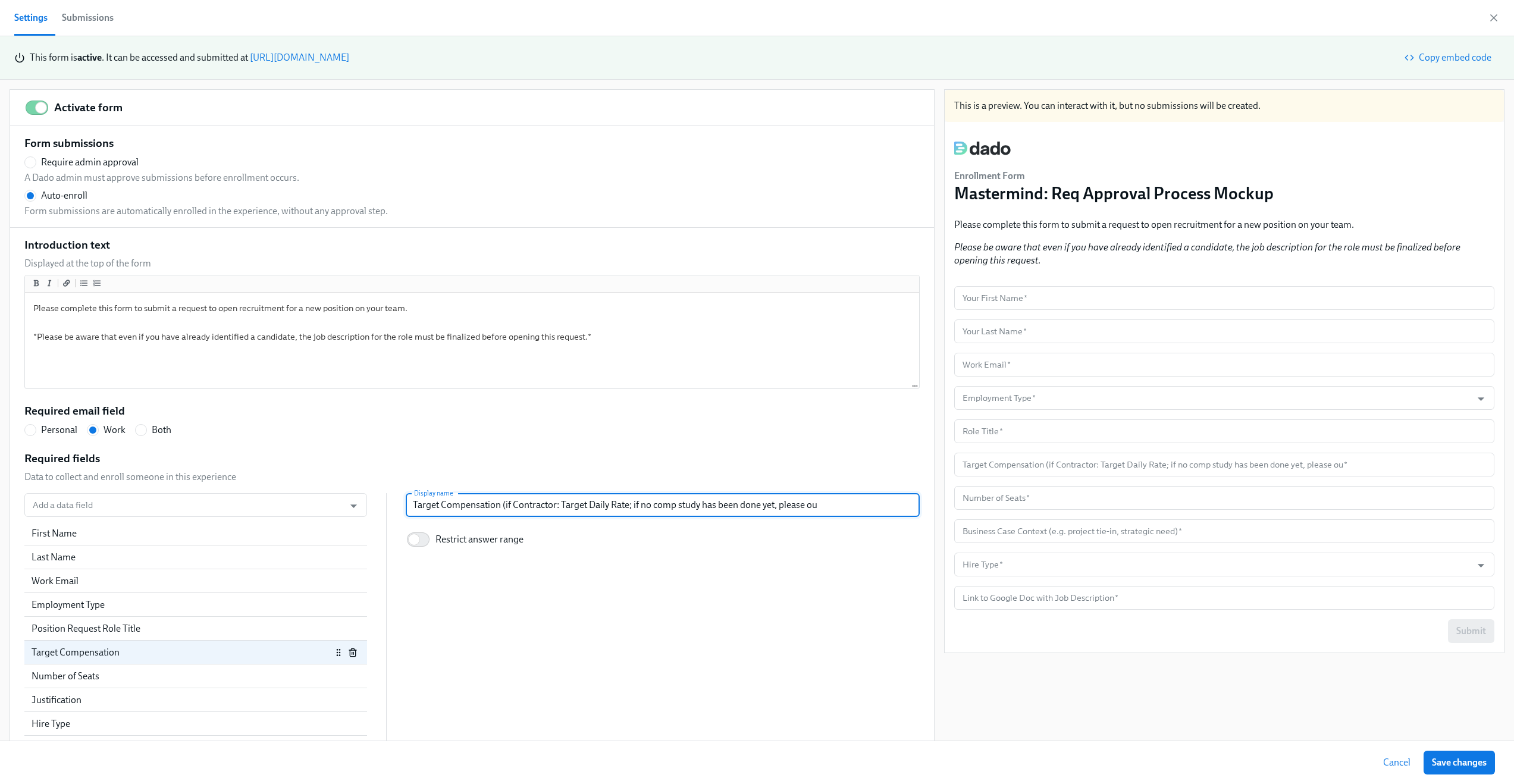
radio input "false"
type input "Target Compensation (if Contractor: Target Daily Rate; if no comp study has bee…"
radio input "false"
type input "Target Compensation (if Contractor: Target Daily Rate; if no comp study has bee…"
radio input "false"
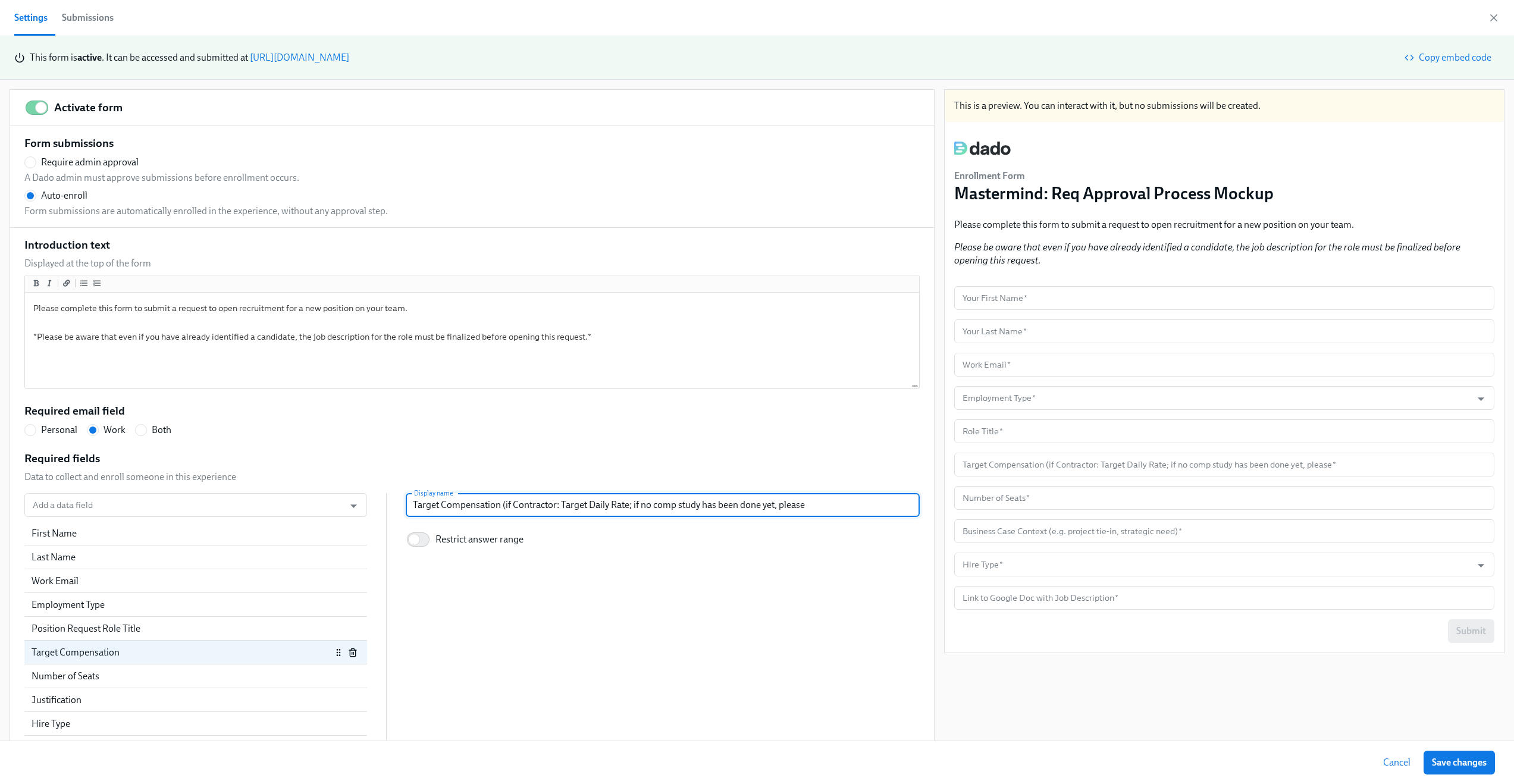
type input "Target Compensation (if Contractor: Target Daily Rate; if no comp study has bee…"
radio input "false"
type input "Target Compensation (if Contractor: Target Daily Rate; if no comp study has bee…"
radio input "false"
type input "Target Compensation (if Contractor: Target Daily Rate; if no comp study has bee…"
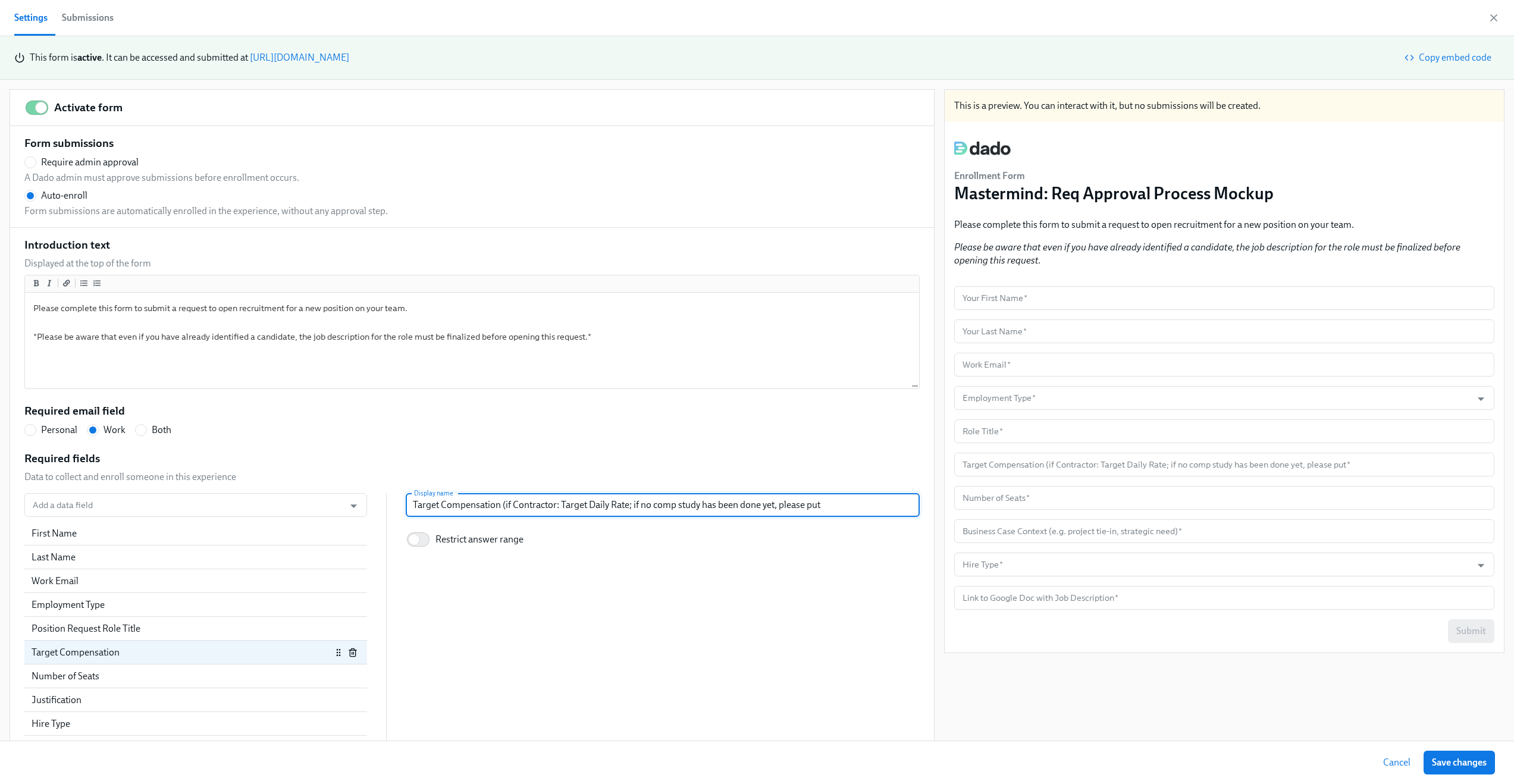
radio input "false"
type input "Target Compensation (if Contractor: Target Daily Rate; if no comp study has bee…"
radio input "false"
type input "Target Compensation (if Contractor: Target Daily Rate; if no comp study has bee…"
radio input "false"
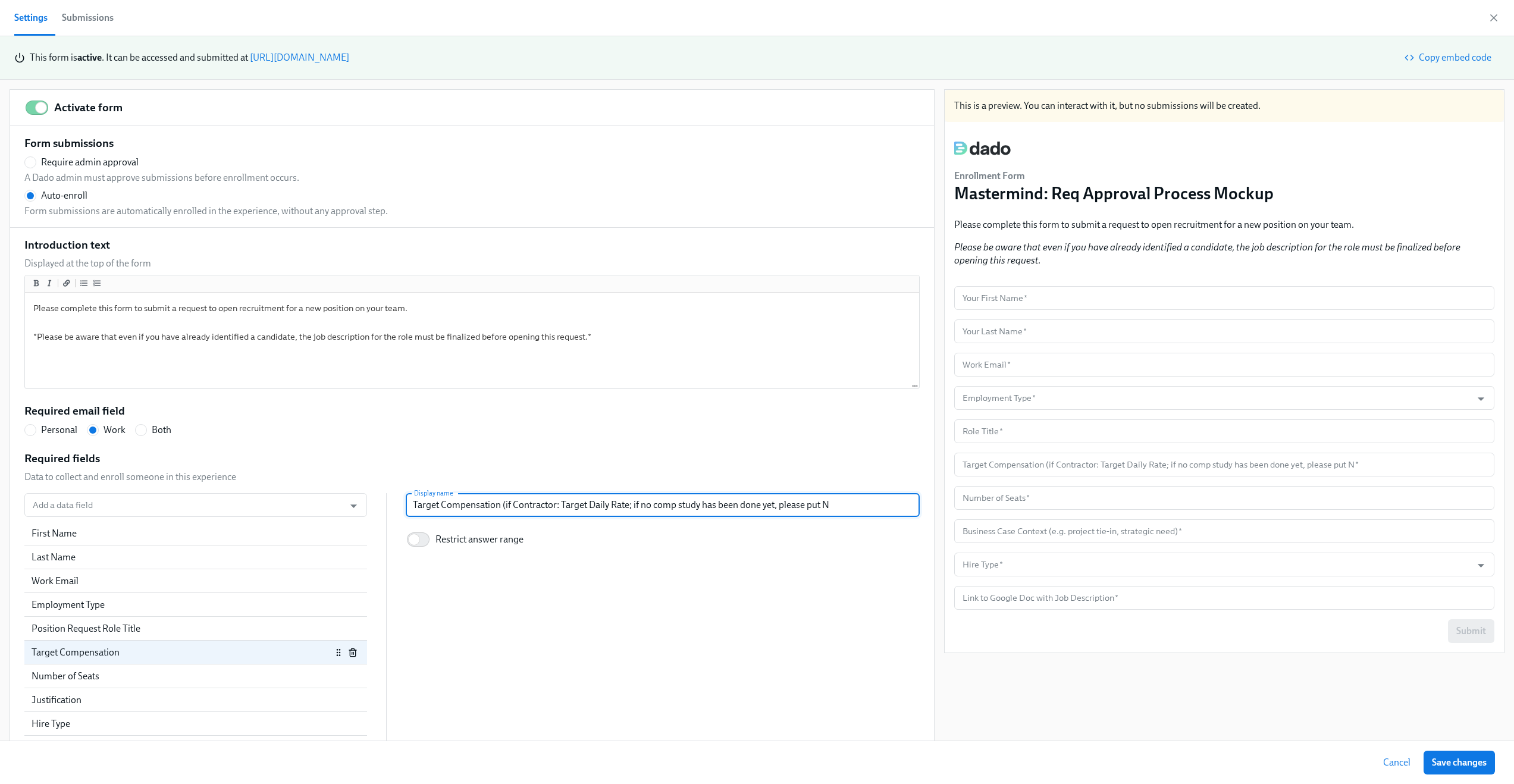
type input "Target Compensation (if Contractor: Target Daily Rate; if no comp study has bee…"
radio input "false"
type input "Target Compensation (if Contractor: Target Daily Rate; if no comp study has bee…"
radio input "false"
type input "Target Compensation (if Contractor: Target Daily Rate; if no comp study has bee…"
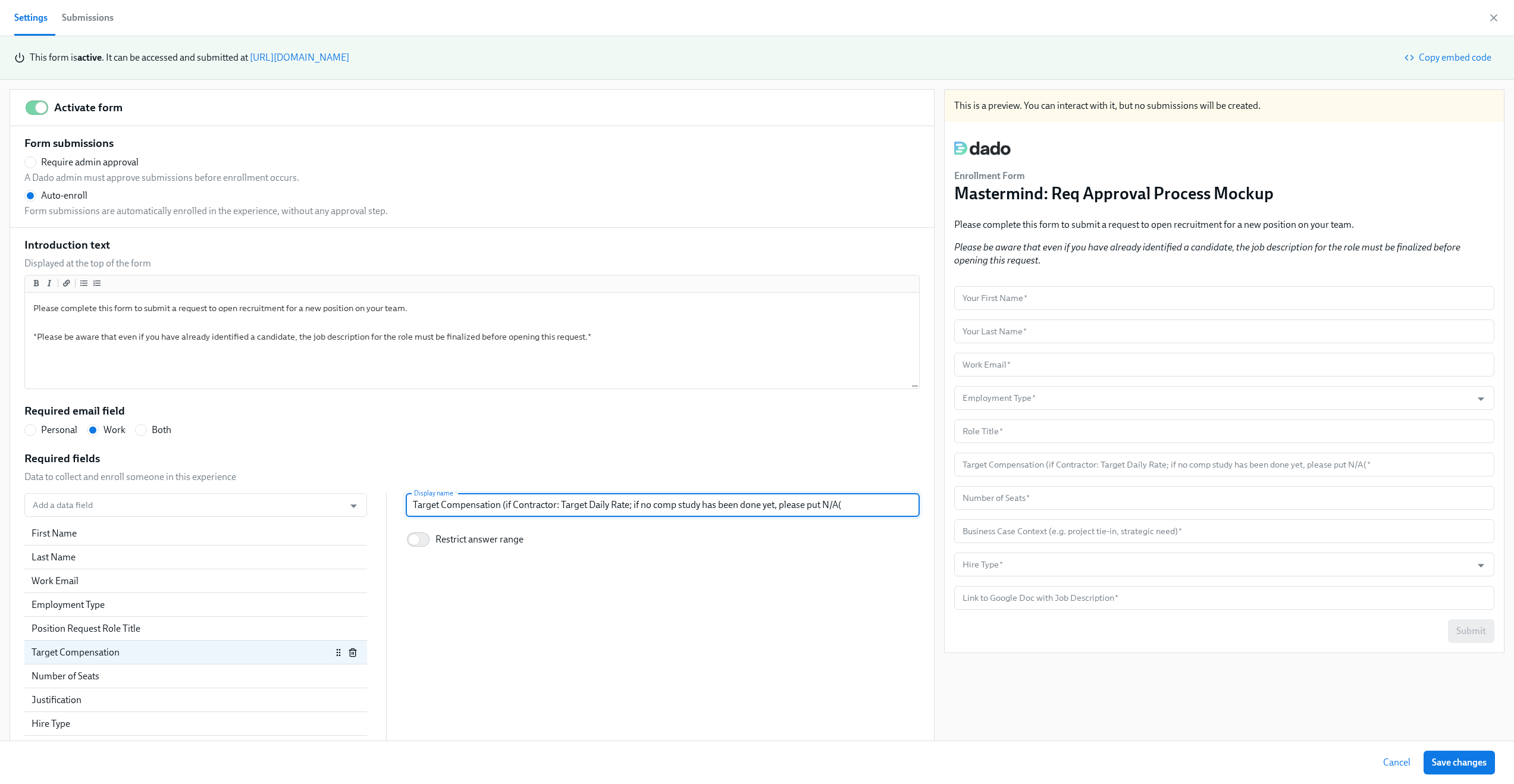
radio input "false"
type input "Target Compensation (if Contractor: Target Daily Rate; if no comp study has bee…"
radio input "false"
type input "Target Compensation (if Contractor: Target Daily Rate; if no comp study has bee…"
click at [668, 501] on input "Target Compensation (if Contractor: Target Daily Rate; if no comp study has bee…" at bounding box center [663, 505] width 514 height 23
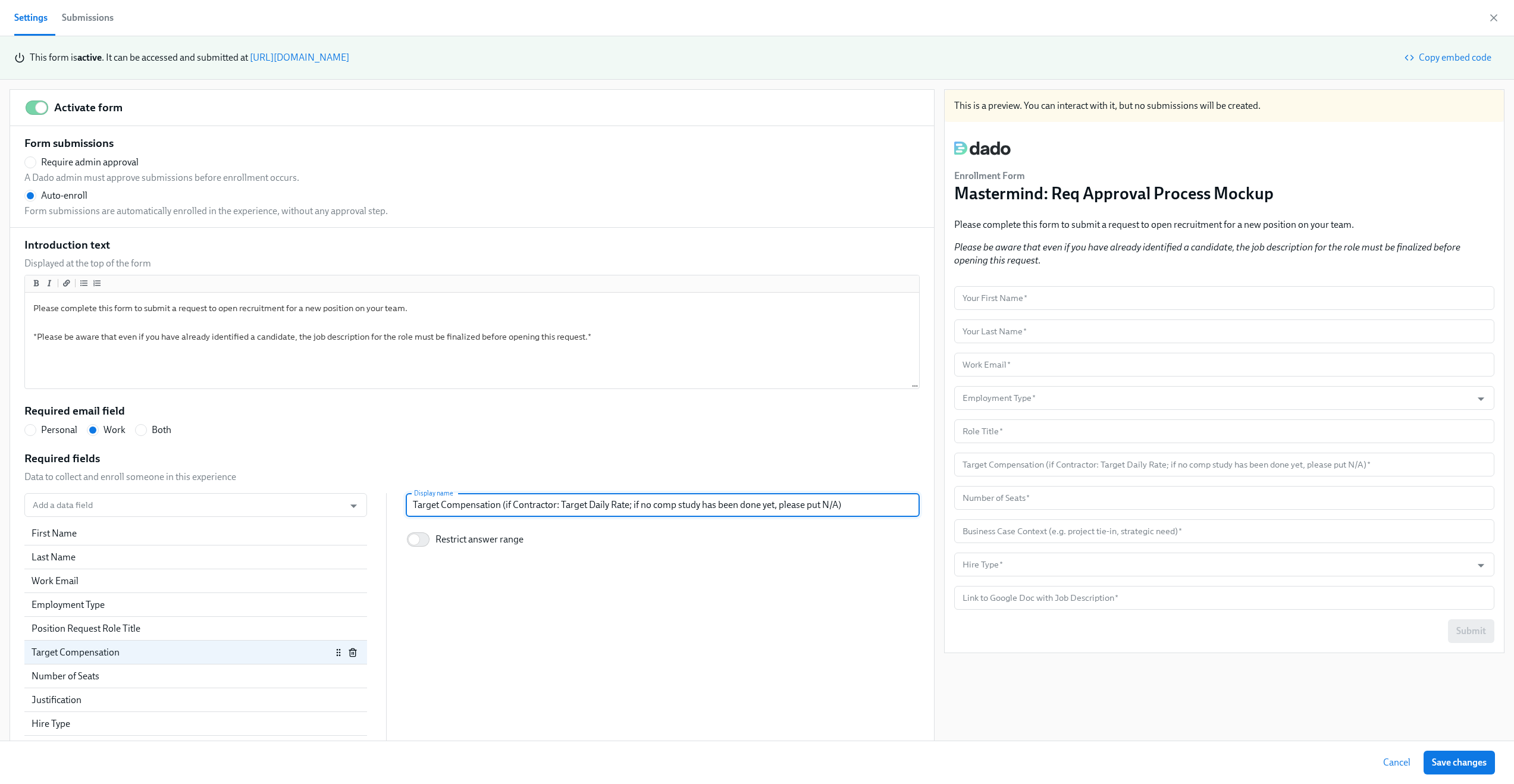
click at [552, 510] on input "Target Compensation (if Contractor: Target Daily Rate; if no comp study has bee…" at bounding box center [663, 505] width 514 height 23
click at [768, 507] on input "Target Compensation (if Contractor: Target Daily Rate; if no comp study has bee…" at bounding box center [663, 505] width 514 height 23
radio input "false"
type input "Target Compensation (if Contractor: Target Daily Rate; if no comp study has bee…"
radio input "false"
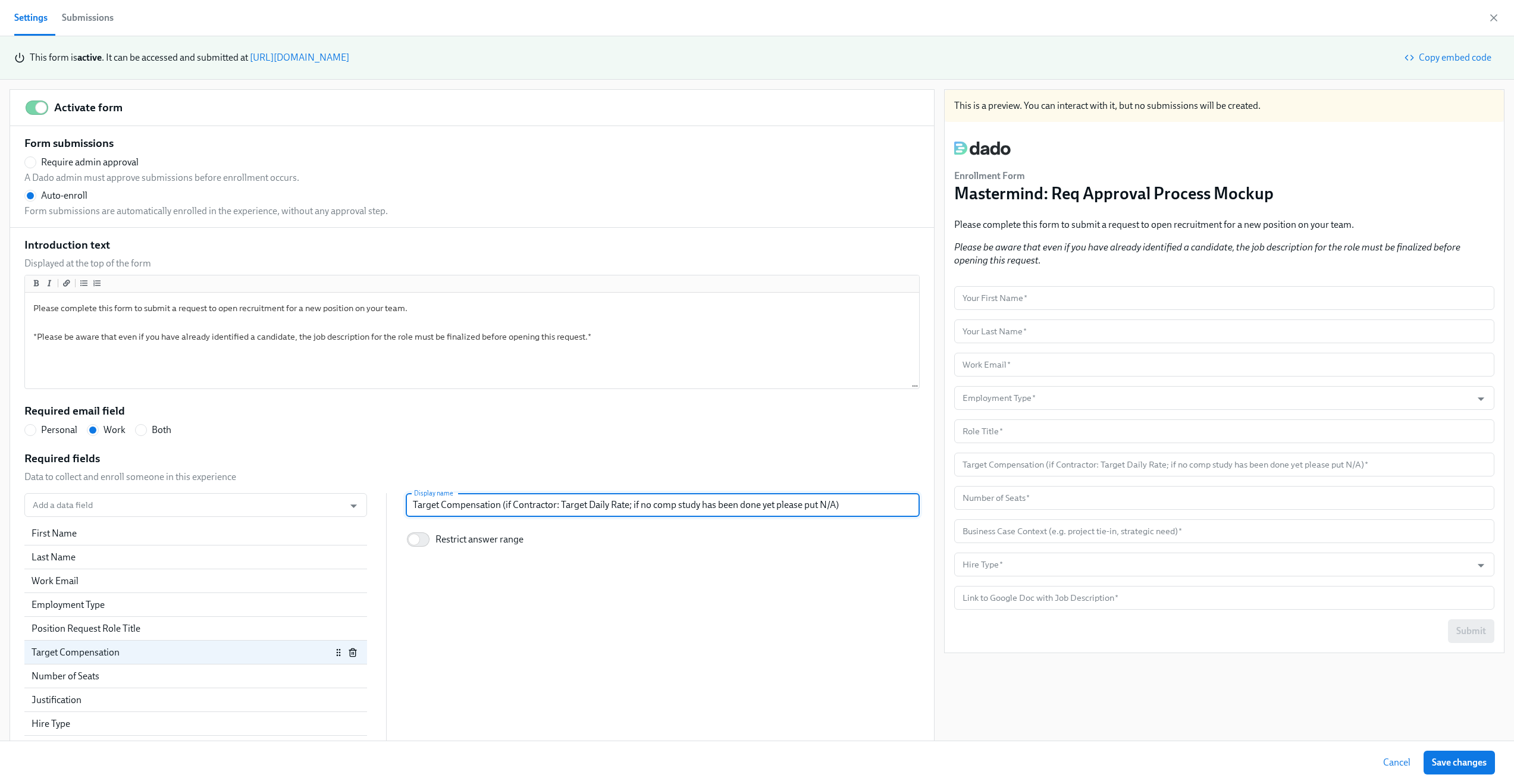
type input "Target Compensation (if Contractor: Target Daily Rate; if no comp study has bee…"
radio input "false"
type input "Target Compensation (if Contractor: Target Daily Rate; if no comp study has bee…"
radio input "false"
type input "Target Compensation (if Contractor: Target Daily Rate; if no comp study has bee…"
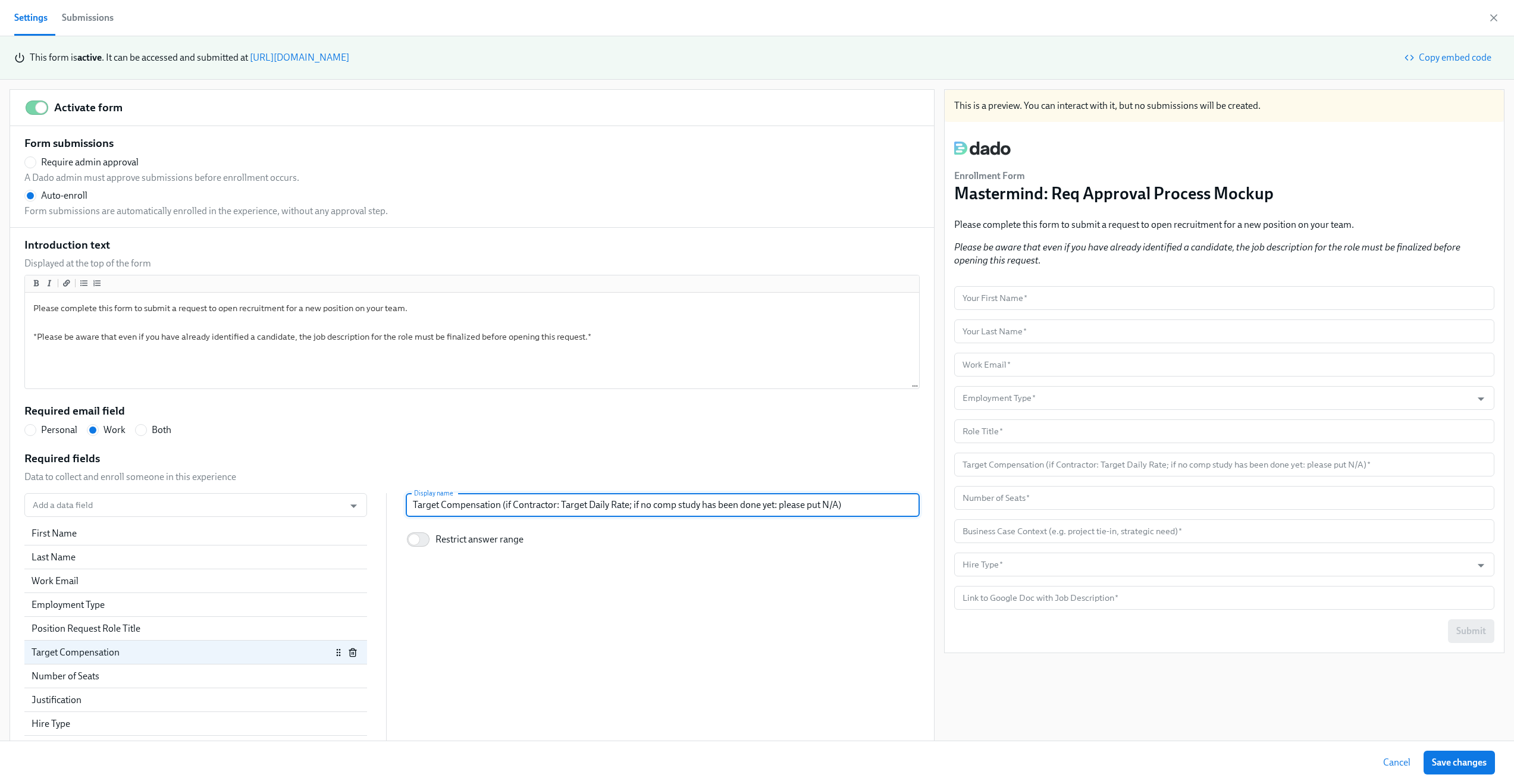
radio input "false"
type input "Target Compensation (if Contractor: Target Daily Rate; if no comp study has bee…"
radio input "false"
type input "Target Compensation (if Contractor: Target Daily Rate; if no comp study has bee…"
radio input "false"
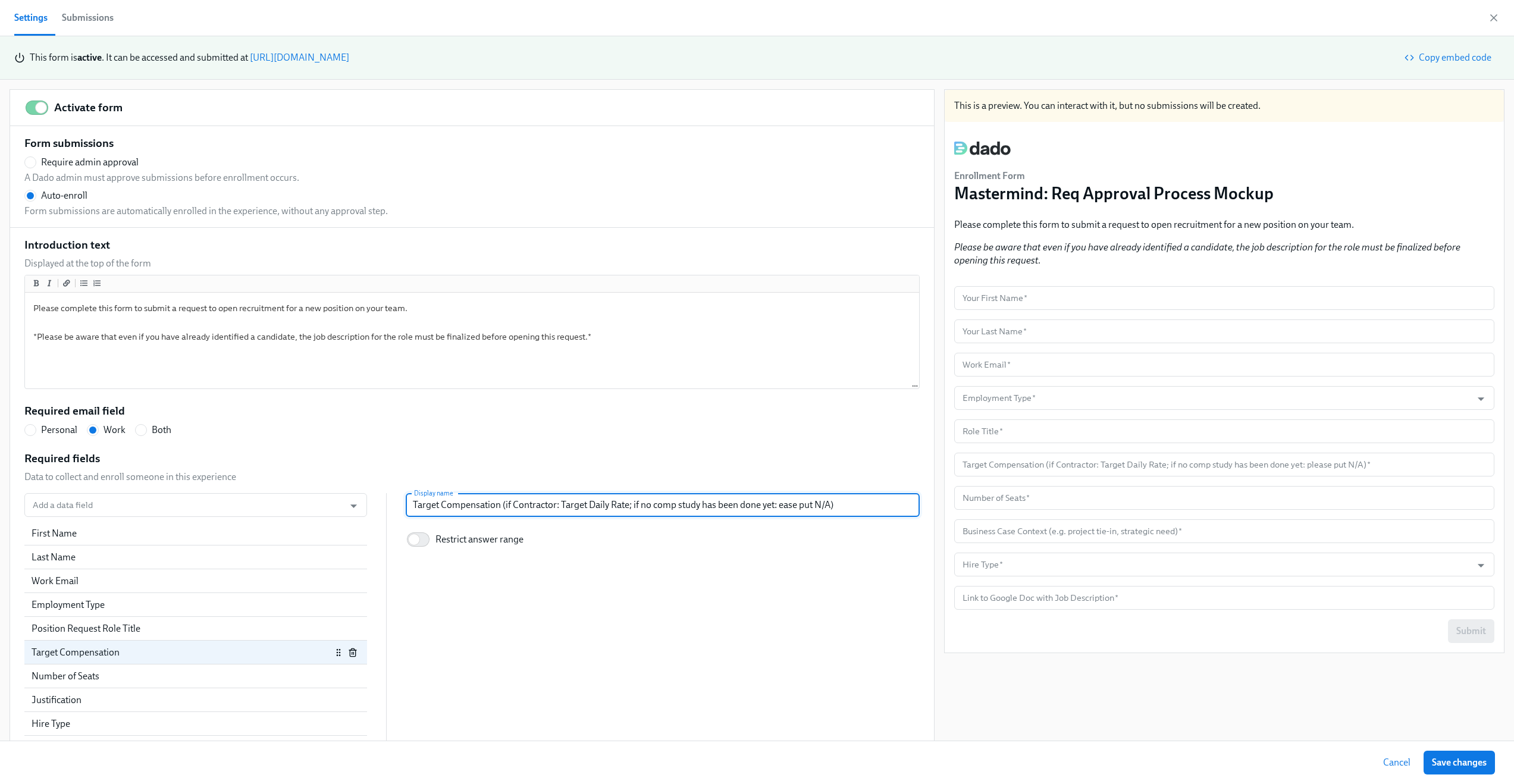
type input "Target Compensation (if Contractor: Target Daily Rate; if no comp study has bee…"
radio input "false"
type input "Target Compensation (if Contractor: Target Daily Rate; if no comp study has bee…"
radio input "false"
type input "Target Compensation (if Contractor: Target Daily Rate; if no comp study has bee…"
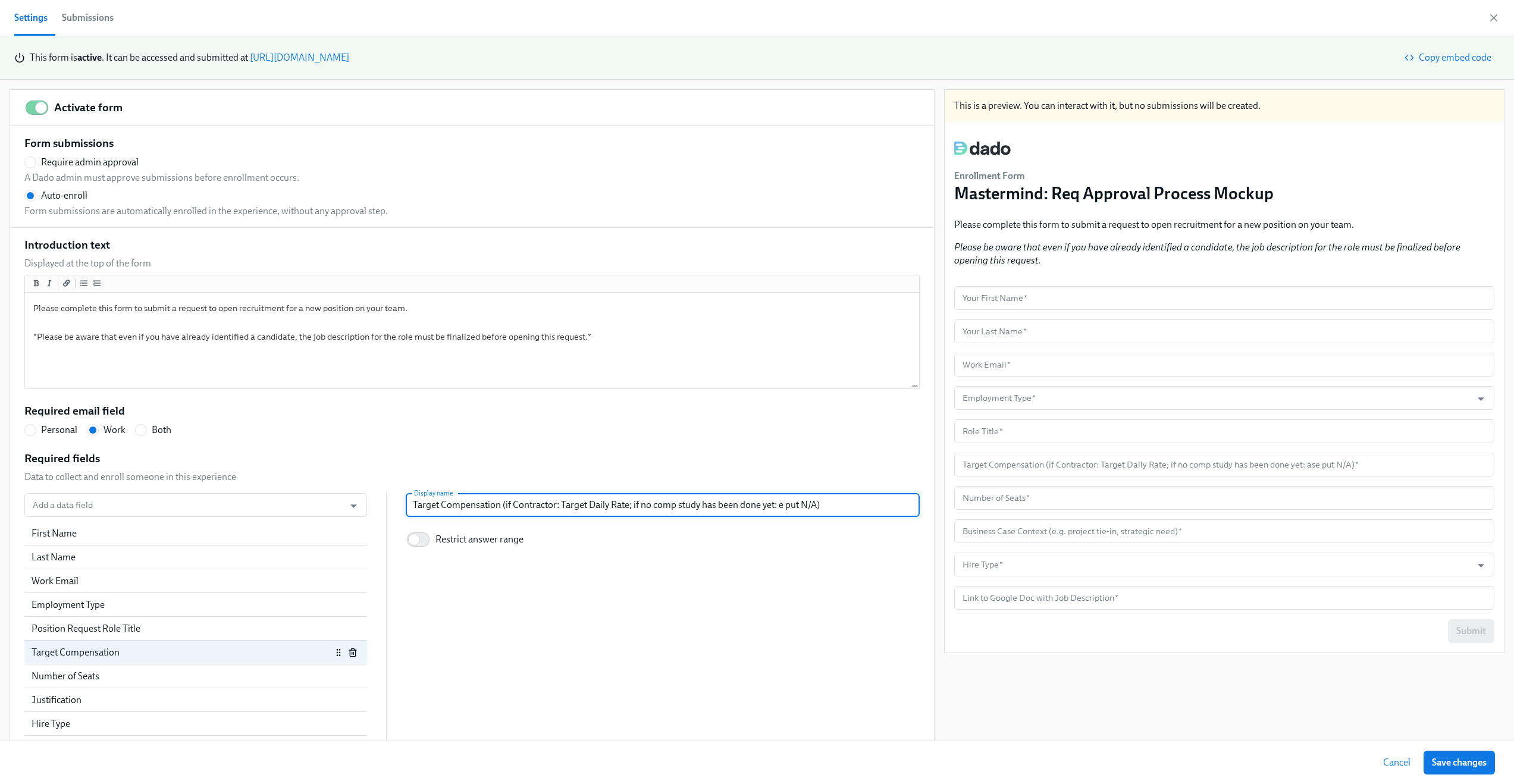
radio input "false"
type input "Target Compensation (if Contractor: Target Daily Rate; if no comp study has bee…"
radio input "false"
type input "Target Compensation (if Contractor: Target Daily Rate; if no comp study has bee…"
radio input "false"
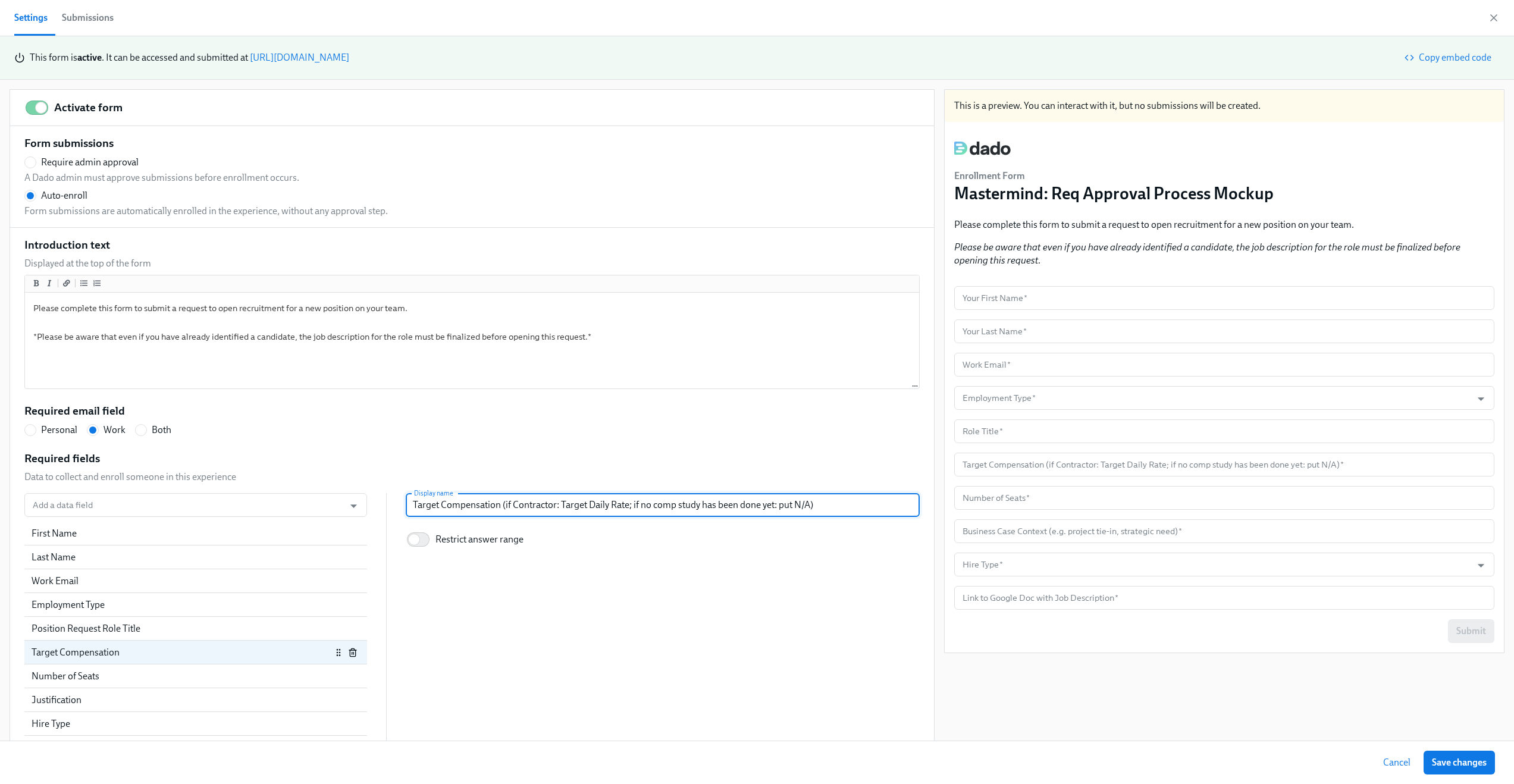
type input "Target Compensation (if Contractor: Target Daily Rate; if no comp study has bee…"
radio input "false"
type input "Target Compensation (if Contractor: Target Daily Rate; if no comp study has bee…"
radio input "false"
type input "Target Compensation (if Contractor: Target Daily Rate; if no comp study has bee…"
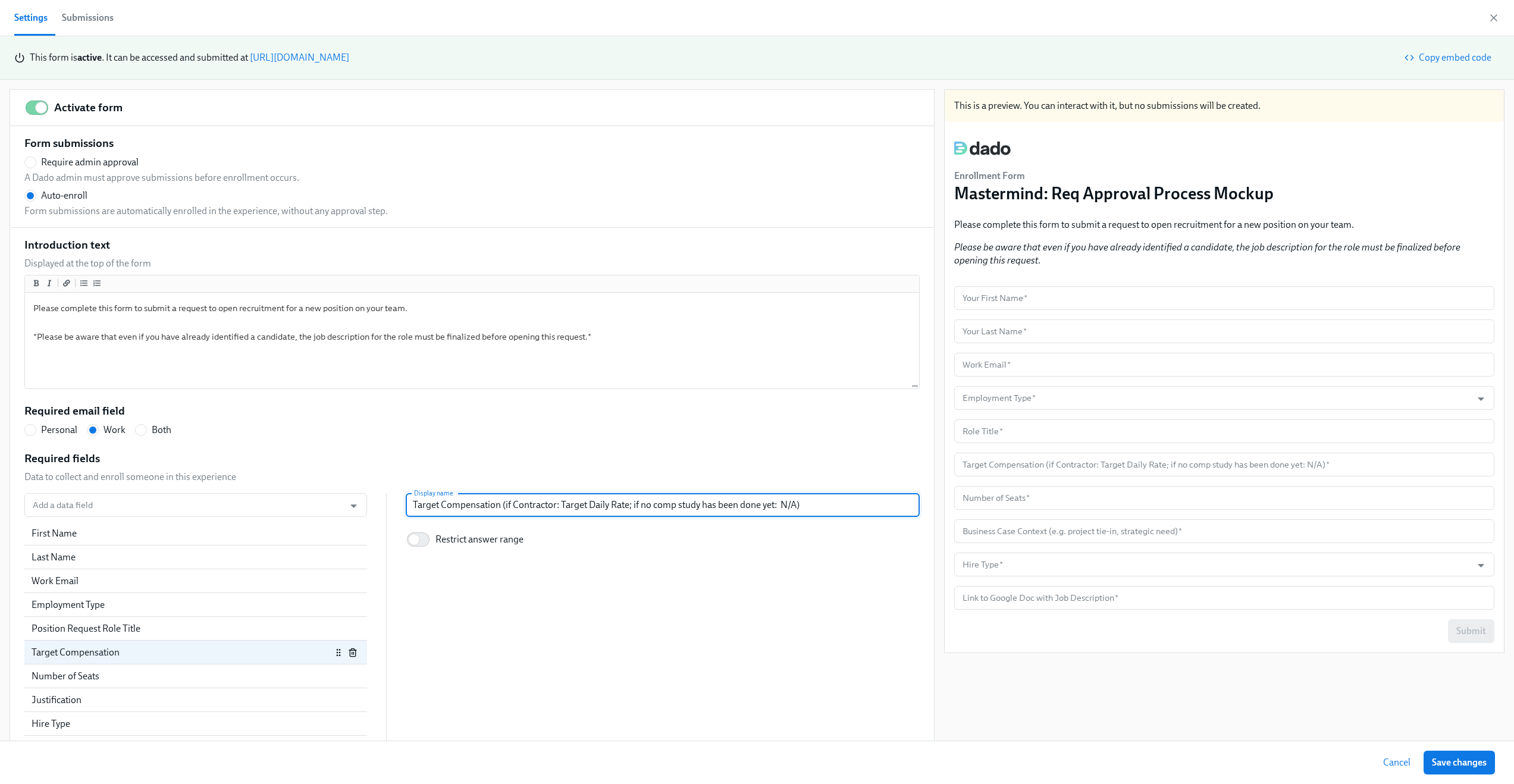
radio input "false"
type input "Target Compensation (if Contractor: Target Daily Rate; if no comp study has bee…"
click at [777, 479] on div "Required fields Data to collect and enroll someone in this experience Add a dat…" at bounding box center [472, 606] width 896 height 310
click at [1460, 763] on span "Save changes" at bounding box center [1459, 762] width 54 height 12
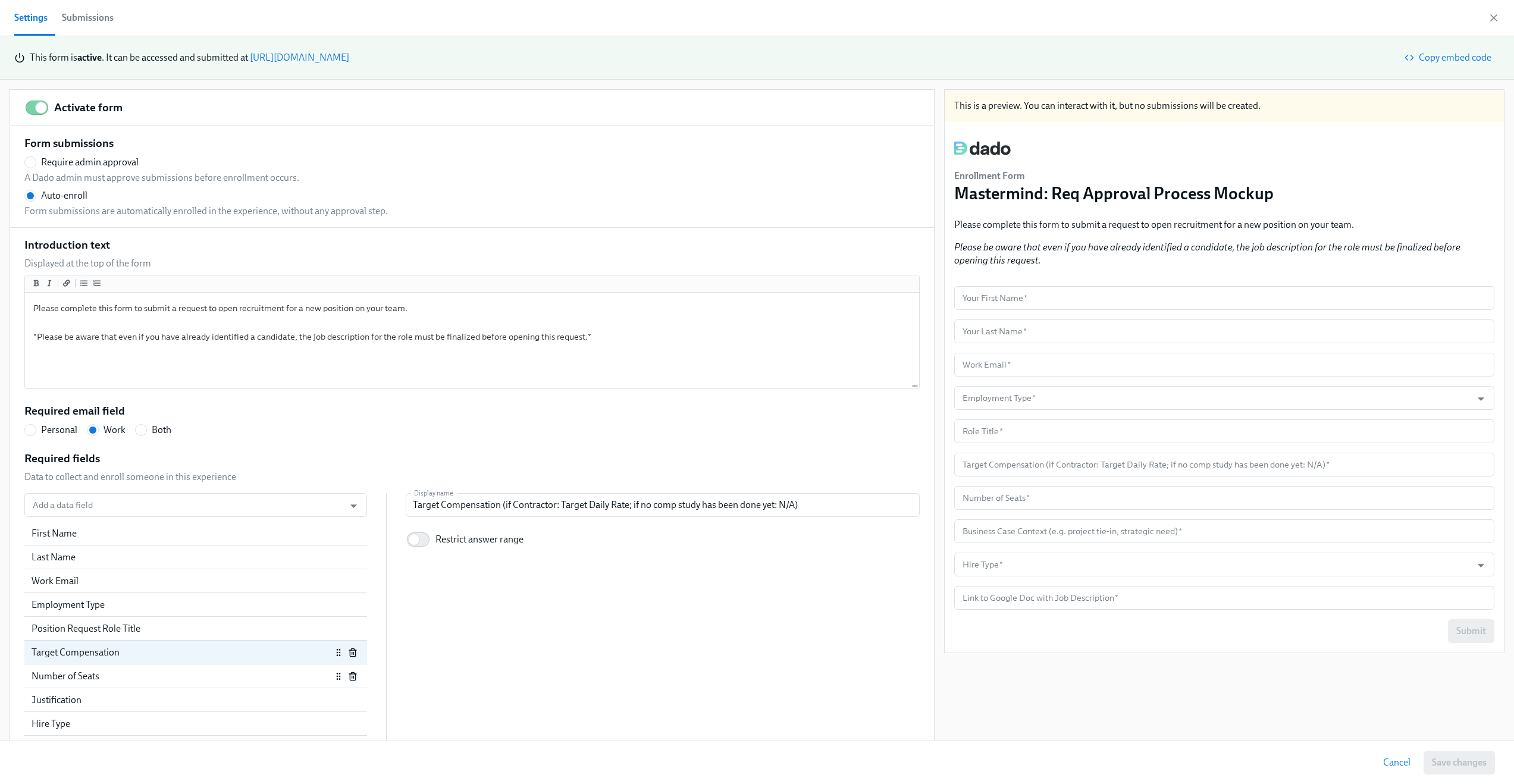
scroll to position [28, 0]
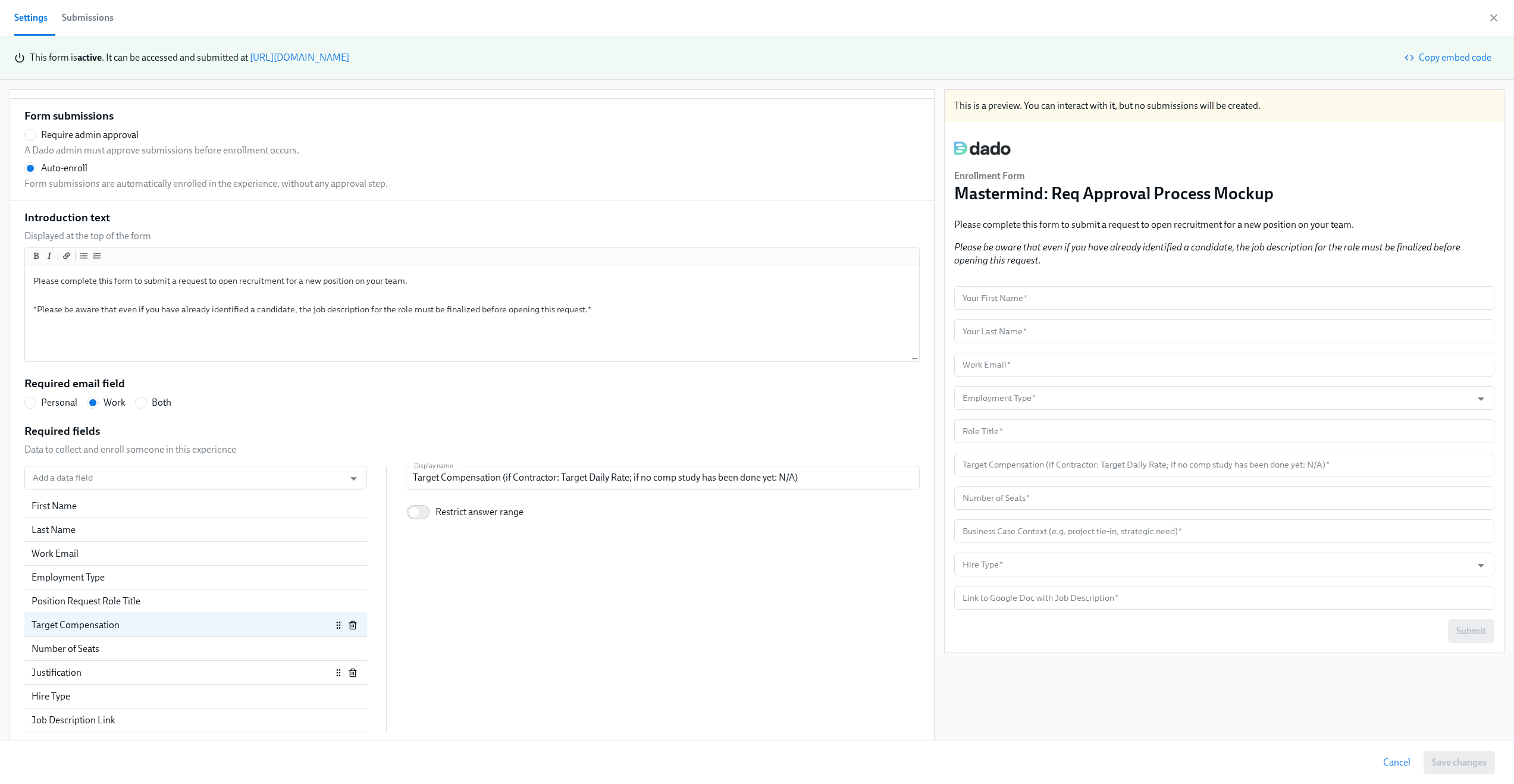
click at [151, 677] on div "Justification" at bounding box center [182, 673] width 300 height 13
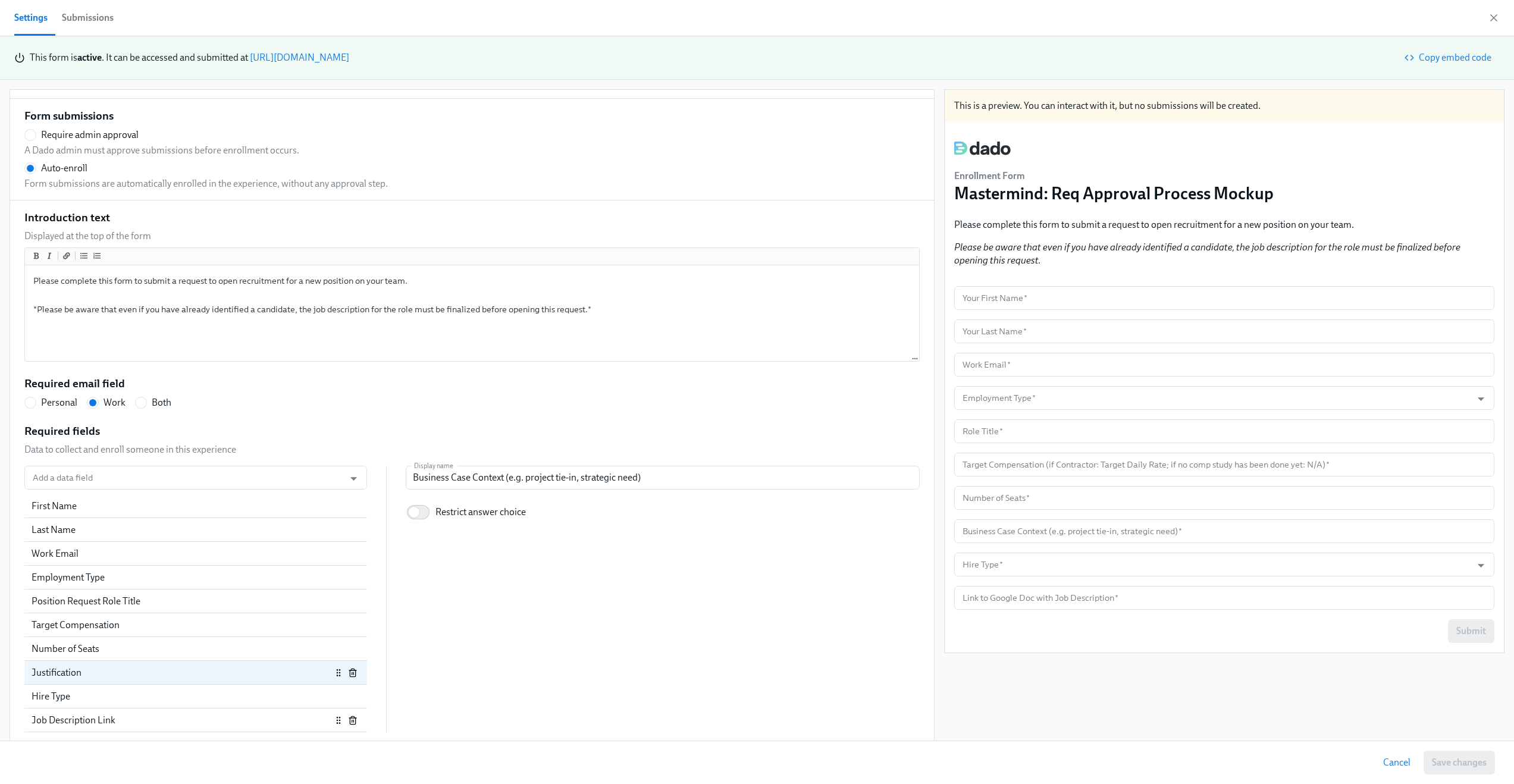
click at [69, 723] on div "Job Description Link" at bounding box center [182, 720] width 300 height 13
radio input "false"
type input "Link to Google Doc with Job Description"
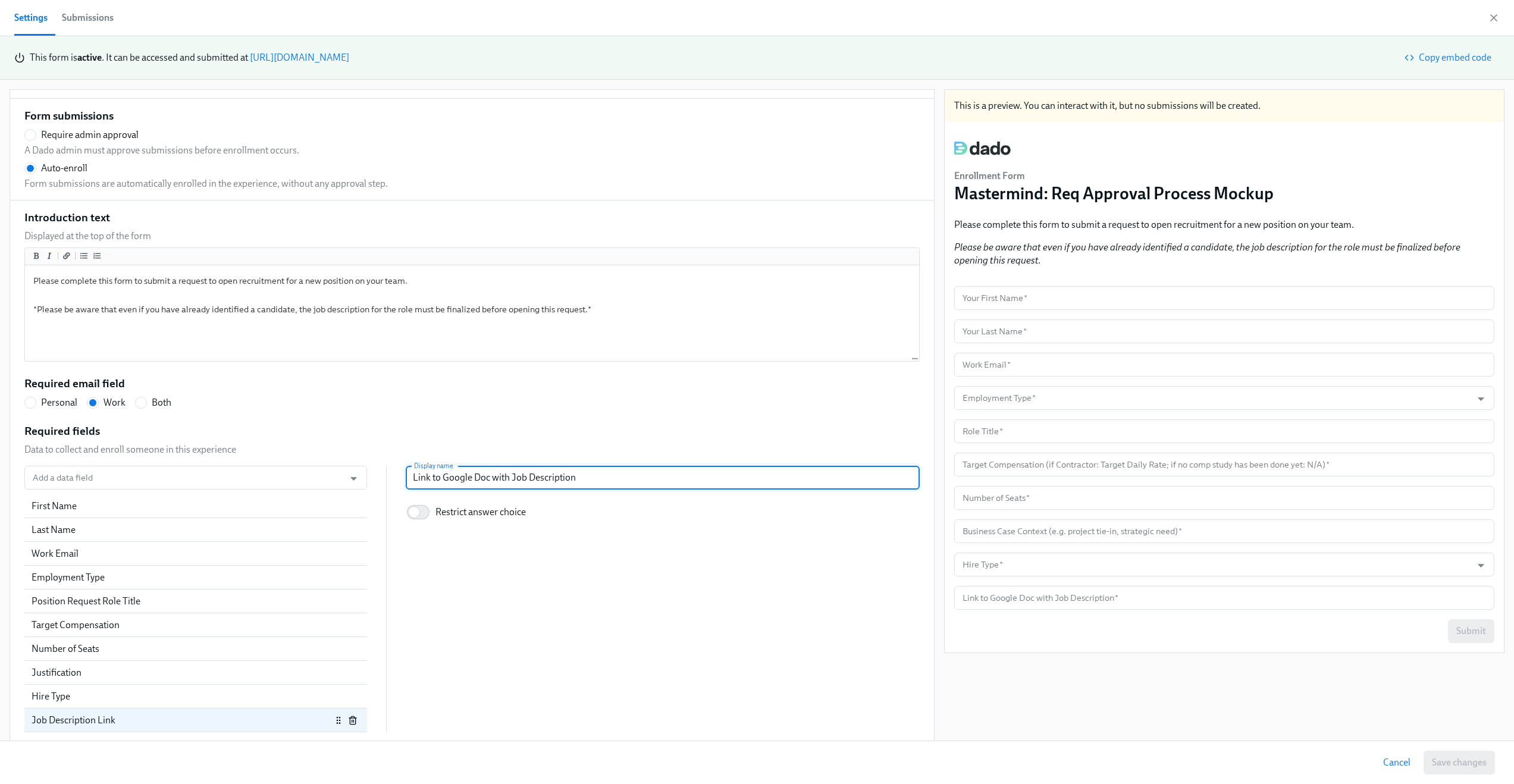
drag, startPoint x: 480, startPoint y: 476, endPoint x: 405, endPoint y: 476, distance: 75.0
click at [406, 476] on input "Link to Google Doc with Job Description" at bounding box center [663, 478] width 514 height 23
radio input "false"
type input "G with Job Description"
radio input "false"
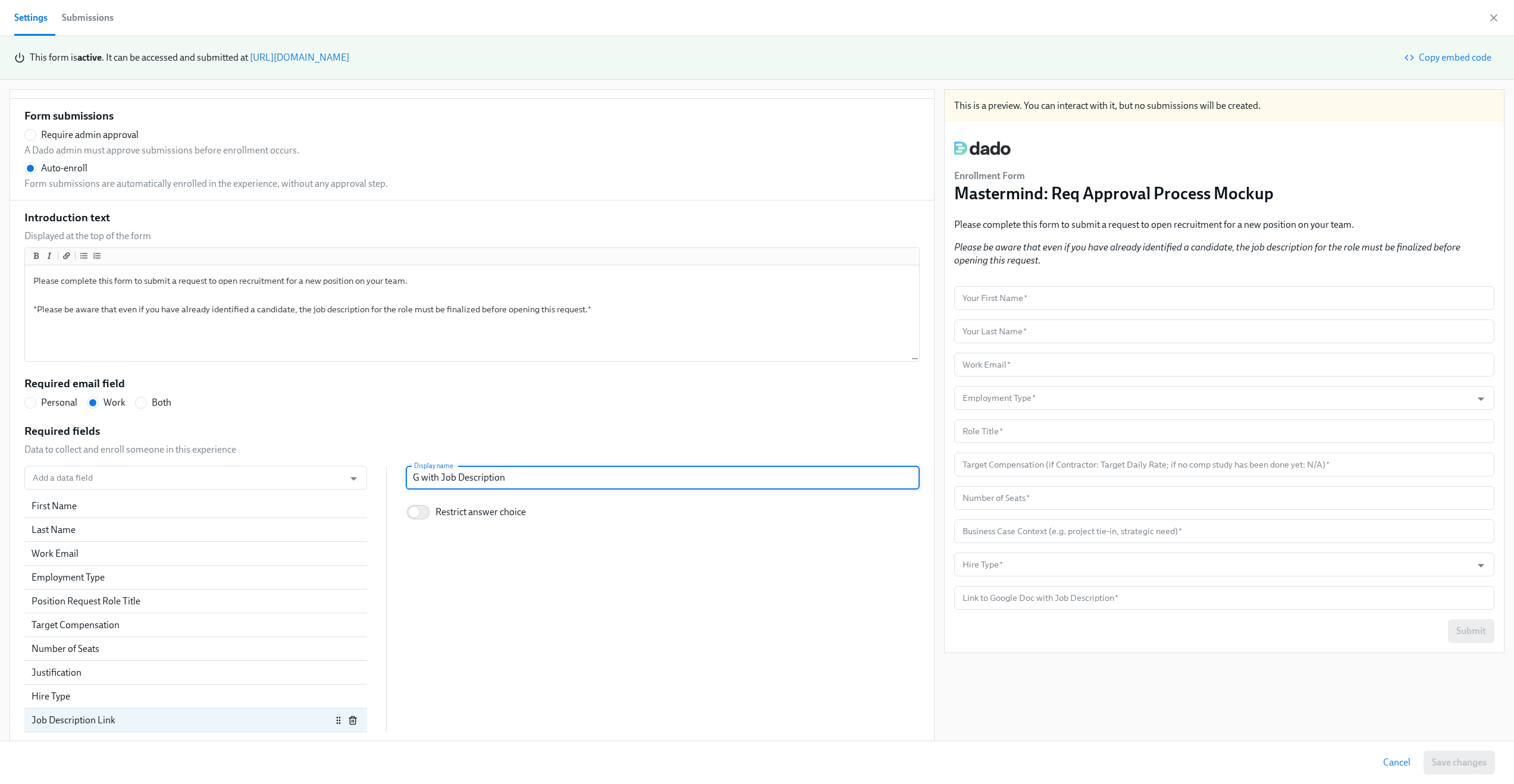
type input "Go with Job Description"
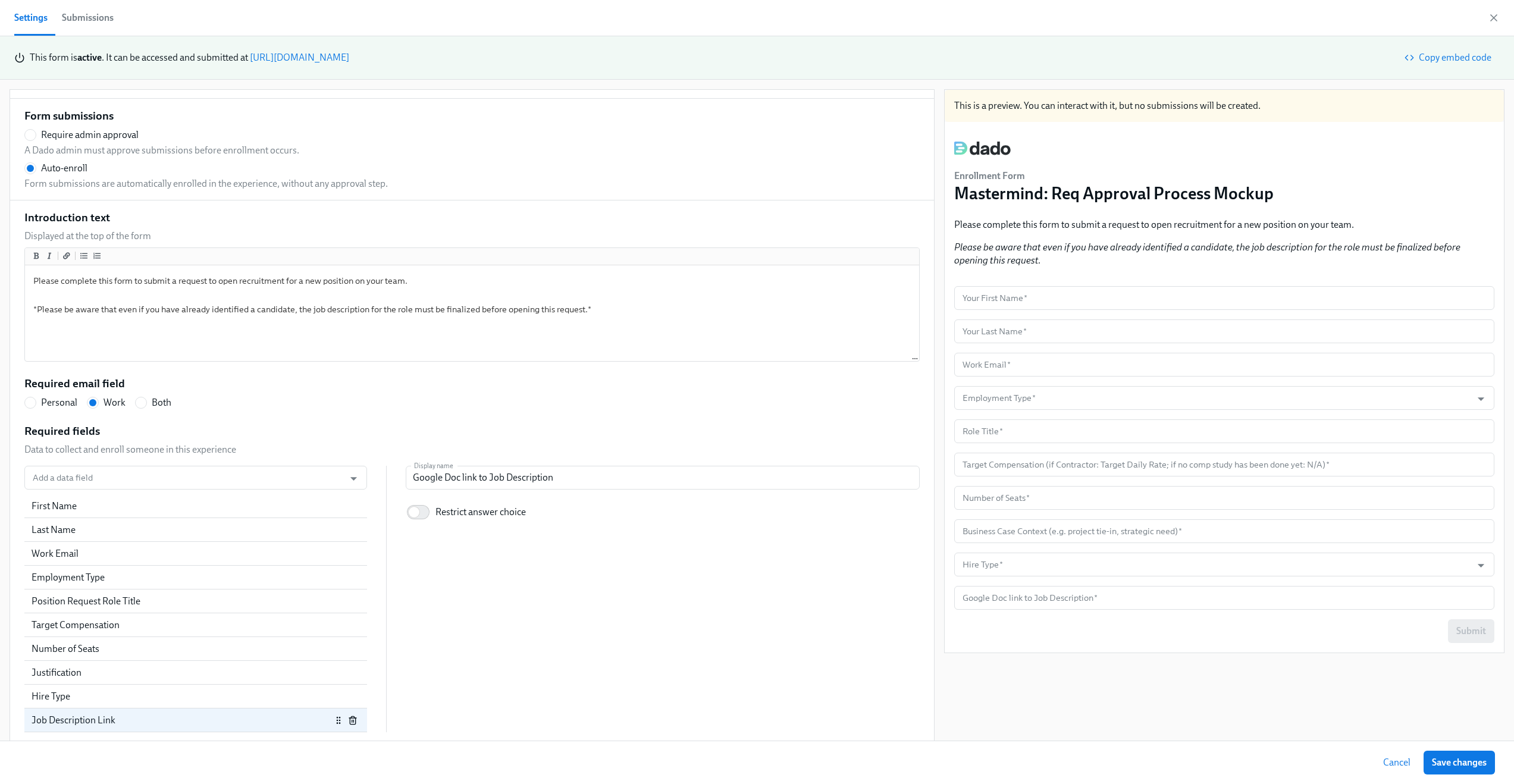
click at [524, 422] on div "Introduction text Displayed at the top of the form Please complete this form to…" at bounding box center [472, 471] width 896 height 523
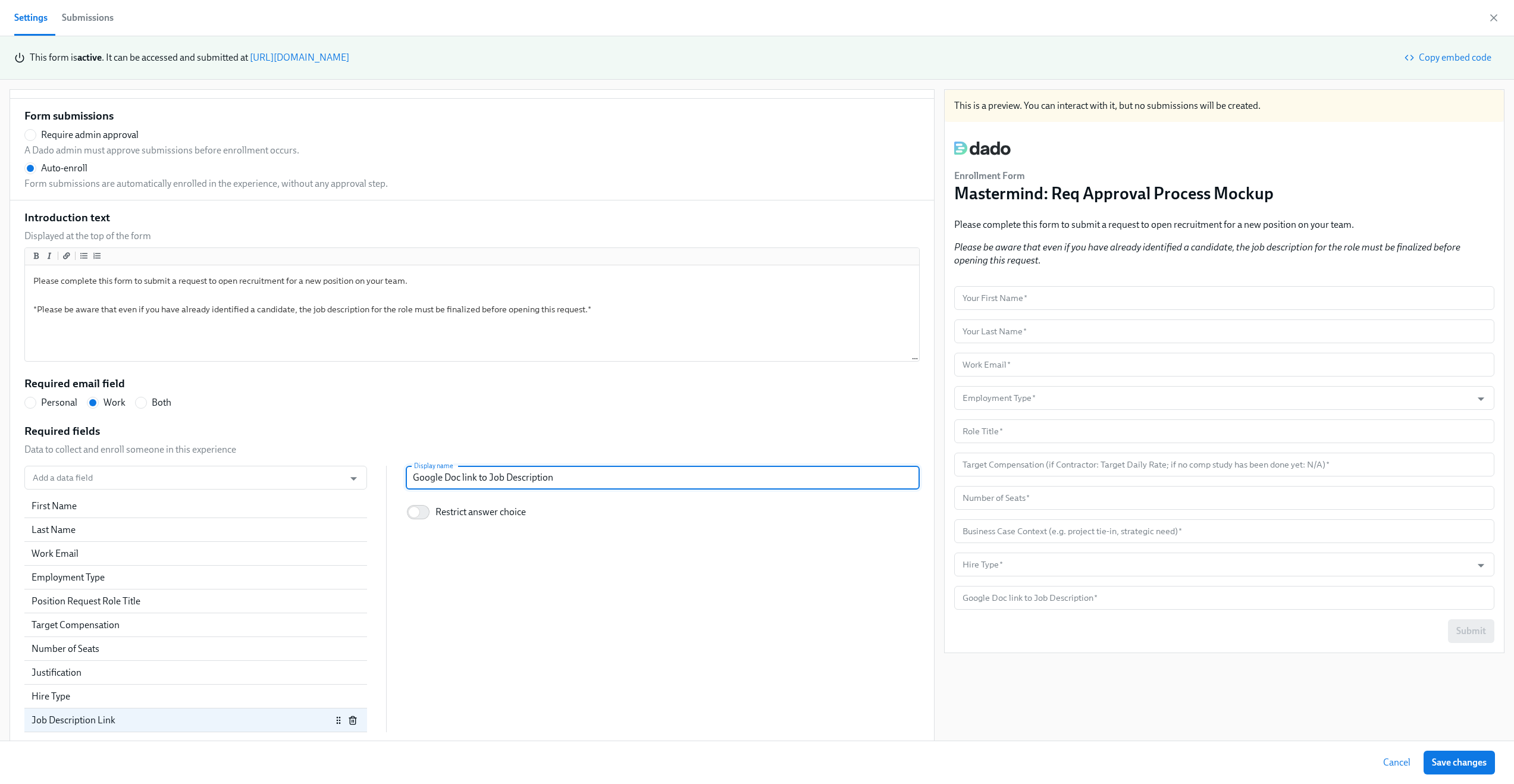
click at [462, 480] on input "Google Doc link to Job Description" at bounding box center [663, 478] width 514 height 23
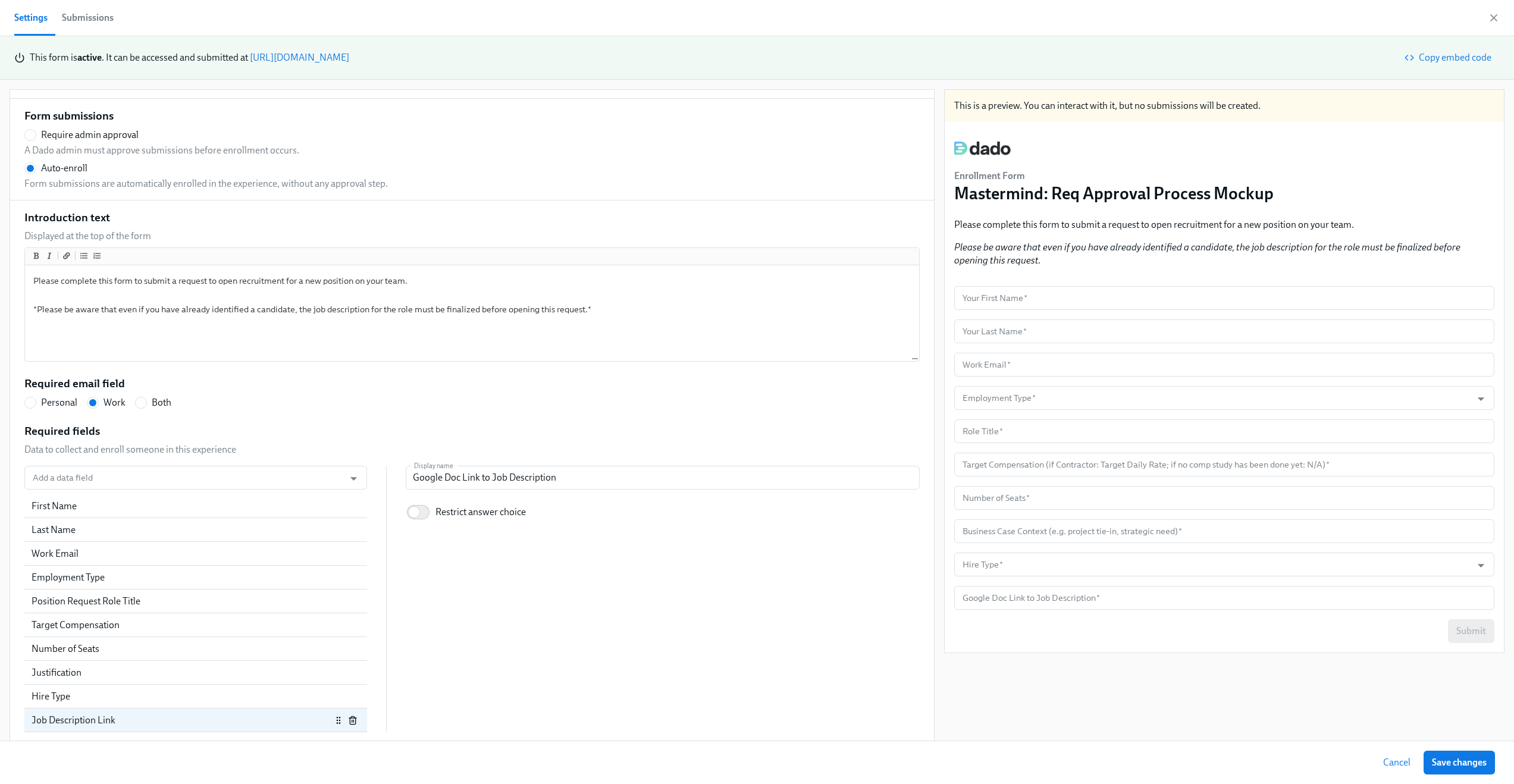
click at [624, 445] on div "Required fields Data to collect and enroll someone in this experience Add a dat…" at bounding box center [472, 578] width 896 height 310
click at [1449, 766] on span "Save changes" at bounding box center [1459, 762] width 54 height 12
click at [1496, 17] on icon "button" at bounding box center [1494, 18] width 12 height 12
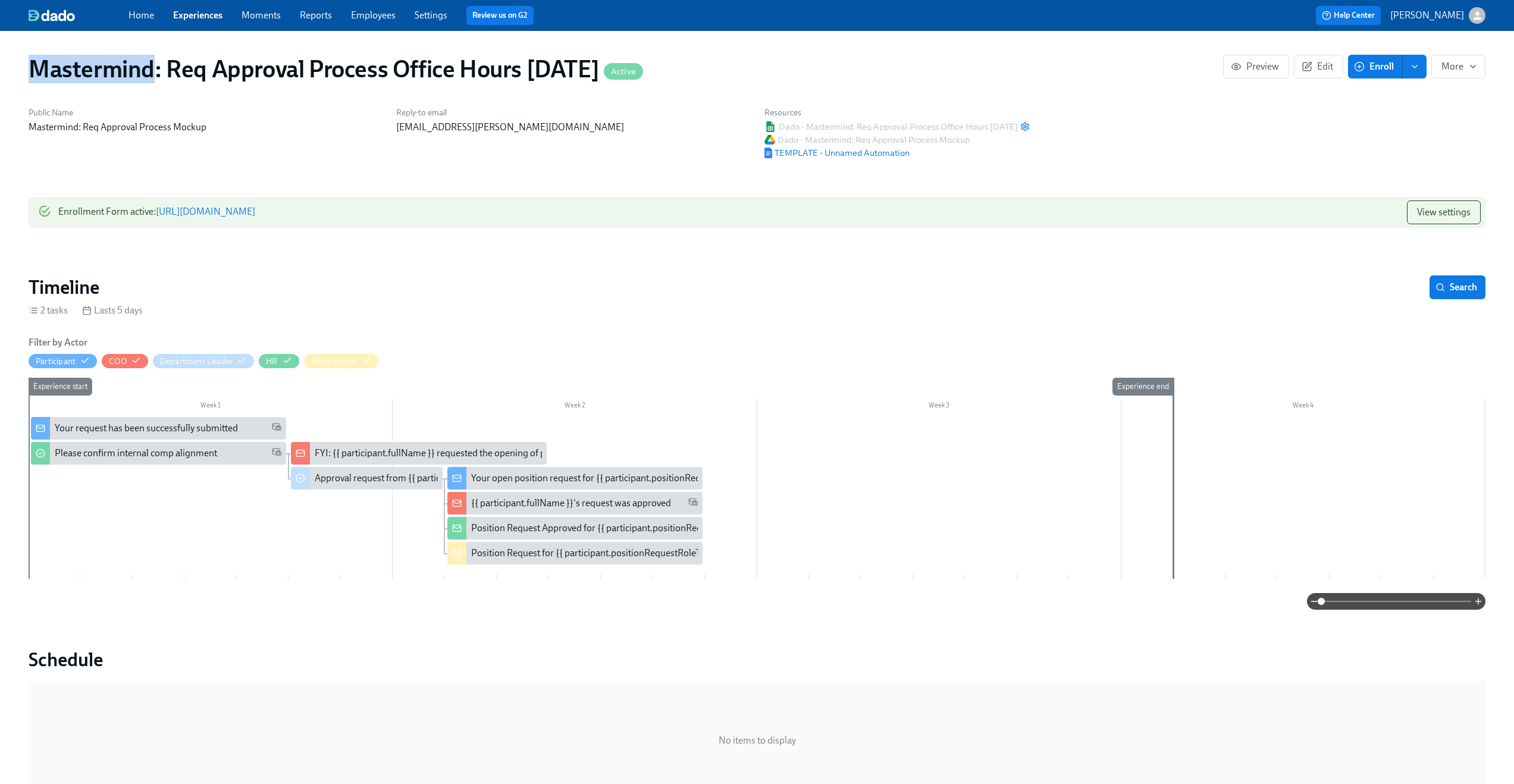
click at [1496, 17] on div "Home Experiences Moments Reports Employees Settings Review us on G2 Help Center…" at bounding box center [757, 15] width 1514 height 31
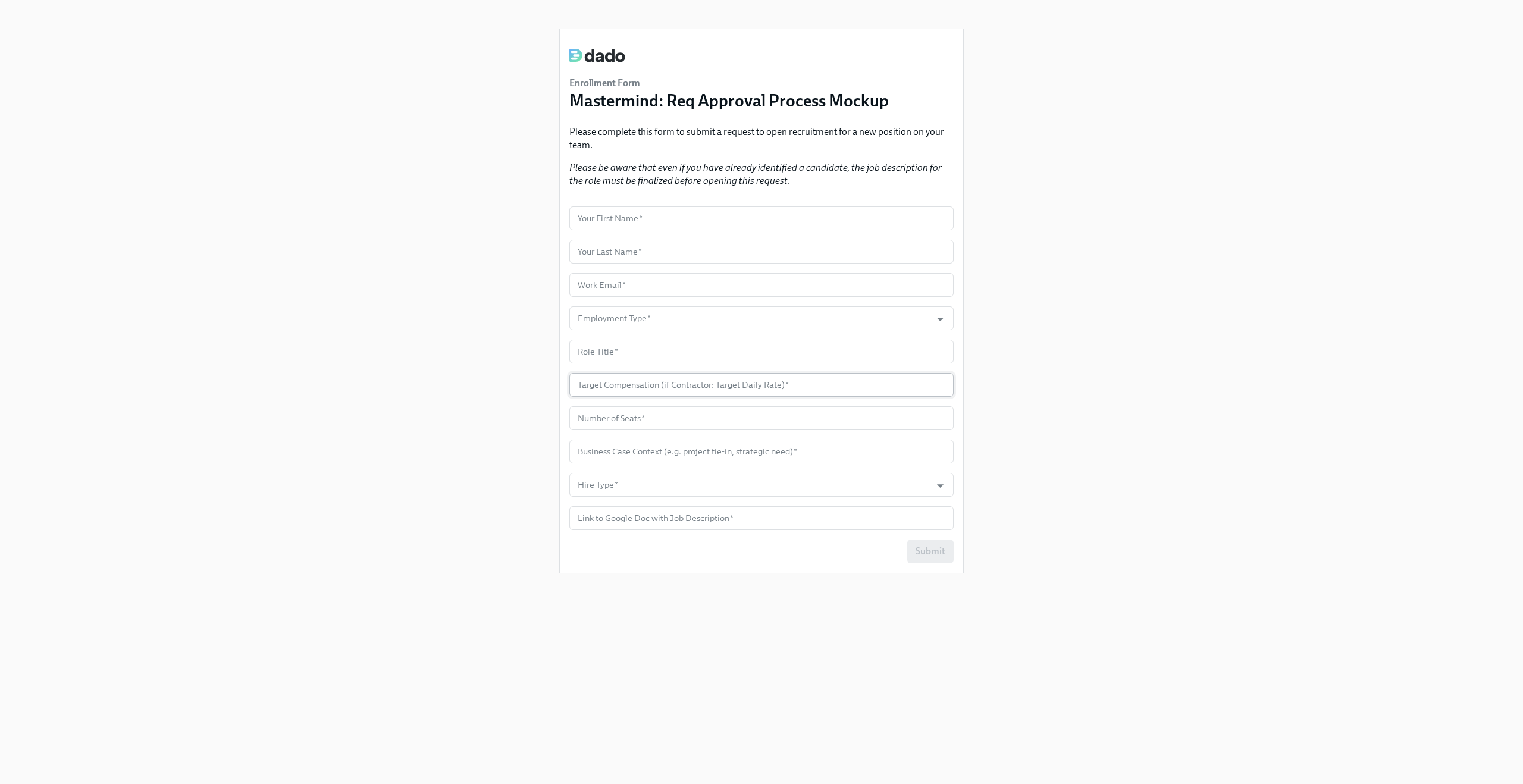
click at [612, 378] on input "number" at bounding box center [761, 385] width 384 height 23
click at [467, 372] on div "Enrollment Form Mastermind: Req Approval Process Mockup Please complete this fo…" at bounding box center [762, 377] width 1466 height 756
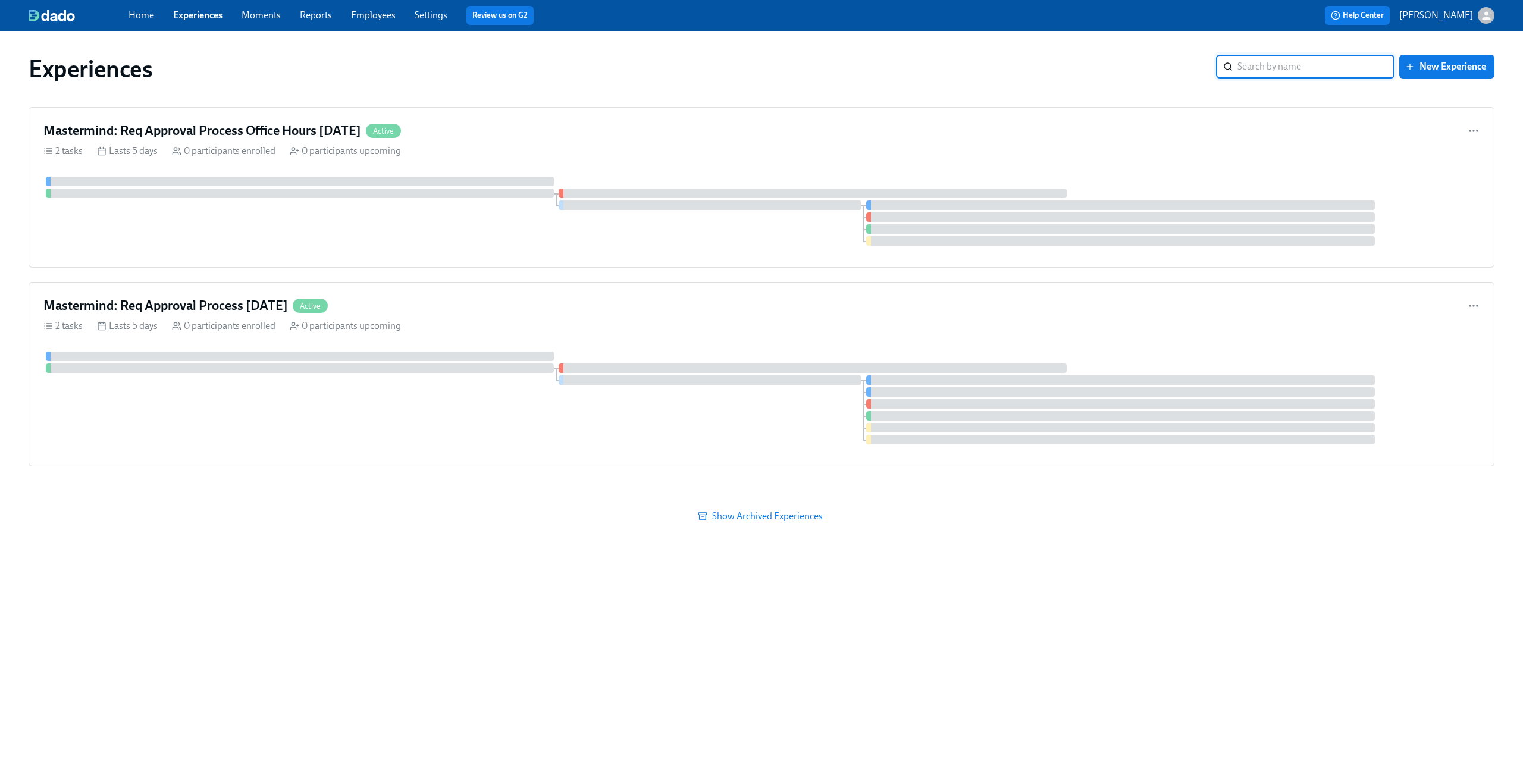
click at [582, 141] on div "Mastermind: Req Approval Process Office Hours [DATE] Active 2 tasks Lasts 5 day…" at bounding box center [762, 187] width 1466 height 161
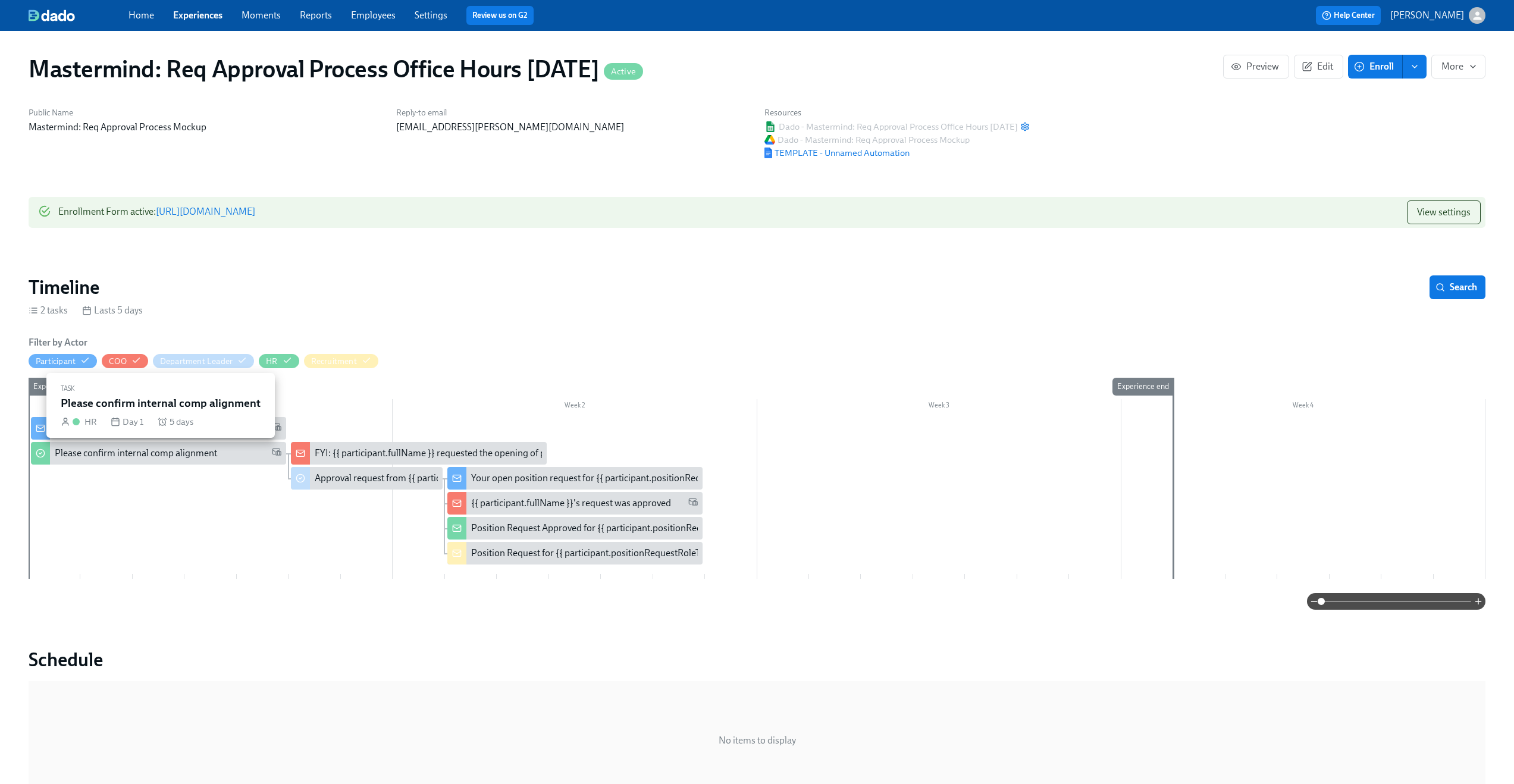
click at [237, 452] on div "Please confirm internal comp alignment" at bounding box center [167, 453] width 227 height 13
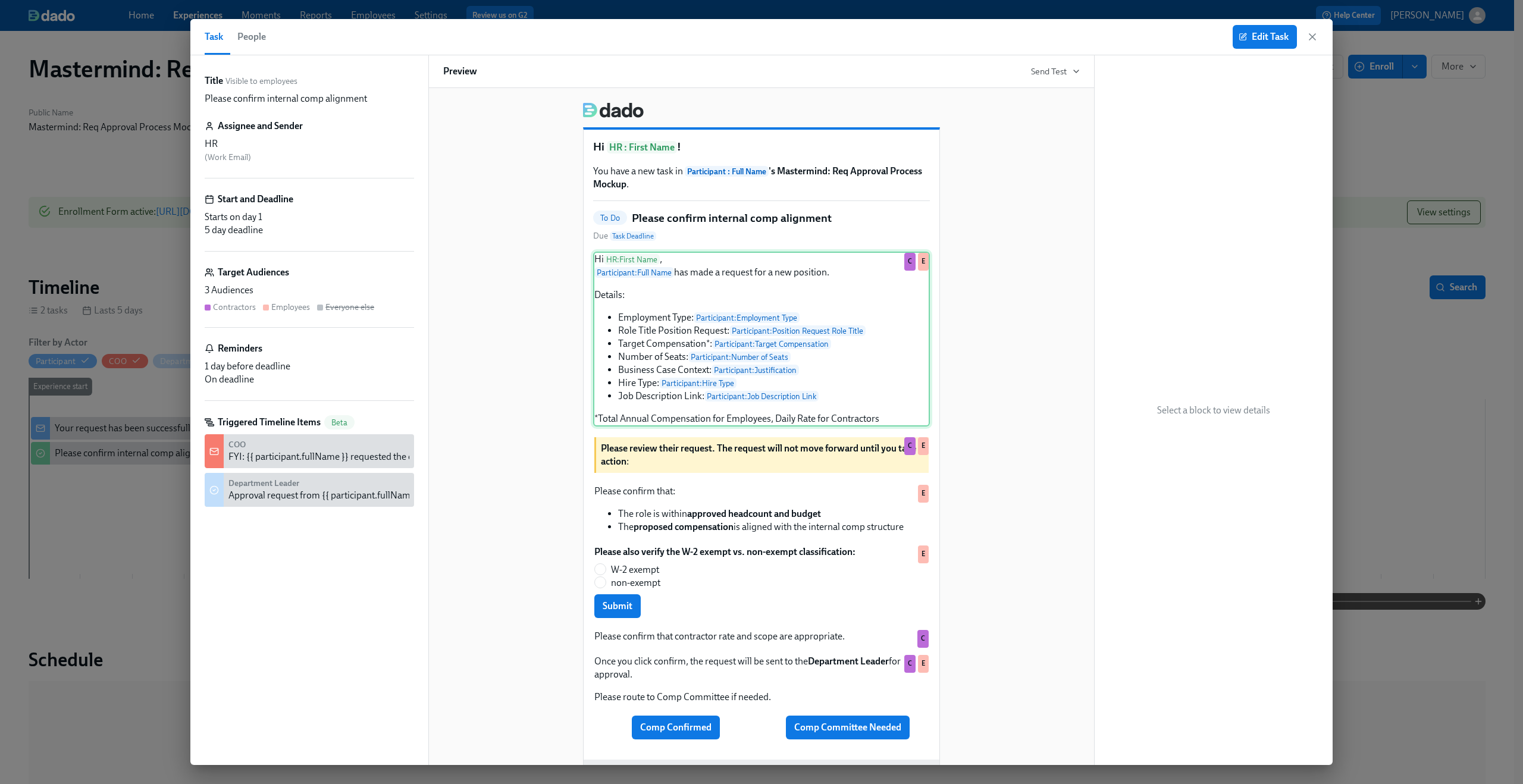
click at [697, 427] on div "Hi HR : First Name , Participant : Full Name has made a request for a new posit…" at bounding box center [762, 339] width 336 height 175
click at [1267, 37] on span "Edit Task" at bounding box center [1264, 37] width 48 height 12
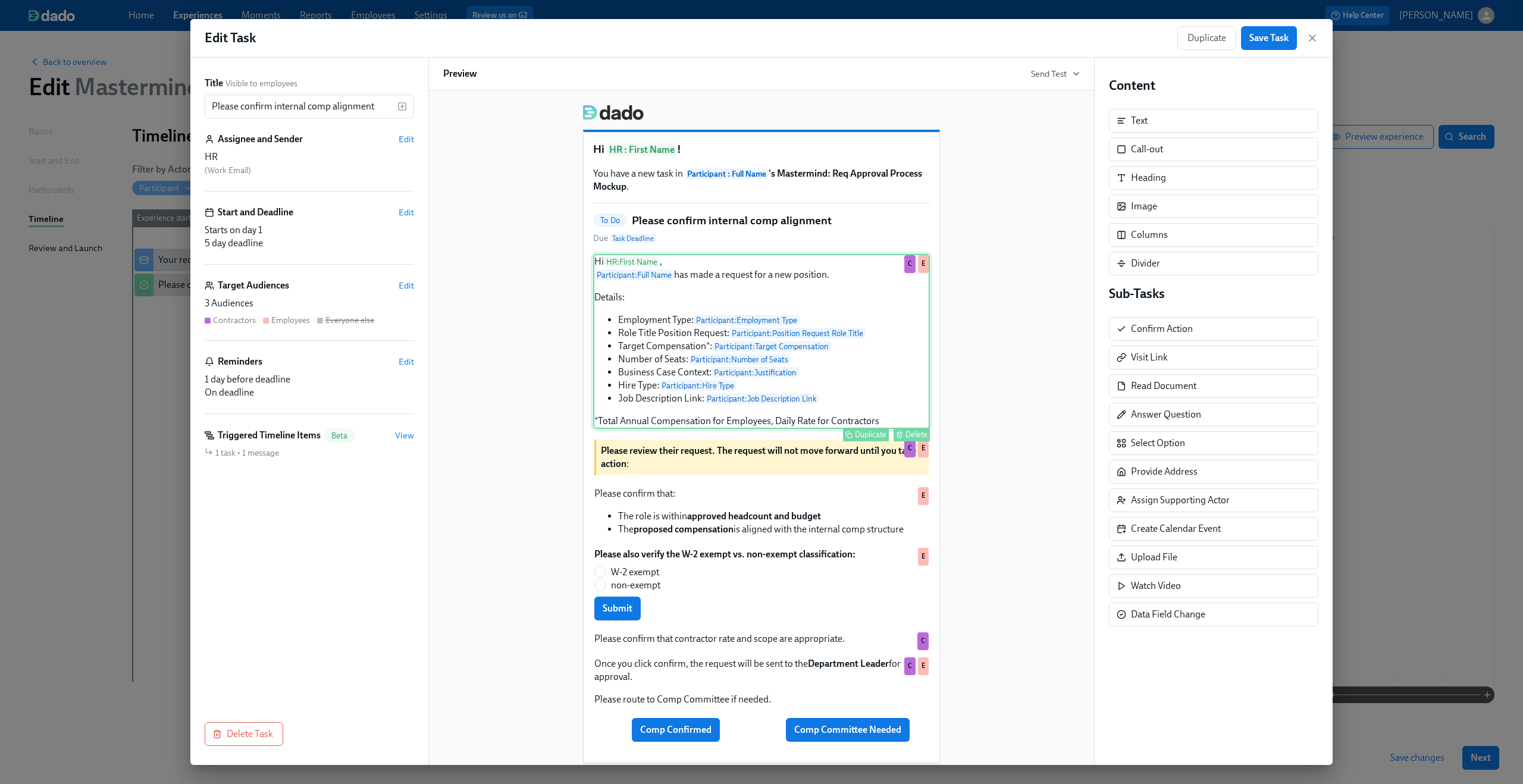
click at [842, 424] on div "Hi HR : First Name , Participant : Full Name has made a request for a new posit…" at bounding box center [762, 341] width 336 height 175
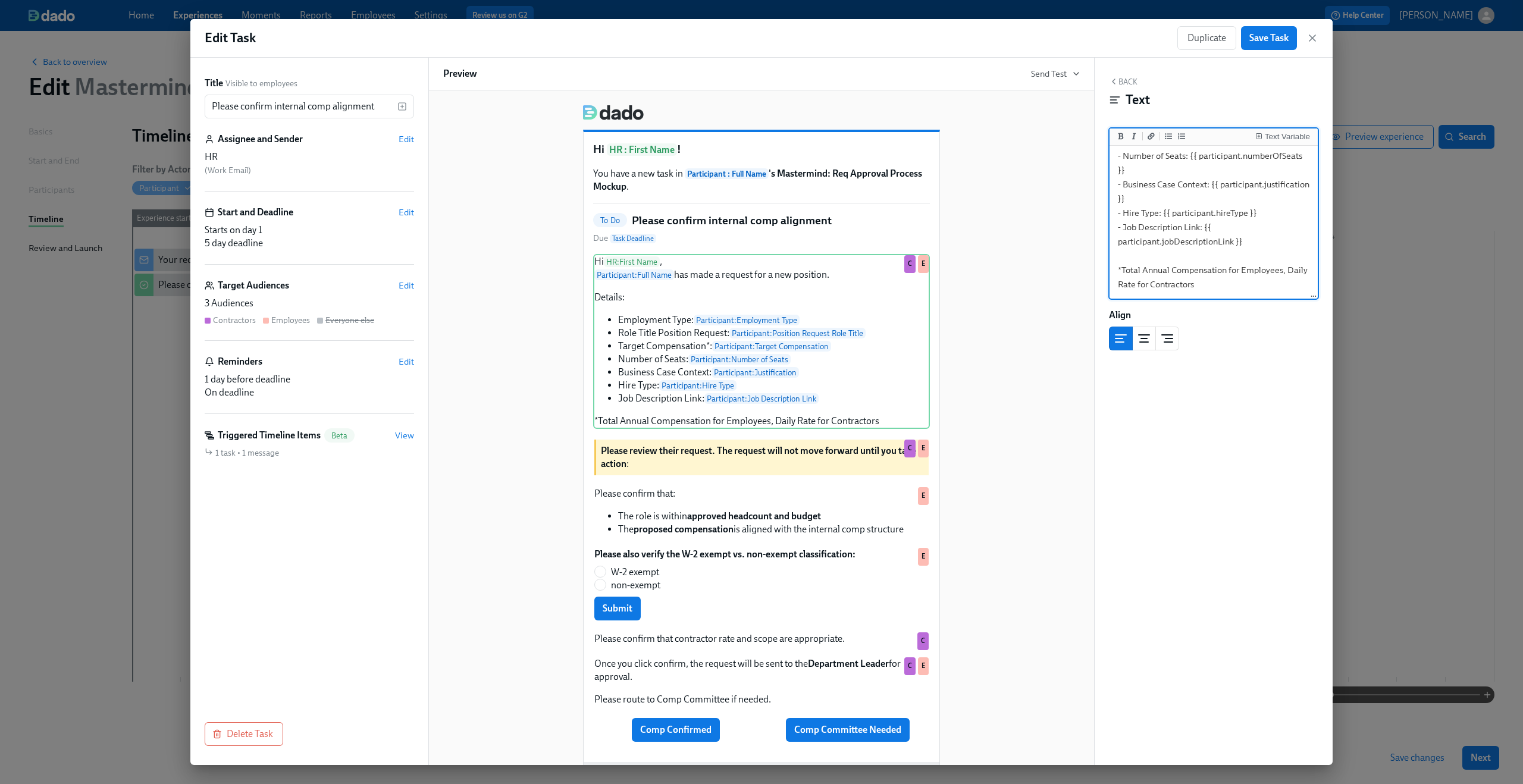
scroll to position [176, 0]
click at [1222, 285] on textarea "Hi {{ hr.firstName }}, {{ participant.fullName }} has made a request for a new …" at bounding box center [1213, 136] width 203 height 326
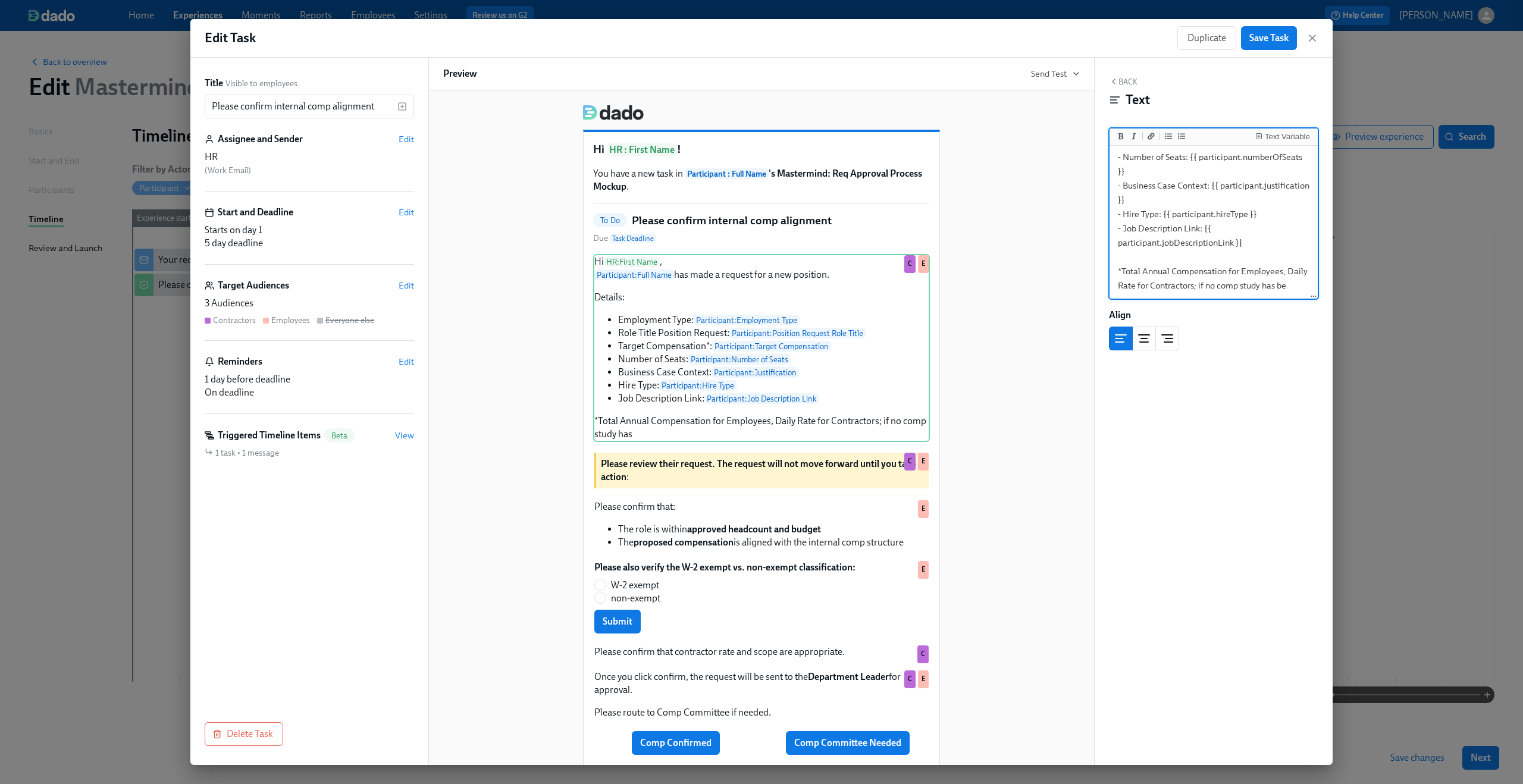
scroll to position [183, 0]
type textarea "Hi {{ hr.firstName }}, {{ participant.fullName }} has made a request for a new …"
click at [1264, 34] on span "Save Task" at bounding box center [1269, 38] width 39 height 12
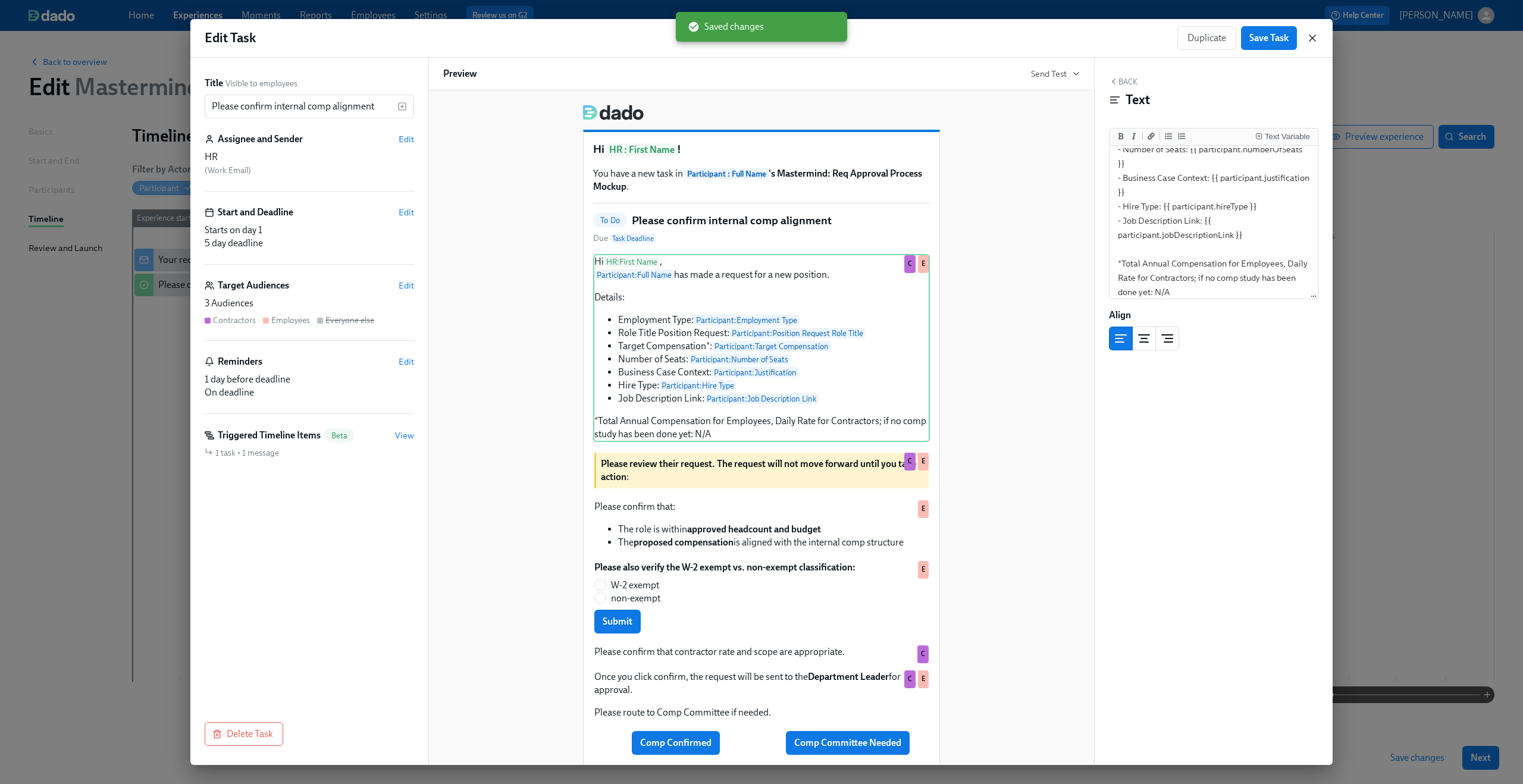
click at [1315, 38] on icon "button" at bounding box center [1312, 38] width 12 height 12
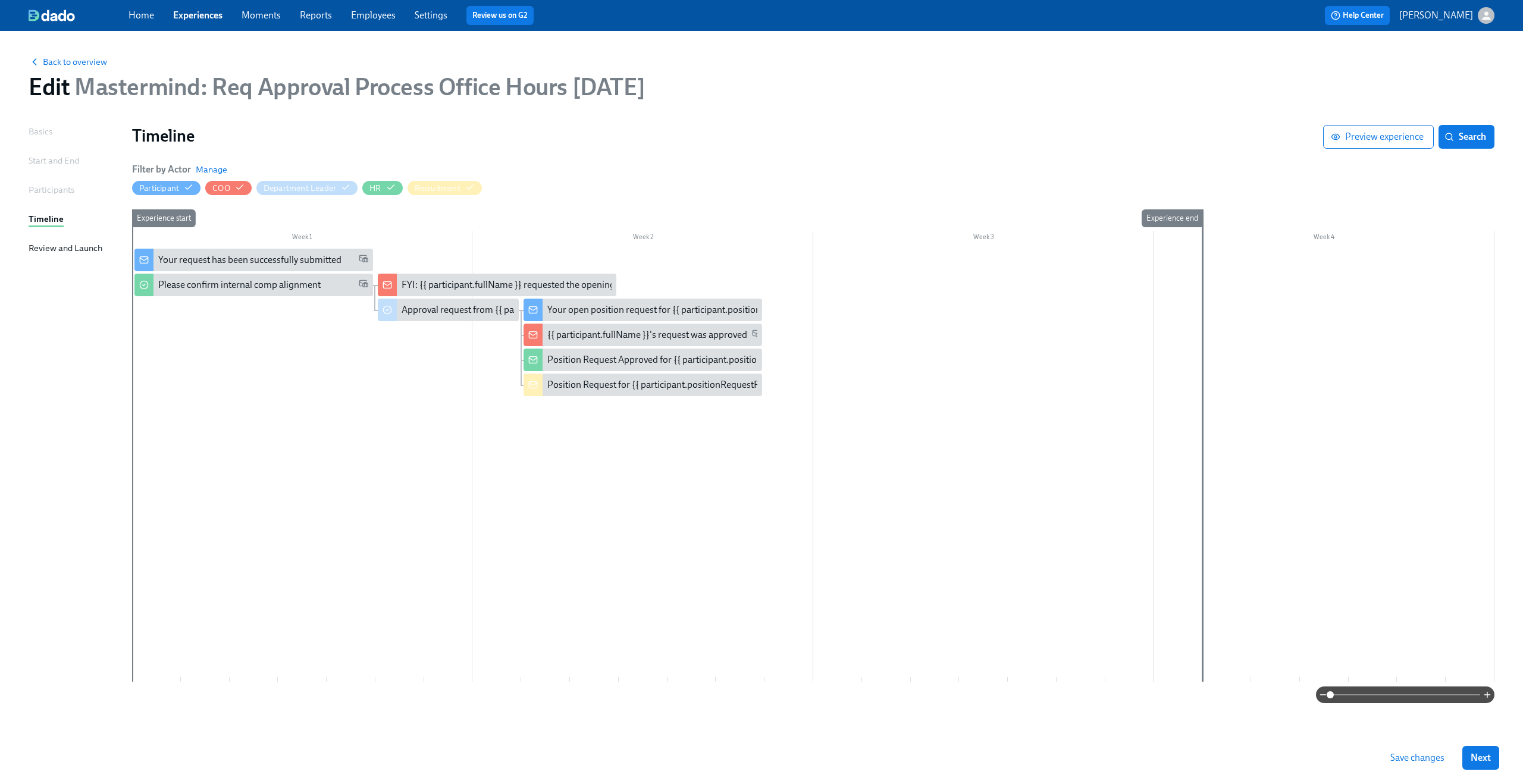
click at [421, 514] on div at bounding box center [813, 465] width 1362 height 433
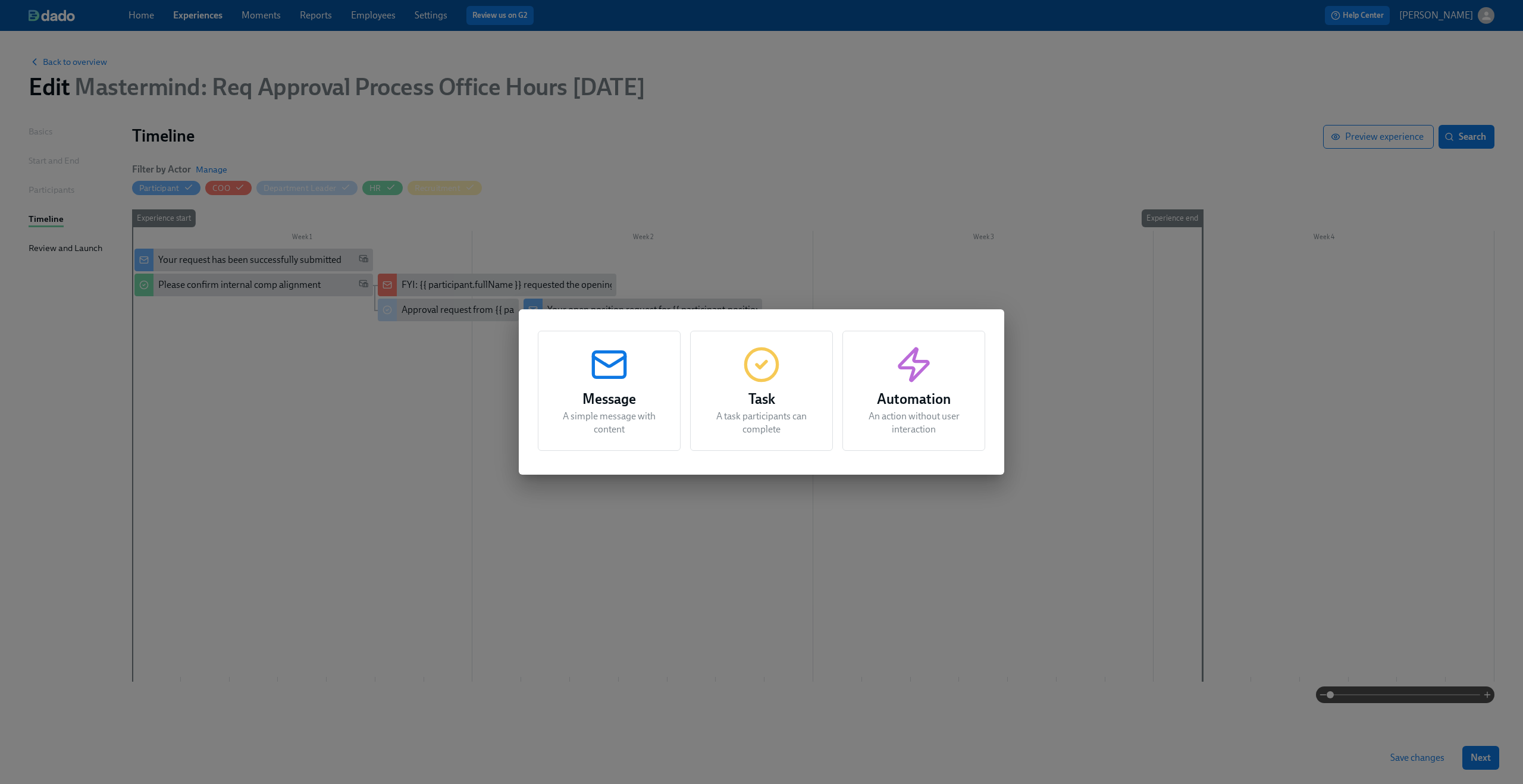
click at [762, 387] on div "Task A task participants can complete" at bounding box center [762, 391] width 143 height 120
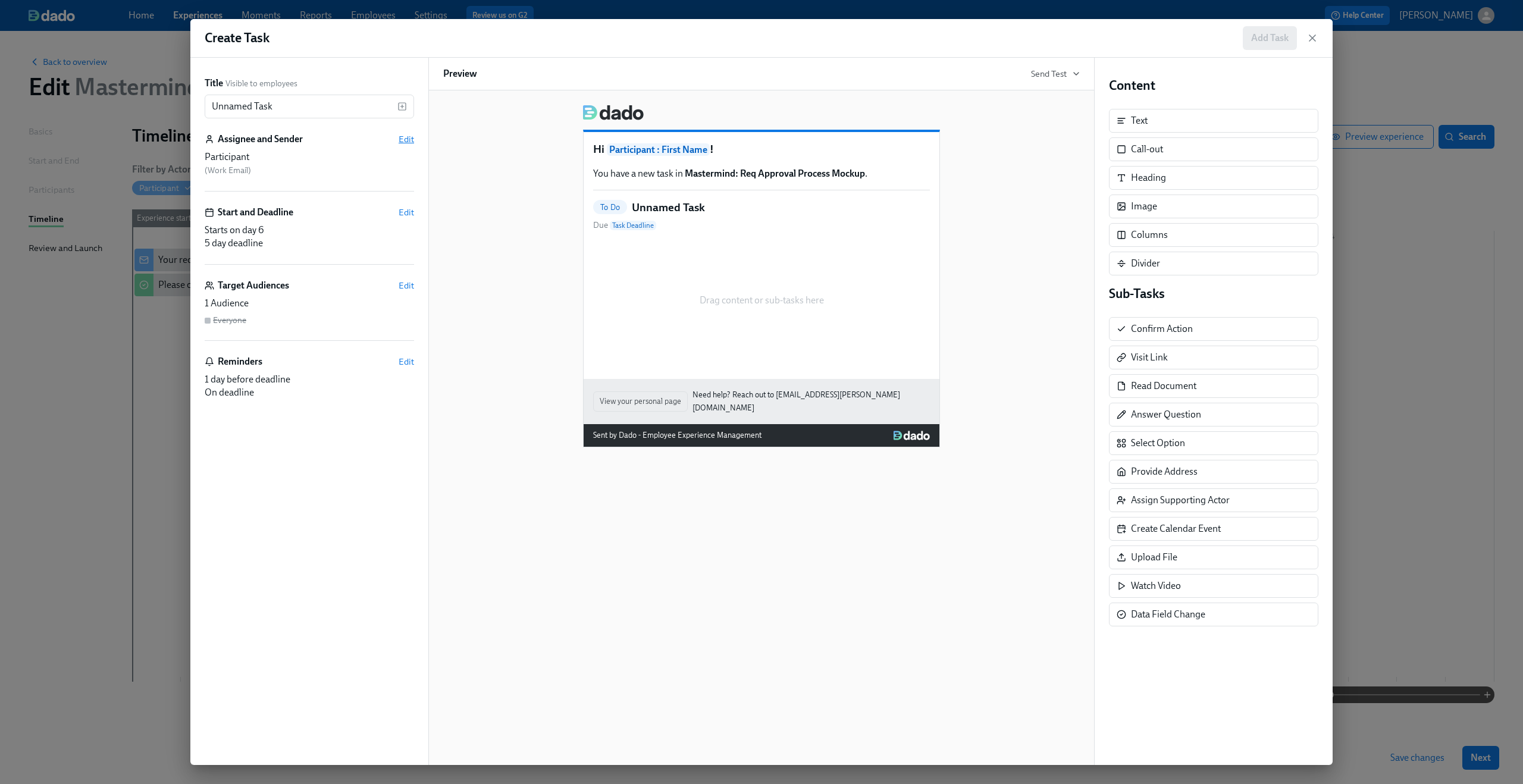
click at [403, 143] on span "Edit" at bounding box center [406, 139] width 15 height 12
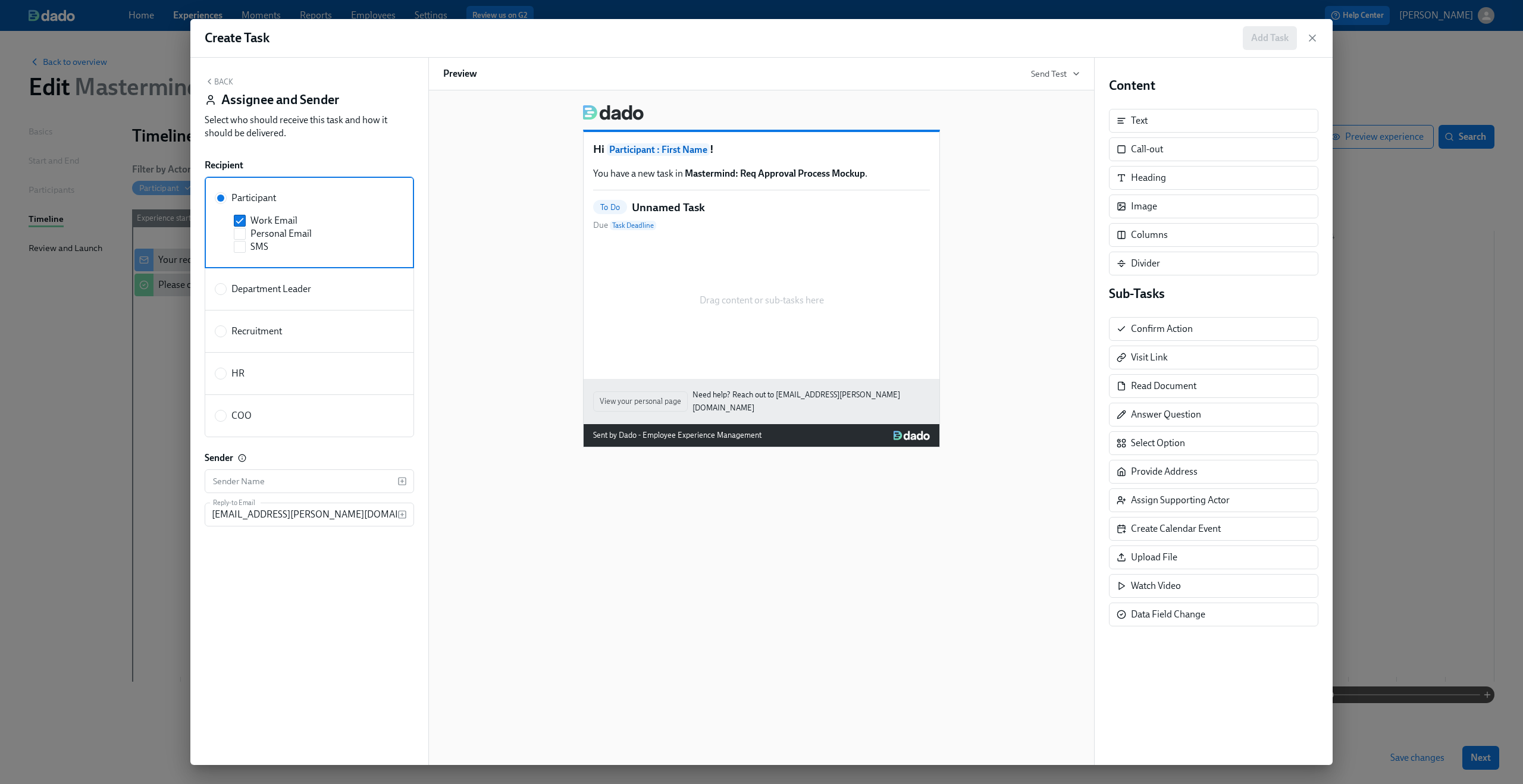
click at [228, 380] on label "HR" at bounding box center [230, 374] width 30 height 13
click at [226, 379] on input "HR" at bounding box center [220, 373] width 11 height 11
radio input "true"
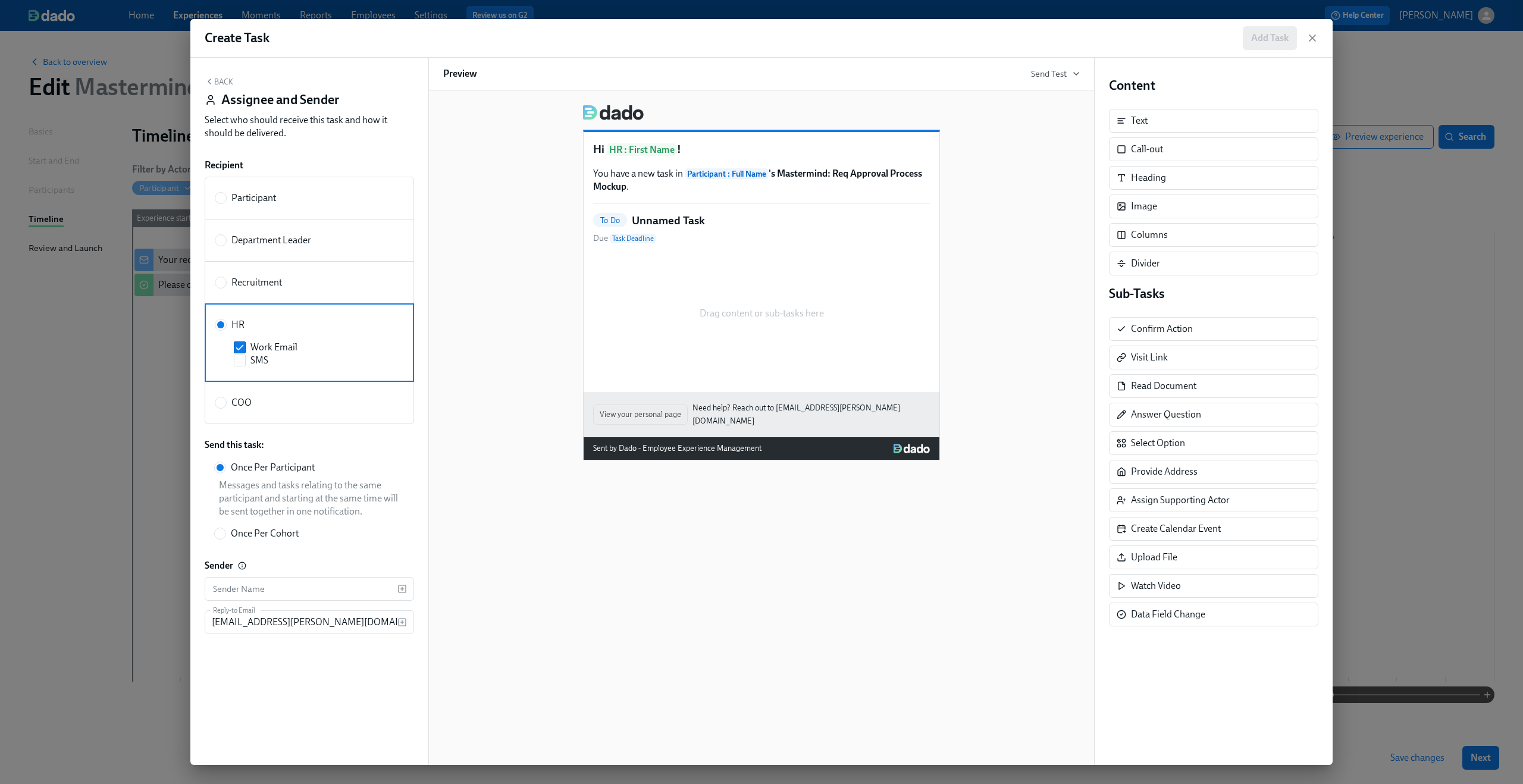
click at [224, 88] on div "Back Assignee and Sender Select who should receive this task and how it should …" at bounding box center [310, 110] width 209 height 68
click at [225, 83] on button "Back" at bounding box center [219, 81] width 28 height 9
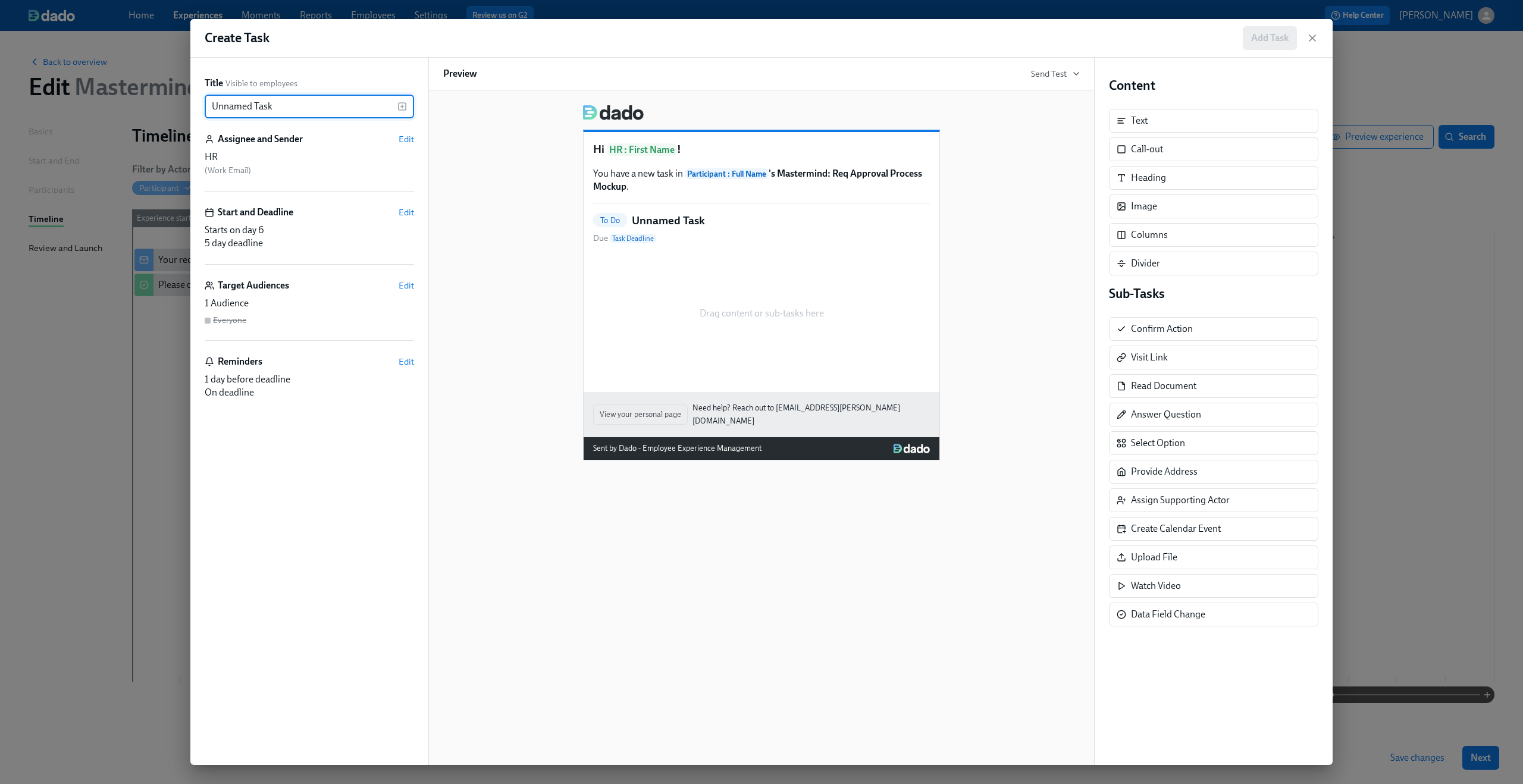
click at [287, 98] on input "Unnamed Task" at bounding box center [301, 106] width 192 height 23
click at [285, 106] on input "Unnamed Task" at bounding box center [301, 106] width 192 height 23
type input "Align on compensation for"
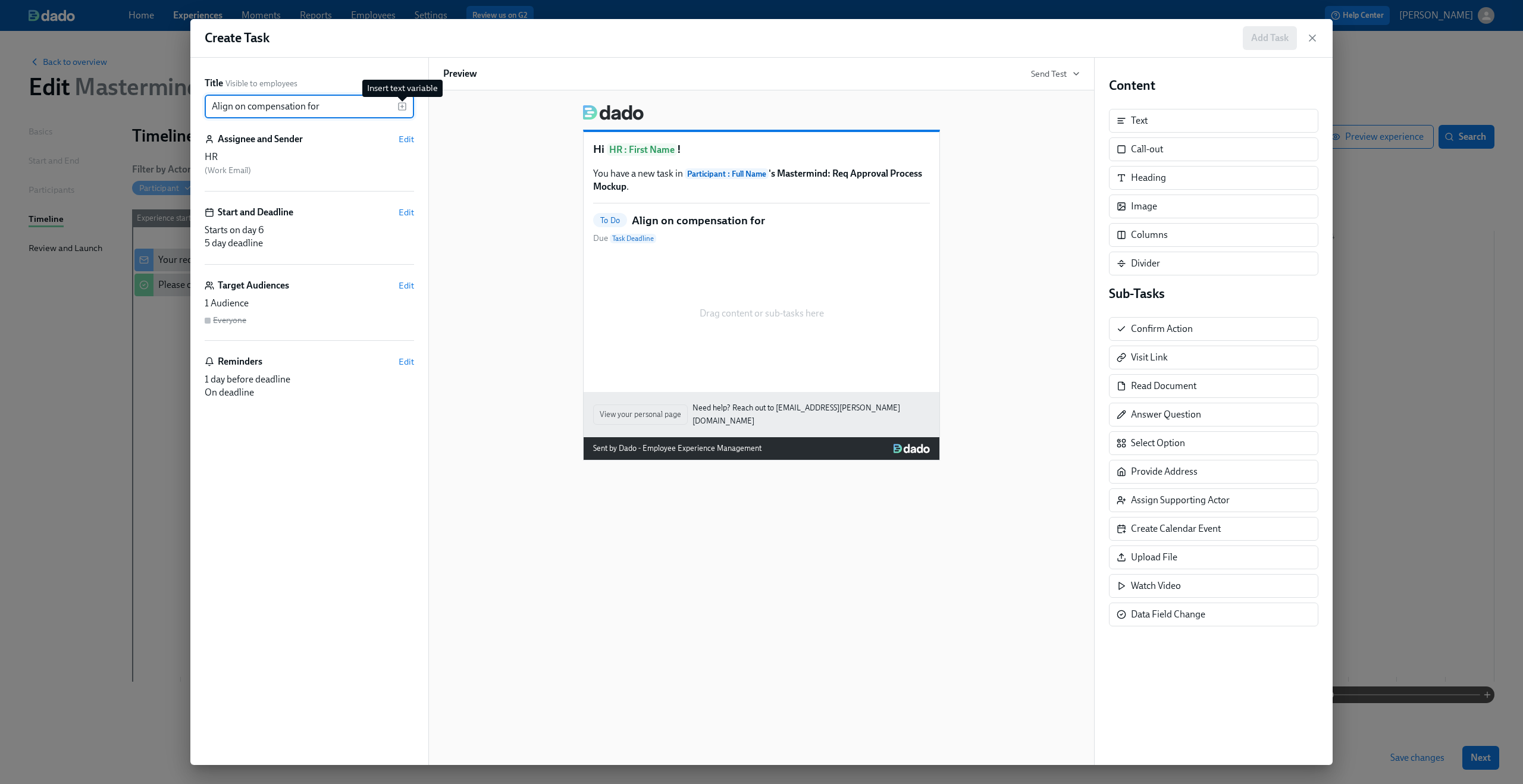
click at [399, 109] on icon "button" at bounding box center [402, 106] width 9 height 9
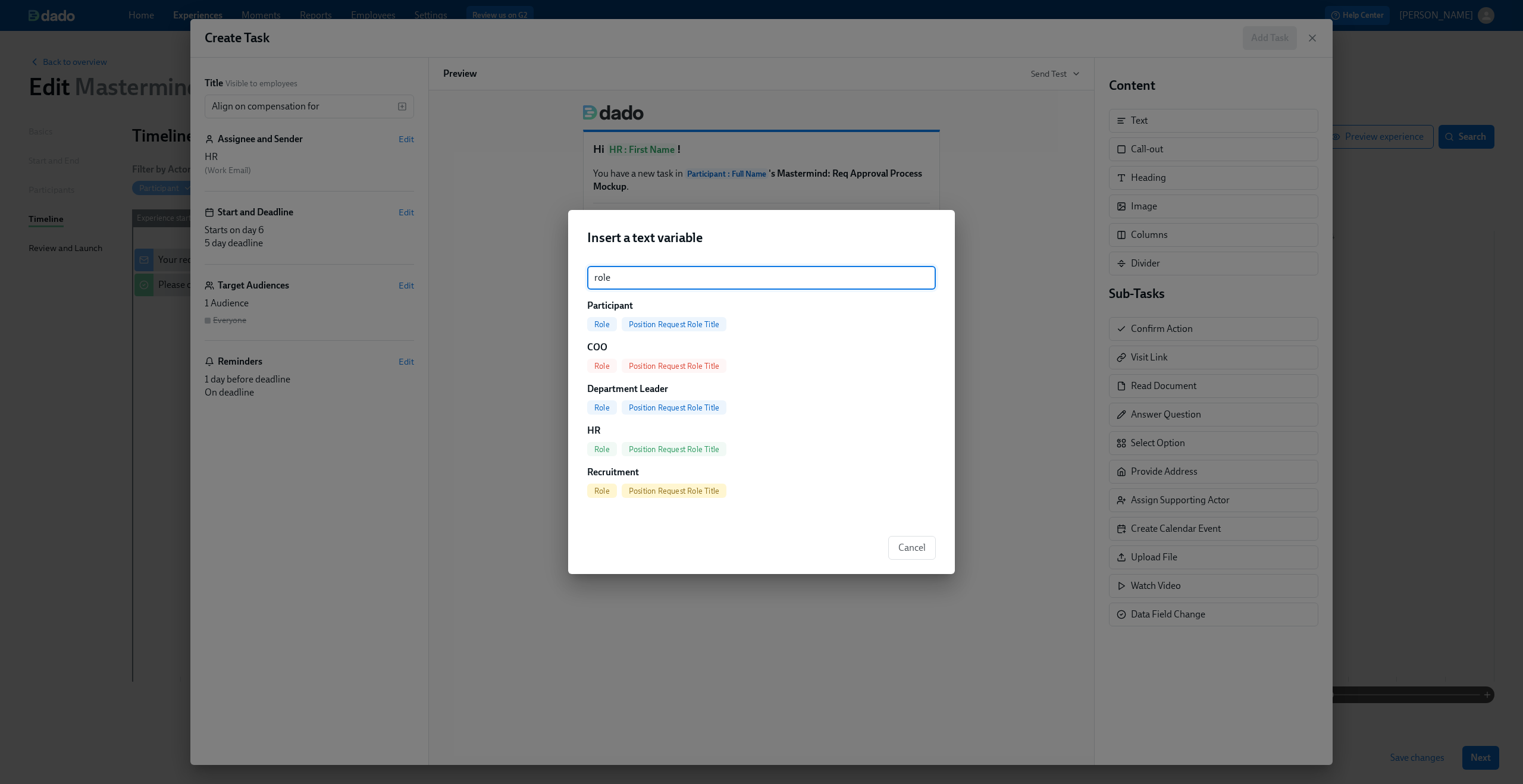
type input "role"
click at [674, 325] on span "Position Request Role Title" at bounding box center [674, 324] width 105 height 9
type input "Align on compensation for {{ participant.positionRequestRoleTitle }}"
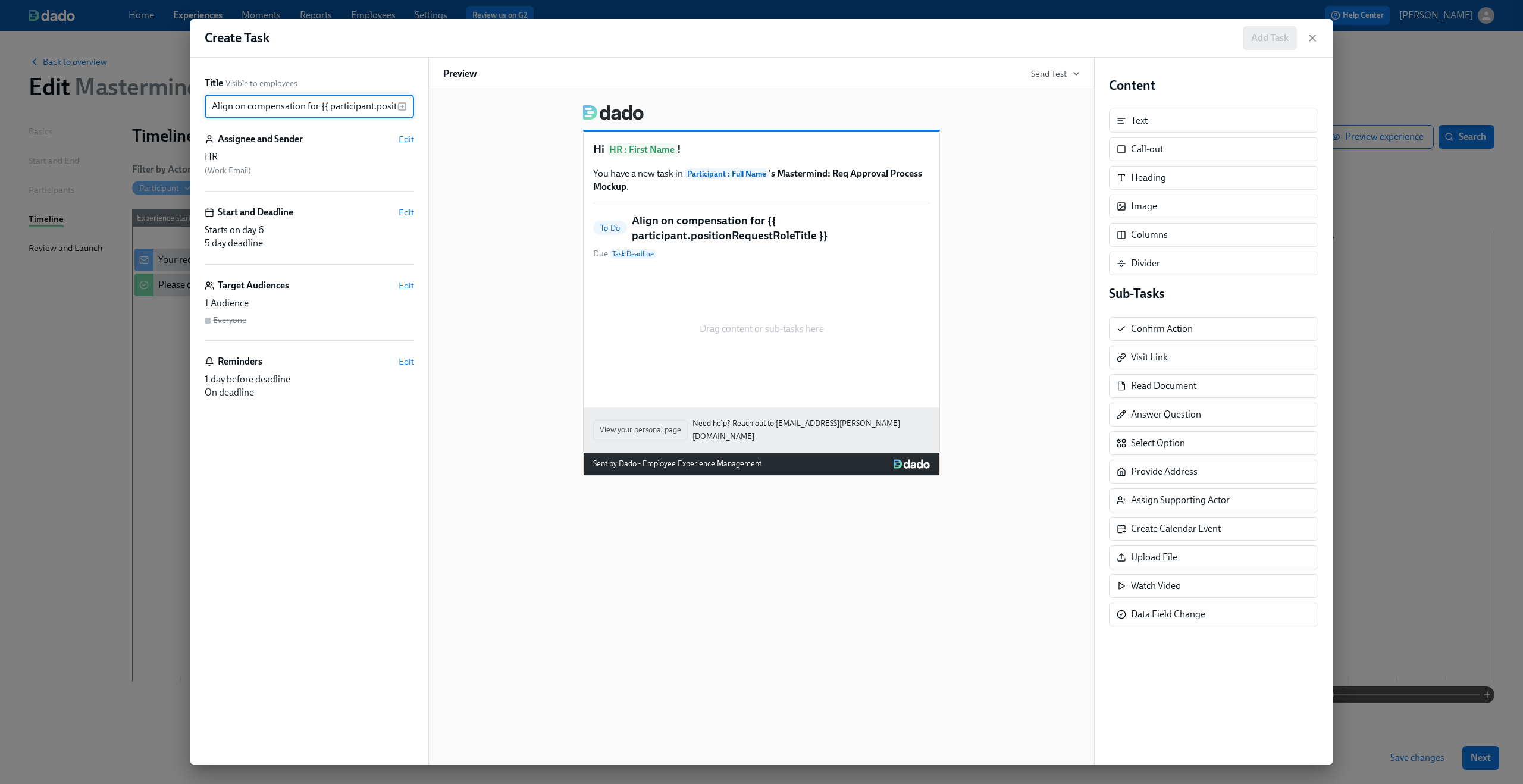
click at [1049, 291] on div "Hi HR : First Name ! You have a new task in Participant : Full Name 's Mastermi…" at bounding box center [762, 285] width 637 height 381
click at [771, 274] on div "Drag content or sub-tasks here" at bounding box center [762, 329] width 336 height 119
click at [405, 213] on span "Edit" at bounding box center [406, 213] width 15 height 12
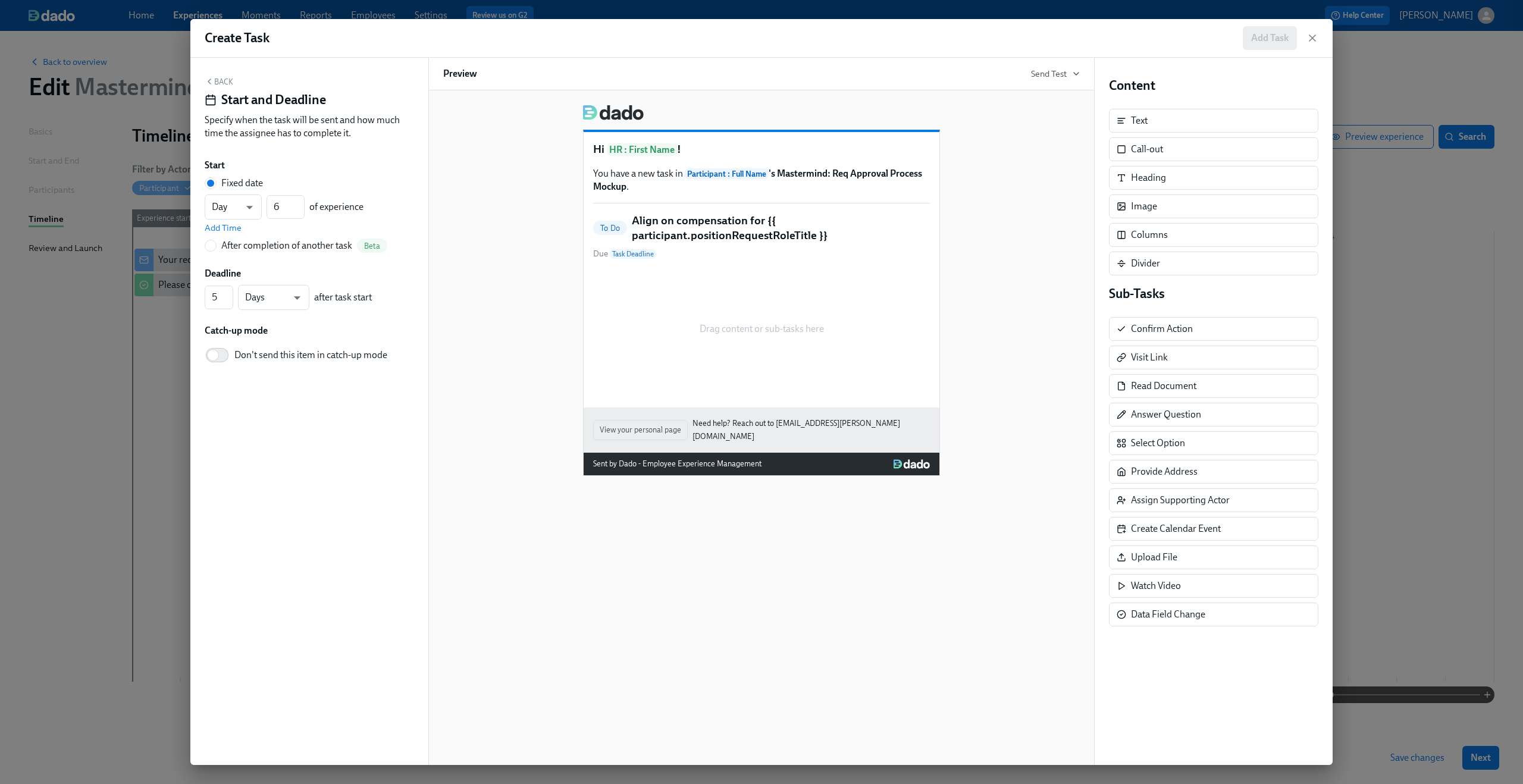
click at [269, 246] on div "After completion of another task" at bounding box center [286, 246] width 131 height 13
click at [216, 246] on input "After completion of another task Beta" at bounding box center [210, 245] width 11 height 11
radio input "true"
radio input "false"
click at [278, 225] on span "---" at bounding box center [310, 225] width 189 height 12
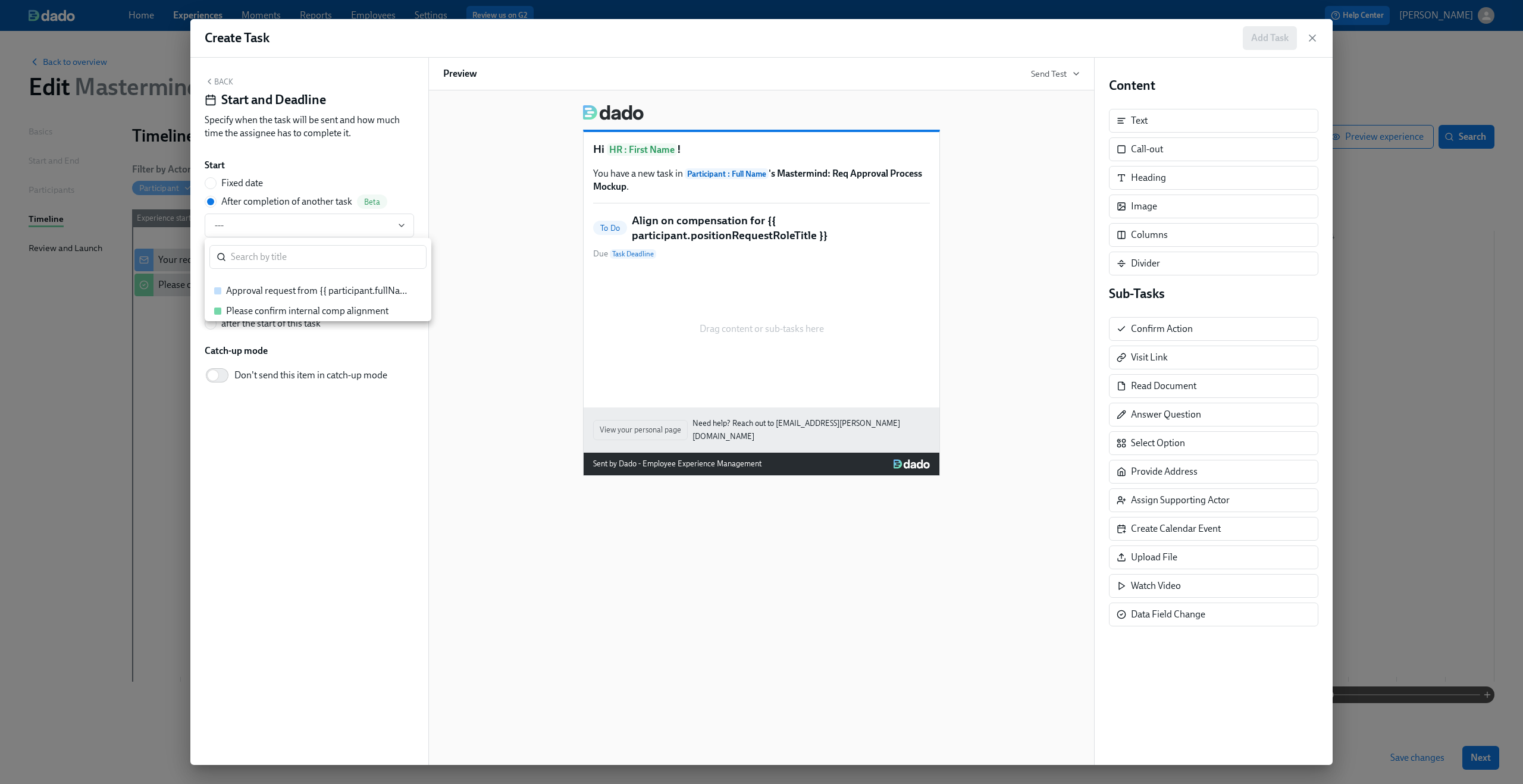
click at [277, 310] on div "Please confirm internal comp alignment" at bounding box center [307, 311] width 162 height 13
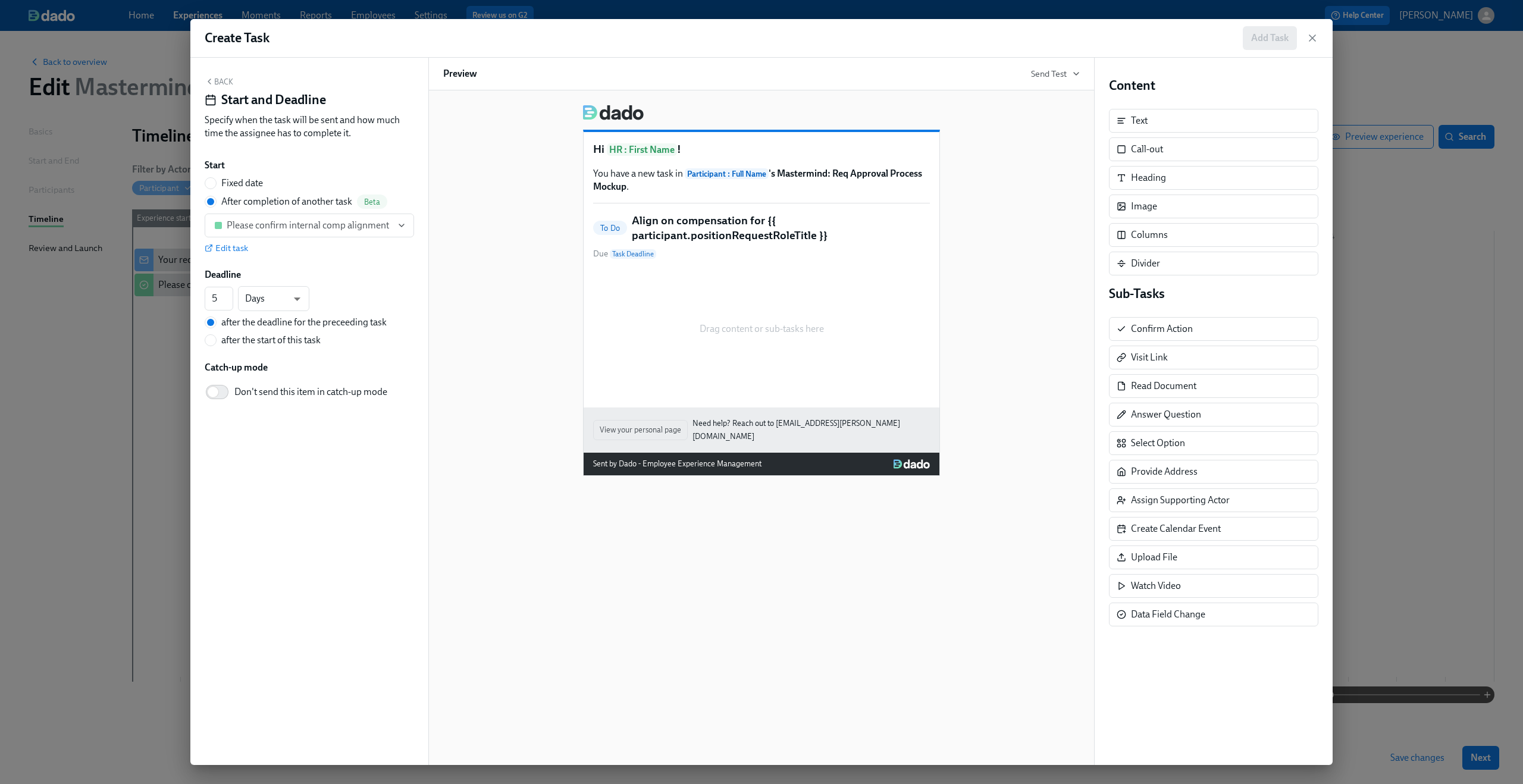
click at [767, 346] on div "Drag content or sub-tasks here" at bounding box center [762, 329] width 336 height 119
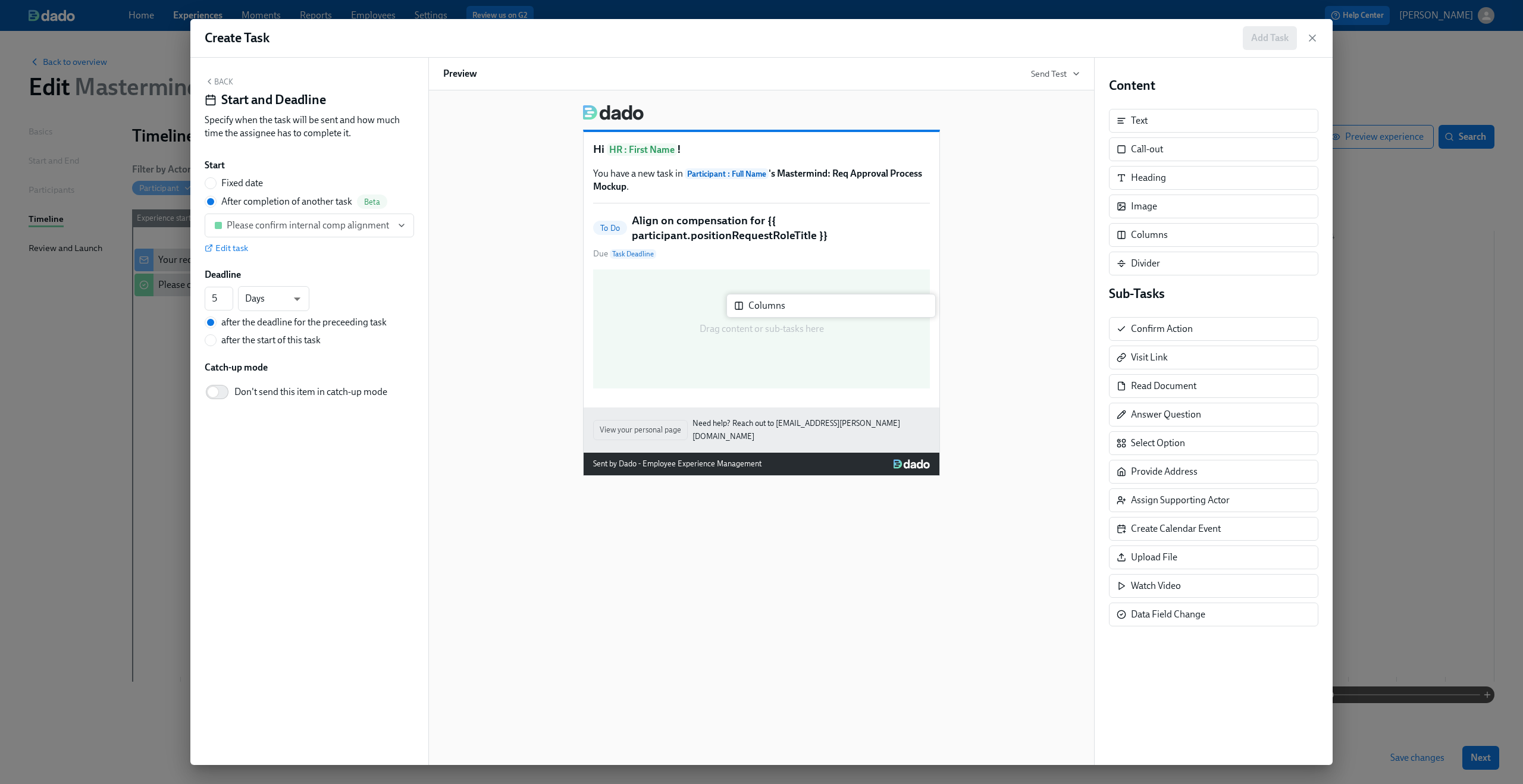
drag, startPoint x: 1177, startPoint y: 238, endPoint x: 756, endPoint y: 350, distance: 435.6
click at [756, 350] on div "Back Start and Deadline Specify when the task will be sent and how much time th…" at bounding box center [761, 411] width 1142 height 707
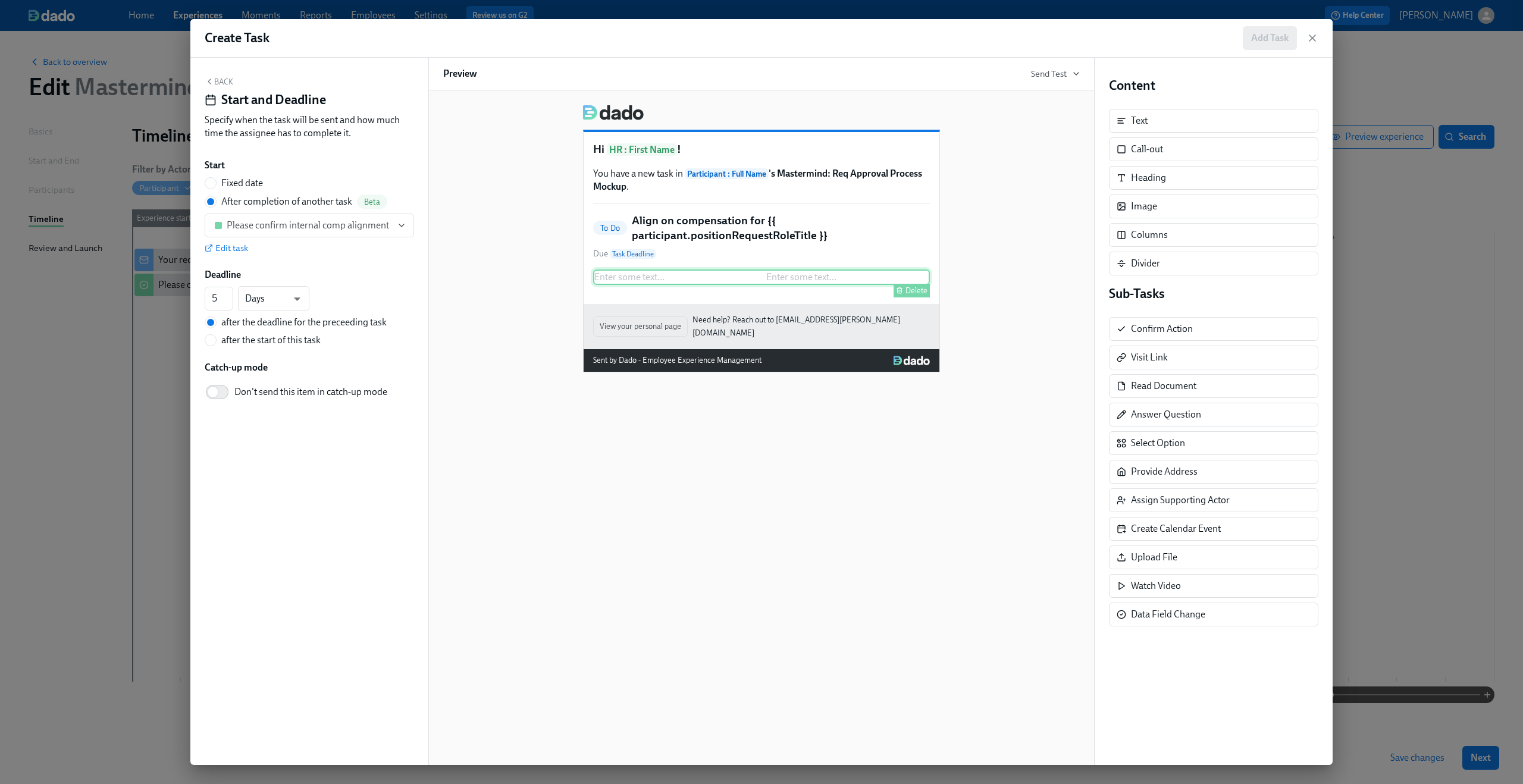
click at [641, 279] on div "Enter some text ... Enter some text ... Delete" at bounding box center [762, 277] width 336 height 15
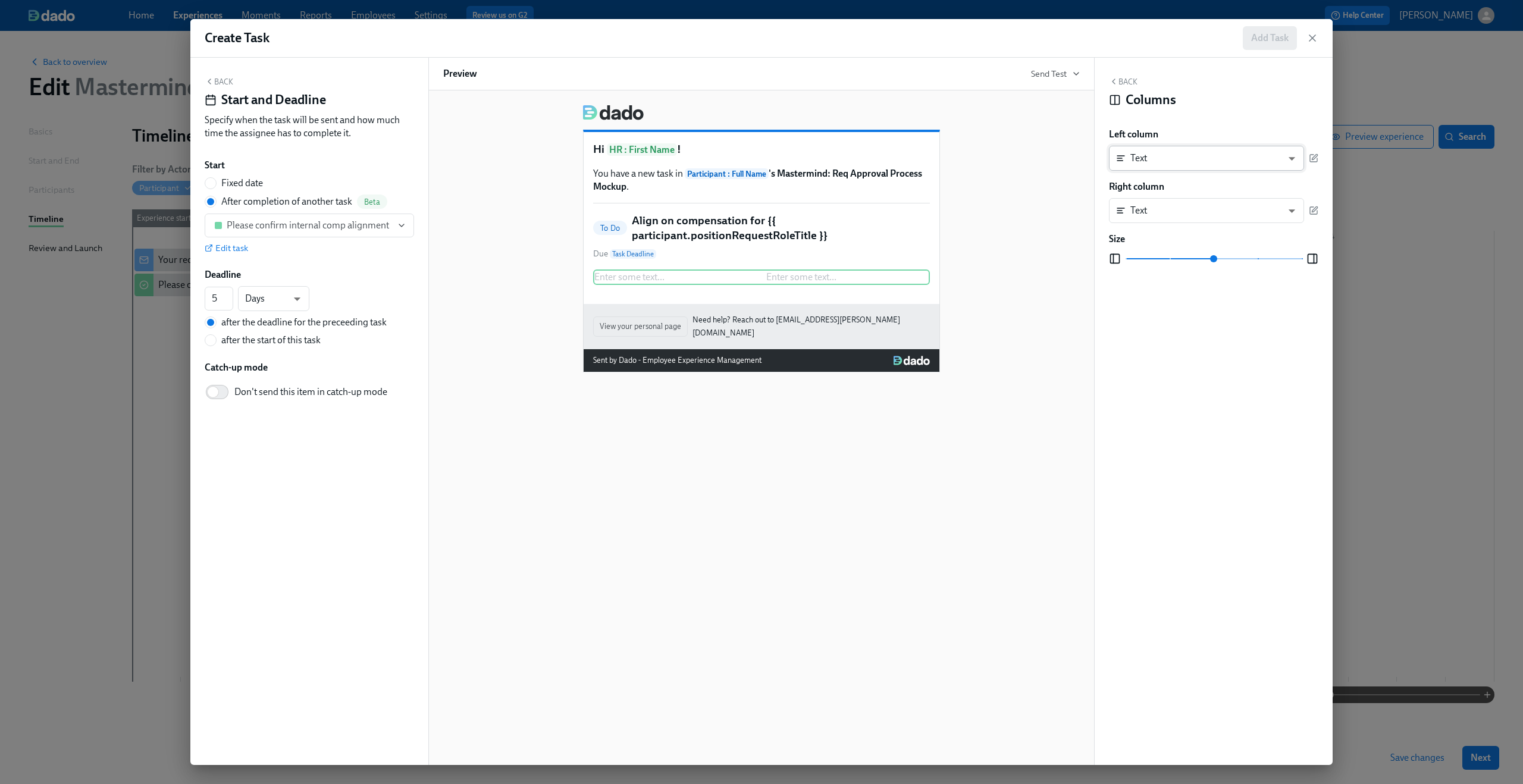
click at [1293, 162] on body "Home Experiences Moments Reports Employees Settings Review us on G2 Help Center…" at bounding box center [762, 392] width 1523 height 784
click at [1269, 260] on li "Confirm Action" at bounding box center [1206, 260] width 195 height 20
type input "CONFIRM"
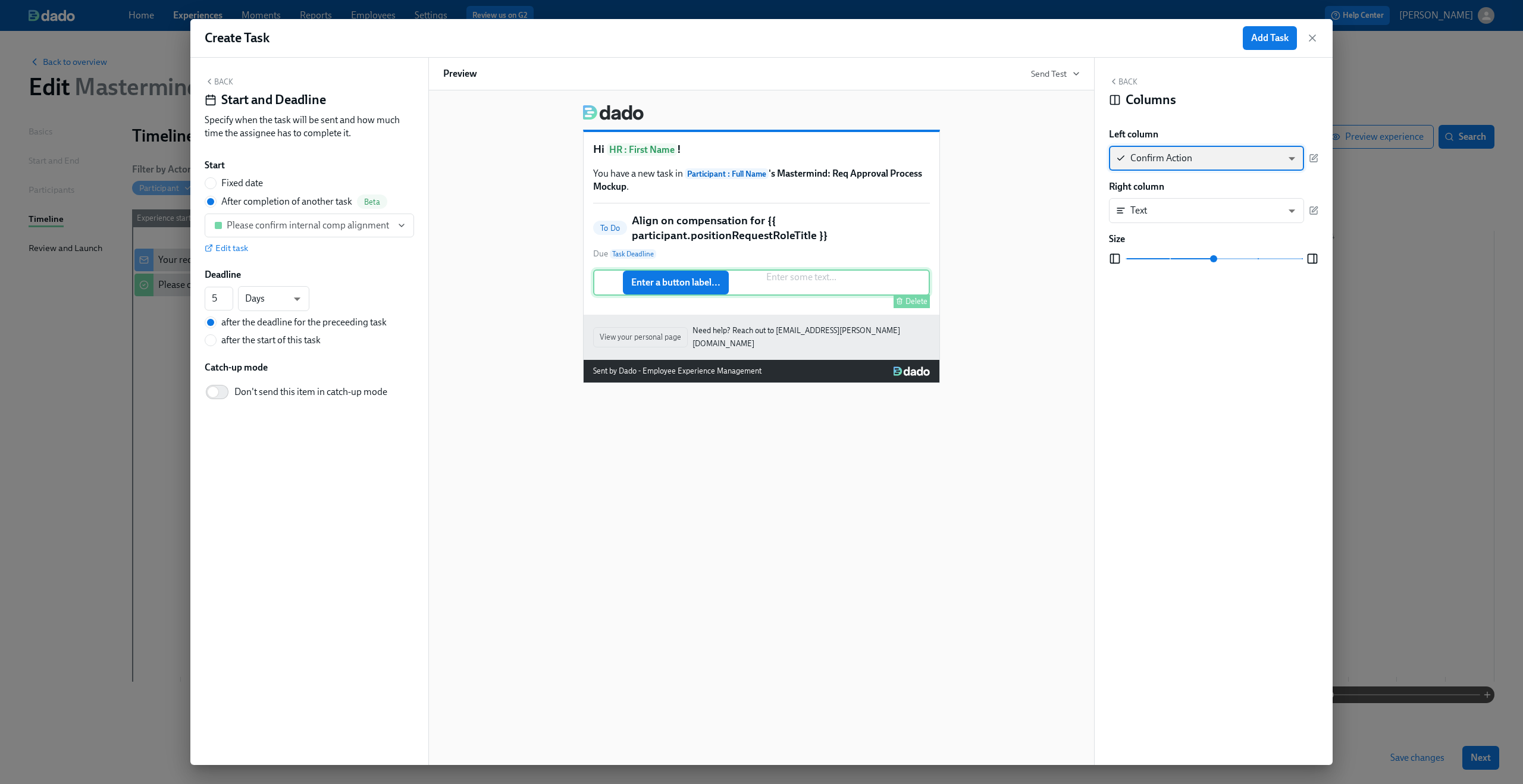
click at [829, 273] on div "Enter a button label... Enter some text ... Delete" at bounding box center [762, 282] width 336 height 26
click at [1295, 208] on body "Home Experiences Moments Reports Employees Settings Review us on G2 Help Center…" at bounding box center [762, 392] width 1523 height 784
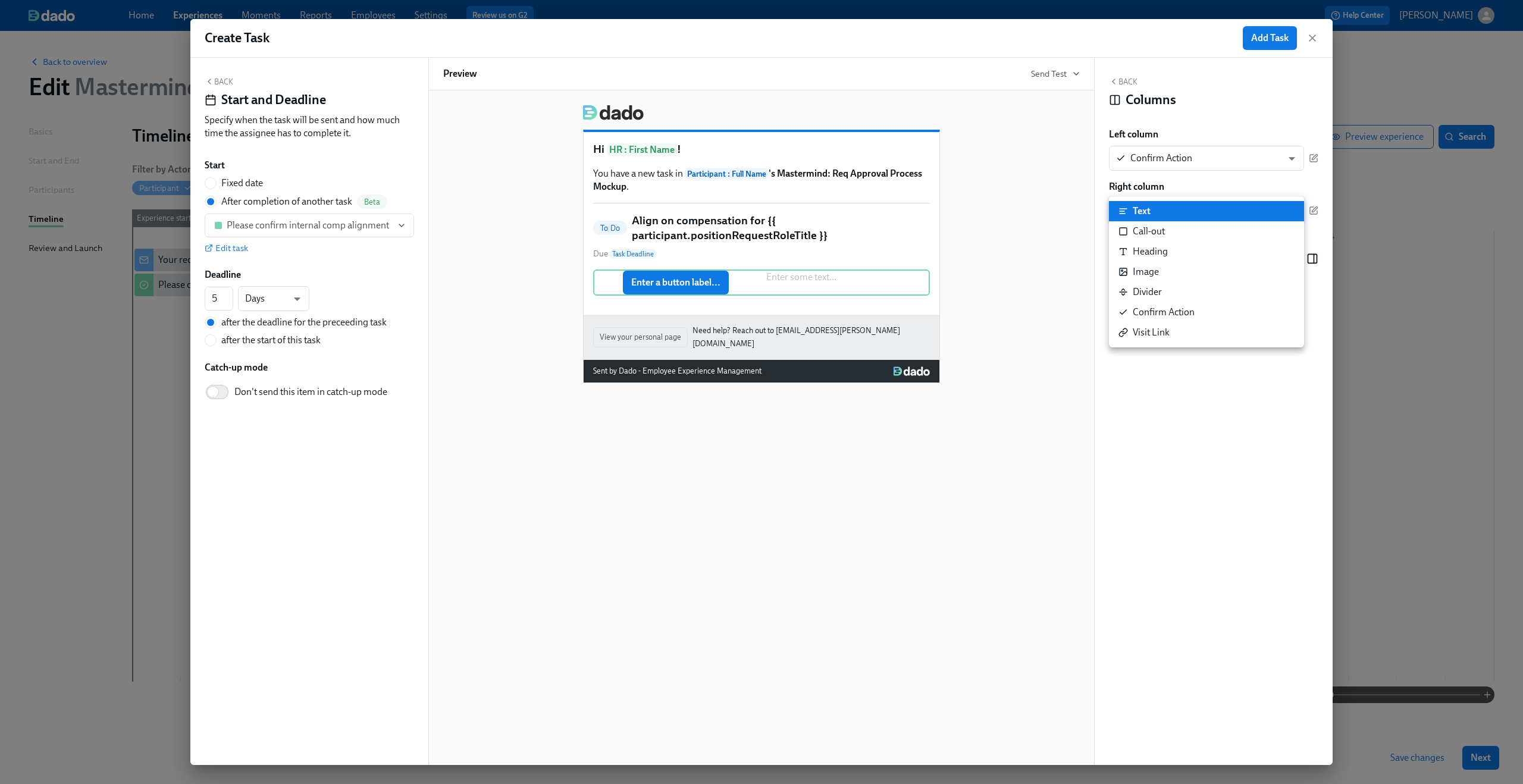
click at [1242, 311] on li "Confirm Action" at bounding box center [1206, 312] width 195 height 20
type input "CONFIRM"
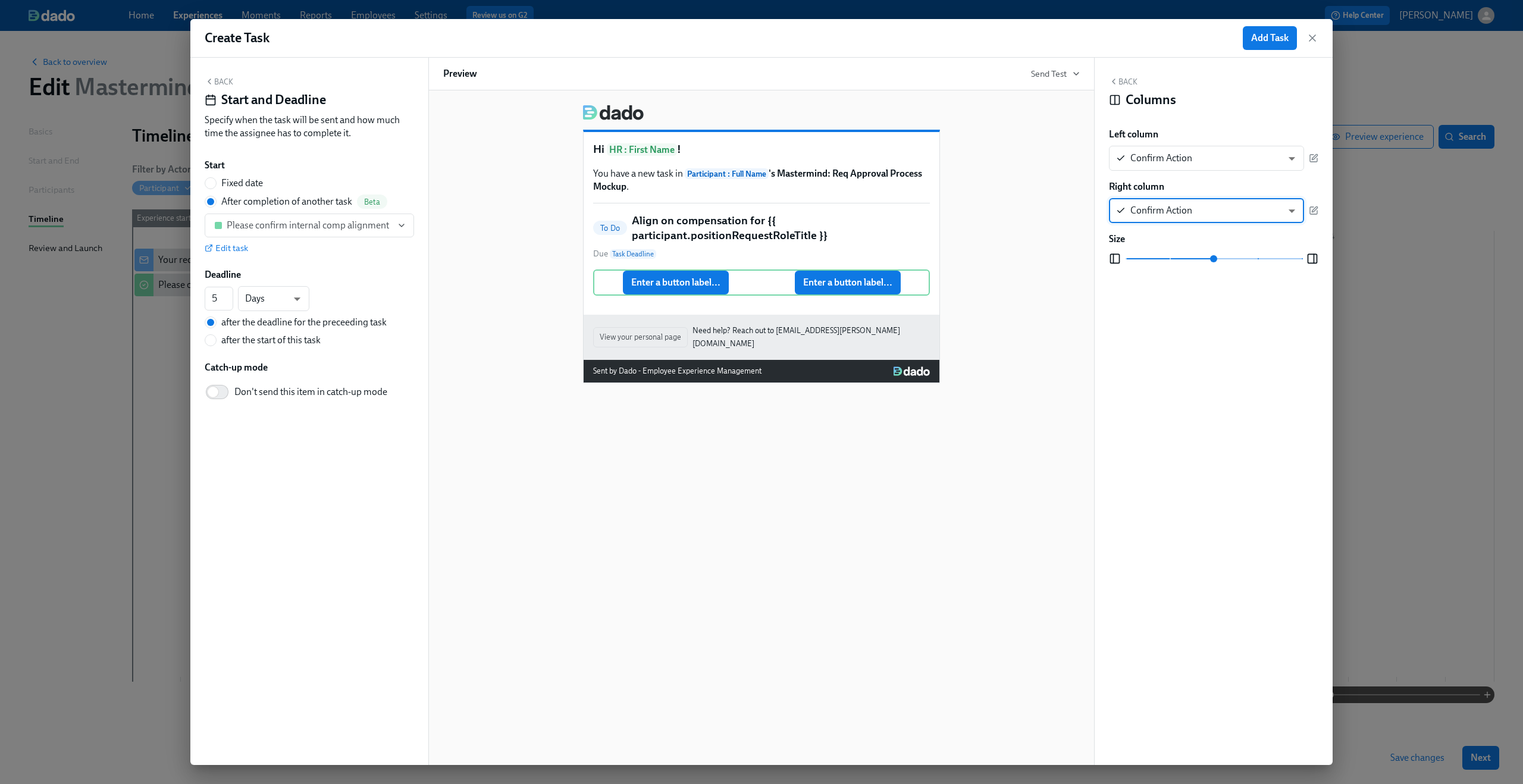
click at [1012, 331] on div "Hi HR : First Name ! You have a new task in Participant : Full Name 's Mastermi…" at bounding box center [762, 239] width 637 height 288
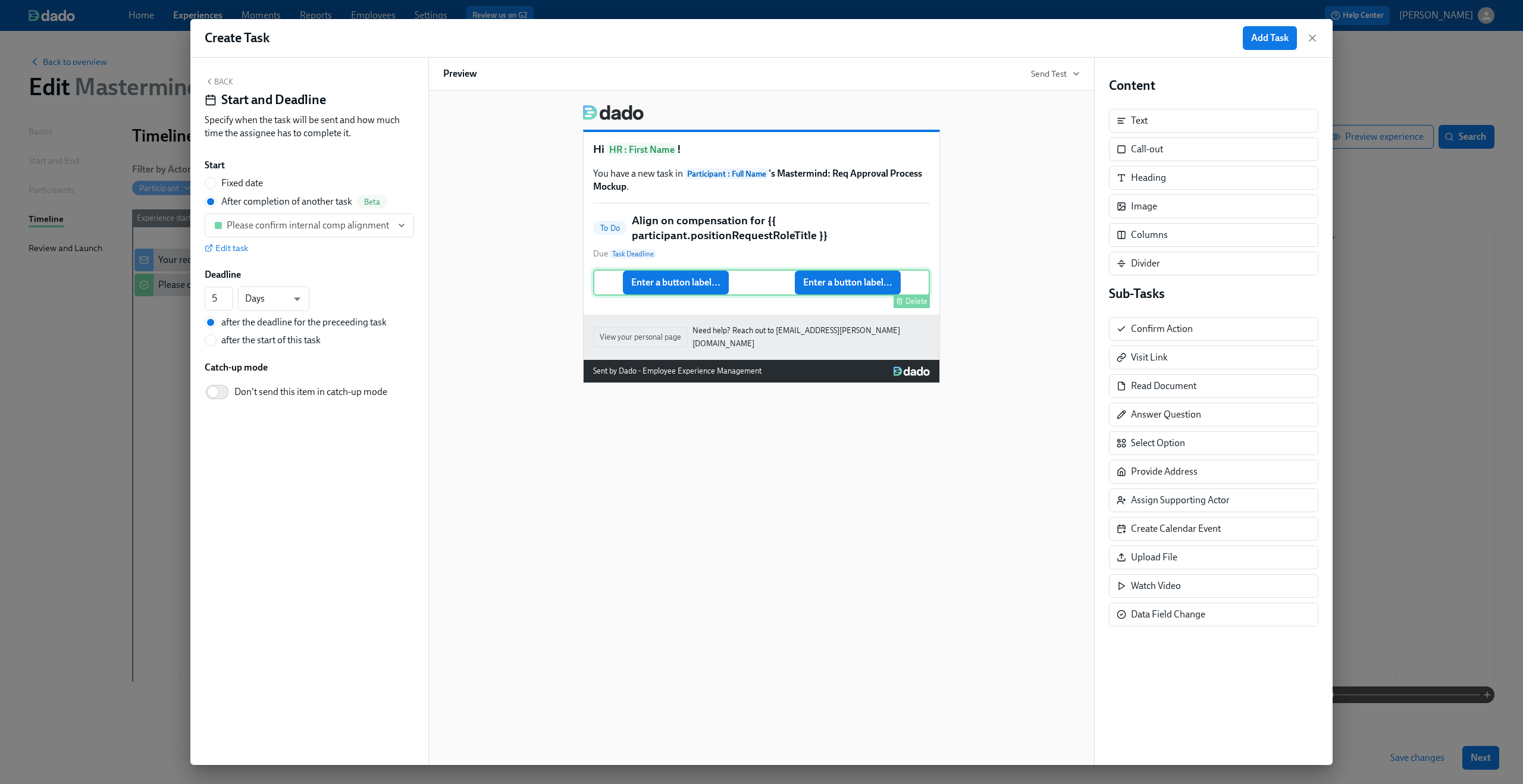
click at [672, 284] on div "Enter a button label... Enter a button label... Delete" at bounding box center [762, 282] width 336 height 26
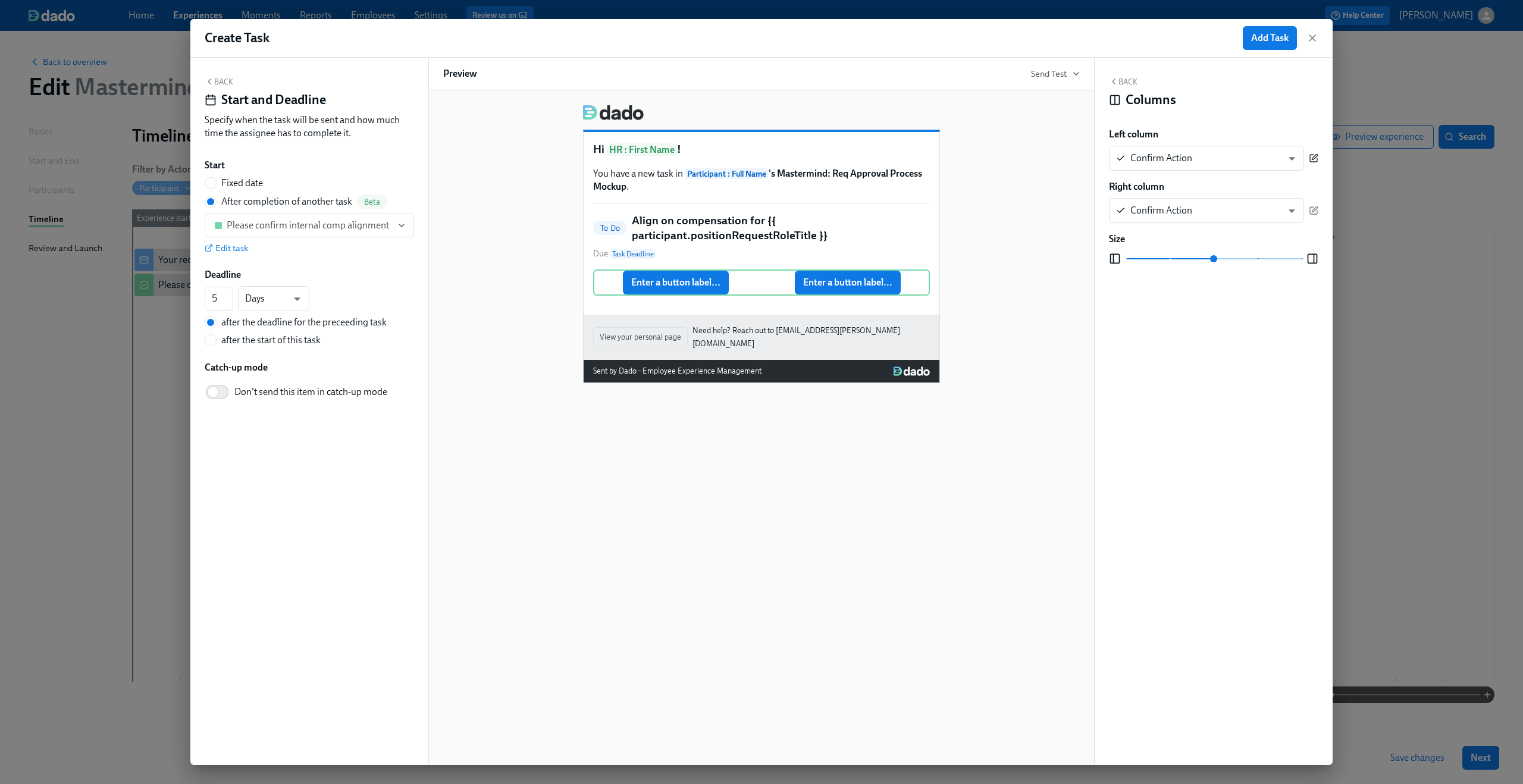
click at [1313, 157] on icon "button" at bounding box center [1314, 157] width 5 height 5
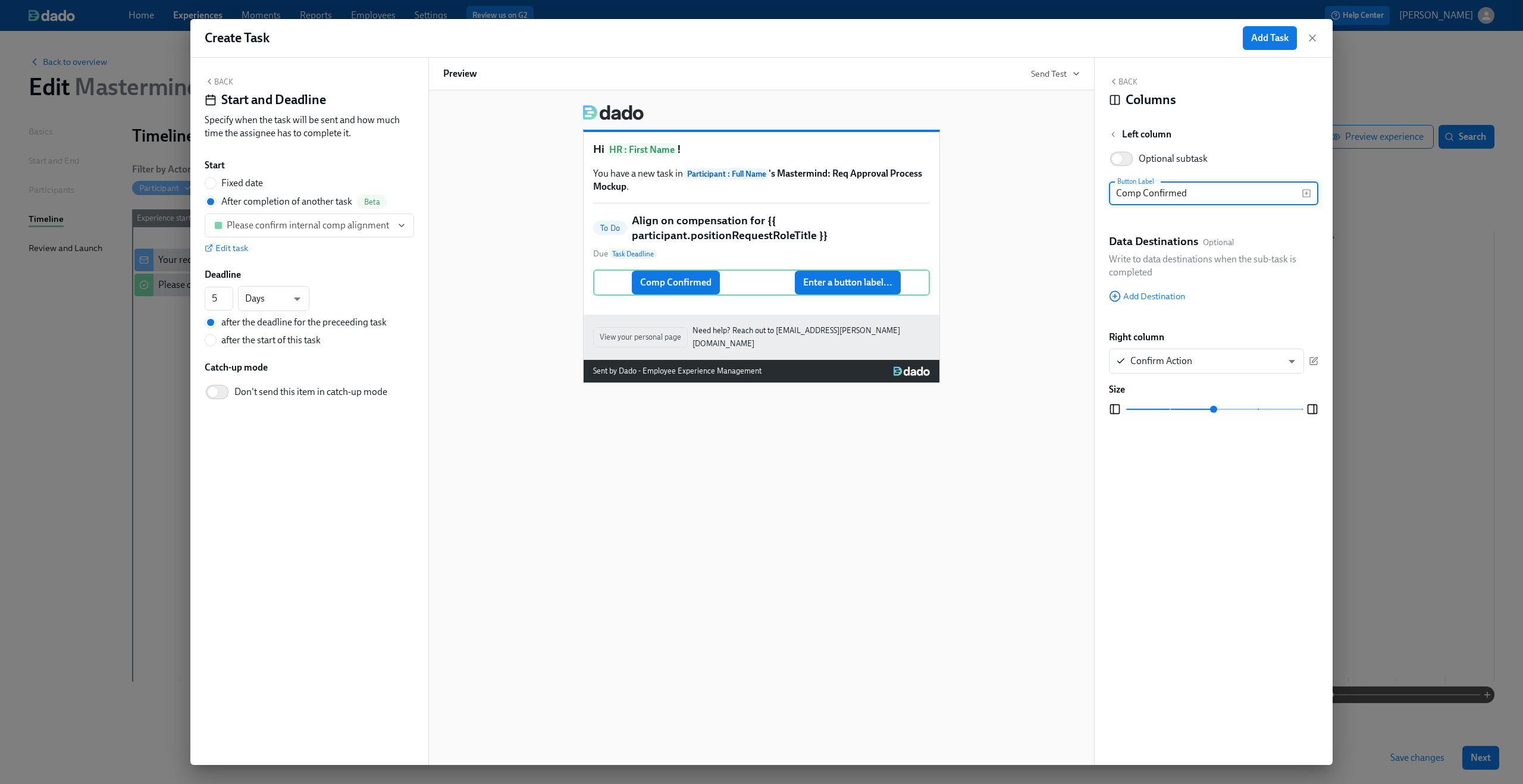
type input "Comp Confirmed"
click at [1064, 267] on div "Hi HR : First Name ! You have a new task in Participant : Full Name 's Mastermi…" at bounding box center [762, 239] width 637 height 288
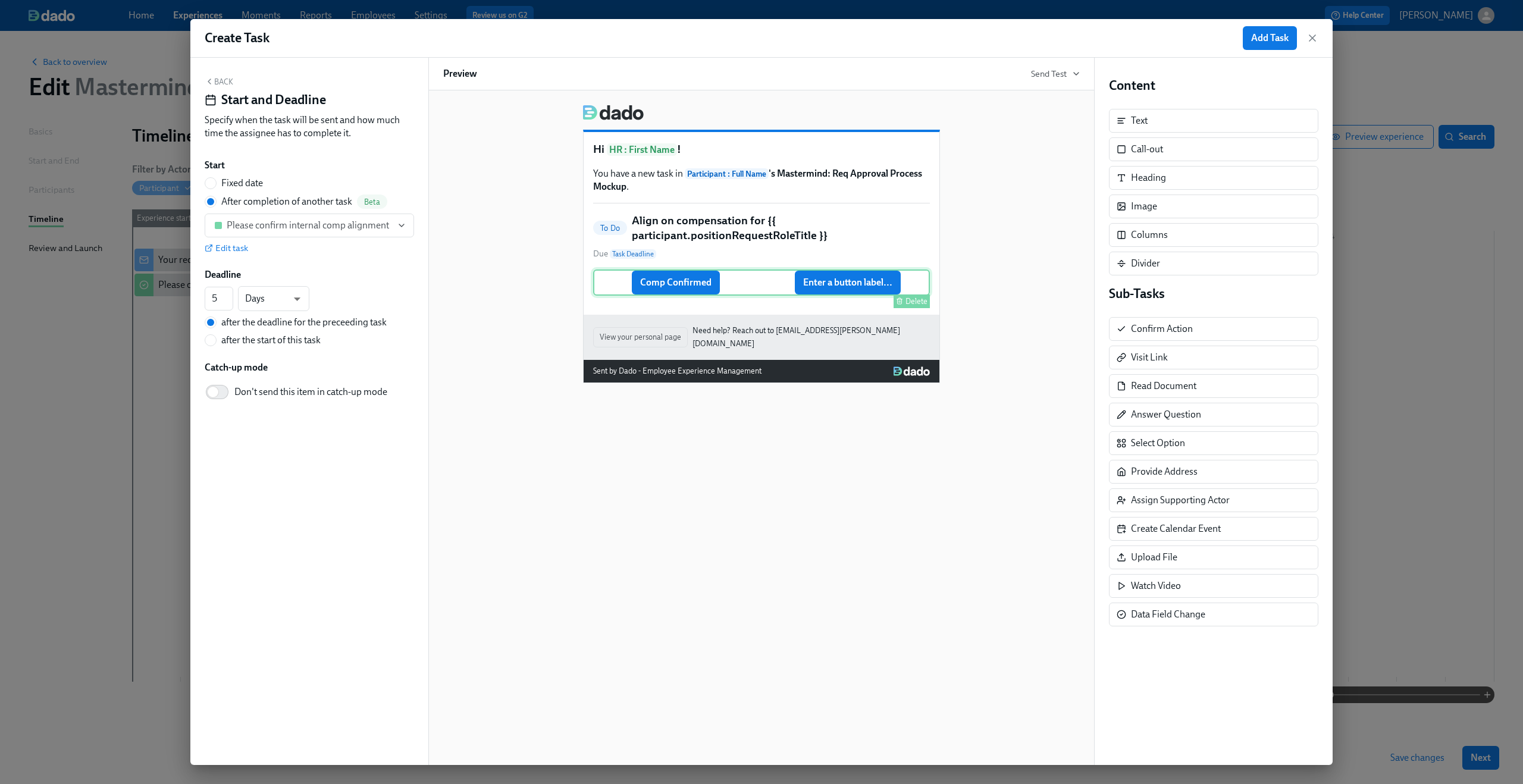
click at [706, 277] on div "Comp Confirmed Enter a button label... Delete" at bounding box center [762, 282] width 336 height 26
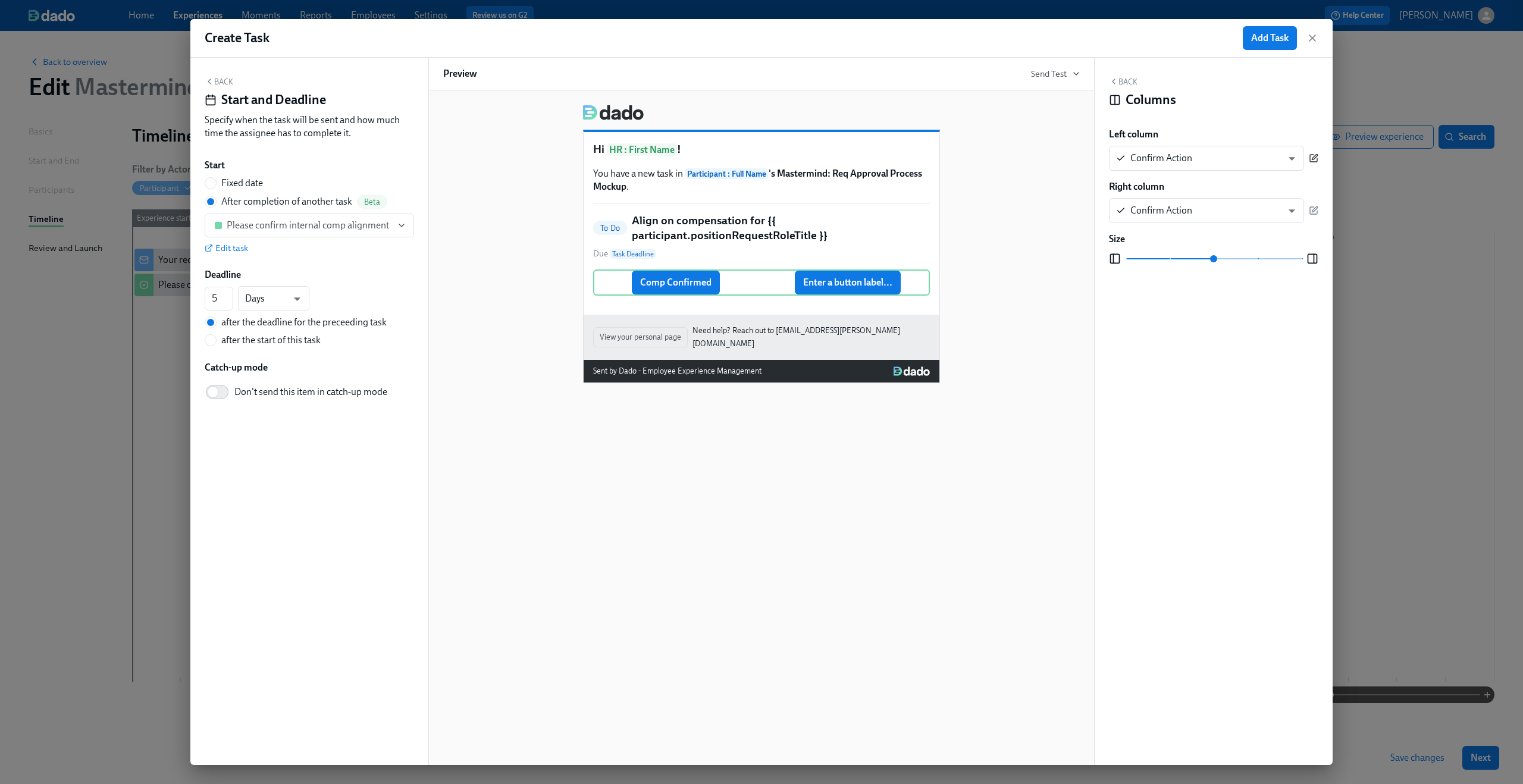
click at [1311, 151] on button "button" at bounding box center [1313, 158] width 9 height 25
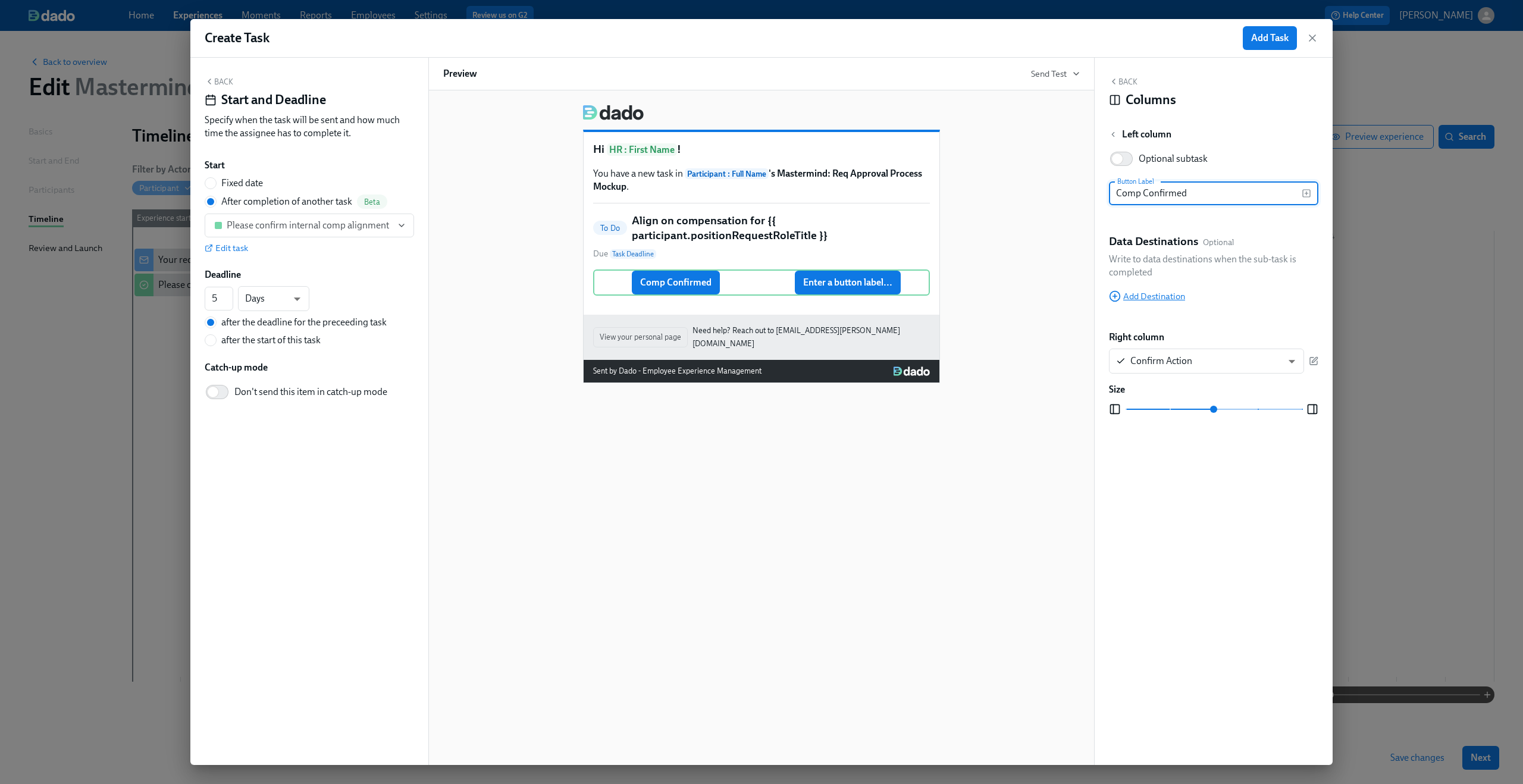
click at [1159, 293] on span "Add Destination" at bounding box center [1146, 296] width 76 height 12
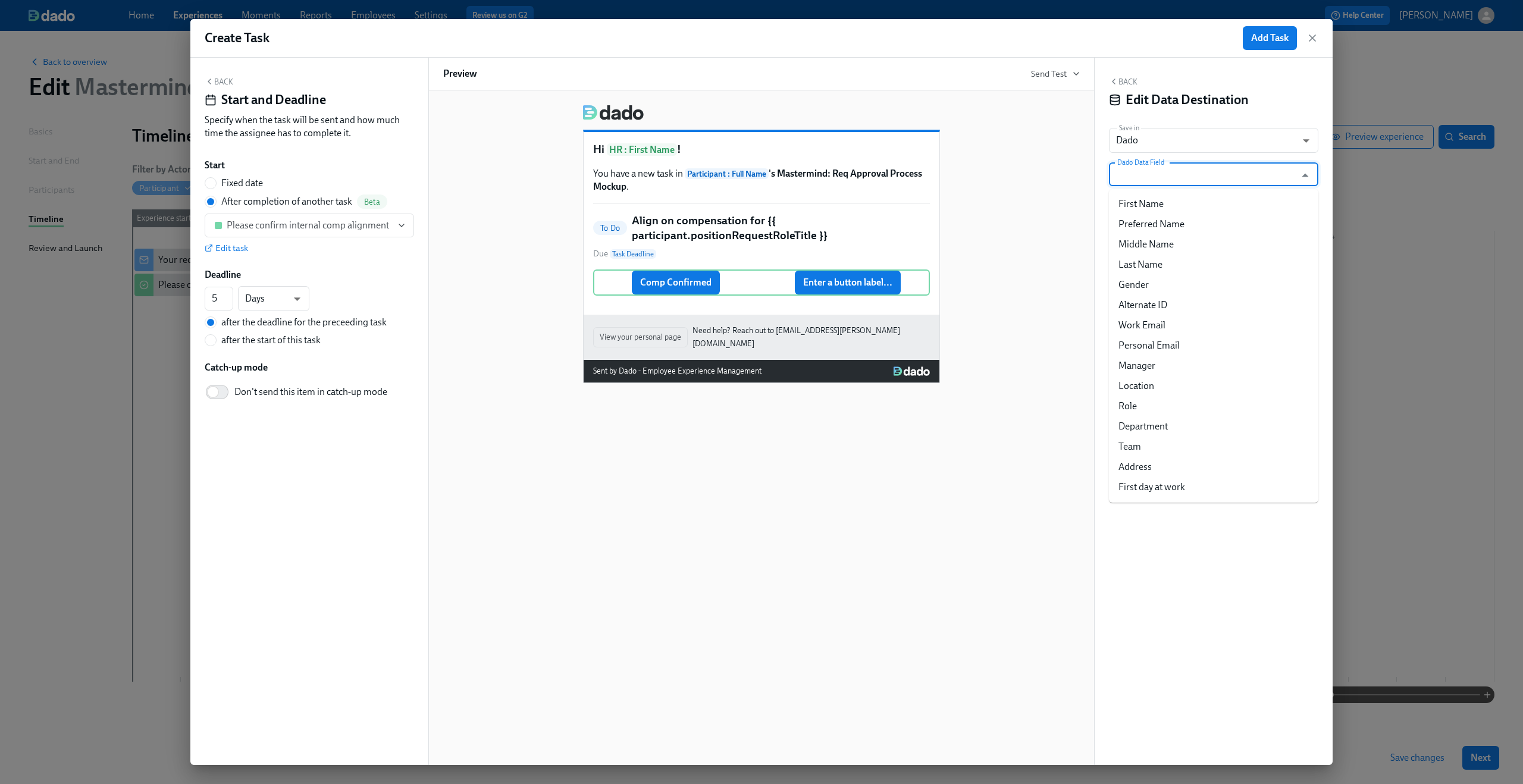
click at [1201, 182] on input "Dado Data Field" at bounding box center [1204, 174] width 180 height 23
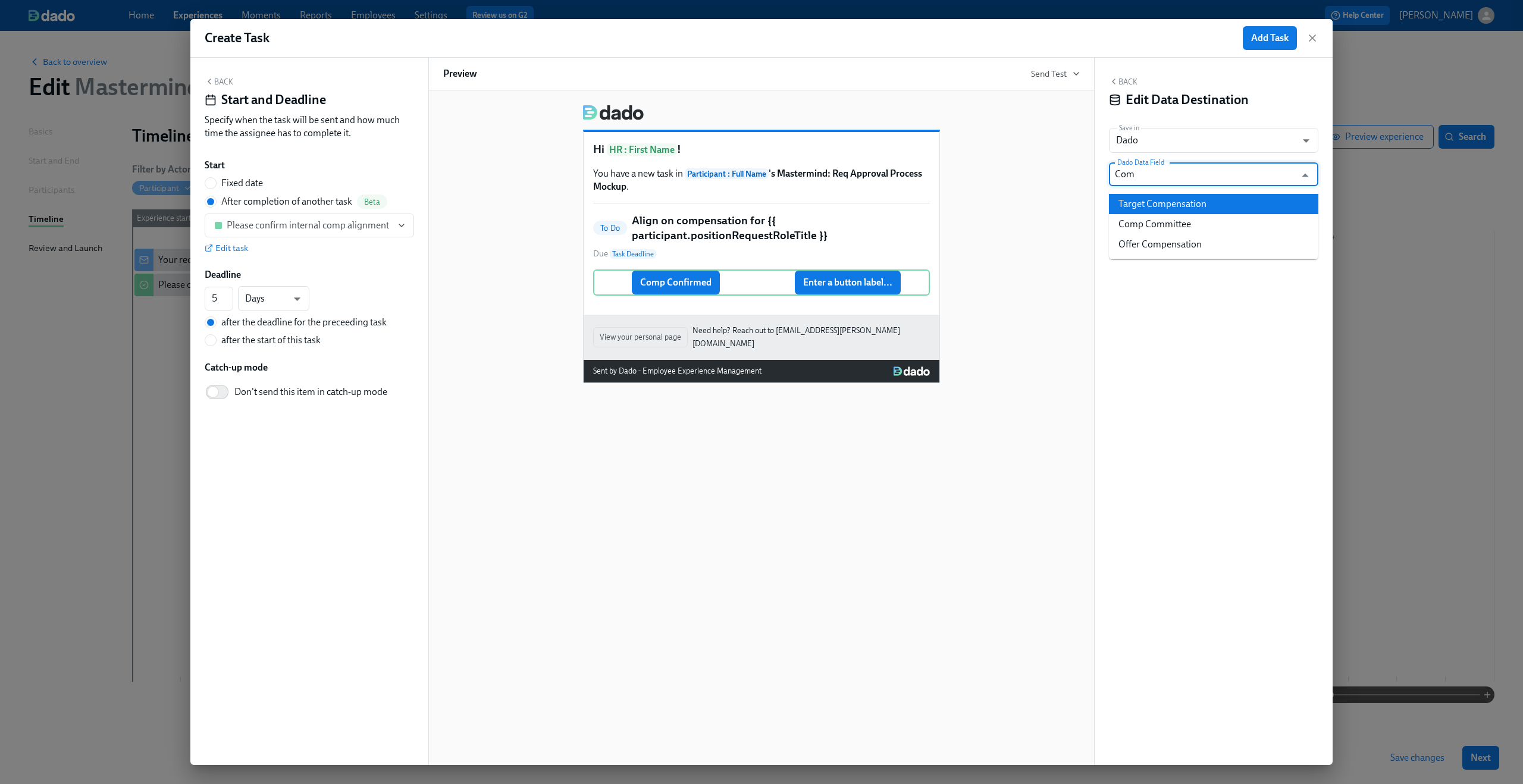
type input "Com"
click at [1248, 182] on input "Dado Data Field" at bounding box center [1204, 174] width 180 height 23
type input "com"
click at [1120, 83] on button "Back" at bounding box center [1123, 81] width 28 height 9
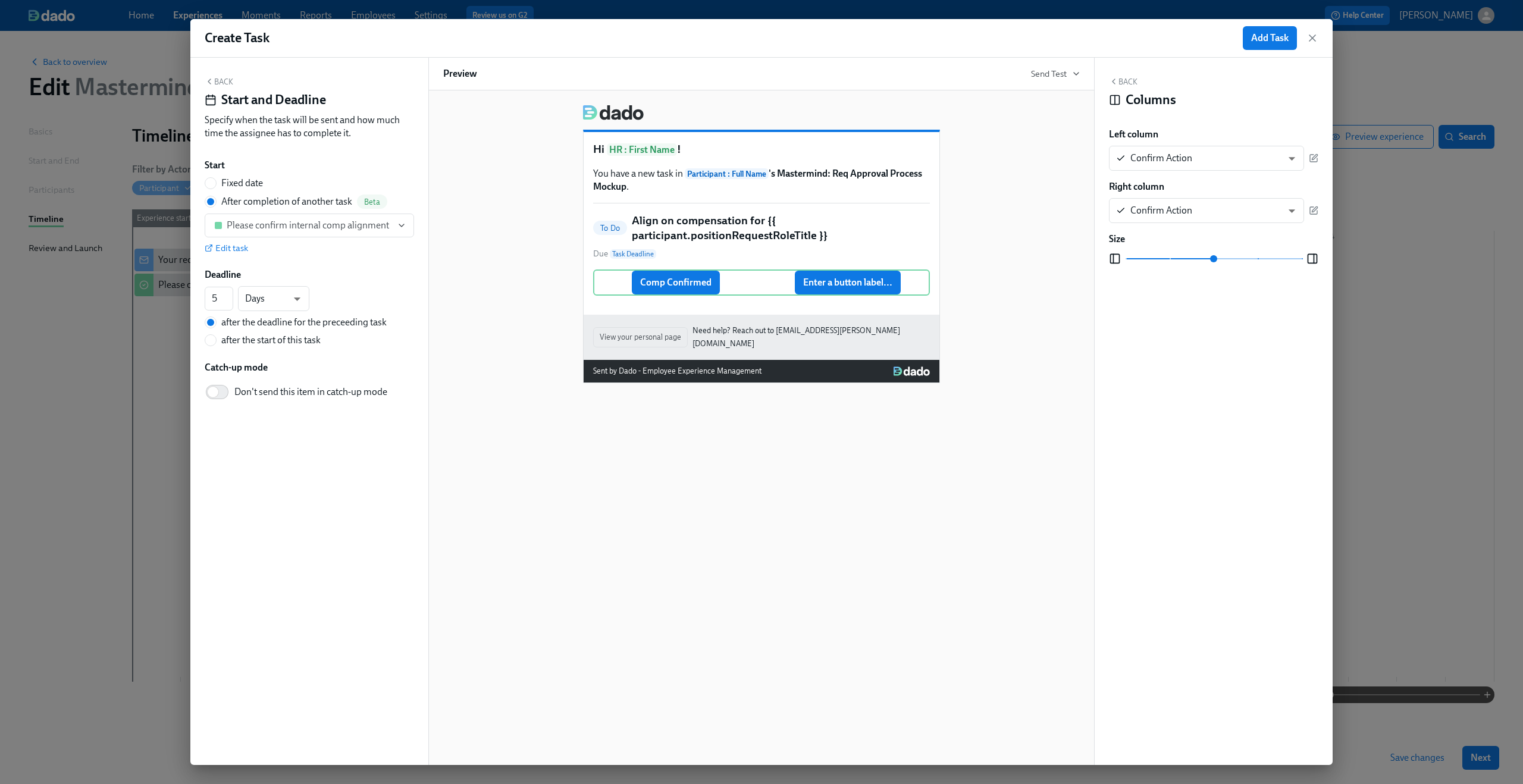
click at [1011, 259] on div "Hi HR : First Name ! You have a new task in Participant : Full Name 's Mastermi…" at bounding box center [762, 239] width 637 height 288
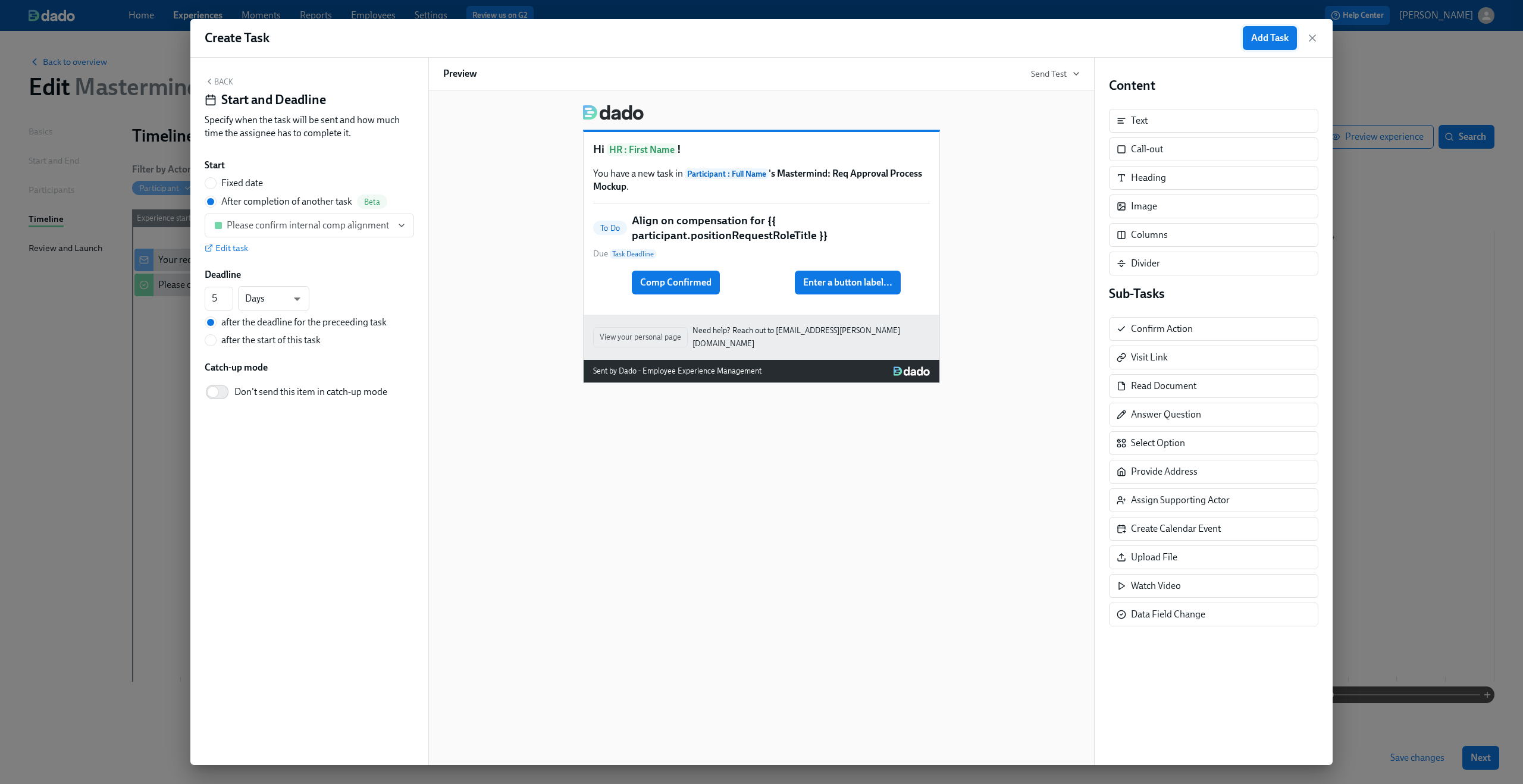
click at [1280, 42] on span "Add Task" at bounding box center [1269, 38] width 38 height 12
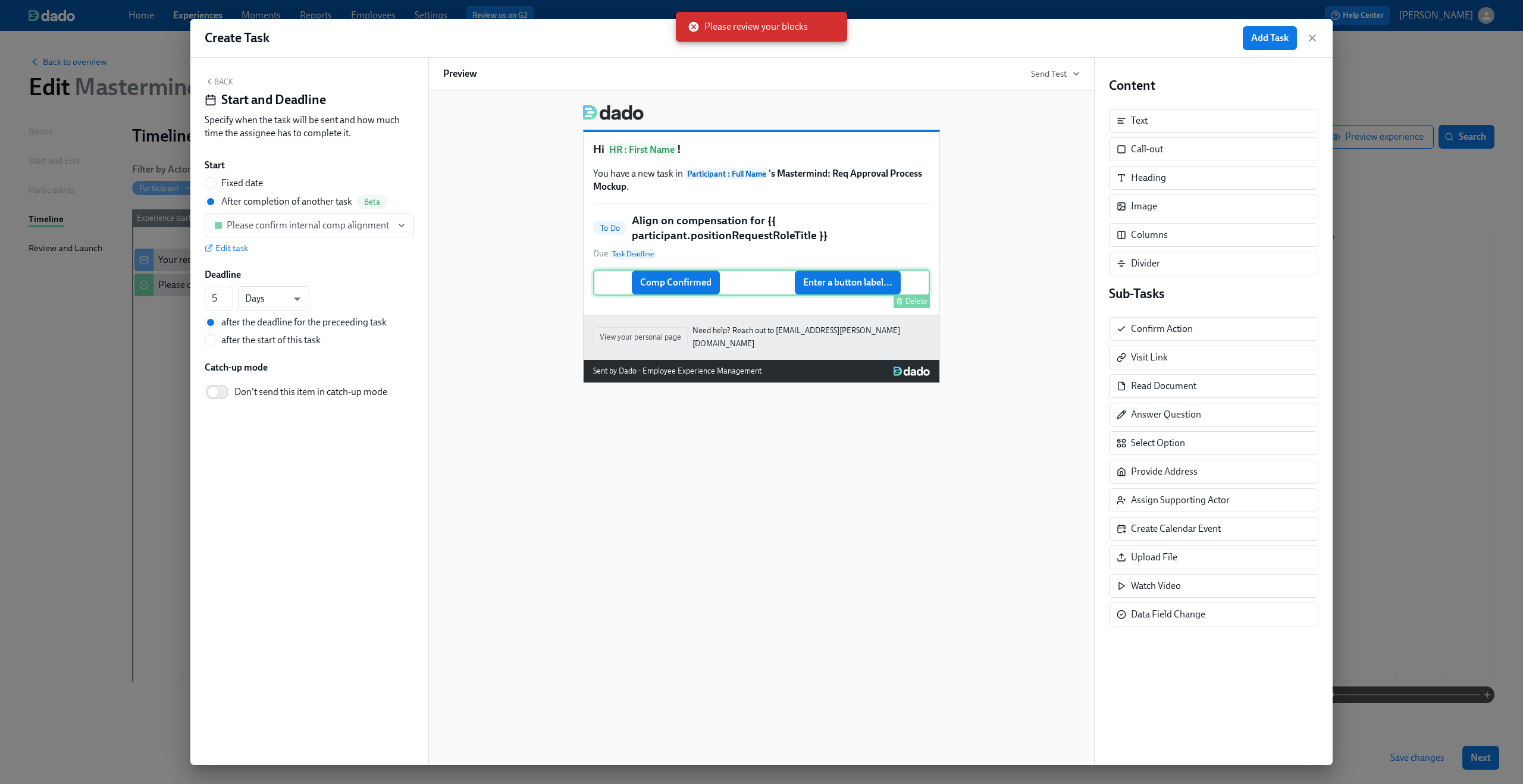
click at [715, 271] on div "Comp Confirmed Enter a button label... Delete" at bounding box center [762, 282] width 336 height 26
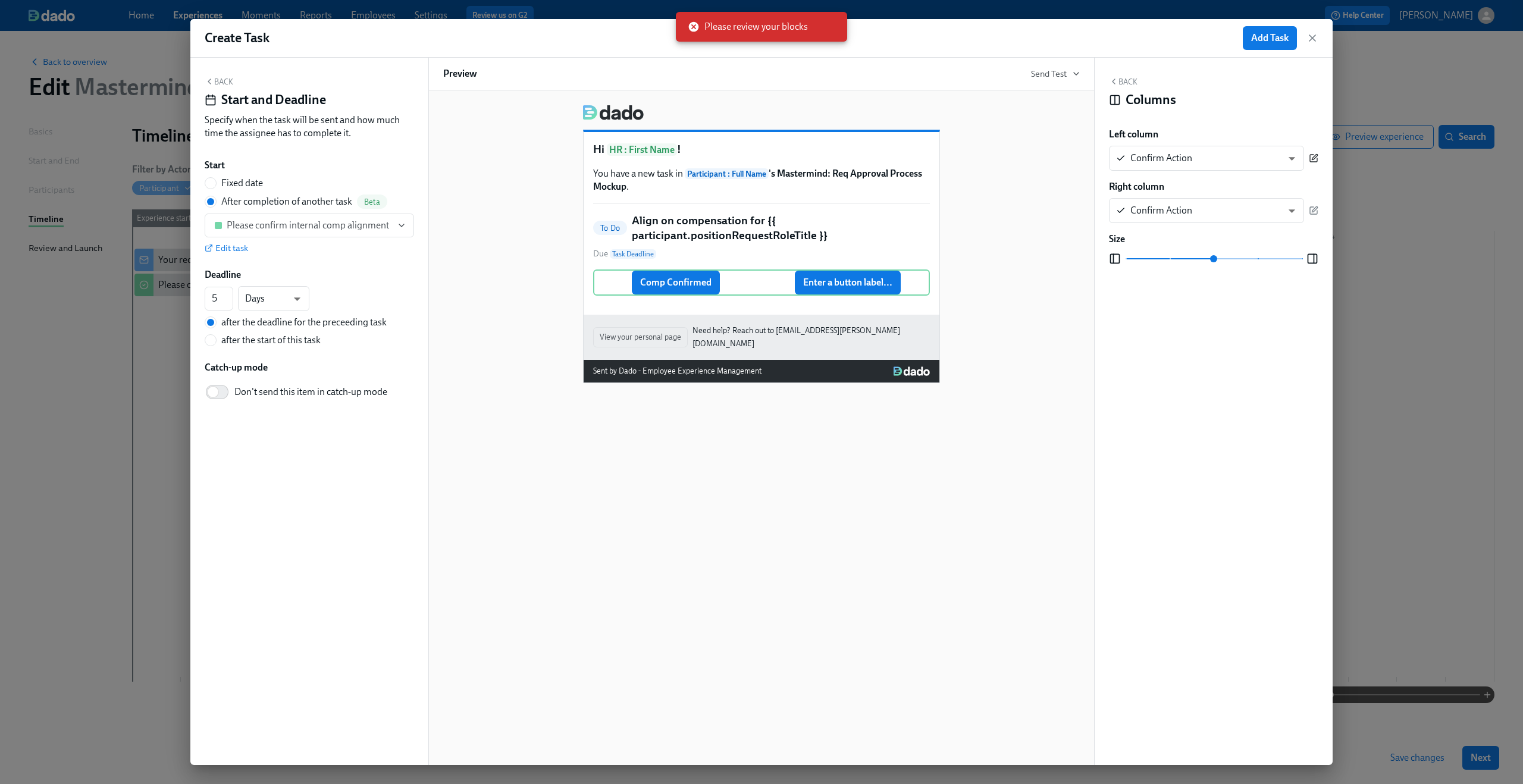
click at [1315, 153] on icon "button" at bounding box center [1313, 157] width 9 height 9
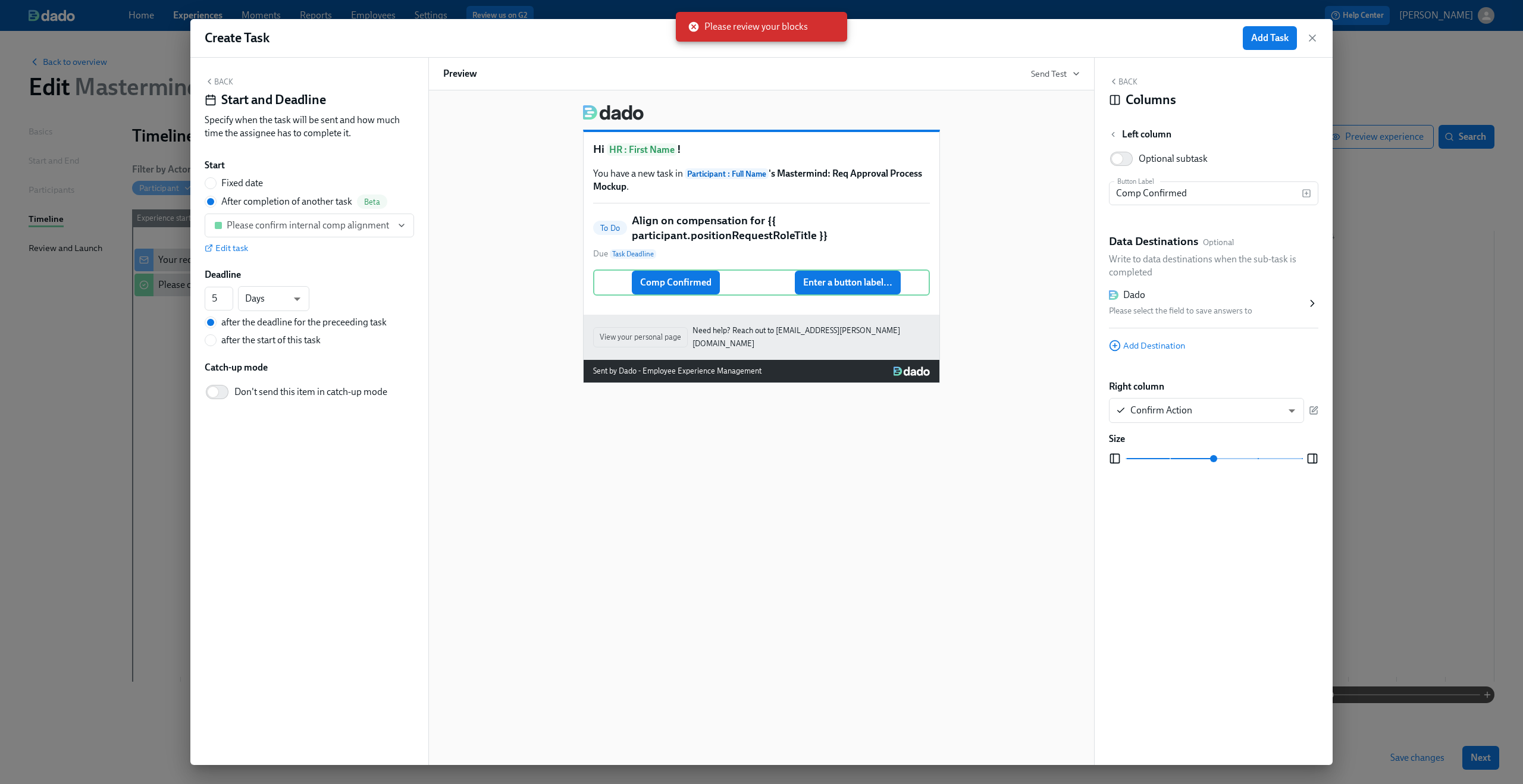
click at [1192, 300] on div "Dado" at bounding box center [1208, 295] width 197 height 13
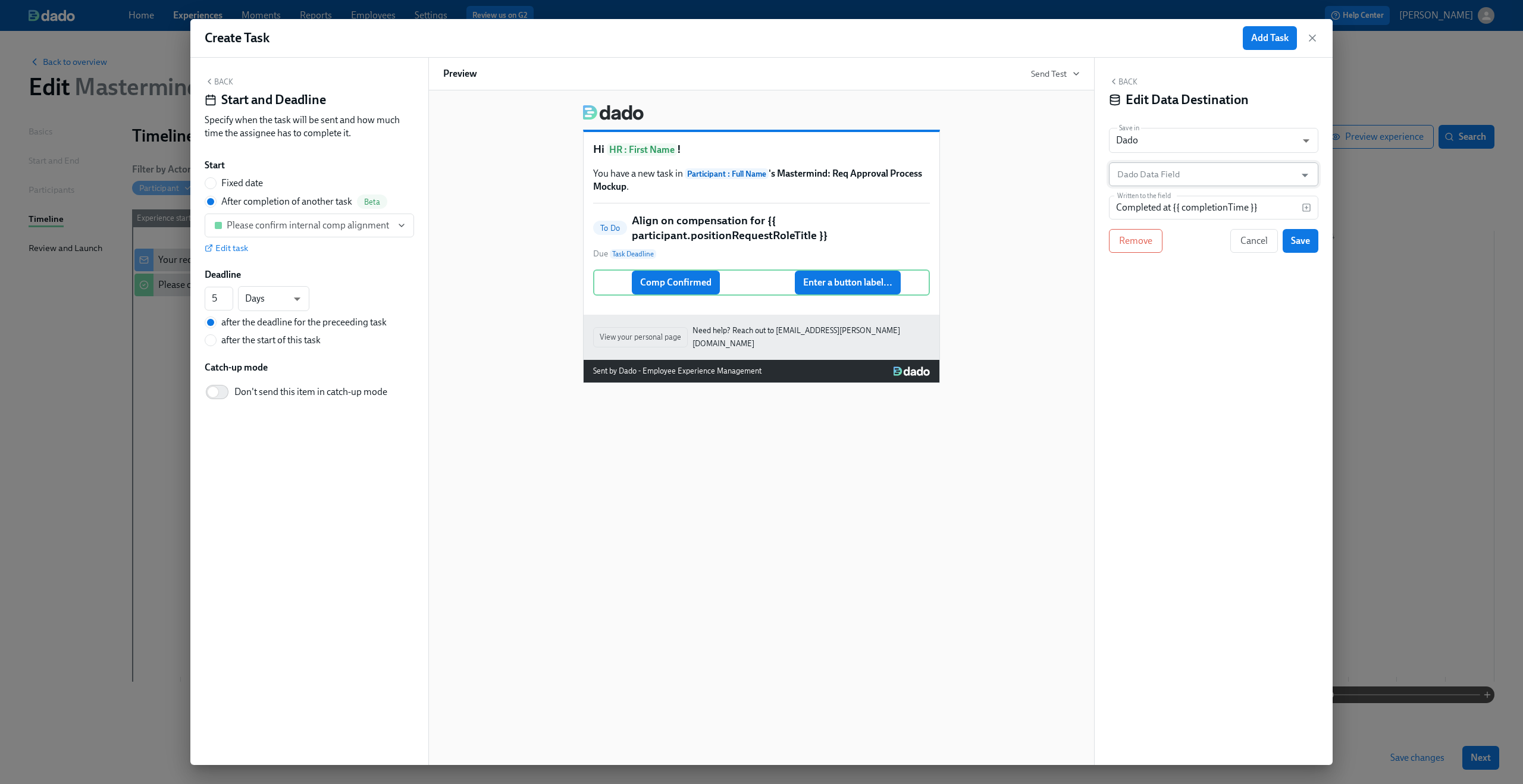
click at [1222, 177] on input "Dado Data Field" at bounding box center [1204, 174] width 180 height 23
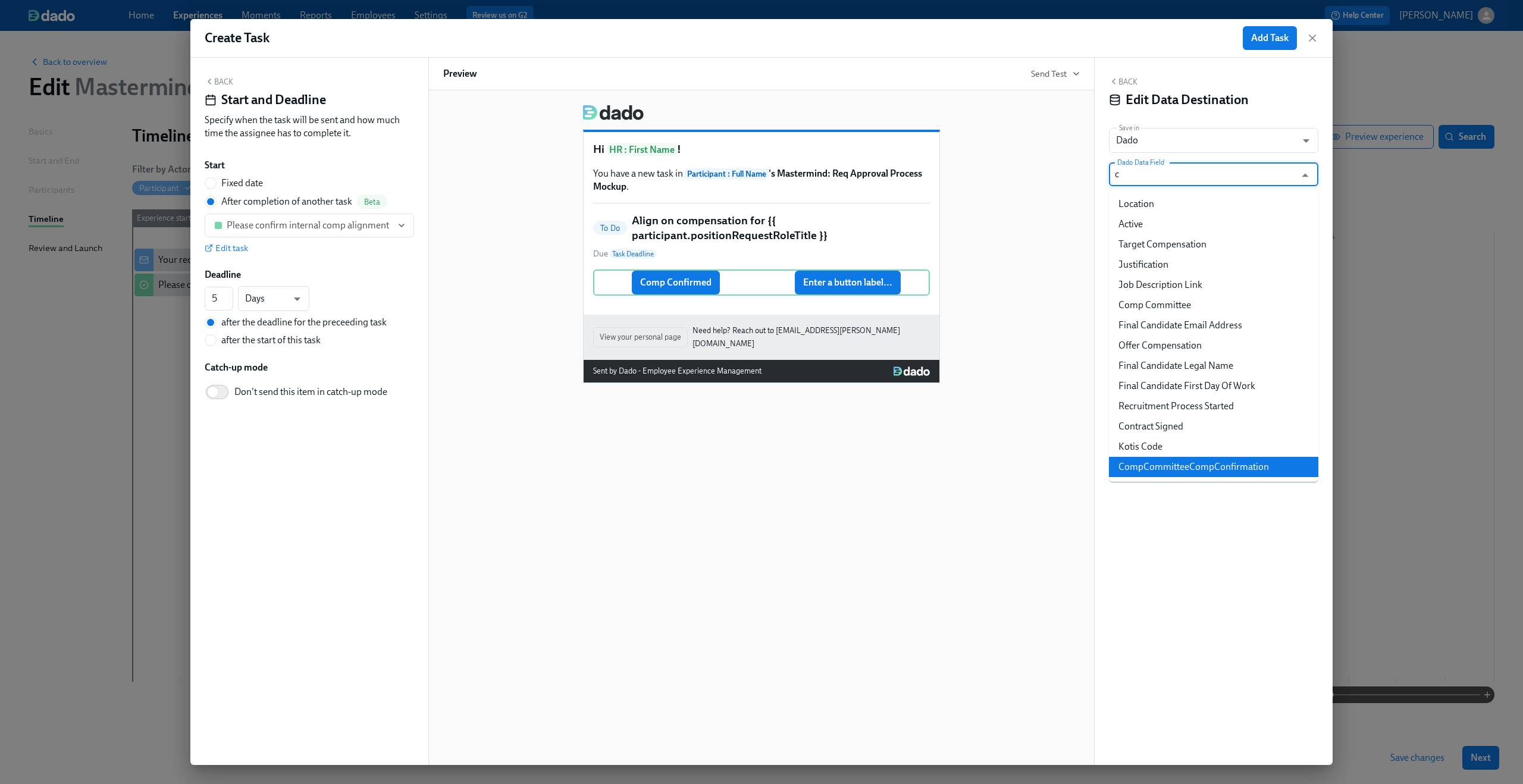
click at [1216, 468] on li "CompCommitteeCompConfirmation" at bounding box center [1213, 467] width 209 height 20
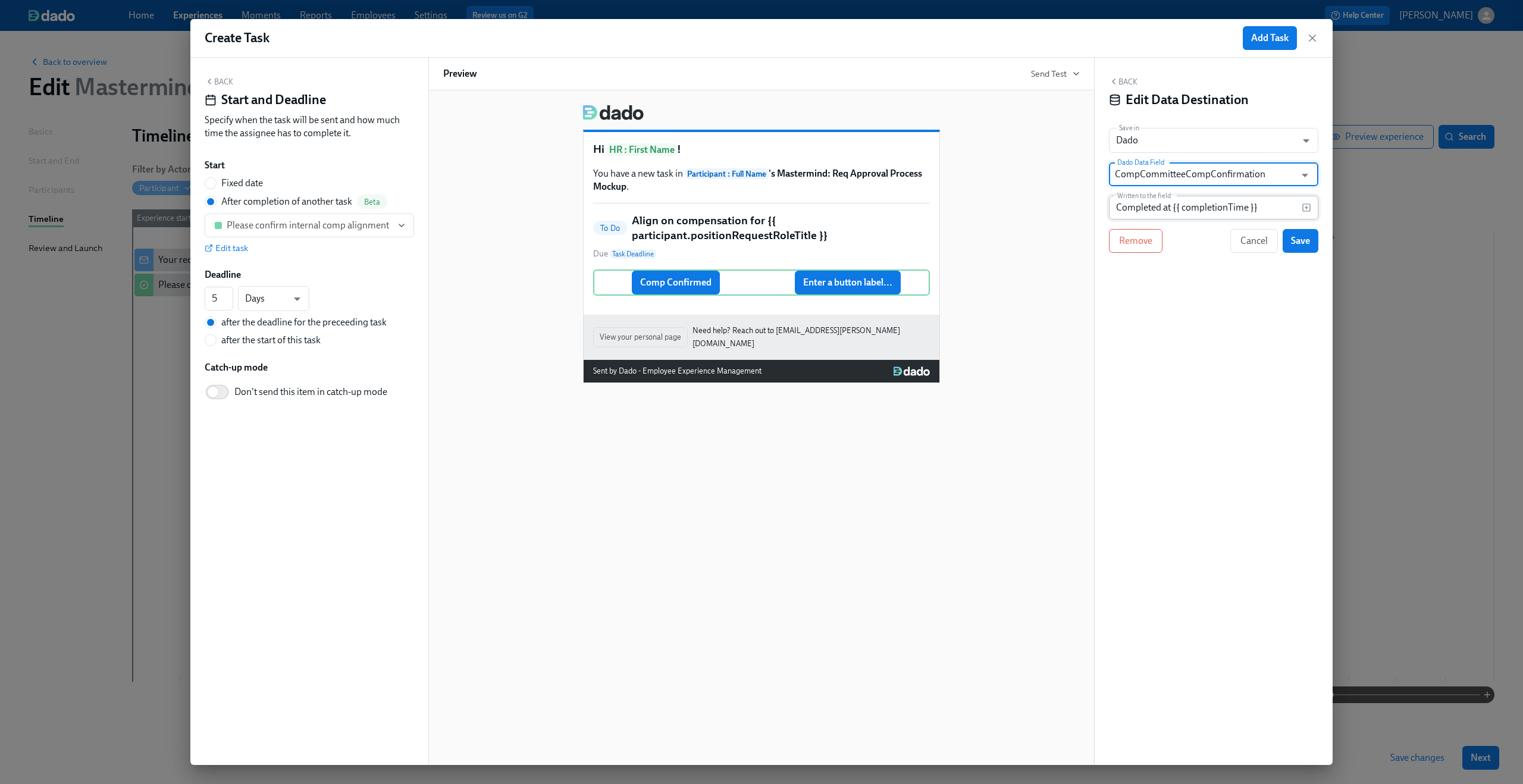
type input "CompCommitteeCompConfirmation"
click at [1224, 210] on input "Completed at {{ completionTime }}" at bounding box center [1205, 208] width 192 height 23
type input "Comp Committee Compensation Confirmed"
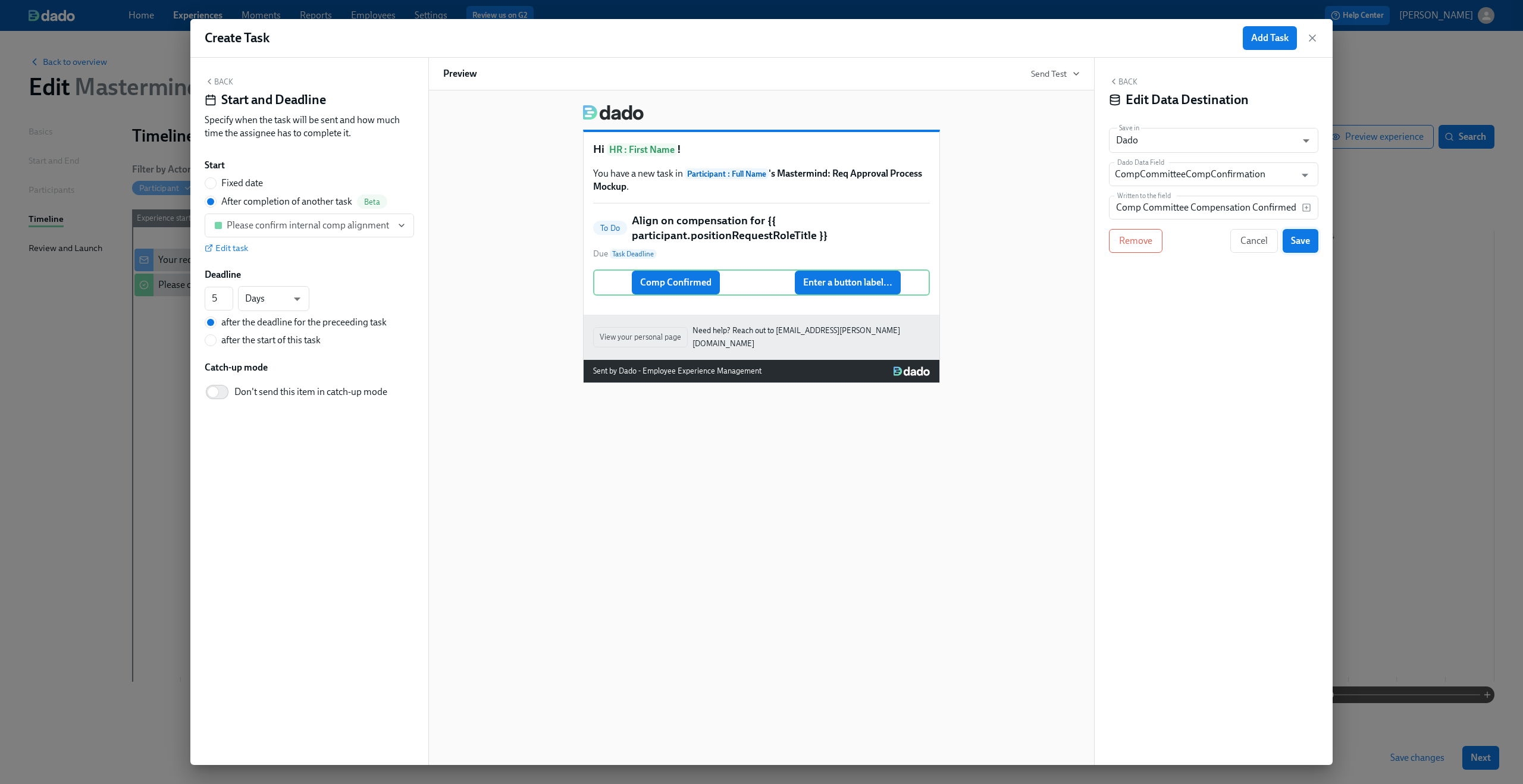
click at [1303, 242] on span "Save" at bounding box center [1300, 241] width 19 height 12
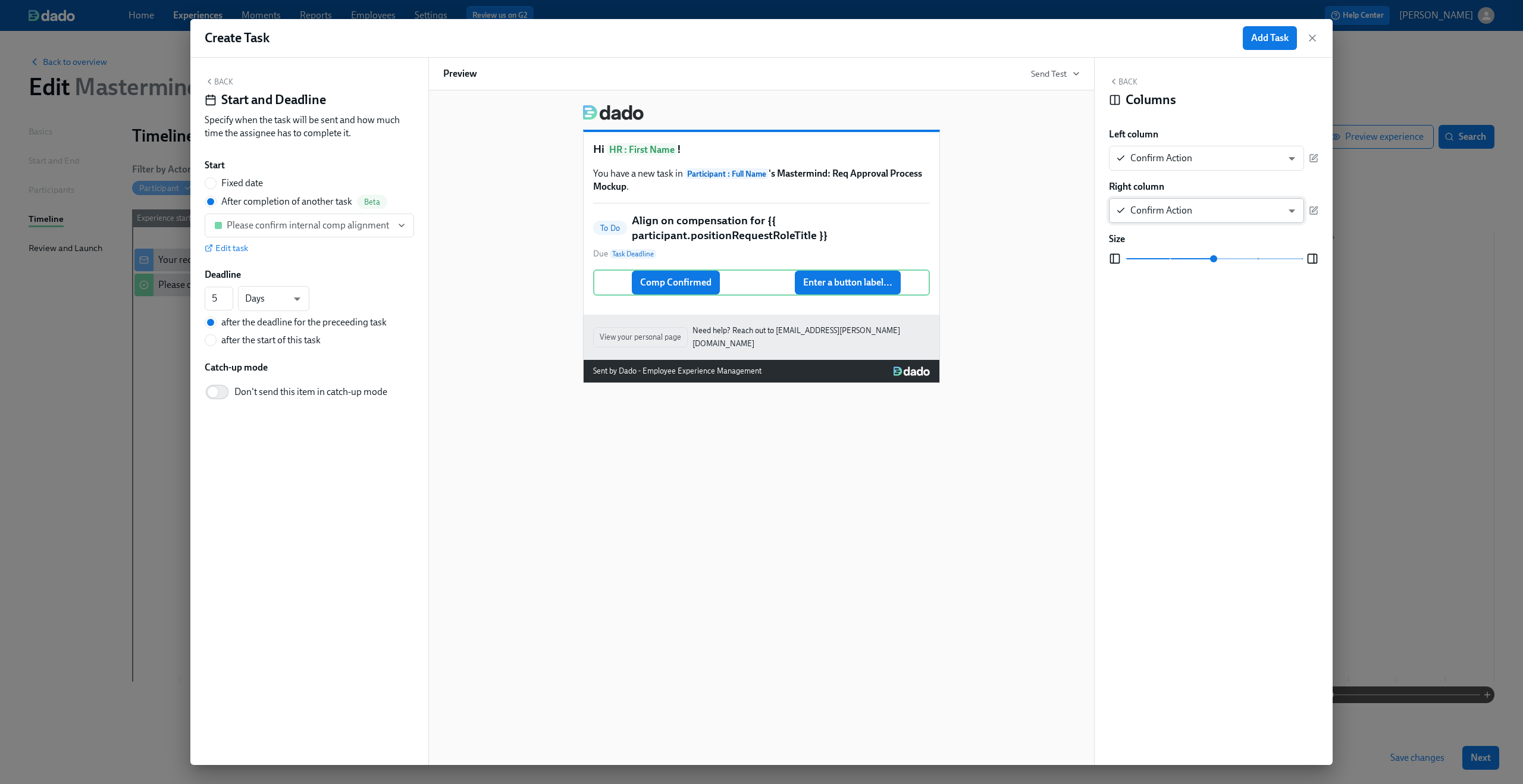
click at [1254, 202] on body "Home Experiences Moments Reports Employees Settings Review us on G2 Help Center…" at bounding box center [762, 392] width 1523 height 784
click at [1248, 288] on div at bounding box center [762, 392] width 1523 height 784
click at [1315, 207] on icon "button" at bounding box center [1314, 209] width 5 height 5
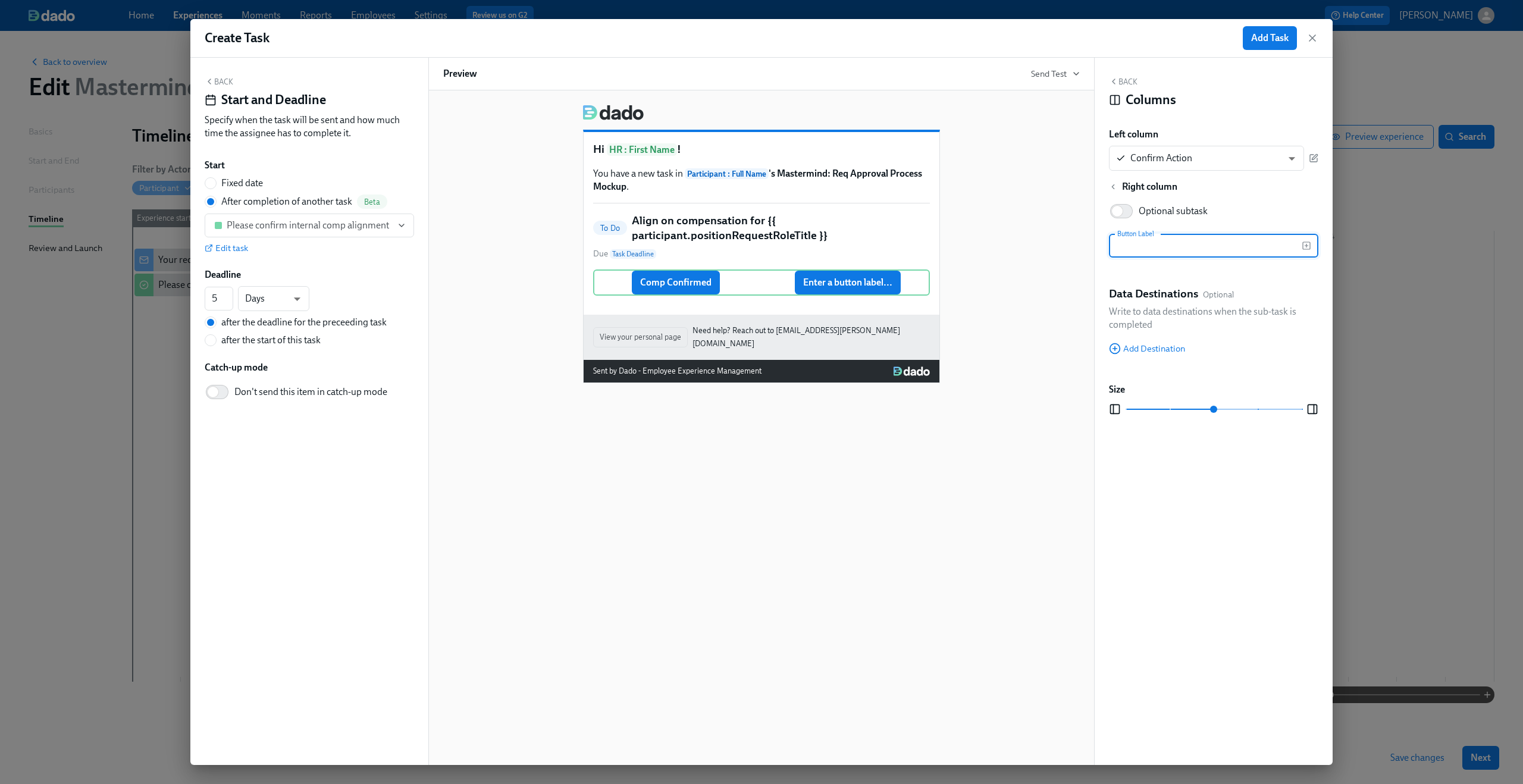
click at [1212, 243] on input "text" at bounding box center [1205, 245] width 192 height 23
type input "Deny New Position Request"
click at [1046, 281] on div "Hi HR : First Name ! You have a new task in Participant : Full Name 's Mastermi…" at bounding box center [762, 239] width 637 height 288
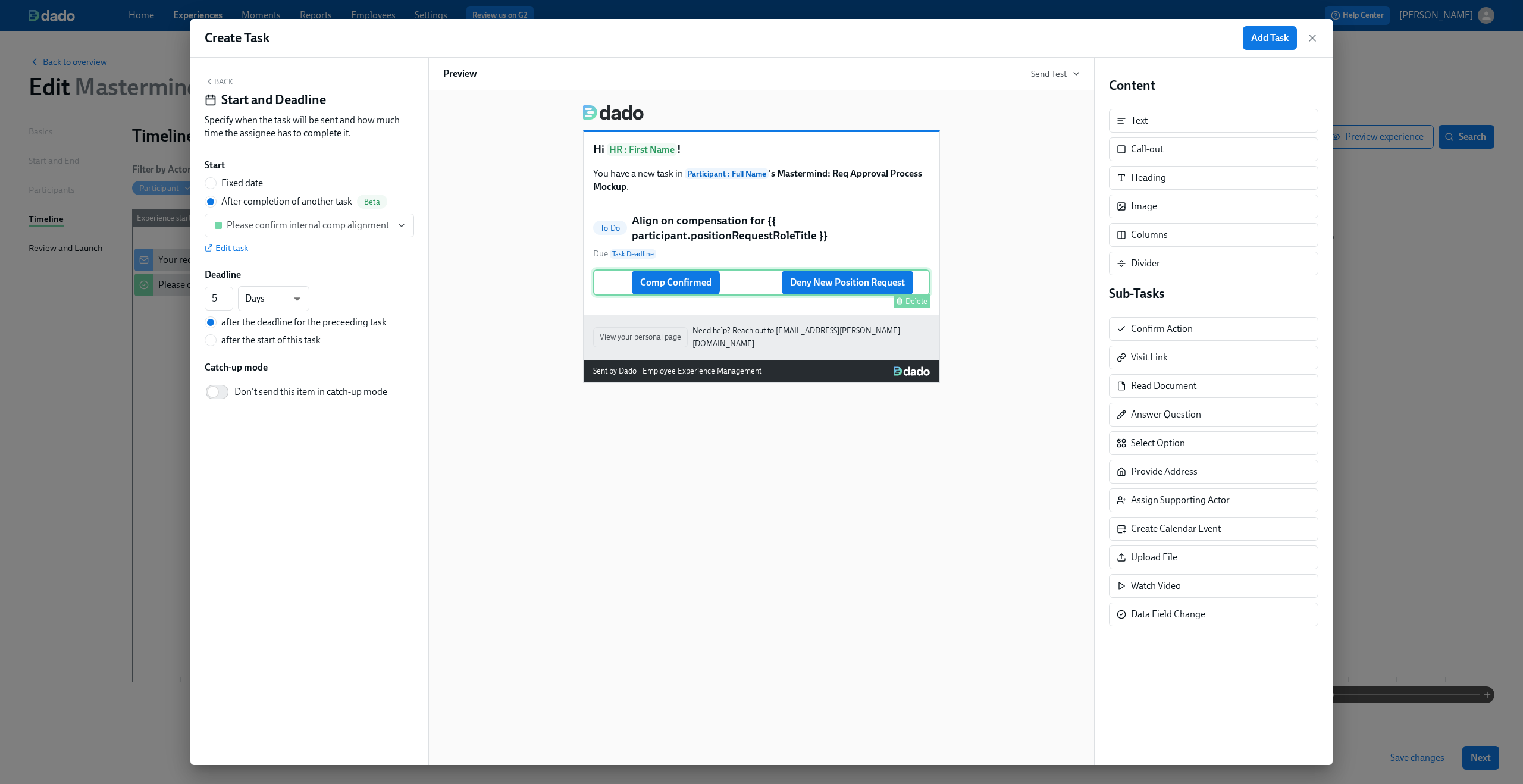
click at [900, 278] on div "Comp Confirmed Deny New Position Request Delete" at bounding box center [762, 282] width 336 height 26
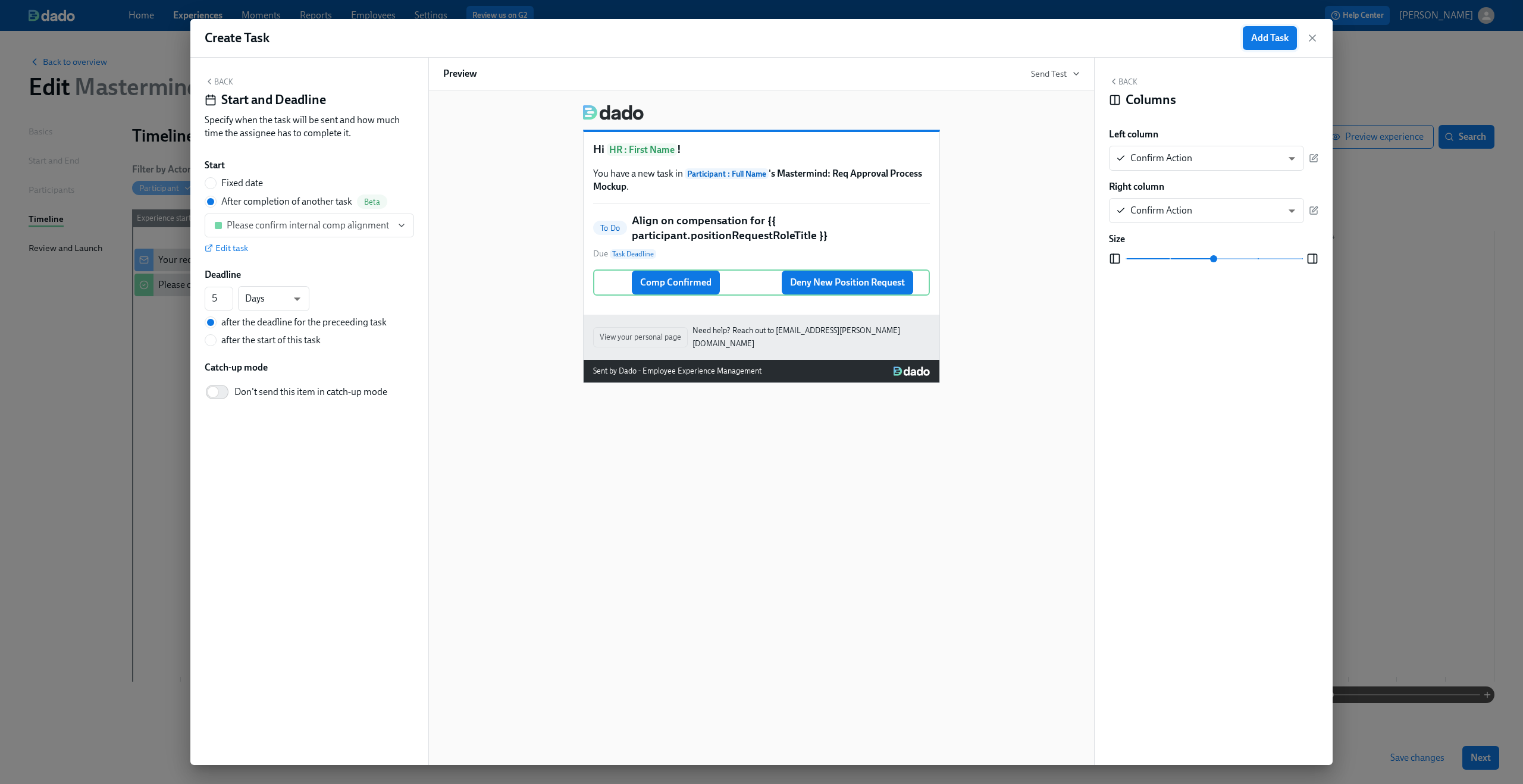
click at [1253, 32] on span "Add Task" at bounding box center [1269, 38] width 38 height 12
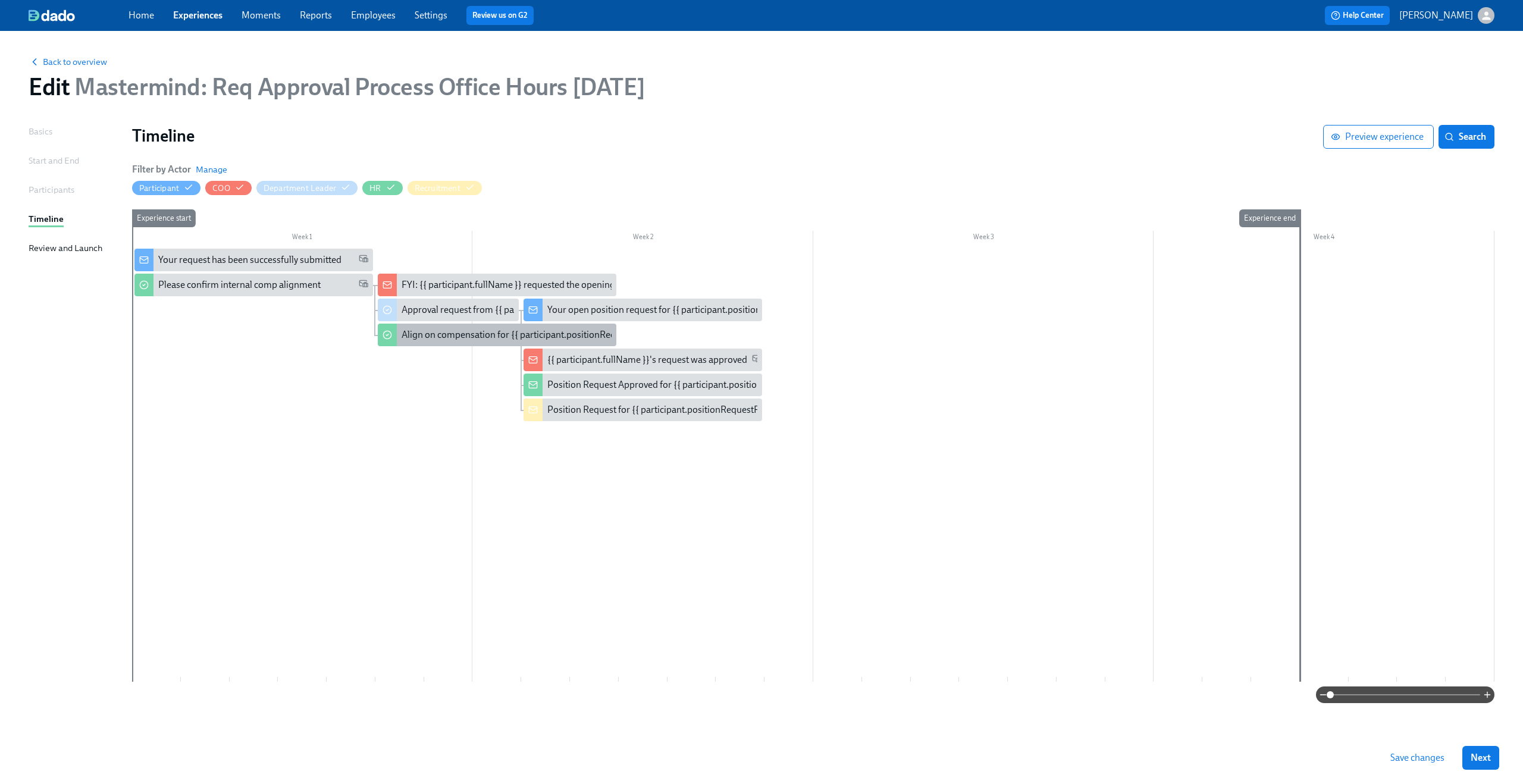
click at [435, 337] on div "Align on compensation for {{ participant.positionRequestRoleTitle }}" at bounding box center [540, 335] width 276 height 13
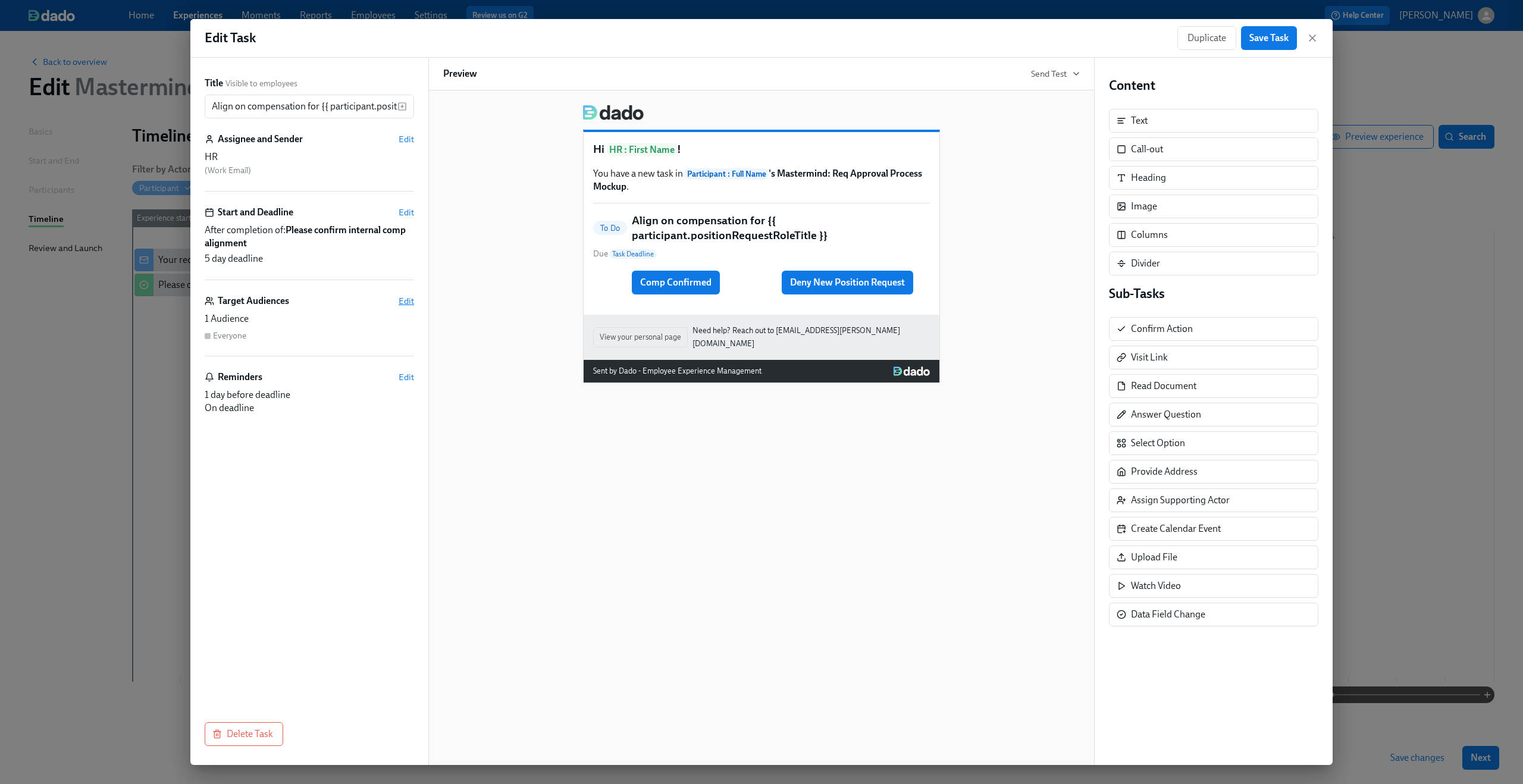
click at [410, 305] on span "Edit" at bounding box center [406, 301] width 15 height 12
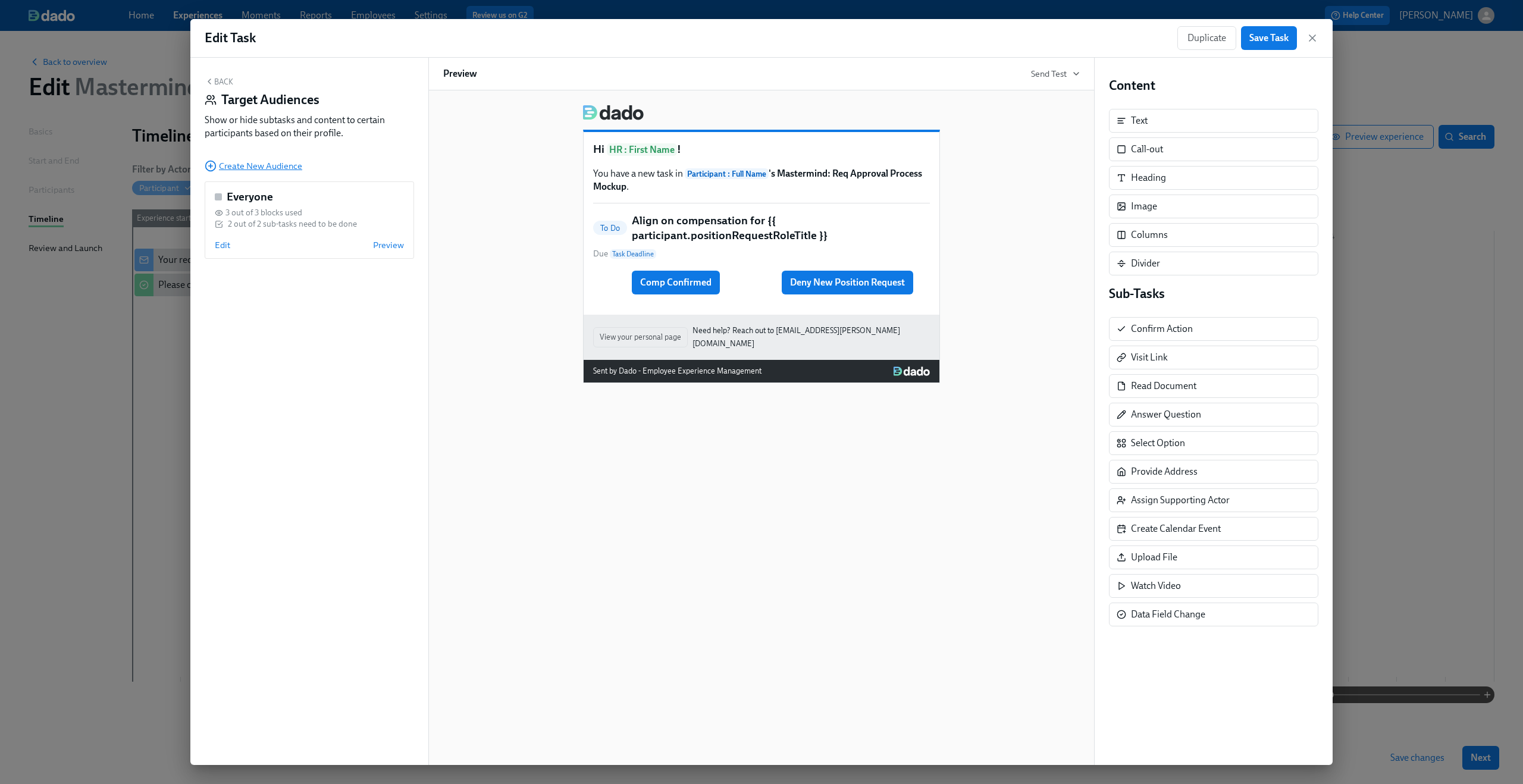
click at [281, 170] on span "Create New Audience" at bounding box center [254, 166] width 98 height 12
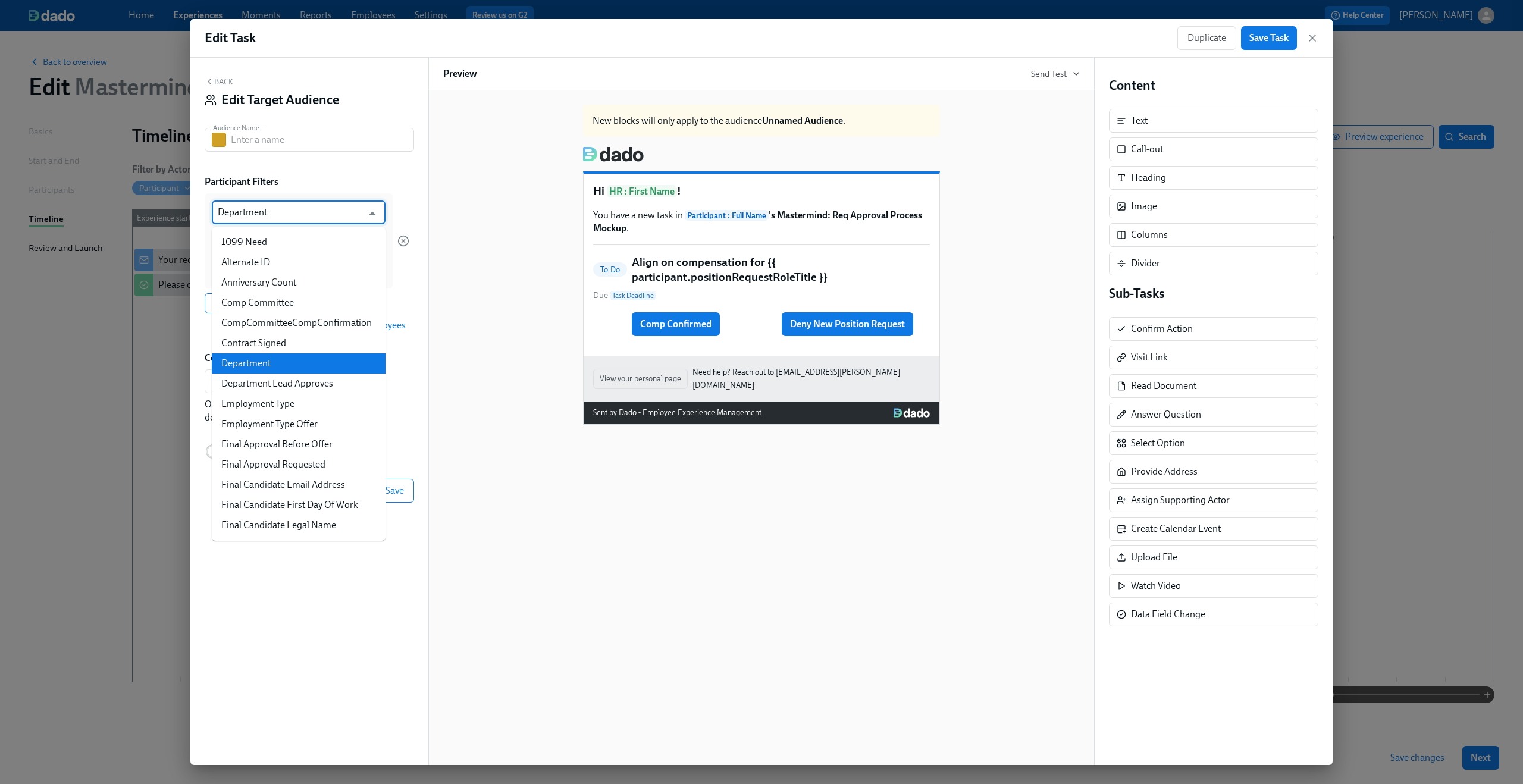
click at [295, 216] on input "Department" at bounding box center [290, 213] width 145 height 23
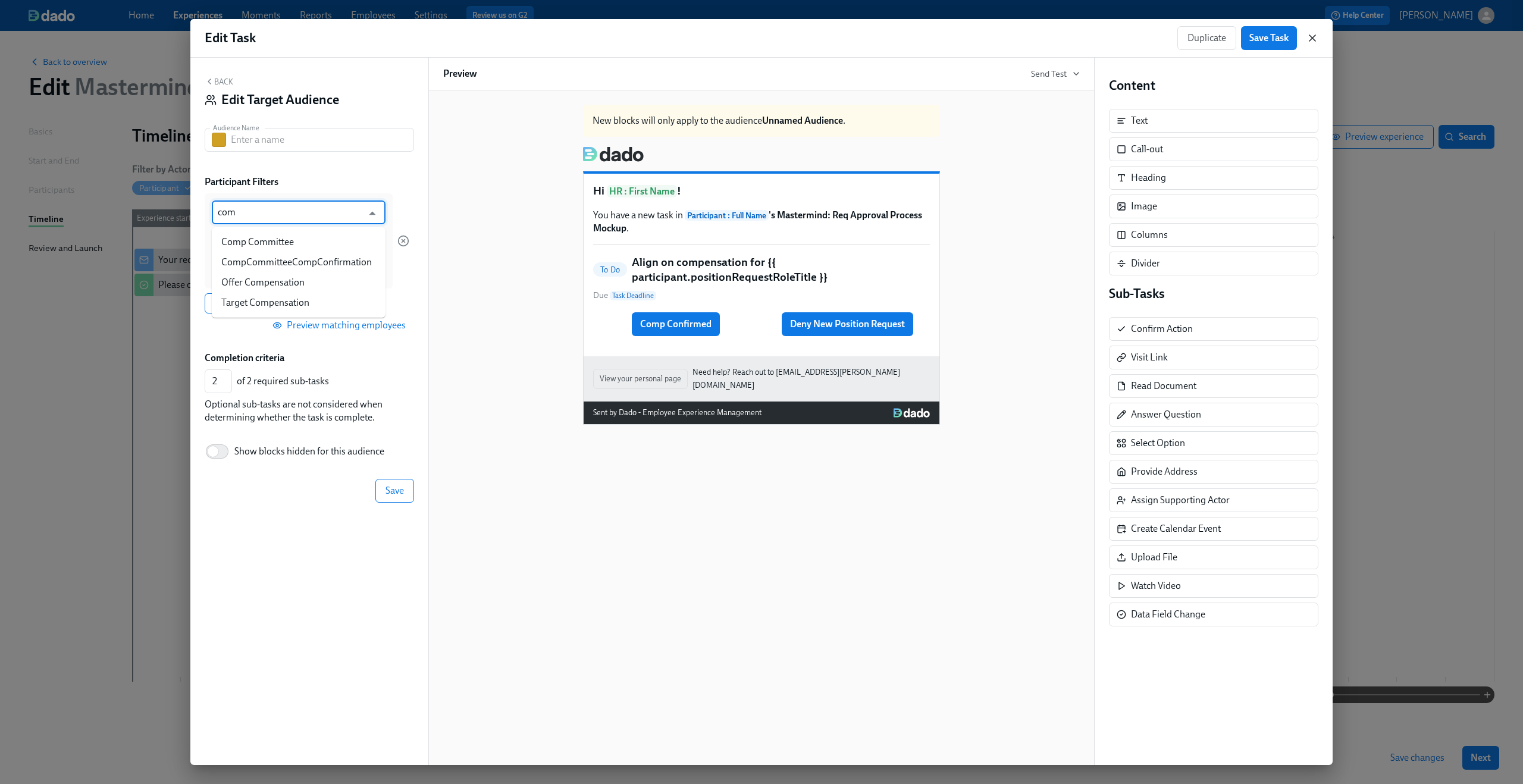
type input "Department"
click at [1315, 37] on icon "button" at bounding box center [1312, 38] width 12 height 12
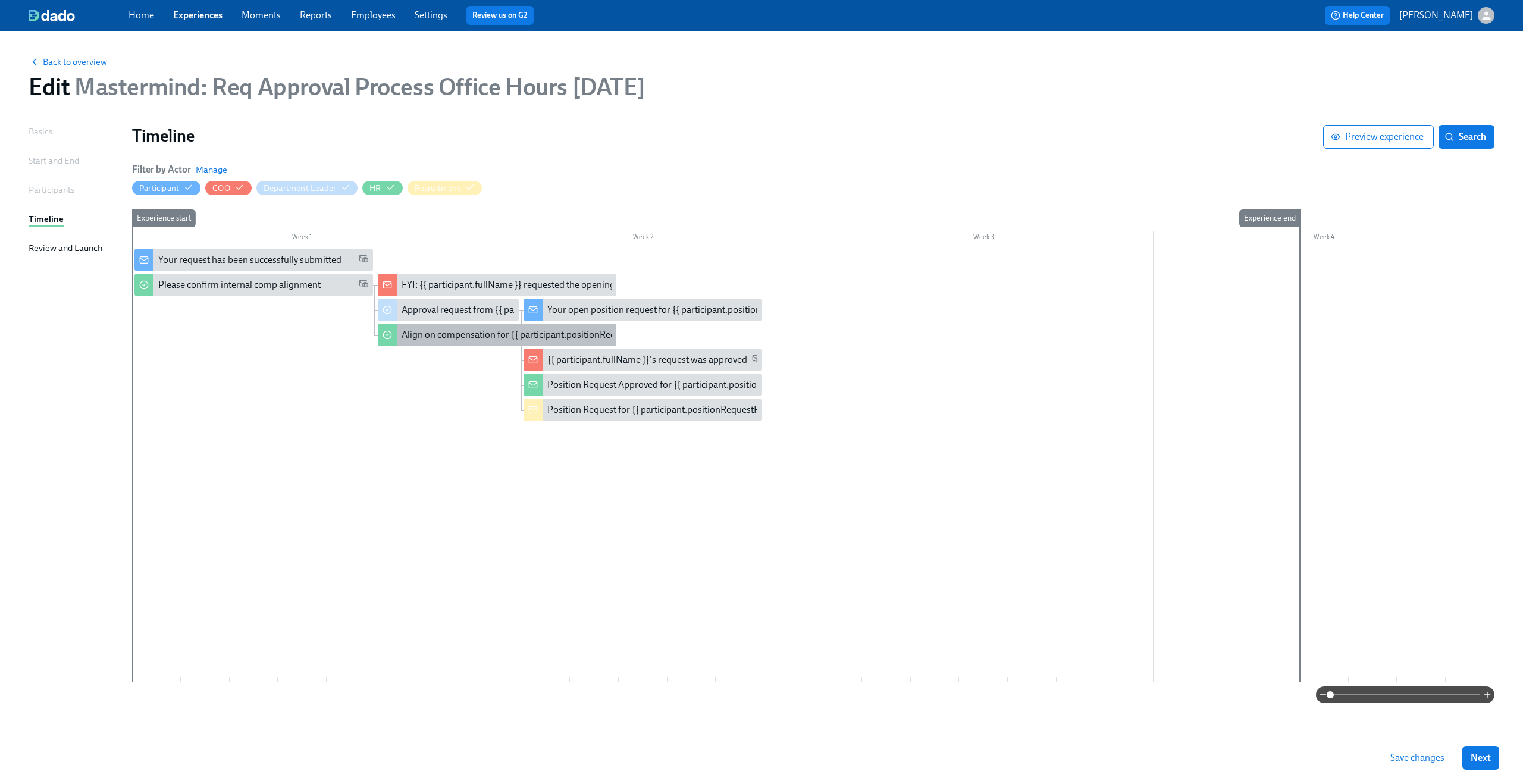
click at [435, 335] on div "Align on compensation for {{ participant.positionRequestRoleTitle }}" at bounding box center [540, 335] width 276 height 13
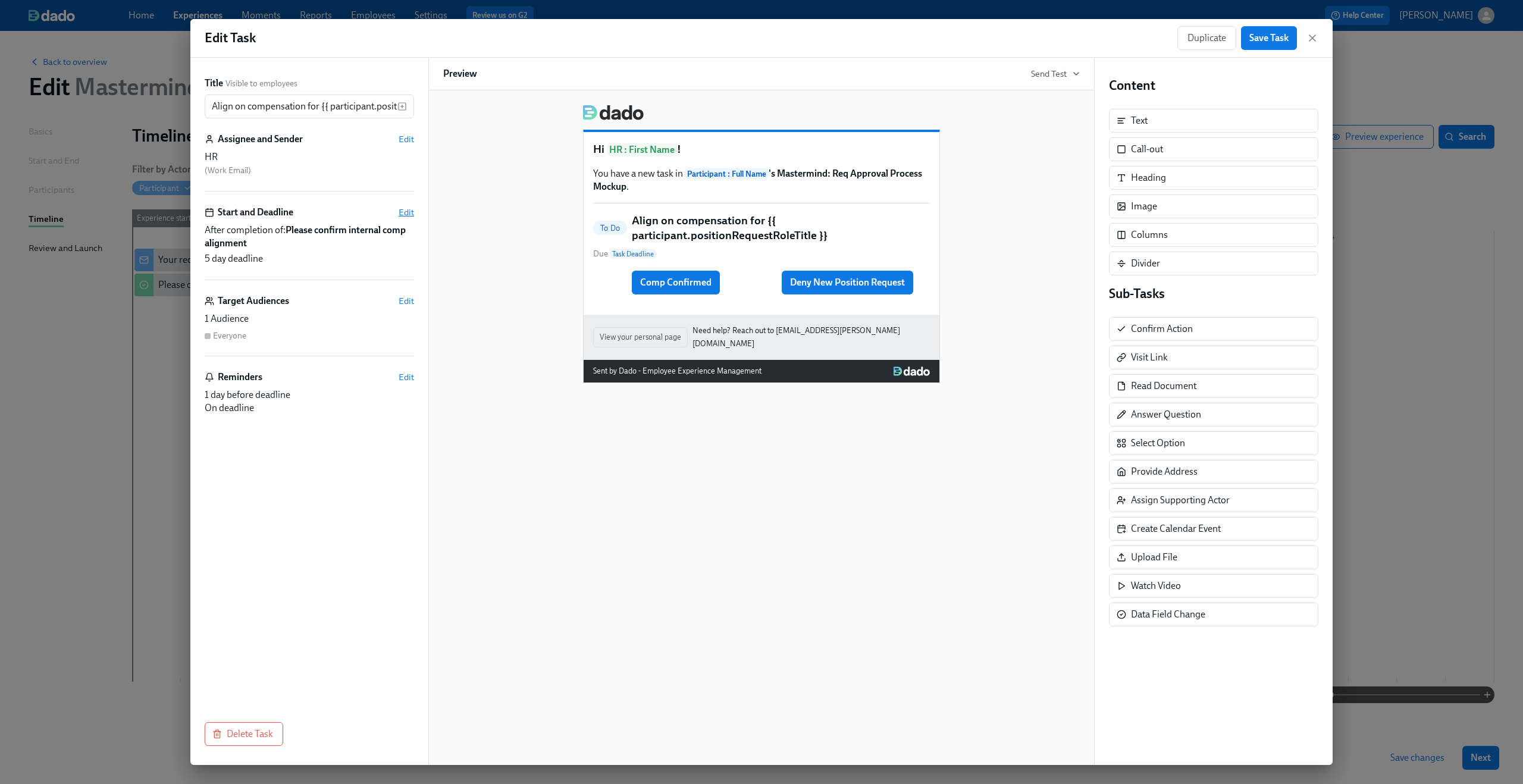
click at [409, 215] on span "Edit" at bounding box center [406, 213] width 15 height 12
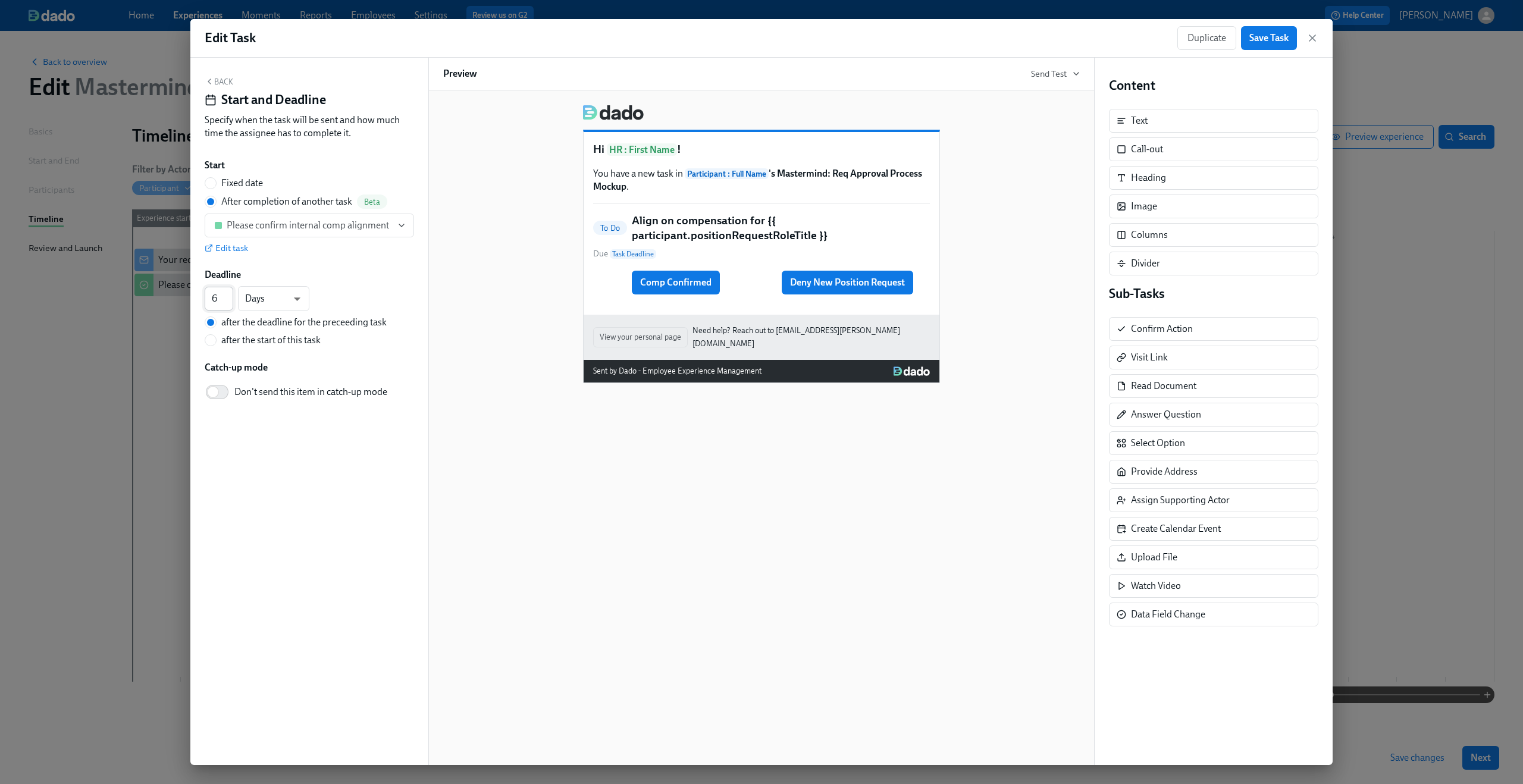
click at [232, 298] on input "6" at bounding box center [219, 299] width 28 height 23
click at [229, 301] on input "5" at bounding box center [219, 299] width 28 height 23
click at [229, 301] on input "4" at bounding box center [219, 299] width 28 height 23
type input "3"
click at [229, 301] on input "3" at bounding box center [219, 299] width 28 height 23
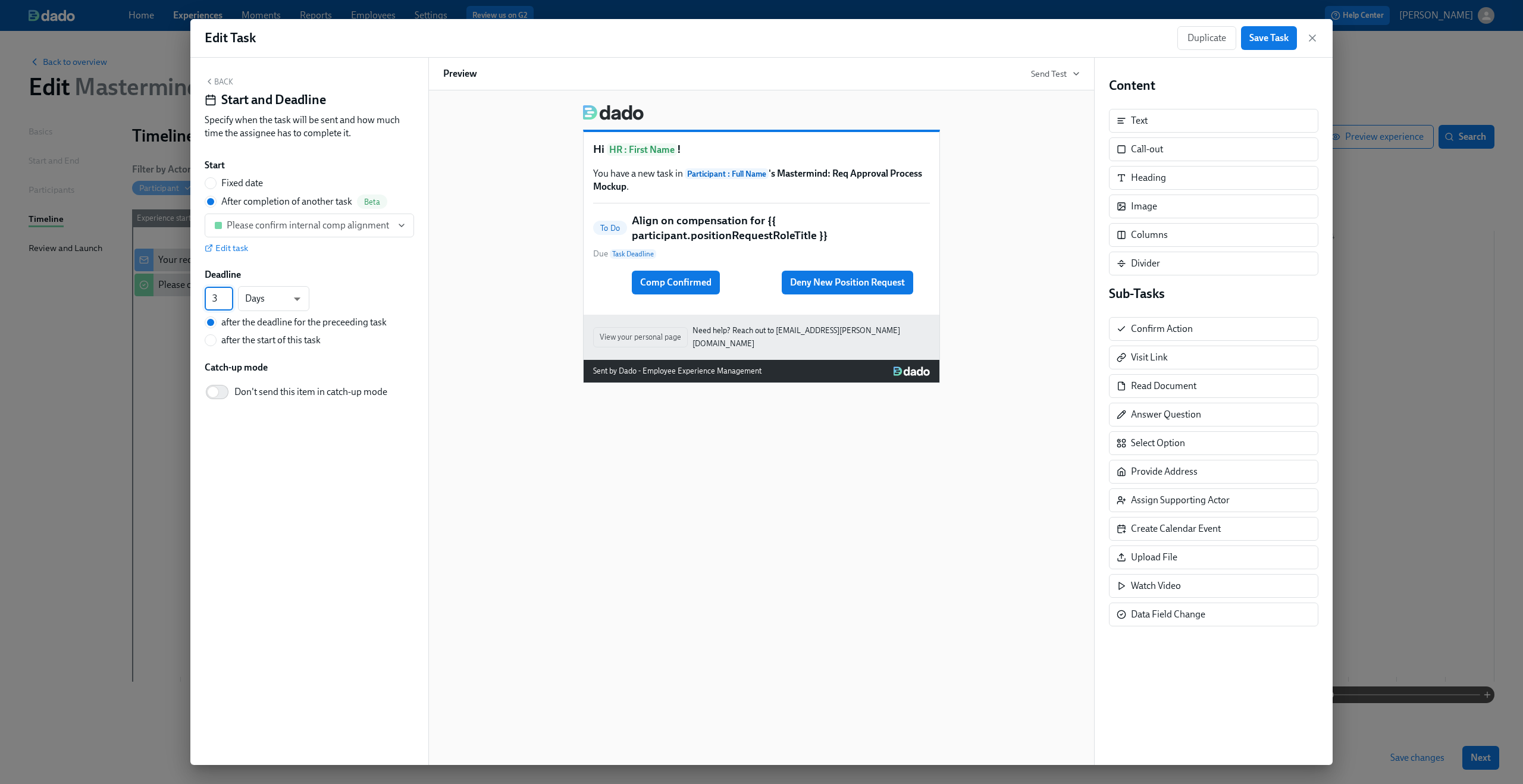
click at [366, 283] on div "Deadline 3 ​ Days d ​ after the deadline for the preceeding task after the star…" at bounding box center [310, 308] width 209 height 79
click at [228, 341] on span "after the start of this task" at bounding box center [270, 341] width 100 height 13
click at [216, 341] on input "after the start of this task" at bounding box center [210, 340] width 11 height 11
radio input "true"
radio input "false"
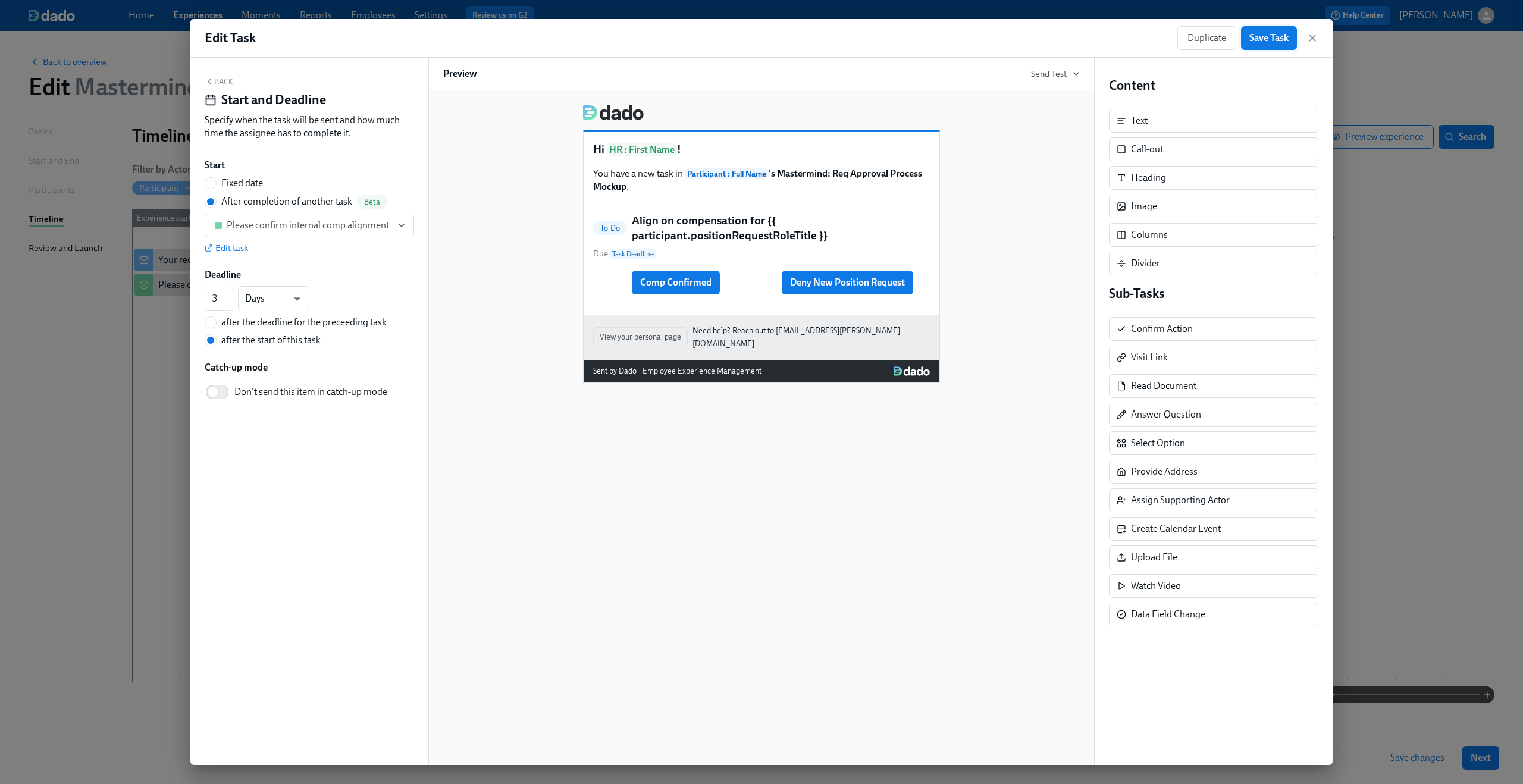
click at [1245, 44] on button "Save Task" at bounding box center [1269, 38] width 56 height 23
click at [1311, 33] on icon "button" at bounding box center [1312, 38] width 12 height 12
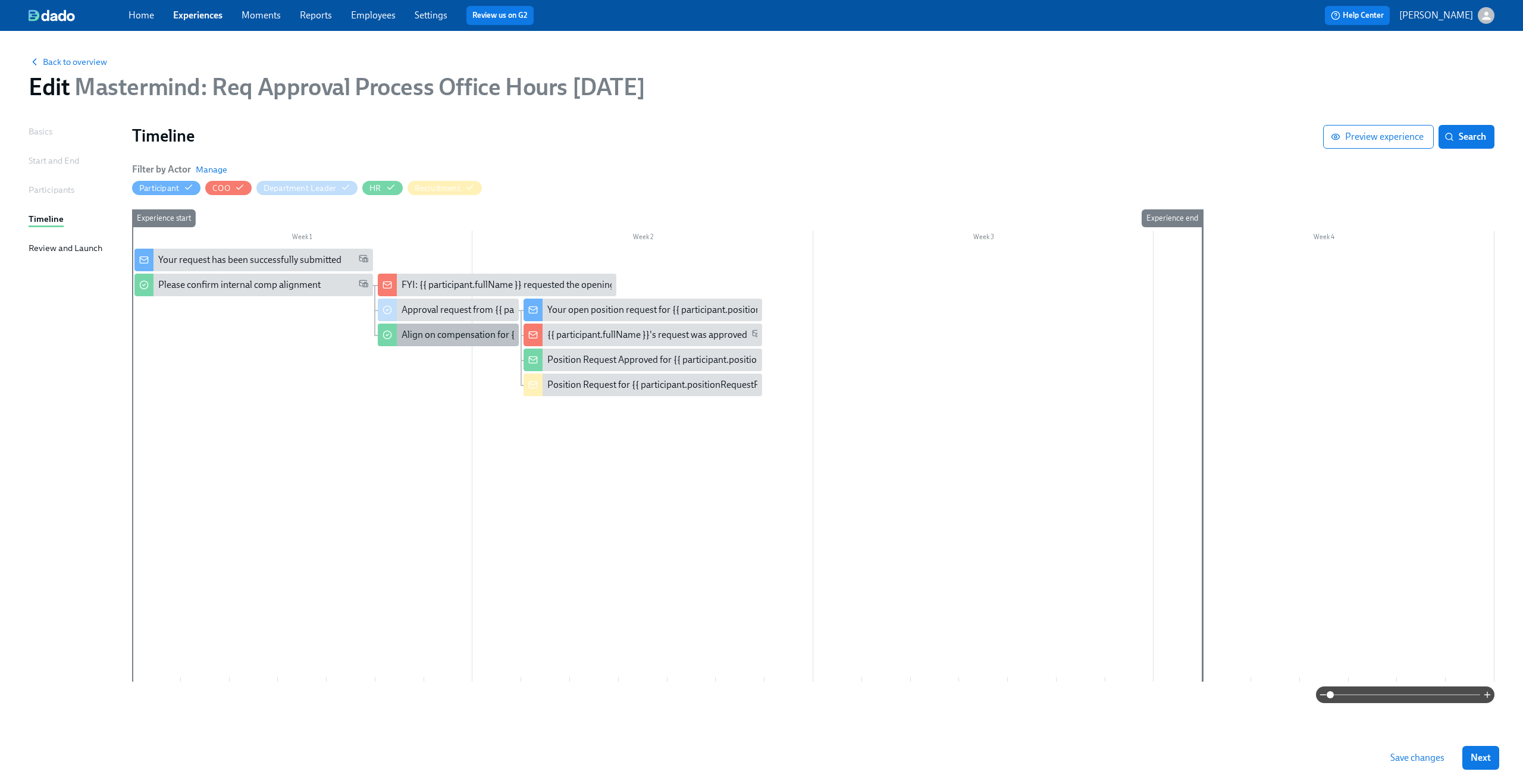
click at [418, 336] on div "Align on compensation for {{ participant.positionRequestRoleTitle }}" at bounding box center [540, 335] width 276 height 13
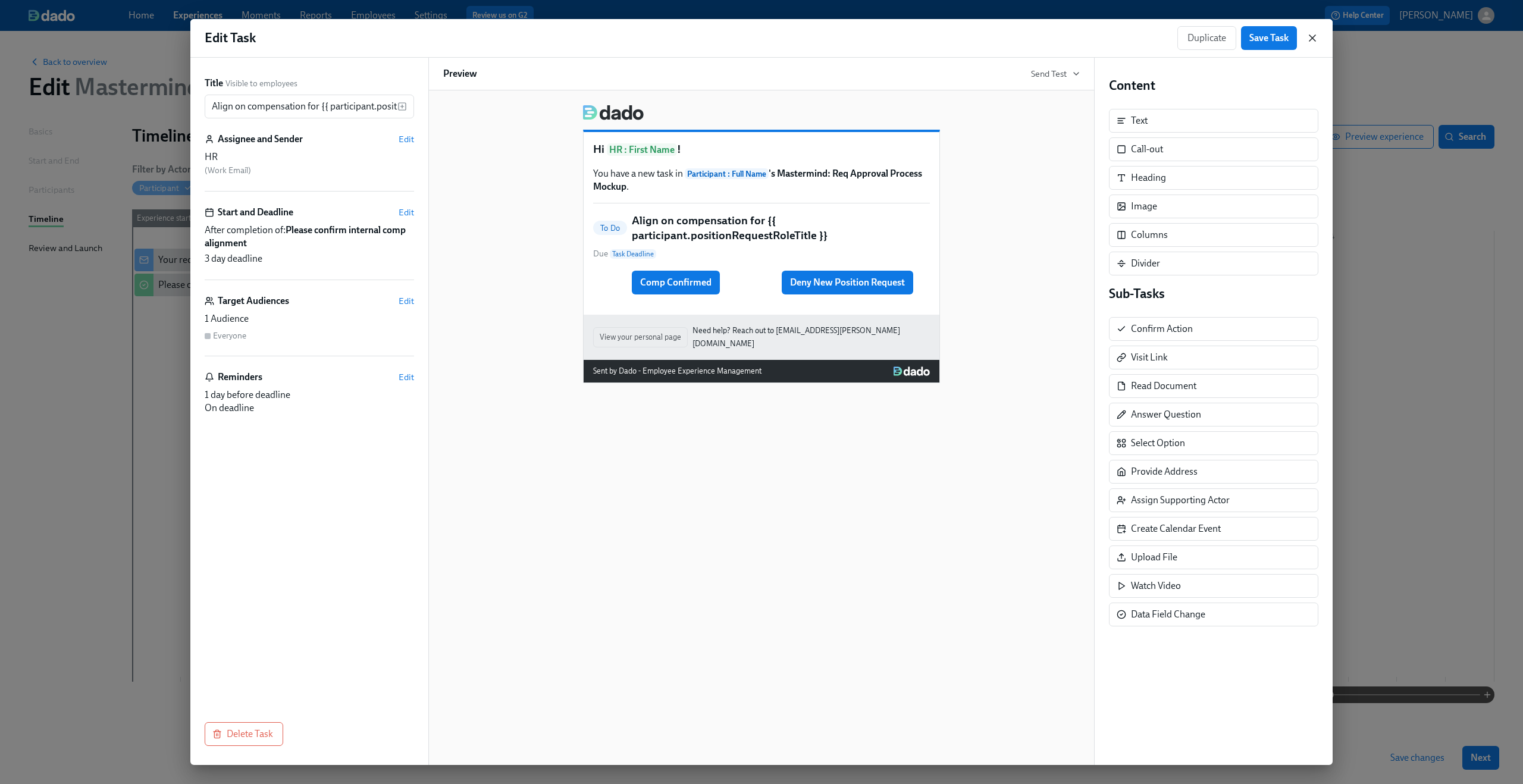
click at [1311, 36] on icon "button" at bounding box center [1312, 38] width 12 height 12
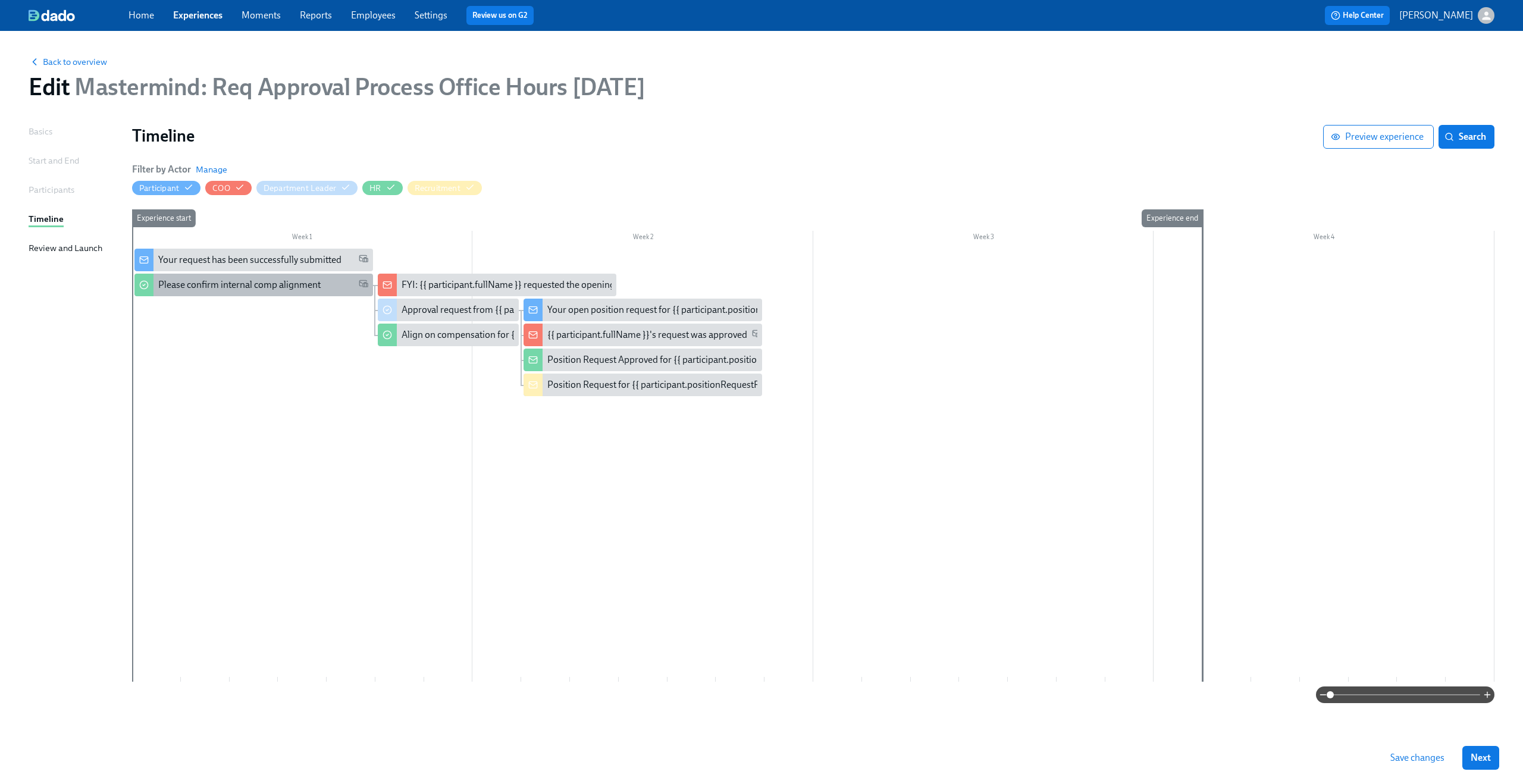
click at [286, 276] on div "Please confirm internal comp alignment" at bounding box center [254, 284] width 238 height 23
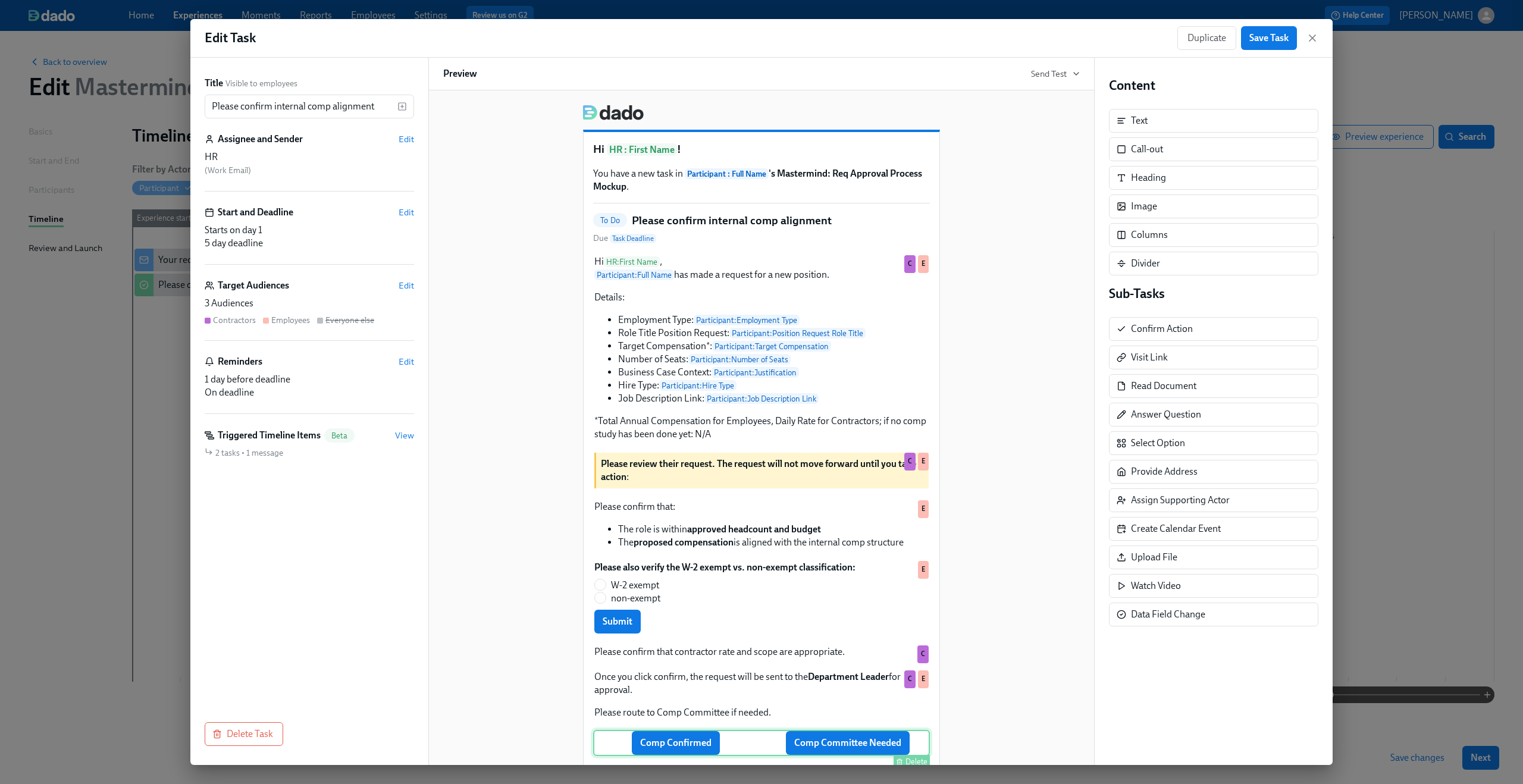
click at [844, 749] on div "Comp Confirmed Comp Committee Needed Delete" at bounding box center [762, 742] width 336 height 26
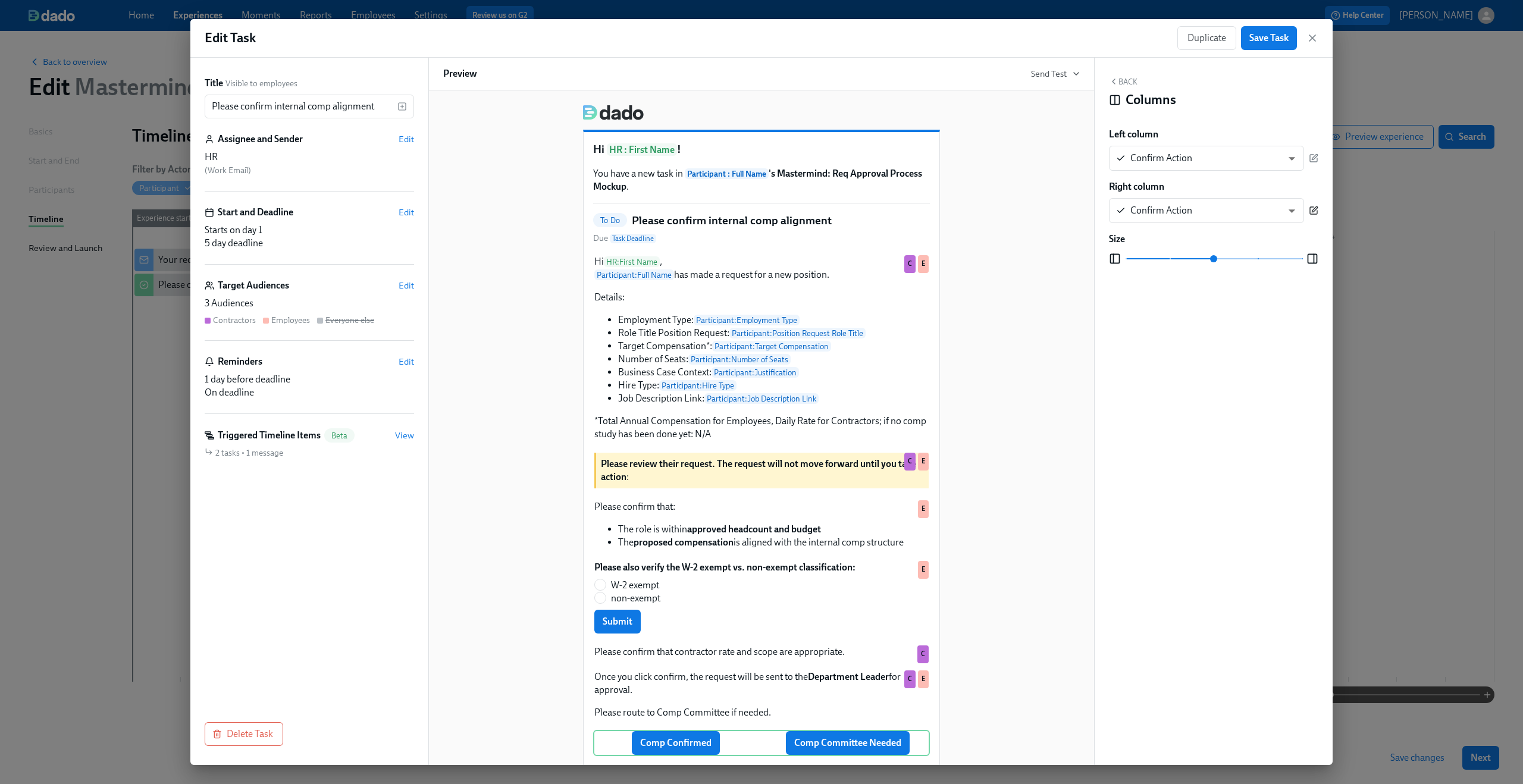
click at [1315, 211] on icon "button" at bounding box center [1313, 210] width 9 height 9
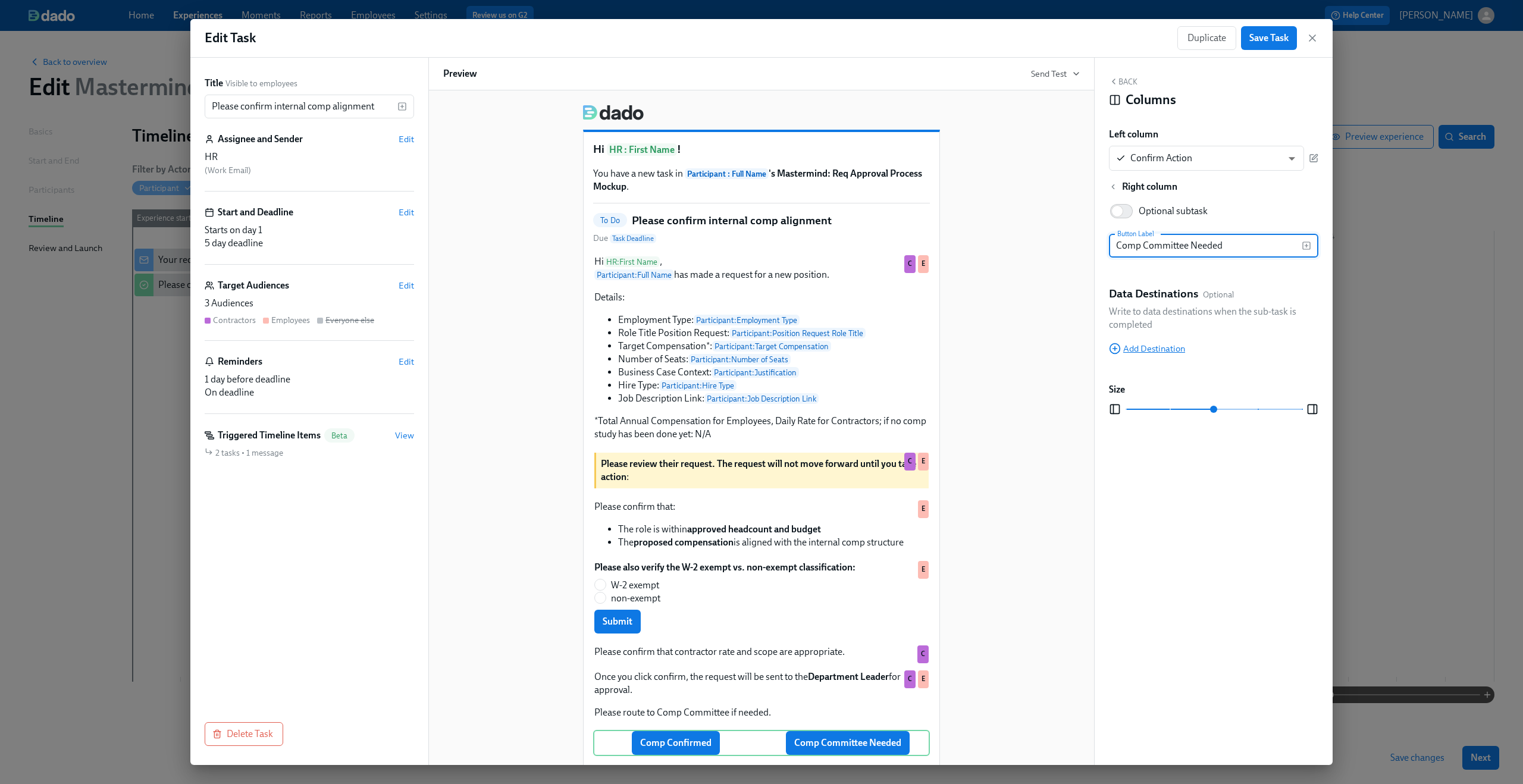
click at [1158, 348] on span "Add Destination" at bounding box center [1146, 348] width 76 height 12
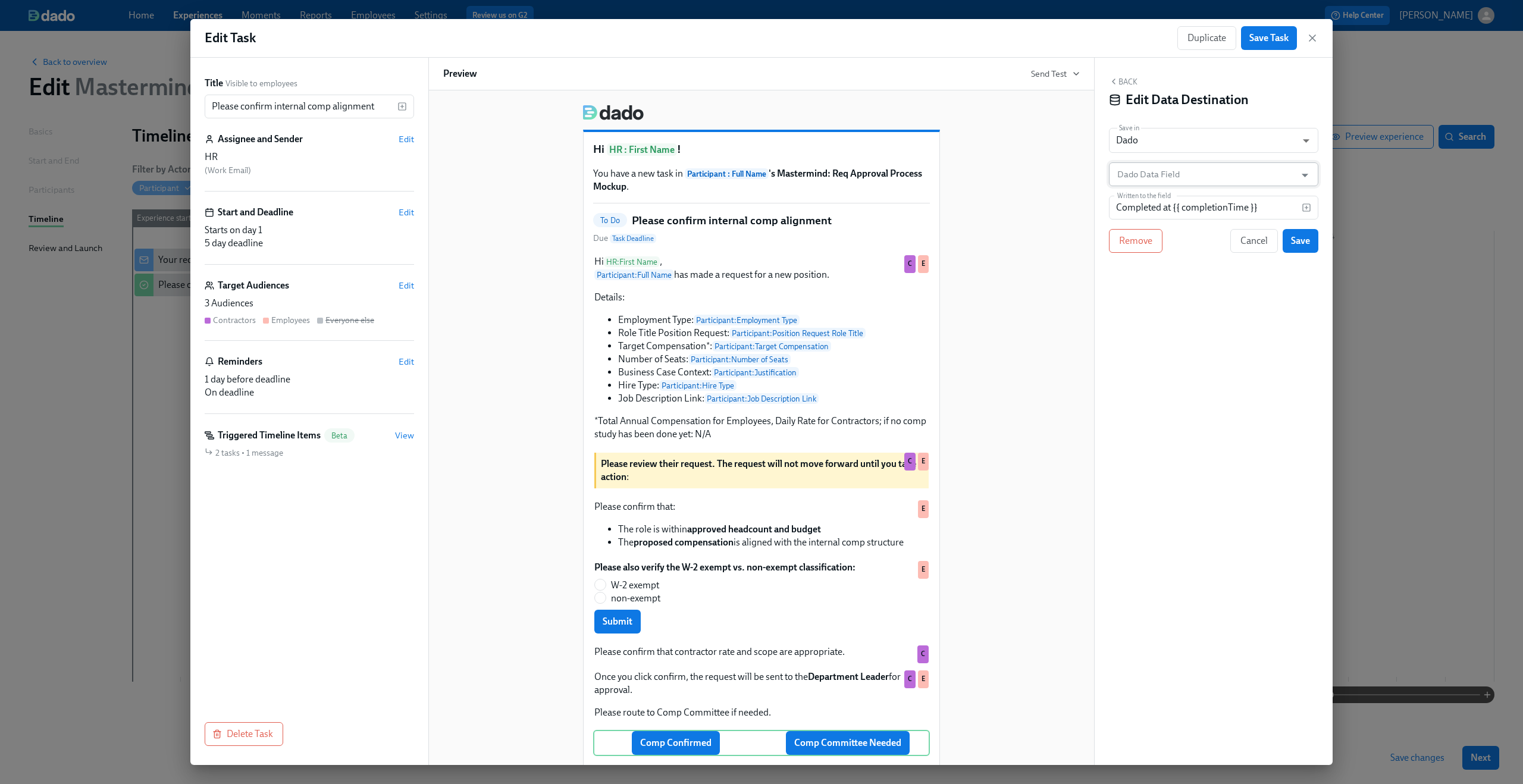
click at [1213, 174] on input "Dado Data Field" at bounding box center [1204, 174] width 180 height 23
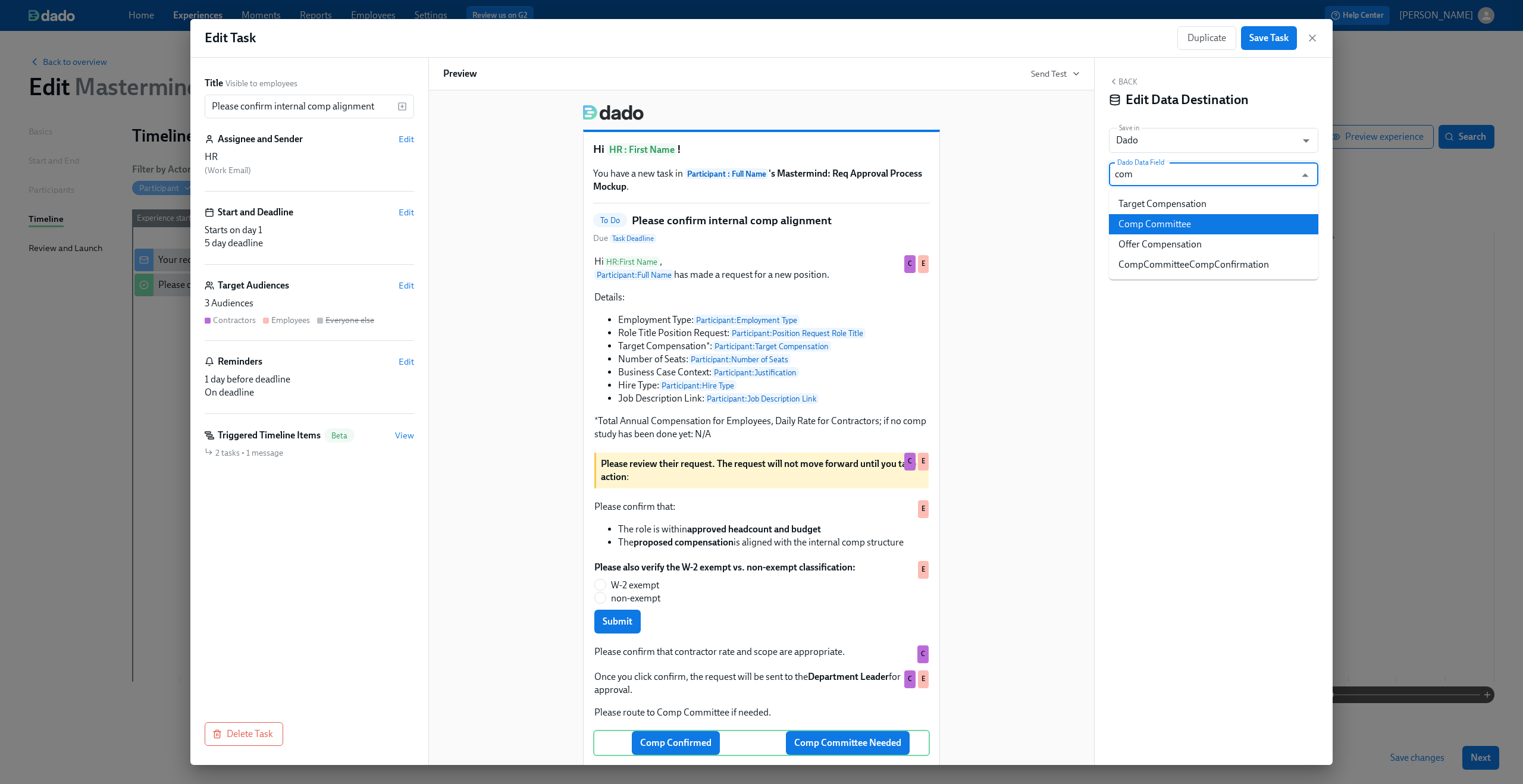
click at [1246, 223] on li "Comp Committee" at bounding box center [1213, 224] width 209 height 20
type input "Comp Committee"
click at [1297, 242] on span "Save" at bounding box center [1300, 241] width 19 height 12
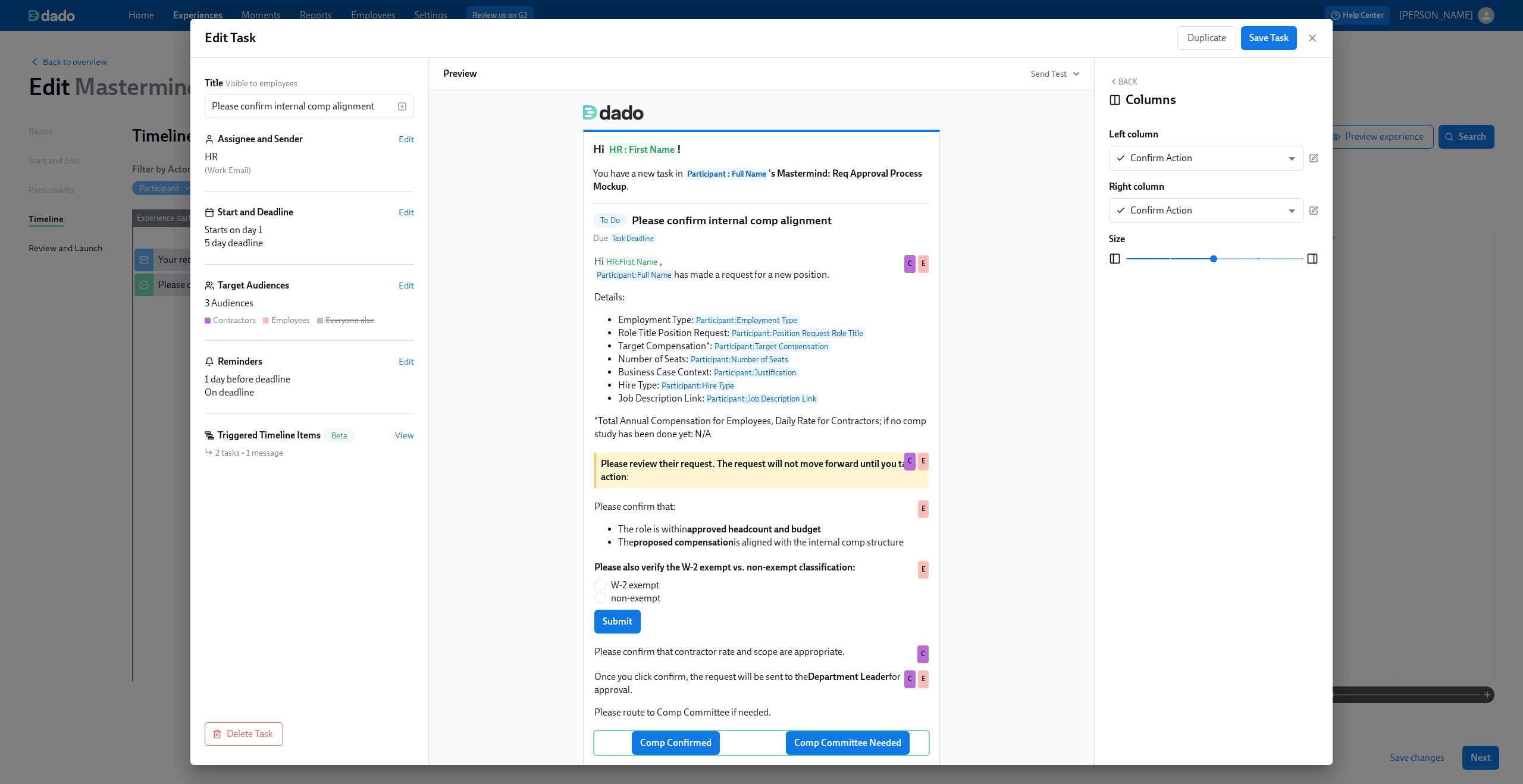
drag, startPoint x: 1264, startPoint y: 45, endPoint x: 1253, endPoint y: 282, distance: 237.3
click at [1253, 282] on div "Edit Task Duplicate Save Task Title Visible to employees Please confirm interna…" at bounding box center [761, 392] width 1142 height 746
click at [1315, 216] on button "button" at bounding box center [1313, 211] width 9 height 25
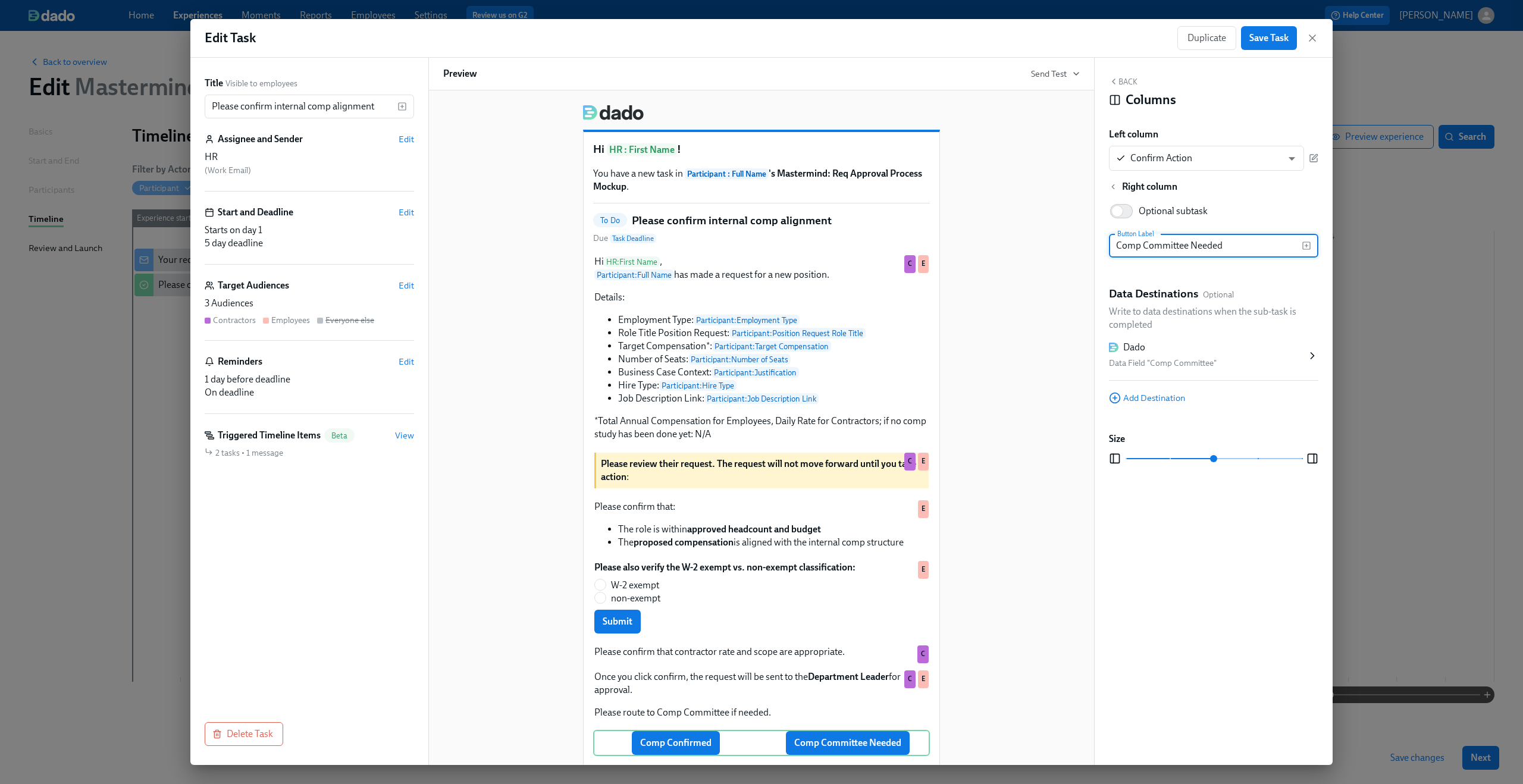
click at [1192, 377] on div "Dado Data Field "Comp Committee"" at bounding box center [1213, 356] width 209 height 49
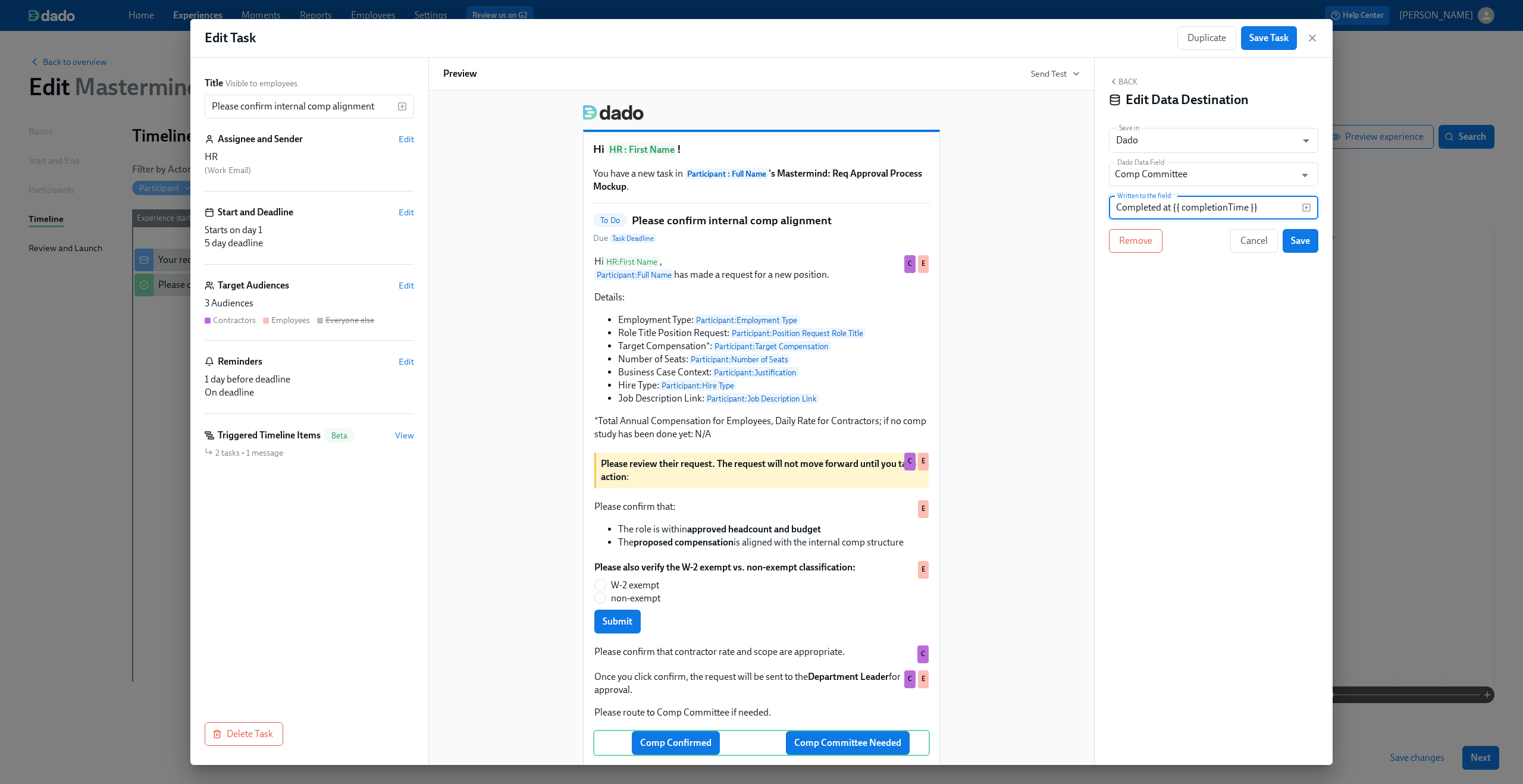
click at [1211, 201] on input "Completed at {{ completionTime }}" at bounding box center [1205, 208] width 192 height 23
type input "Comp Committee Called"
click at [1300, 248] on button "Save" at bounding box center [1300, 241] width 36 height 23
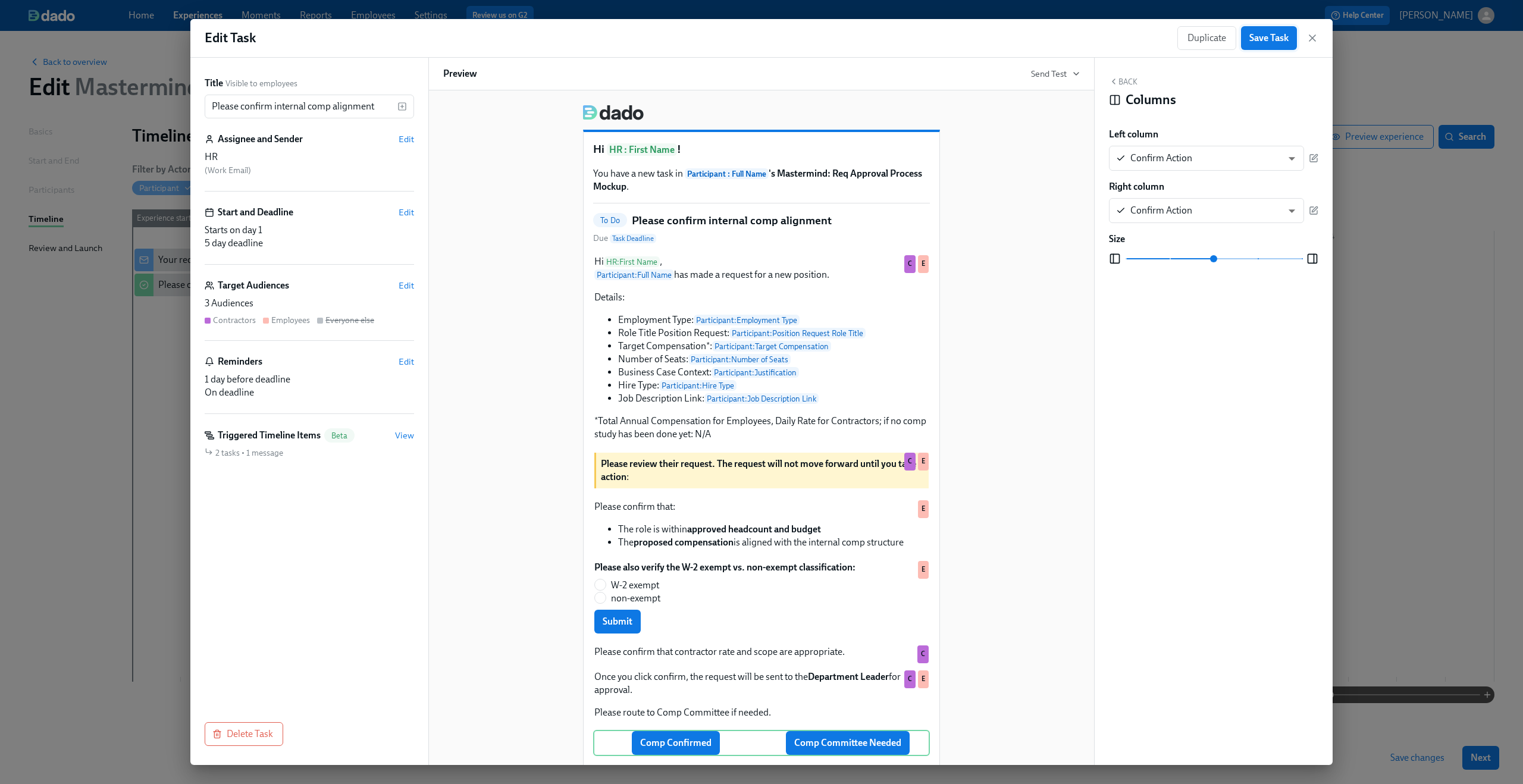
click at [1274, 39] on span "Save Task" at bounding box center [1269, 38] width 39 height 12
click at [1308, 40] on icon "button" at bounding box center [1312, 38] width 12 height 12
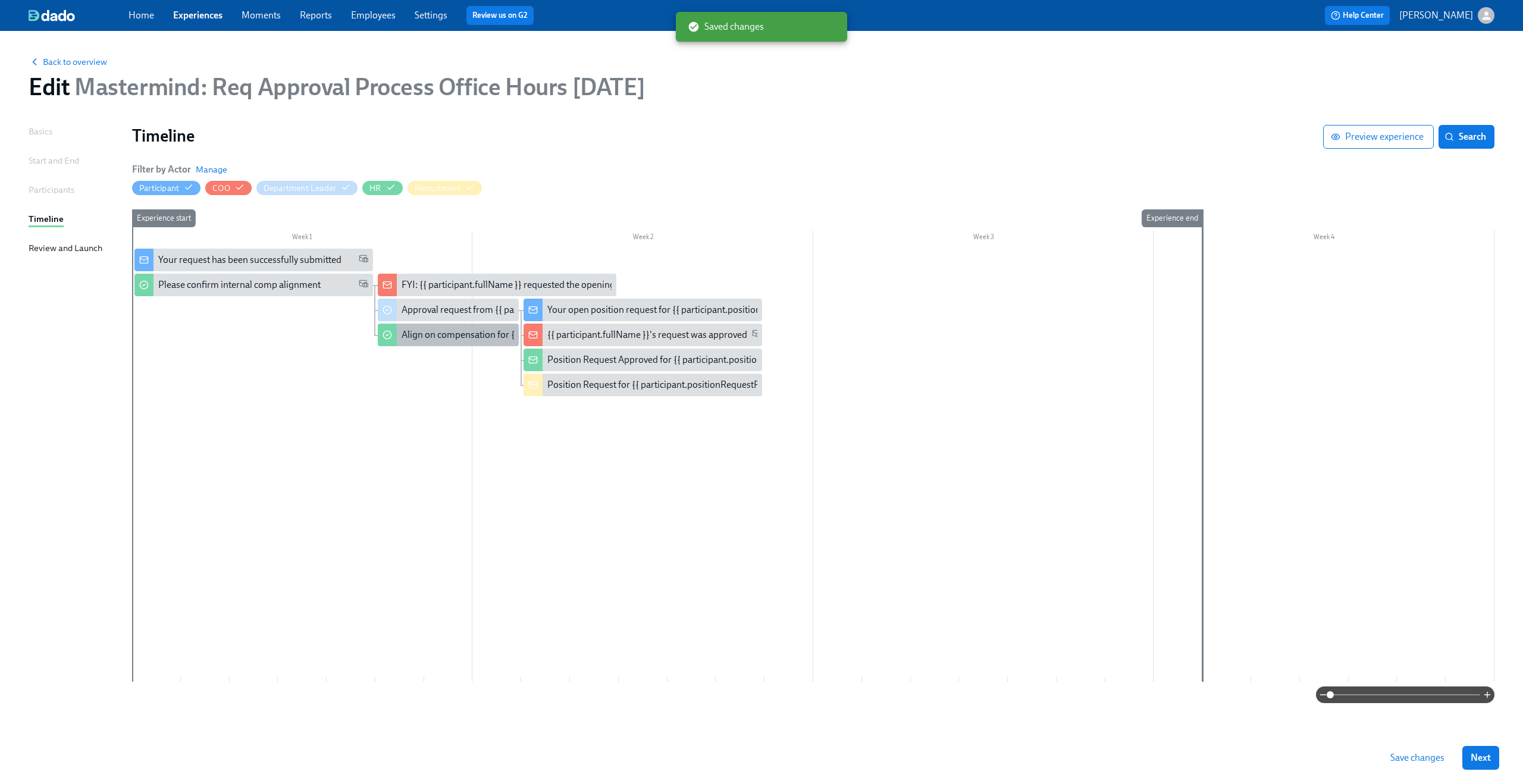
click at [455, 339] on div "Align on compensation for {{ participant.positionRequestRoleTitle }}" at bounding box center [540, 335] width 276 height 13
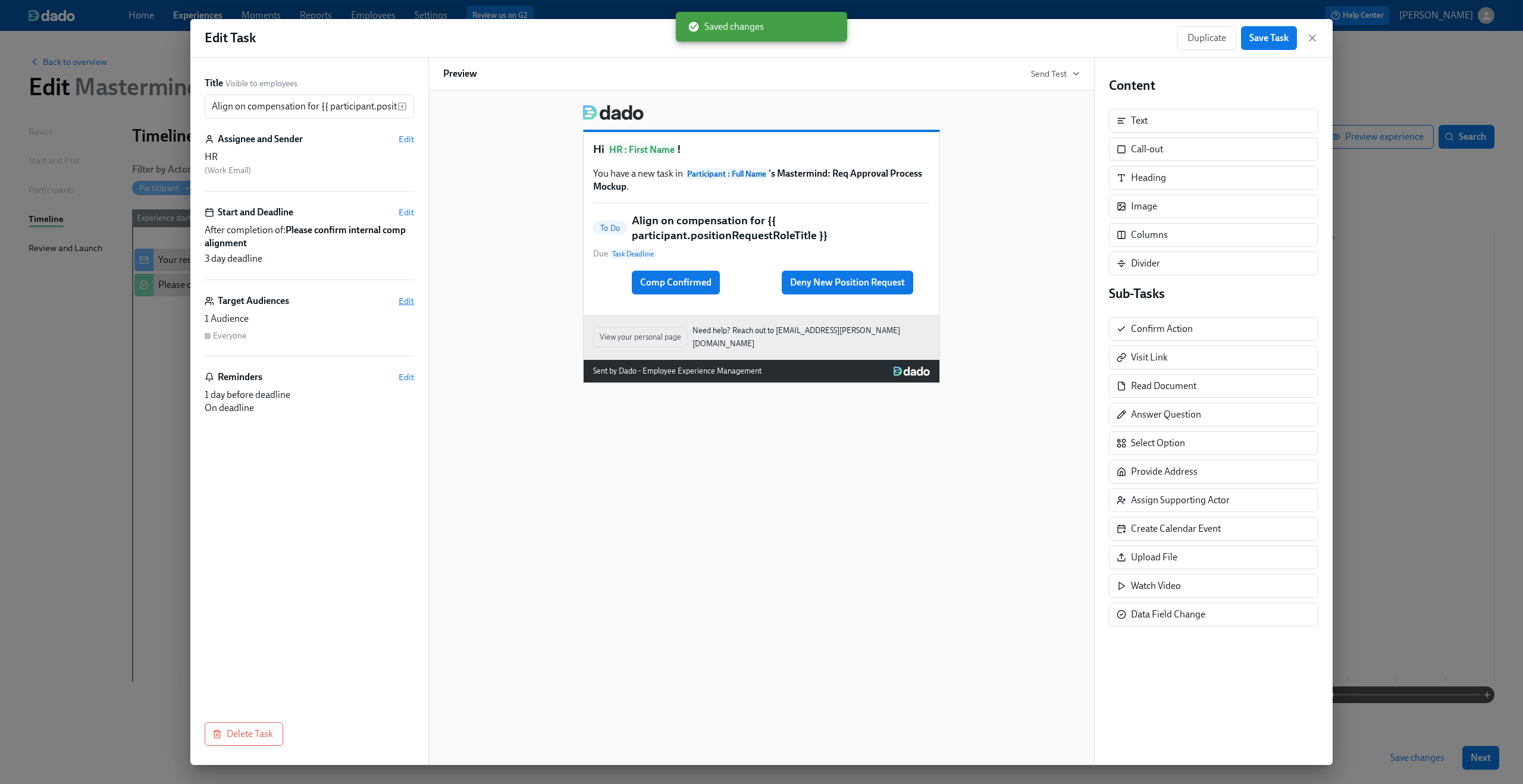
click at [408, 301] on span "Edit" at bounding box center [406, 301] width 15 height 12
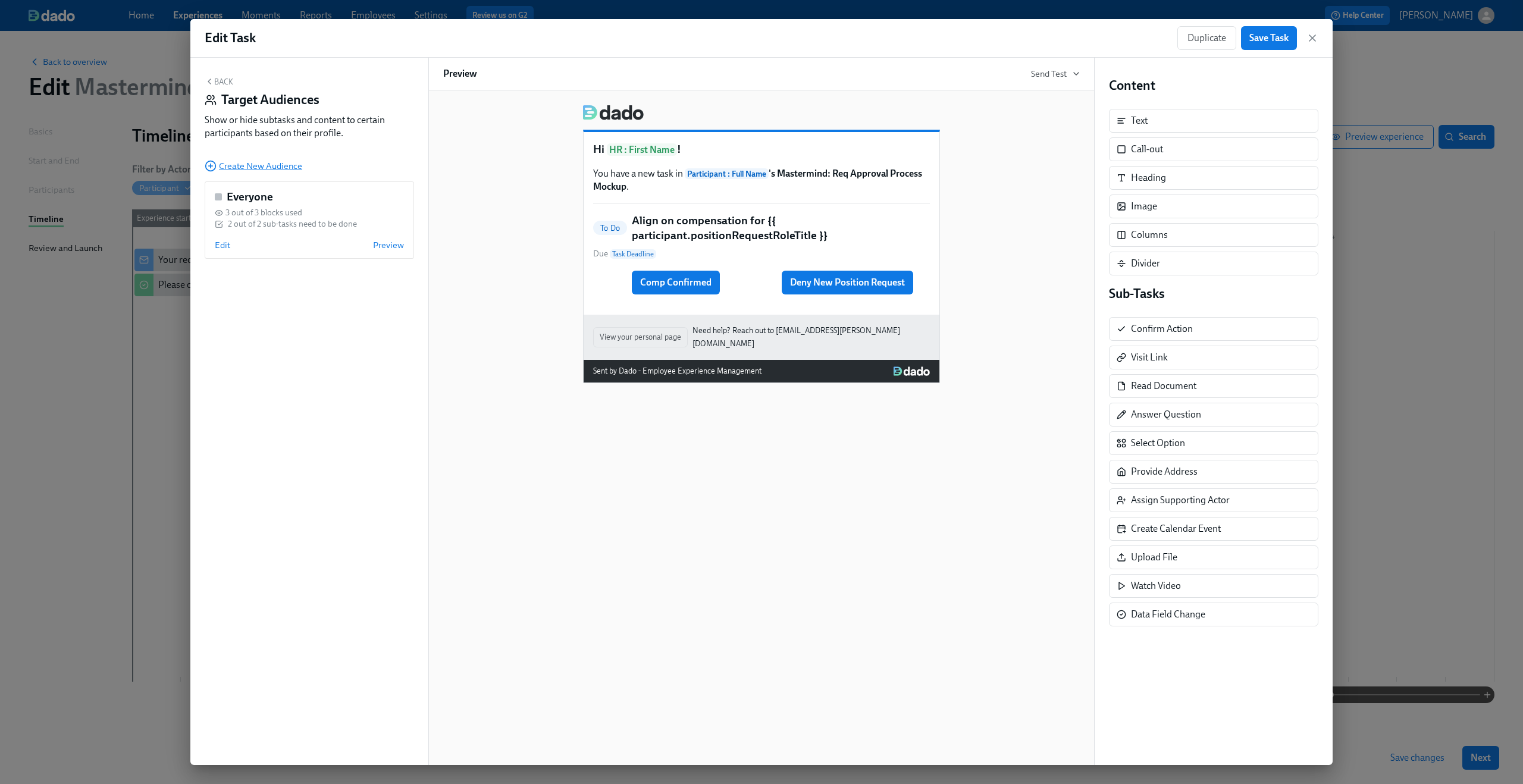
click at [272, 168] on span "Create New Audience" at bounding box center [254, 166] width 98 height 12
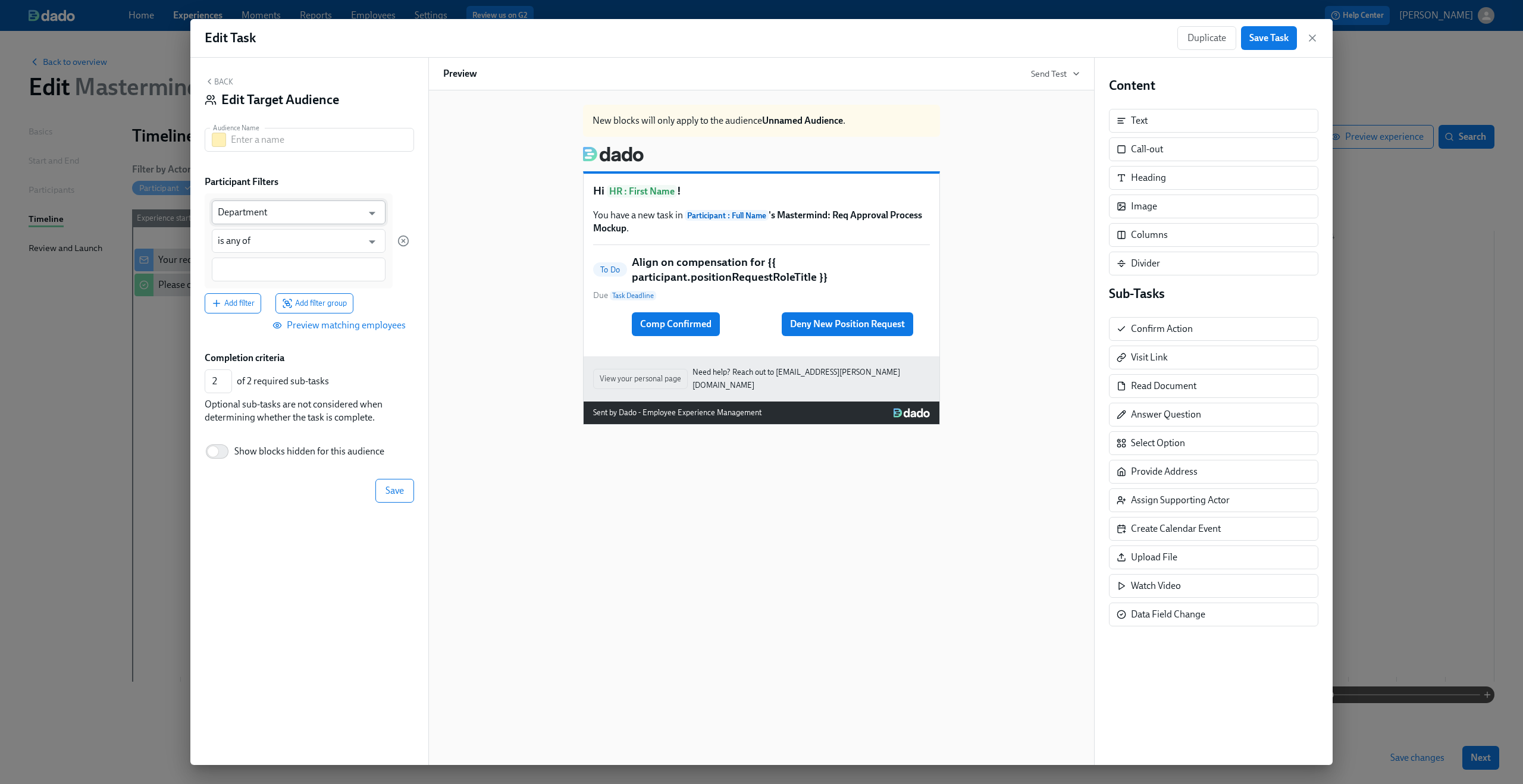
click at [275, 211] on input "Department" at bounding box center [290, 213] width 145 height 23
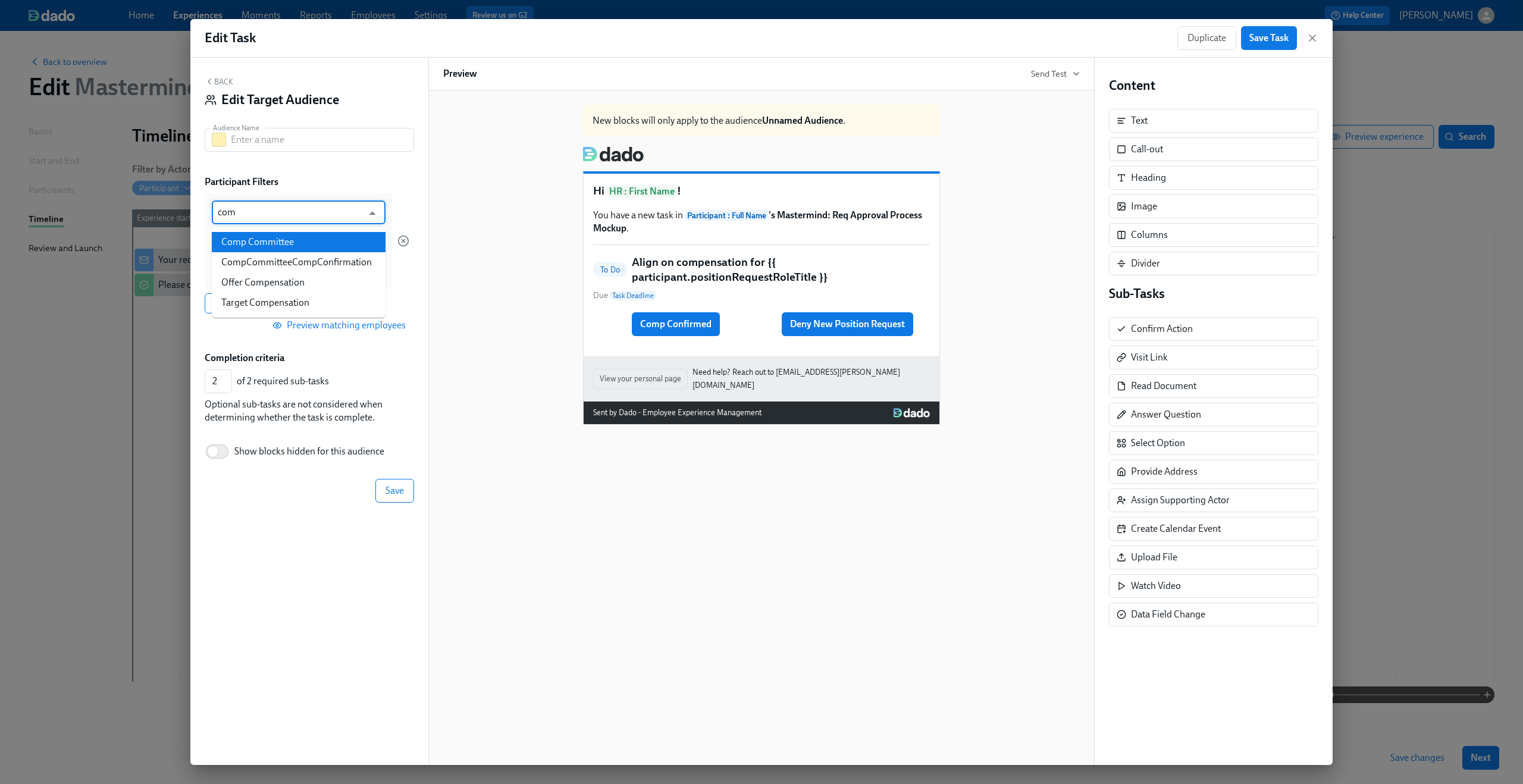
click at [290, 246] on li "Comp Committee" at bounding box center [299, 242] width 174 height 20
type input "Comp Committee"
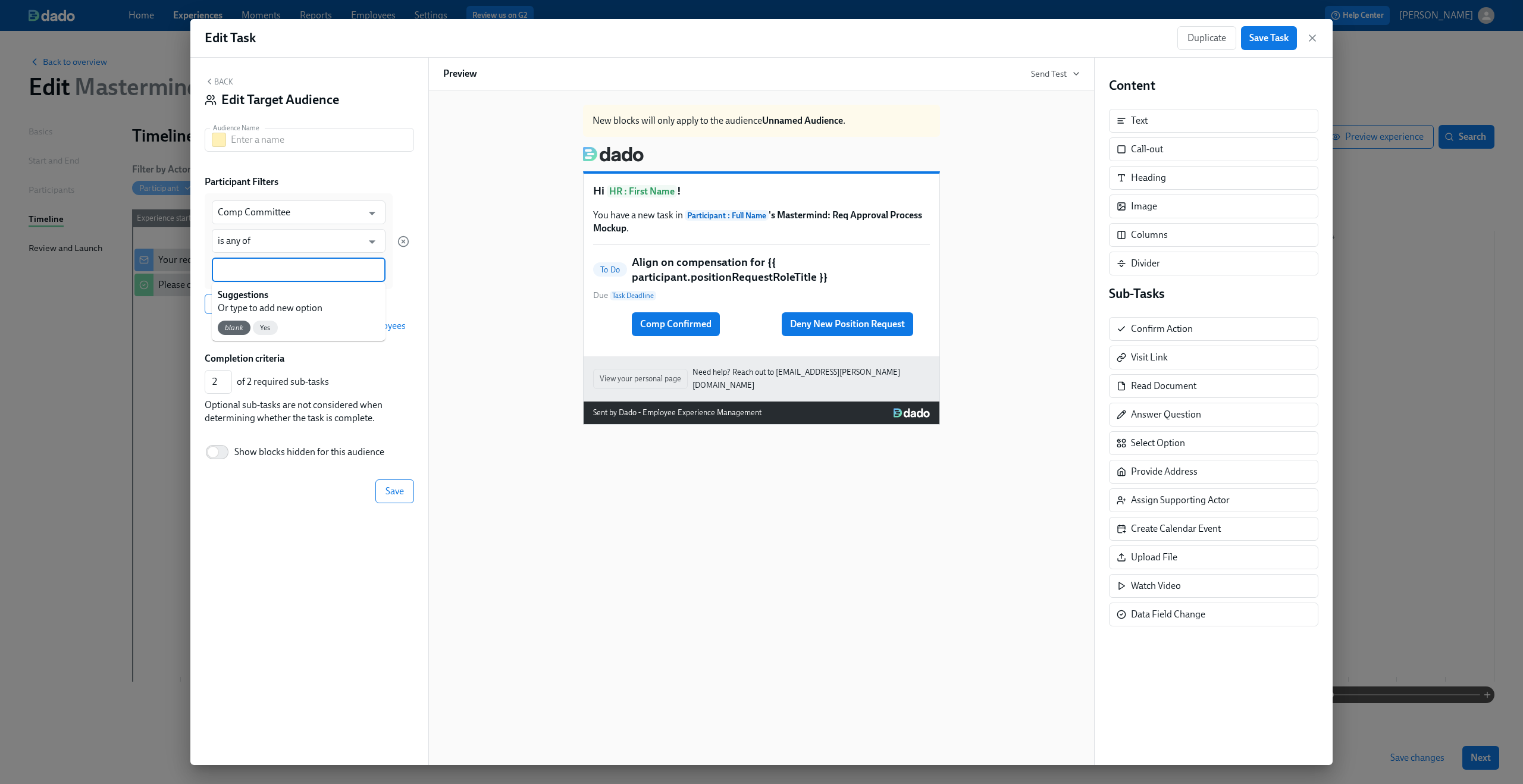
click at [274, 266] on input at bounding box center [298, 269] width 162 height 13
type input "Comp Committee Called"
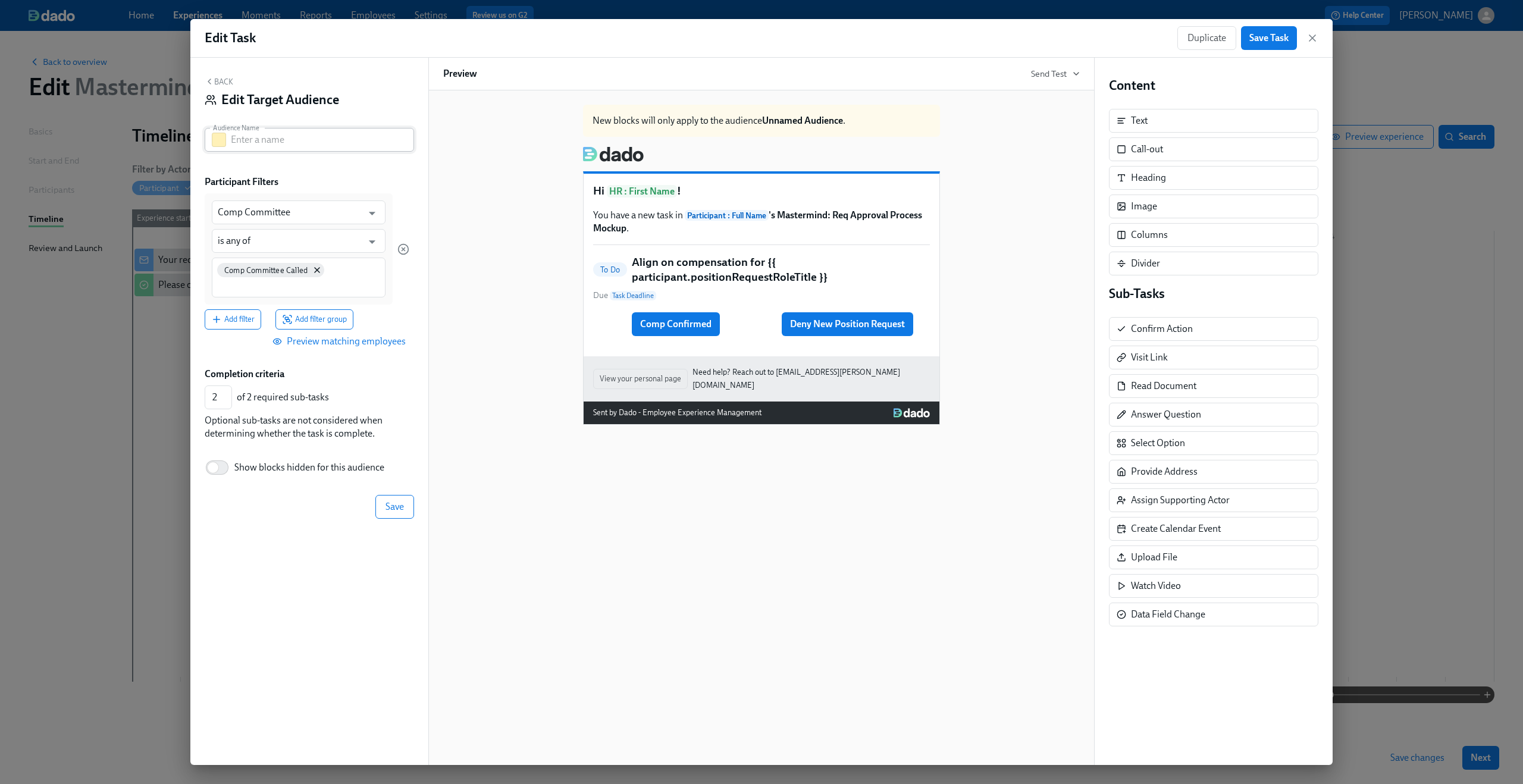
click at [305, 146] on input "text" at bounding box center [322, 140] width 183 height 23
type input "Comp Committee Called"
click at [321, 176] on div "Participant Filters" at bounding box center [310, 182] width 209 height 13
click at [388, 512] on span "Save" at bounding box center [395, 507] width 18 height 12
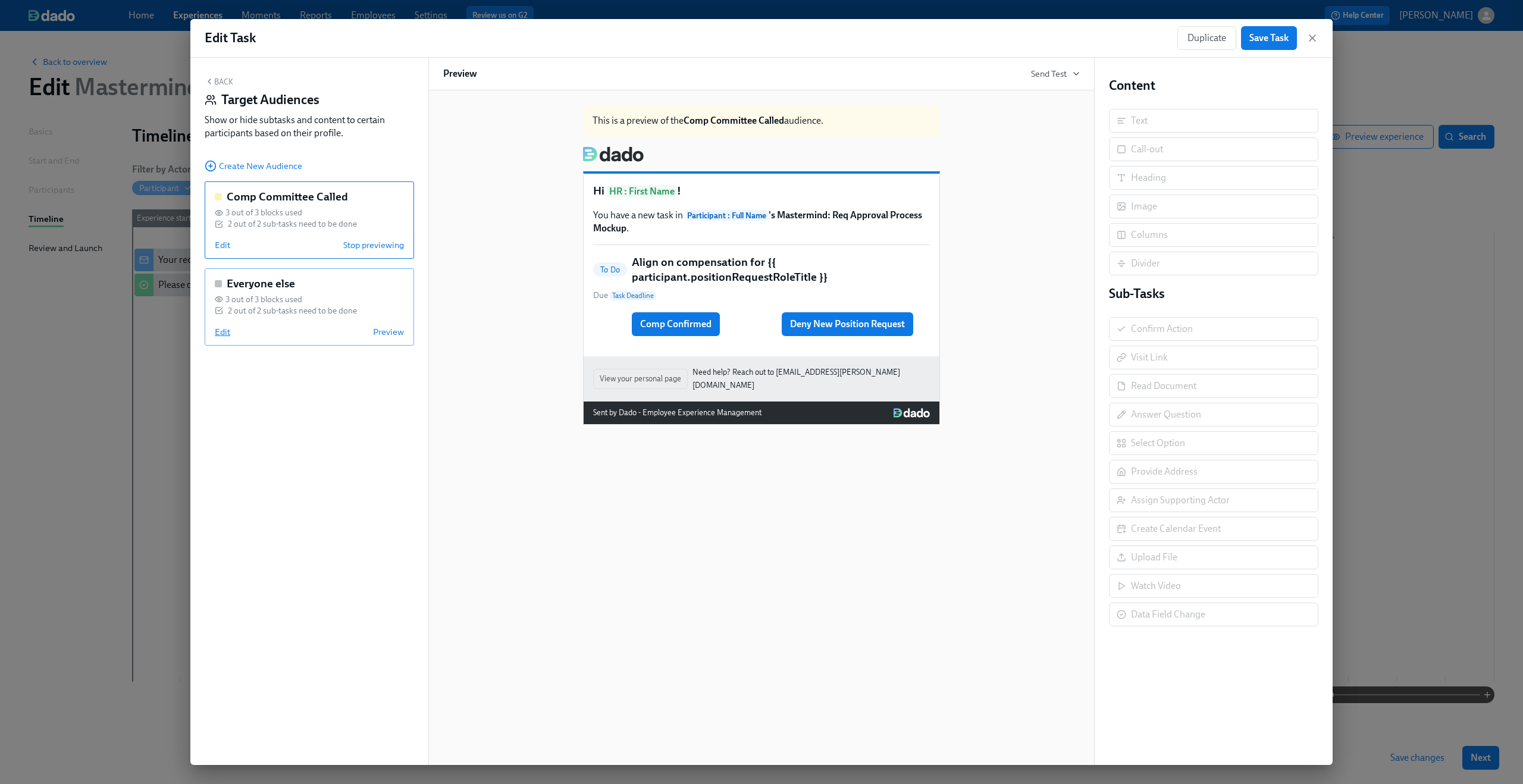
click at [223, 329] on span "Edit" at bounding box center [223, 332] width 15 height 12
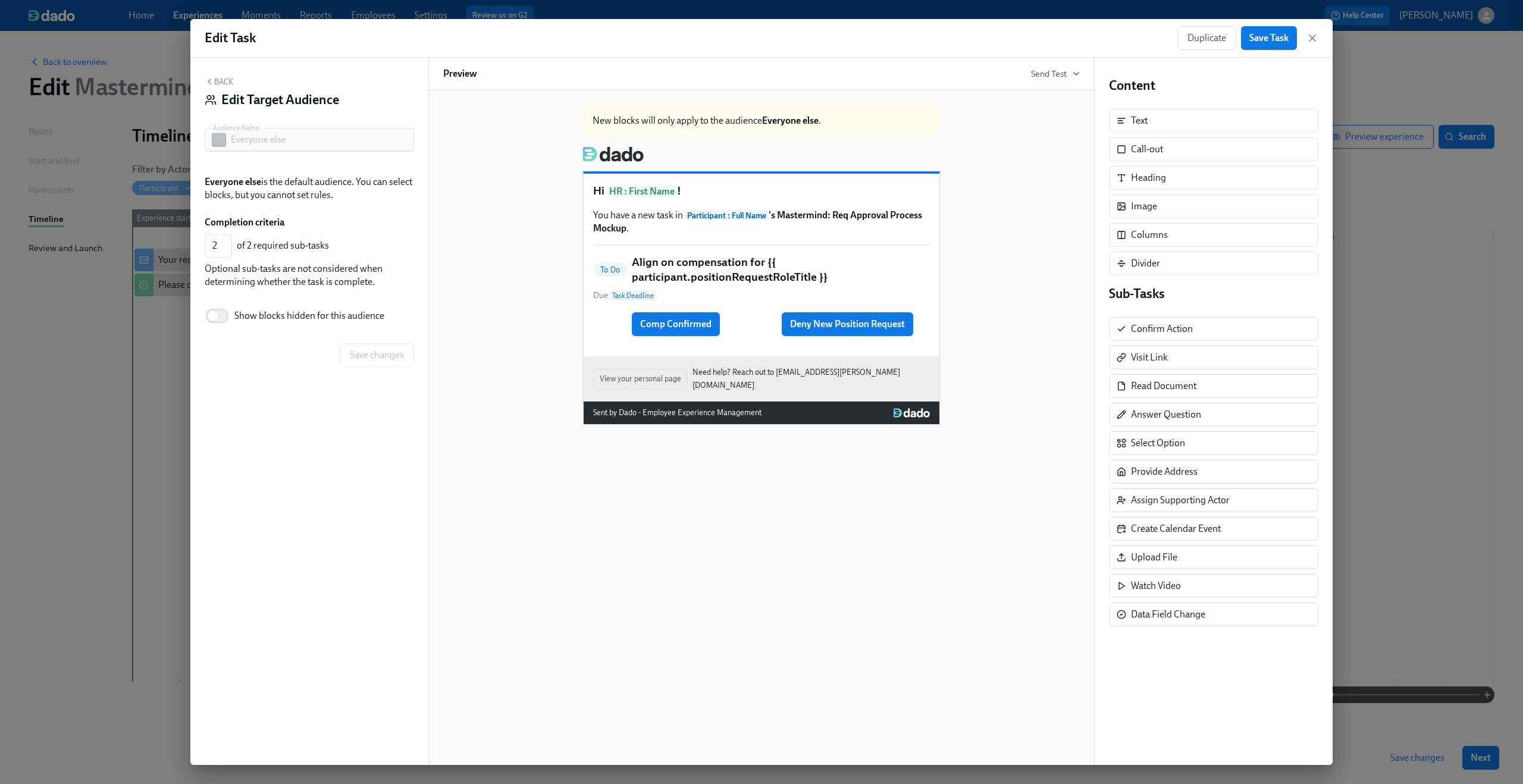
click at [657, 266] on h5 "Align on compensation for {{ participant.positionRequestRoleTitle }}" at bounding box center [781, 269] width 298 height 30
click at [219, 79] on button "Back" at bounding box center [219, 81] width 28 height 9
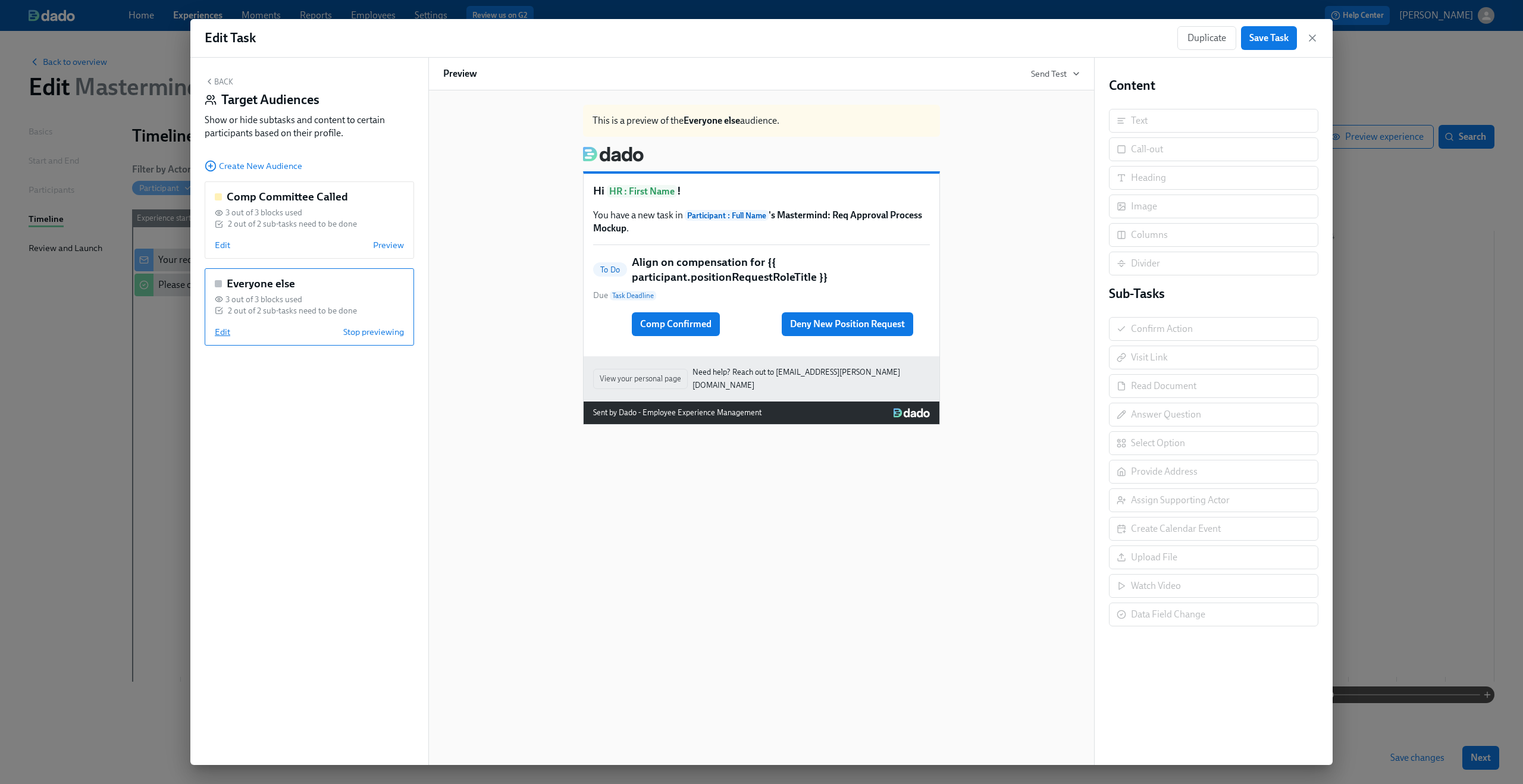
click at [225, 330] on span "Edit" at bounding box center [223, 332] width 15 height 12
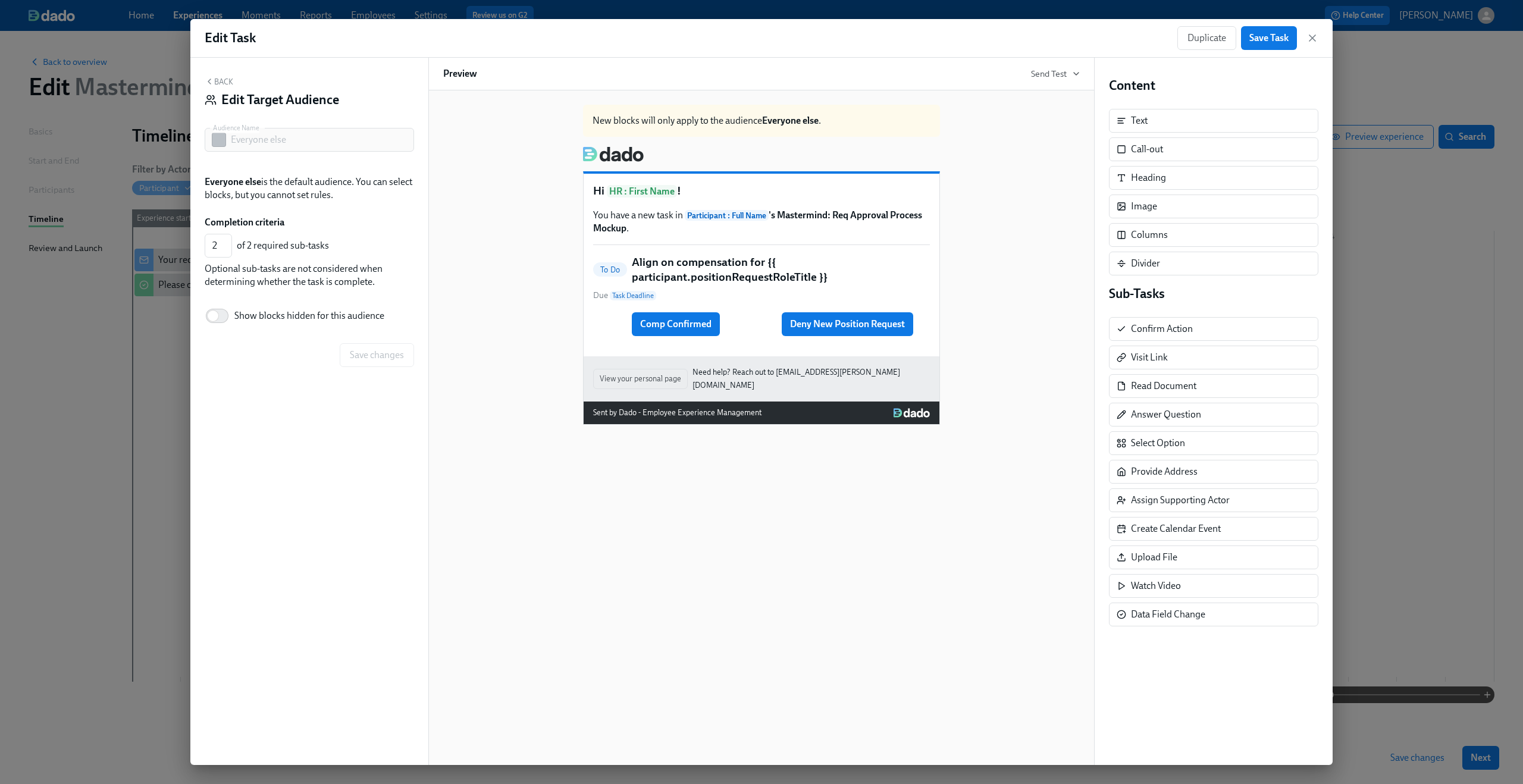
click at [295, 311] on span "Show blocks hidden for this audience" at bounding box center [309, 316] width 150 height 13
click at [252, 311] on input "Show blocks hidden for this audience" at bounding box center [213, 315] width 79 height 26
checkbox input "true"
click at [738, 269] on h5 "Align on compensation for {{ participant.positionRequestRoleTitle }}" at bounding box center [781, 269] width 298 height 30
click at [713, 333] on div "Comp Confirmed Deny New Position Request Hide block Delete All" at bounding box center [762, 324] width 336 height 26
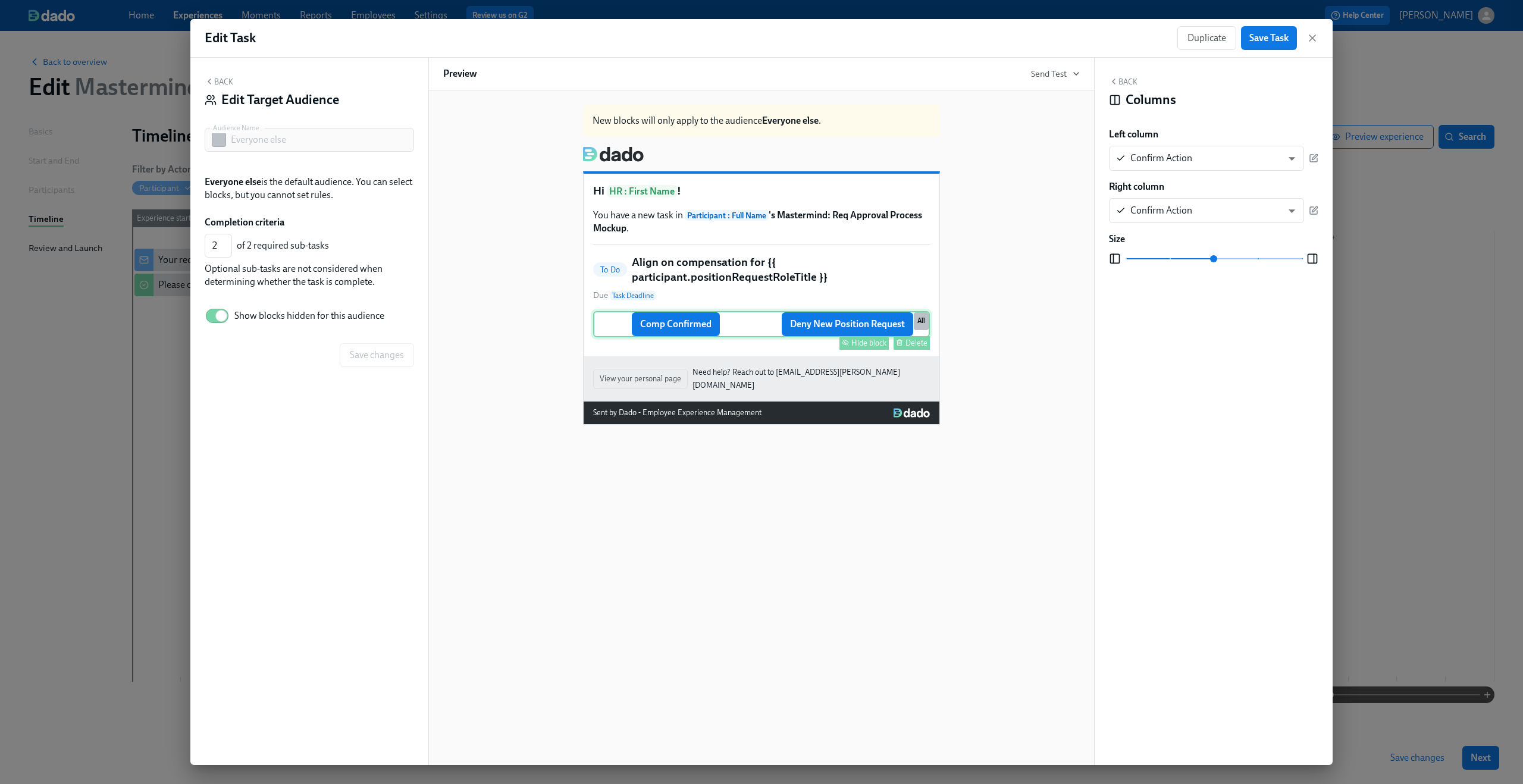
click at [874, 346] on div "Hide block" at bounding box center [869, 342] width 35 height 9
type input "0"
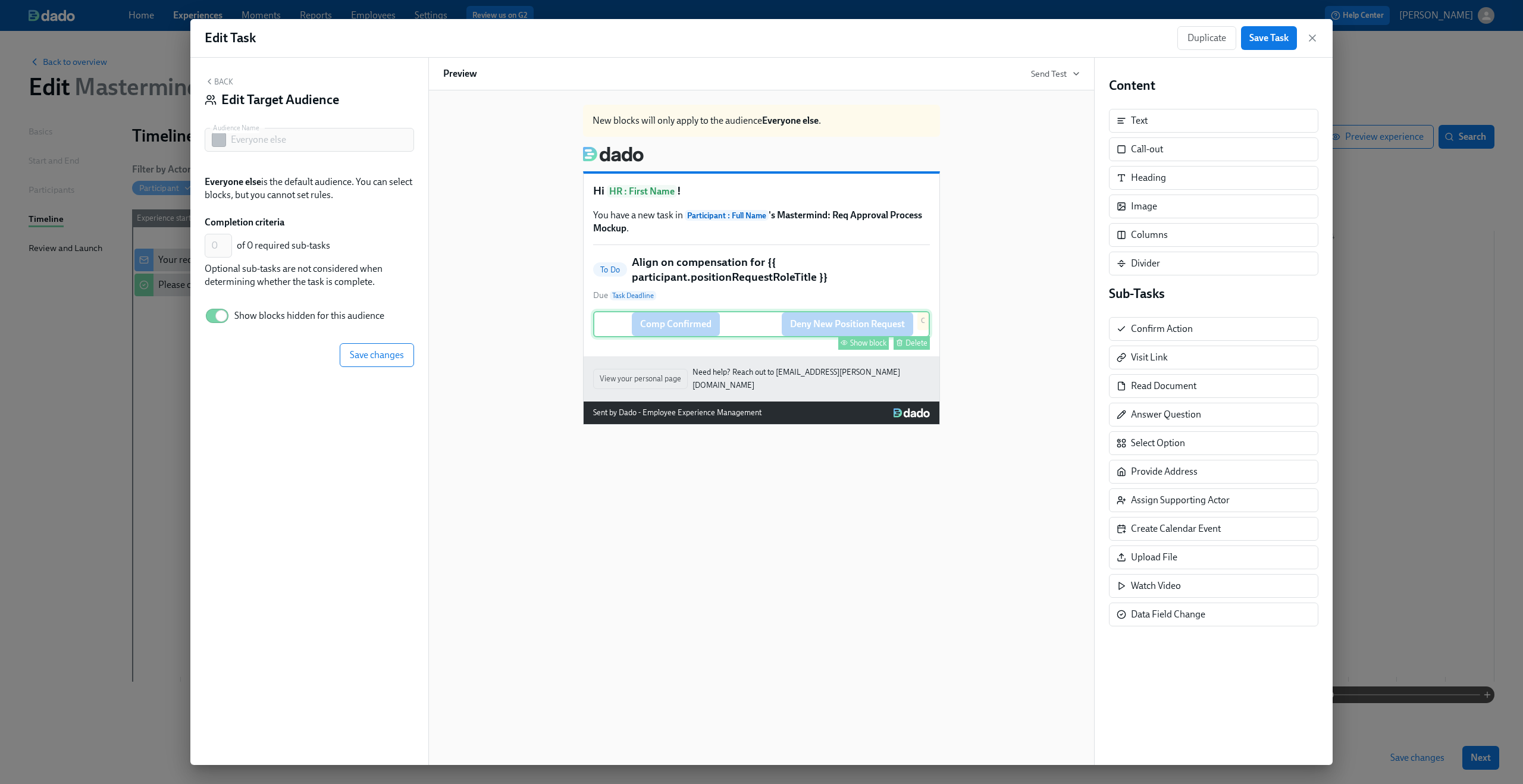
click at [750, 256] on h5 "Align on compensation for {{ participant.positionRequestRoleTitle }}" at bounding box center [781, 269] width 298 height 30
click at [361, 357] on span "Save changes" at bounding box center [377, 355] width 54 height 12
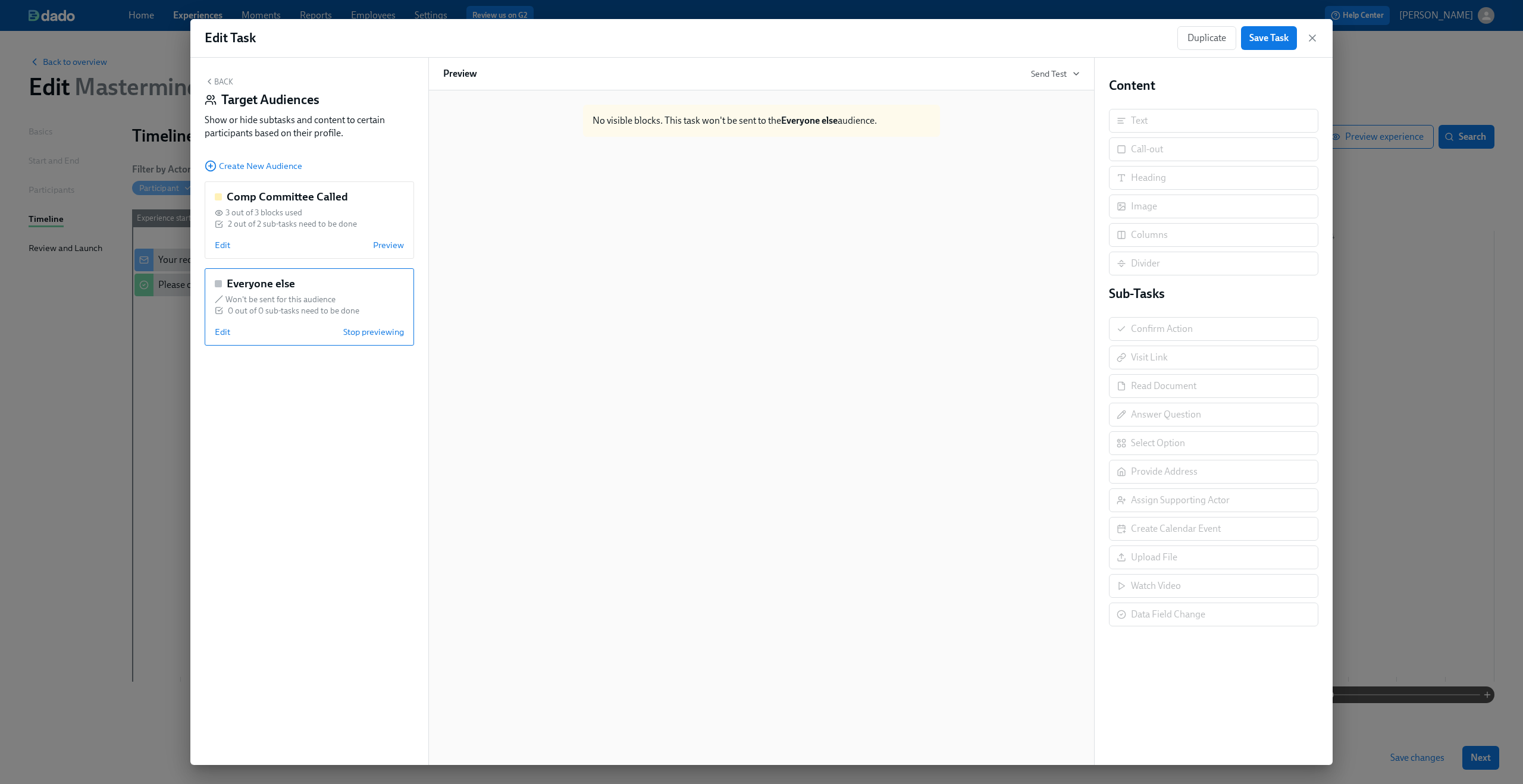
click at [211, 77] on div "Back Target Audiences Show or hide subtasks and content to certain participants…" at bounding box center [310, 110] width 209 height 68
click at [221, 85] on button "Back" at bounding box center [219, 81] width 28 height 9
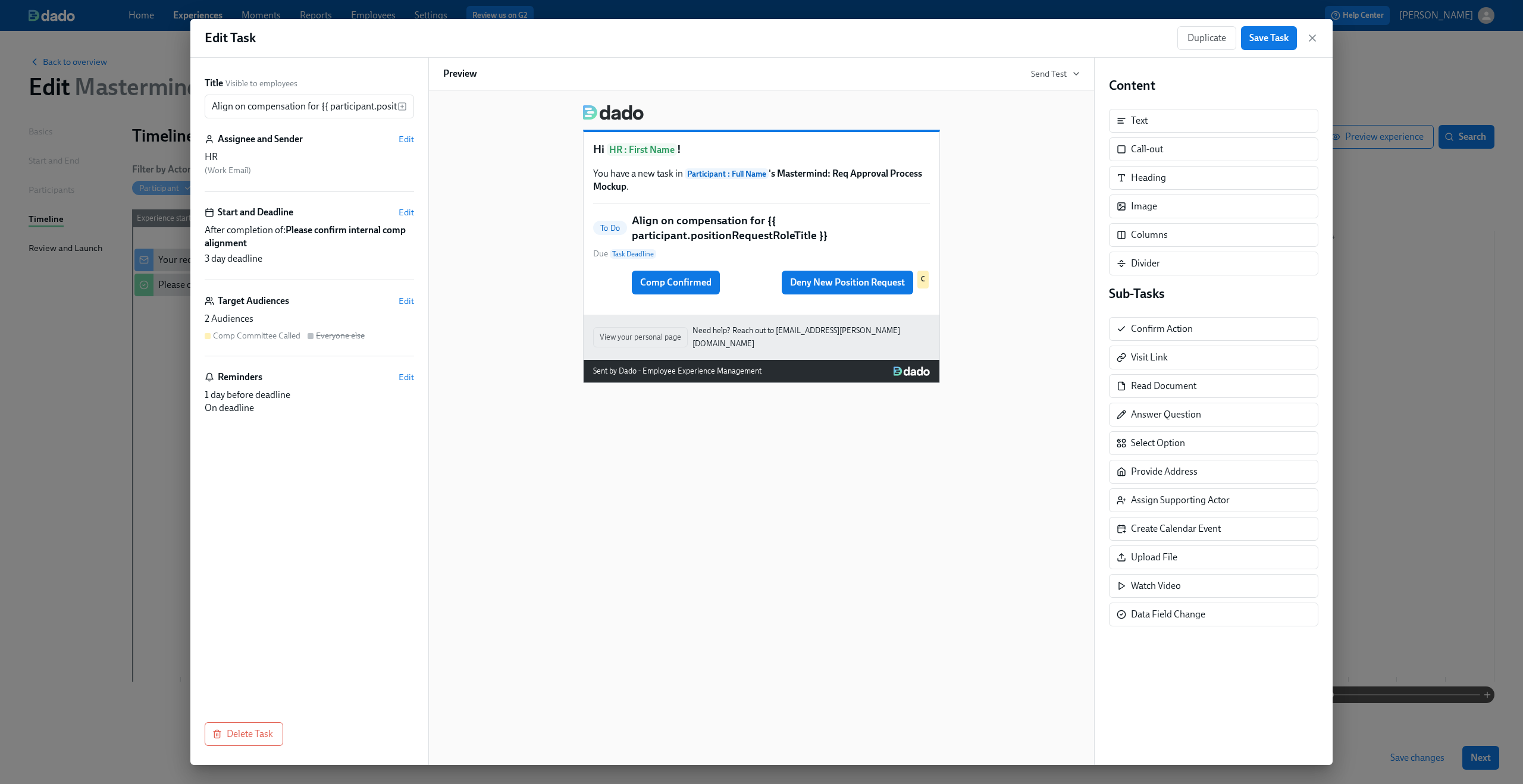
click at [311, 315] on div "2 Audiences" at bounding box center [310, 319] width 209 height 13
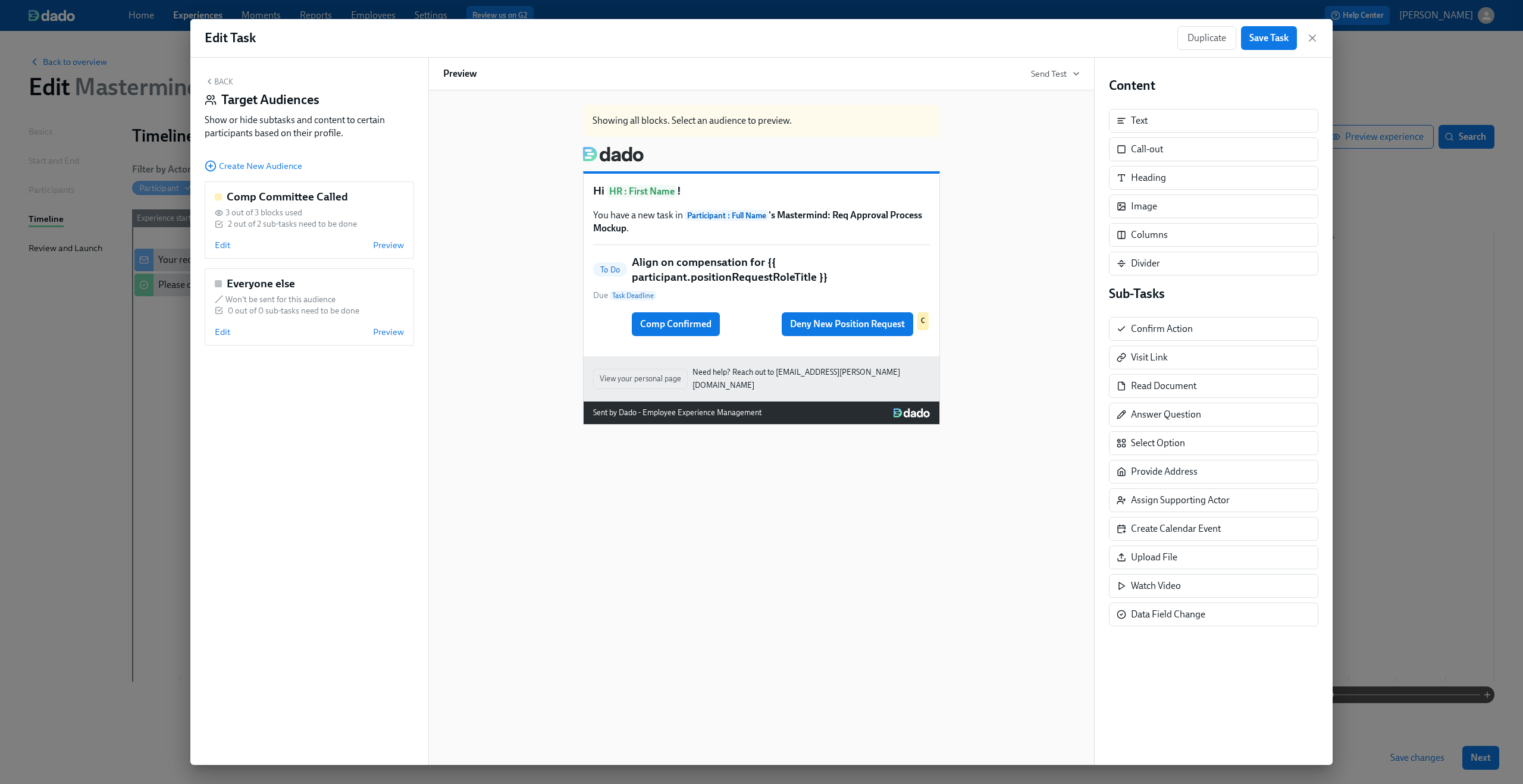
click at [221, 86] on button "Back" at bounding box center [219, 81] width 28 height 9
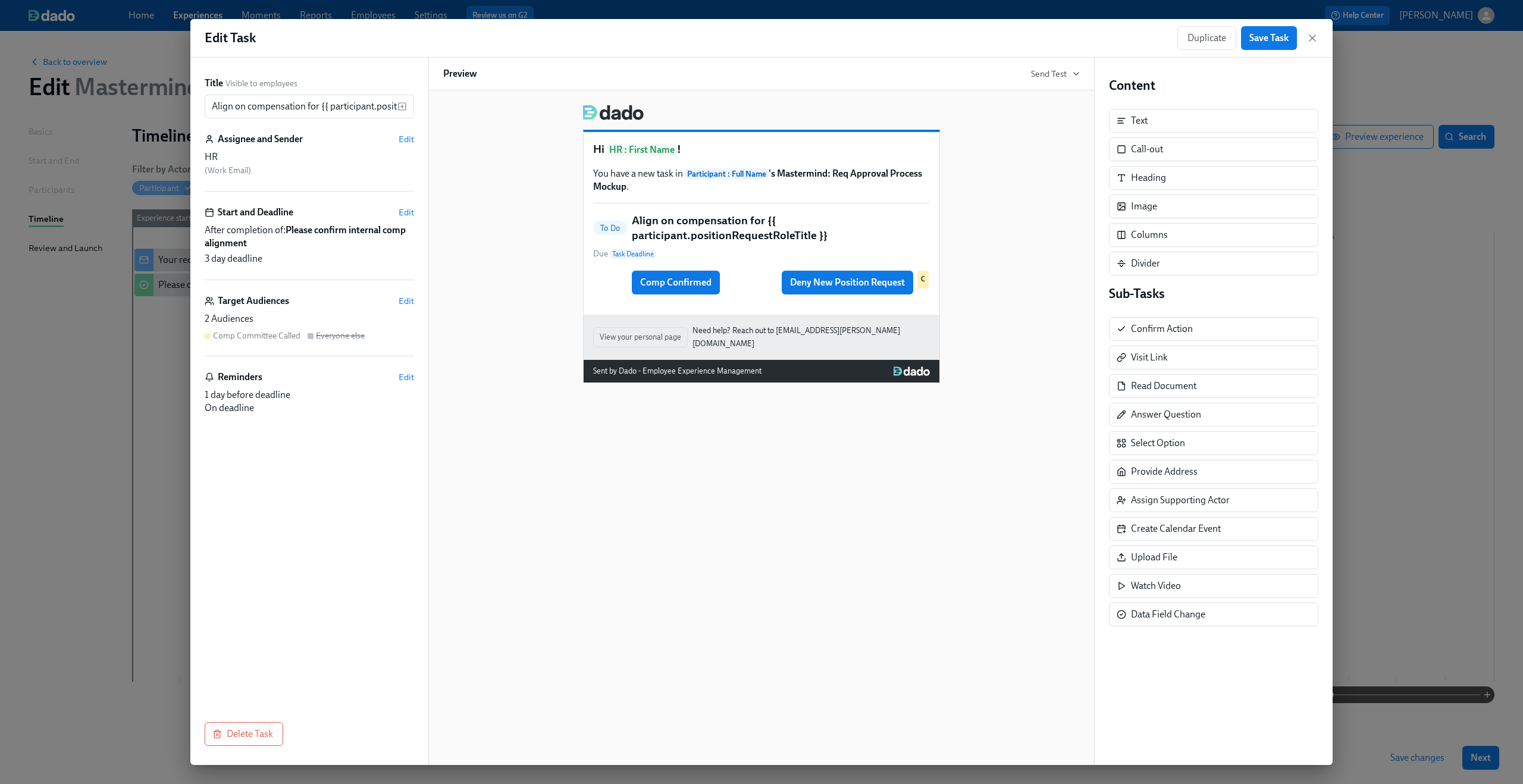
click at [885, 497] on div "Hi HR : First Name ! You have a new task in Participant : Full Name 's Mastermi…" at bounding box center [762, 428] width 666 height 674
click at [696, 279] on div "Comp Confirmed Deny New Position Request Delete C" at bounding box center [762, 282] width 336 height 26
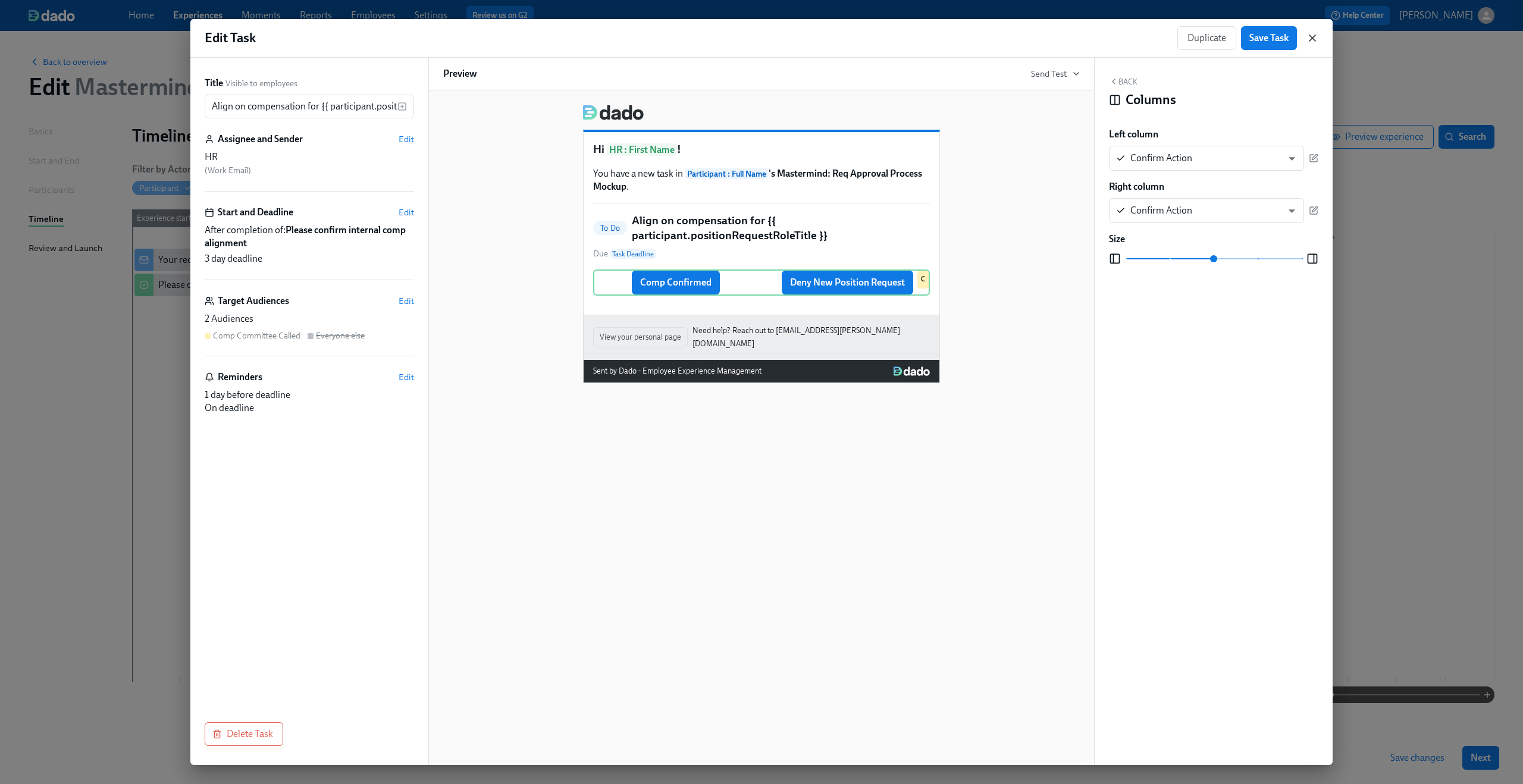
click at [1315, 38] on icon "button" at bounding box center [1312, 38] width 12 height 12
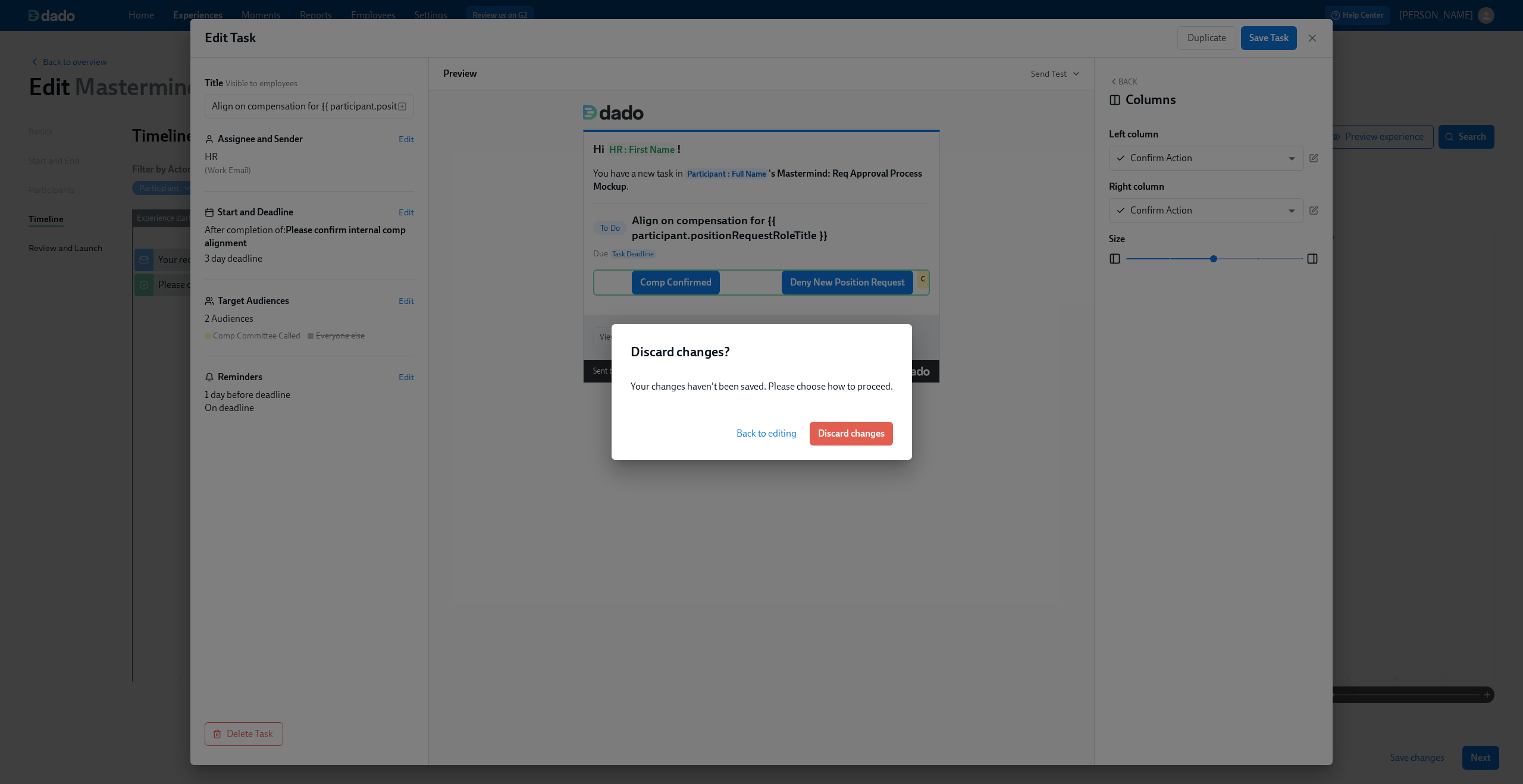
click at [753, 434] on span "Back to editing" at bounding box center [767, 433] width 60 height 12
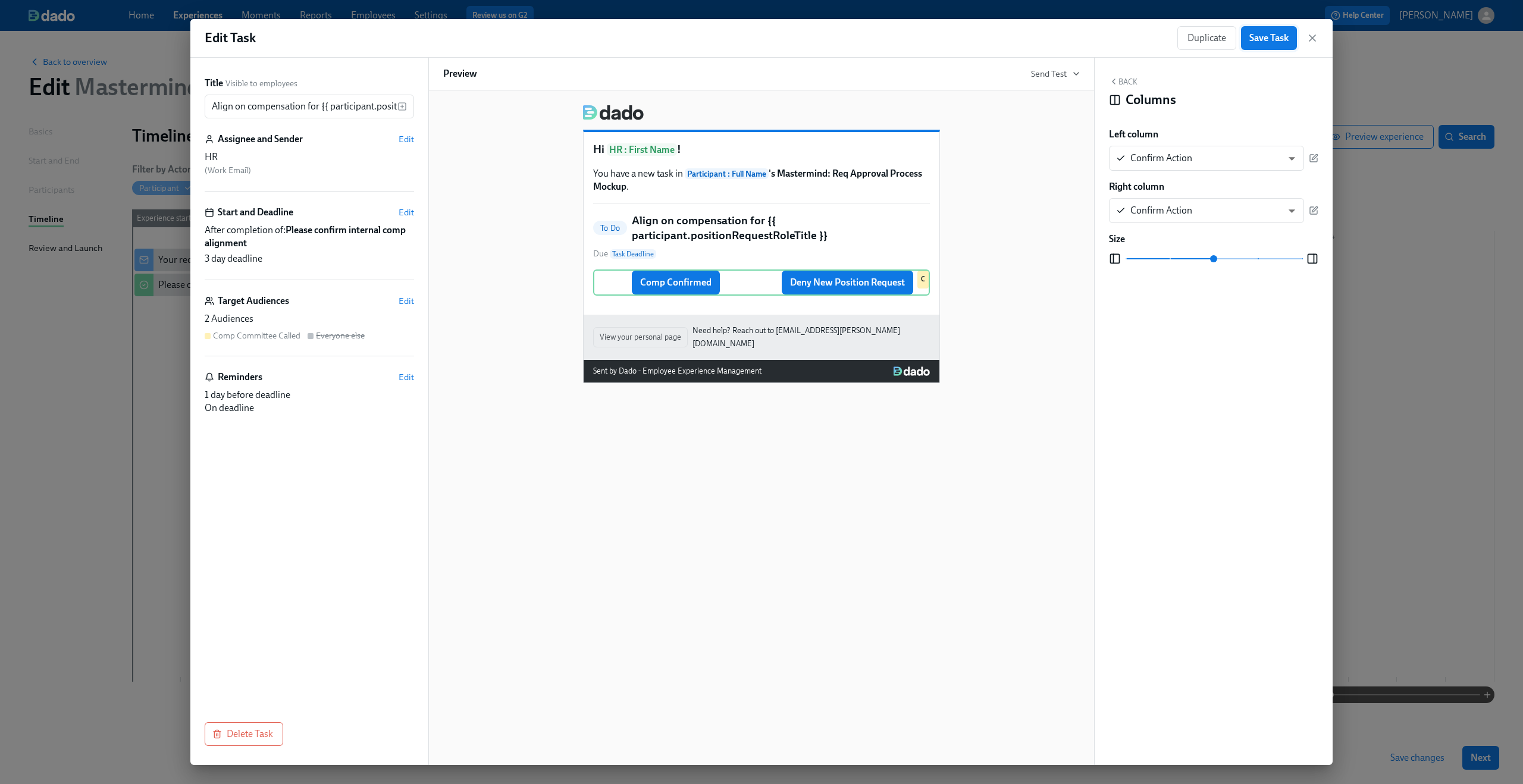
click at [1273, 36] on span "Save Task" at bounding box center [1269, 38] width 39 height 12
click at [1312, 38] on icon "button" at bounding box center [1312, 38] width 6 height 6
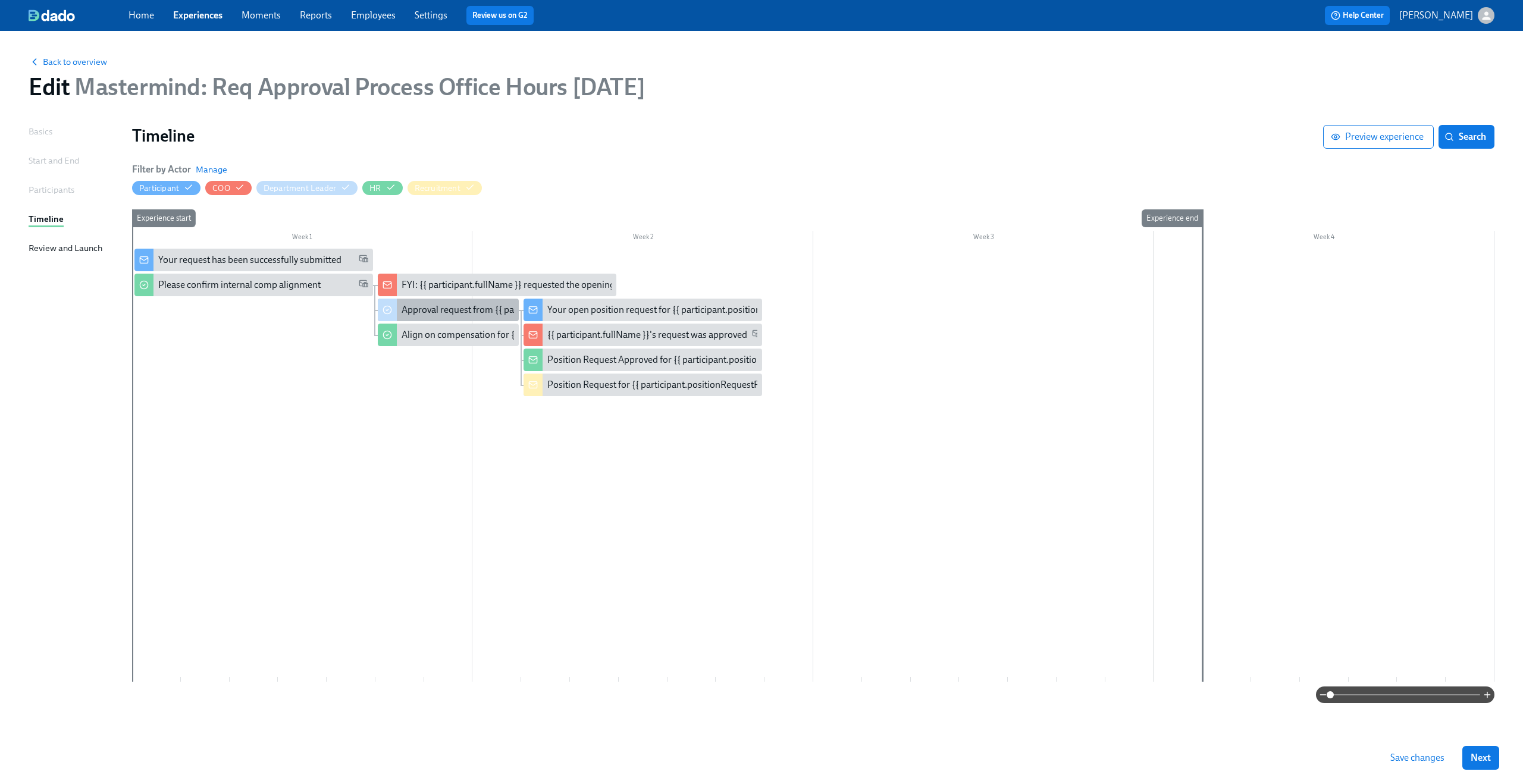
click at [452, 309] on div "Approval request from {{ participant.fullName }}" at bounding box center [500, 310] width 196 height 13
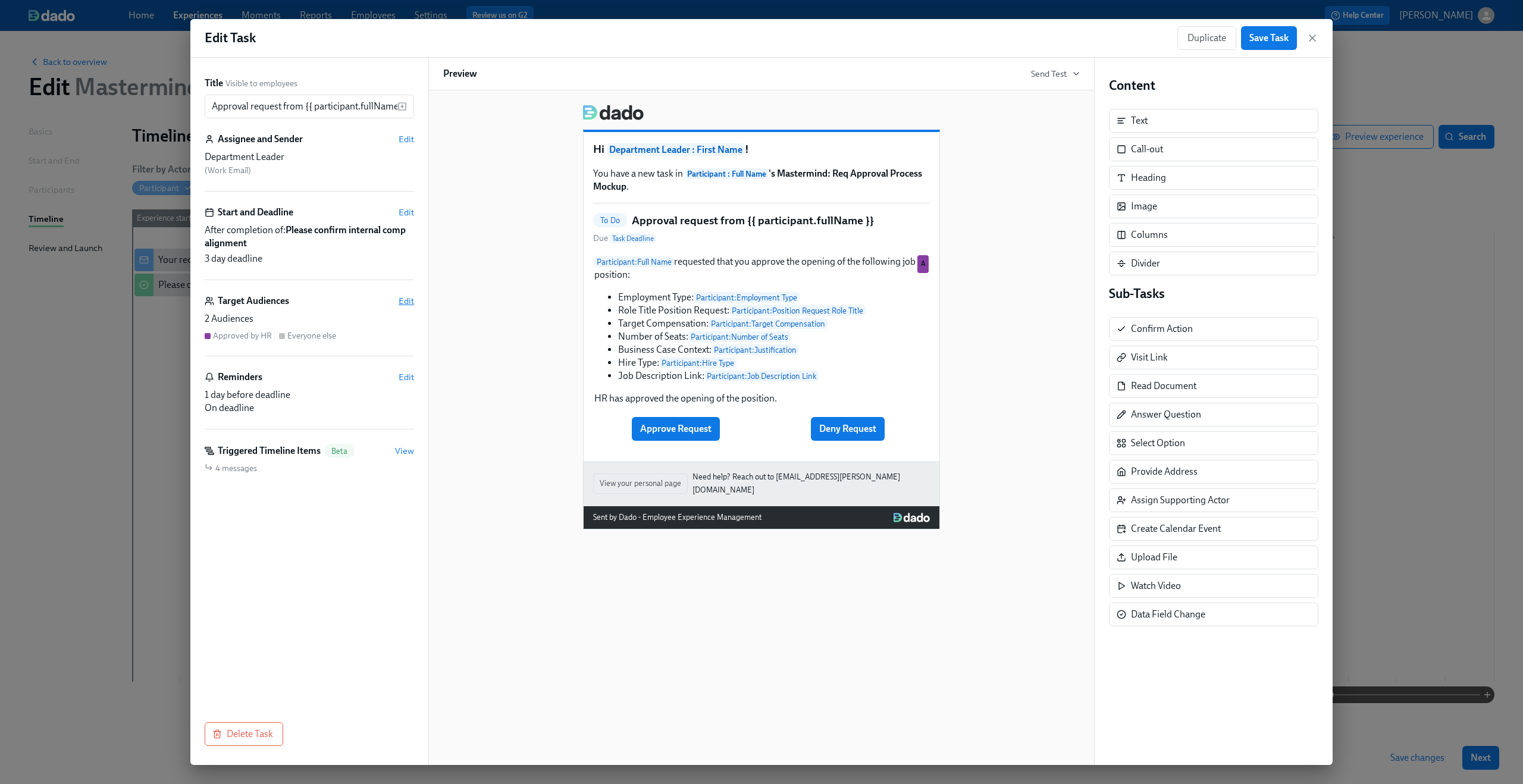
click at [410, 301] on span "Edit" at bounding box center [406, 301] width 15 height 12
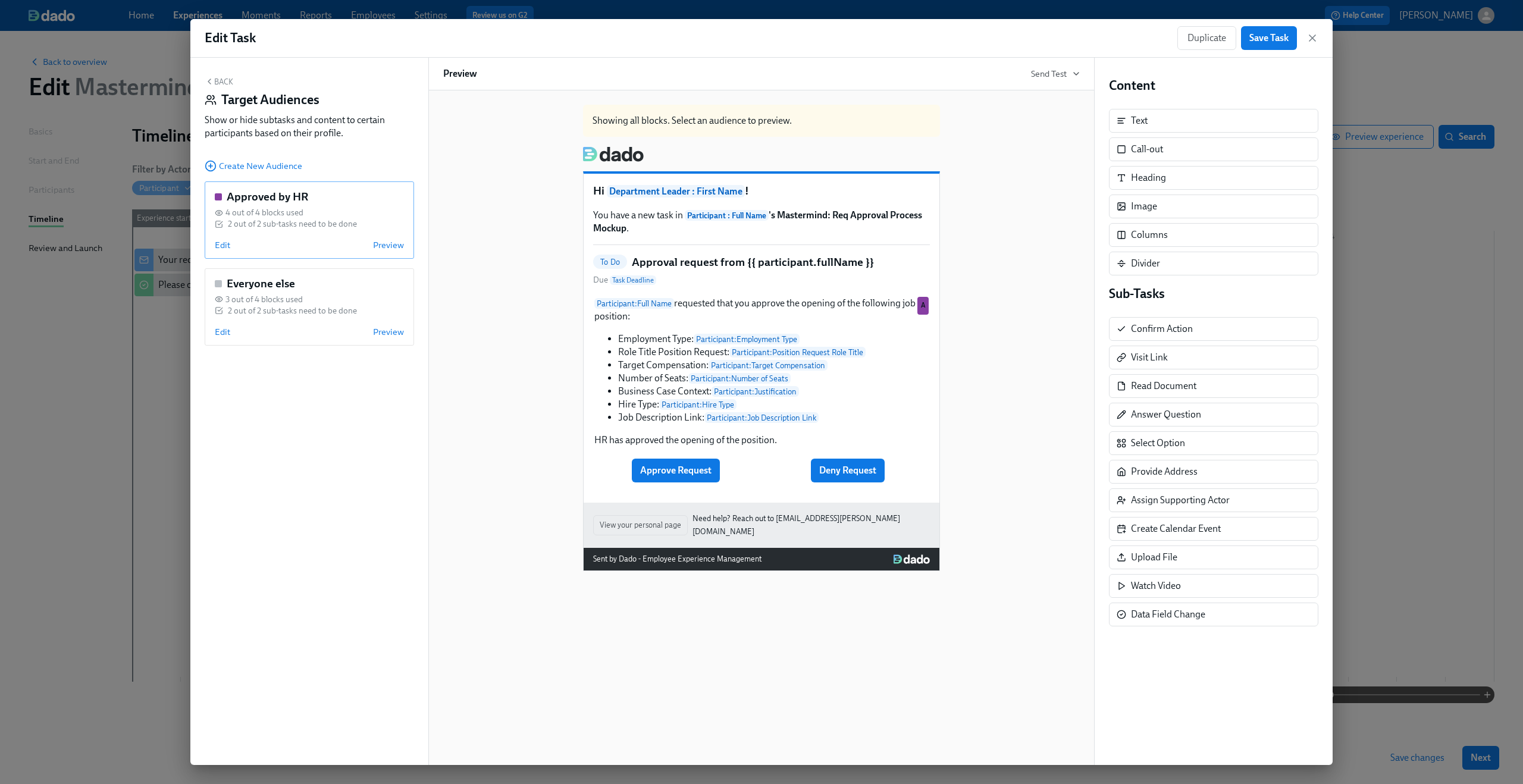
click at [232, 244] on div "Edit Preview" at bounding box center [310, 245] width 189 height 12
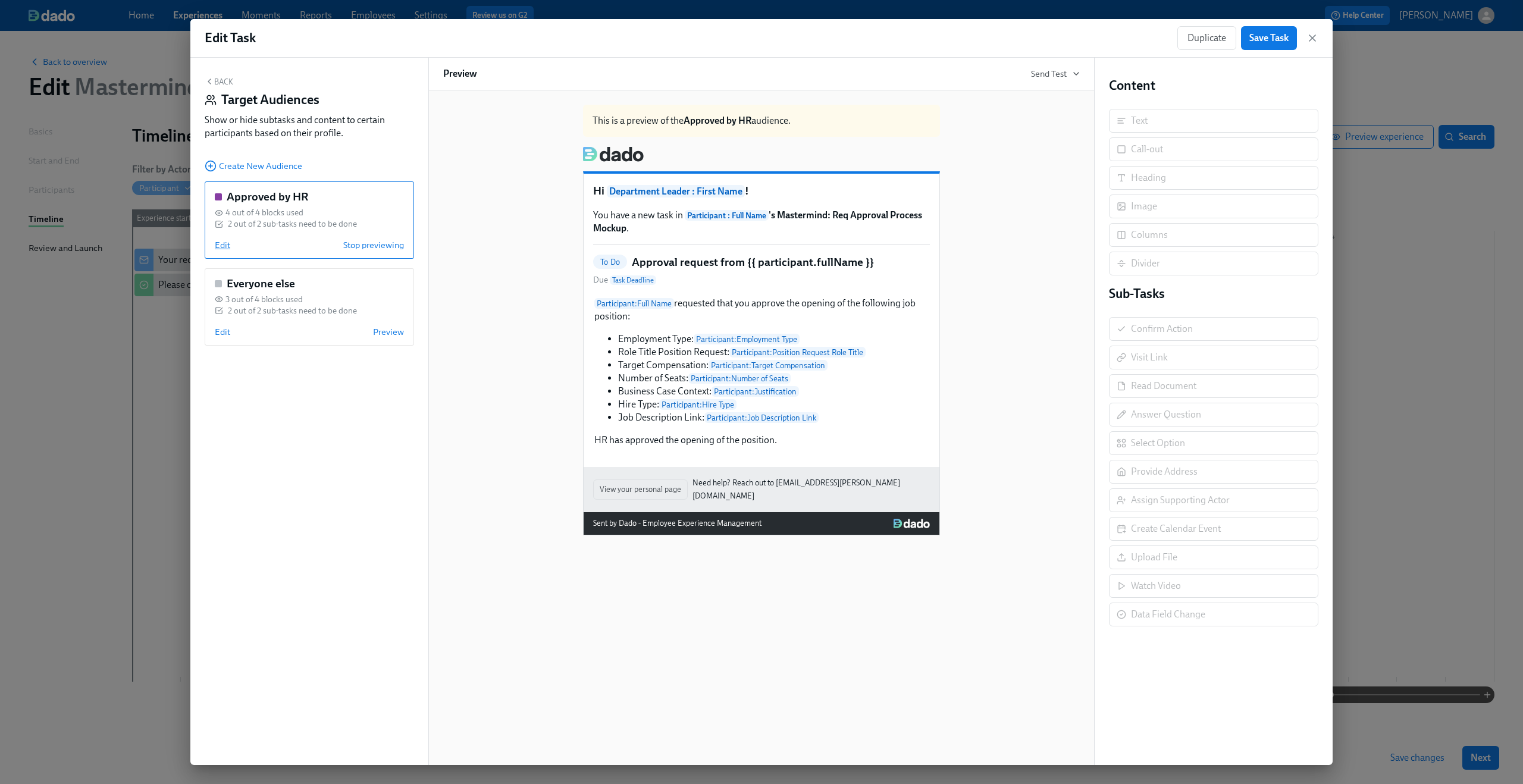
click at [221, 246] on span "Edit" at bounding box center [223, 245] width 15 height 12
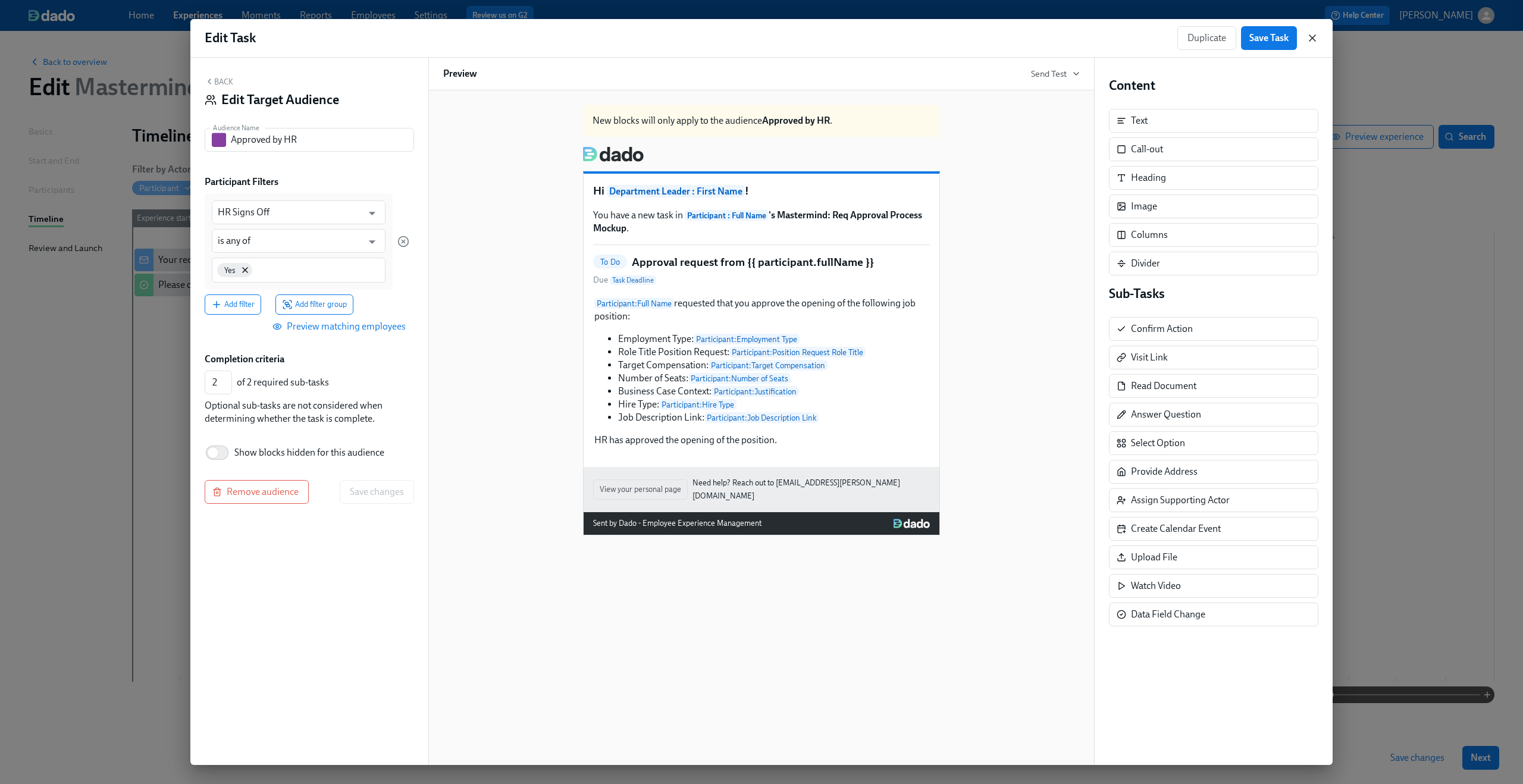
click at [1311, 36] on icon "button" at bounding box center [1312, 38] width 12 height 12
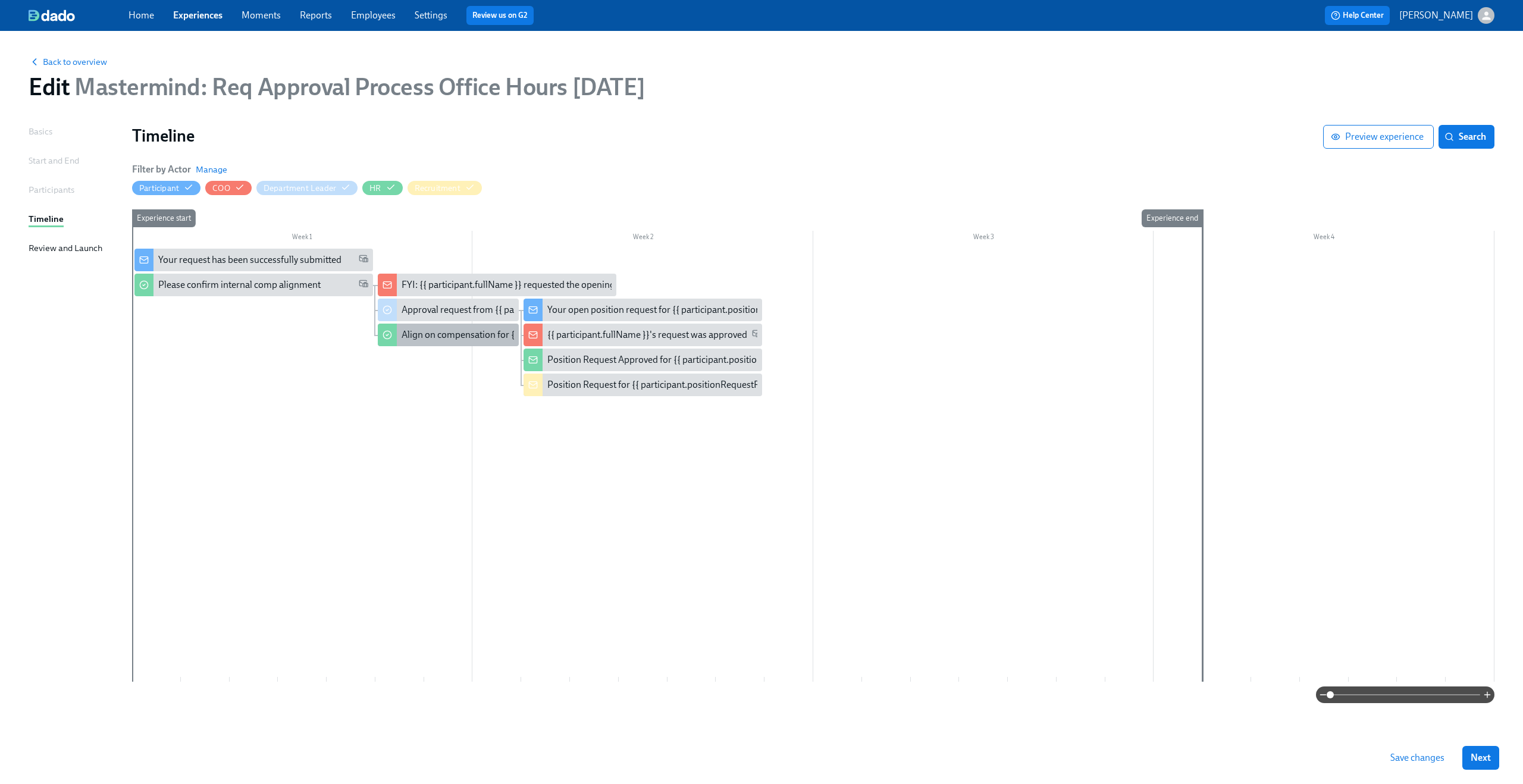
click at [459, 338] on div "Align on compensation for {{ participant.positionRequestRoleTitle }}" at bounding box center [540, 335] width 276 height 13
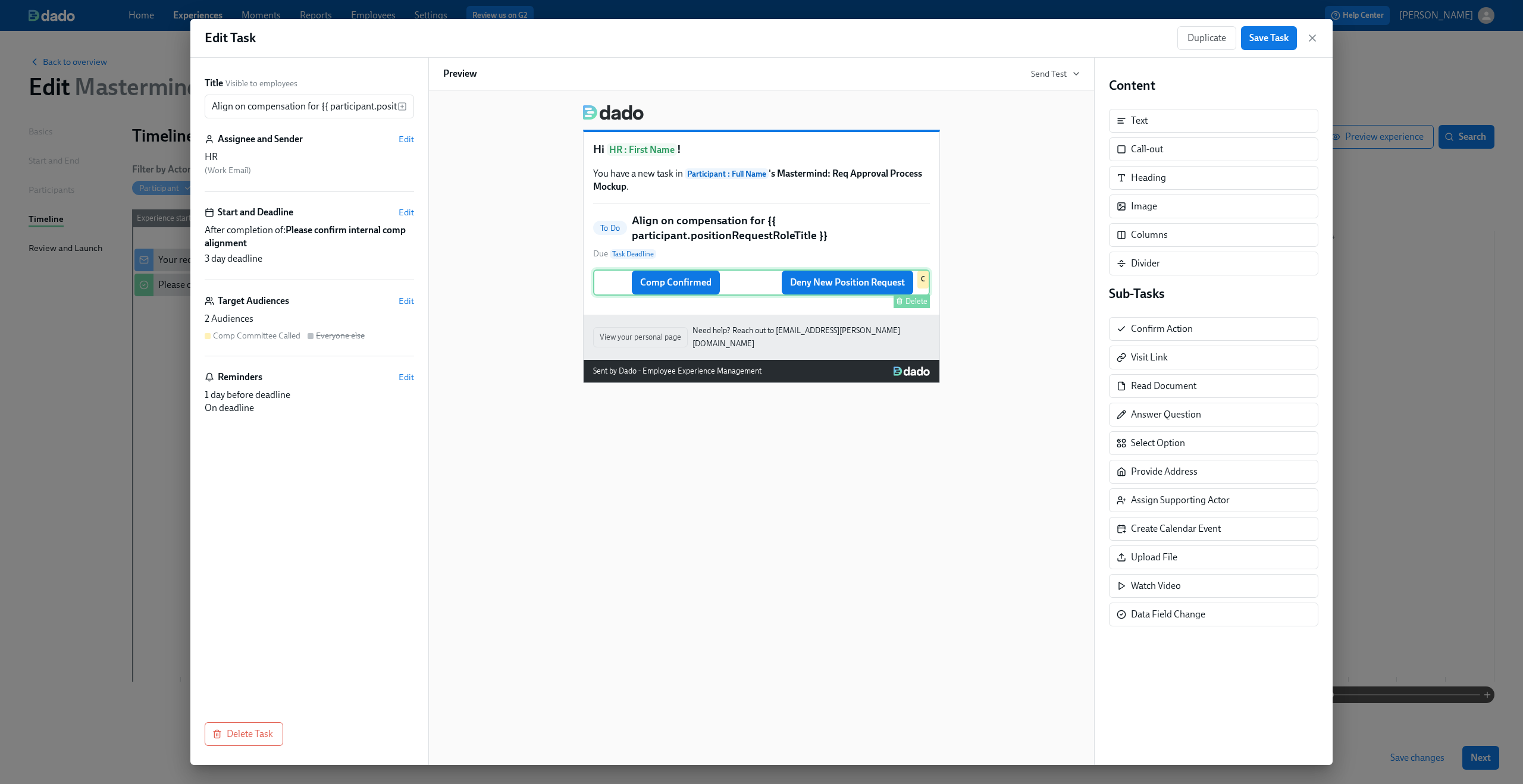
click at [659, 286] on div "Comp Confirmed Deny New Position Request Delete C" at bounding box center [762, 282] width 336 height 26
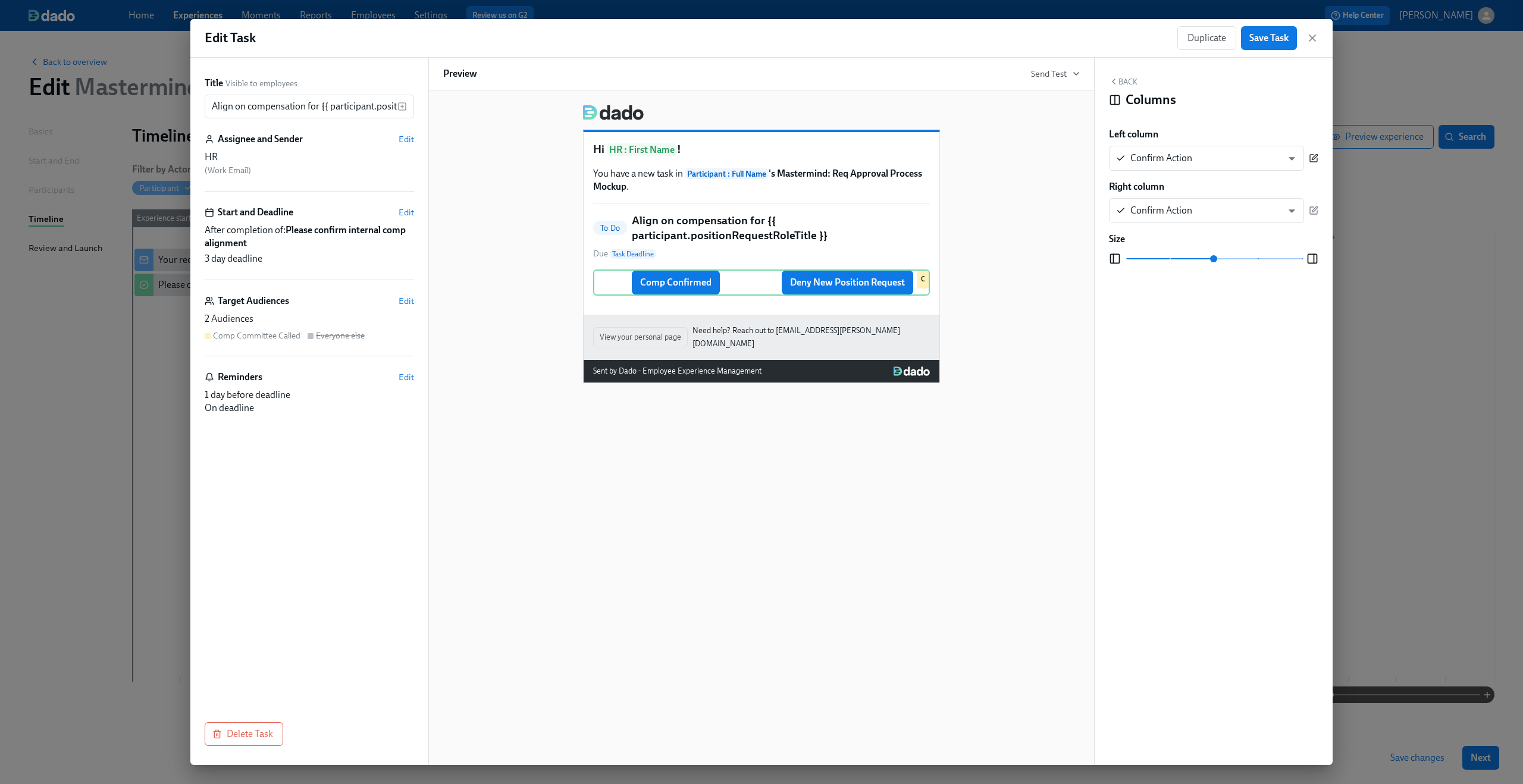
click at [1311, 157] on icon "button" at bounding box center [1313, 157] width 9 height 9
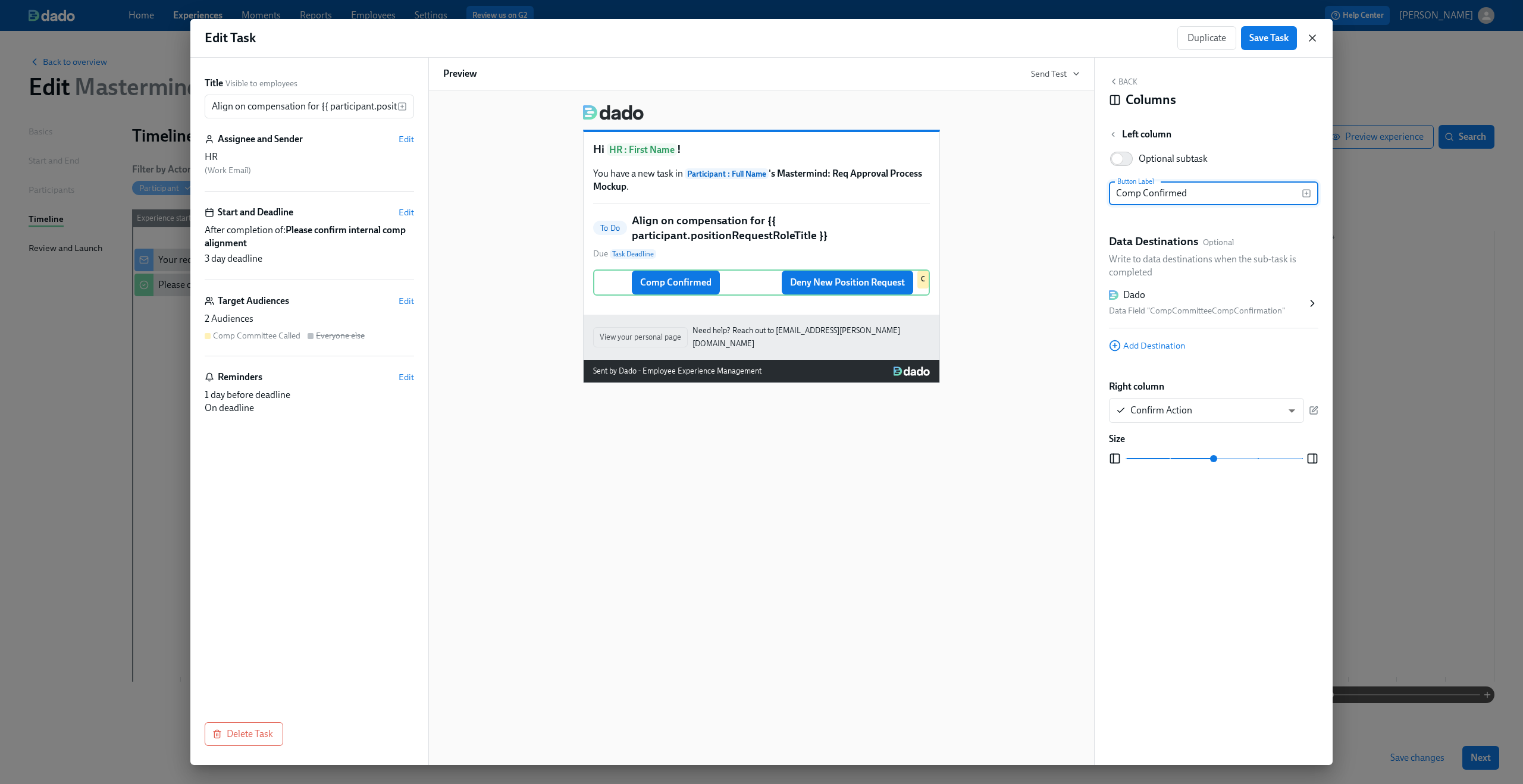
click at [1315, 39] on icon "button" at bounding box center [1312, 38] width 12 height 12
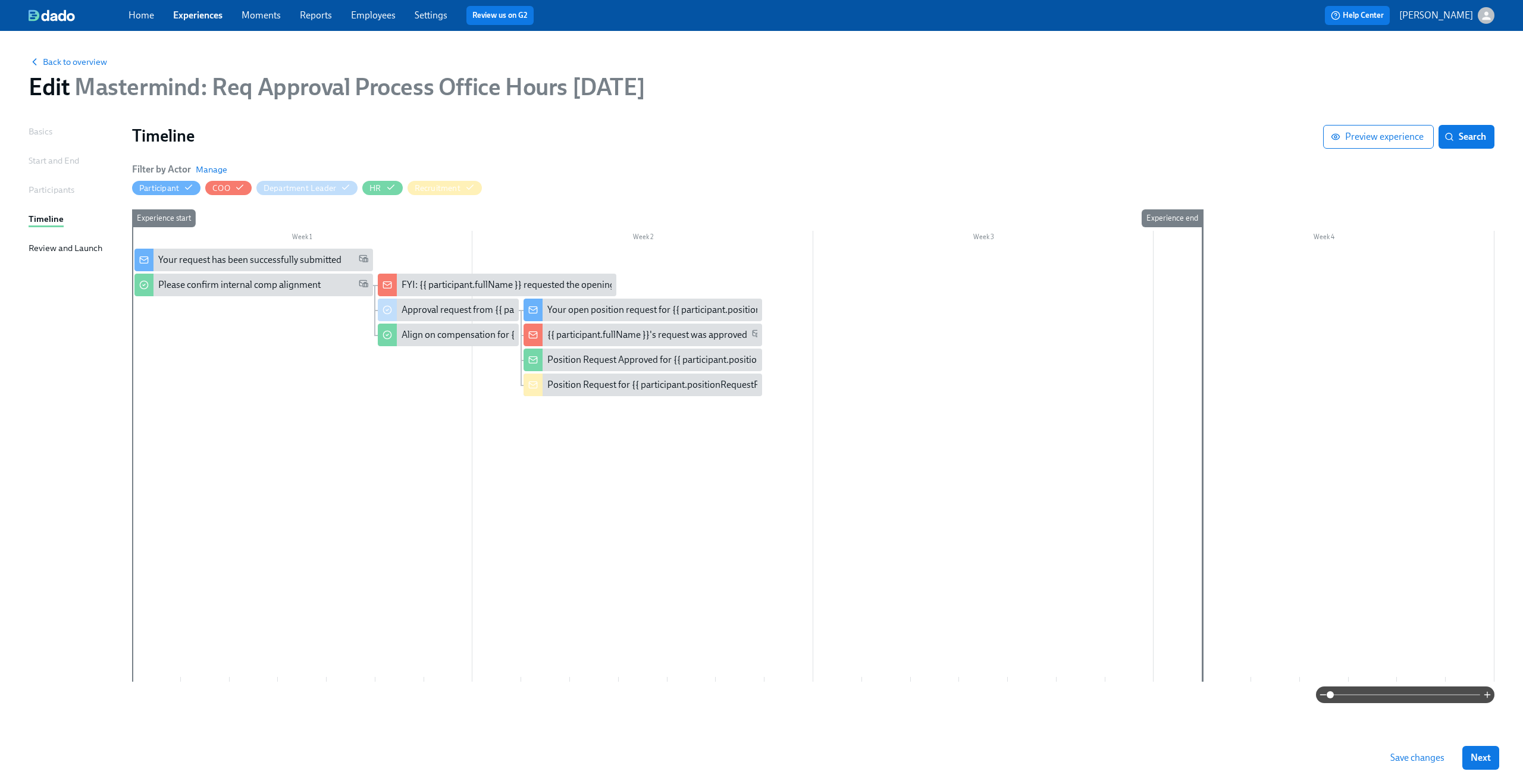
click at [445, 349] on div at bounding box center [813, 465] width 1362 height 433
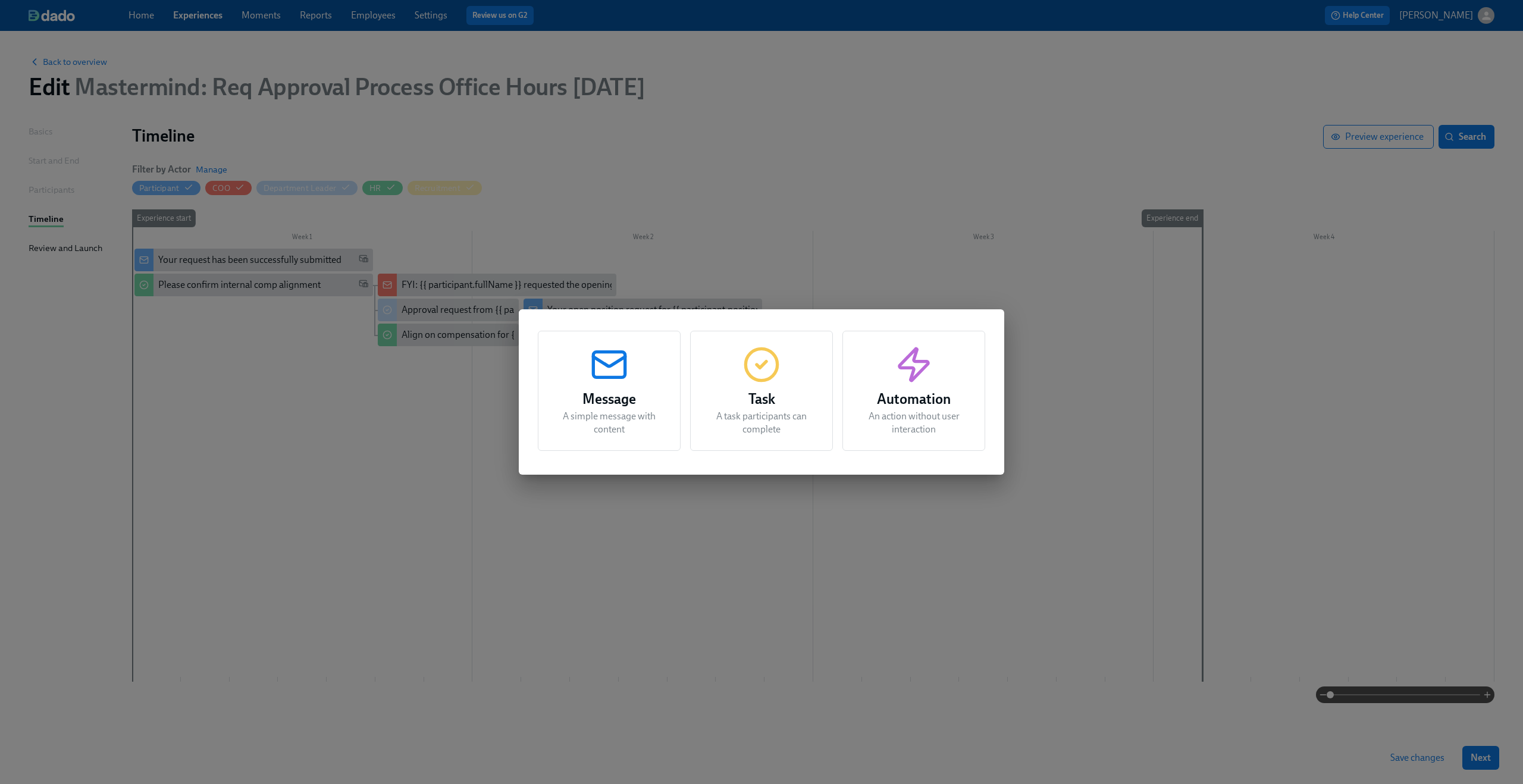
click at [445, 347] on div "Message A simple message with content Task A task participants can complete Aut…" at bounding box center [762, 392] width 1523 height 784
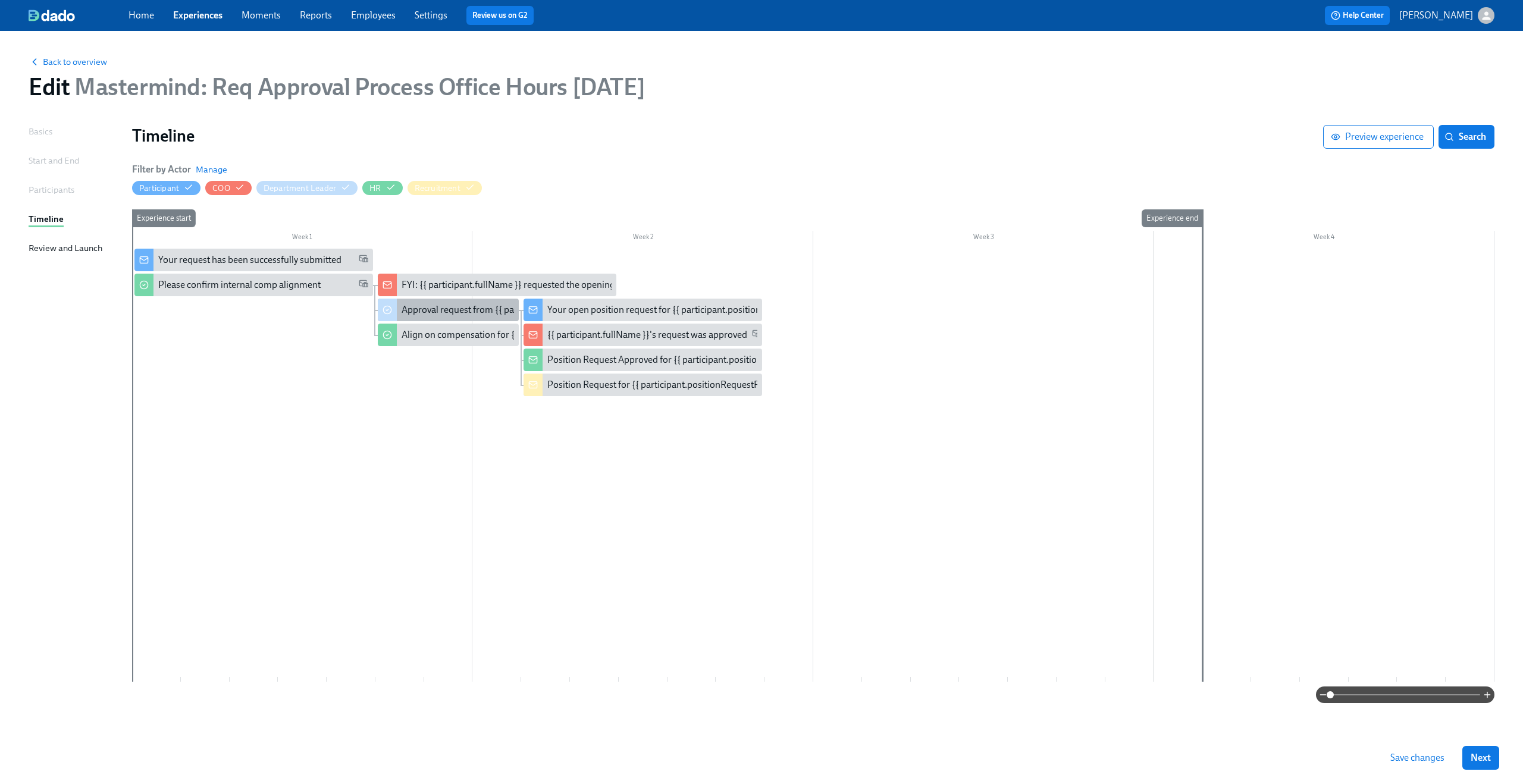
click at [452, 320] on div "Approval request from {{ participant.fullName }}" at bounding box center [448, 310] width 141 height 23
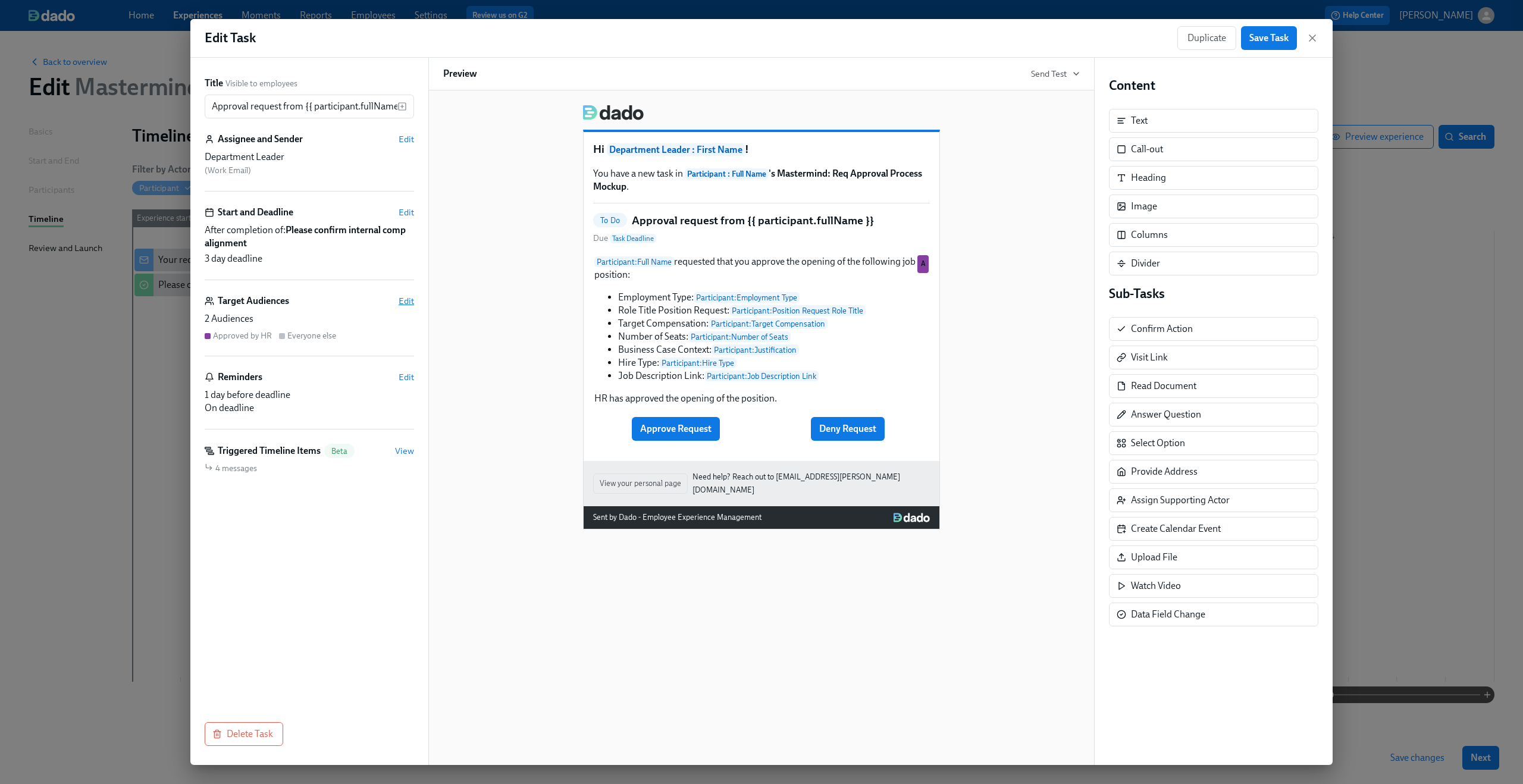
click at [403, 300] on span "Edit" at bounding box center [406, 301] width 15 height 12
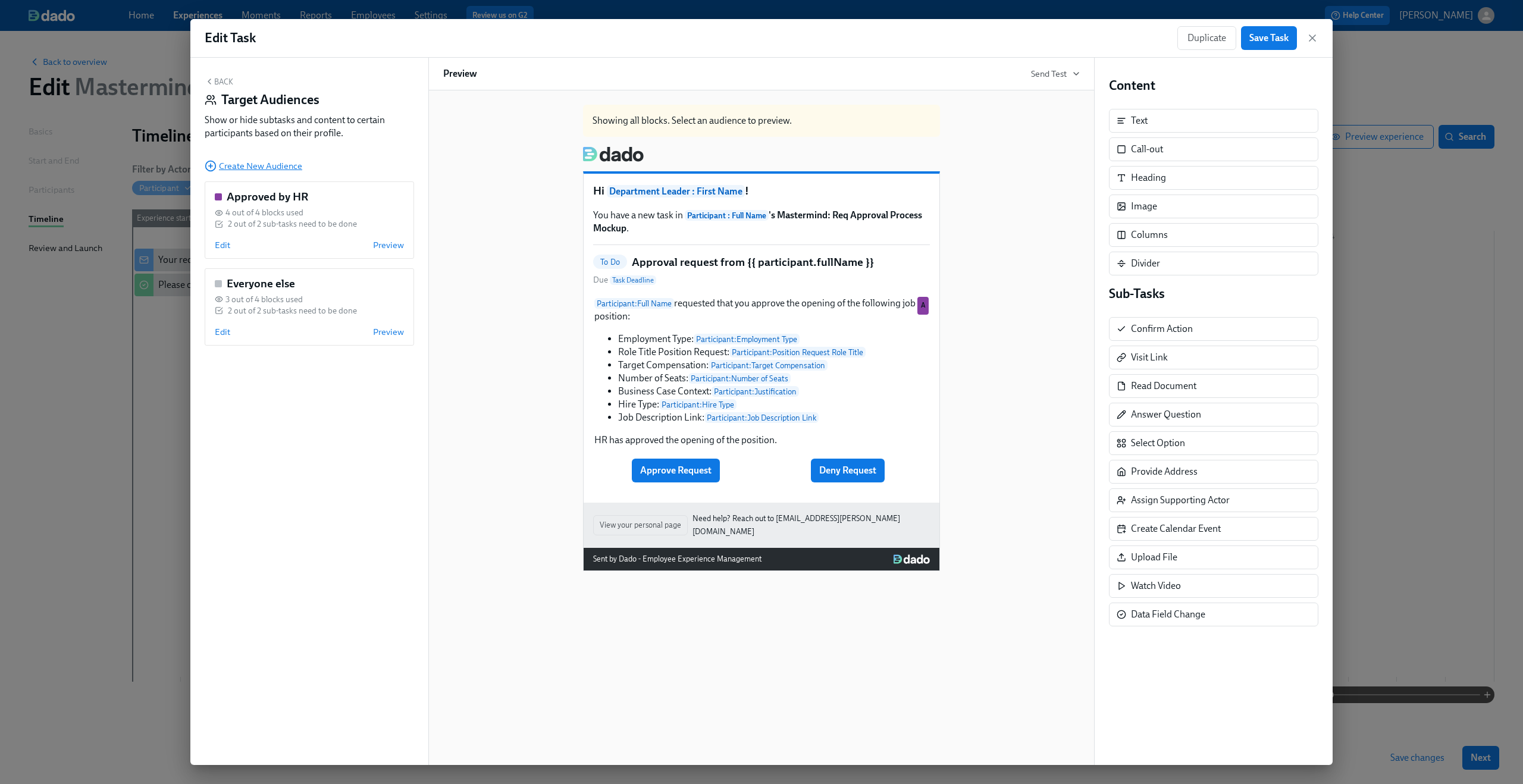
click at [269, 162] on span "Create New Audience" at bounding box center [254, 166] width 98 height 12
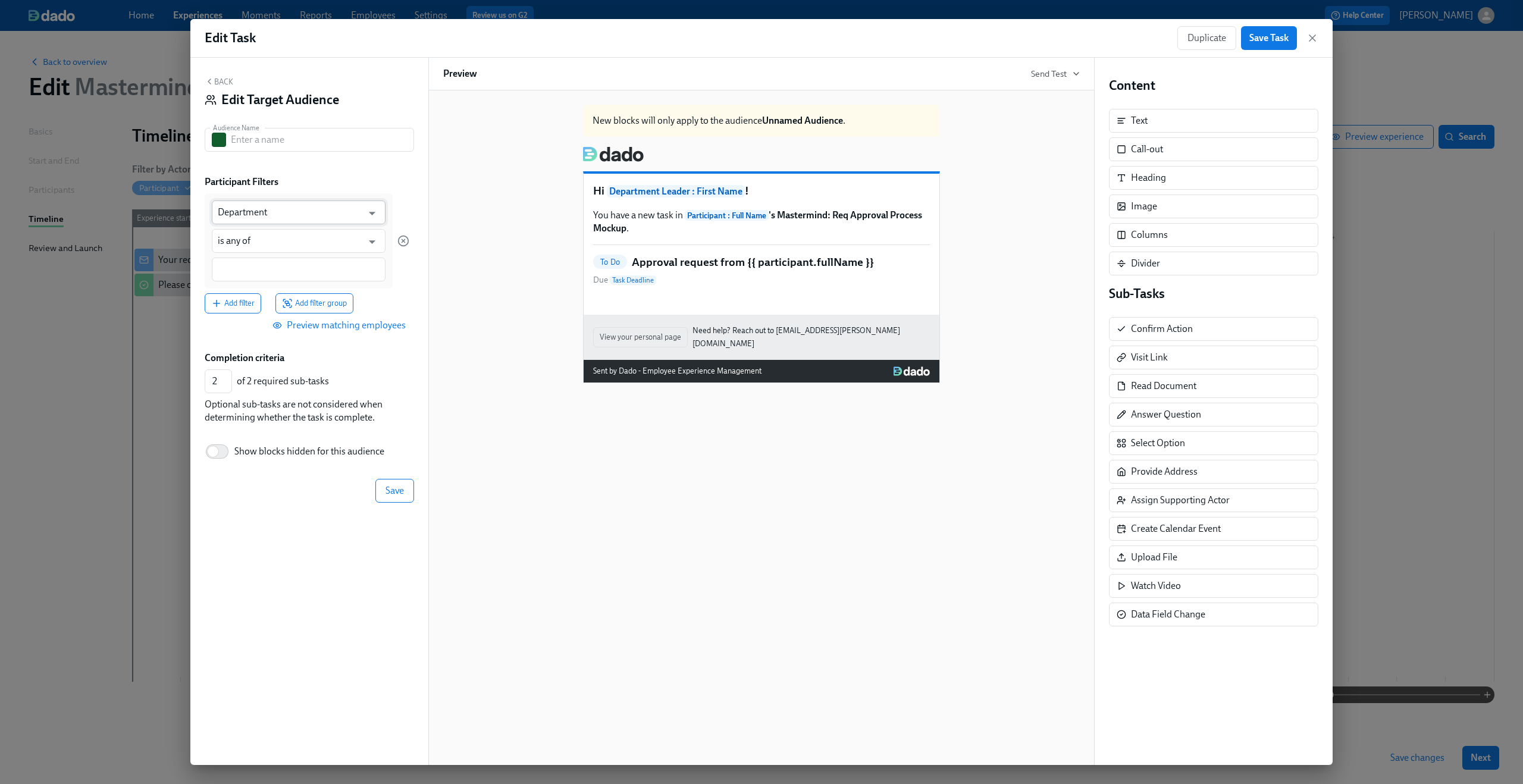
click at [274, 214] on input "Department" at bounding box center [290, 213] width 145 height 23
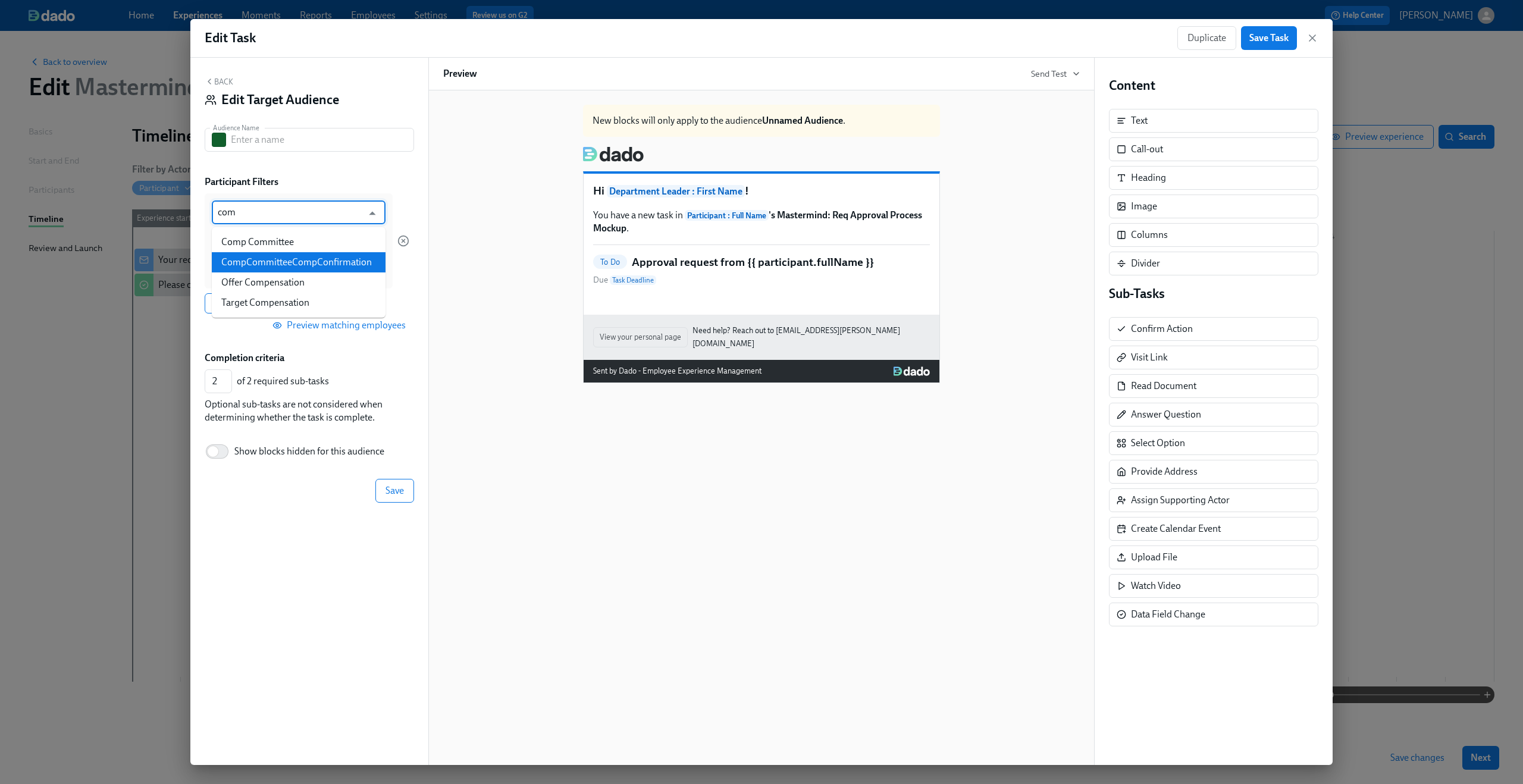
click at [279, 258] on li "CompCommitteeCompConfirmation" at bounding box center [299, 262] width 174 height 20
type input "CompCommitteeCompConfirmation"
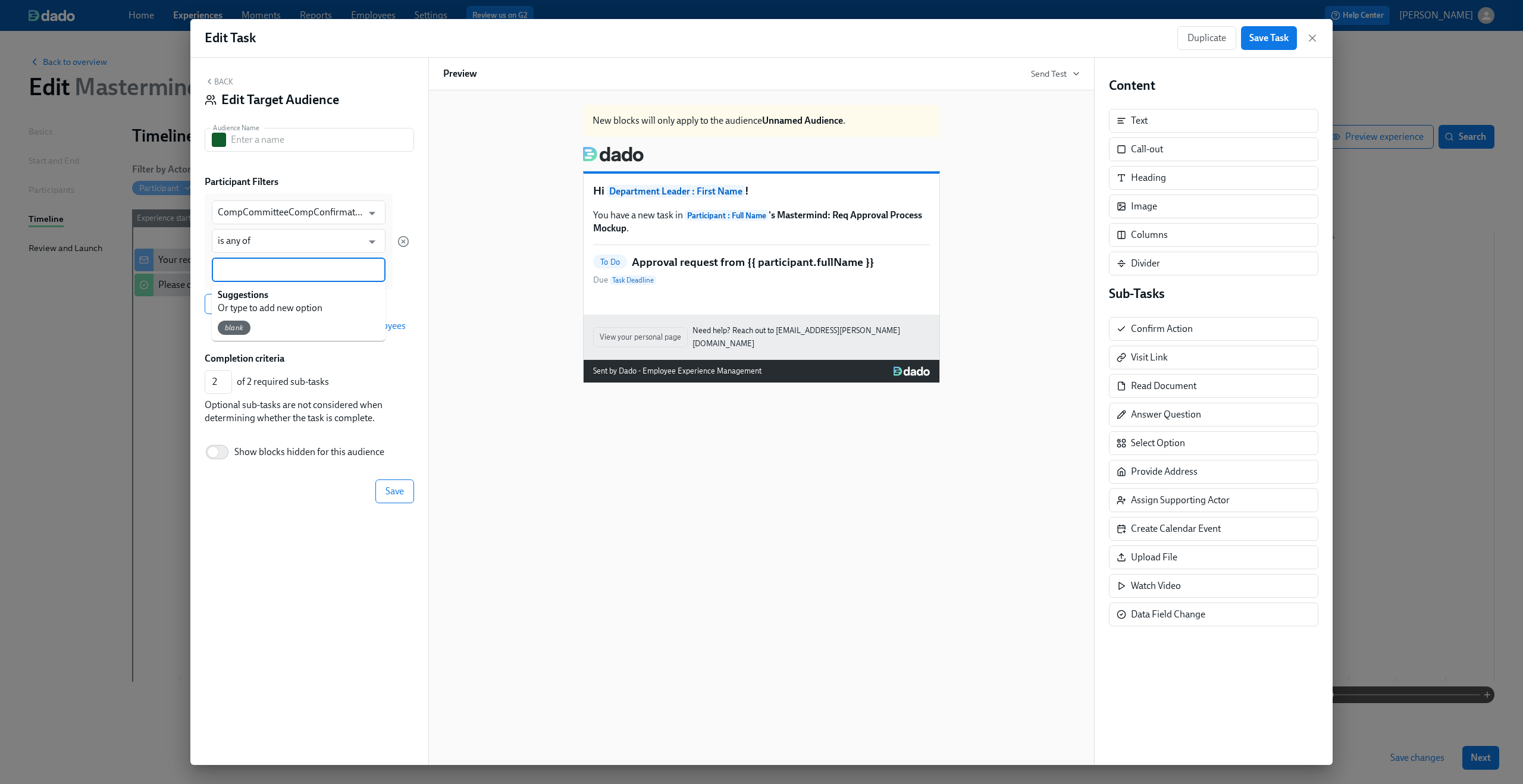
click at [310, 269] on input at bounding box center [298, 269] width 162 height 13
click at [528, 231] on div "New blocks will only apply to the audience Unnamed Audience . Hi Department Lea…" at bounding box center [762, 239] width 637 height 288
click at [274, 269] on input at bounding box center [298, 269] width 162 height 13
type input "Comp Committee Compensation Confirmed"
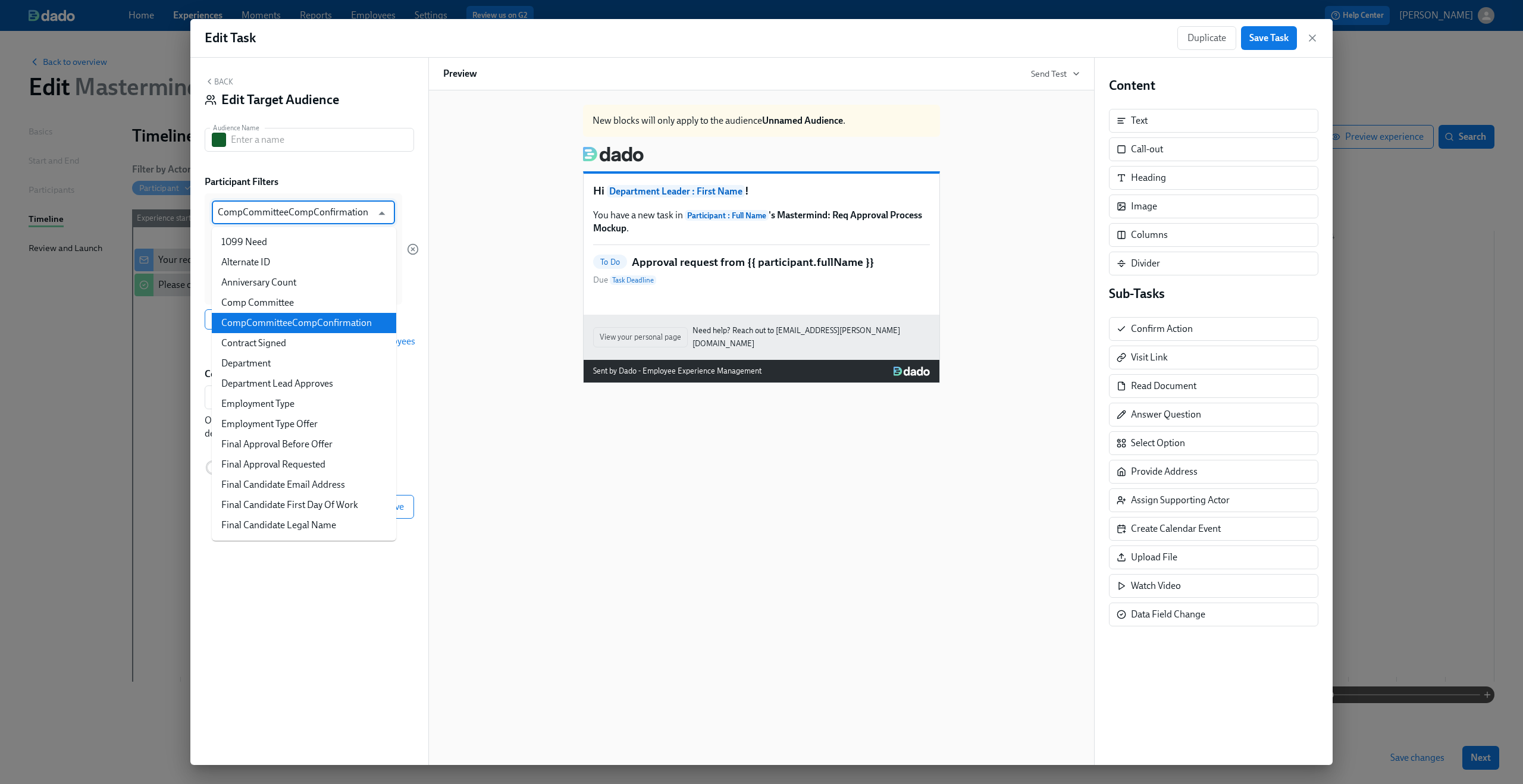
click at [281, 211] on input "CompCommitteeCompConfirmation" at bounding box center [295, 213] width 154 height 23
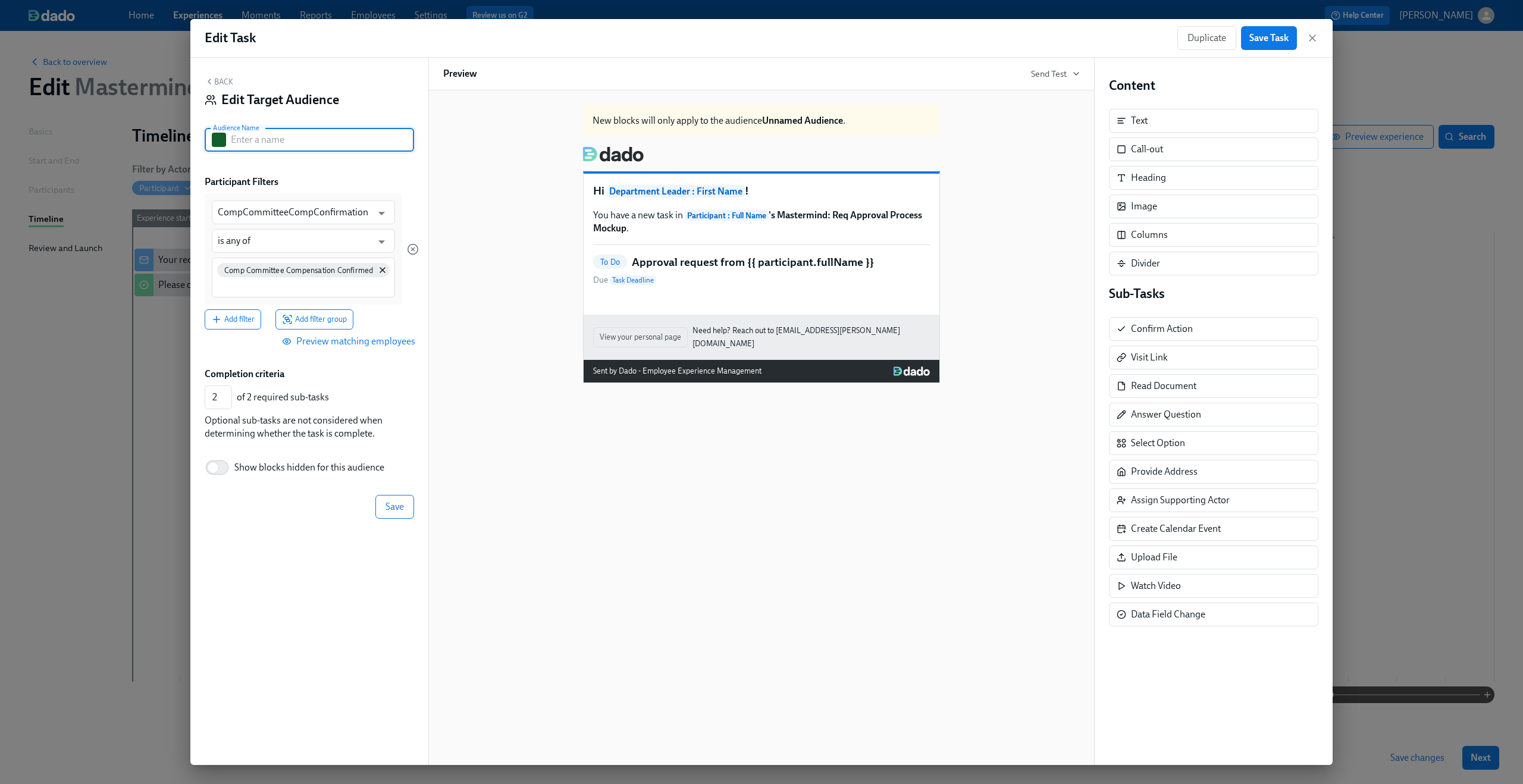
click at [300, 141] on input "text" at bounding box center [322, 140] width 183 height 23
paste input "CompCommitteeCompConfirmation"
click at [274, 141] on input "CompCommitteeCompConfirmation" at bounding box center [322, 140] width 183 height 23
click at [260, 141] on input "CompCommitteeCompConfirmation" at bounding box center [322, 140] width 183 height 23
drag, startPoint x: 382, startPoint y: 141, endPoint x: 252, endPoint y: 143, distance: 130.0
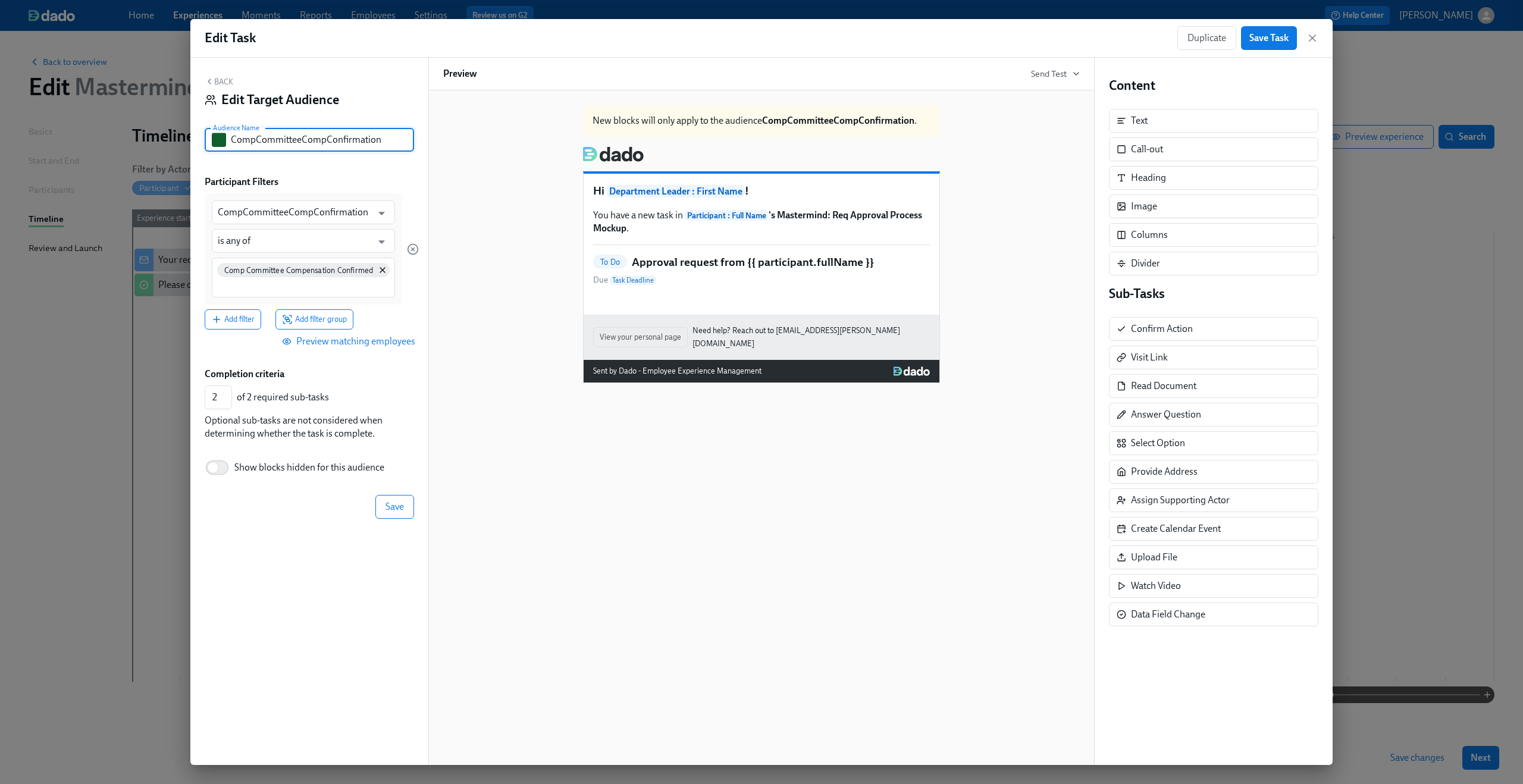
click at [252, 143] on input "CompCommitteeCompConfirmation" at bounding box center [322, 140] width 183 height 23
type input "C"
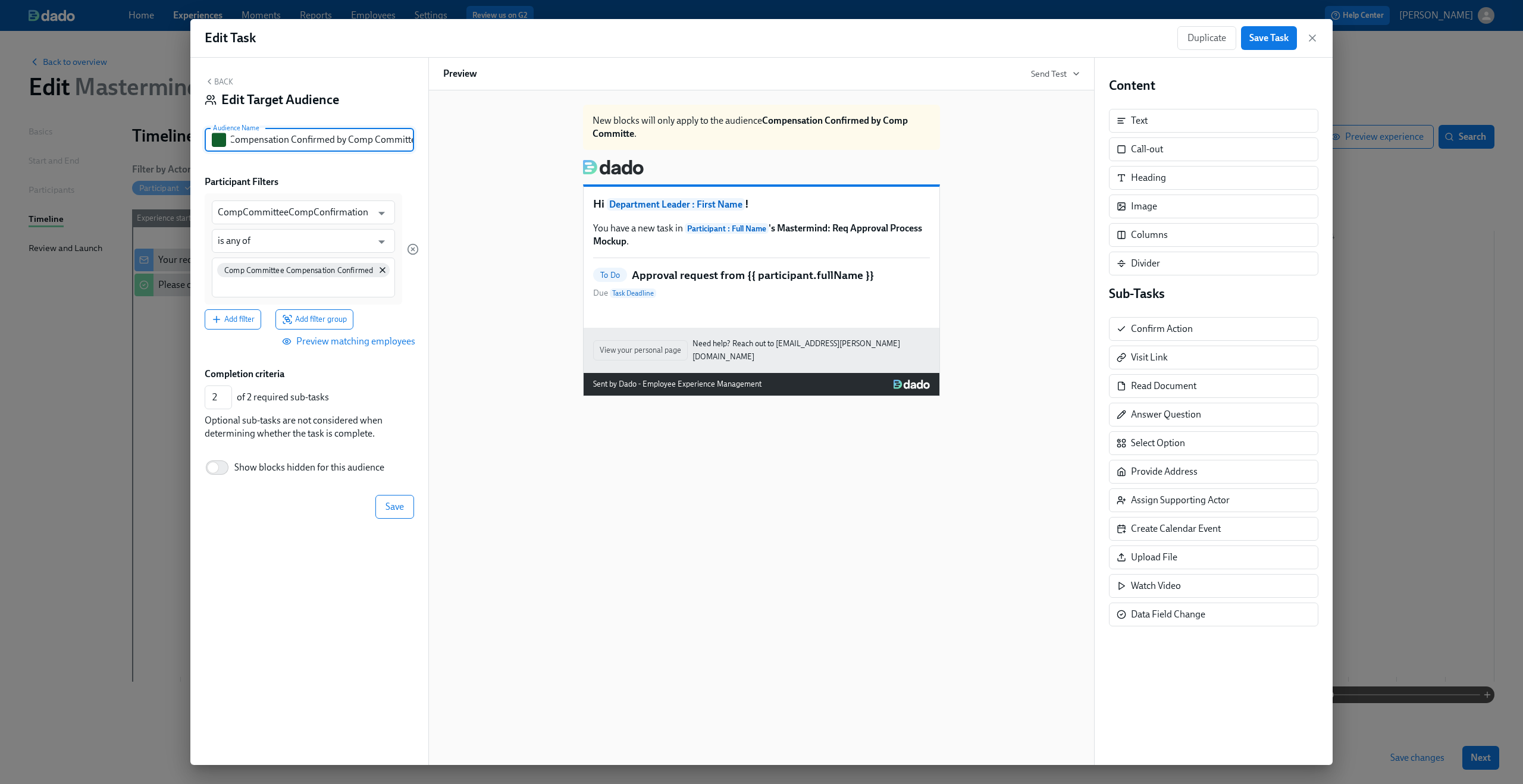
scroll to position [0, 7]
type input "Compensation Confirmed by Comp Committee"
click at [445, 194] on div "New blocks will only apply to the audience Compensation Confirmed by Comp Commi…" at bounding box center [762, 246] width 637 height 301
click at [393, 515] on button "Save" at bounding box center [395, 506] width 38 height 23
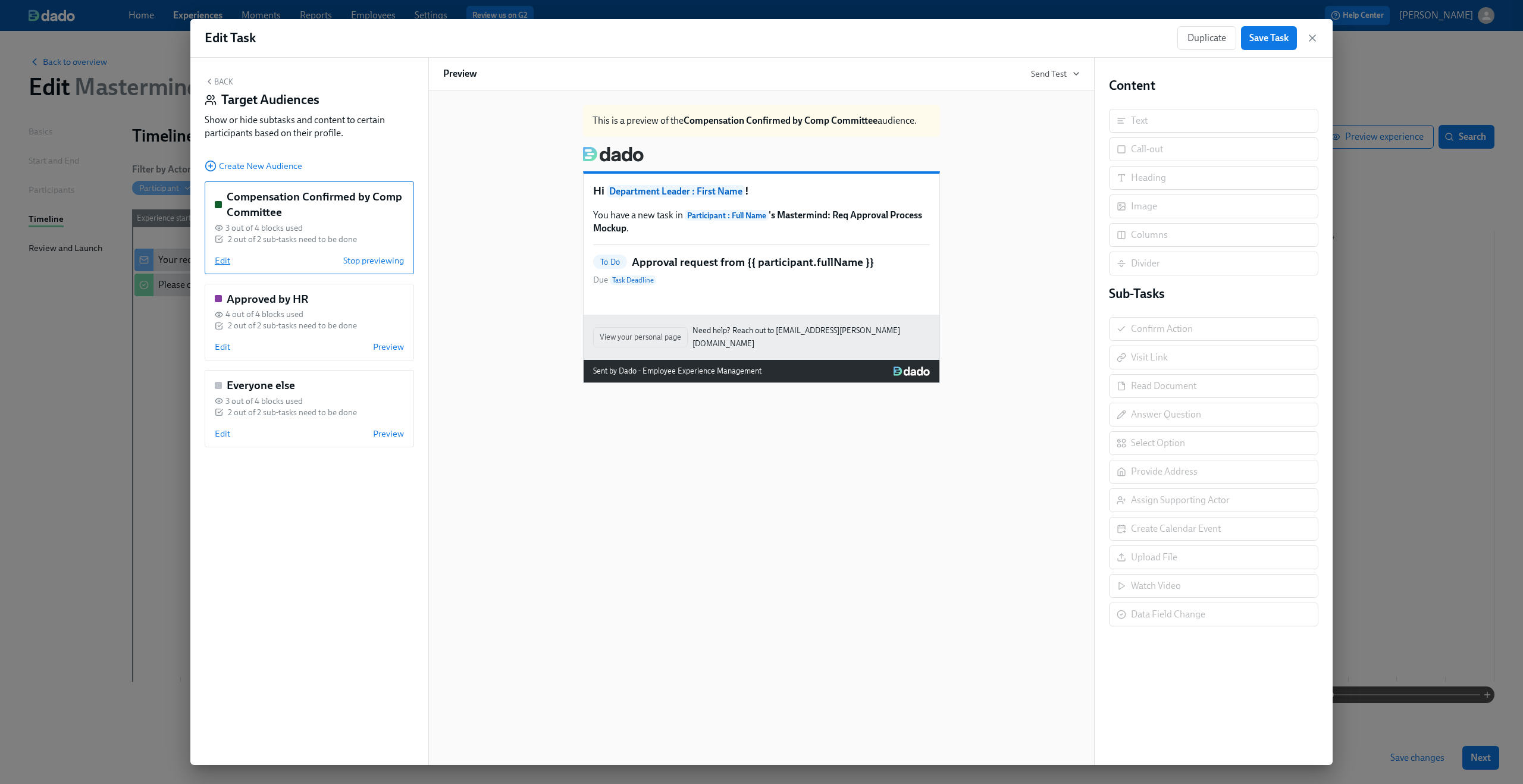
click at [221, 260] on span "Edit" at bounding box center [223, 260] width 15 height 12
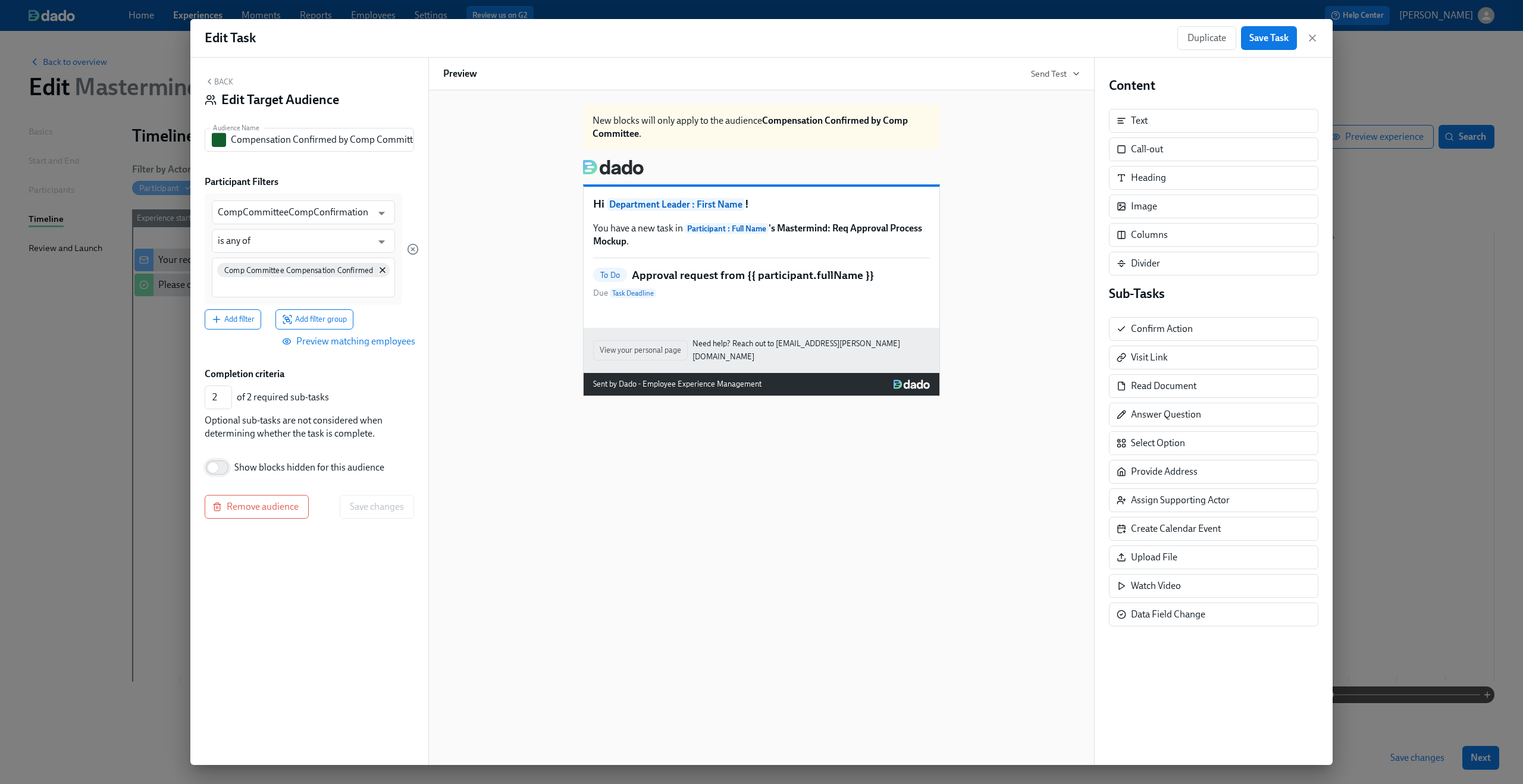
click at [219, 468] on input "Show blocks hidden for this audience" at bounding box center [213, 467] width 79 height 26
checkbox input "true"
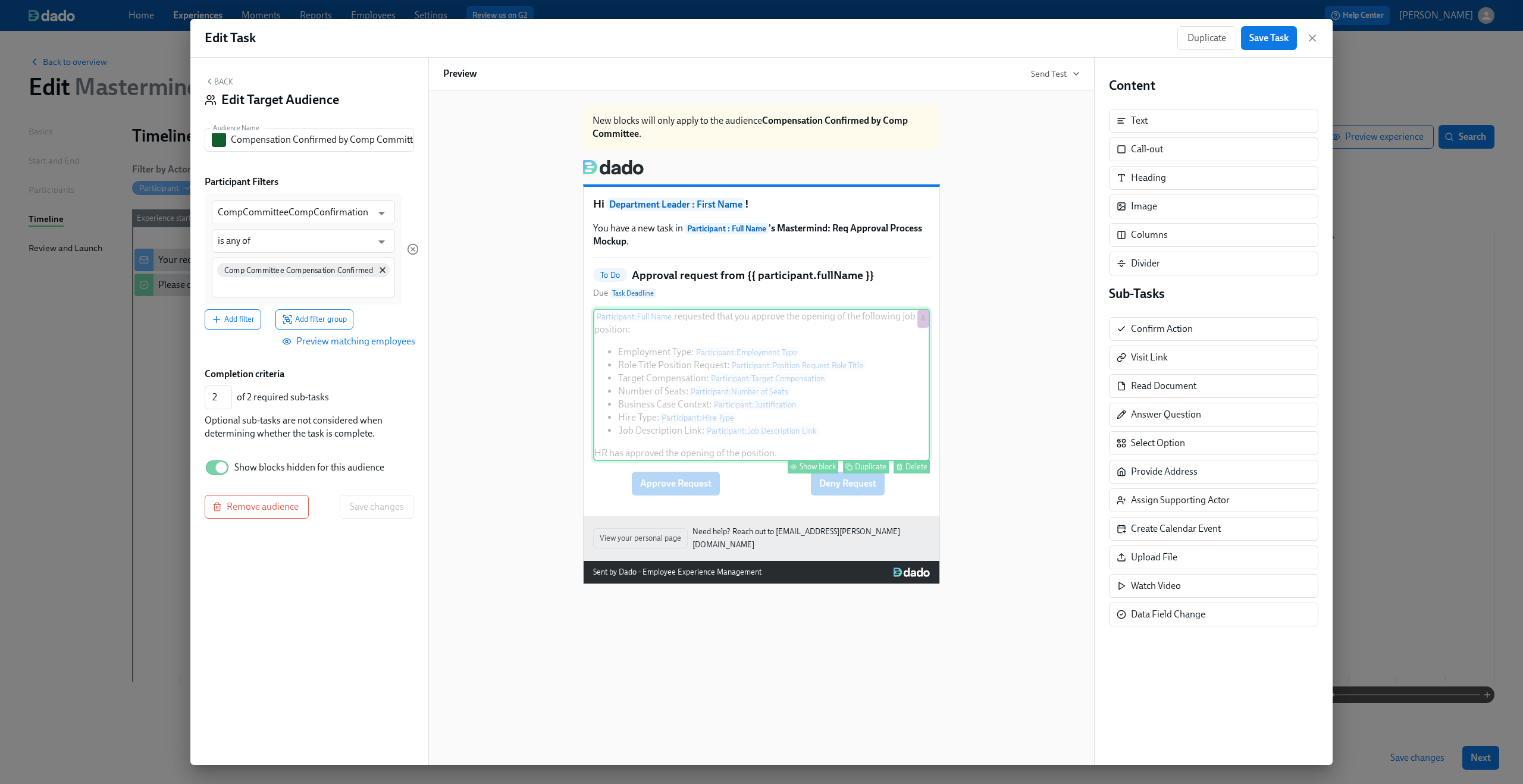
click at [775, 377] on div "Participant : Full Name requested that you approve the opening of the following…" at bounding box center [762, 385] width 336 height 152
click at [800, 471] on div "Show block" at bounding box center [817, 466] width 36 height 9
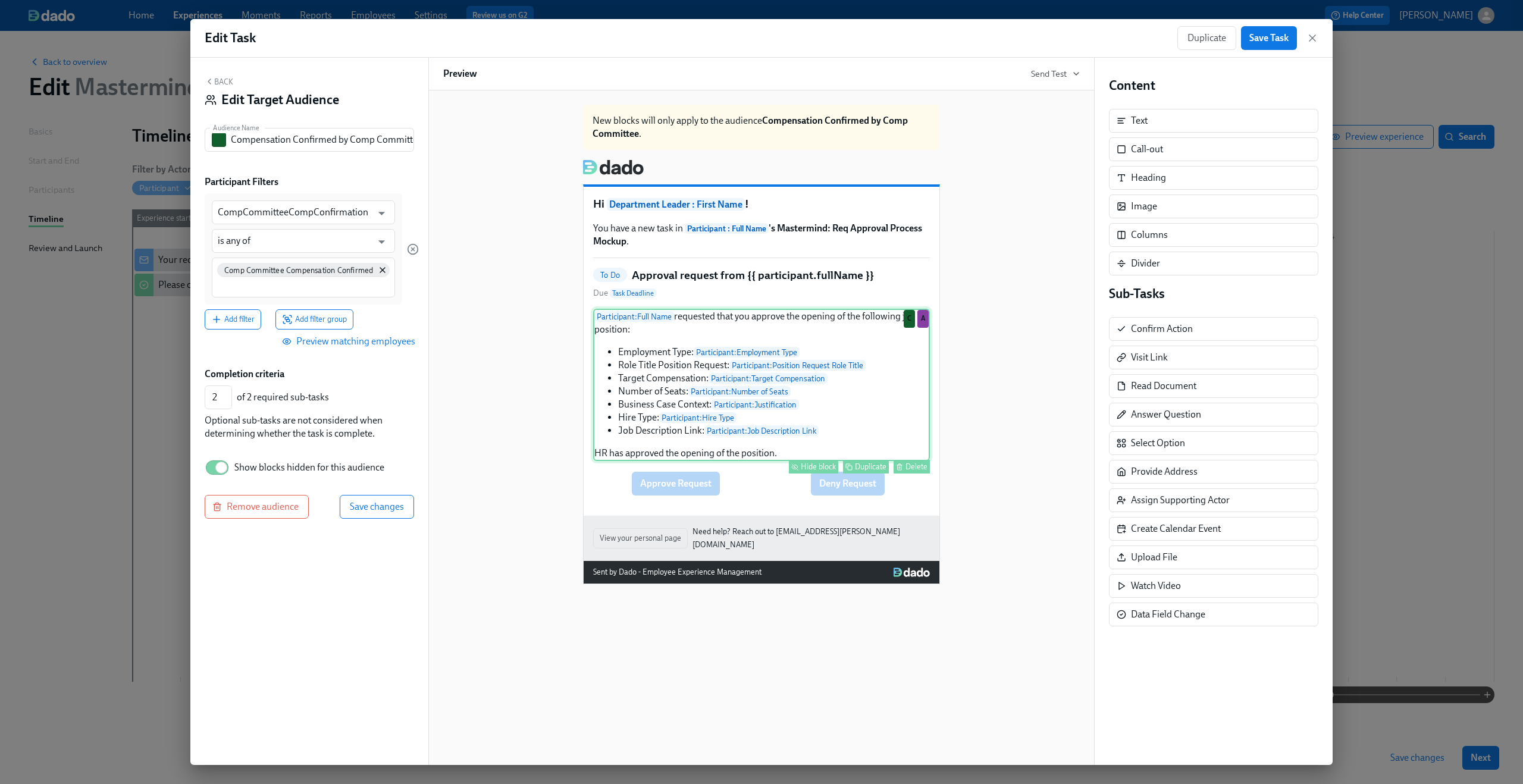
click at [526, 377] on div "New blocks will only apply to the audience Compensation Confirmed by Comp Commi…" at bounding box center [762, 340] width 637 height 489
click at [733, 497] on div "Approve Request Deny Request Show block Delete" at bounding box center [762, 483] width 336 height 26
click at [860, 507] on div "Show block" at bounding box center [868, 502] width 36 height 9
click at [483, 329] on div "New blocks will only apply to the audience Compensation Confirmed by Comp Commi…" at bounding box center [762, 340] width 637 height 489
click at [372, 505] on span "Save changes" at bounding box center [377, 507] width 54 height 12
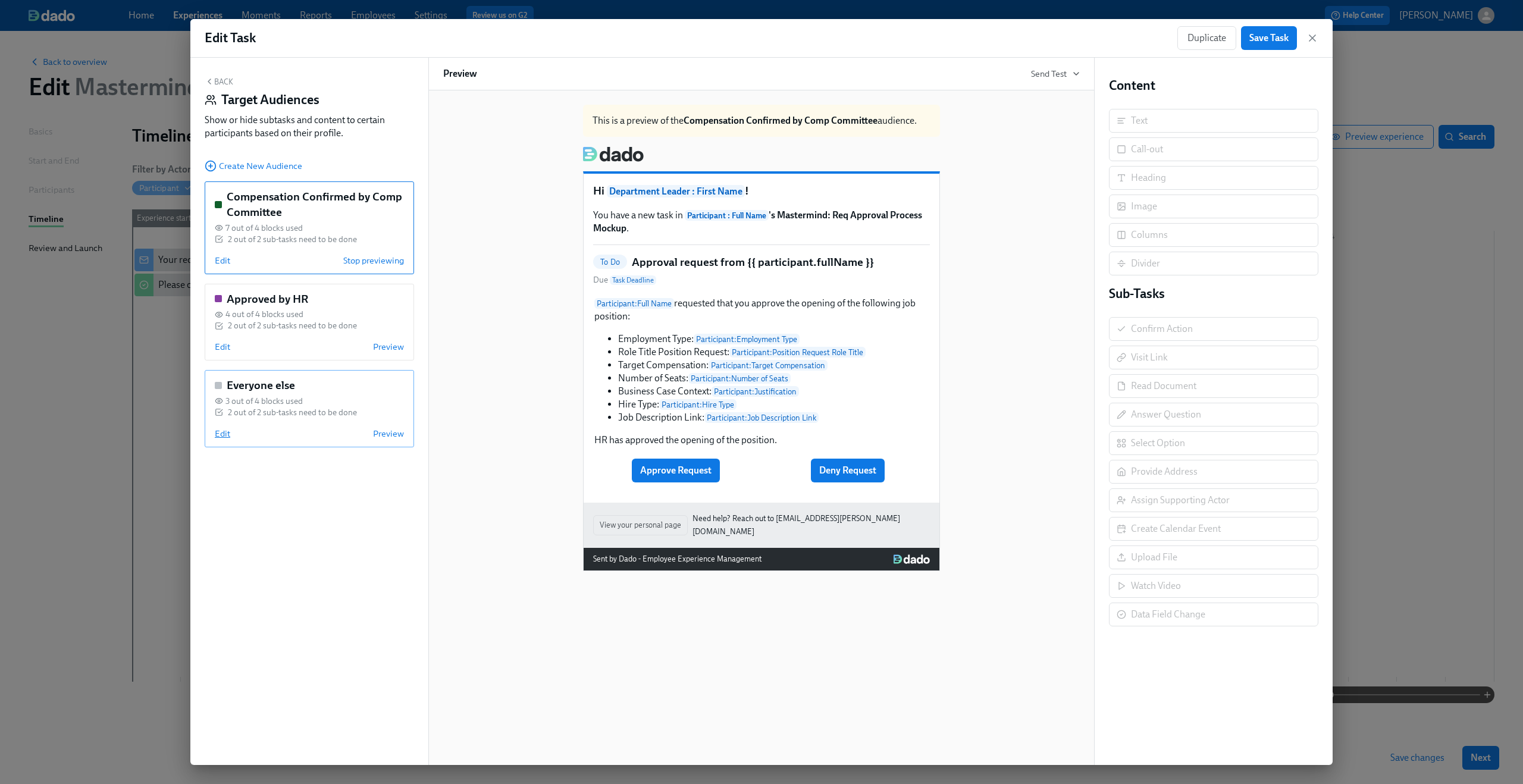
click at [220, 433] on span "Edit" at bounding box center [223, 433] width 15 height 12
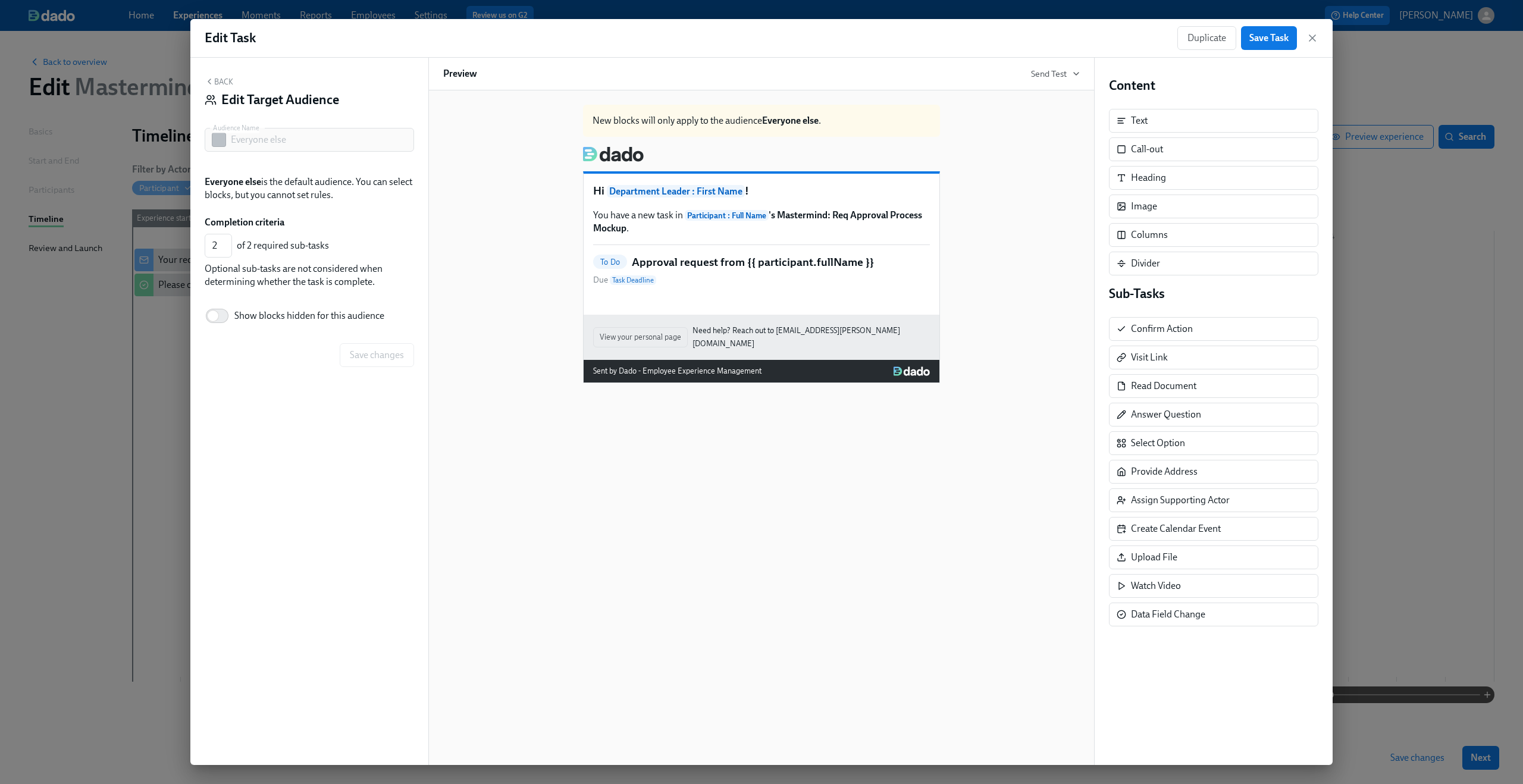
click at [703, 273] on div "To Do Approval request from {{ participant.fullName }} Due Task Deadline" at bounding box center [762, 270] width 336 height 32
click at [225, 82] on button "Back" at bounding box center [219, 81] width 28 height 9
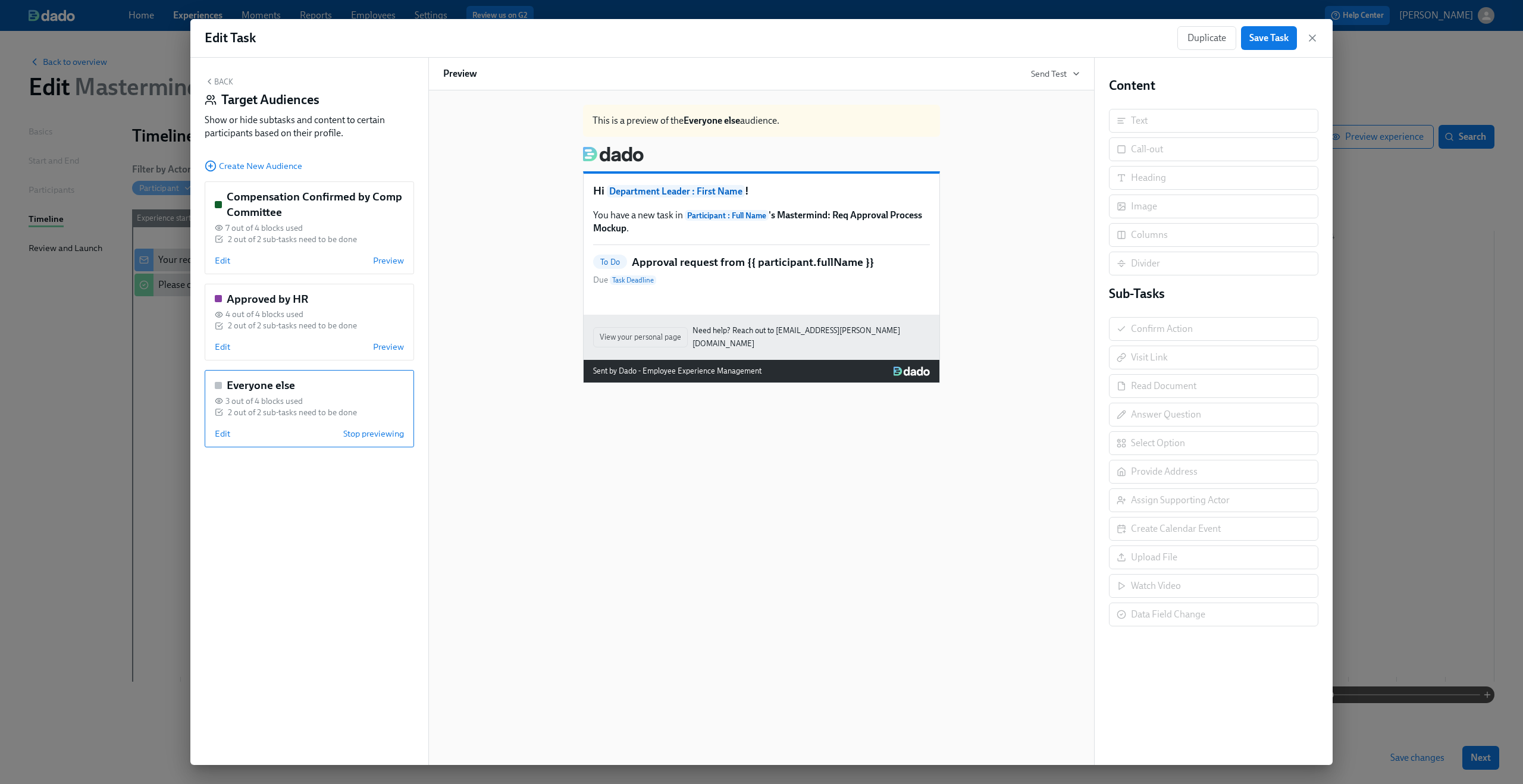
click at [517, 307] on div "This is a preview of the Everyone else audience. Hi Department Leader : First N…" at bounding box center [762, 239] width 637 height 288
click at [218, 78] on button "Back" at bounding box center [219, 81] width 28 height 9
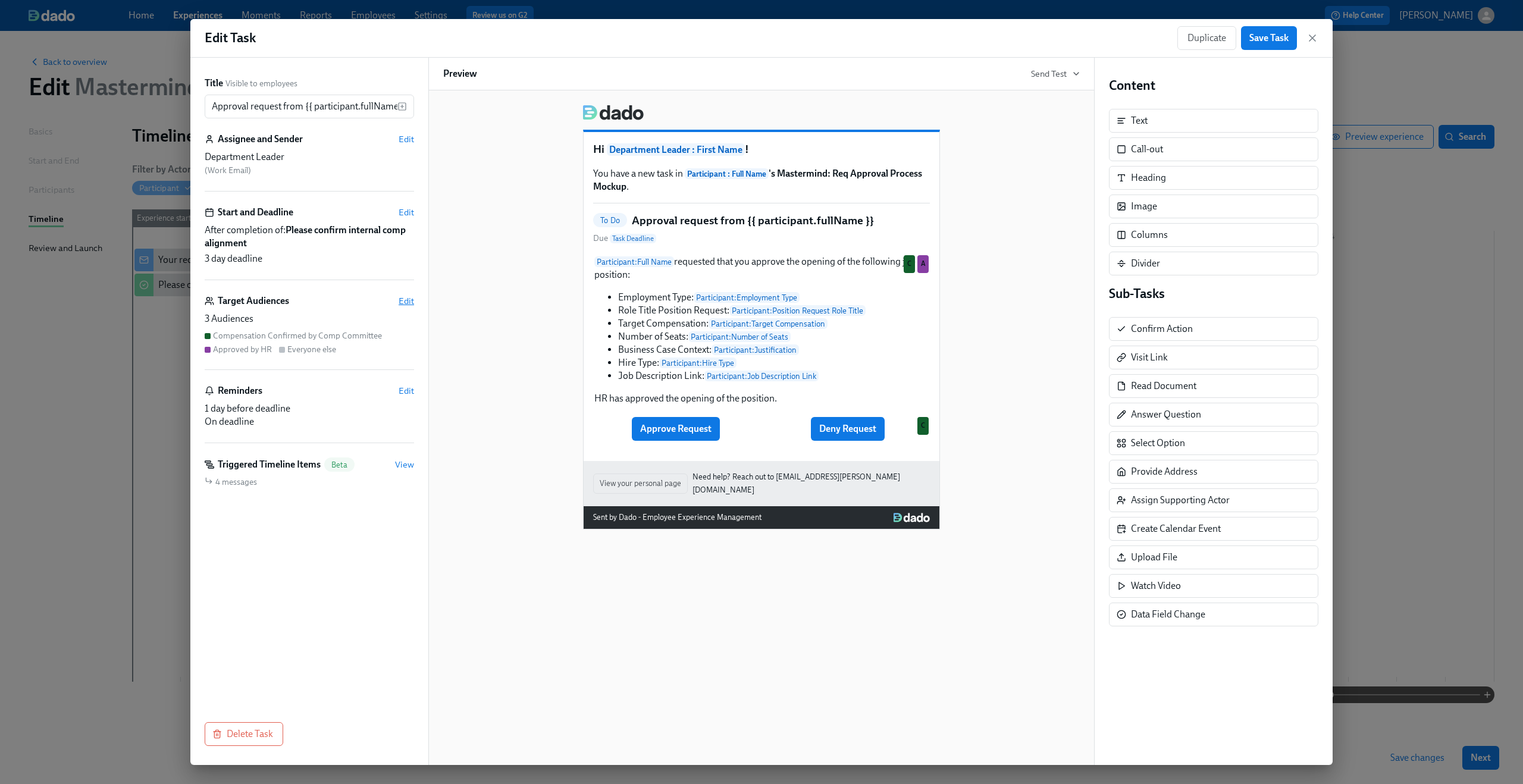
click at [408, 301] on span "Edit" at bounding box center [406, 301] width 15 height 12
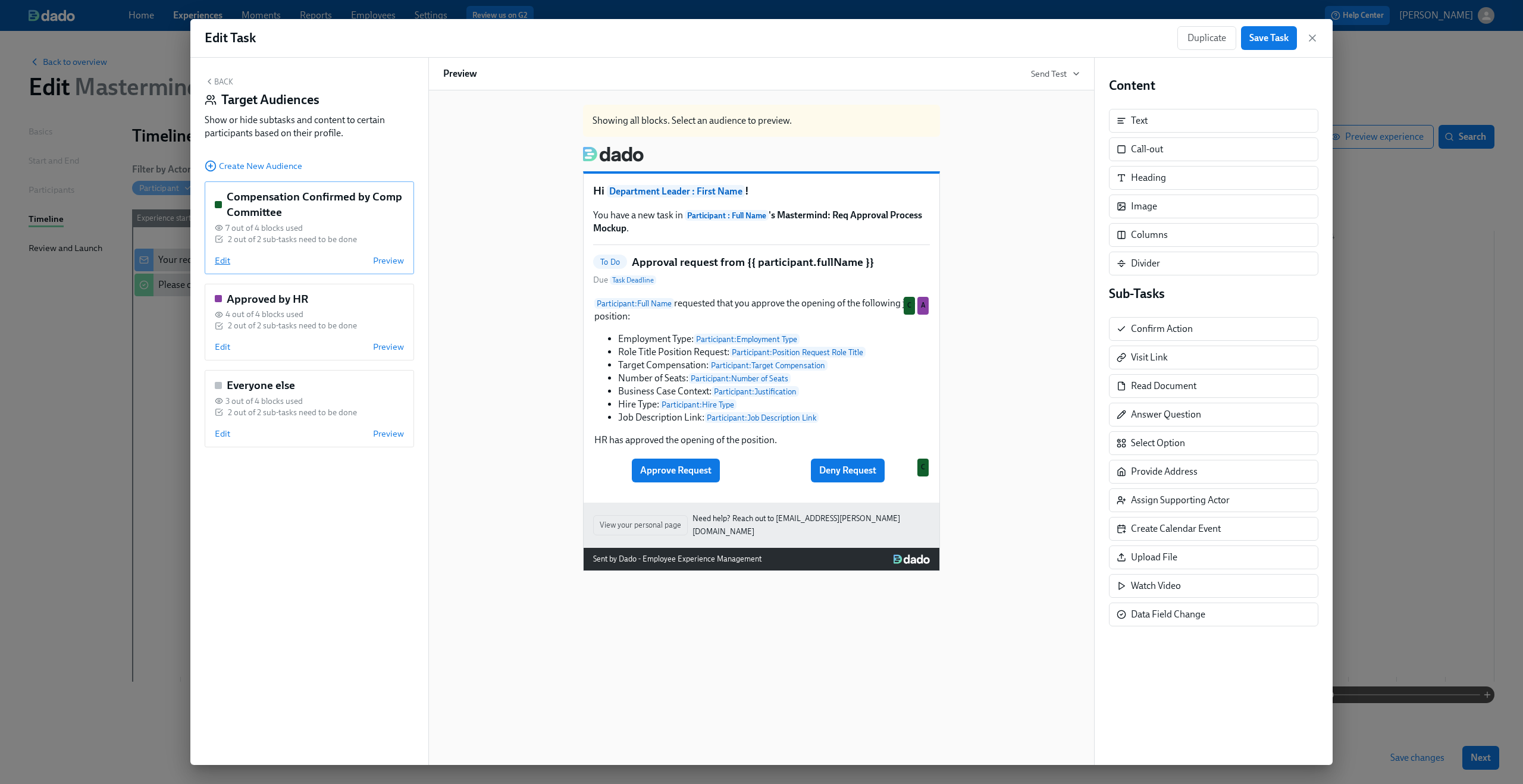
click at [224, 263] on span "Edit" at bounding box center [223, 260] width 15 height 12
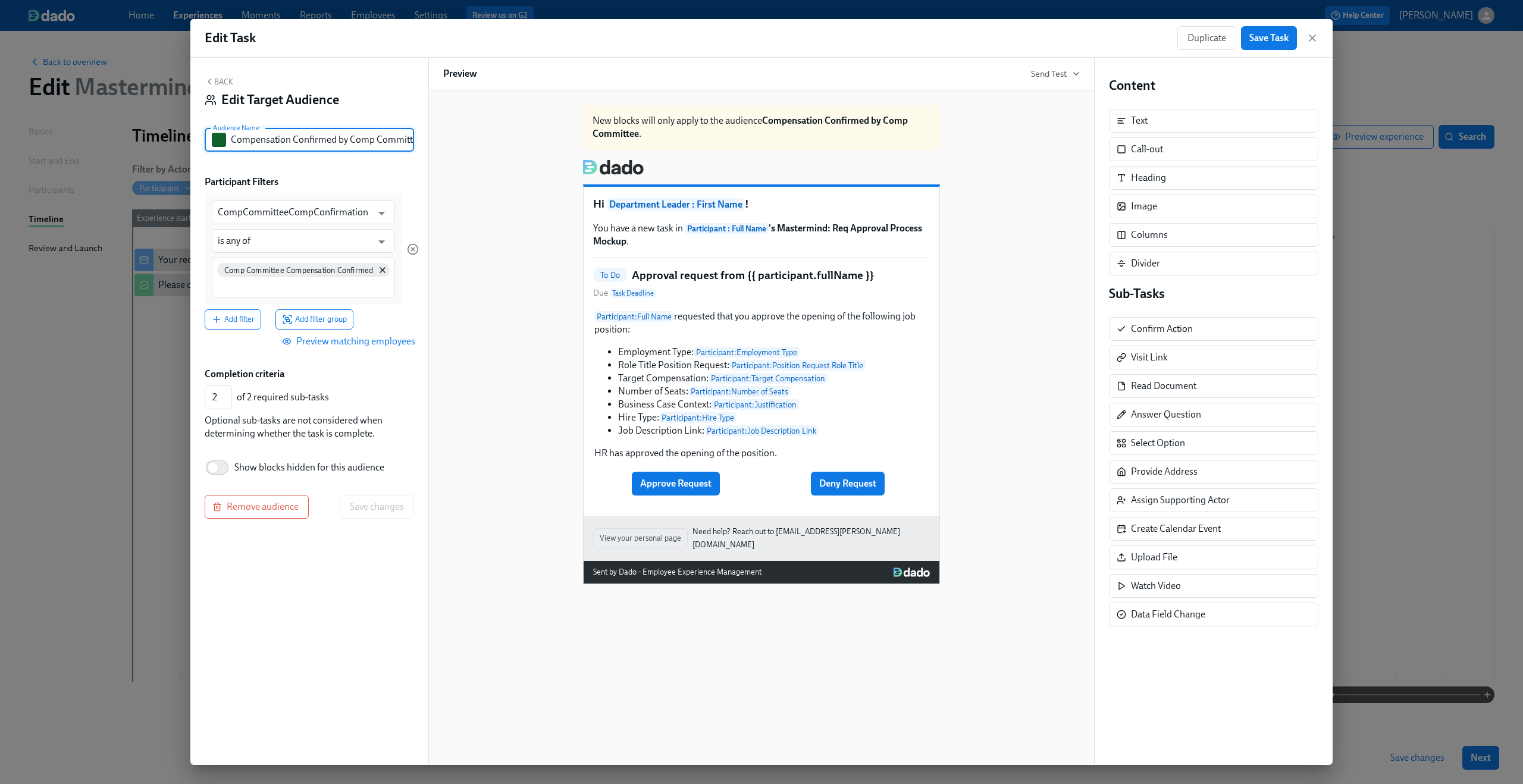
drag, startPoint x: 326, startPoint y: 137, endPoint x: 194, endPoint y: 139, distance: 132.0
click at [194, 139] on div "Back Edit Target Audience Audience Name Compensation Confirmed by Comp Committe…" at bounding box center [309, 411] width 238 height 707
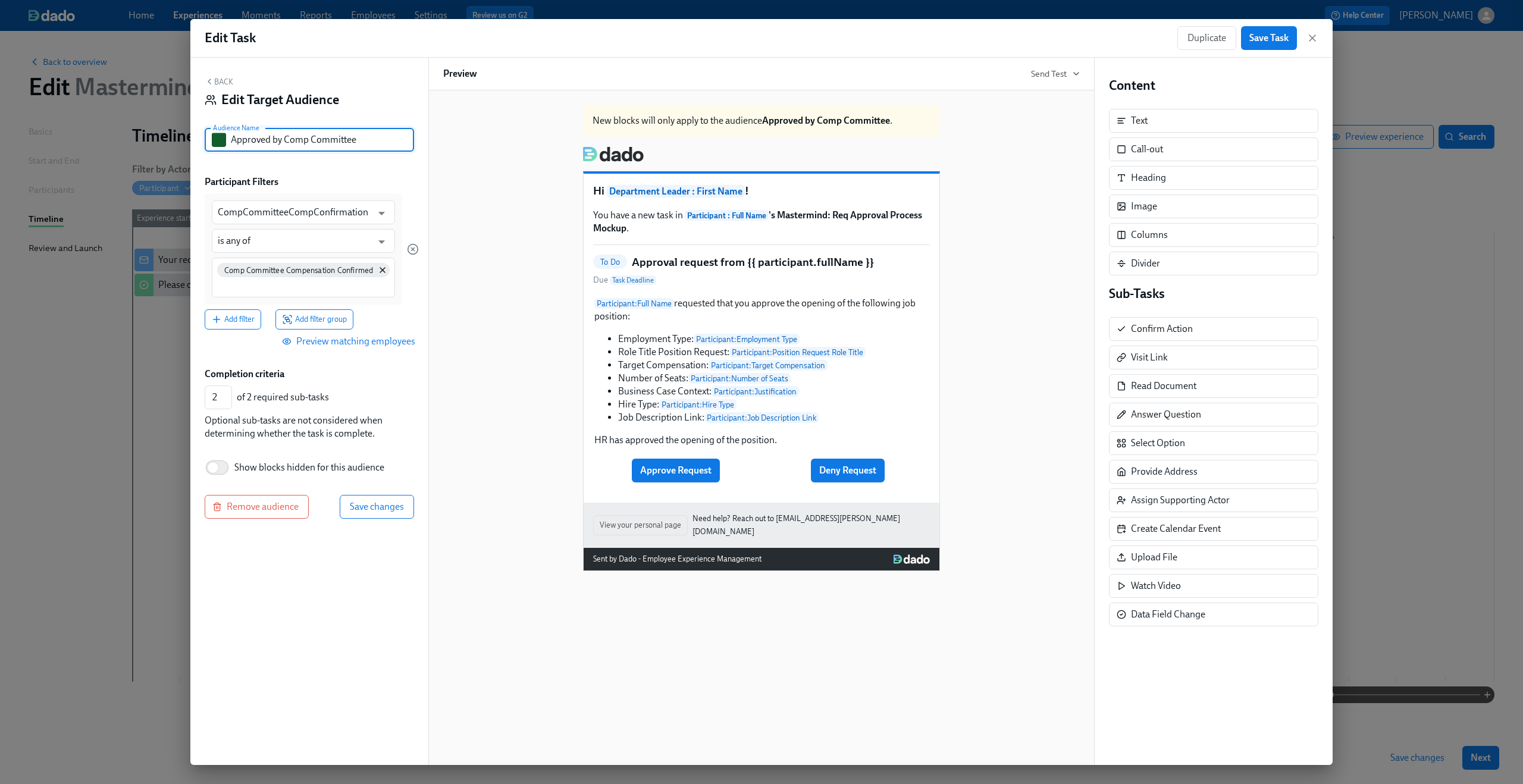
type input "Approved by Comp Committee"
click at [305, 163] on div "Back Edit Target Audience Audience Name Approved by Comp Committee Audience Nam…" at bounding box center [309, 411] width 238 height 707
click at [374, 501] on button "Save changes" at bounding box center [377, 506] width 74 height 23
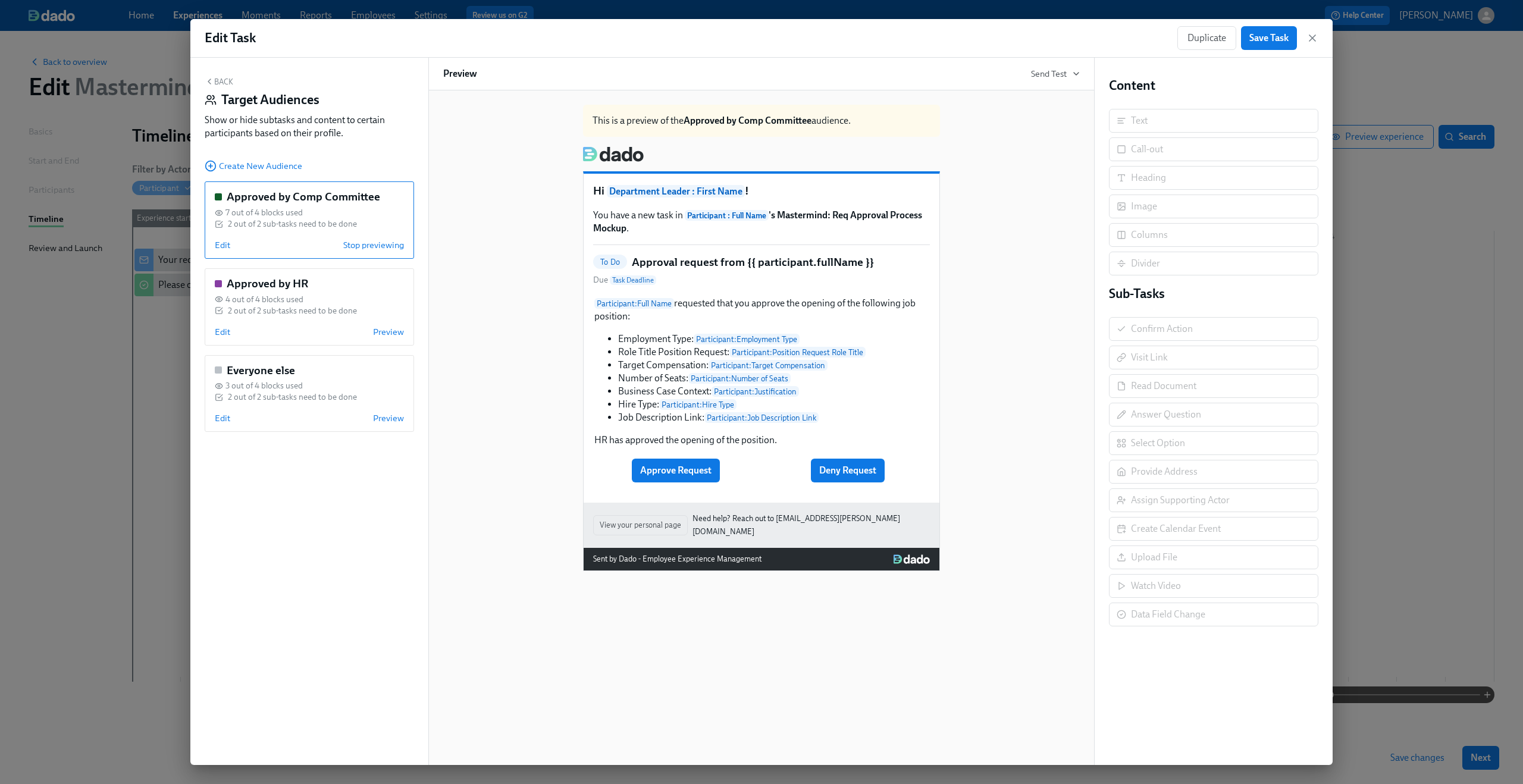
click at [227, 82] on button "Back" at bounding box center [219, 81] width 28 height 9
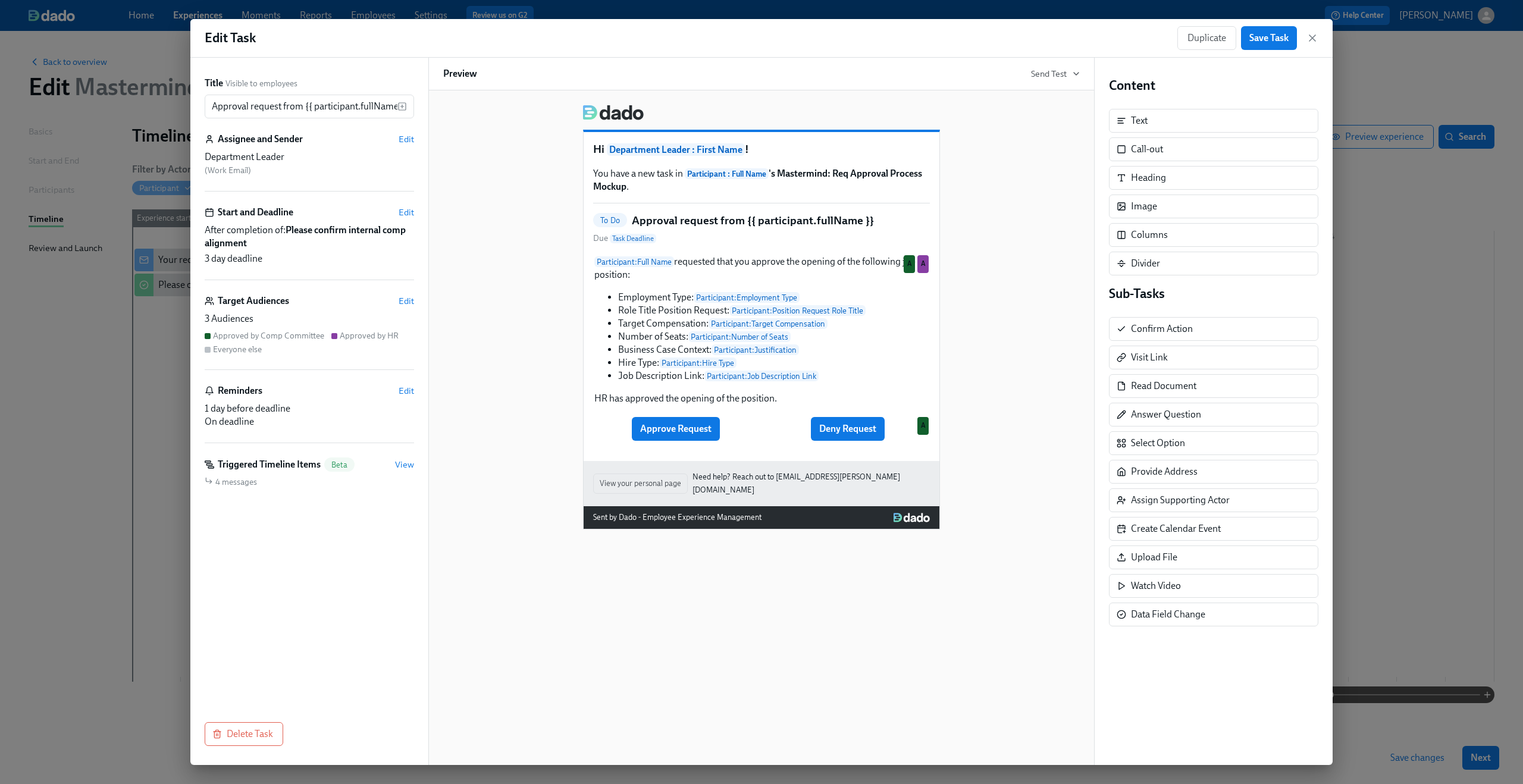
click at [298, 315] on div "3 Audiences" at bounding box center [310, 319] width 209 height 13
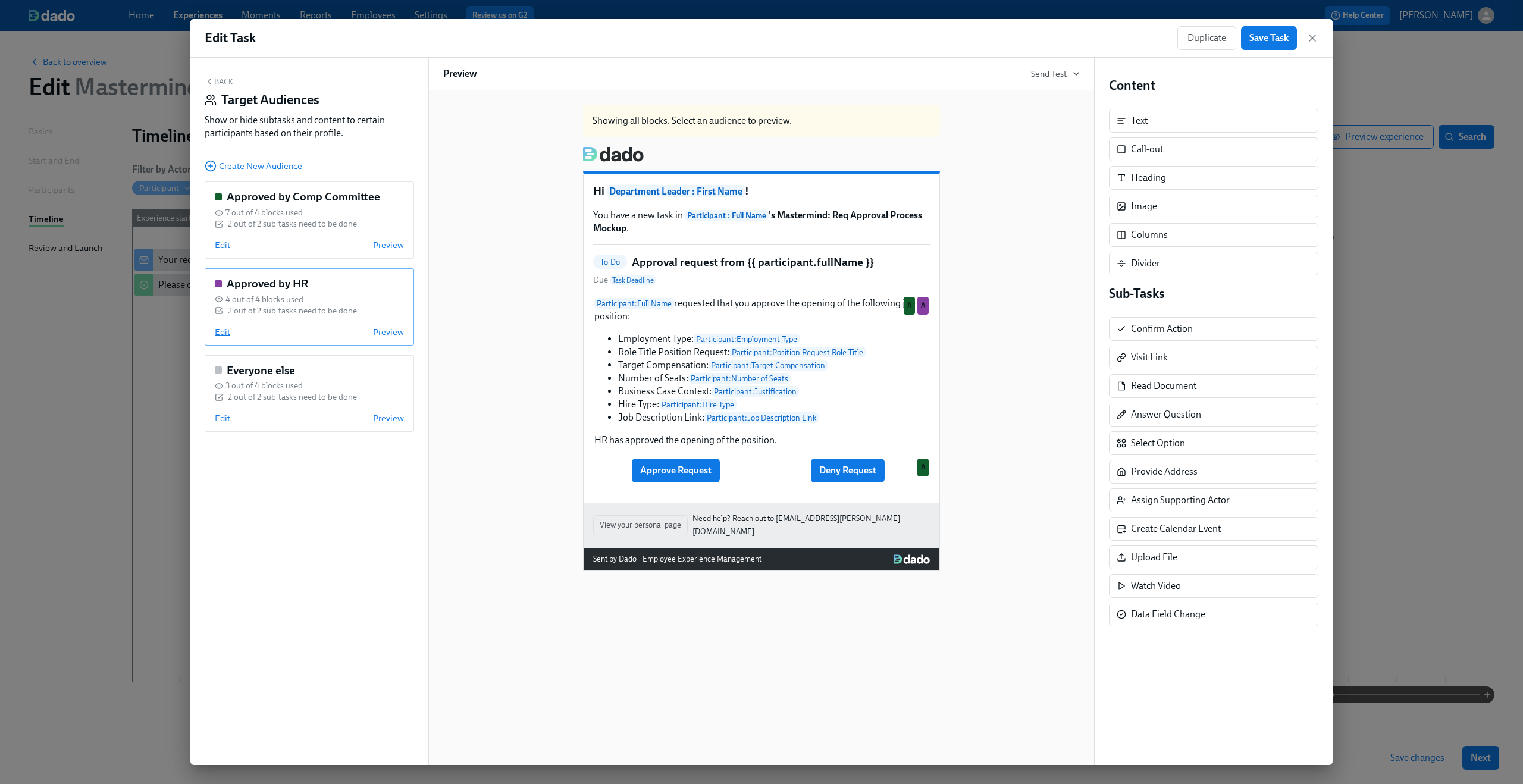
click at [223, 336] on span "Edit" at bounding box center [223, 332] width 15 height 12
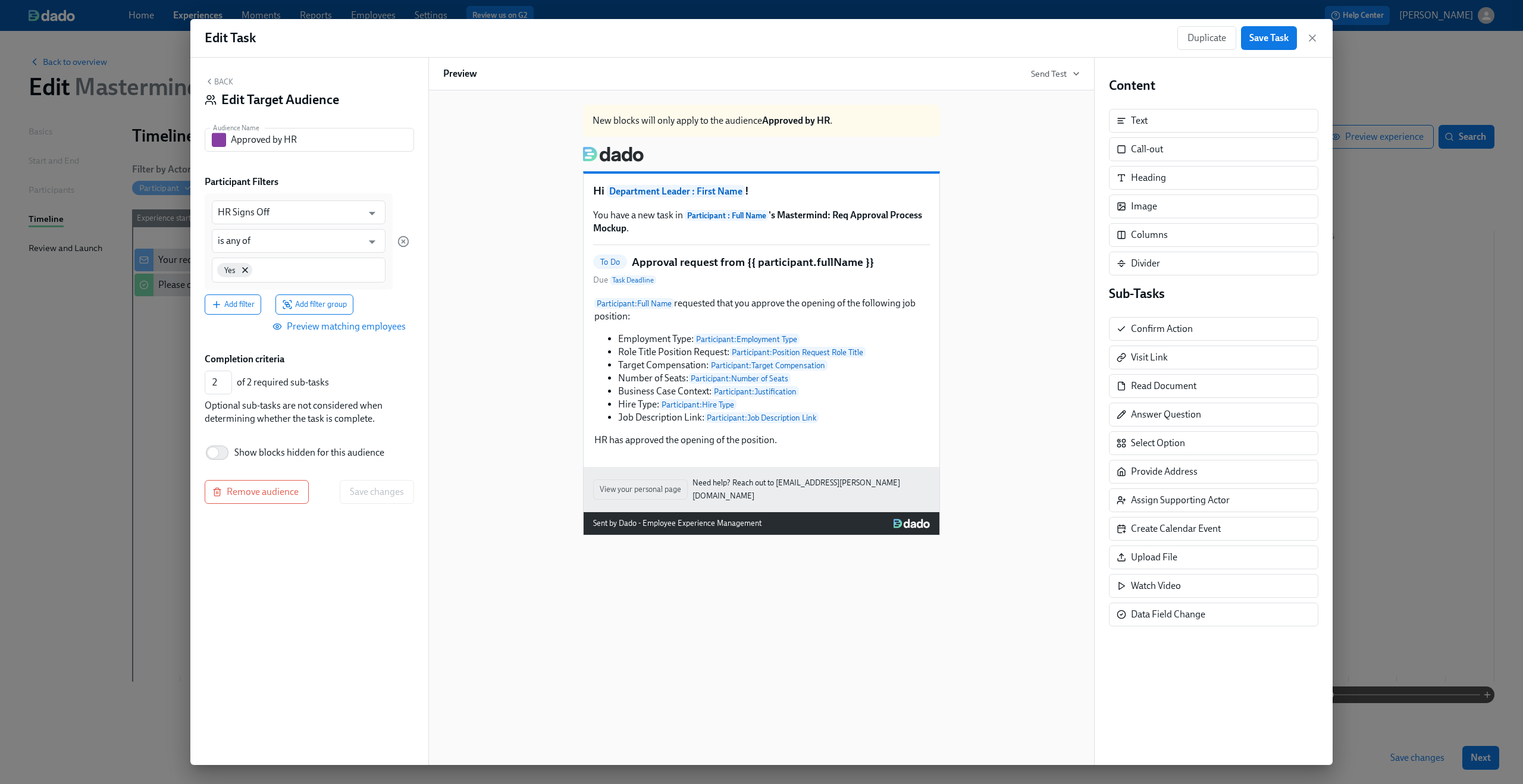
click at [259, 458] on span "Show blocks hidden for this audience" at bounding box center [309, 453] width 150 height 13
click at [252, 458] on input "Show blocks hidden for this audience" at bounding box center [213, 452] width 79 height 26
checkbox input "true"
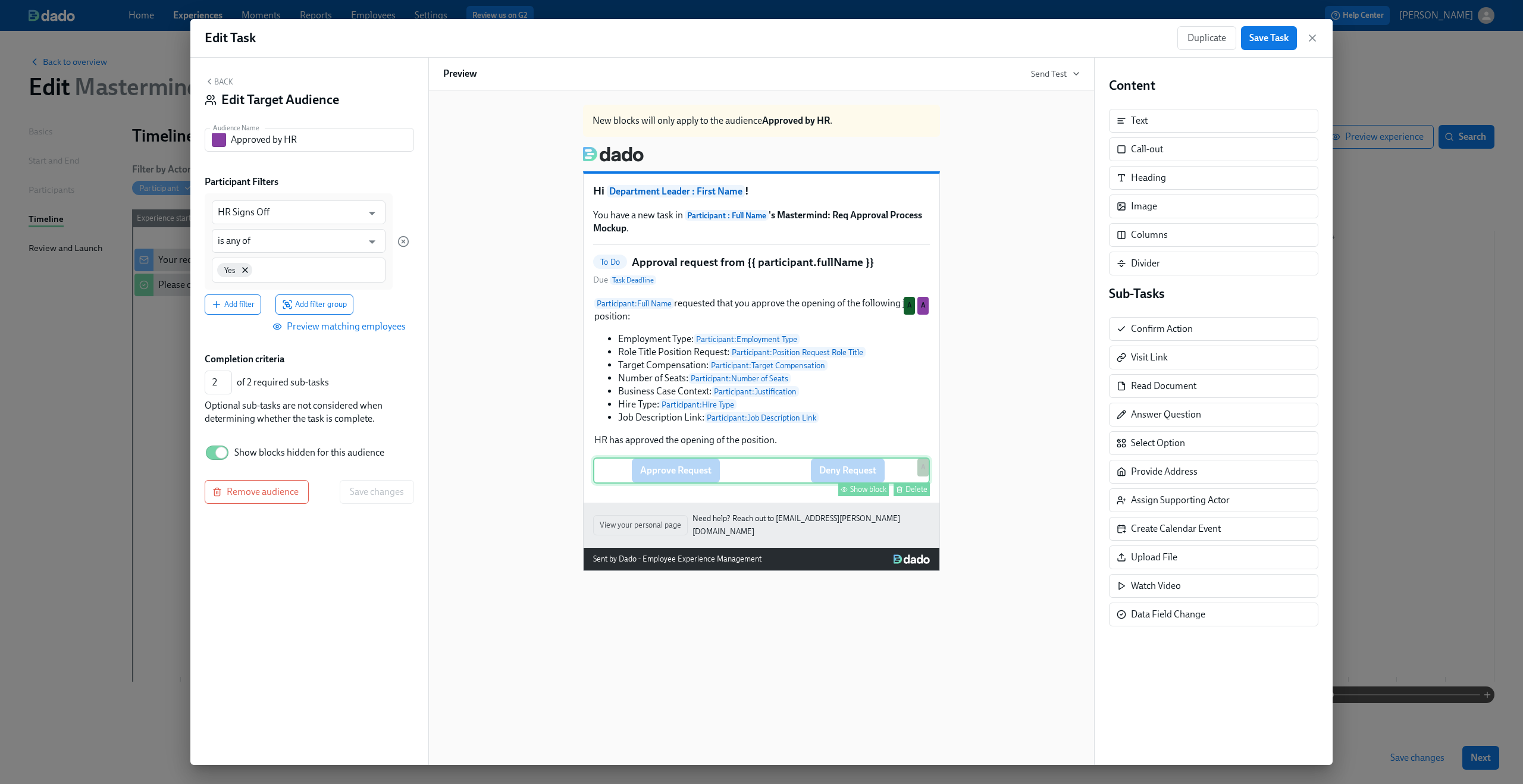
click at [709, 476] on div "Approve Request Deny Request Show block Delete A" at bounding box center [762, 470] width 336 height 26
click at [857, 494] on div "Show block" at bounding box center [868, 489] width 36 height 9
click at [378, 494] on span "Save changes" at bounding box center [377, 492] width 54 height 12
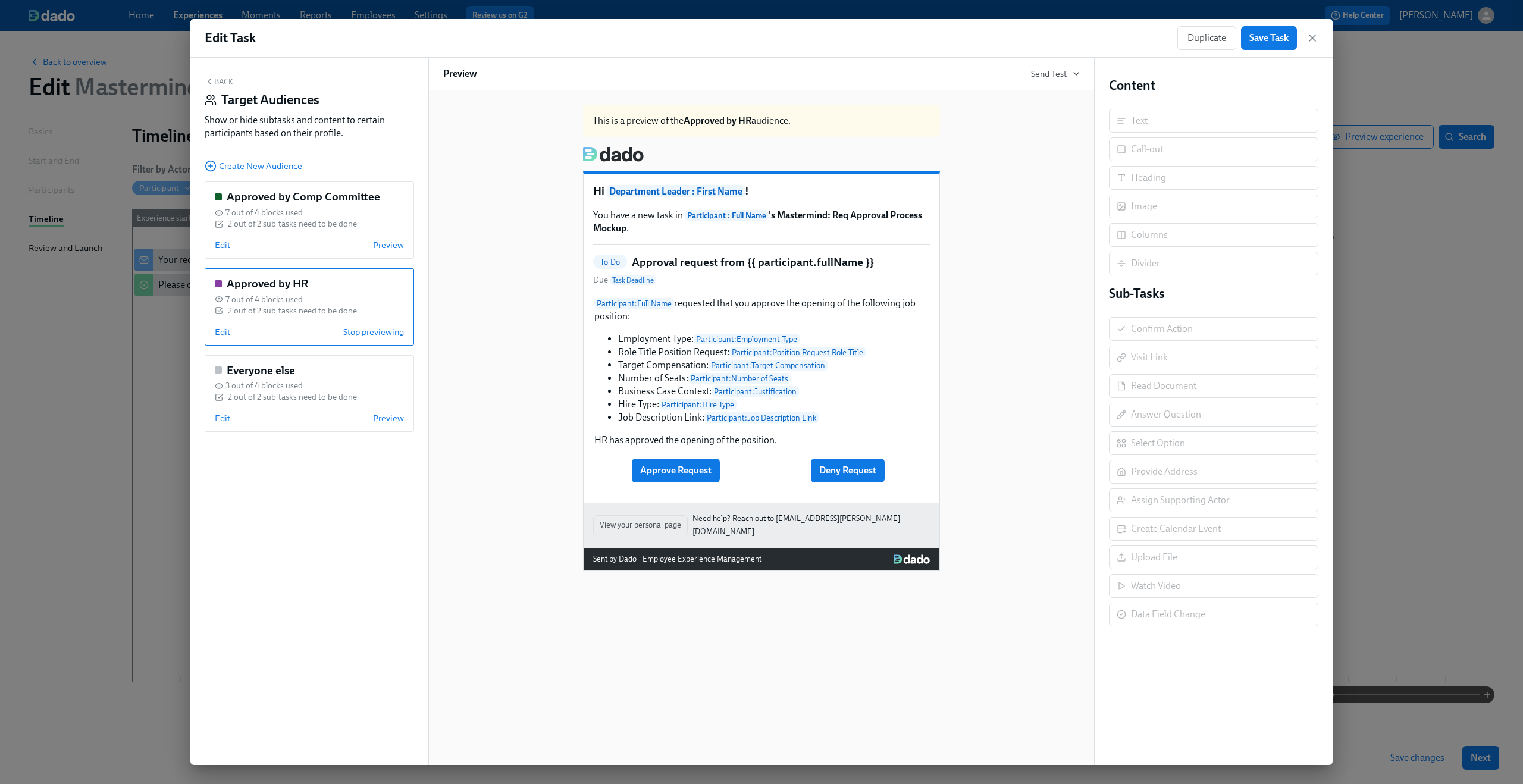
click at [221, 85] on button "Back" at bounding box center [219, 81] width 28 height 9
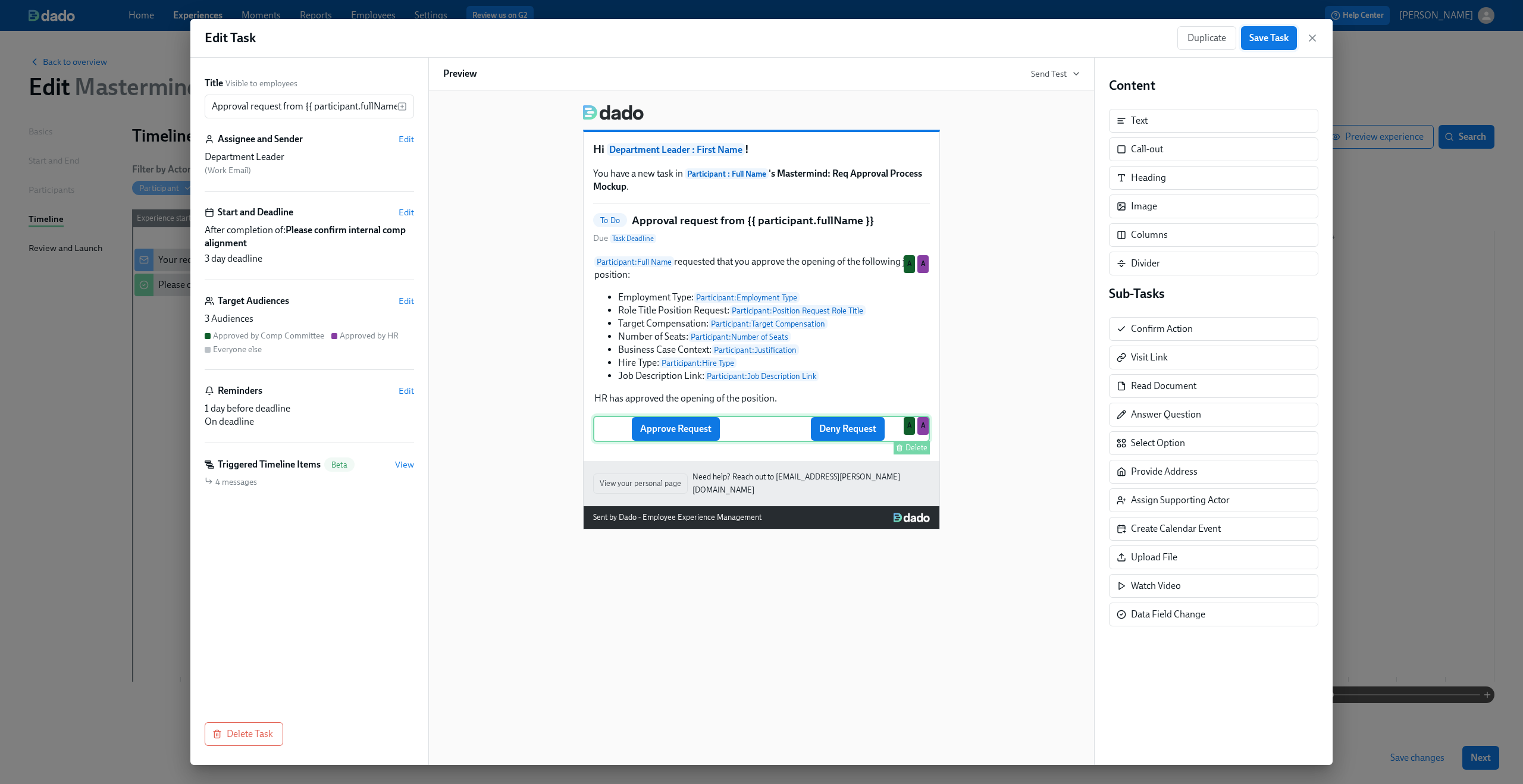
click at [1279, 41] on span "Save Task" at bounding box center [1269, 38] width 39 height 12
click at [1313, 36] on icon "button" at bounding box center [1312, 38] width 12 height 12
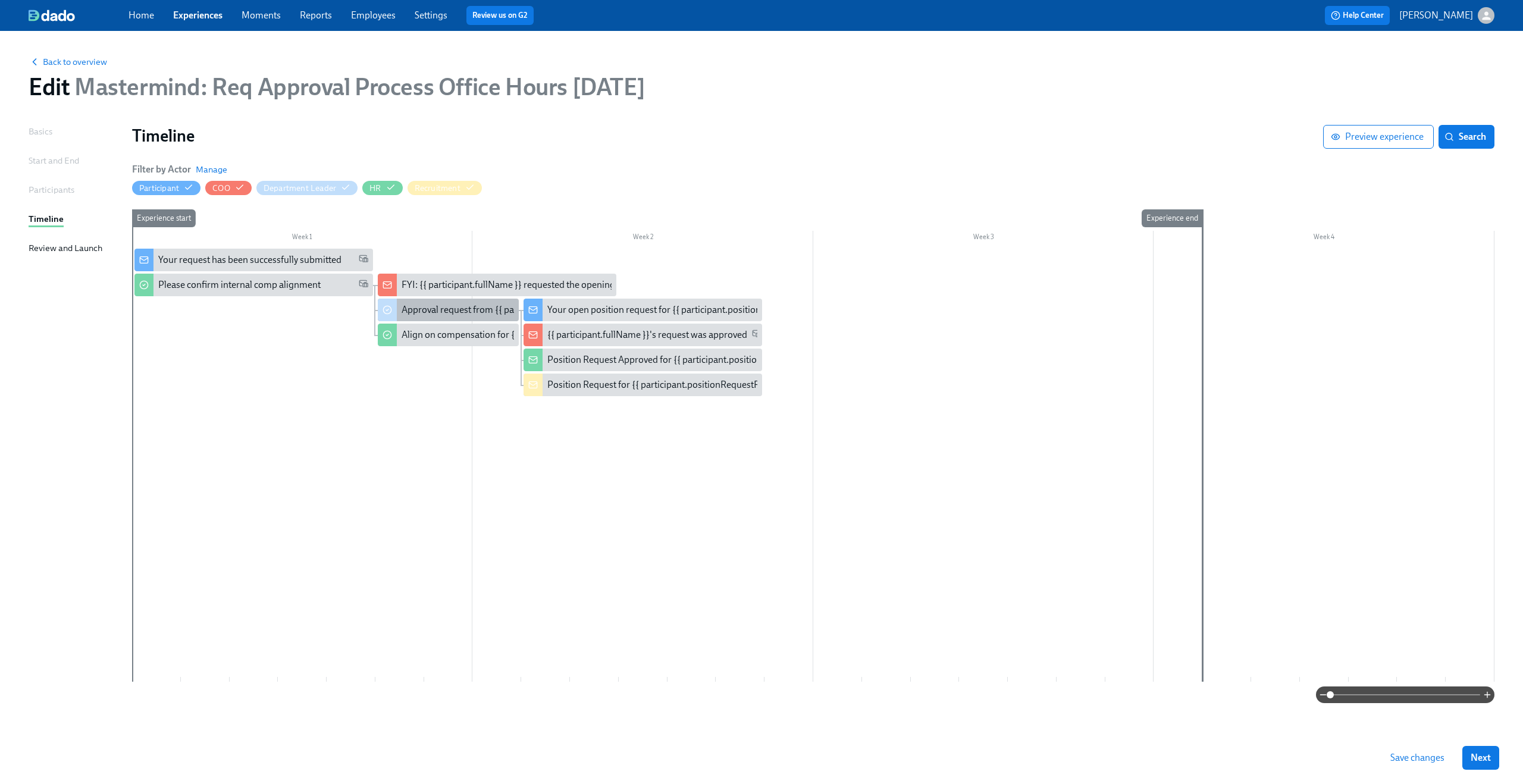
click at [456, 316] on div "Approval request from {{ participant.fullName }}" at bounding box center [448, 310] width 141 height 23
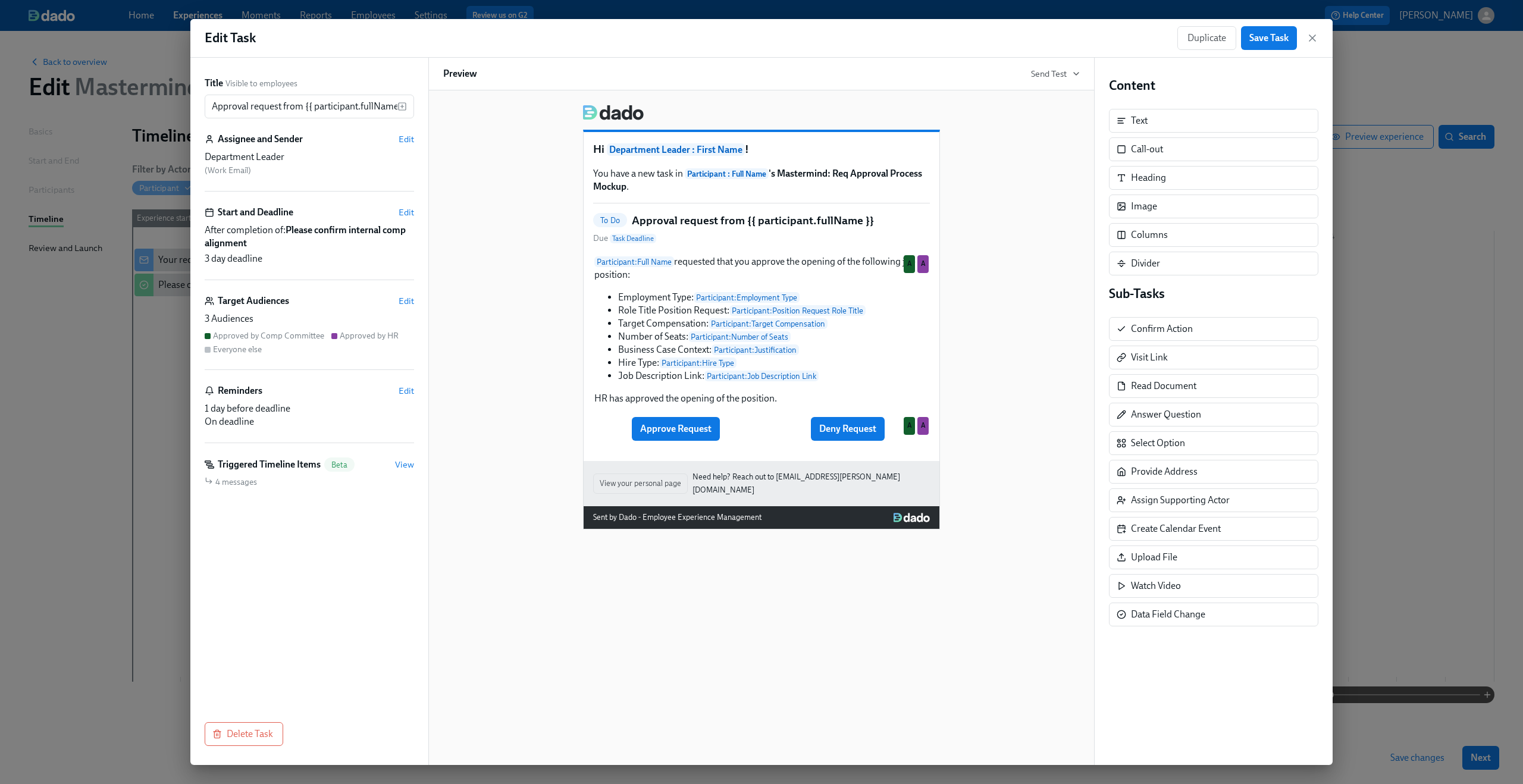
click at [1315, 51] on div "Edit Task Duplicate Save Task" at bounding box center [761, 38] width 1142 height 38
click at [1313, 38] on icon "button" at bounding box center [1312, 38] width 6 height 6
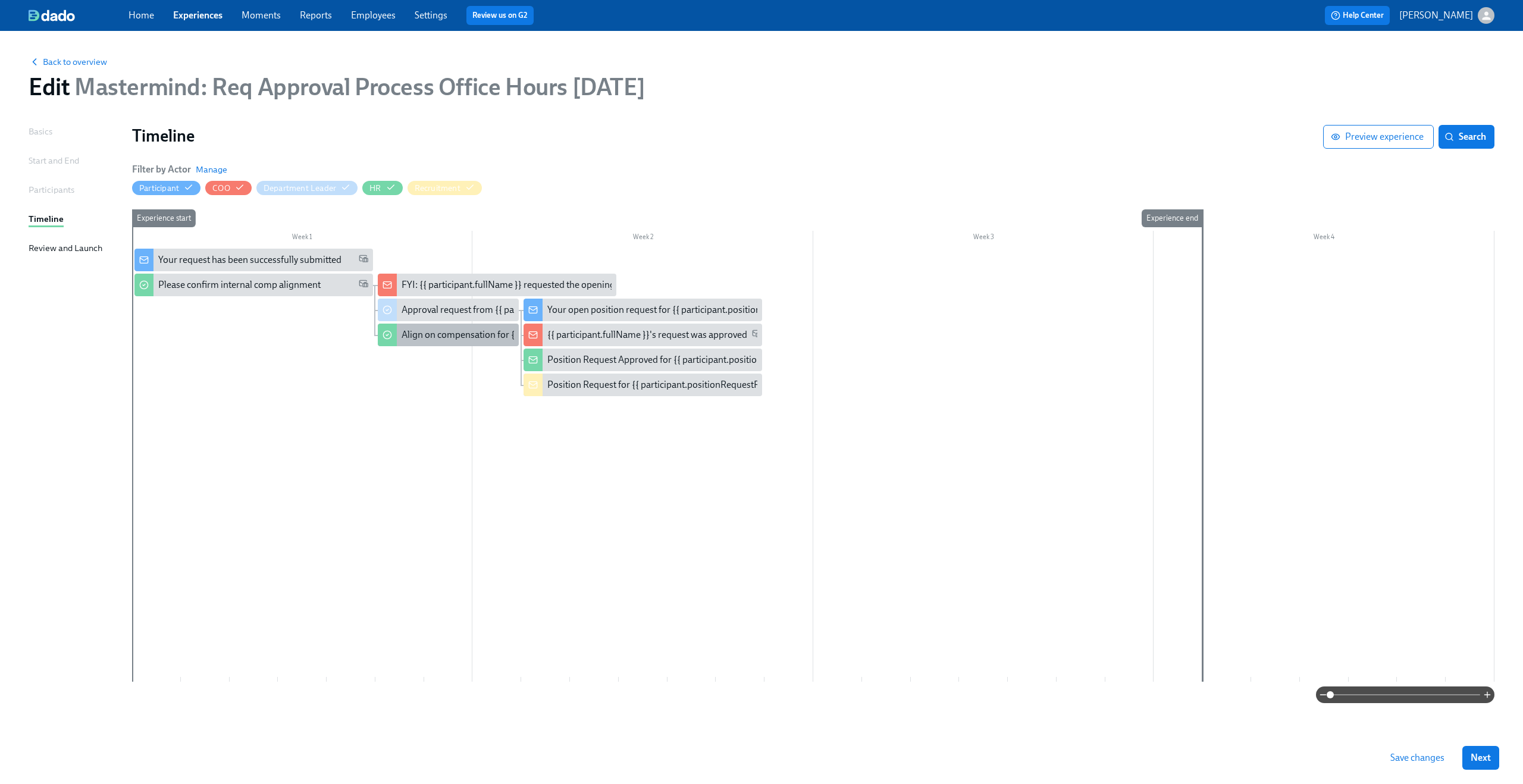
click at [435, 328] on div "Align on compensation for {{ participant.positionRequestRoleTitle }}" at bounding box center [540, 335] width 276 height 13
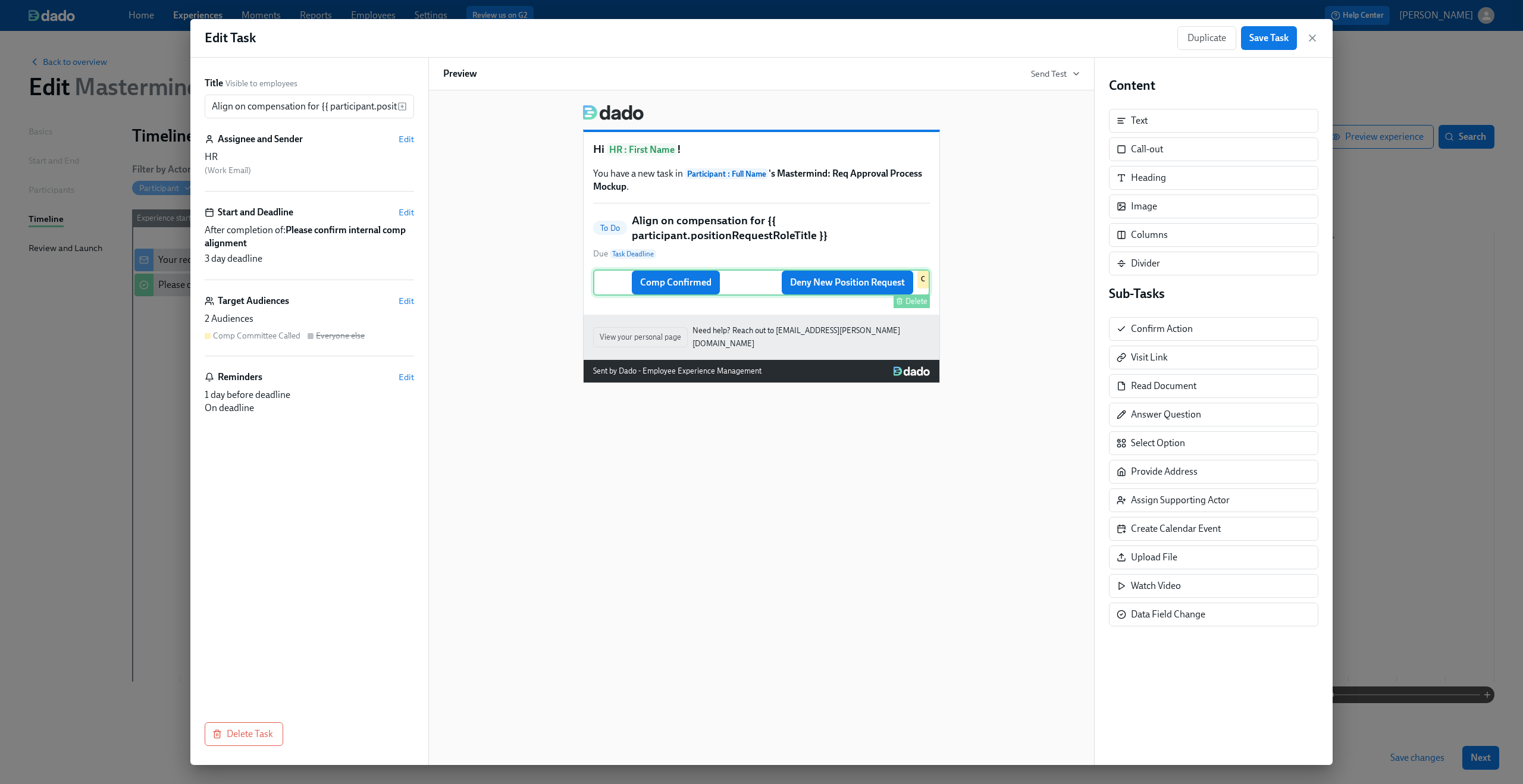
click at [894, 281] on div "Comp Confirmed Deny New Position Request Delete C" at bounding box center [762, 282] width 336 height 26
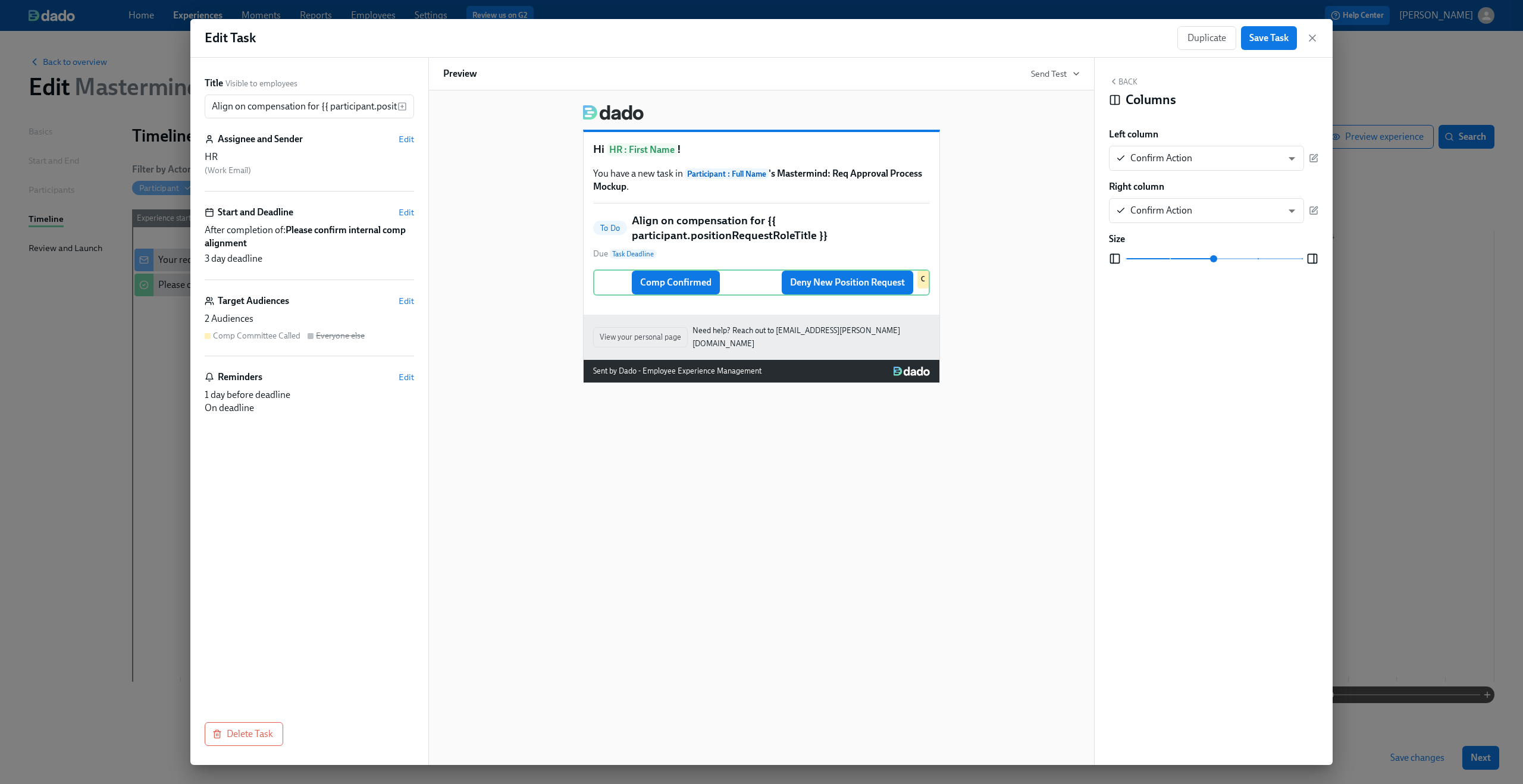
click at [686, 248] on div "To Do Align on compensation for {{ participant.positionRequestRoleTitle }} Due …" at bounding box center [762, 236] width 336 height 47
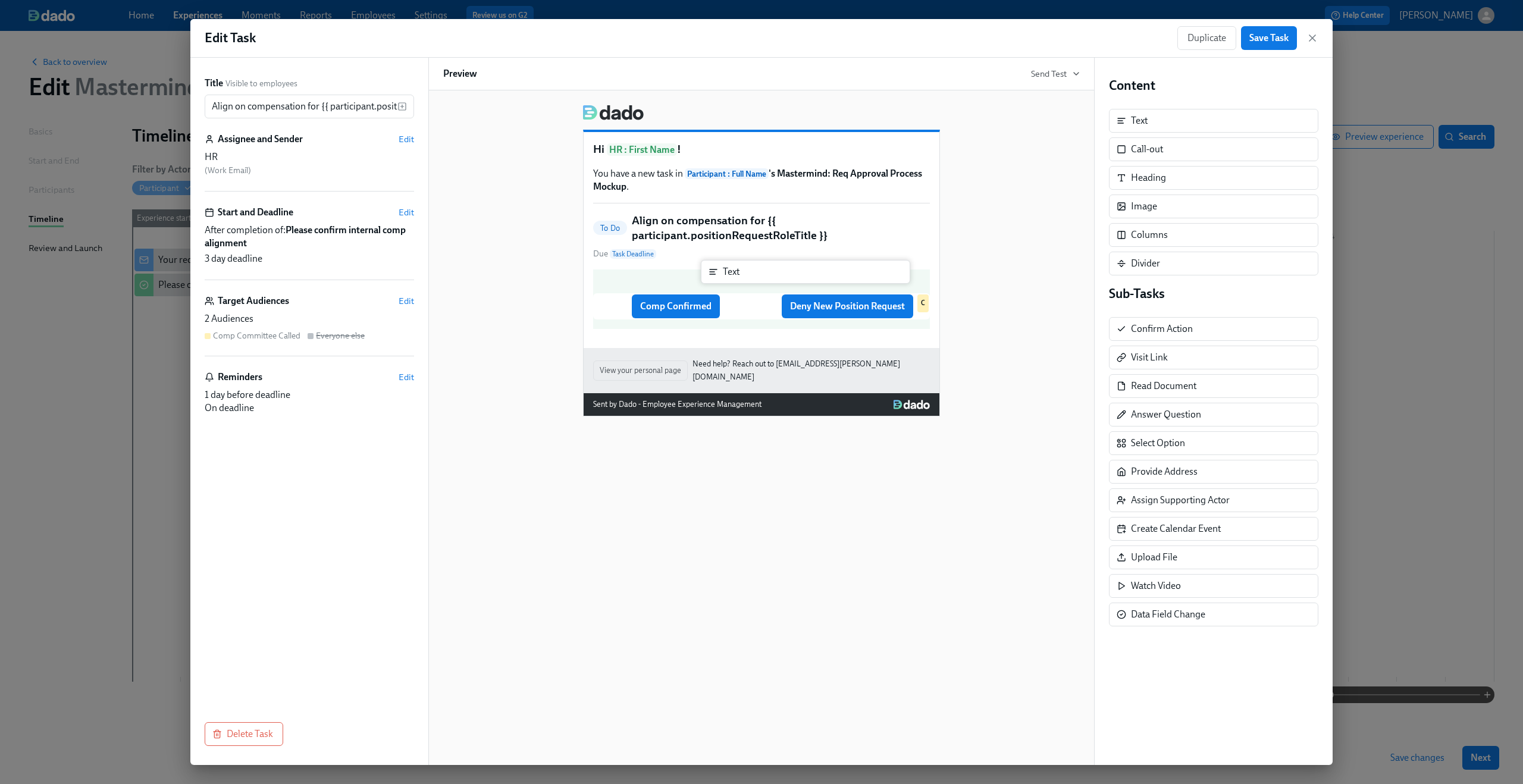
drag, startPoint x: 1177, startPoint y: 125, endPoint x: 755, endPoint y: 277, distance: 448.5
click at [755, 277] on div "Title Visible to employees Align on compensation for {{ participant.positionReq…" at bounding box center [761, 411] width 1142 height 707
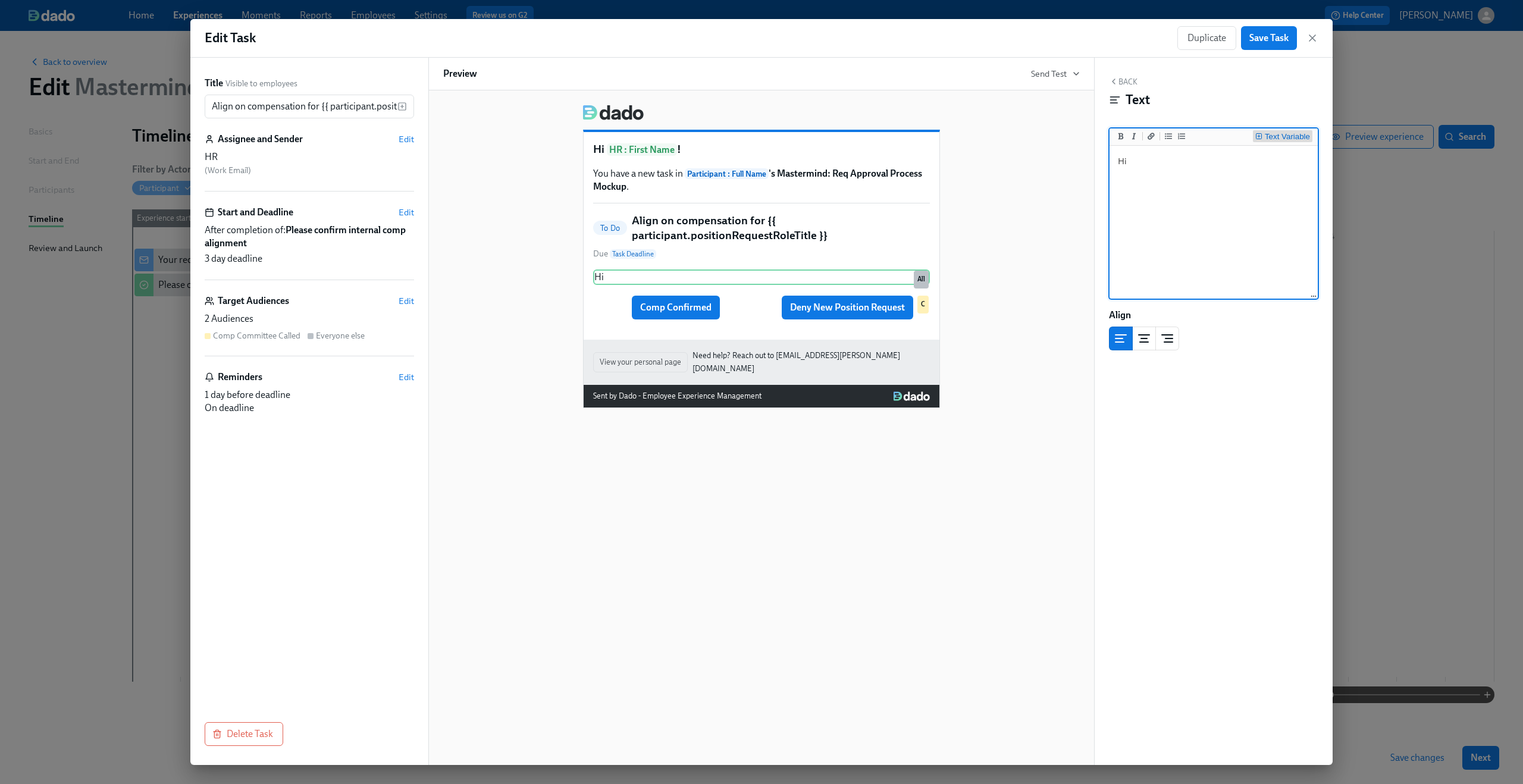
type textarea "Hi"
click at [1286, 137] on div "Text Variable" at bounding box center [1287, 137] width 45 height 8
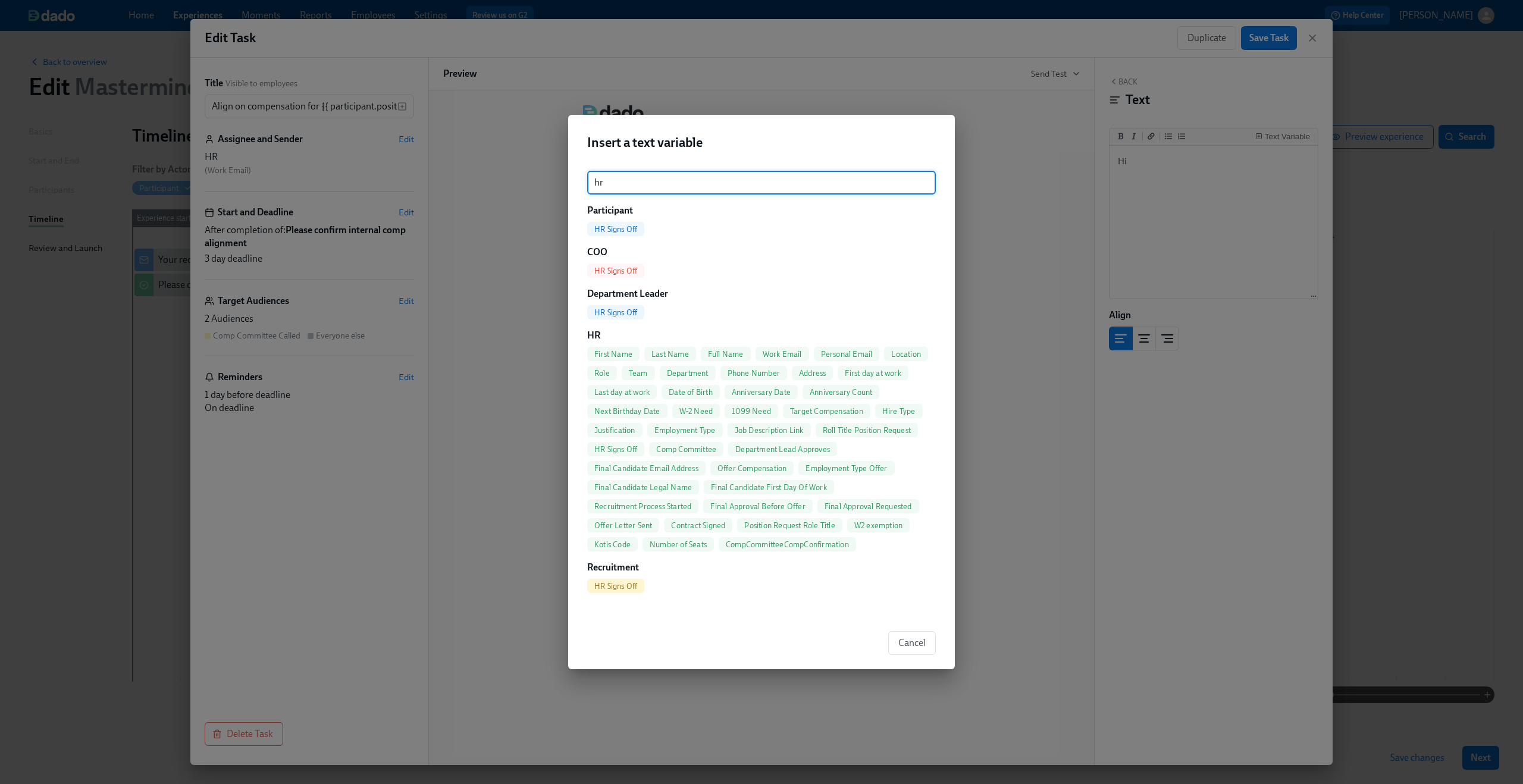
type input "hr"
click at [616, 353] on span "First Name" at bounding box center [613, 354] width 53 height 9
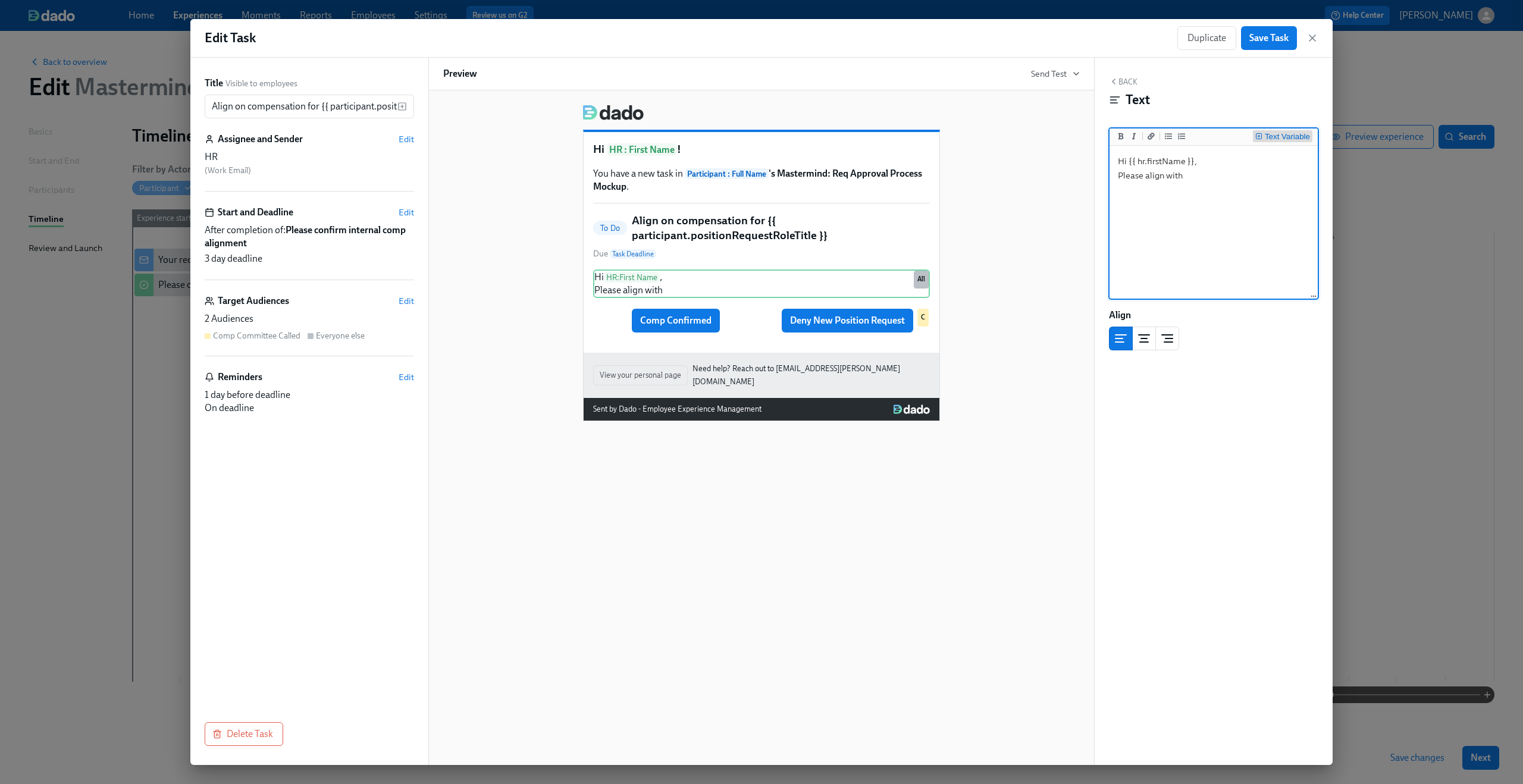
type textarea "Hi {{ hr.firstName }}, Please align with"
click at [1283, 139] on div "Text Variable" at bounding box center [1287, 137] width 45 height 8
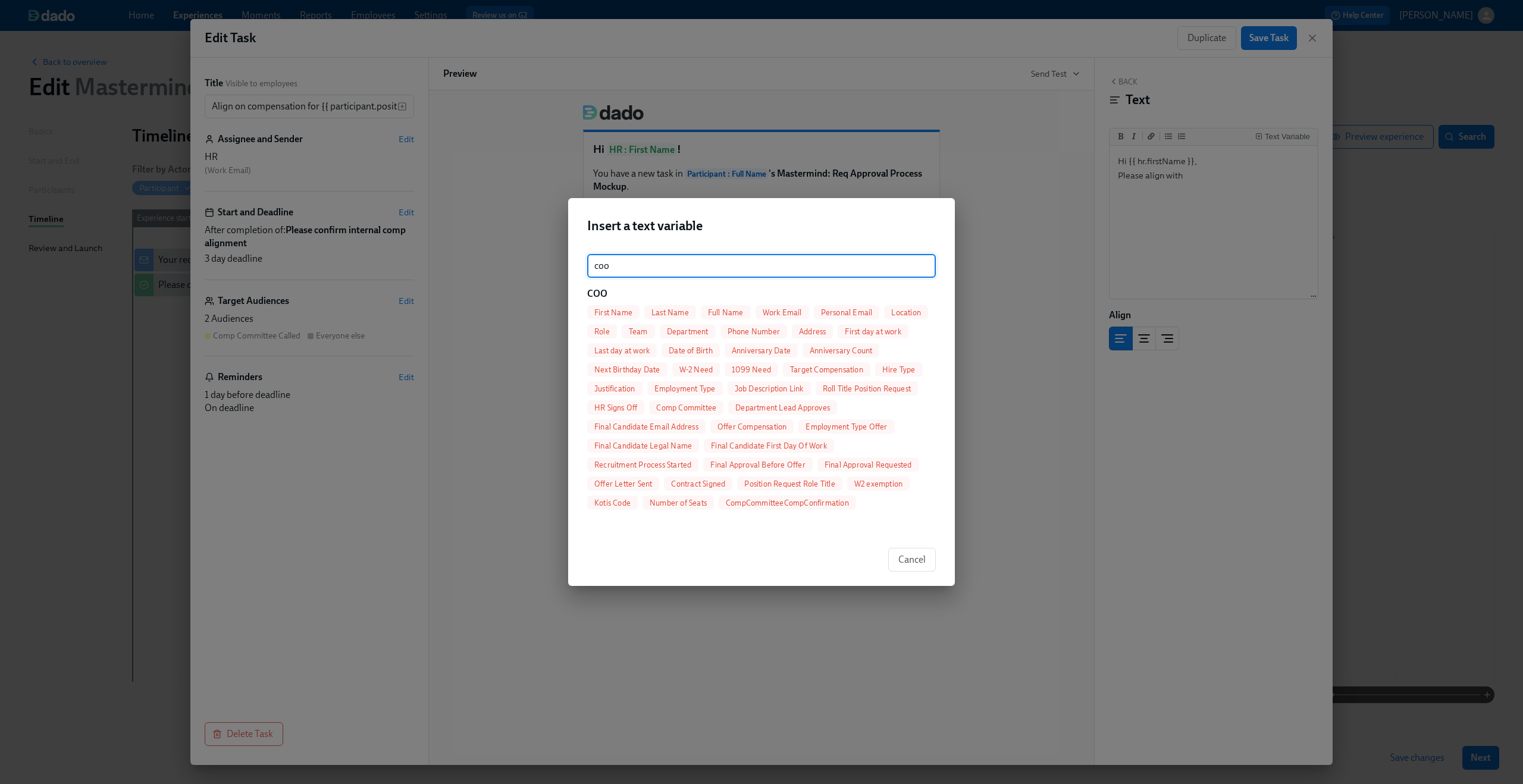
type input "coo"
click at [624, 306] on div "First Name" at bounding box center [613, 312] width 53 height 14
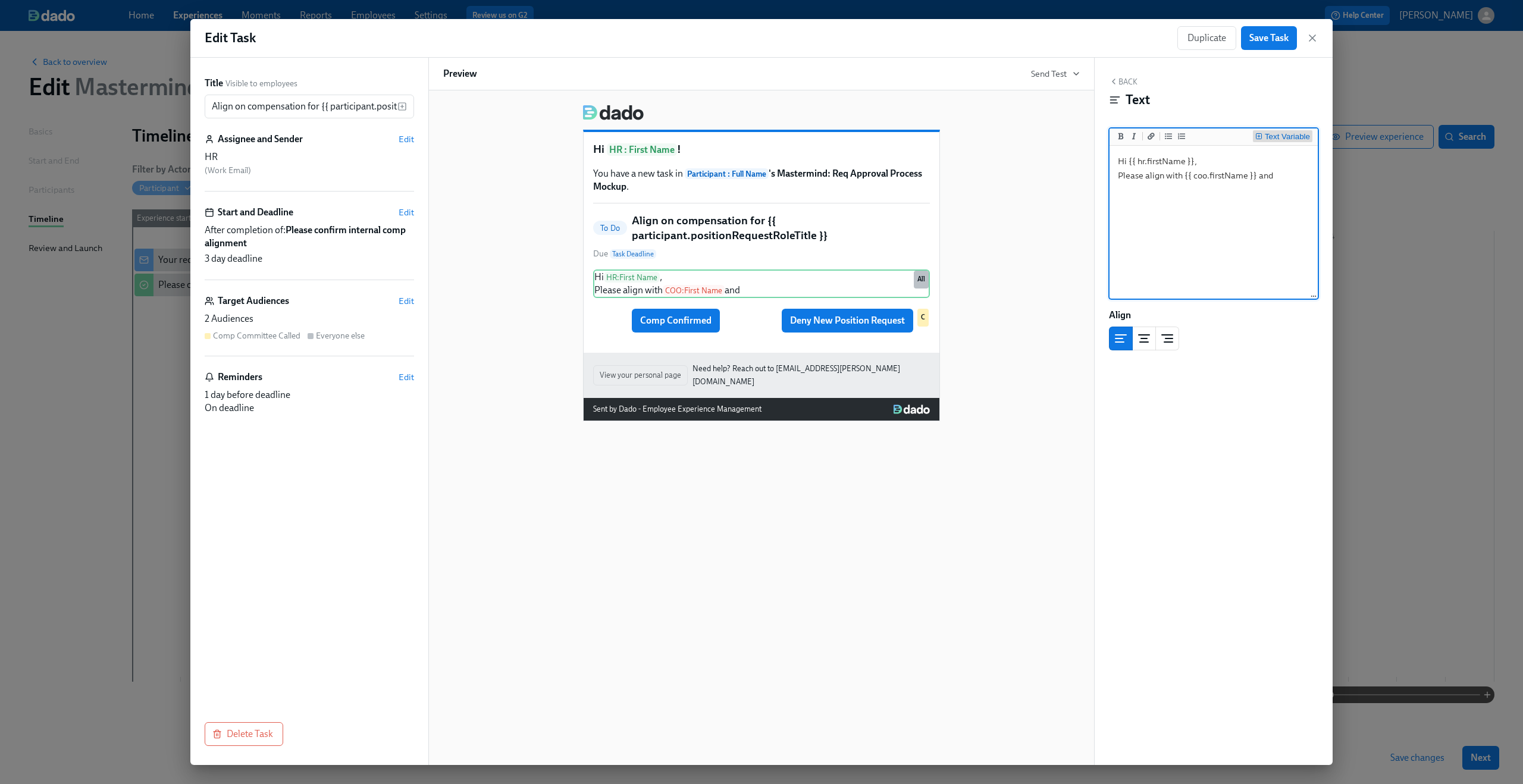
type textarea "Hi {{ hr.firstName }}, Please align with {{ coo.firstName }} and"
click at [1278, 138] on div "Text Variable" at bounding box center [1287, 137] width 45 height 8
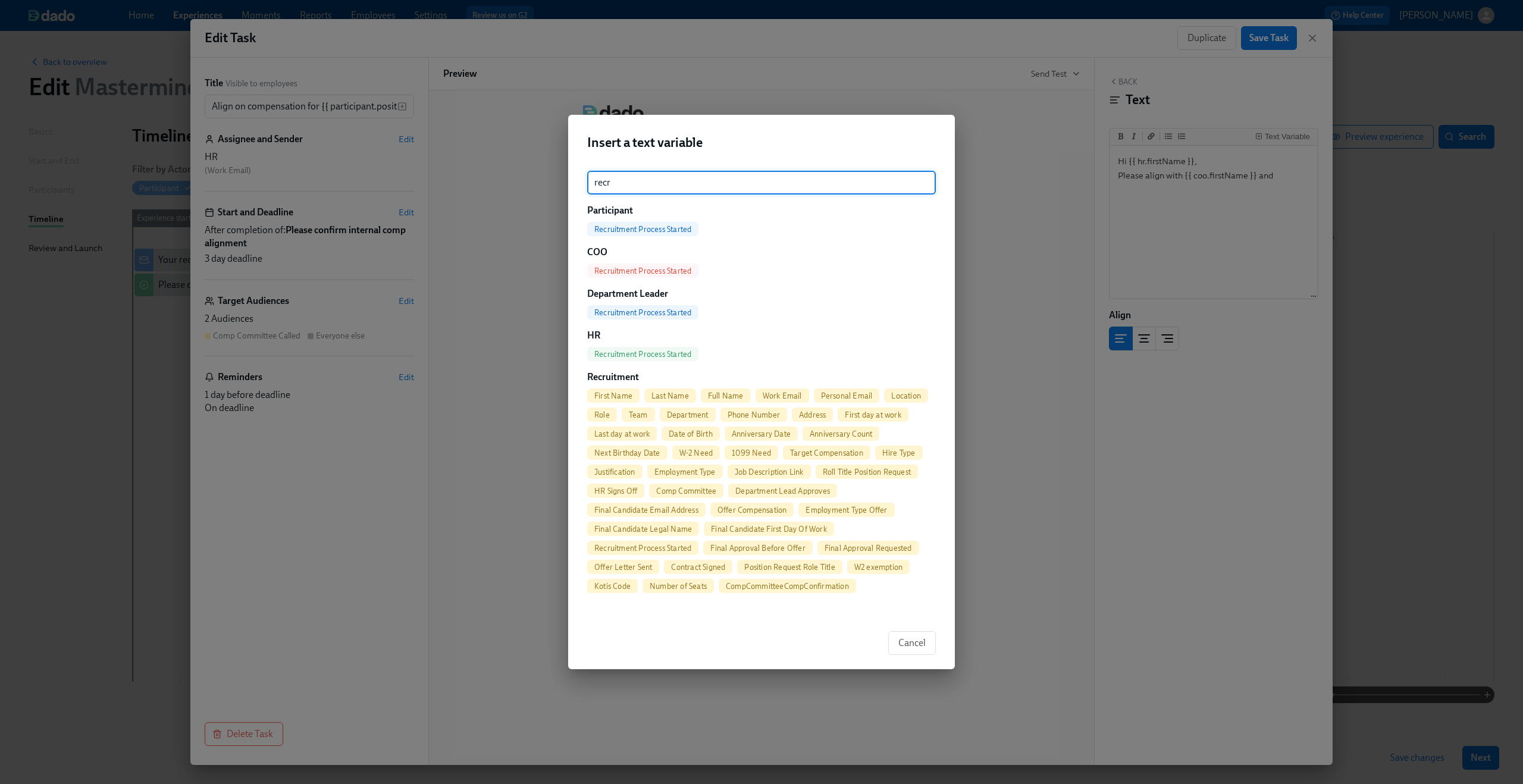
type input "recr"
click at [618, 392] on span "First Name" at bounding box center [613, 396] width 53 height 9
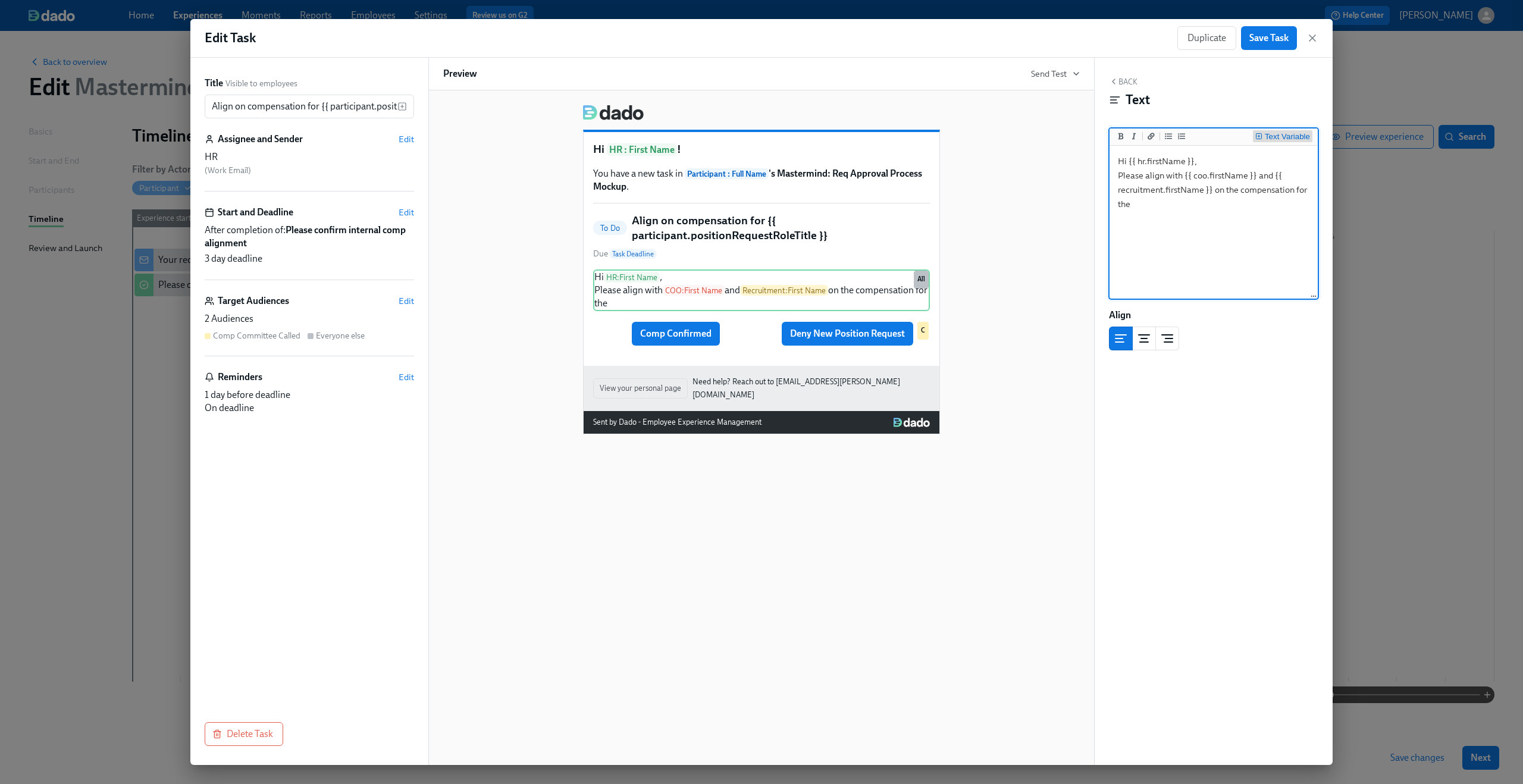
type textarea "Hi {{ hr.firstName }}, Please align with {{ coo.firstName }} and {{ recruitment…"
click at [1276, 136] on div "Text Variable" at bounding box center [1287, 137] width 45 height 8
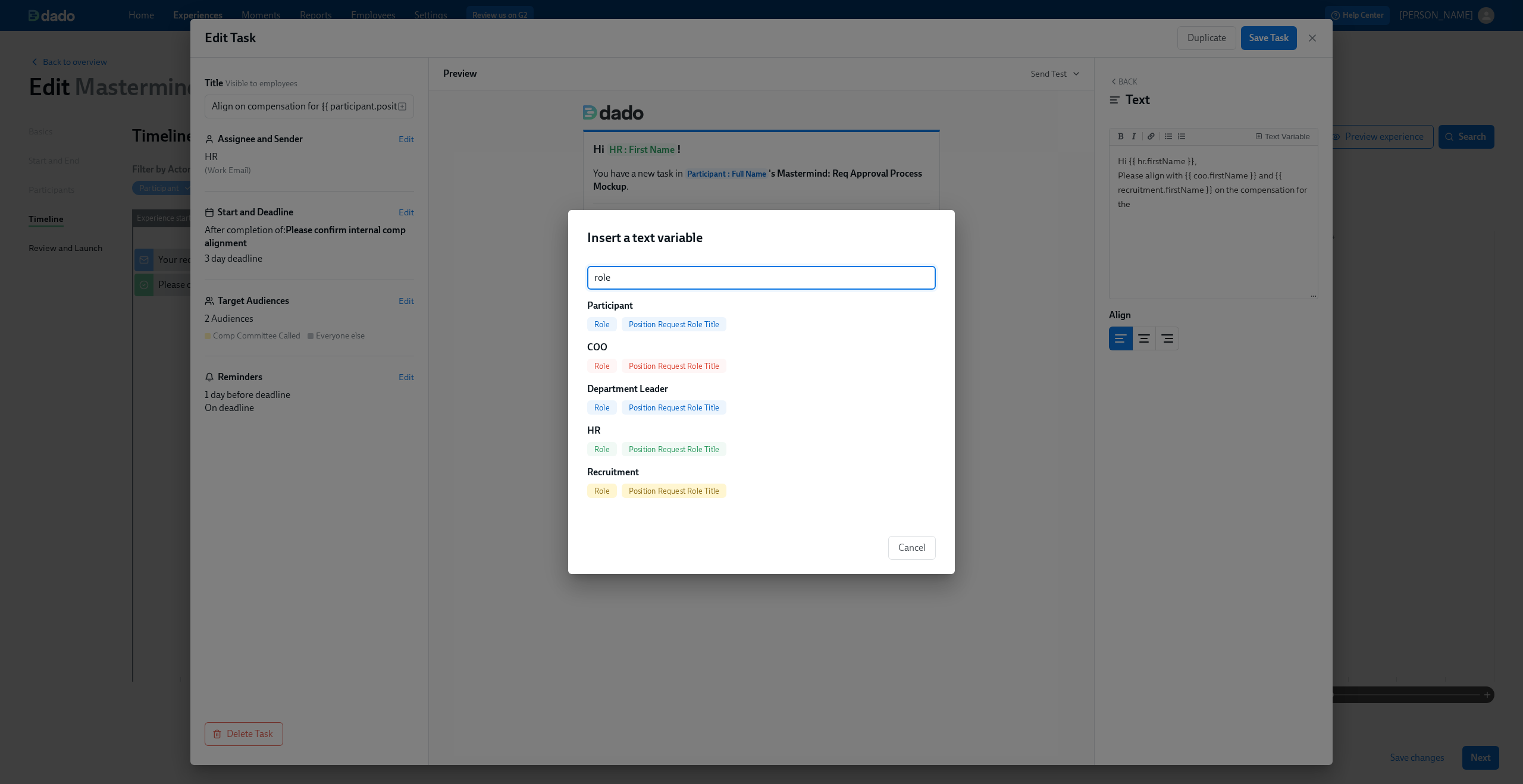
type input "role"
click at [685, 324] on span "Position Request Role Title" at bounding box center [674, 324] width 105 height 9
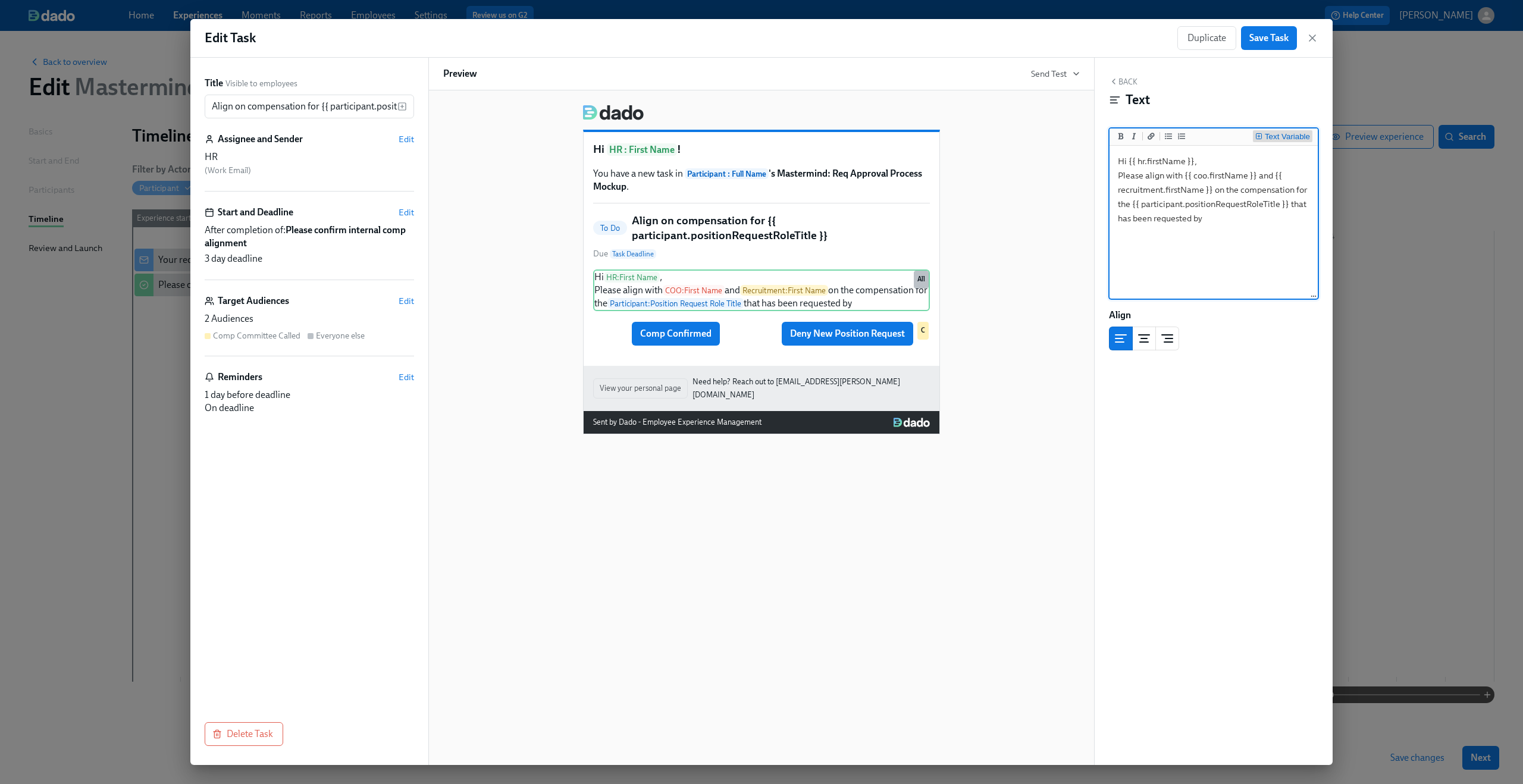
click at [1291, 140] on div "Text Variable" at bounding box center [1287, 137] width 45 height 8
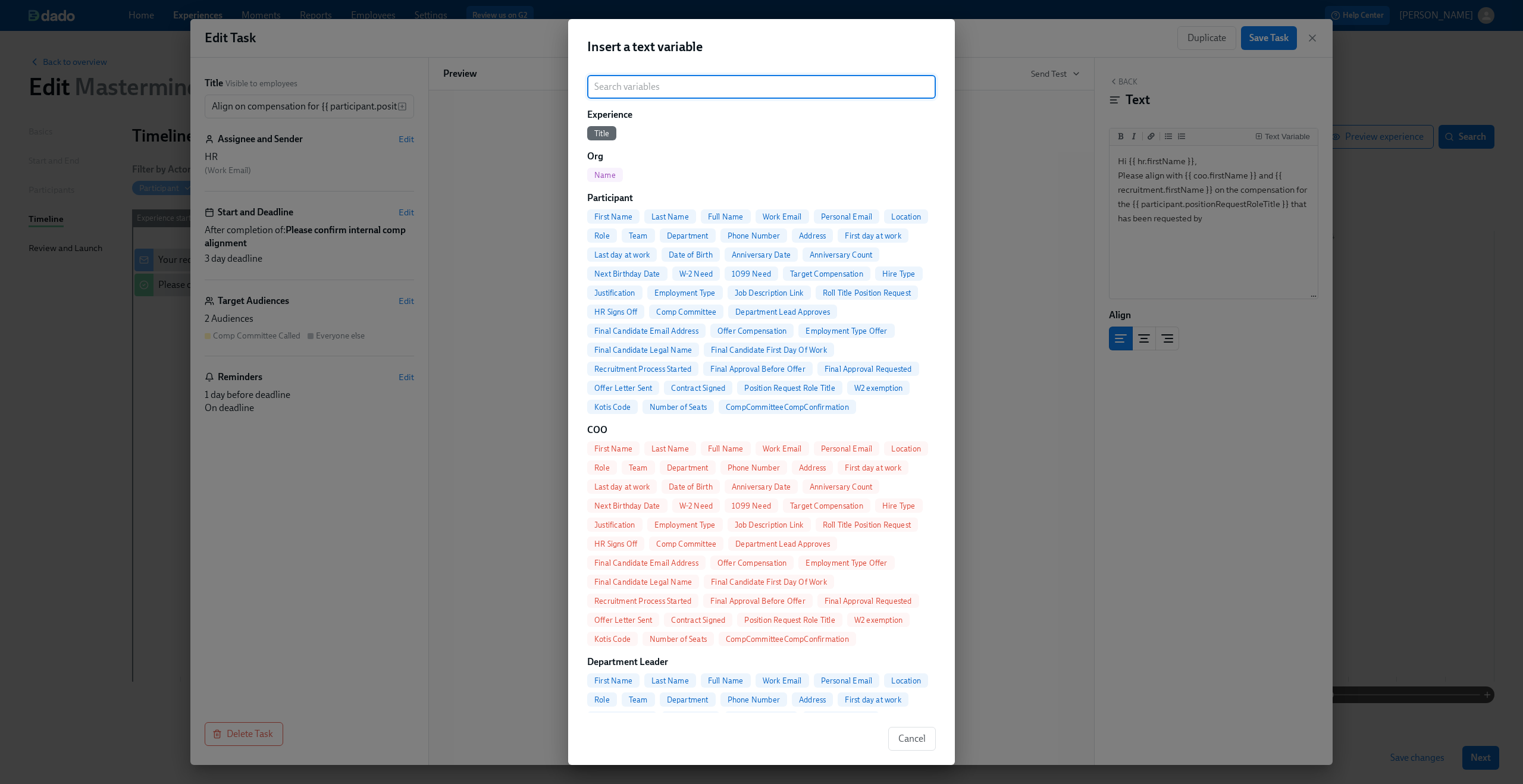
click at [740, 217] on span "Full Name" at bounding box center [726, 217] width 50 height 9
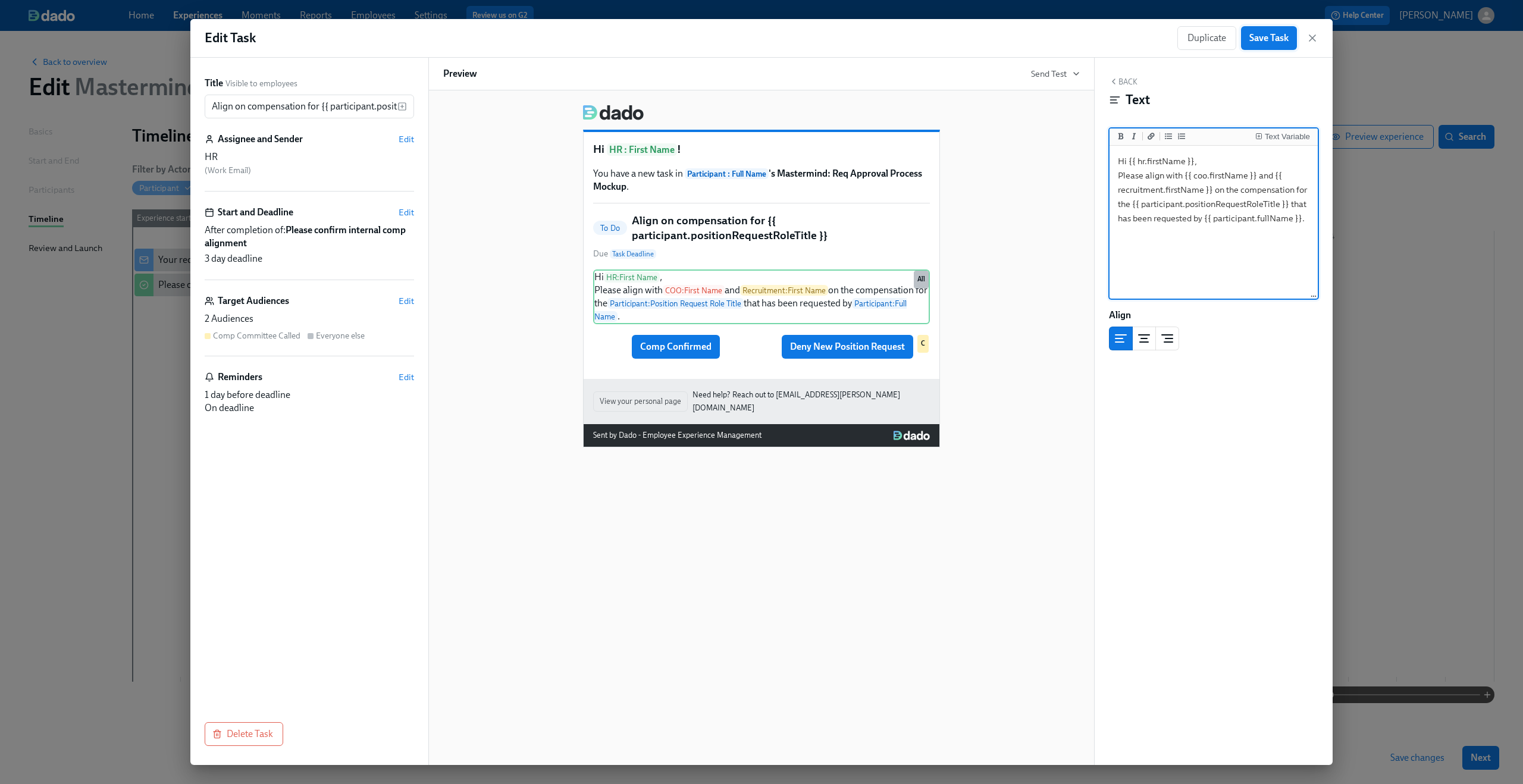
type textarea "Hi {{ hr.firstName }}, Please align with {{ coo.firstName }} and {{ recruitment…"
click at [1273, 40] on span "Save Task" at bounding box center [1269, 38] width 39 height 12
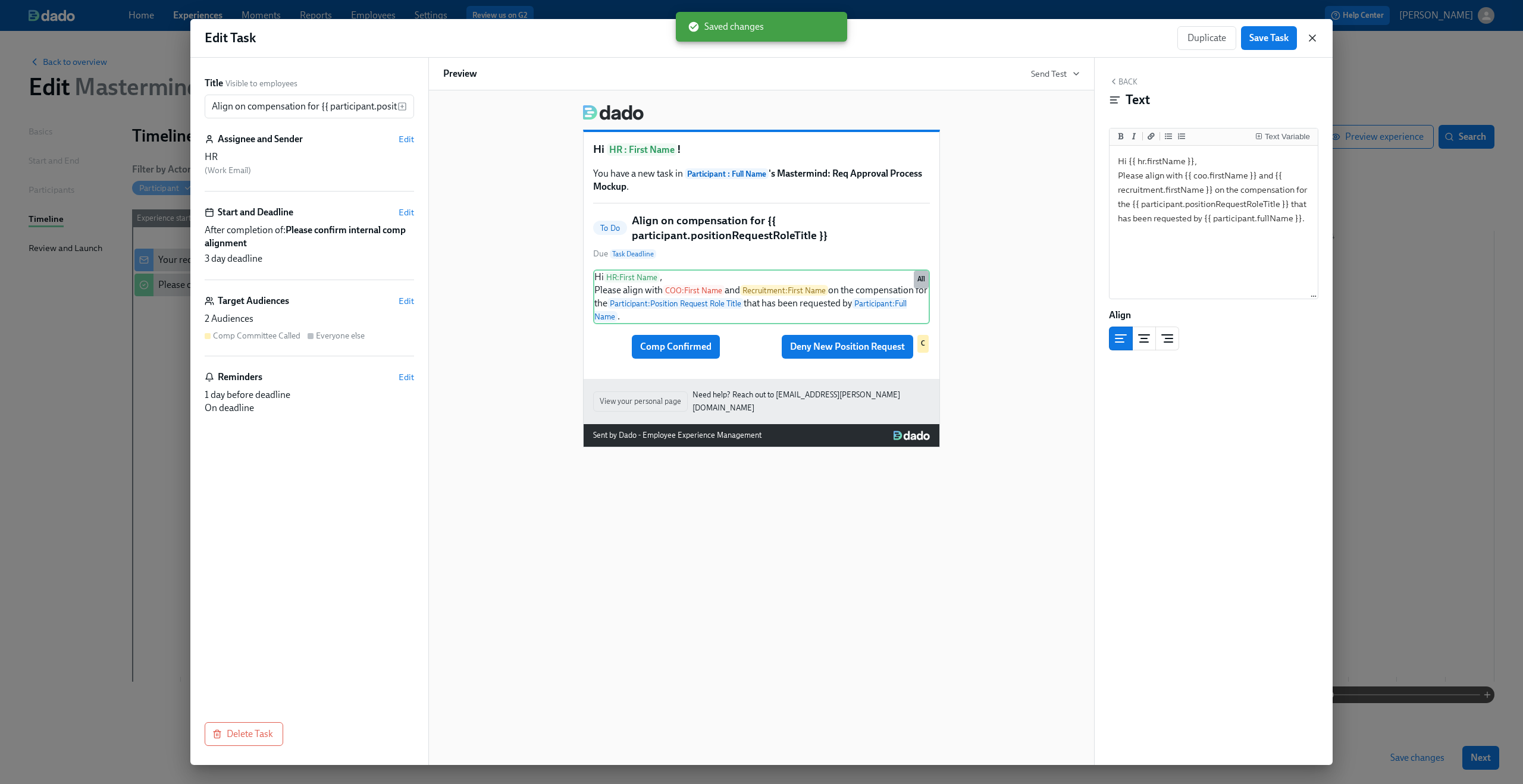
click at [1311, 33] on icon "button" at bounding box center [1312, 38] width 12 height 12
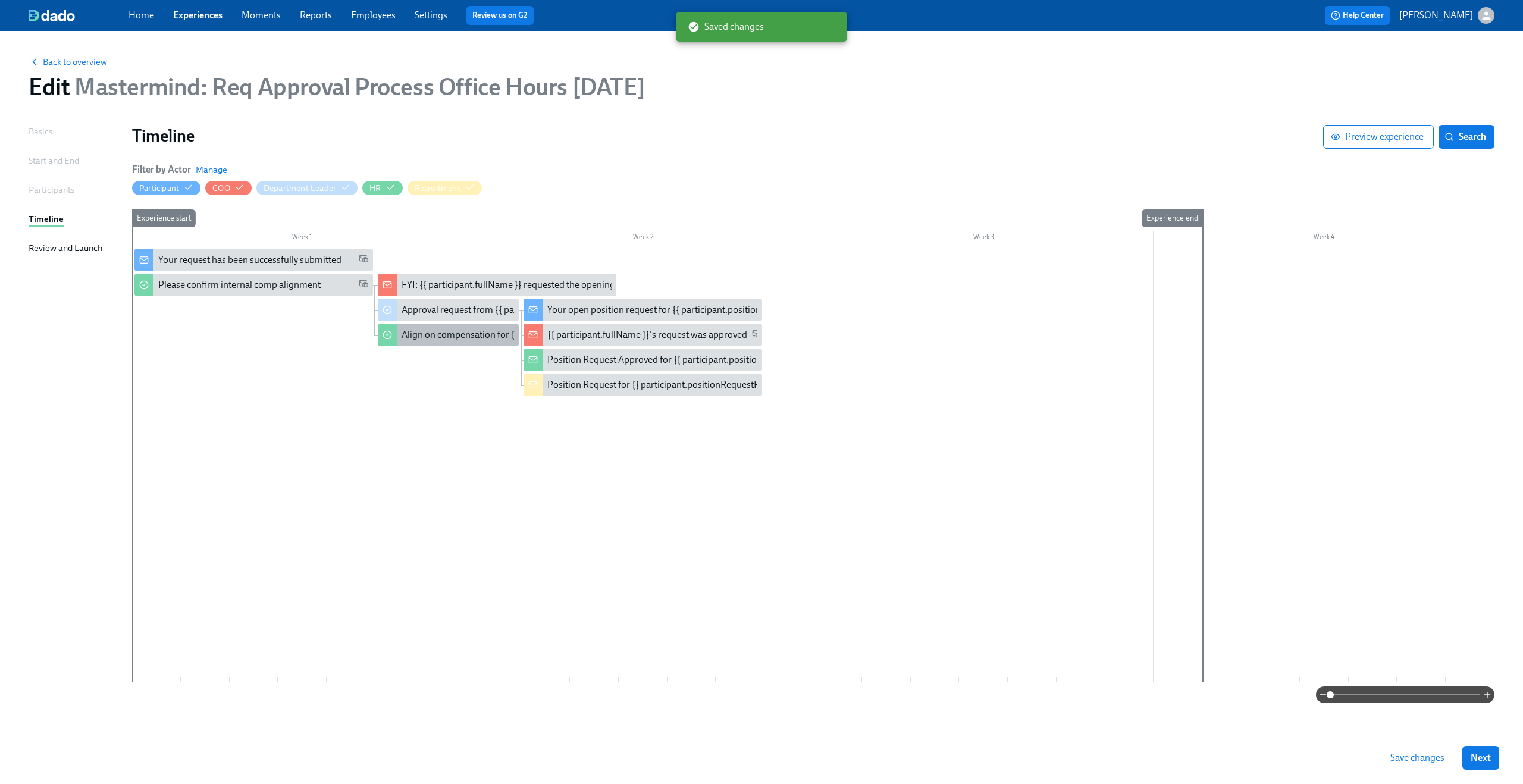
click at [417, 331] on div "Align on compensation for {{ participant.positionRequestRoleTitle }}" at bounding box center [540, 335] width 276 height 13
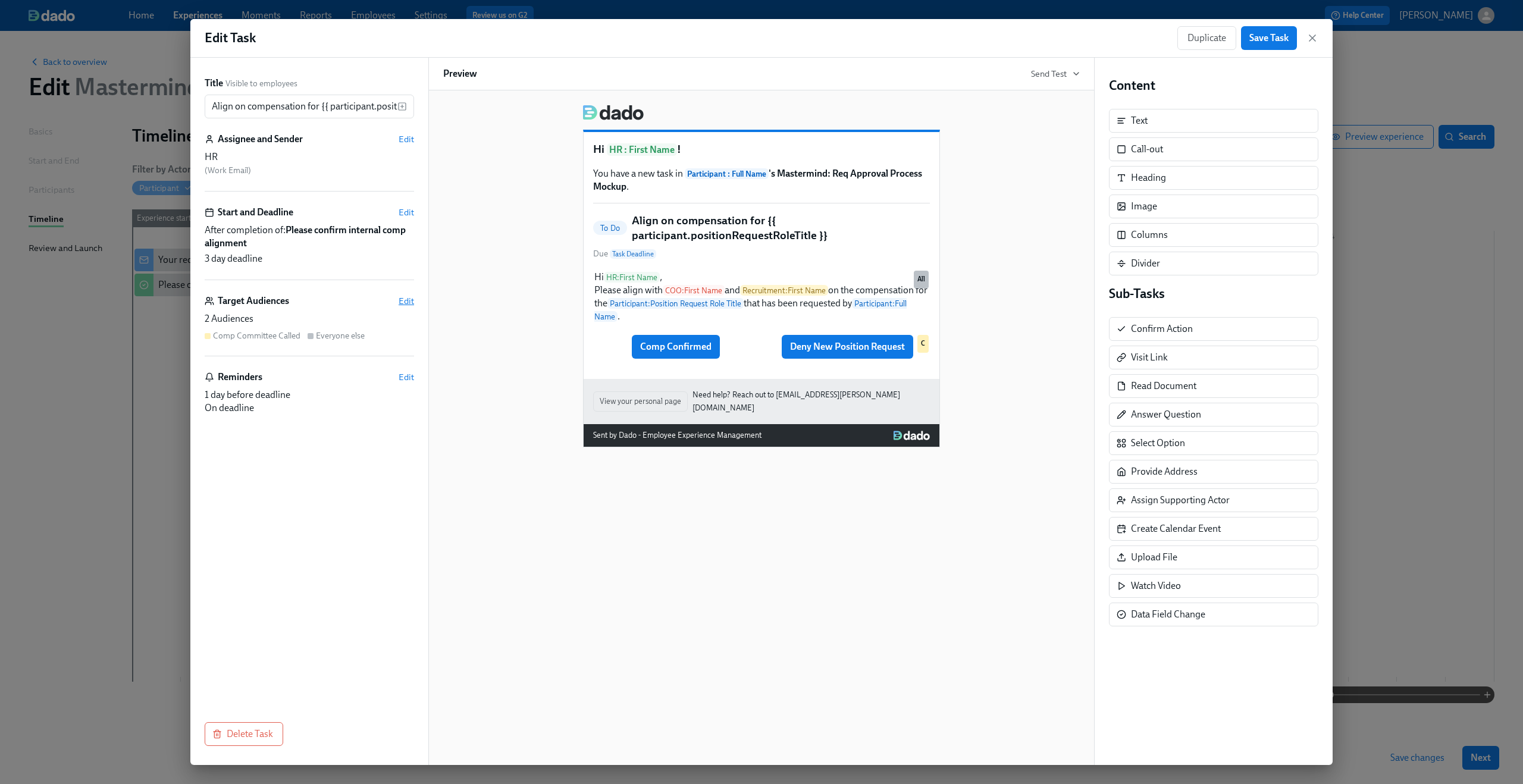
click at [407, 300] on span "Edit" at bounding box center [406, 301] width 15 height 12
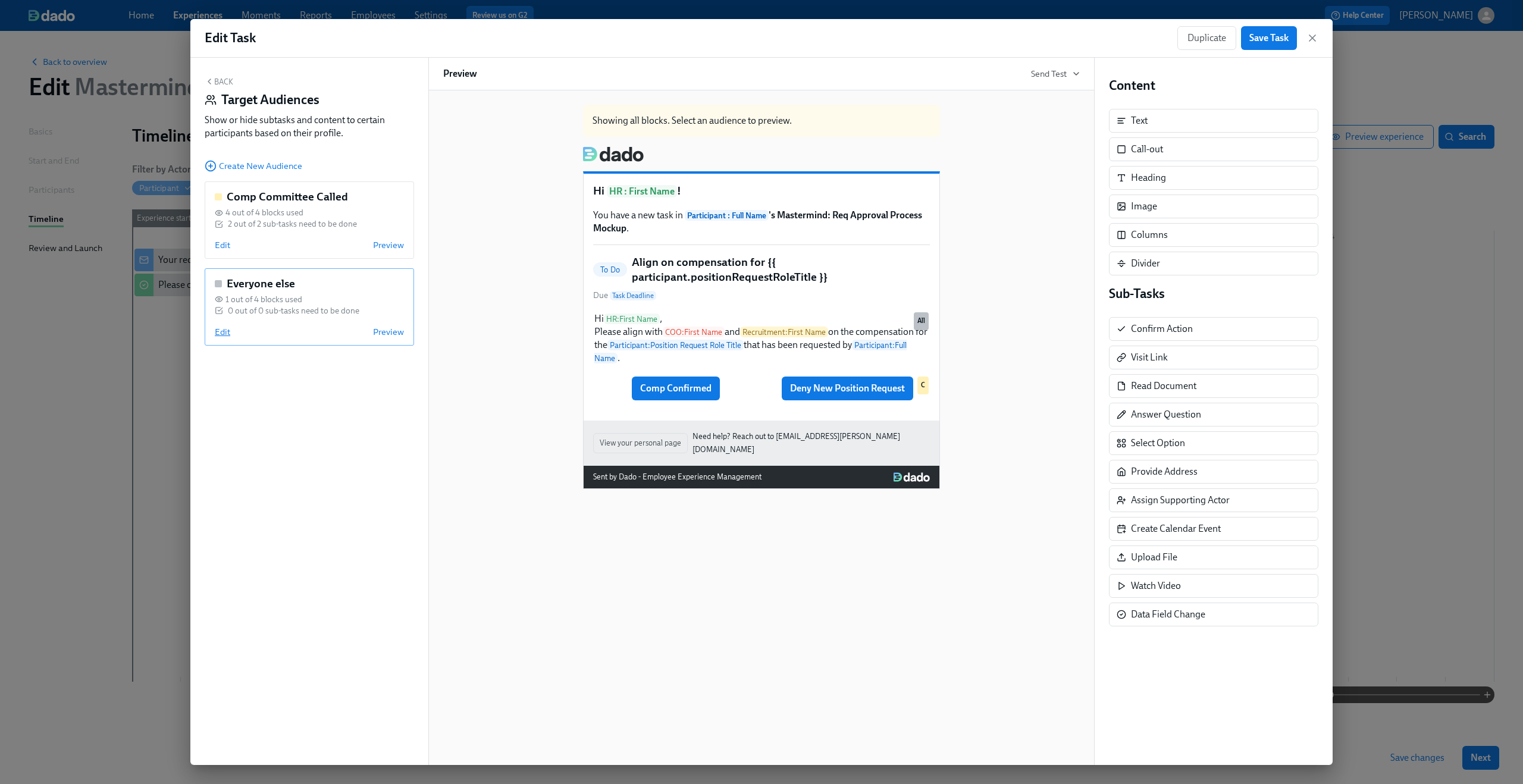
click at [218, 336] on span "Edit" at bounding box center [223, 332] width 15 height 12
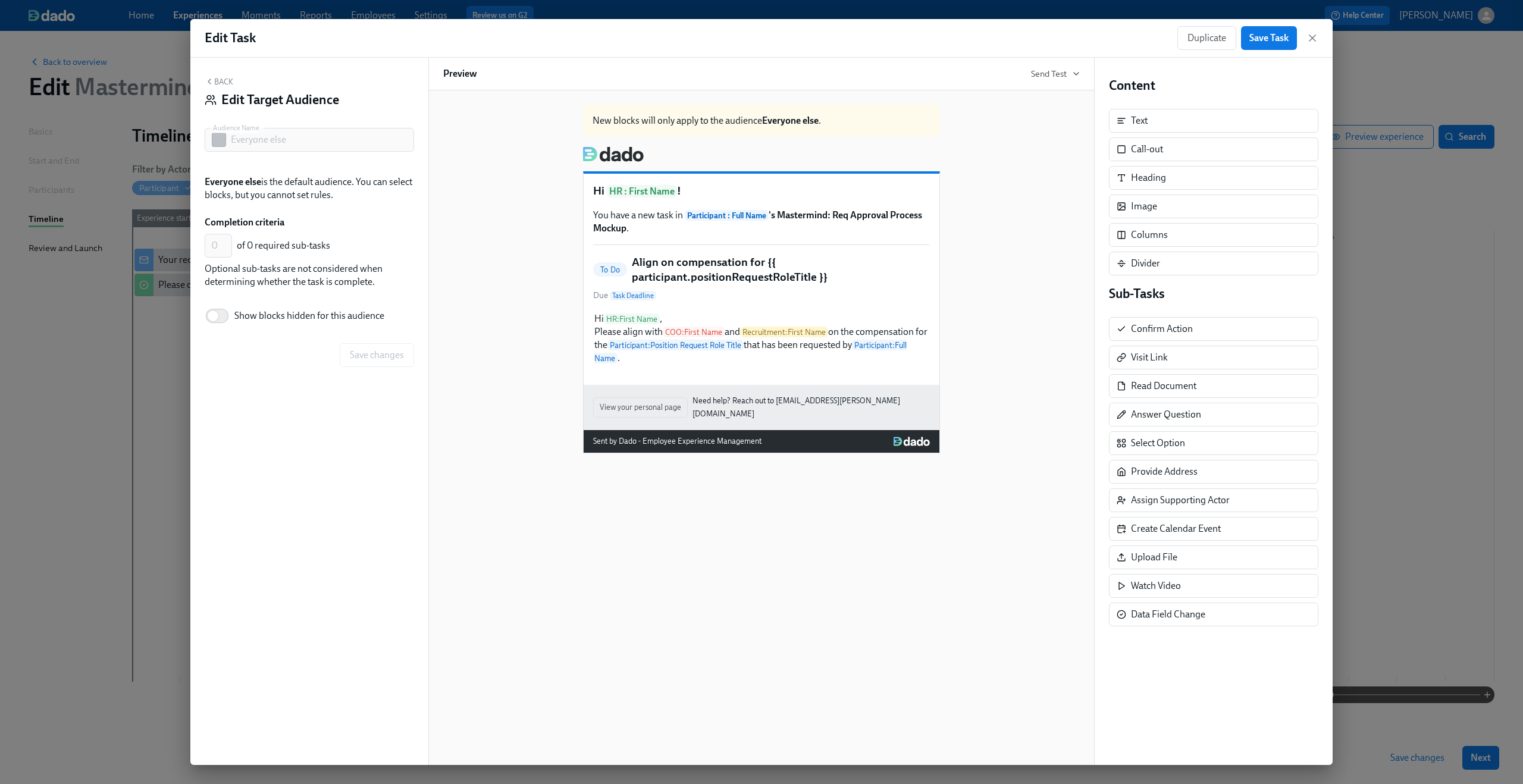
click at [342, 313] on span "Show blocks hidden for this audience" at bounding box center [309, 316] width 150 height 13
click at [252, 313] on input "Show blocks hidden for this audience" at bounding box center [213, 315] width 79 height 26
checkbox input "true"
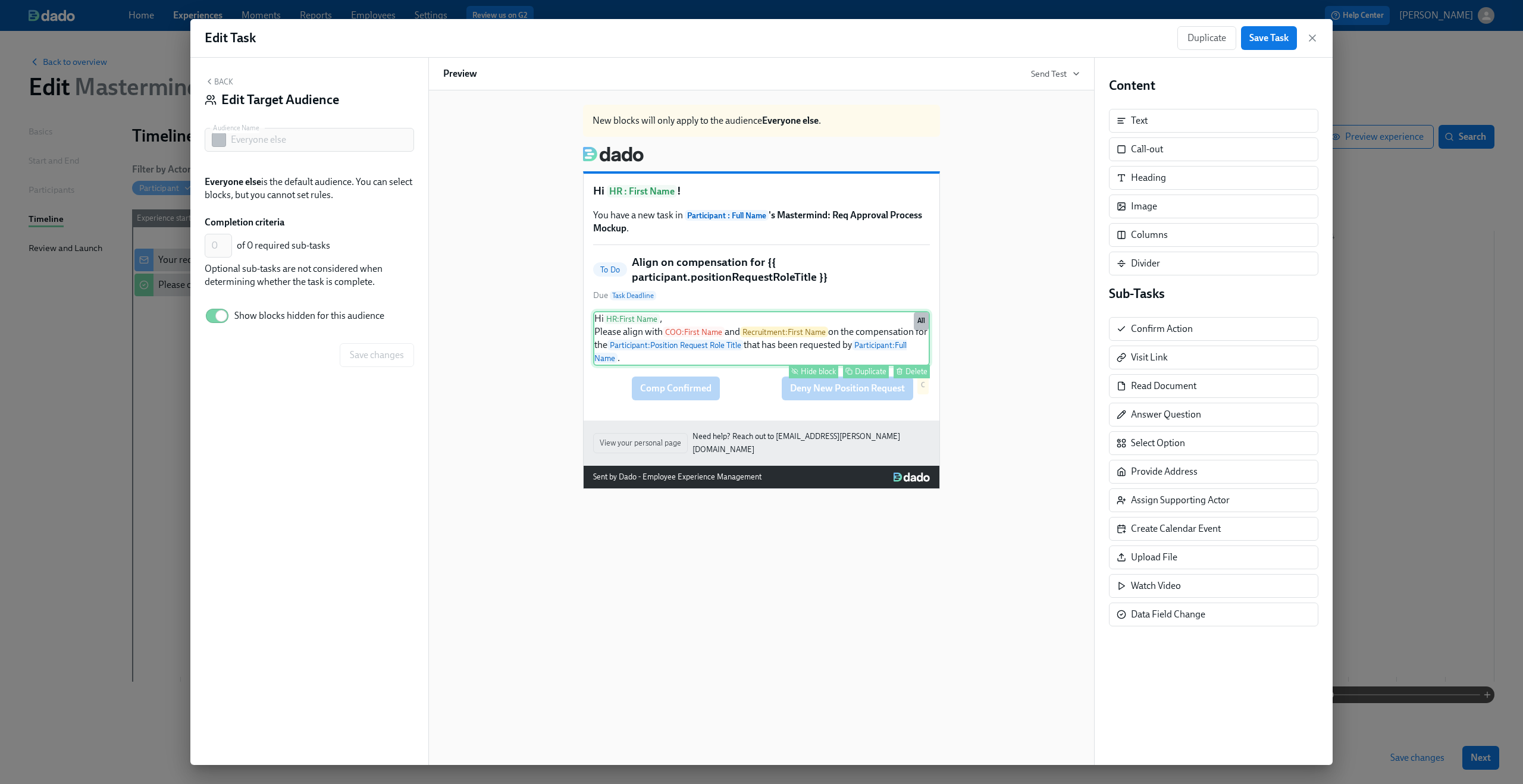
click at [710, 325] on div "Hi HR : First Name , Please align with COO : First Name and Recruitment : First…" at bounding box center [762, 338] width 336 height 54
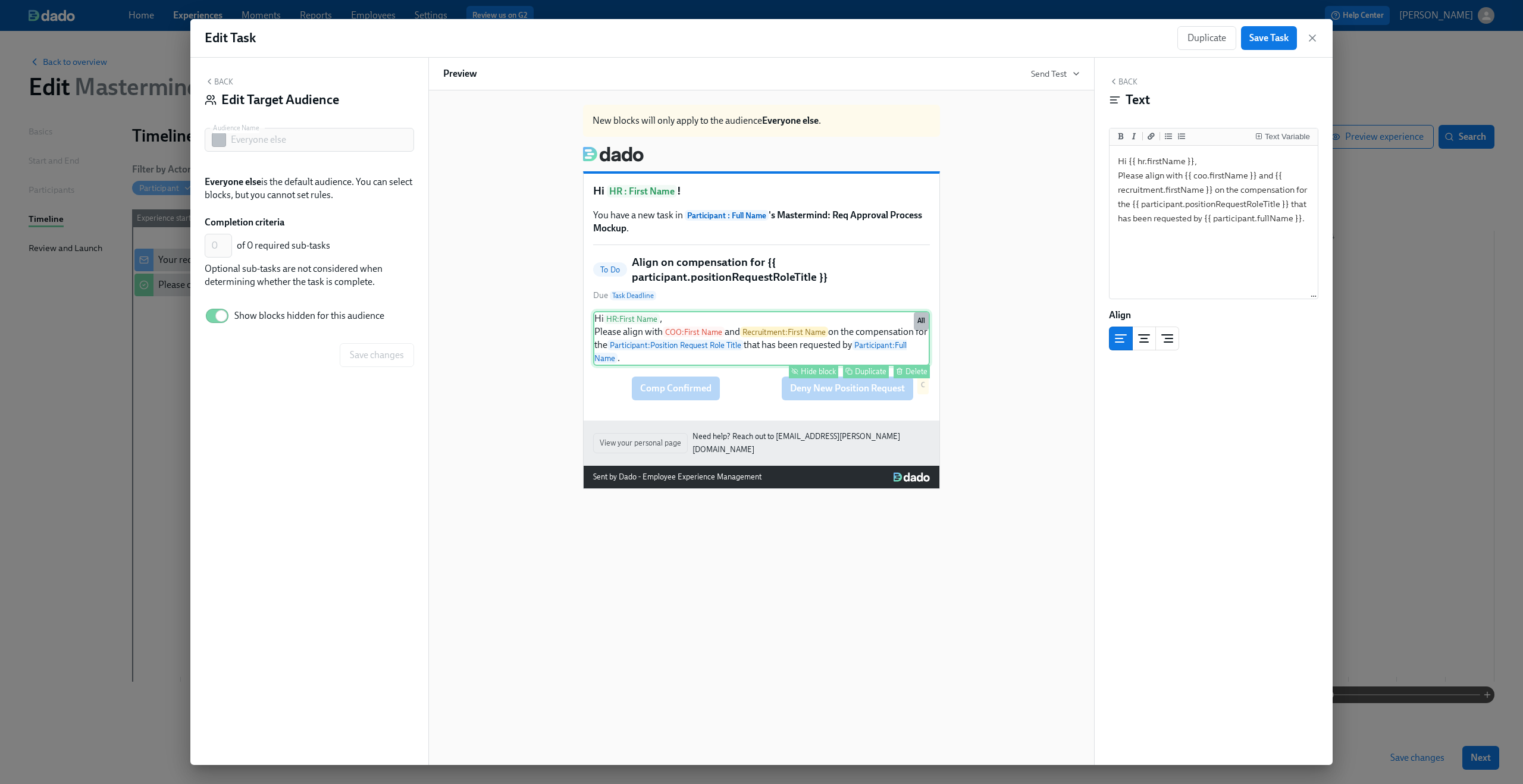
click at [815, 372] on div "Hide block" at bounding box center [818, 372] width 35 height 9
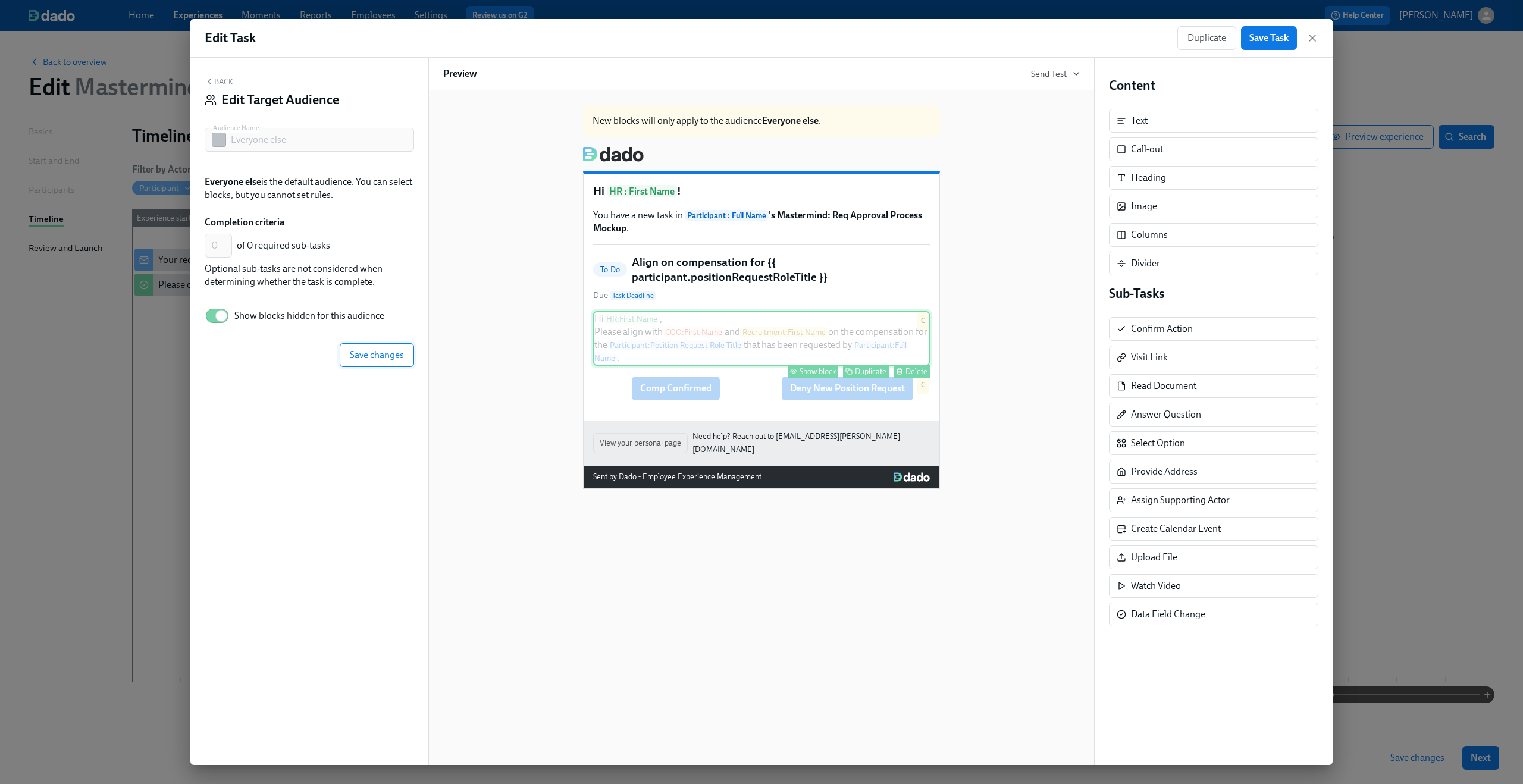
click at [396, 349] on span "Save changes" at bounding box center [377, 355] width 54 height 12
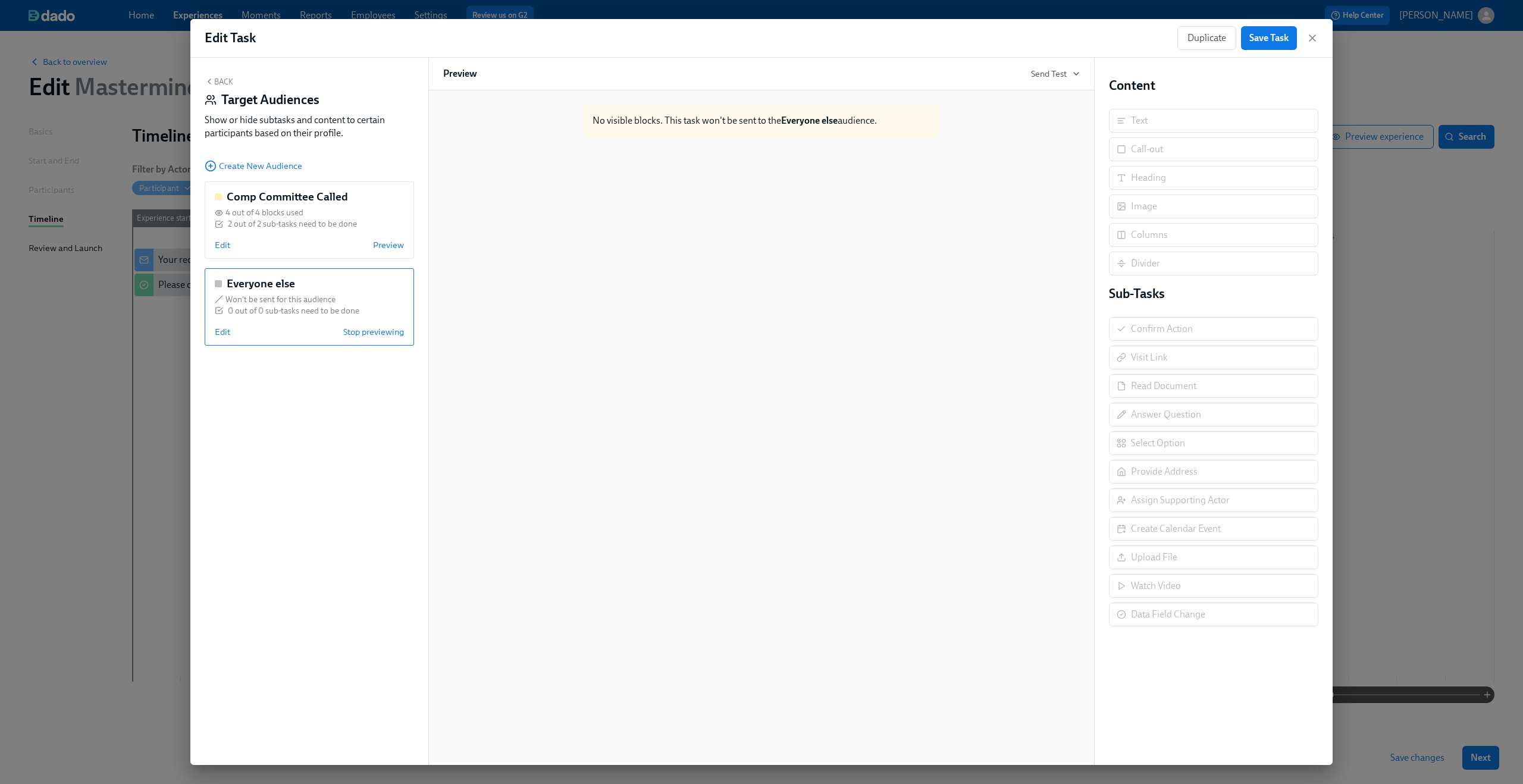
click at [218, 81] on button "Back" at bounding box center [219, 81] width 28 height 9
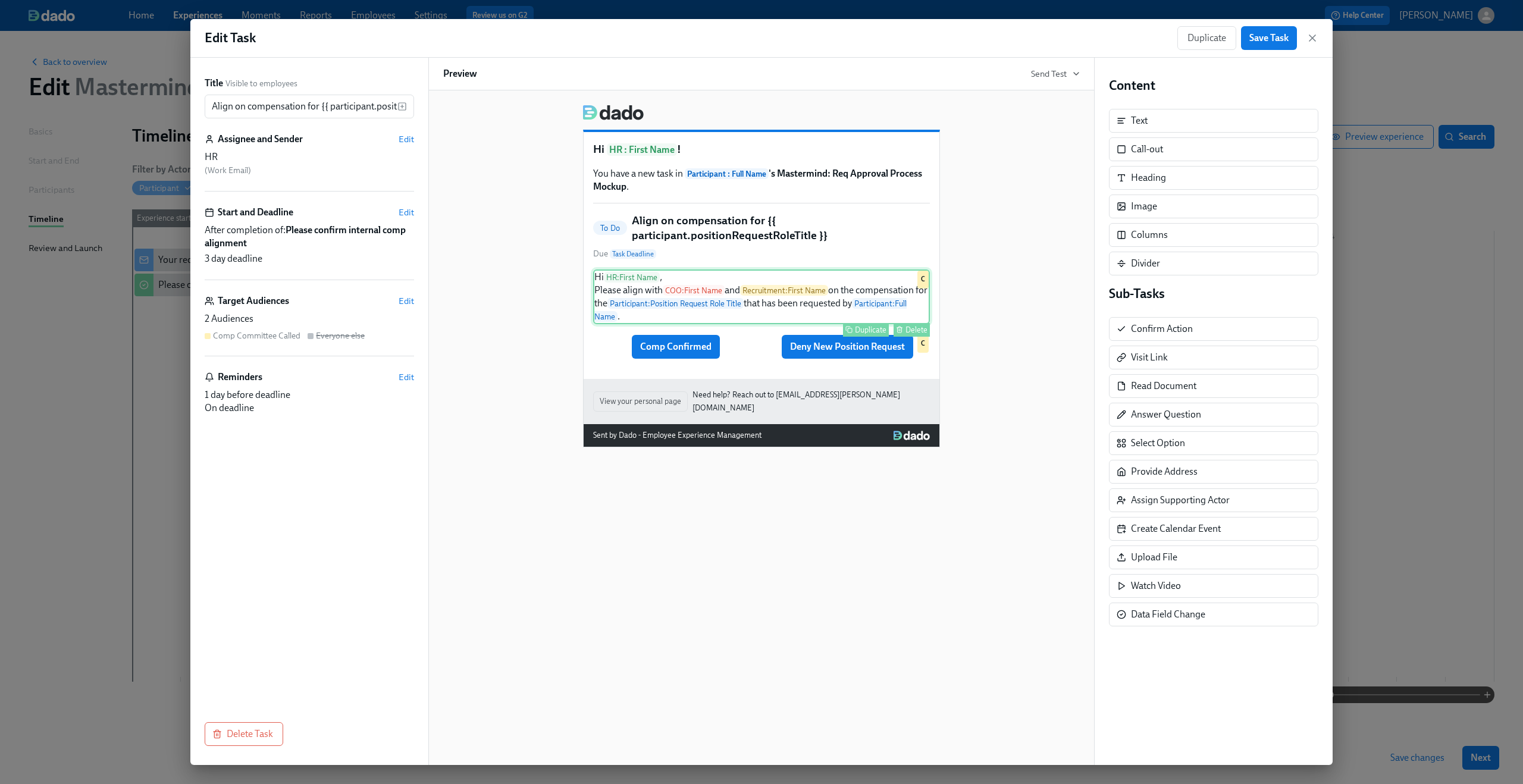
click at [840, 301] on div "Hi HR : First Name , Please align with COO : First Name and Recruitment : First…" at bounding box center [762, 296] width 336 height 54
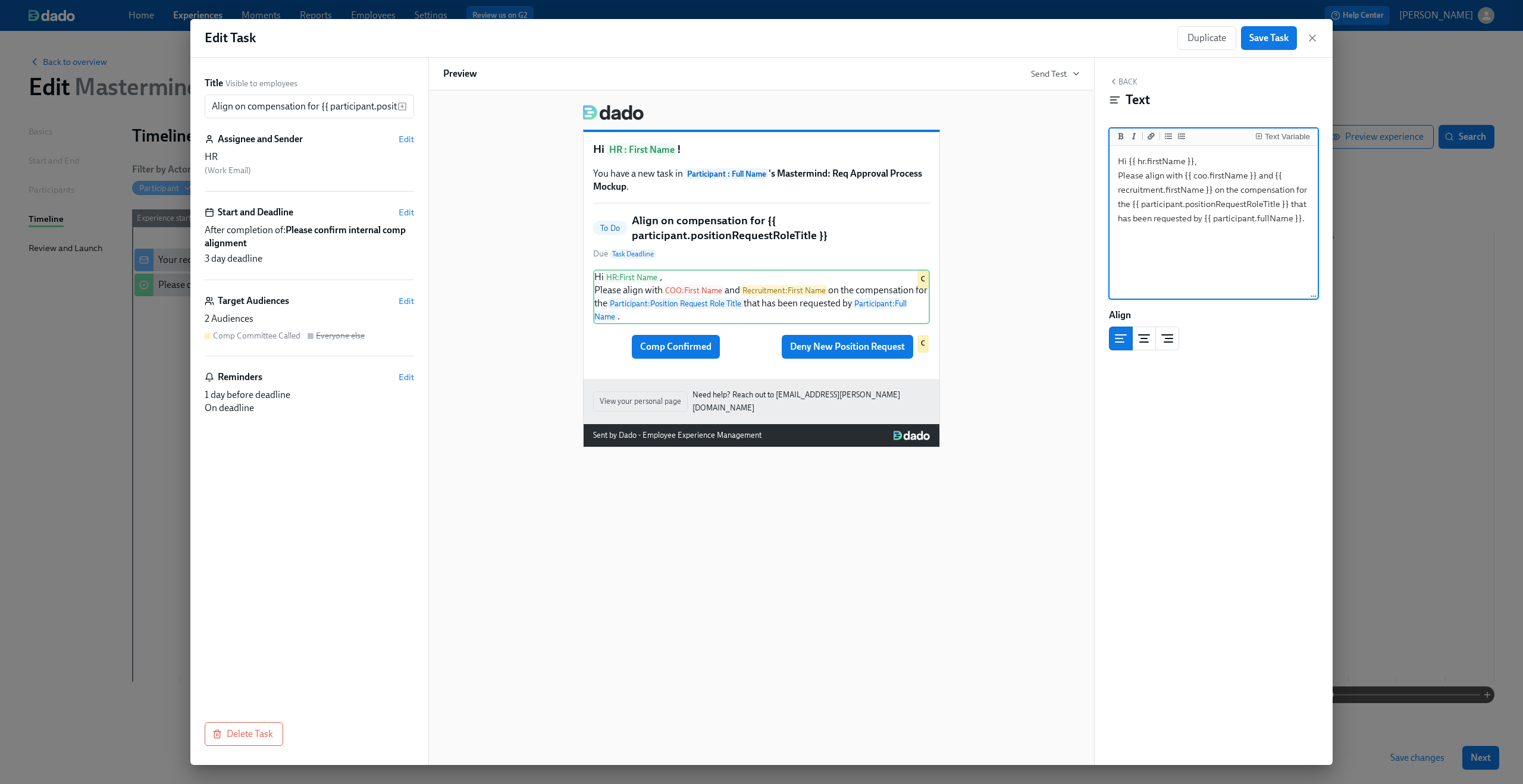
click at [1305, 218] on textarea "Hi {{ hr.firstName }}, Please align with {{ coo.firstName }} and {{ recruitment…" at bounding box center [1213, 223] width 203 height 149
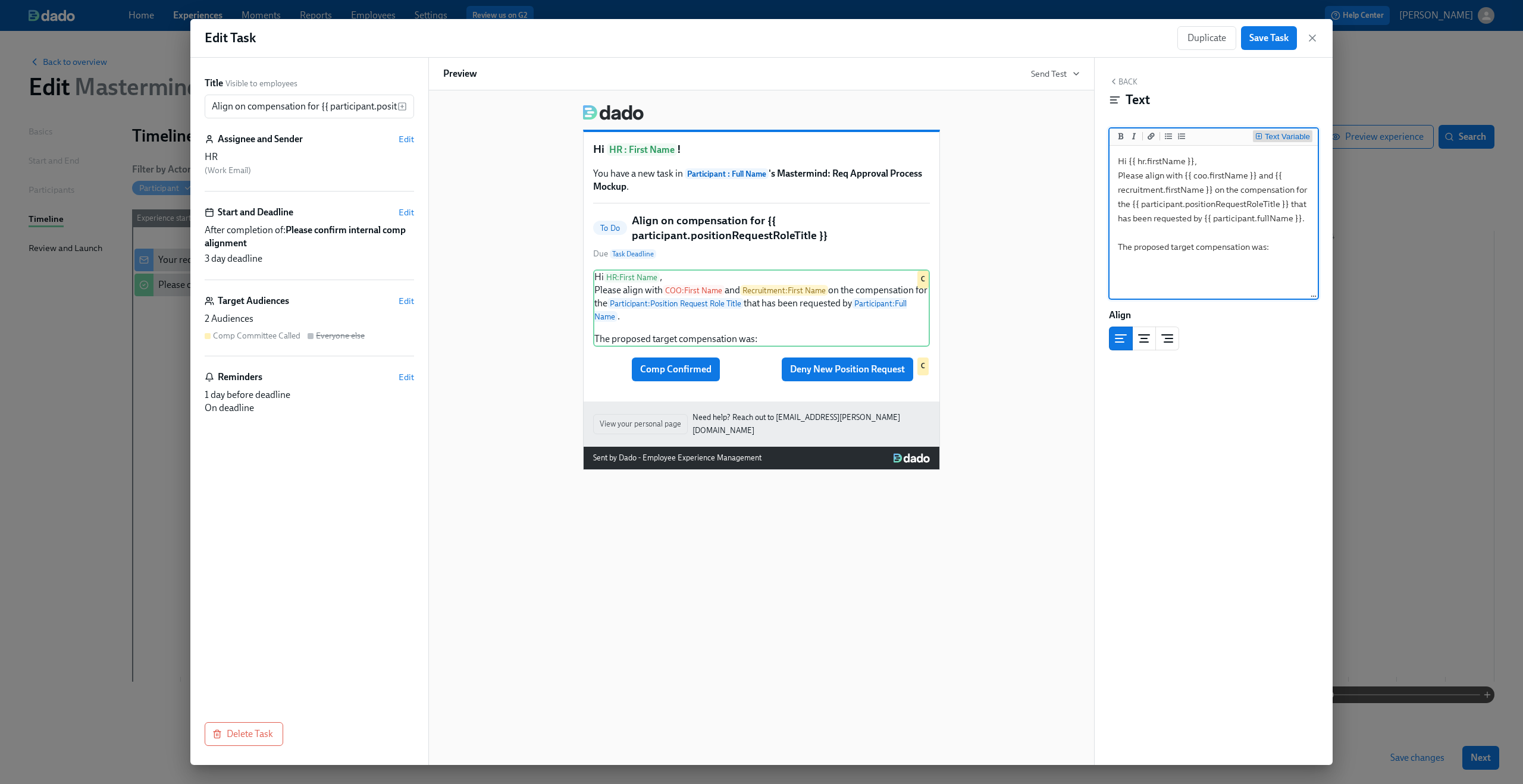
type textarea "Hi {{ hr.firstName }}, Please align with {{ coo.firstName }} and {{ recruitment…"
click at [1269, 139] on div "Text Variable" at bounding box center [1287, 137] width 45 height 8
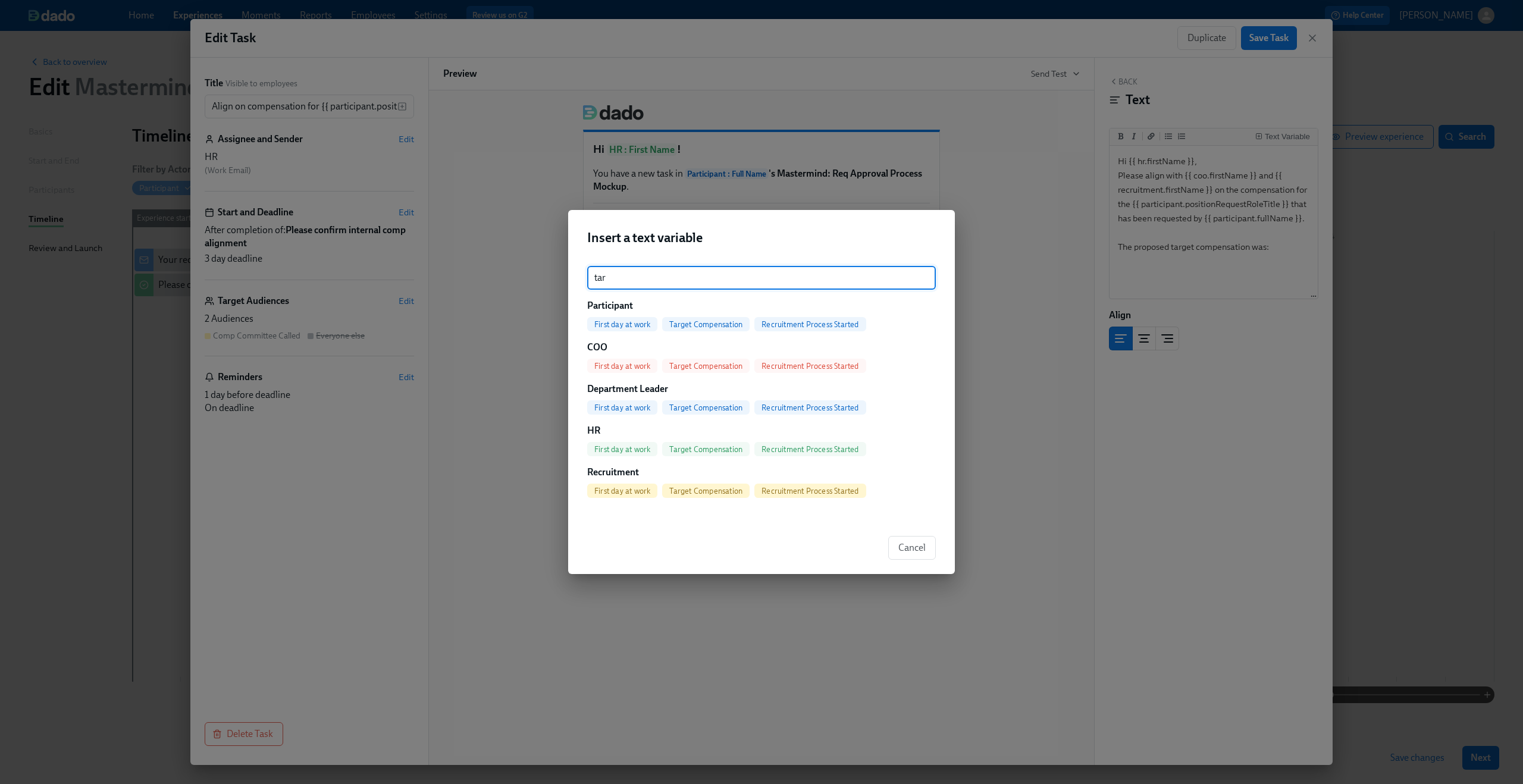
type input "tar"
click at [705, 325] on span "Target Compensation" at bounding box center [705, 324] width 87 height 9
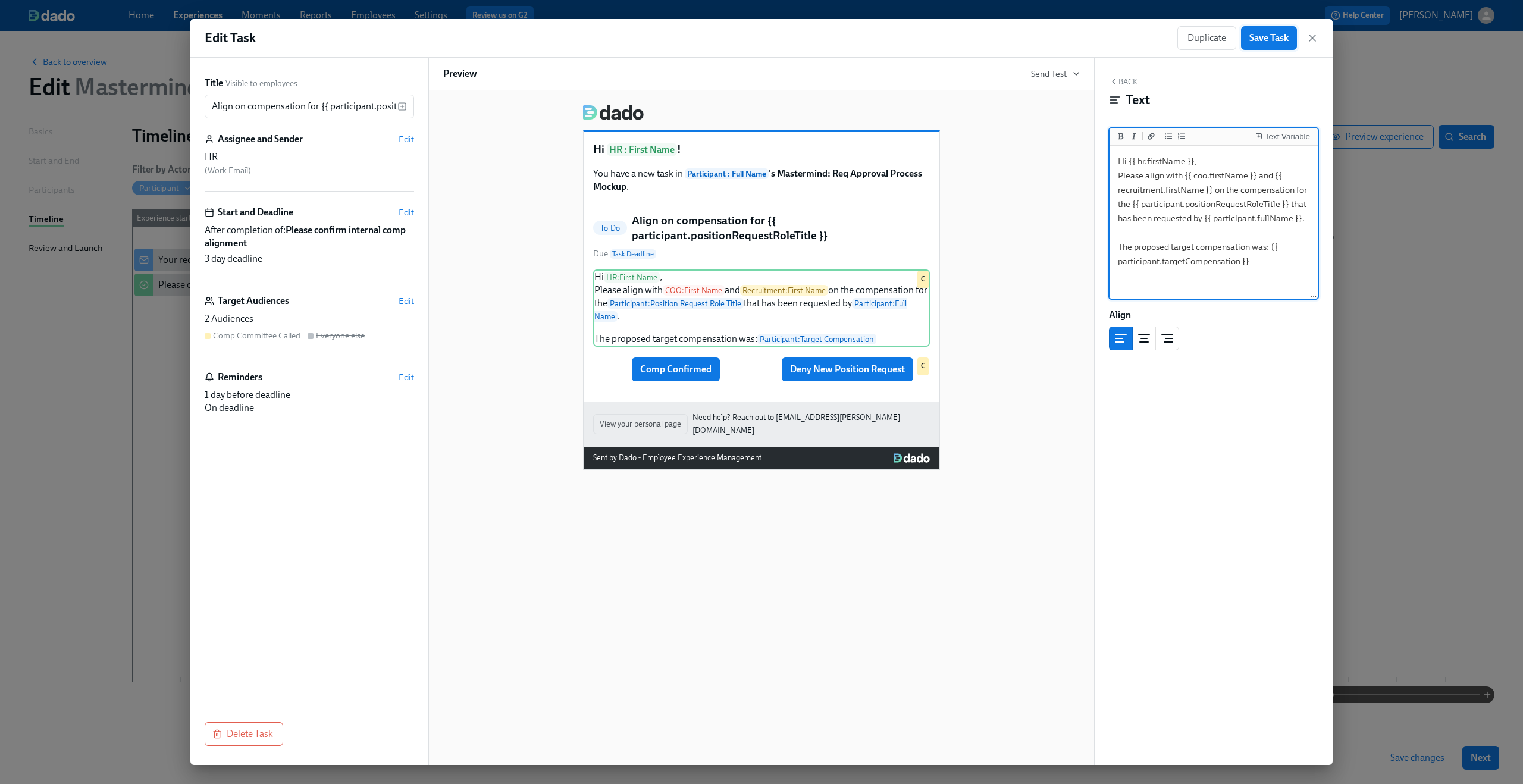
type textarea "Hi {{ hr.firstName }}, Please align with {{ coo.firstName }} and {{ recruitment…"
click at [1276, 46] on button "Save Task" at bounding box center [1269, 38] width 56 height 23
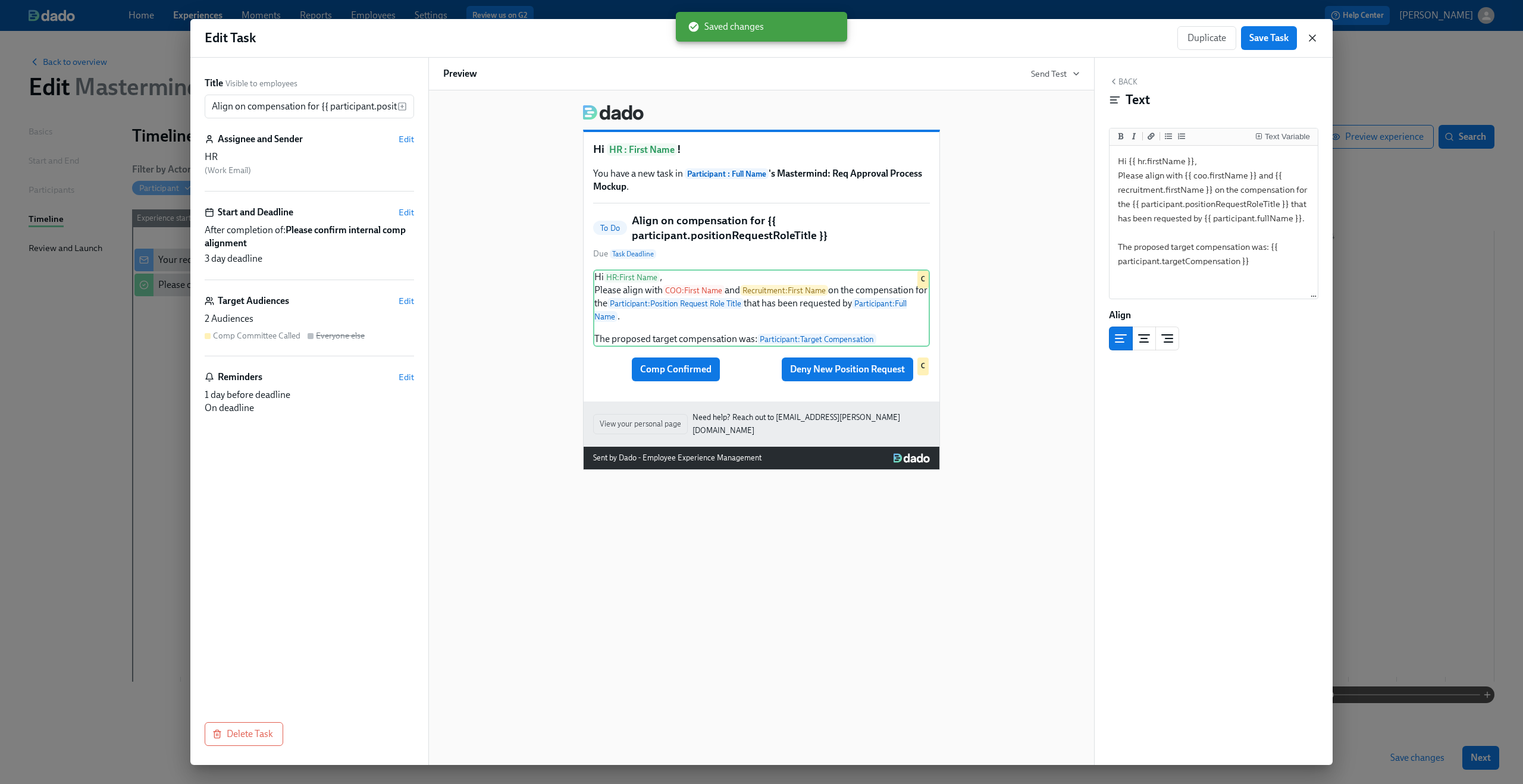
click at [1310, 43] on icon "button" at bounding box center [1312, 38] width 12 height 12
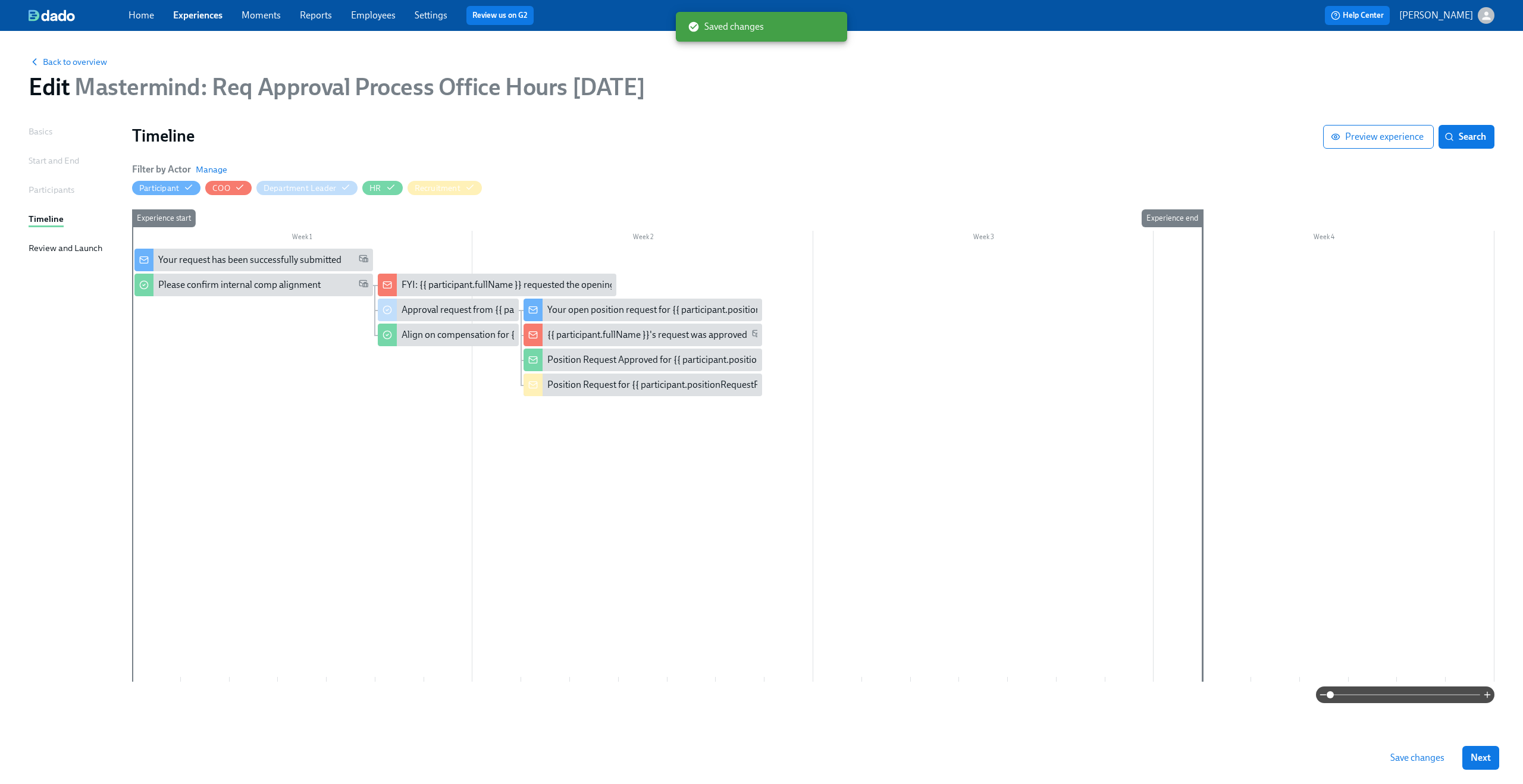
click at [1423, 693] on span at bounding box center [1404, 694] width 150 height 17
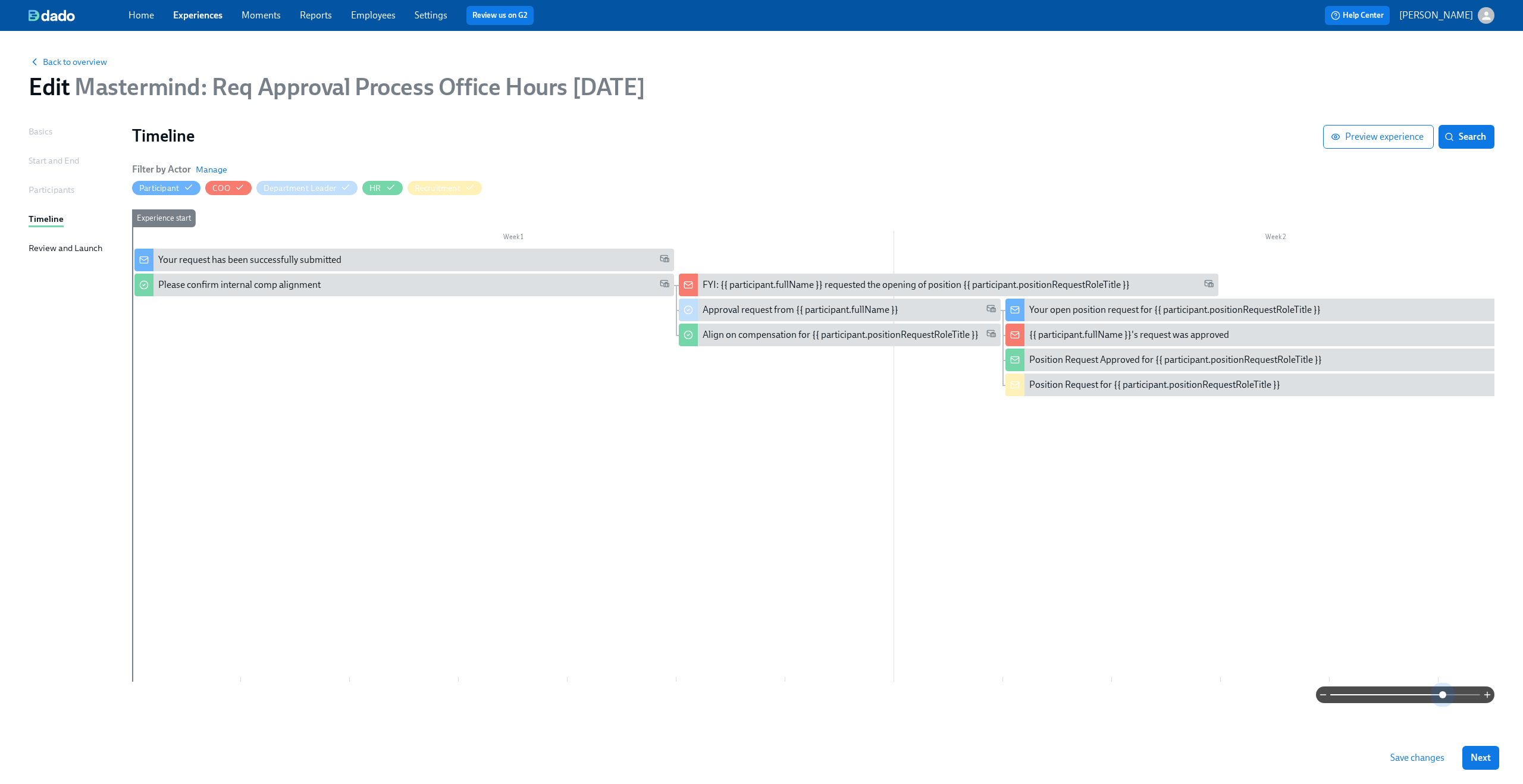
click at [1444, 692] on span at bounding box center [1404, 694] width 150 height 17
click at [840, 313] on div "Approval request from {{ participant.fullName }}" at bounding box center [801, 310] width 196 height 13
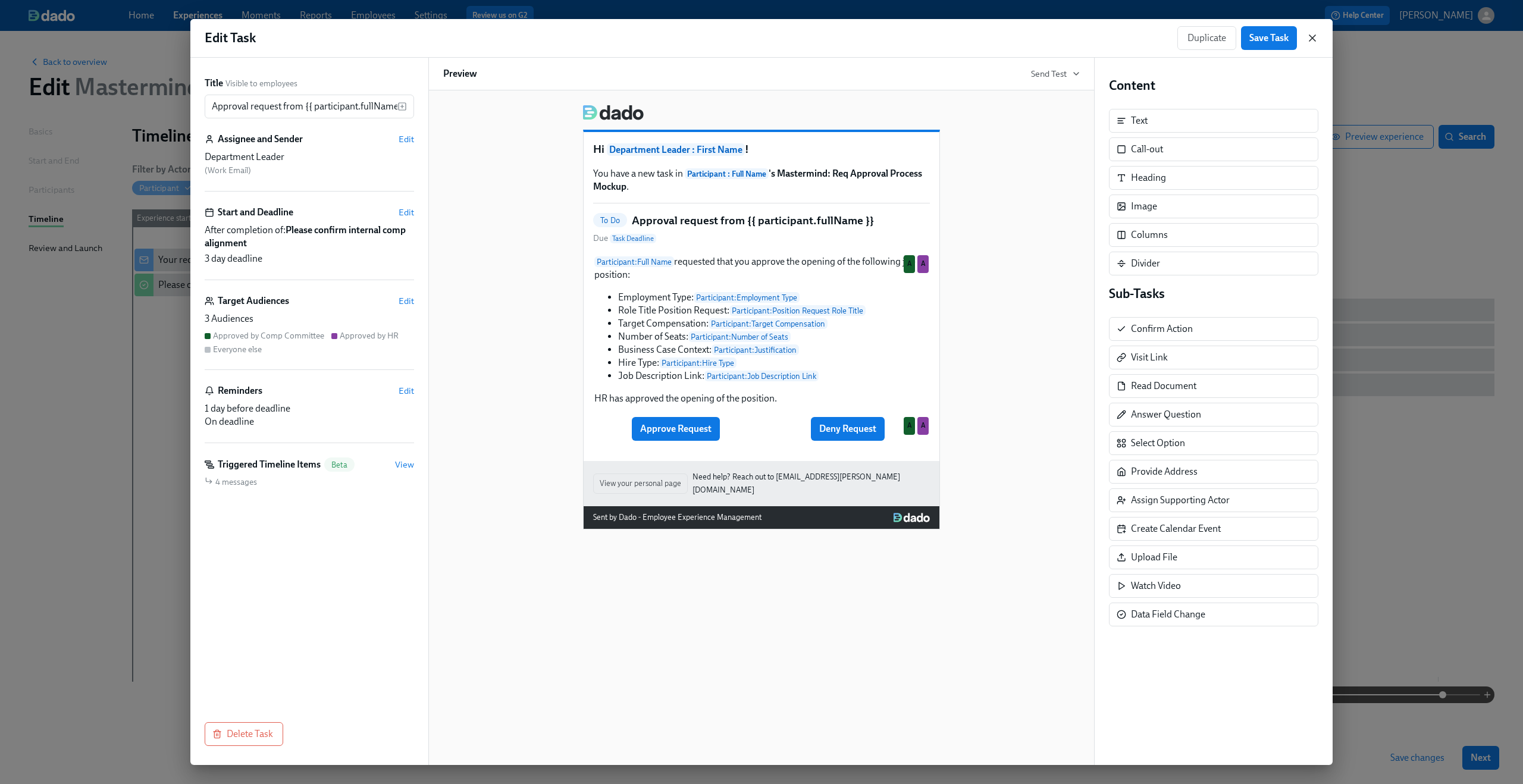
click at [1314, 41] on icon "button" at bounding box center [1312, 38] width 12 height 12
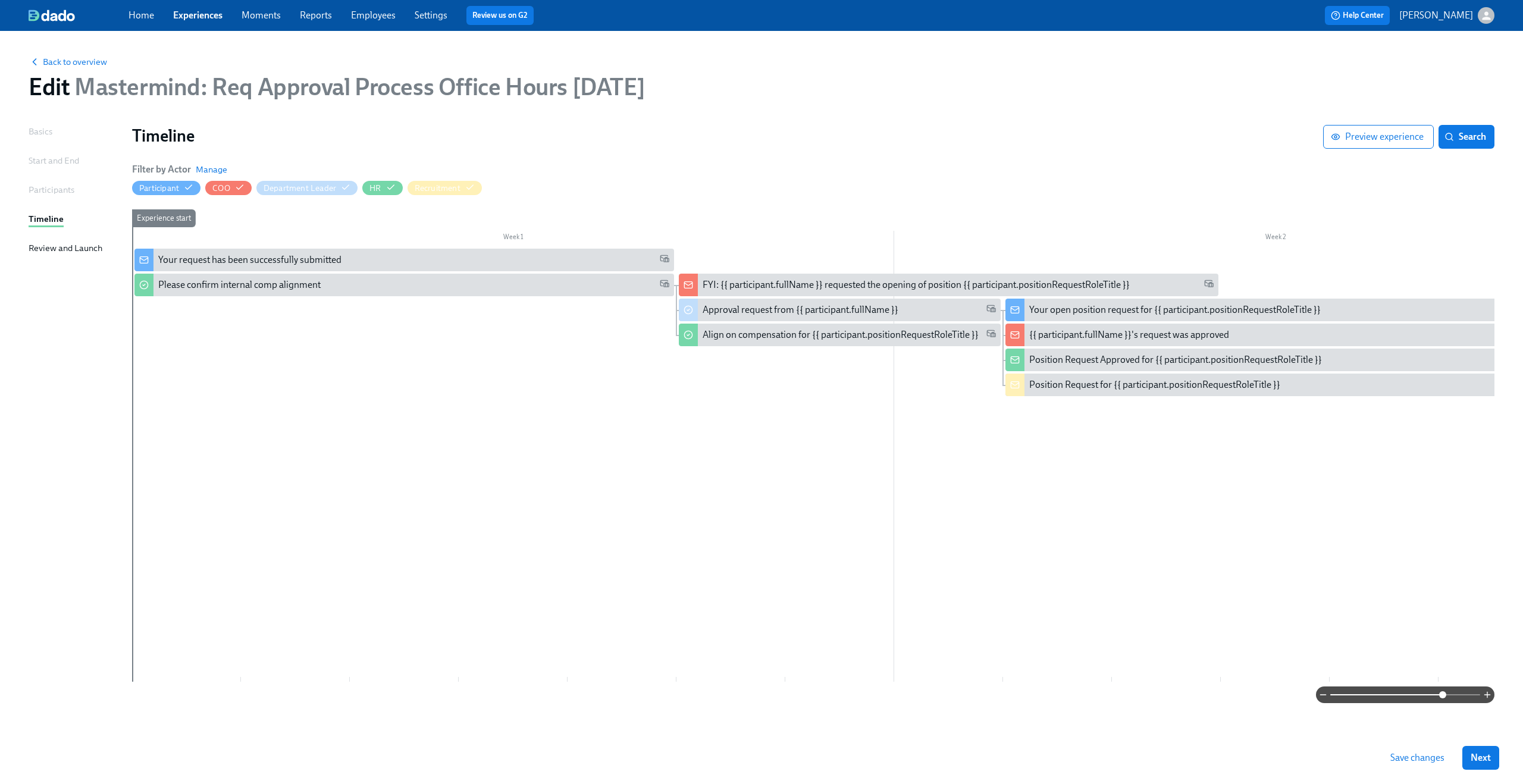
click at [1425, 757] on span "Save changes" at bounding box center [1417, 758] width 54 height 12
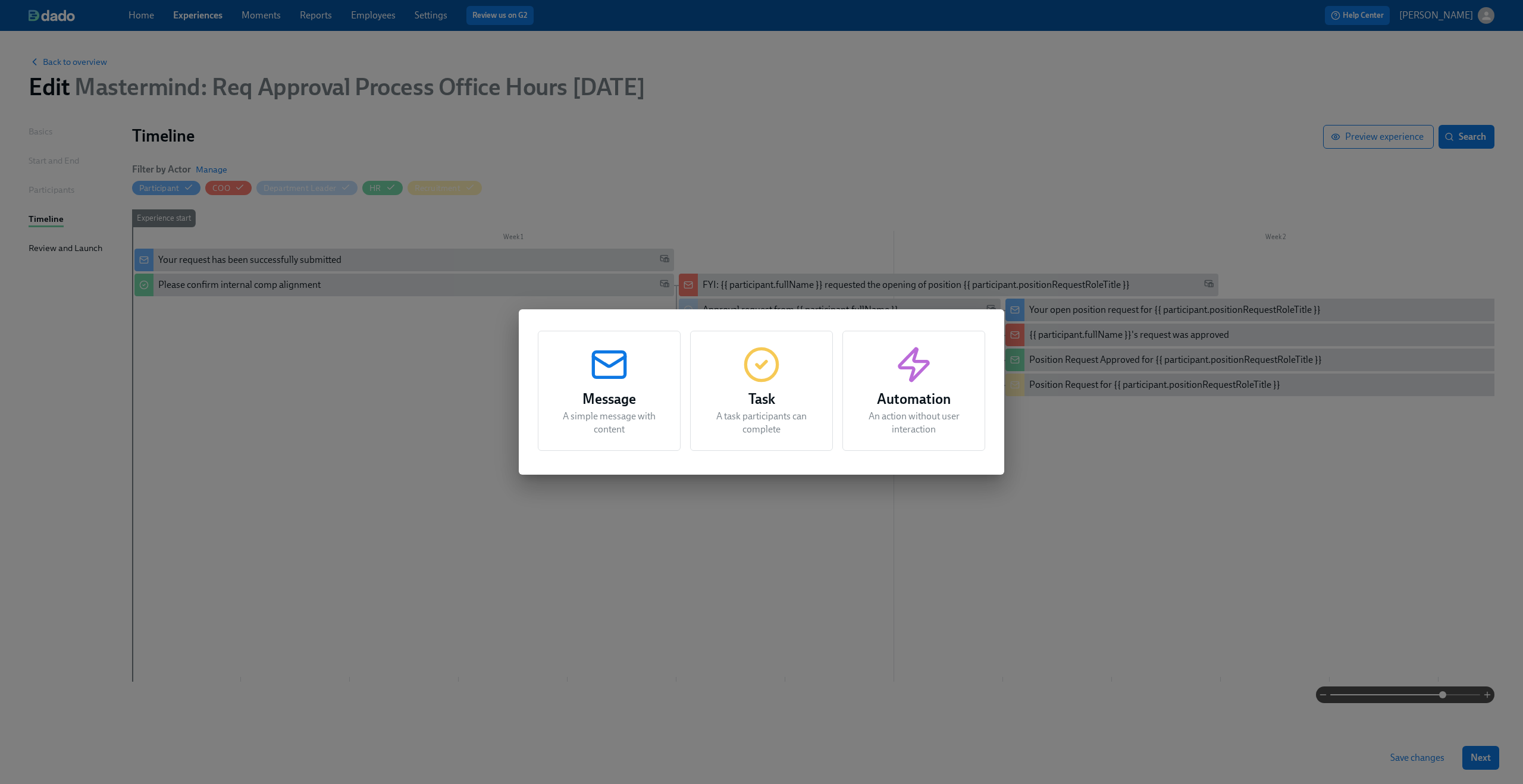
click at [325, 412] on div "Message A simple message with content Task A task participants can complete Aut…" at bounding box center [762, 392] width 1523 height 784
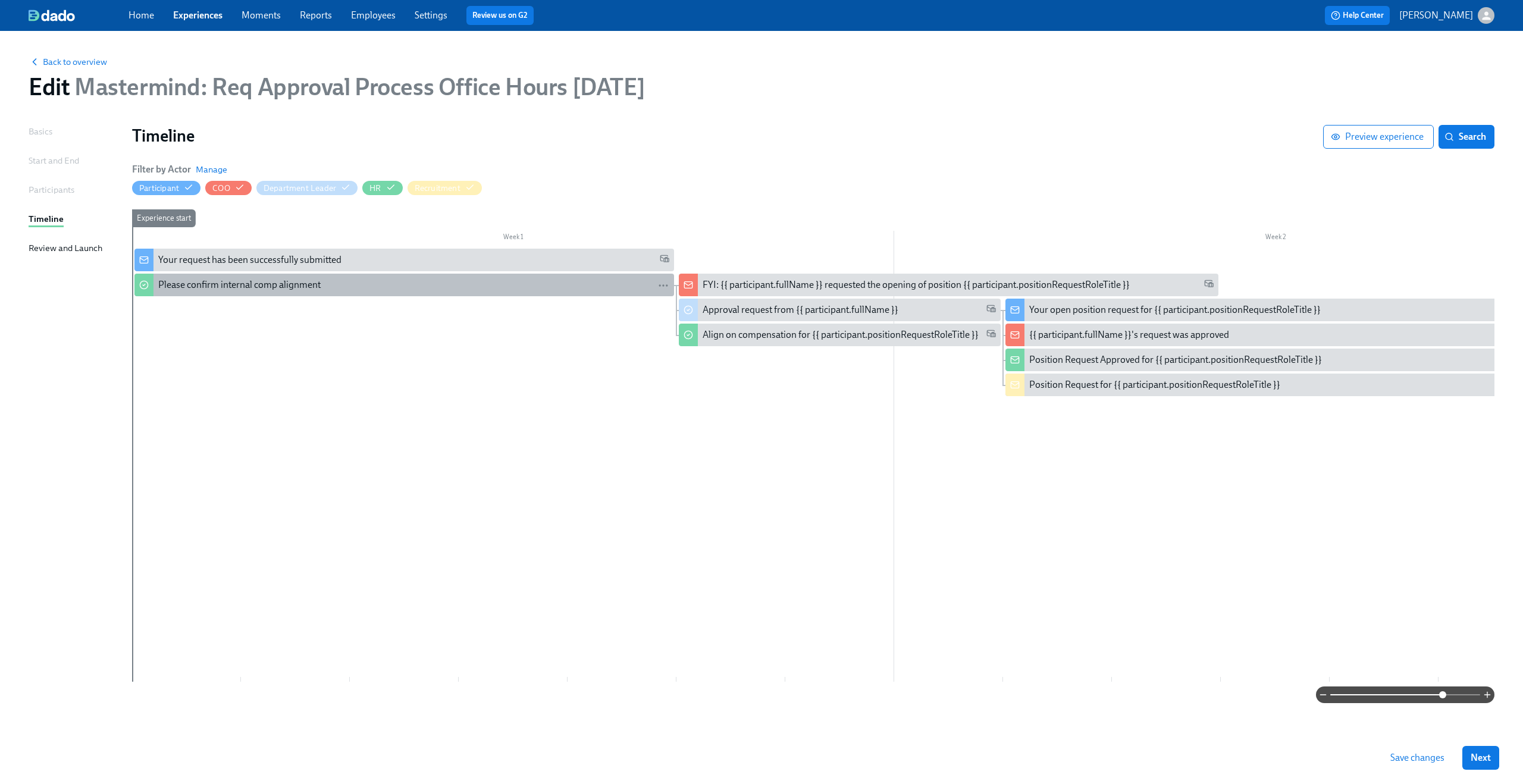
click at [331, 288] on div "Please confirm internal comp alignment" at bounding box center [413, 285] width 511 height 13
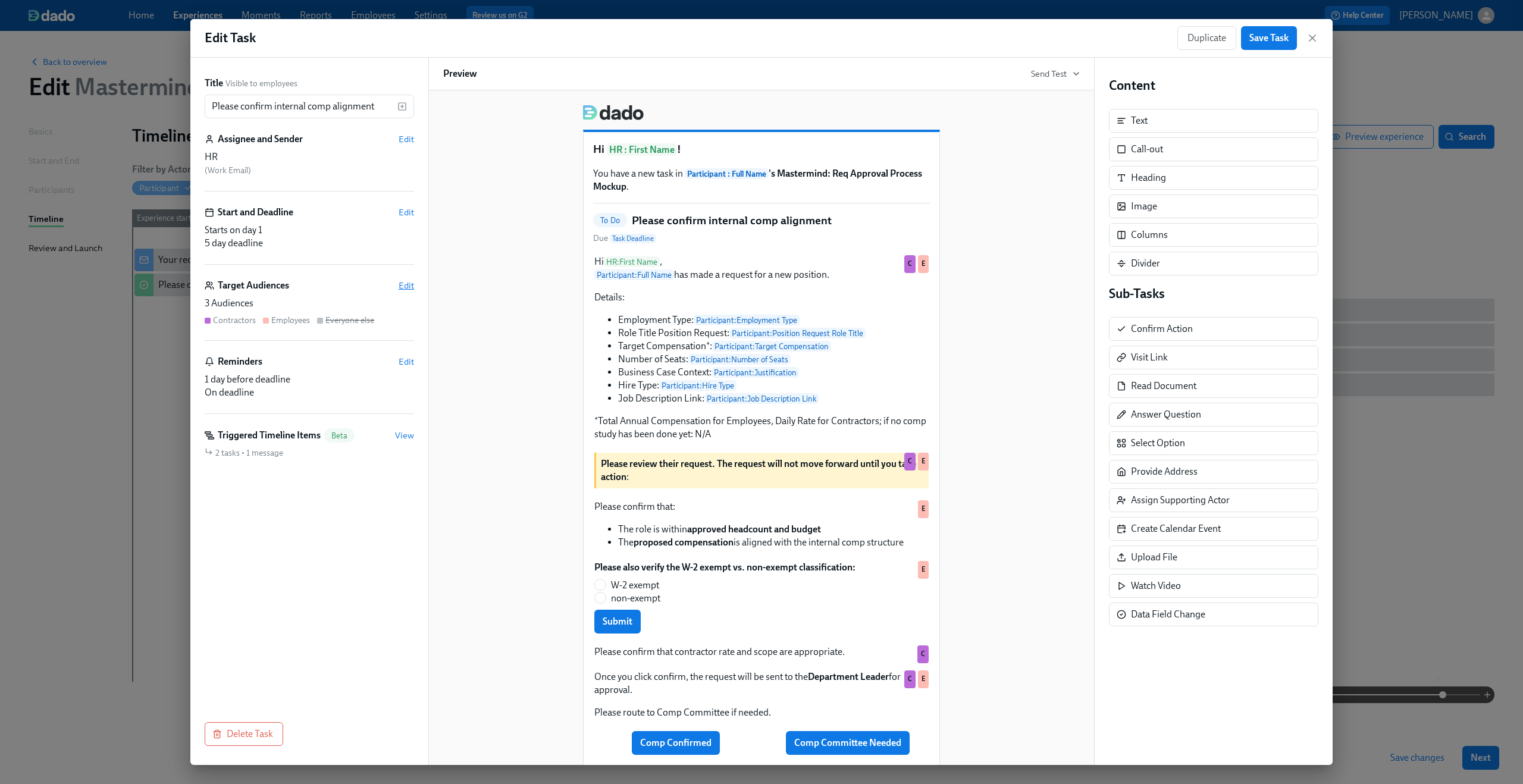
click at [403, 286] on span "Edit" at bounding box center [406, 285] width 15 height 12
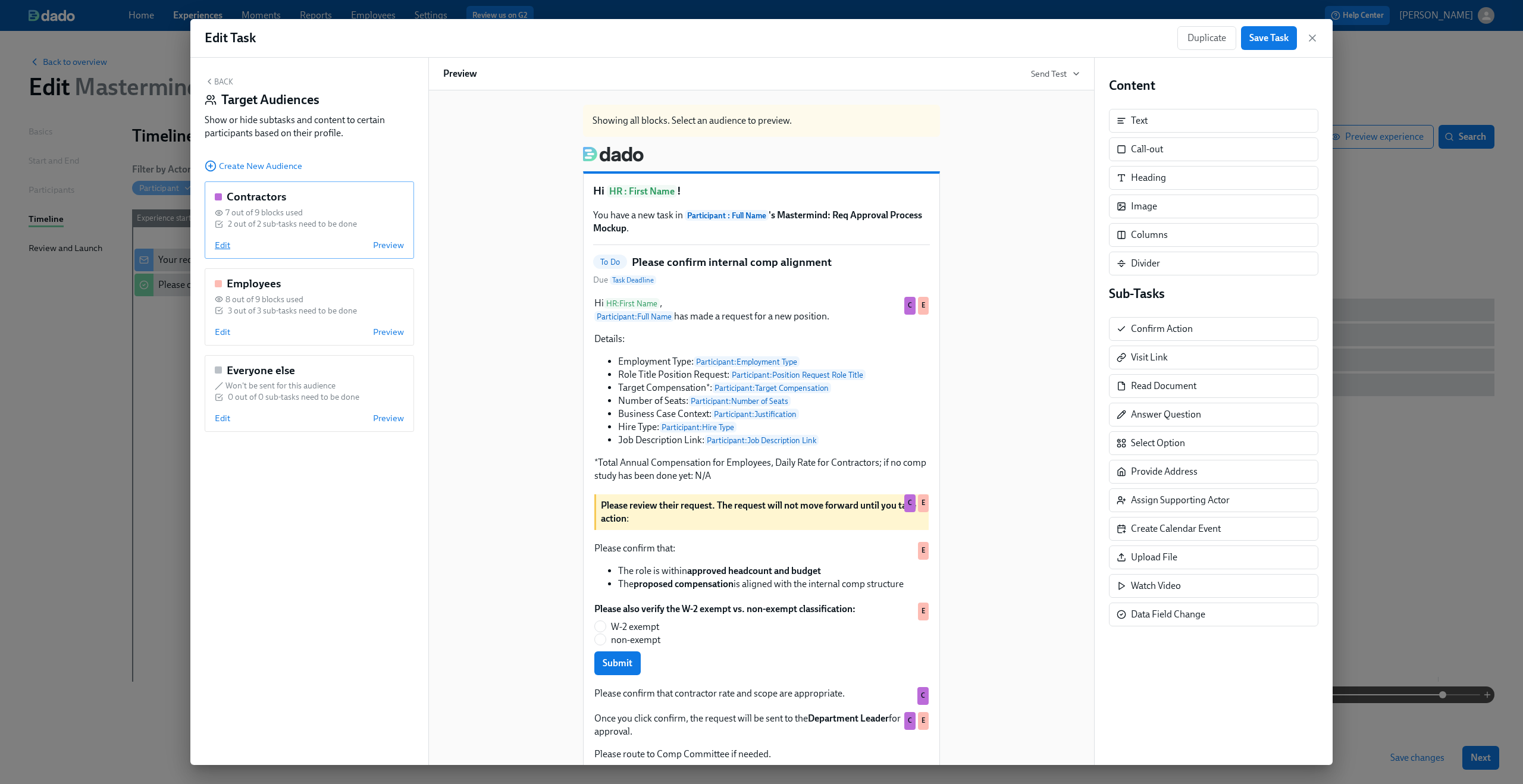
click at [222, 247] on span "Edit" at bounding box center [223, 245] width 15 height 12
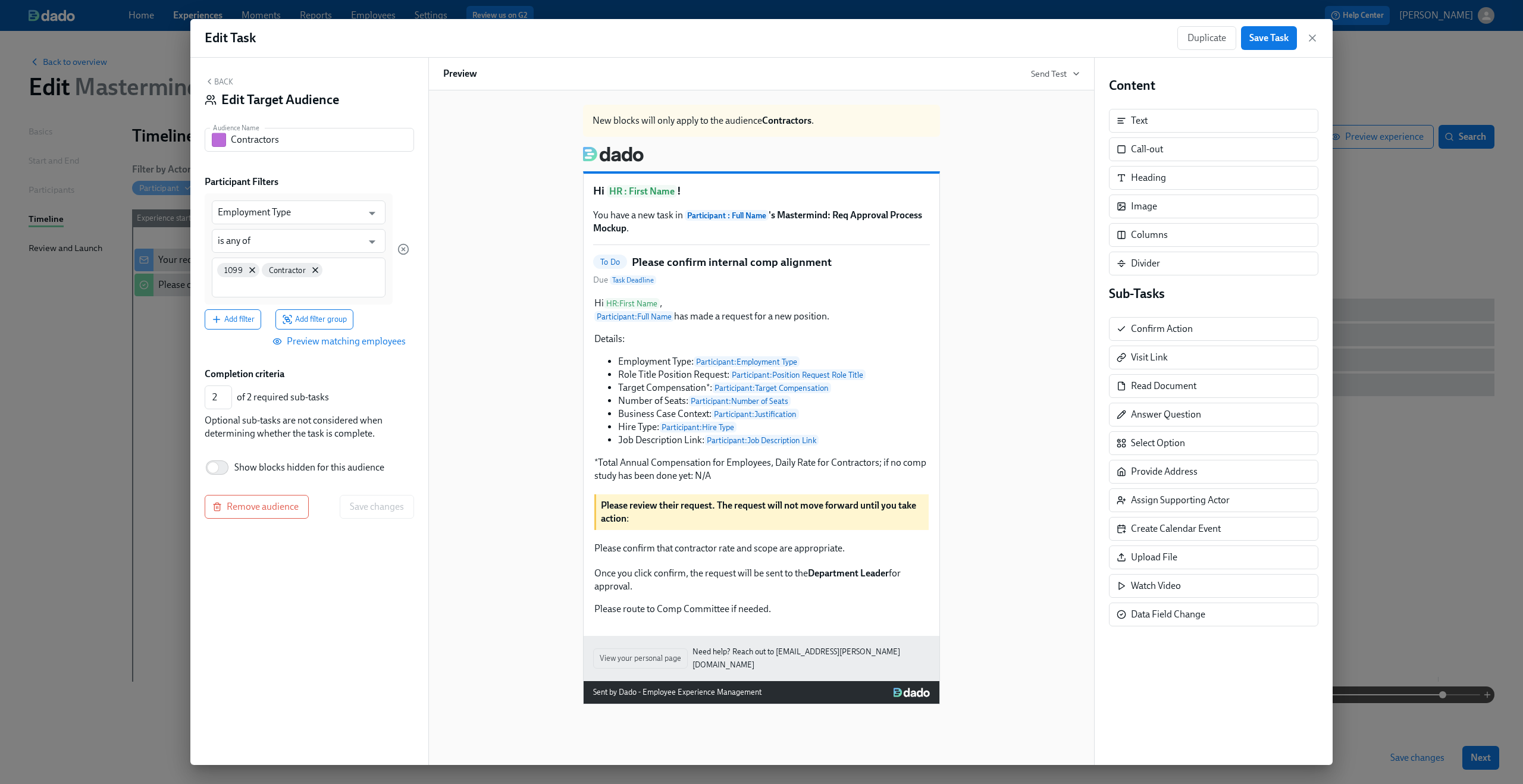
click at [215, 83] on button "Back" at bounding box center [219, 81] width 28 height 9
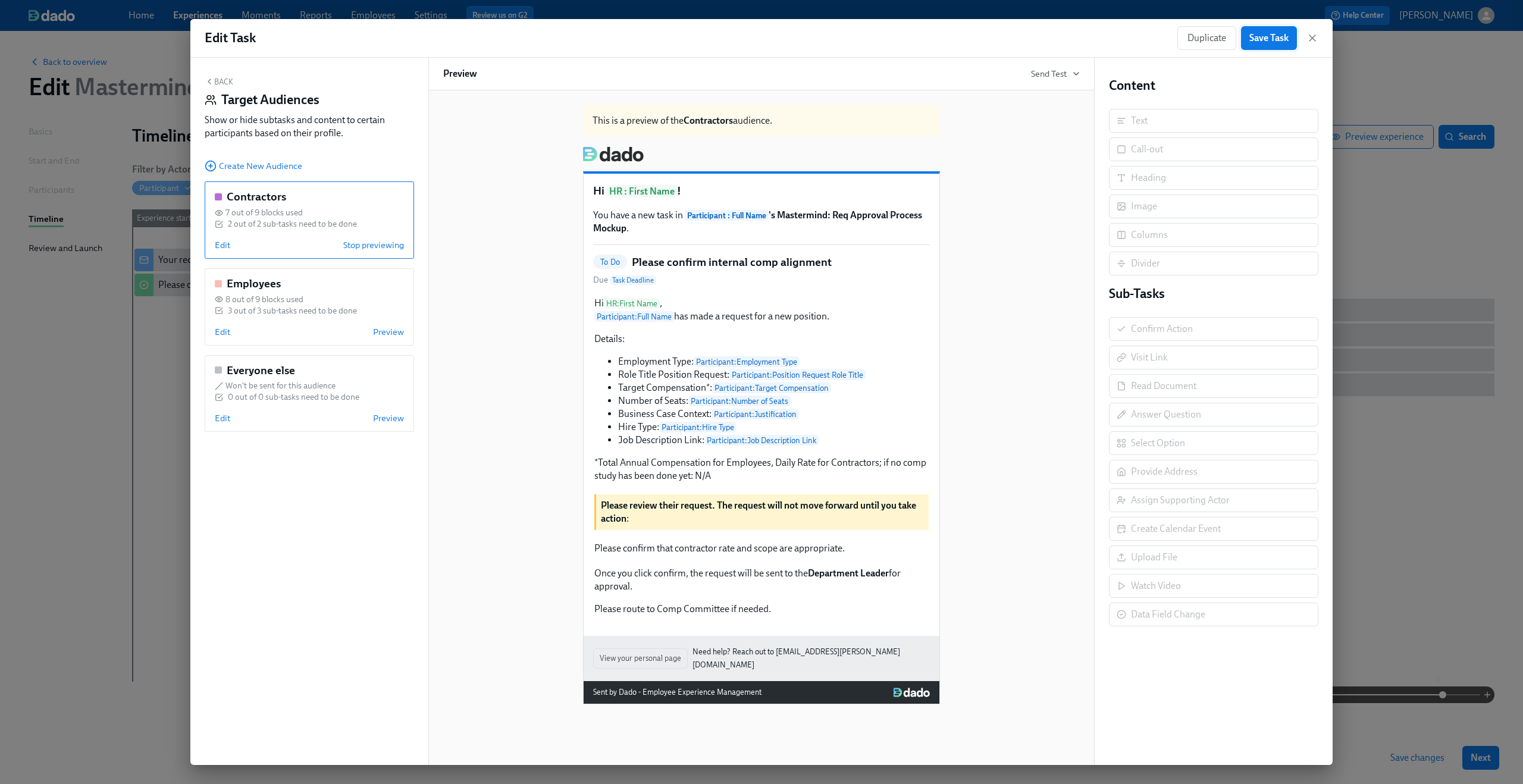
click at [1264, 35] on span "Save Task" at bounding box center [1269, 38] width 39 height 12
click at [1314, 34] on icon "button" at bounding box center [1312, 38] width 12 height 12
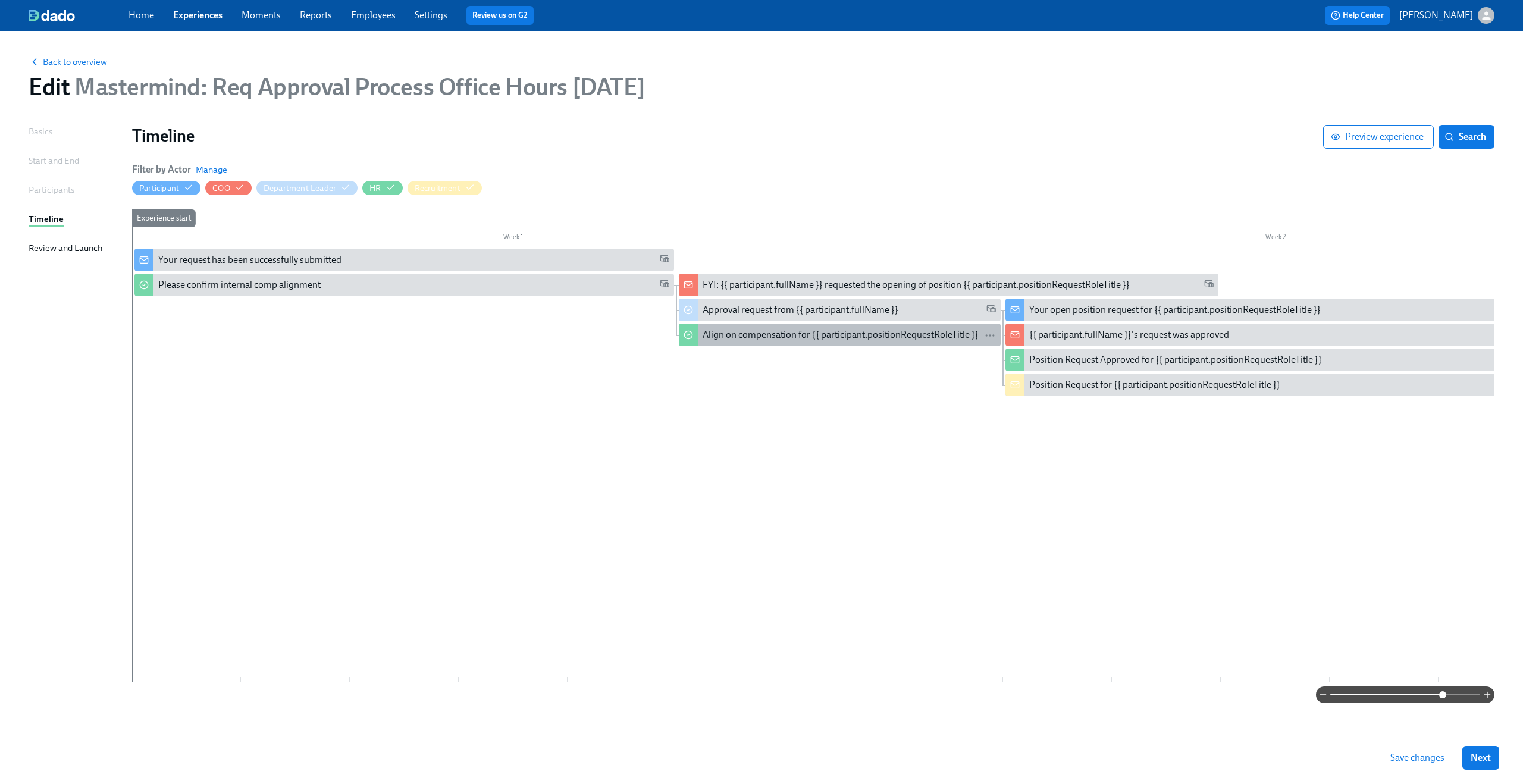
click at [806, 336] on div "Align on compensation for {{ participant.positionRequestRoleTitle }}" at bounding box center [841, 335] width 276 height 13
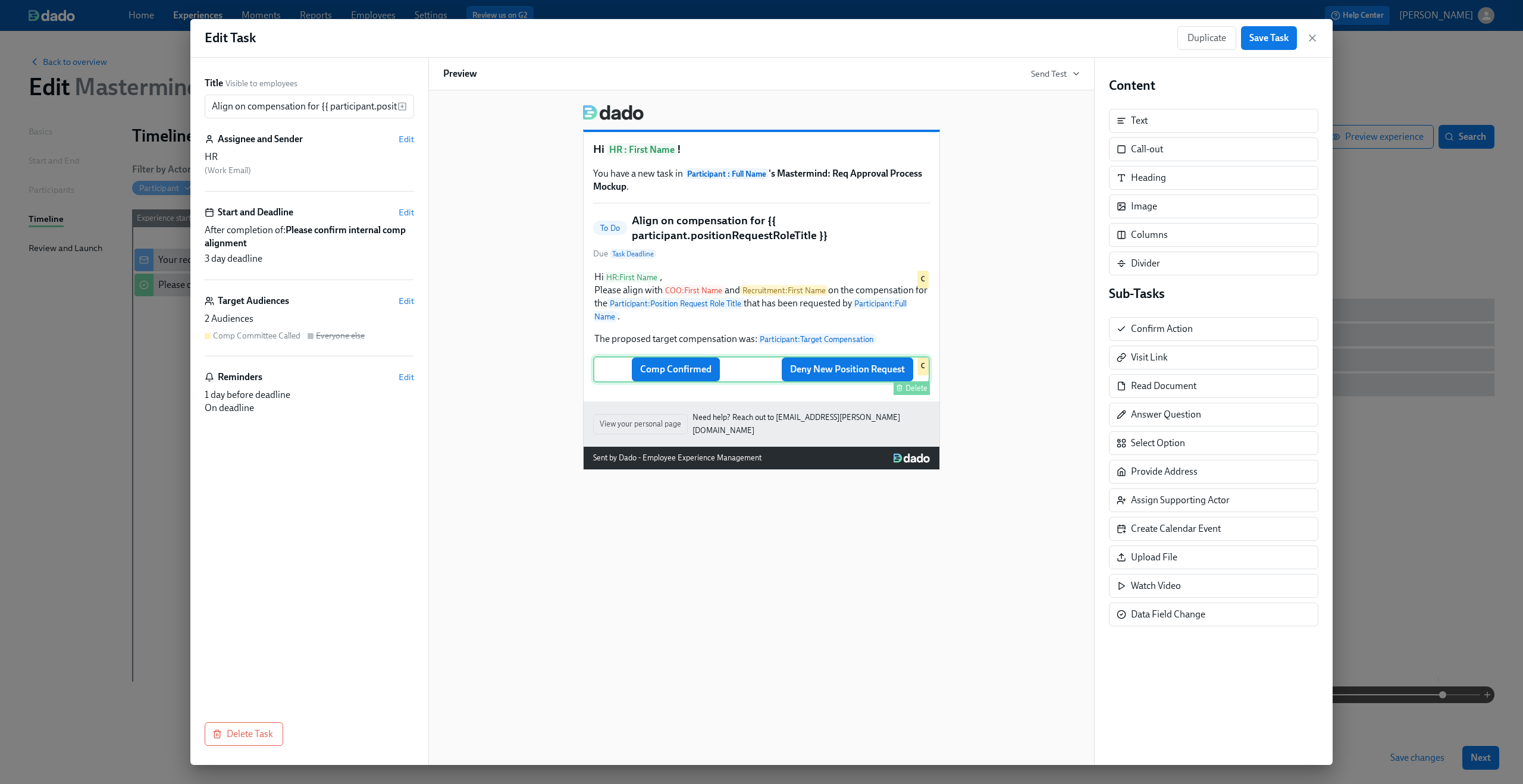
click at [688, 382] on div "Comp Confirmed Deny New Position Request Delete C" at bounding box center [762, 369] width 336 height 26
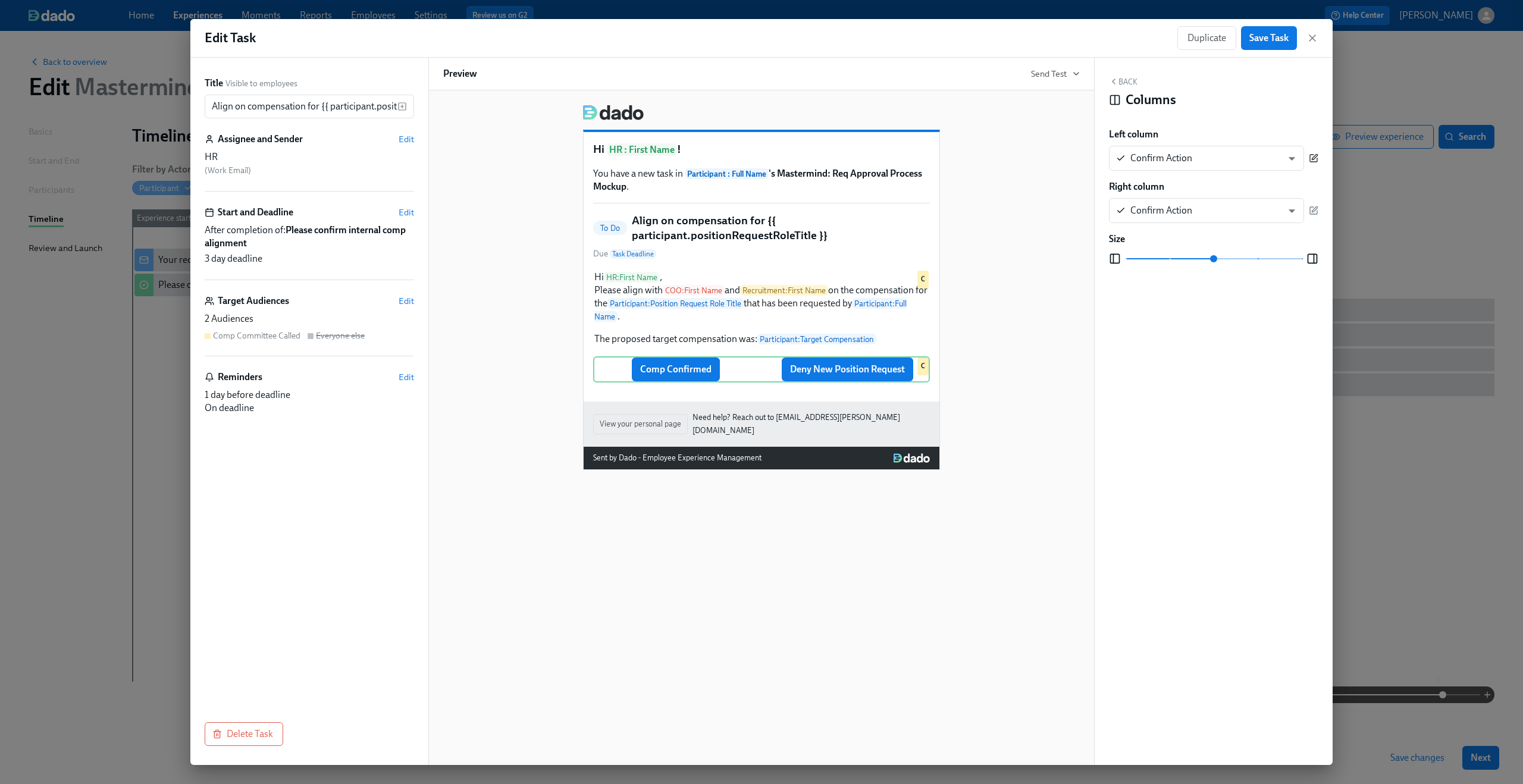
click at [1311, 161] on icon "button" at bounding box center [1313, 157] width 9 height 9
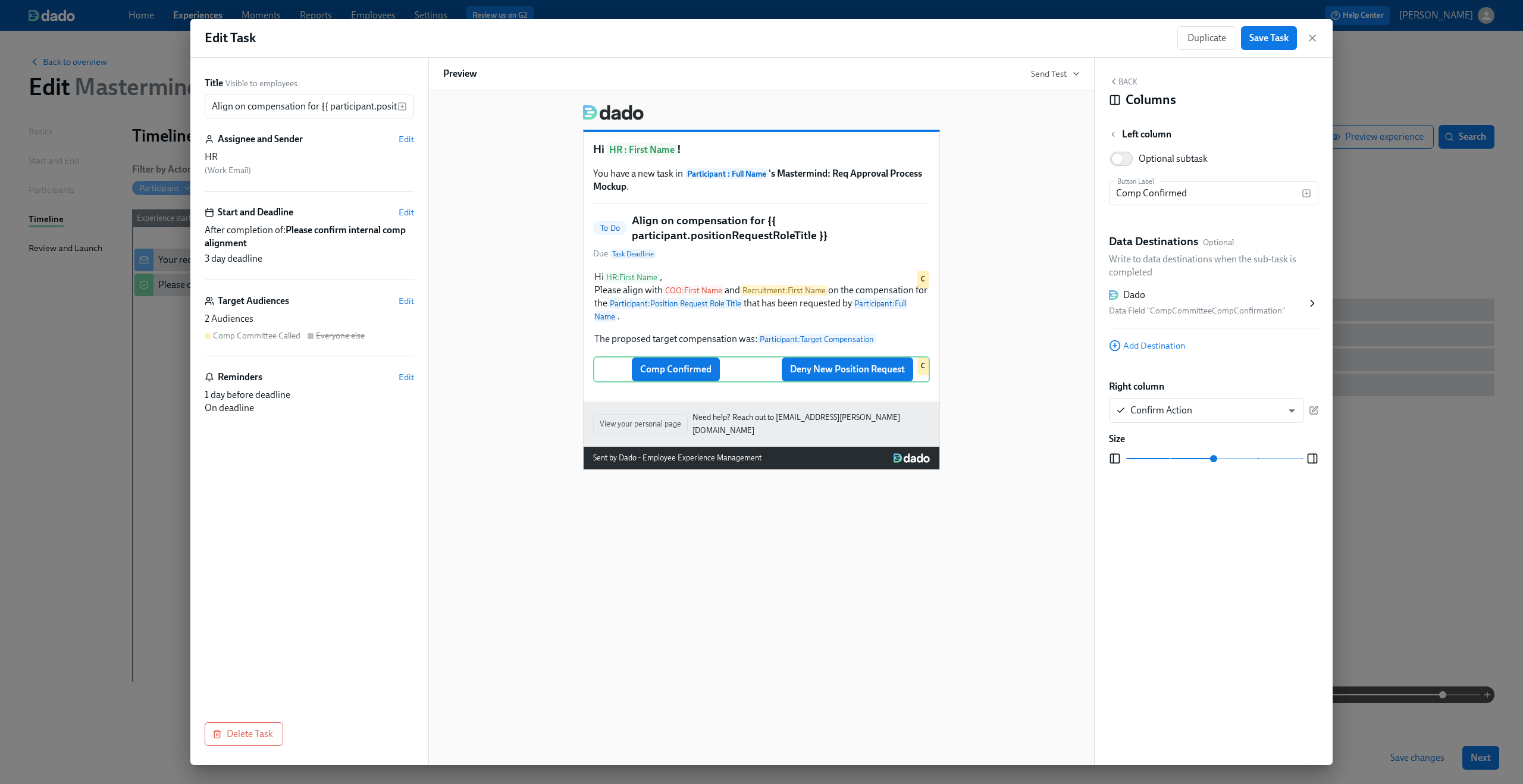
click at [1272, 301] on div "Dado" at bounding box center [1208, 295] width 197 height 13
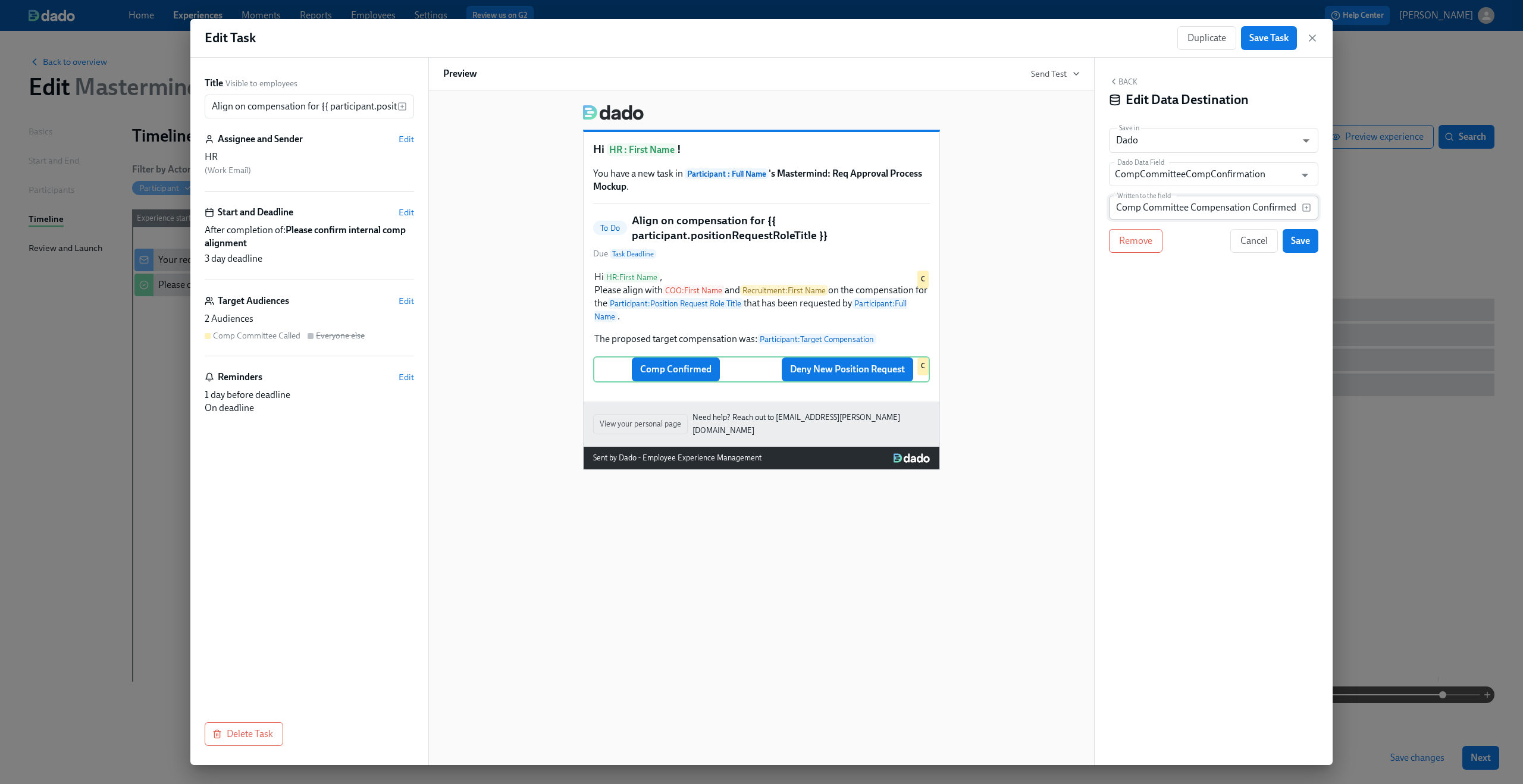
click at [1216, 203] on input "Comp Committee Compensation Confirmed" at bounding box center [1205, 208] width 192 height 23
click at [1291, 239] on span "Save" at bounding box center [1300, 241] width 19 height 12
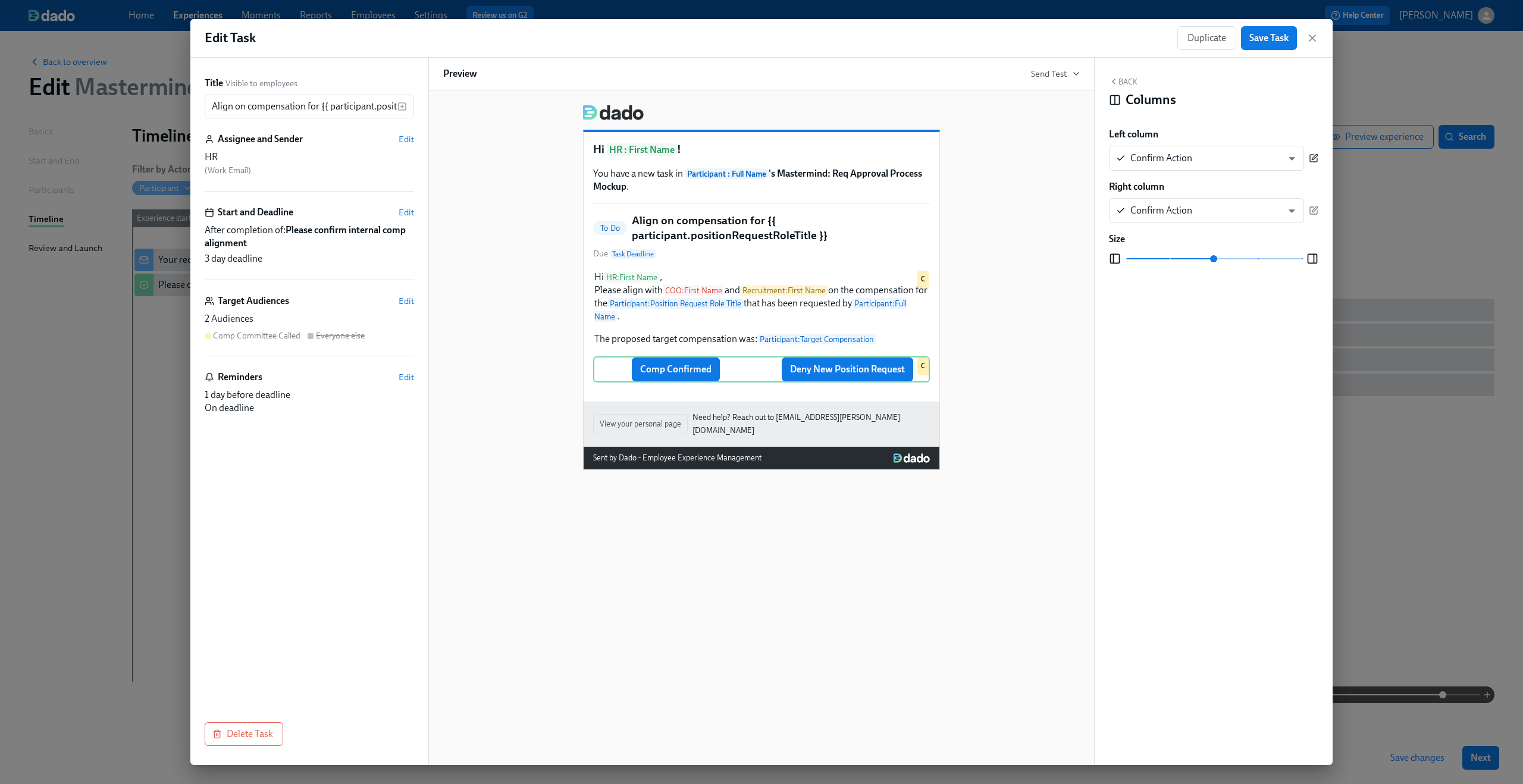
click at [1312, 157] on icon "button" at bounding box center [1314, 157] width 5 height 5
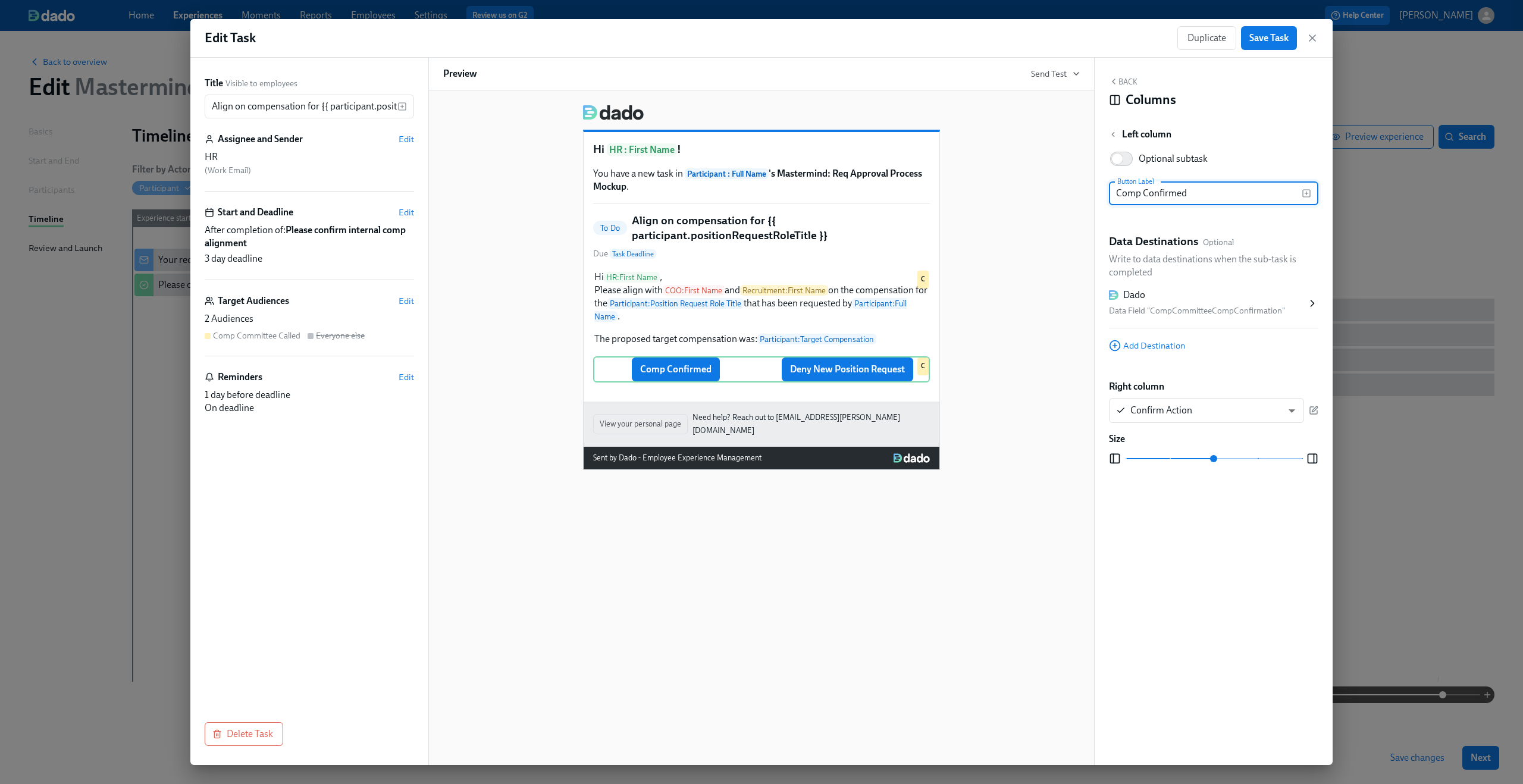
click at [1186, 305] on div "Data Field "CompCommitteeCompConfirmation"" at bounding box center [1208, 310] width 197 height 14
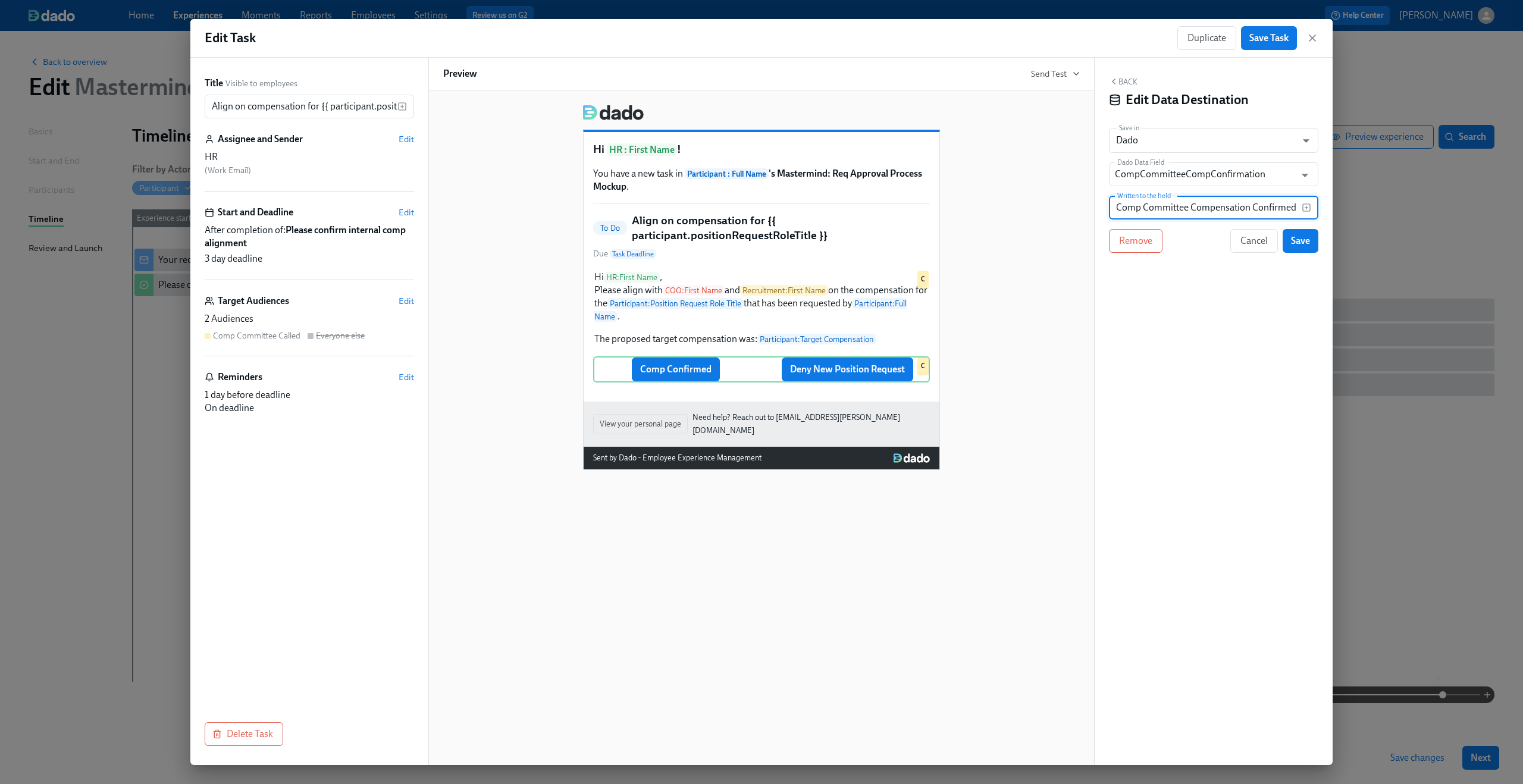
click at [1172, 215] on input "Comp Committee Compensation Confirmed" at bounding box center [1205, 208] width 192 height 23
click at [1301, 243] on span "Save" at bounding box center [1300, 241] width 19 height 12
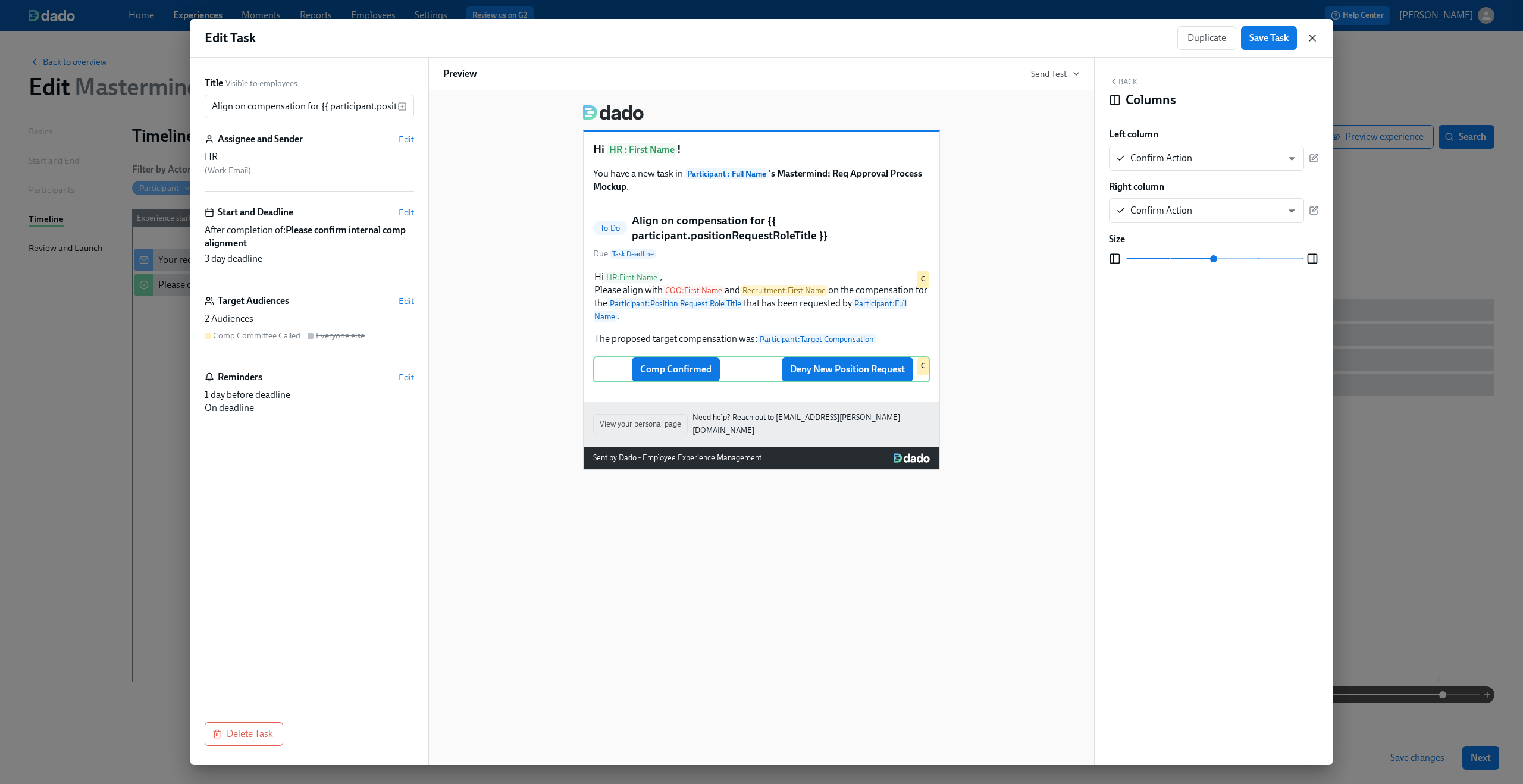
click at [1314, 44] on icon "button" at bounding box center [1312, 38] width 12 height 12
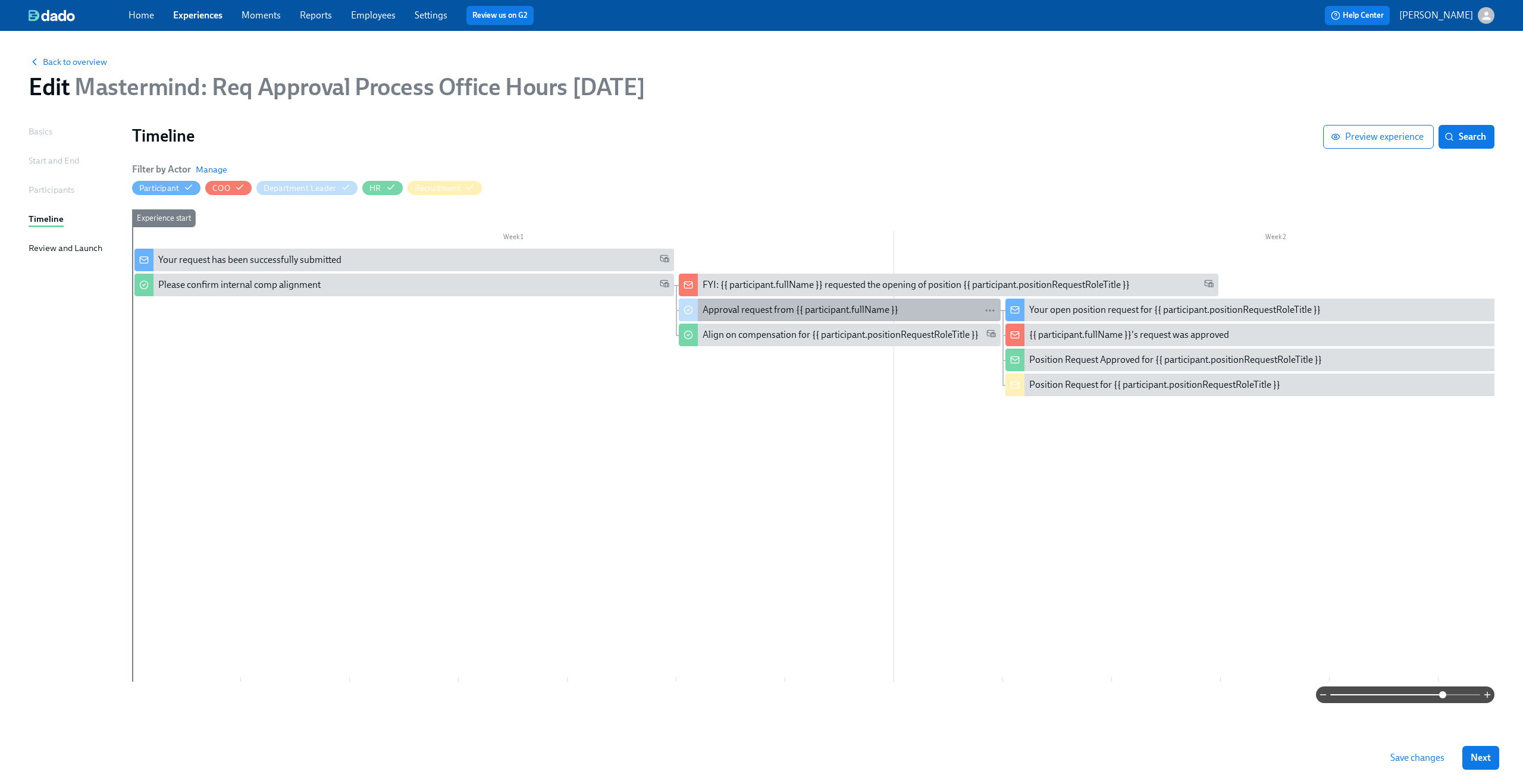
click at [767, 314] on div "Approval request from {{ participant.fullName }}" at bounding box center [801, 310] width 196 height 13
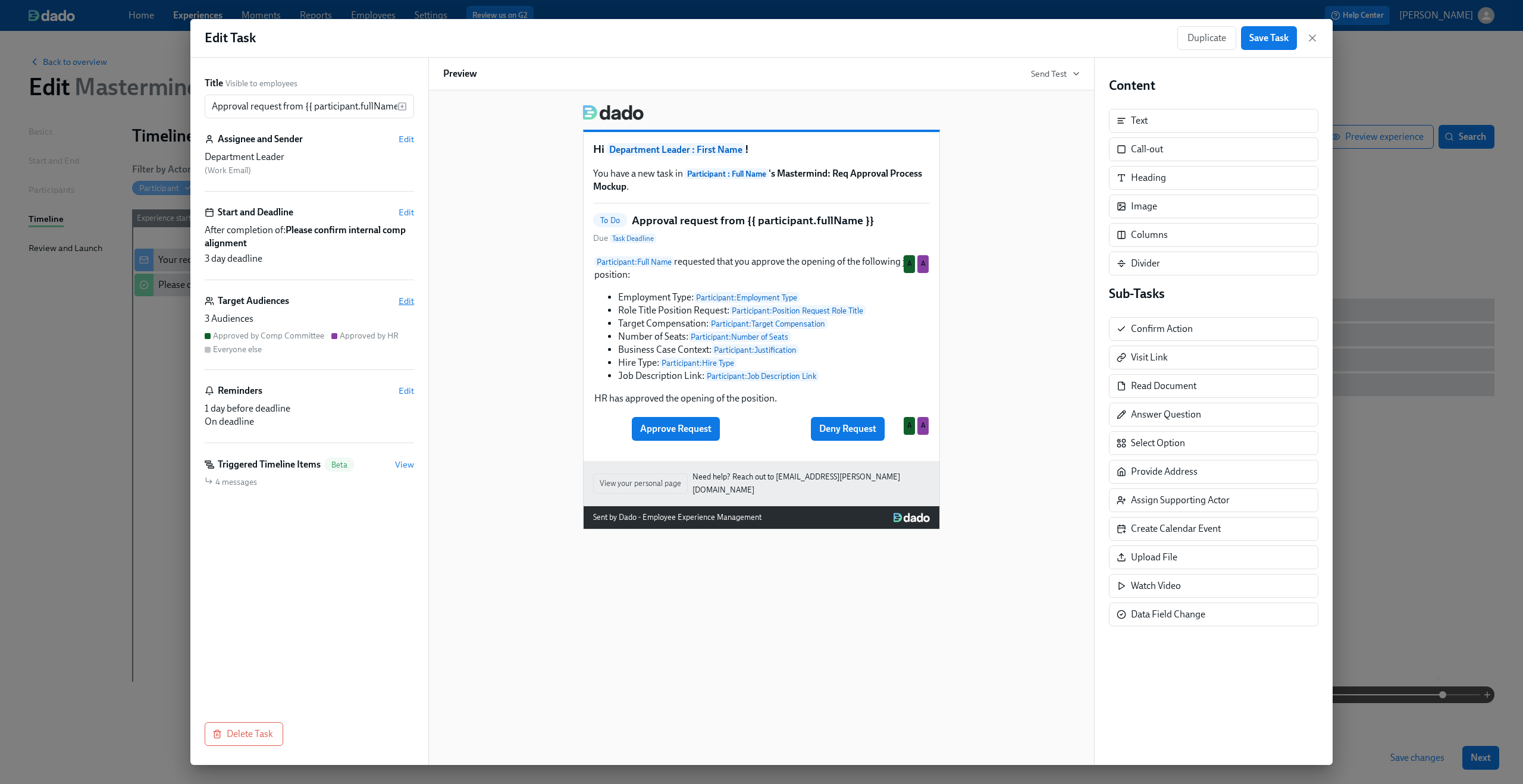
click at [404, 295] on span "Edit" at bounding box center [406, 301] width 15 height 12
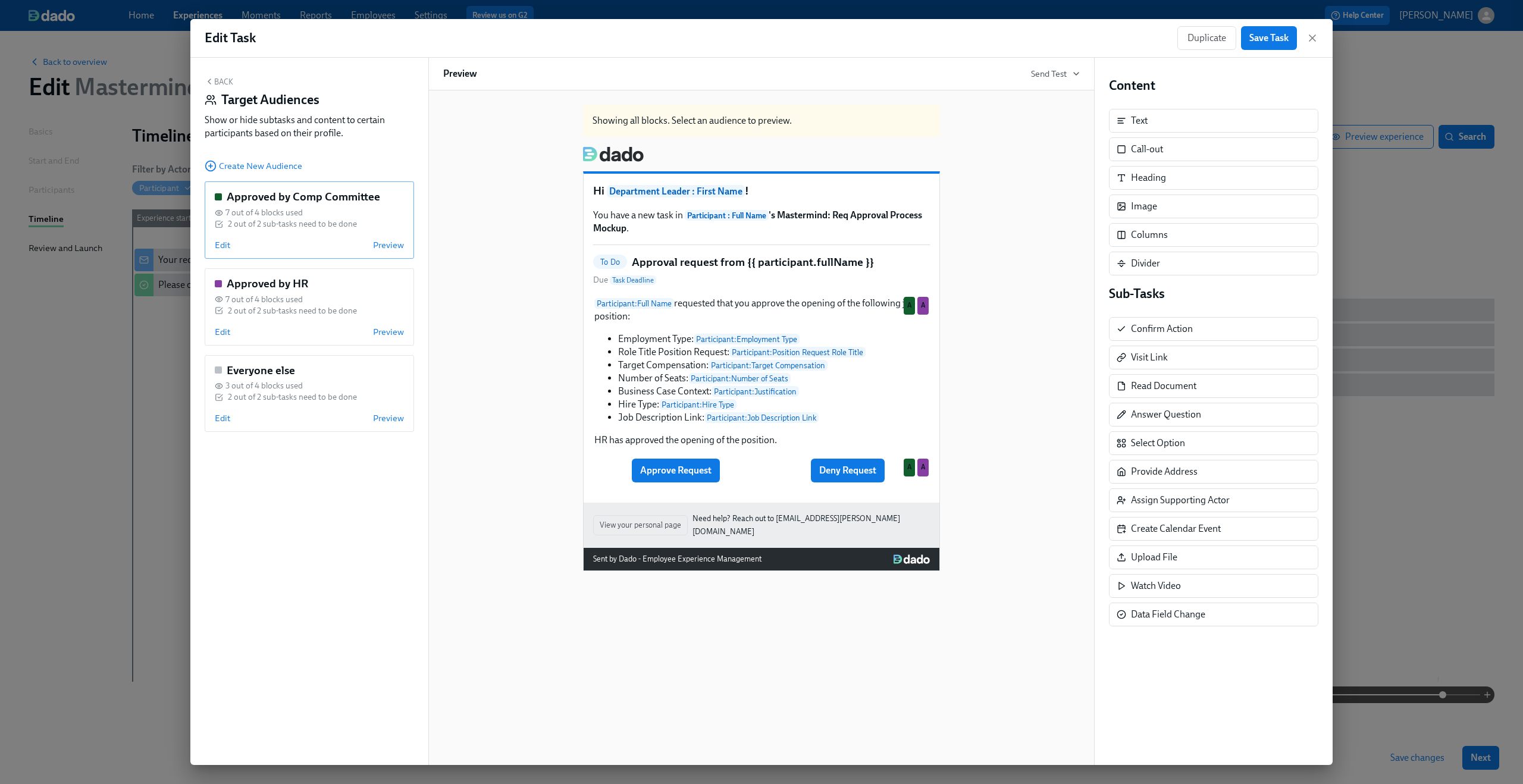
click at [224, 239] on div "Approved by Comp Committee 7 out of 4 blocks used 2 out of 2 sub-tasks need to …" at bounding box center [310, 220] width 209 height 77
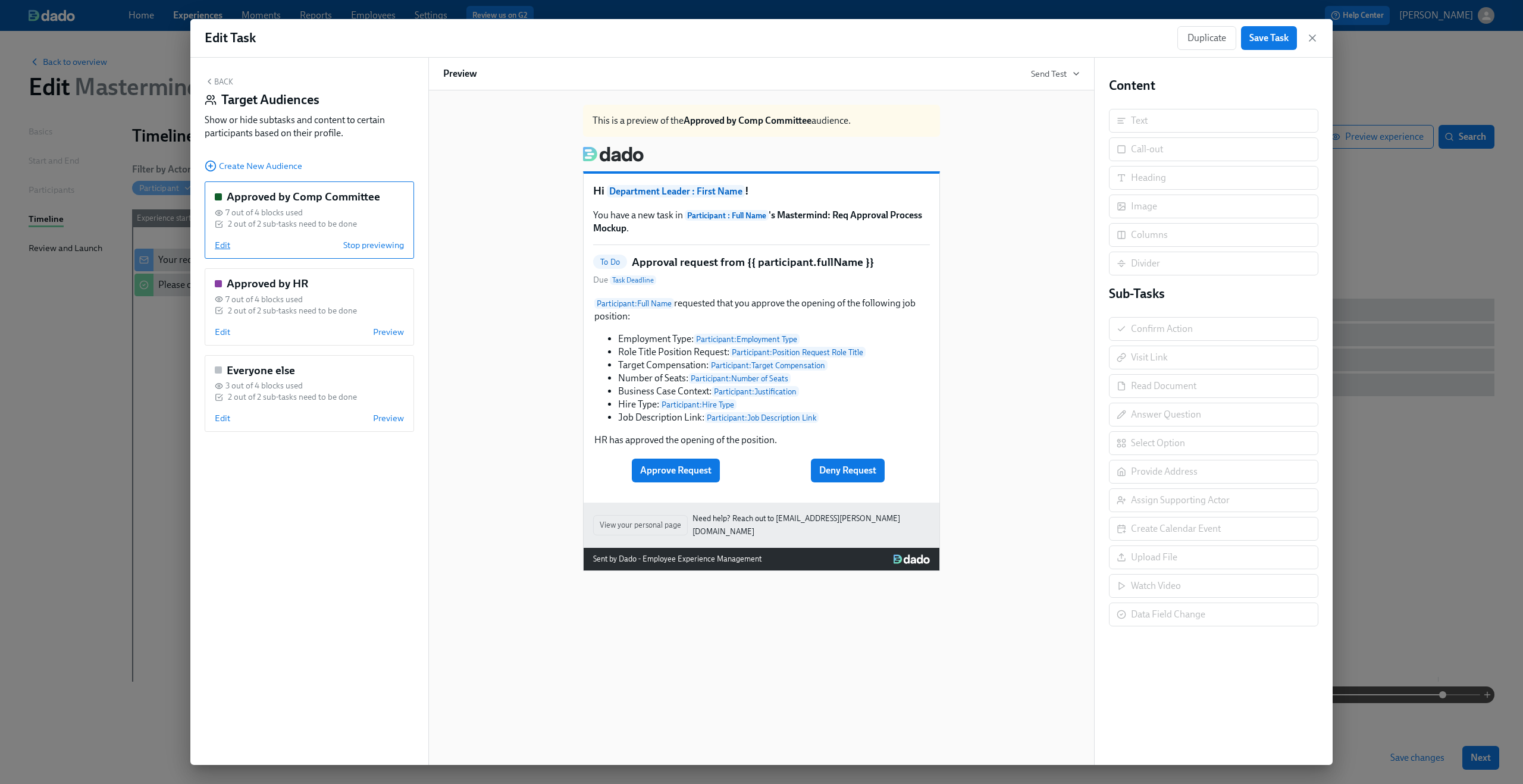
click at [222, 242] on span "Edit" at bounding box center [223, 245] width 15 height 12
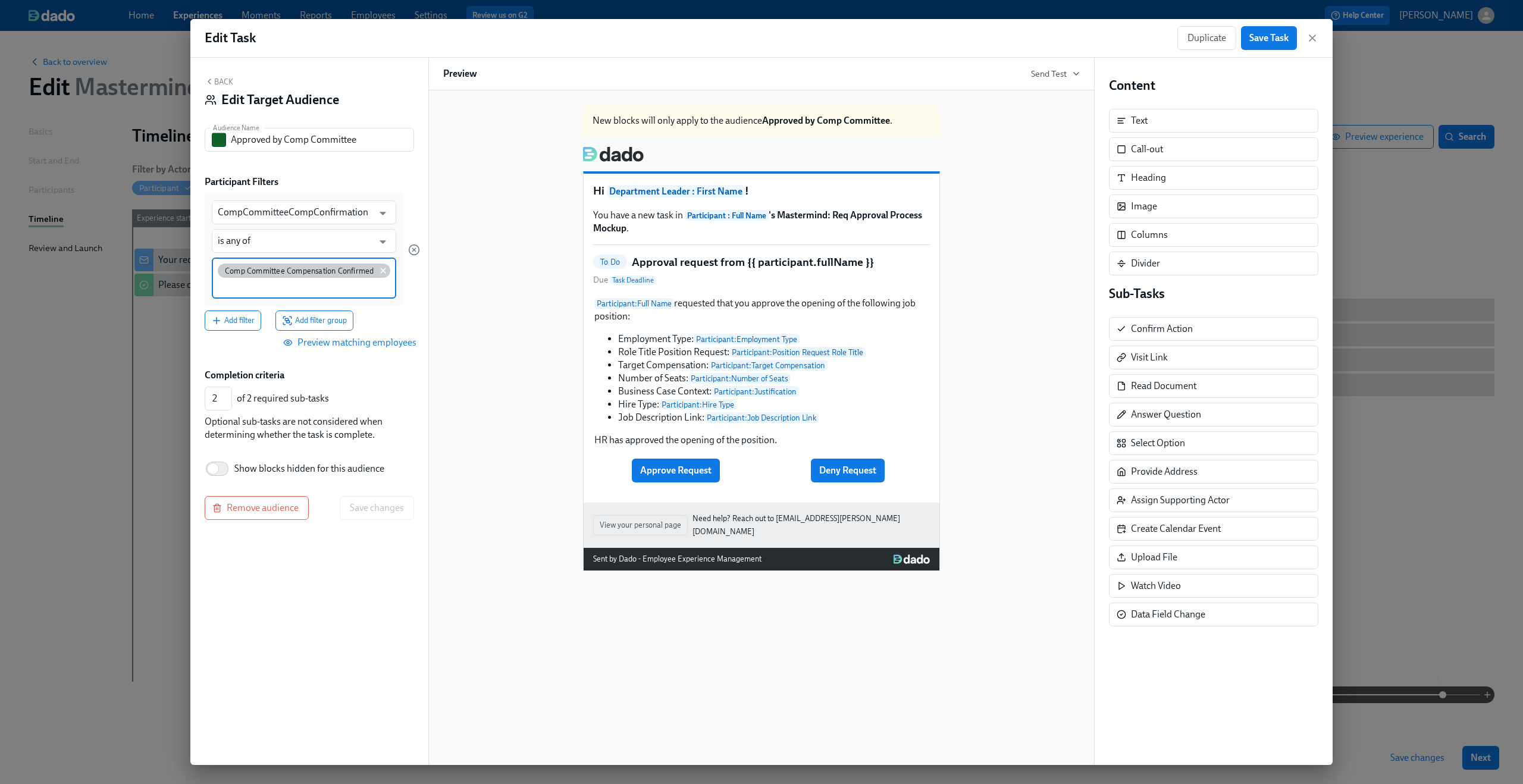
click at [381, 269] on icon at bounding box center [382, 270] width 9 height 9
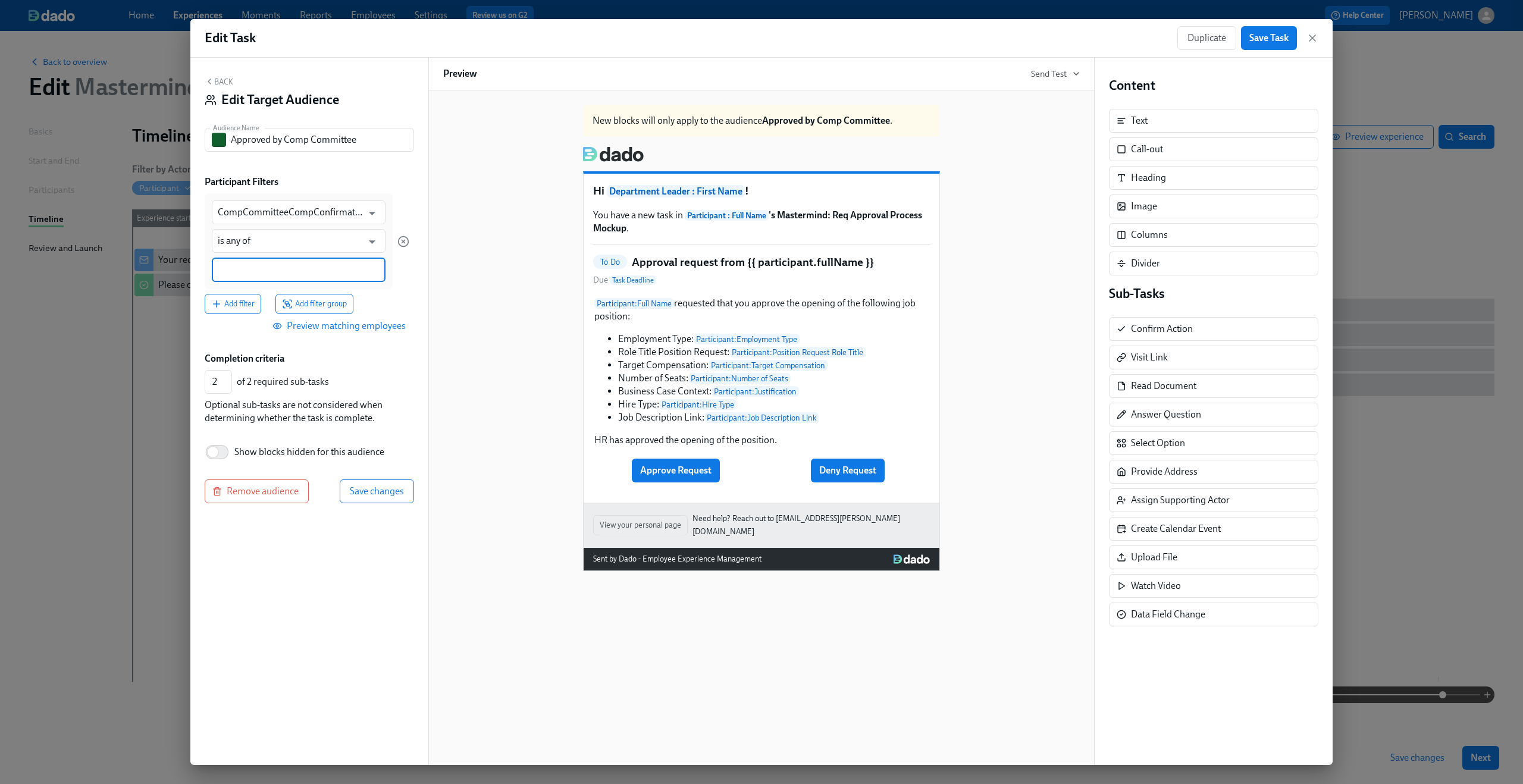
click at [311, 274] on input at bounding box center [298, 269] width 162 height 13
paste input "Comp Committee Compensation Confirmed"
type input "Comp Committee Compensation Confirmed"
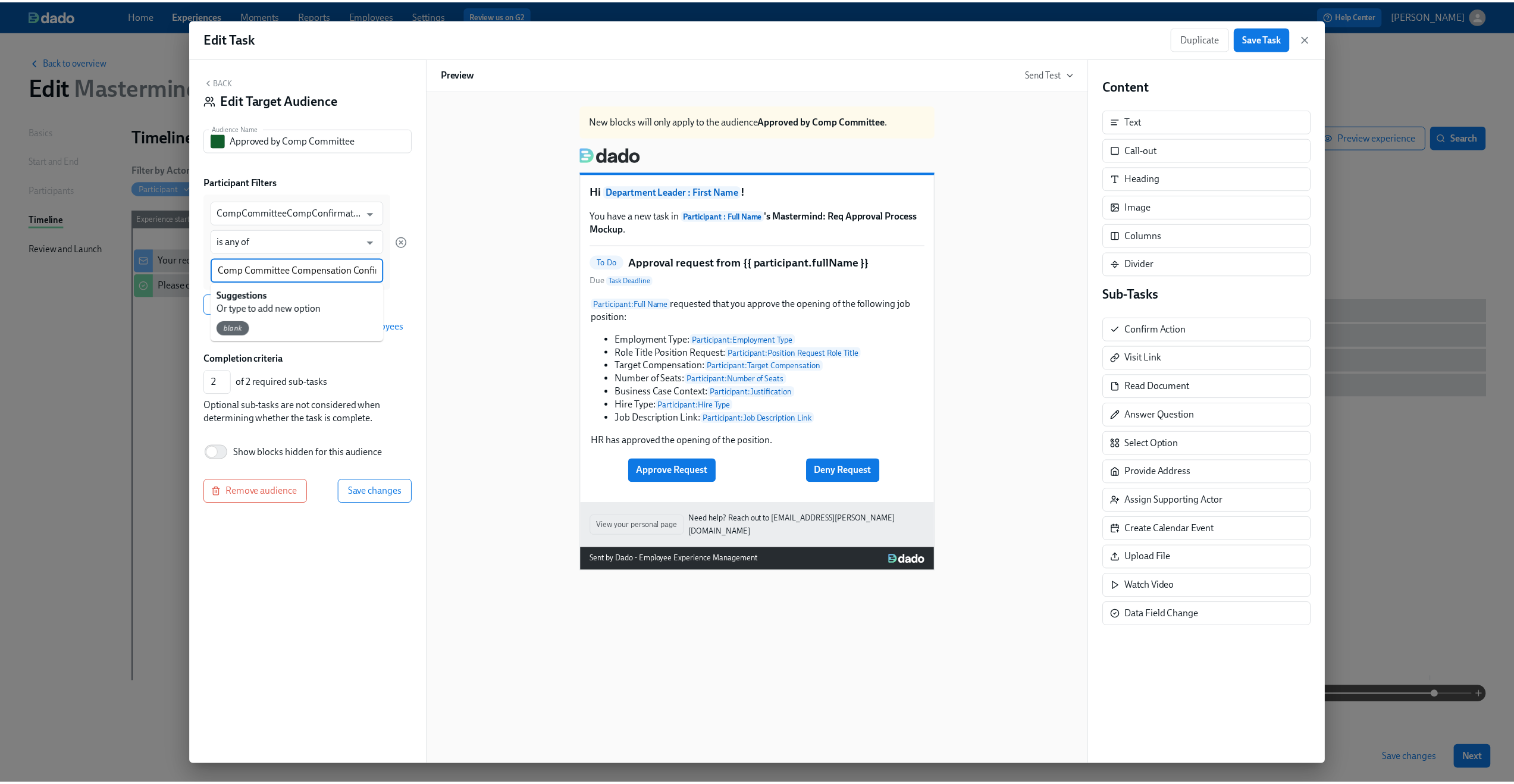
scroll to position [0, 19]
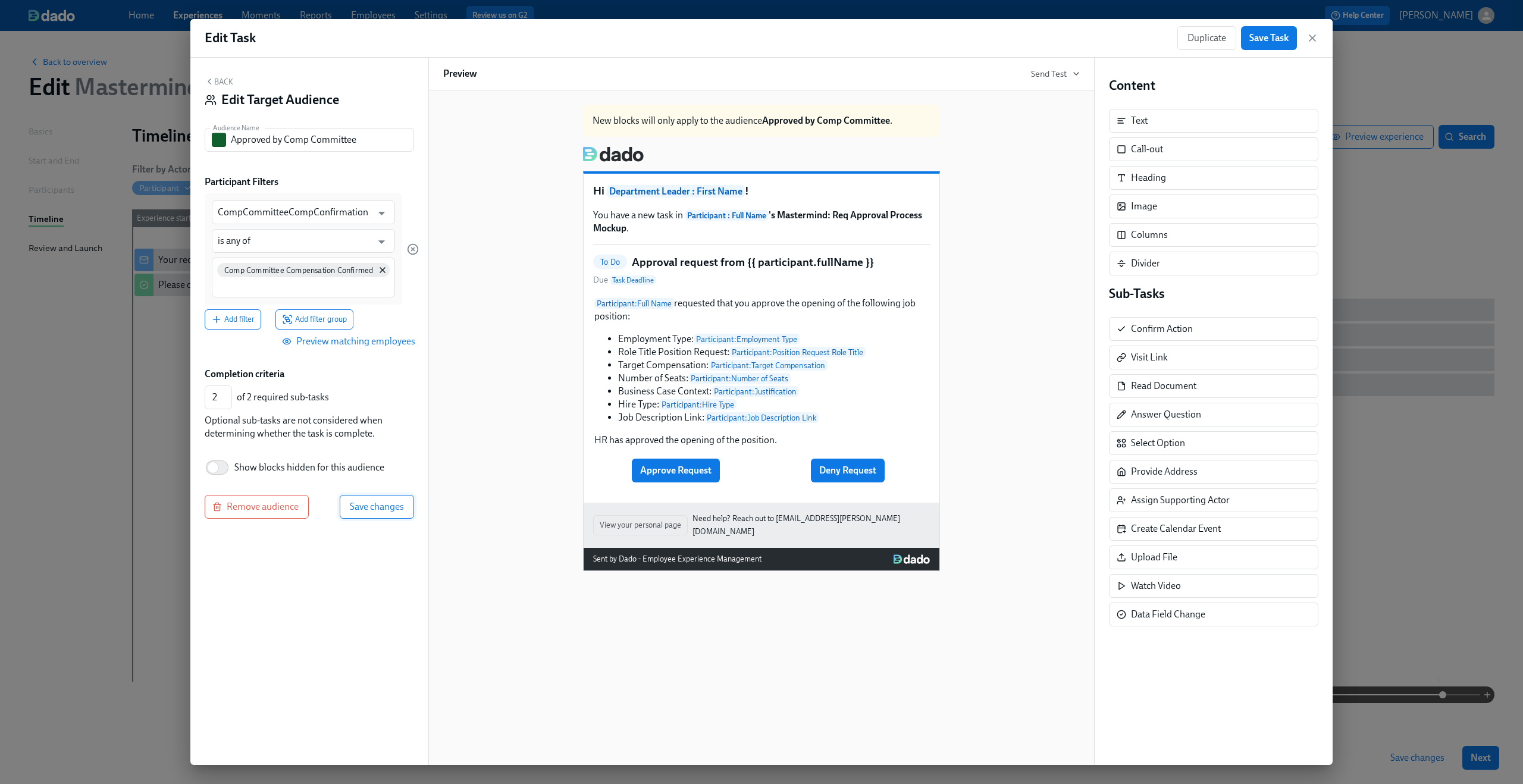
click at [367, 510] on span "Save changes" at bounding box center [377, 507] width 54 height 12
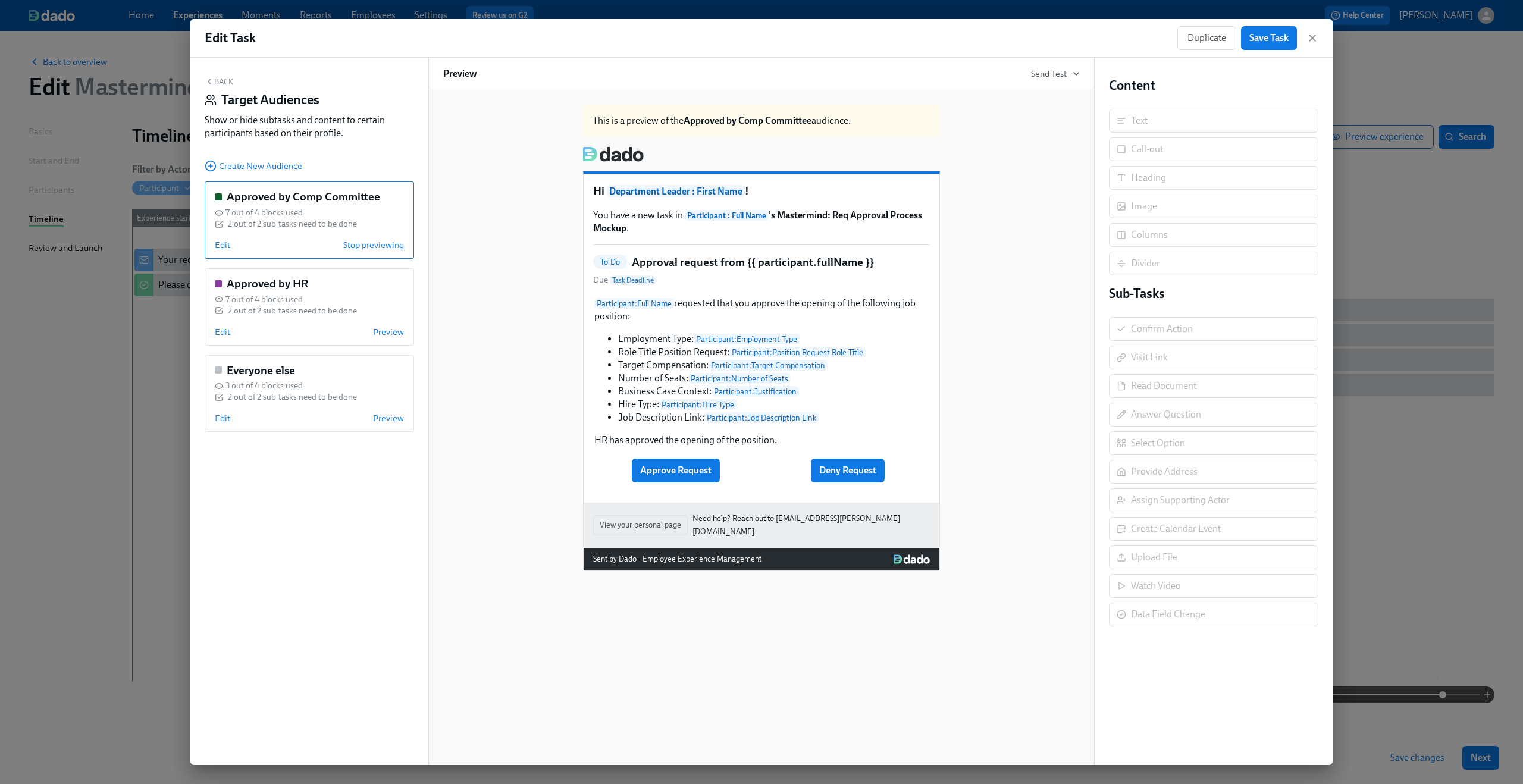
click at [218, 84] on button "Back" at bounding box center [219, 81] width 28 height 9
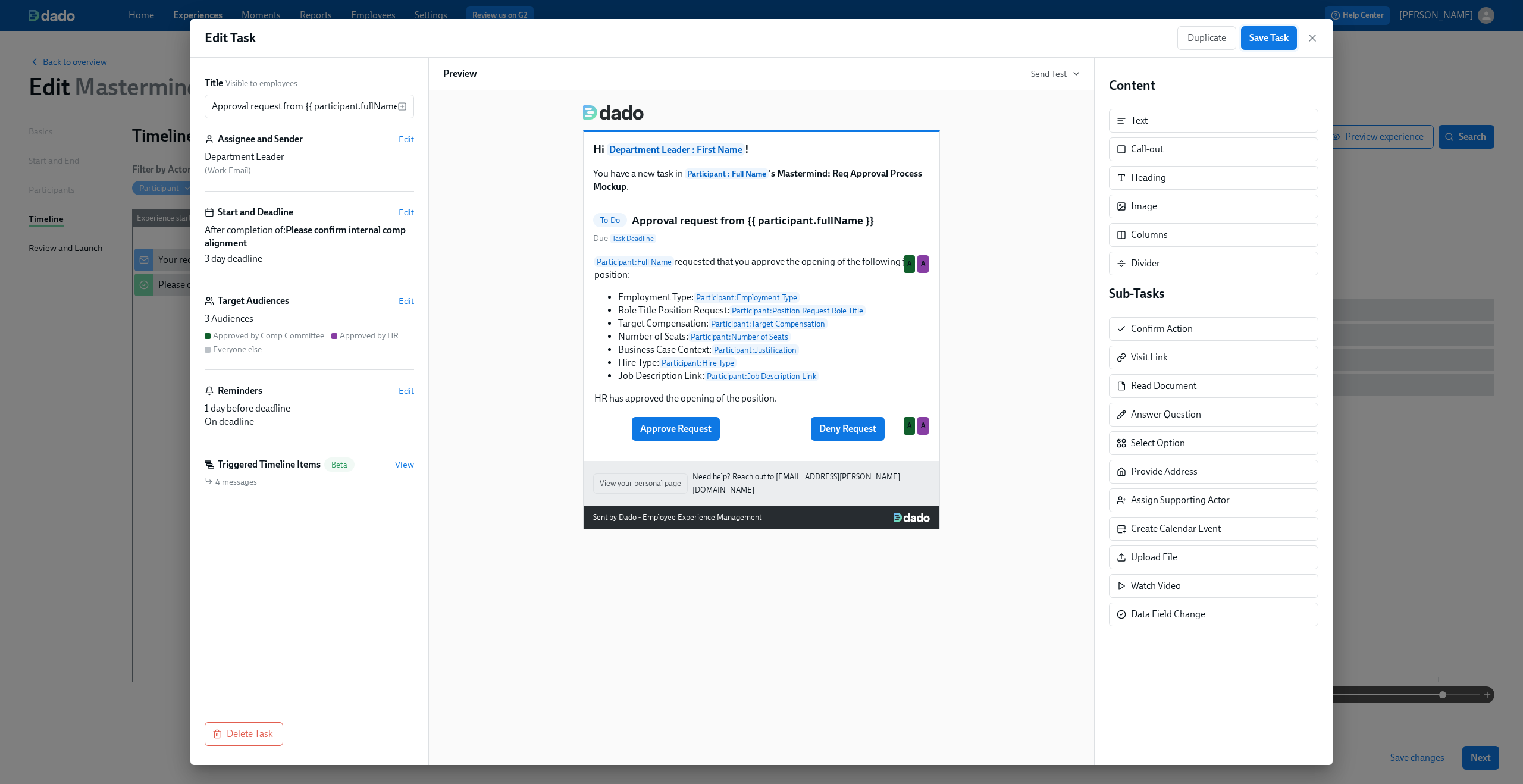
click at [1281, 36] on span "Save Task" at bounding box center [1269, 38] width 39 height 12
click at [1312, 34] on icon "button" at bounding box center [1312, 38] width 12 height 12
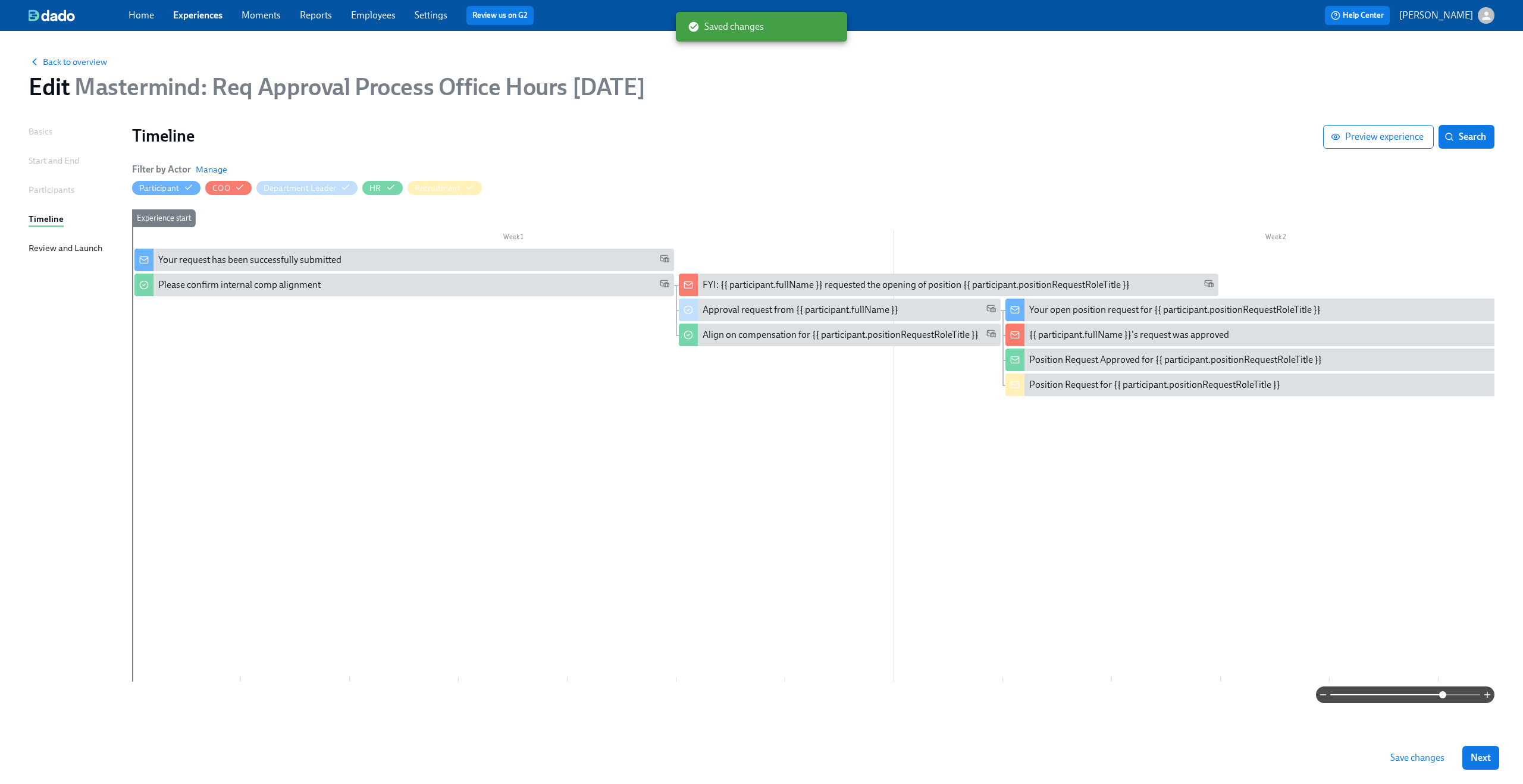
click at [1400, 755] on span "Save changes" at bounding box center [1417, 758] width 54 height 12
click at [89, 54] on div "Back to overview Edit Mastermind: Req Approval Process Office Hours 09/10/2025" at bounding box center [762, 78] width 1485 height 65
click at [82, 61] on span "Back to overview" at bounding box center [68, 62] width 79 height 12
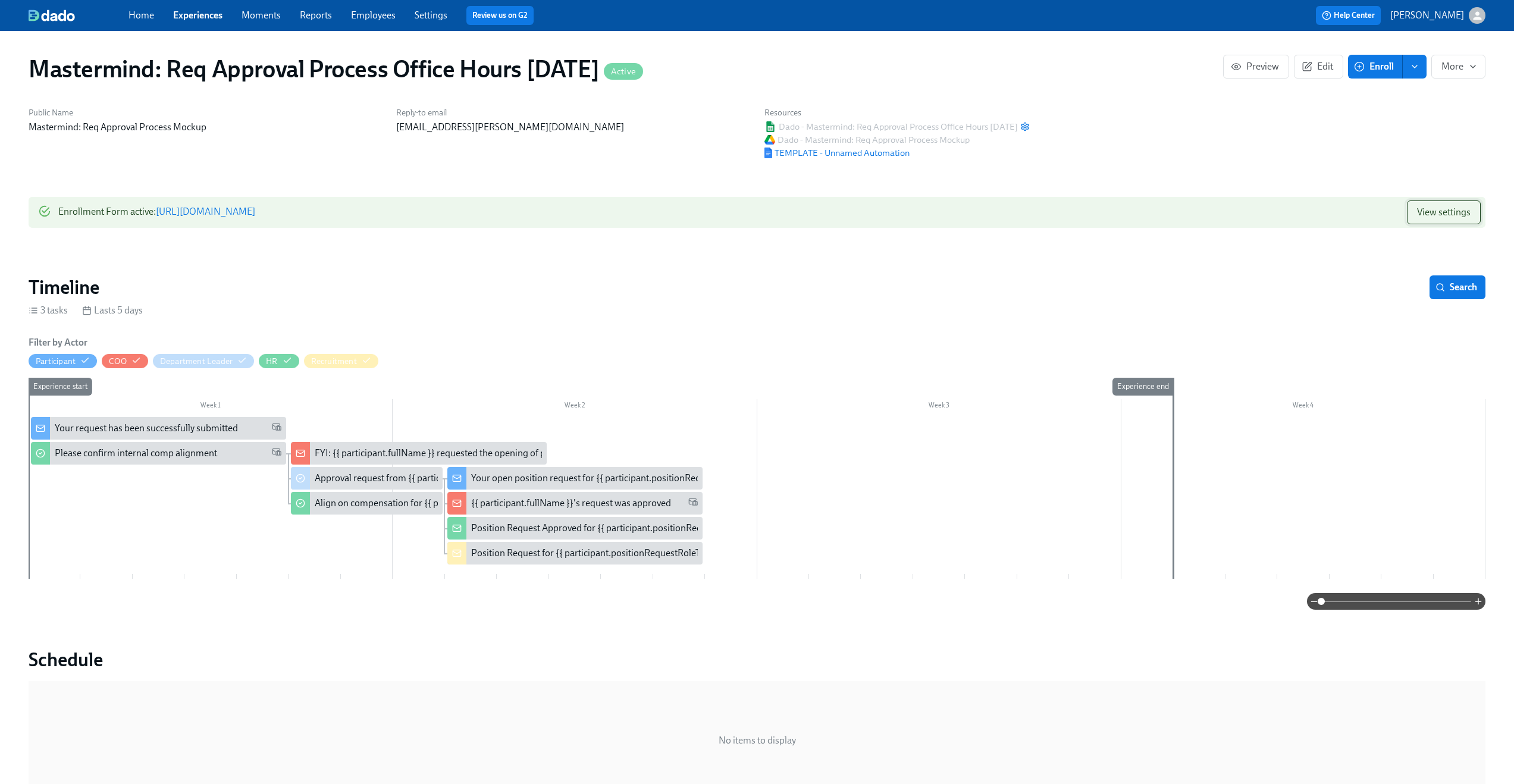
click at [1448, 218] on span "View settings" at bounding box center [1444, 213] width 54 height 12
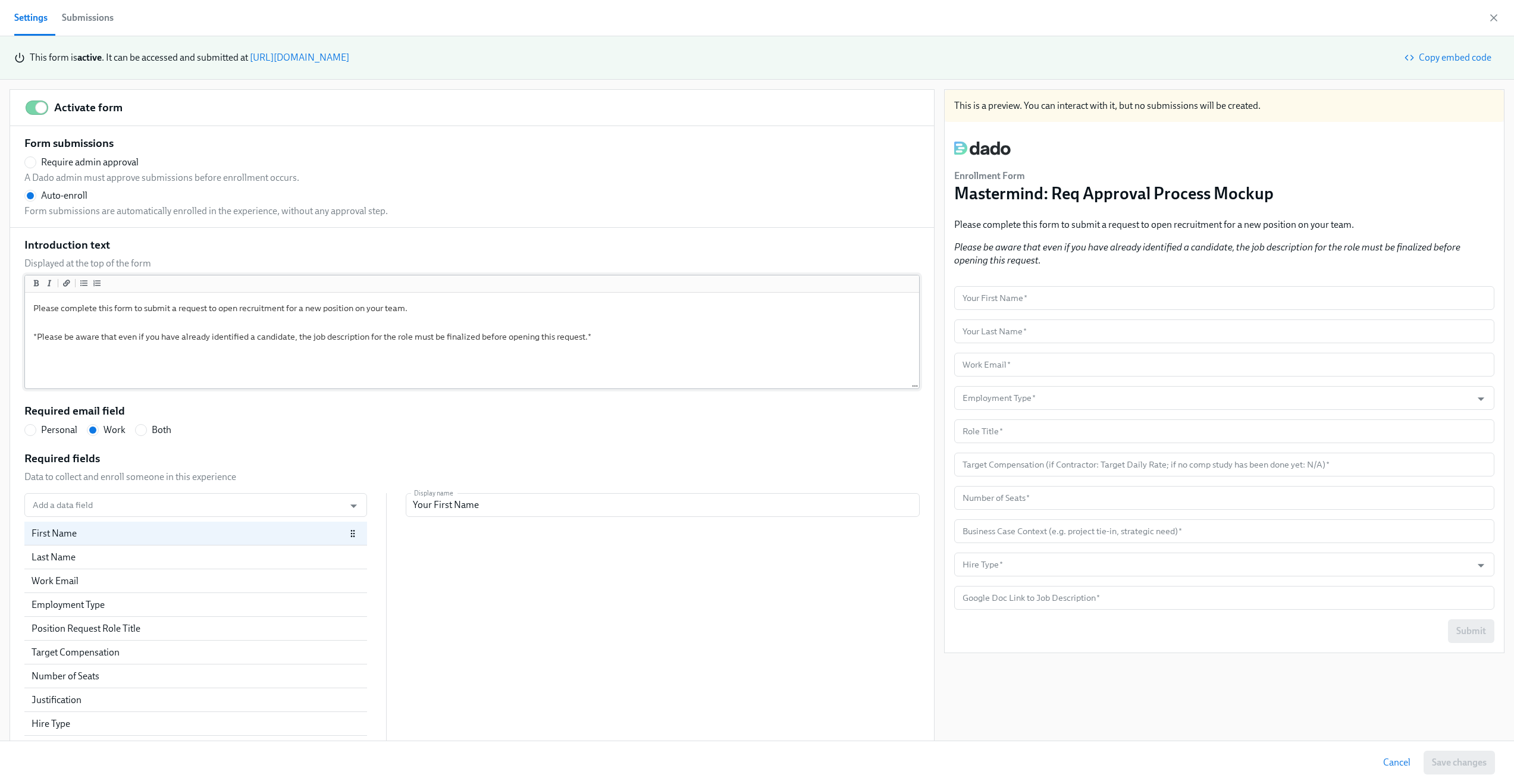
scroll to position [28, 0]
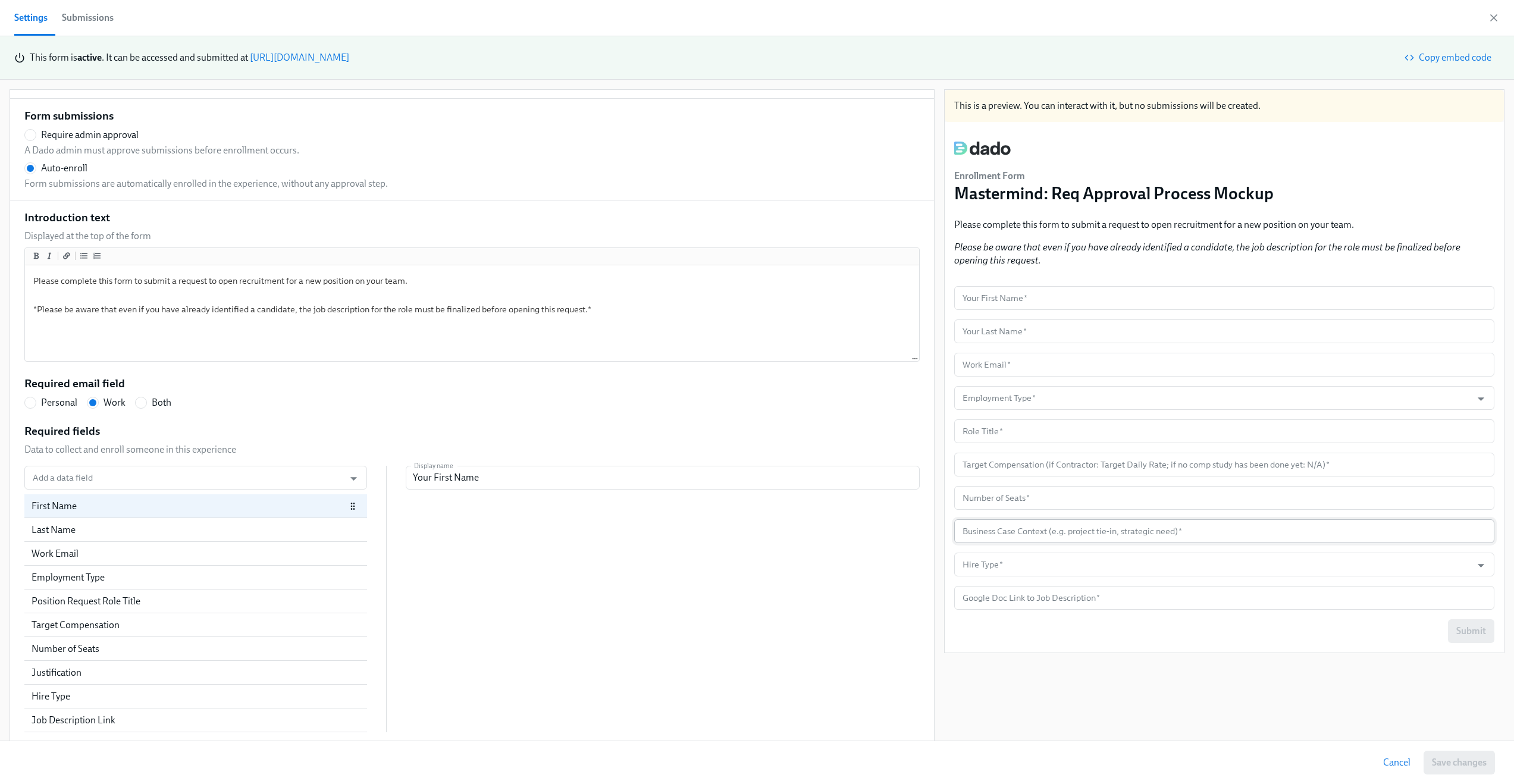
click at [1089, 530] on input "text" at bounding box center [1224, 531] width 540 height 23
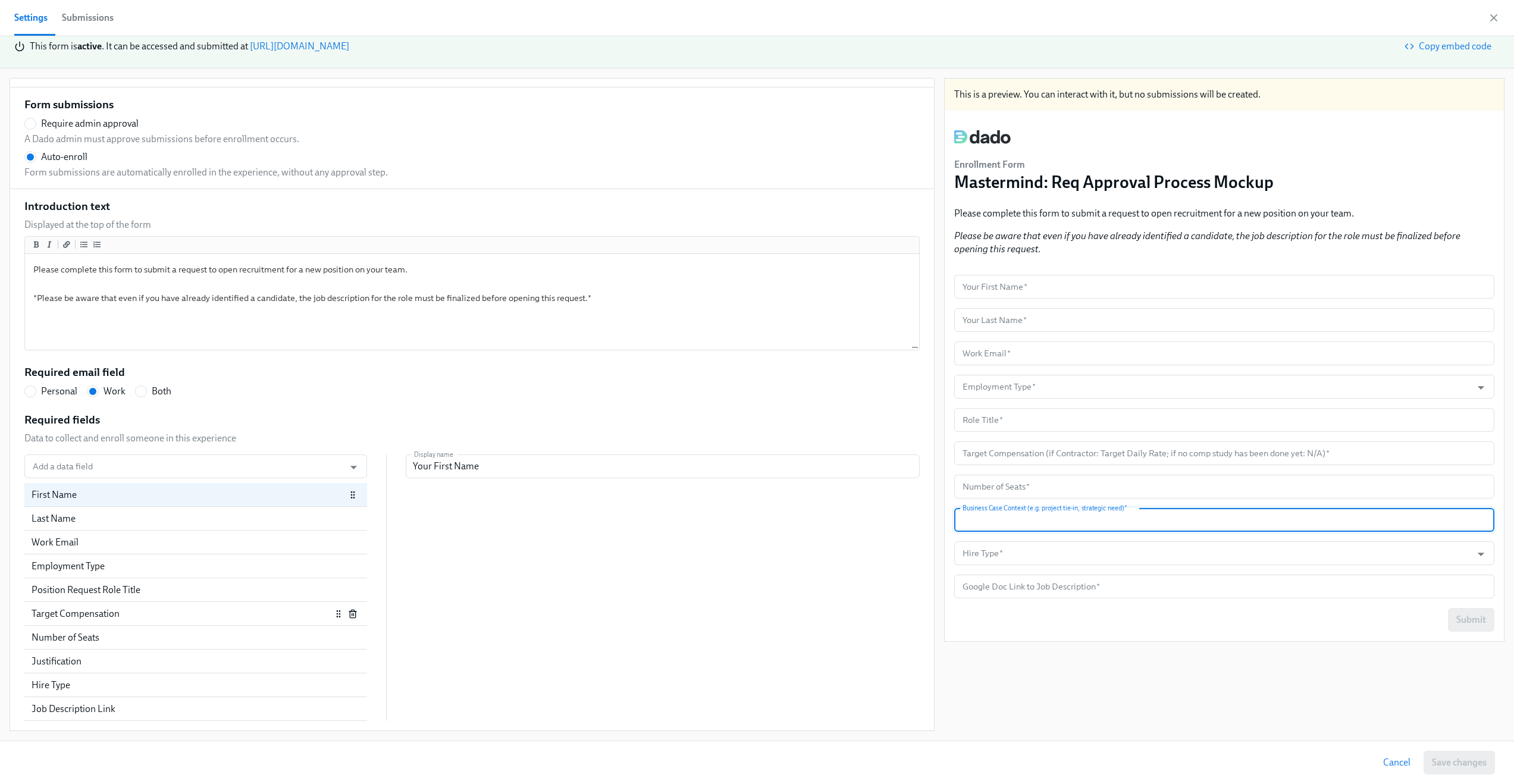
click at [102, 617] on div "Target Compensation" at bounding box center [182, 614] width 300 height 13
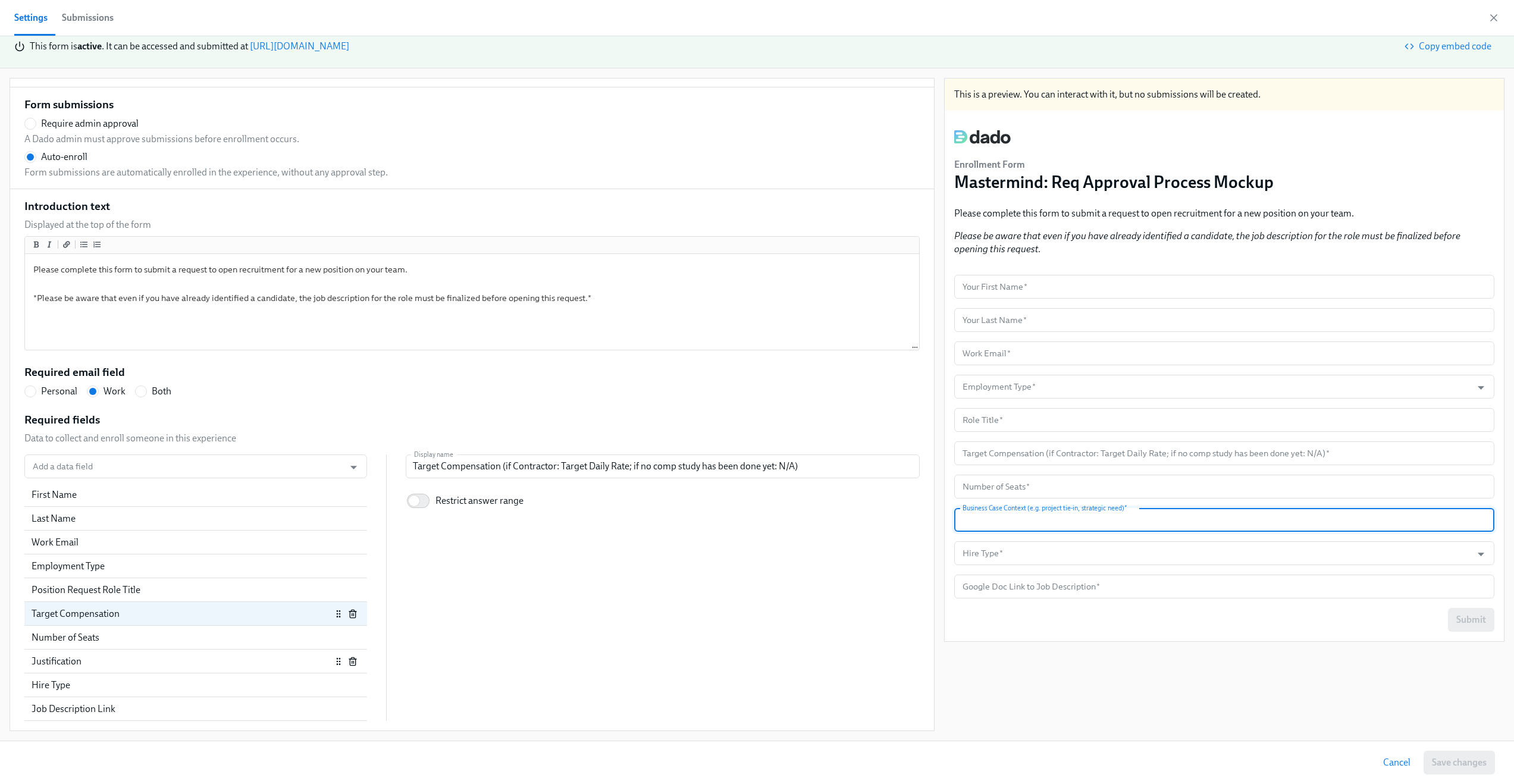
click at [90, 655] on div "Justification" at bounding box center [182, 662] width 300 height 13
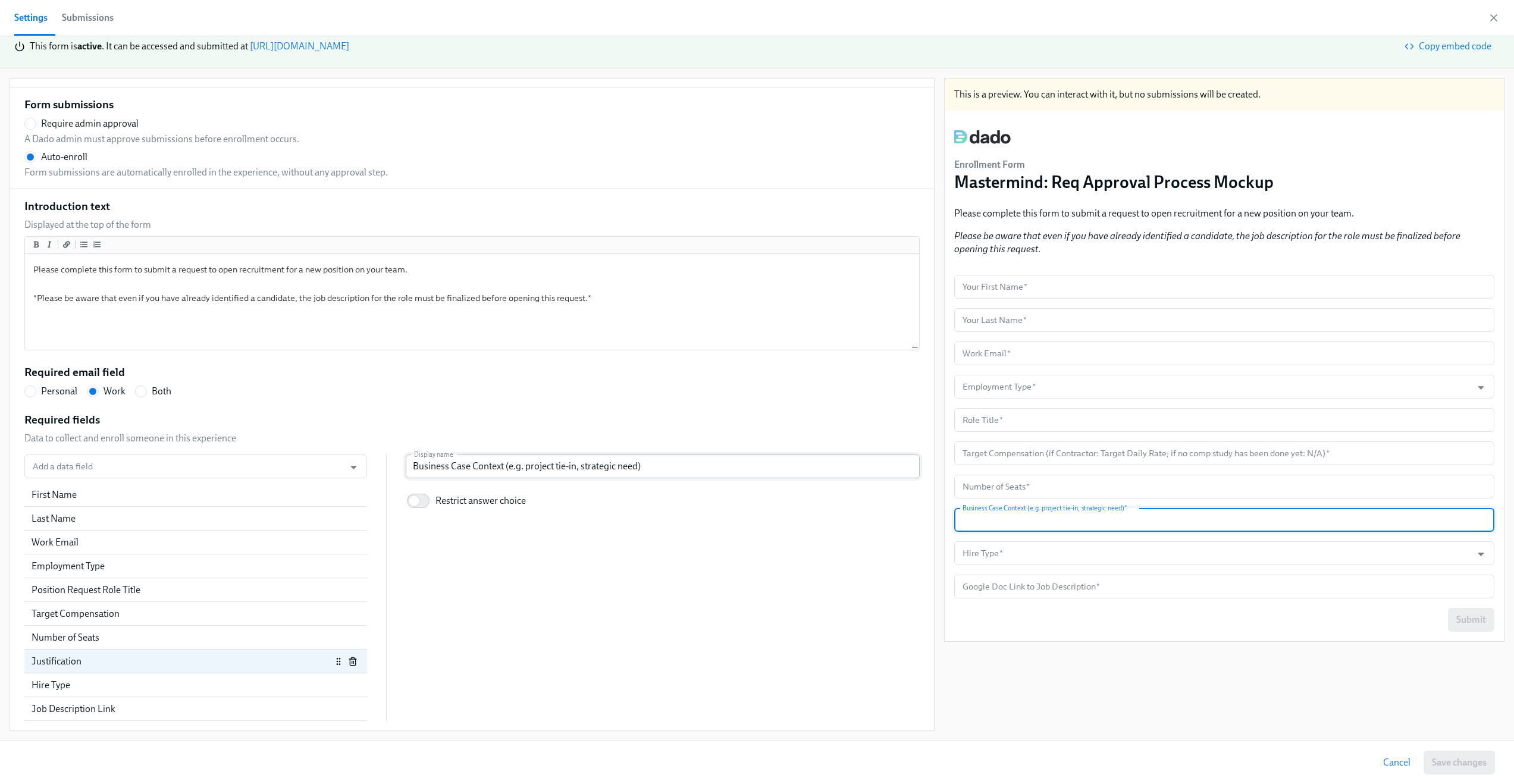
click at [675, 465] on input "Business Case Context (e.g. project tie-in, strategic need)" at bounding box center [663, 466] width 514 height 23
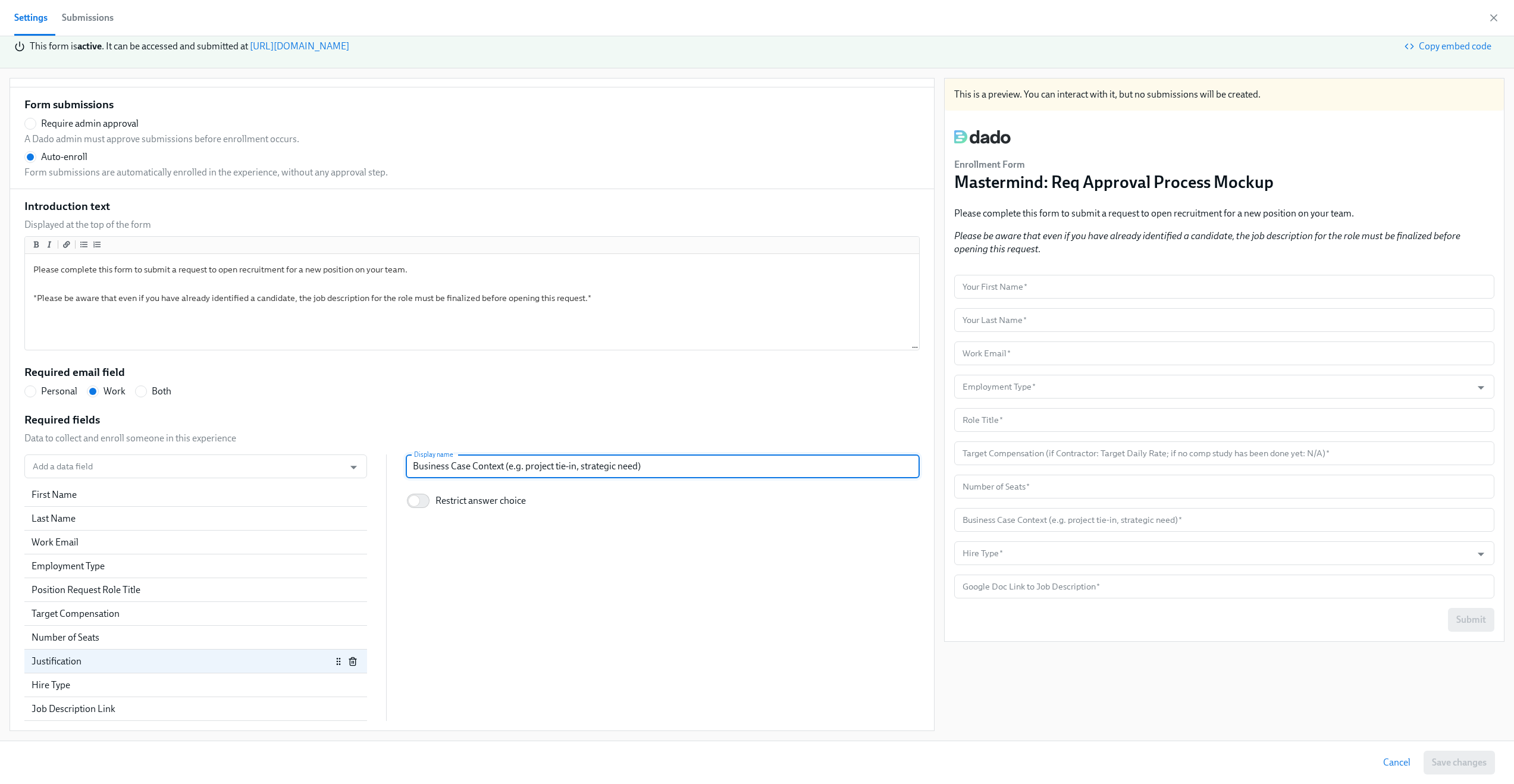
drag, startPoint x: 500, startPoint y: 468, endPoint x: 668, endPoint y: 478, distance: 168.3
click at [668, 478] on input "Business Case Context (e.g. project tie-in, strategic need)" at bounding box center [663, 466] width 514 height 23
click at [559, 477] on input "Business Case Context (e.g. project tie-in, strategic need)" at bounding box center [663, 466] width 514 height 23
drag, startPoint x: 516, startPoint y: 468, endPoint x: 670, endPoint y: 470, distance: 154.0
click at [670, 470] on input "Business Case Context (e.g. project tie-in, strategic need)" at bounding box center [663, 466] width 514 height 23
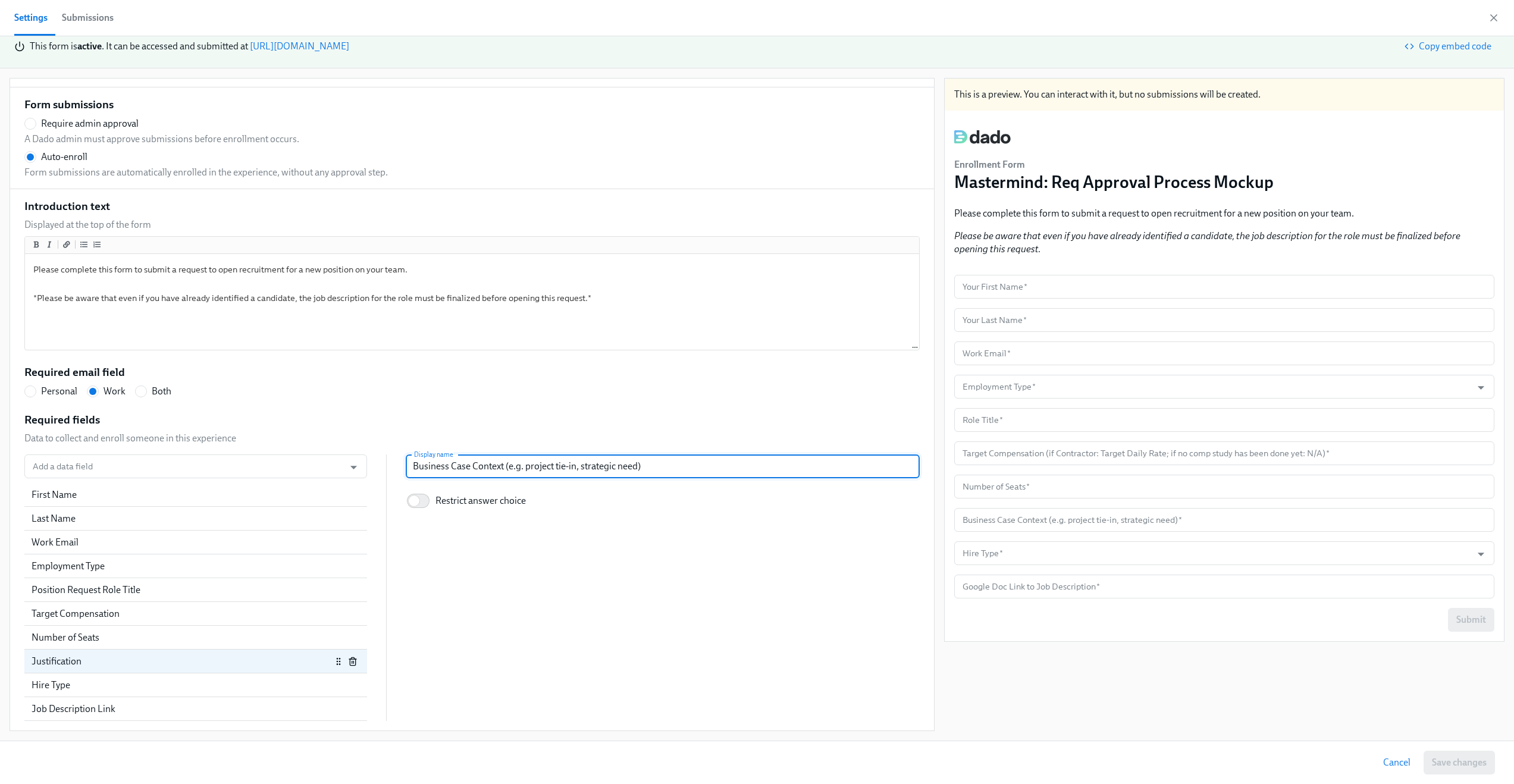
radio input "false"
type input "Business Case Context (e.g."
radio input "false"
type input "Business Case Context (e.g. w"
radio input "false"
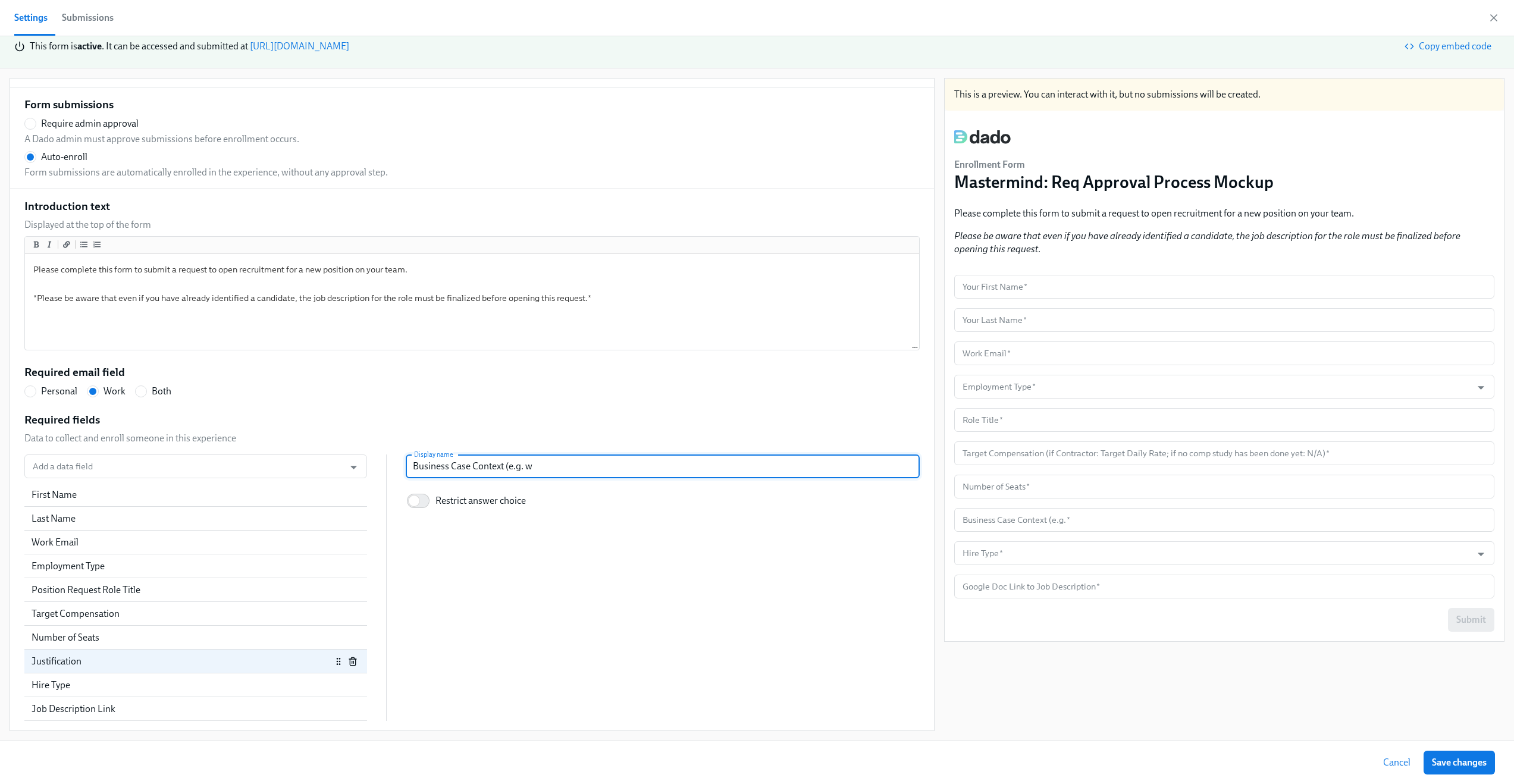
type input "Business Case Context (e.g. we"
radio input "false"
type input "Business Case Context (e.g. we"
radio input "false"
type input "Business Case Context (e.g. we n"
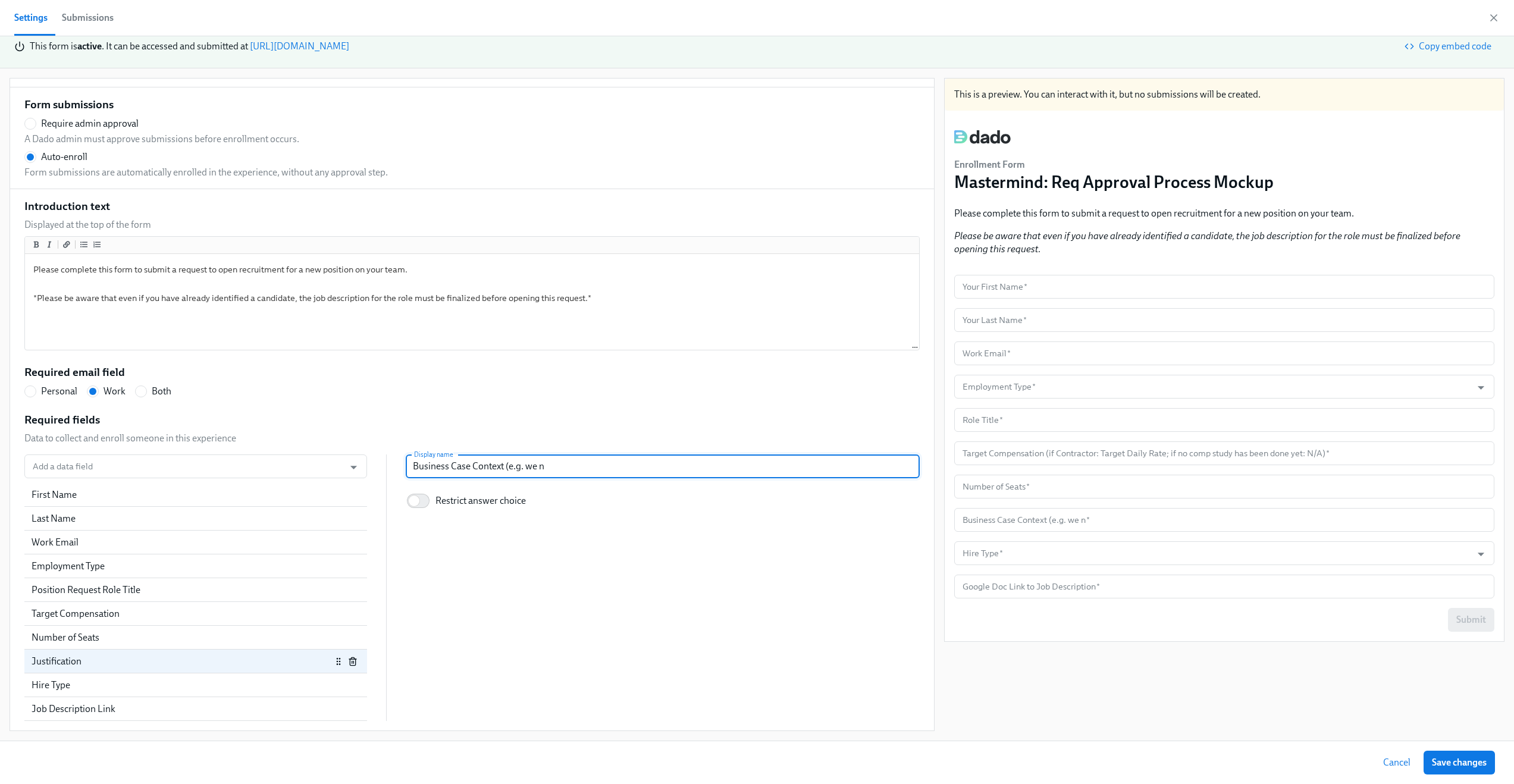
radio input "false"
type input "Business Case Context (e.g. we ne"
radio input "false"
type input "Business Case Context (e.g. we need"
radio input "false"
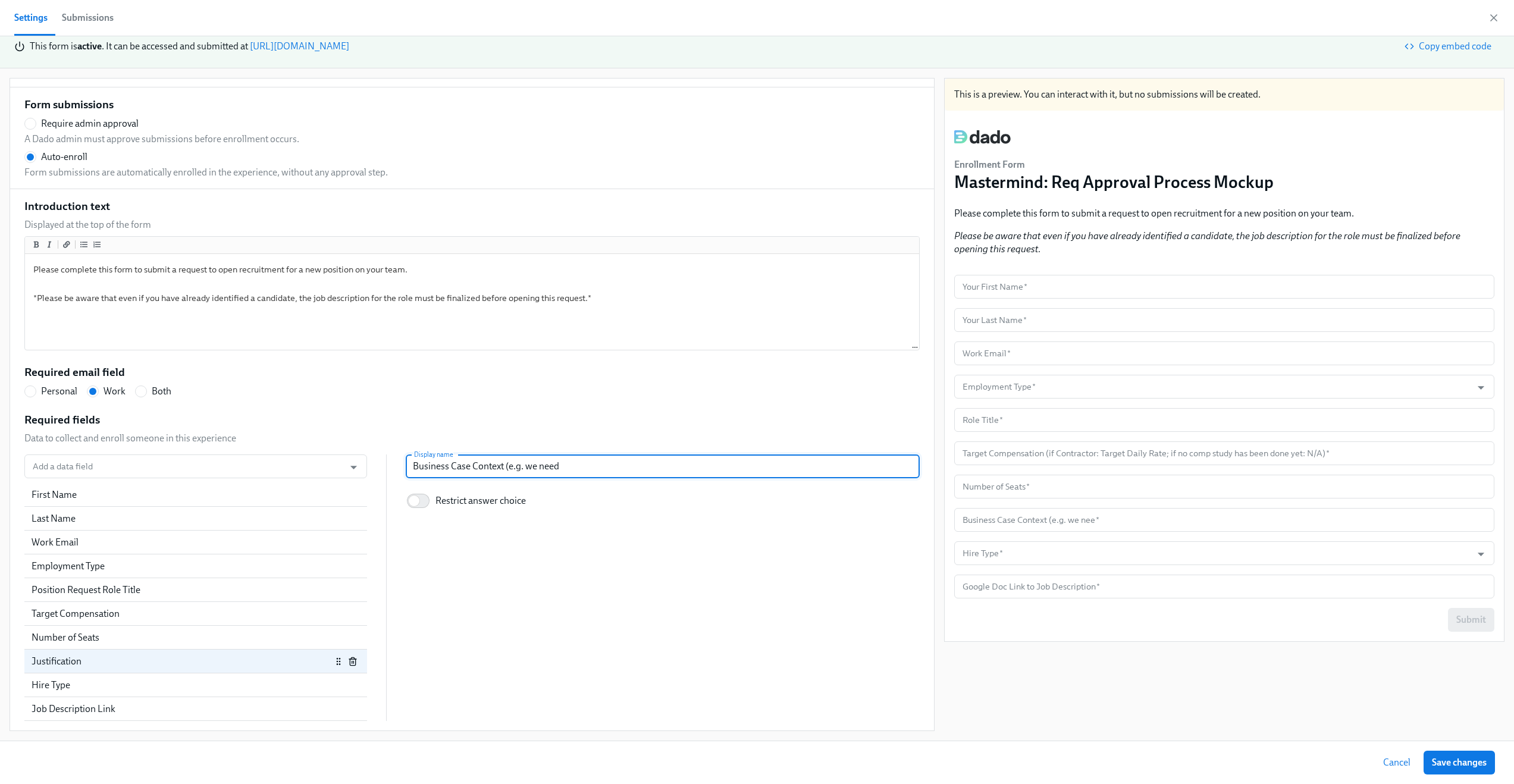
type input "Business Case Context (e.g. we need"
radio input "false"
type input "Business Case Context (e.g. we need to"
radio input "false"
type input "Business Case Context (e.g. we need to"
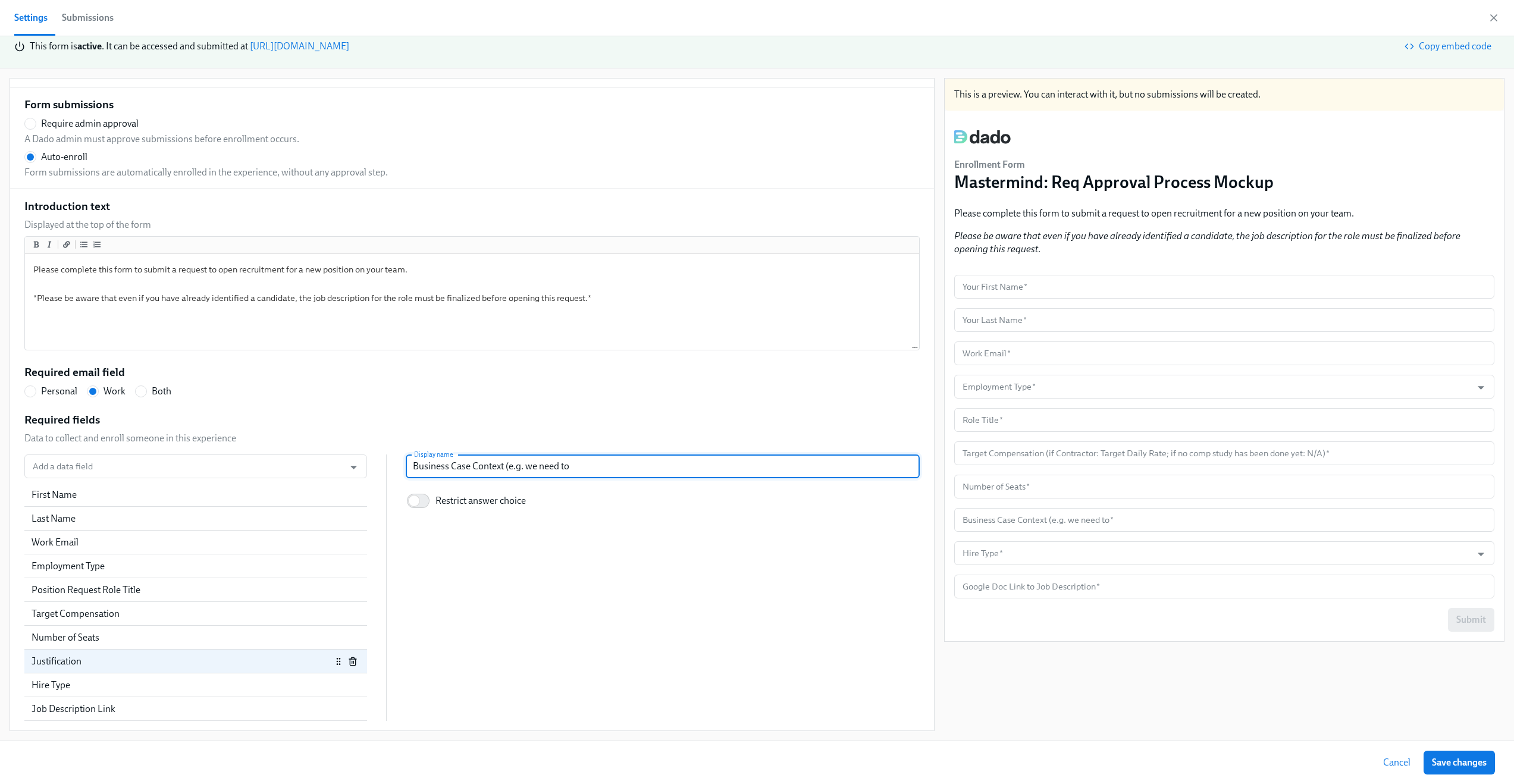
radio input "false"
type input "Business Case Context (e.g. we need to i"
radio input "false"
type input "Business Case Context (e.g. we need to inc"
radio input "false"
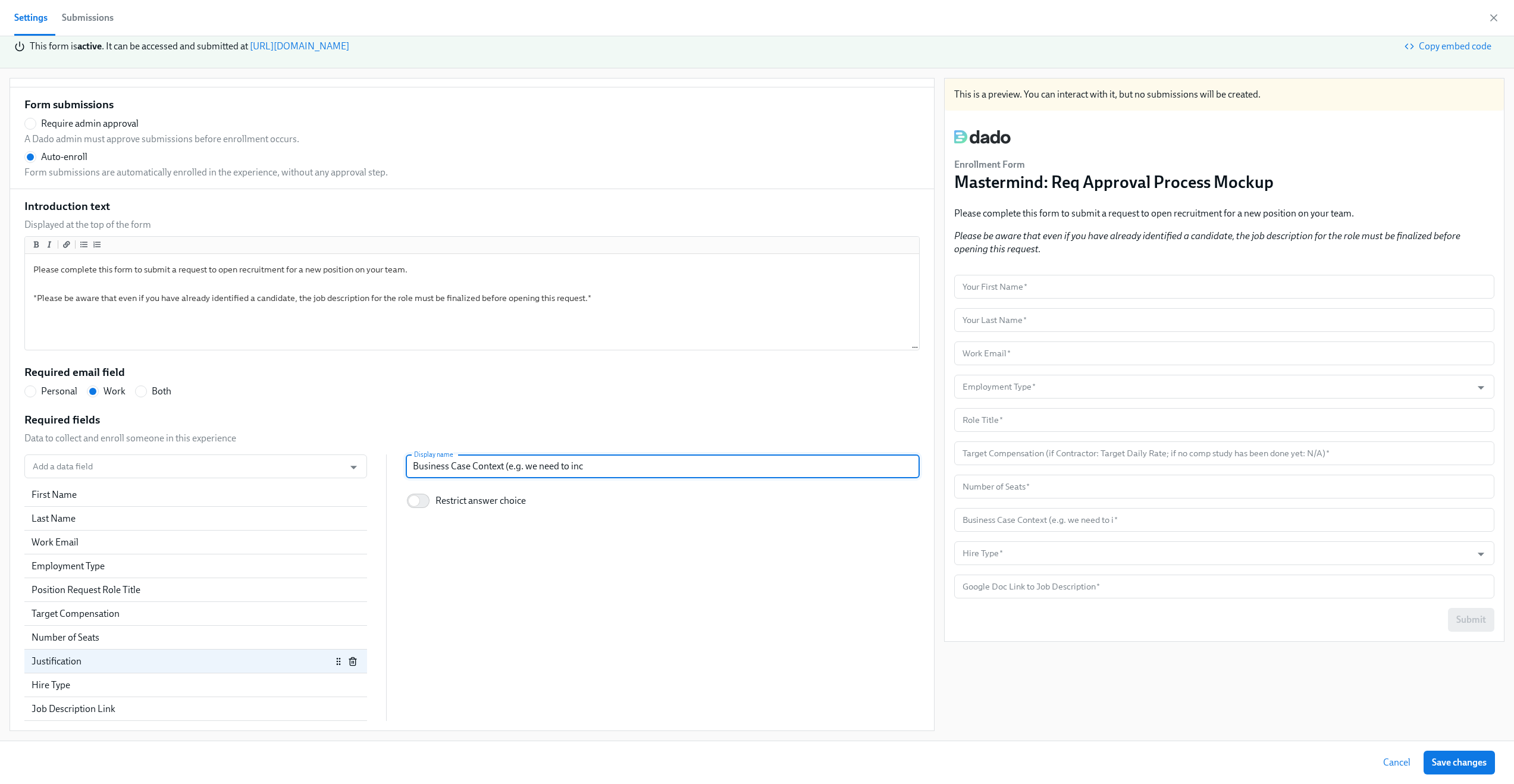
type input "Business Case Context (e.g. we need to ince"
radio input "false"
type input "Business Case Context (e.g. we need to incer"
radio input "false"
type input "Business Case Context (e.g. we need to ince"
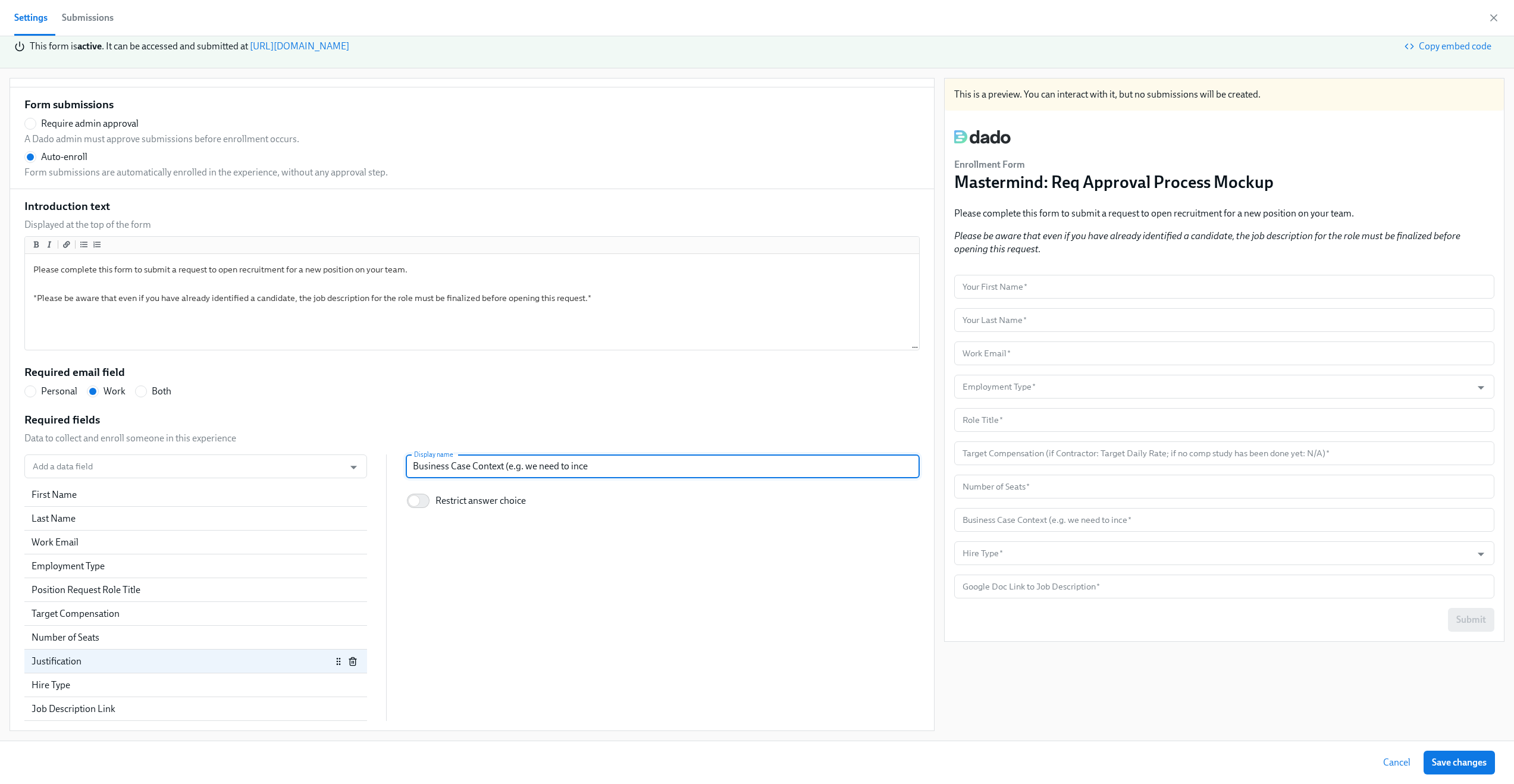
radio input "false"
type input "Business Case Context (e.g. we need to inc"
radio input "false"
type input "Business Case Context (e.g. we need to ince"
radio input "false"
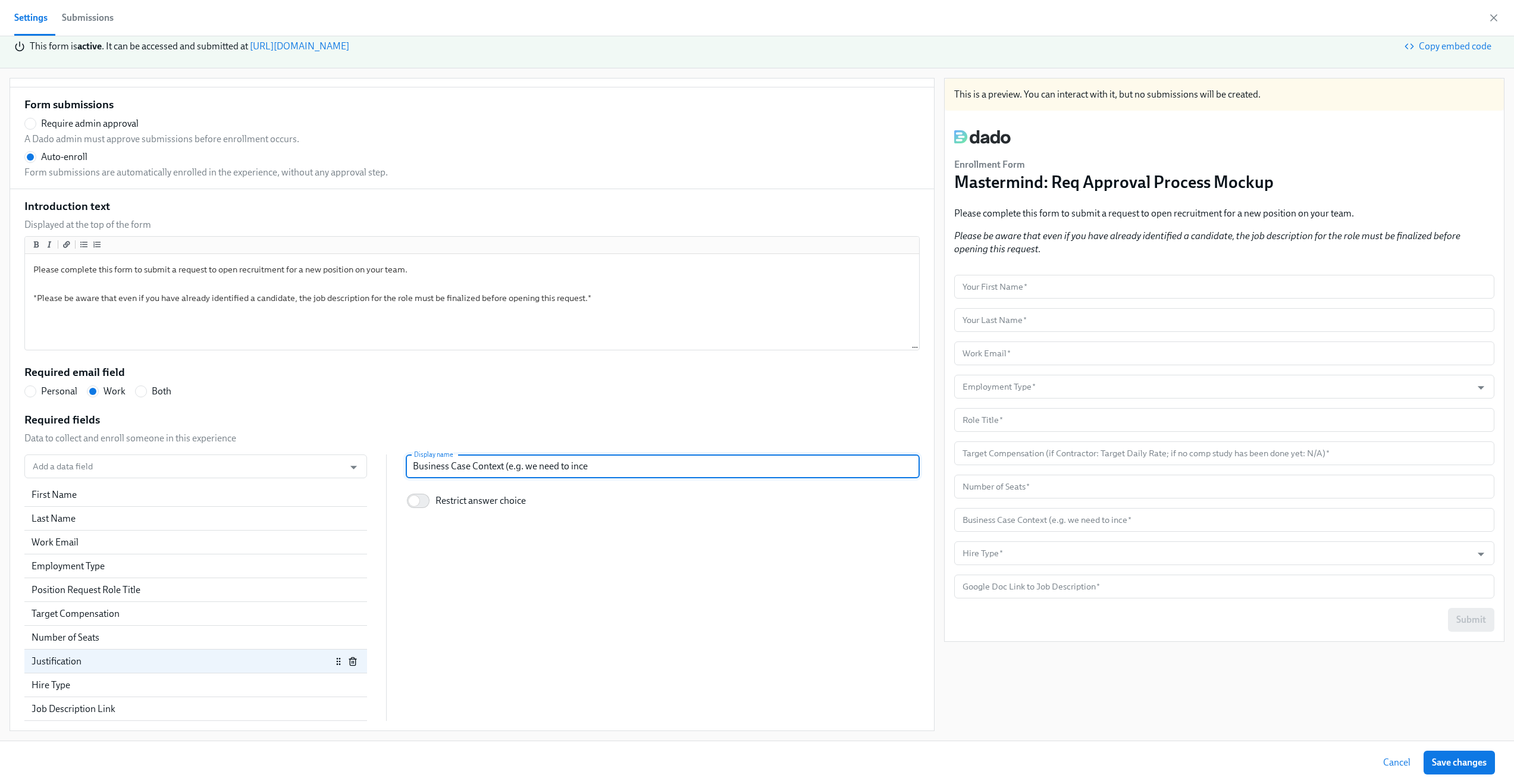
type input "Business Case Context (e.g. we need to incea"
radio input "false"
type input "Business Case Context (e.g. we need to incear"
radio input "false"
type input "Business Case Context (e.g. we need to incea"
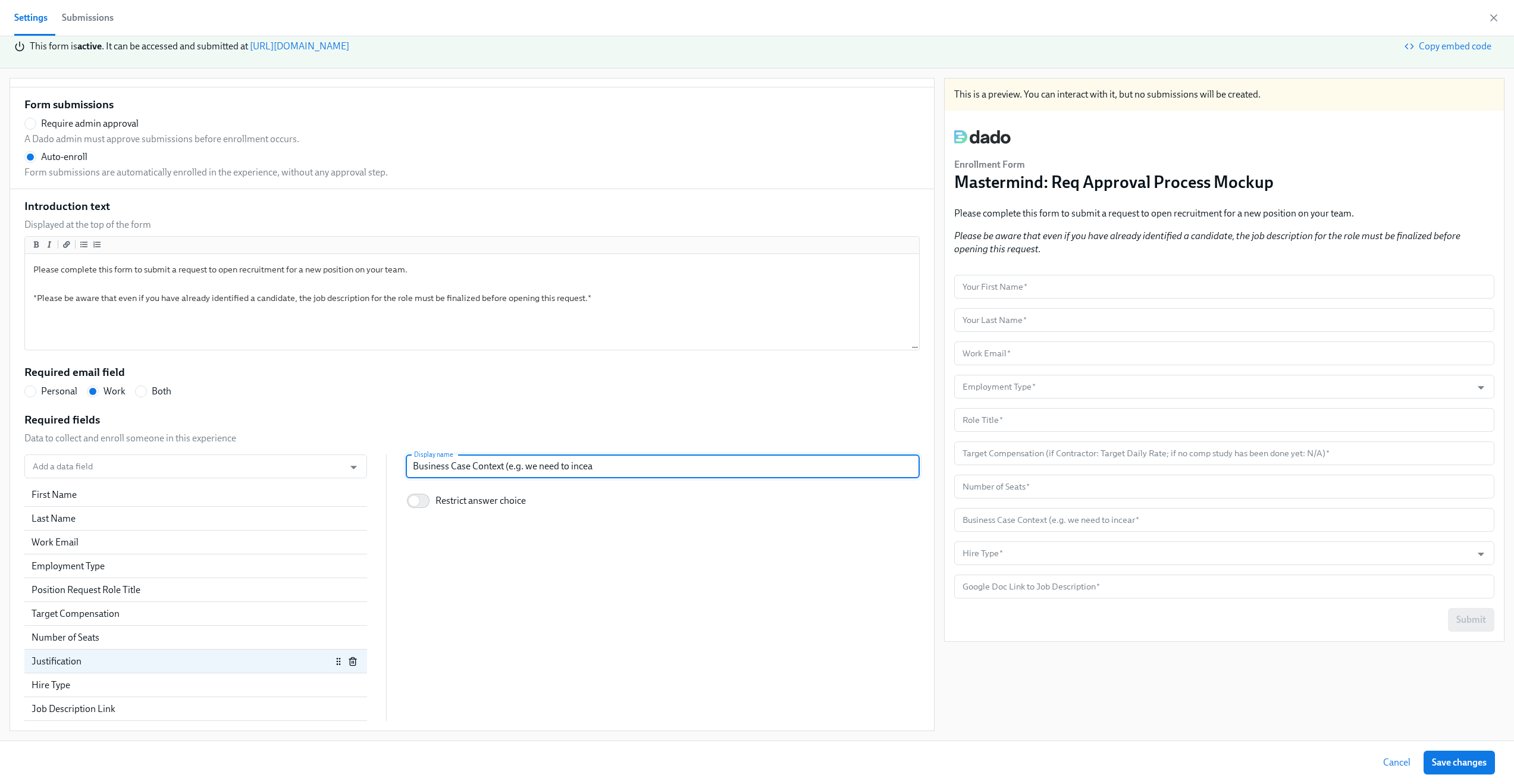
radio input "false"
type input "Business Case Context (e.g. we need to ince"
radio input "false"
type input "Business Case Context (e.g. we need to inc"
radio input "false"
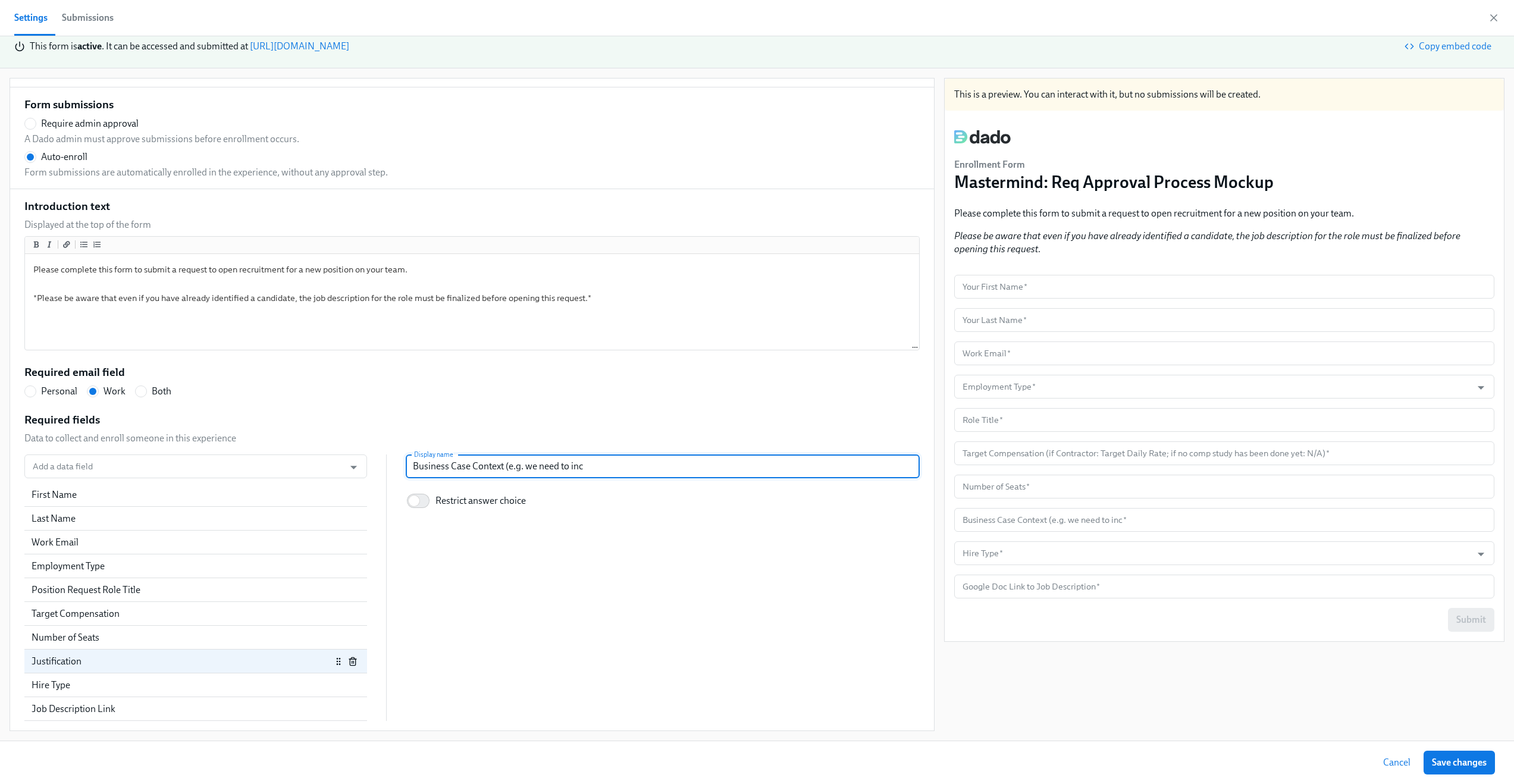
type input "Business Case Context (e.g. we need to incr"
radio input "false"
type input "Business Case Context (e.g. we need to incre"
radio input "false"
type input "Business Case Context (e.g. we need to increa"
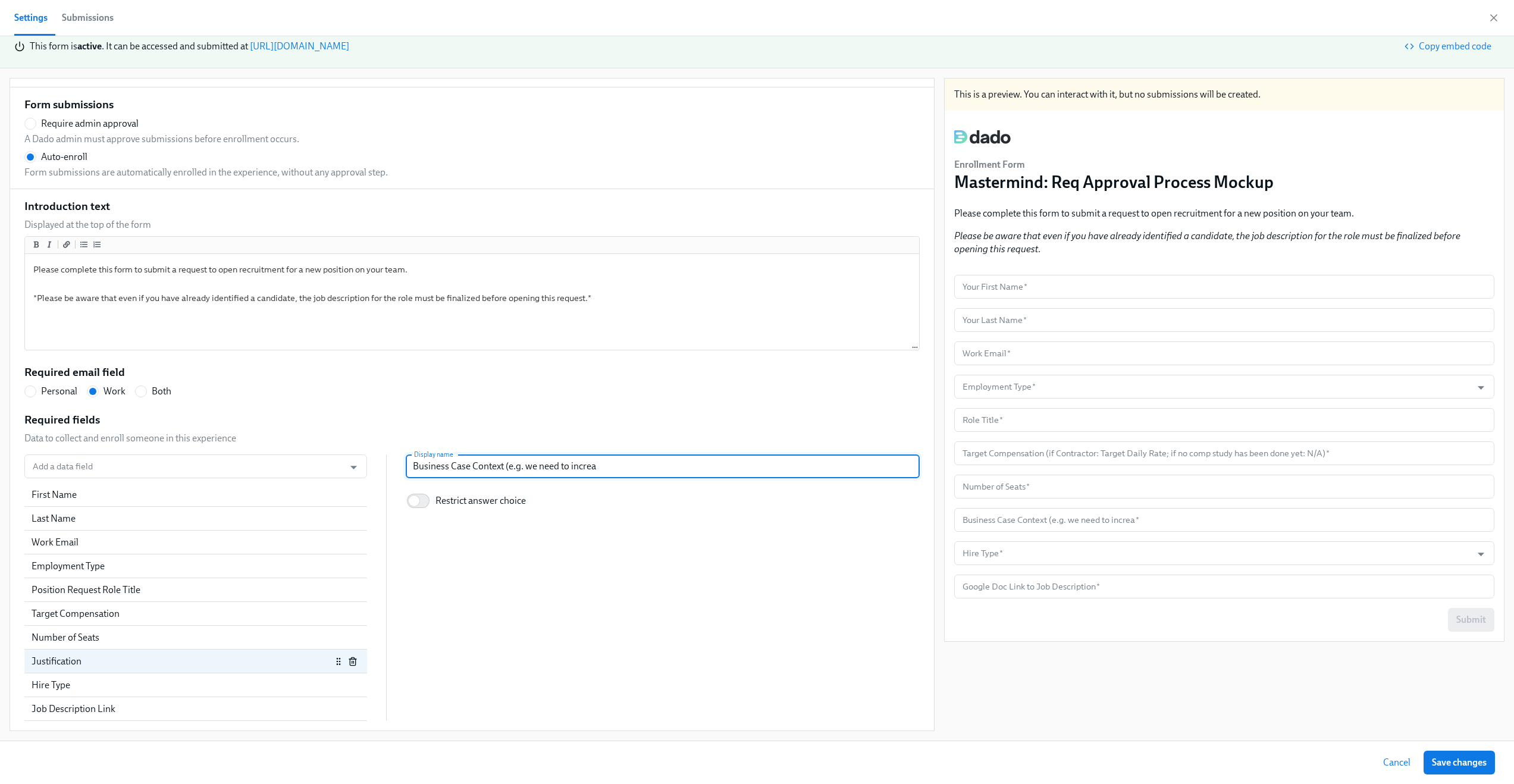
radio input "false"
type input "Business Case Context (e.g. we need to increas"
radio input "false"
type input "Business Case Context (e.g. we need to increas"
radio input "false"
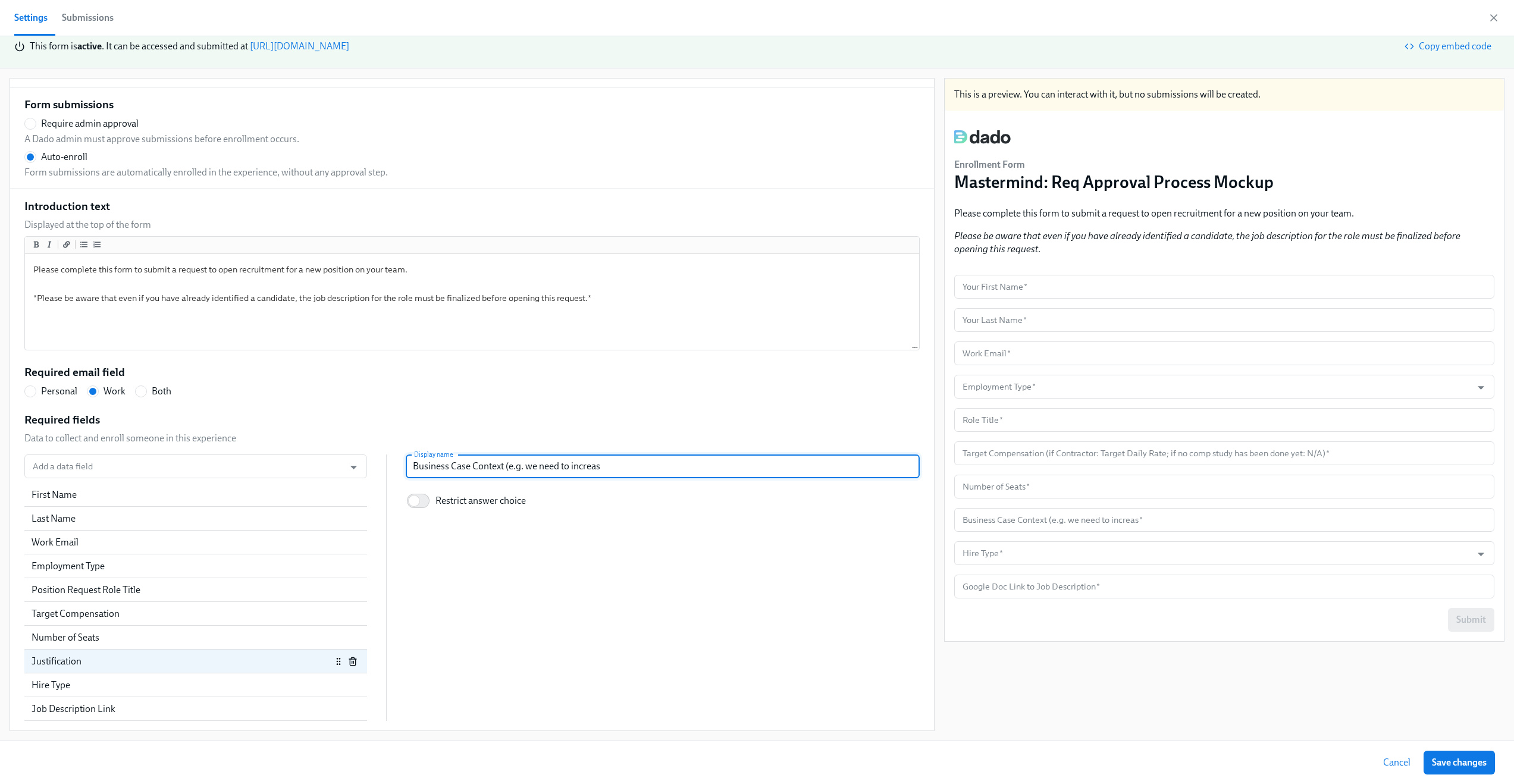
type input "Business Case Context (e.g. we need to increase"
radio input "false"
type input "Business Case Context (e.g. we need to increase t"
radio input "false"
type input "Business Case Context (e.g. we need to increase tr"
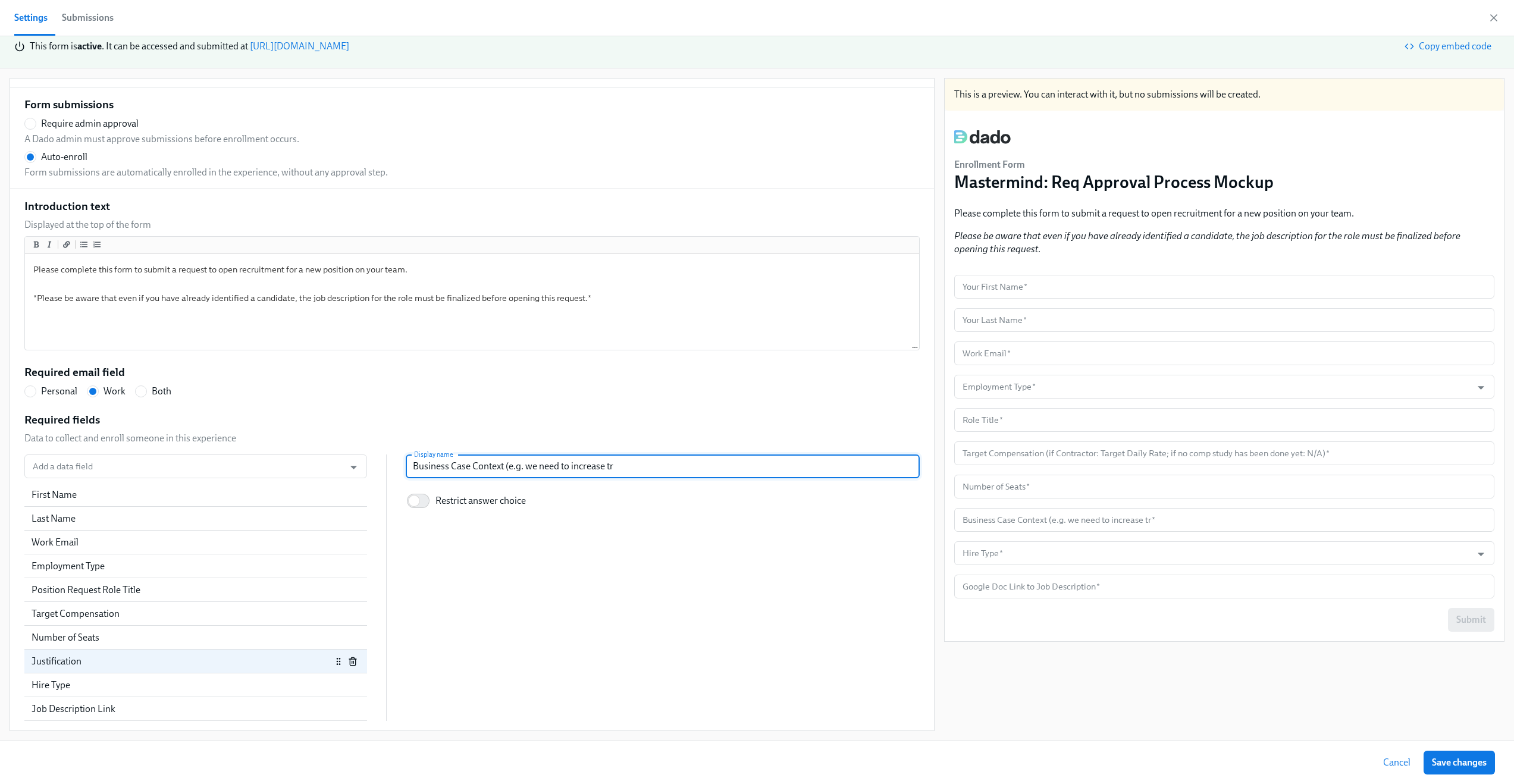
radio input "false"
type input "Business Case Context (e.g. we need to increase tre"
radio input "false"
type input "Business Case Context (e.g. we need to increase tream"
radio input "false"
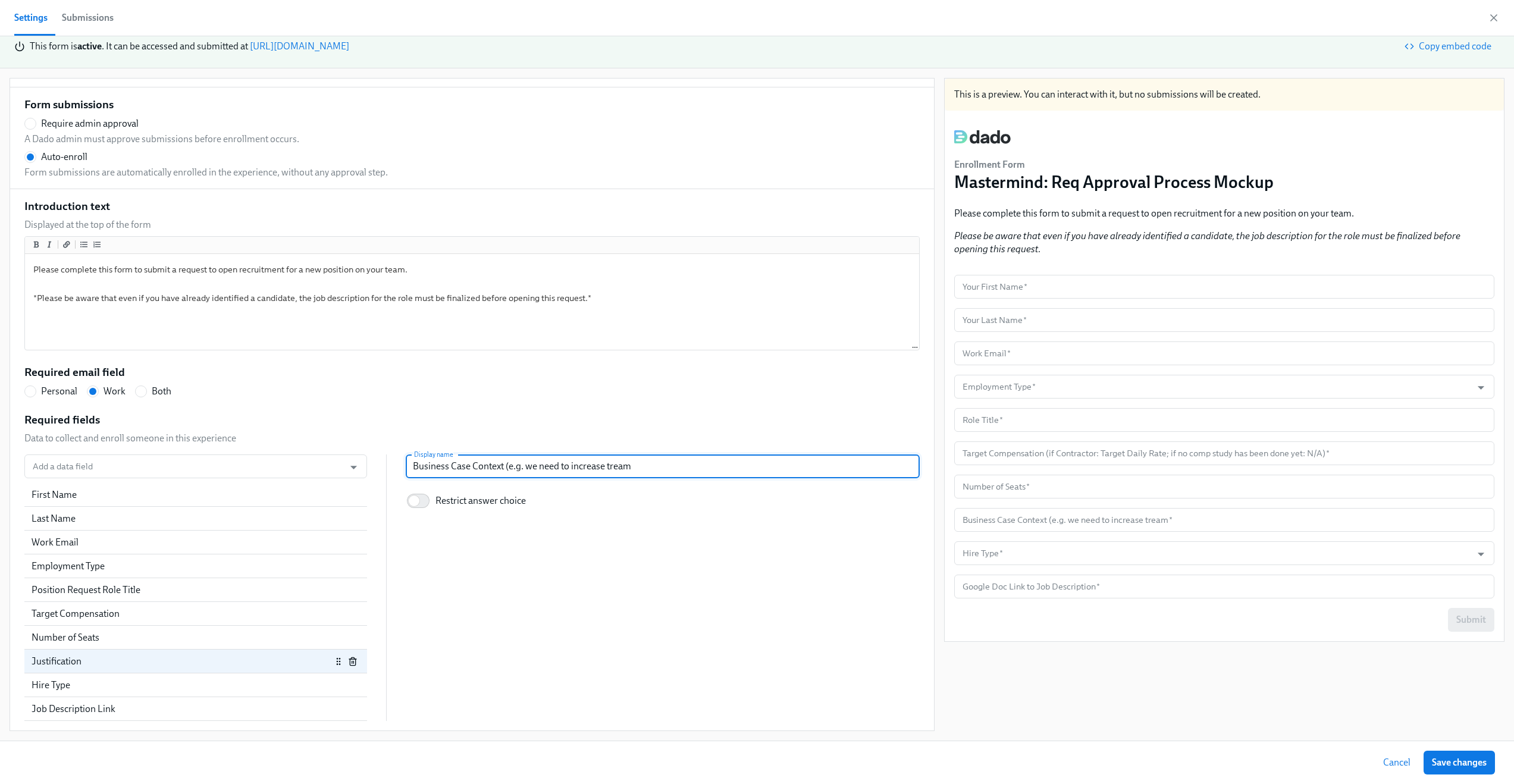
type input "Business Case Context (e.g. we need to increase trea"
radio input "false"
type input "Business Case Context (e.g. we need to increase tre"
radio input "false"
type input "Business Case Context (e.g. we need to increase tr"
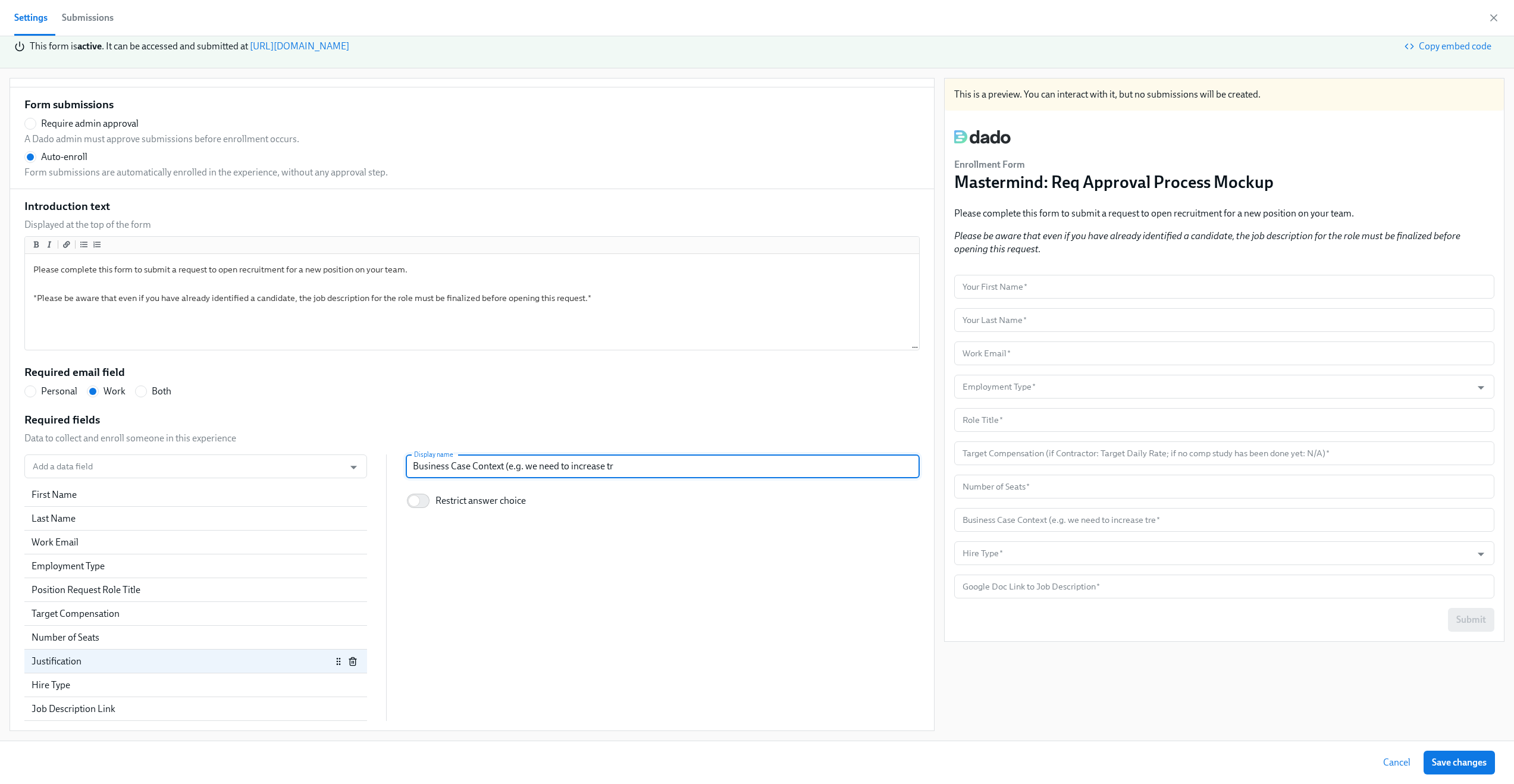
radio input "false"
type input "Business Case Context (e.g. we need to increase te"
radio input "false"
type input "Business Case Context (e.g. we need to increase tem"
radio input "false"
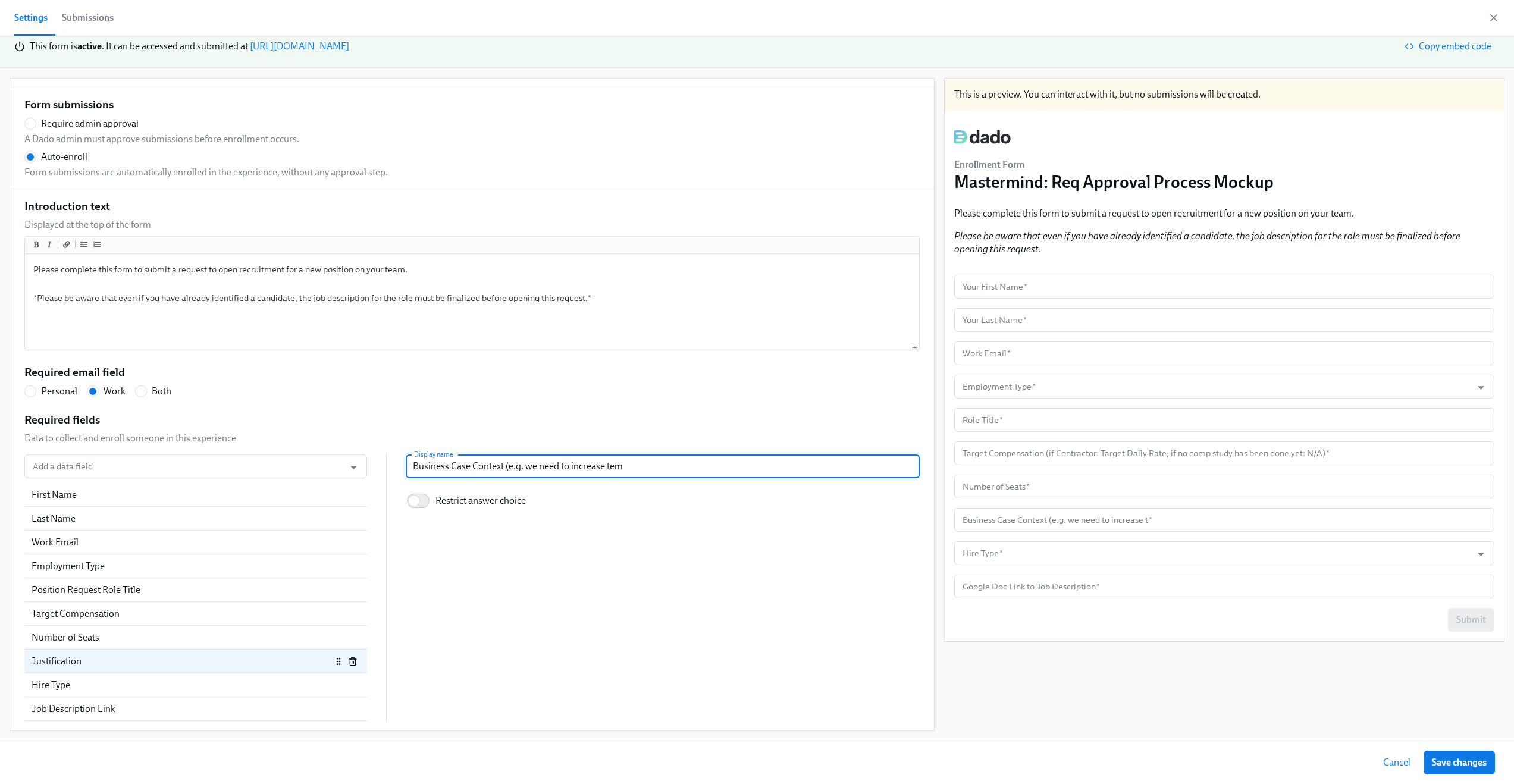
type input "Business Case Context (e.g. we need to increase tema"
radio input "false"
type input "Business Case Context (e.g. we need to increase tem"
radio input "false"
type input "Business Case Context (e.g. we need to increase tea"
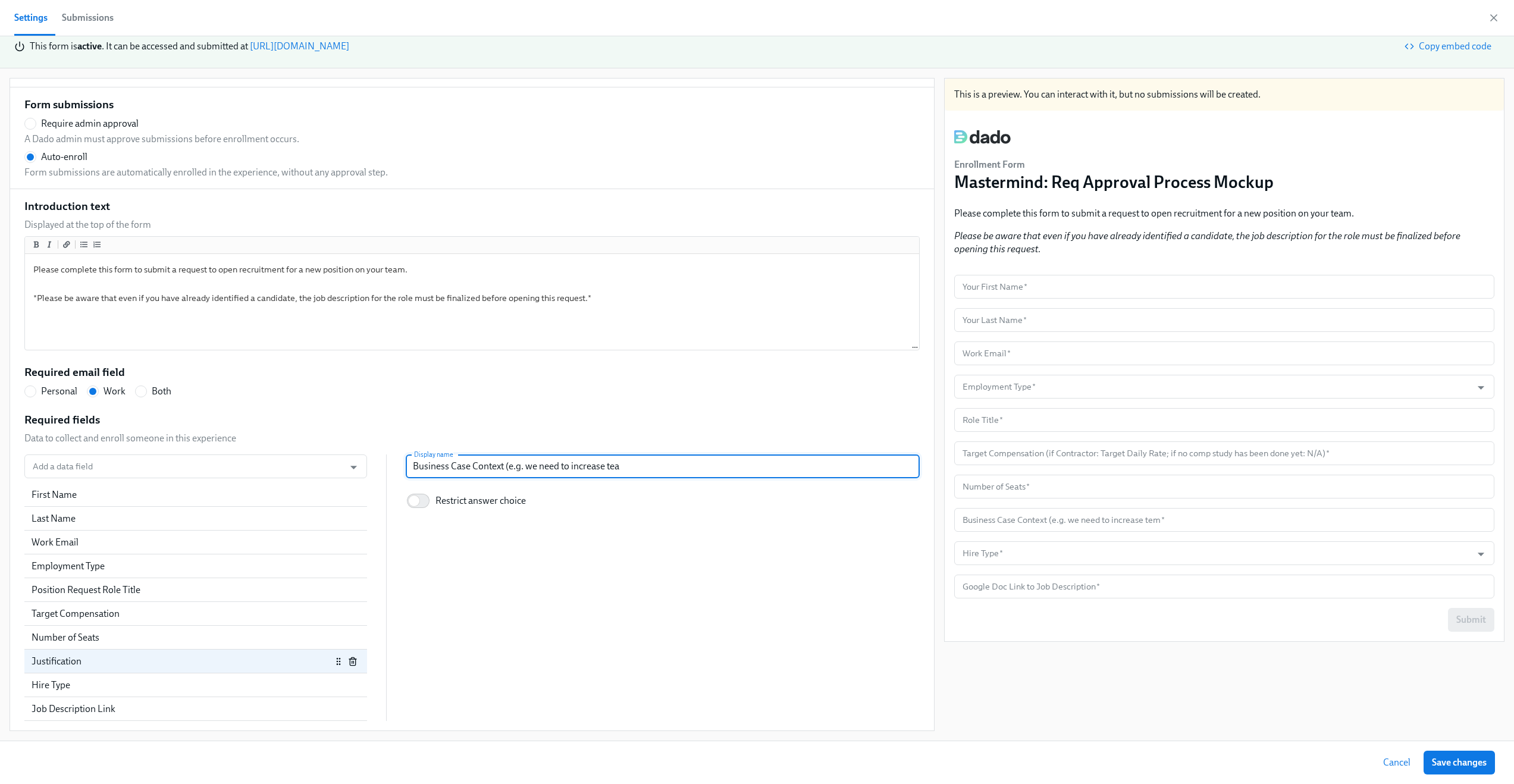
radio input "false"
type input "Business Case Context (e.g. we need to increase team"
radio input "false"
type input "Business Case Context (e.g. we need to increase team"
radio input "false"
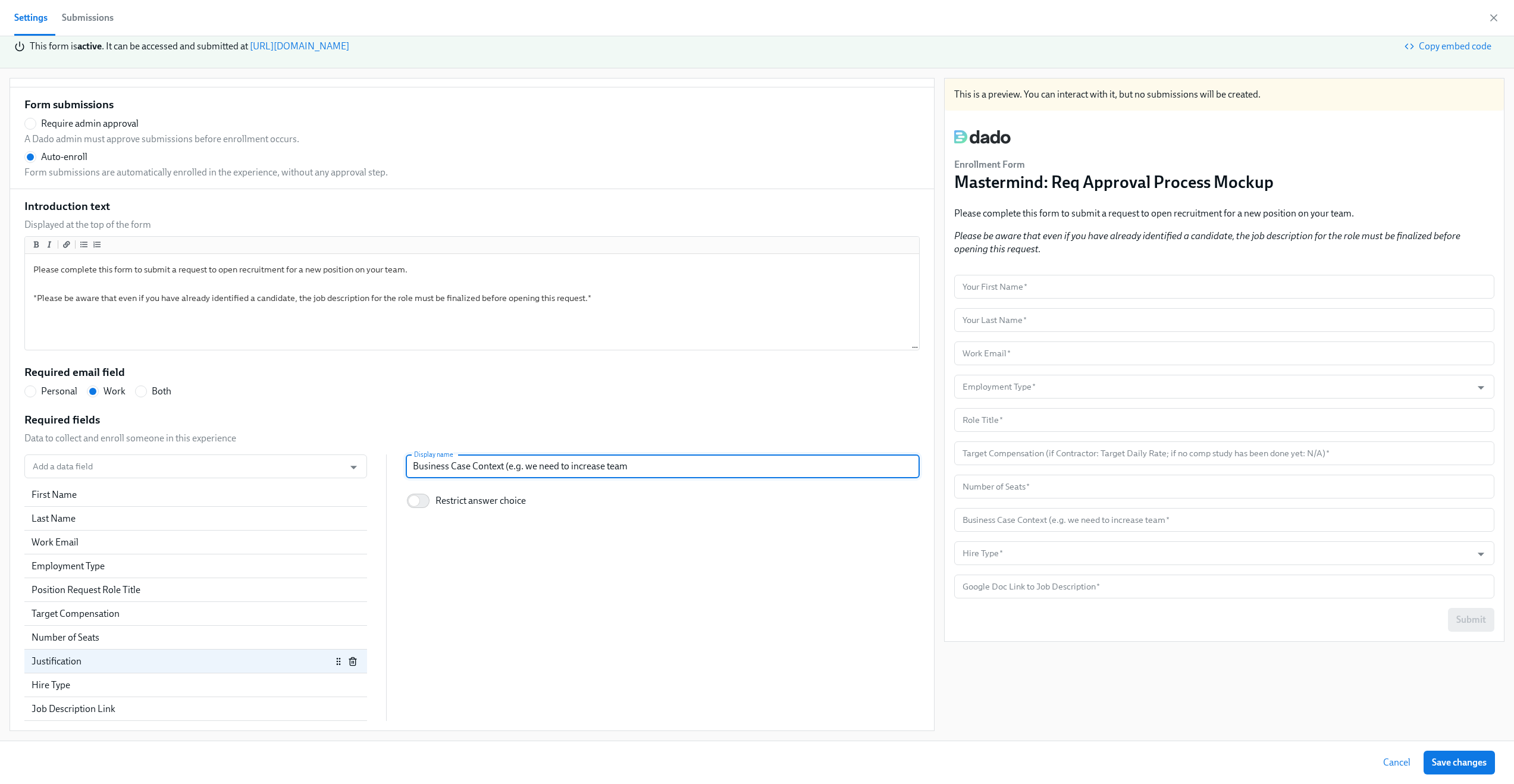
type input "Business Case Context (e.g. we need to increase team a"
radio input "false"
type input "Business Case Context (e.g. we need to increase team ac"
radio input "false"
type input "Business Case Context (e.g. we need to increase team a"
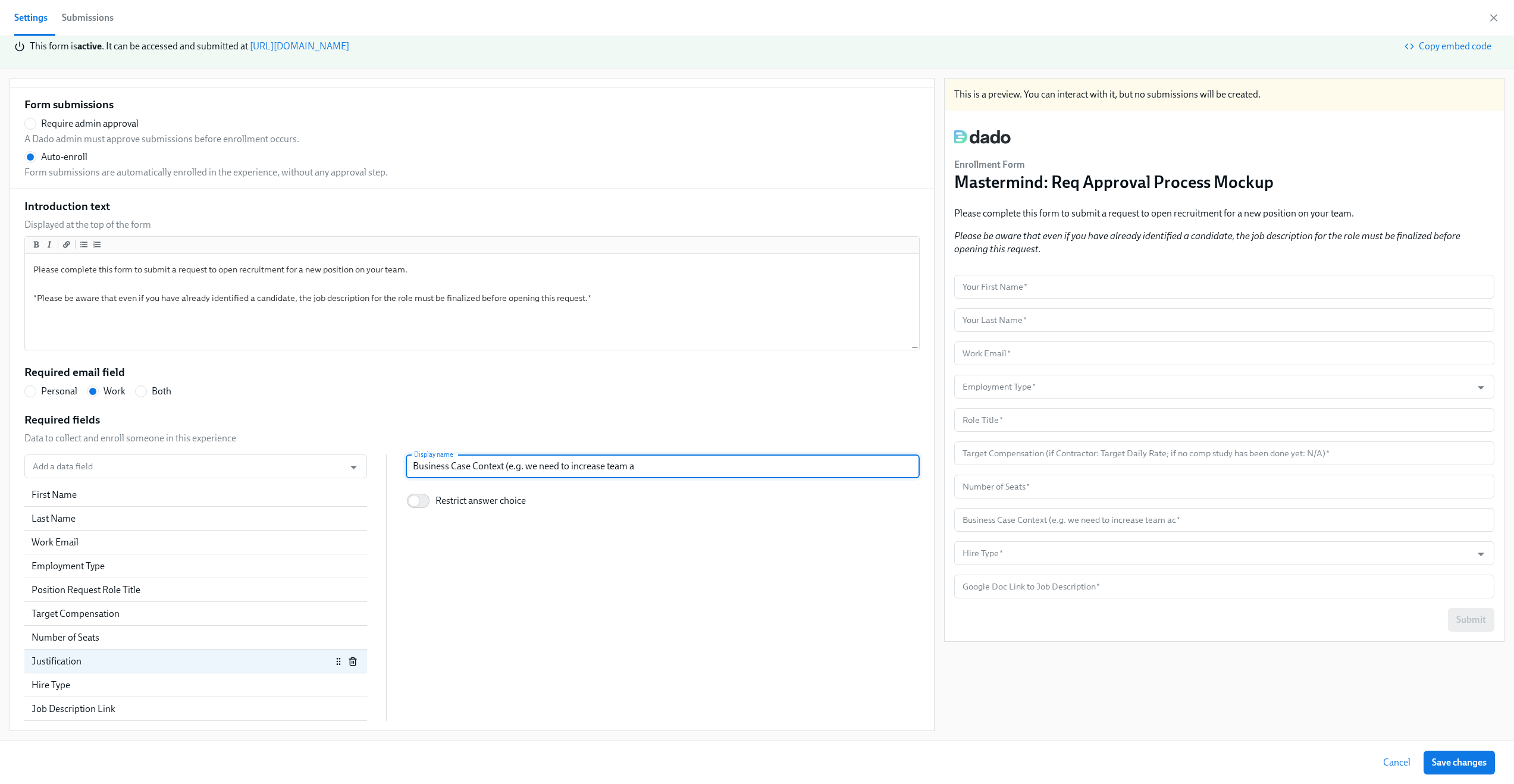
radio input "false"
type input "Business Case Context (e.g. we need to increase team c"
radio input "false"
type input "Business Case Context (e.g. we need to increase team cap"
radio input "false"
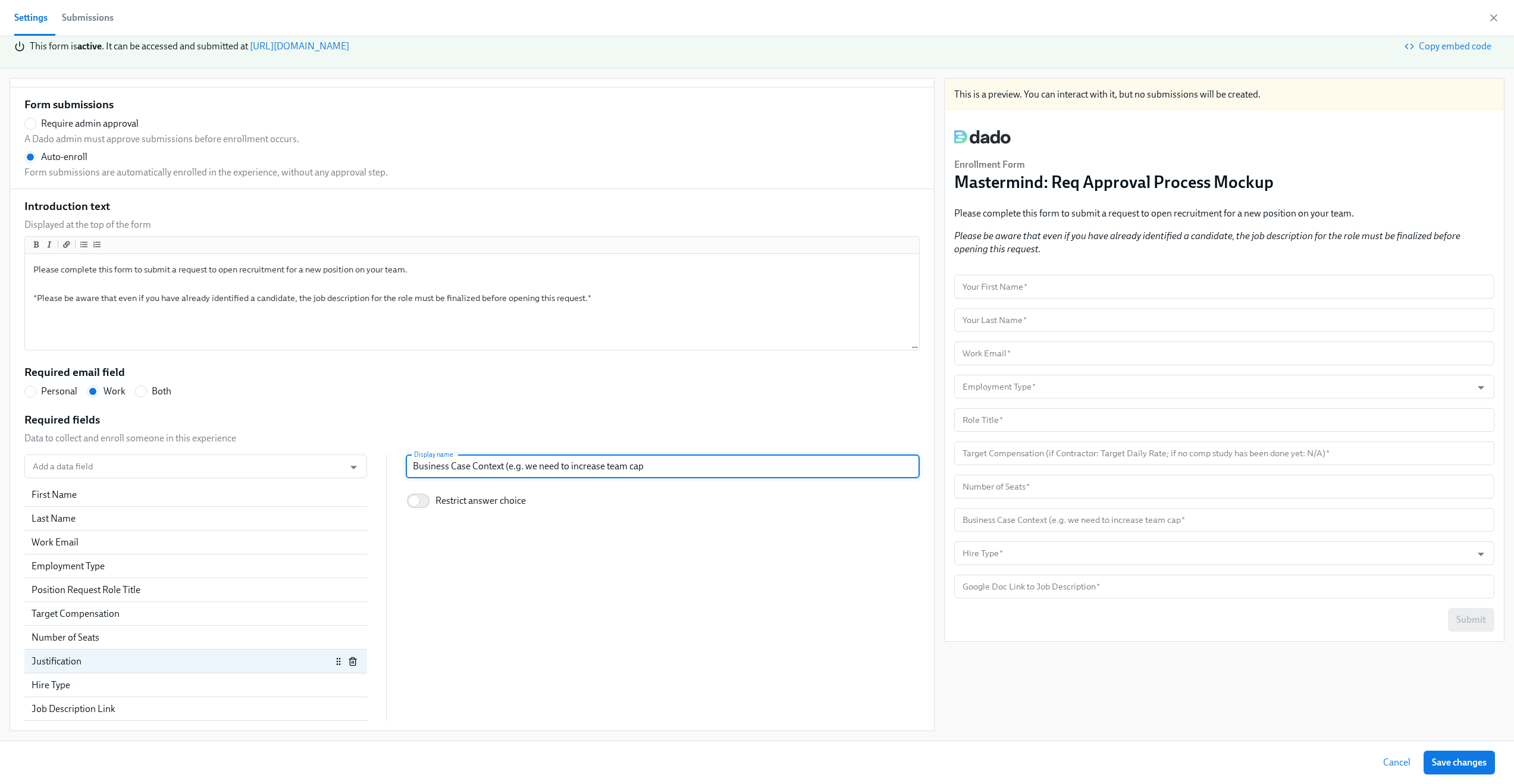
type input "Business Case Context (e.g. we need to increase team capa"
radio input "false"
type input "Business Case Context (e.g. we need to increase team capac"
radio input "false"
type input "Business Case Context (e.g. we need to increase team capaci"
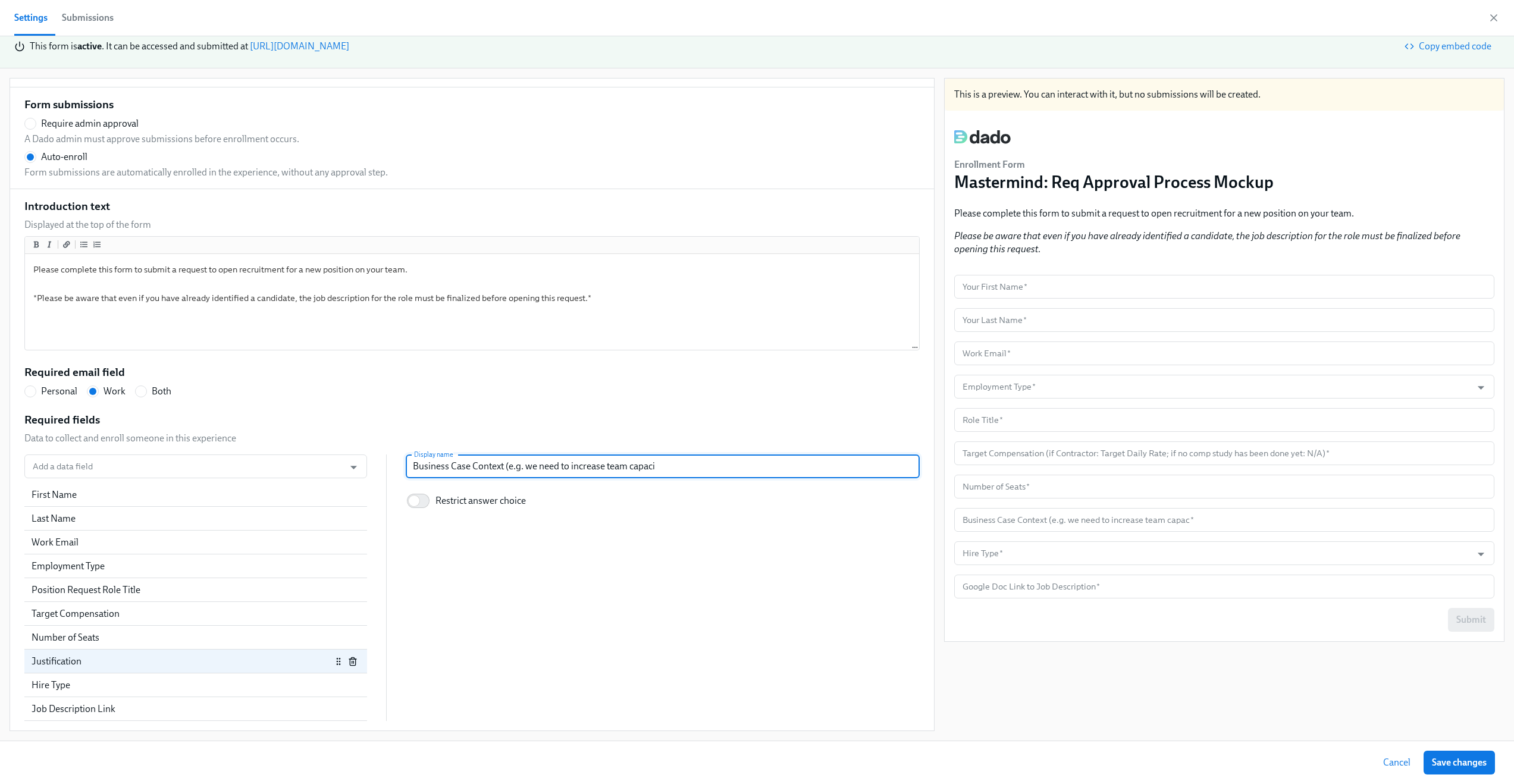
radio input "false"
type input "Business Case Context (e.g. we need to increase team capacit"
radio input "false"
type input "Business Case Context (e.g. we need to increase team capacity"
radio input "false"
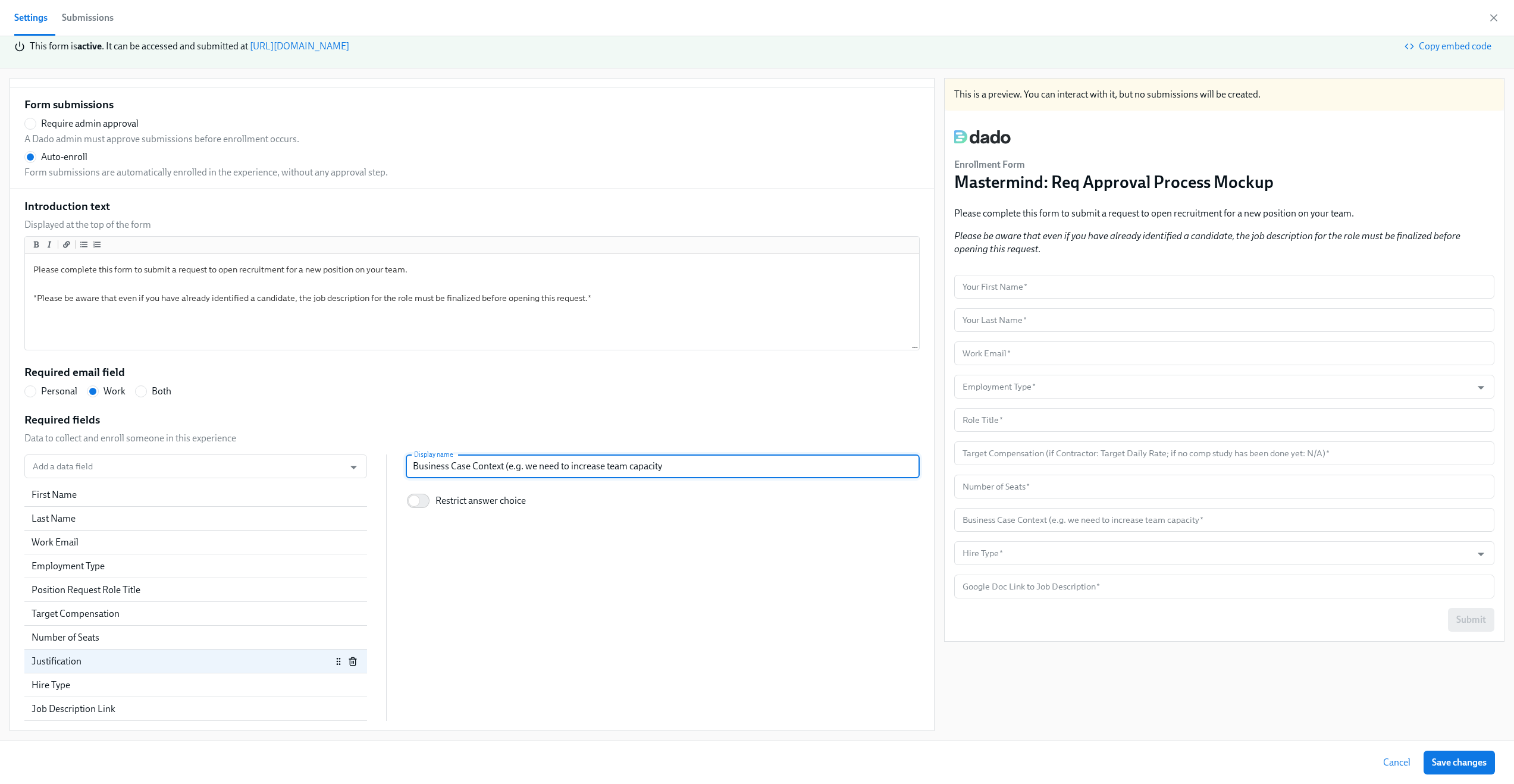
type input "Business Case Context (e.g. we need to increase team capacity a"
radio input "false"
type input "Business Case Context (e.g. we need to increase team capacity"
radio input "false"
type input "Business Case Context (e.g. we need to increase team capacity d"
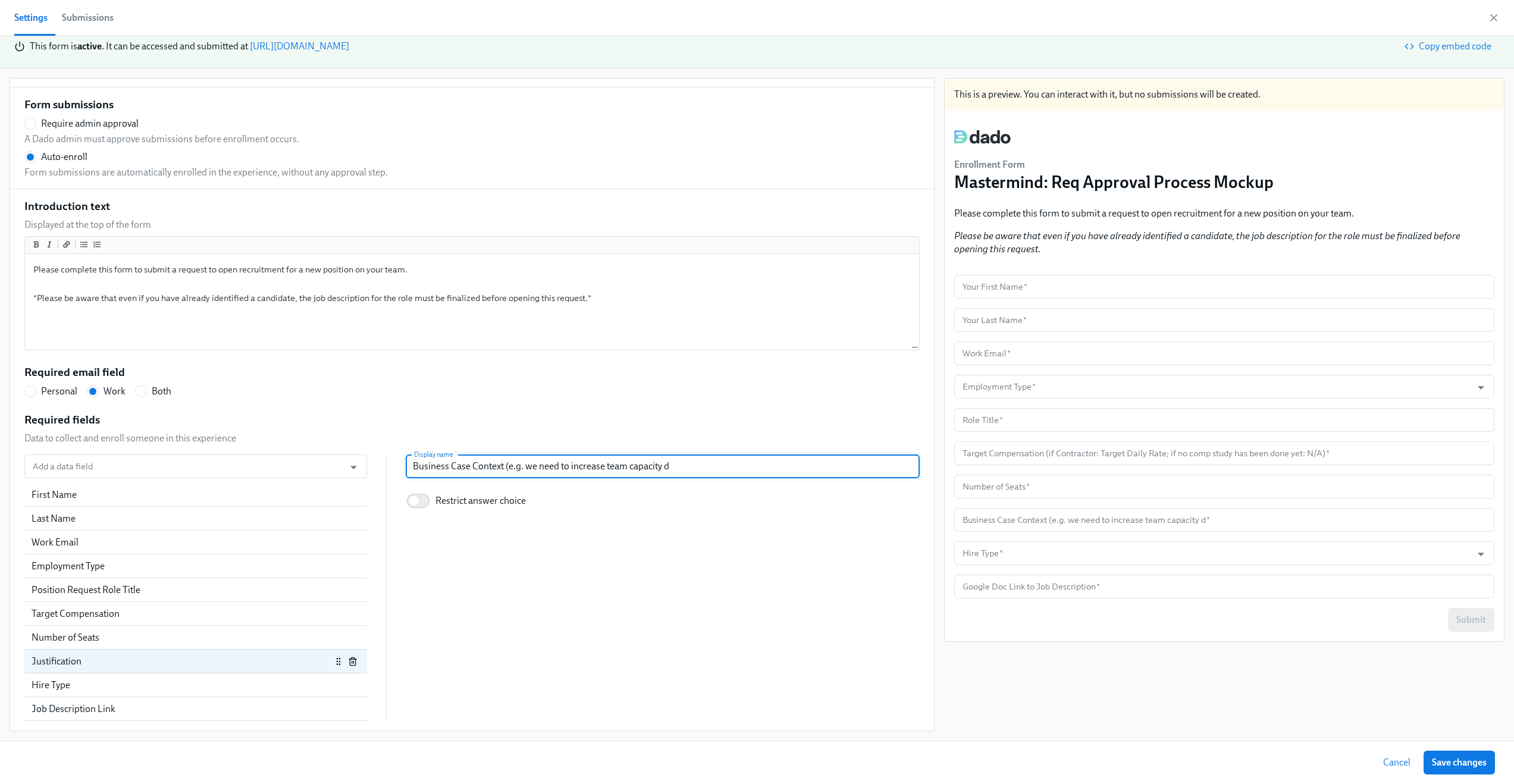
radio input "false"
type input "Business Case Context (e.g. we need to increase team capacity di"
radio input "false"
type input "Business Case Context (e.g. we need to increase team capacity die"
radio input "false"
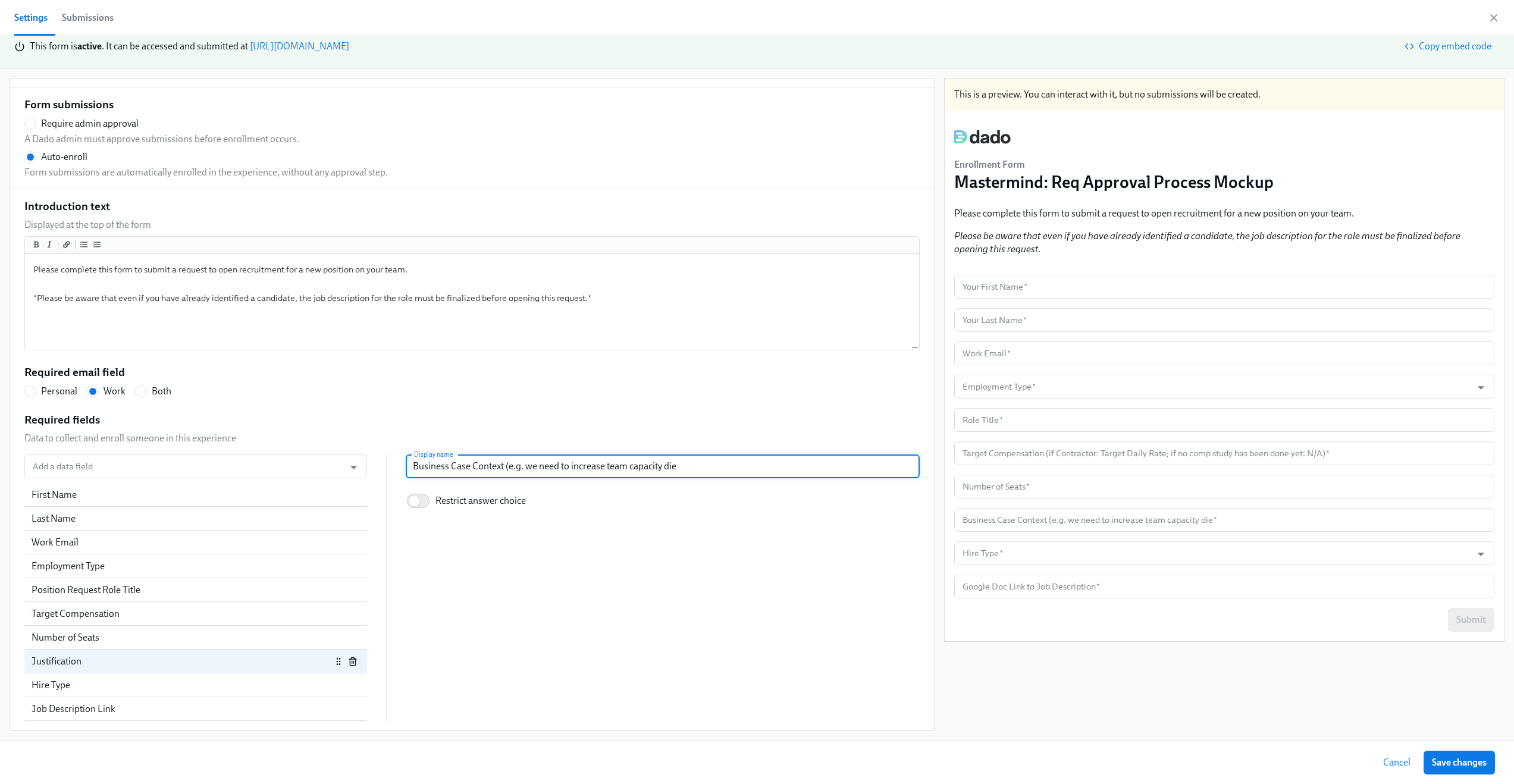
type input "Business Case Context (e.g. we need to increase team capacity die"
radio input "false"
type input "Business Case Context (e.g. we need to increase team capacity di"
radio input "false"
type input "Business Case Context (e.g. we need to increase team capacity d"
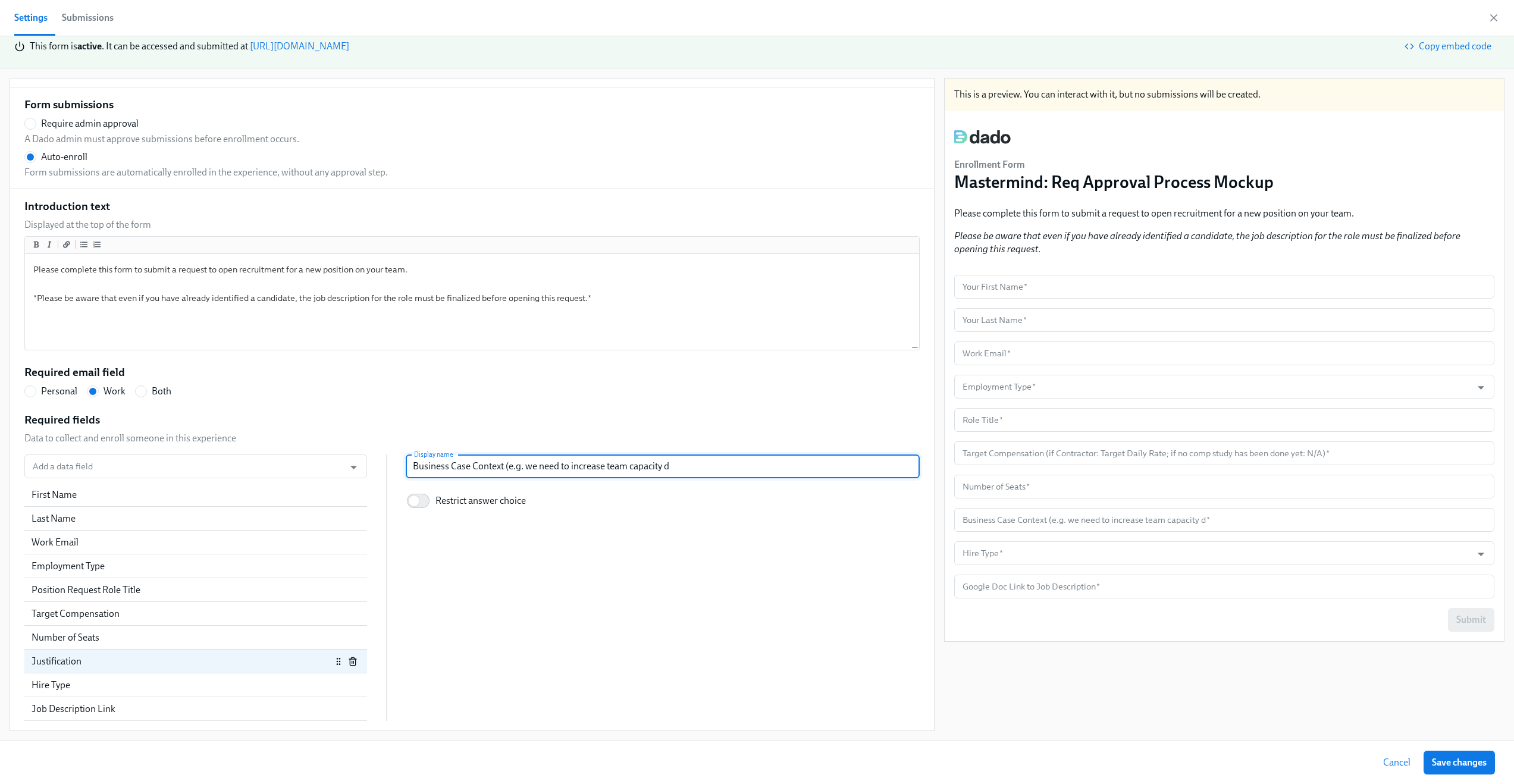
radio input "false"
type input "Business Case Context (e.g. we need to increase team capacity di"
radio input "false"
type input "Business Case Context (e.g. we need to increase team capacity die"
radio input "false"
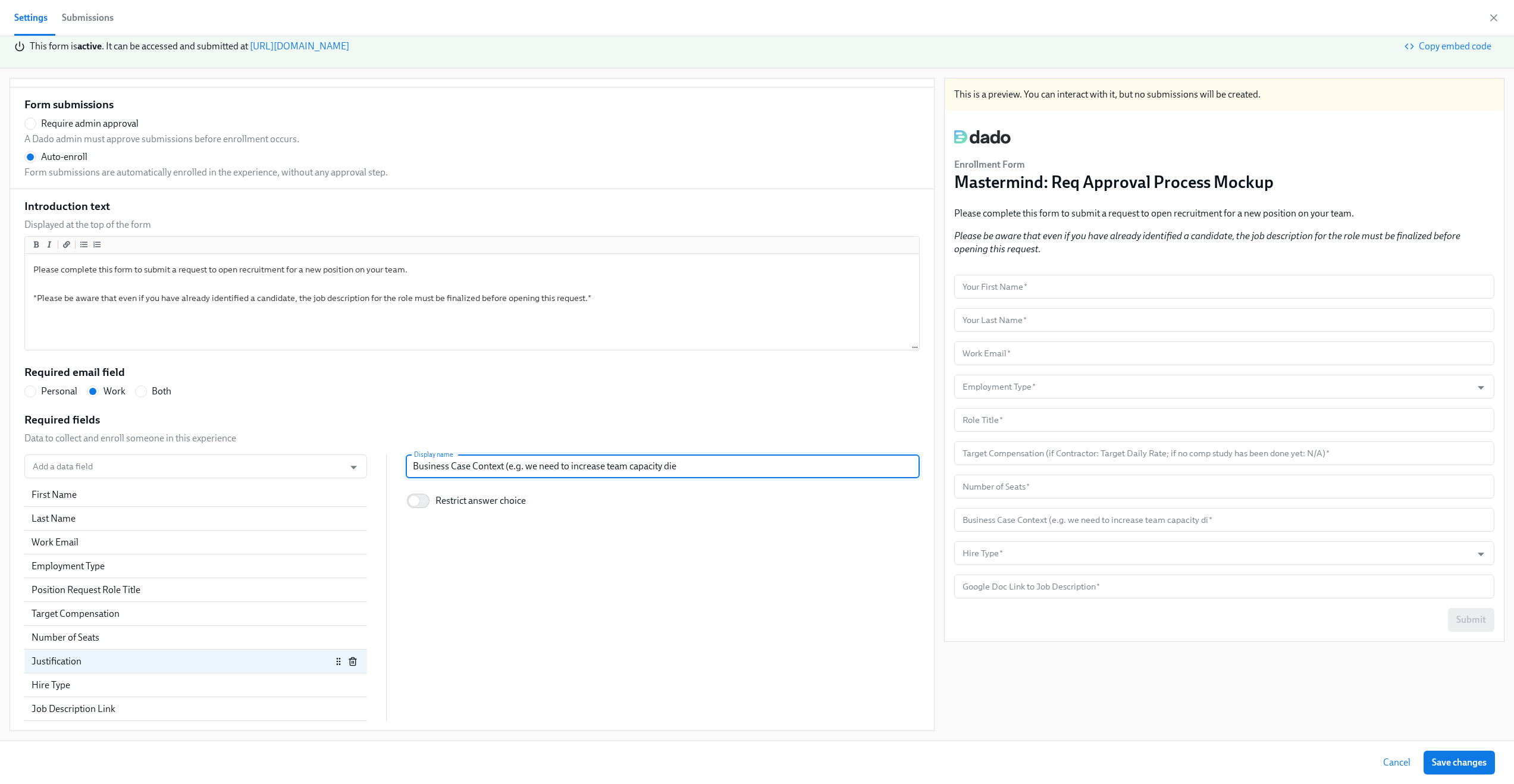
type input "Business Case Context (e.g. we need to increase team capacity die"
radio input "false"
type input "Business Case Context (e.g. we need to increase team capacity die"
radio input "false"
type input "Business Case Context (e.g. we need to increase team capacity di"
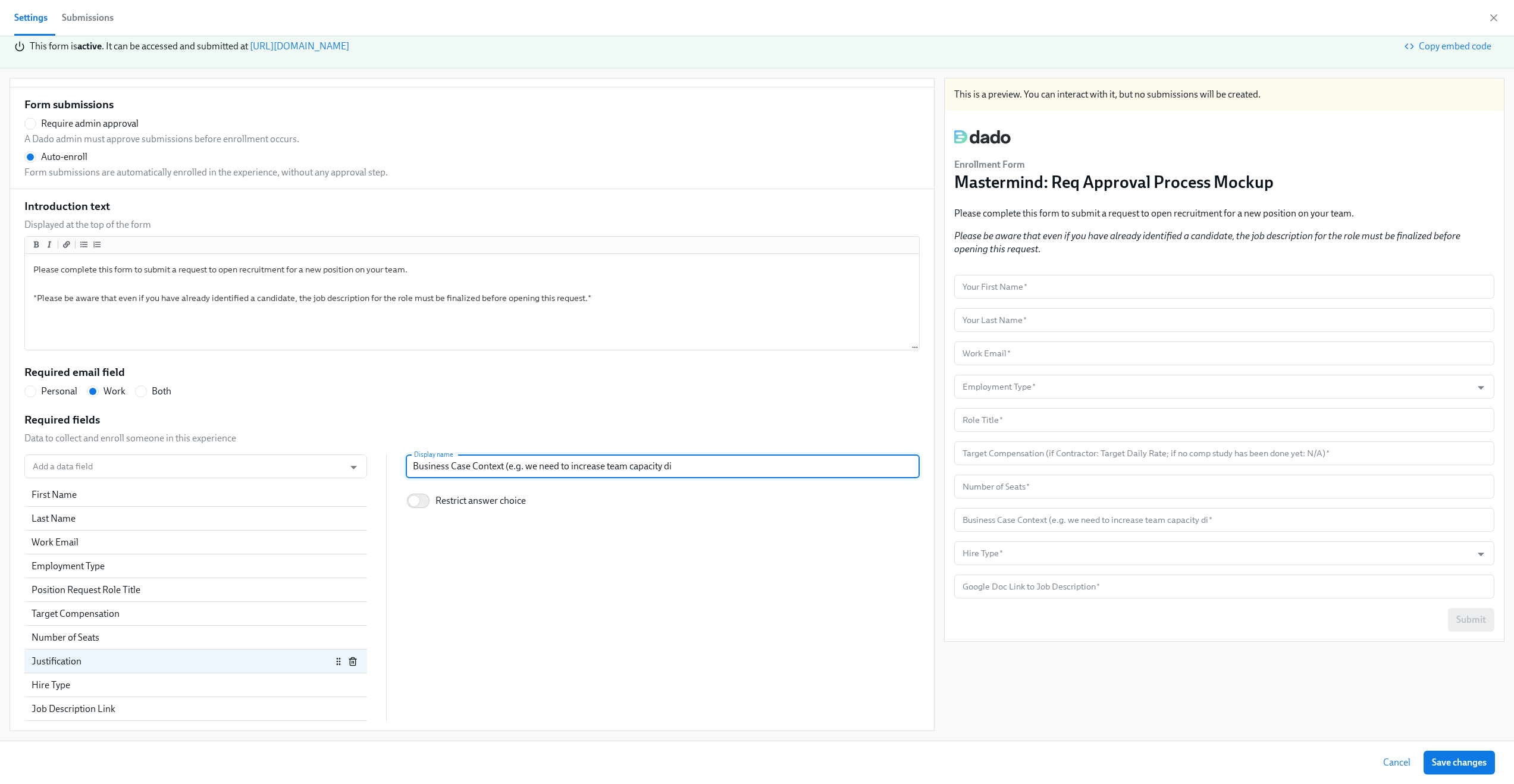
radio input "false"
type input "Business Case Context (e.g. we need to increase team capacity d"
radio input "false"
type input "Business Case Context (e.g. we need to increase team capacity du"
radio input "false"
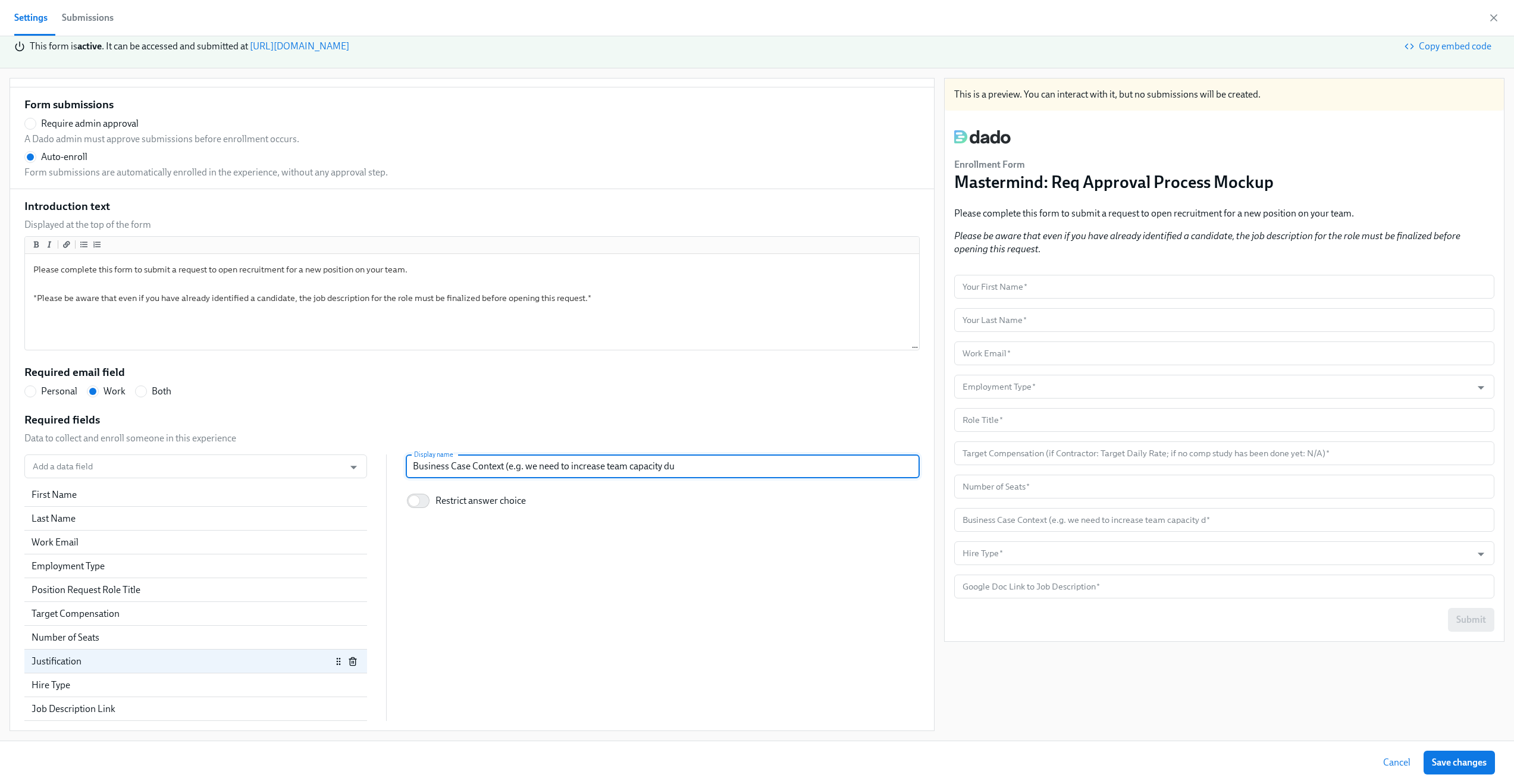
type input "Business Case Context (e.g. we need to increase team capacity due"
radio input "false"
type input "Business Case Context (e.g. we need to increase team capacity due"
radio input "false"
type input "Business Case Context (e.g. we need to increase team capacity due t"
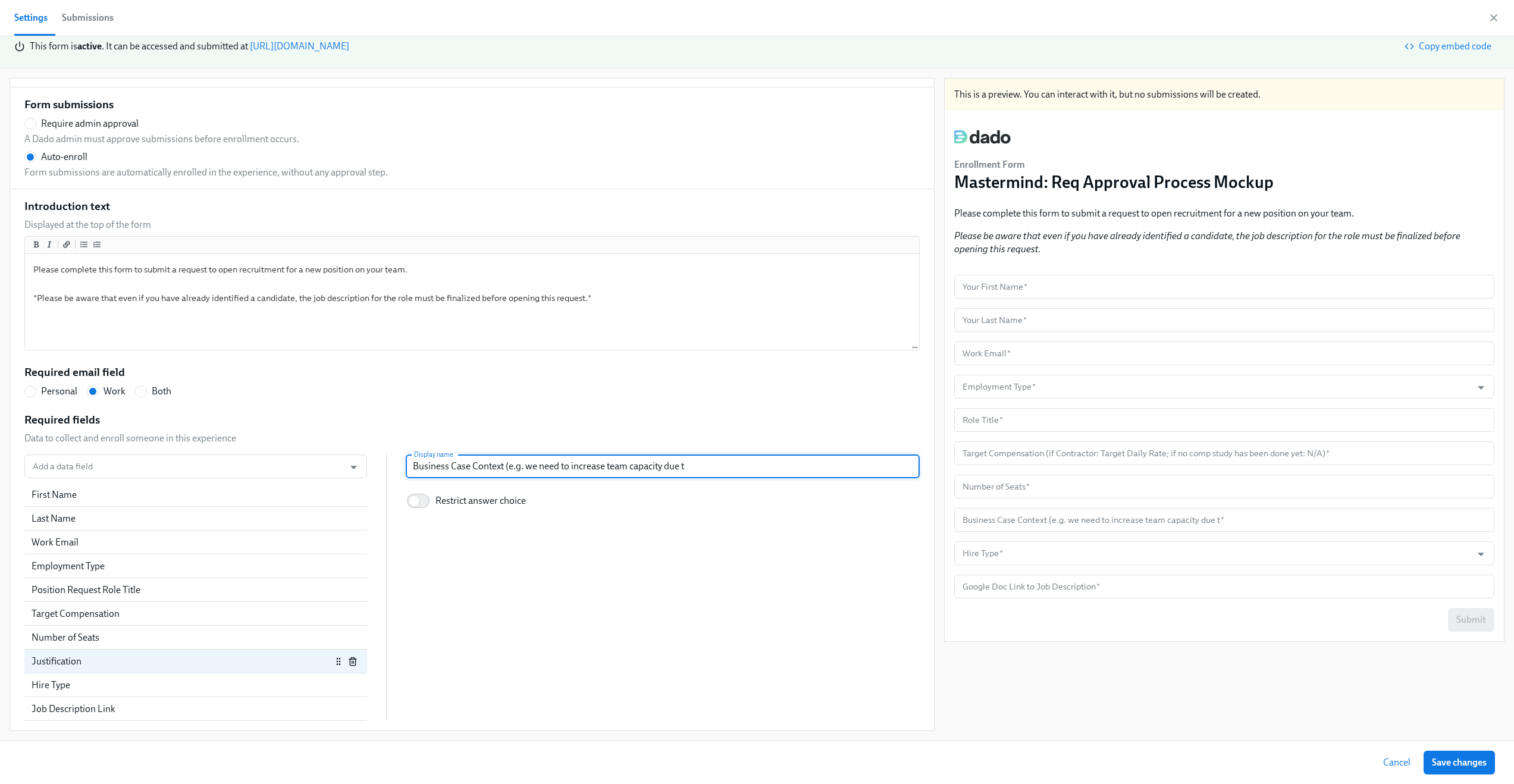
radio input "false"
type input "Business Case Context (e.g. we need to increase team capacity due to"
radio input "false"
type input "Business Case Context (e.g. we need to increase team capacity due to"
radio input "false"
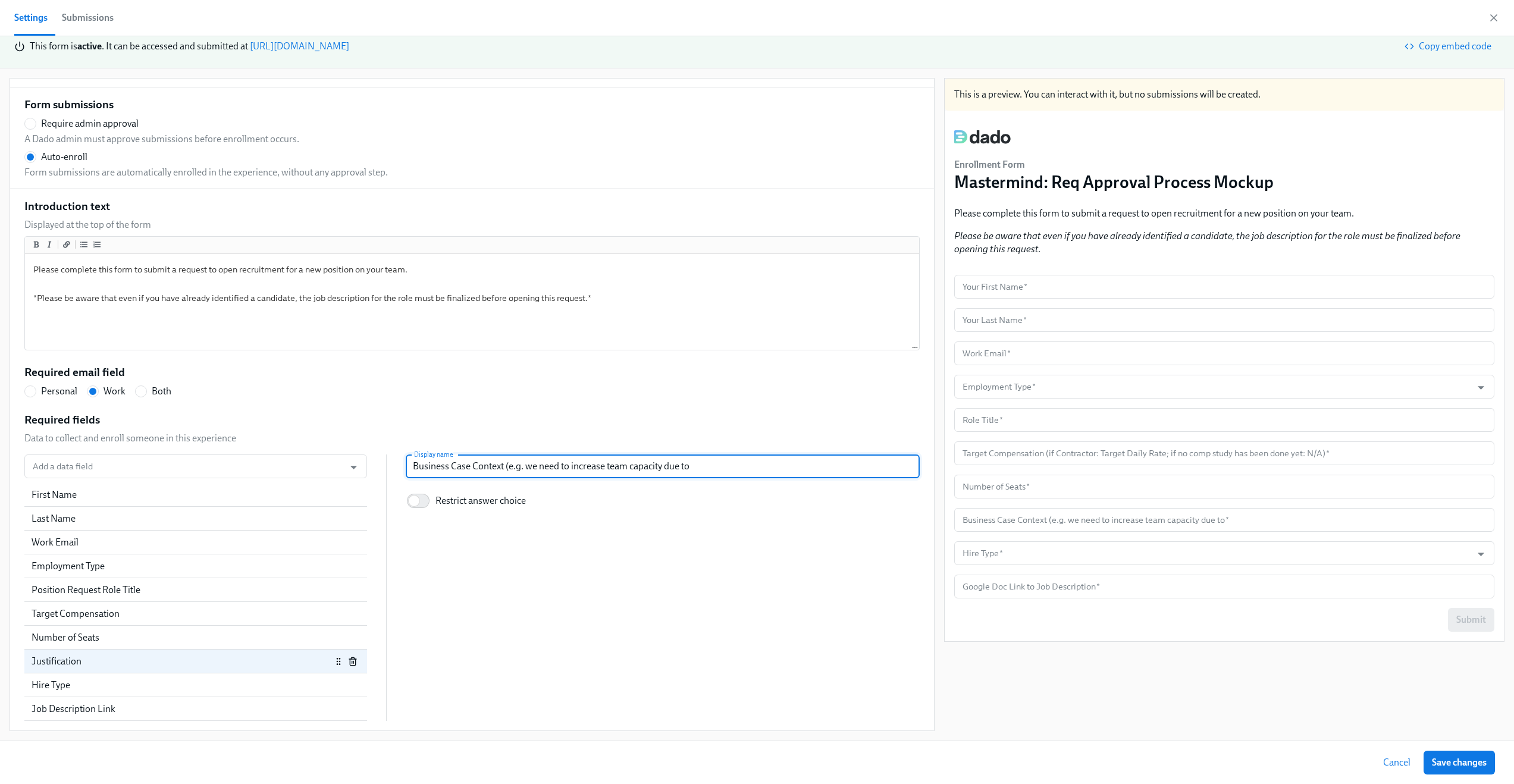
type input "Business Case Context (e.g. we need to increase team capacity due to a"
radio input "false"
type input "Business Case Context (e.g. we need to increase team capacity due to a"
radio input "false"
type input "Business Case Context (e.g. we need to increase team capacity due to a r"
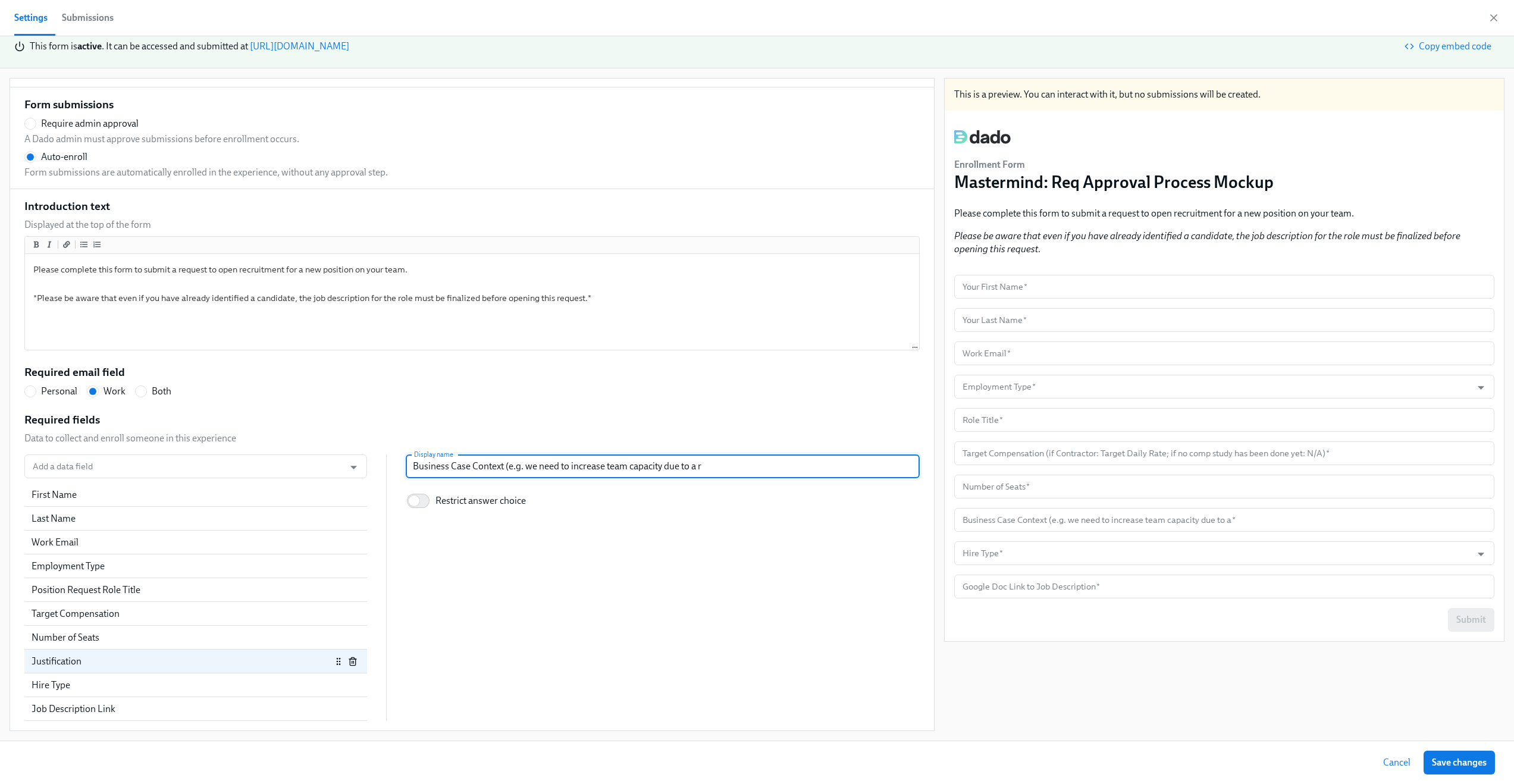
radio input "false"
type input "Business Case Context (e.g. we need to increase team capacity due to a re"
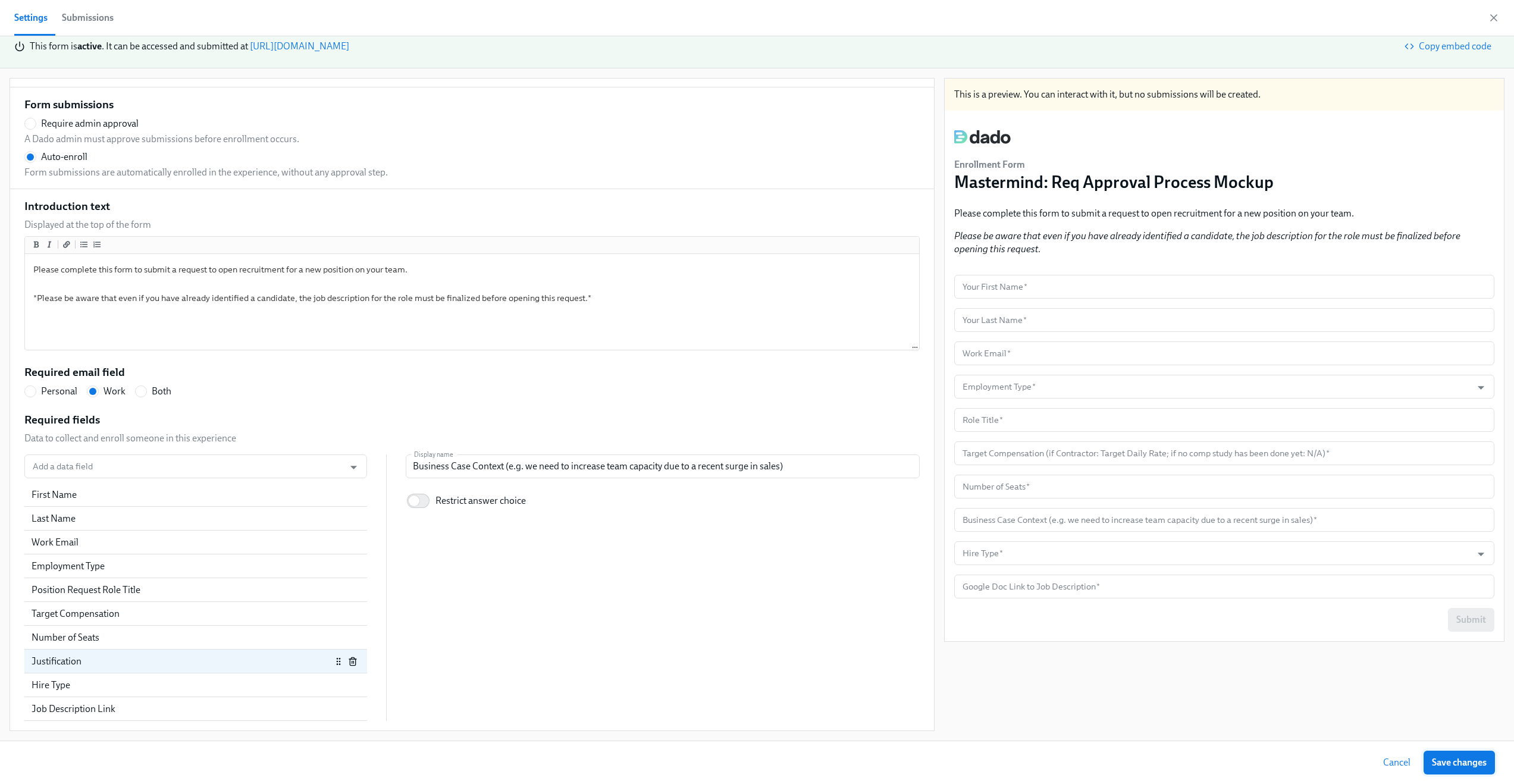
click at [1467, 753] on button "Save changes" at bounding box center [1459, 762] width 71 height 23
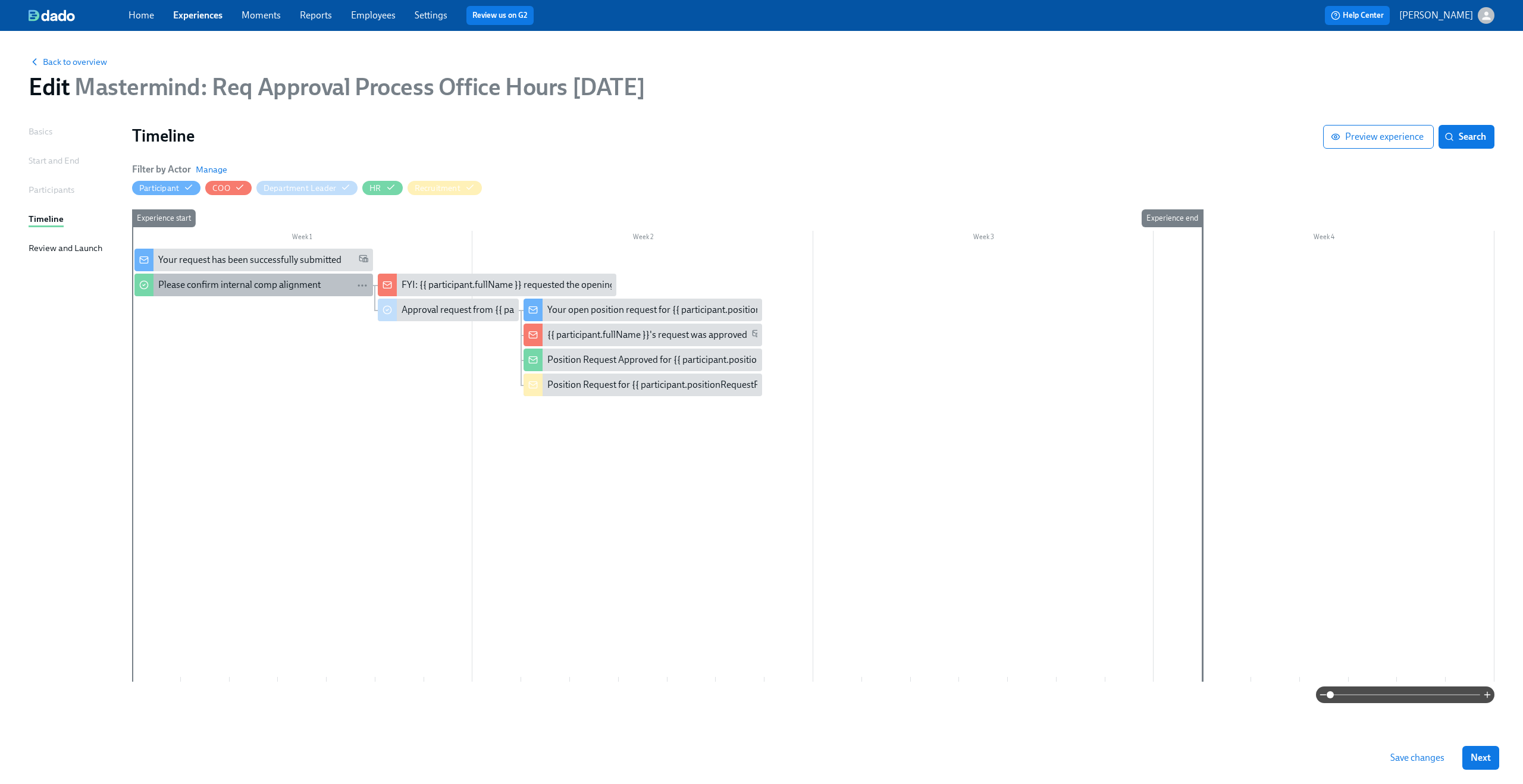
click at [272, 285] on div "Please confirm internal comp alignment" at bounding box center [239, 285] width 162 height 13
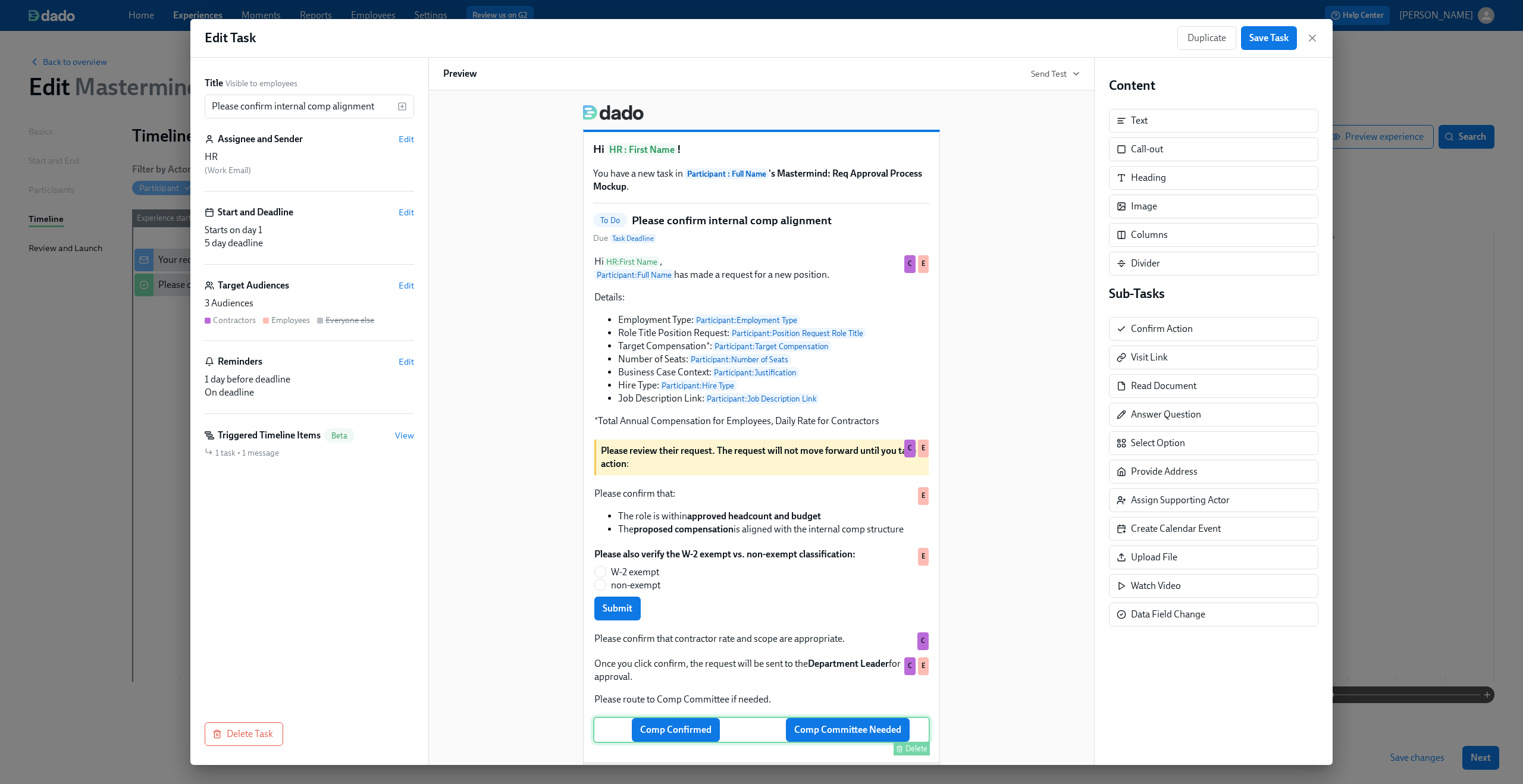
click at [637, 734] on div "Comp Confirmed Comp Committee Needed Delete" at bounding box center [762, 730] width 336 height 26
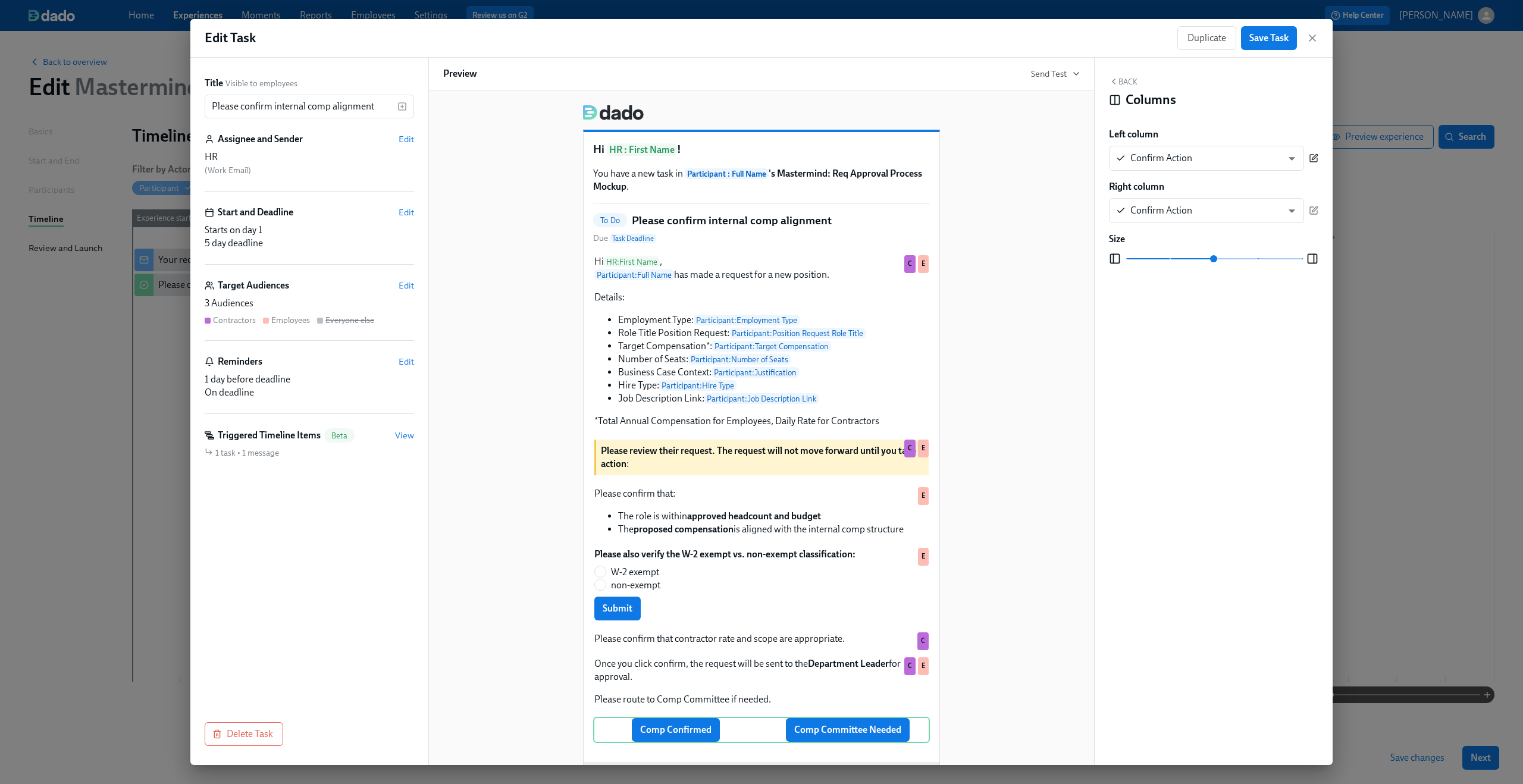
click at [1310, 160] on icon "button" at bounding box center [1313, 158] width 8 height 8
click at [1240, 298] on div "Dado" at bounding box center [1208, 295] width 197 height 13
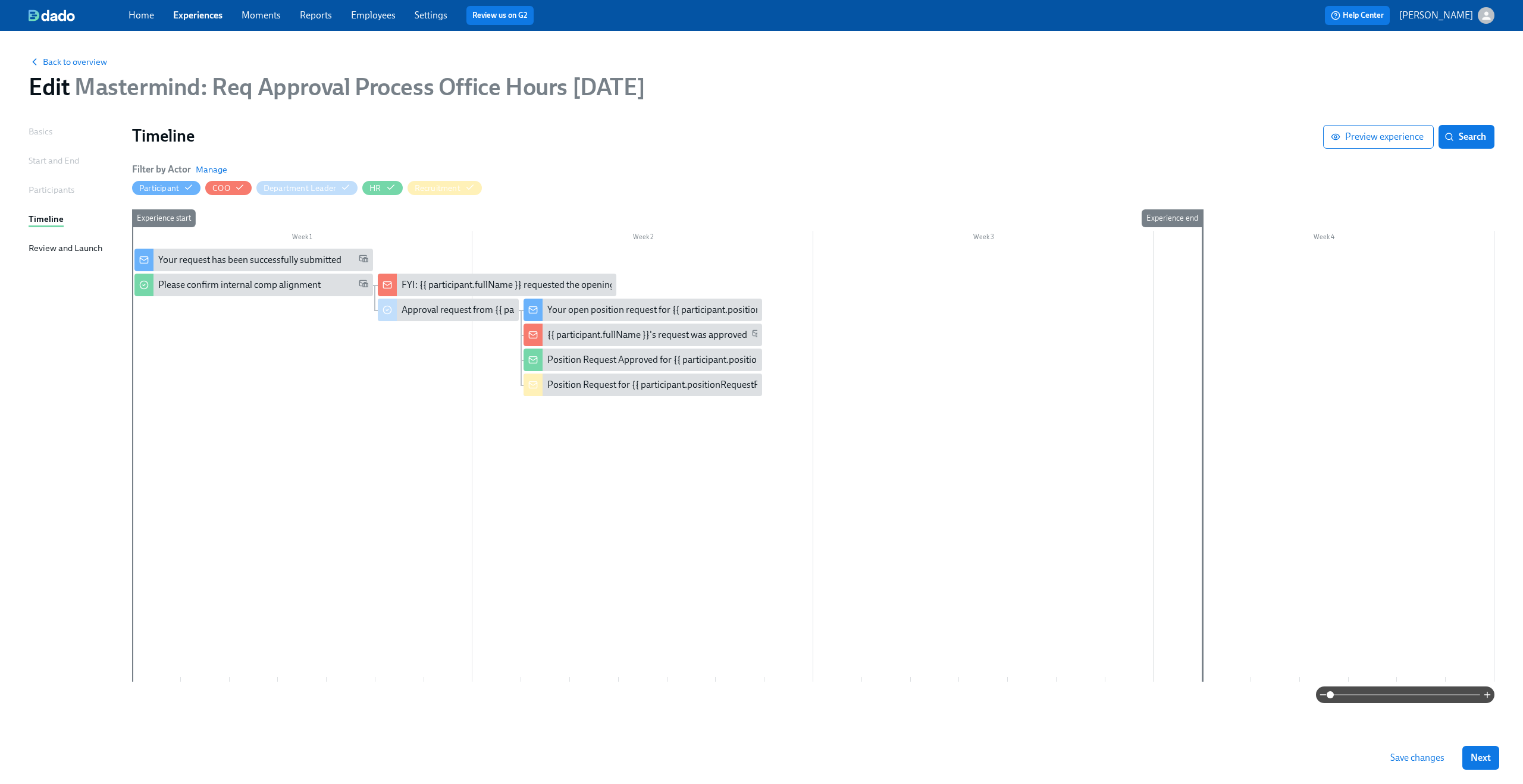
click at [269, 12] on link "Moments" at bounding box center [261, 15] width 39 height 12
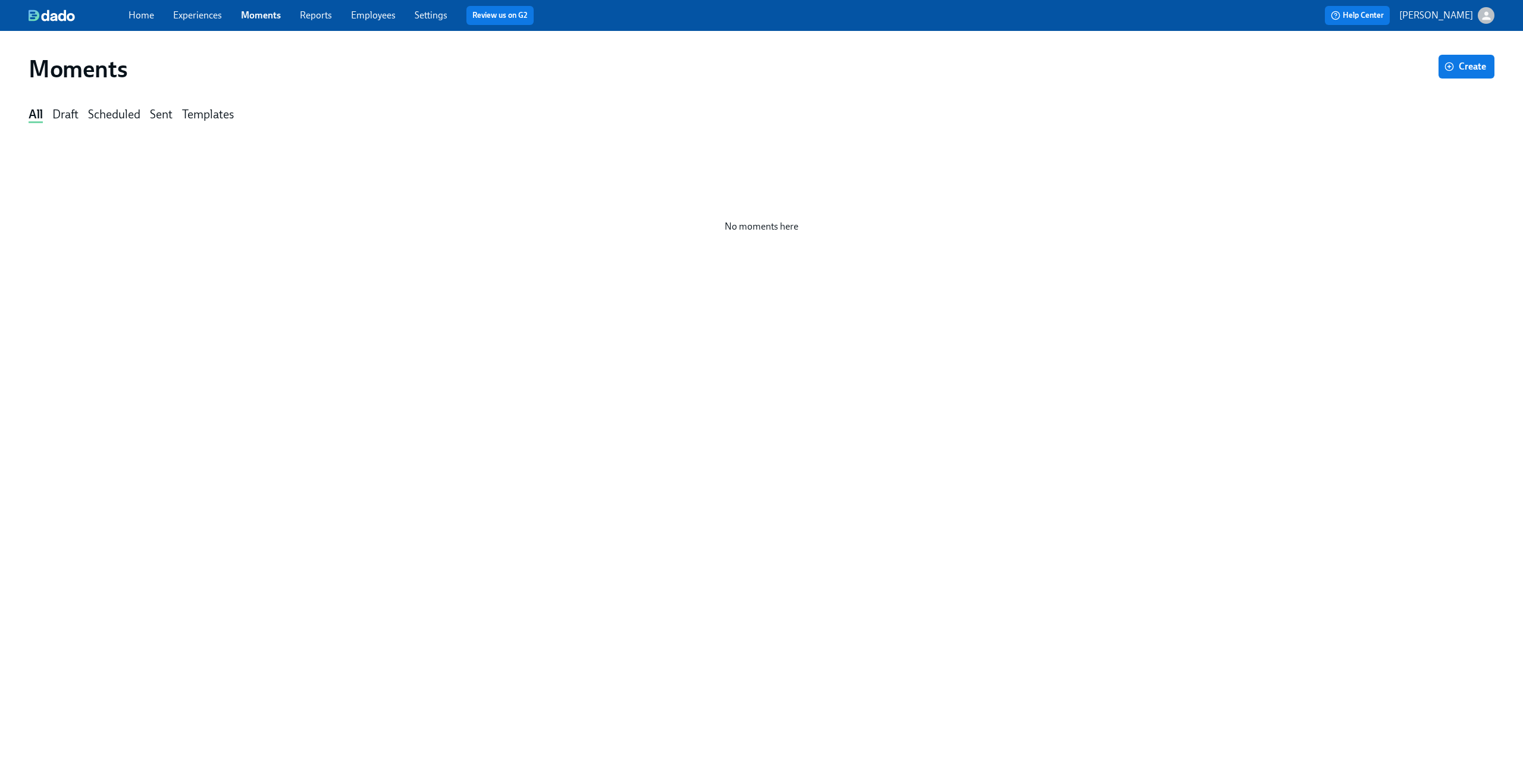
click at [365, 15] on link "Employees" at bounding box center [372, 15] width 44 height 12
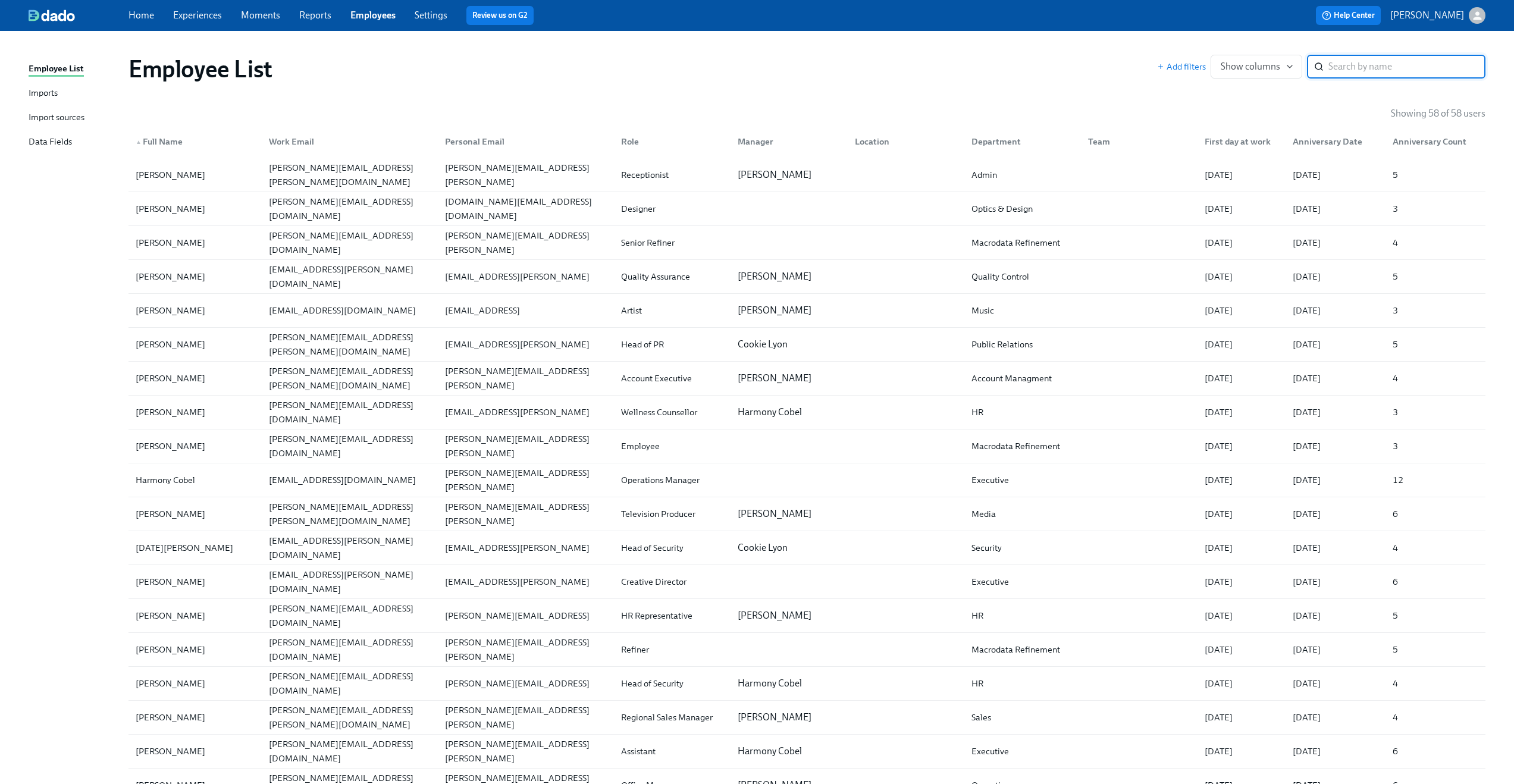
click at [435, 16] on link "Settings" at bounding box center [430, 15] width 33 height 12
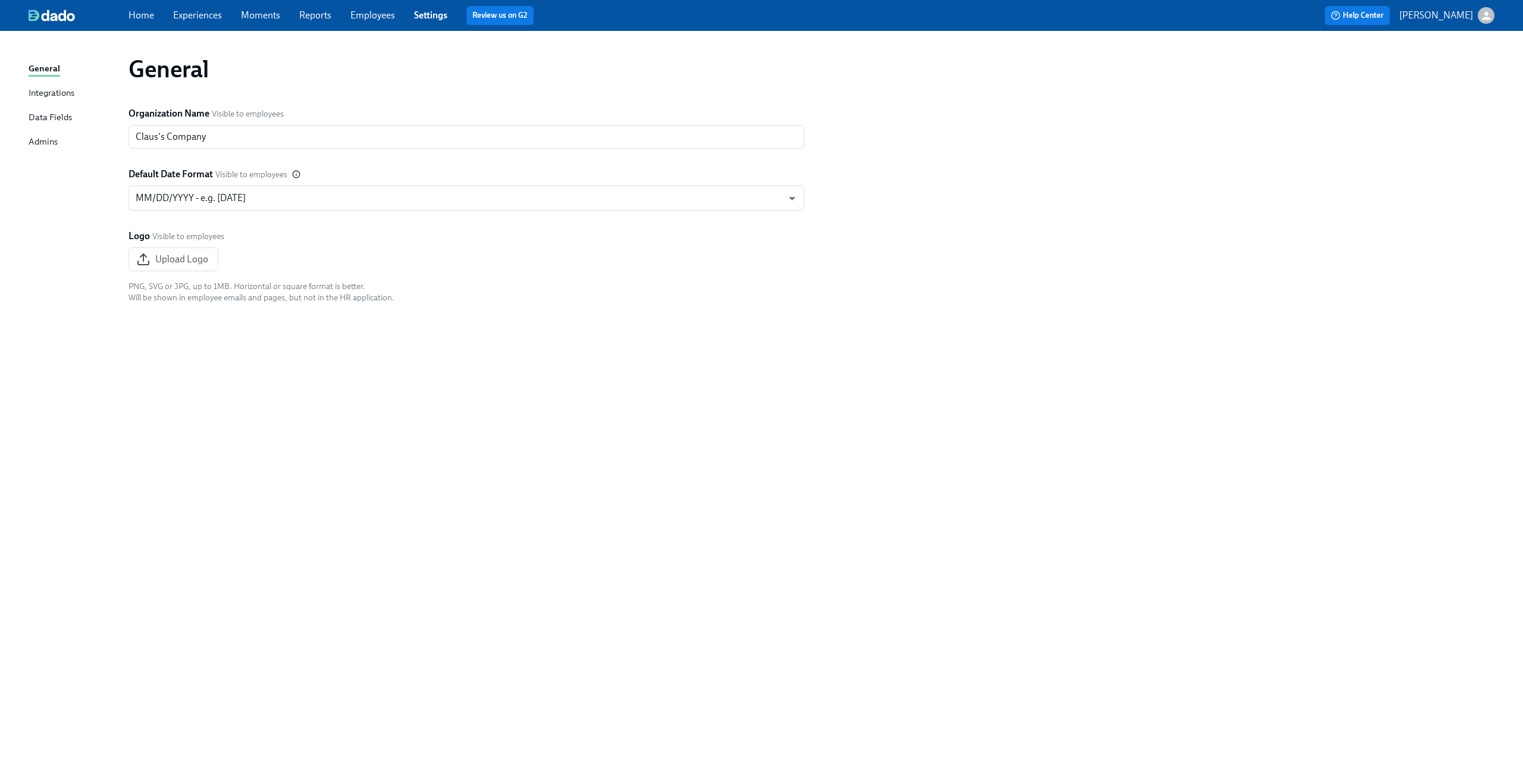
click at [377, 15] on link "Employees" at bounding box center [372, 15] width 44 height 12
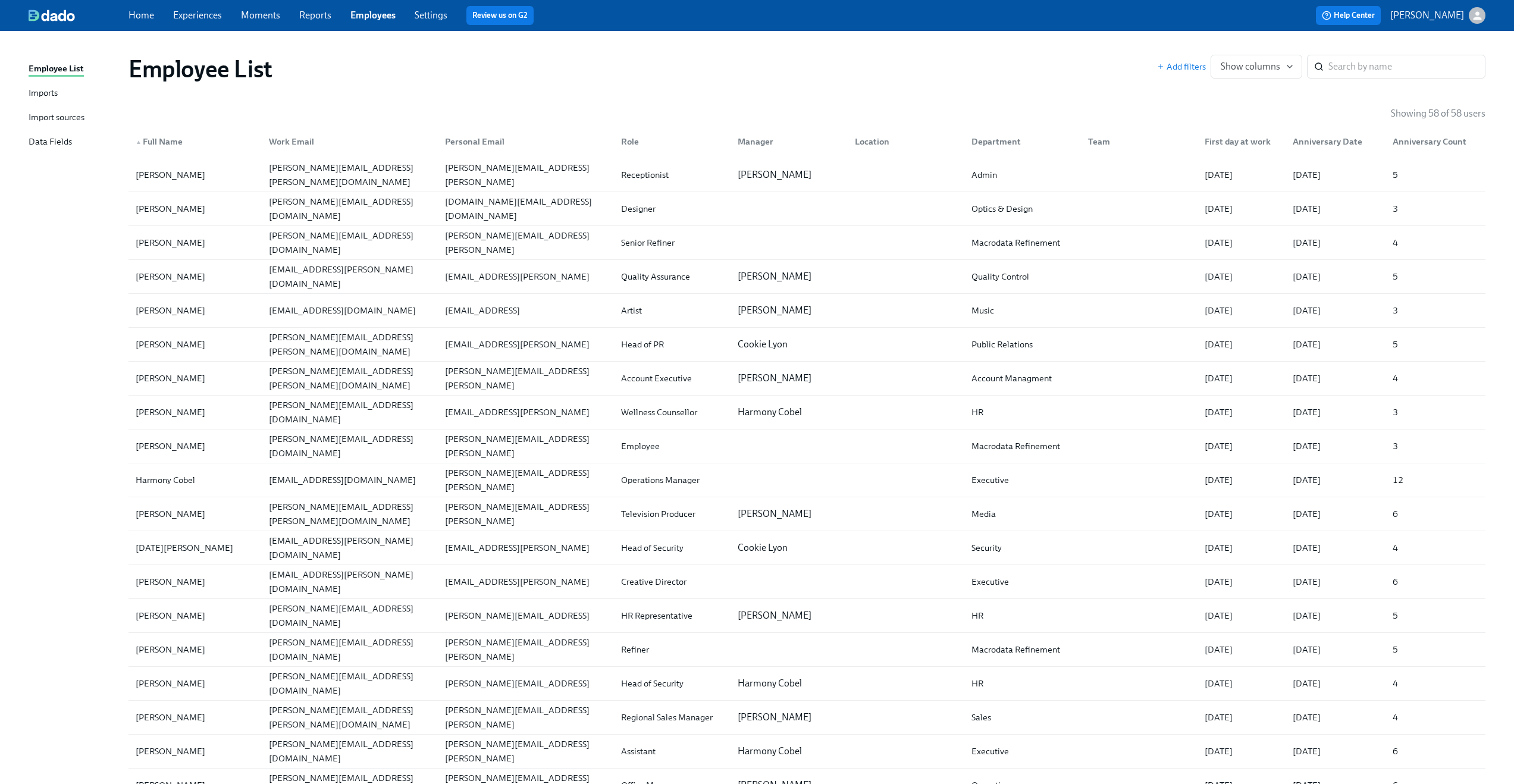
click at [54, 142] on div "Data Fields" at bounding box center [50, 142] width 44 height 15
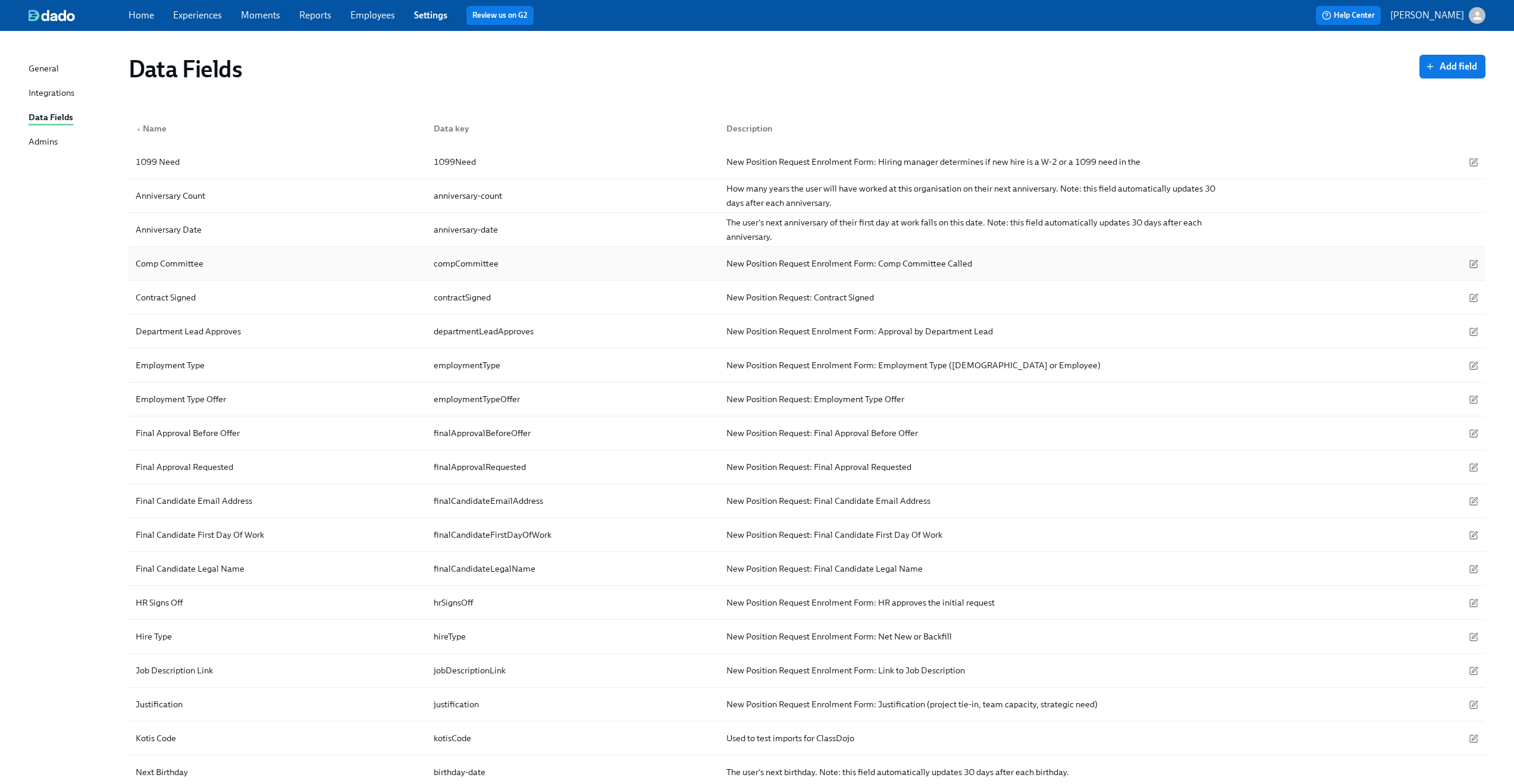
click at [313, 259] on div "Comp Committee" at bounding box center [277, 264] width 293 height 23
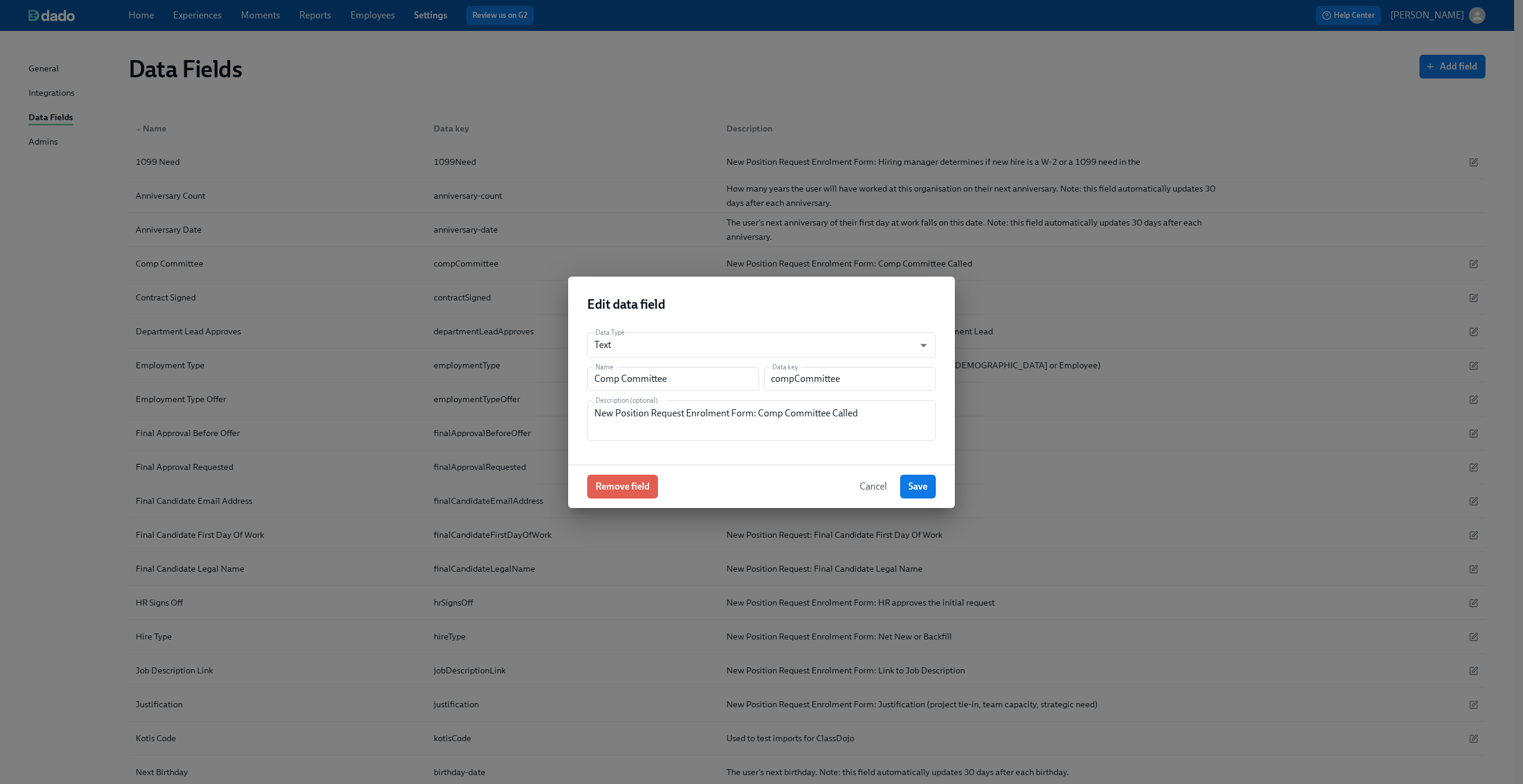
click at [881, 490] on span "Cancel" at bounding box center [873, 486] width 28 height 12
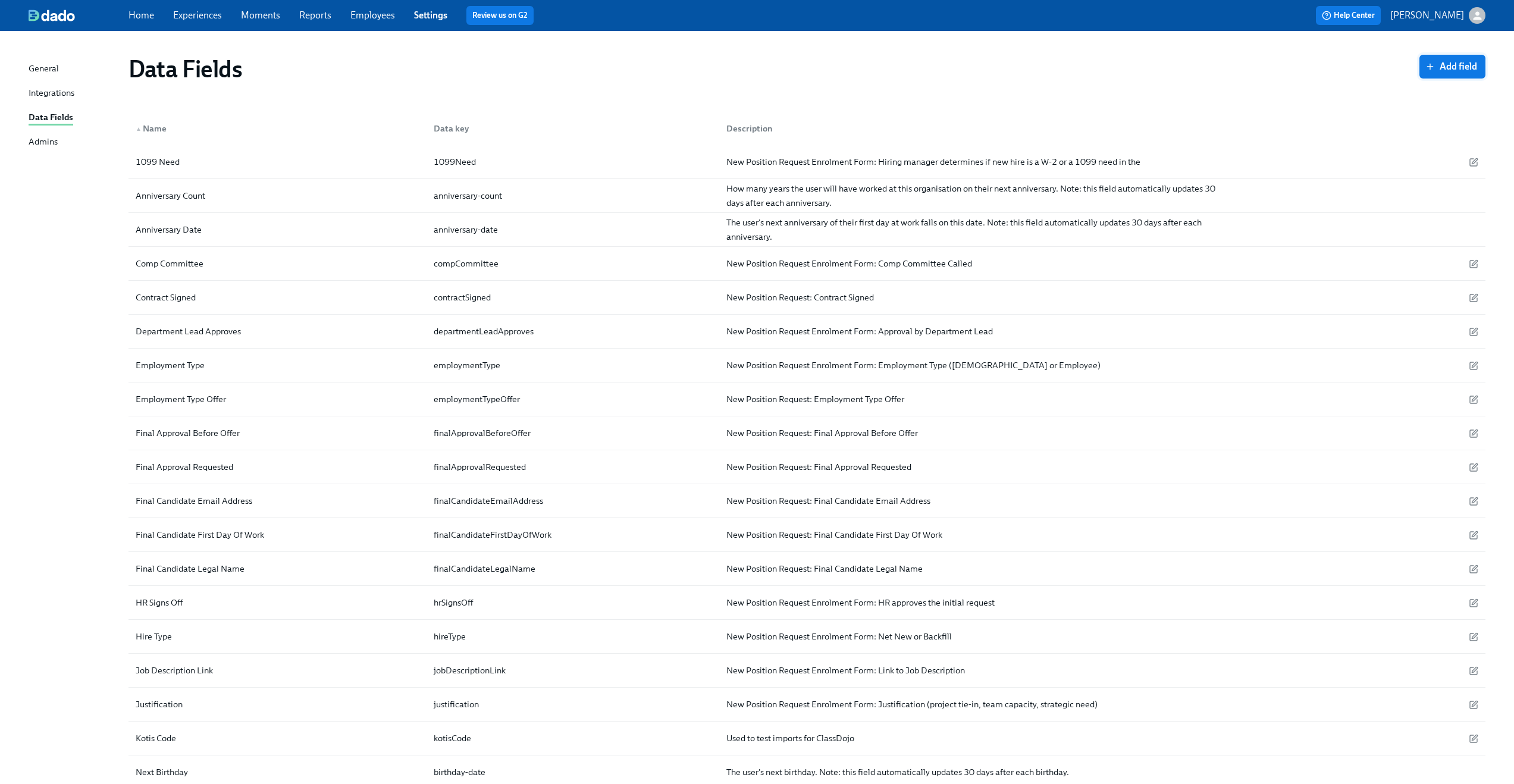
click at [1444, 67] on span "Add field" at bounding box center [1452, 67] width 49 height 12
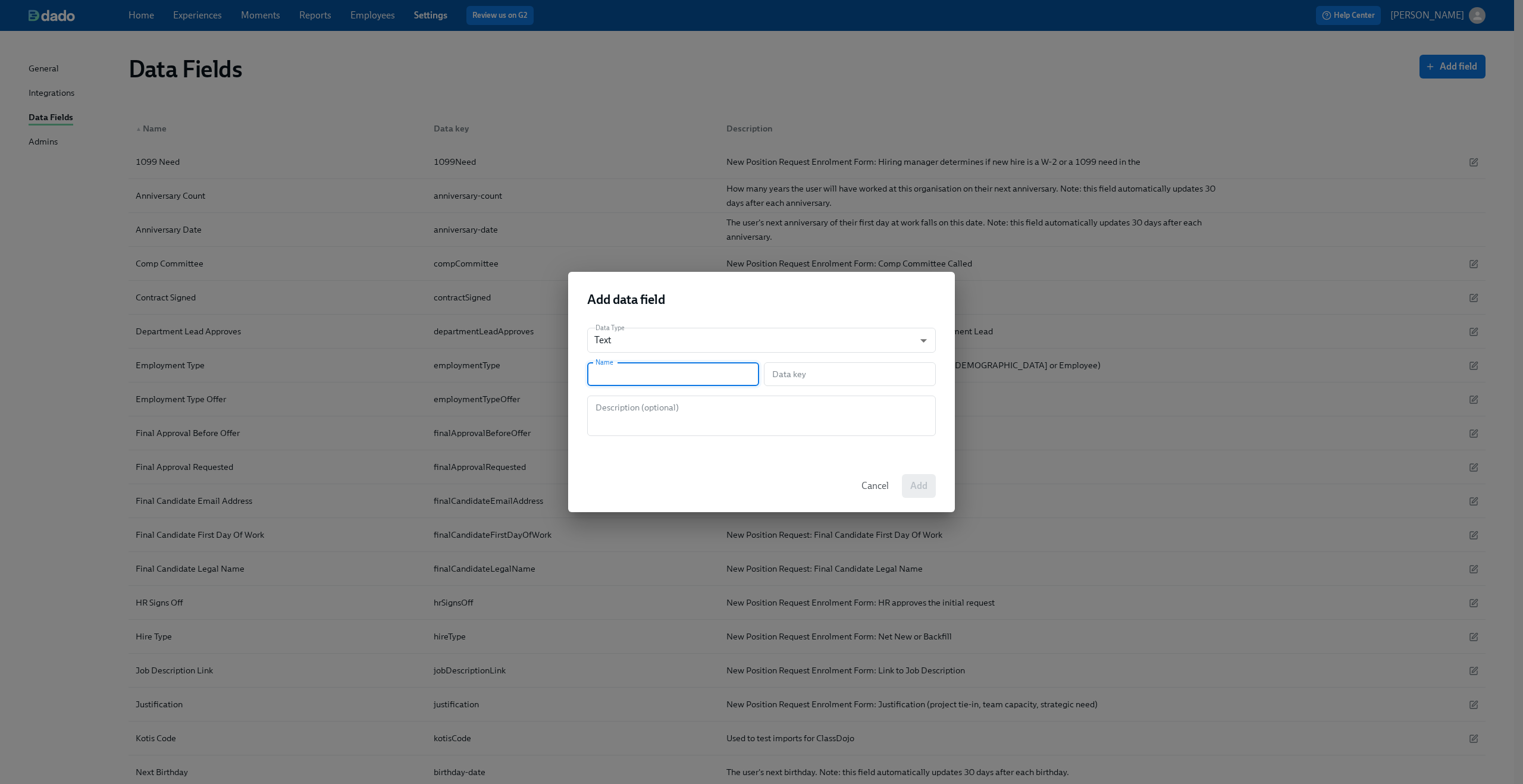
click at [710, 367] on input "text" at bounding box center [673, 374] width 172 height 23
type input "C"
type input "c"
type input "Cm"
type input "cm"
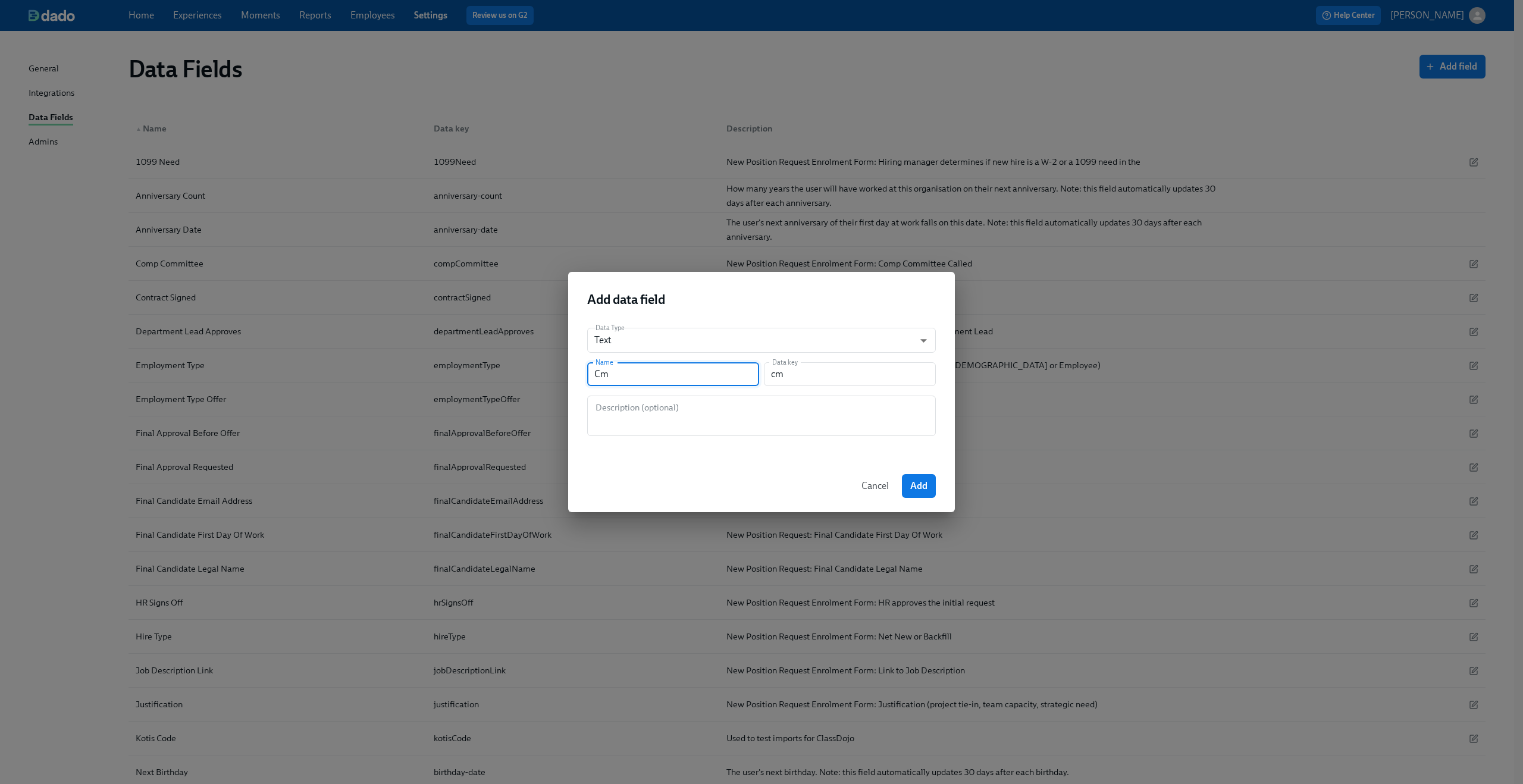
type input "C"
type input "c"
type input "Co"
type input "co"
type input "Com"
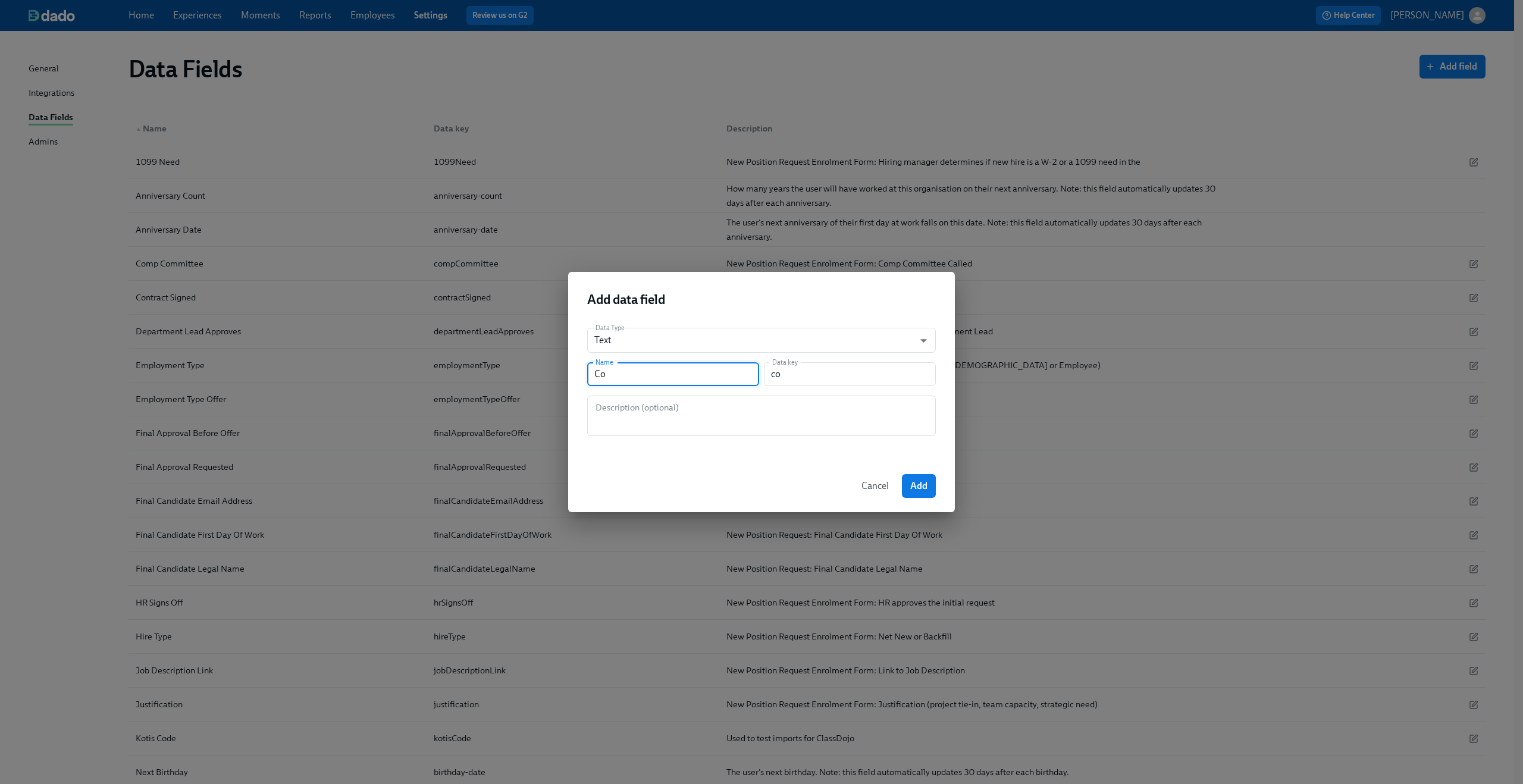
type input "com"
type input "Comp"
type input "comp"
type input "CompC"
type input "compC"
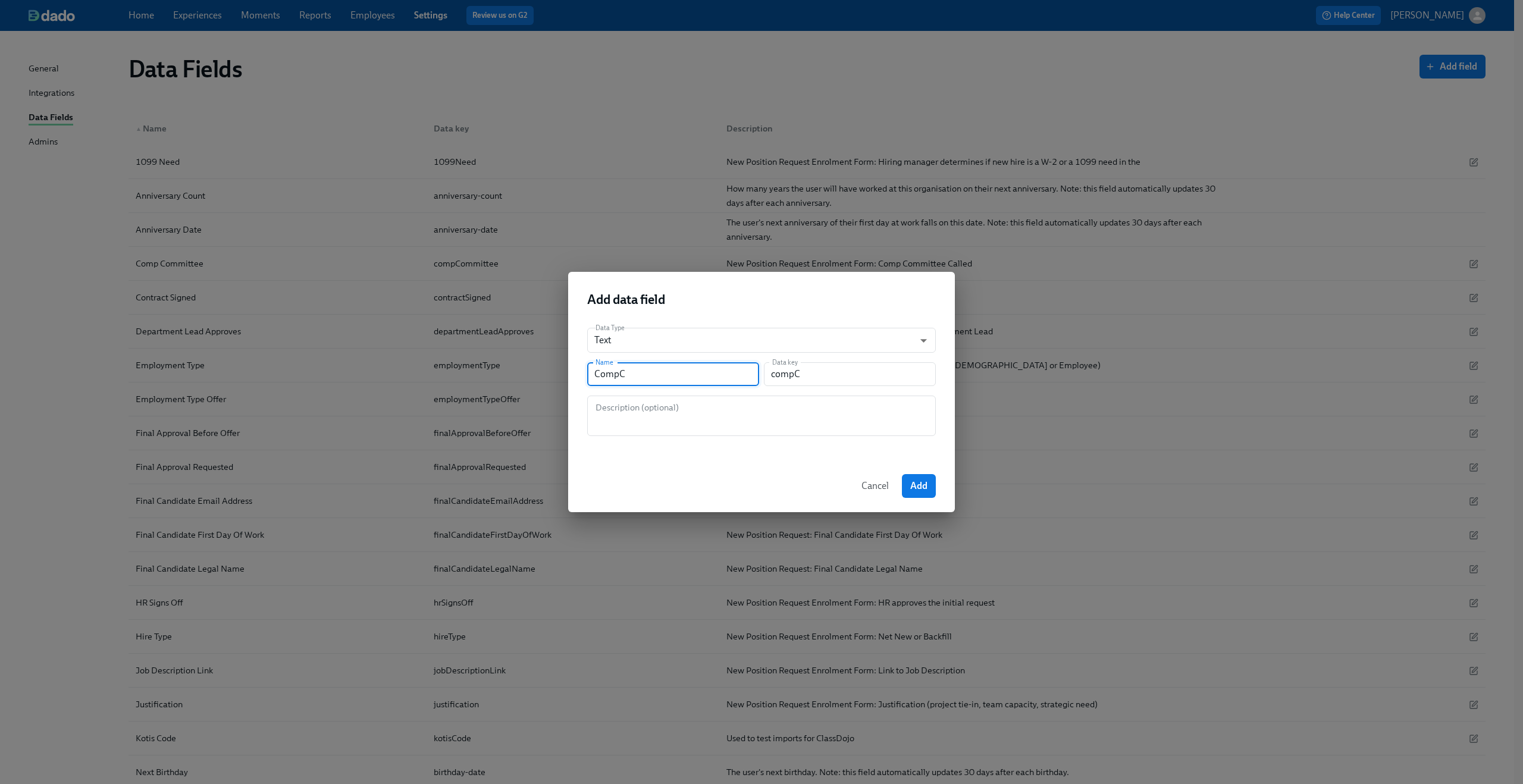
type input "CompCo"
type input "compCo"
type input "CompCom"
type input "compCom"
type input "CompComm"
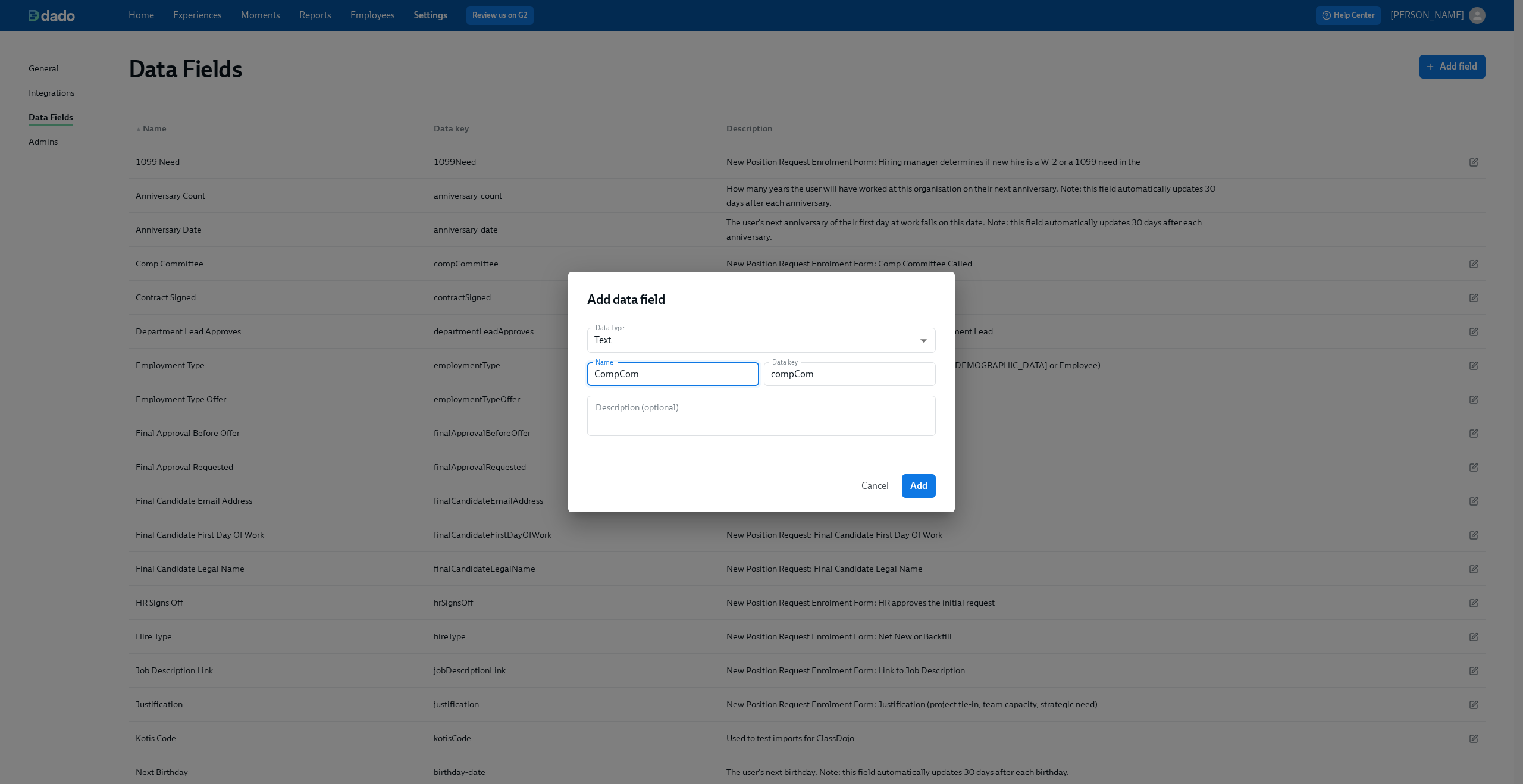
type input "compComm"
type input "CompCommi"
type input "compCommi"
type input "CompCommit"
type input "compCommit"
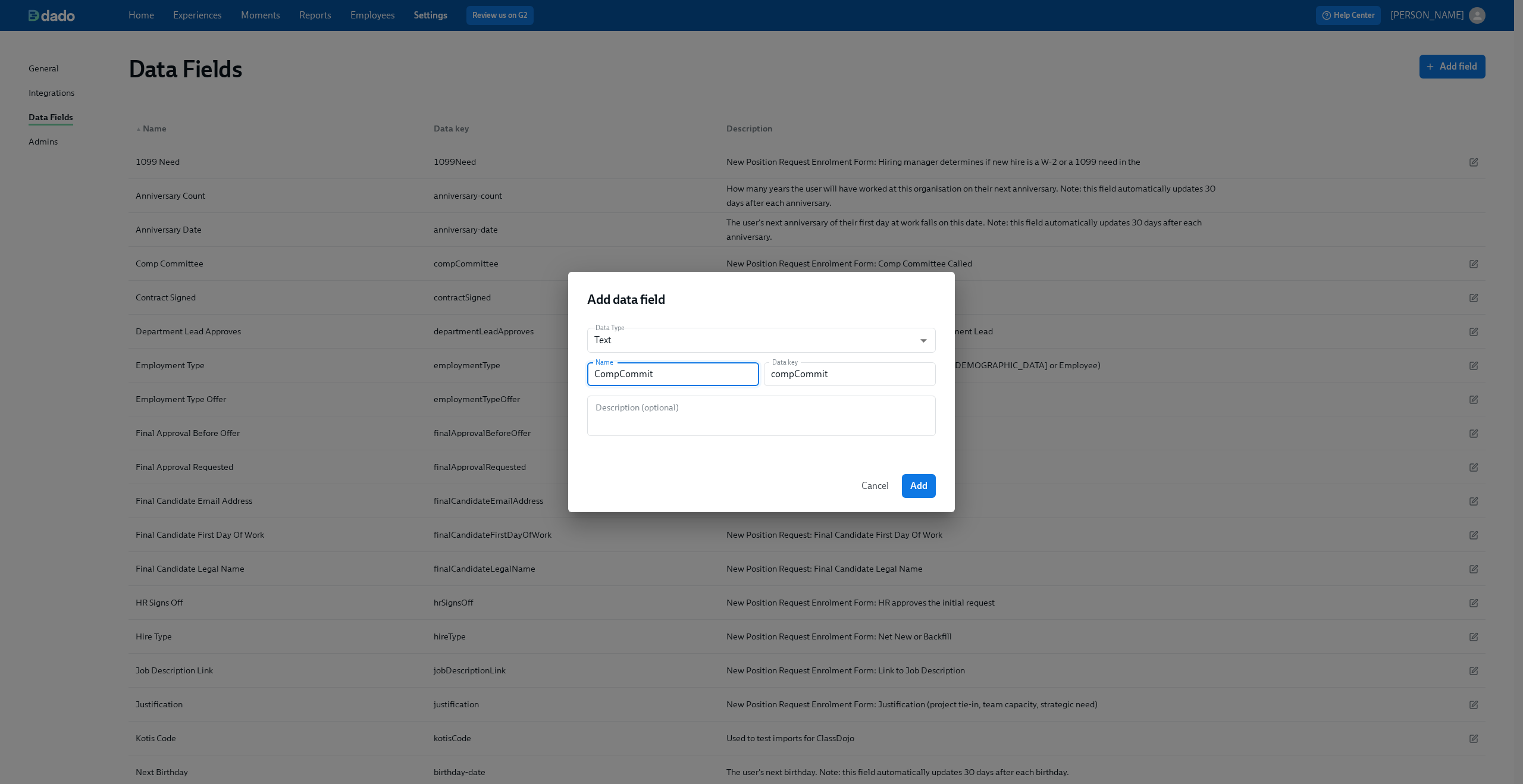
type input "CompCommitt"
type input "compCommitt"
type input "CompCommitte"
type input "compCommitte"
type input "CompCommittee"
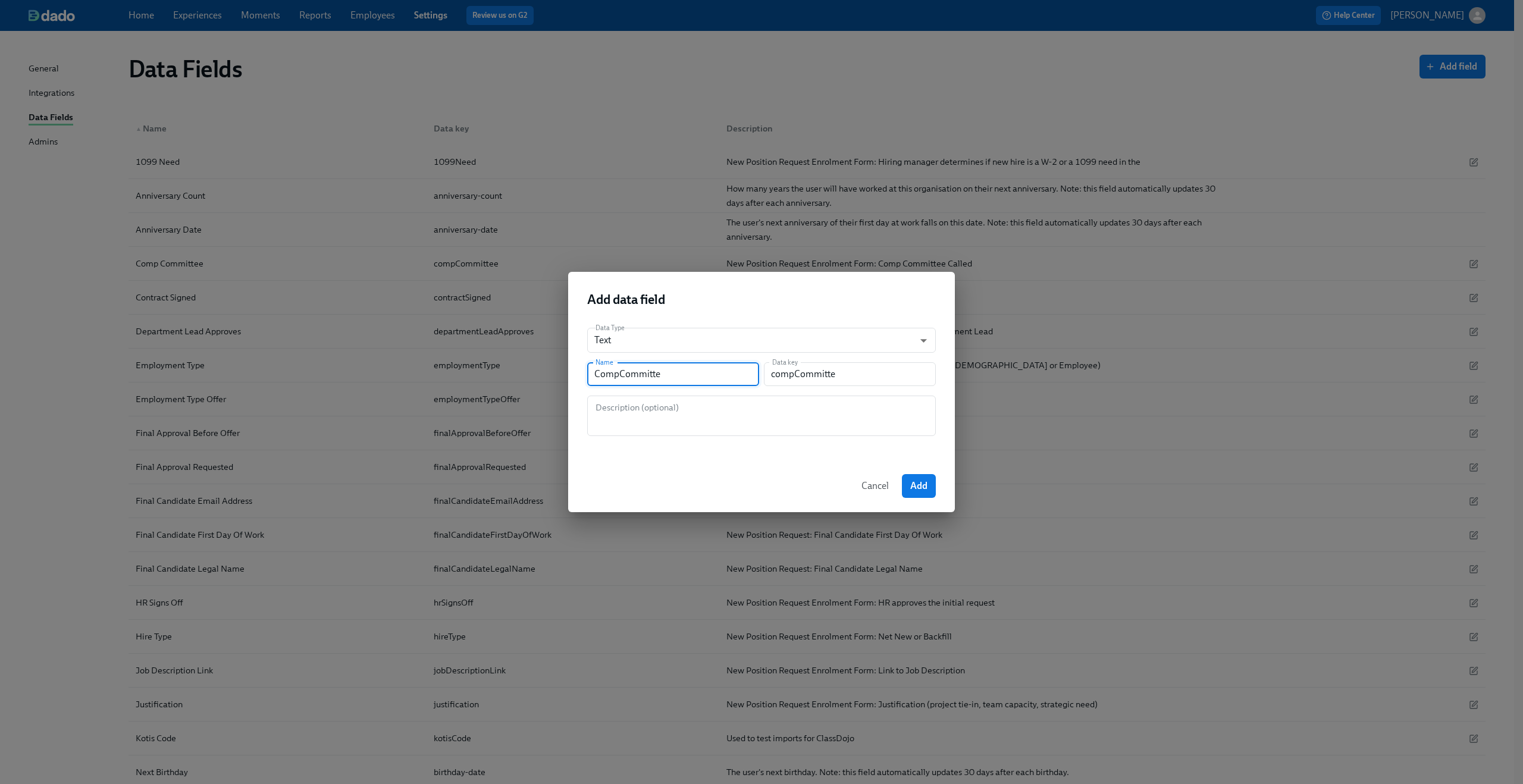
type input "compCommittee"
type input "CompCommitteeC"
type input "compCommitteeC"
type input "CompCommitteeCo"
type input "compCommitteeCo"
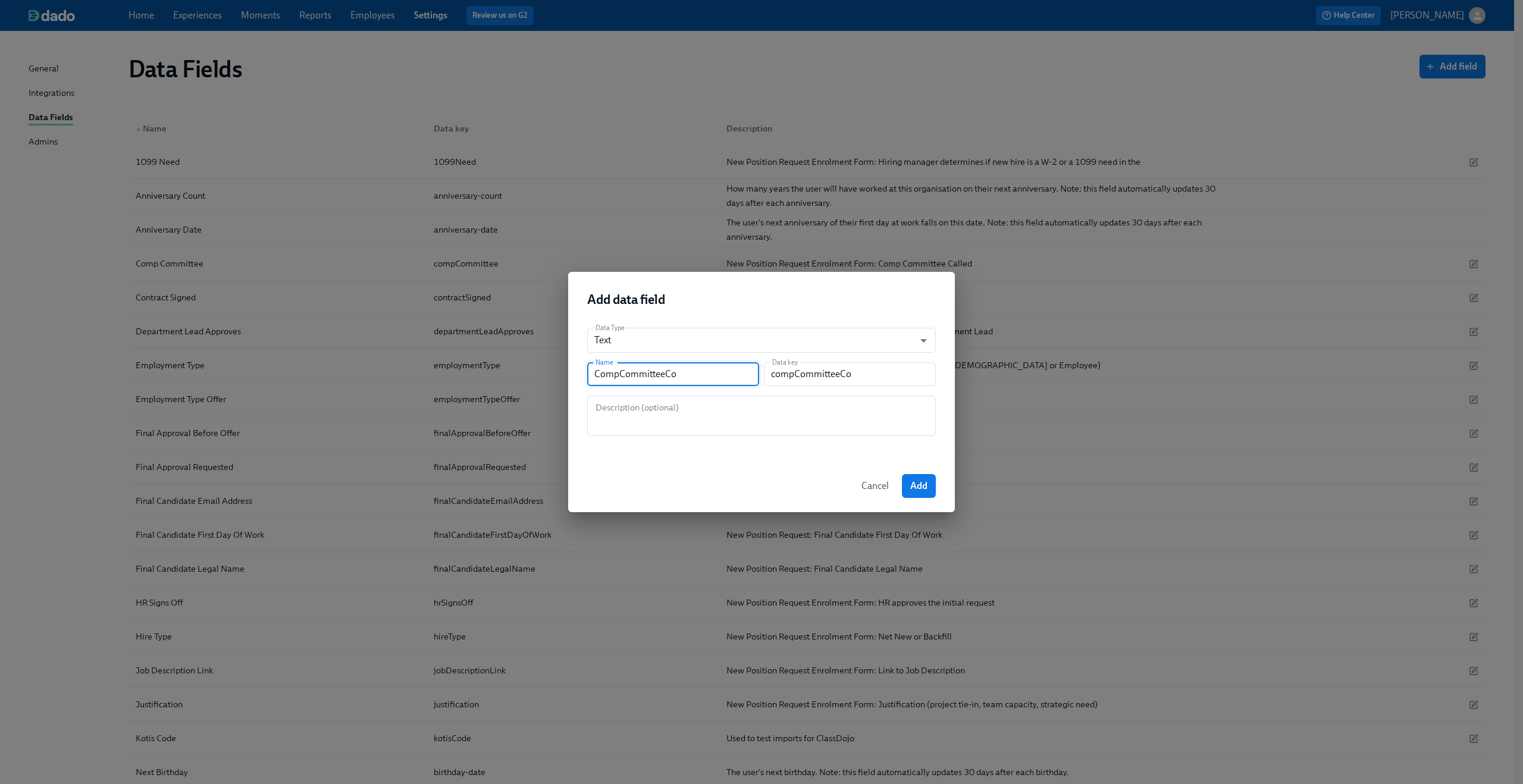
type input "CompCommitteeCom"
type input "compCommitteeCom"
type input "CompCommitteeComp"
type input "compCommitteeComp"
type input "CompCommitteeCompC"
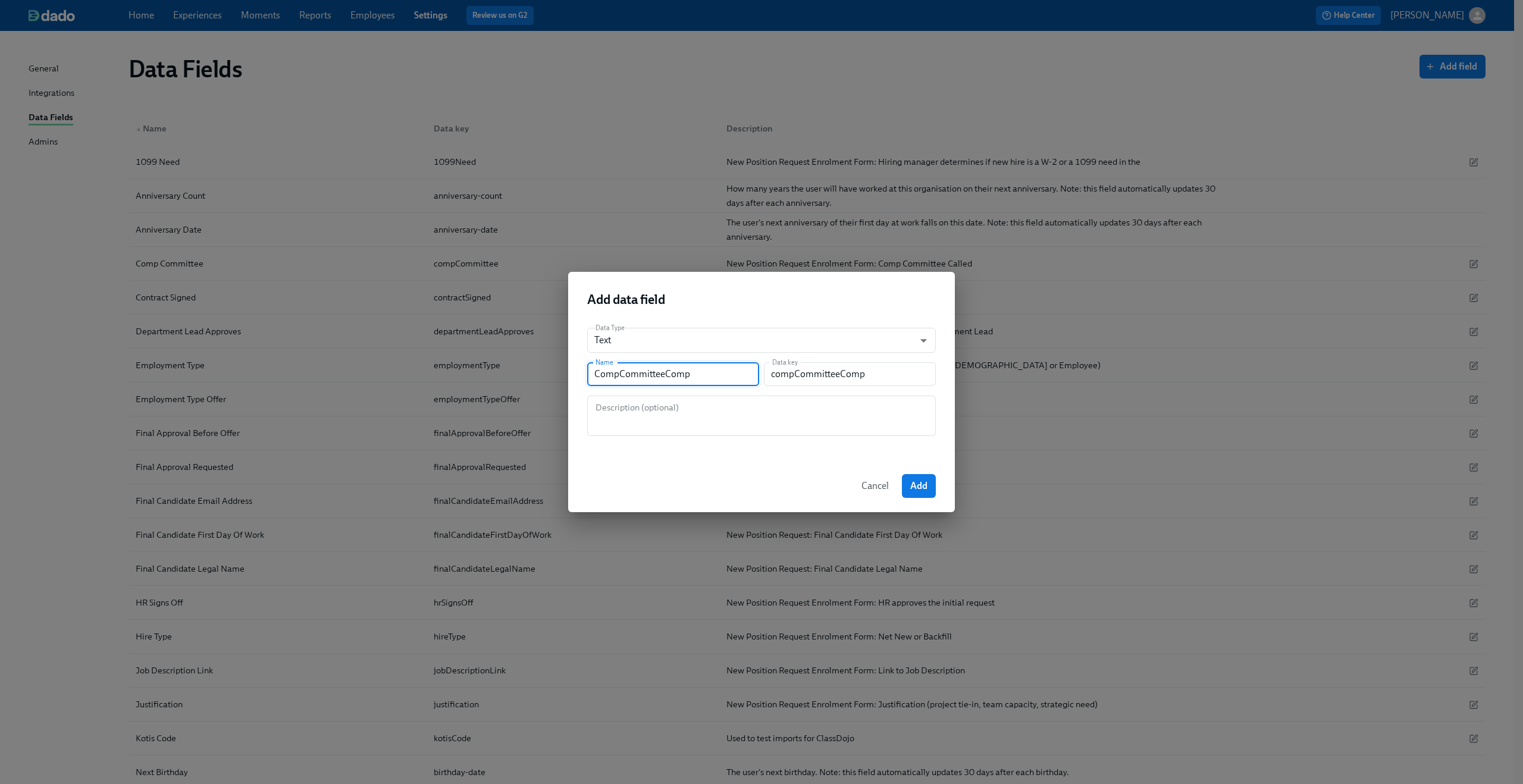
type input "compCommitteeCompC"
type input "CompCommitteeCompCo"
type input "compCommitteeCompCo"
type input "CompCommitteeCompCon"
type input "compCommitteeCompCon"
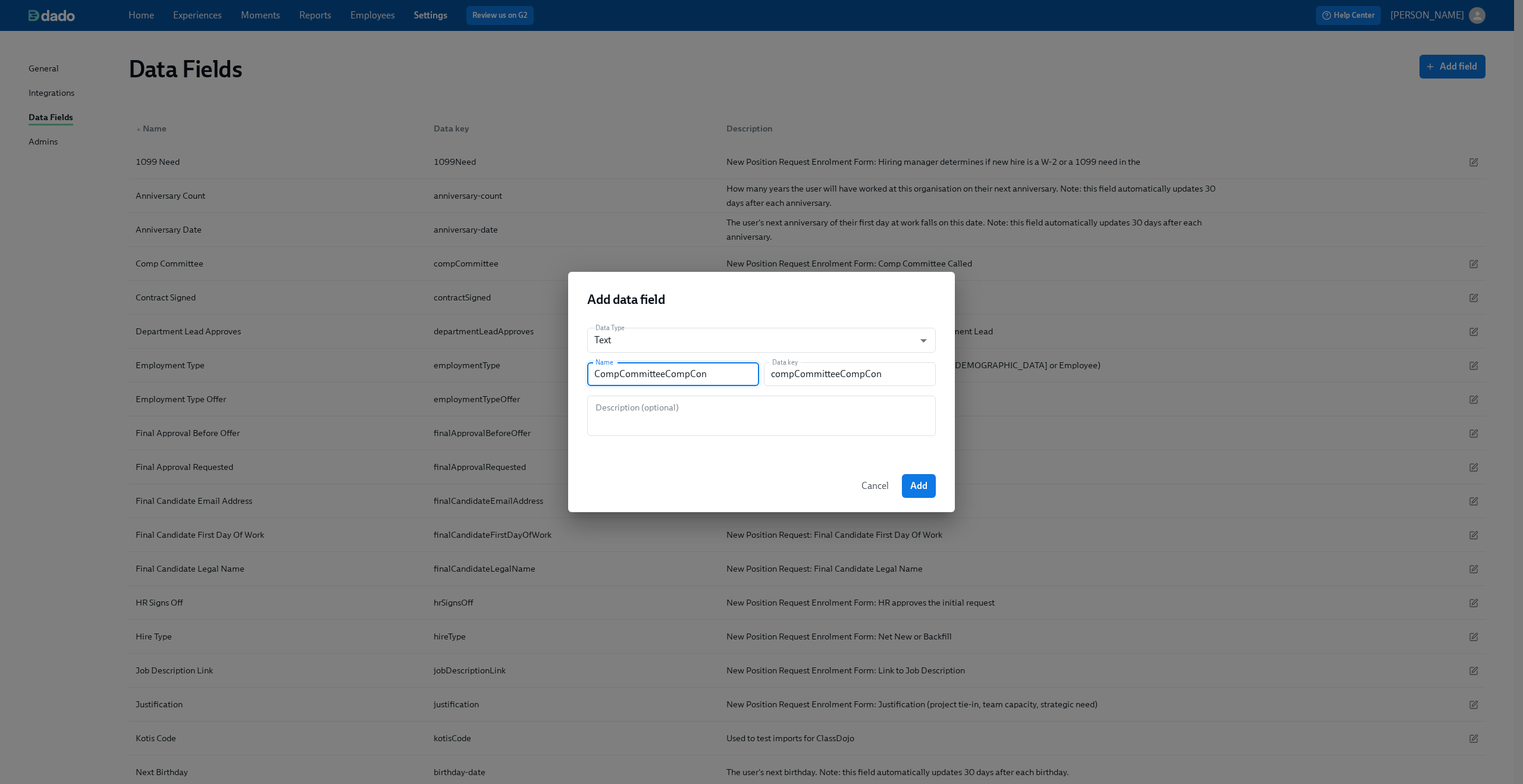
type input "CompCommitteeCompConf"
type input "compCommitteeCompConf"
type input "CompCommitteeCompConfi"
type input "compCommitteeCompConfi"
type input "CompCommitteeCompConfir"
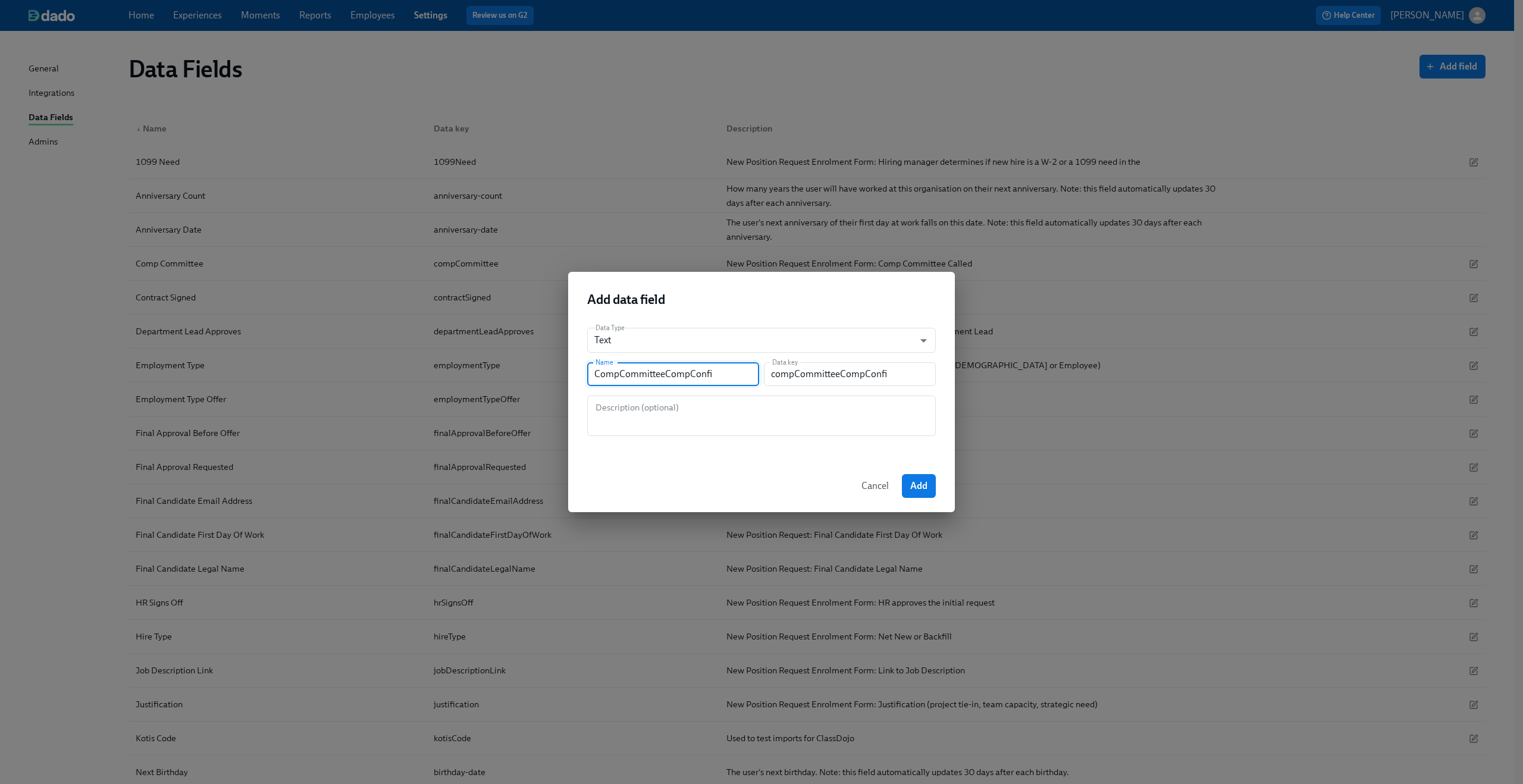
type input "compCommitteeCompConfir"
type input "CompCommitteeCompConfirm"
type input "compCommitteeCompConfirm"
type input "CompCommitteeCompConfirme"
type input "compCommitteeCompConfirme"
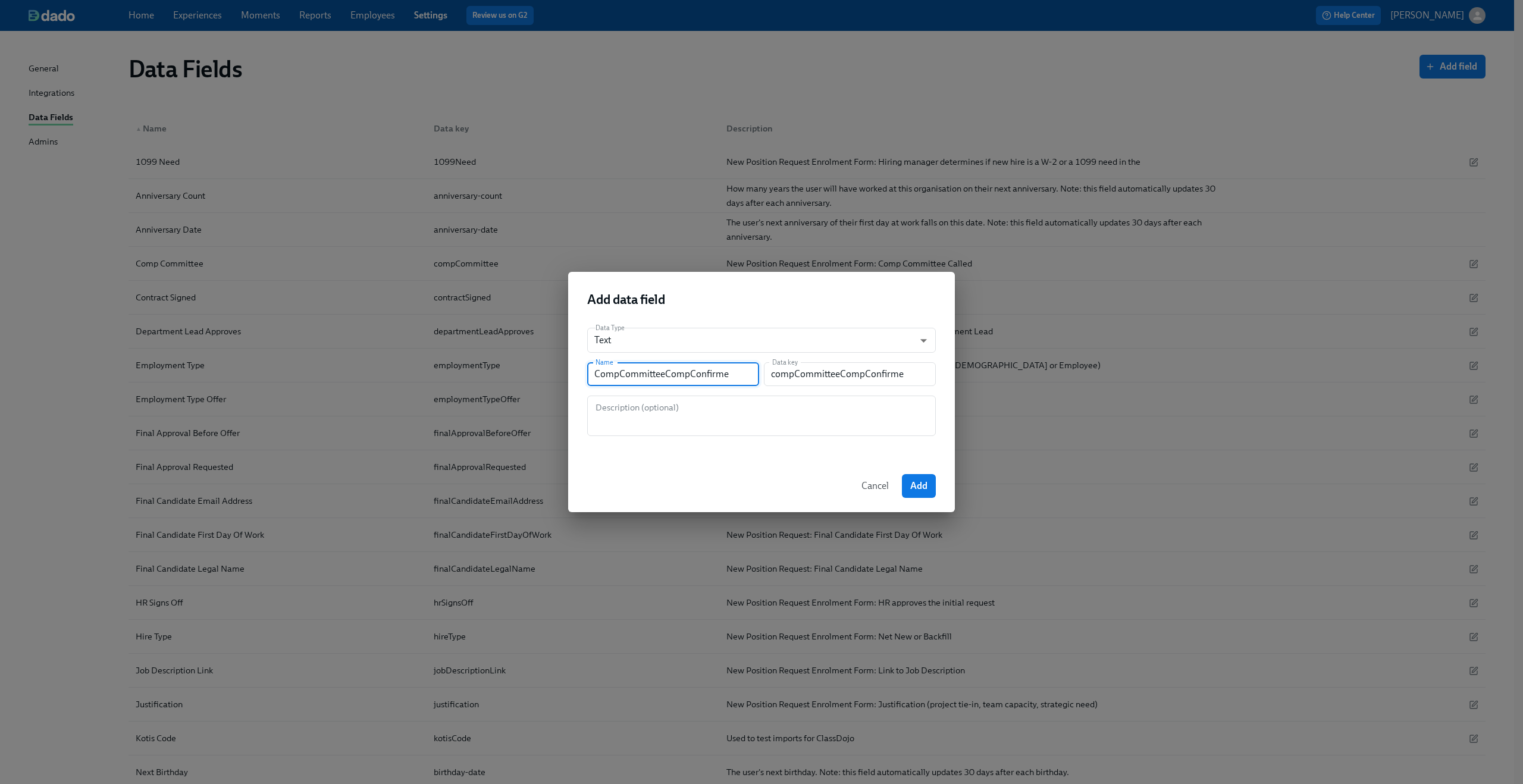
type input "CompCommitteeCompConfirmed"
type input "compCommitteeCompConfirmed"
click at [714, 427] on textarea at bounding box center [762, 416] width 335 height 28
click at [737, 372] on input "CompCommitteeCompConfirmed" at bounding box center [673, 374] width 172 height 23
type input "CompCommitteeCompConfirme"
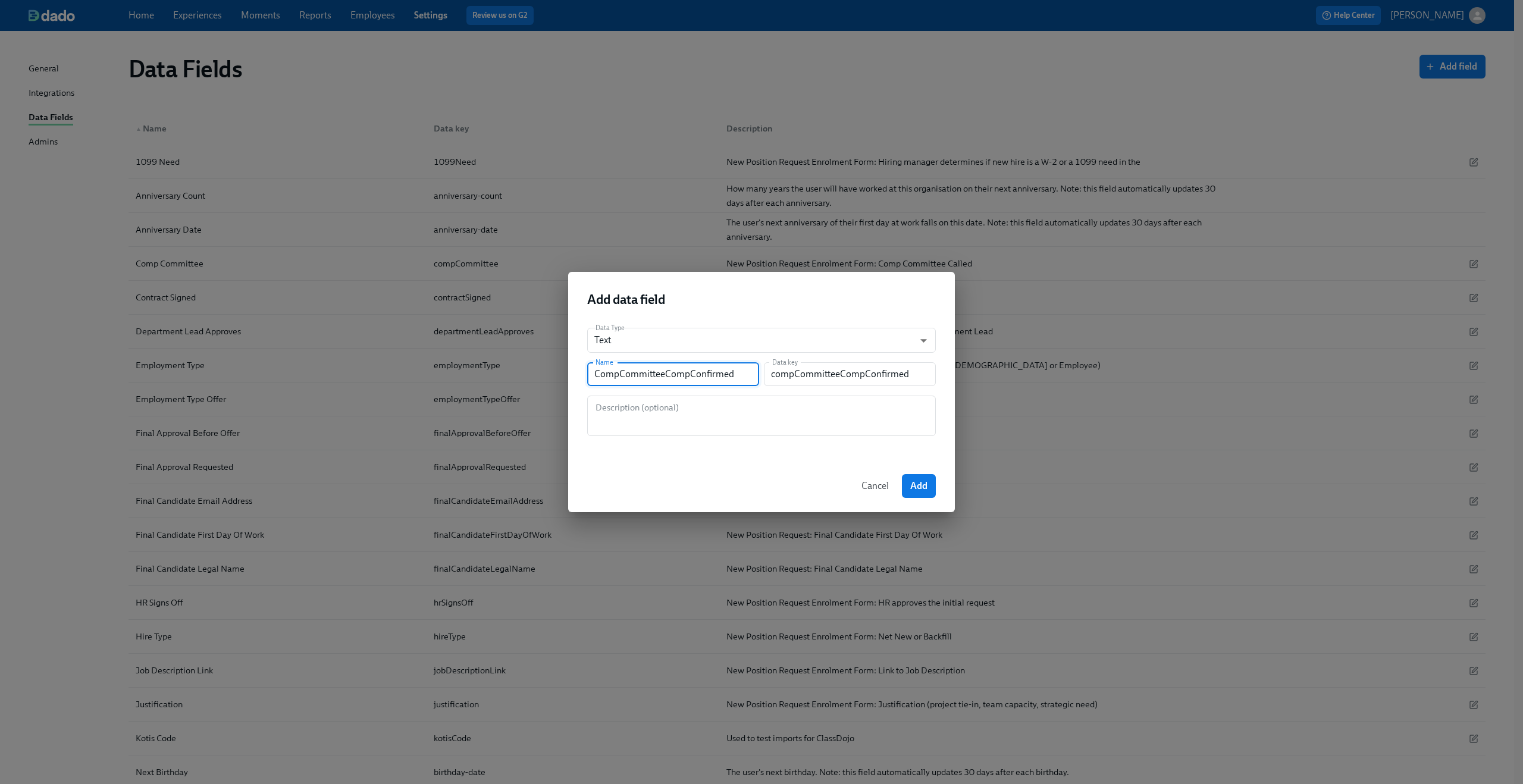
type input "compCommitteeCompConfirme"
type input "CompCommitteeCompConfirm"
type input "compCommitteeCompConfirm"
type input "CompCommitteeCompConfirma"
type input "compCommitteeCompConfirma"
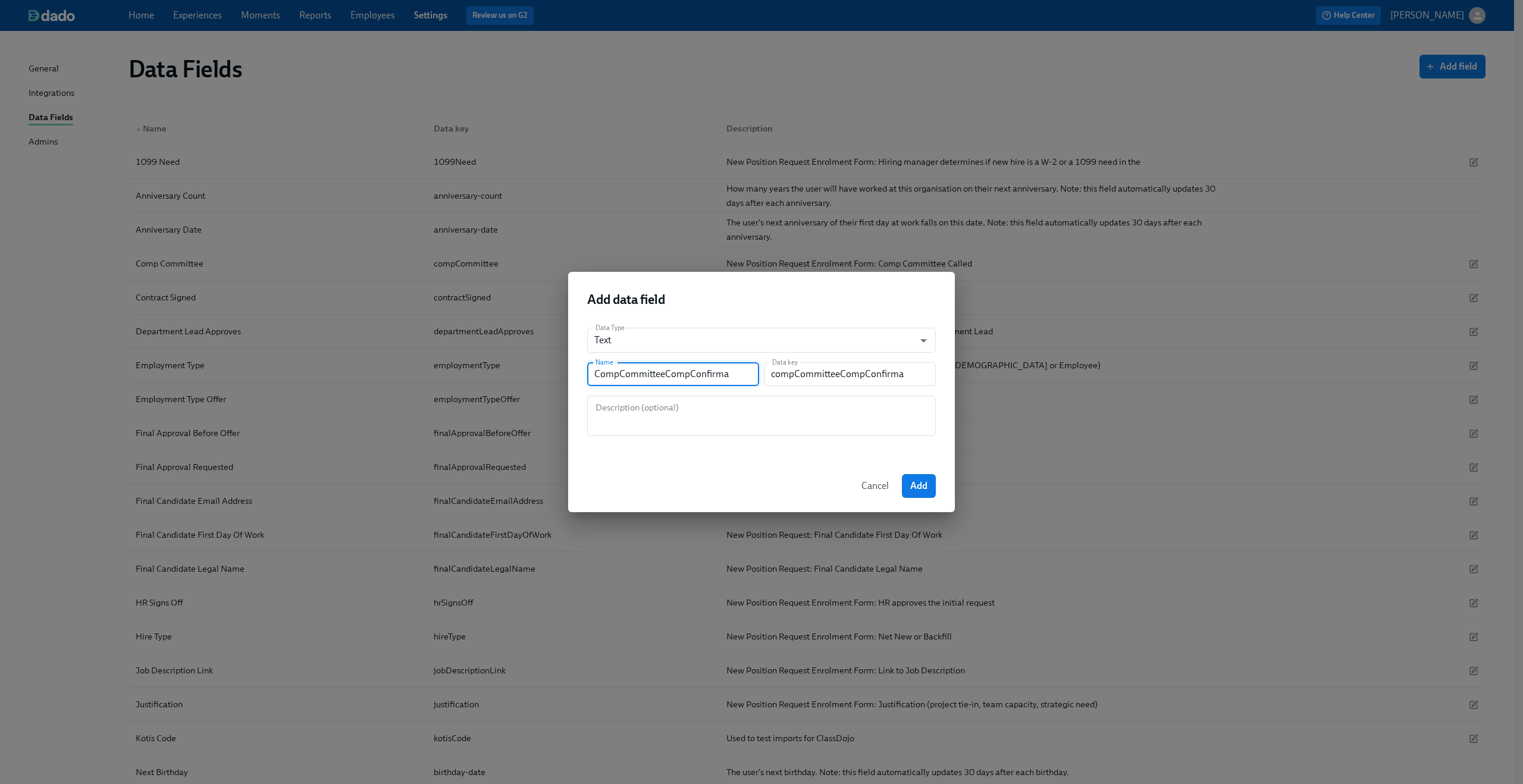
type input "CompCommitteeCompConfirmat"
type input "compCommitteeCompConfirmat"
type input "CompCommitteeCompConfirmati"
type input "compCommitteeCompConfirmati"
type input "CompCommitteeCompConfirmatio"
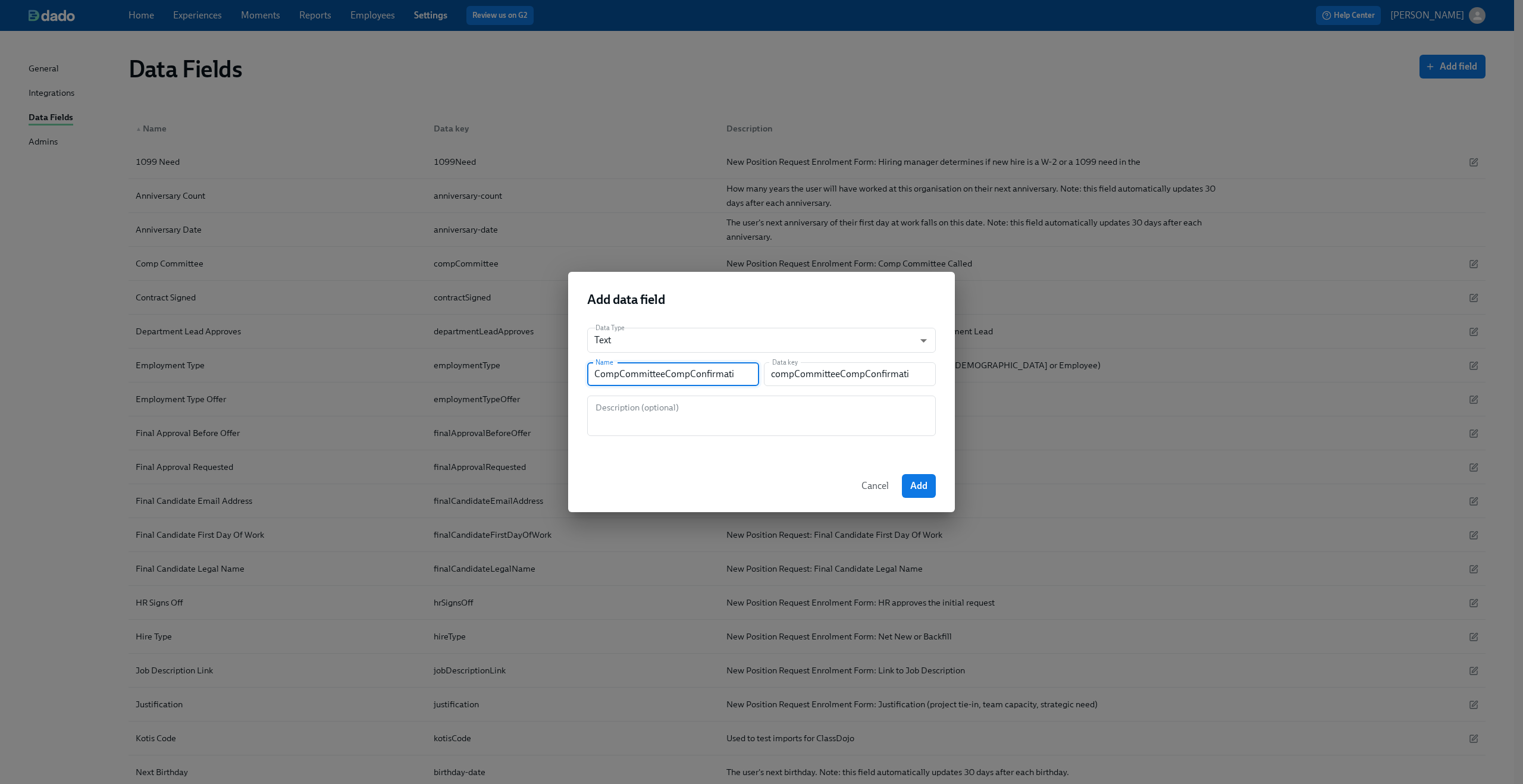
type input "compCommitteeCompConfirmatio"
type input "CompCommitteeCompConfirmation"
type input "compCommitteeCompConfirmation"
type input "CompCommitteeCompConfirmation"
click at [762, 409] on textarea at bounding box center [762, 416] width 335 height 28
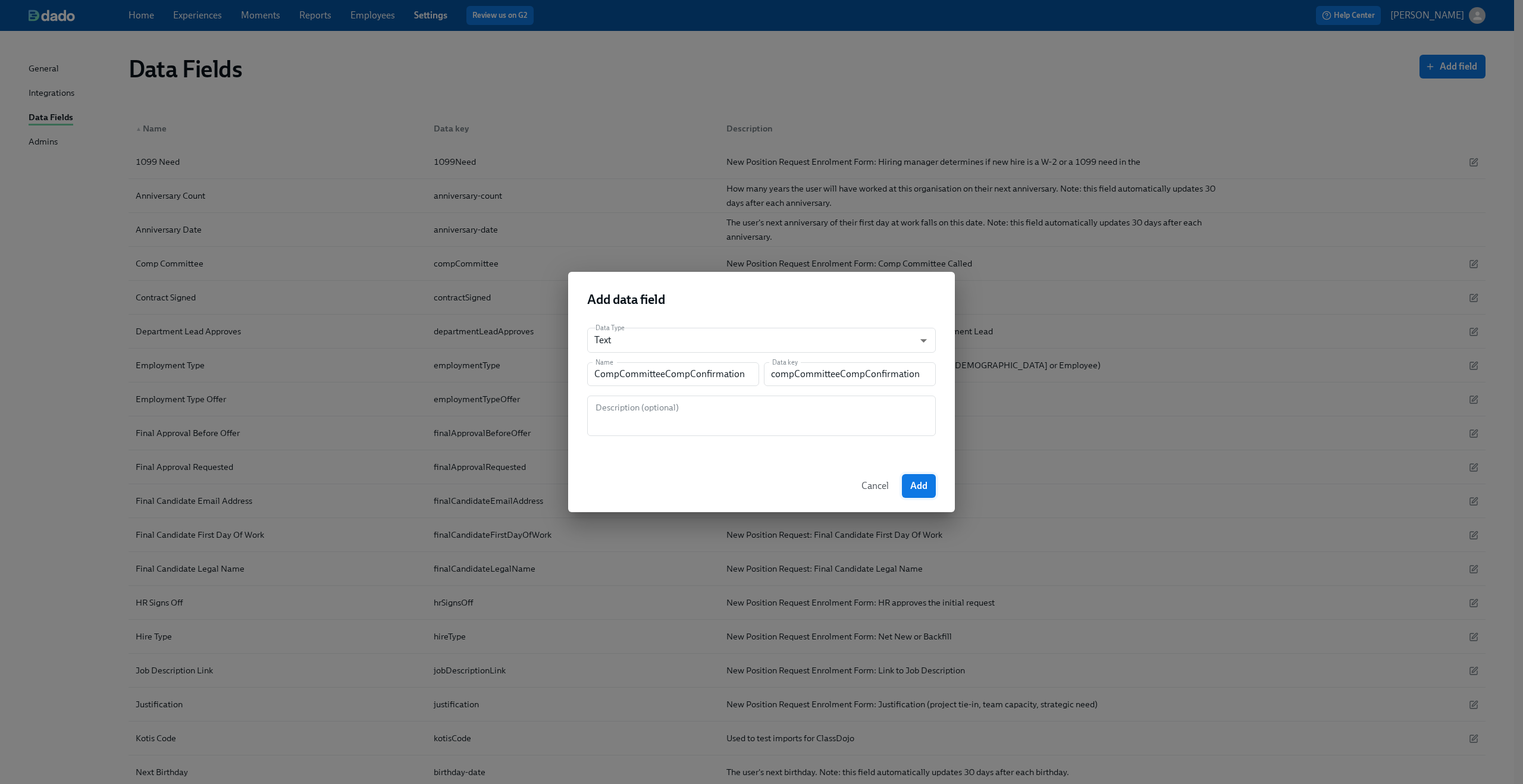
click at [920, 490] on span "Add" at bounding box center [919, 486] width 18 height 12
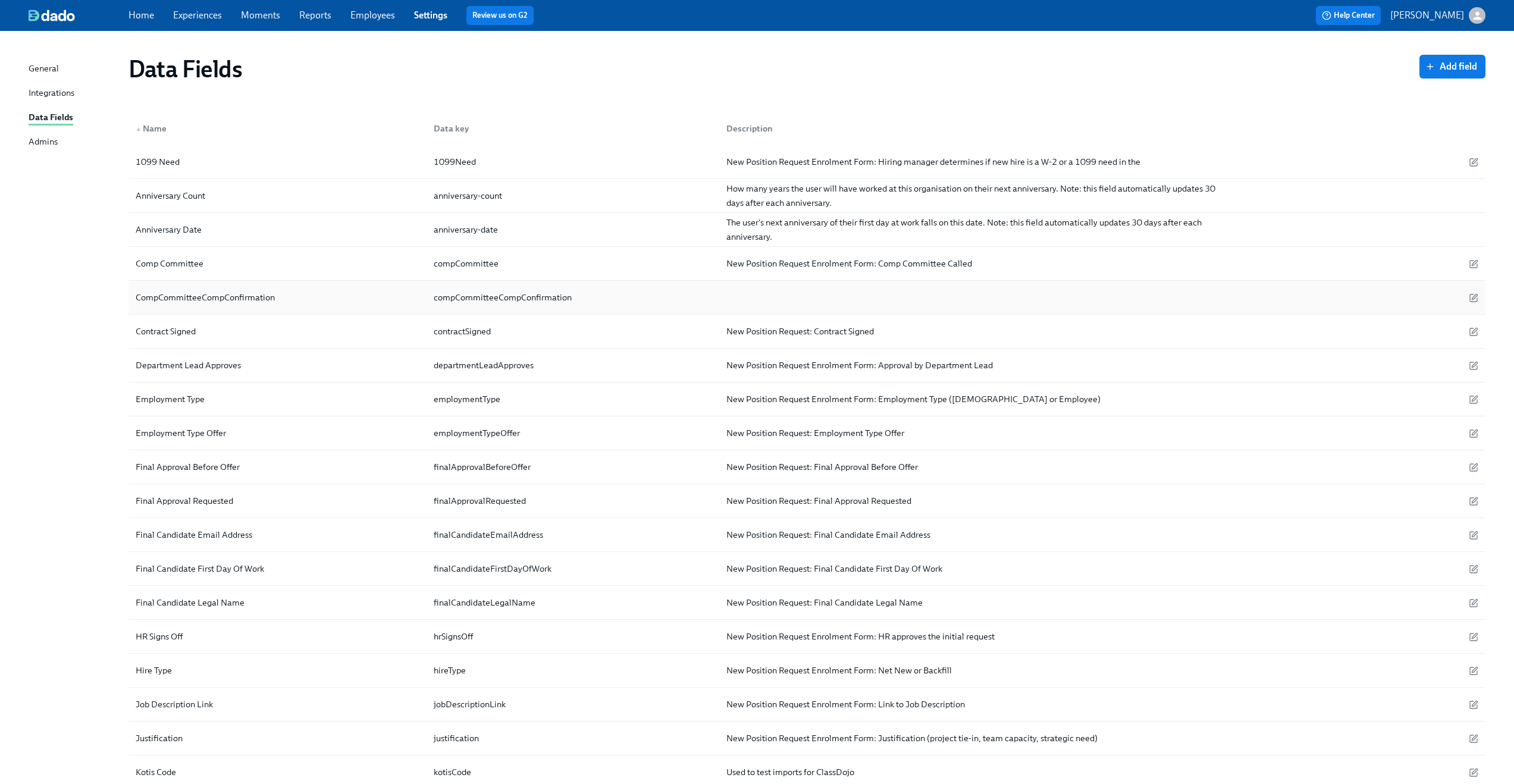
click at [618, 296] on div "compCommitteeCompConfirmation" at bounding box center [571, 297] width 293 height 23
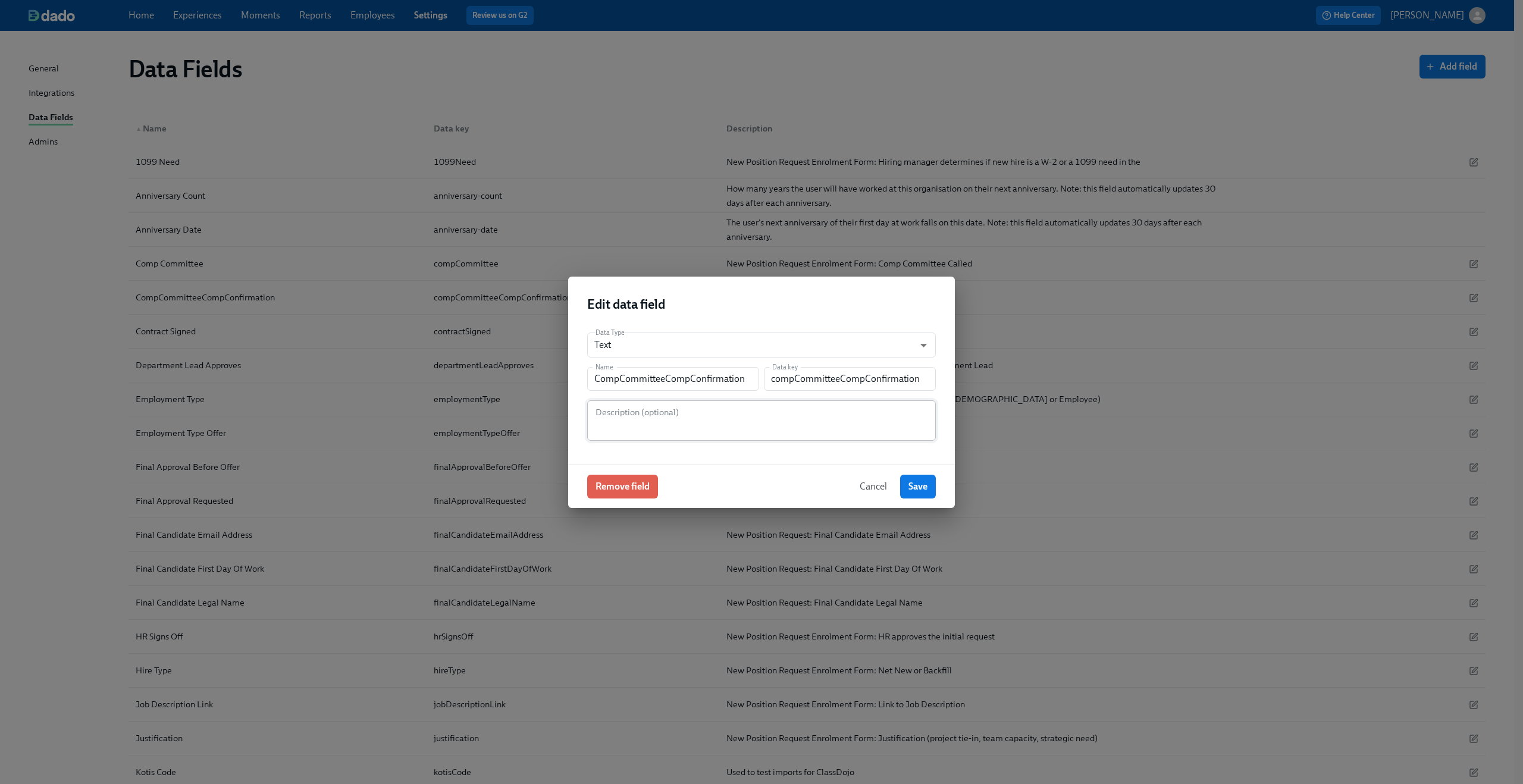
click at [665, 410] on textarea at bounding box center [762, 421] width 335 height 28
type textarea "e"
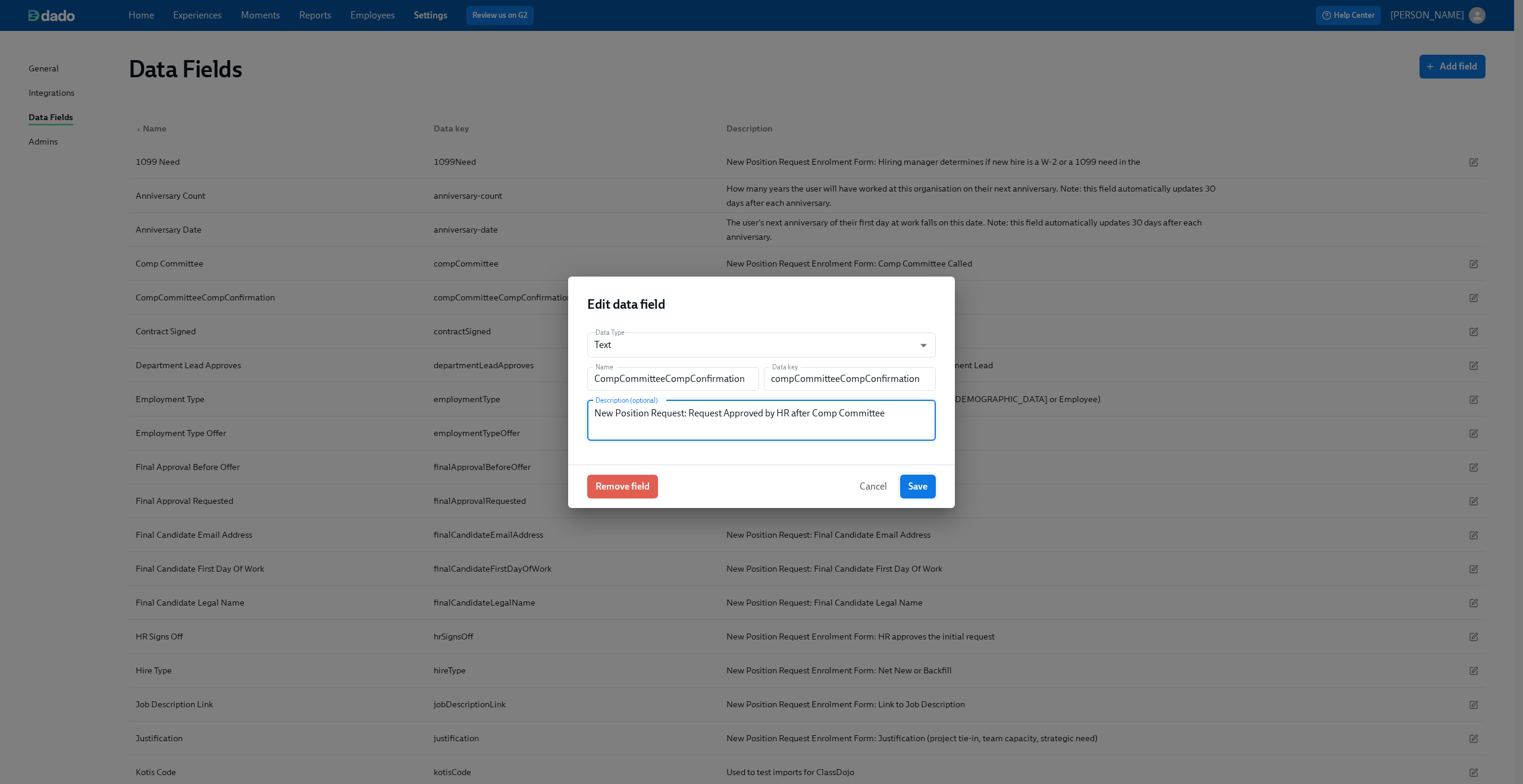
type textarea "New Position Request: Request Approved by HR after Comp Committee"
click at [916, 480] on span "Save" at bounding box center [917, 486] width 19 height 12
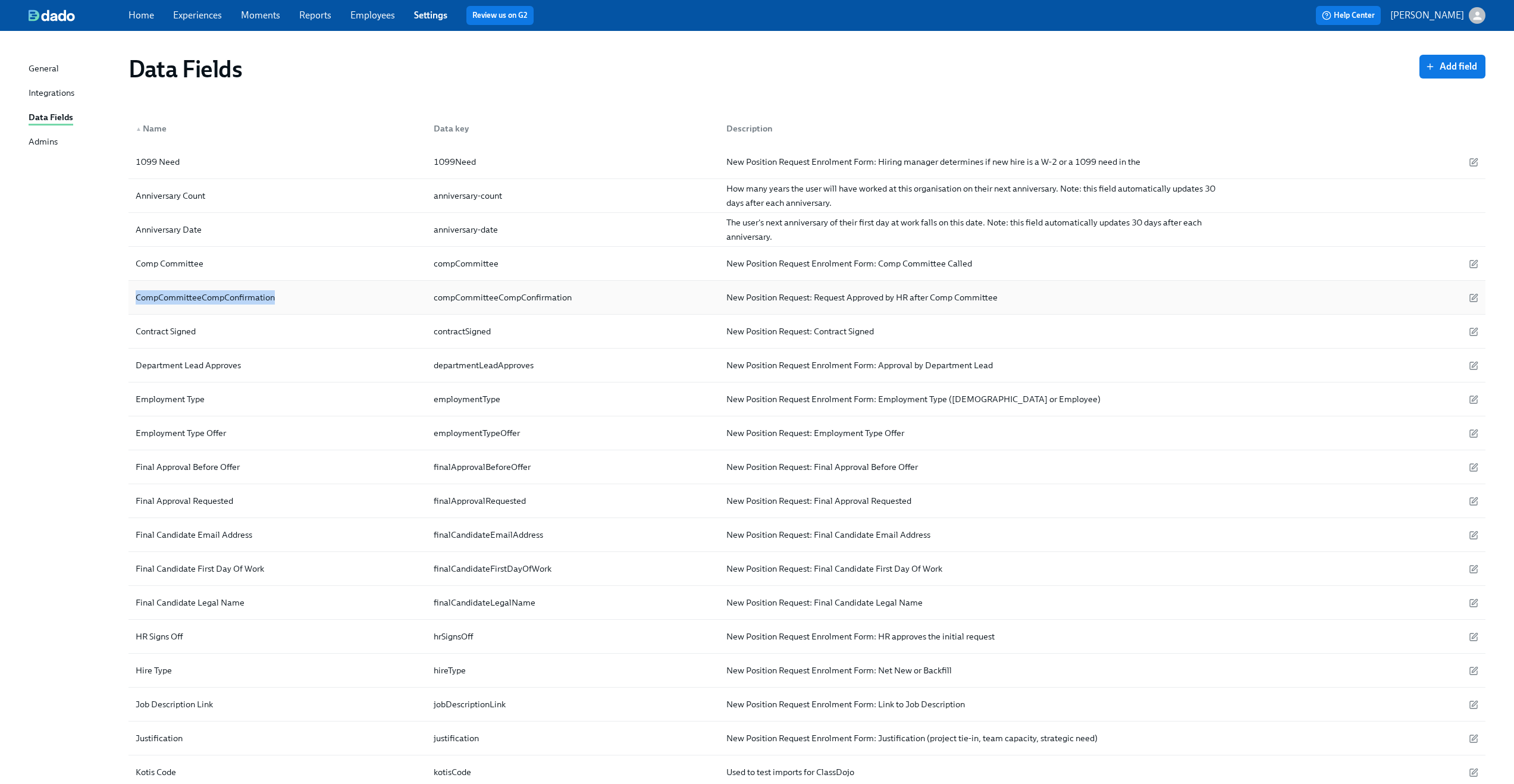
drag, startPoint x: 297, startPoint y: 300, endPoint x: 135, endPoint y: 297, distance: 162.0
click at [135, 297] on div "CompCommitteeCompConfirmation" at bounding box center [277, 297] width 293 height 23
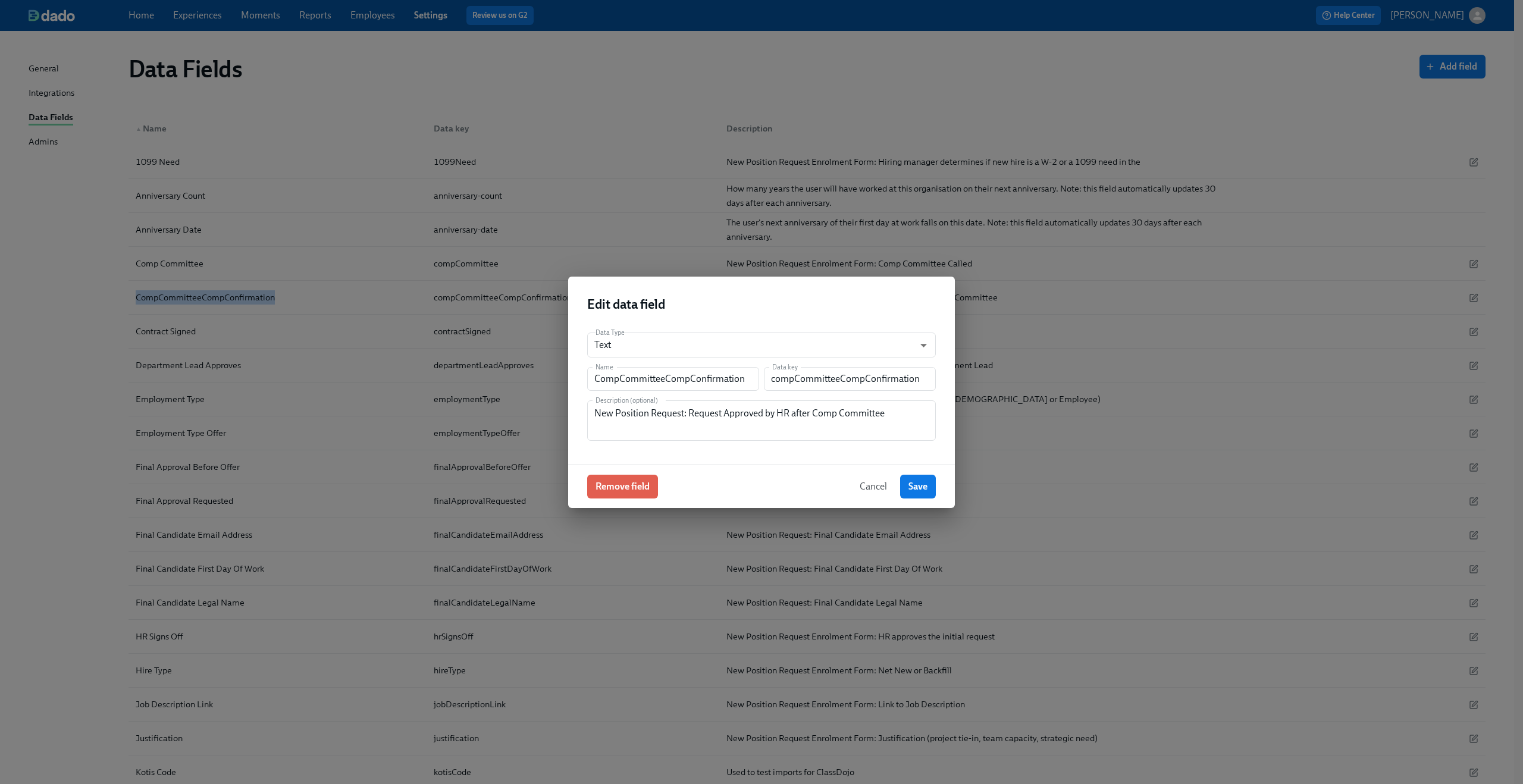
copy div "CompCommitteeCompConfirmation"
click at [674, 377] on input "CompCommitteeCompConfirmation" at bounding box center [673, 379] width 172 height 23
click at [850, 383] on input "compCommitteeCompConfirmation" at bounding box center [849, 379] width 172 height 23
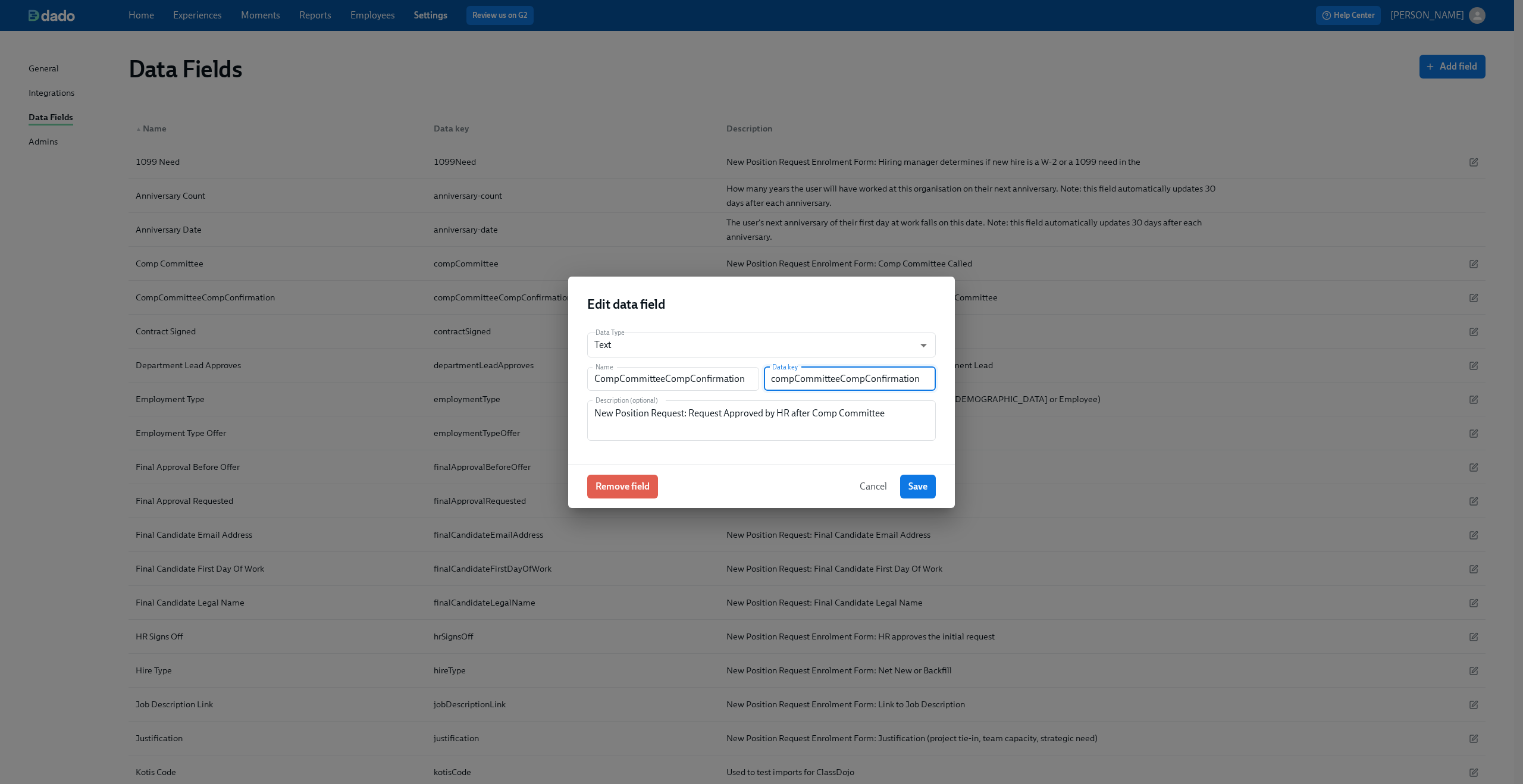
click at [850, 383] on input "compCommitteeCompConfirmation" at bounding box center [849, 379] width 172 height 23
click at [695, 416] on textarea "New Position Request: Request Approved by HR after Comp Committee" at bounding box center [762, 421] width 335 height 28
click at [653, 381] on input "CompCommitteeCompConfirmation" at bounding box center [673, 379] width 172 height 23
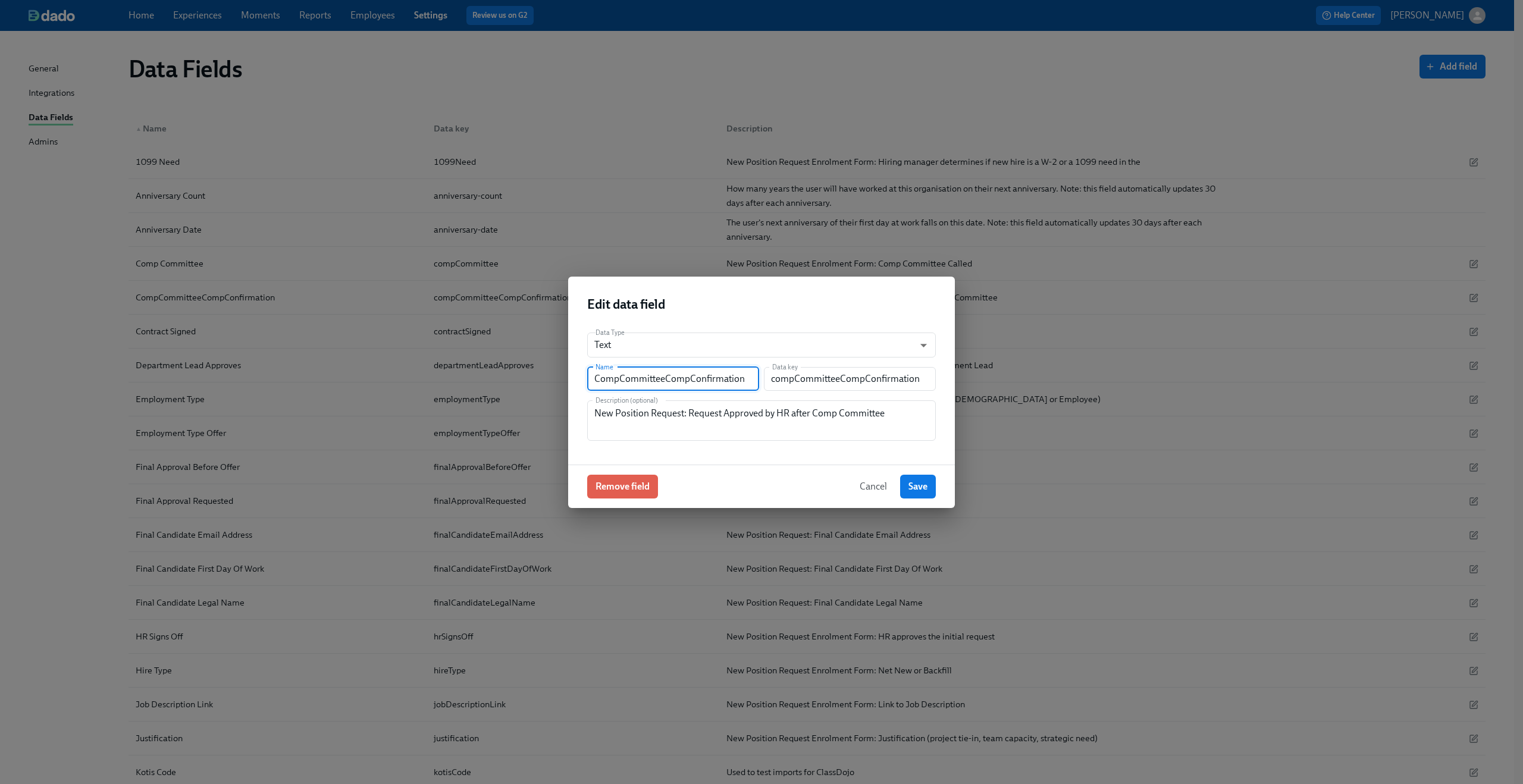
click at [653, 381] on input "CompCommitteeCompConfirmation" at bounding box center [673, 379] width 172 height 23
click at [834, 373] on input "compCommitteeCompConfirmation" at bounding box center [849, 379] width 172 height 23
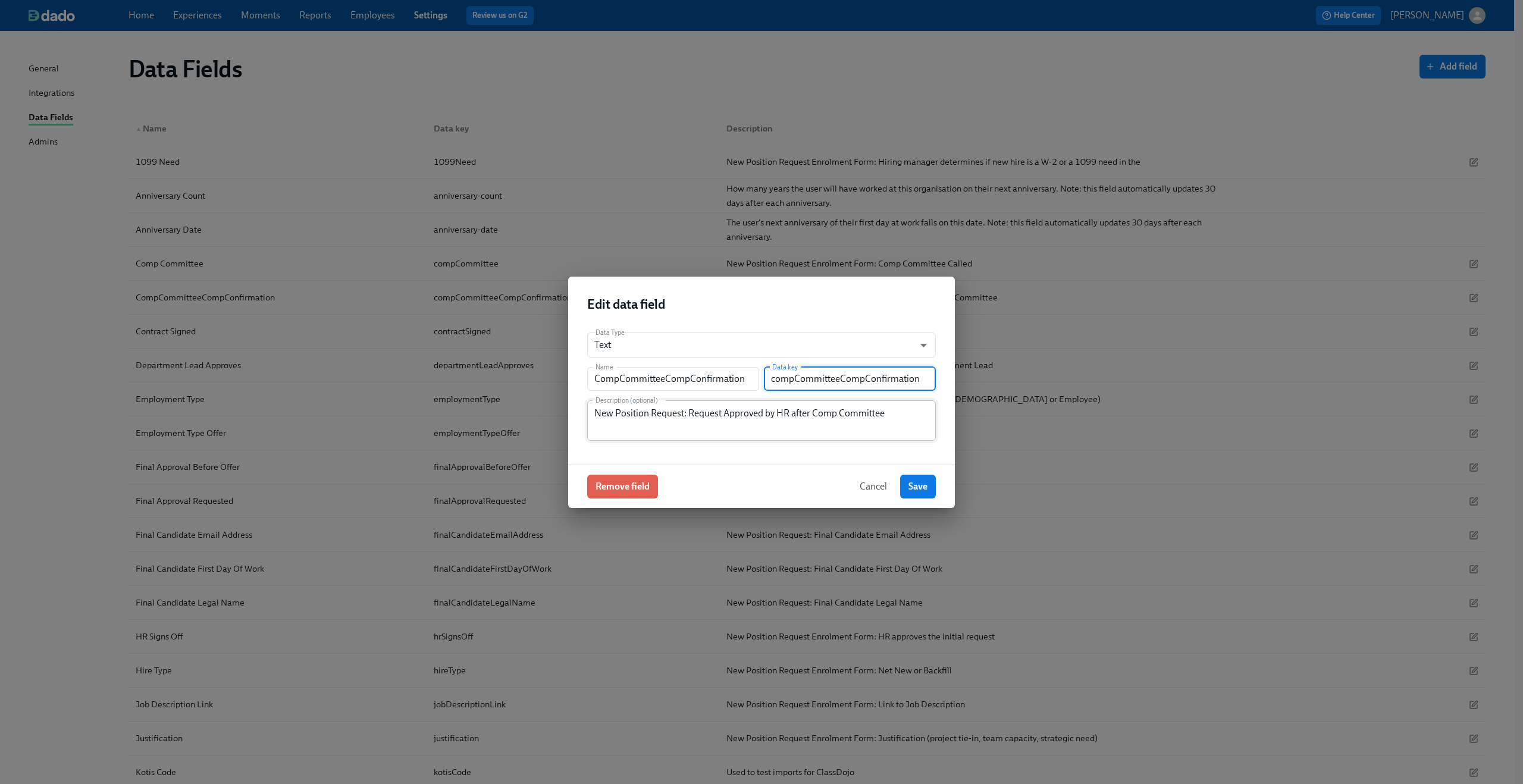
click at [730, 416] on textarea "New Position Request: Request Approved by HR after Comp Committee" at bounding box center [762, 421] width 335 height 28
click at [754, 295] on div "Edit data field" at bounding box center [762, 300] width 387 height 46
click at [920, 486] on span "Save" at bounding box center [917, 486] width 19 height 12
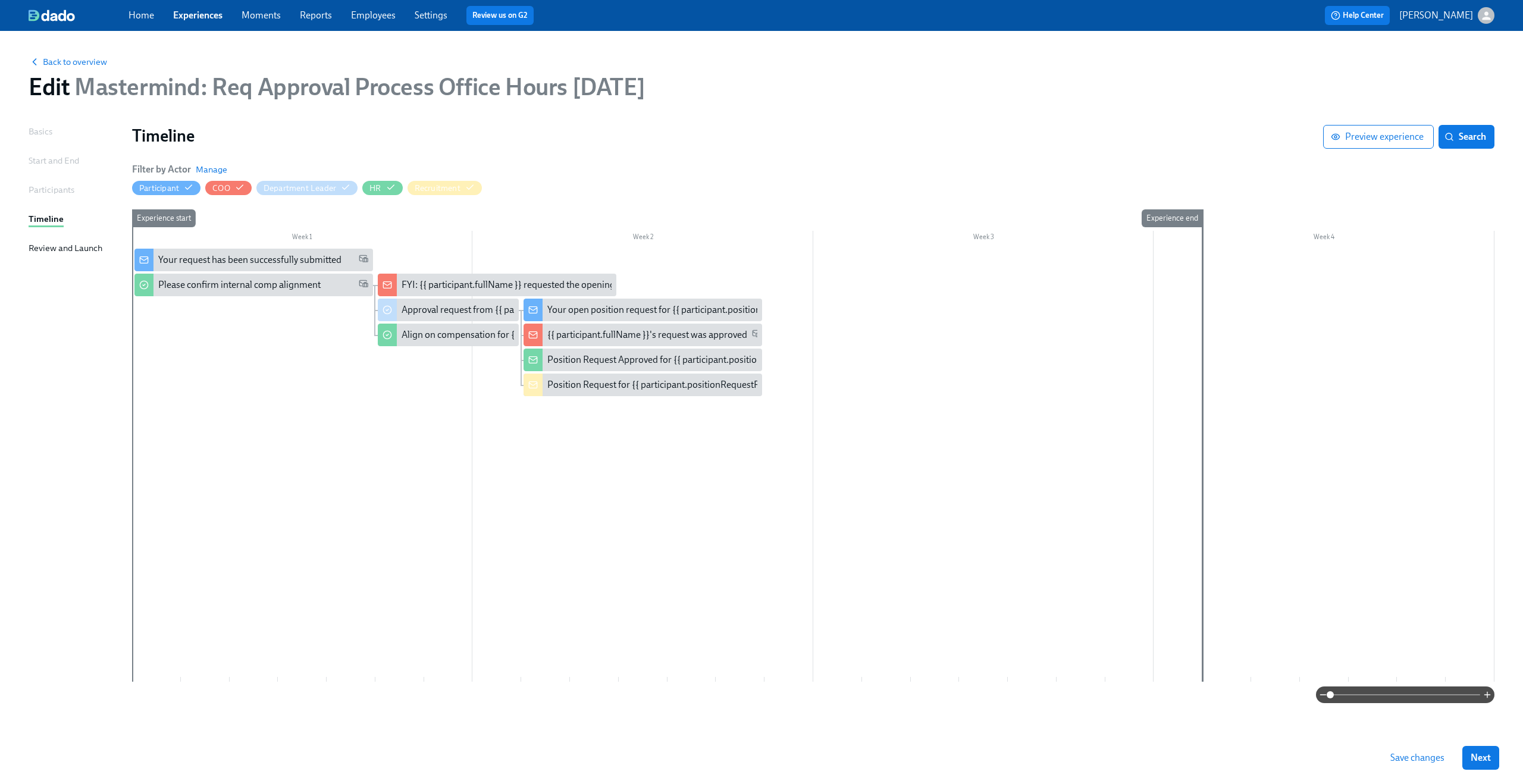
click at [1408, 752] on span "Save changes" at bounding box center [1417, 758] width 54 height 12
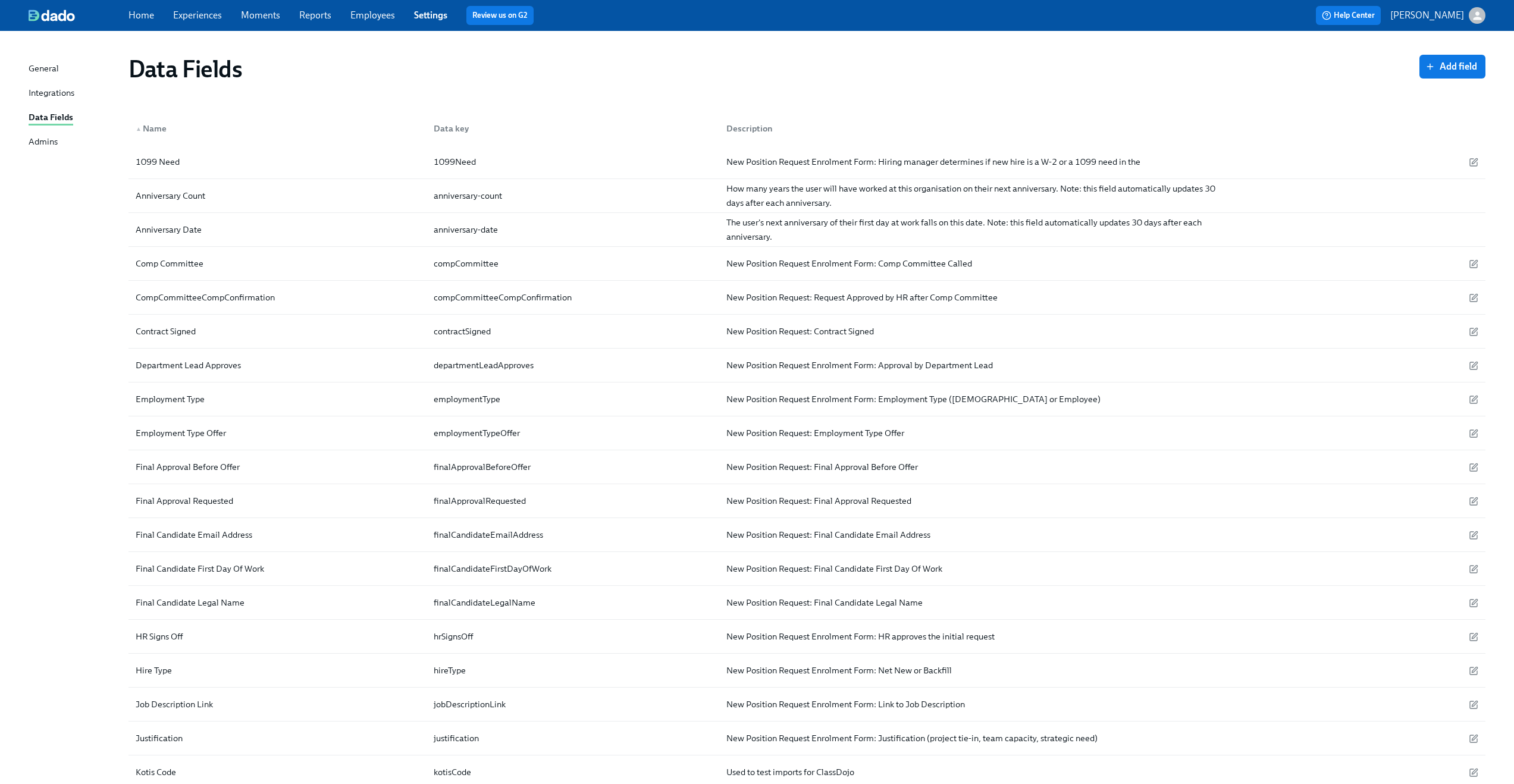
click at [211, 23] on div "Home Experiences Moments Reports Employees Settings Review us on G2" at bounding box center [468, 15] width 679 height 19
click at [211, 19] on link "Experiences" at bounding box center [198, 15] width 49 height 12
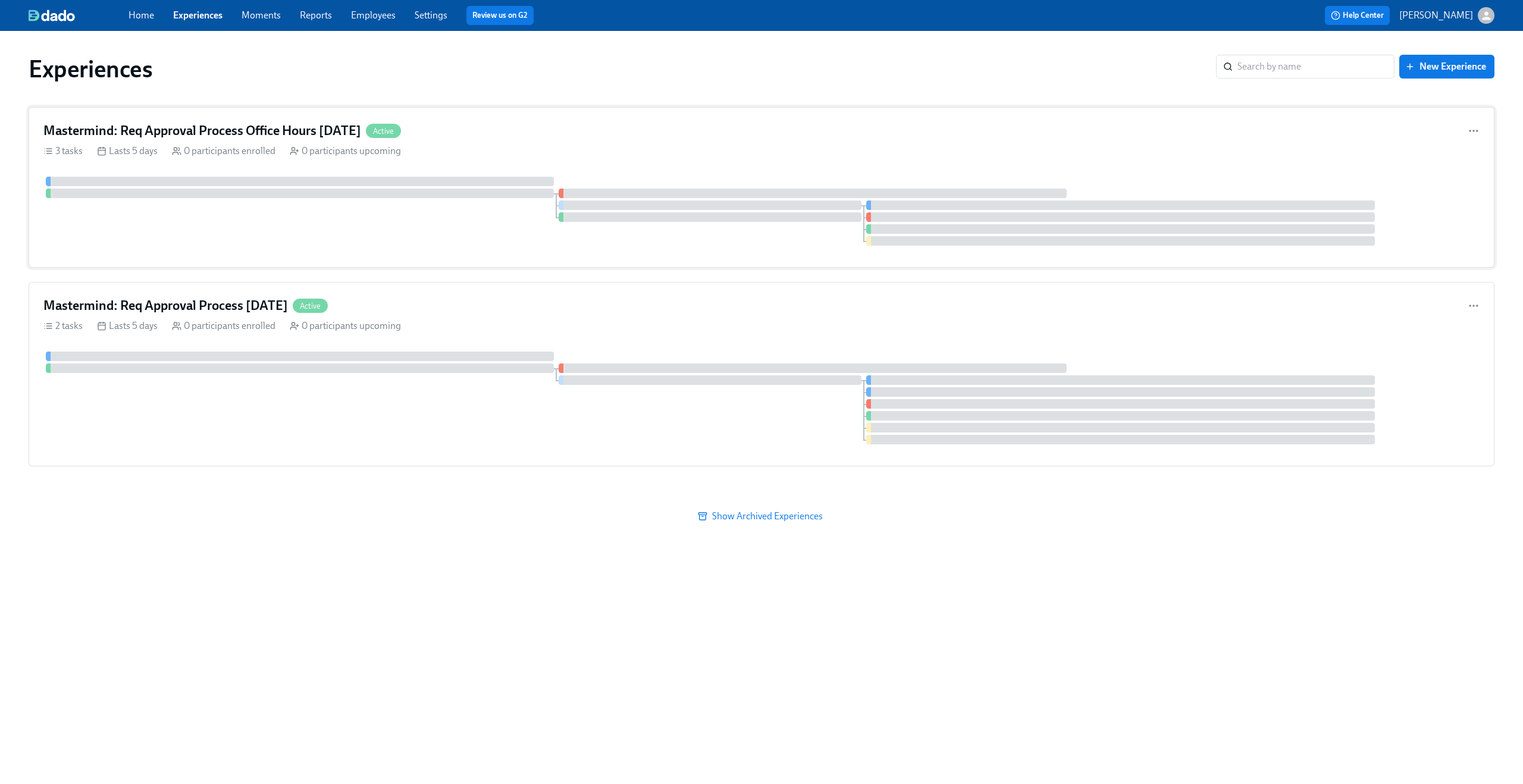
click at [291, 143] on div "Mastermind: Req Approval Process Office Hours 09/10/2025 Active 3 tasks Lasts 5…" at bounding box center [762, 187] width 1466 height 161
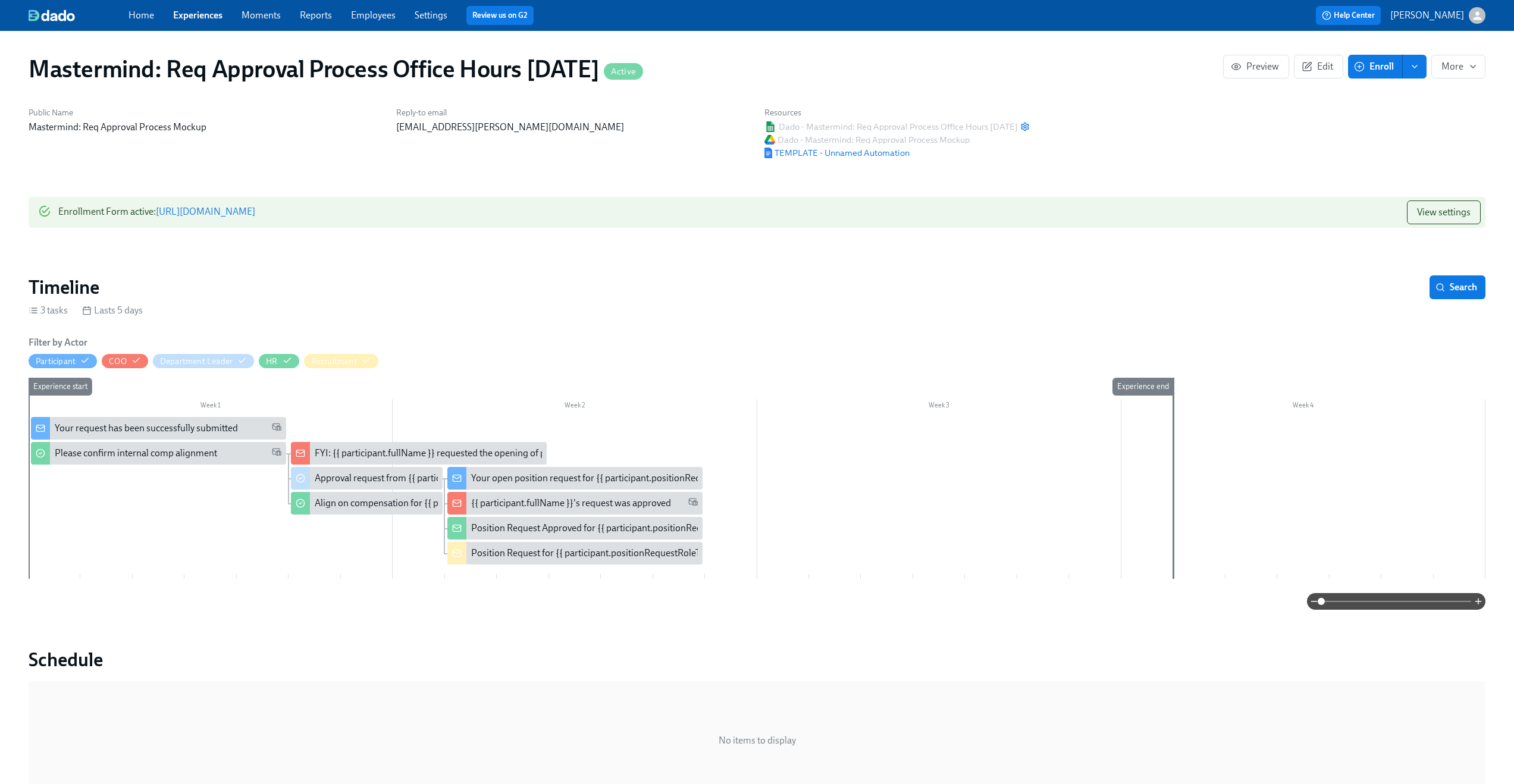
click at [255, 208] on link "https://my.dadohr.com/enrollmentForms/8e1MXNraV9zwNlHwk9QiiBwSaLzHKGNPZ" at bounding box center [205, 212] width 100 height 12
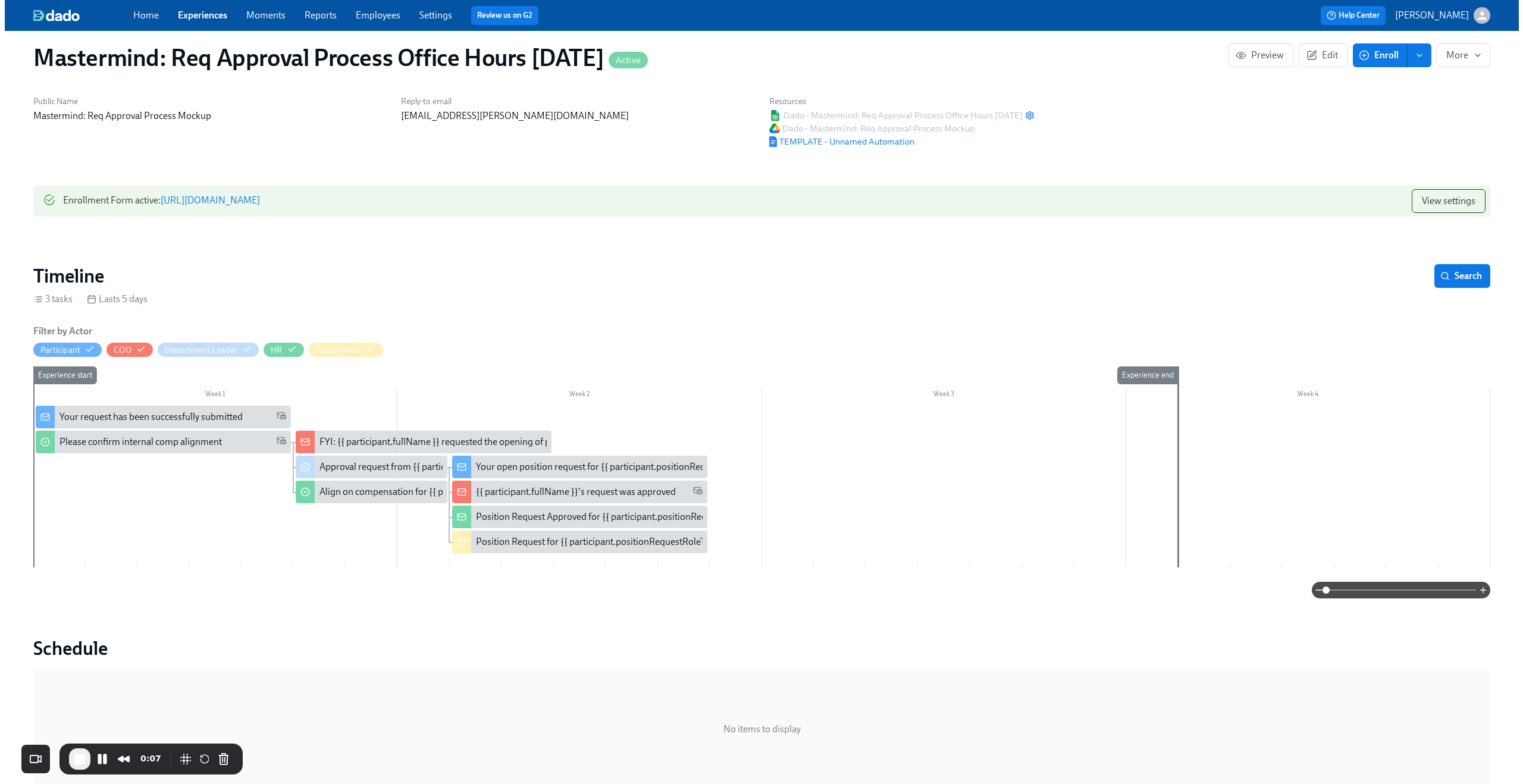
scroll to position [12, 0]
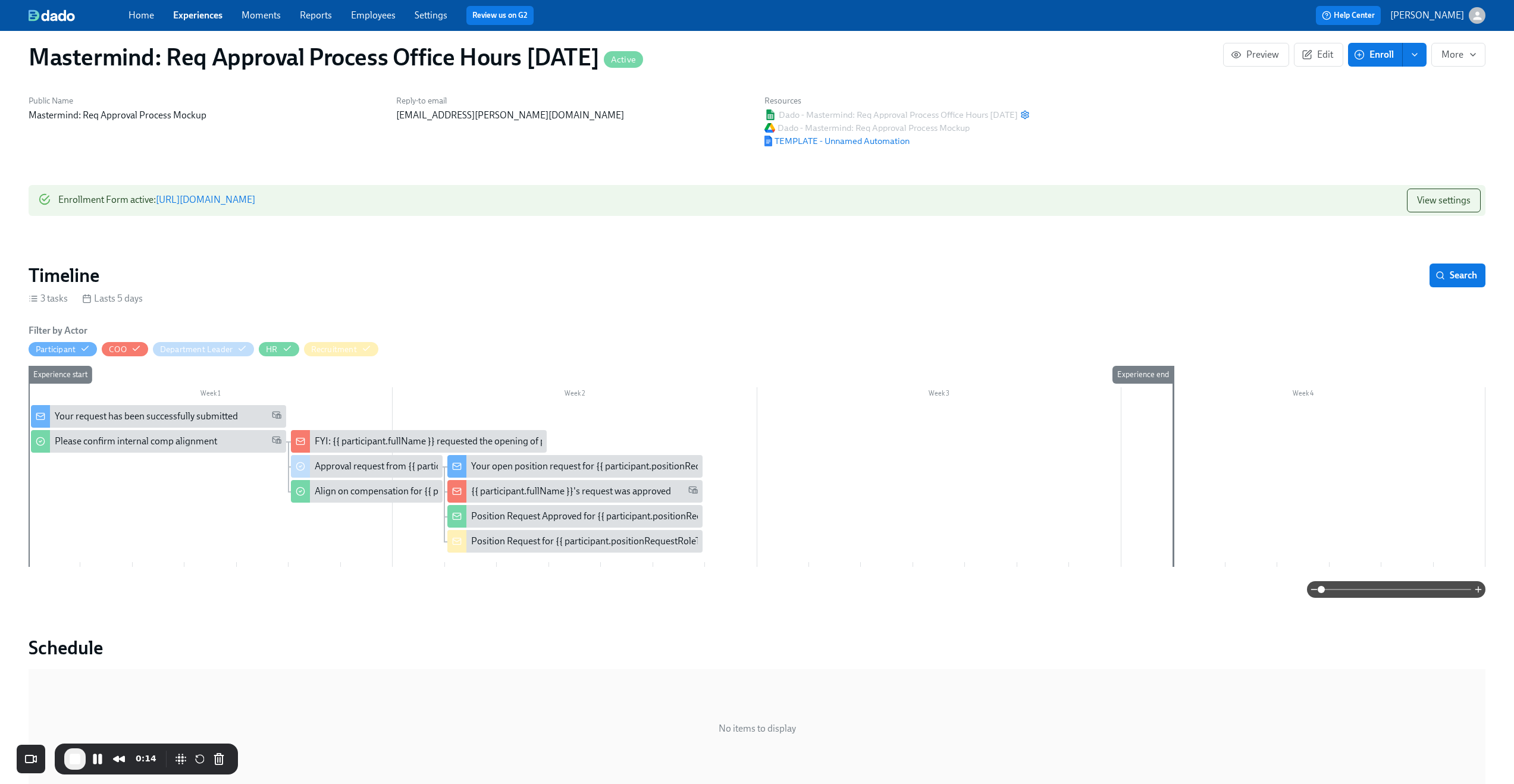
click at [1381, 597] on span at bounding box center [1396, 590] width 150 height 17
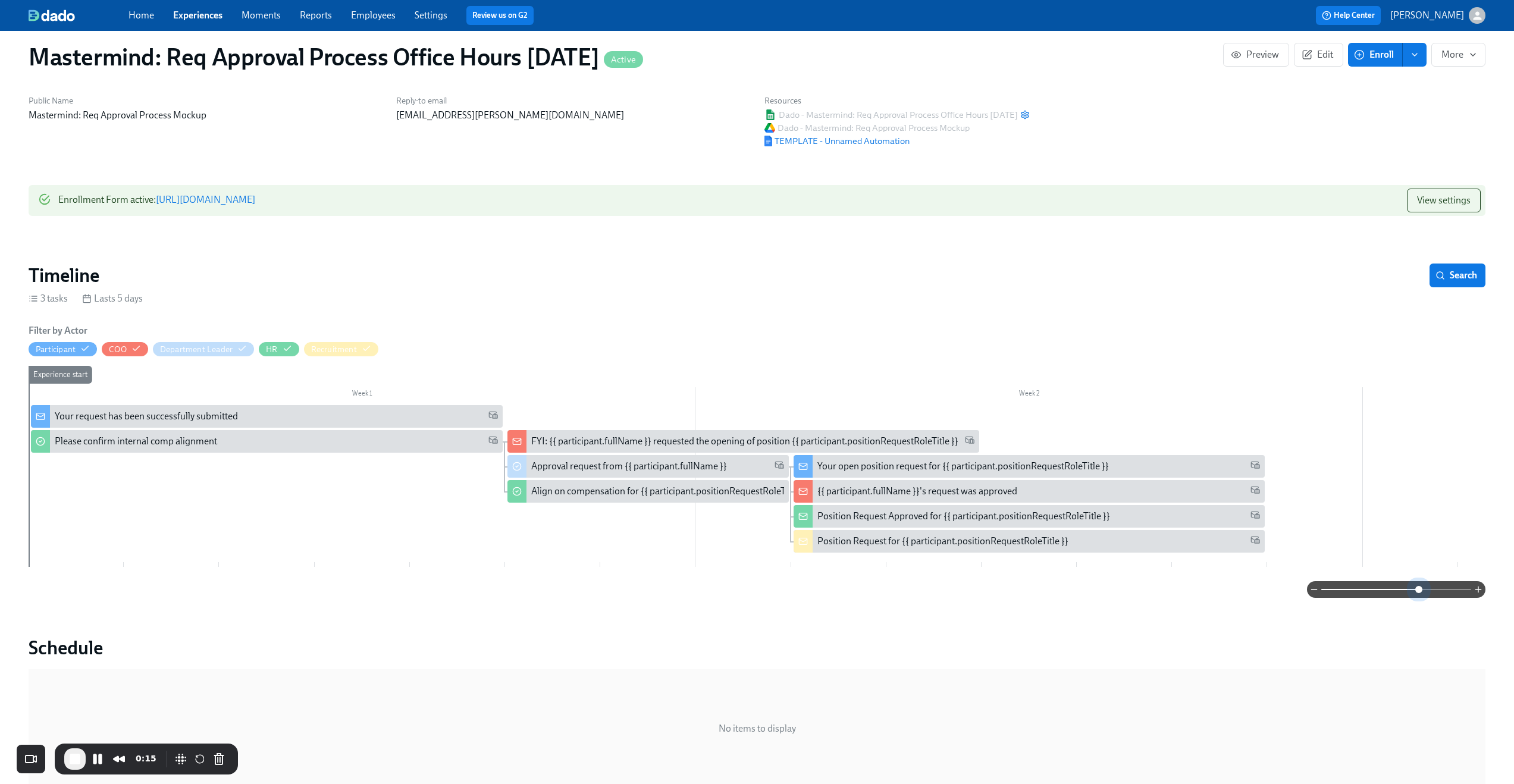
click at [1418, 597] on span at bounding box center [1396, 590] width 150 height 17
click at [249, 438] on div "Please confirm internal comp alignment" at bounding box center [276, 442] width 444 height 13
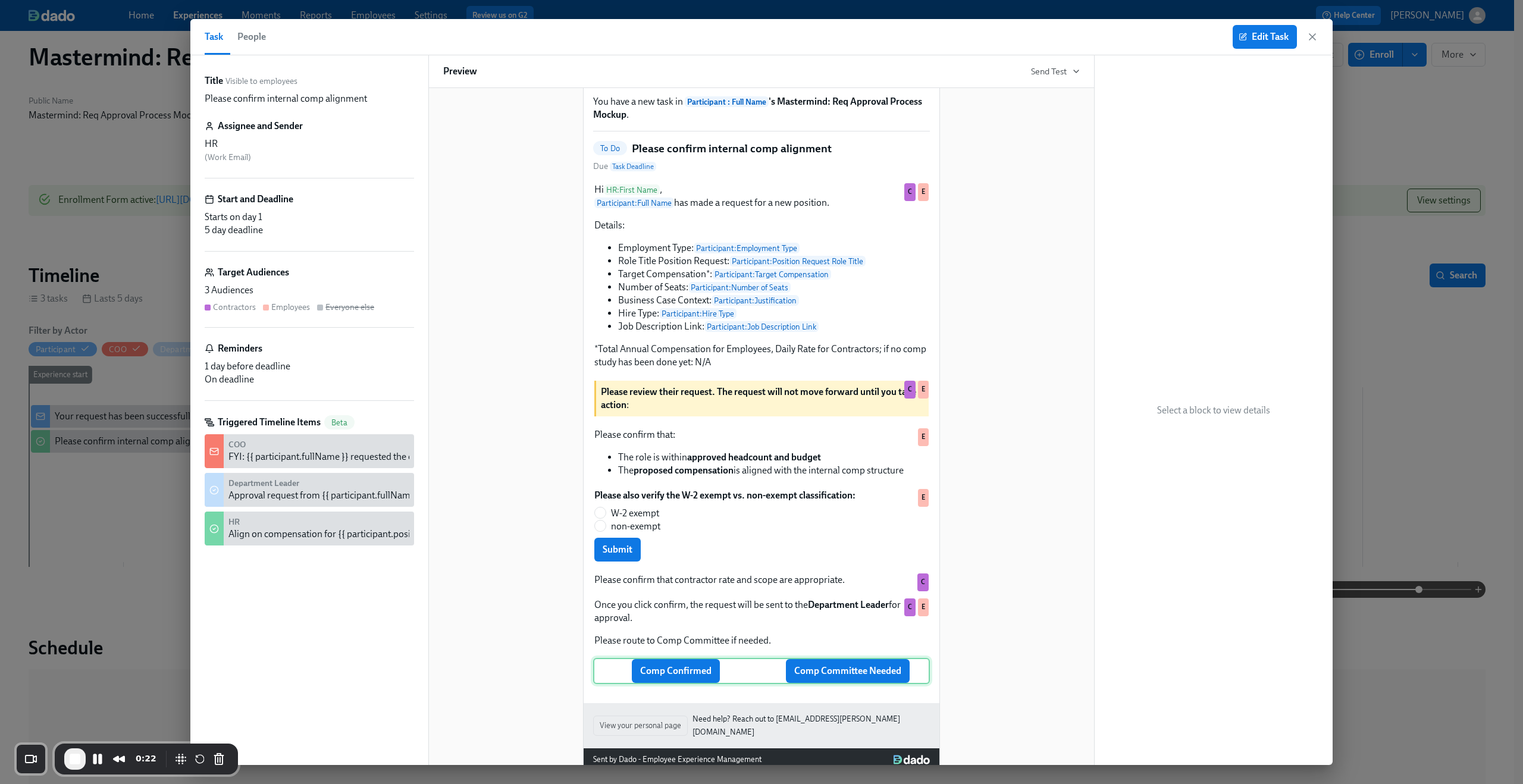
scroll to position [95, 0]
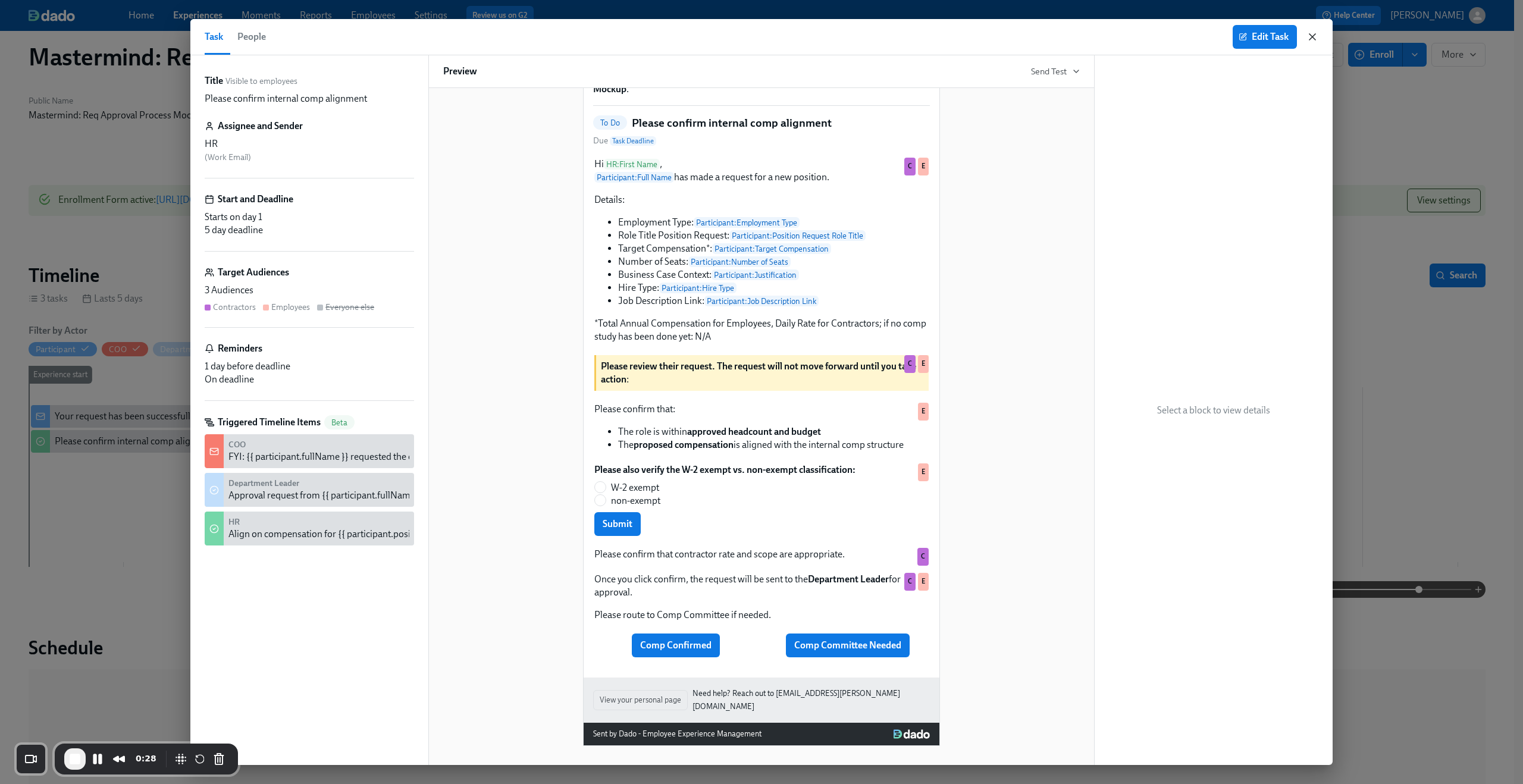
click at [1311, 36] on icon "button" at bounding box center [1312, 37] width 6 height 6
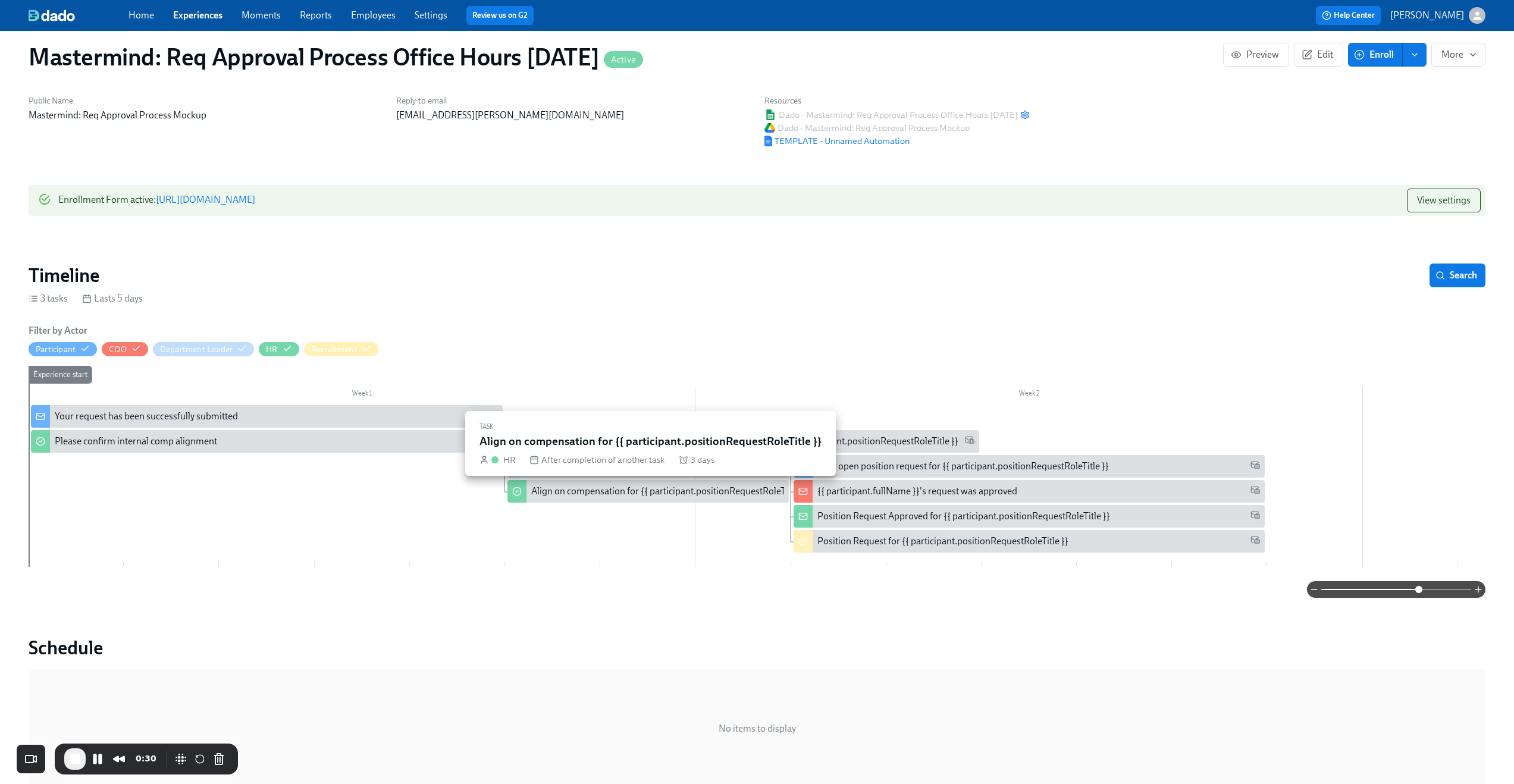
click at [614, 492] on div "Align on compensation for {{ participant.positionRequestRoleTitle }}" at bounding box center [670, 491] width 276 height 13
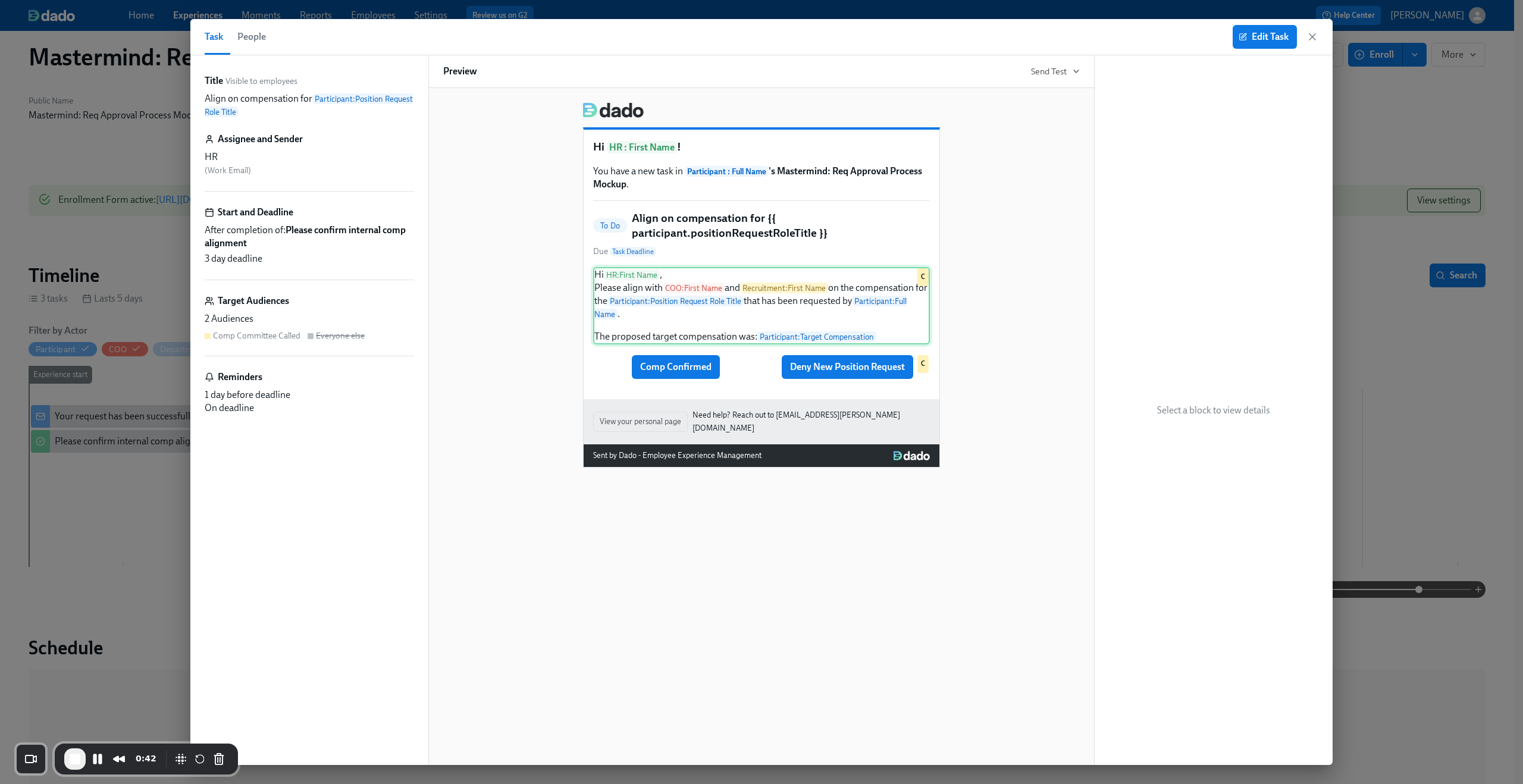
click at [674, 306] on div "Hi HR : First Name , Please align with COO : First Name and Recruitment : First…" at bounding box center [762, 305] width 336 height 77
click at [805, 587] on div "Hi HR : First Name ! You have a new task in Participant : Full Name 's Mastermi…" at bounding box center [762, 426] width 666 height 677
click at [653, 372] on div "Comp Confirmed Deny New Position Request C" at bounding box center [762, 366] width 336 height 26
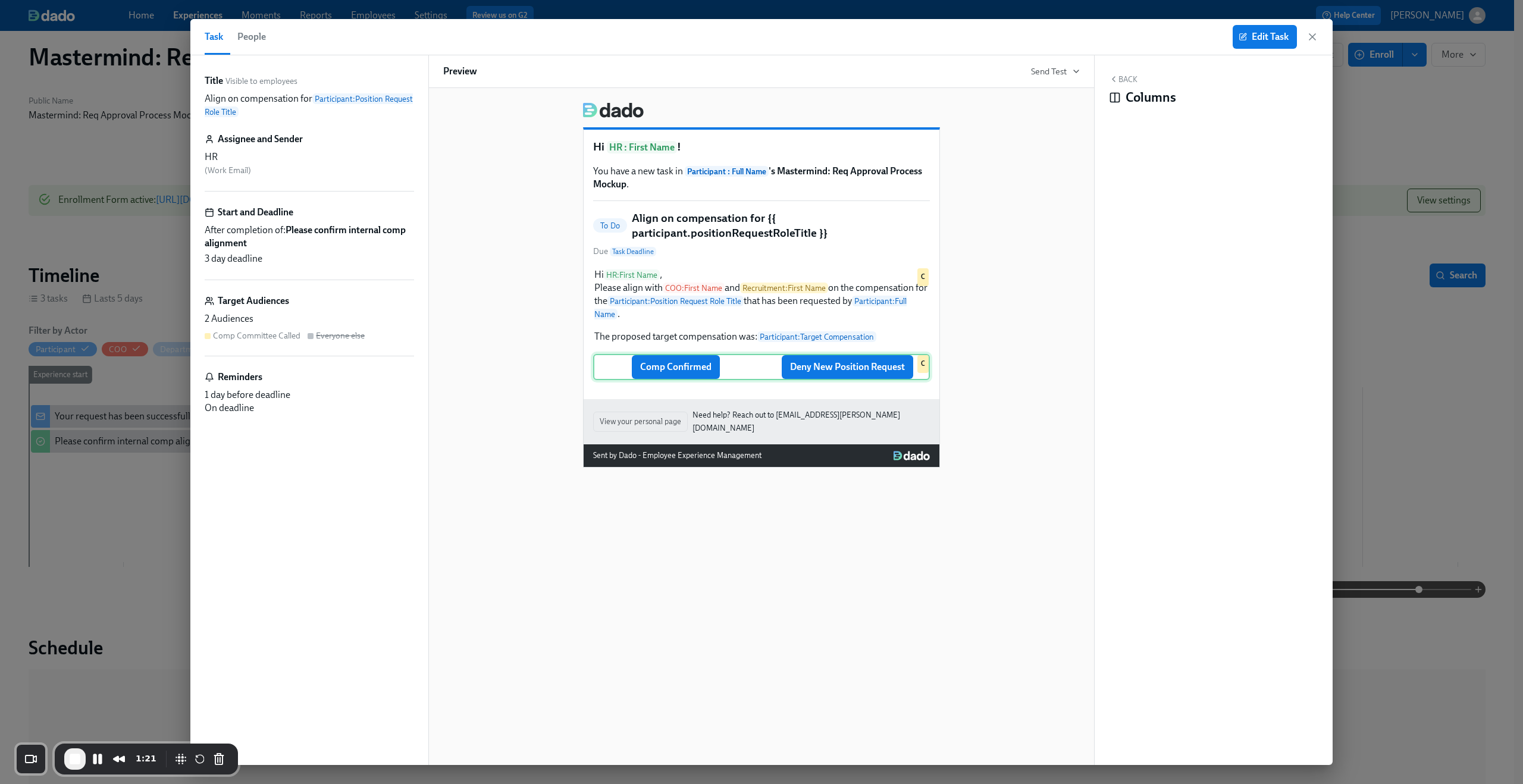
click at [838, 372] on div "Comp Confirmed Deny New Position Request C" at bounding box center [762, 366] width 336 height 26
click at [880, 374] on div "Comp Confirmed Deny New Position Request C" at bounding box center [762, 366] width 336 height 26
click at [1313, 38] on icon "button" at bounding box center [1312, 37] width 6 height 6
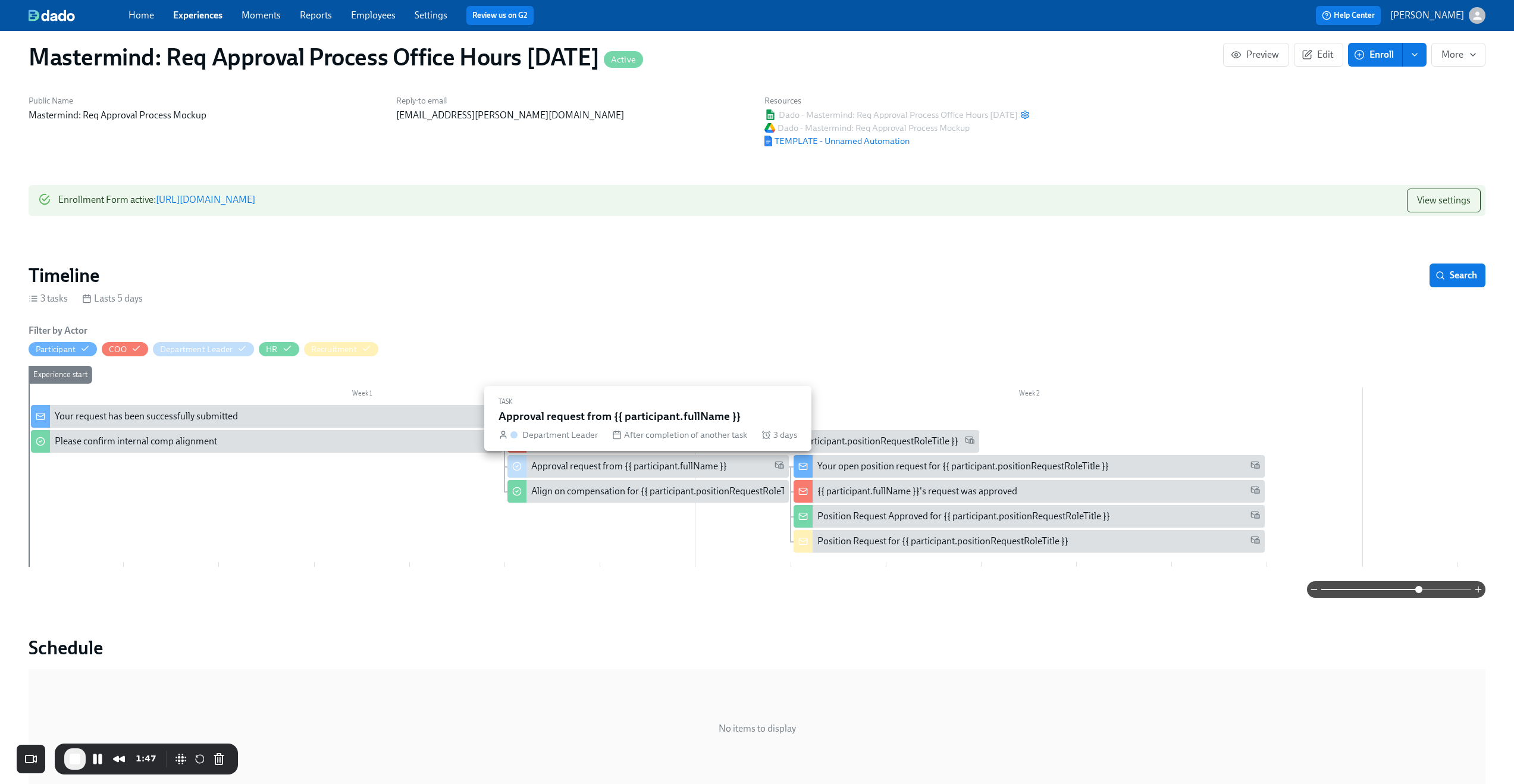
click at [583, 468] on div "Approval request from {{ participant.fullName }}" at bounding box center [629, 466] width 196 height 13
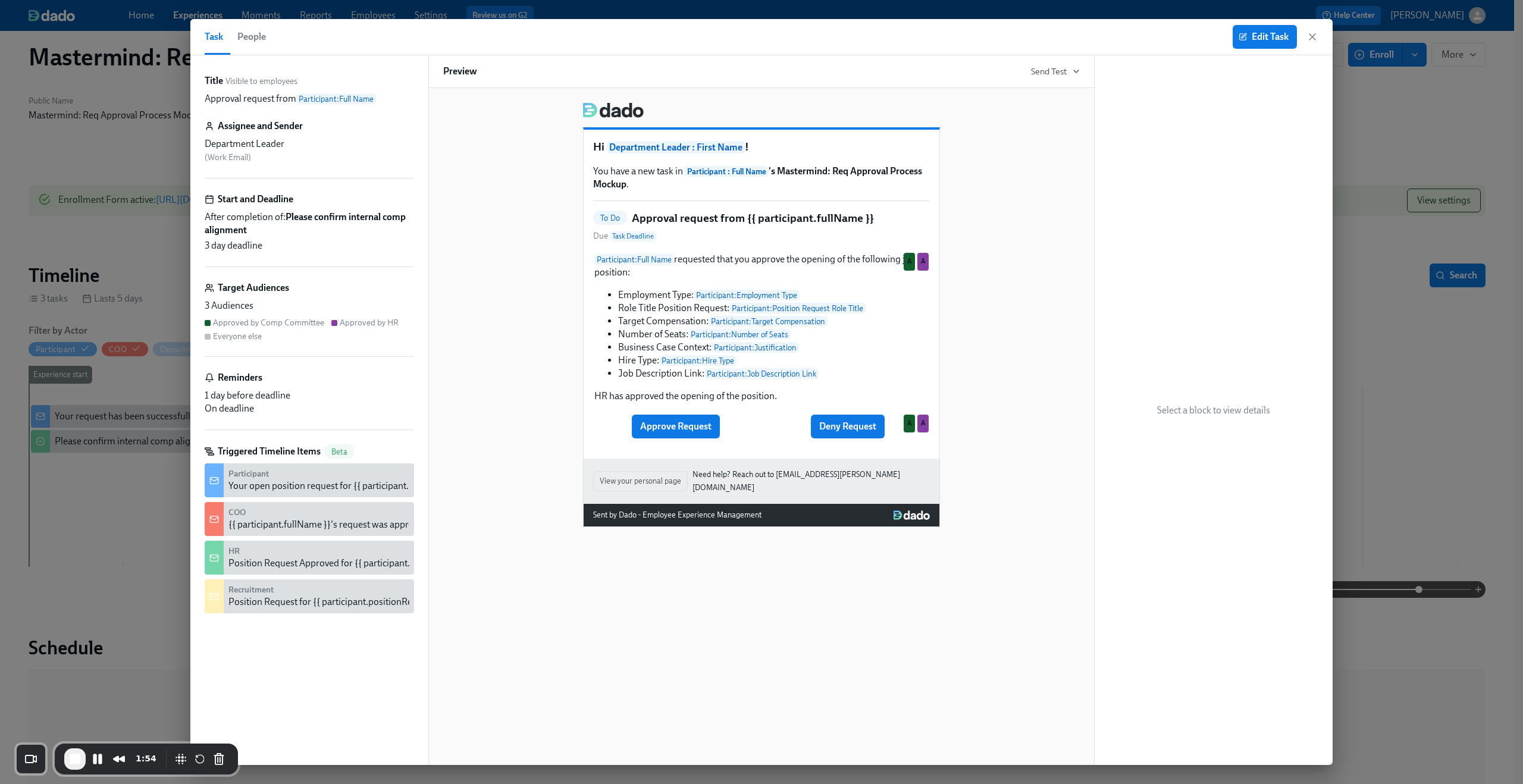
drag, startPoint x: 225, startPoint y: 326, endPoint x: 328, endPoint y: 324, distance: 103.0
click at [328, 324] on div "Approved by Comp Committee Approved by HR Everyone else" at bounding box center [310, 330] width 209 height 25
drag, startPoint x: 211, startPoint y: 337, endPoint x: 262, endPoint y: 338, distance: 51.0
click at [262, 338] on div "Approved by Comp Committee Approved by HR Everyone else" at bounding box center [310, 330] width 209 height 25
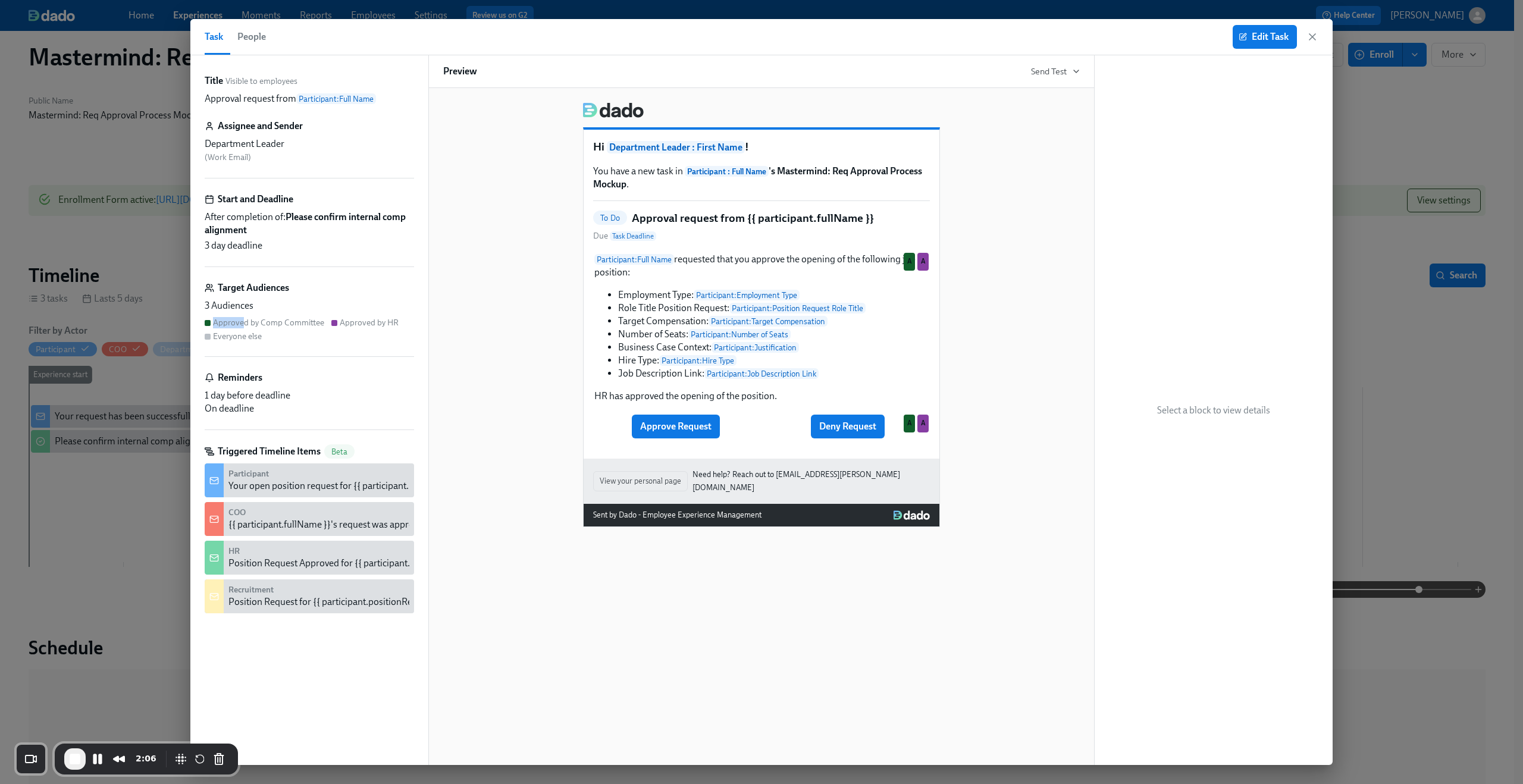
drag, startPoint x: 239, startPoint y: 327, endPoint x: 180, endPoint y: 329, distance: 59.0
click at [180, 329] on div "Task People Edit Task Title Visible to employees Approval request from Particip…" at bounding box center [762, 392] width 1523 height 784
drag, startPoint x: 270, startPoint y: 341, endPoint x: 195, endPoint y: 338, distance: 75.1
click at [195, 338] on div "Title Visible to employees Approval request from Participant : Full Name Assign…" at bounding box center [309, 410] width 238 height 710
click at [1313, 38] on icon "button" at bounding box center [1312, 37] width 12 height 12
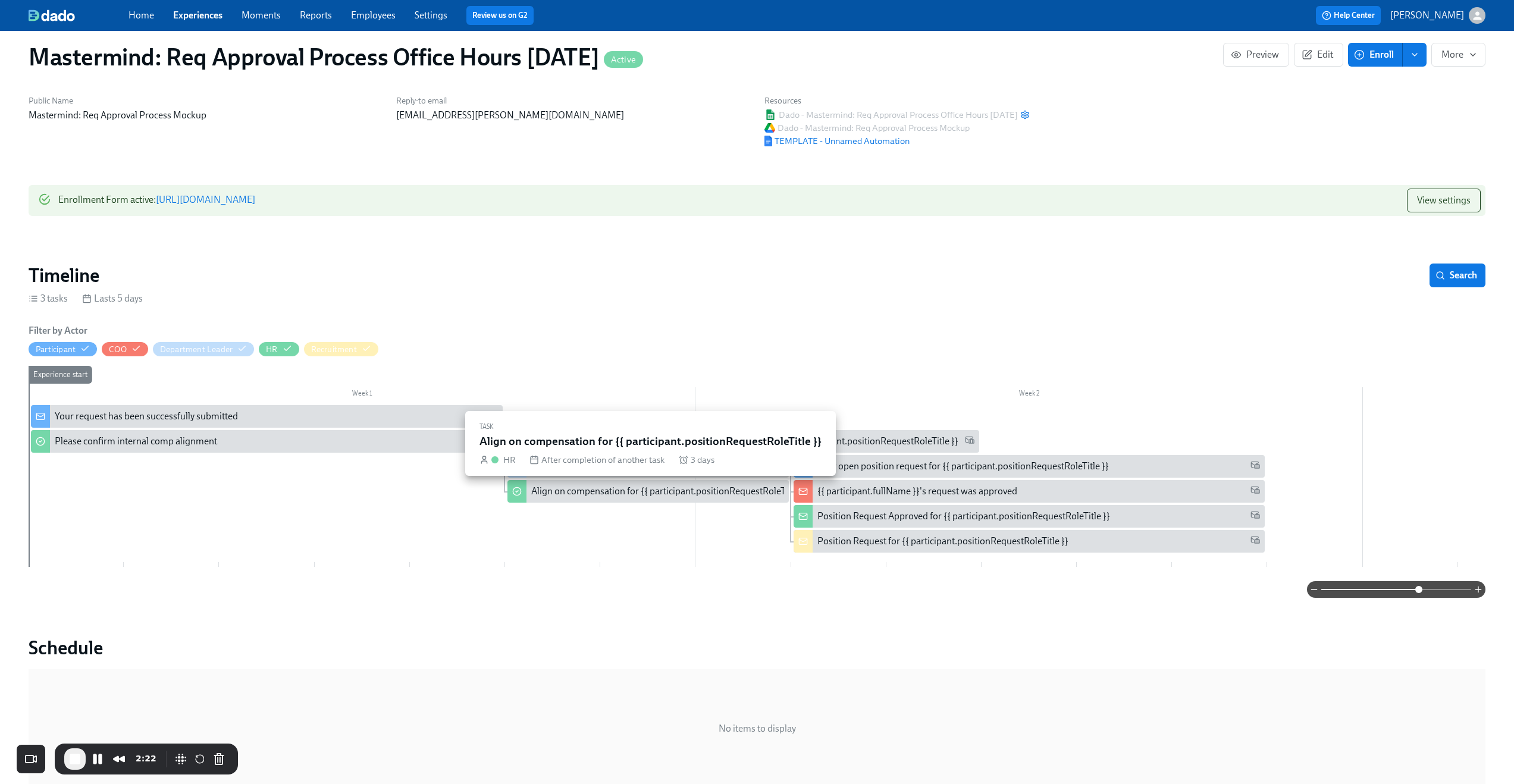
click at [591, 490] on div "Align on compensation for {{ participant.positionRequestRoleTitle }}" at bounding box center [670, 491] width 276 height 13
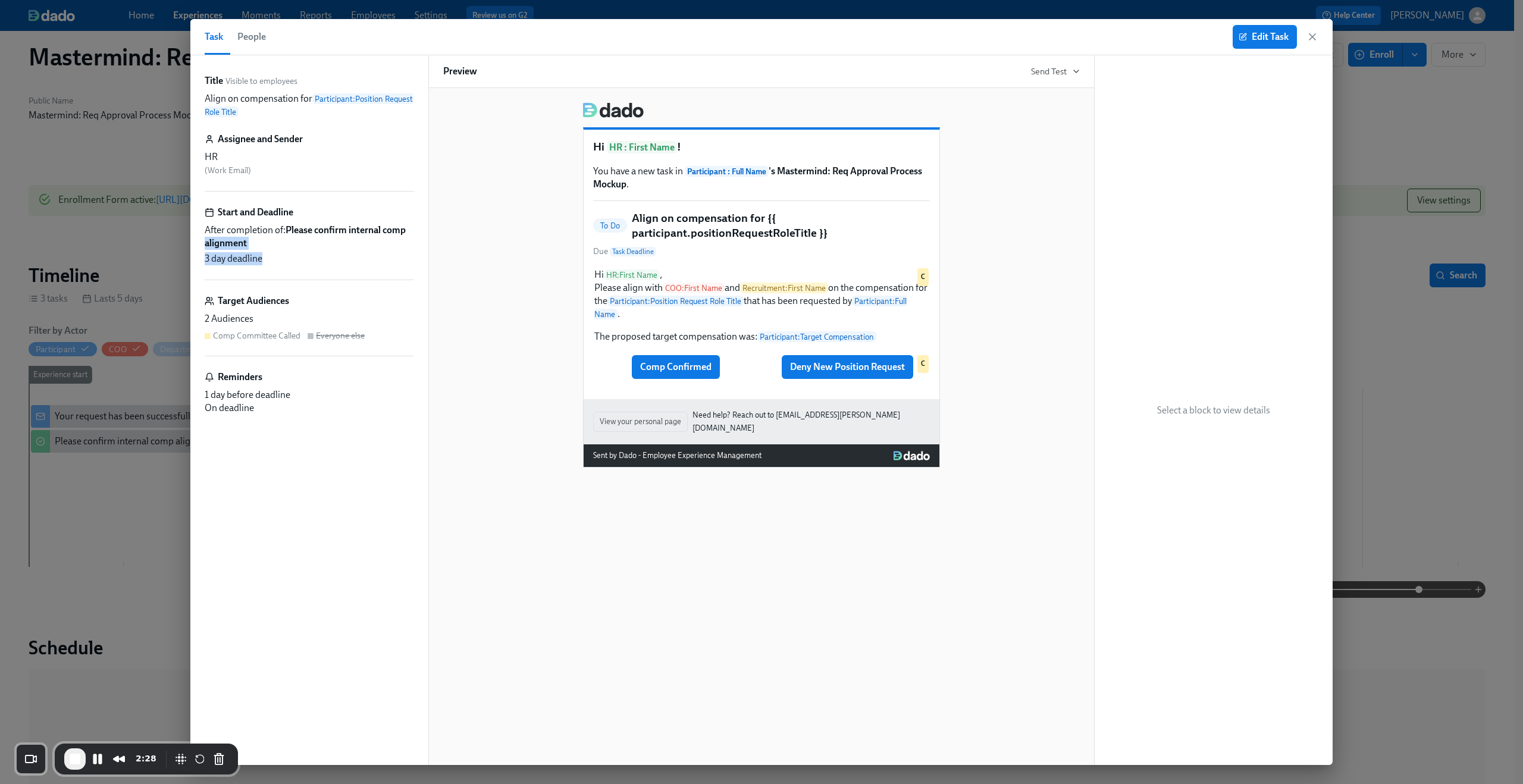
drag, startPoint x: 305, startPoint y: 260, endPoint x: 198, endPoint y: 249, distance: 107.6
click at [198, 249] on div "Title Visible to employees Align on compensation for Participant : Position Req…" at bounding box center [309, 410] width 238 height 710
drag, startPoint x: 303, startPoint y: 269, endPoint x: 207, endPoint y: 264, distance: 96.1
click at [207, 264] on div "Start and Deadline After completion of: Please confirm internal comp alignment …" at bounding box center [310, 243] width 209 height 74
click at [310, 254] on div "3 day deadline" at bounding box center [310, 259] width 209 height 13
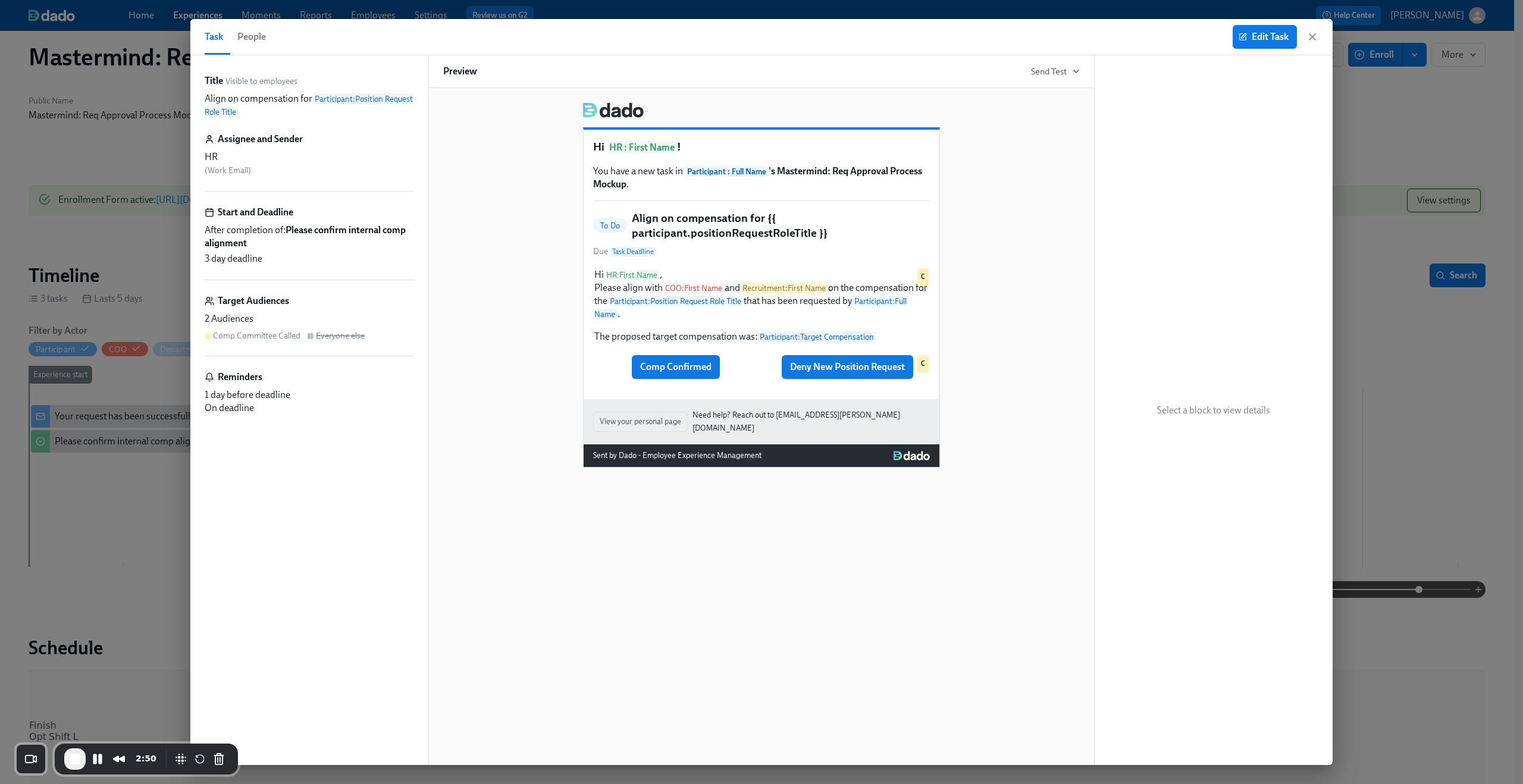
click at [71, 761] on span "End Recording" at bounding box center [74, 759] width 14 height 14
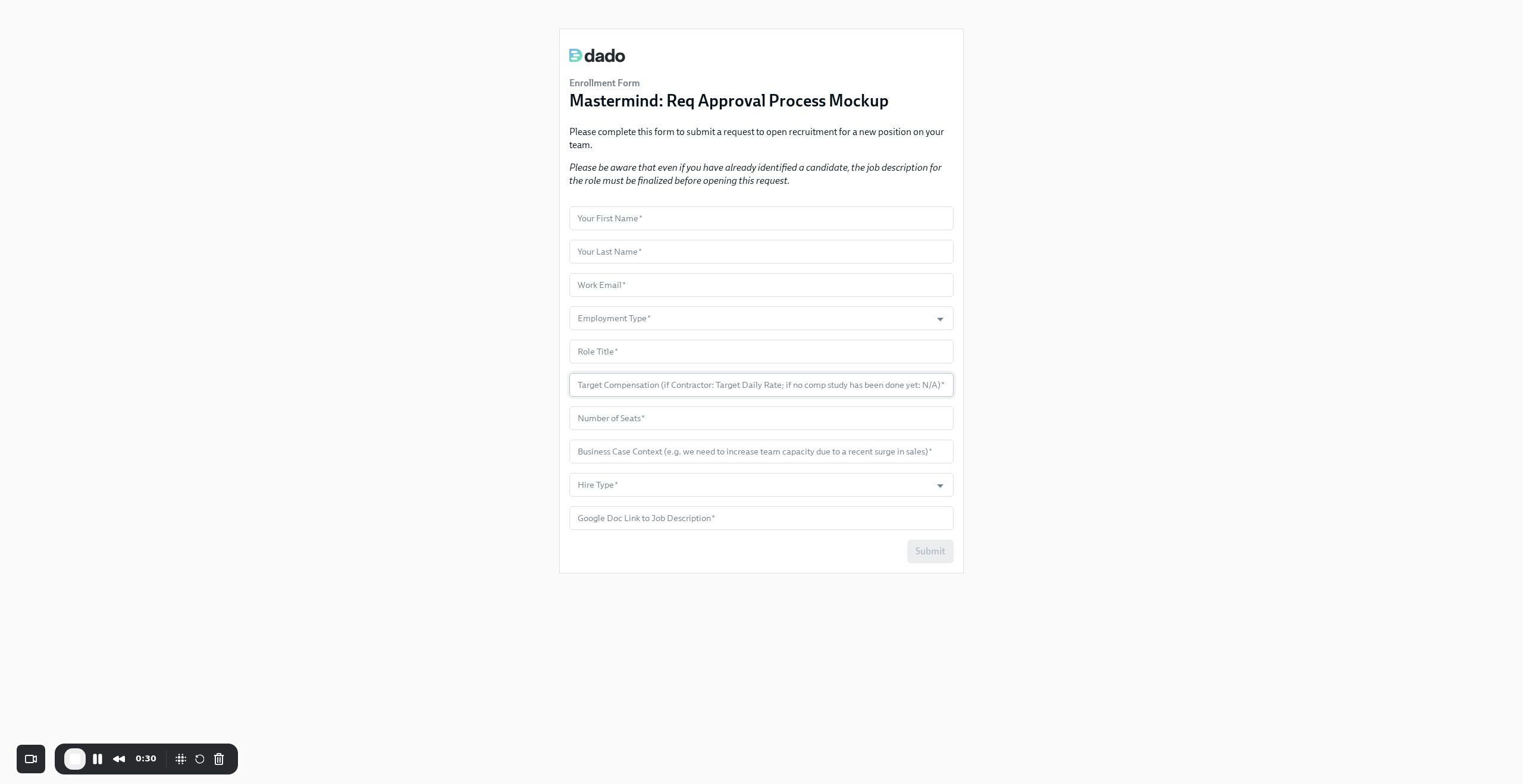
click at [894, 392] on input "number" at bounding box center [761, 385] width 384 height 23
click at [1080, 391] on div "Enrollment Form Mastermind: Req Approval Process Mockup Please complete this fo…" at bounding box center [762, 377] width 1466 height 756
click at [706, 388] on input "number" at bounding box center [761, 385] width 384 height 23
click at [499, 369] on div "Enrollment Form Mastermind: Req Approval Process Mockup Please complete this fo…" at bounding box center [762, 377] width 1466 height 756
click at [65, 764] on button "End Recording" at bounding box center [75, 759] width 22 height 22
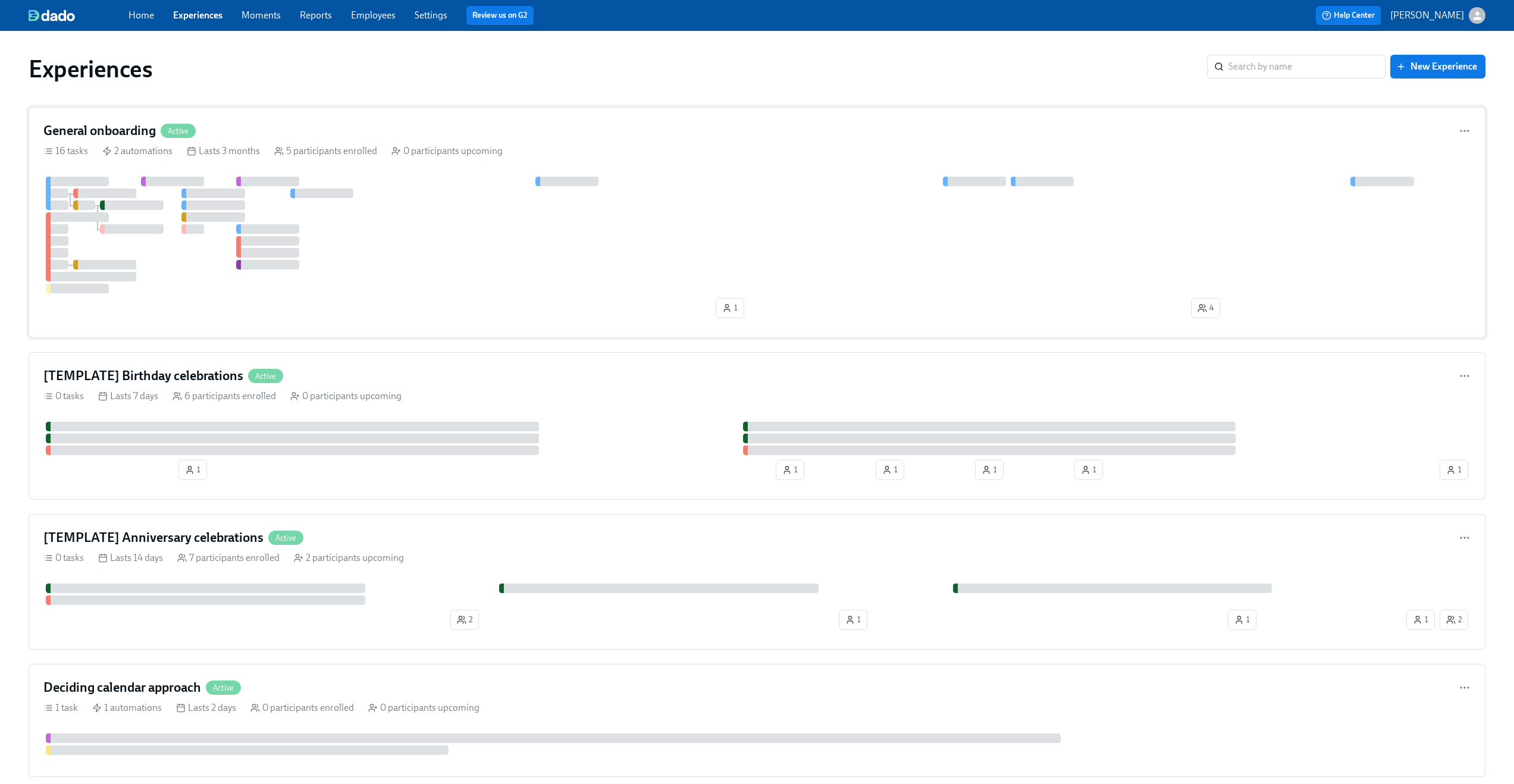
click at [423, 204] on div at bounding box center [757, 234] width 1427 height 116
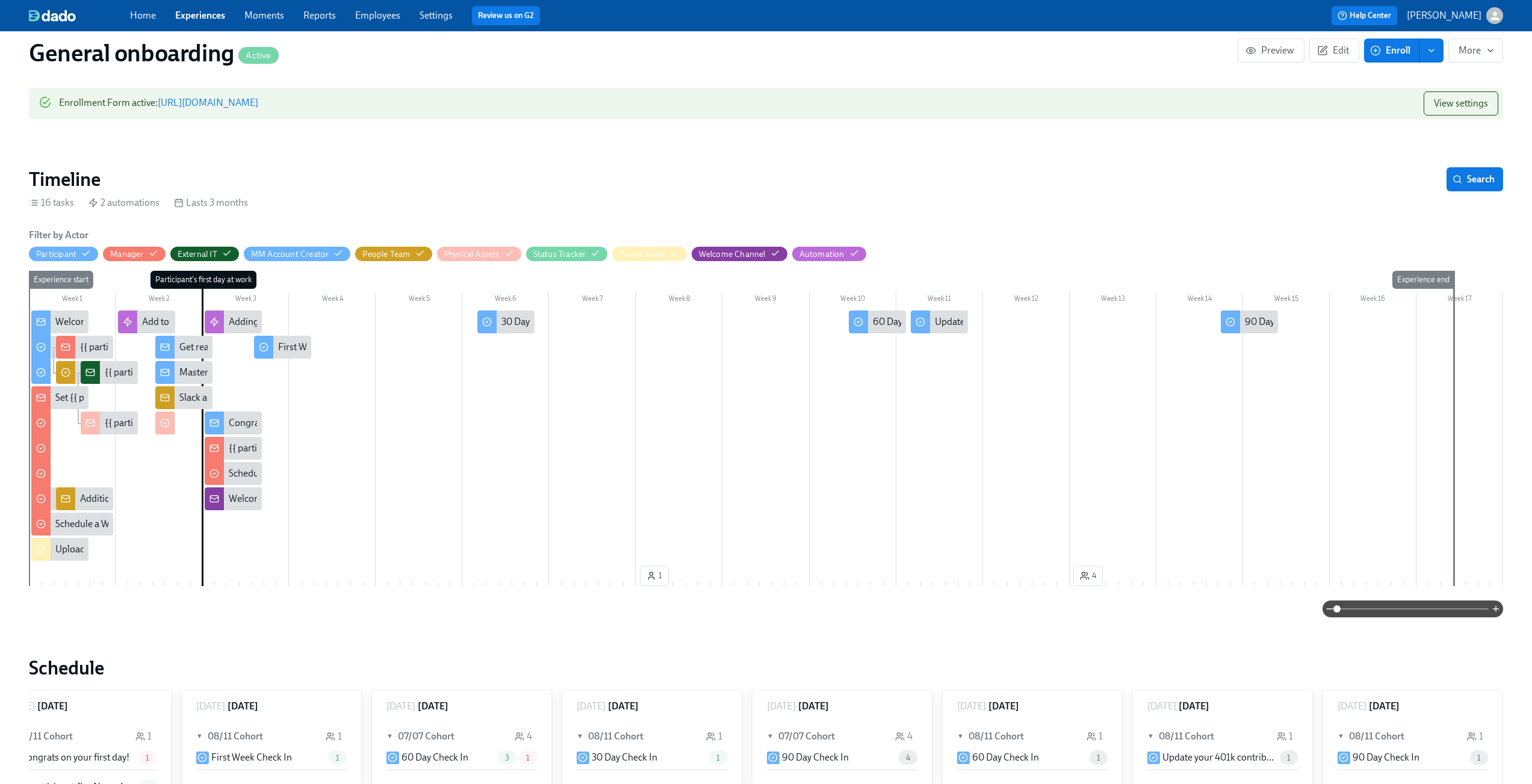
scroll to position [135, 0]
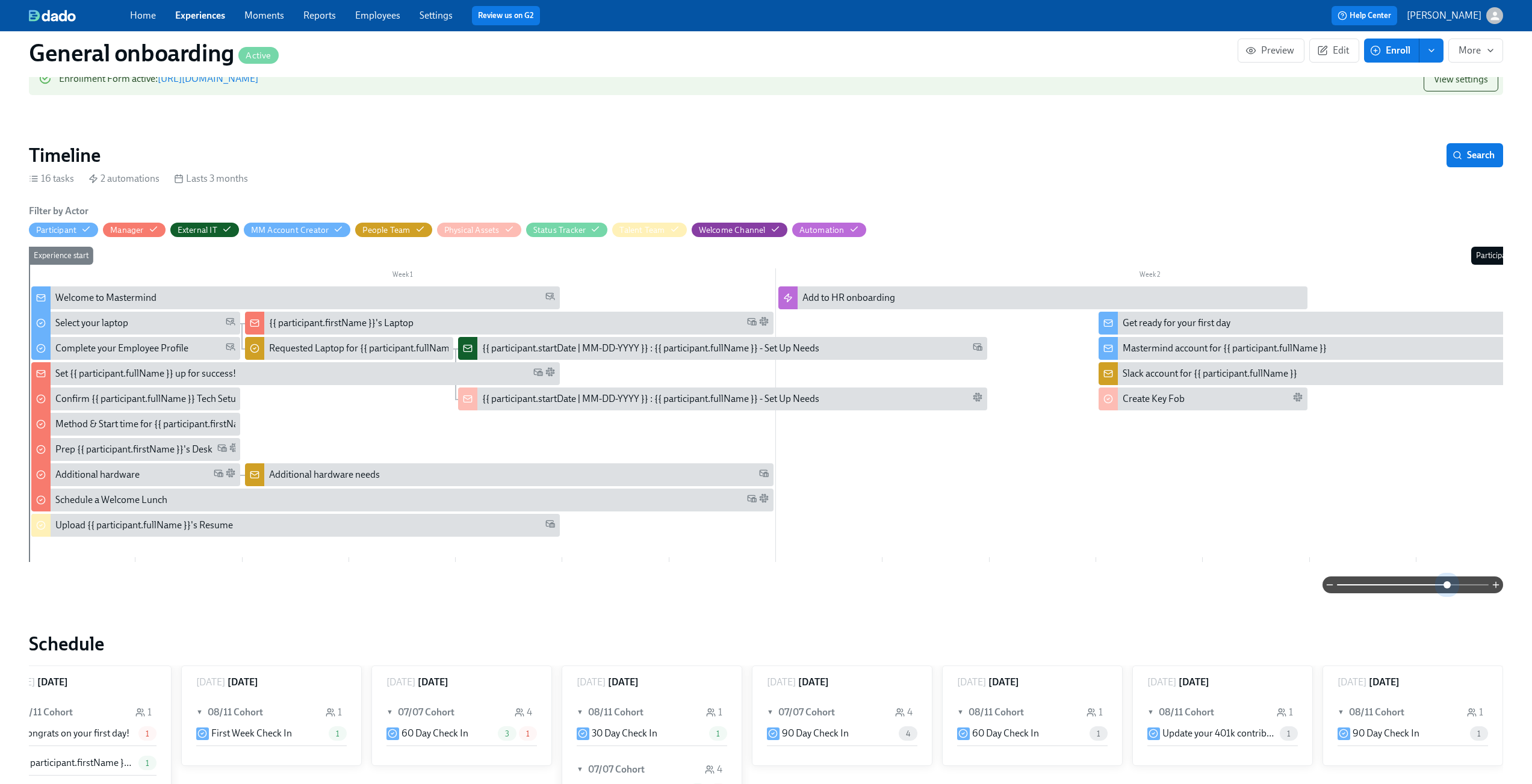
click at [1448, 590] on span at bounding box center [1413, 585] width 152 height 17
click at [1463, 588] on span at bounding box center [1413, 585] width 152 height 17
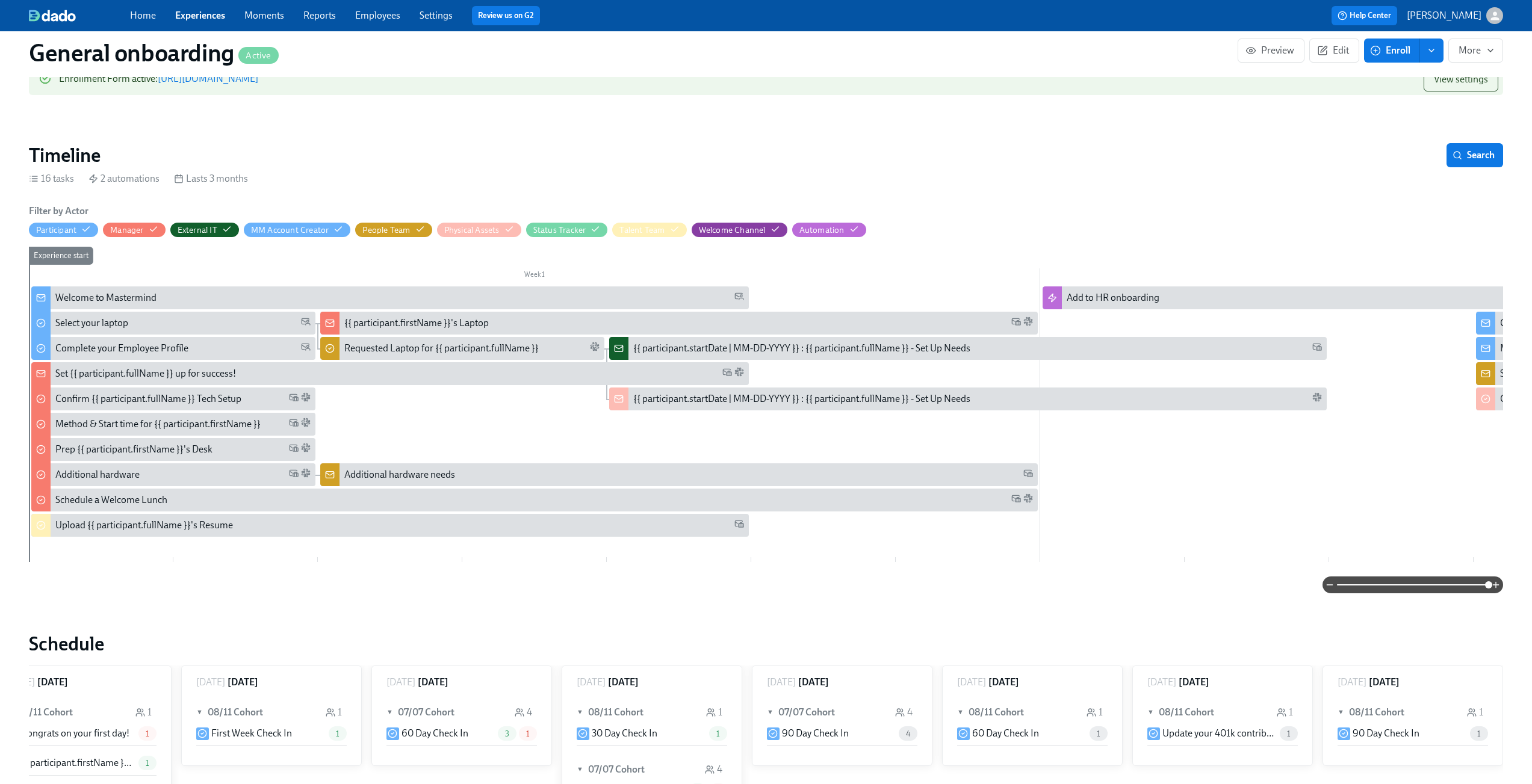
drag, startPoint x: 1463, startPoint y: 586, endPoint x: 1490, endPoint y: 586, distance: 27.0
click at [1490, 586] on span at bounding box center [1489, 585] width 8 height 8
click at [146, 295] on div "Welcome to Mastermind" at bounding box center [105, 298] width 101 height 14
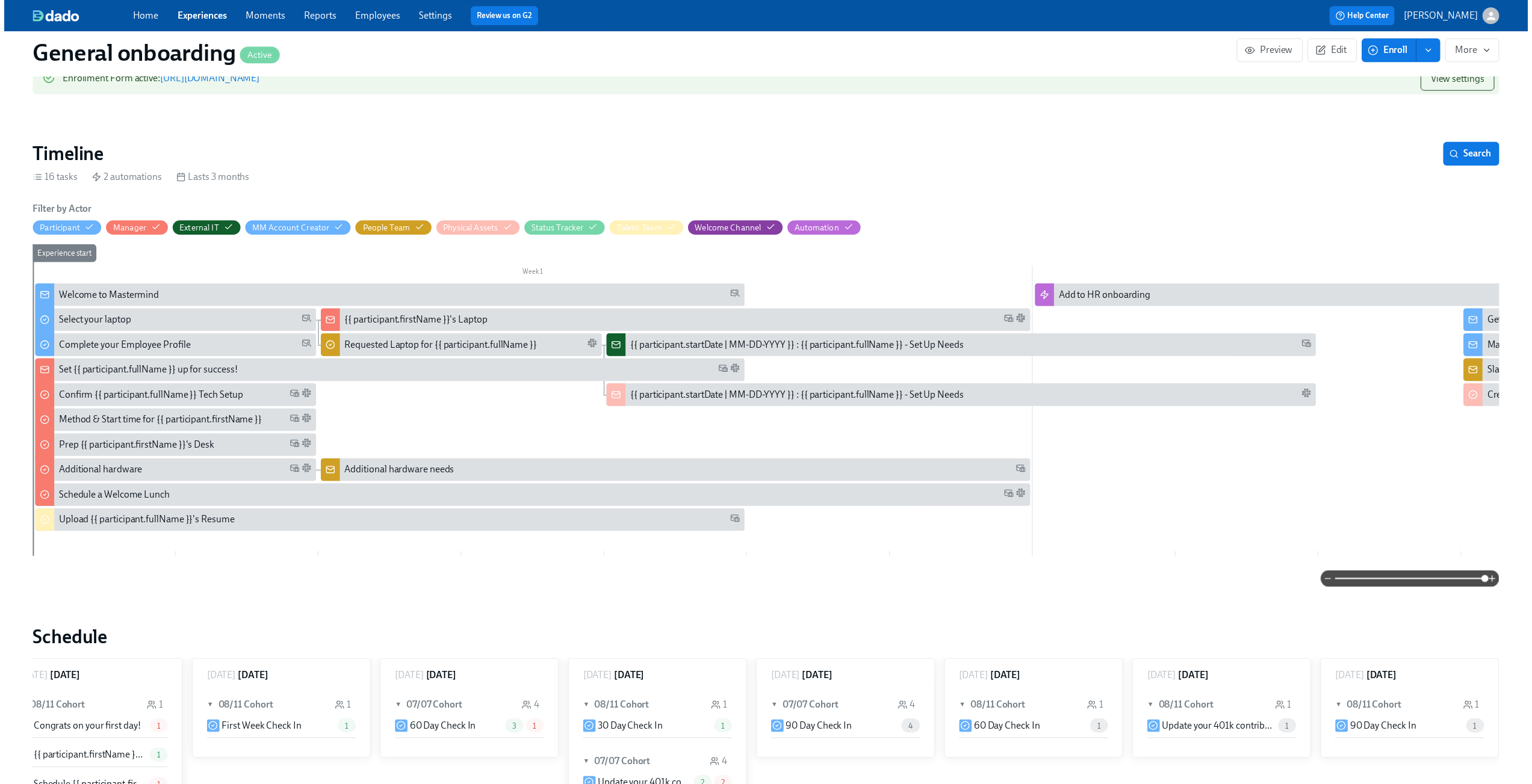
scroll to position [0, 1741]
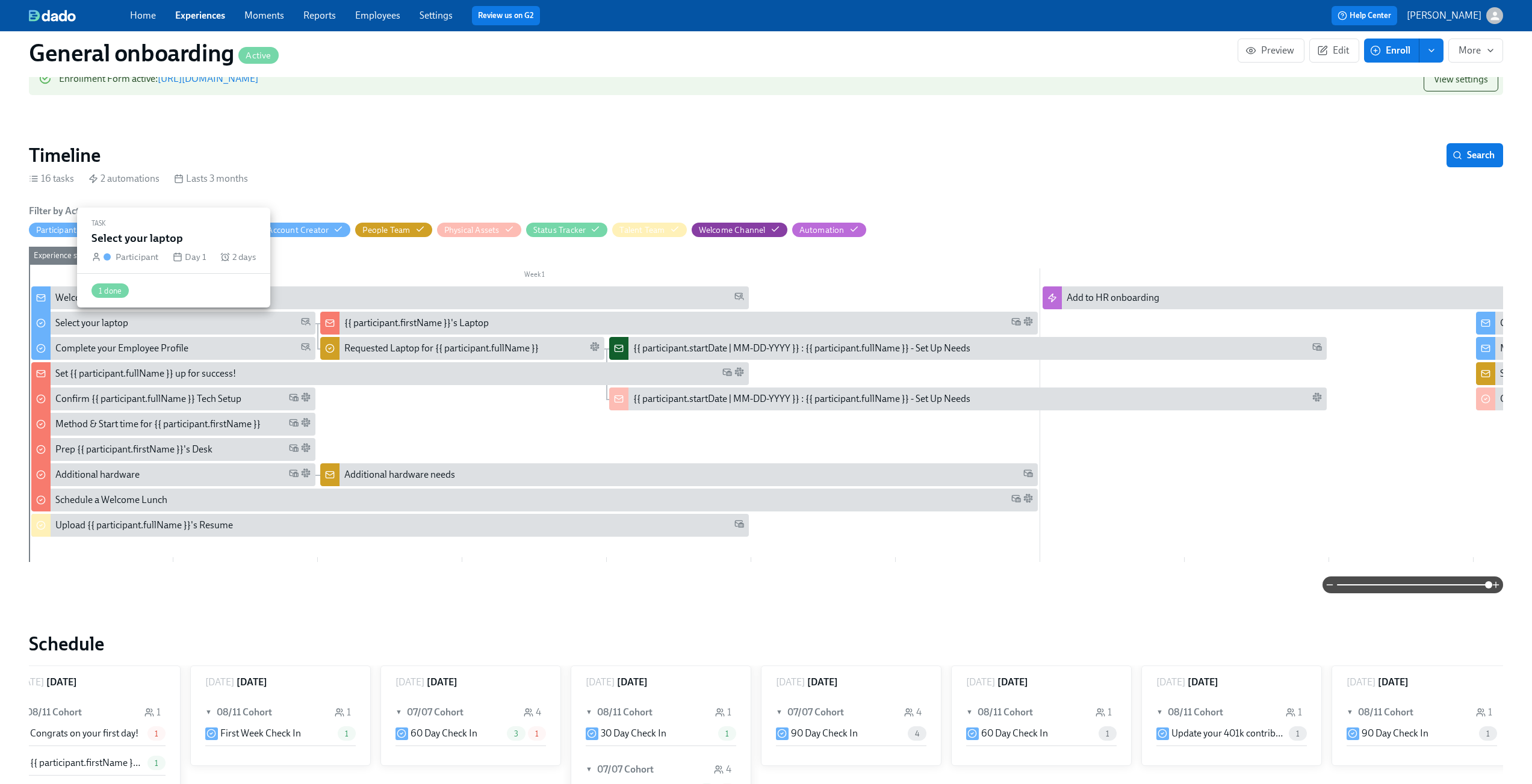
click at [89, 319] on div "Select your laptop" at bounding box center [91, 323] width 73 height 14
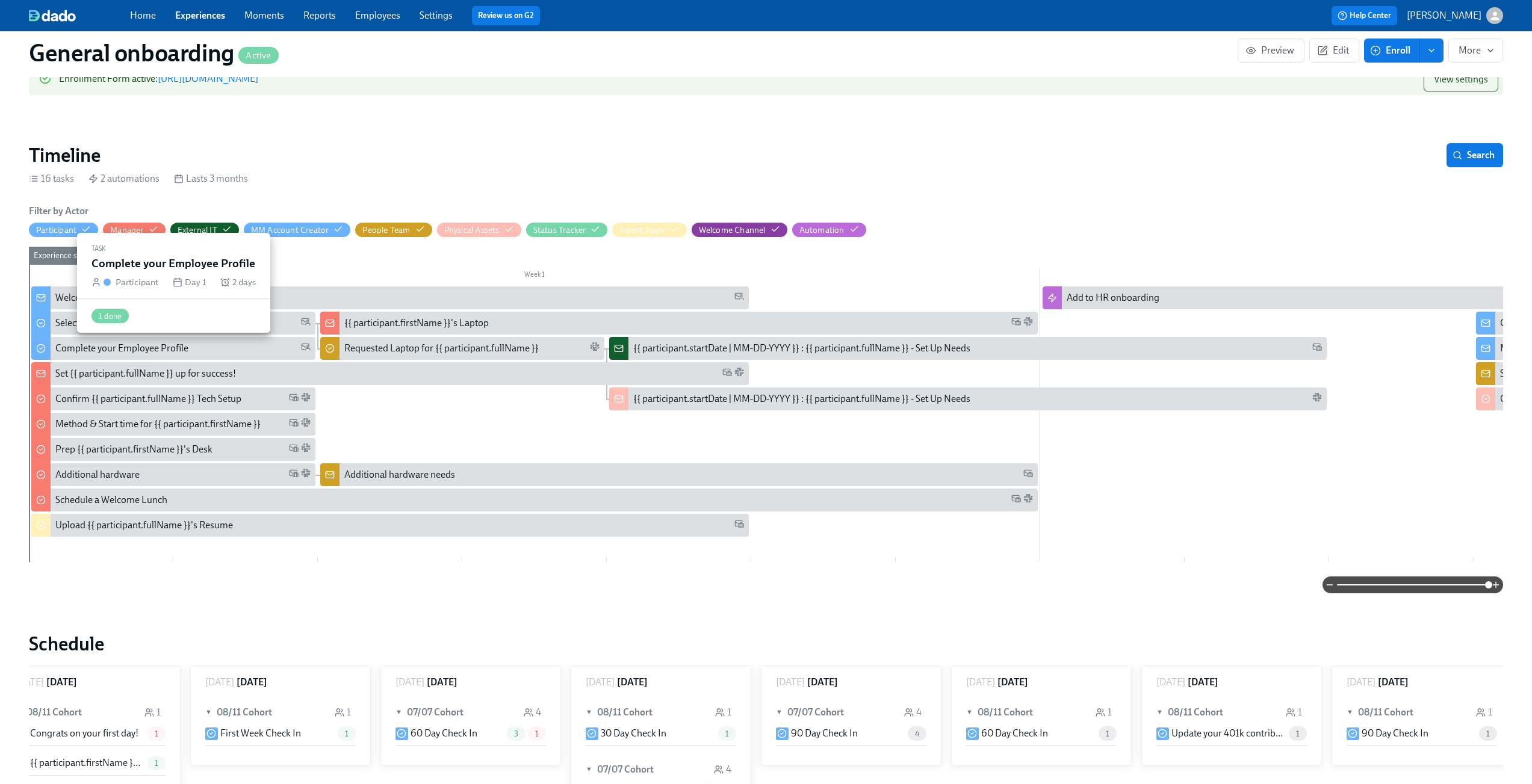
click at [97, 351] on div "Complete your Employee Profile" at bounding box center [121, 349] width 133 height 14
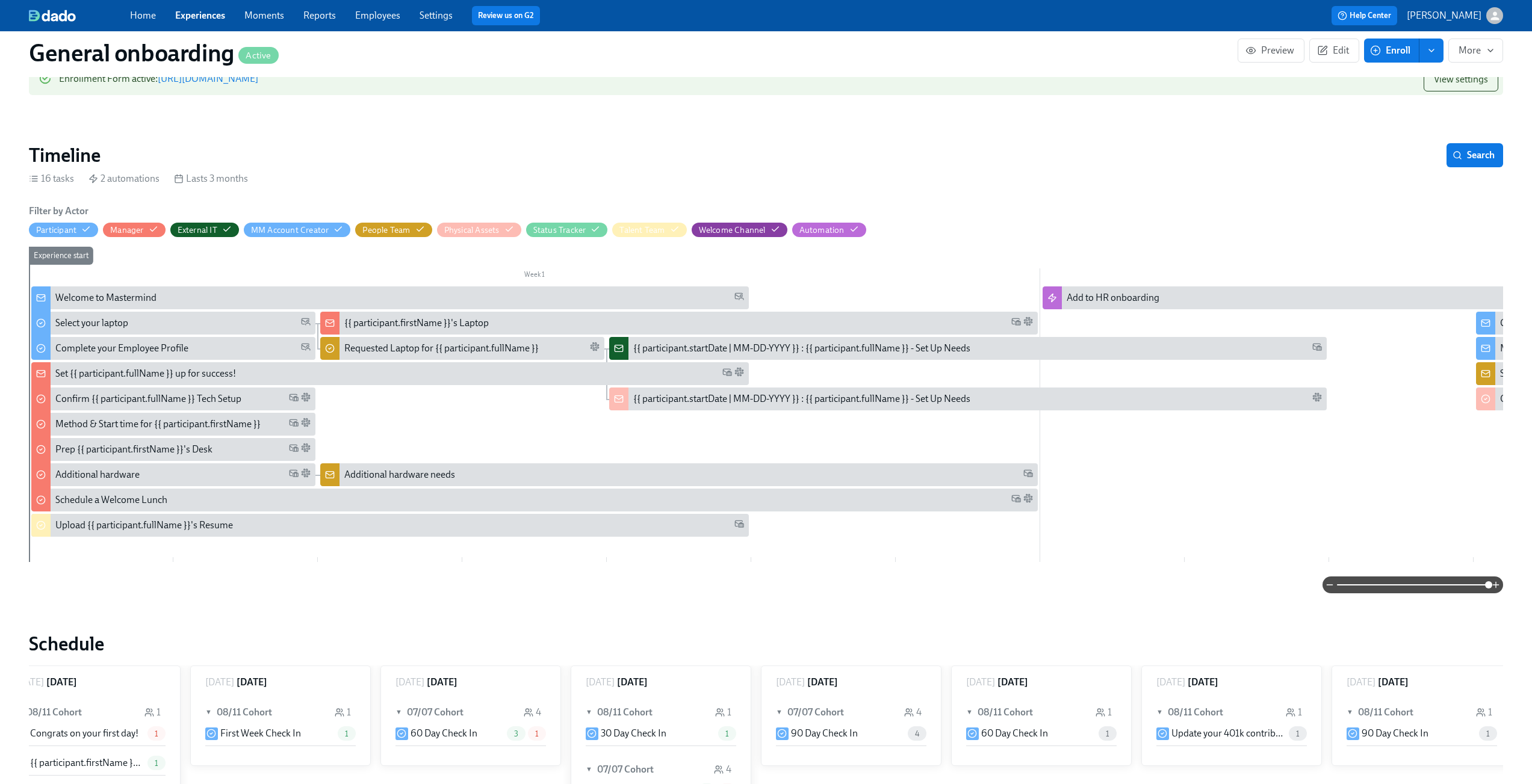
click at [1432, 590] on span at bounding box center [1413, 585] width 152 height 17
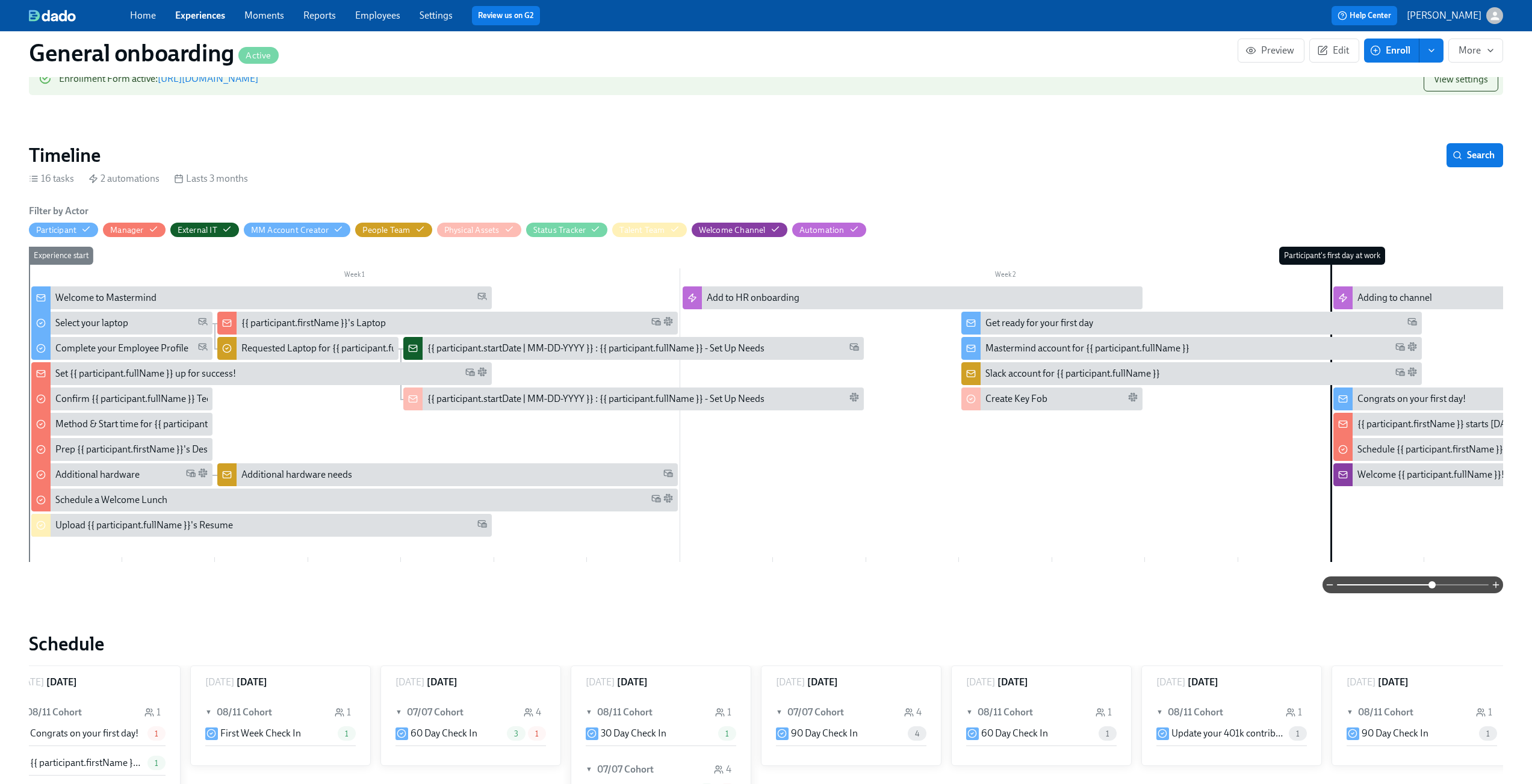
click at [1405, 590] on span at bounding box center [1413, 585] width 152 height 17
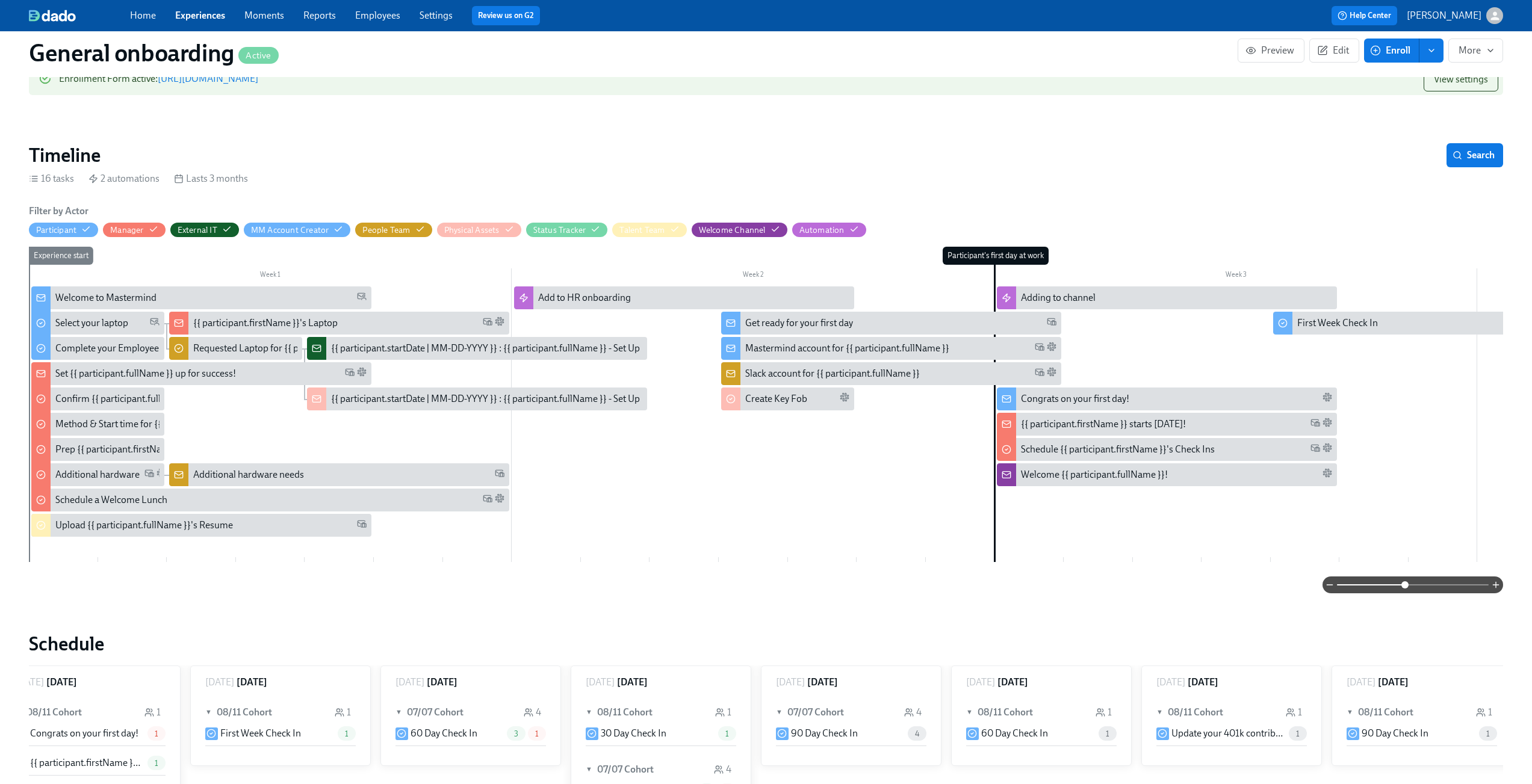
click at [1361, 588] on span at bounding box center [1413, 585] width 152 height 17
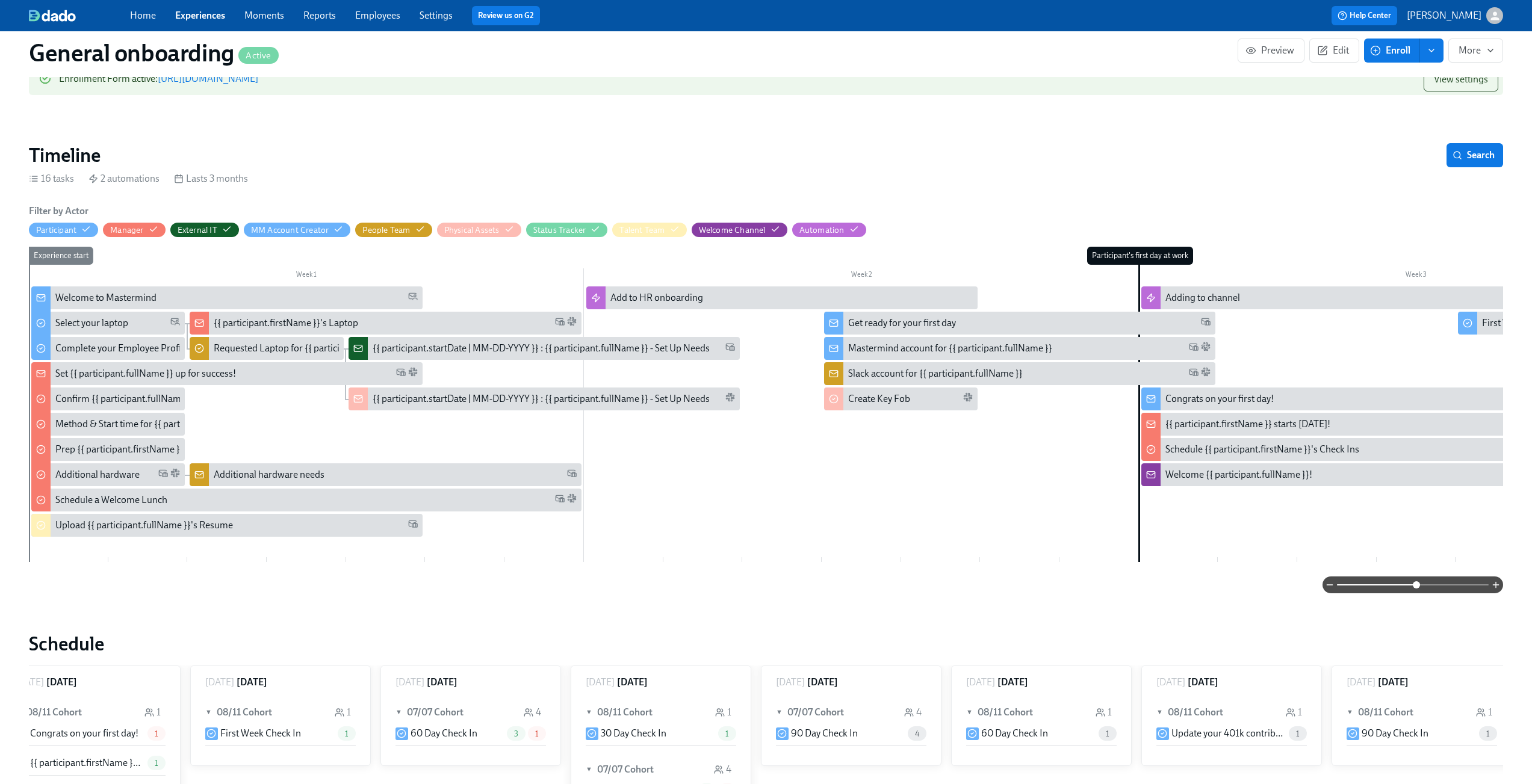
drag, startPoint x: 1363, startPoint y: 588, endPoint x: 1418, endPoint y: 599, distance: 56.1
click at [1418, 588] on span at bounding box center [1416, 585] width 8 height 8
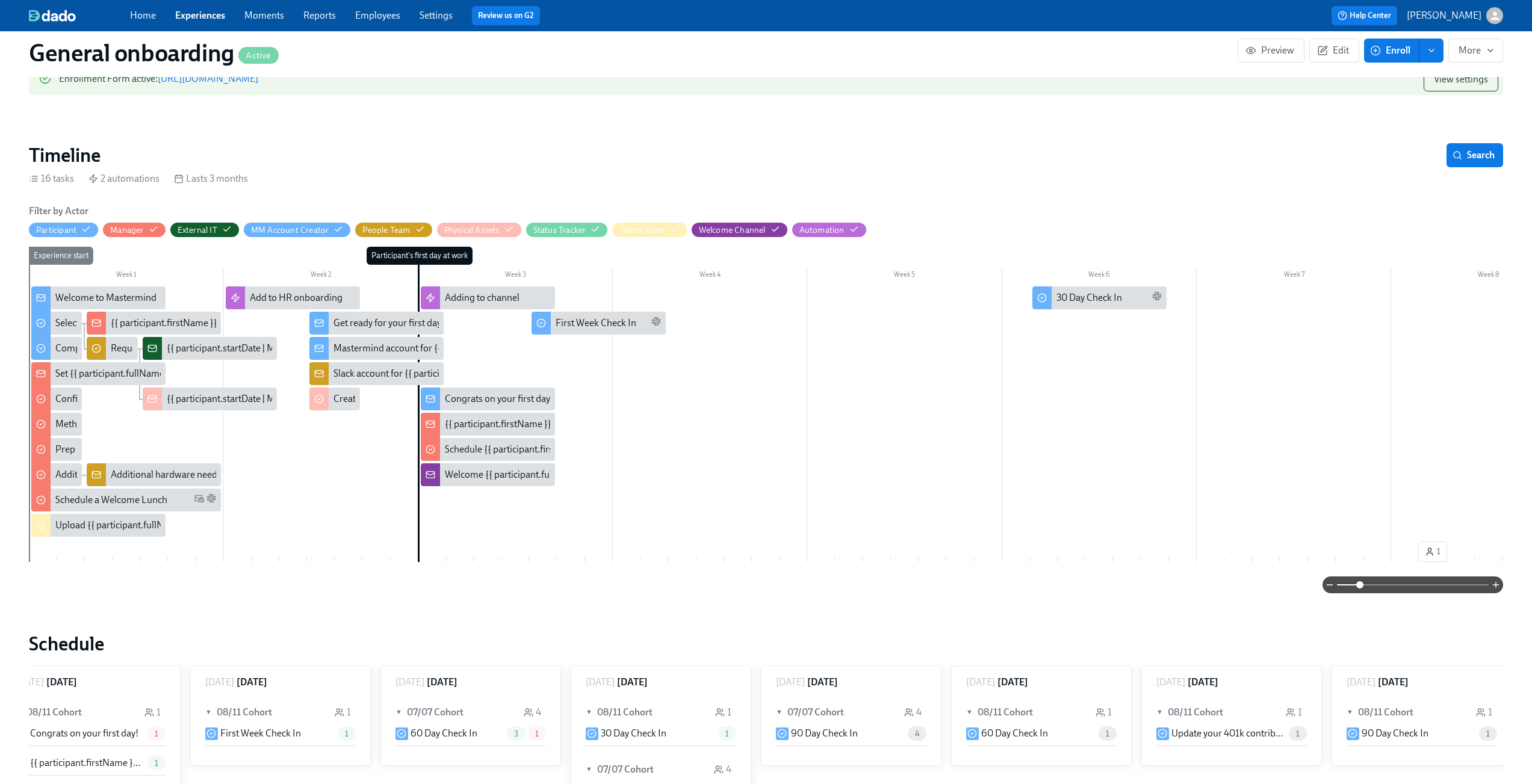
drag, startPoint x: 1410, startPoint y: 586, endPoint x: 1359, endPoint y: 592, distance: 51.4
click at [1359, 588] on span at bounding box center [1360, 585] width 8 height 8
click at [1089, 299] on div "30 Day Check In" at bounding box center [1089, 298] width 65 height 14
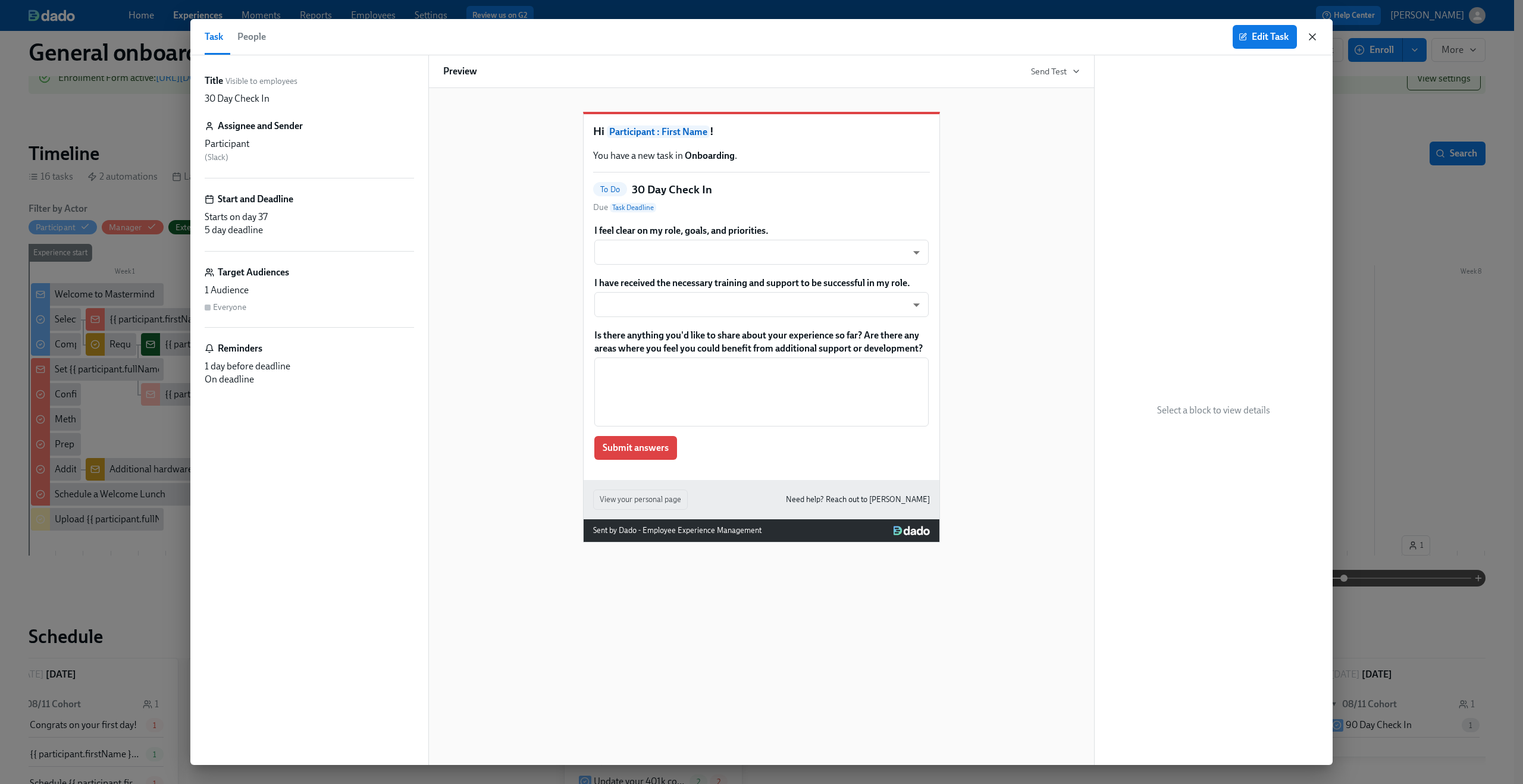
click at [1313, 40] on icon "button" at bounding box center [1312, 37] width 12 height 12
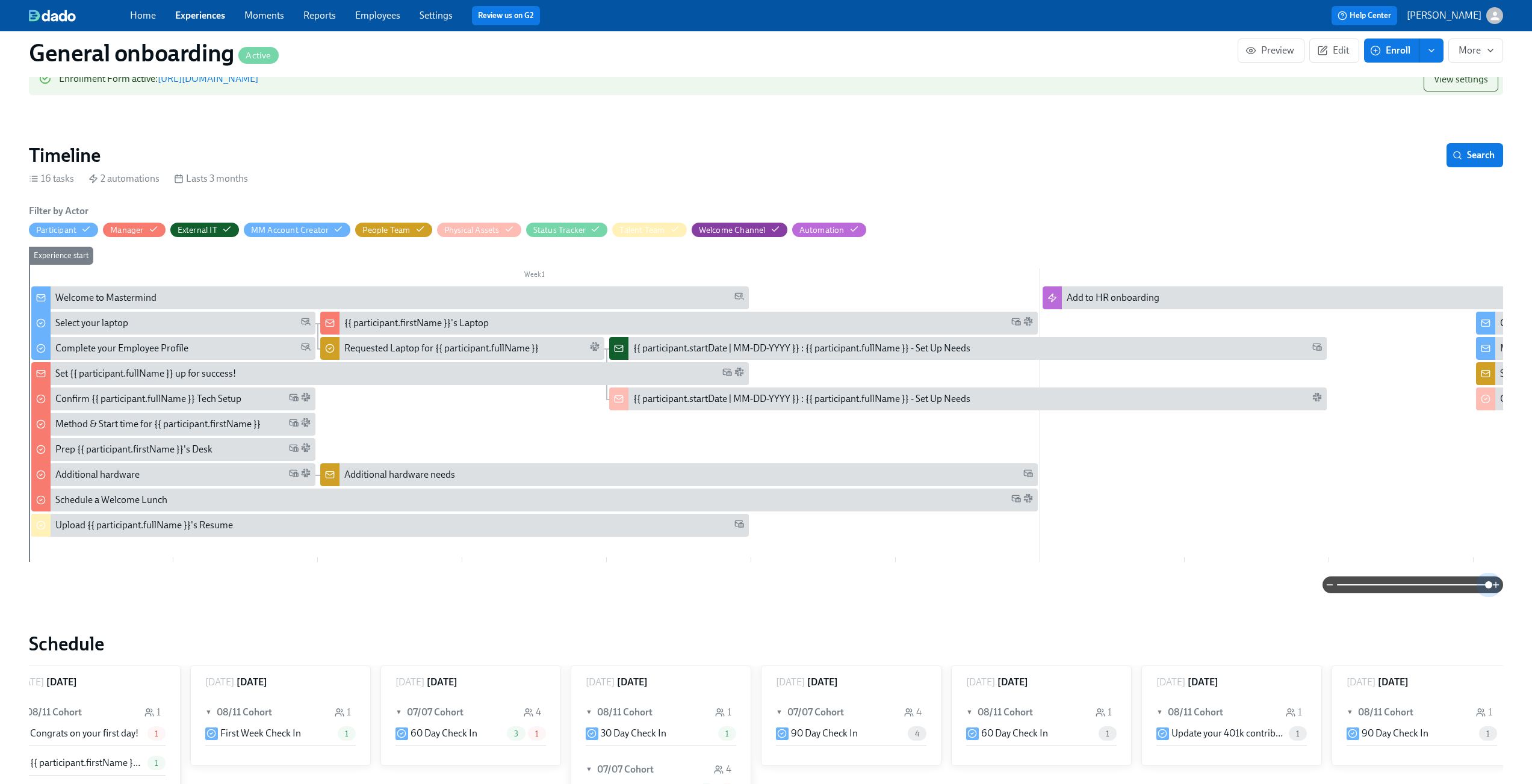
drag, startPoint x: 1359, startPoint y: 591, endPoint x: 1504, endPoint y: 608, distance: 146.0
click at [1504, 608] on div "General onboarding Active Preview Edit Enroll More Public Name Onboarding Notif…" at bounding box center [766, 737] width 1532 height 1683
click at [379, 18] on link "Employees" at bounding box center [377, 15] width 45 height 12
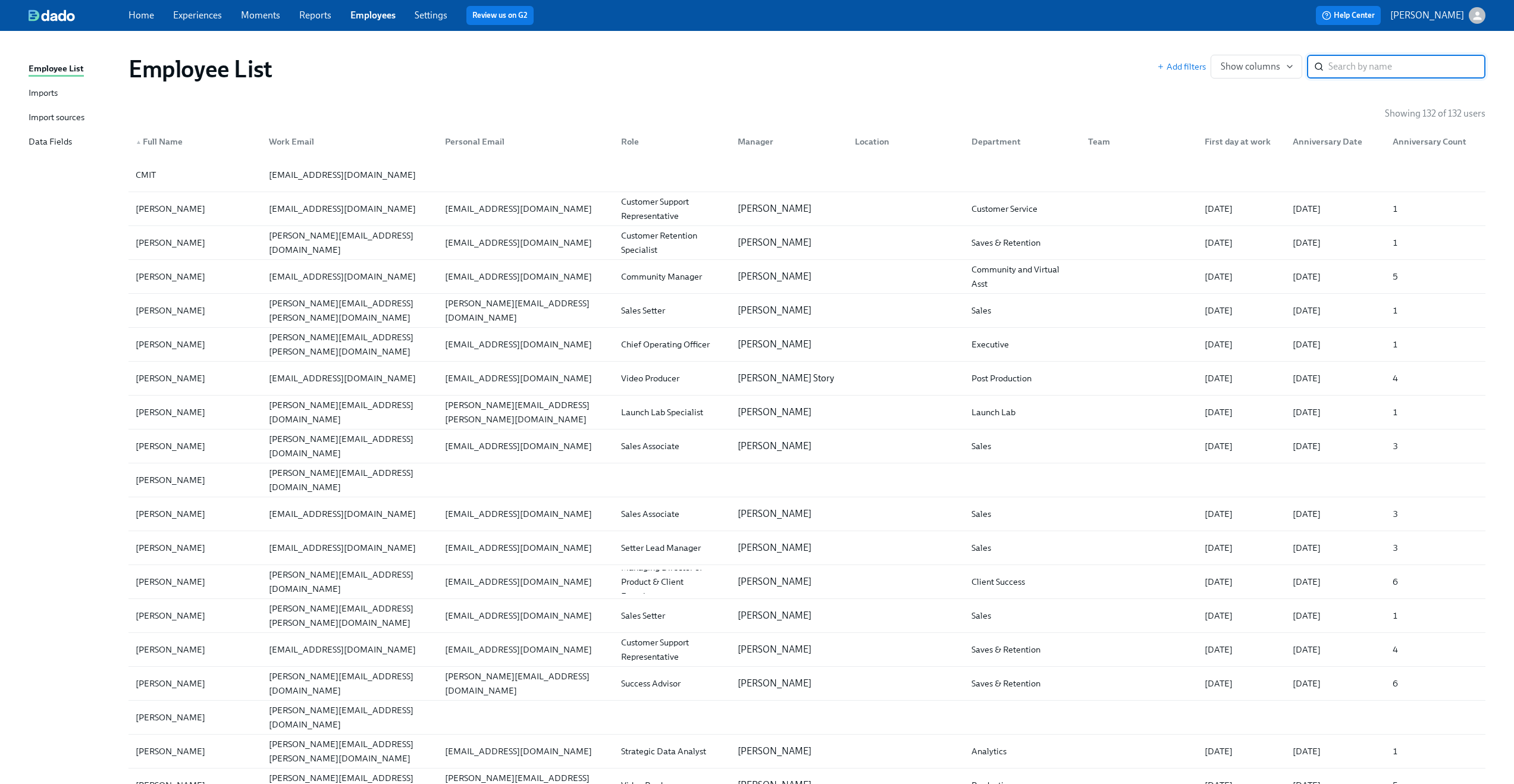
click at [74, 114] on div "Import sources" at bounding box center [56, 118] width 56 height 15
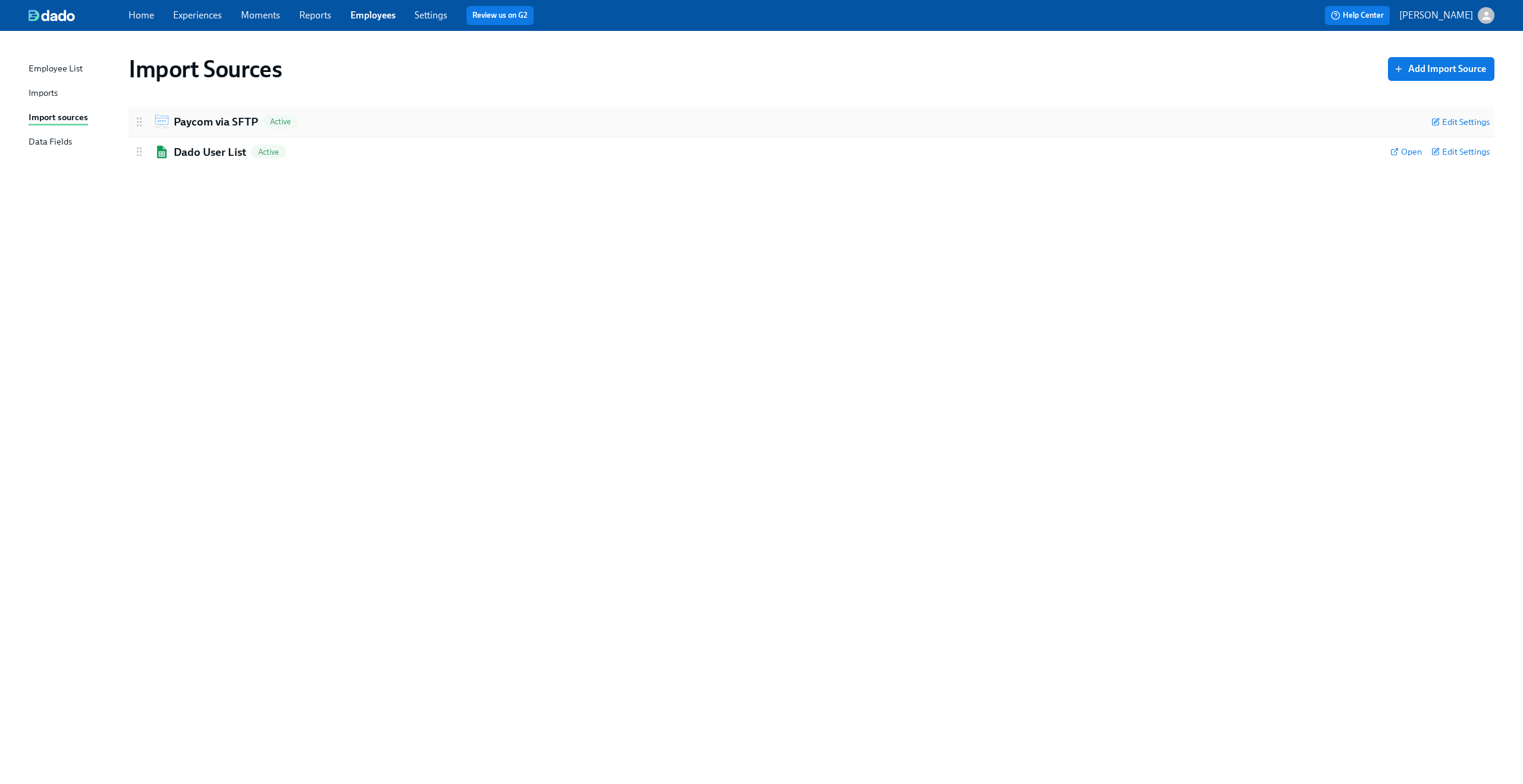
click at [359, 133] on div "Paycom via SFTP Active Edit Settings" at bounding box center [812, 122] width 1366 height 30
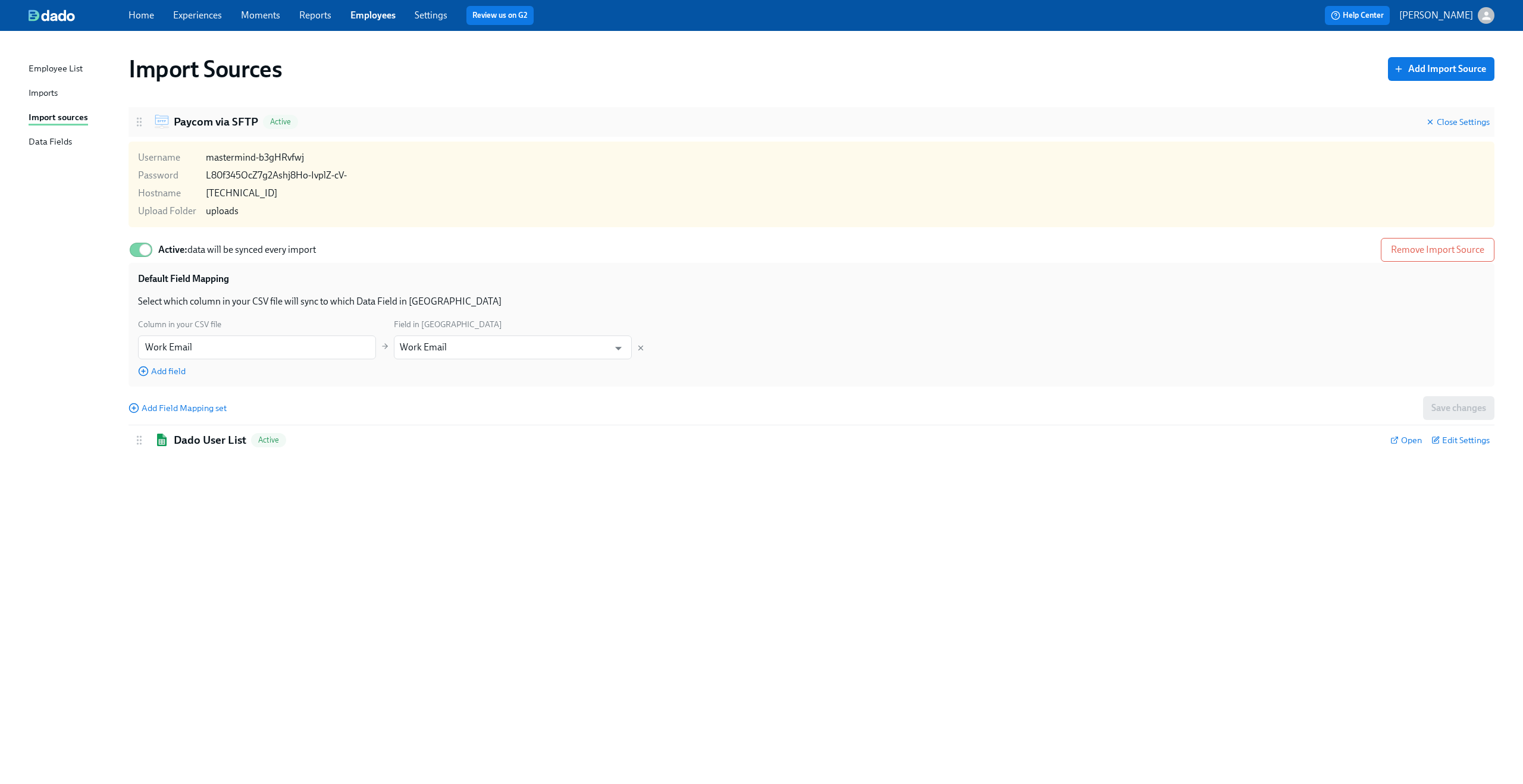
click at [359, 133] on div "Paycom via SFTP Active Close Settings" at bounding box center [812, 122] width 1366 height 30
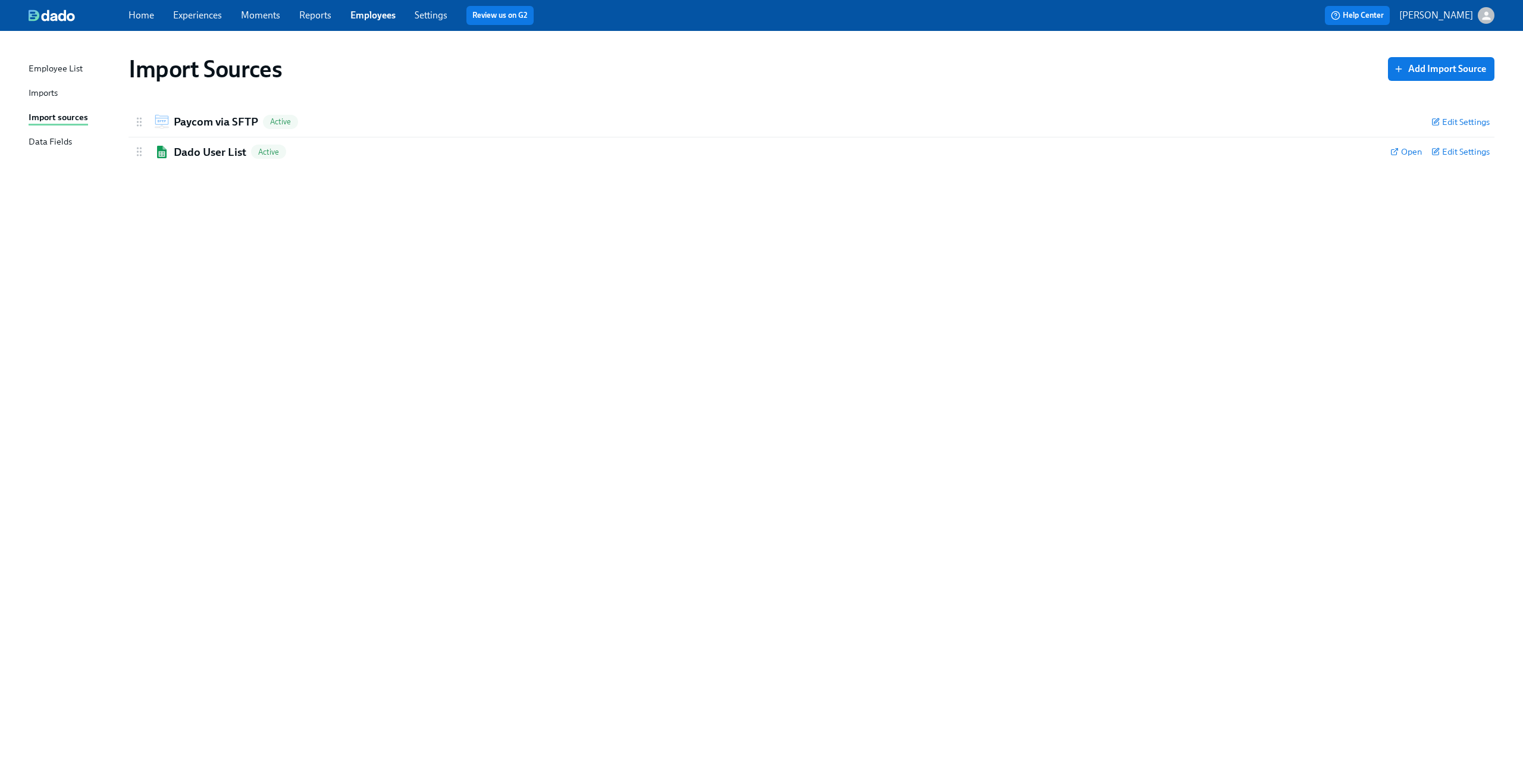
click at [39, 90] on div "Imports" at bounding box center [43, 94] width 29 height 15
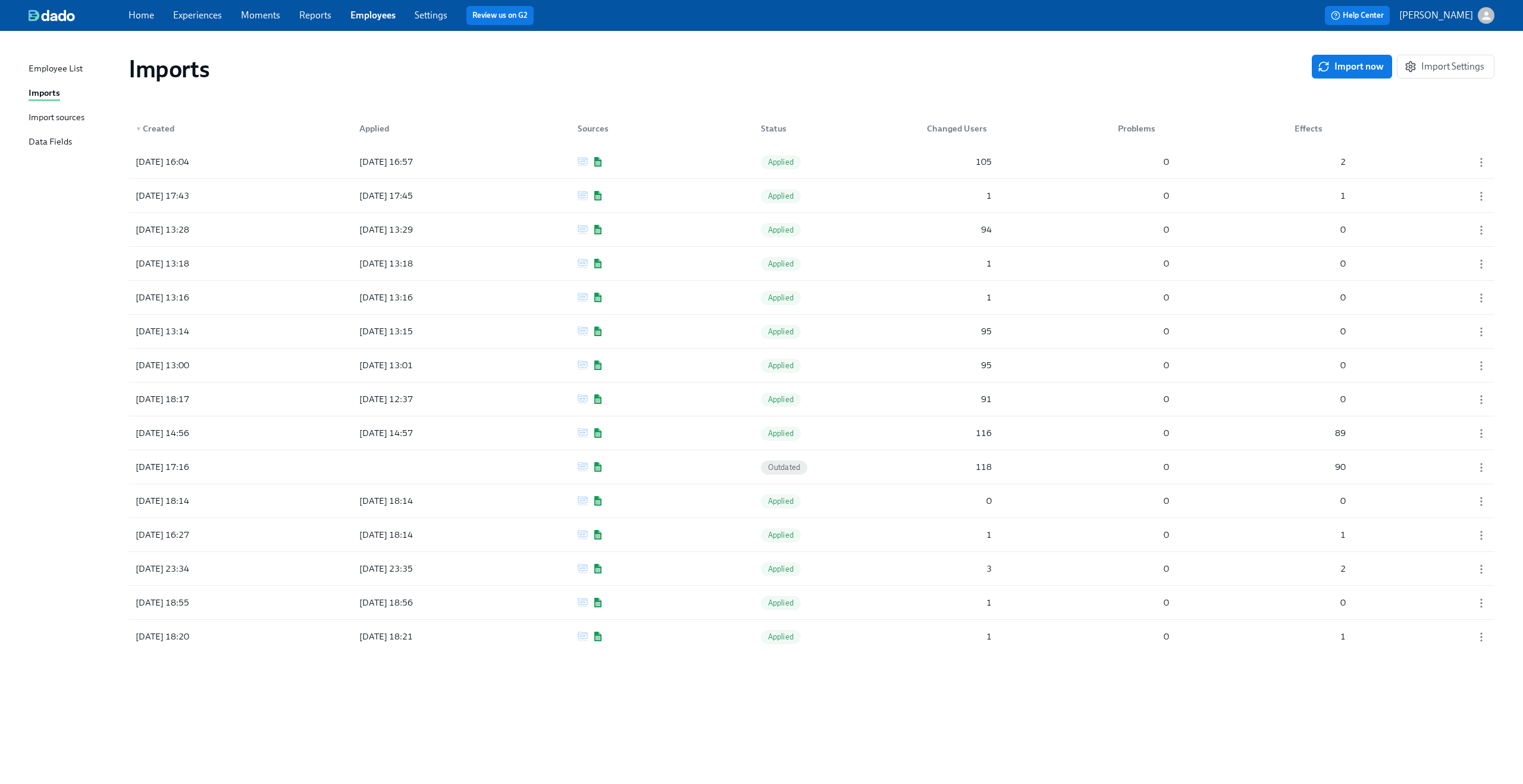
click at [182, 18] on link "Experiences" at bounding box center [197, 15] width 49 height 12
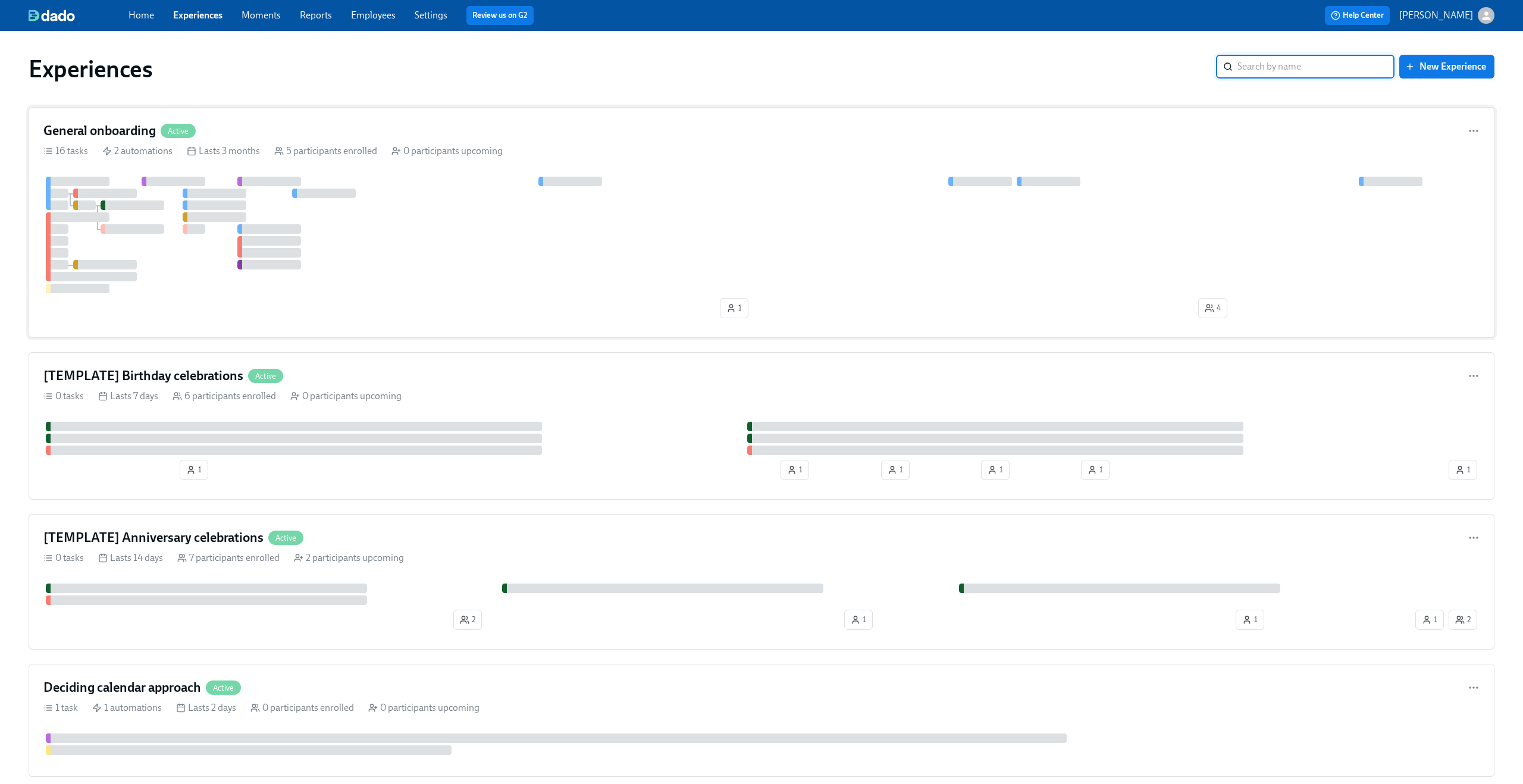
click at [326, 136] on div "General onboarding Active" at bounding box center [762, 131] width 1436 height 18
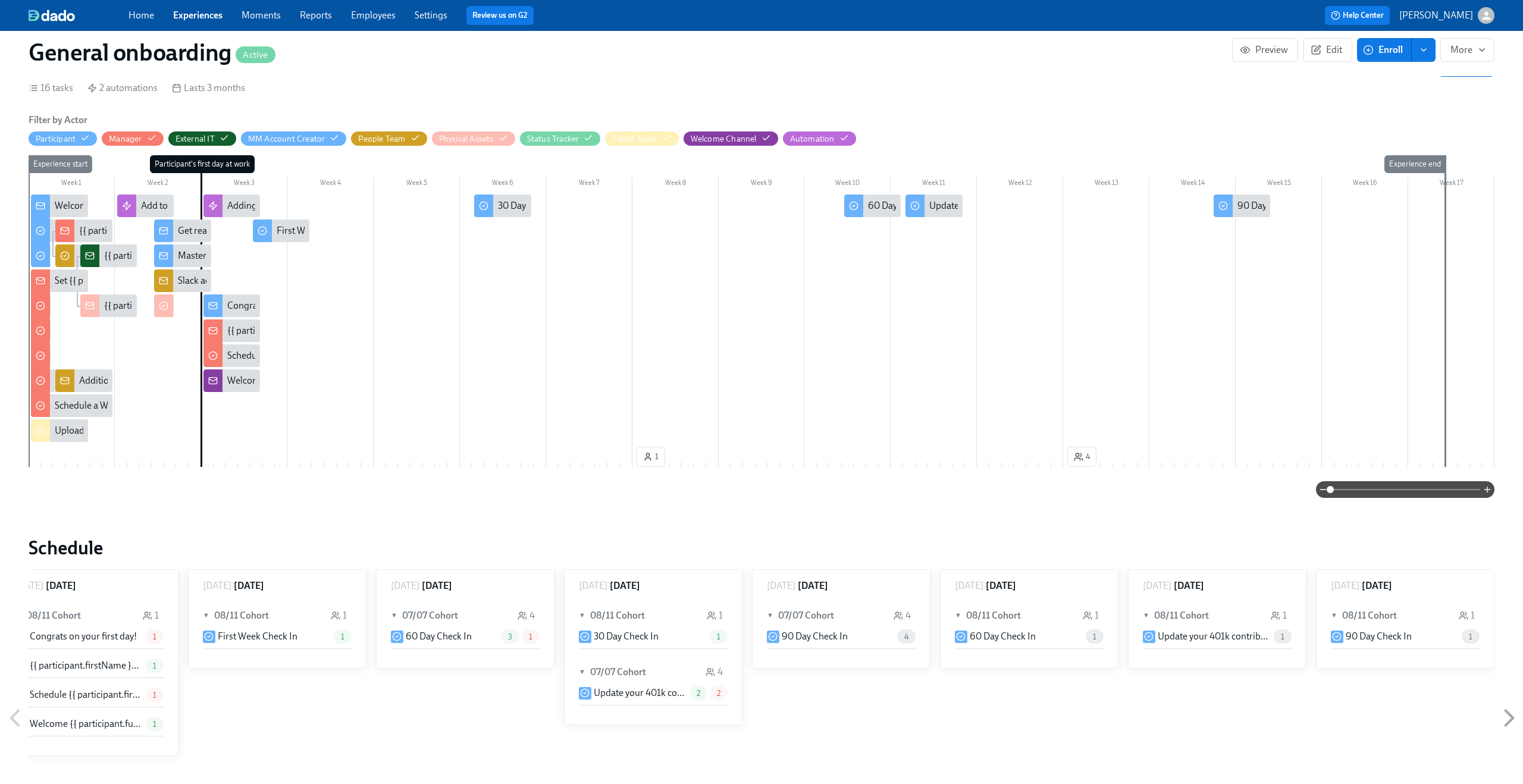
scroll to position [180, 0]
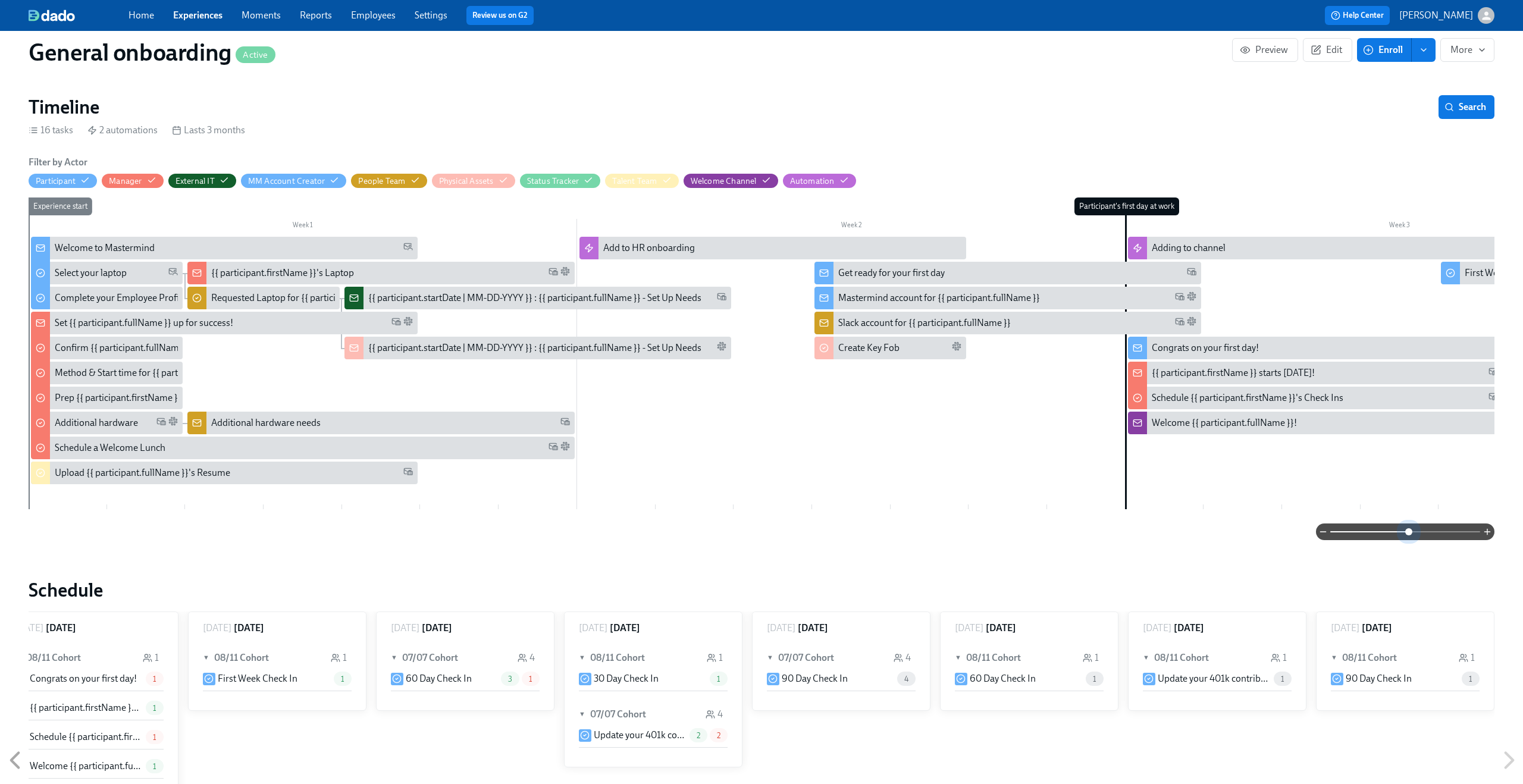
click at [1410, 529] on span at bounding box center [1404, 532] width 150 height 17
click at [1422, 534] on span at bounding box center [1404, 532] width 150 height 17
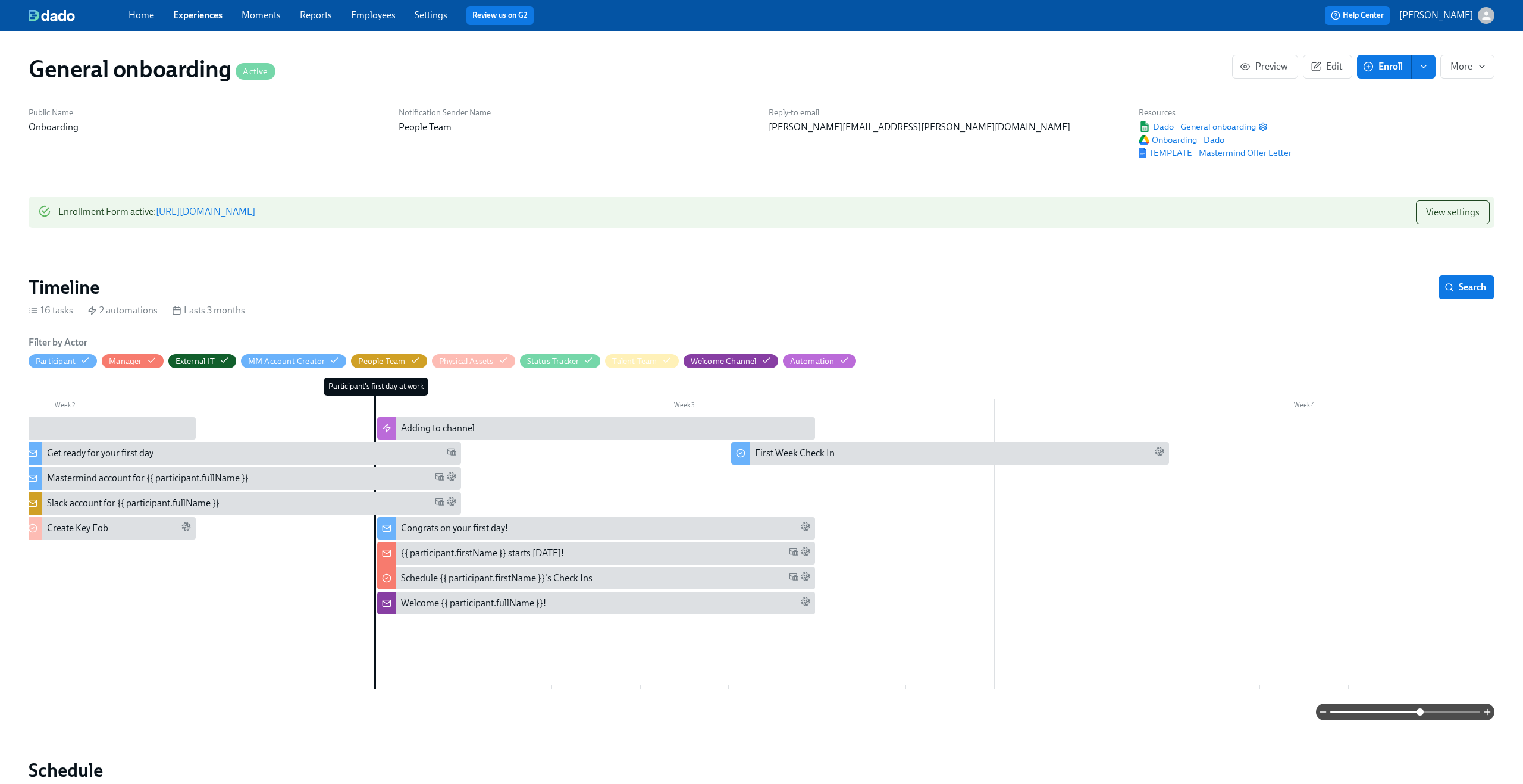
scroll to position [0, 1046]
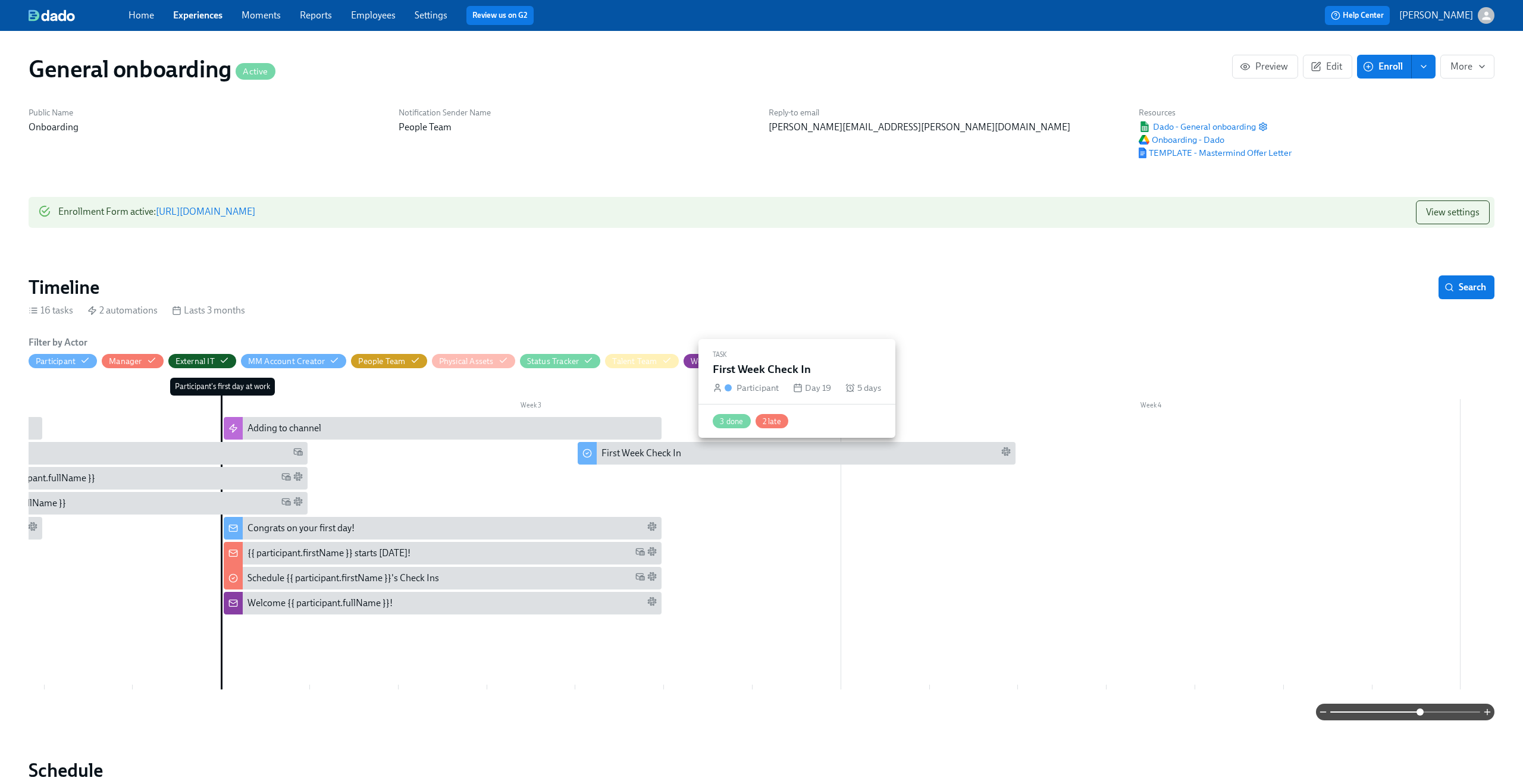
click at [720, 449] on div "First Week Check In" at bounding box center [806, 453] width 409 height 13
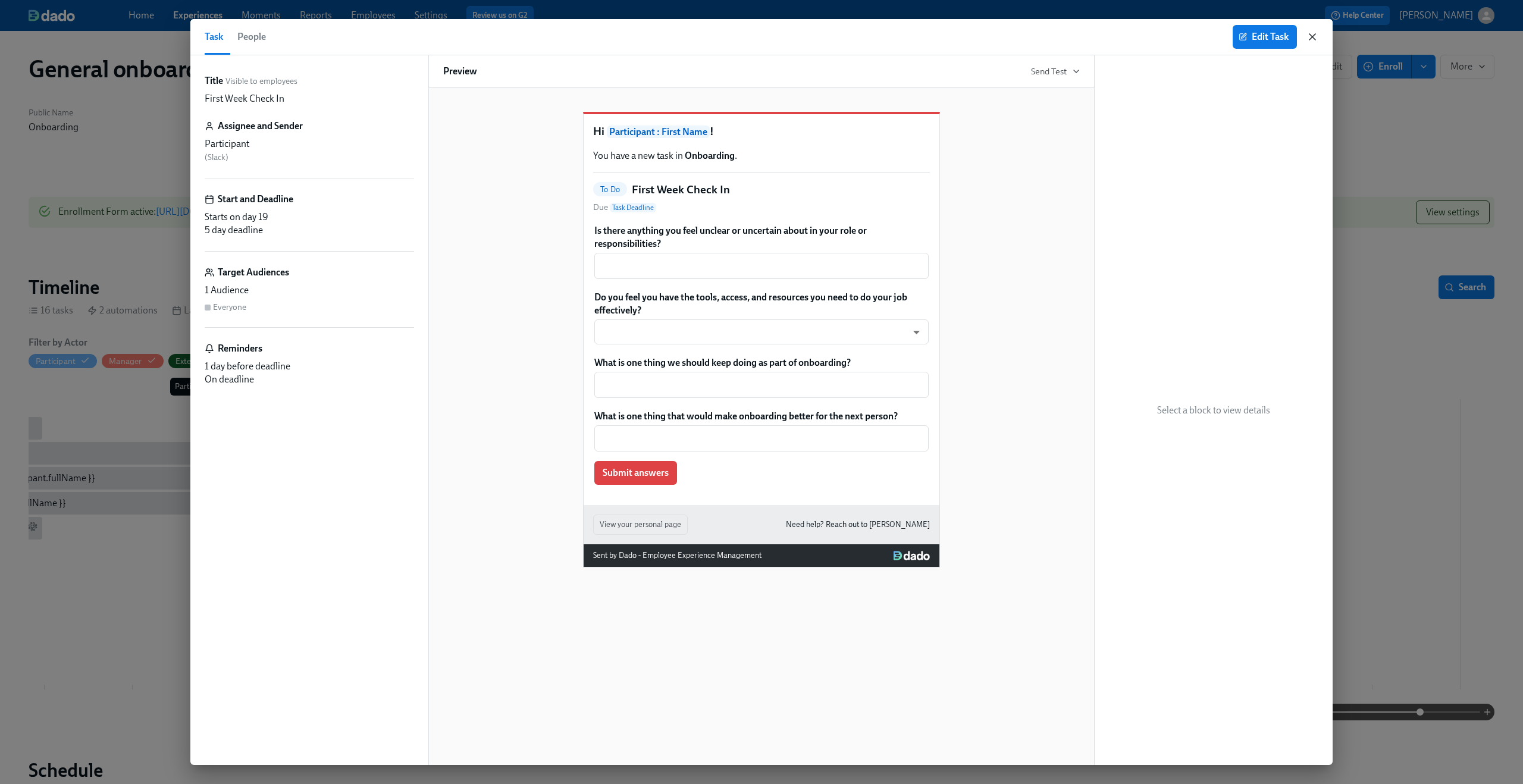
click at [1318, 36] on icon "button" at bounding box center [1312, 37] width 12 height 12
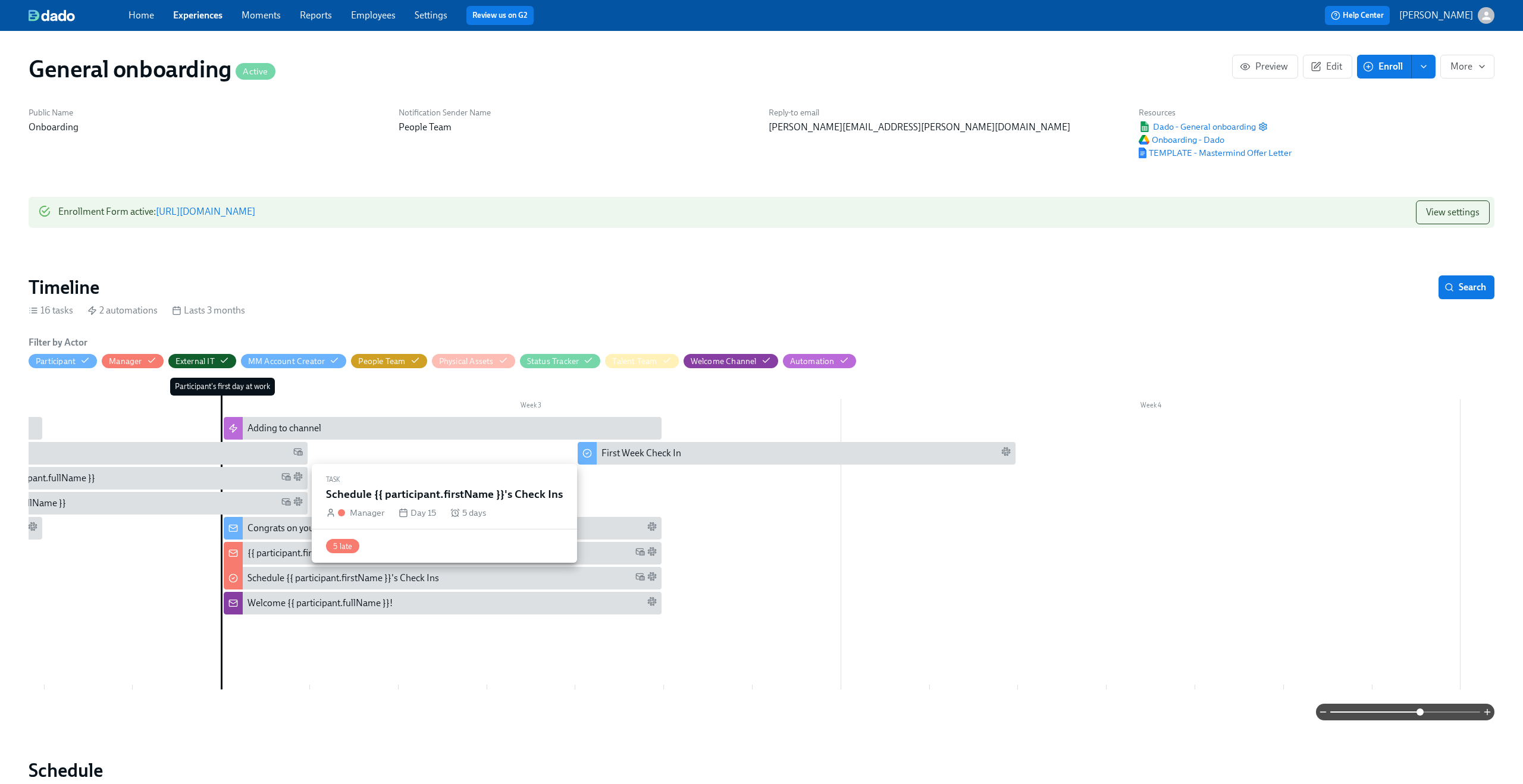
click at [392, 576] on div "Schedule {{ participant.firstName }}'s Check Ins" at bounding box center [343, 578] width 192 height 13
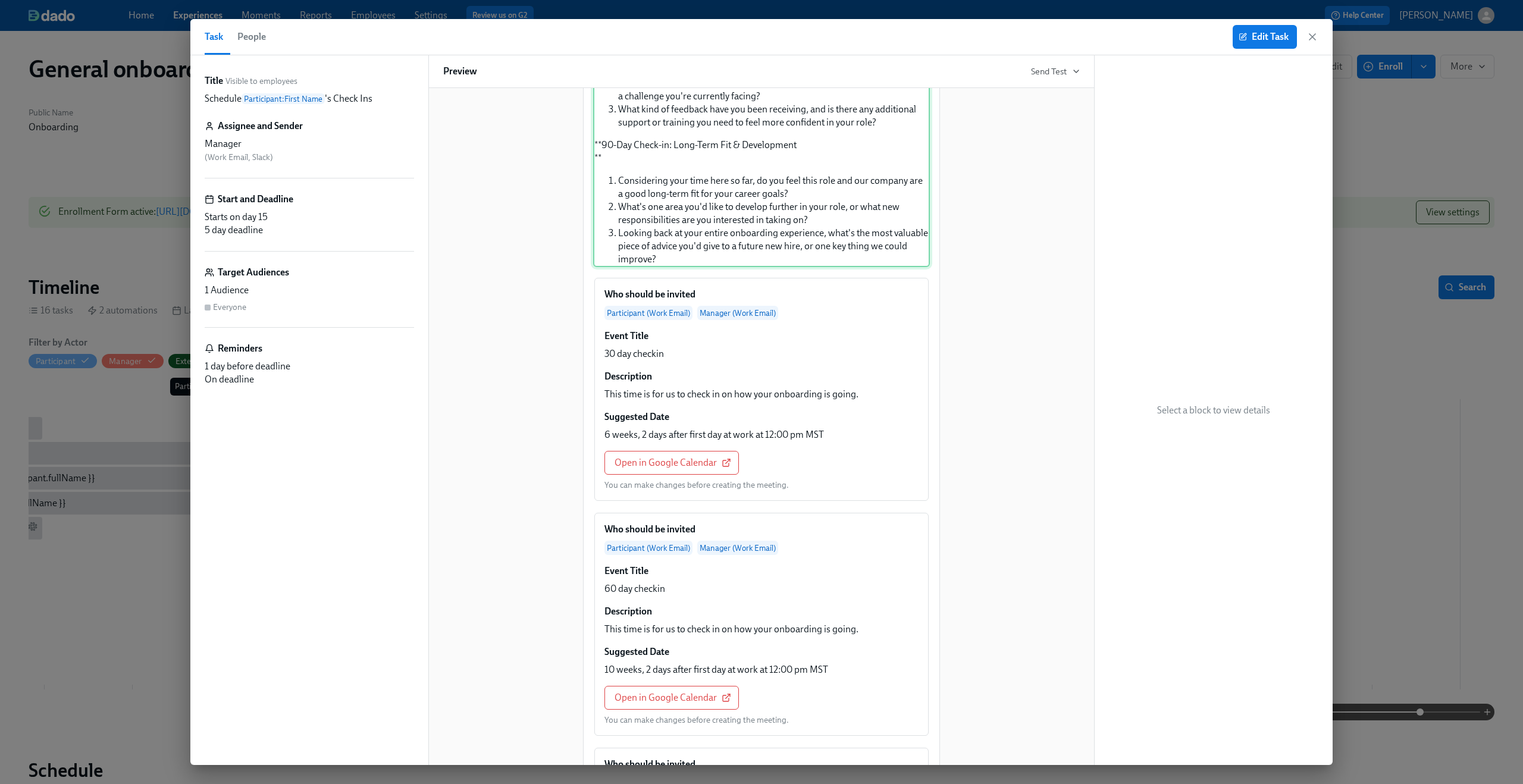
scroll to position [520, 0]
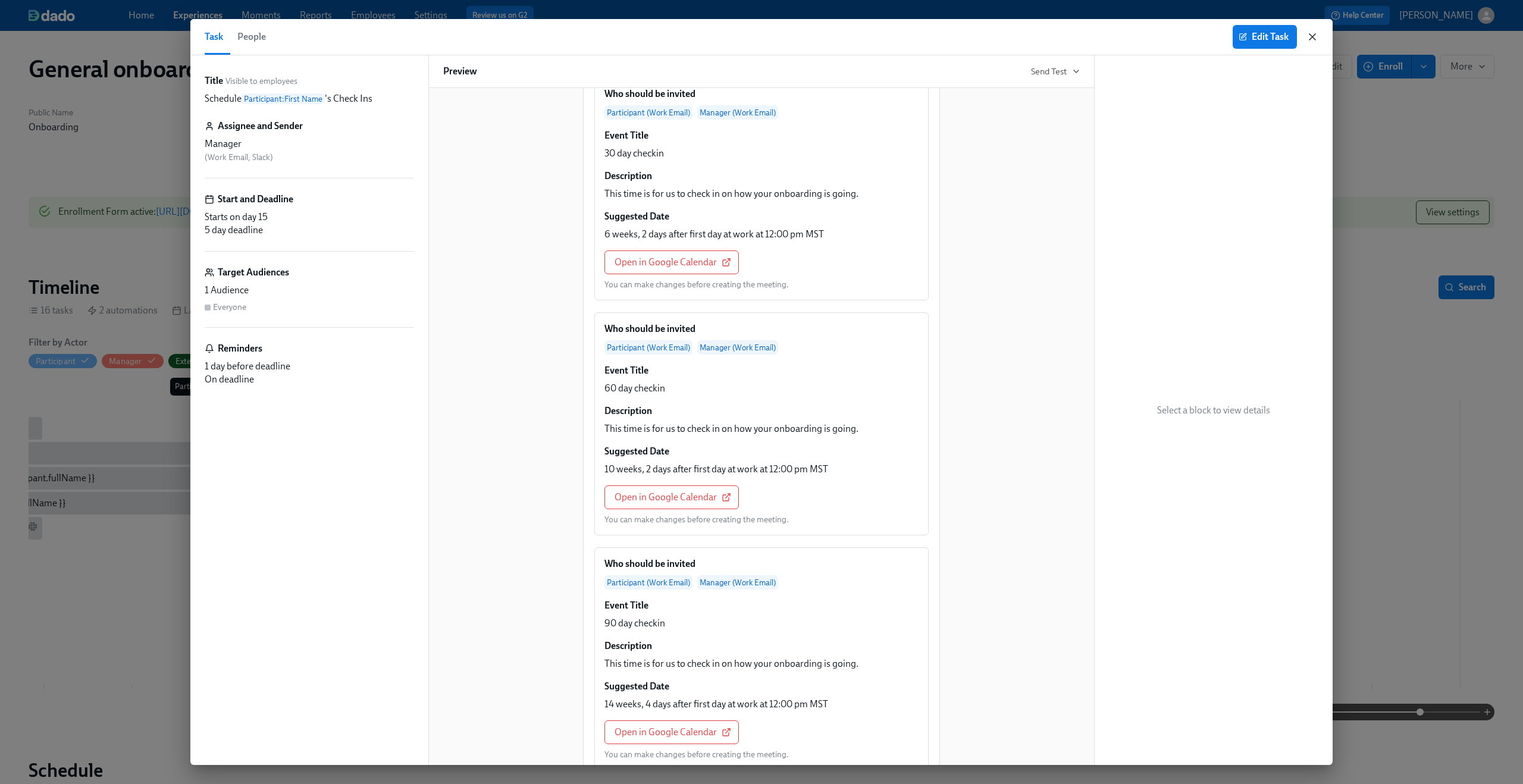
click at [1315, 36] on icon "button" at bounding box center [1312, 37] width 12 height 12
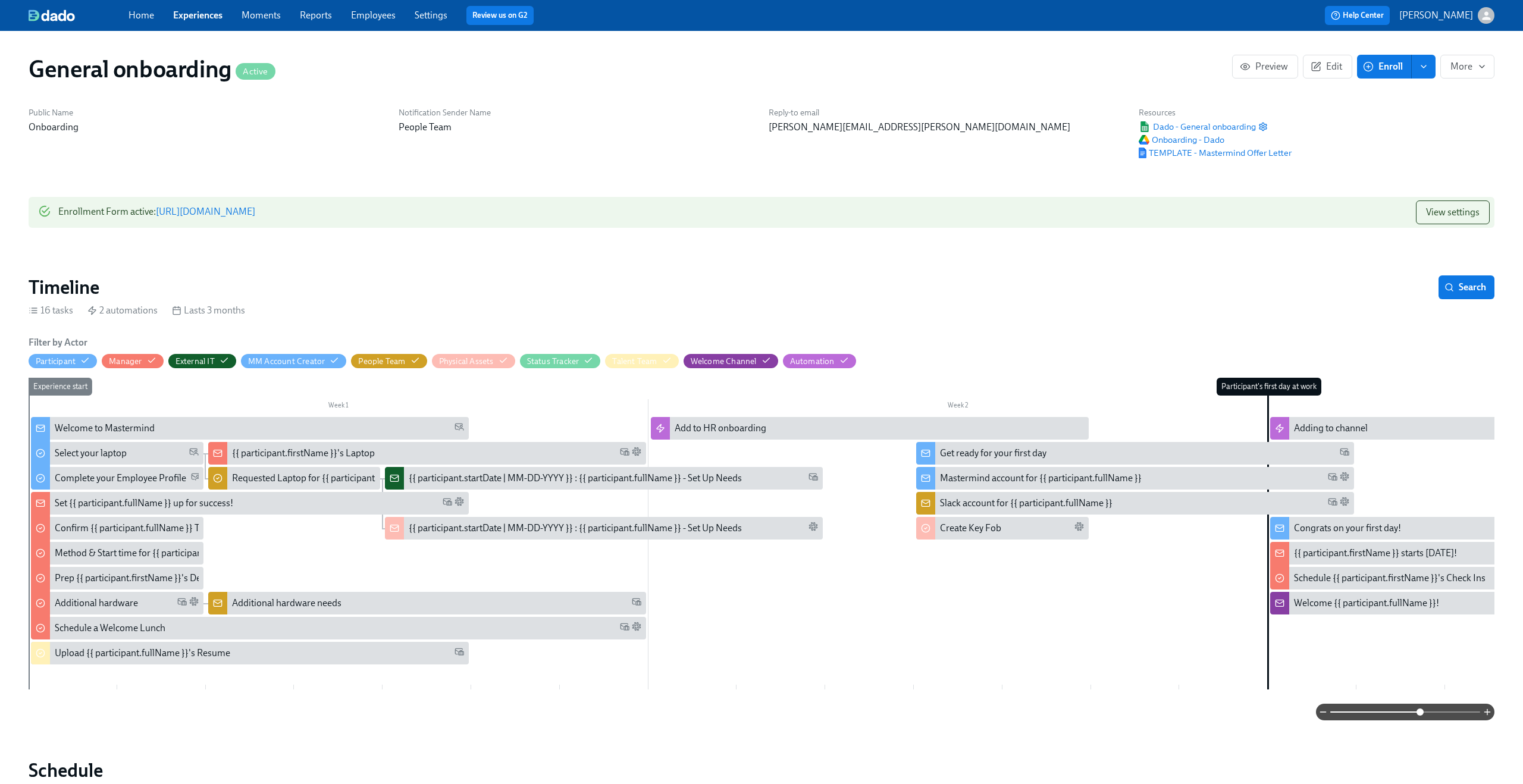
click at [203, 11] on link "Experiences" at bounding box center [197, 15] width 49 height 12
